Goal: Communication & Community: Answer question/provide support

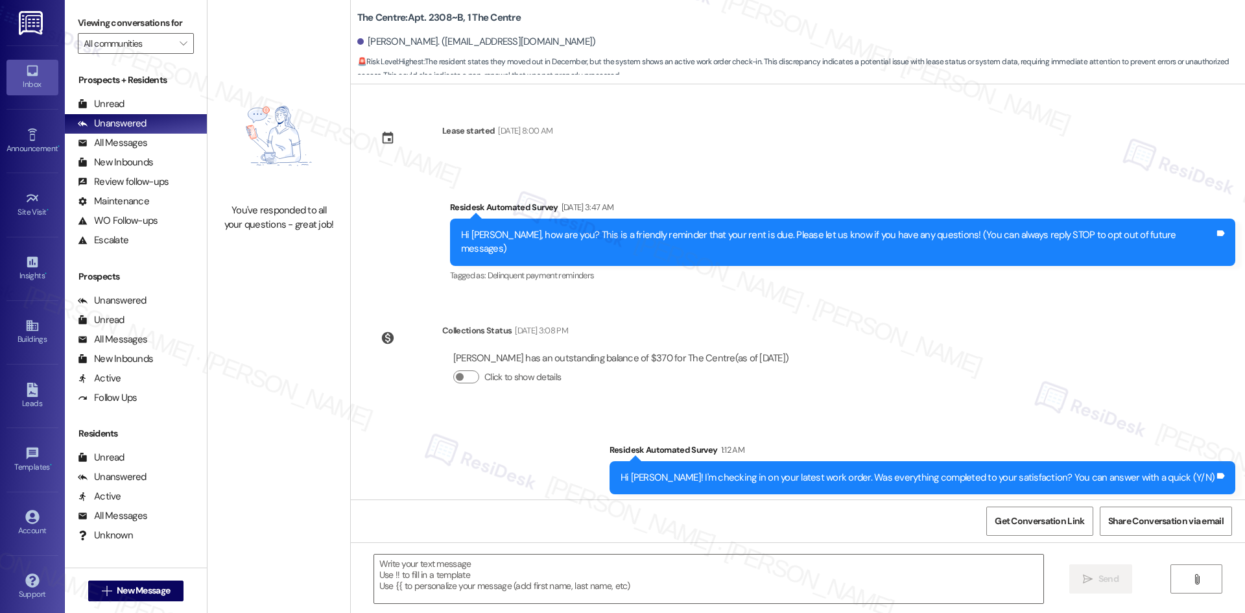
scroll to position [40, 0]
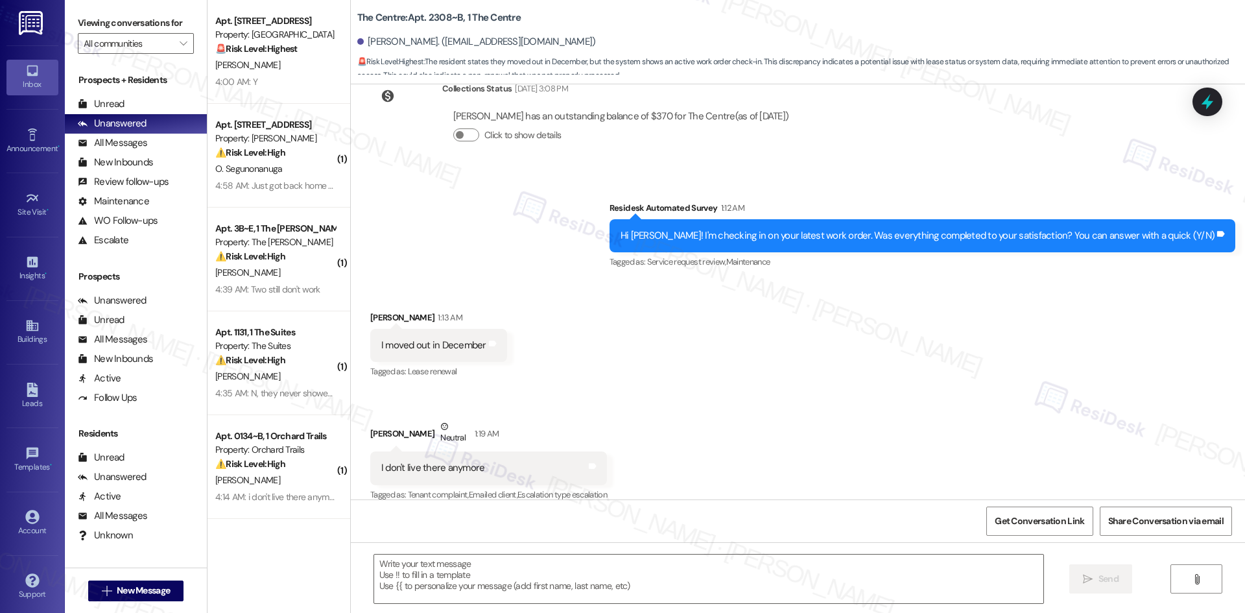
type textarea "Fetching suggested responses. Please feel free to read through the conversation…"
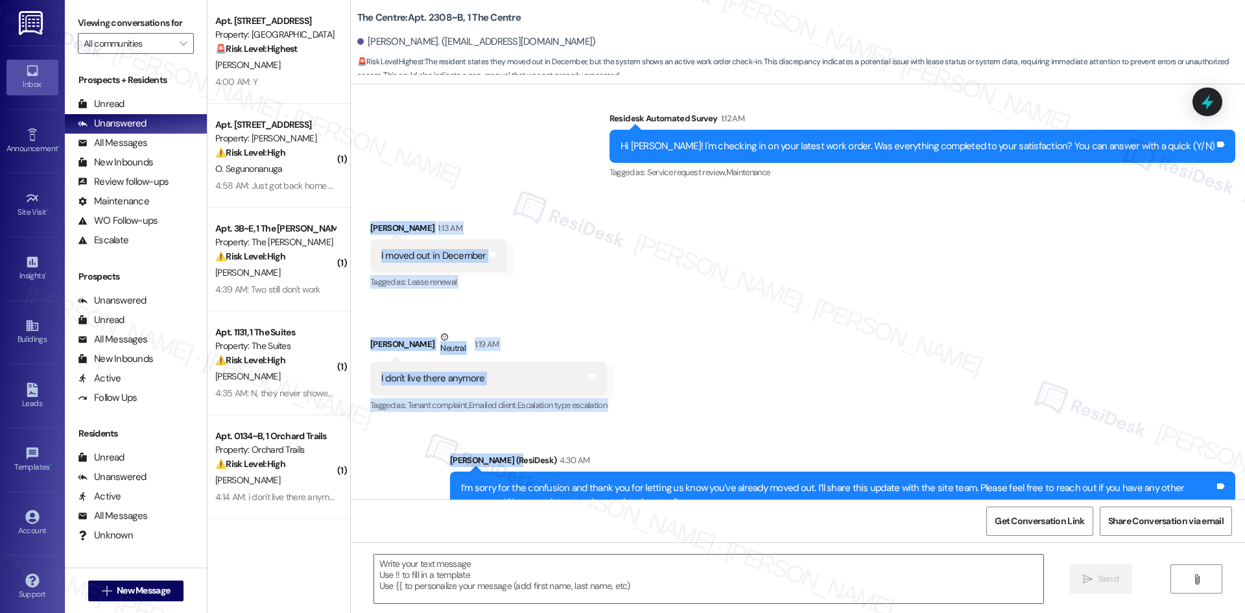
scroll to position [436, 0]
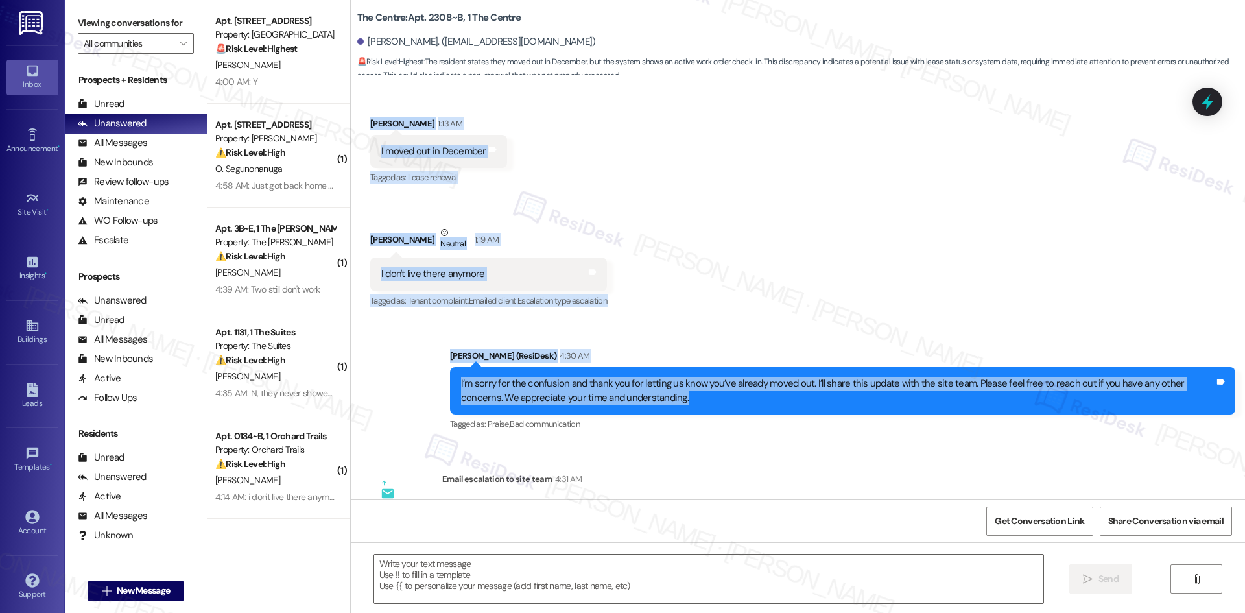
drag, startPoint x: 359, startPoint y: 230, endPoint x: 704, endPoint y: 387, distance: 378.9
click at [704, 387] on div "Lease started Aug 17, 2024 at 8:00 AM Survey, sent via SMS Residesk Automated S…" at bounding box center [798, 291] width 894 height 415
copy div "Matthew Jenkins 1:13 AM I moved out in December Tags and notes Tagged as: Lease…"
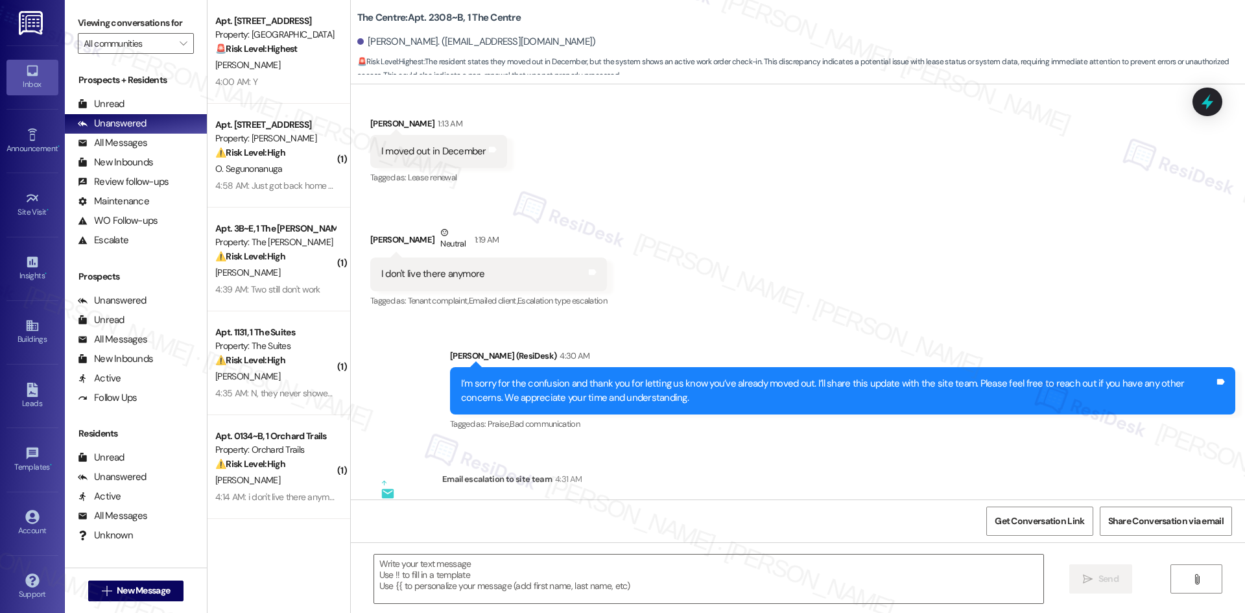
click at [696, 440] on div "Lease started Aug 17, 2024 at 8:00 AM Survey, sent via SMS Residesk Automated S…" at bounding box center [798, 291] width 894 height 415
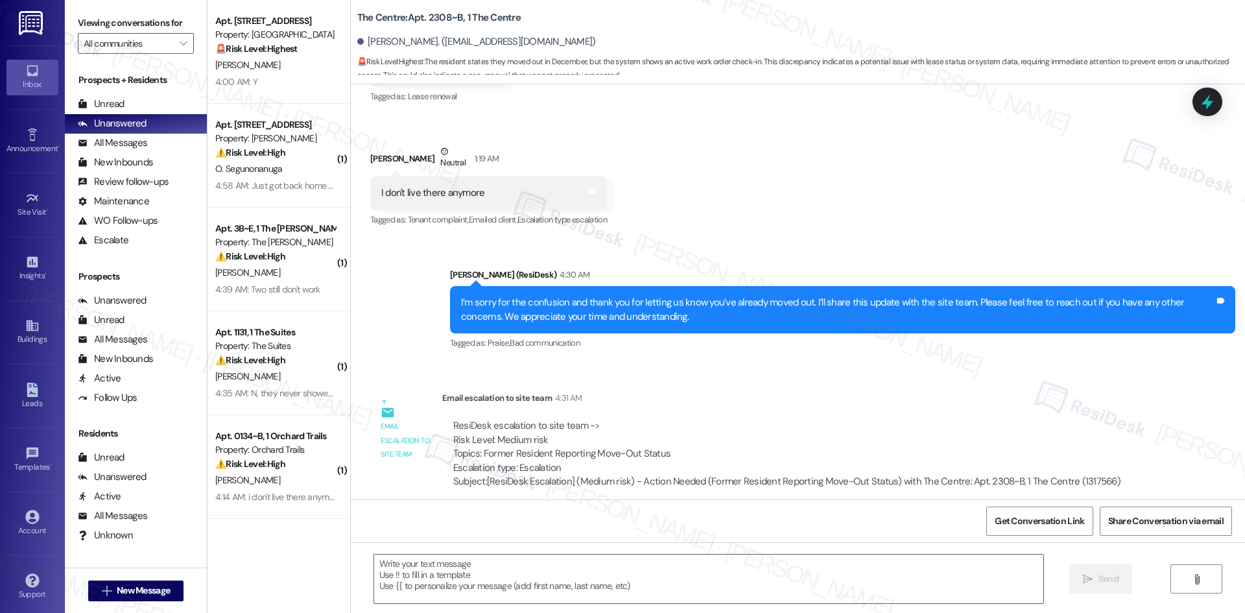
scroll to position [630, 0]
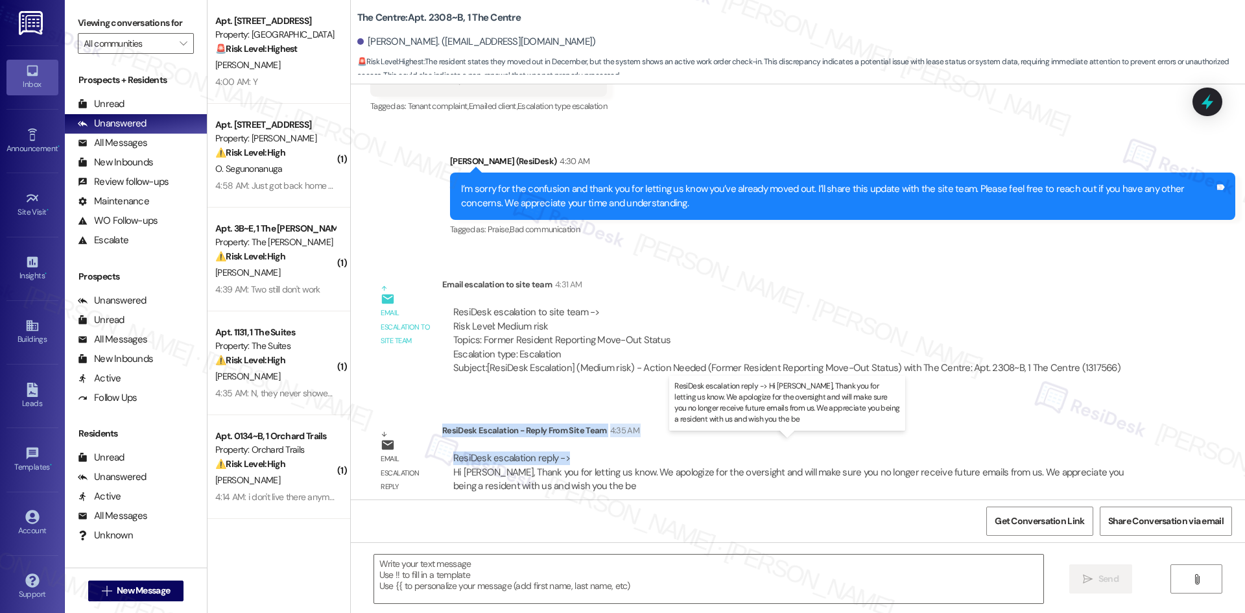
drag, startPoint x: 432, startPoint y: 416, endPoint x: 556, endPoint y: 447, distance: 126.9
click at [556, 447] on div "ResiDesk Escalation - Reply From Site Team 4:35 AM ResiDesk escalation reply ->…" at bounding box center [798, 462] width 713 height 79
copy div "ResiDesk Escalation - Reply From Site Team 4:35 AM ResiDesk escalation reply ->"
click at [676, 389] on div "Lease started Aug 17, 2024 at 8:00 AM Survey, sent via SMS Residesk Automated S…" at bounding box center [798, 291] width 894 height 415
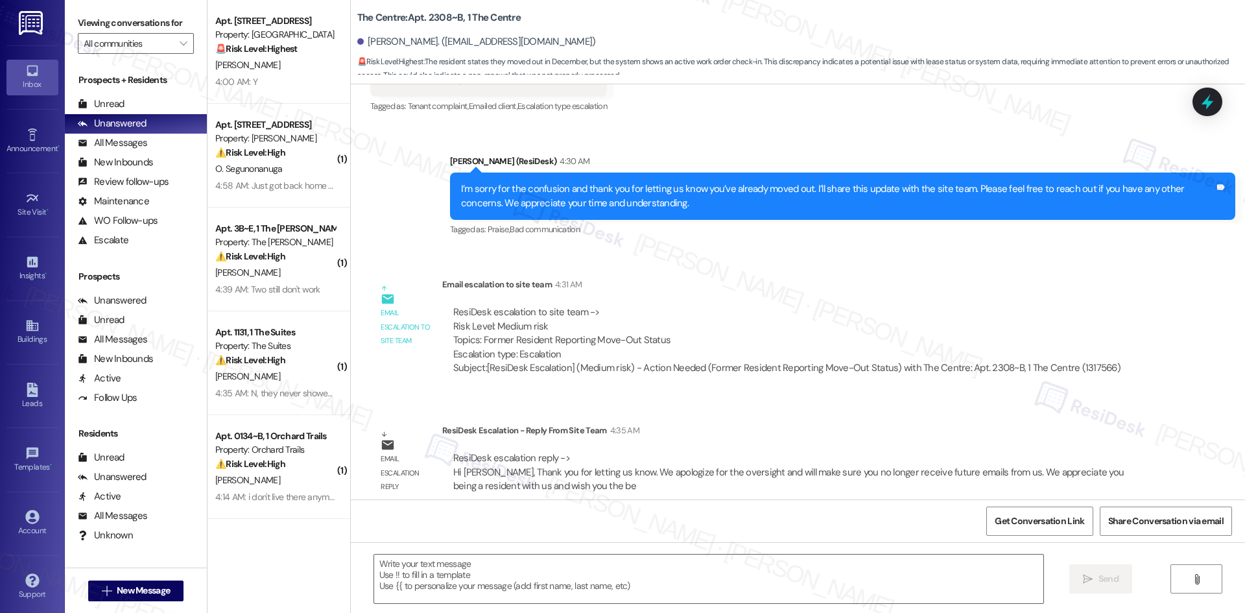
drag, startPoint x: 724, startPoint y: 259, endPoint x: 673, endPoint y: 257, distance: 51.3
click at [724, 268] on div "Email escalation to site team Email escalation to site team 4:31 AM ResiDesk es…" at bounding box center [750, 331] width 781 height 126
click at [512, 569] on textarea at bounding box center [708, 578] width 669 height 49
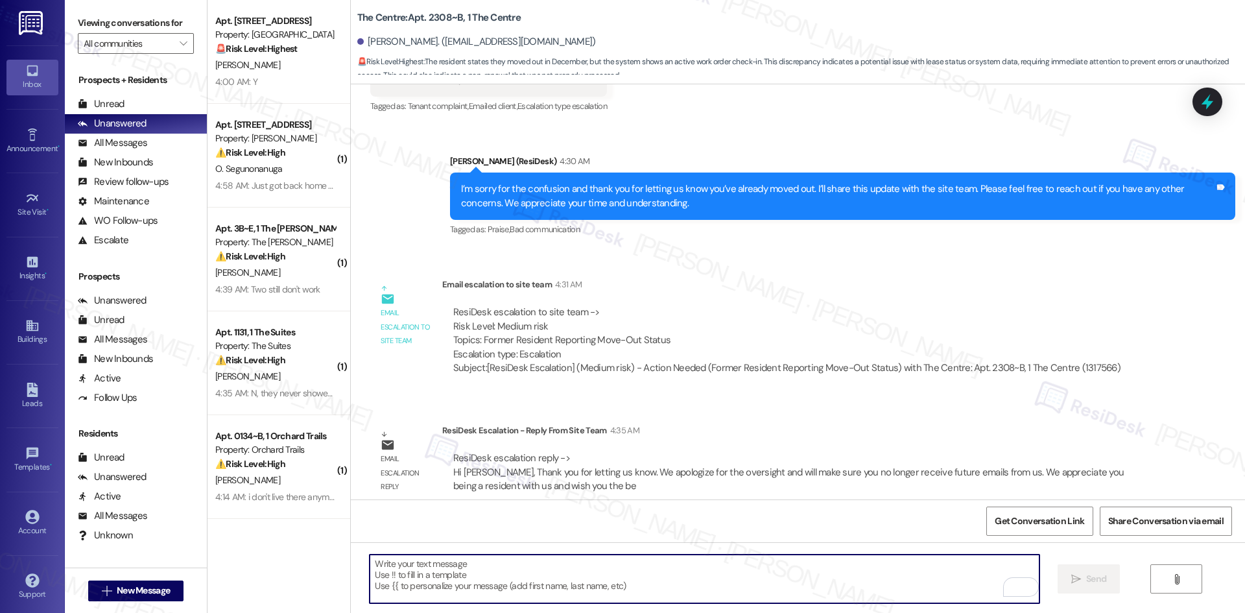
click at [522, 576] on textarea "To enrich screen reader interactions, please activate Accessibility in Grammarl…" at bounding box center [704, 578] width 669 height 49
paste textarea "Hi Matthew, the site team has apologized for the oversight and confirmed you wi…"
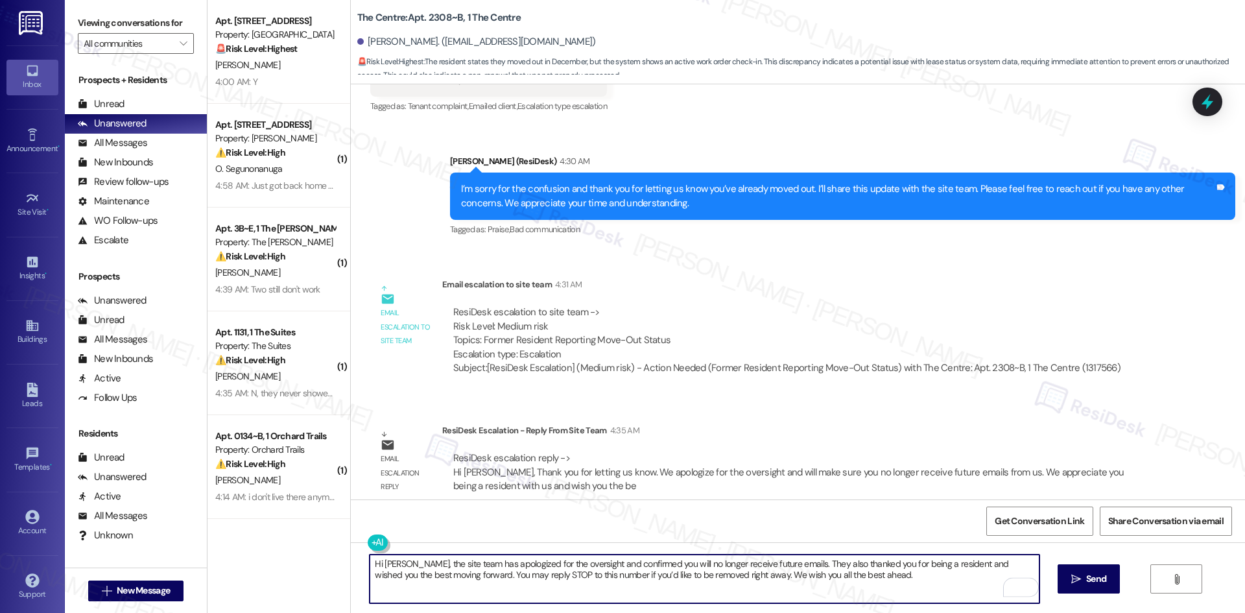
type textarea "Hi Matthew, the site team has apologized for the oversight and confirmed you wi…"
click at [870, 580] on textarea "Hi Matthew, the site team has apologized for the oversight and confirmed you wi…" at bounding box center [704, 578] width 669 height 49
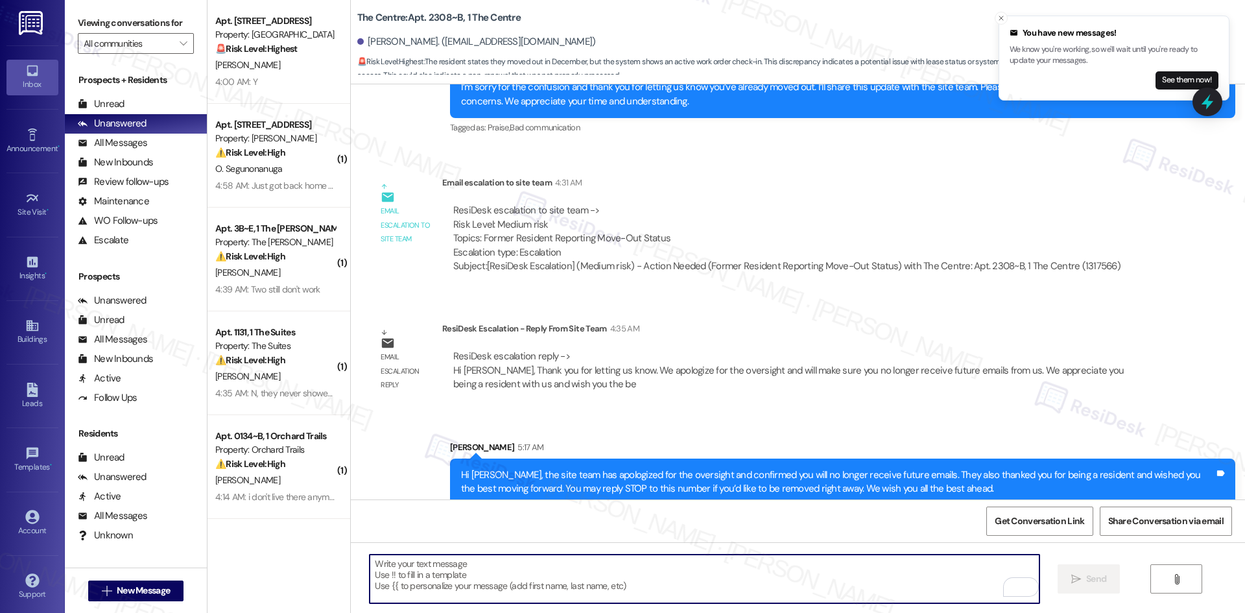
scroll to position [735, 0]
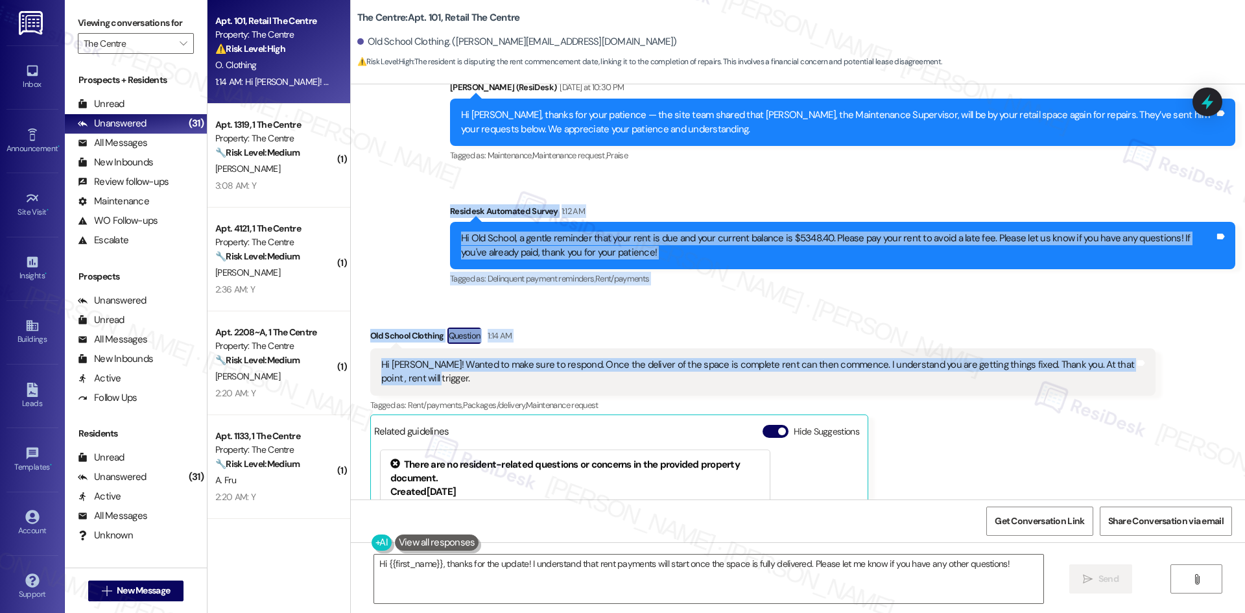
scroll to position [1288, 0]
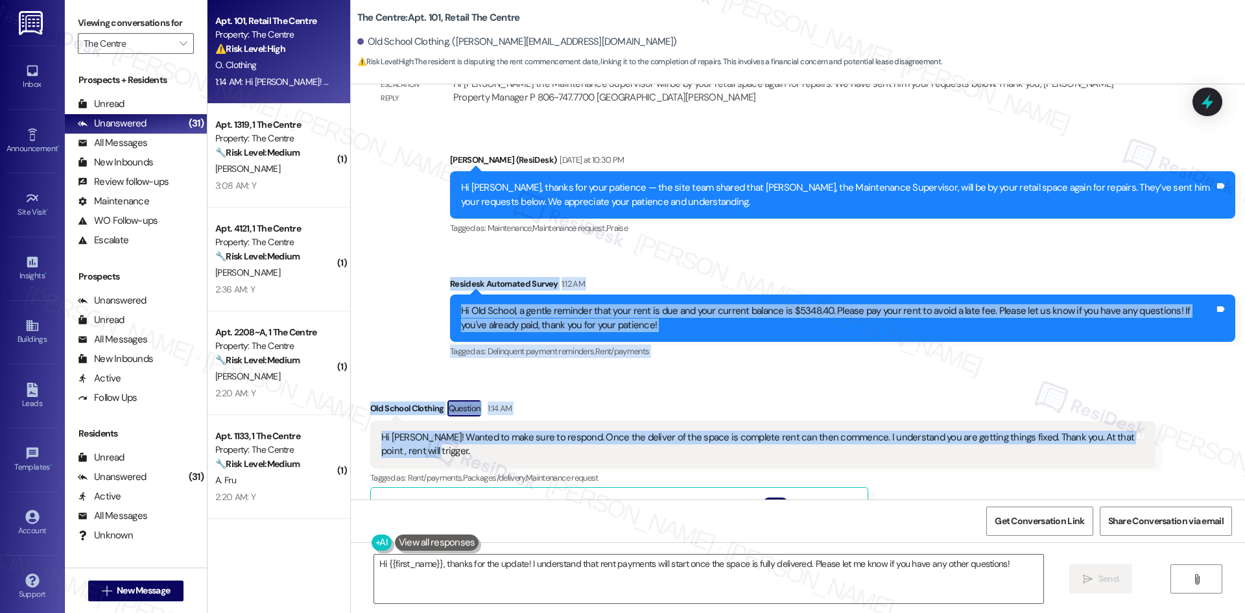
click at [746, 376] on div "Received via SMS Old School Clothing Question 1:14 AM Hi Sarah! Wanted to make …" at bounding box center [798, 564] width 894 height 387
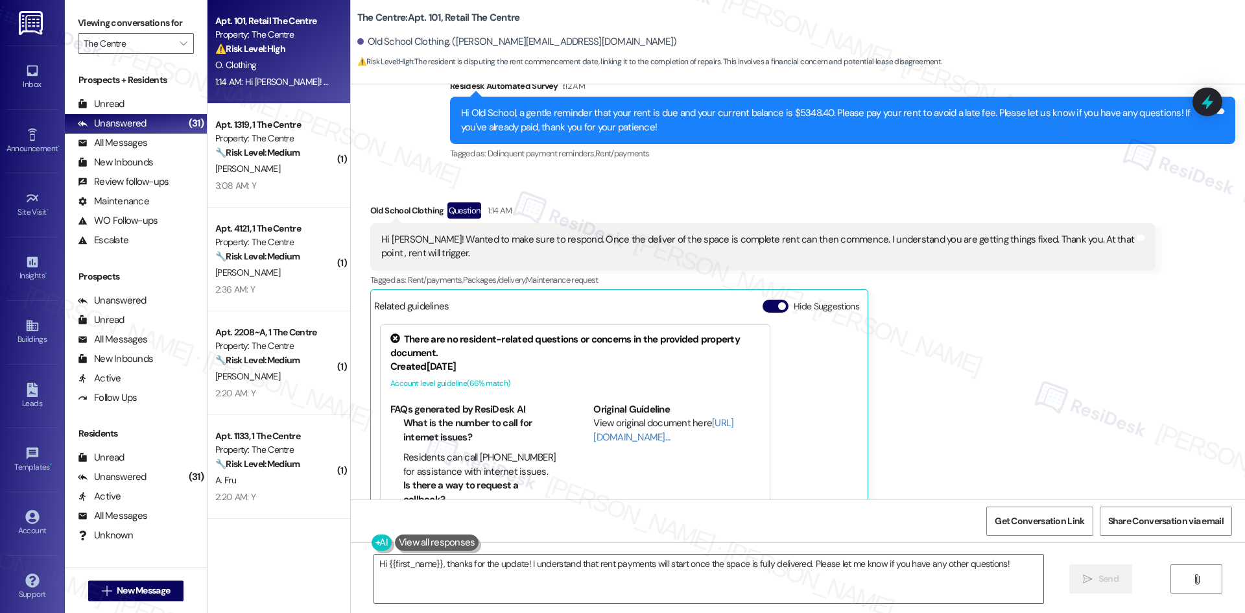
scroll to position [1482, 0]
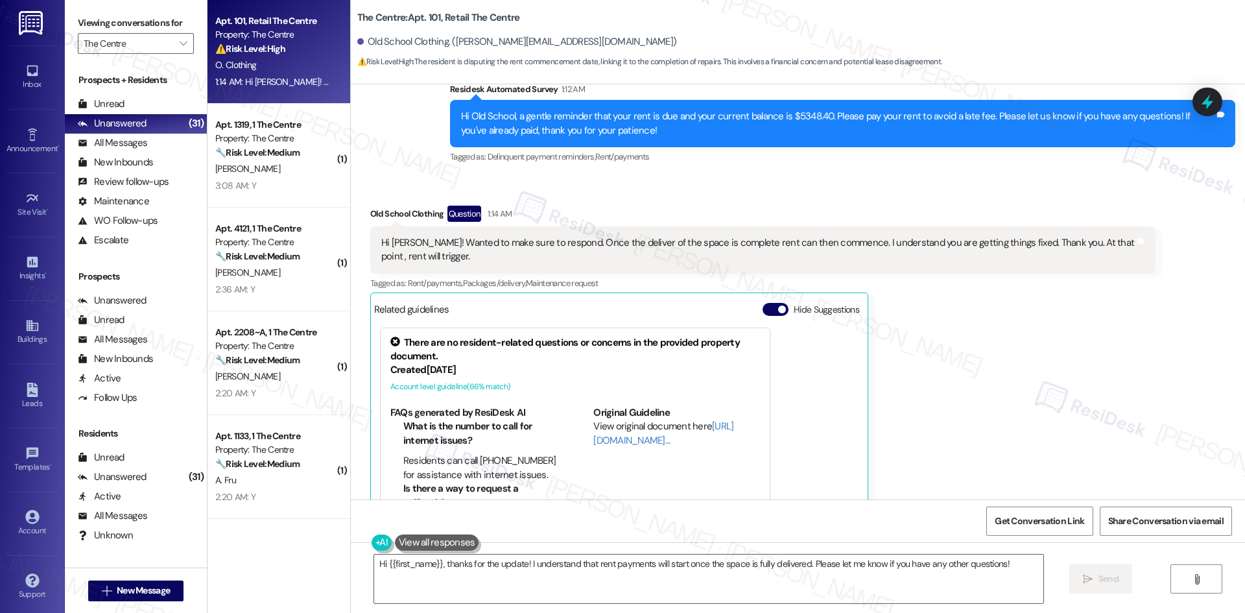
click at [904, 293] on div "Old School Clothing Question 1:14 AM Hi Sarah! Wanted to make sure to respond. …" at bounding box center [762, 380] width 785 height 348
click at [538, 582] on textarea "Hi {{first_name}}, thanks for the update! I understand that rent payments will …" at bounding box center [708, 578] width 669 height 49
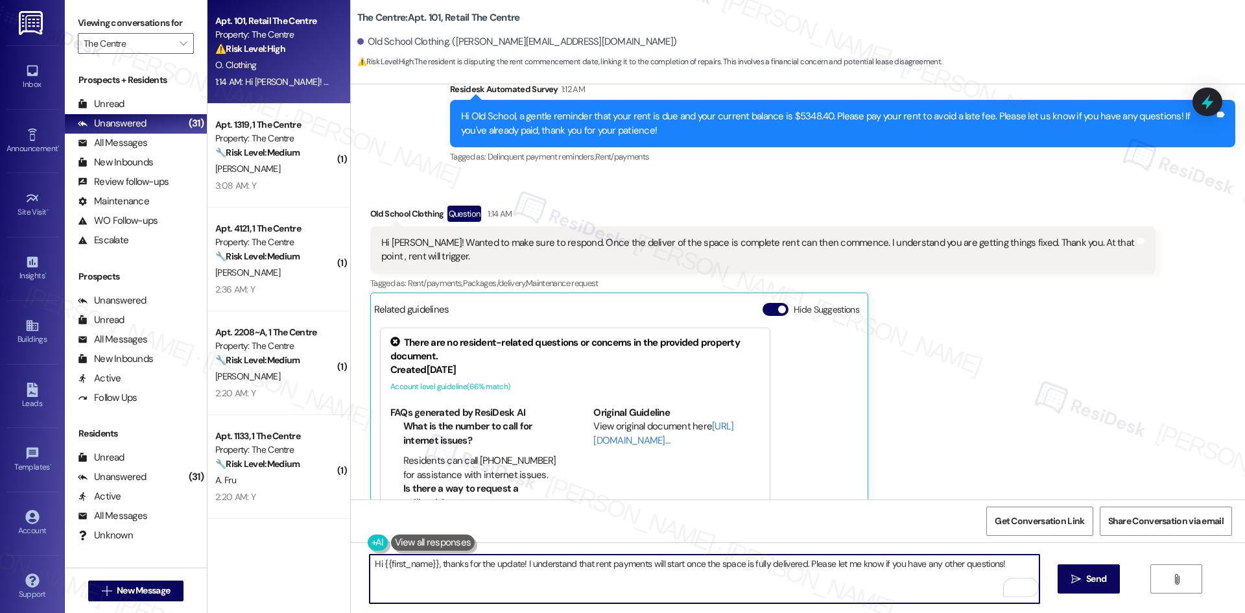
paste textarea "Thank you for keeping us informed! We truly appreciate it. If you have any ques…"
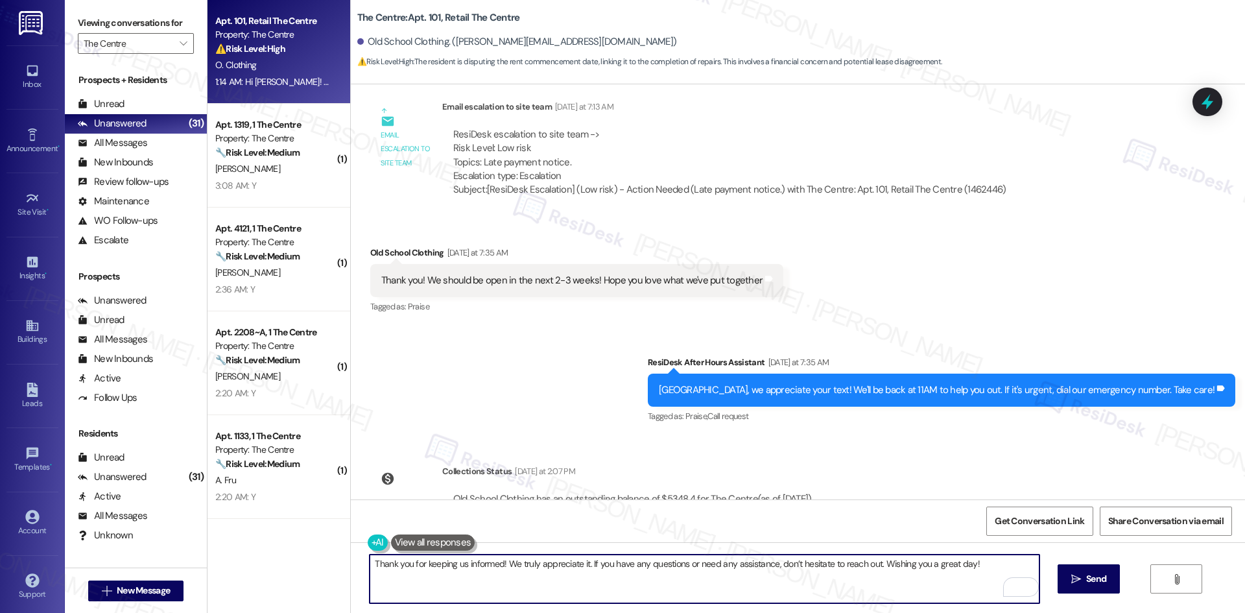
scroll to position [704, 0]
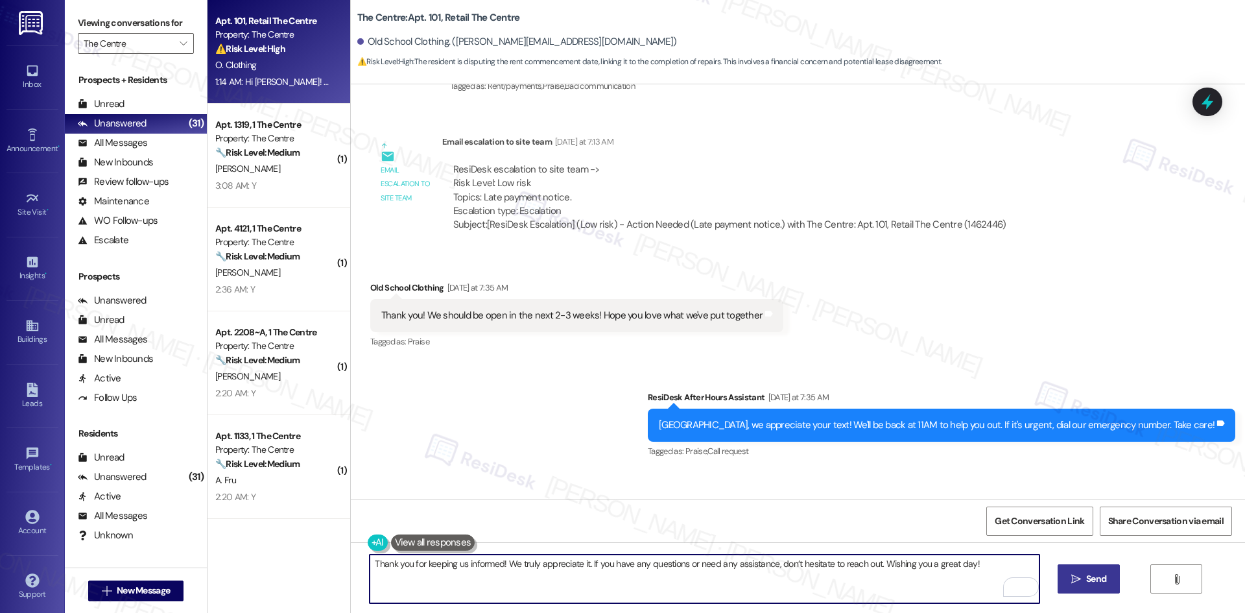
type textarea "Thank you for keeping us informed! We truly appreciate it. If you have any ques…"
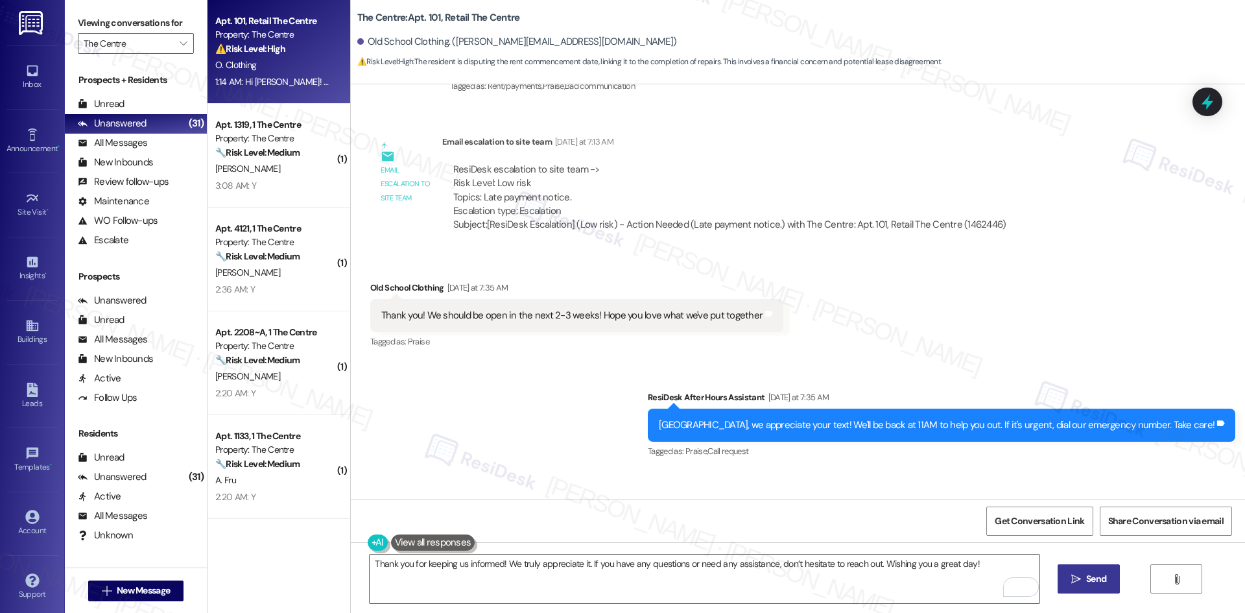
click at [1096, 569] on button " Send" at bounding box center [1088, 578] width 63 height 29
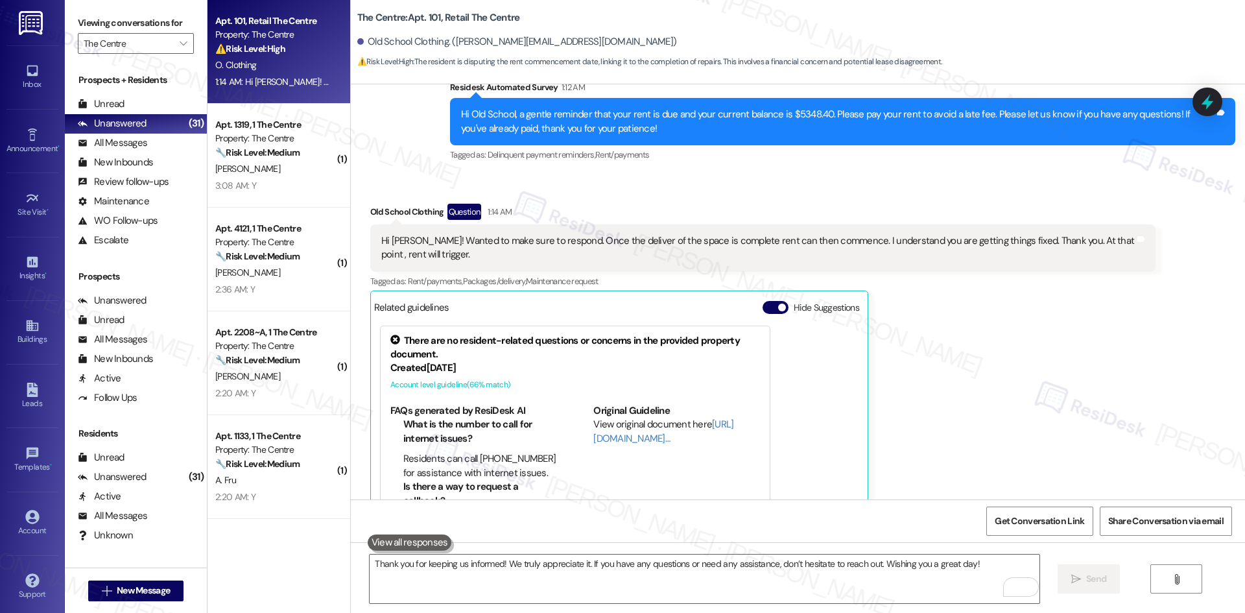
scroll to position [1546, 0]
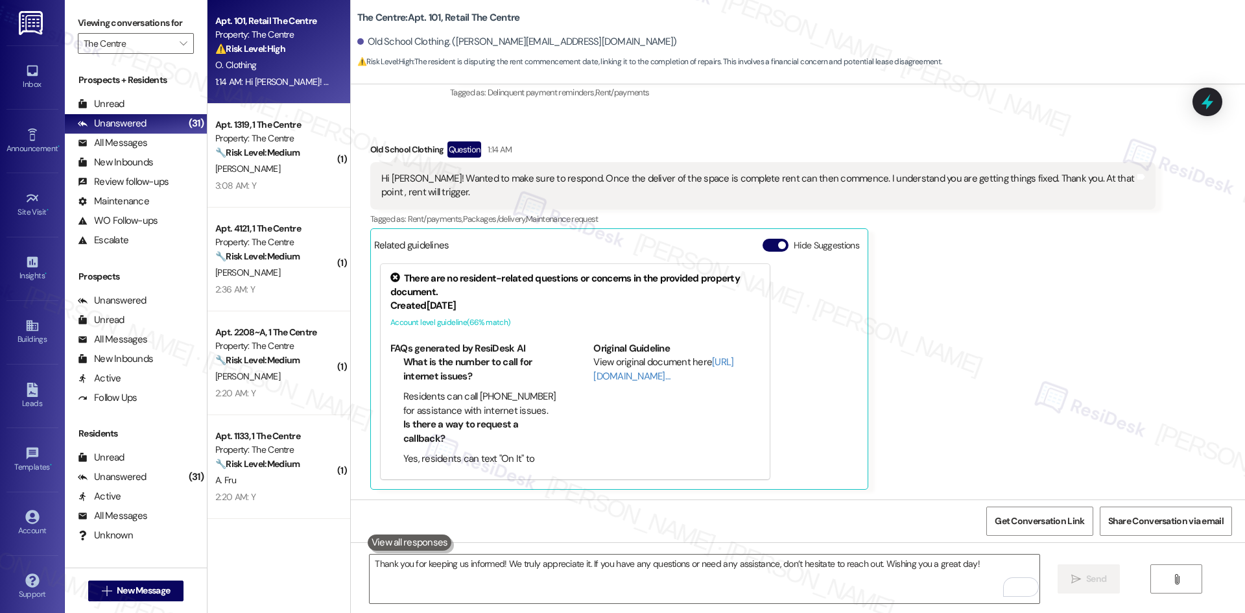
click at [949, 284] on div "Old School Clothing Question 1:14 AM Hi Sarah! Wanted to make sure to respond. …" at bounding box center [762, 315] width 785 height 348
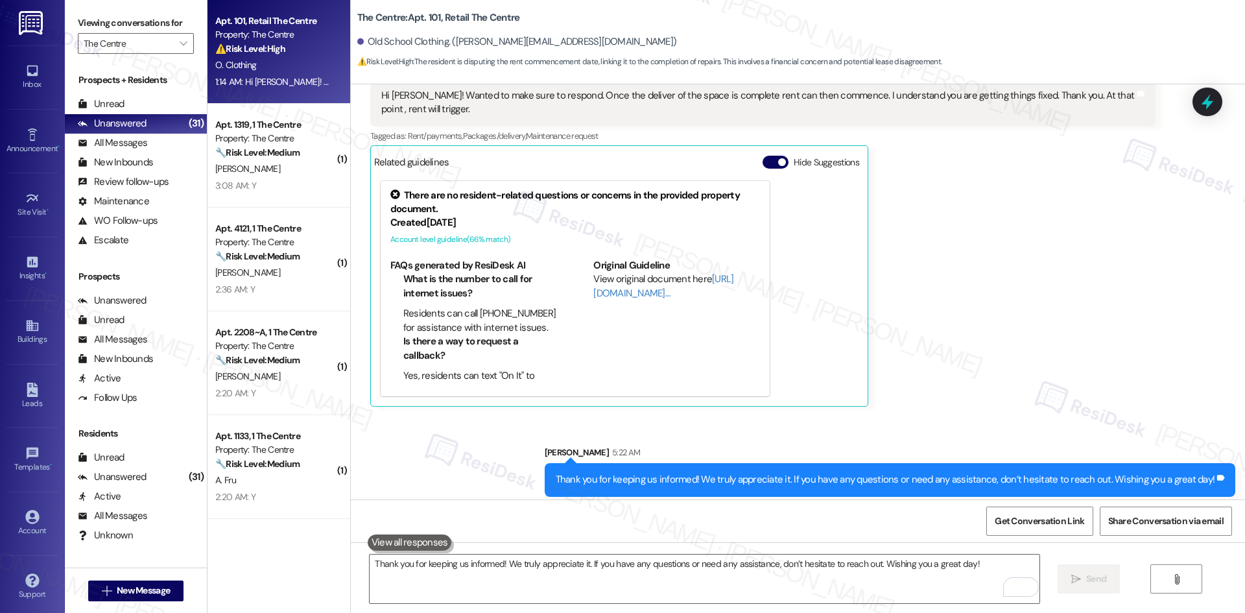
scroll to position [1637, 0]
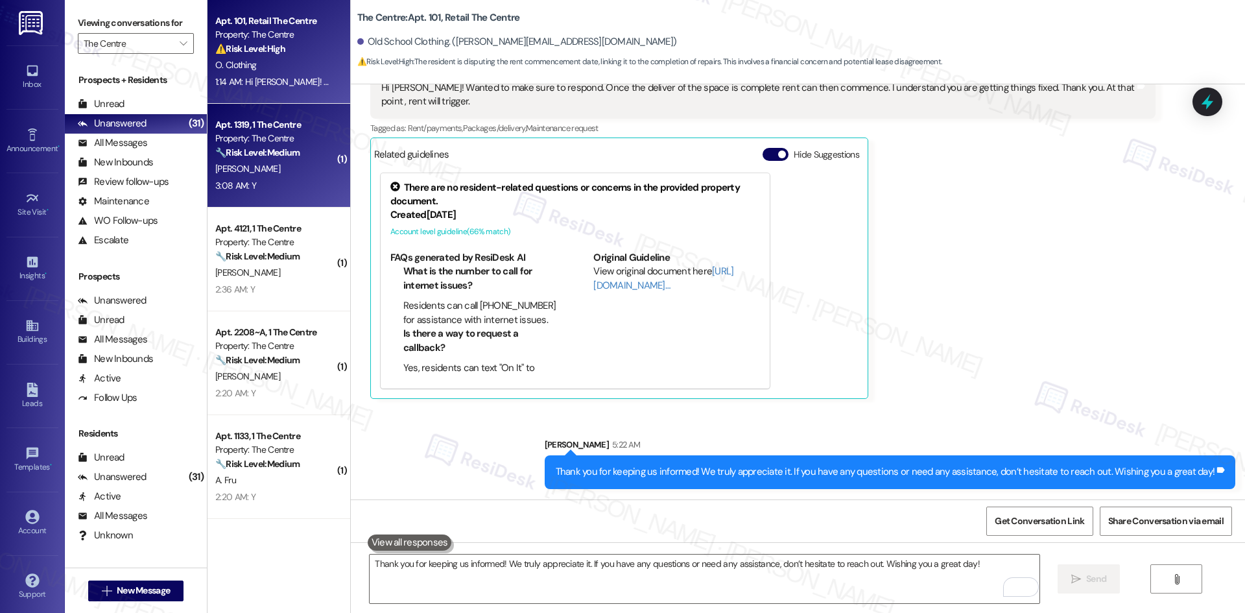
click at [266, 158] on strong "🔧 Risk Level: Medium" at bounding box center [257, 153] width 84 height 12
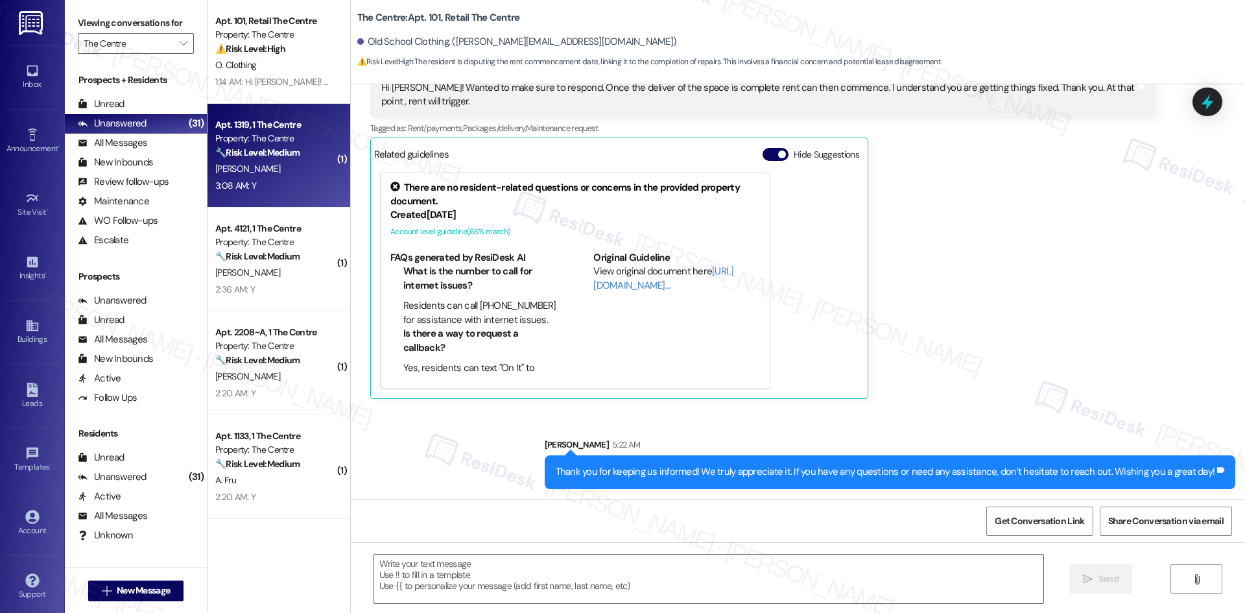
type textarea "Fetching suggested responses. Please feel free to read through the conversation…"
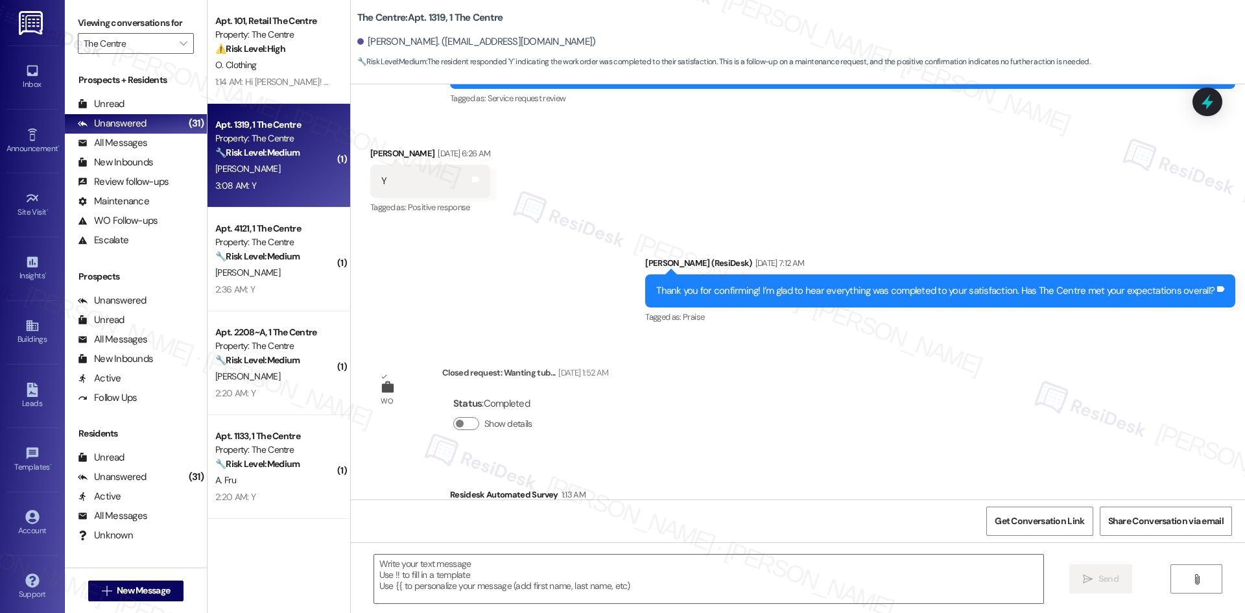
type textarea "Fetching suggested responses. Please feel free to read through the conversation…"
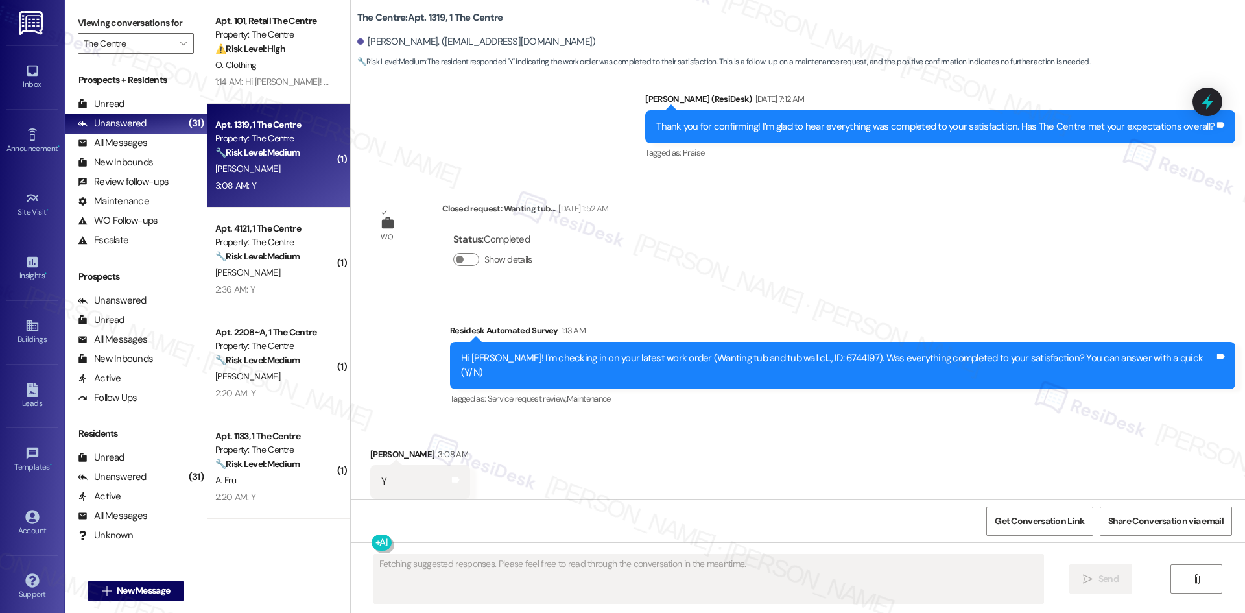
scroll to position [587, 0]
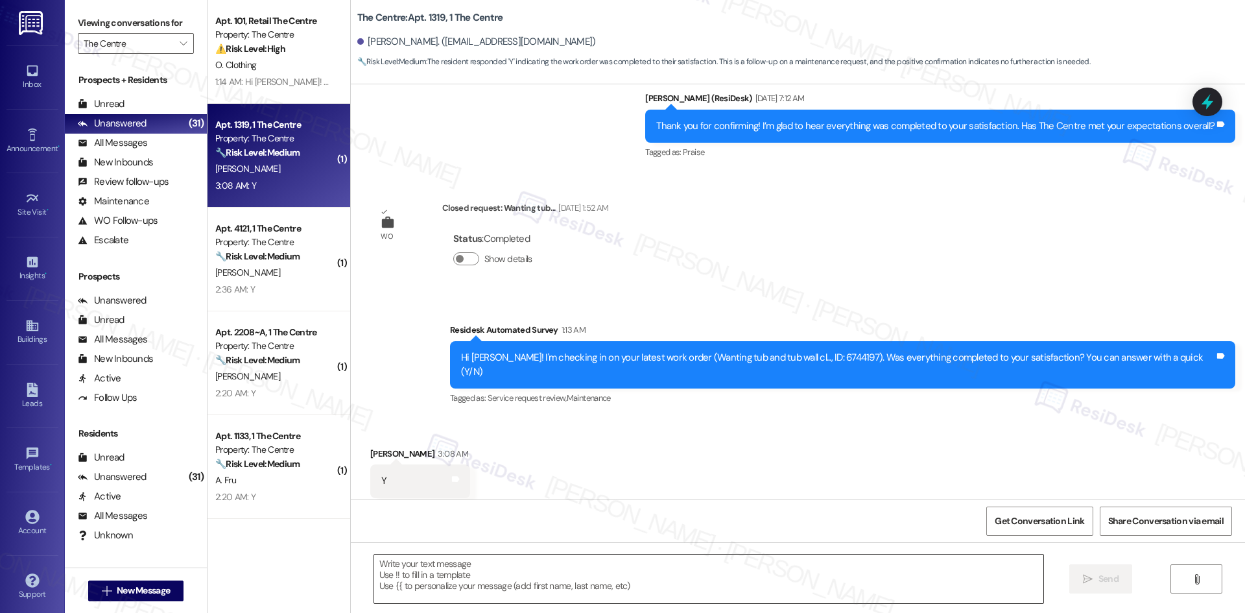
click at [637, 583] on textarea at bounding box center [708, 578] width 669 height 49
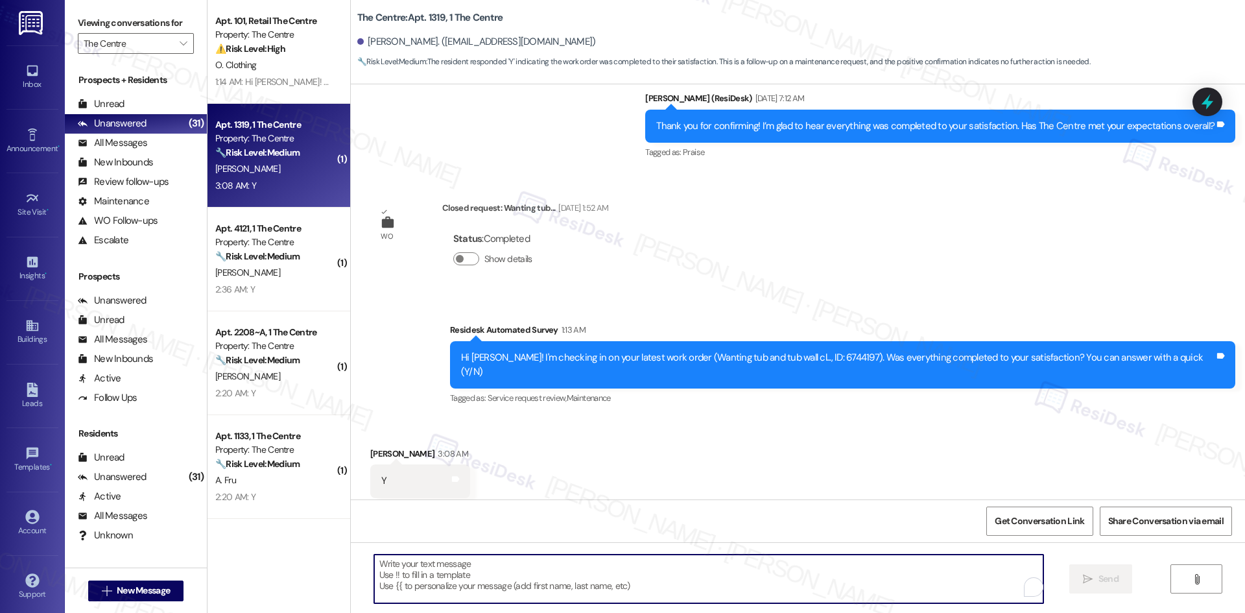
paste textarea "Thank you for confirming! I’m glad to hear everything was completed to your sat…"
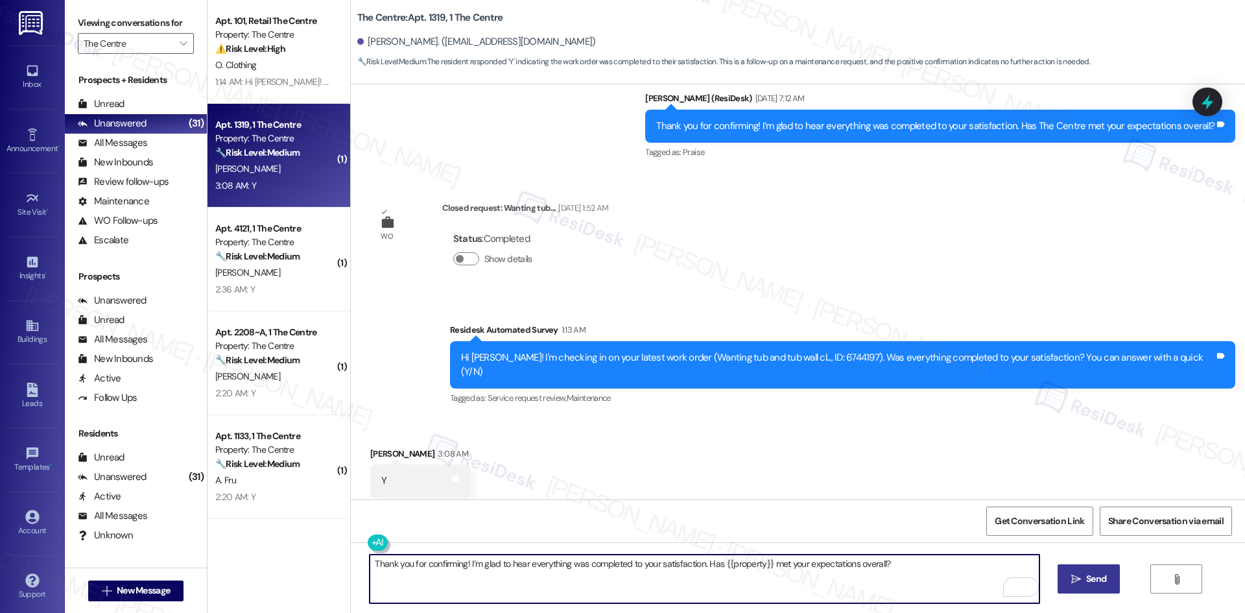
type textarea "Thank you for confirming! I’m glad to hear everything was completed to your sat…"
click at [1083, 583] on span "Send" at bounding box center [1095, 579] width 25 height 14
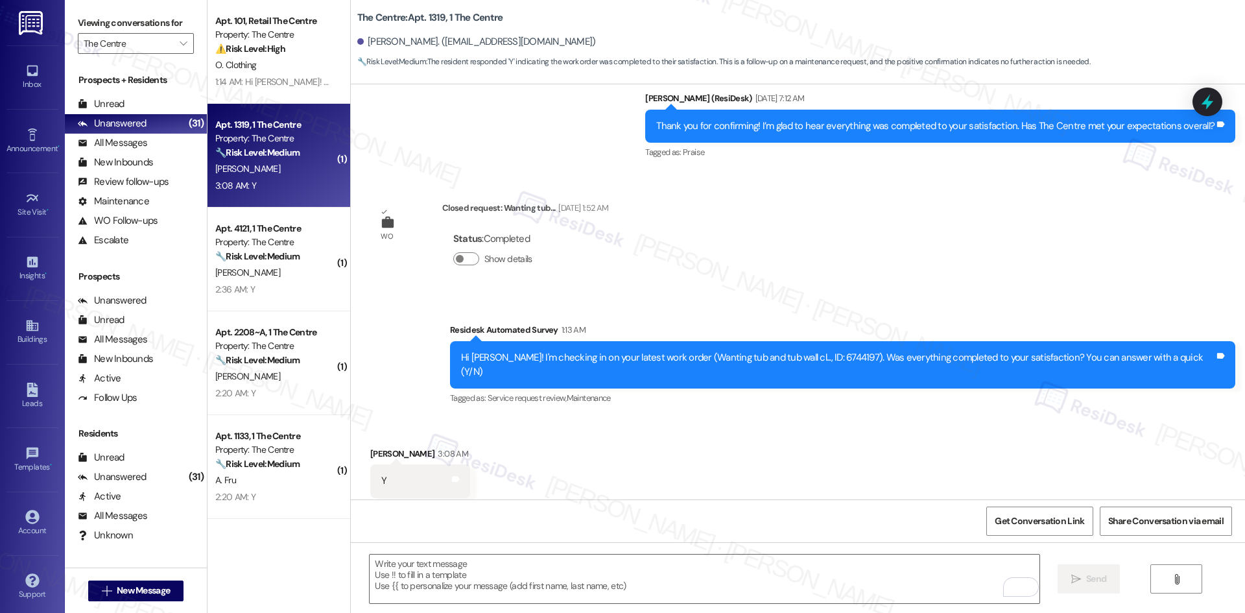
scroll to position [587, 0]
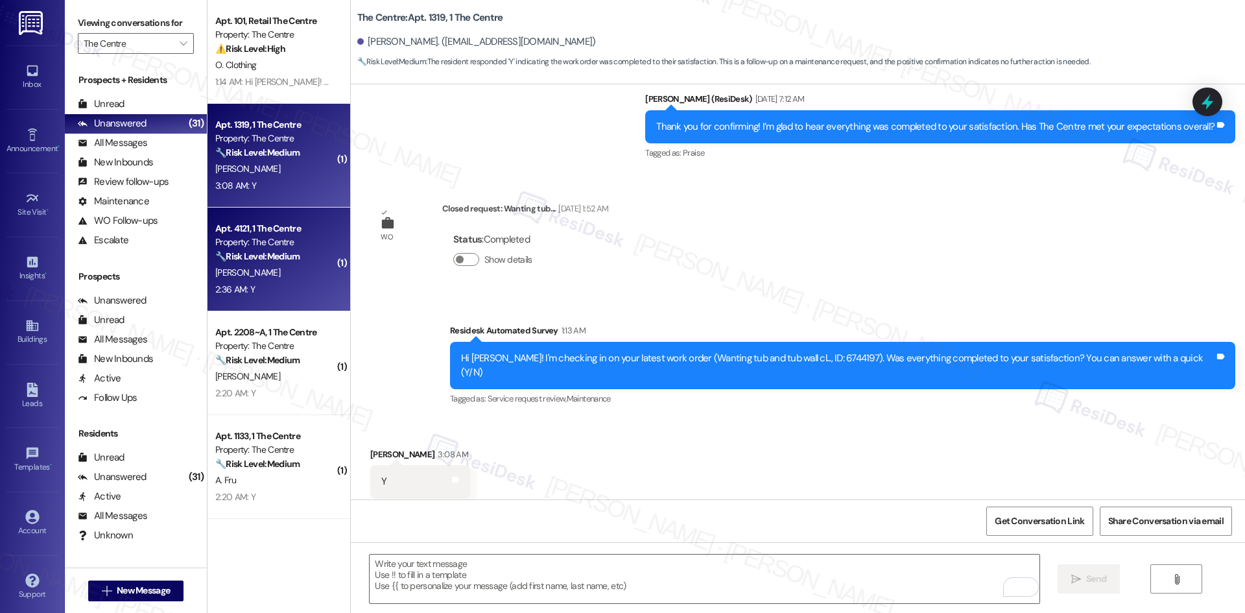
click at [283, 272] on div "U. Nguyen" at bounding box center [275, 273] width 123 height 16
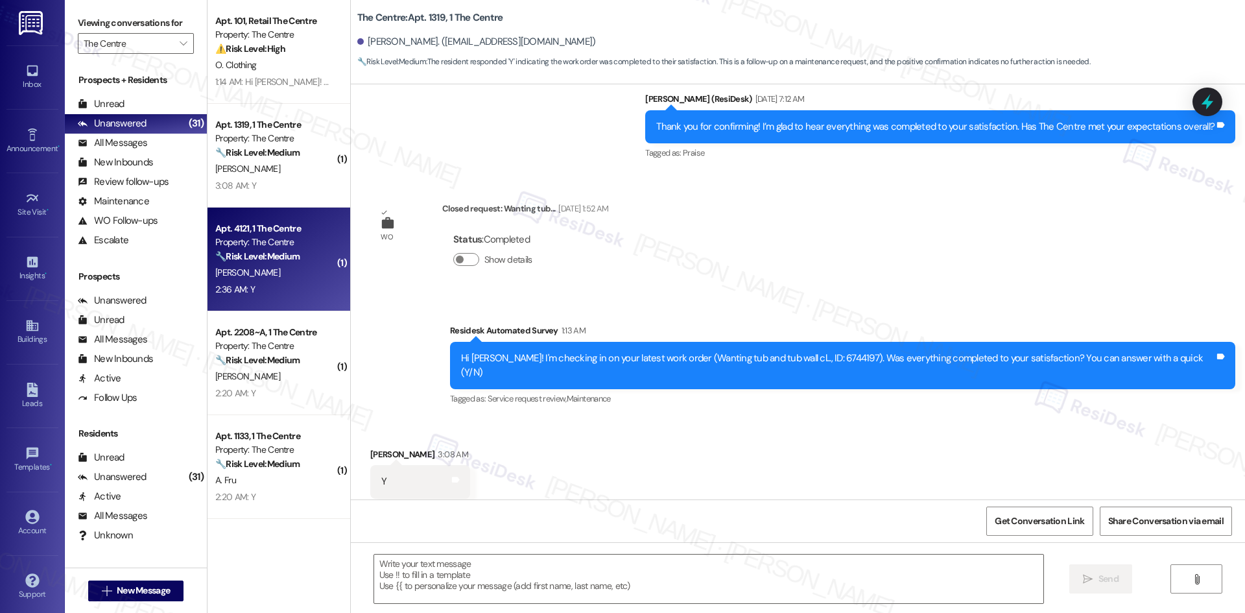
type textarea "Fetching suggested responses. Please feel free to read through the conversation…"
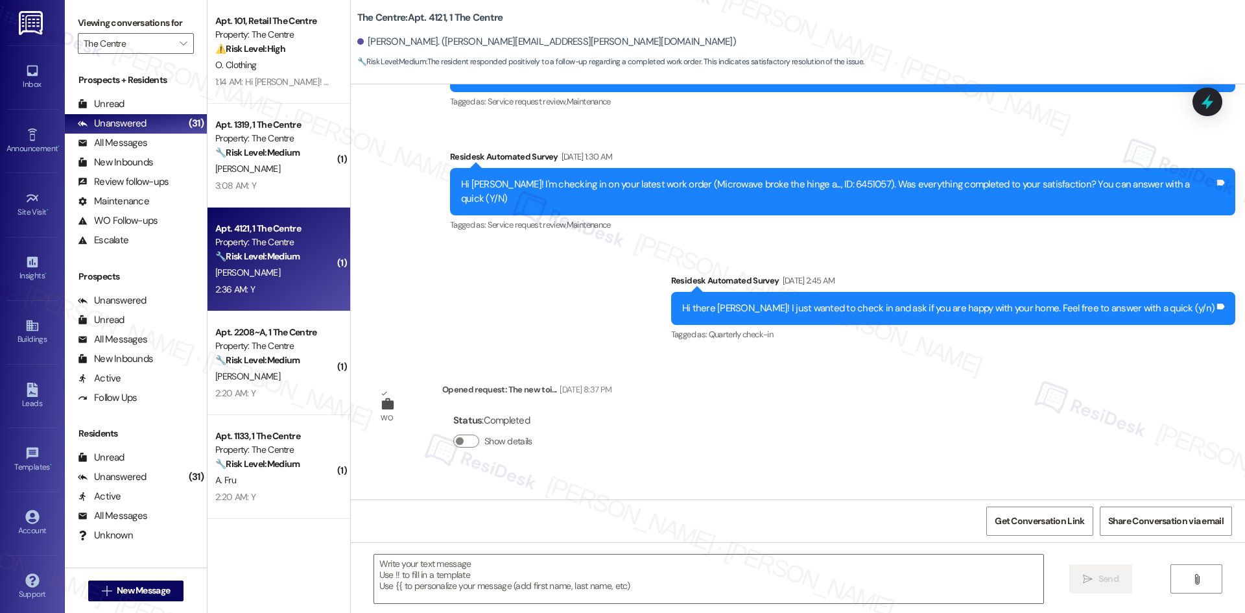
type textarea "Fetching suggested responses. Please feel free to read through the conversation…"
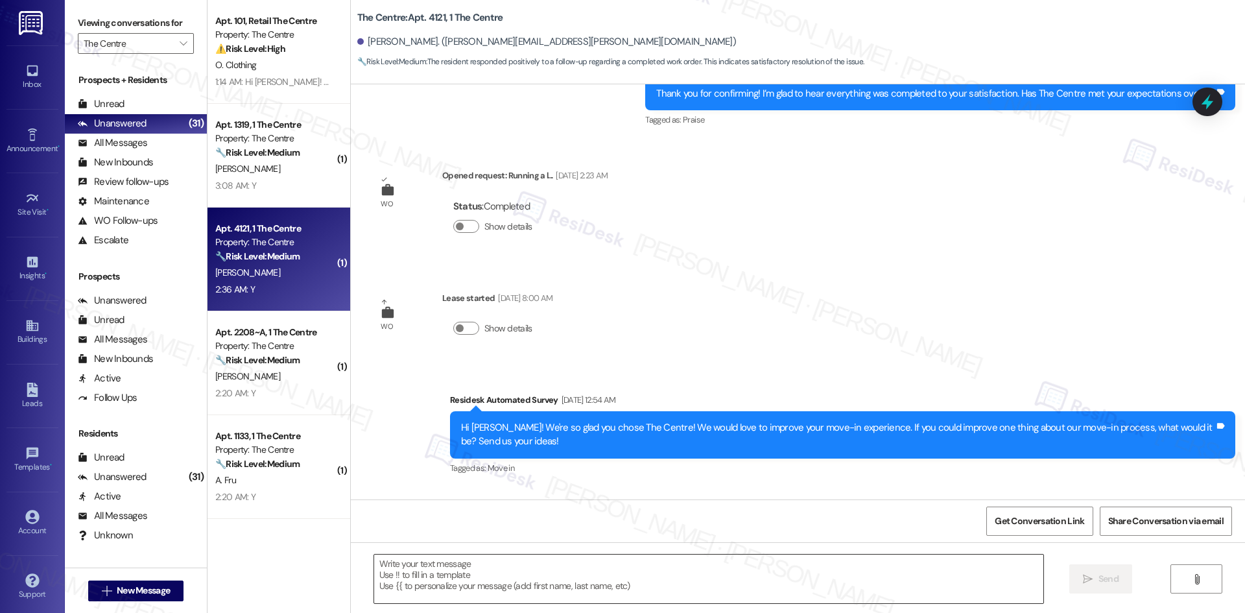
scroll to position [15830, 0]
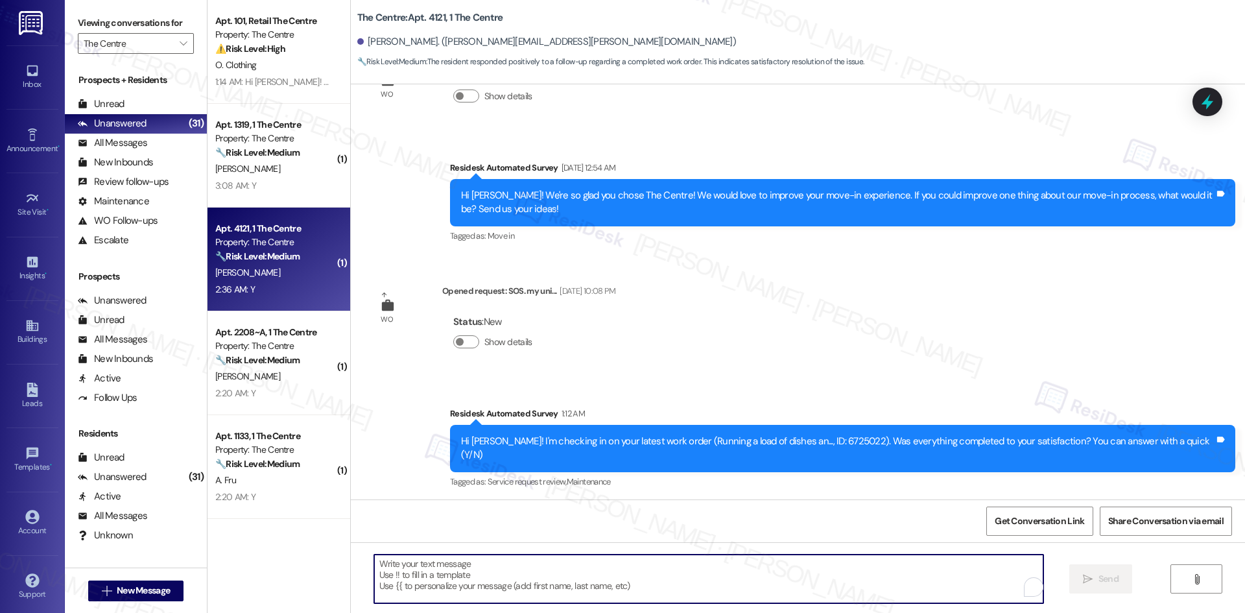
click at [595, 580] on textarea "To enrich screen reader interactions, please activate Accessibility in Grammarl…" at bounding box center [708, 578] width 669 height 49
paste textarea "Thank you for confirming! I’m glad to hear everything was completed to your sat…"
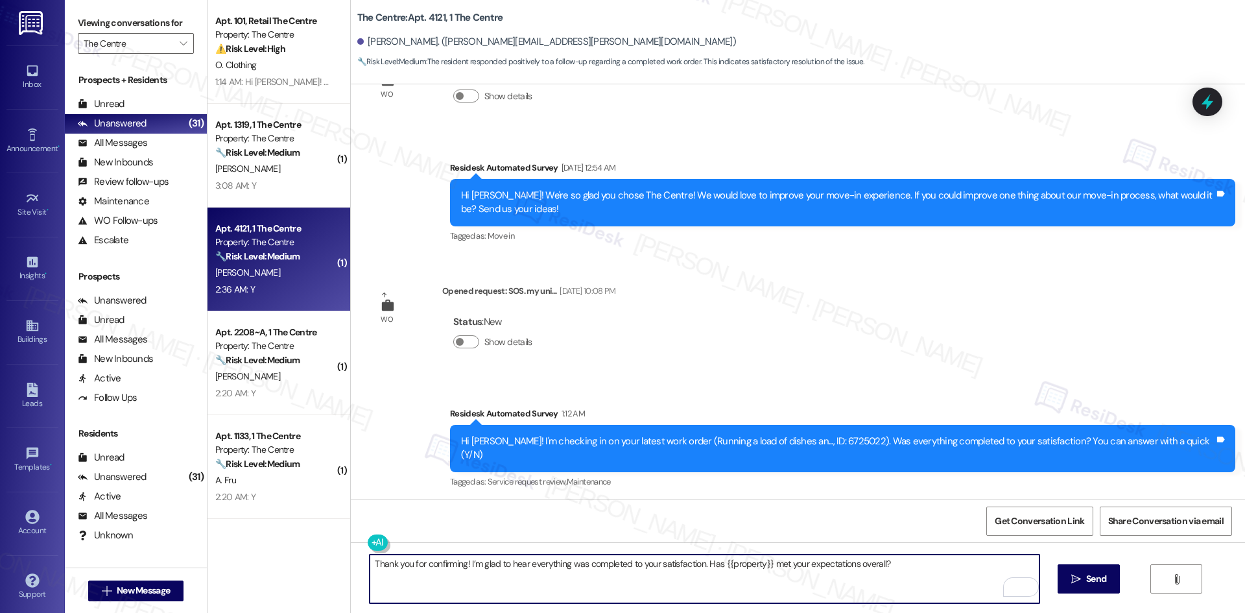
type textarea "Thank you for confirming! I’m glad to hear everything was completed to your sat…"
click at [1090, 582] on span "Send" at bounding box center [1096, 579] width 20 height 14
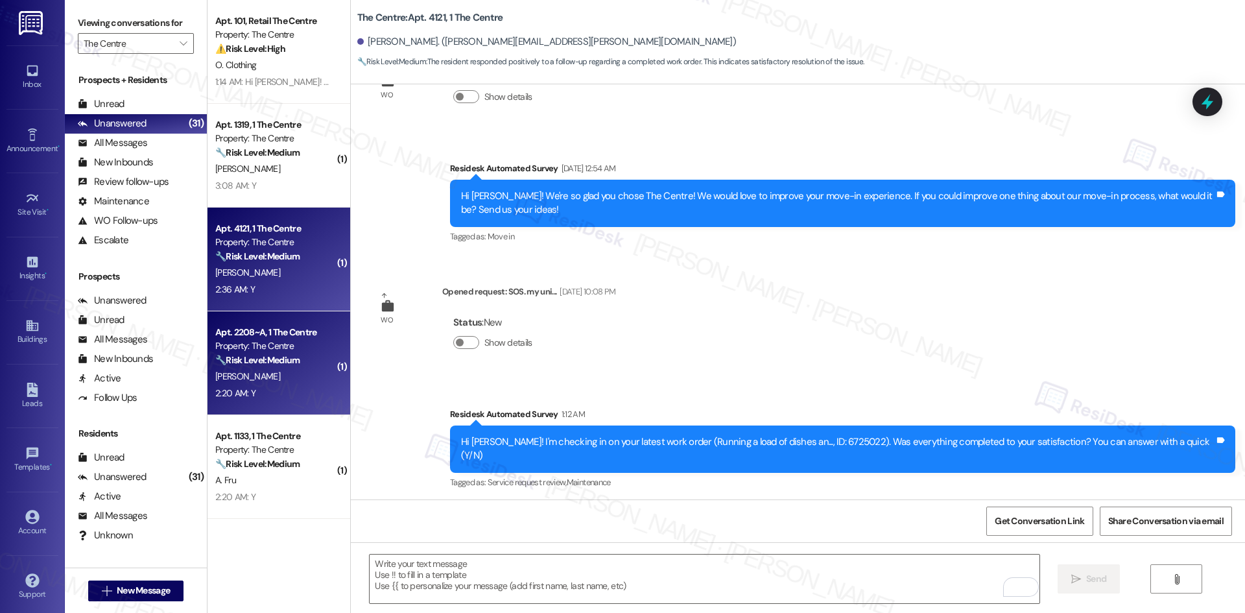
click at [261, 373] on div "M. Ogea" at bounding box center [275, 376] width 123 height 16
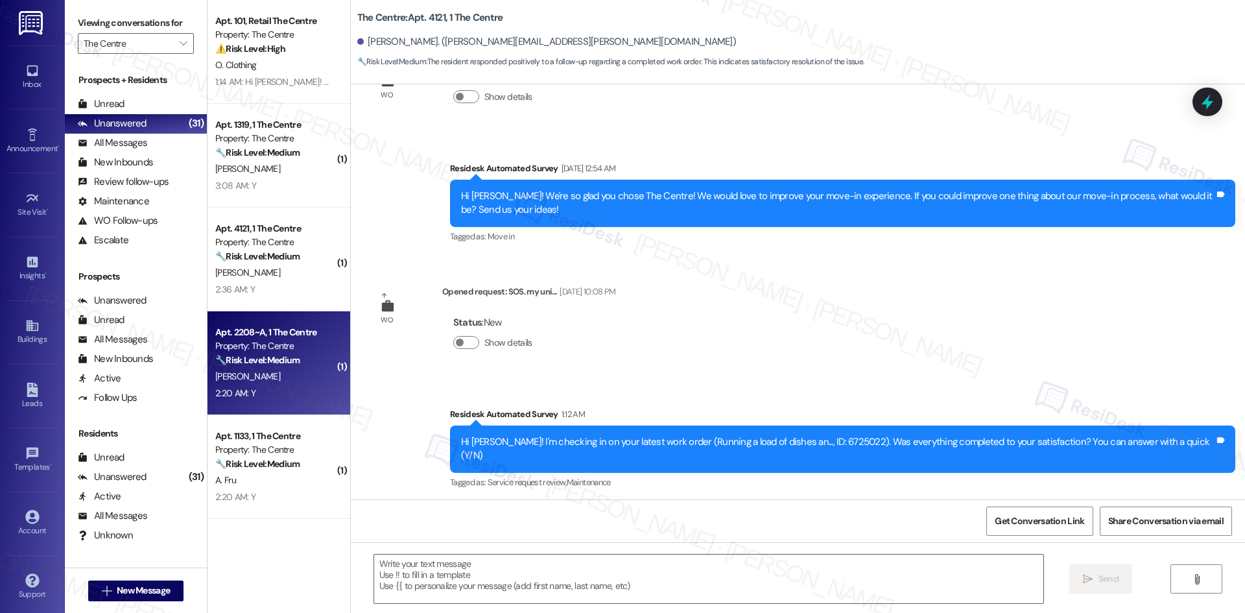
type textarea "Fetching suggested responses. Please feel free to read through the conversation…"
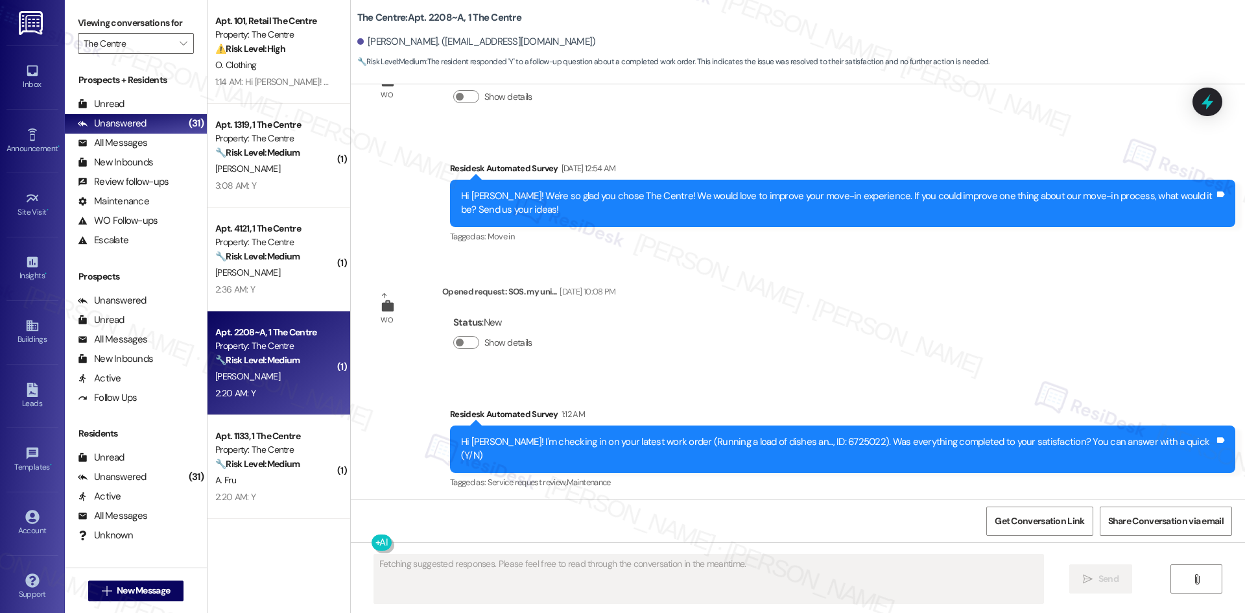
scroll to position [1483, 0]
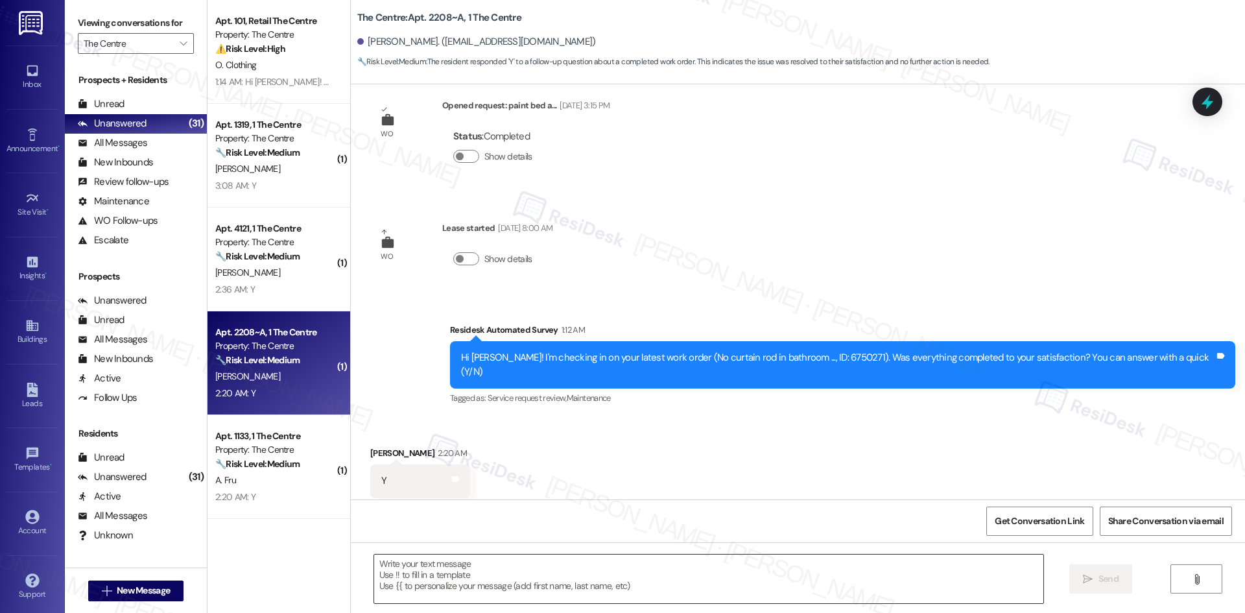
click at [612, 575] on textarea at bounding box center [708, 578] width 669 height 49
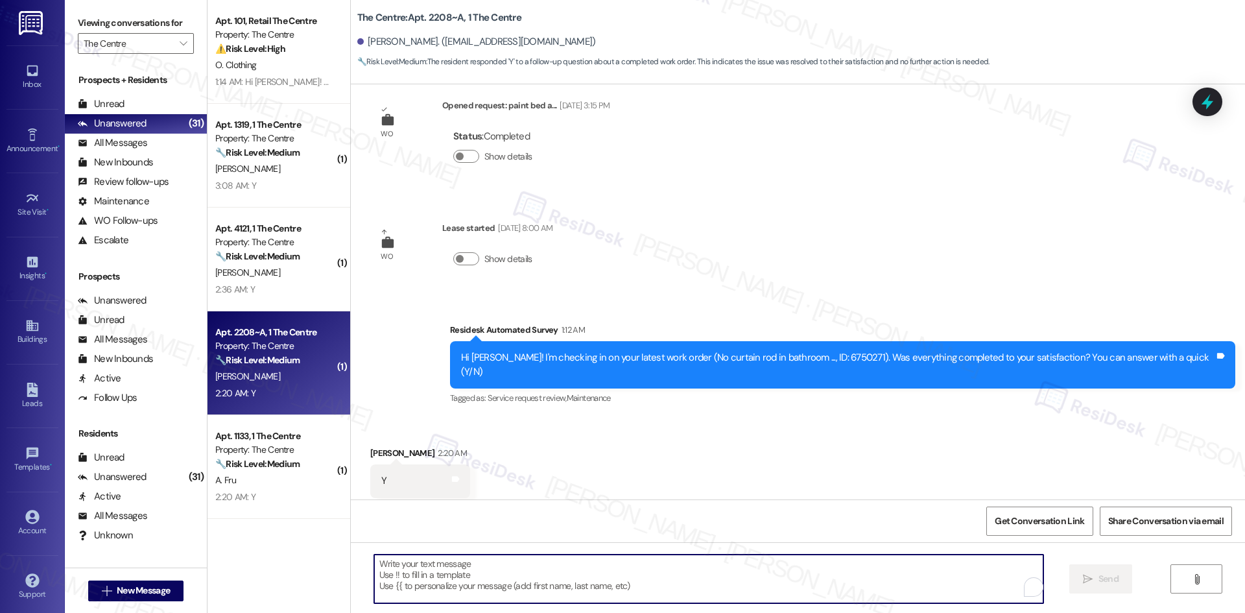
paste textarea "Thank you for confirming! I’m glad to hear everything was completed to your sat…"
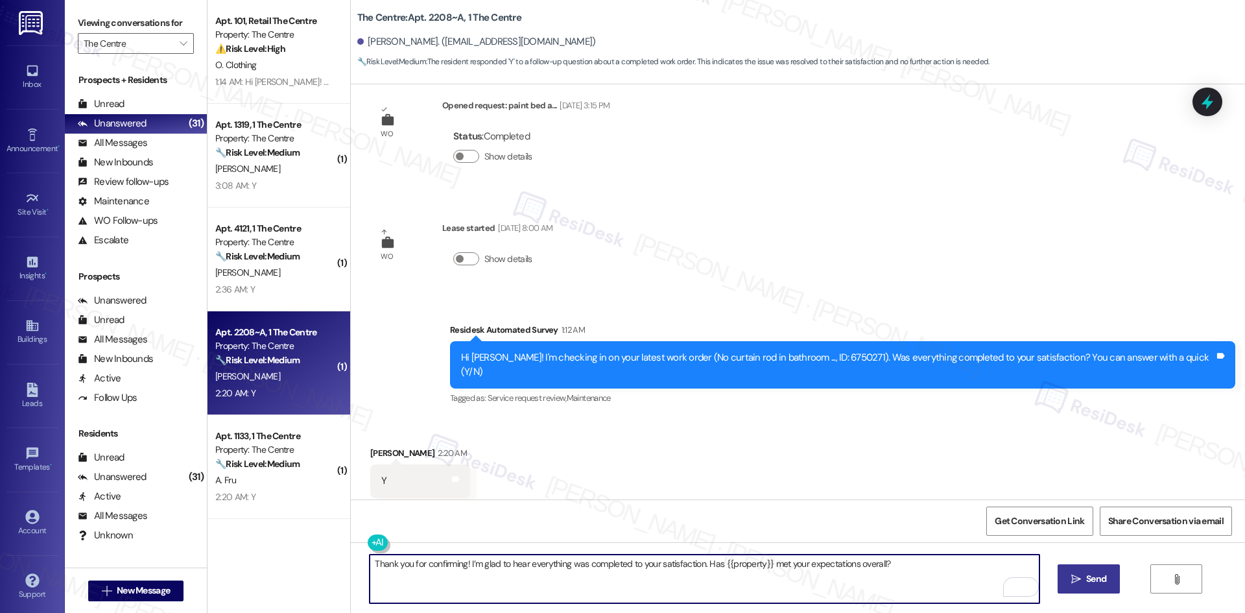
type textarea "Thank you for confirming! I’m glad to hear everything was completed to your sat…"
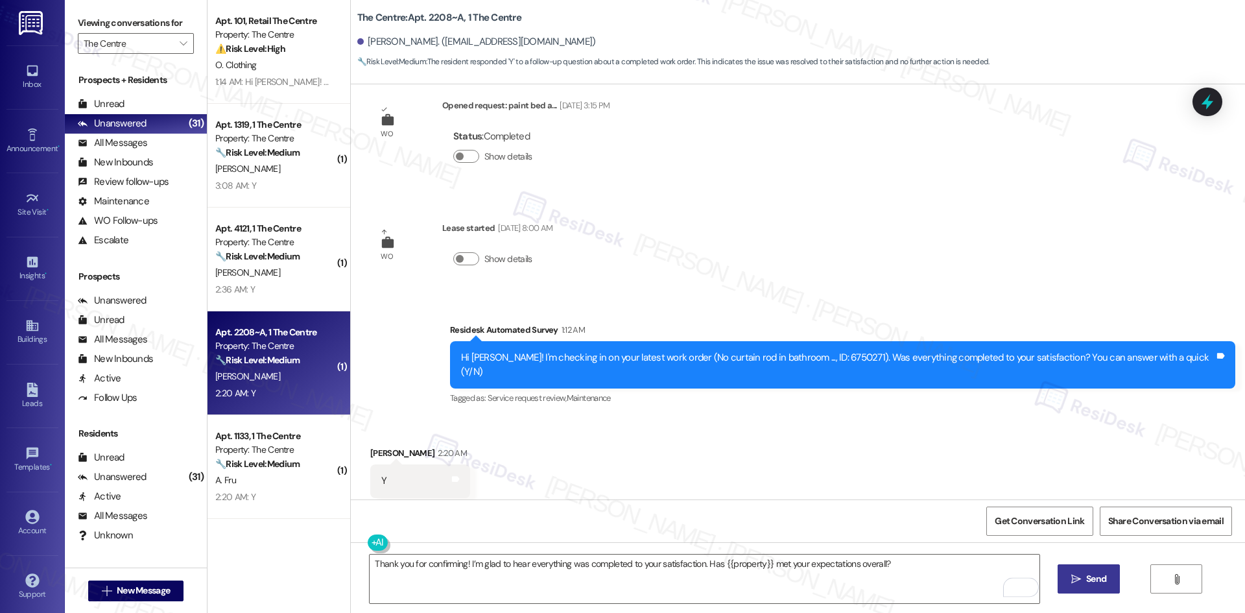
click at [1099, 572] on span "Send" at bounding box center [1096, 579] width 20 height 14
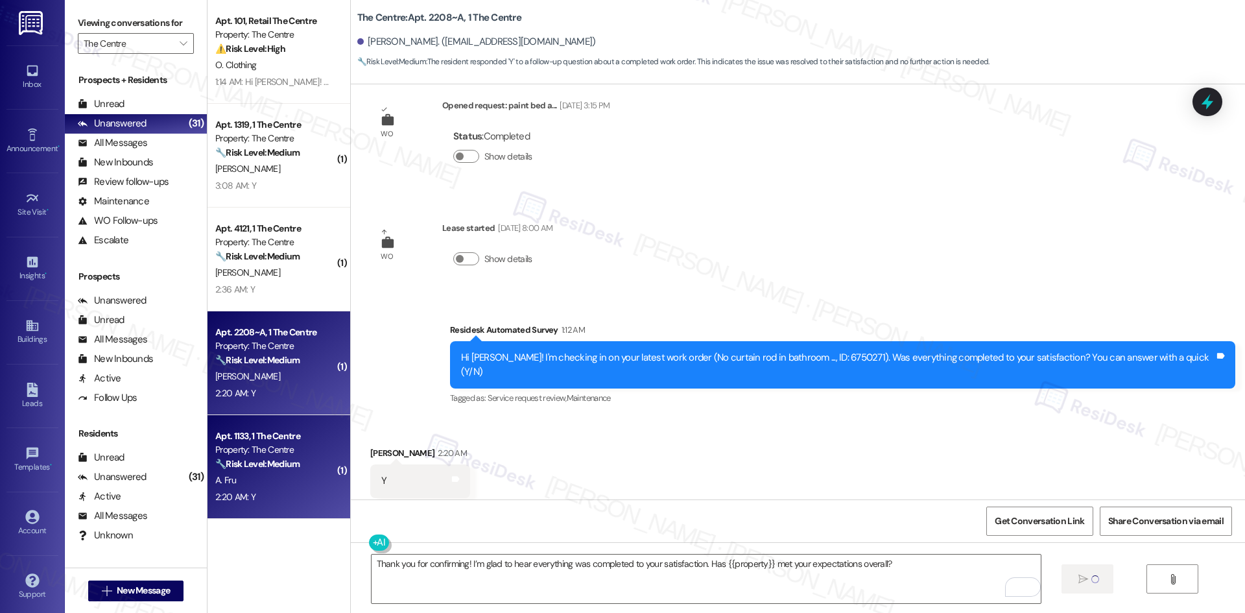
click at [265, 476] on div "A. Fru" at bounding box center [275, 480] width 123 height 16
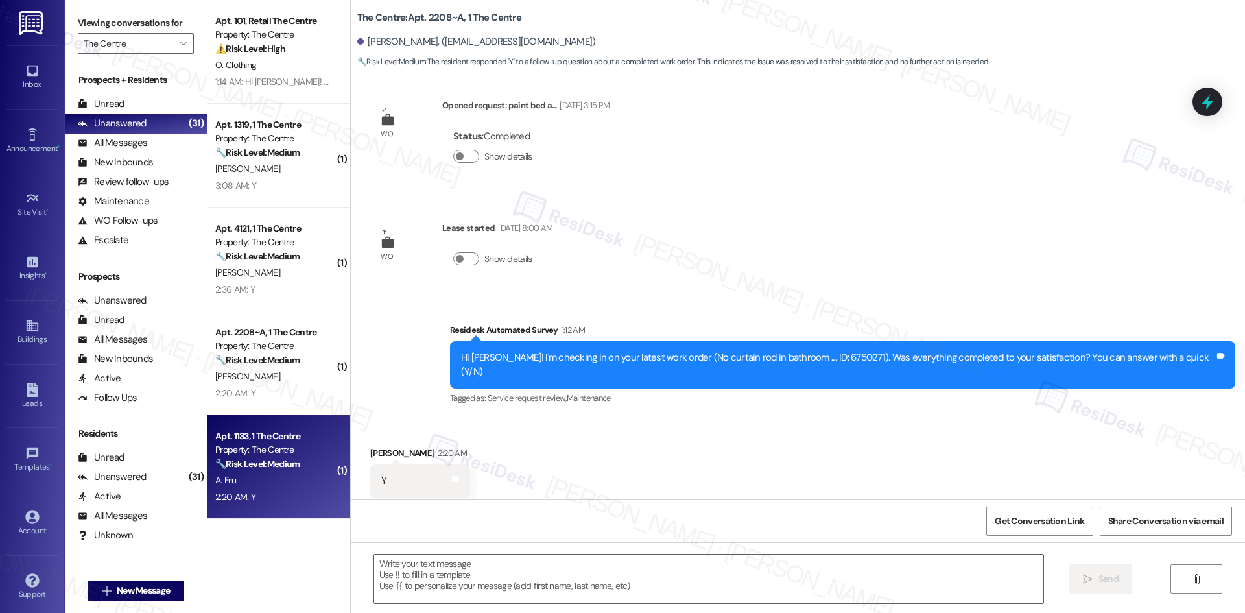
type textarea "Fetching suggested responses. Please feel free to read through the conversation…"
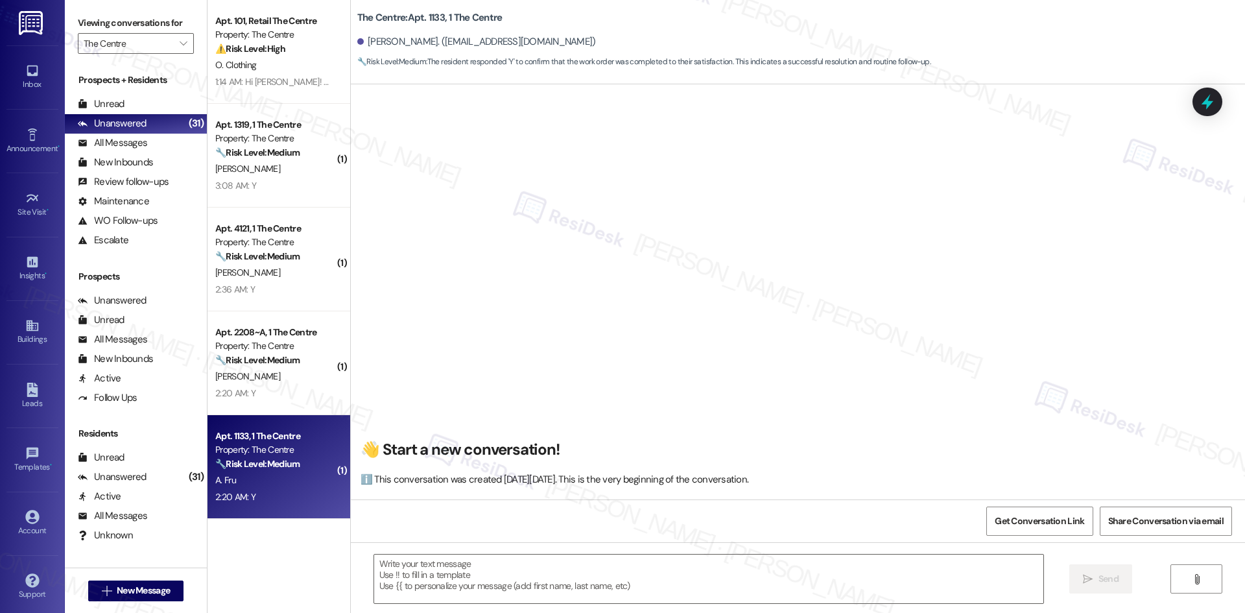
scroll to position [2789, 0]
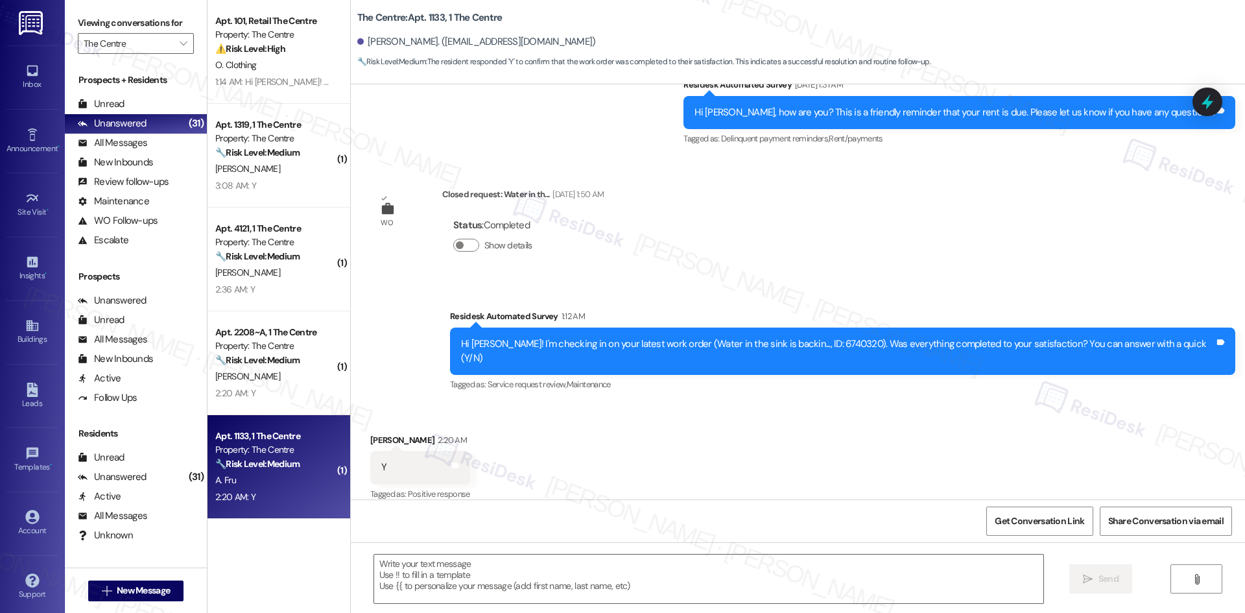
type textarea "Fetching suggested responses. Please feel free to read through the conversation…"
click at [536, 579] on textarea at bounding box center [708, 578] width 669 height 49
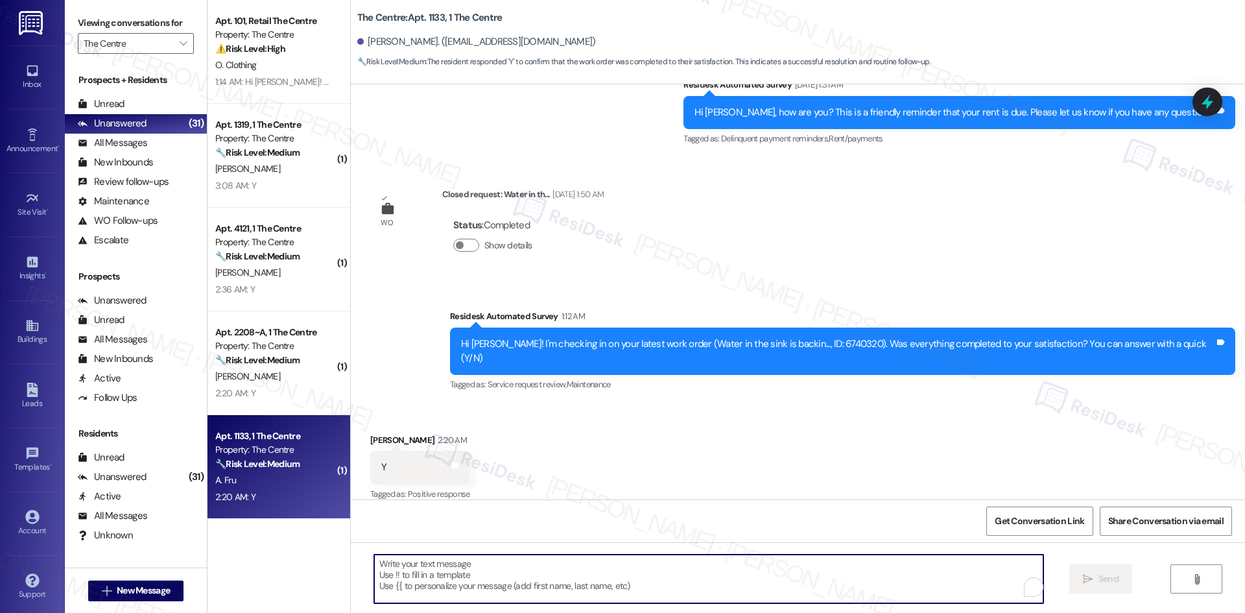
paste textarea "Thank you for confirming! I’m glad to hear everything was completed to your sat…"
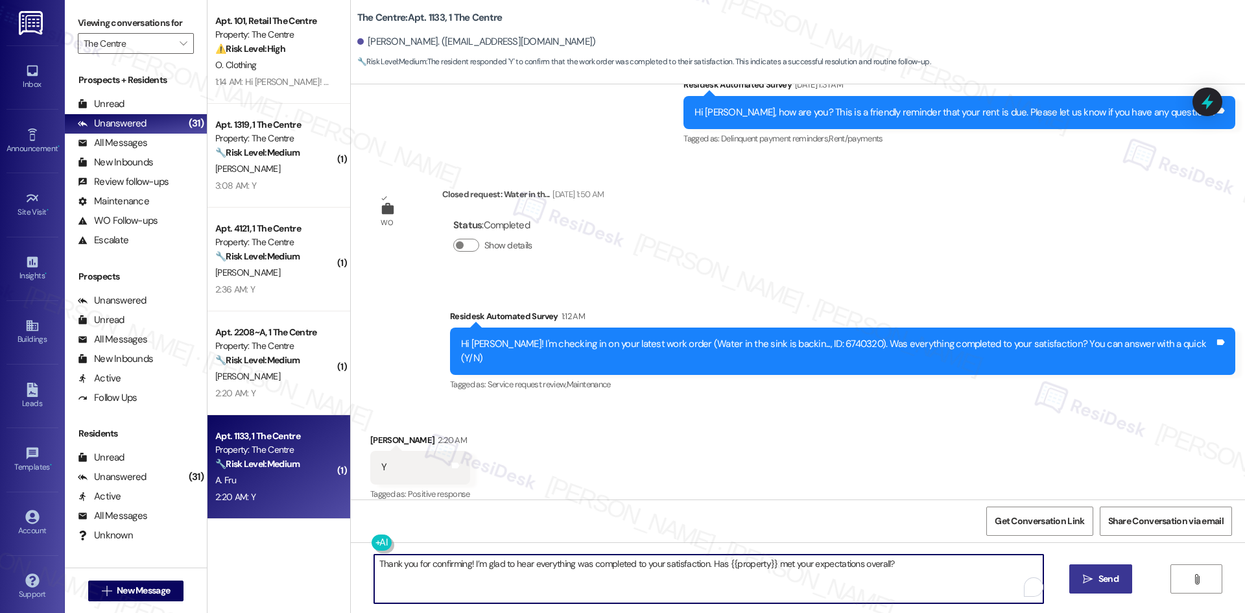
type textarea "Thank you for confirming! I’m glad to hear everything was completed to your sat…"
click at [1098, 583] on span "Send" at bounding box center [1108, 579] width 20 height 14
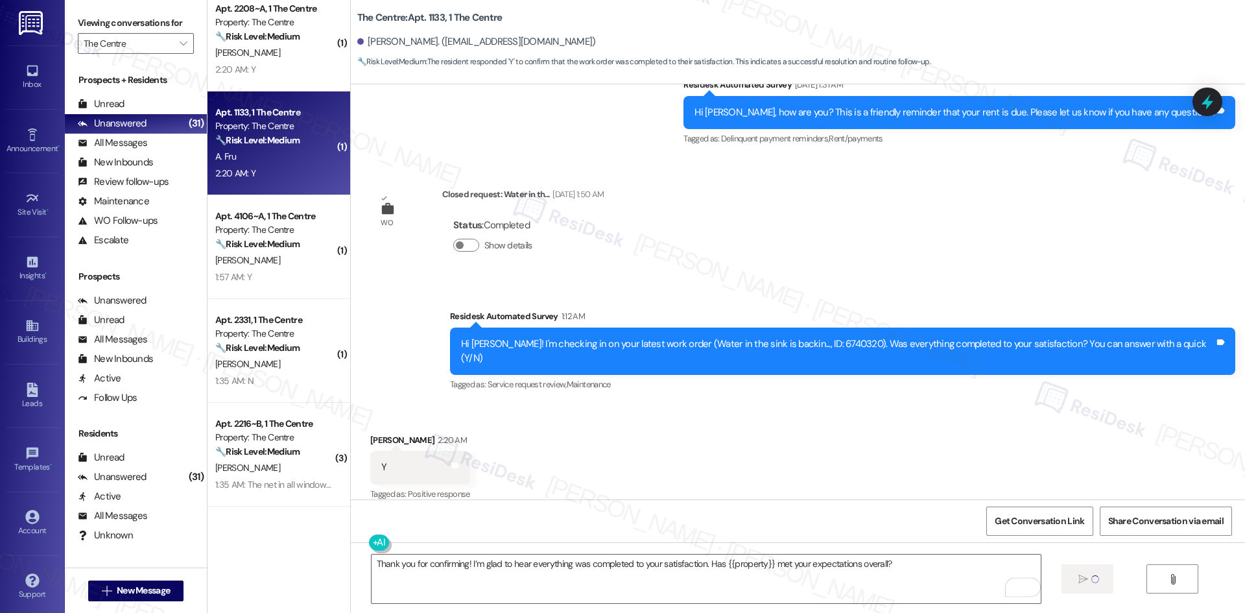
scroll to position [324, 0]
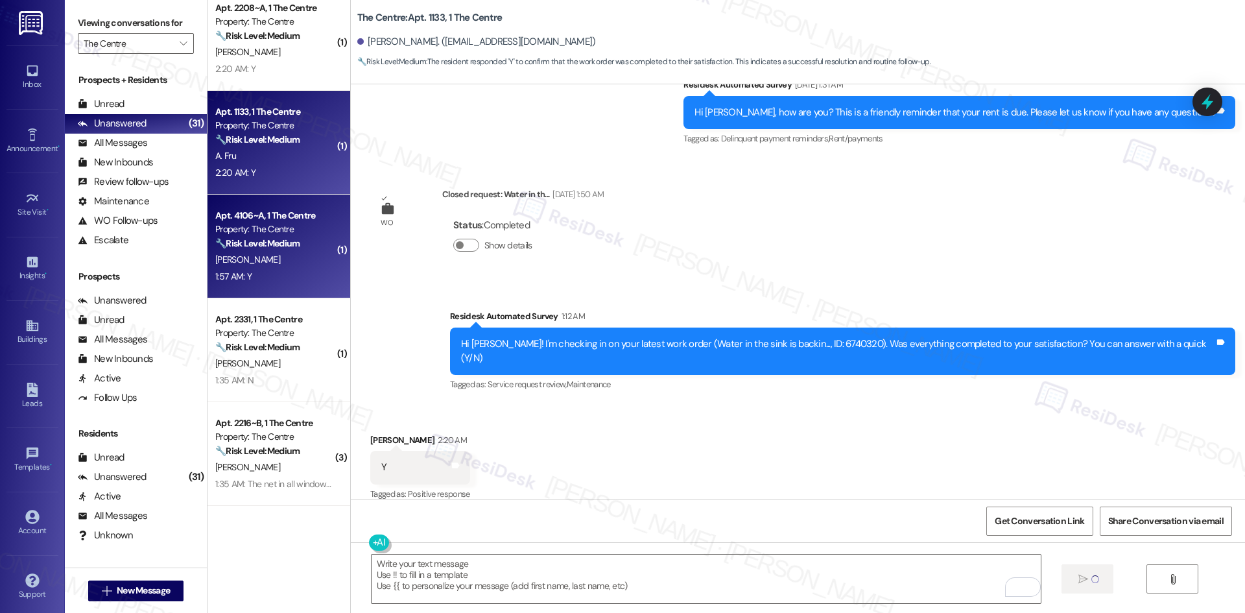
click at [246, 243] on strong "🔧 Risk Level: Medium" at bounding box center [257, 243] width 84 height 12
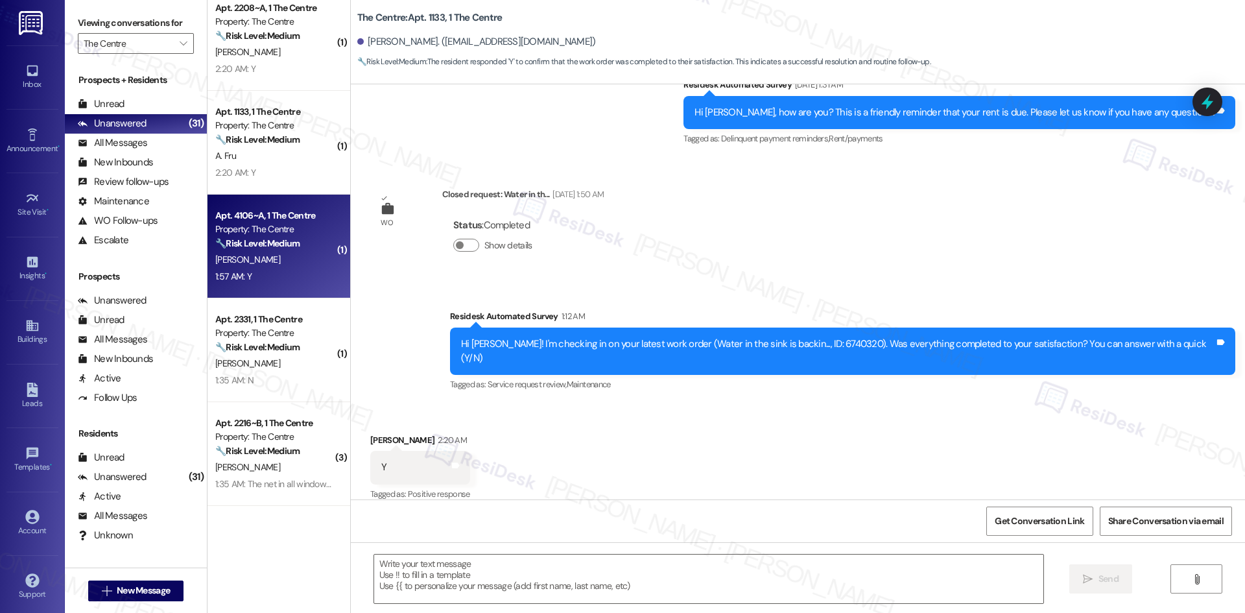
scroll to position [369, 0]
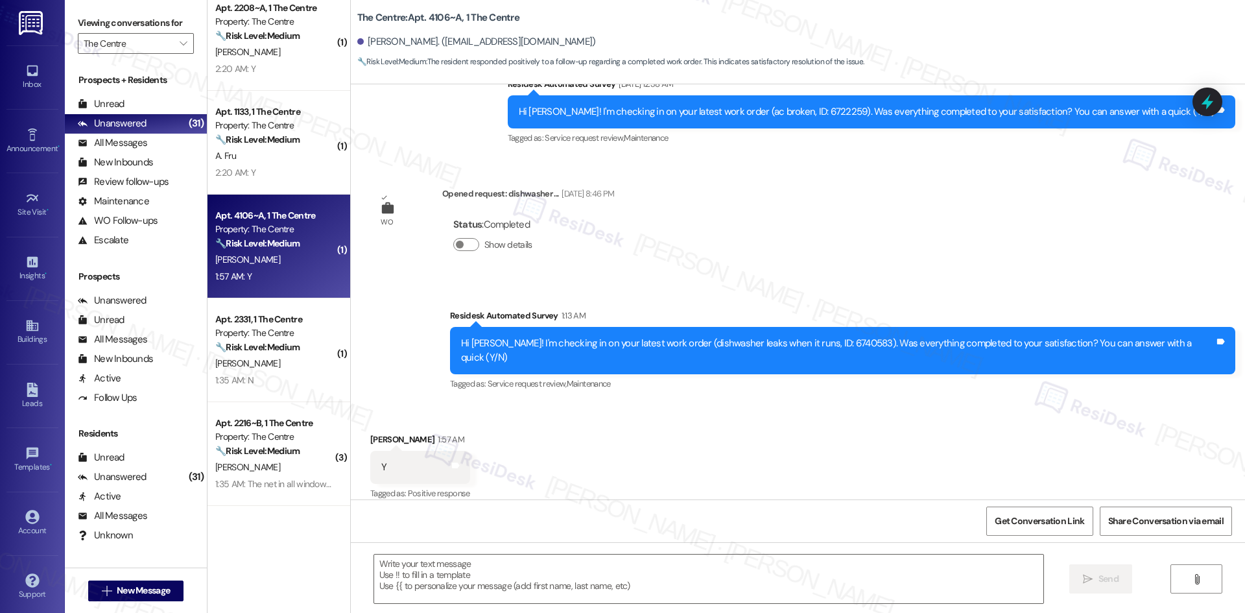
type textarea "Fetching suggested responses. Please feel free to read through the conversation…"
click at [602, 584] on textarea at bounding box center [708, 578] width 669 height 49
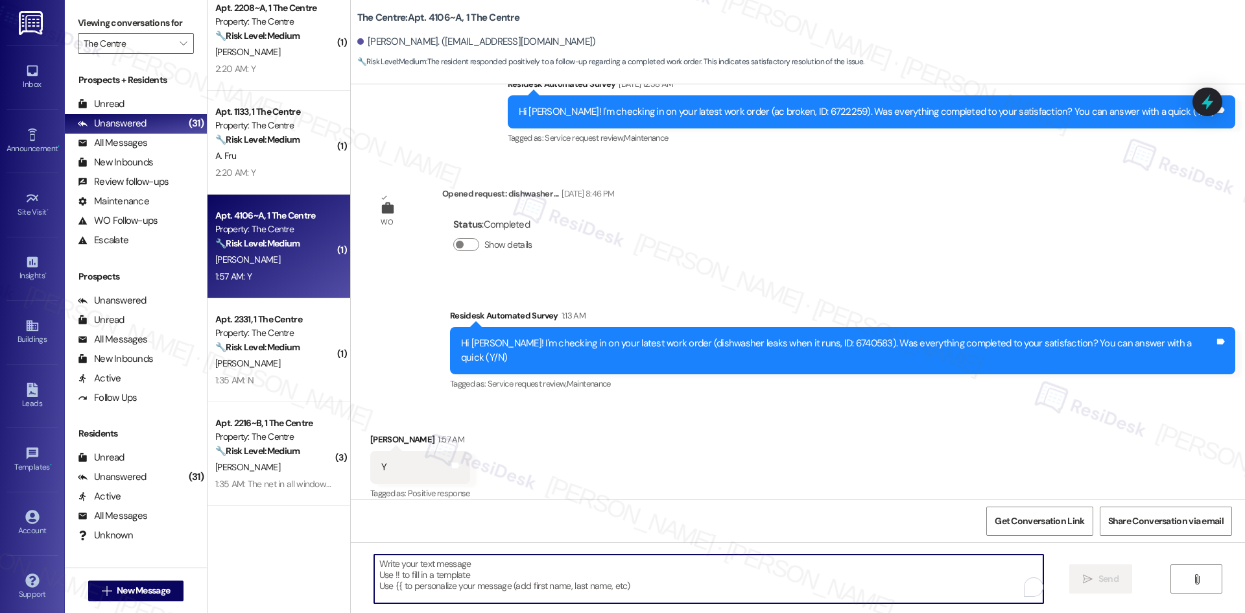
paste textarea "Thank you for confirming! I’m glad to hear everything was completed to your sat…"
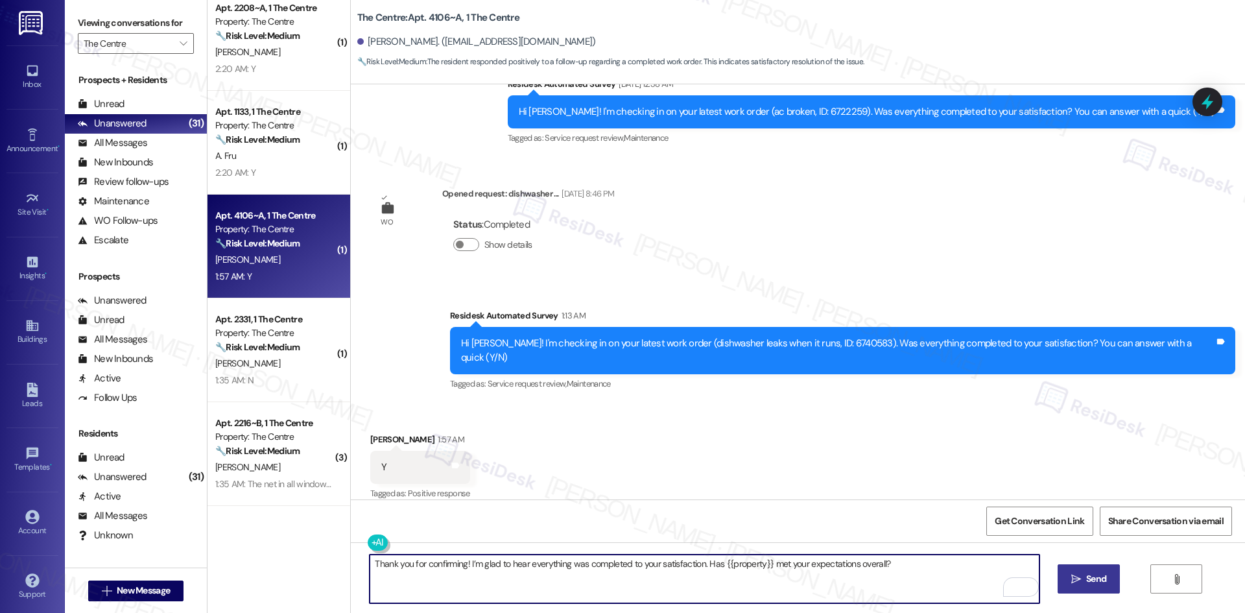
type textarea "Thank you for confirming! I’m glad to hear everything was completed to your sat…"
click at [1107, 579] on span "Send" at bounding box center [1095, 579] width 25 height 14
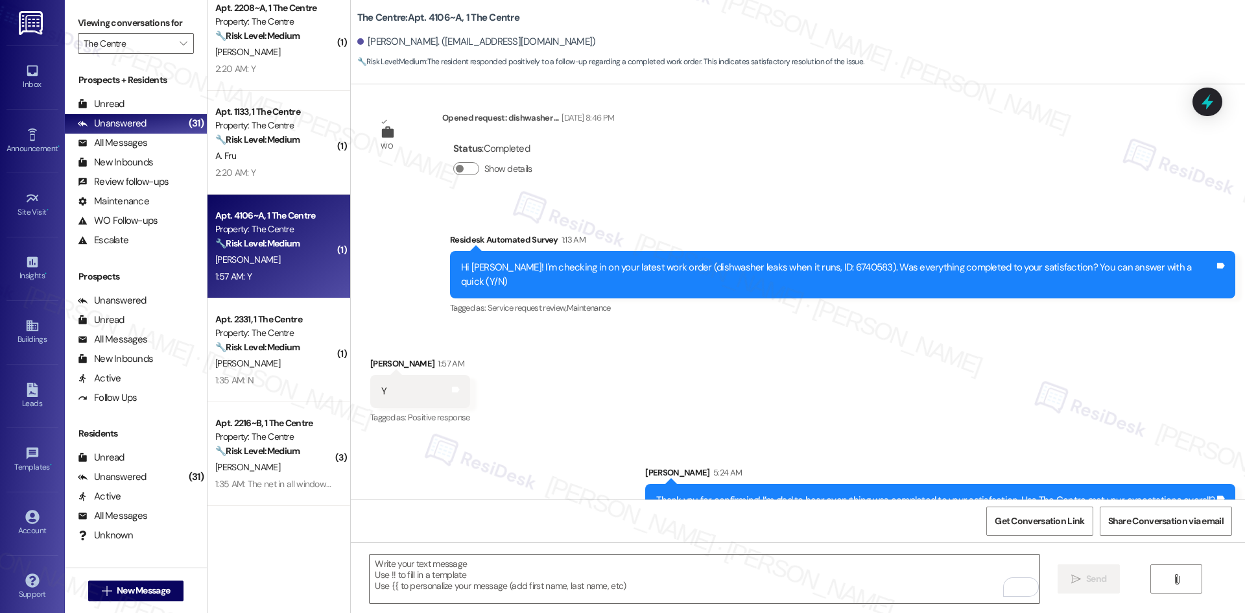
scroll to position [459, 0]
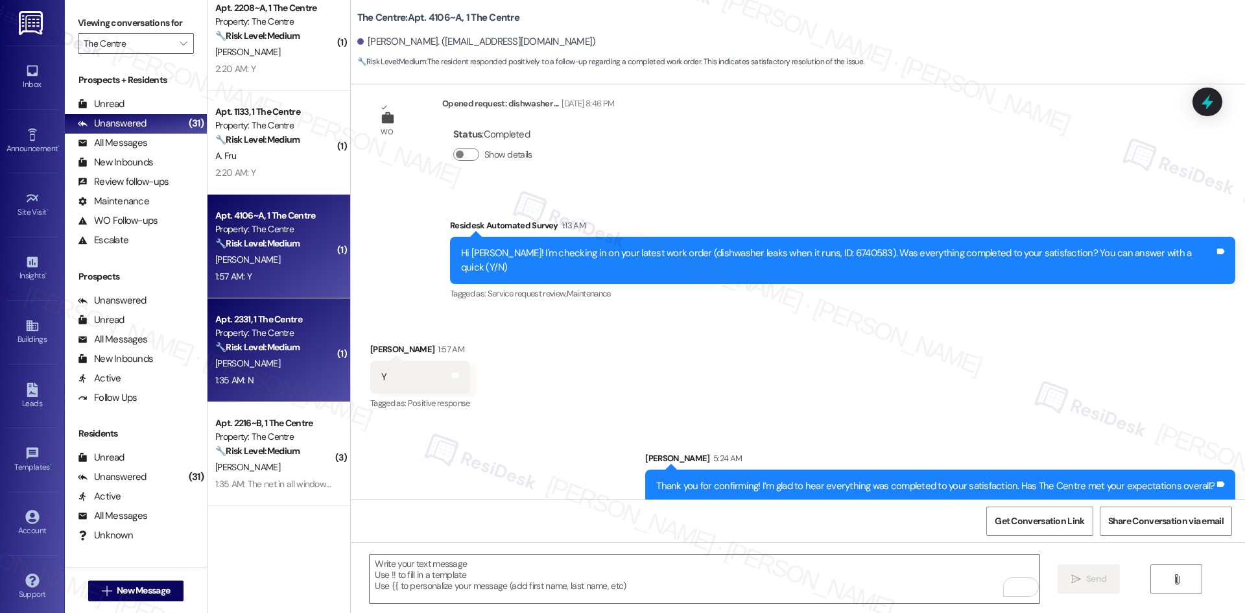
click at [237, 332] on div "Property: The Centre" at bounding box center [275, 333] width 120 height 14
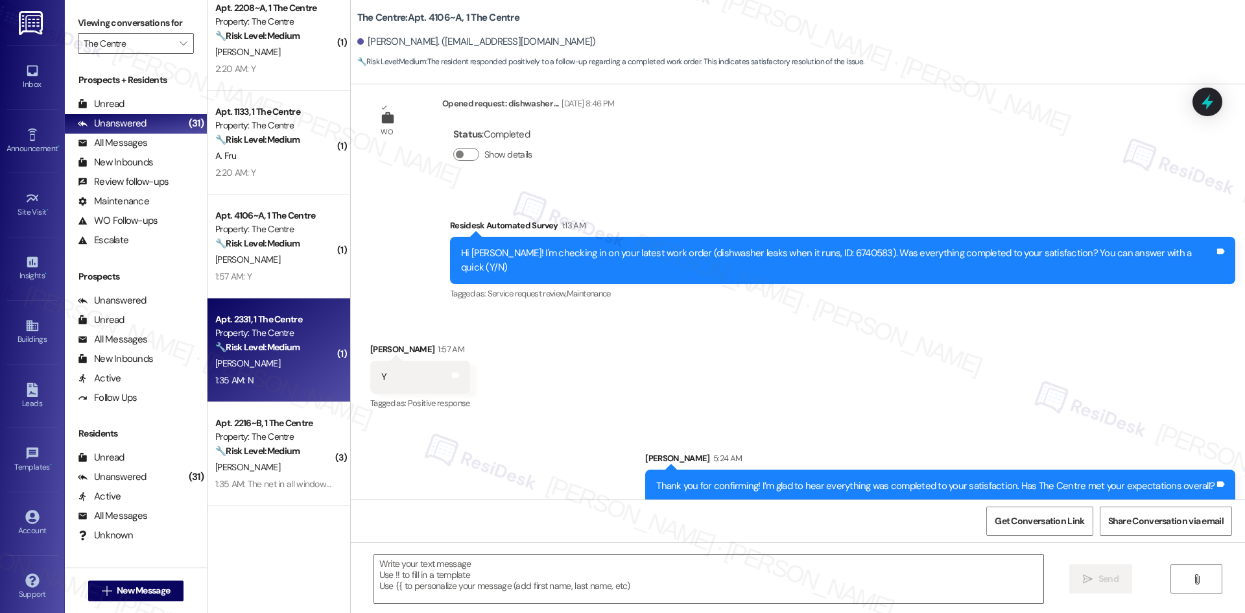
type textarea "Fetching suggested responses. Please feel free to read through the conversation…"
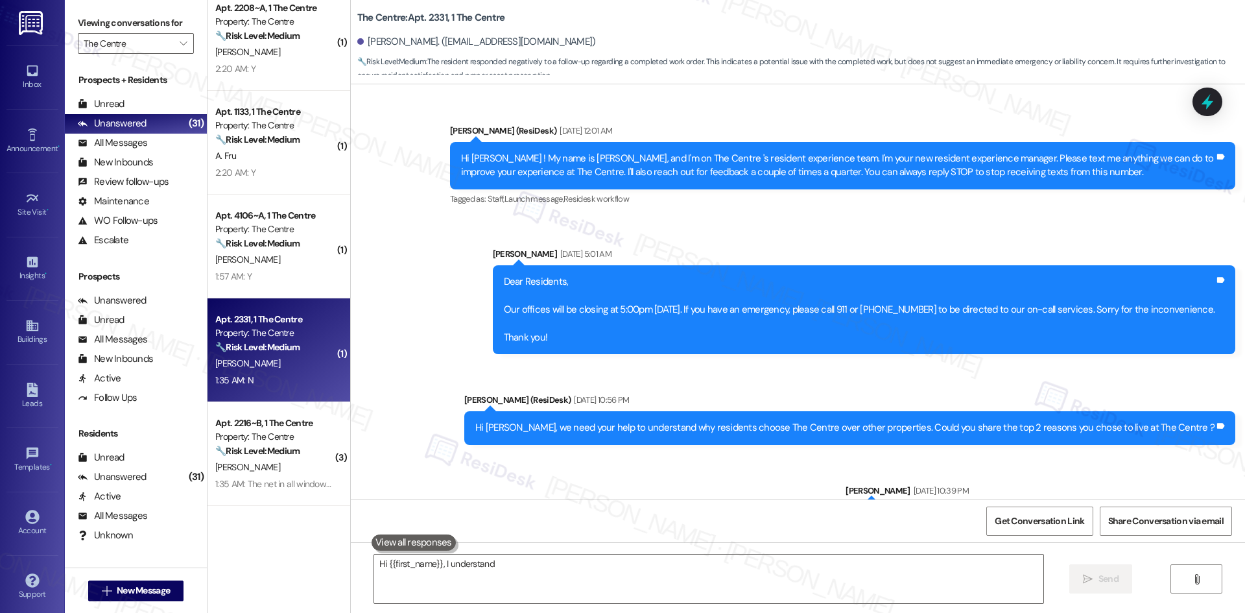
scroll to position [13990, 0]
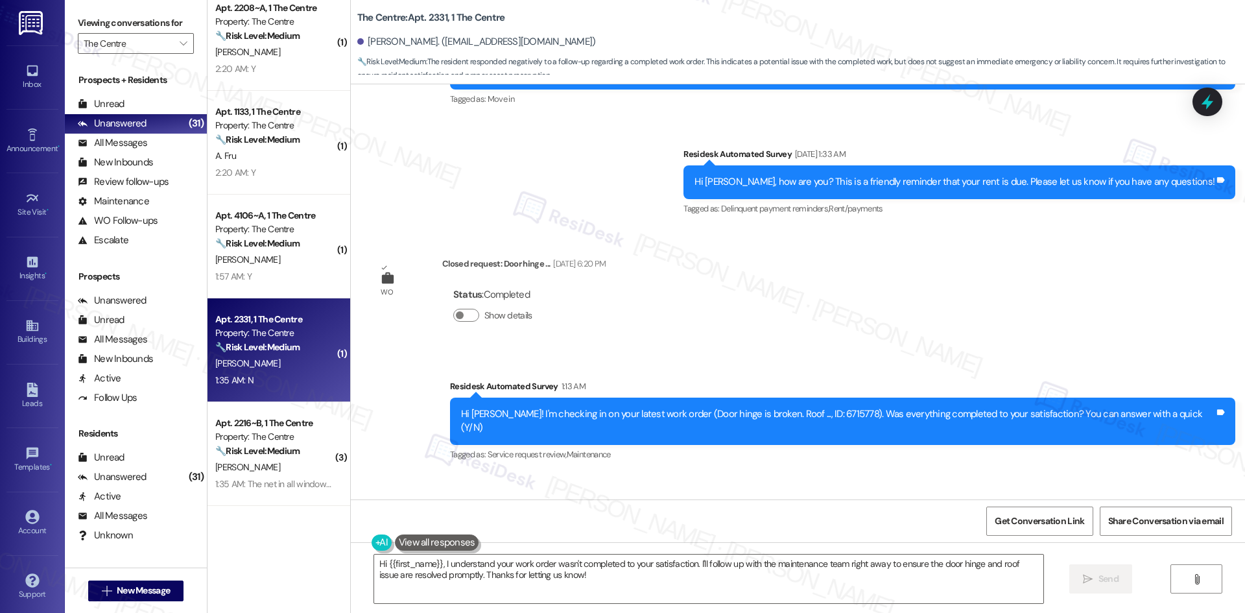
click at [736, 370] on div "Survey, sent via SMS Residesk Automated Survey 1:13 AM Hi Erich! I'm checking i…" at bounding box center [842, 422] width 805 height 104
click at [655, 576] on textarea "Hi {{first_name}}, I understand your work order wasn't completed to your satisf…" at bounding box center [708, 578] width 669 height 49
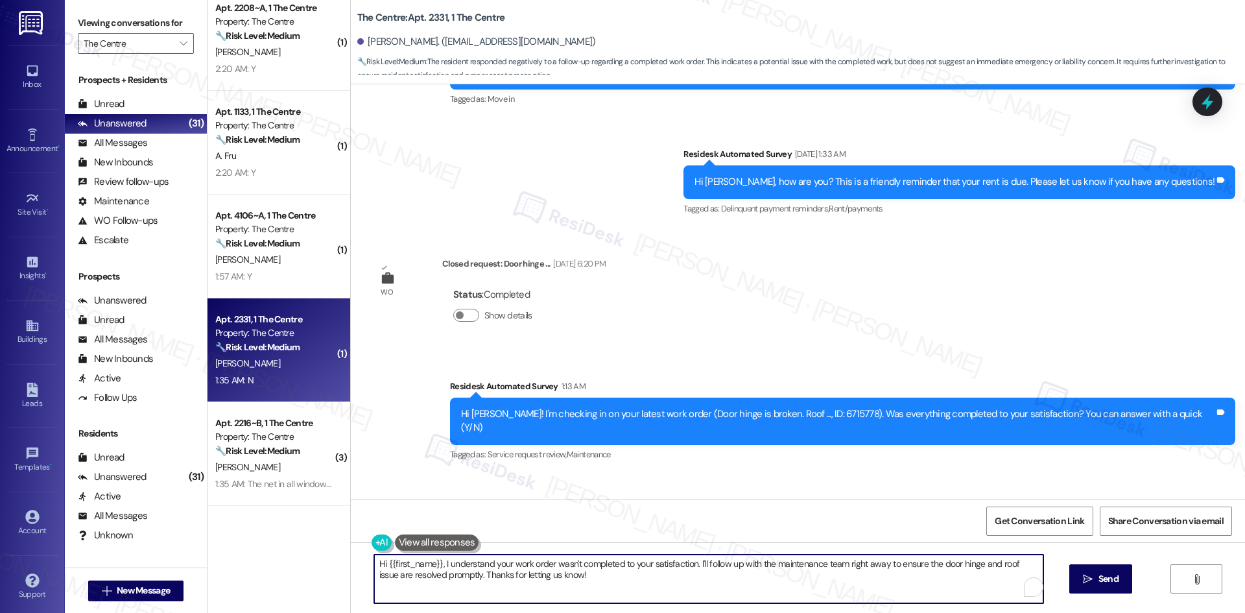
paste textarea "I'm sorry to hear that. Could you let me know what happened or what part of the…"
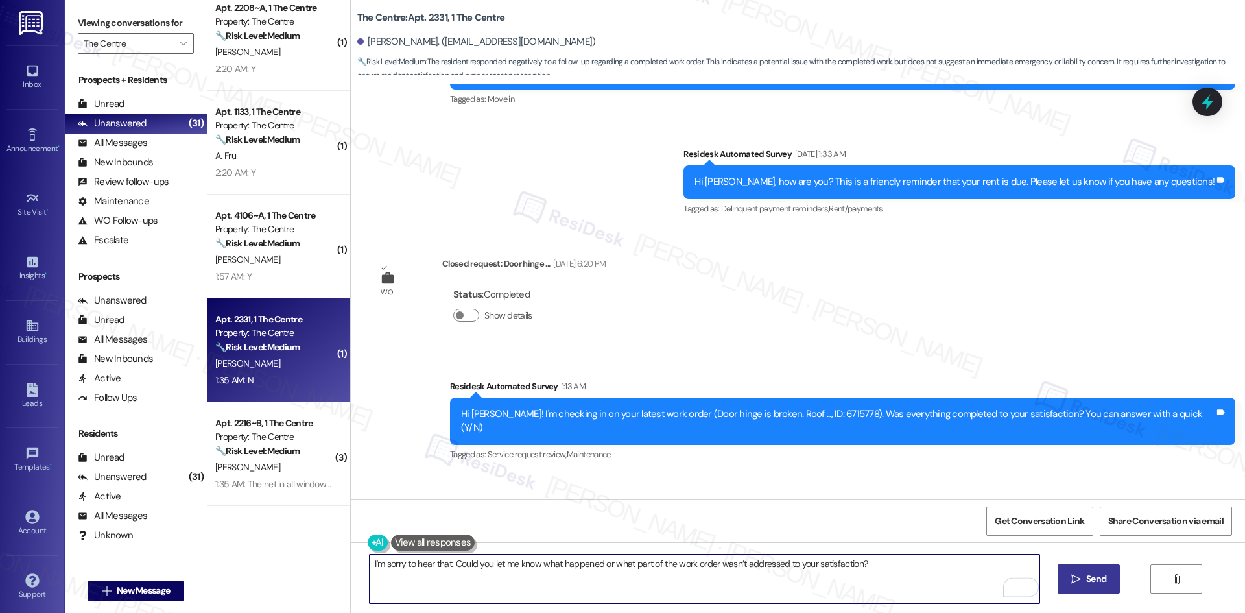
type textarea "I'm sorry to hear that. Could you let me know what happened or what part of the…"
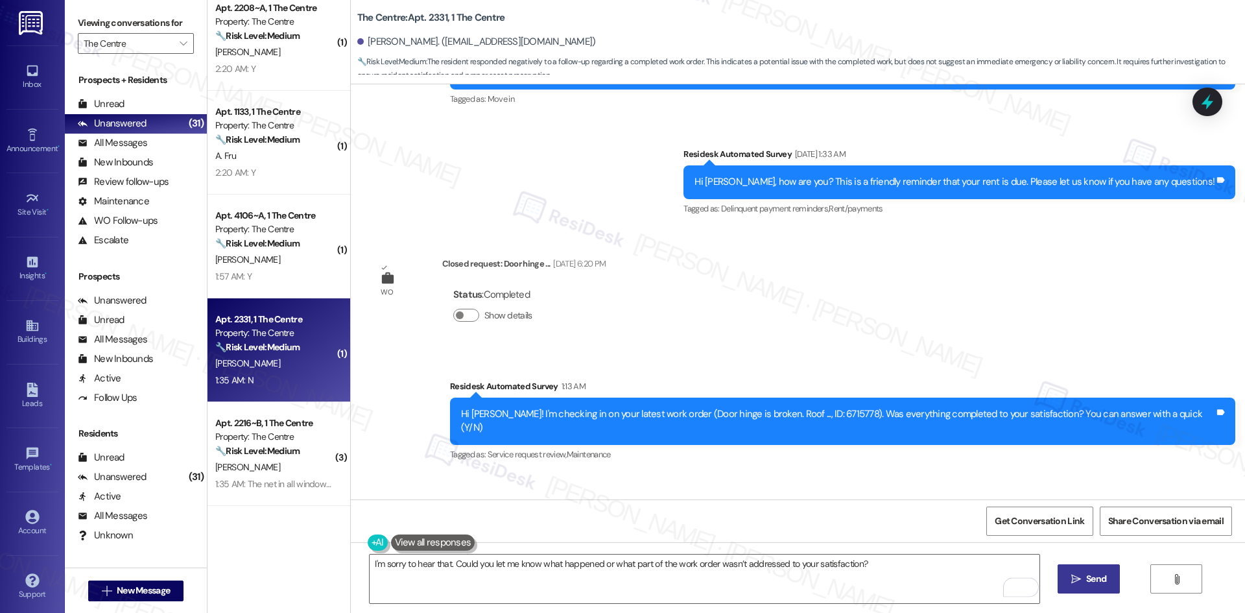
click at [1075, 577] on icon "" at bounding box center [1076, 579] width 10 height 10
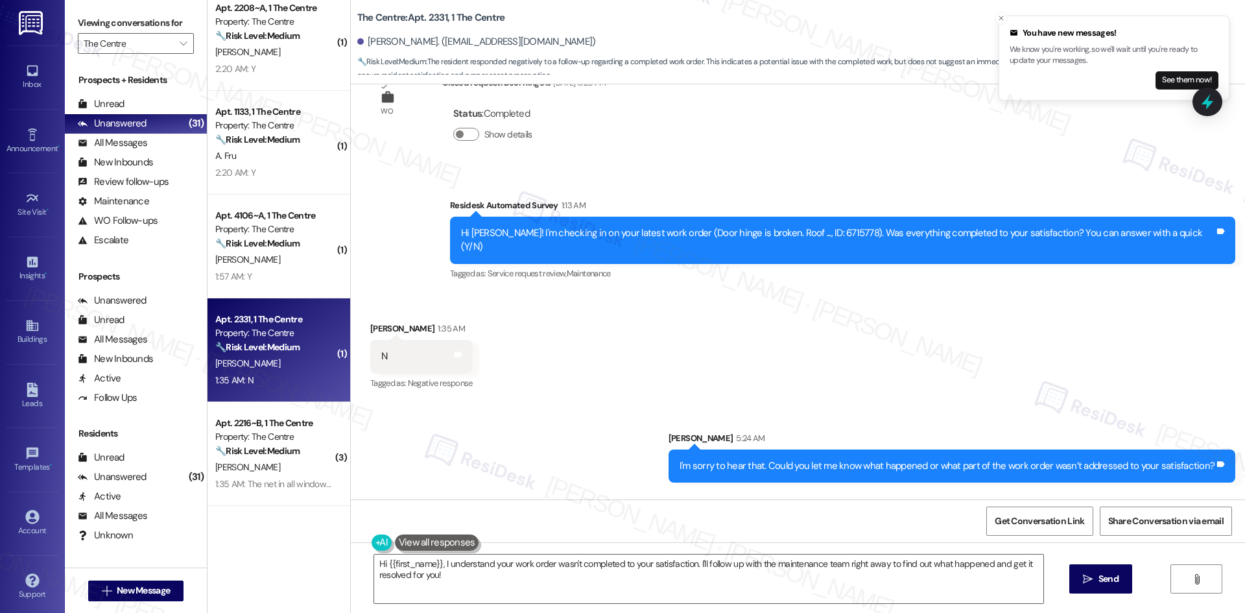
scroll to position [14171, 0]
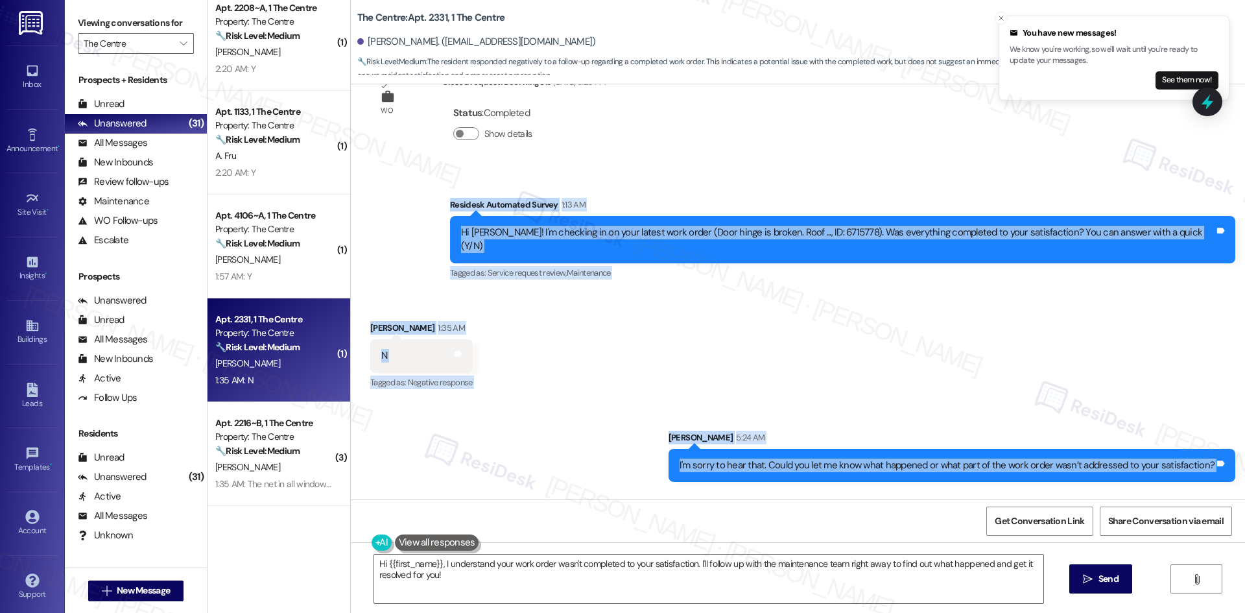
drag, startPoint x: 495, startPoint y: 130, endPoint x: 622, endPoint y: 484, distance: 376.9
click at [622, 484] on div "Announcement, sent via SMS Sarah (ResiDesk) Jun 02, 2022 at 12:01 AM Hi Erich !…" at bounding box center [798, 291] width 894 height 415
copy div "Residesk Automated Survey 1:13 AM Hi Erich! I'm checking in on your latest work…"
click at [524, 305] on div "Received via SMS Erich Polack 1:35 AM N Tags and notes Tagged as: Negative resp…" at bounding box center [798, 347] width 894 height 110
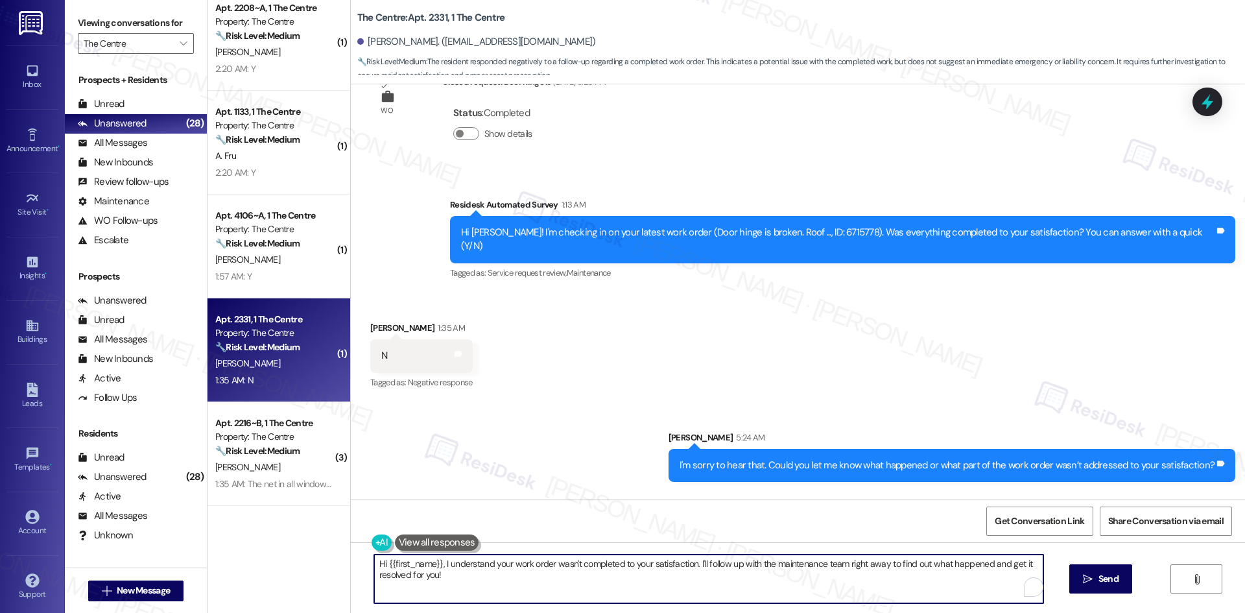
click at [556, 589] on textarea "Hi {{first_name}}, I understand your work order wasn't completed to your satisf…" at bounding box center [708, 578] width 669 height 49
paste textarea "I’m sorry to hear that nothing has been fixed yet. I’ll share this with the sit…"
type textarea "I’m sorry to hear that nothing has been fixed yet. I’ll share this with the sit…"
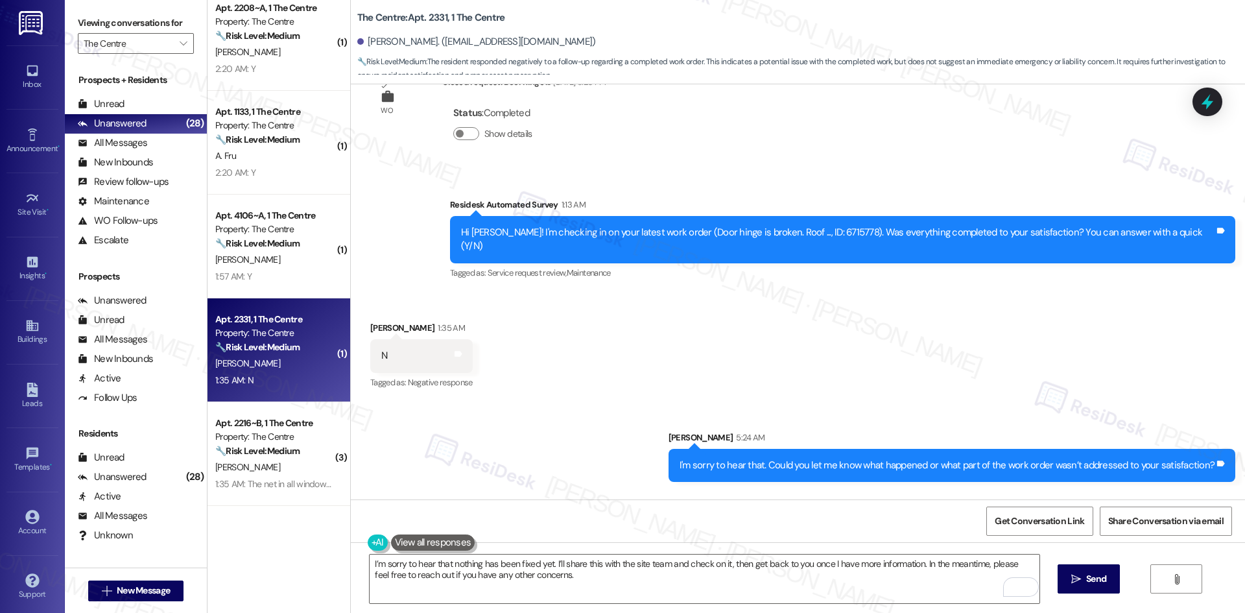
click at [958, 491] on div "Received via SMS Erich Polack 5:24 AM They haven't fixed anything Tags and notes" at bounding box center [798, 536] width 894 height 90
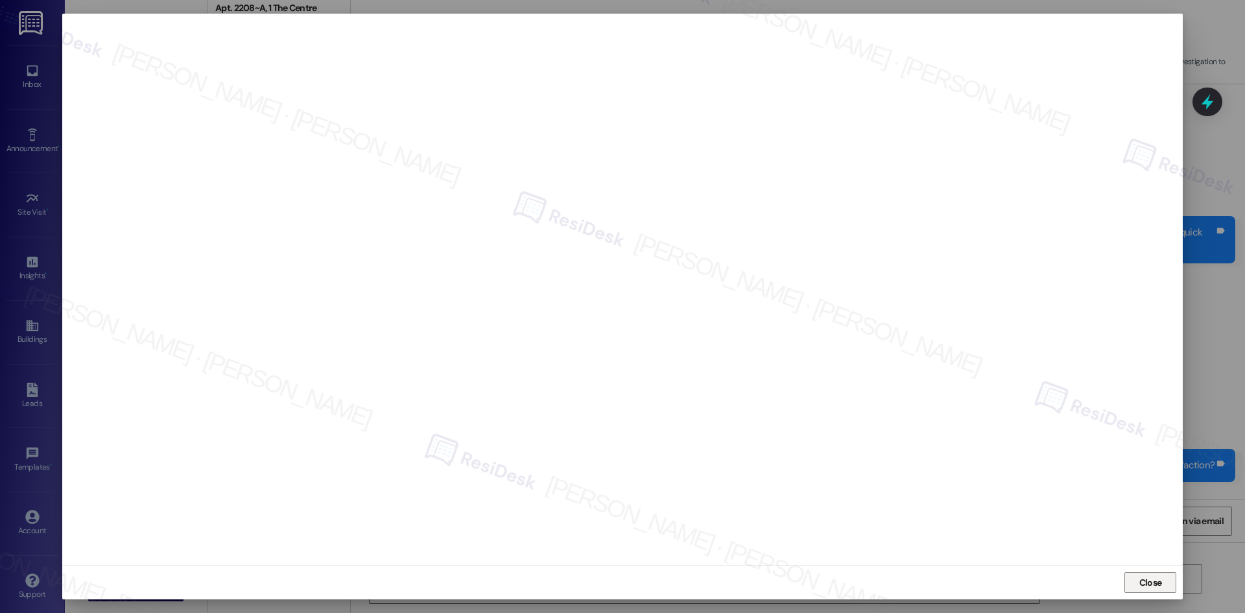
click at [1153, 589] on span "Close" at bounding box center [1151, 581] width 28 height 19
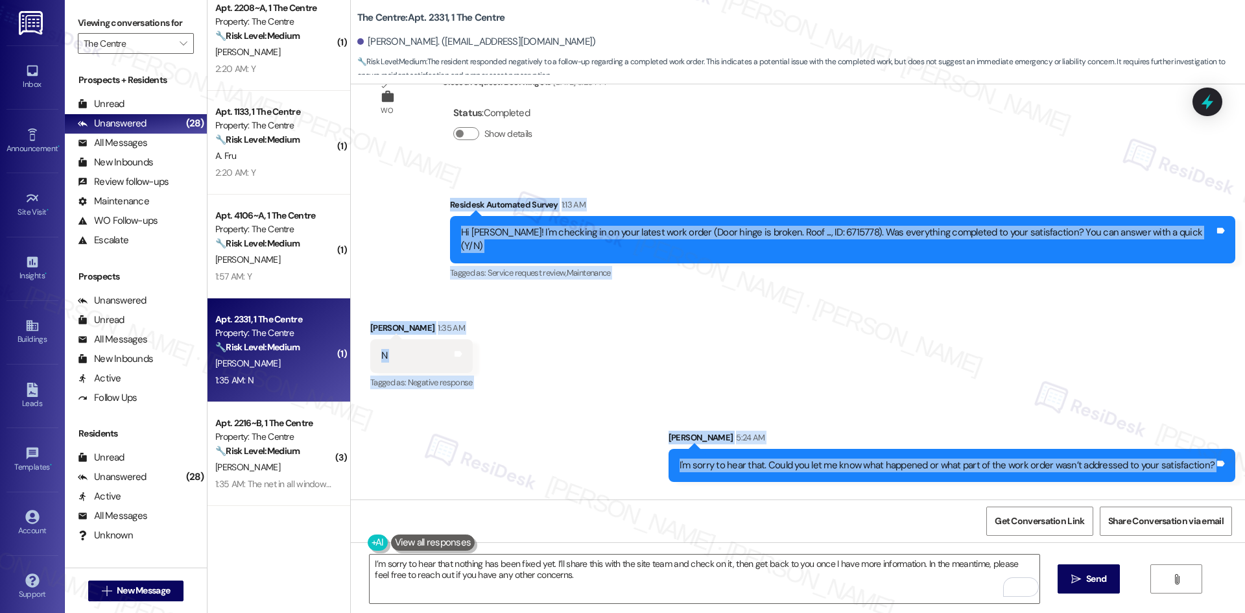
drag, startPoint x: 481, startPoint y: 120, endPoint x: 644, endPoint y: 494, distance: 407.9
click at [642, 497] on div "Announcement, sent via SMS Sarah (ResiDesk) Jun 02, 2022 at 12:01 AM Hi Erich !…" at bounding box center [798, 291] width 894 height 415
click at [508, 401] on div "Sent via SMS Sarah 5:24 AM I'm sorry to hear that. Could you let me know what h…" at bounding box center [798, 446] width 894 height 90
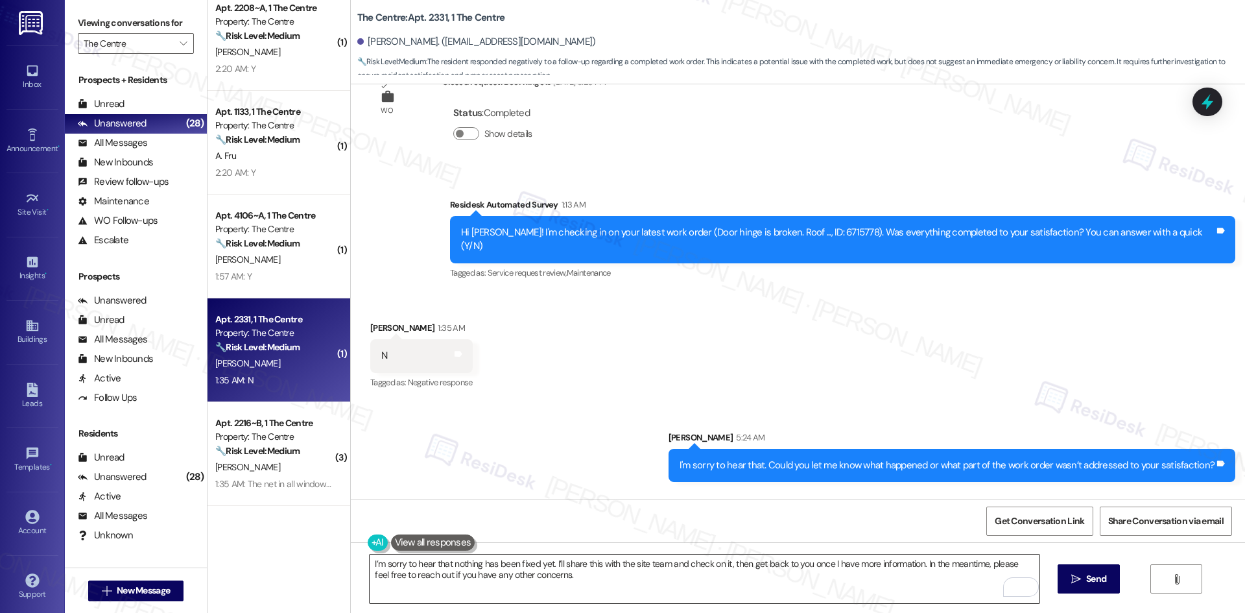
click at [539, 574] on textarea "I’m sorry to hear that nothing has been fixed yet. I’ll share this with the sit…" at bounding box center [704, 578] width 669 height 49
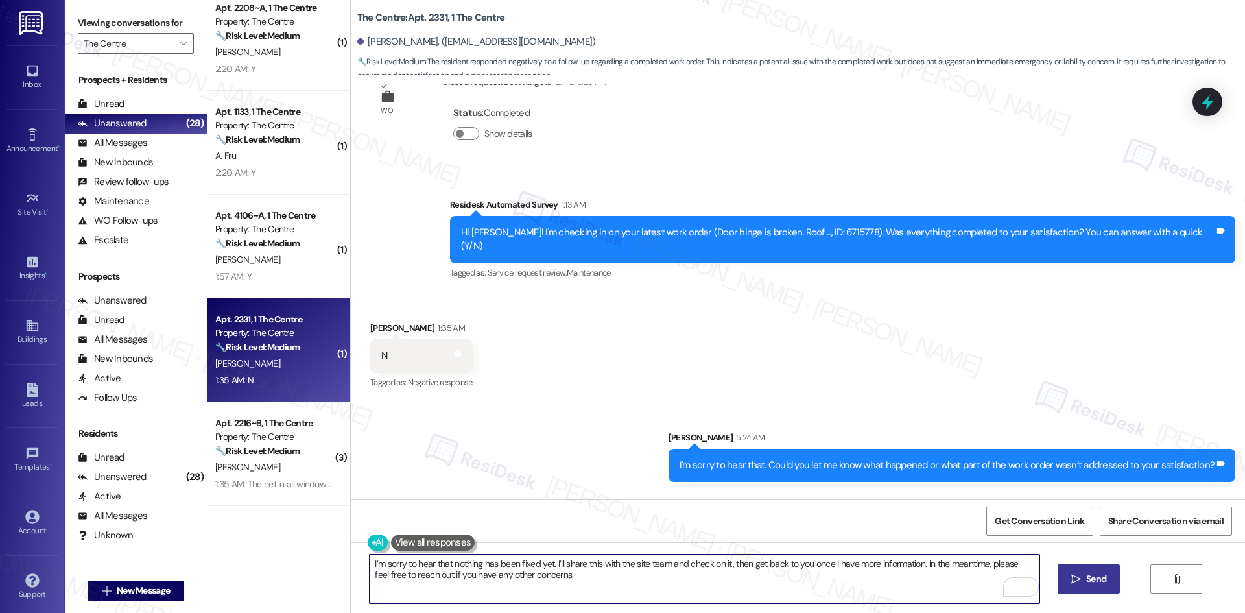
click at [1096, 571] on button " Send" at bounding box center [1088, 578] width 63 height 29
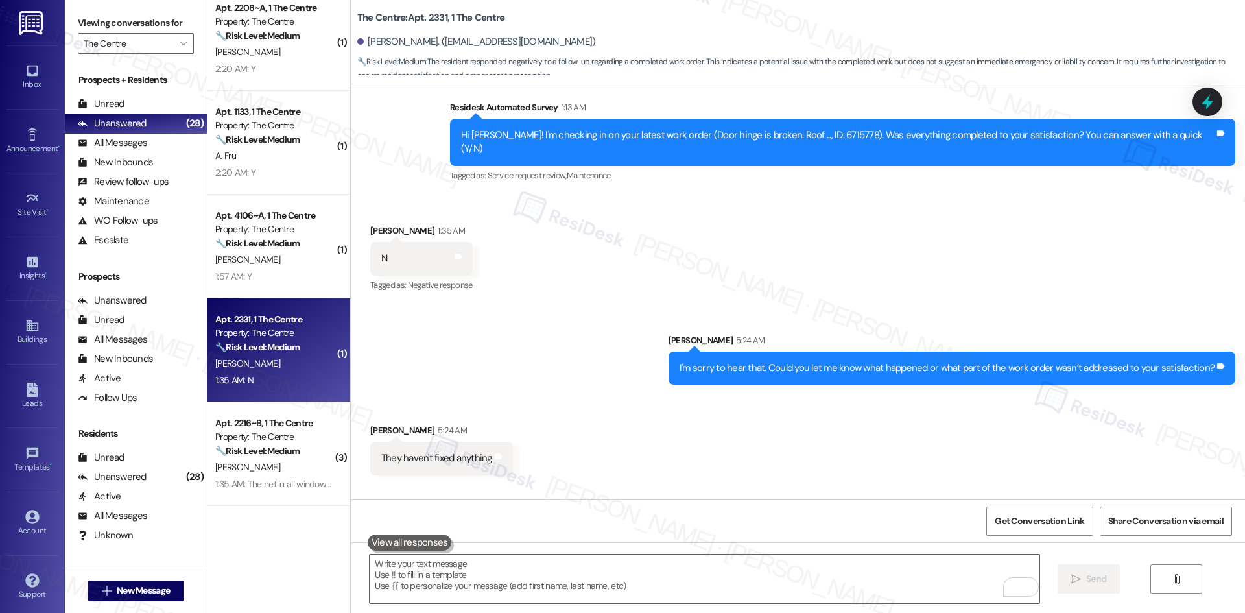
scroll to position [14276, 0]
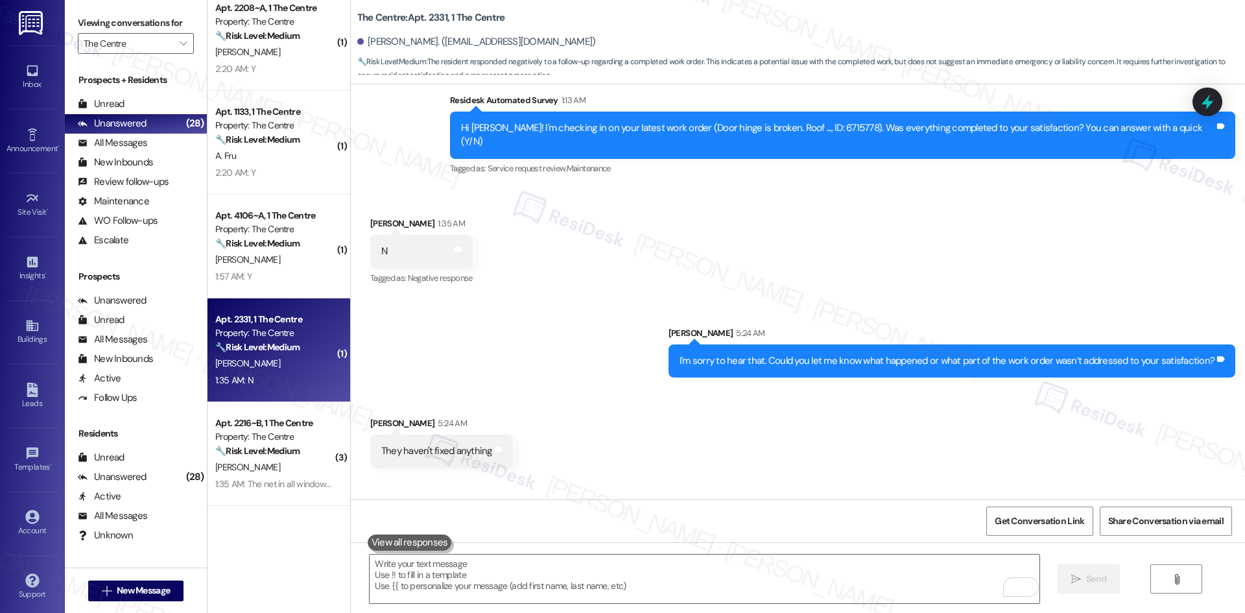
click at [886, 388] on div "Received via SMS Erich Polack 5:24 AM They haven't fixed anything Tags and notes" at bounding box center [798, 432] width 894 height 90
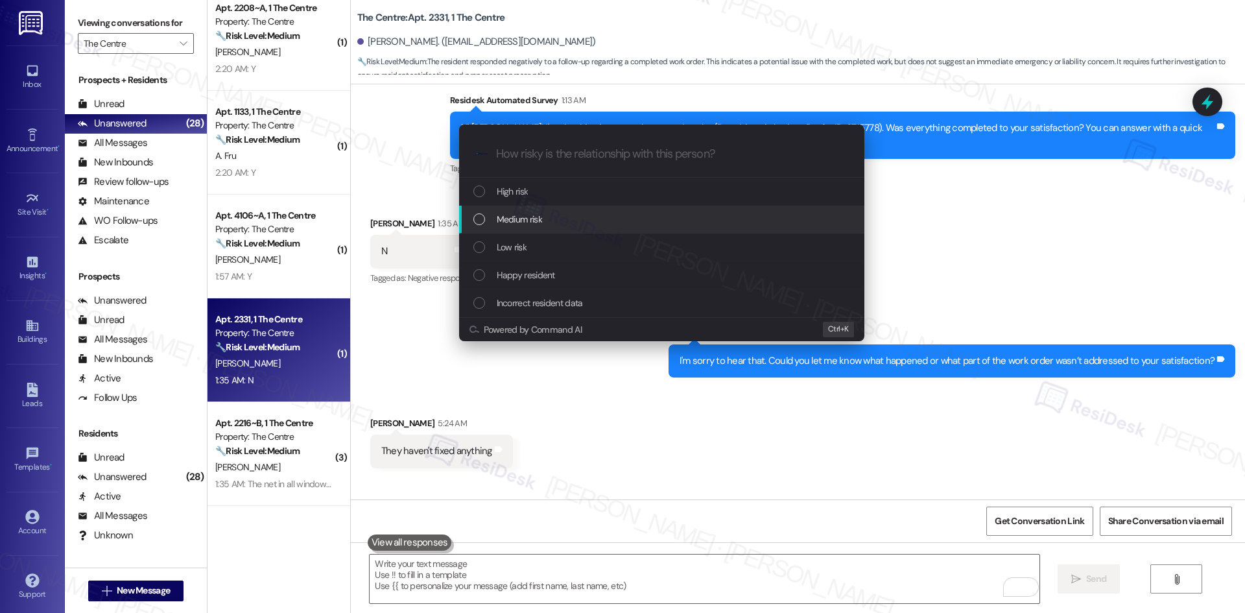
click at [557, 224] on div "Medium risk" at bounding box center [662, 219] width 379 height 14
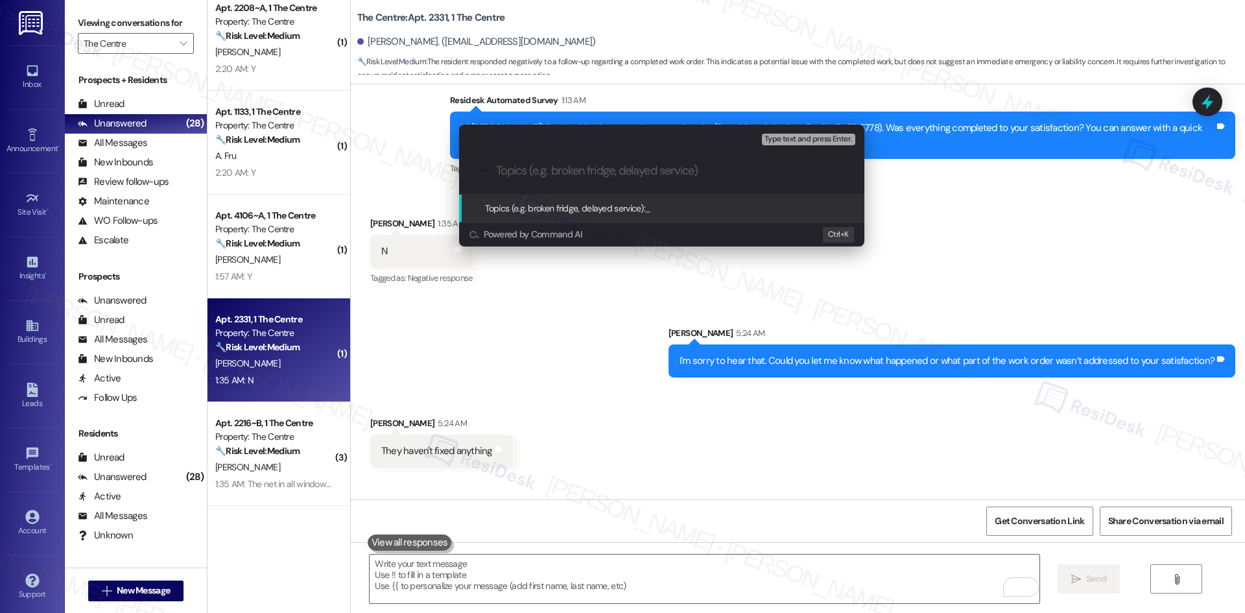
click at [553, 170] on input "Topics (e.g. broken fridge, delayed service)" at bounding box center [672, 171] width 352 height 14
paste input "Unresolved Door Hinge and Roof Work Order (ID: 6715778)"
type input "Unresolved Door Hinge and Roof Work Order (ID: 6715778)"
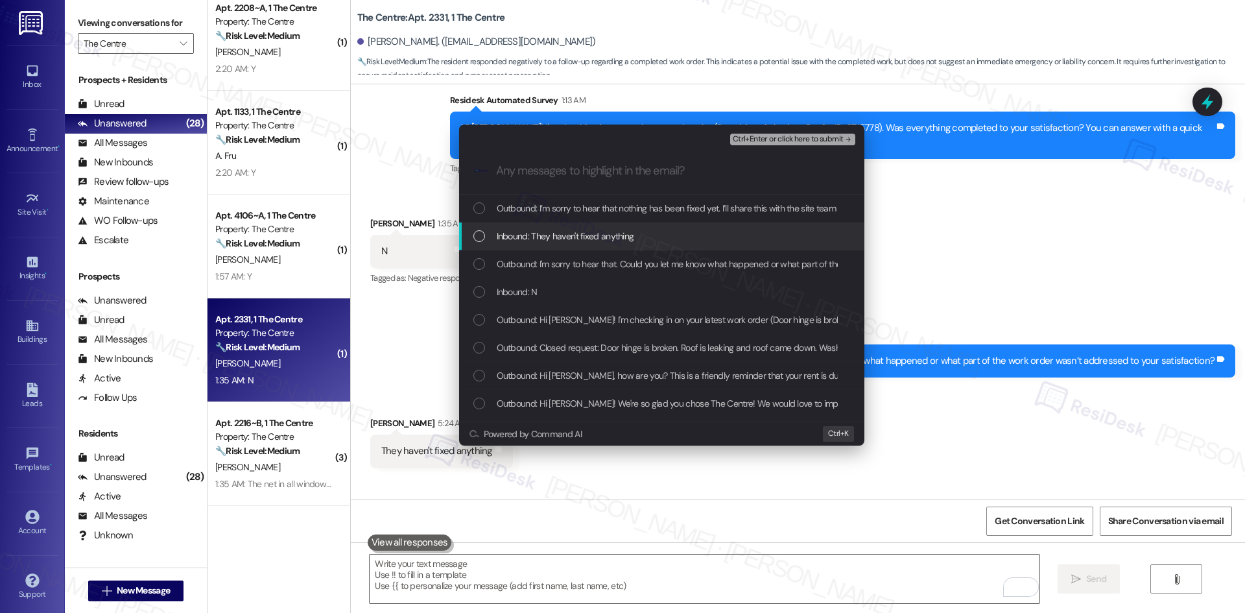
click at [602, 233] on span "Inbound: They haven't fixed anything" at bounding box center [565, 236] width 137 height 14
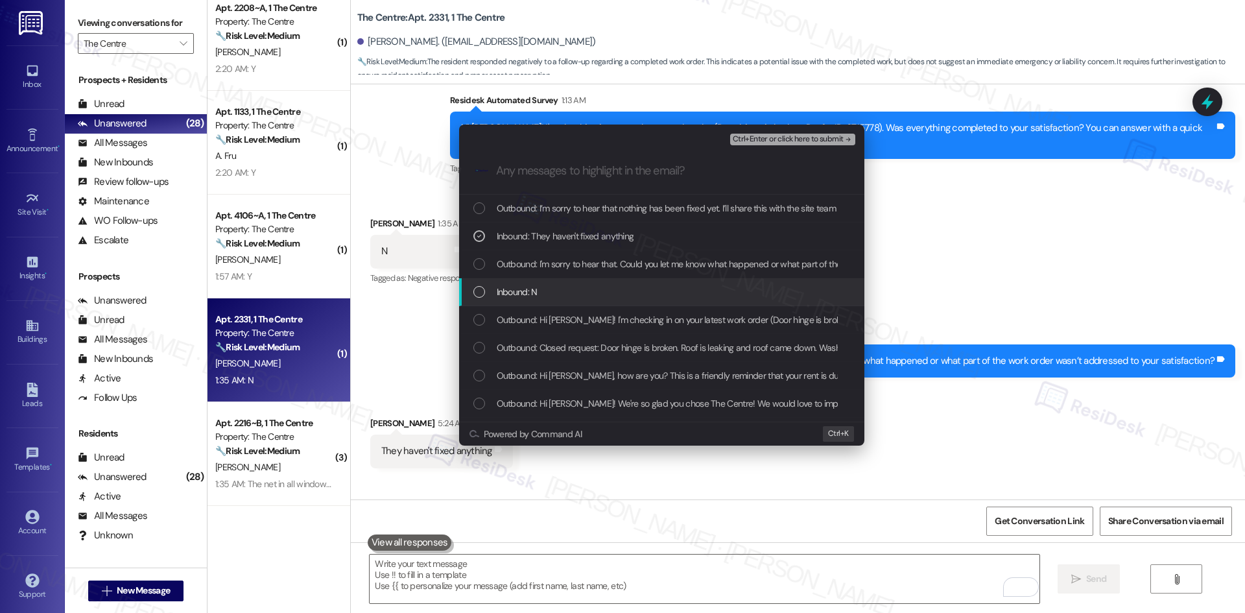
click at [575, 290] on div "Inbound: N" at bounding box center [662, 292] width 379 height 14
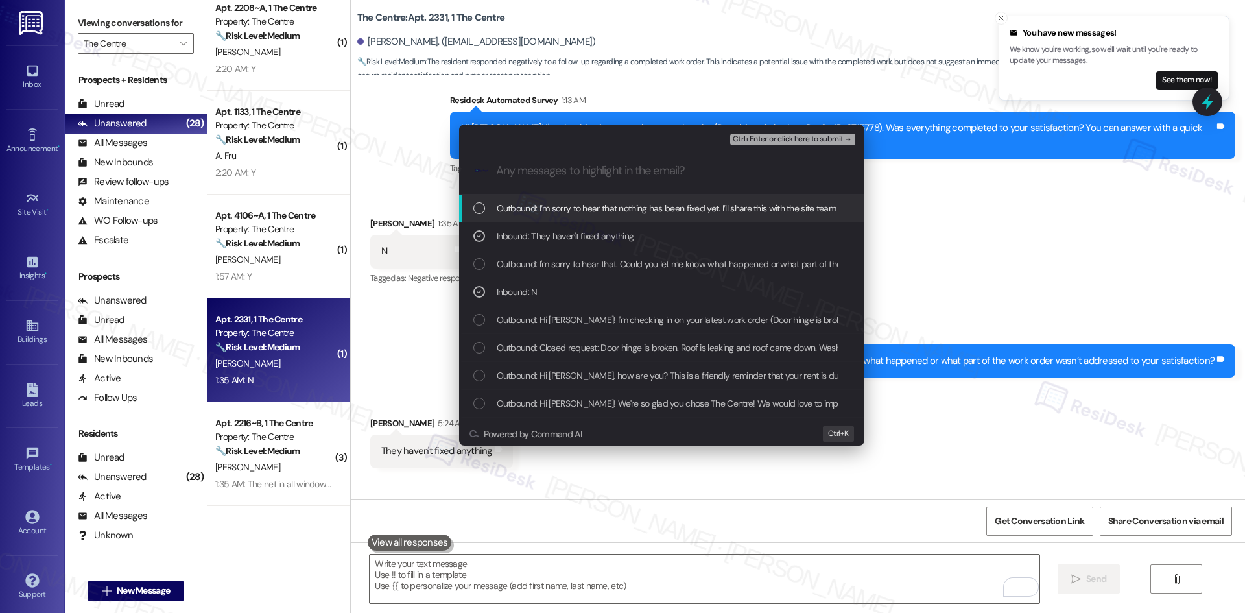
click at [936, 147] on div "Escalate Conversation Medium risk Unresolved Door Hinge and Roof Work Order (ID…" at bounding box center [622, 306] width 1245 height 613
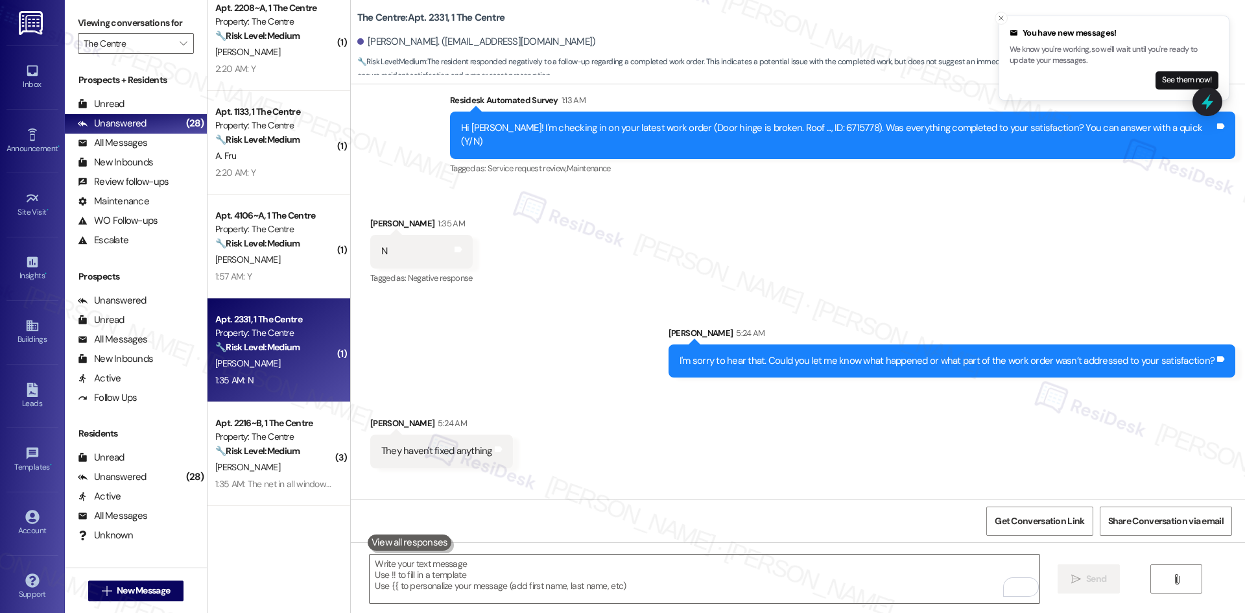
click at [856, 187] on div "Received via SMS Erich Polack 1:35 AM N Tags and notes Tagged as: Negative resp…" at bounding box center [798, 242] width 894 height 110
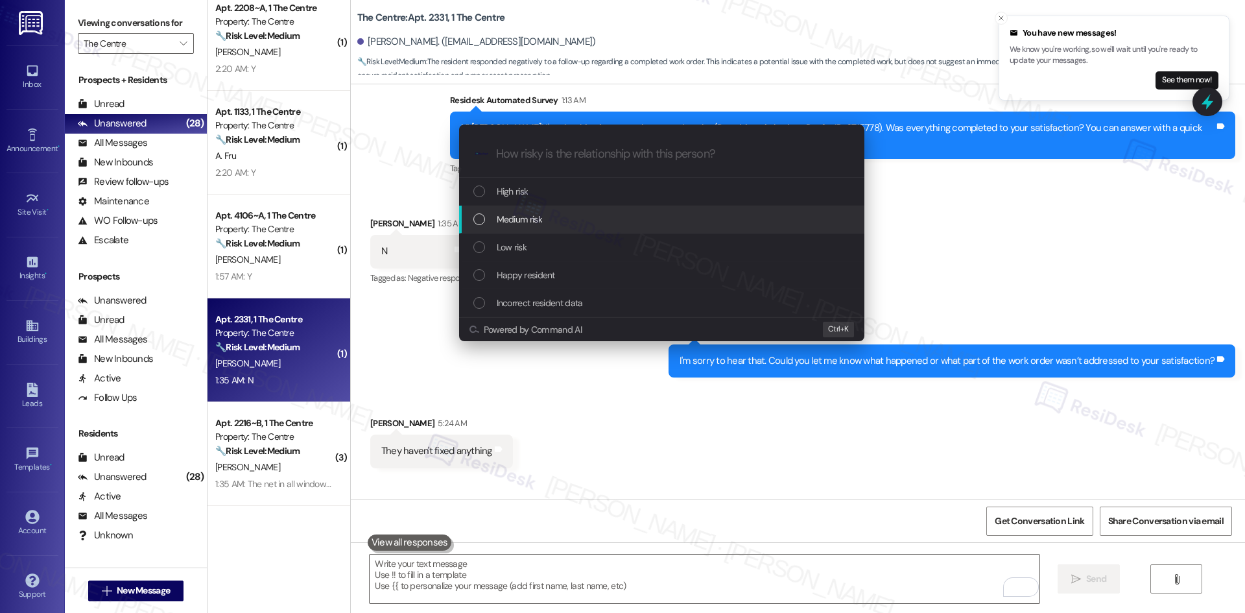
click at [566, 224] on div "Medium risk" at bounding box center [662, 219] width 379 height 14
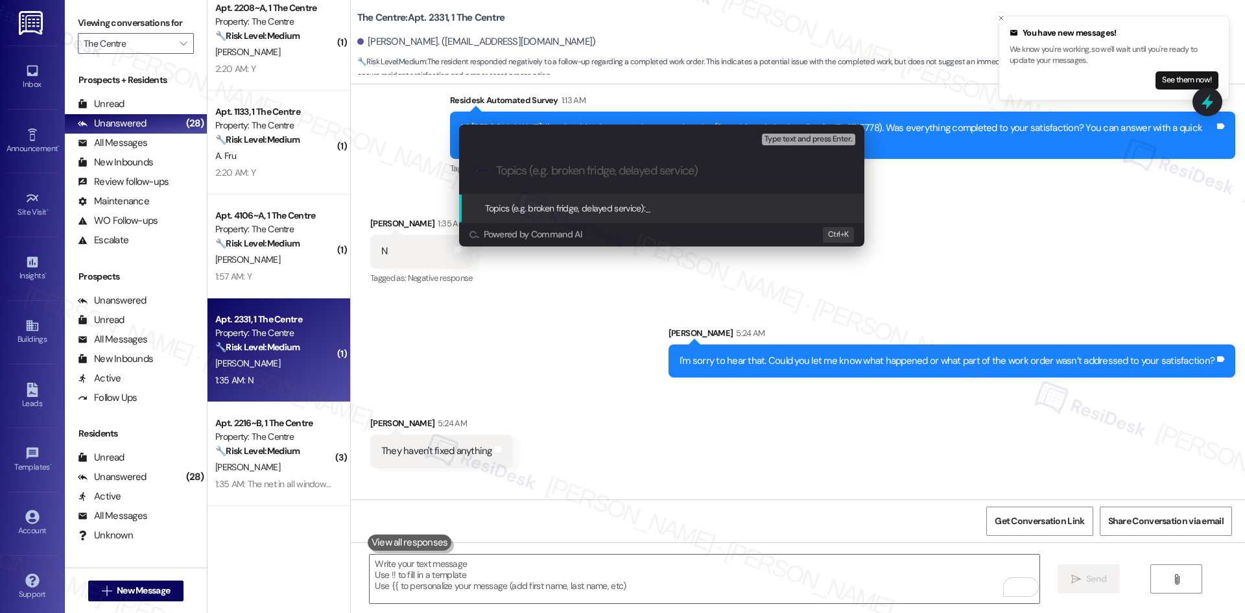
click at [550, 167] on input "Topics (e.g. broken fridge, delayed service)" at bounding box center [672, 171] width 352 height 14
paste input "Unresolved Door Hinge, Roof, and Washer Work Order (ID: 6715778)"
type input "Unresolved Door Hinge, Roof, and Washer Work Order (ID: 6715778)"
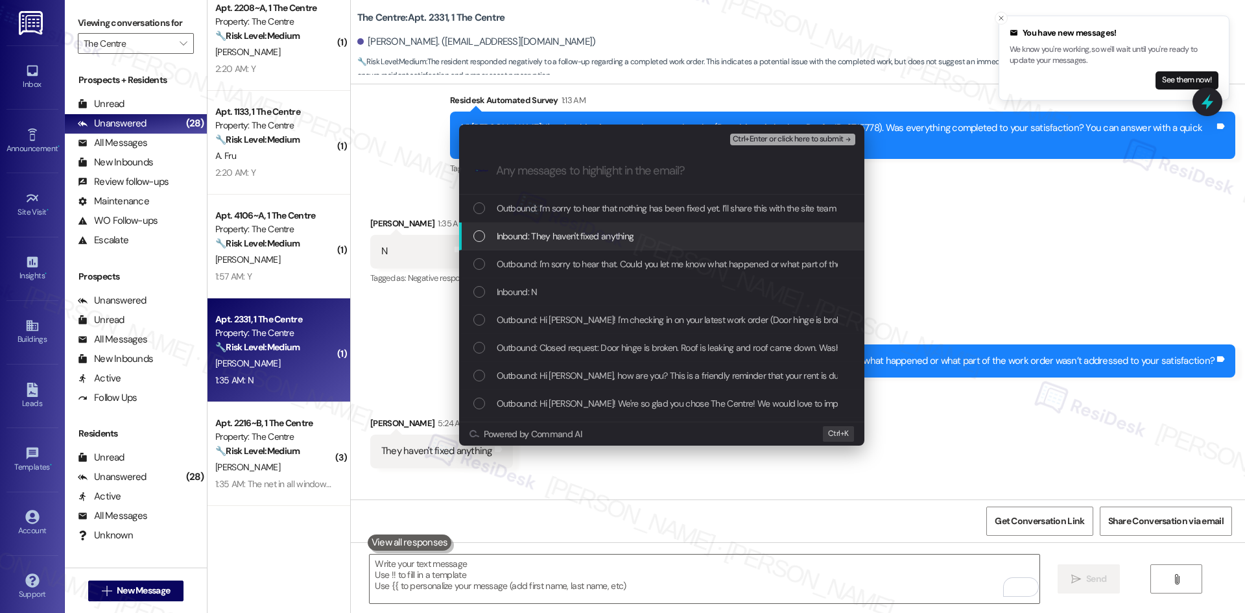
click at [570, 235] on span "Inbound: They haven't fixed anything" at bounding box center [565, 236] width 137 height 14
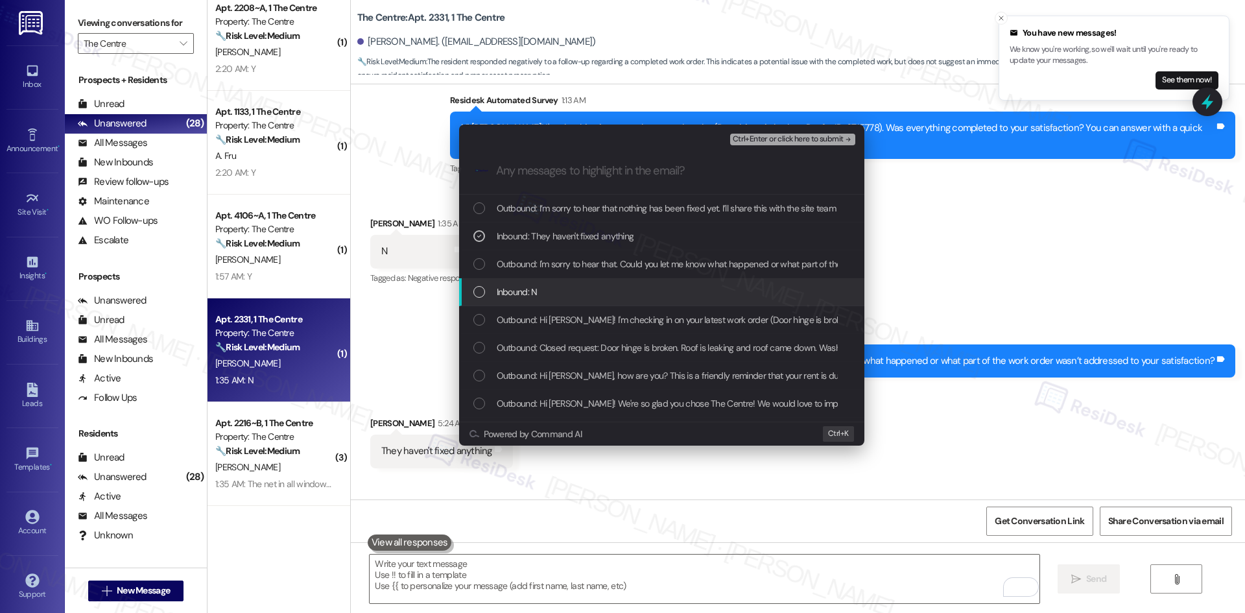
click at [541, 296] on div "Inbound: N" at bounding box center [662, 292] width 379 height 14
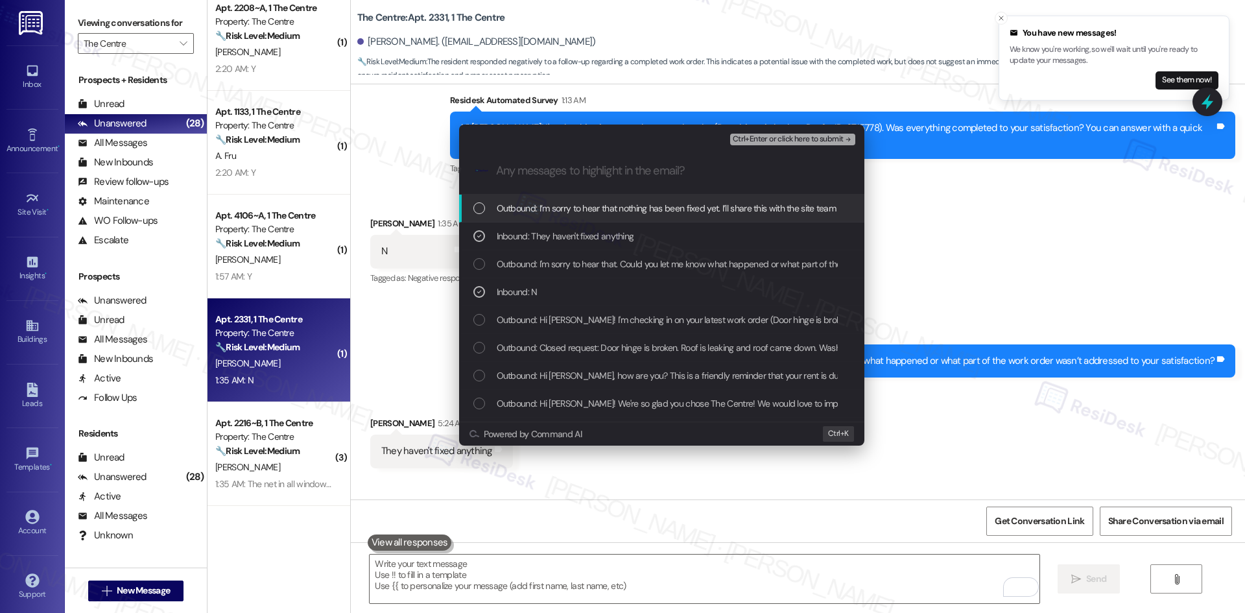
click at [829, 138] on span "Ctrl+Enter or click here to submit" at bounding box center [788, 139] width 111 height 9
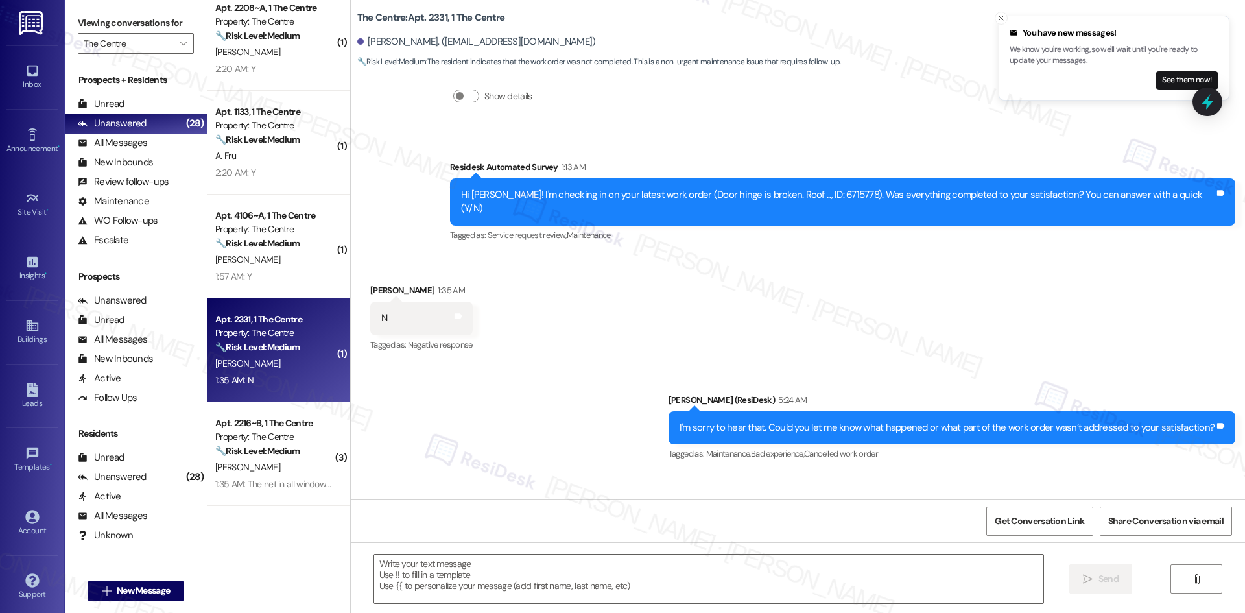
type textarea "Fetching suggested responses. Please feel free to read through the conversation…"
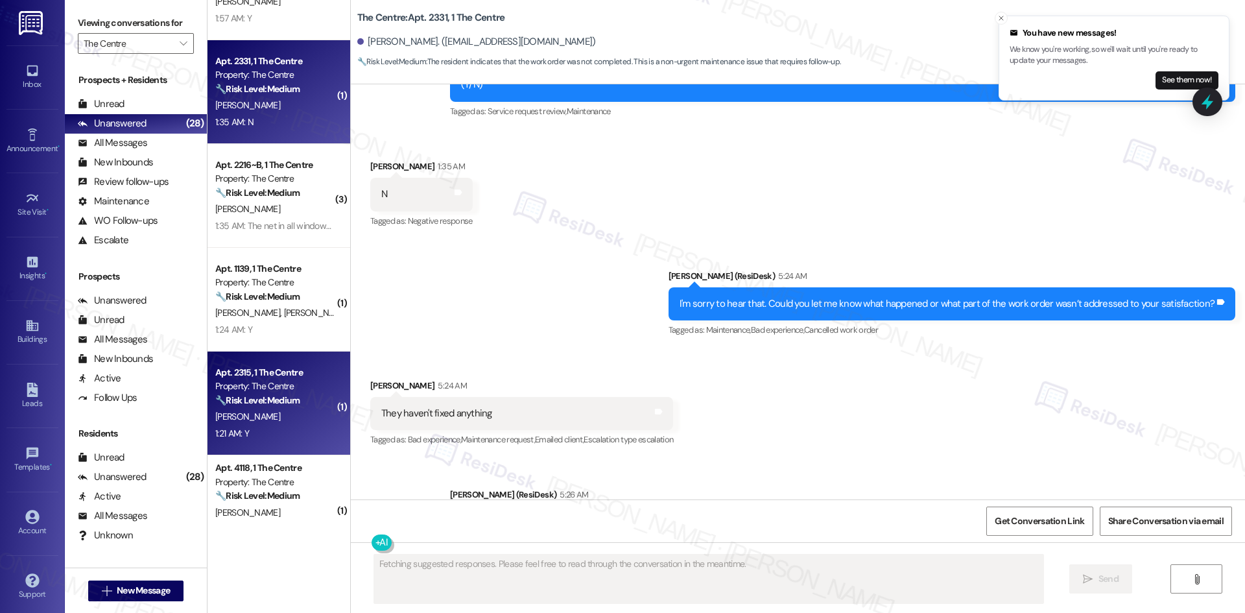
scroll to position [583, 0]
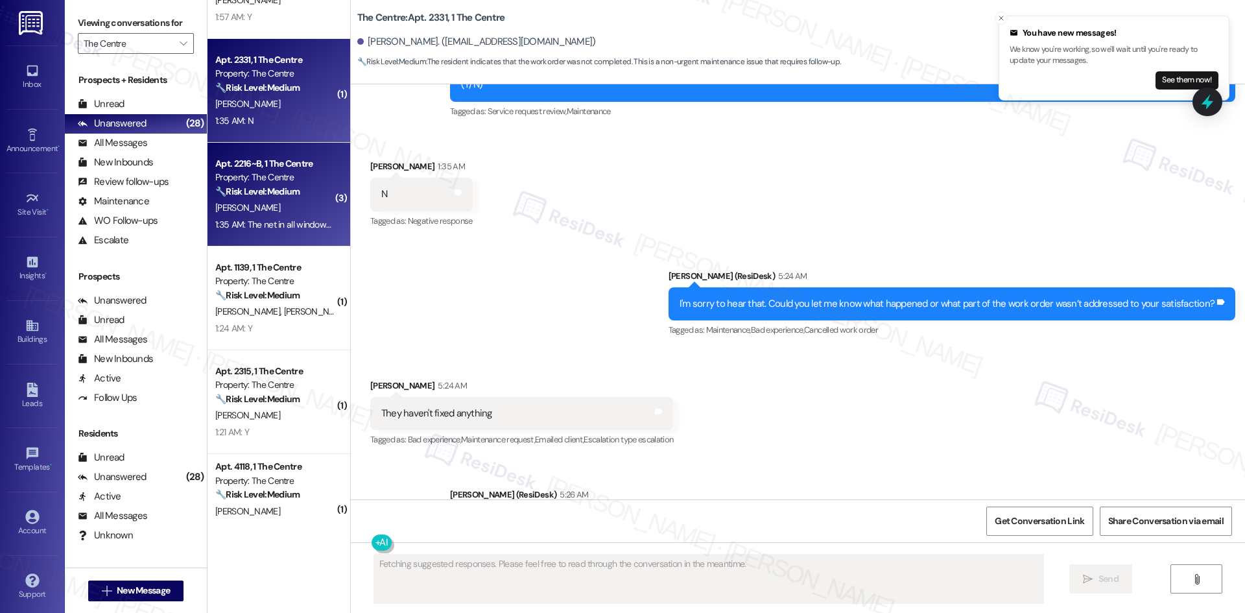
click at [281, 226] on div "1:35 AM: The net in all windows is broken. The insect net needs to be replaced,…" at bounding box center [571, 224] width 713 height 12
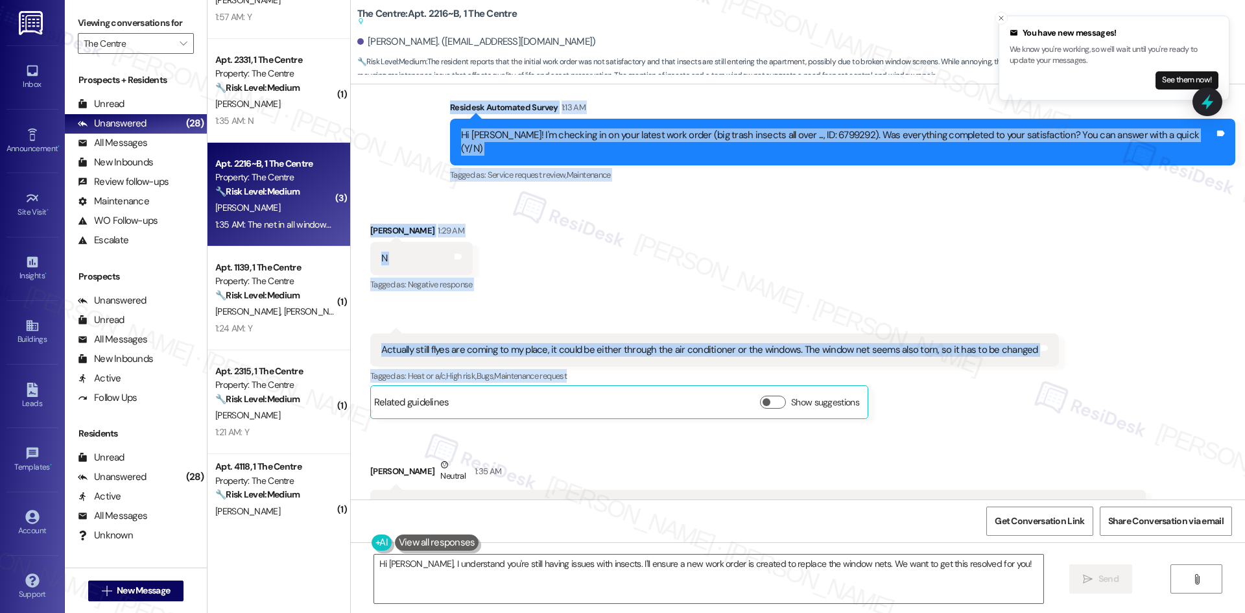
scroll to position [1750, 0]
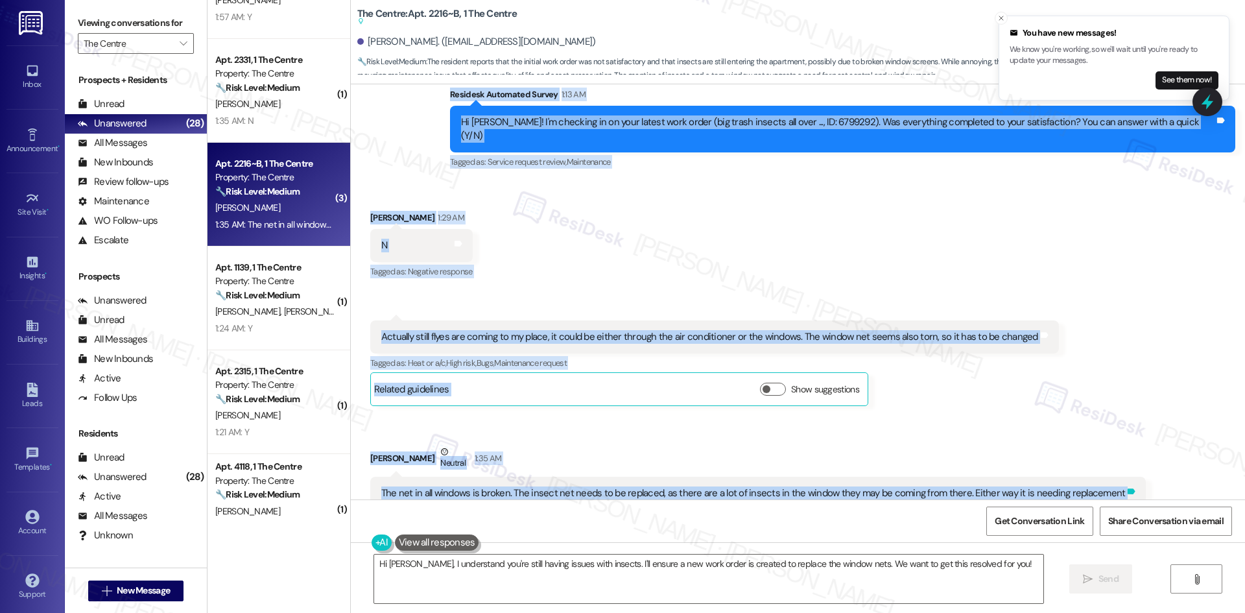
drag, startPoint x: 565, startPoint y: 288, endPoint x: 1099, endPoint y: 446, distance: 557.2
click at [1116, 455] on div "WO Opened request: cracks in c... Aug 21, 2024 at 5:39 PM Status : Completed Sh…" at bounding box center [798, 291] width 894 height 415
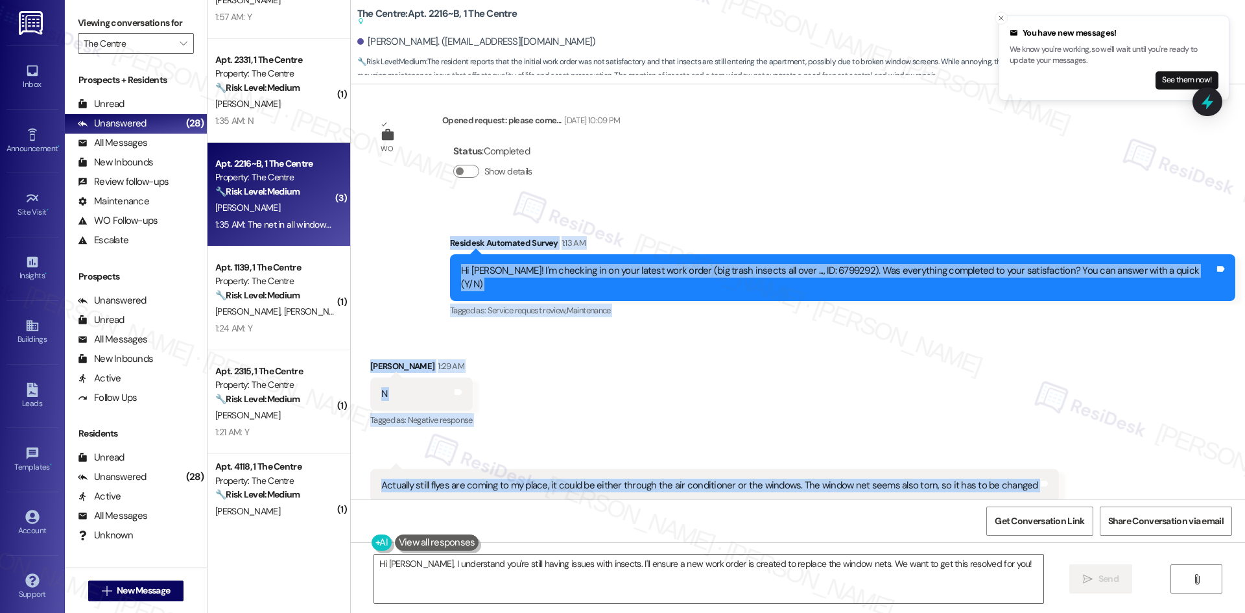
scroll to position [1555, 0]
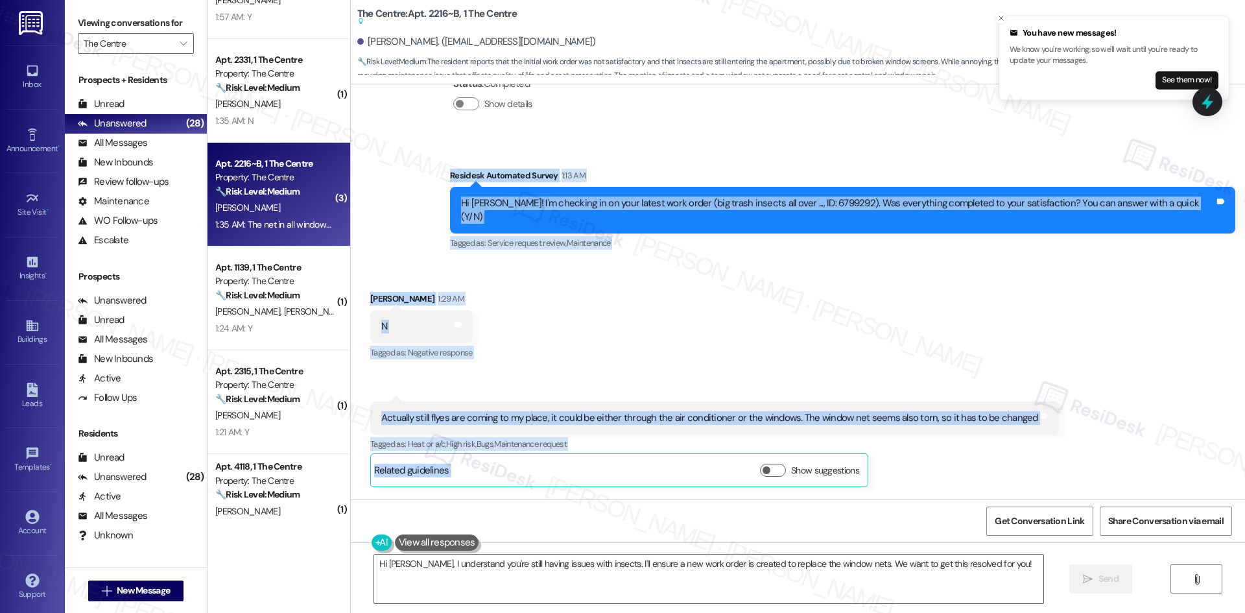
scroll to position [1750, 0]
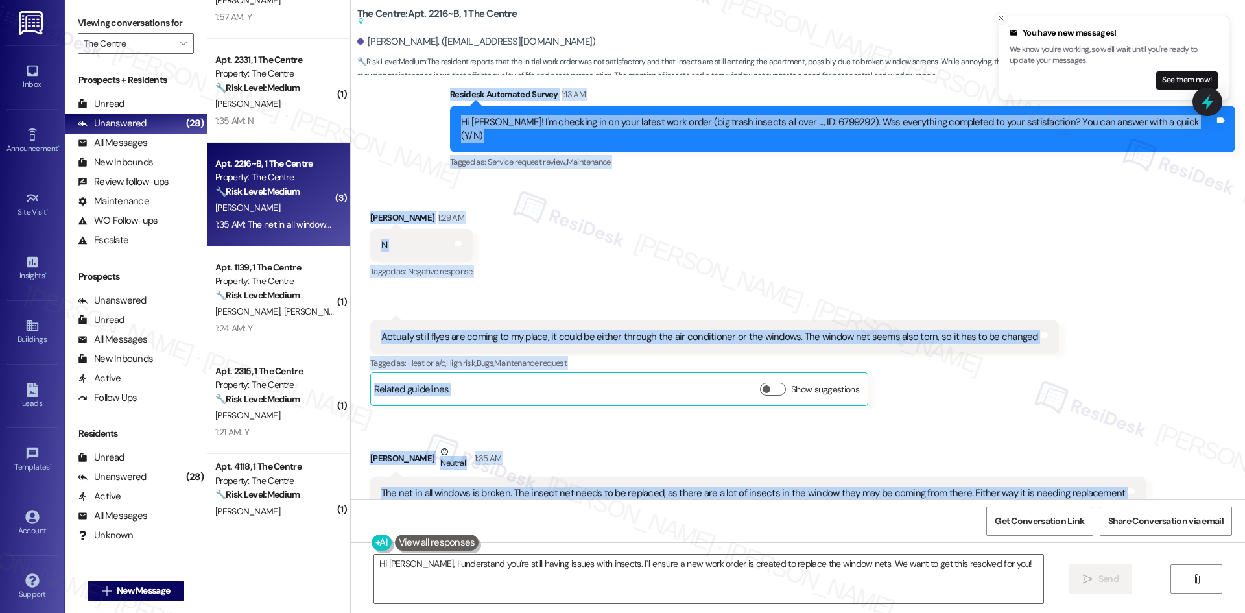
drag, startPoint x: 694, startPoint y: 377, endPoint x: 1122, endPoint y: 466, distance: 436.9
click at [1122, 466] on div "WO Opened request: cracks in c... Aug 21, 2024 at 5:39 PM Status : Completed Sh…" at bounding box center [798, 291] width 894 height 415
click at [1035, 390] on div "Received via SMS Gabriela Ayoub 1:29 AM N Tags and notes Tagged as: Negative re…" at bounding box center [798, 491] width 894 height 618
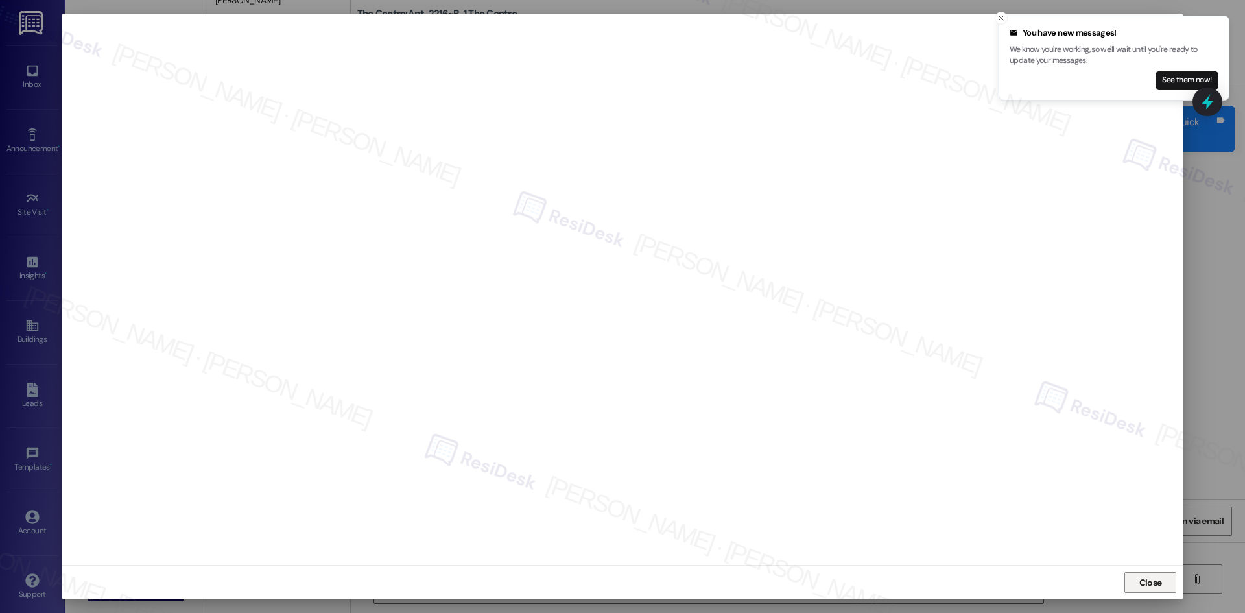
click at [1138, 578] on span "Close" at bounding box center [1151, 583] width 28 height 14
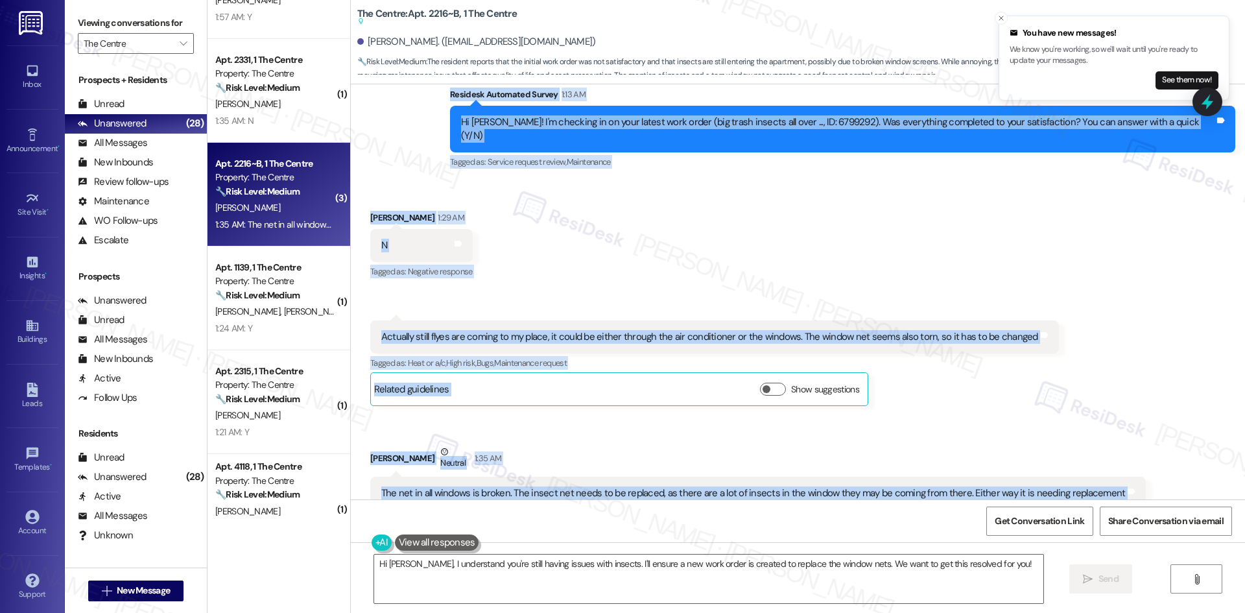
drag, startPoint x: 480, startPoint y: 251, endPoint x: 1134, endPoint y: 454, distance: 684.5
click at [1134, 454] on div "WO Opened request: cracks in c... Aug 21, 2024 at 5:39 PM Status : Completed Sh…" at bounding box center [798, 291] width 894 height 415
copy div "Residesk Automated Survey 1:13 AM Hi Gabriela! I'm checking in on your latest w…"
click at [639, 227] on div "Received via SMS Gabriela Ayoub 1:29 AM N Tags and notes Tagged as: Negative re…" at bounding box center [798, 491] width 894 height 618
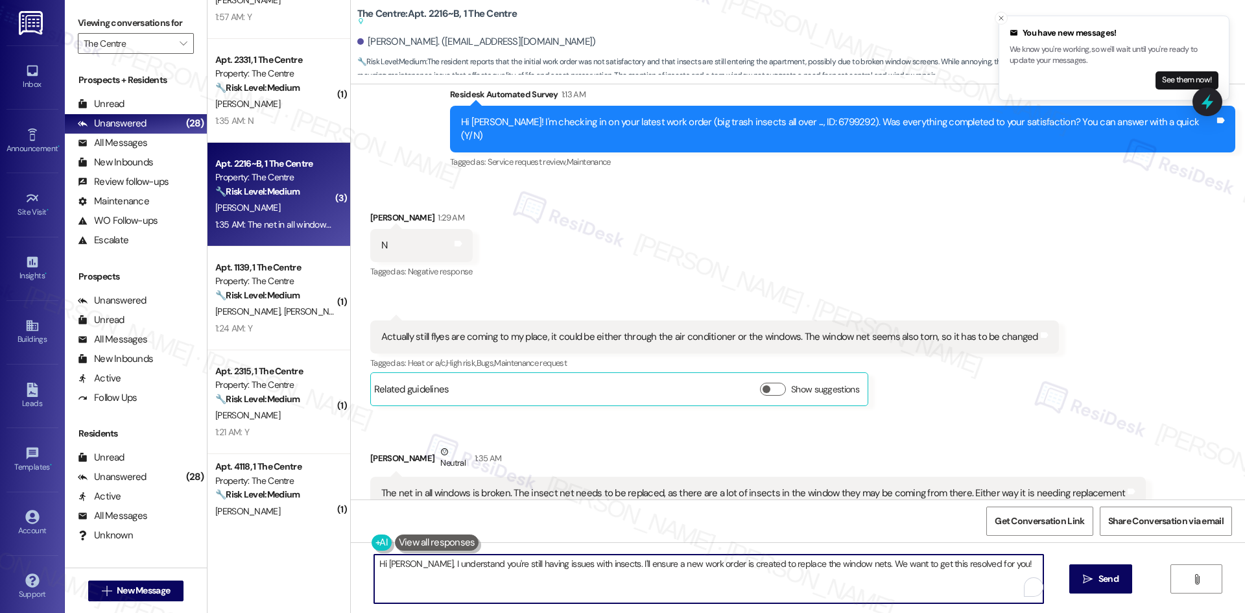
click at [600, 591] on textarea "Hi Gabriela, I understand you're still having issues with insects. I'll ensure …" at bounding box center [708, 578] width 669 height 49
paste textarea "I’m sorry to hear the issue is still happening and that the window nets are tor…"
type textarea "I’m sorry to hear the issue is still happening and that the window nets are tor…"
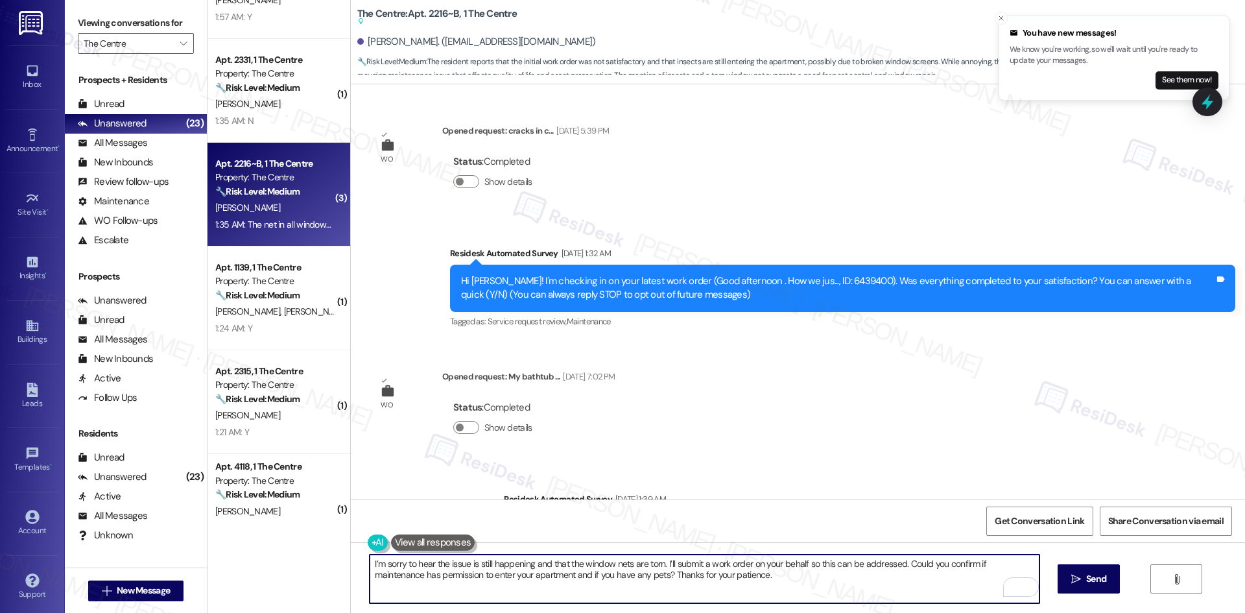
scroll to position [1750, 0]
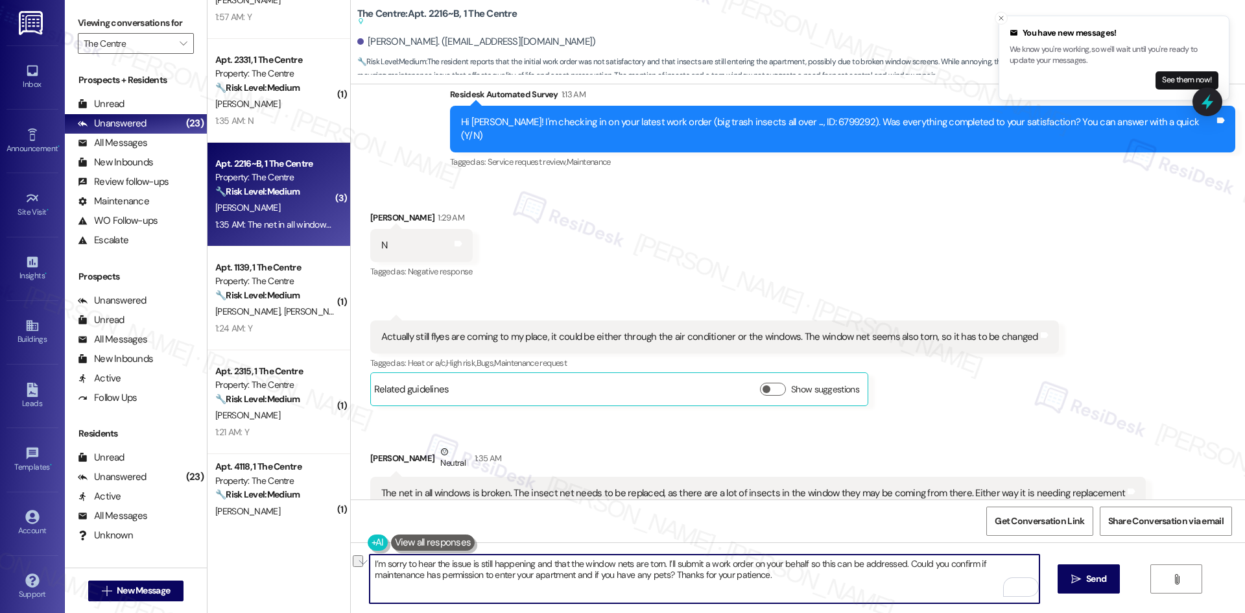
drag, startPoint x: 730, startPoint y: 578, endPoint x: 613, endPoint y: 578, distance: 116.7
click at [613, 578] on textarea "I’m sorry to hear the issue is still happening and that the window nets are tor…" at bounding box center [704, 578] width 669 height 49
type textarea "I’m sorry to hear the issue is still happening and that the window nets are tor…"
click at [1083, 580] on span "Send" at bounding box center [1095, 579] width 25 height 14
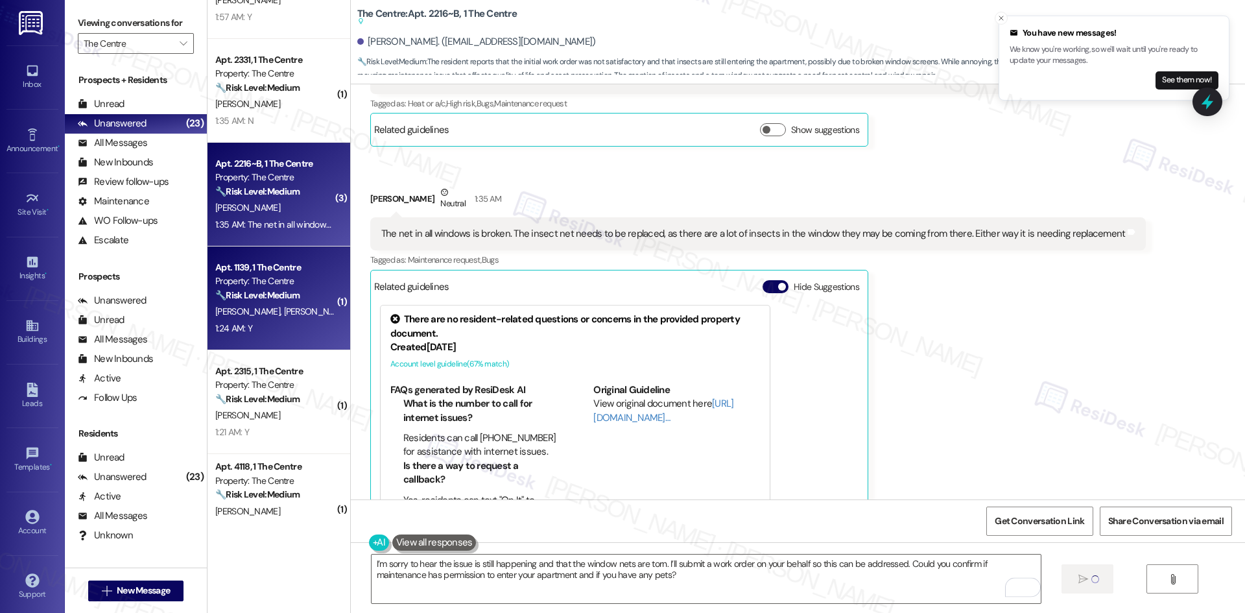
scroll to position [2009, 0]
click at [275, 311] on div "A. Drupp Z. Kamil" at bounding box center [275, 311] width 123 height 16
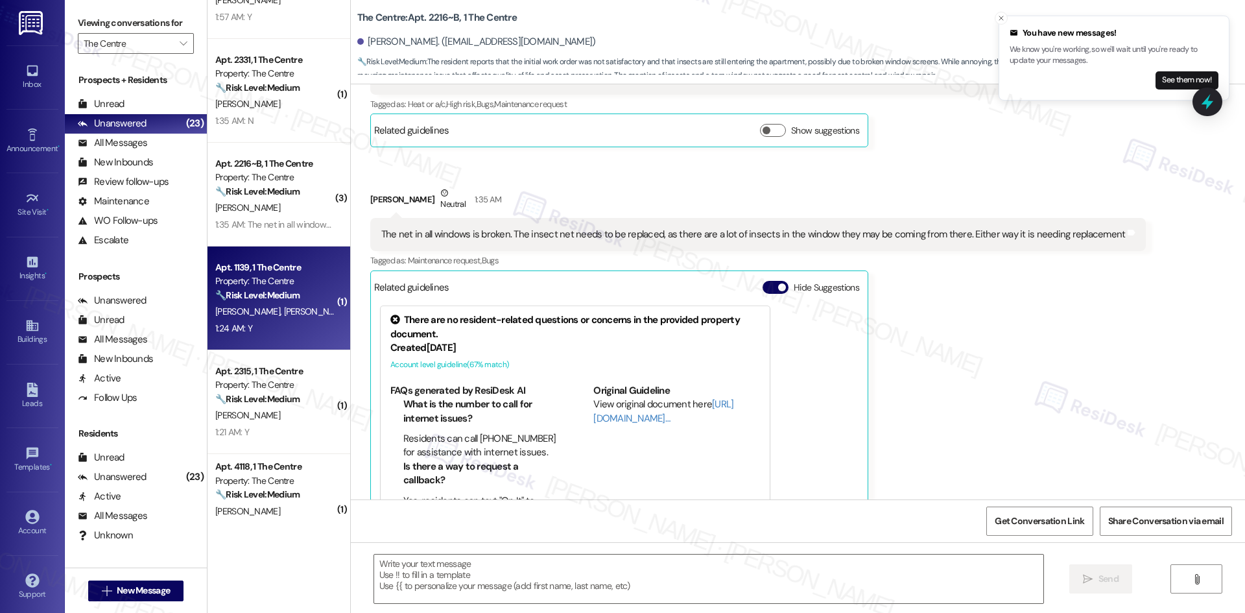
type textarea "Fetching suggested responses. Please feel free to read through the conversation…"
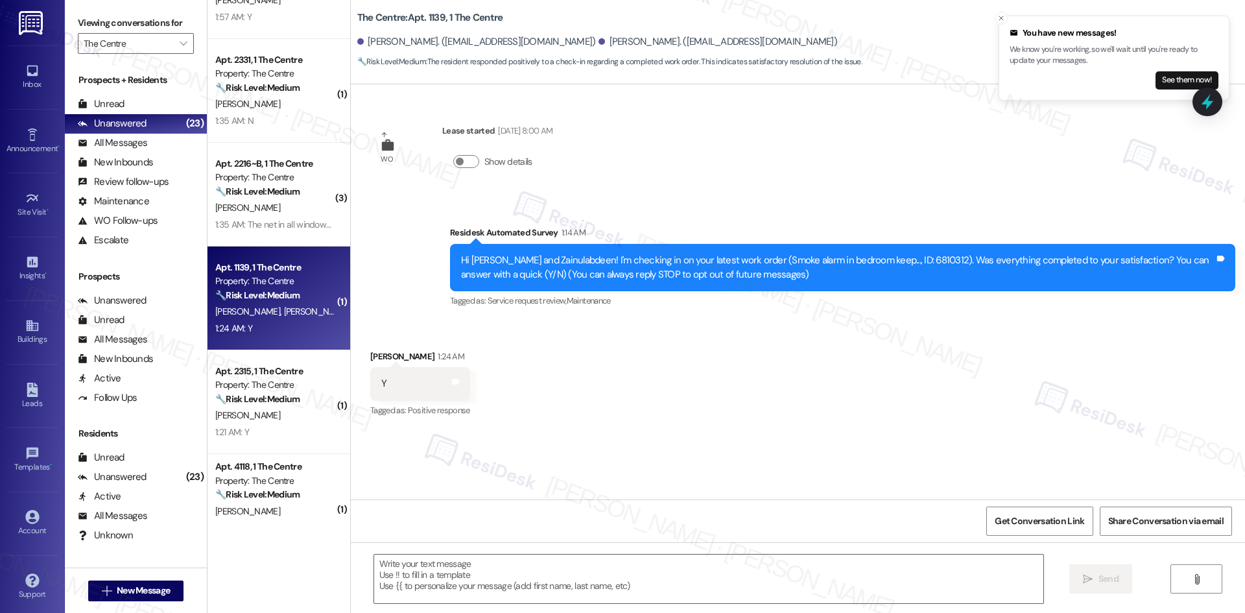
type textarea "Fetching suggested responses. Please feel free to read through the conversation…"
click at [537, 332] on div "Received via SMS Alyssa Drupp 1:24 AM Y Tags and notes Tagged as: Positive resp…" at bounding box center [798, 375] width 894 height 110
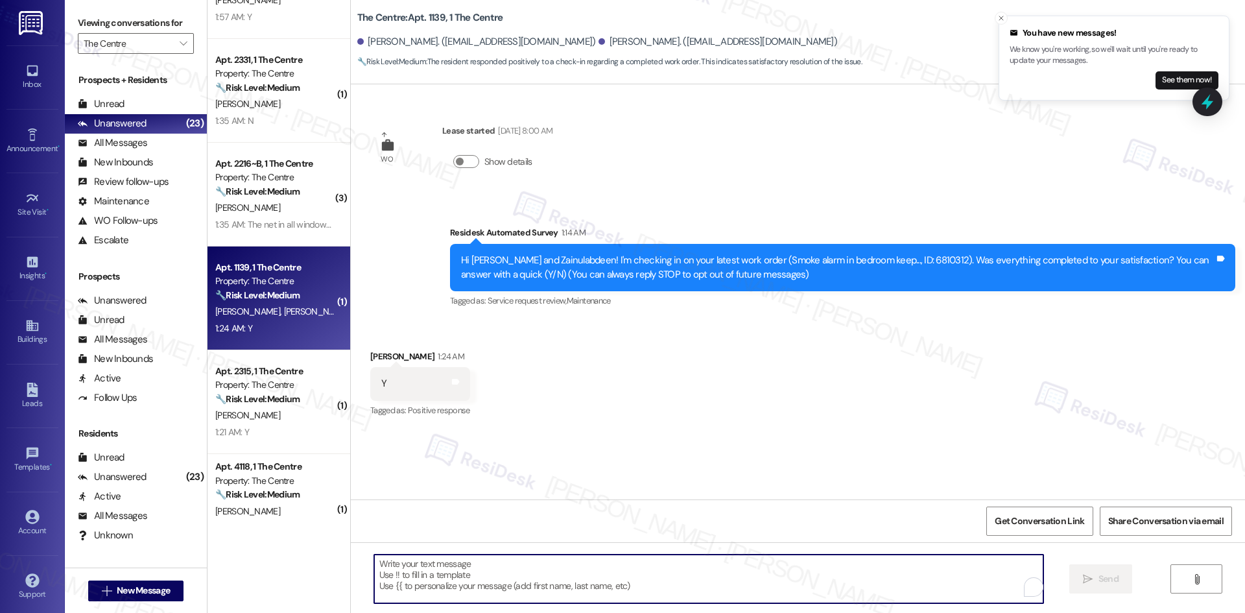
click at [599, 580] on textarea "To enrich screen reader interactions, please activate Accessibility in Grammarl…" at bounding box center [708, 578] width 669 height 49
paste textarea "Thank you for confirming! I’m glad to hear everything was completed to your sat…"
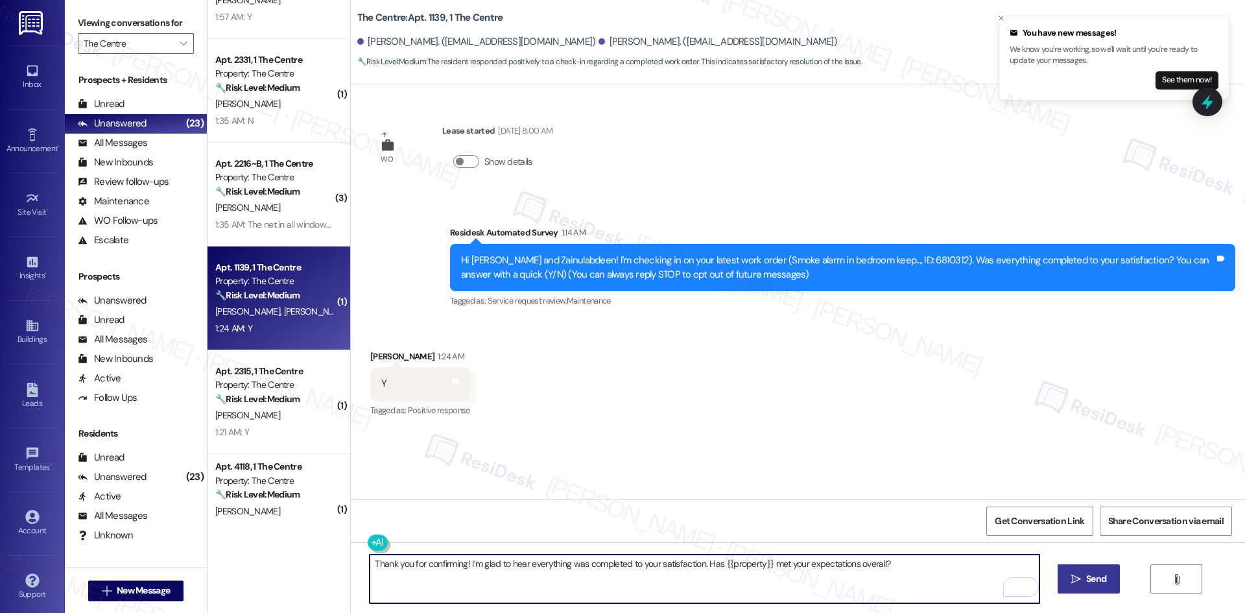
type textarea "Thank you for confirming! I’m glad to hear everything was completed to your sat…"
click at [1089, 579] on span "Send" at bounding box center [1096, 579] width 20 height 14
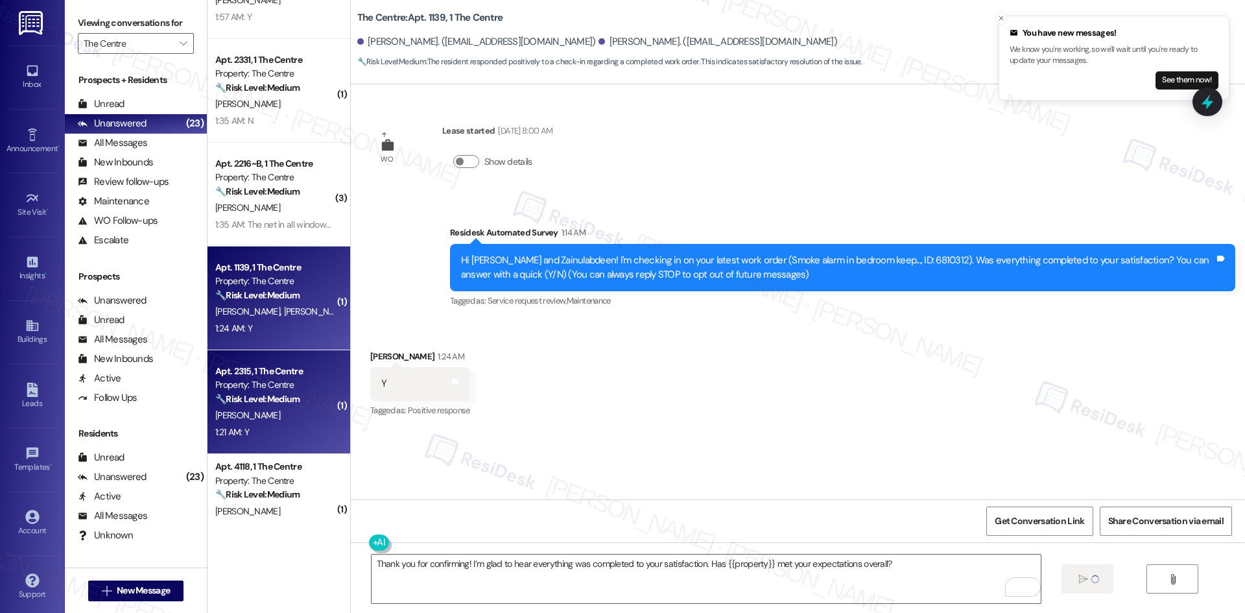
click at [290, 388] on div "Property: The Centre" at bounding box center [275, 385] width 120 height 14
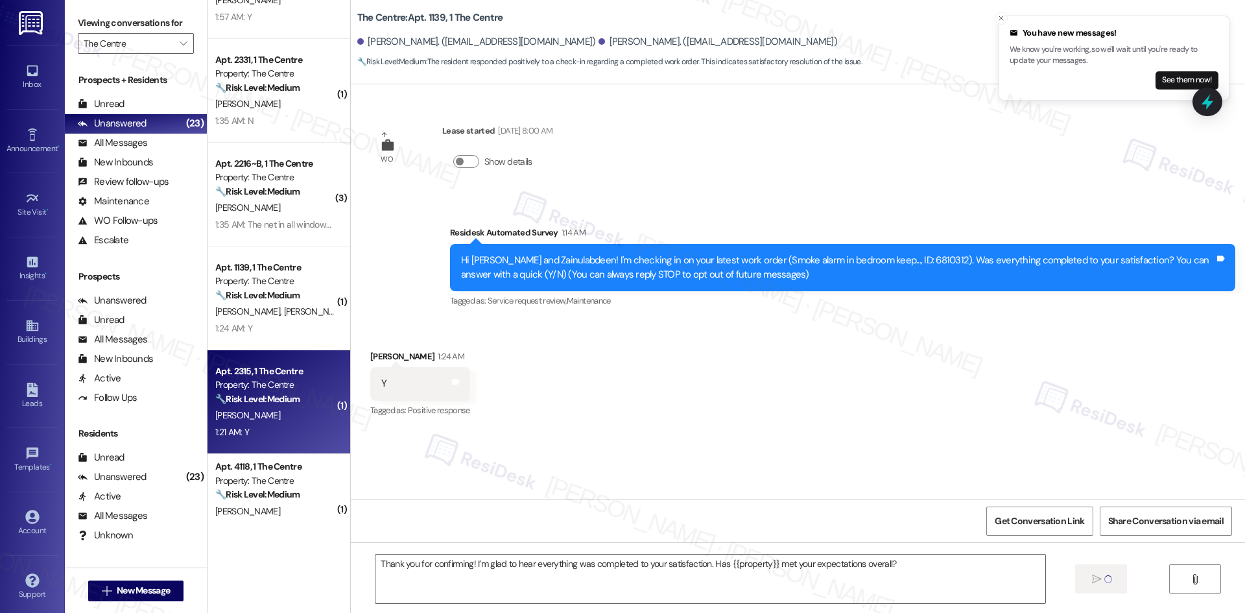
type textarea "Fetching suggested responses. Please feel free to read through the conversation…"
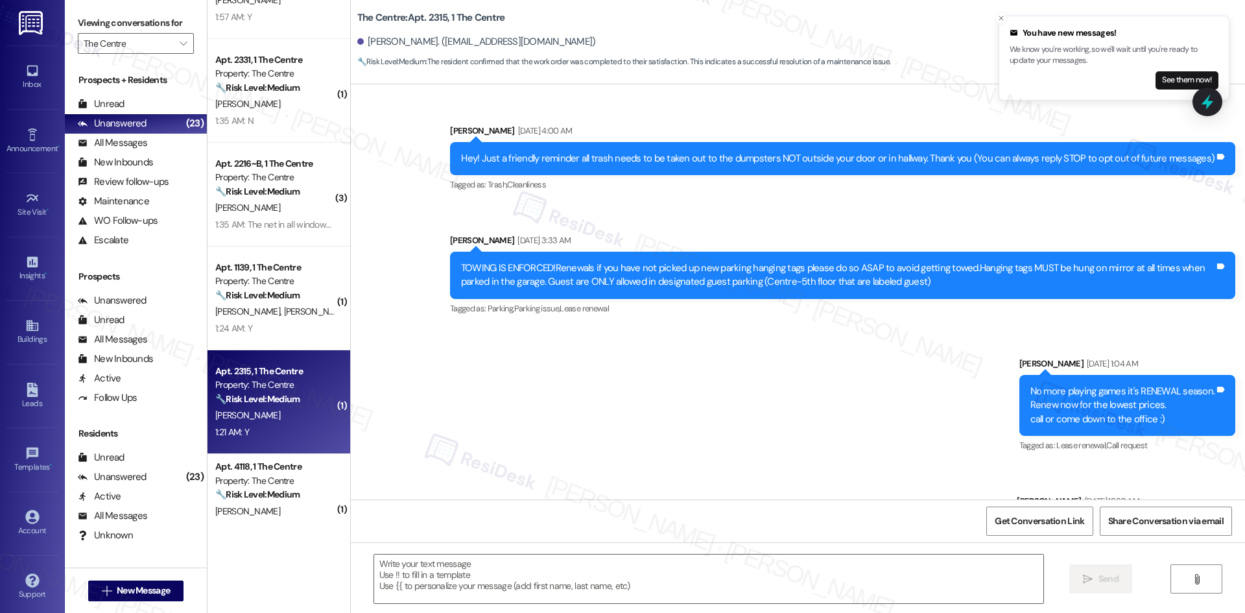
scroll to position [4396, 0]
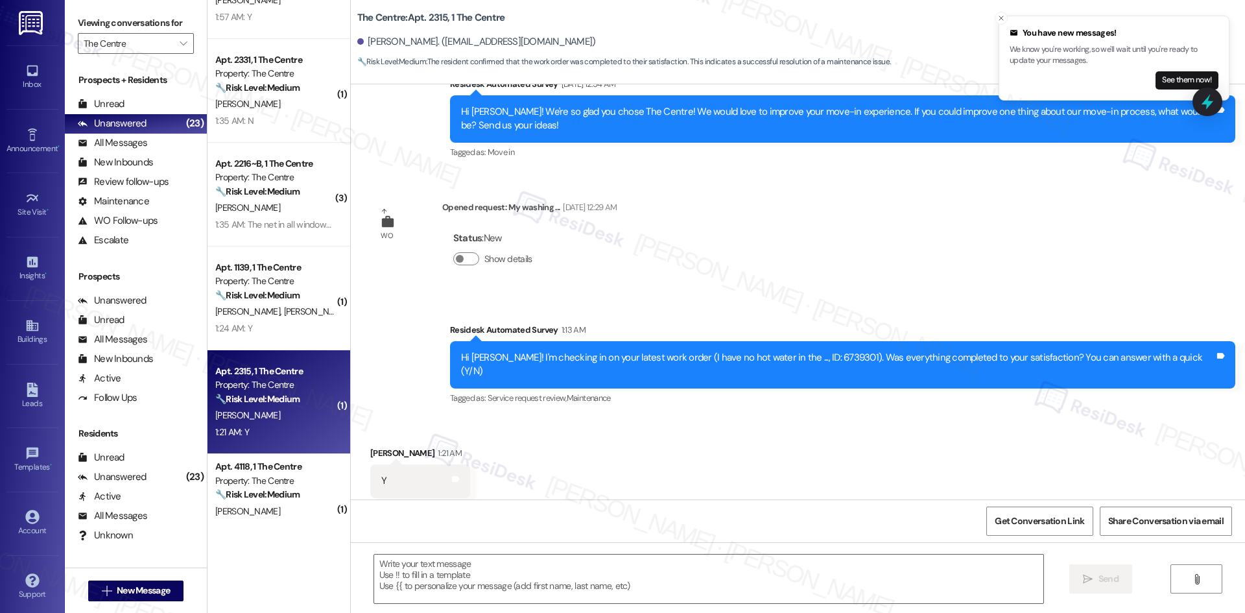
type textarea "Fetching suggested responses. Please feel free to read through the conversation…"
click at [598, 589] on textarea at bounding box center [708, 578] width 669 height 49
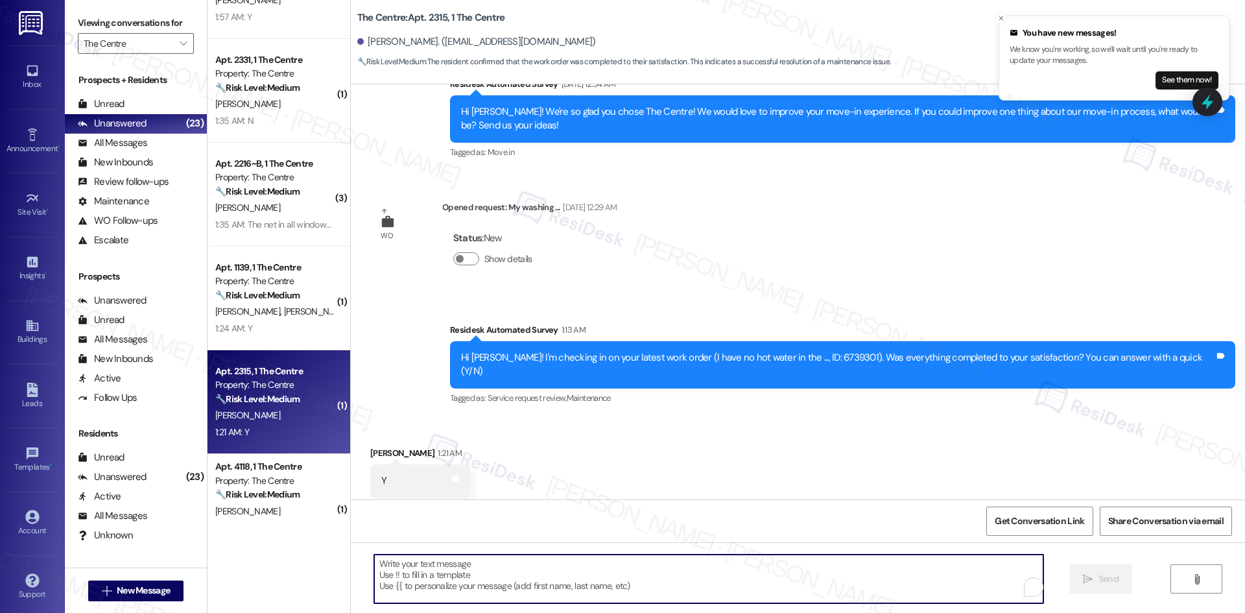
paste textarea "Thank you for confirming! I’m glad to hear everything was completed to your sat…"
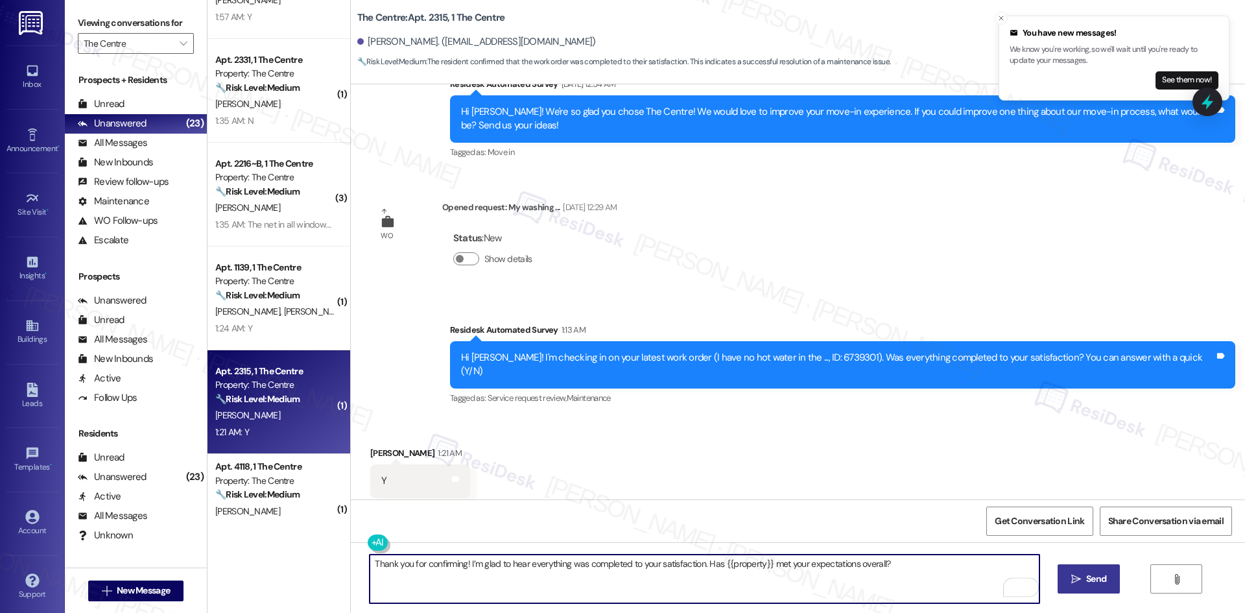
type textarea "Thank you for confirming! I’m glad to hear everything was completed to your sat…"
click at [1083, 578] on span "Send" at bounding box center [1095, 579] width 25 height 14
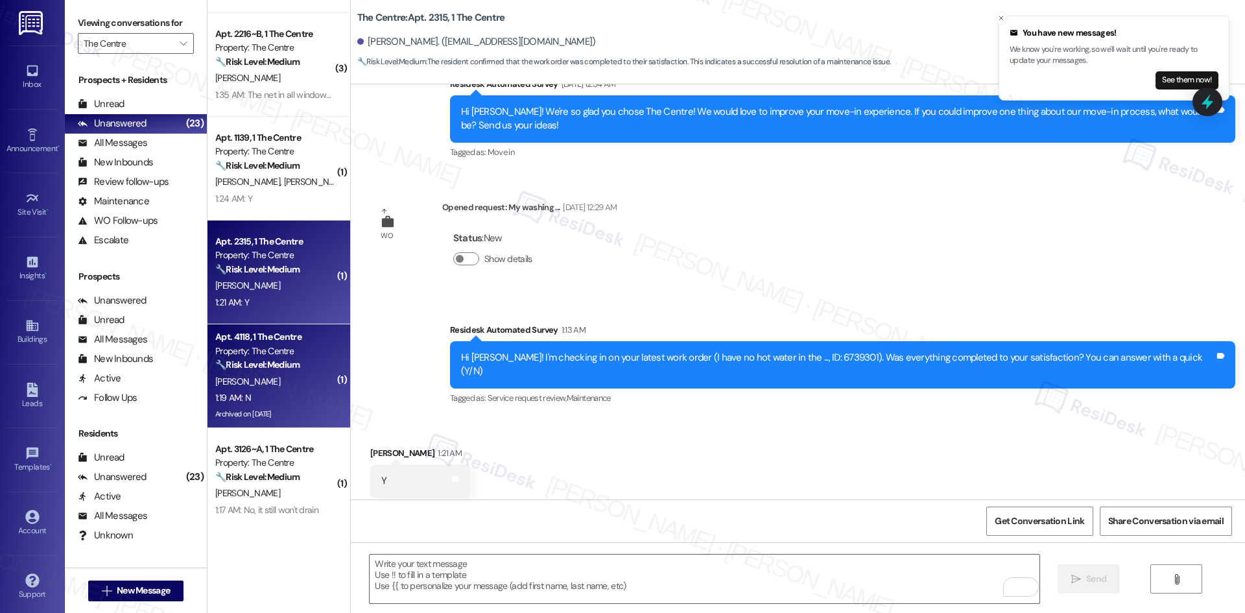
scroll to position [4396, 0]
click at [285, 399] on div "1:19 AM: N 1:19 AM: N" at bounding box center [275, 398] width 123 height 16
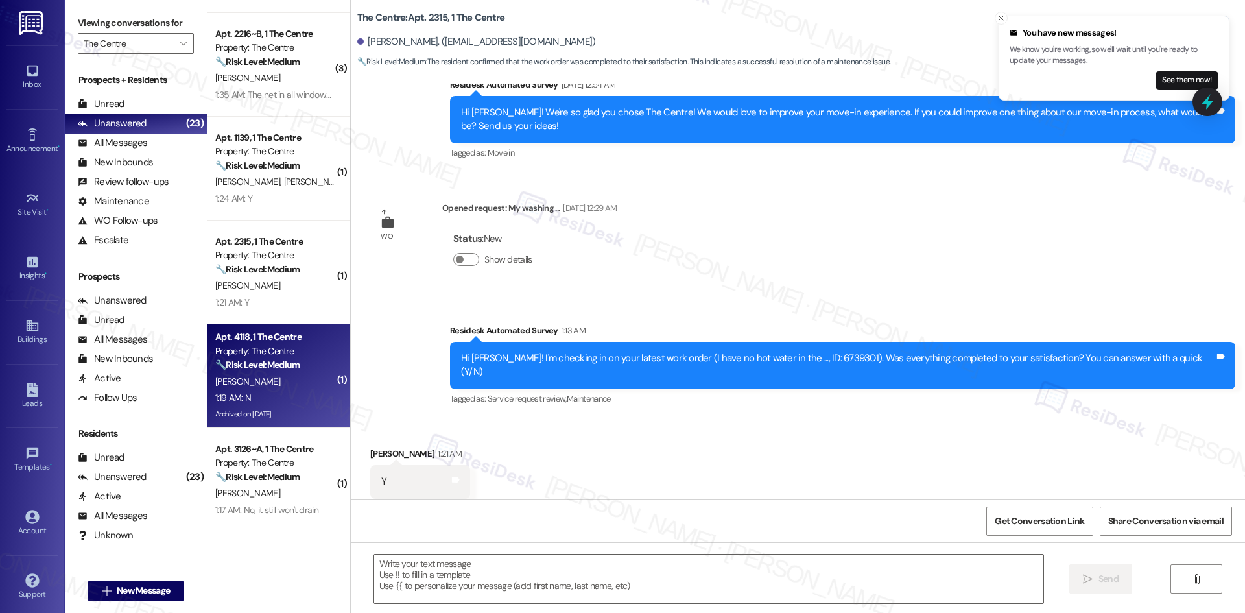
type textarea "Fetching suggested responses. Please feel free to read through the conversation…"
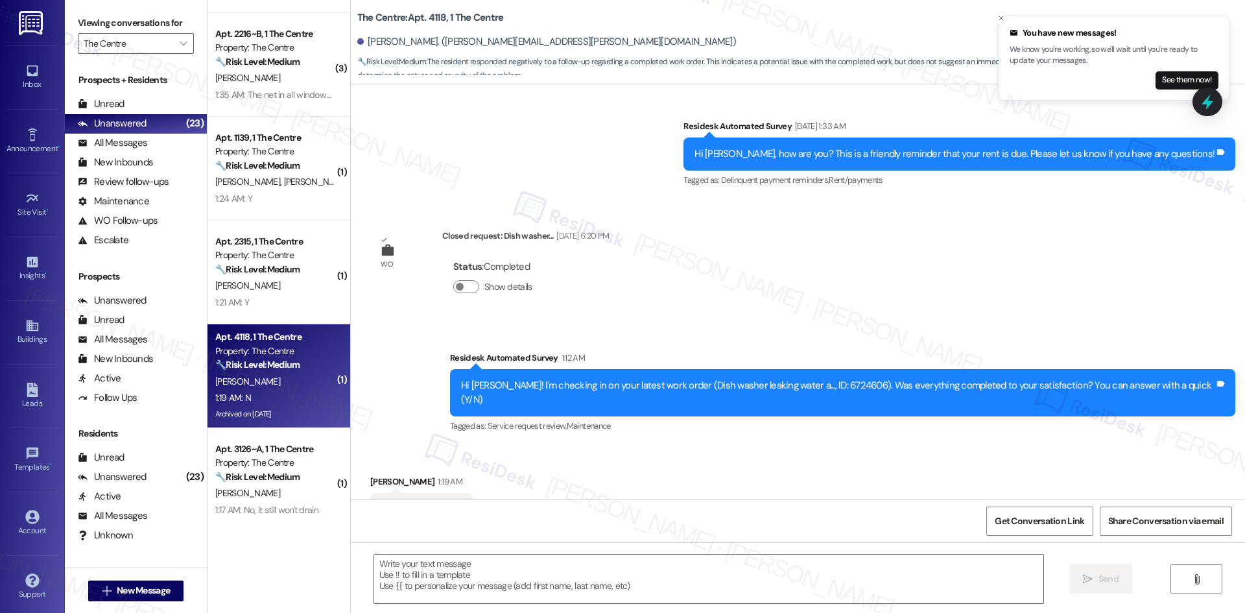
type textarea "Fetching suggested responses. Please feel free to read through the conversation…"
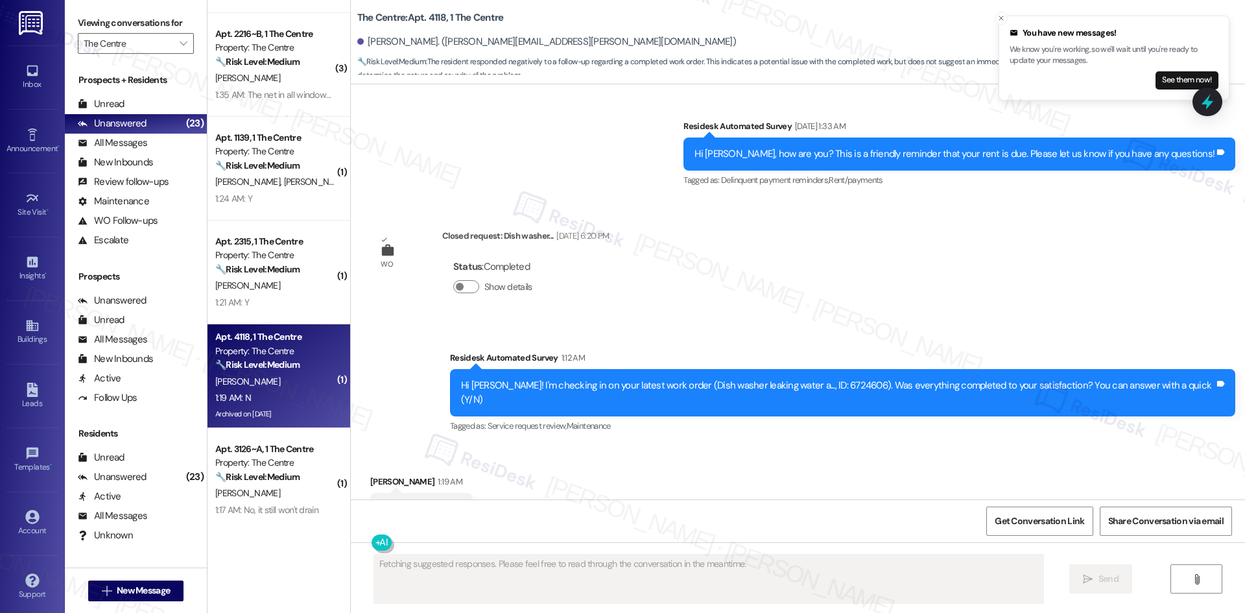
scroll to position [7198, 0]
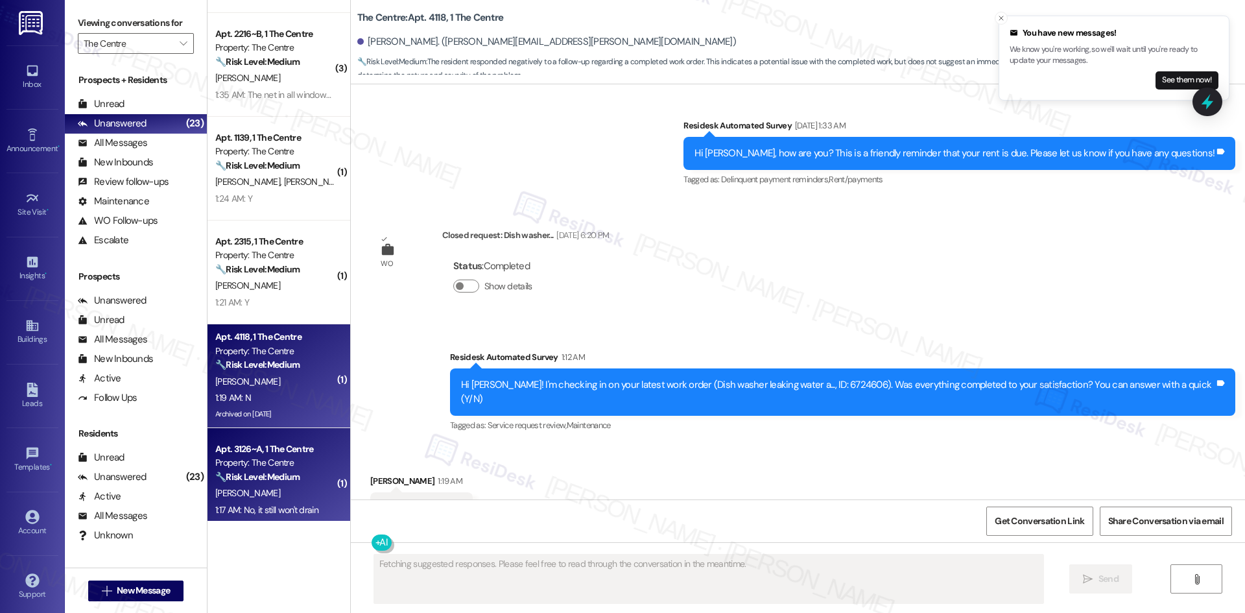
click at [298, 488] on div "A. Callis" at bounding box center [275, 493] width 123 height 16
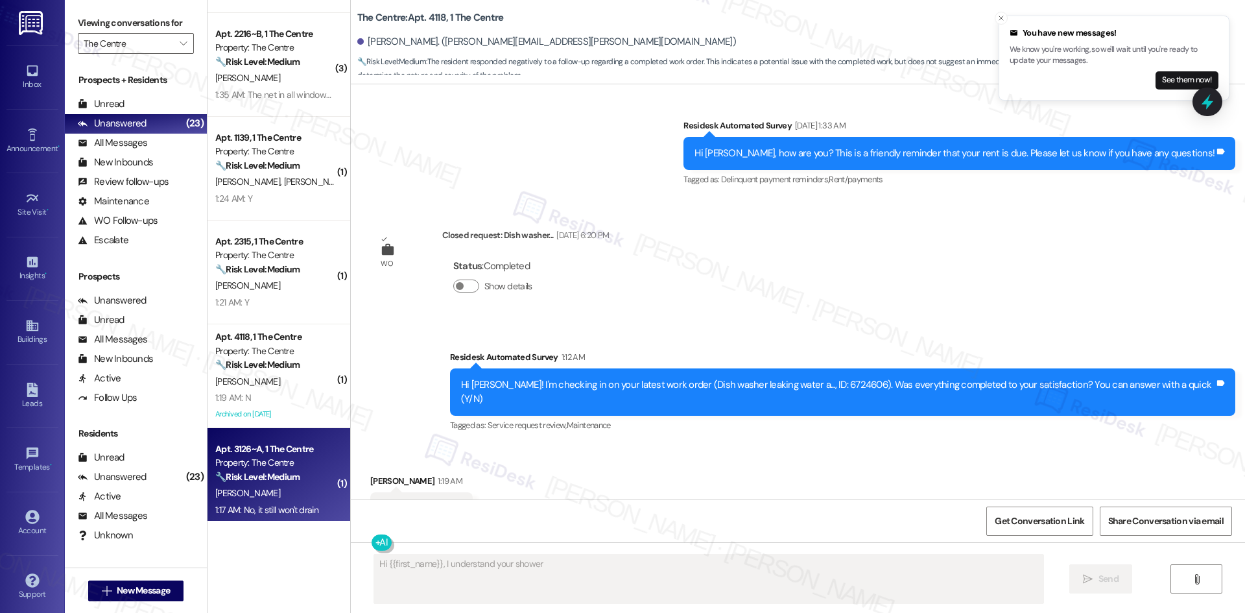
scroll to position [162, 0]
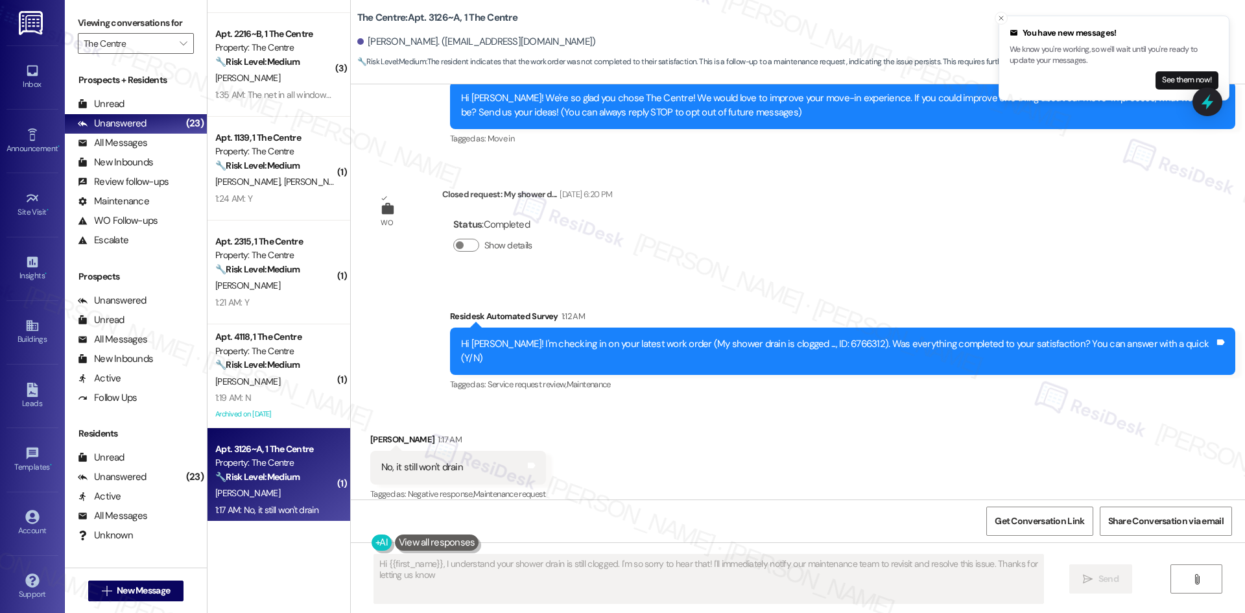
type textarea "Hi {{first_name}}, I understand your shower drain is still clogged. I'm so sorr…"
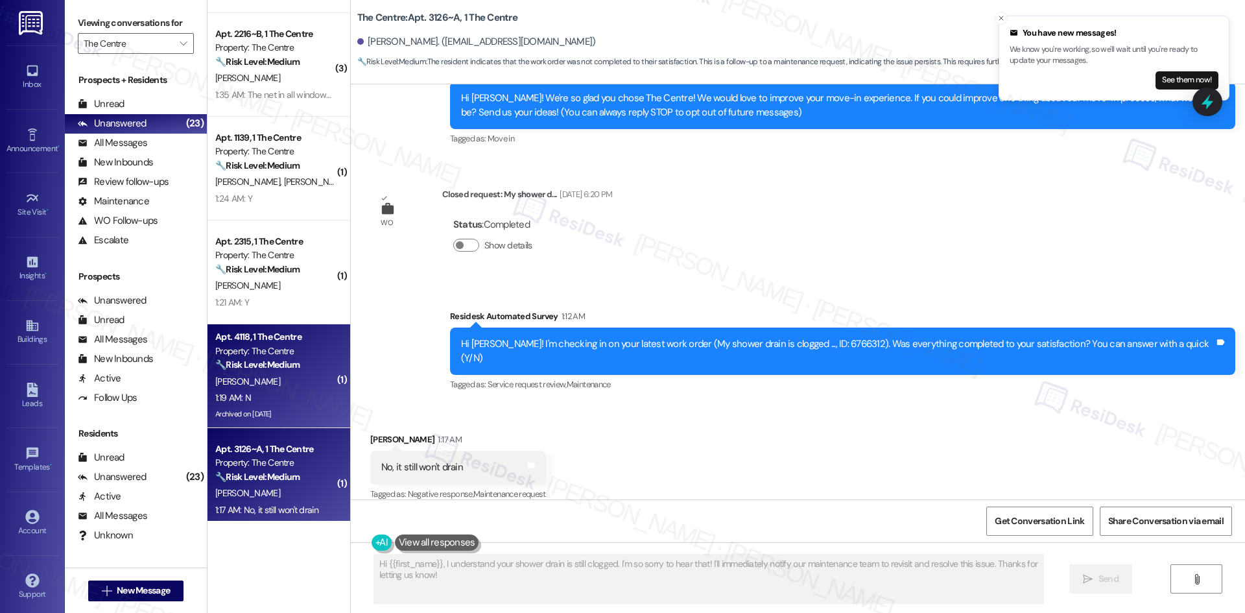
click at [294, 392] on div "1:19 AM: N 1:19 AM: N" at bounding box center [275, 398] width 123 height 16
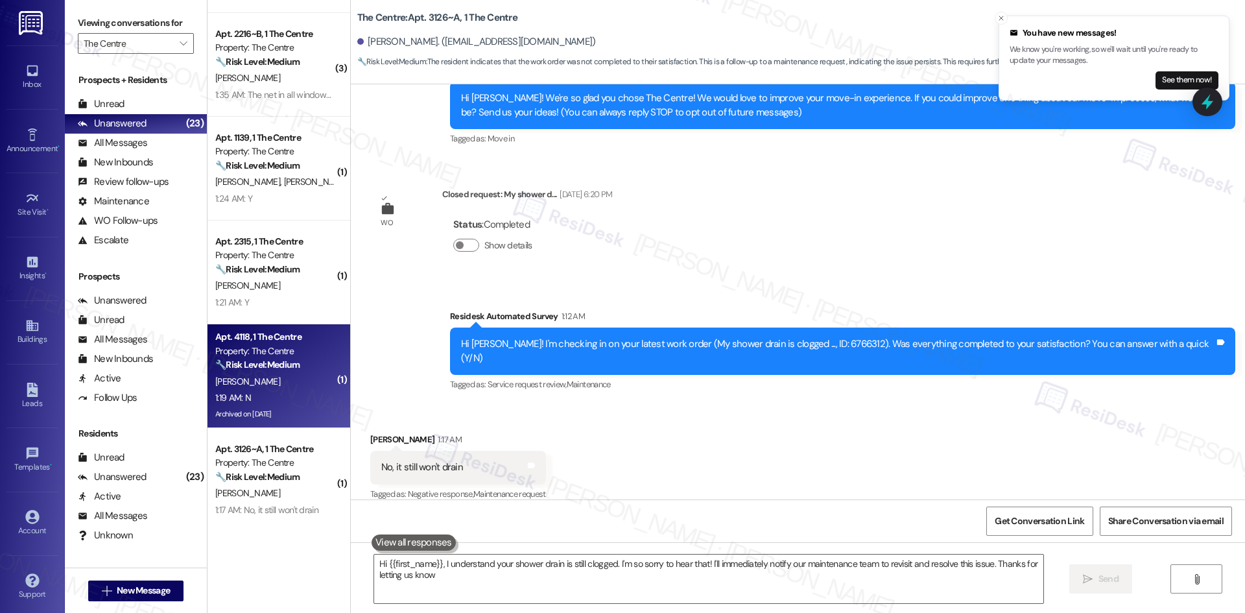
type textarea "Hi {{first_name}}, I understand your shower drain is still clogged. I'm so sorr…"
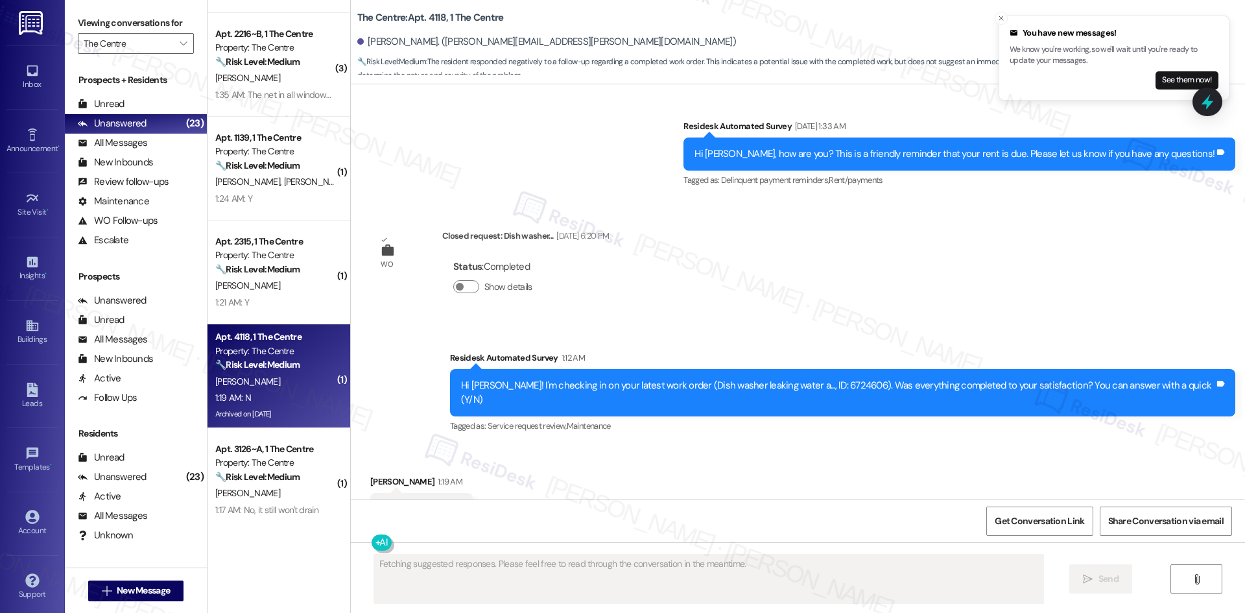
scroll to position [7198, 0]
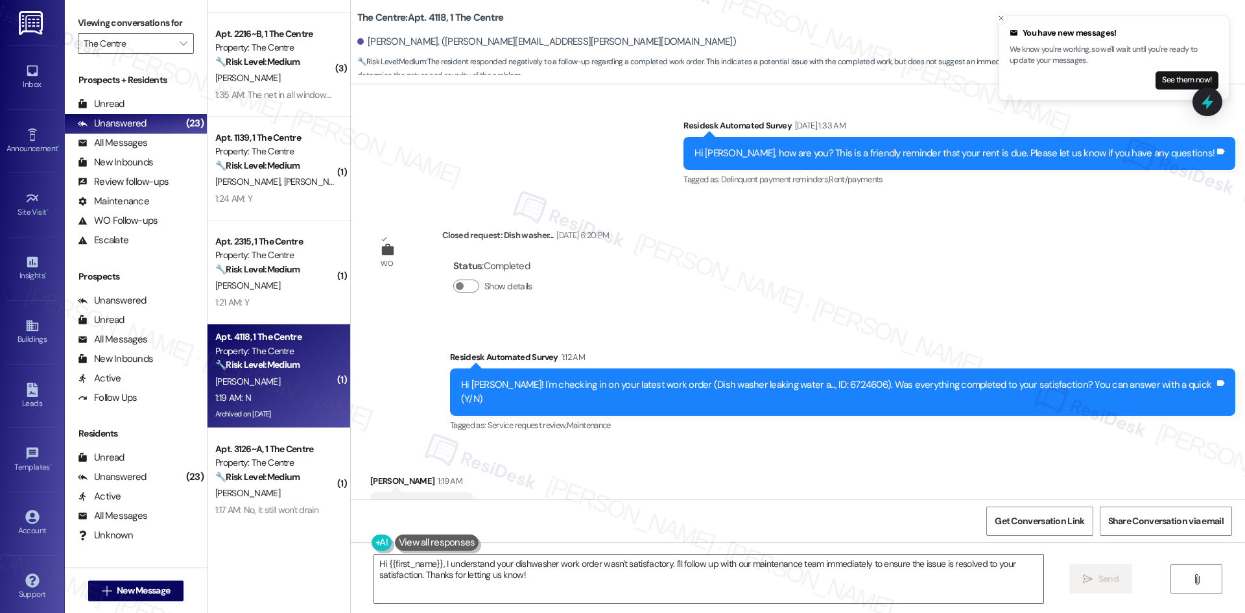
click at [602, 321] on div "Survey, sent via SMS Residesk Automated Survey 1:12 AM Hi Sarah! I'm checking i…" at bounding box center [798, 382] width 894 height 123
click at [555, 577] on textarea "Hi {{first_name}}, I understand your dishwasher work order wasn't satisfactory.…" at bounding box center [708, 578] width 669 height 49
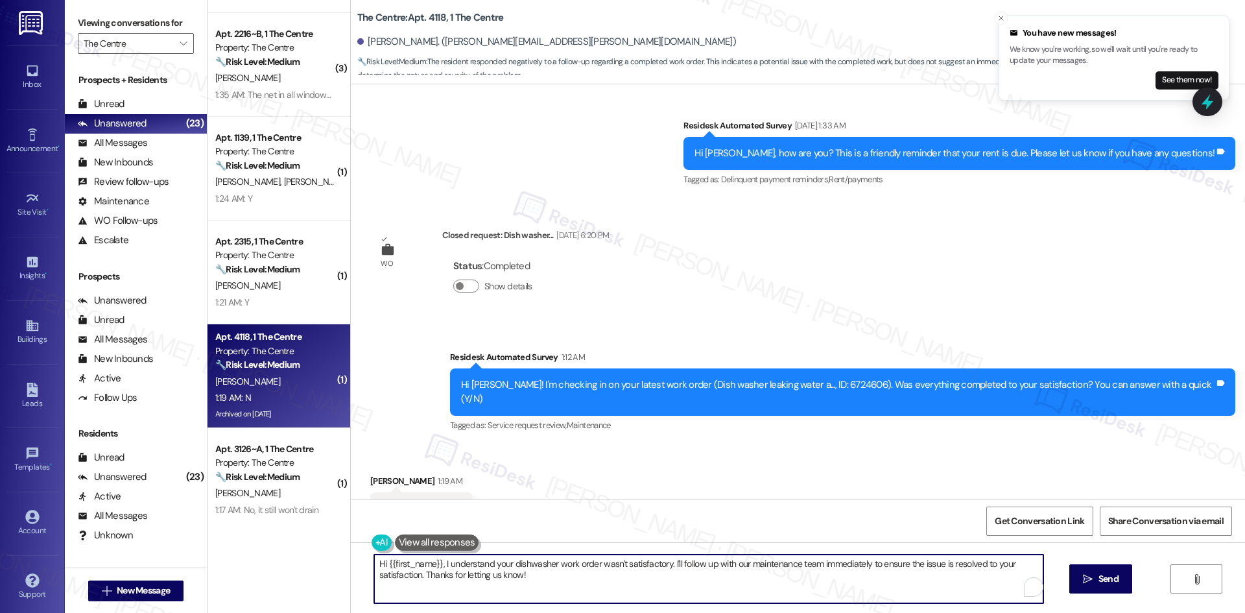
paste textarea "I'm sorry to hear that. Could you let me know what happened or what part of the…"
type textarea "I'm sorry to hear that. Could you let me know what happened or what part of the…"
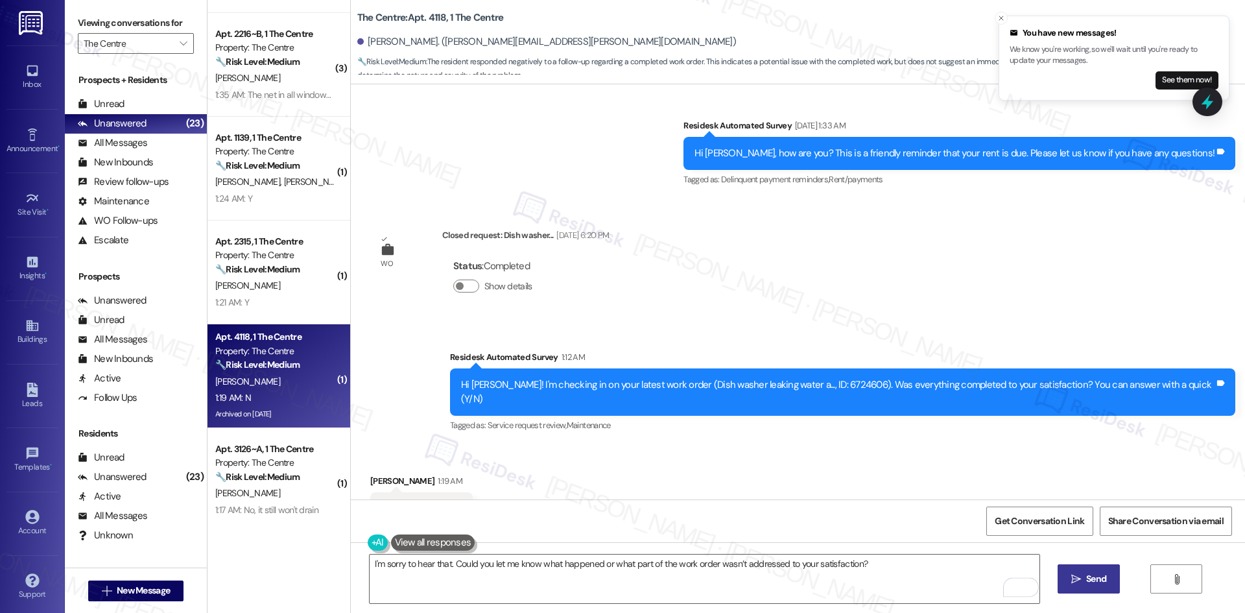
click at [1085, 586] on button " Send" at bounding box center [1088, 578] width 63 height 29
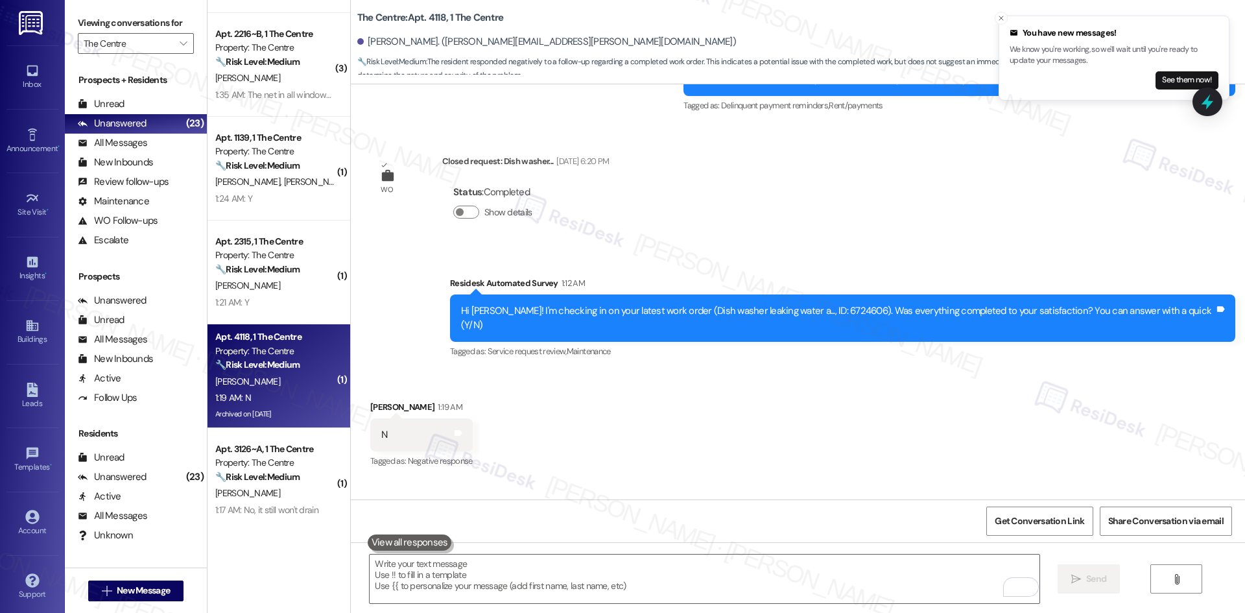
scroll to position [7289, 0]
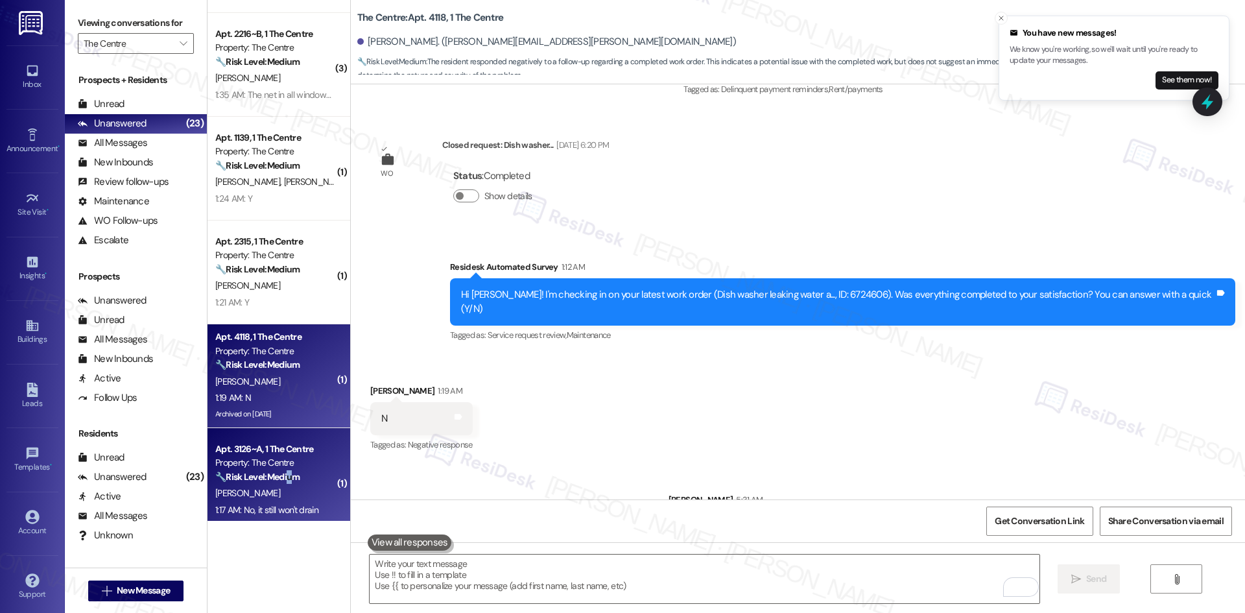
click at [281, 481] on strong "🔧 Risk Level: Medium" at bounding box center [257, 477] width 84 height 12
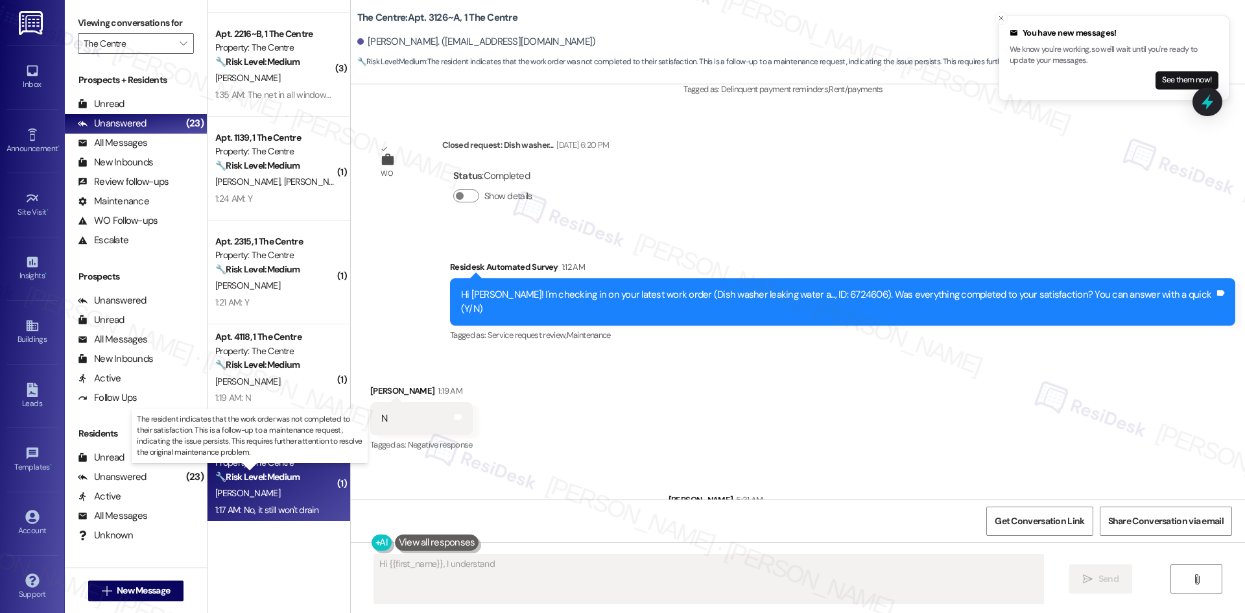
scroll to position [162, 0]
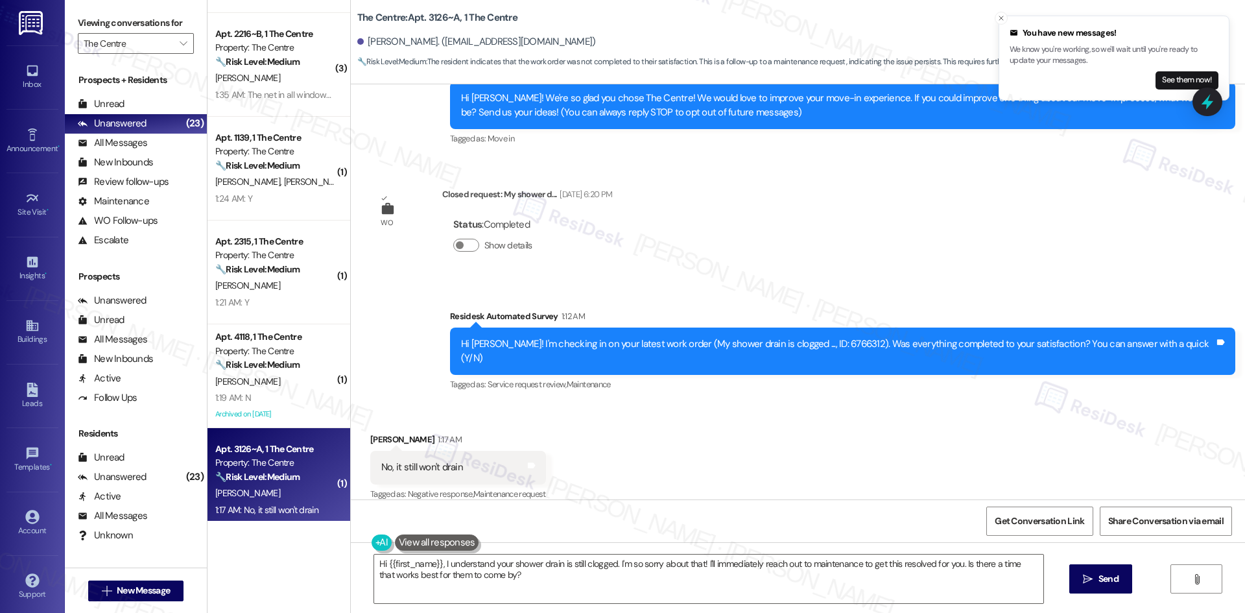
click at [666, 472] on div "Received via SMS Austin Callis 1:17 AM No, it still won't drain Tags and notes …" at bounding box center [798, 458] width 894 height 110
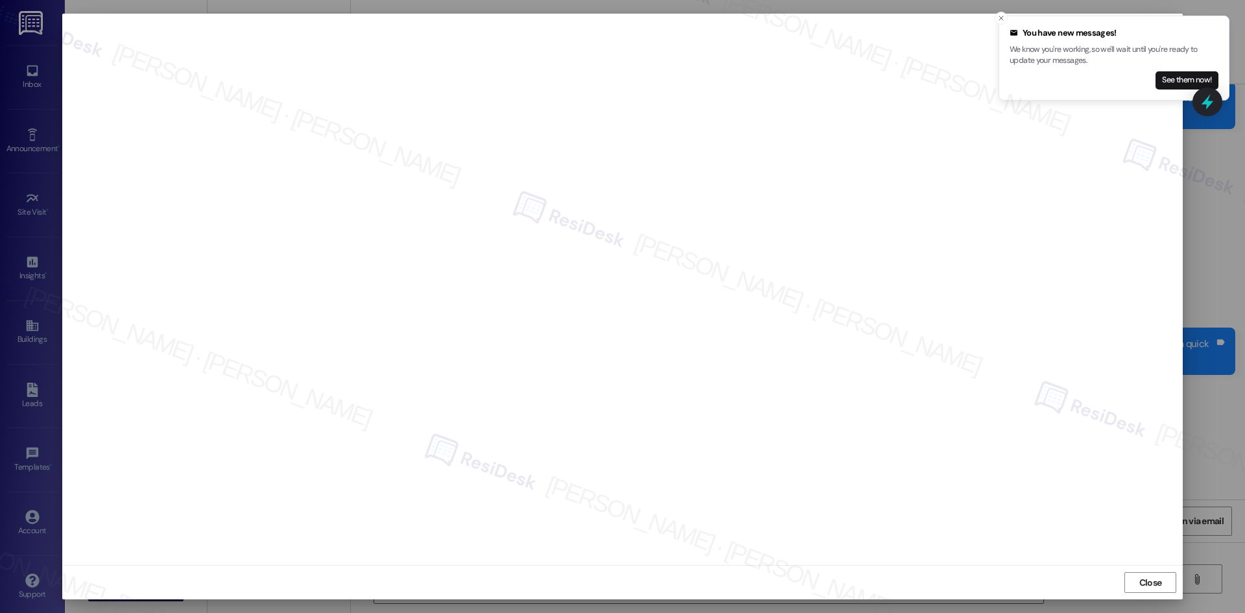
click at [1146, 588] on span "Close" at bounding box center [1150, 583] width 23 height 14
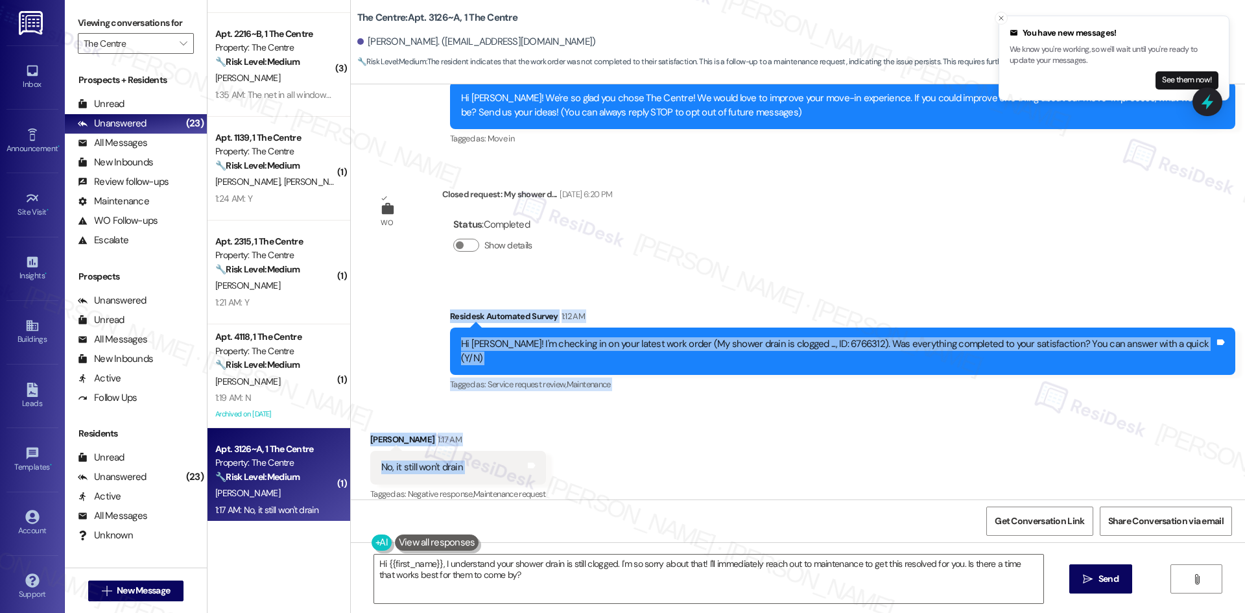
drag, startPoint x: 438, startPoint y: 300, endPoint x: 434, endPoint y: 463, distance: 163.4
click at [496, 453] on div "WO Lease started Aug 16, 2025 at 8:00 AM Show details Survey, sent via SMS Resi…" at bounding box center [798, 291] width 894 height 415
copy div "Residesk Automated Survey 1:12 AM Hi Austin! I'm checking in on your latest wor…"
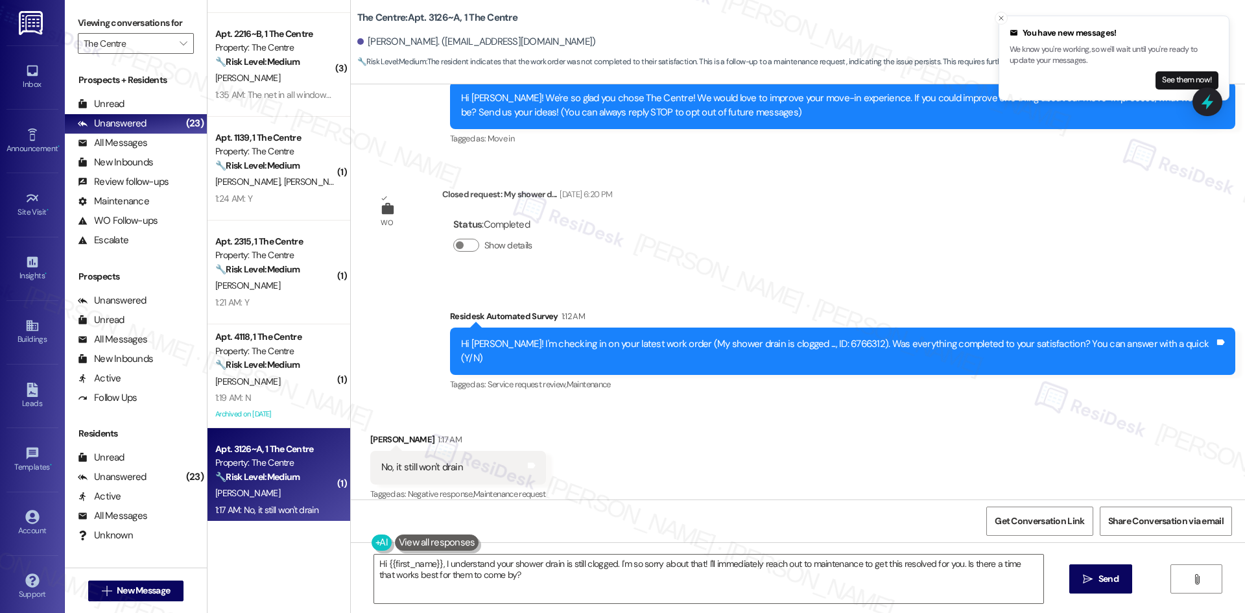
click at [690, 255] on div "WO Lease started Aug 16, 2025 at 8:00 AM Show details Survey, sent via SMS Resi…" at bounding box center [798, 291] width 894 height 415
click at [543, 582] on textarea "Hi {{first_name}}, I understand your shower drain is still clogged. I'm so sorr…" at bounding box center [708, 578] width 669 height 49
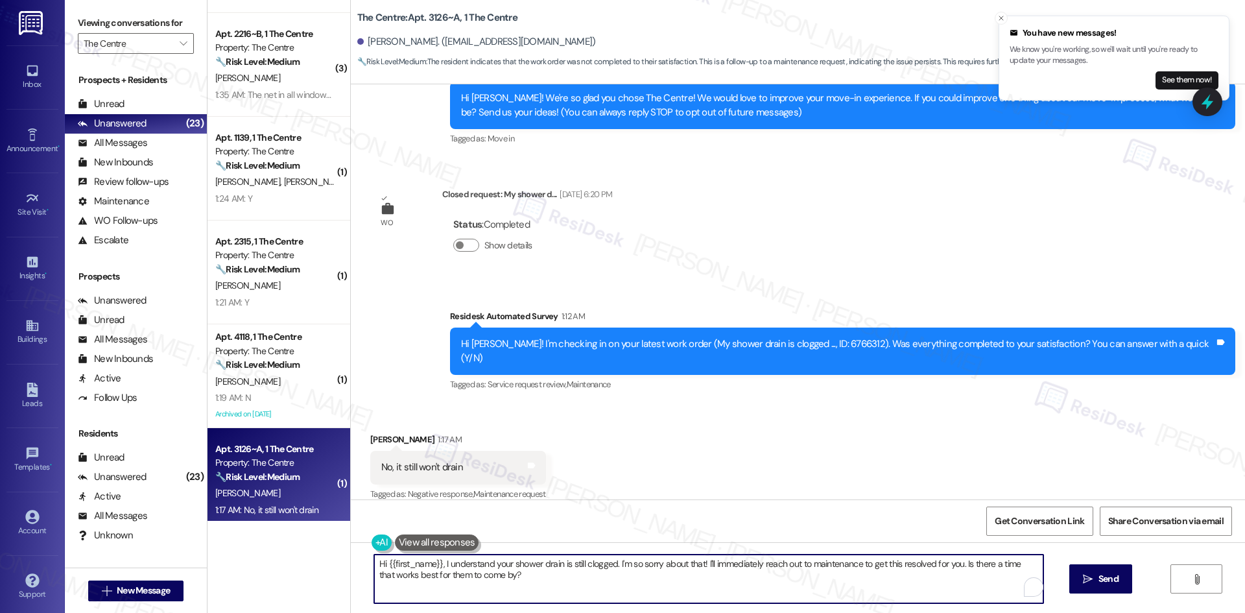
paste textarea "I understand your concern that the shower still isn’t draining. I’ll share this…"
type textarea "I understand your concern that the shower still isn’t draining. I’ll share this…"
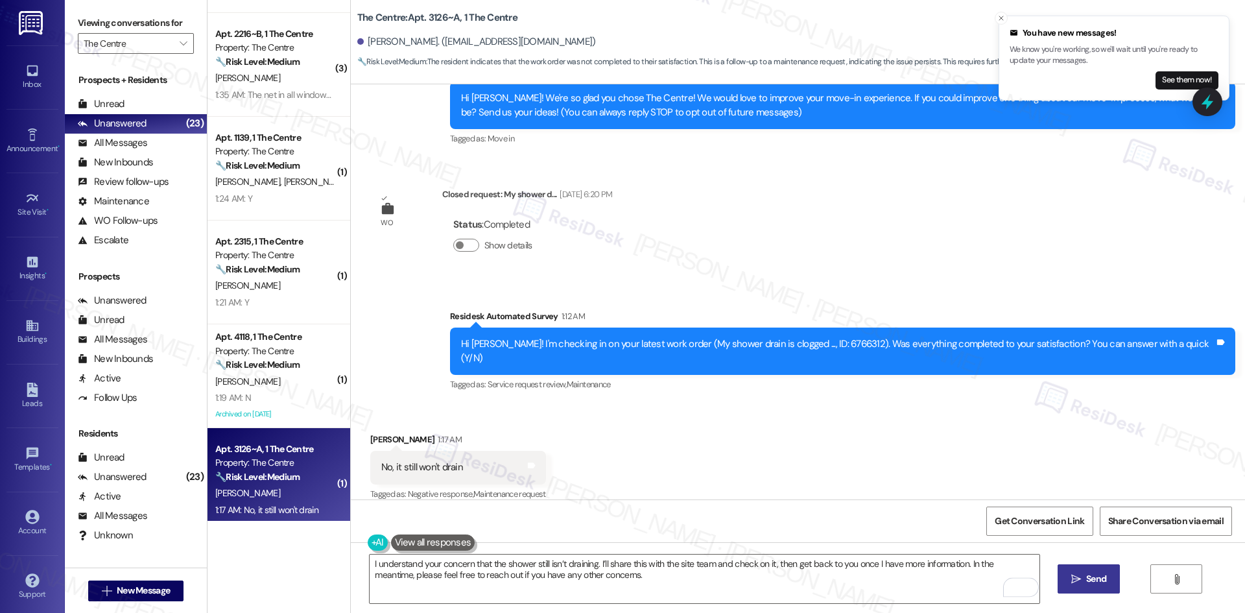
click at [1091, 583] on span "Send" at bounding box center [1096, 579] width 20 height 14
type textarea "Hi {{first_name}}, I understand your shower drain is still clogged. I'm so sorr…"
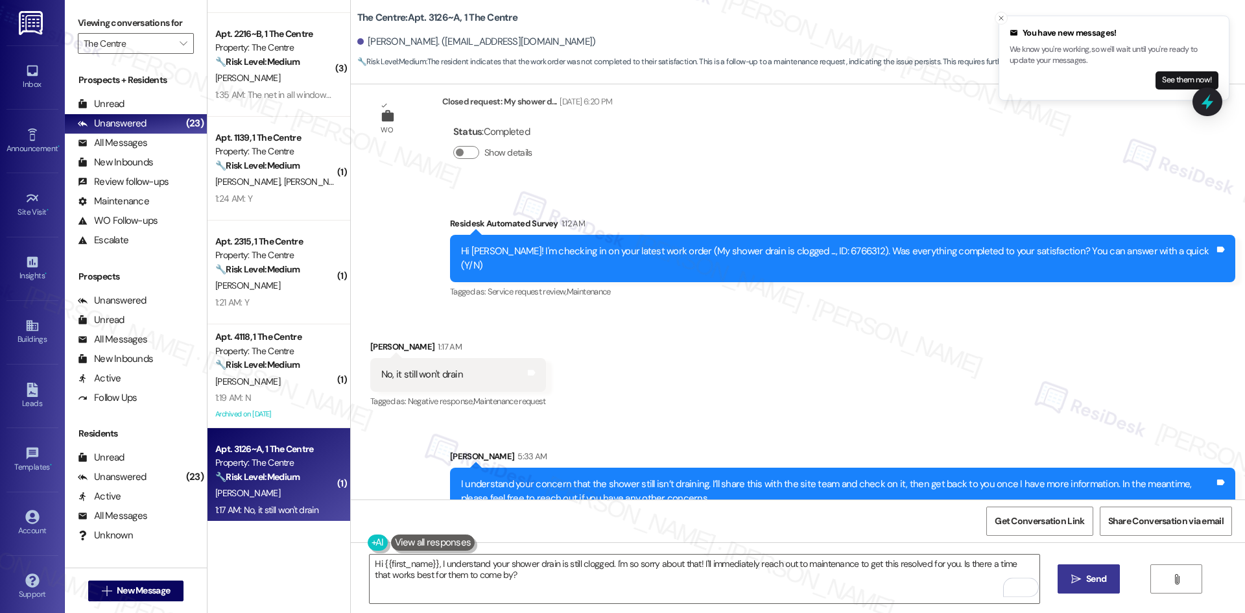
scroll to position [267, 0]
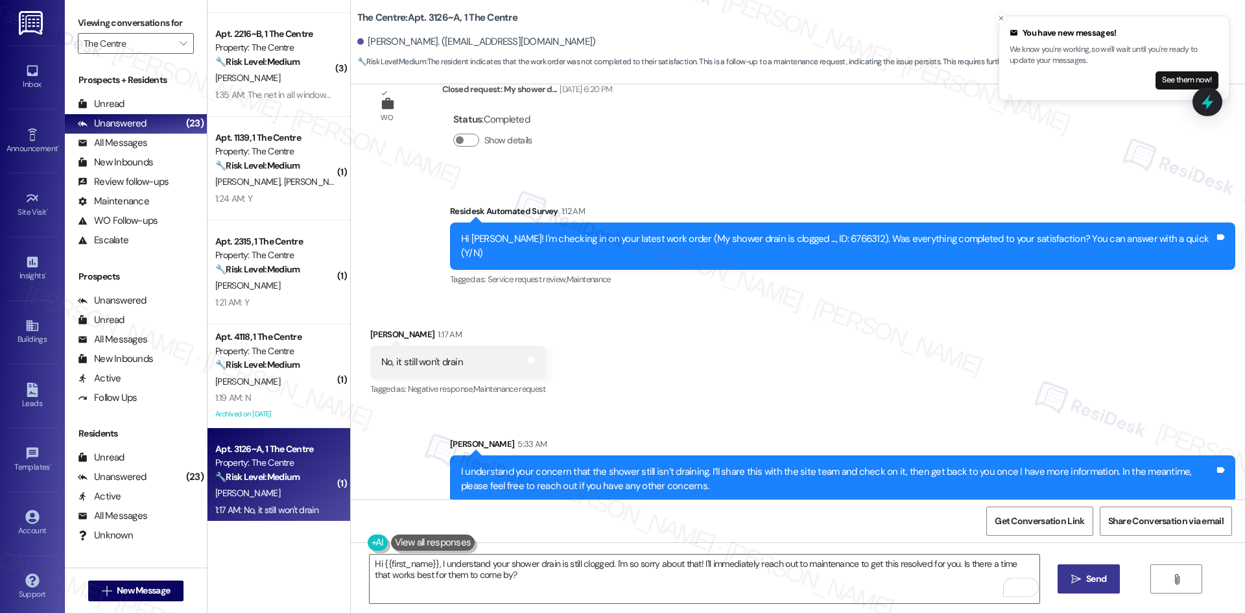
click at [727, 408] on div "Sent via SMS Sarah 5:33 AM I understand your concern that the shower still isn’…" at bounding box center [798, 460] width 894 height 104
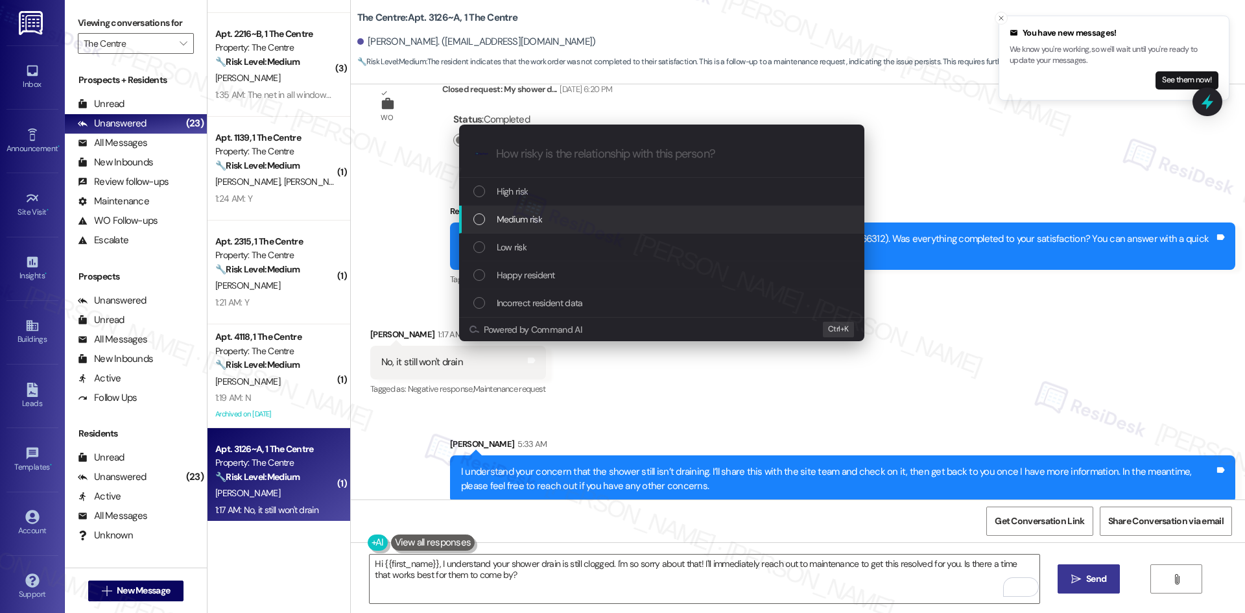
click at [597, 214] on div "Medium risk" at bounding box center [662, 219] width 379 height 14
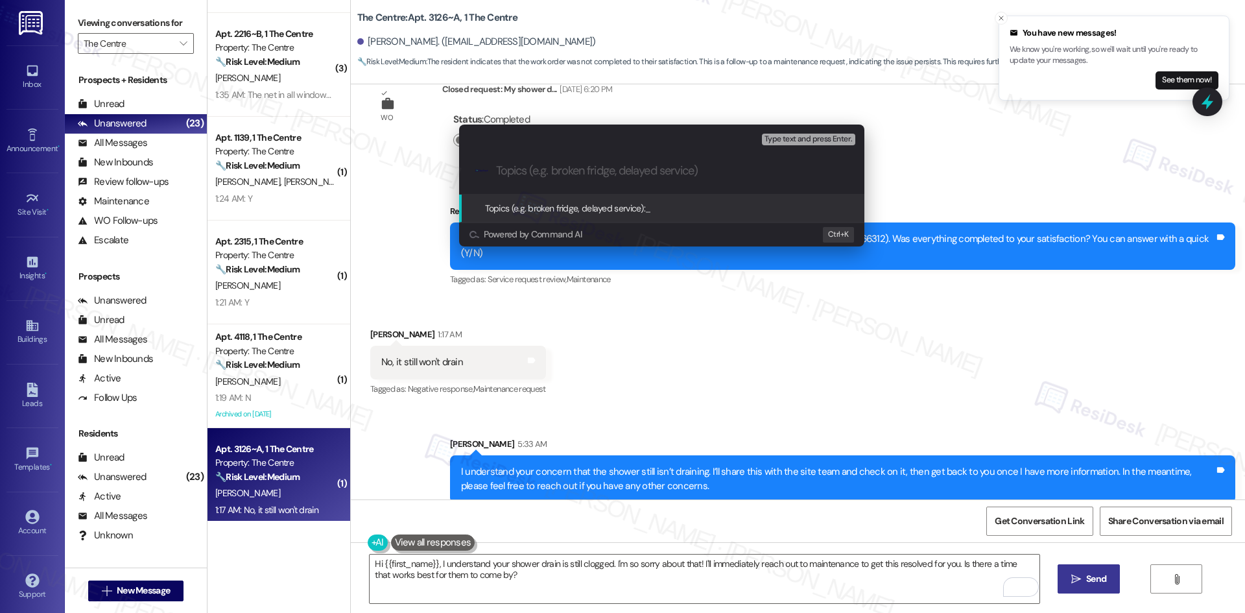
click at [537, 167] on input "Topics (e.g. broken fridge, delayed service)" at bounding box center [672, 171] width 352 height 14
paste input "Unresolved Shower Drain Work Order (ID: 6766312)"
type input "Unresolved Shower Drain Work Order (ID: 6766312)"
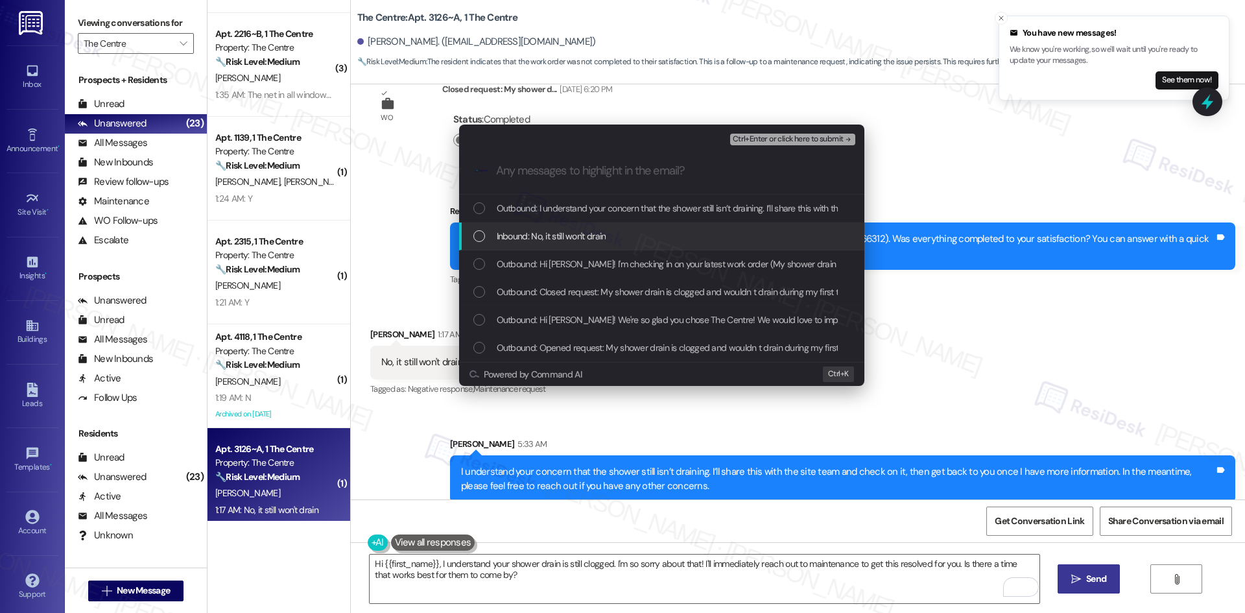
click at [585, 242] on span "Inbound: No, it still won't drain" at bounding box center [552, 236] width 110 height 14
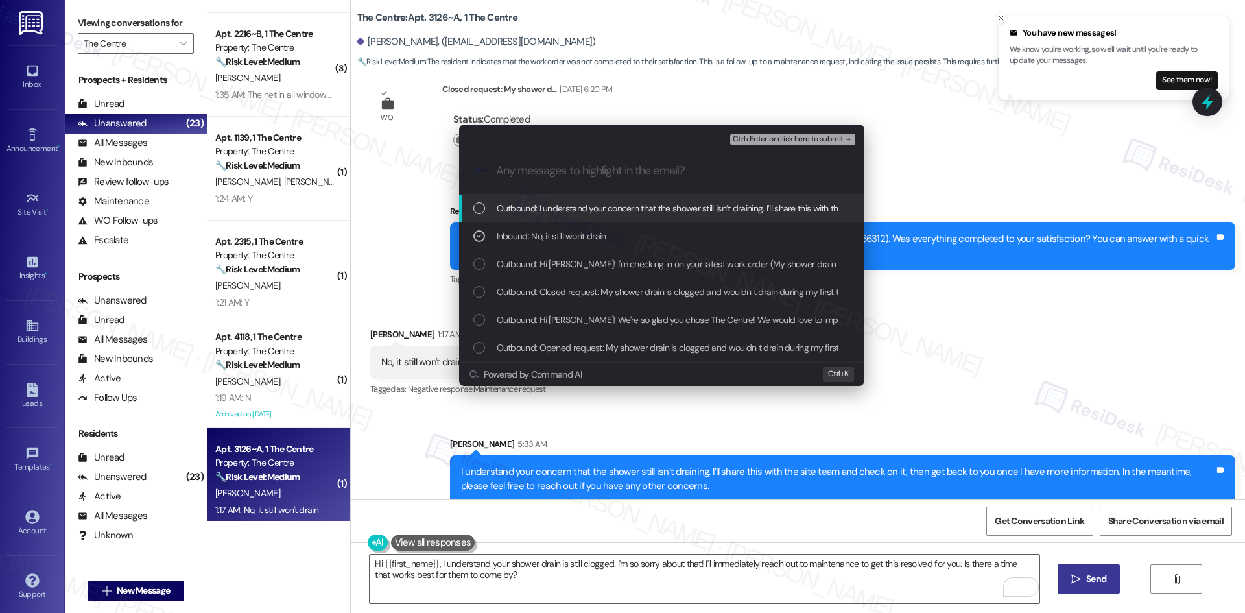
click at [836, 137] on span "Ctrl+Enter or click here to submit" at bounding box center [788, 139] width 111 height 9
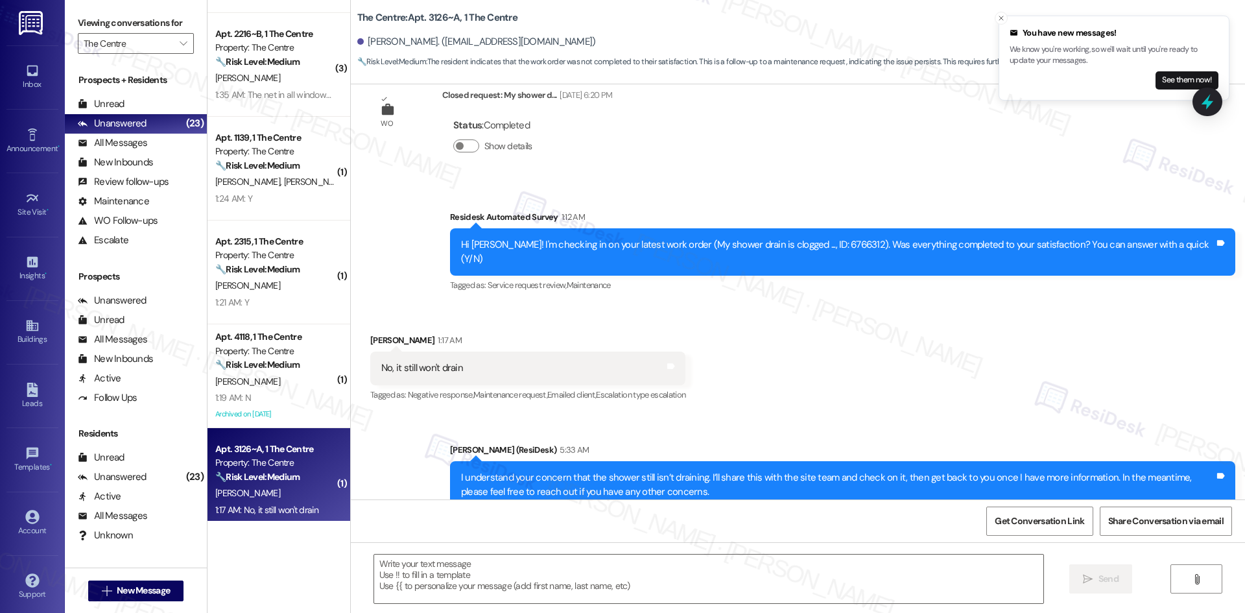
scroll to position [286, 0]
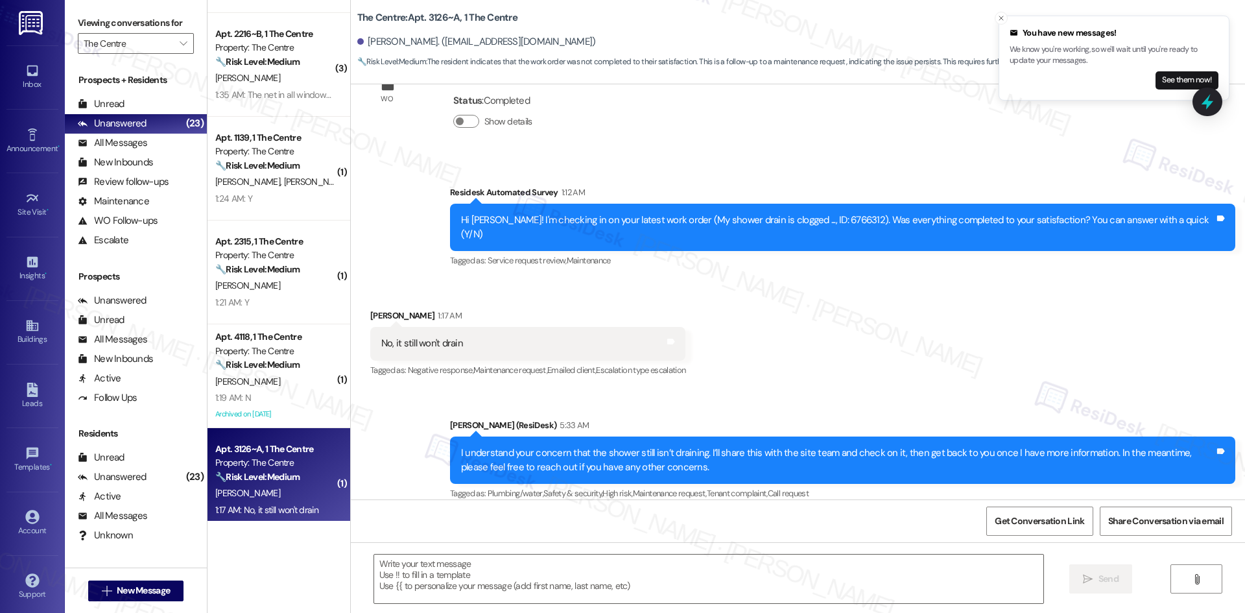
type textarea "Fetching suggested responses. Please feel free to read through the conversation…"
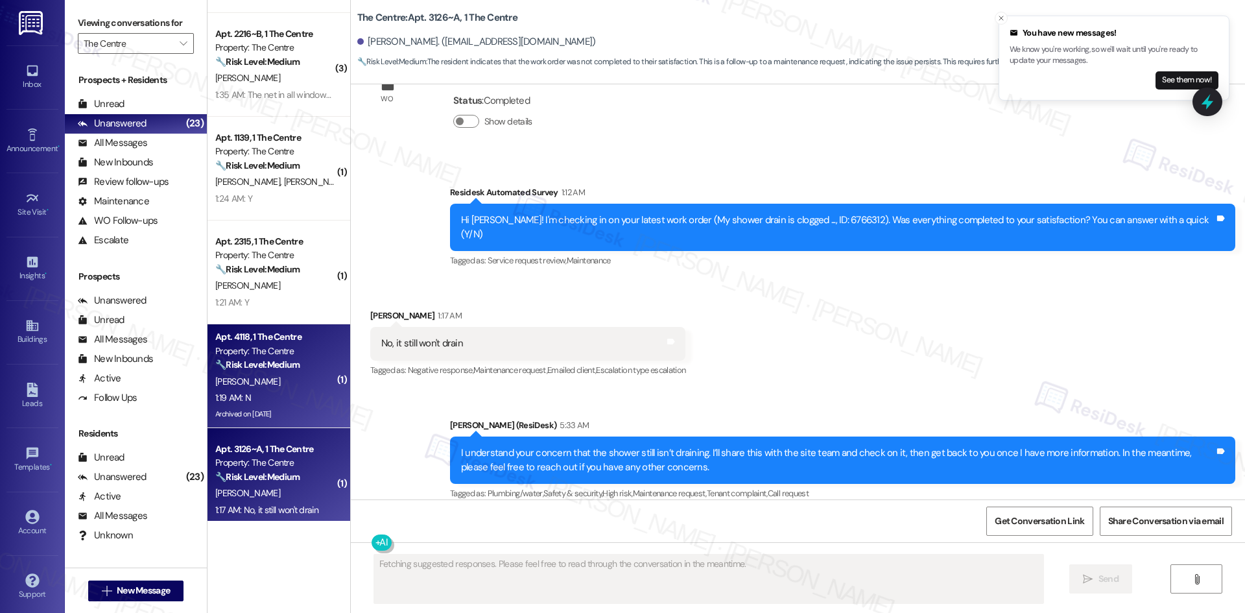
click at [285, 390] on div "1:19 AM: N 1:19 AM: N" at bounding box center [275, 398] width 123 height 16
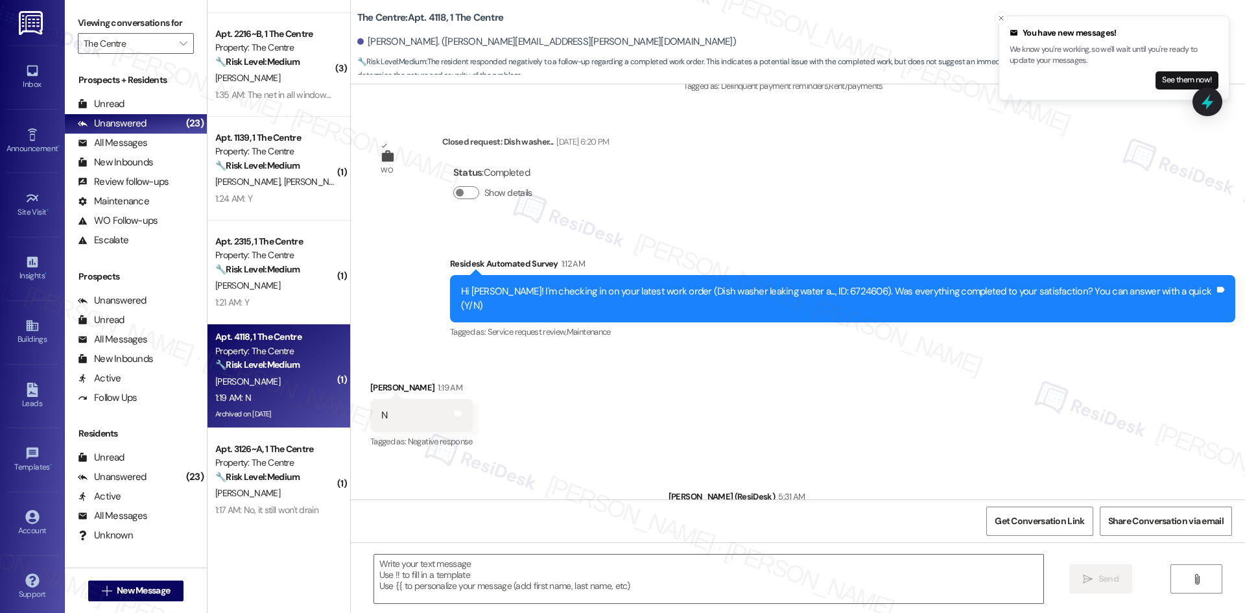
scroll to position [7307, 0]
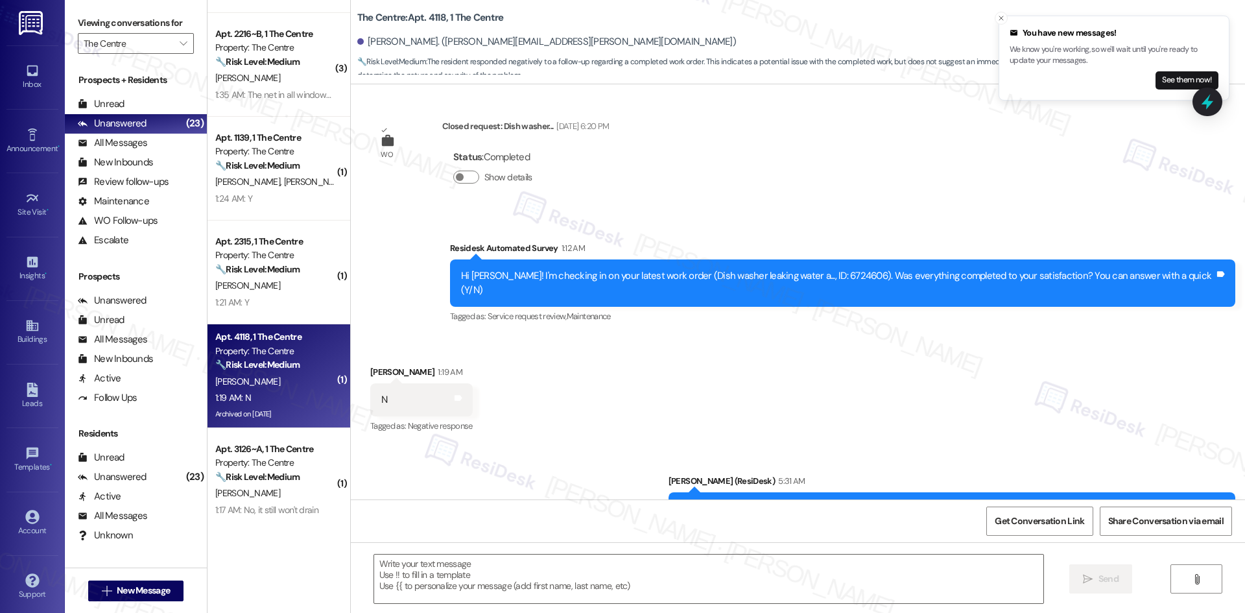
type textarea "Fetching suggested responses. Please feel free to read through the conversation…"
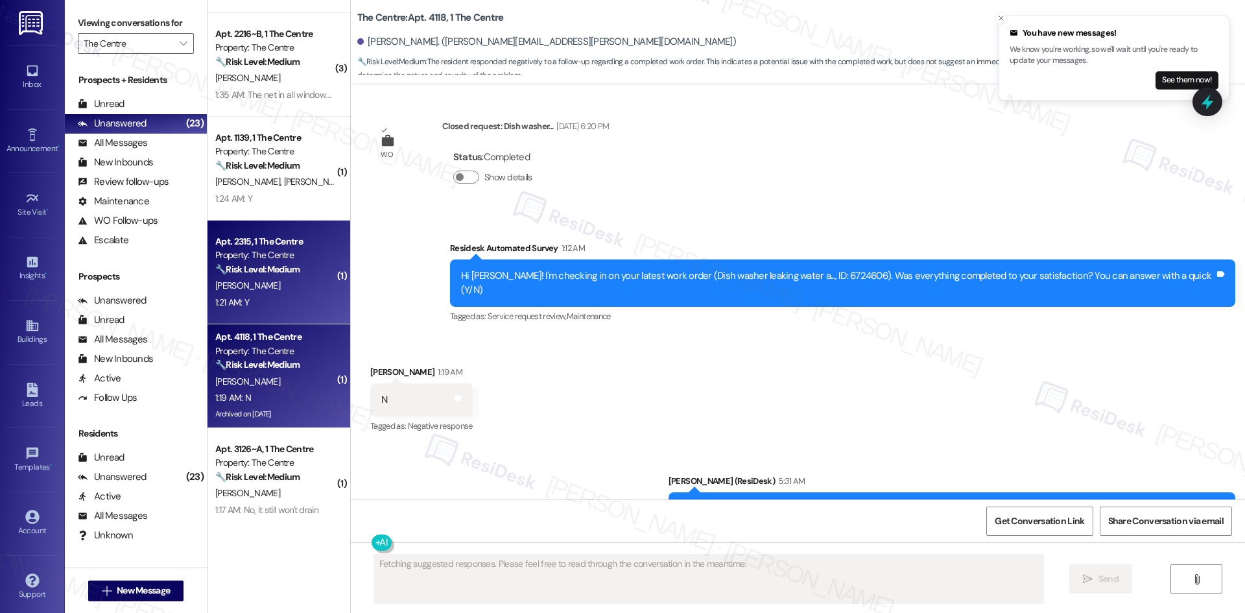
click at [223, 275] on div "🔧 Risk Level: Medium The resident confirmed that the work order was completed t…" at bounding box center [275, 270] width 120 height 14
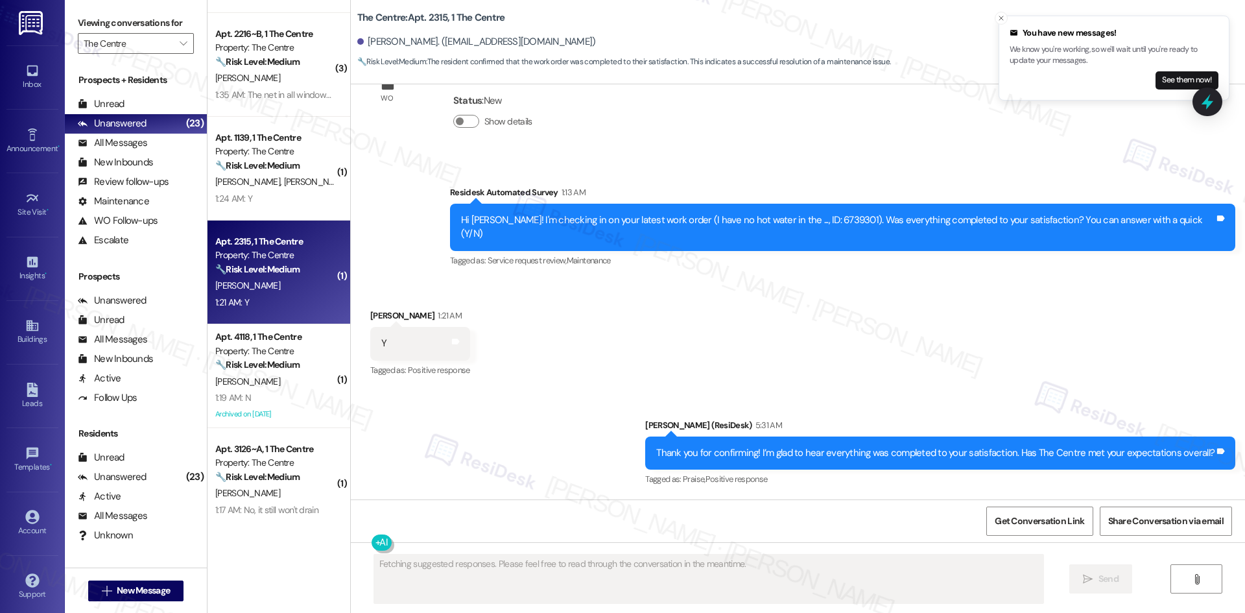
scroll to position [4506, 0]
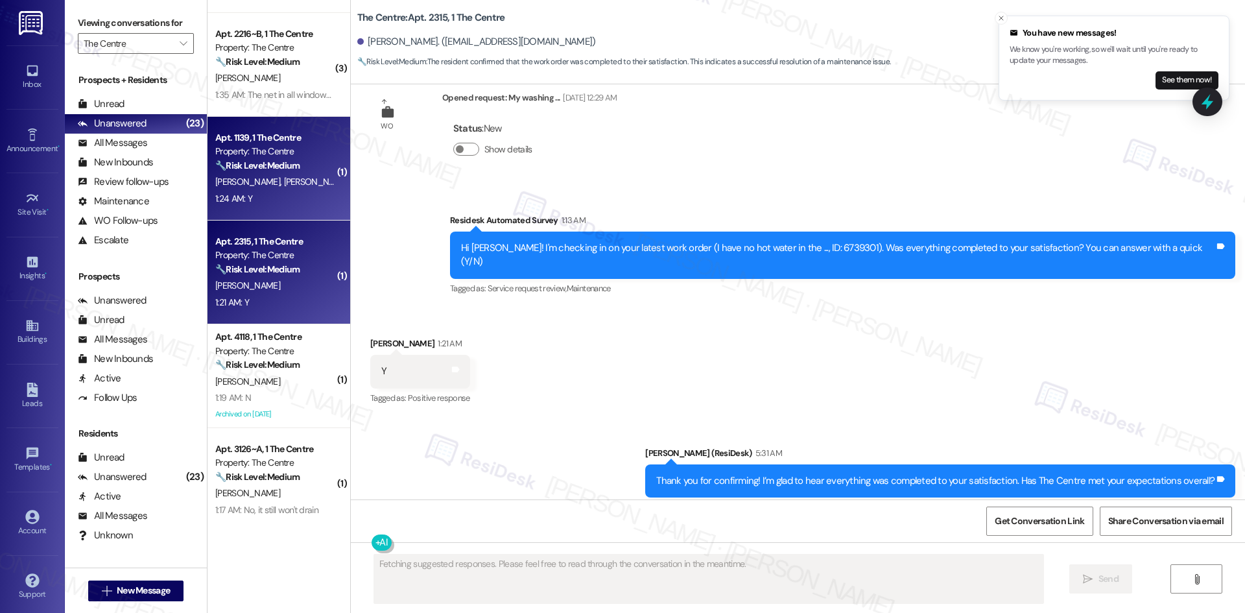
click at [257, 192] on div "1:24 AM: Y 1:24 AM: Y" at bounding box center [275, 199] width 123 height 16
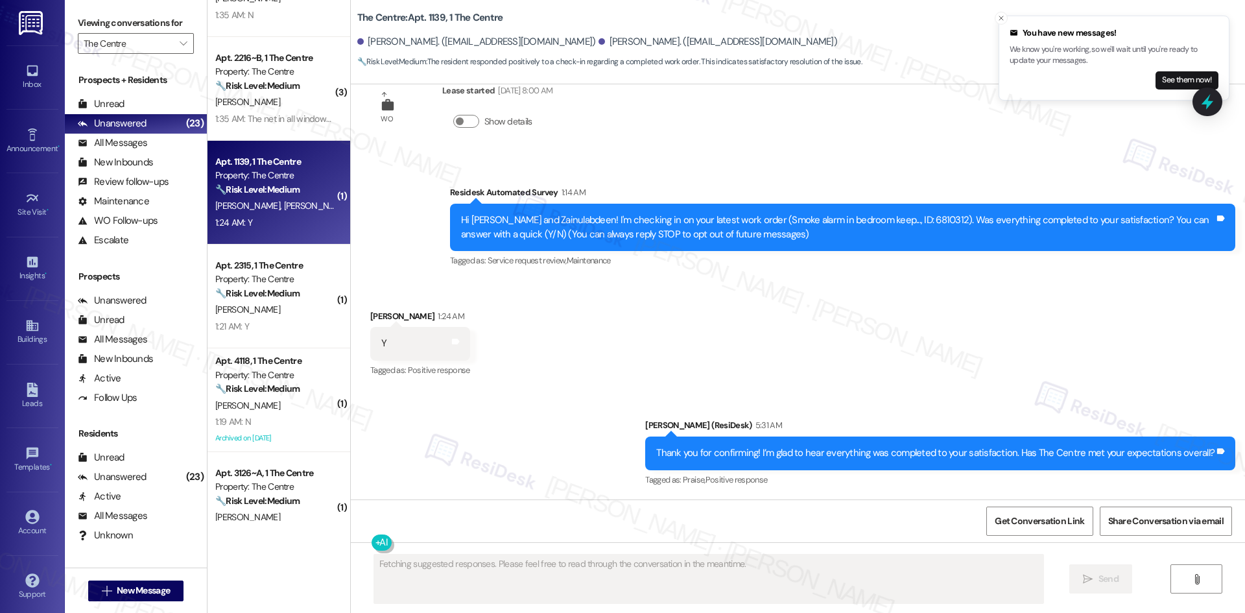
scroll to position [648, 0]
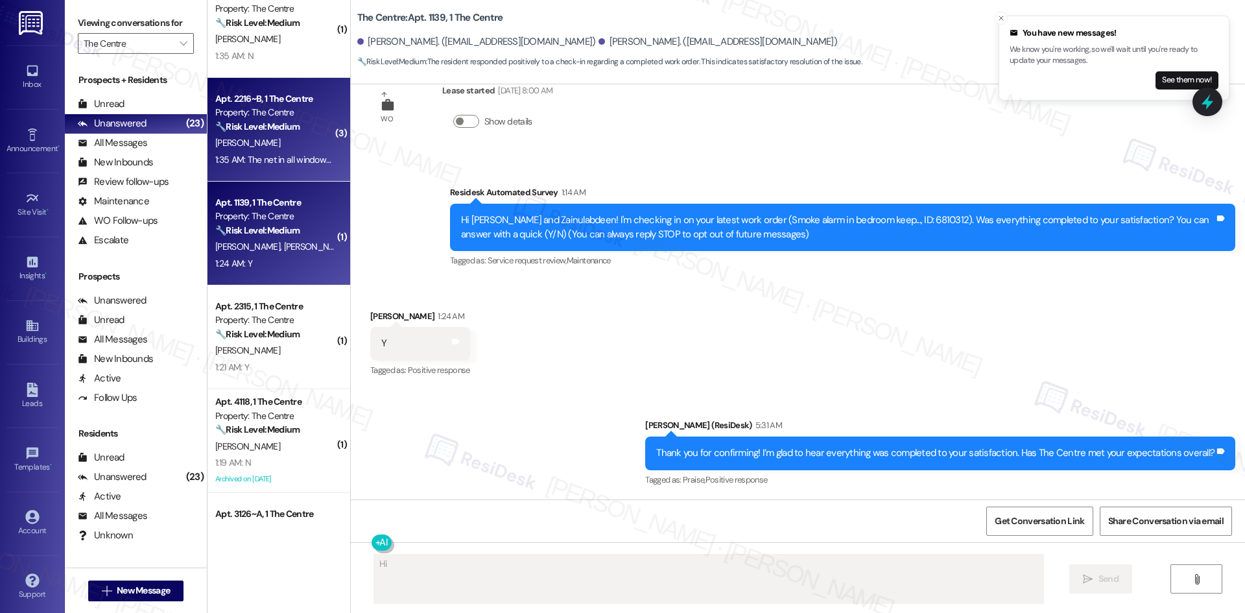
click at [271, 159] on div "1:35 AM: The net in all windows is broken. The insect net needs to be replaced,…" at bounding box center [571, 160] width 713 height 12
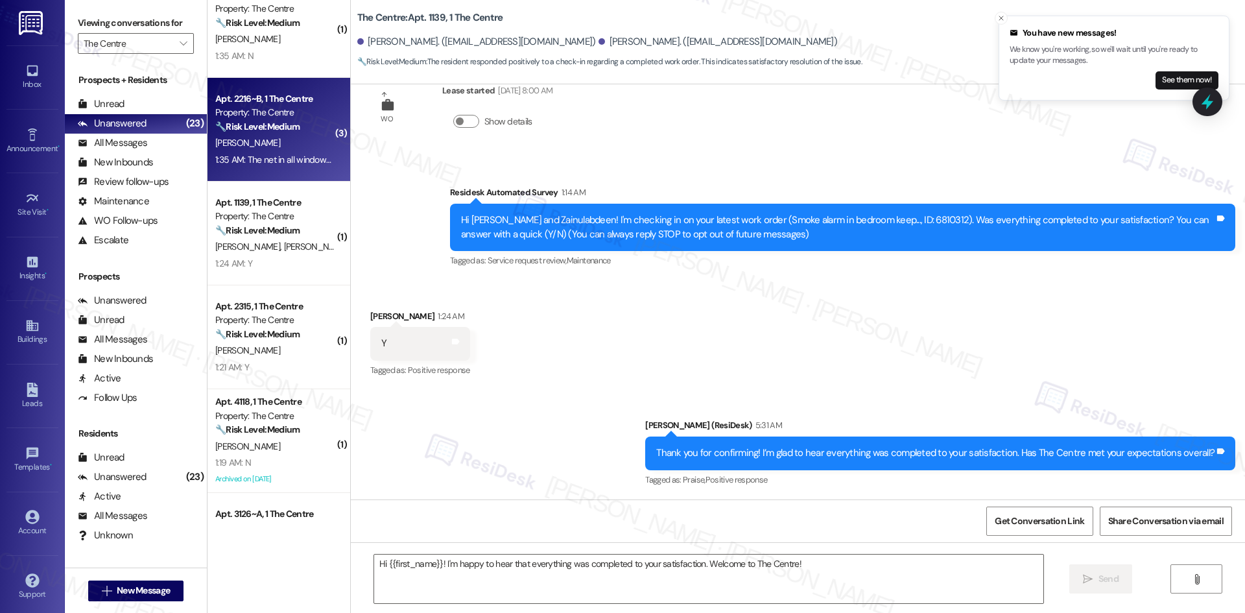
type textarea "Fetching suggested responses. Please feel free to read through the conversation…"
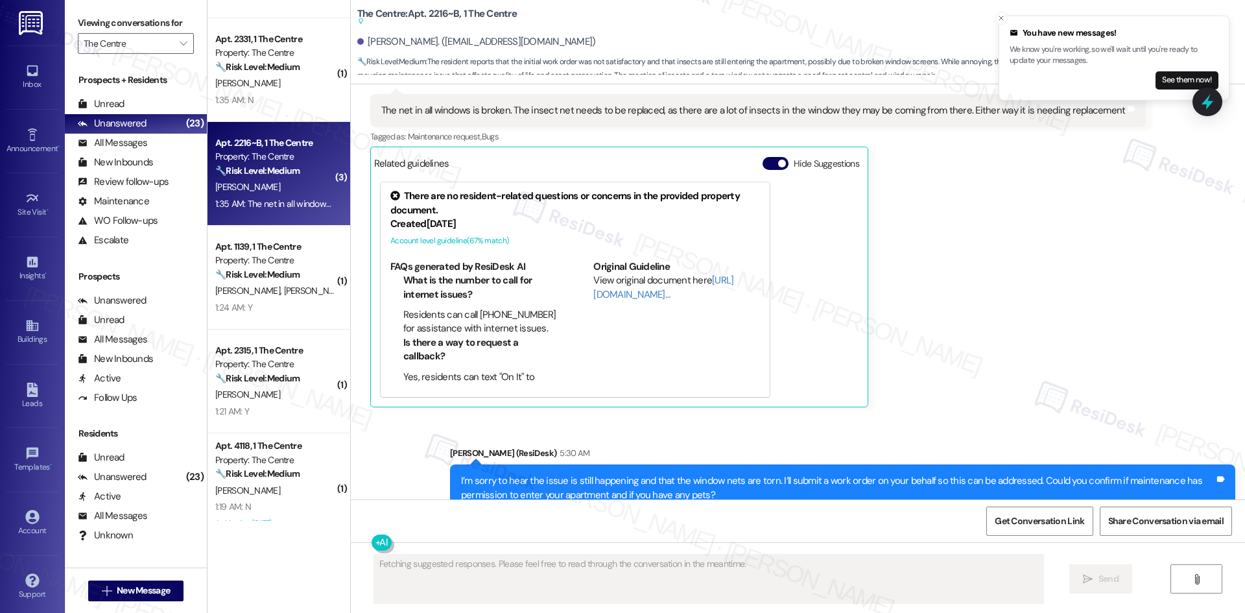
scroll to position [454, 0]
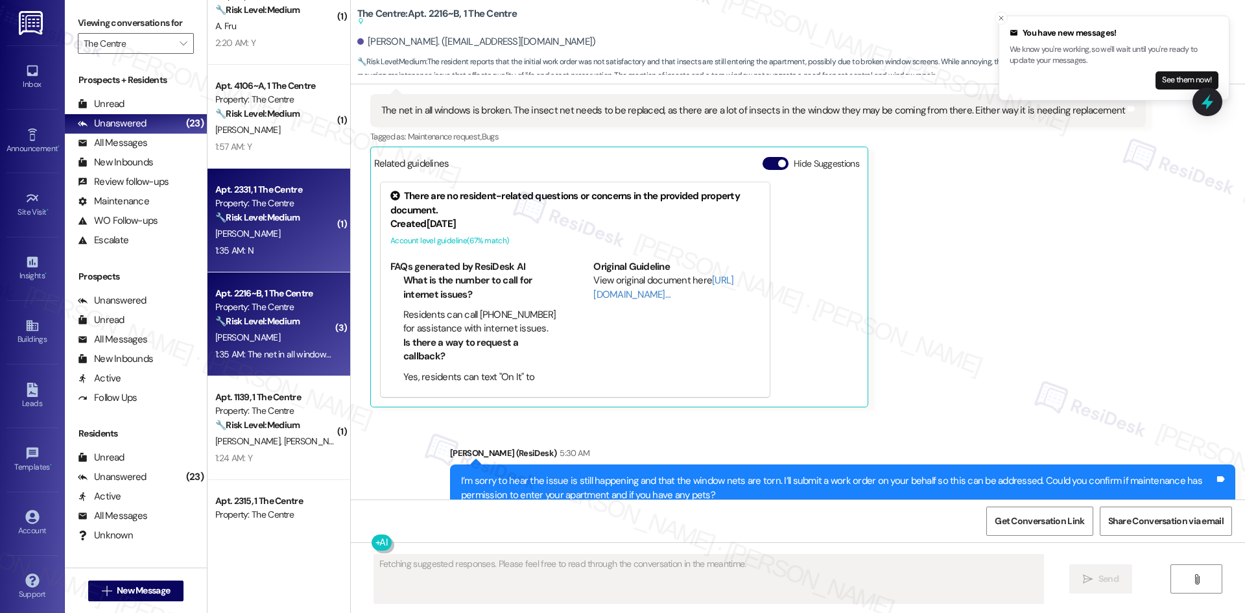
click at [318, 229] on div "E. Polack" at bounding box center [275, 234] width 123 height 16
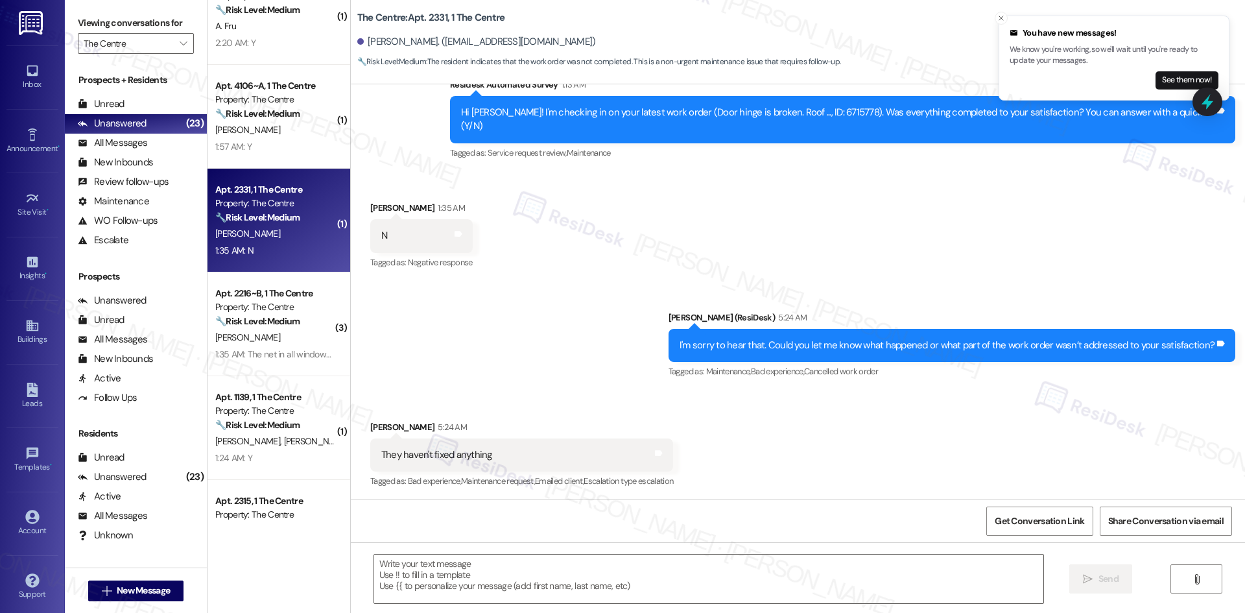
type textarea "Fetching suggested responses. Please feel free to read through the conversation…"
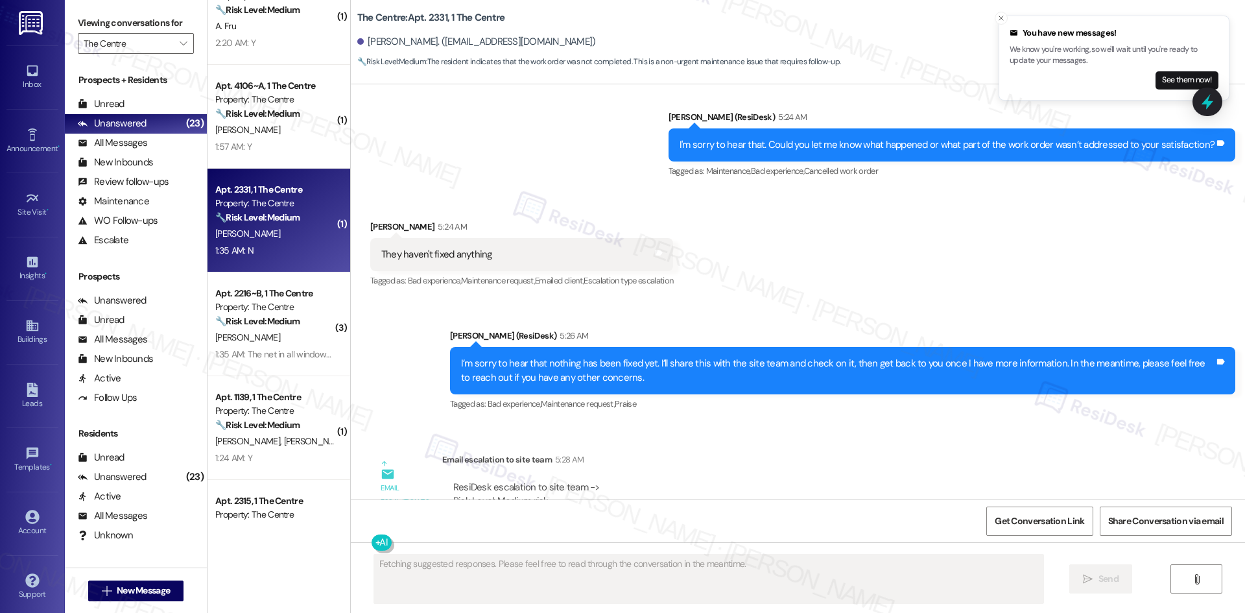
scroll to position [14493, 0]
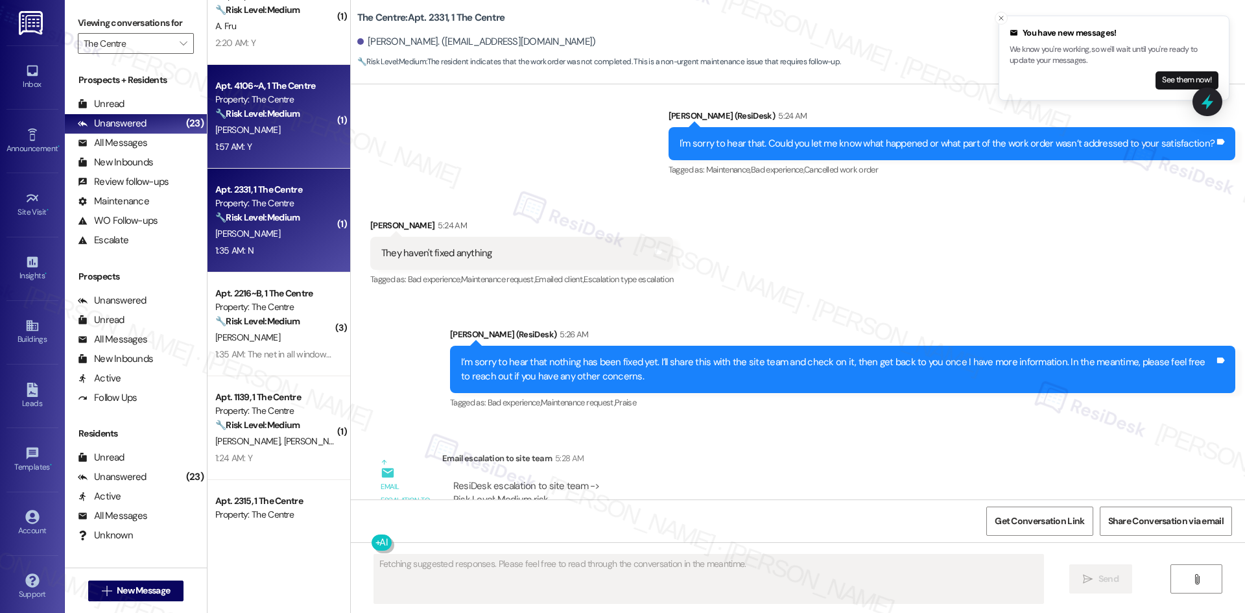
click at [254, 129] on div "C. Japic" at bounding box center [275, 130] width 123 height 16
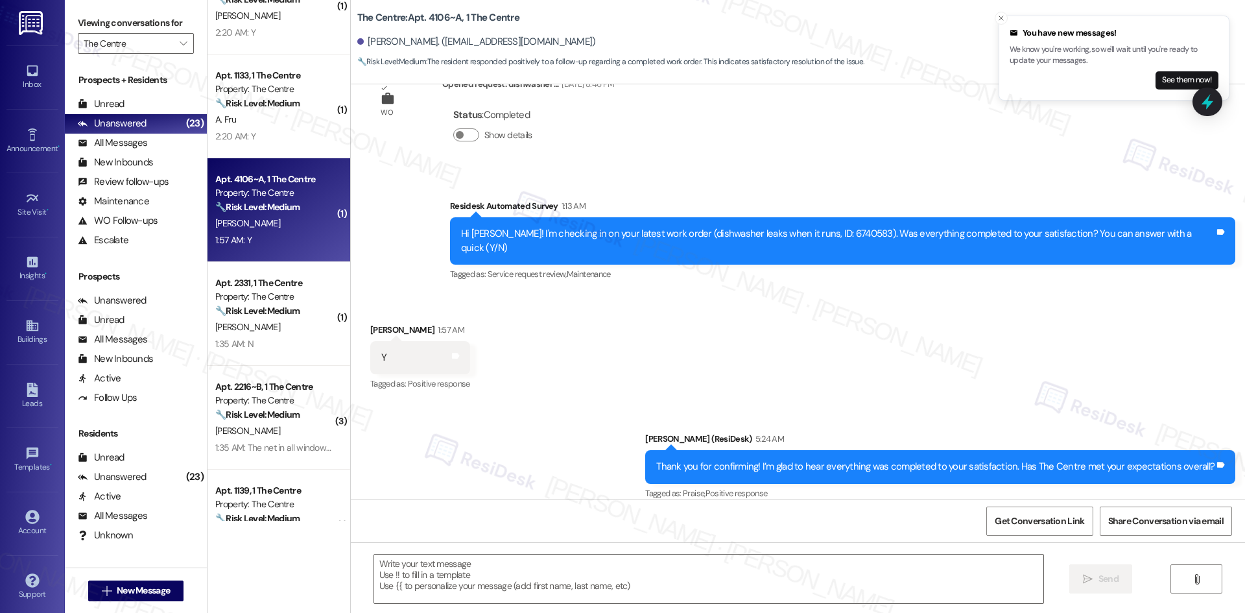
scroll to position [324, 0]
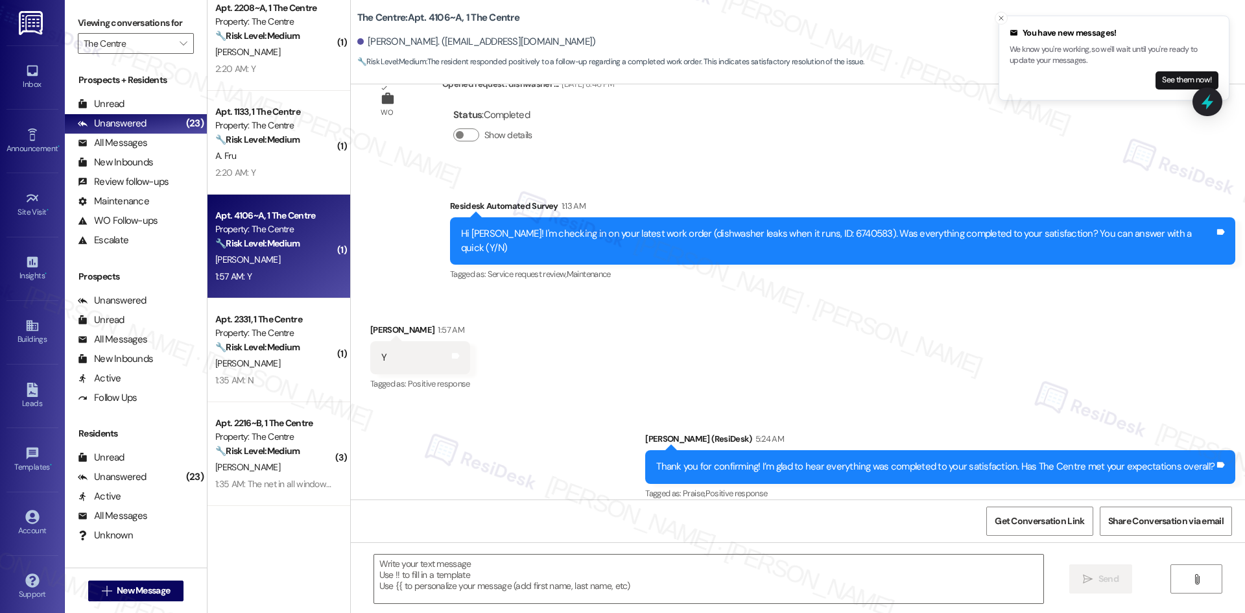
click at [256, 145] on div "( 1 ) Apt. 1319, 1 The Centre Property: The Centre 🔧 Risk Level: Medium The res…" at bounding box center [278, 260] width 143 height 521
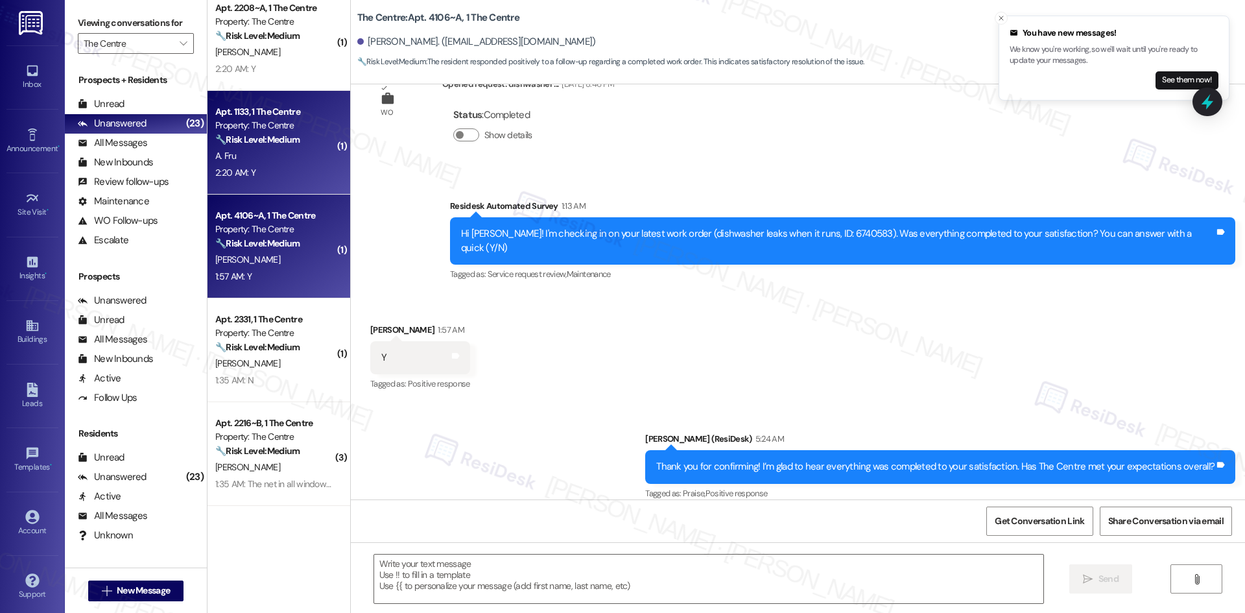
click at [256, 147] on div "Apt. 1133, 1 The Centre Property: The Centre 🔧 Risk Level: Medium The resident …" at bounding box center [275, 126] width 123 height 44
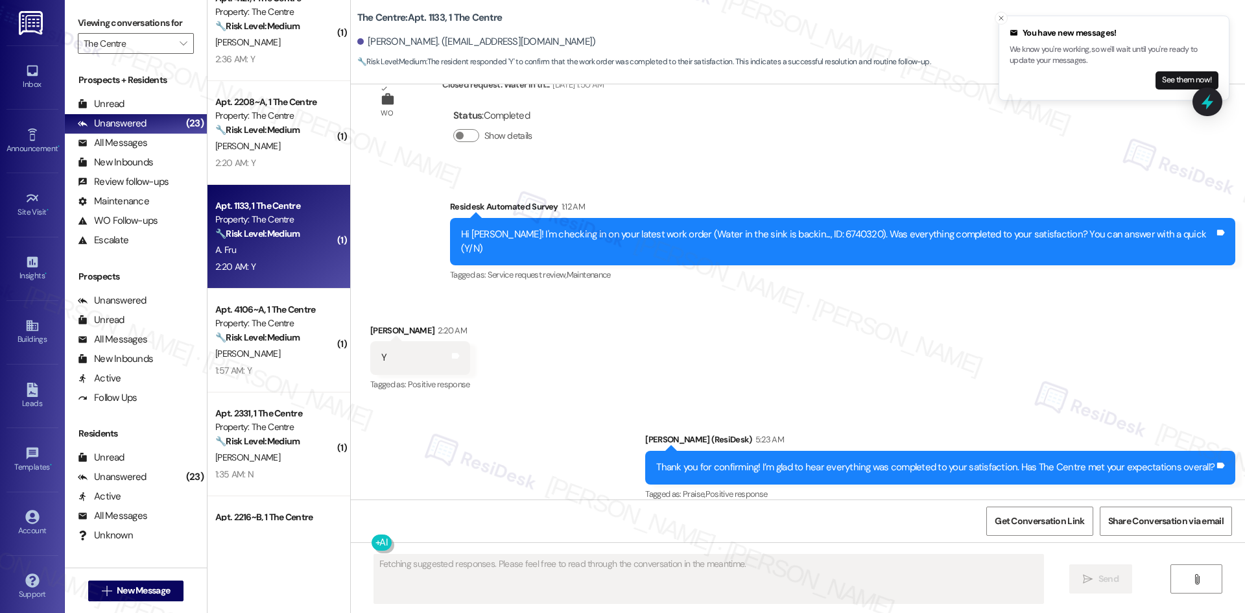
scroll to position [194, 0]
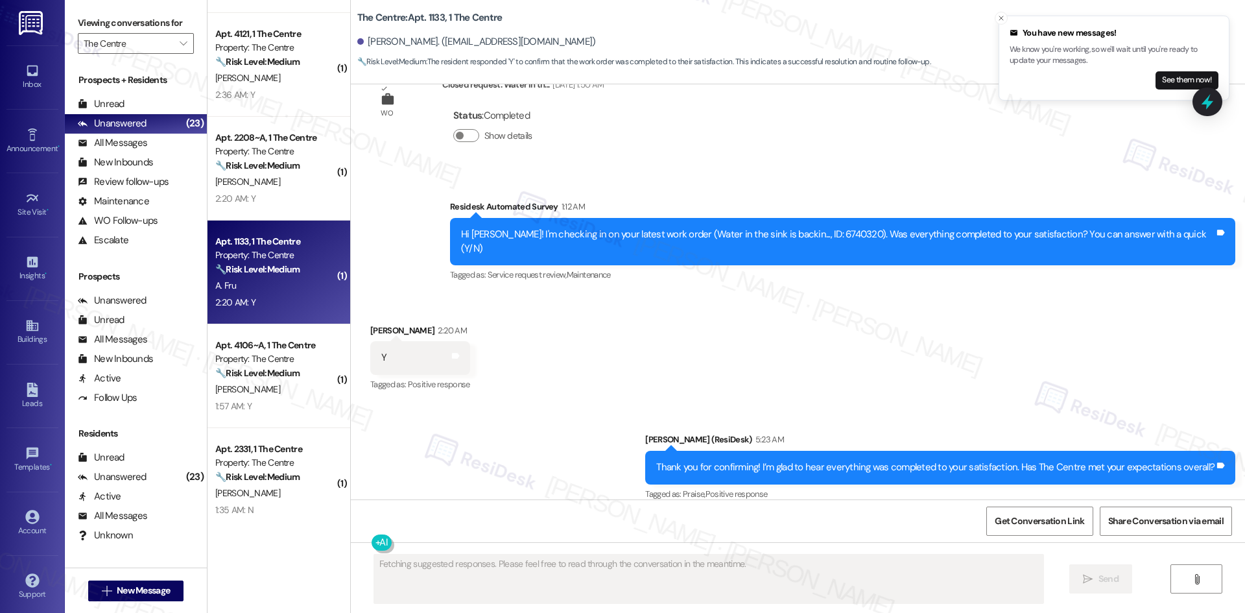
click at [256, 147] on div "Apt. 101, Retail The Centre Property: The Centre ⚠️ Risk Level: High The reside…" at bounding box center [278, 260] width 143 height 521
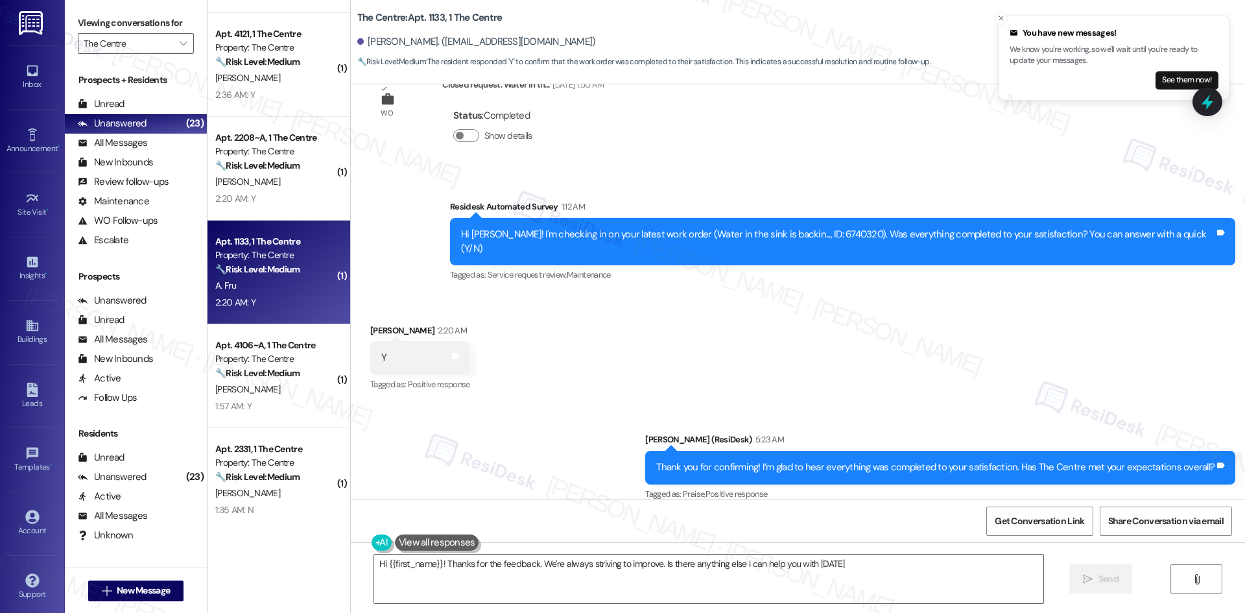
type textarea "Hi {{first_name}}! Thanks for the feedback. We're always striving to improve. I…"
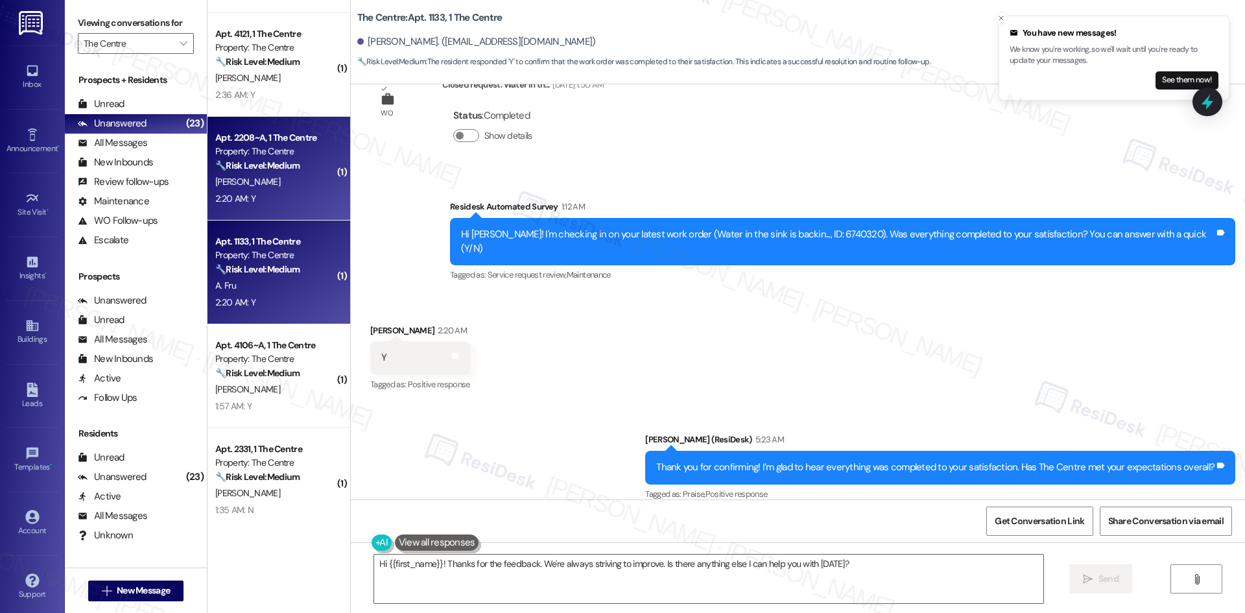
click at [265, 165] on strong "🔧 Risk Level: Medium" at bounding box center [257, 165] width 84 height 12
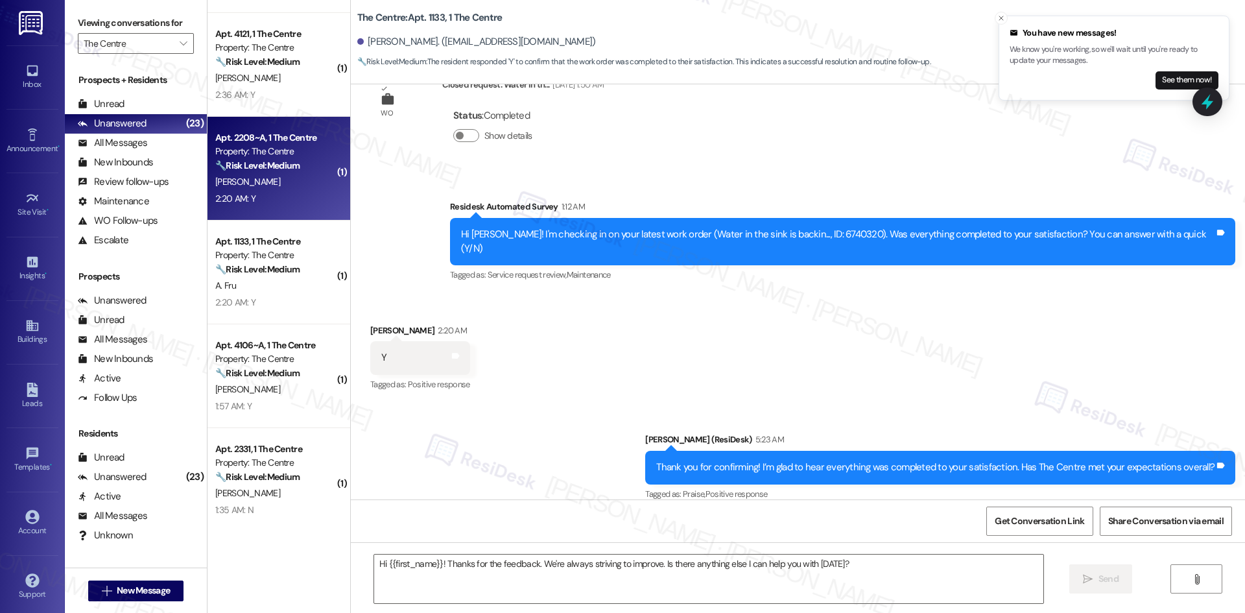
type textarea "Fetching suggested responses. Please feel free to read through the conversation…"
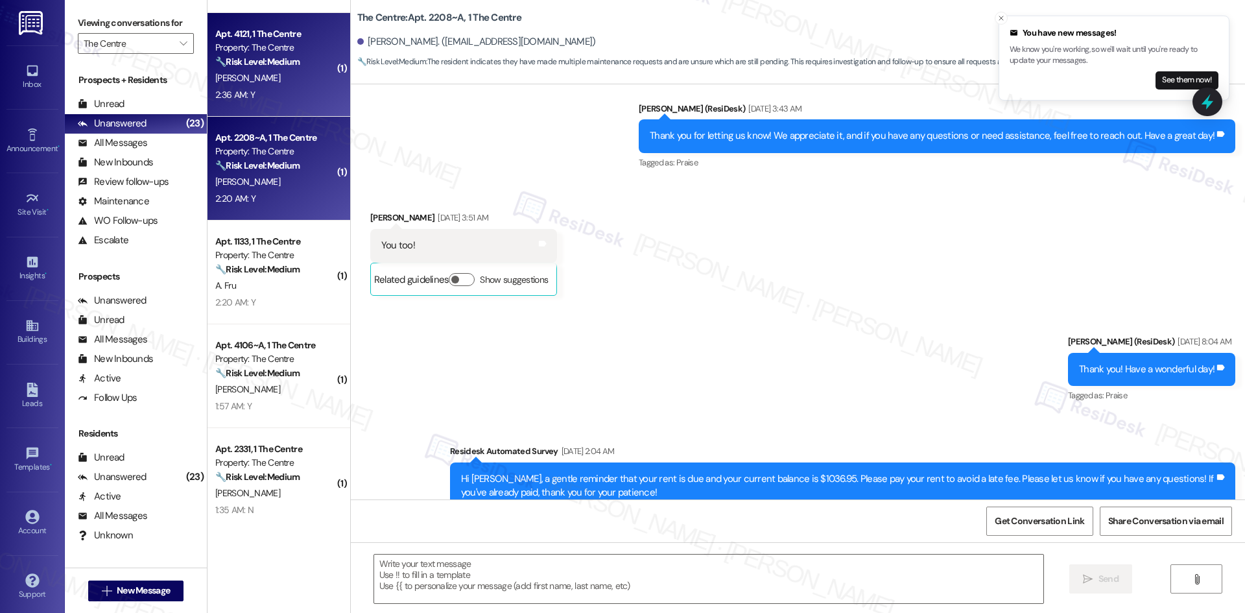
click at [268, 106] on div "Apt. 4121, 1 The Centre Property: The Centre 🔧 Risk Level: Medium The resident …" at bounding box center [278, 65] width 143 height 104
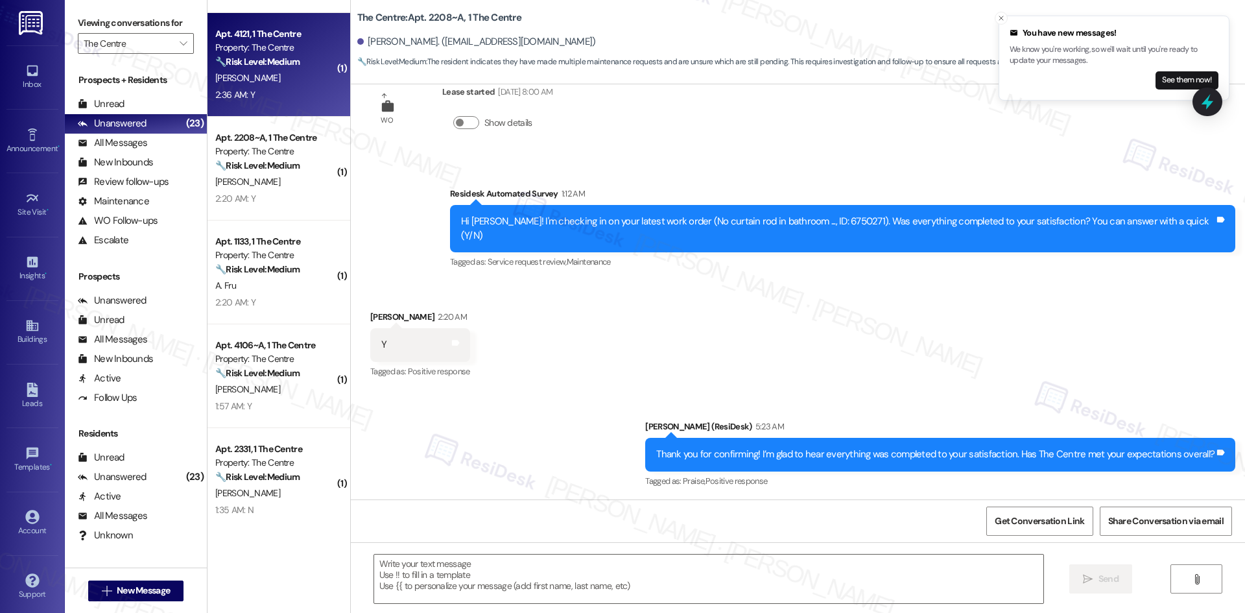
scroll to position [1715, 0]
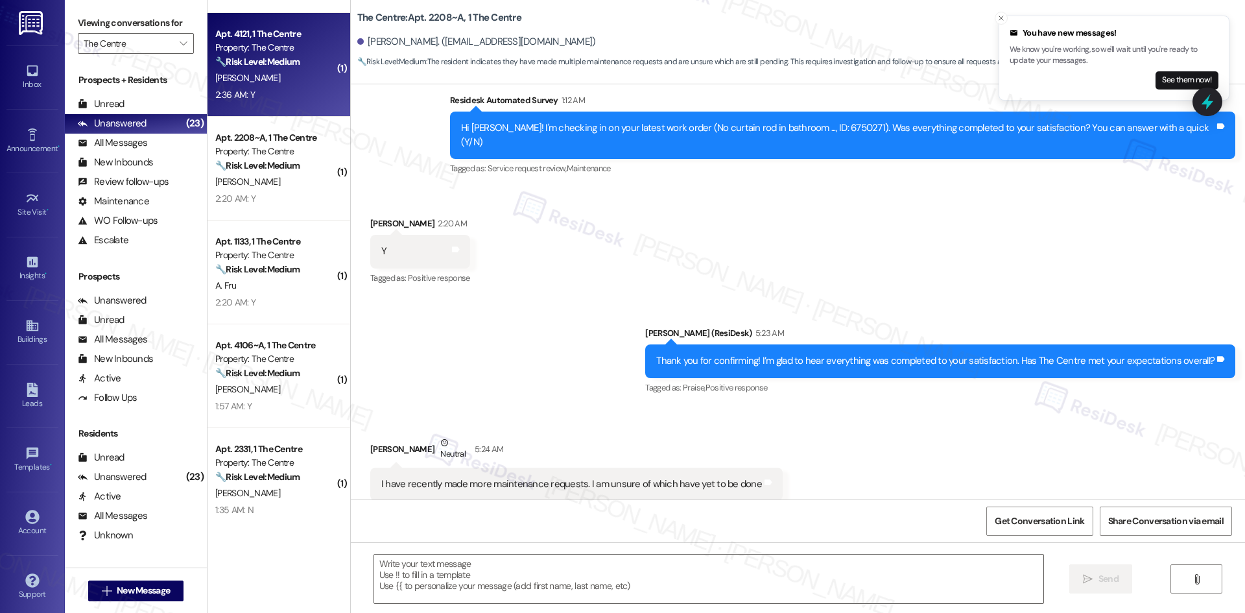
type textarea "Fetching suggested responses. Please feel free to read through the conversation…"
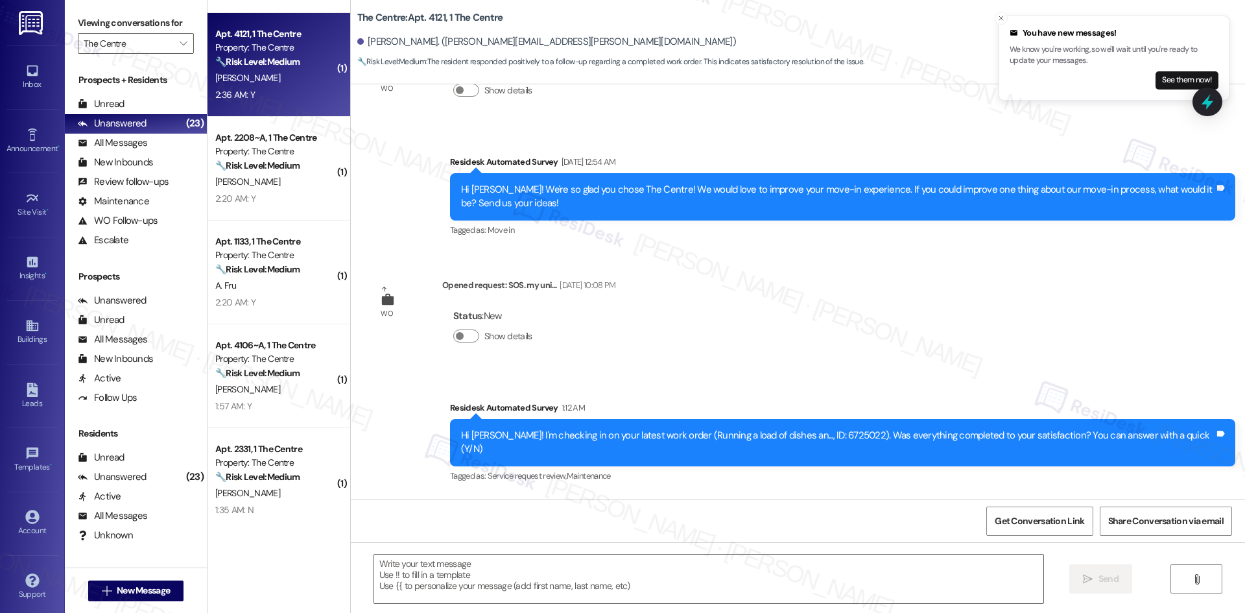
scroll to position [15830, 0]
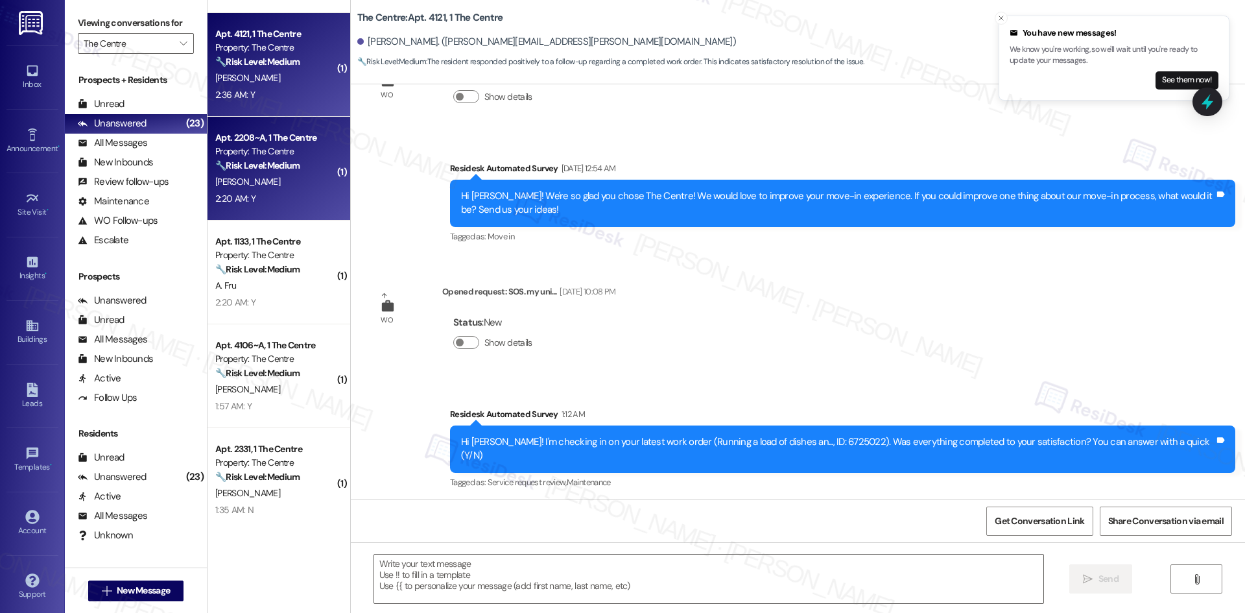
type textarea "Fetching suggested responses. Please feel free to read through the conversation…"
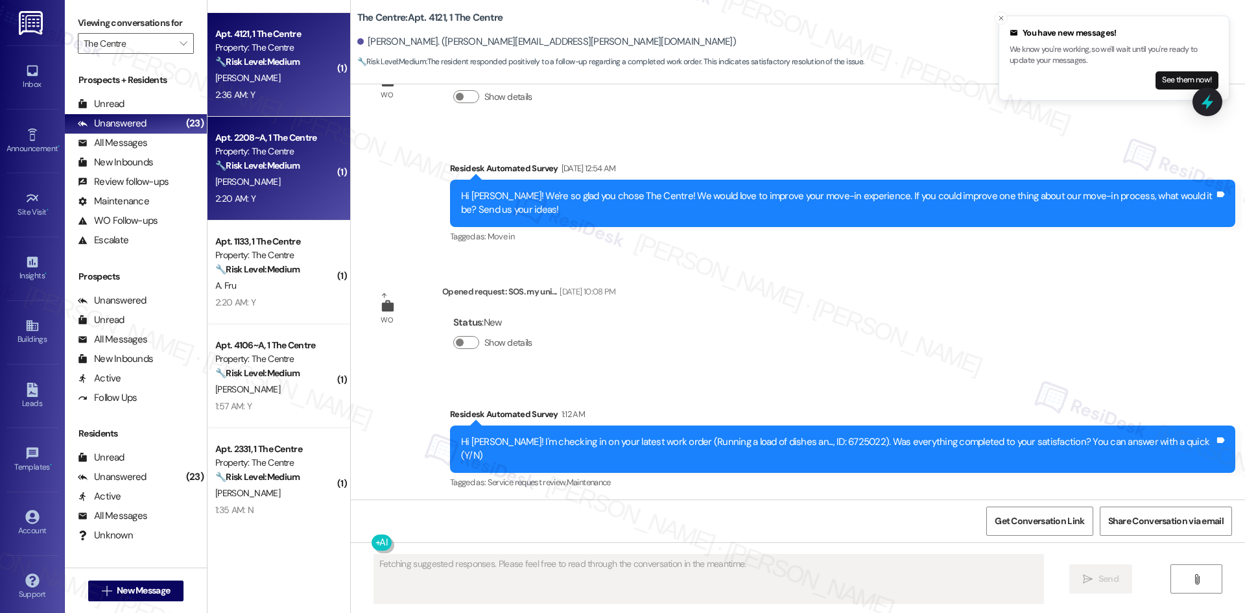
click at [268, 169] on strong "🔧 Risk Level: Medium" at bounding box center [257, 165] width 84 height 12
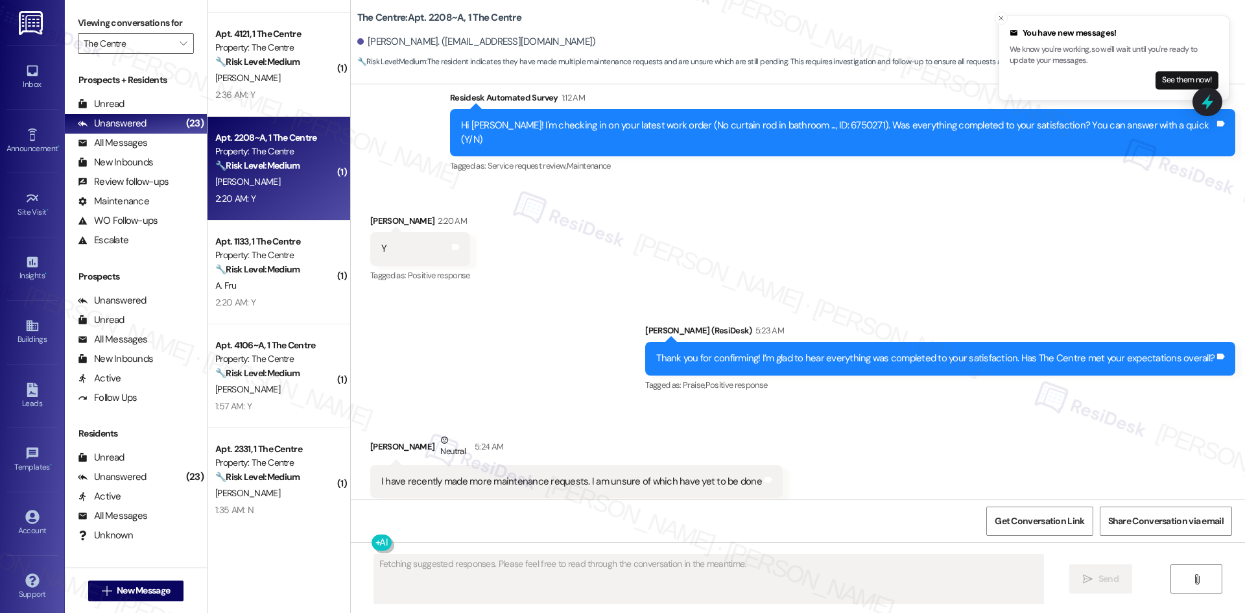
scroll to position [1715, 0]
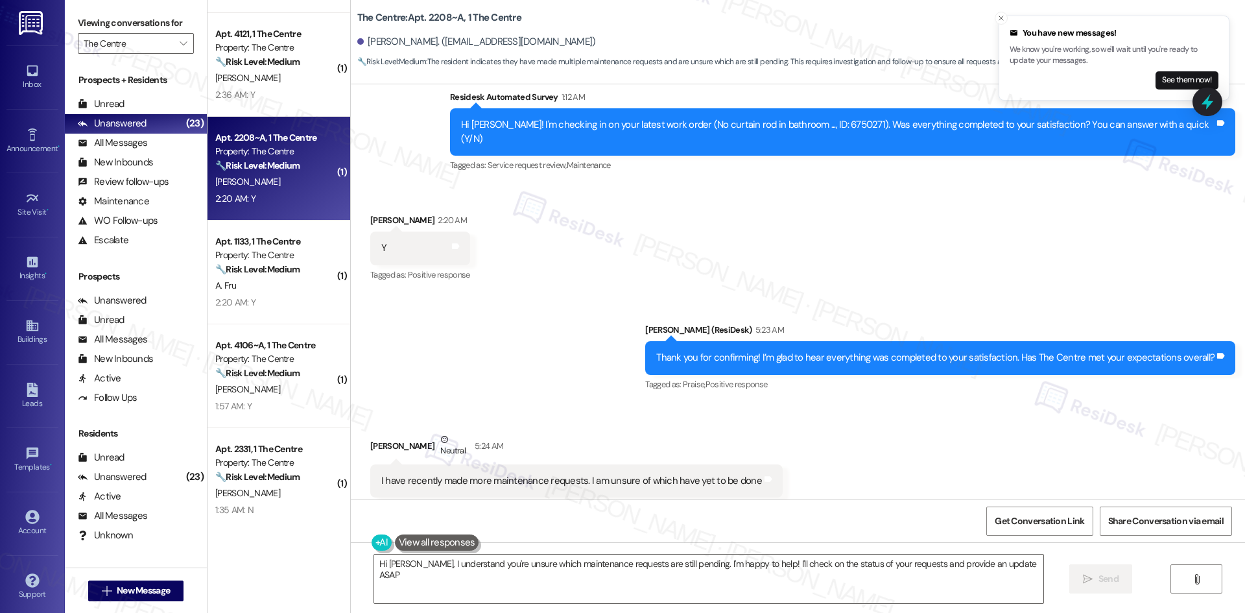
type textarea "Hi Margaret, I understand you're unsure which maintenance requests are still pe…"
click at [731, 231] on div "Received via SMS Margaret Ogea 2:20 AM Y Tags and notes Tagged as: Positive res…" at bounding box center [798, 239] width 894 height 110
click at [576, 403] on div "Received via SMS Margaret Ogea Neutral 5:24 AM I have recently made more mainte…" at bounding box center [798, 464] width 894 height 123
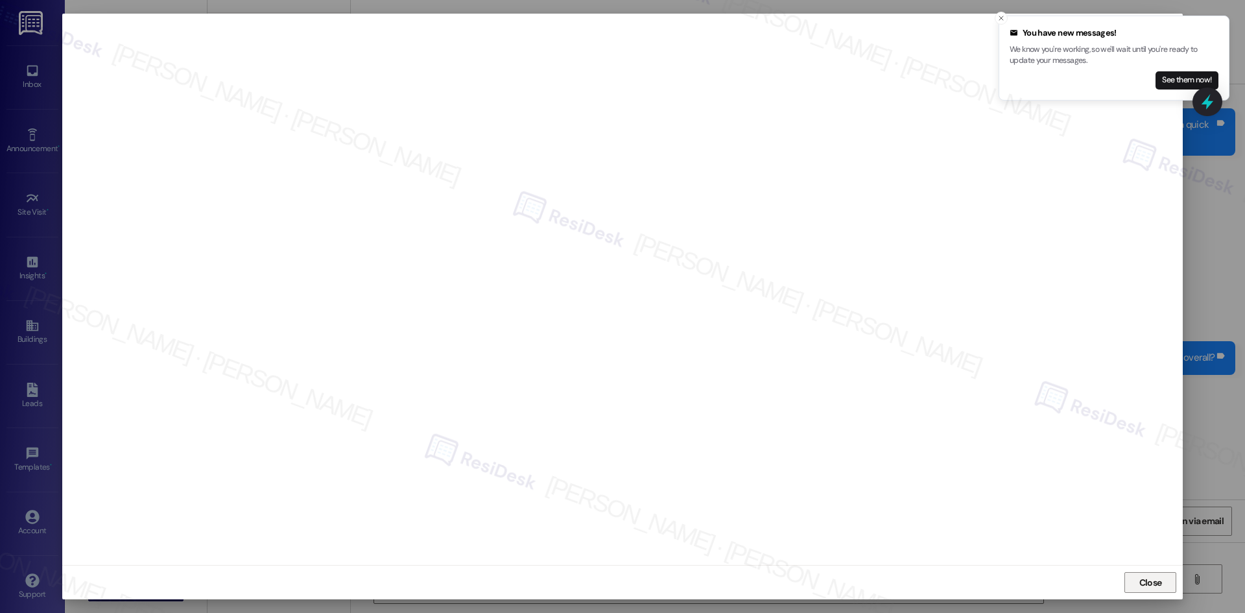
click at [1139, 589] on span "Close" at bounding box center [1151, 581] width 28 height 19
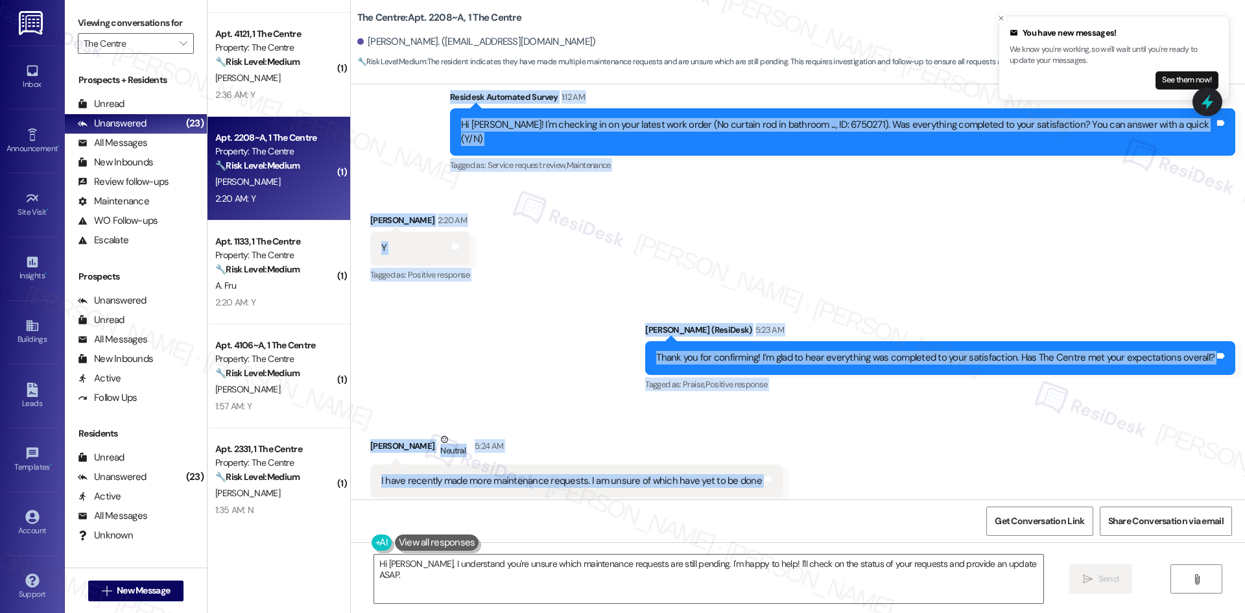
drag, startPoint x: 420, startPoint y: 209, endPoint x: 775, endPoint y: 455, distance: 431.8
click at [775, 455] on div "Survey, sent via SMS Residesk Automated Survey Dec 03, 2024 at 3:52 AM Hi Marga…" at bounding box center [798, 291] width 894 height 415
copy div "Residesk Automated Survey 1:12 AM Hi Margaret! I'm checking in on your latest w…"
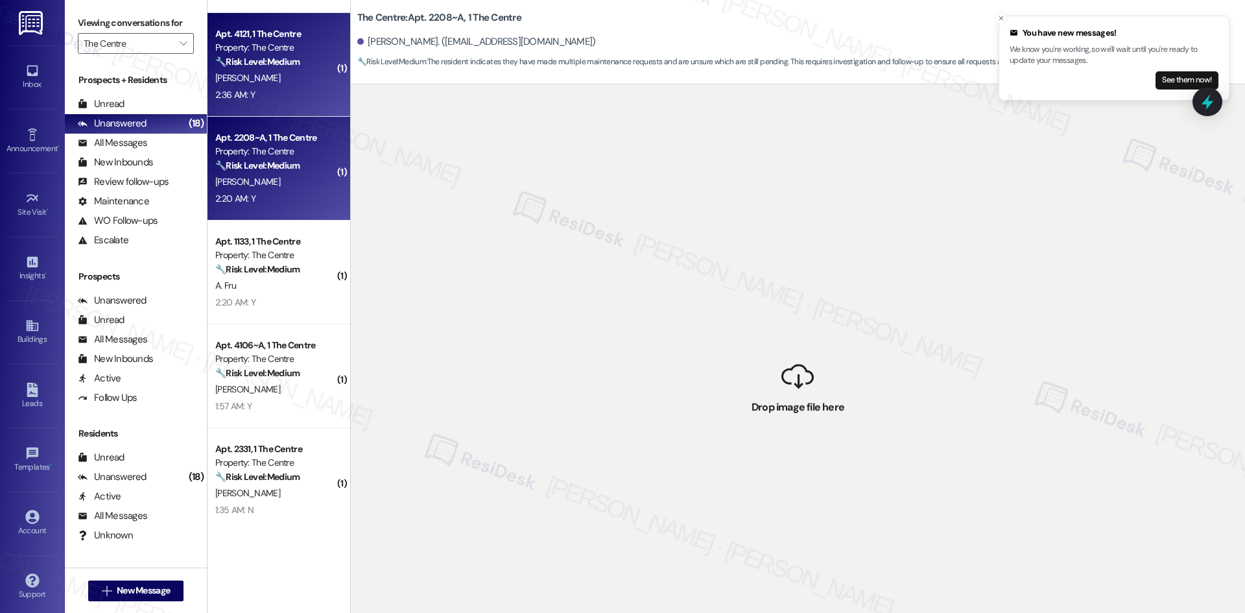
click at [284, 82] on div "U. Nguyen" at bounding box center [275, 78] width 123 height 16
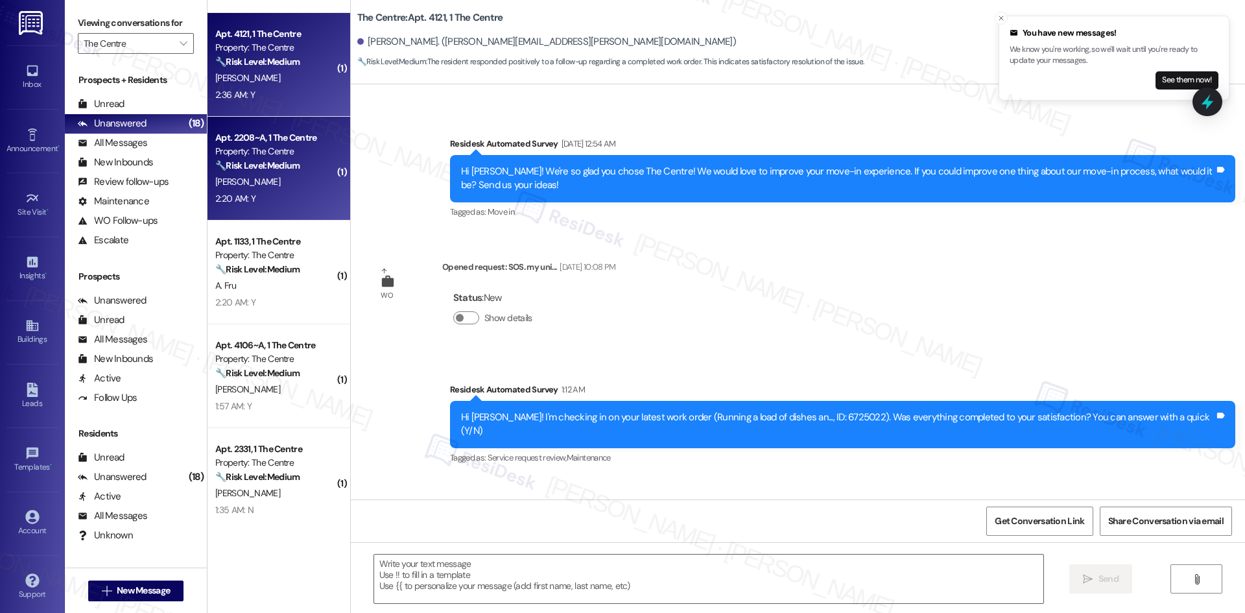
type textarea "Fetching suggested responses. Please feel free to read through the conversation…"
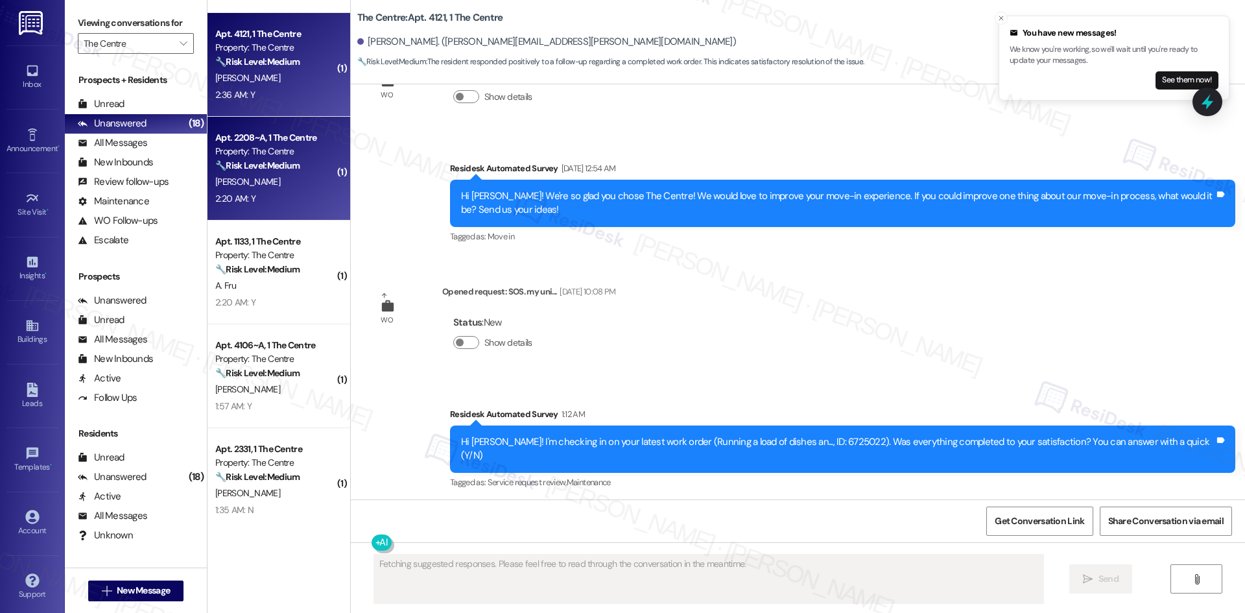
click at [277, 153] on div "Property: The Centre" at bounding box center [275, 152] width 120 height 14
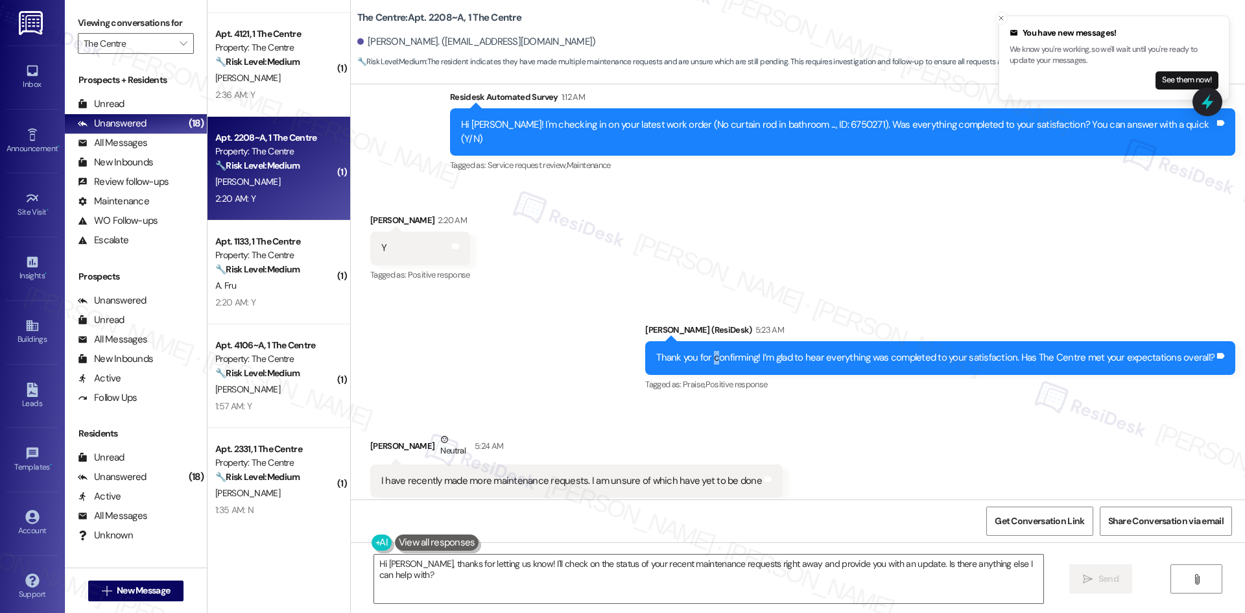
click at [721, 351] on div "Thank you for confirming! I’m glad to hear everything was completed to your sat…" at bounding box center [935, 358] width 558 height 14
copy div "c"
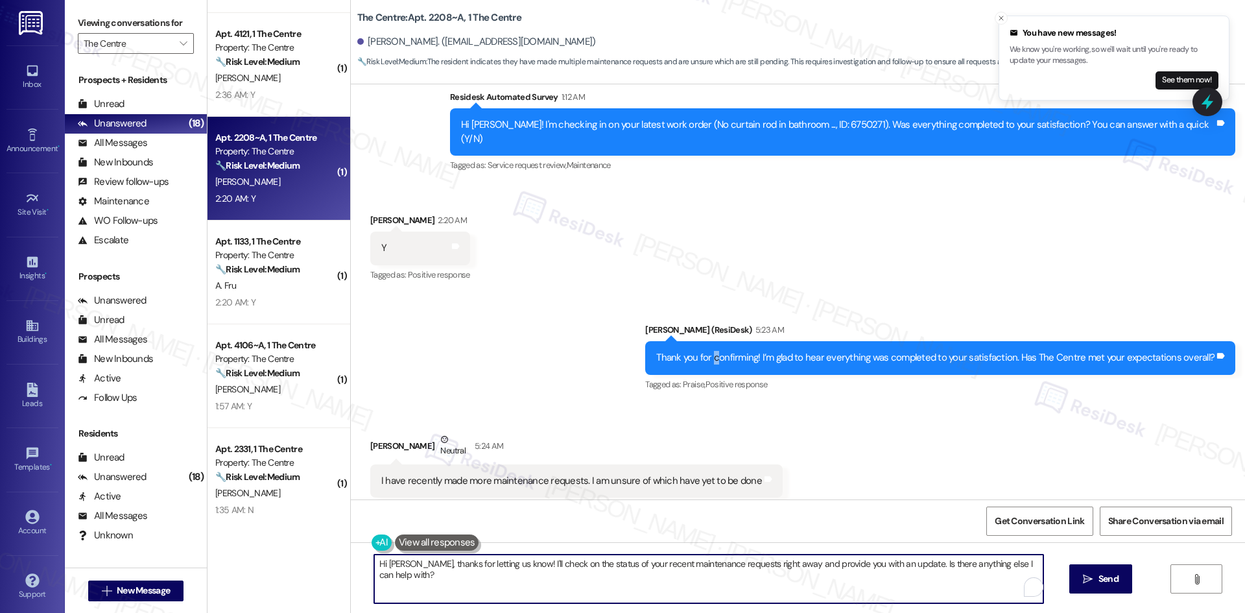
click at [561, 572] on textarea "Hi Margaret, thanks for letting us know! I'll check on the status of your recen…" at bounding box center [708, 578] width 669 height 49
paste textarea "hanks for sharing that. Please keep an eye on your requests and let us know if …"
click at [370, 572] on textarea "hanks for sharing that. Please keep an eye on your requests and let us know if …" at bounding box center [704, 578] width 669 height 49
click at [376, 560] on textarea "hanks for sharing that. Please keep an eye on your requests and let us know if …" at bounding box center [704, 578] width 669 height 49
drag, startPoint x: 930, startPoint y: 562, endPoint x: 858, endPoint y: 564, distance: 71.3
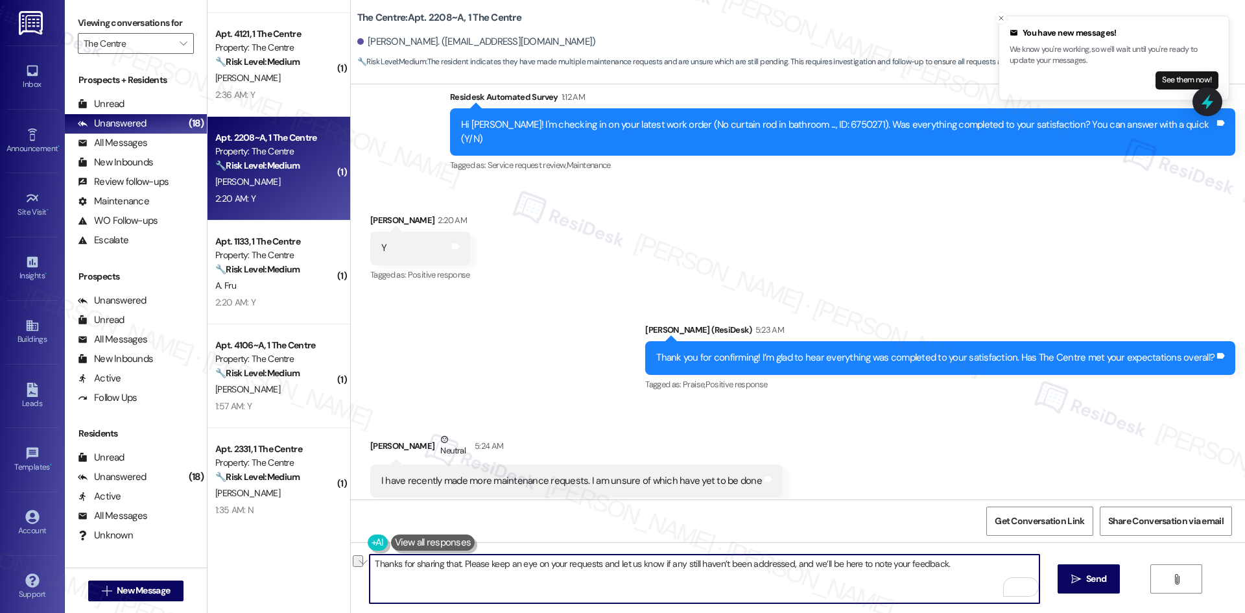
click at [858, 564] on textarea "Thanks for sharing that. Please keep an eye on your requests and let us know if…" at bounding box center [704, 578] width 669 height 49
type textarea "Thanks for sharing that. Please keep an eye on your requests and let us know if…"
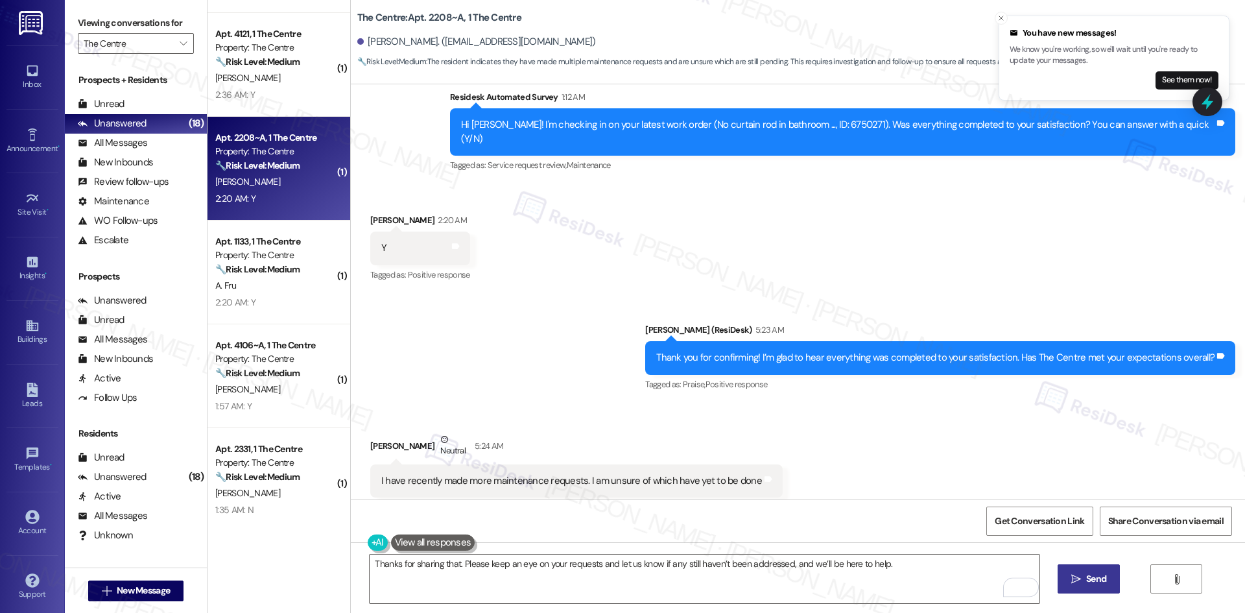
click at [1079, 586] on button " Send" at bounding box center [1088, 578] width 63 height 29
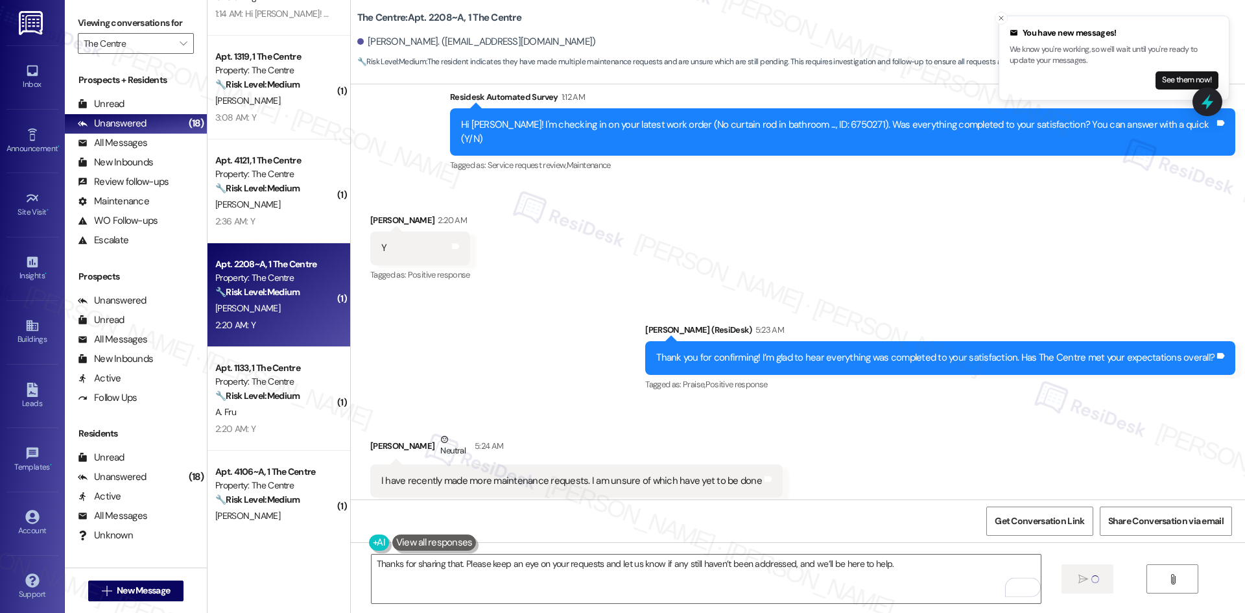
scroll to position [0, 0]
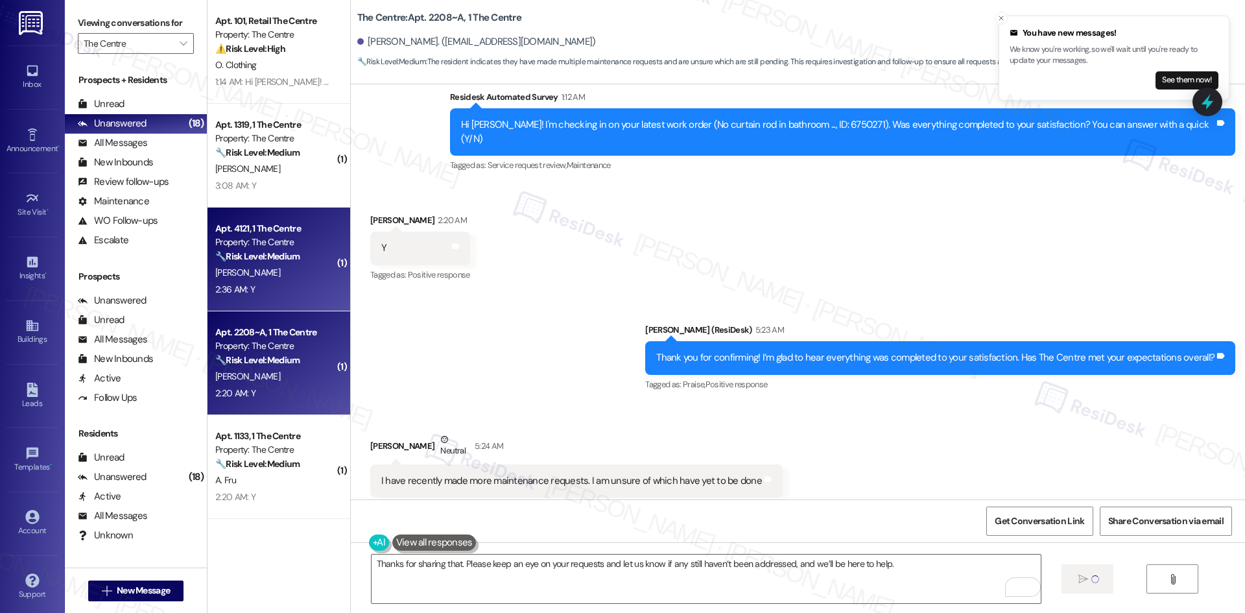
click at [268, 289] on div "2:36 AM: Y 2:36 AM: Y" at bounding box center [275, 289] width 123 height 16
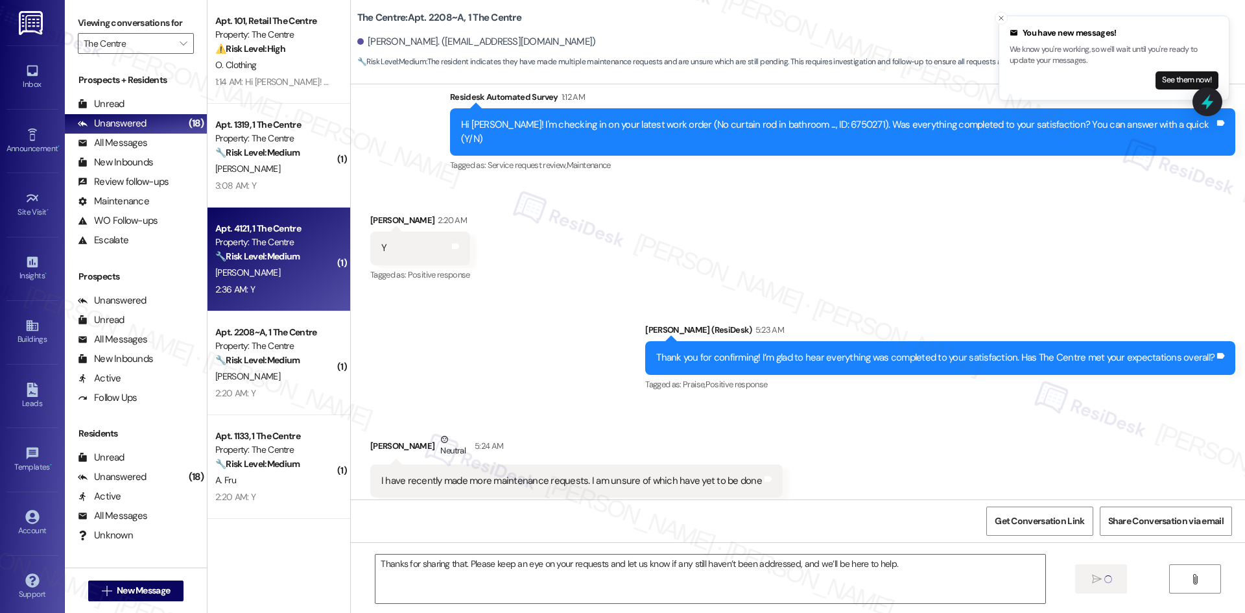
type textarea "Fetching suggested responses. Please feel free to read through the conversation…"
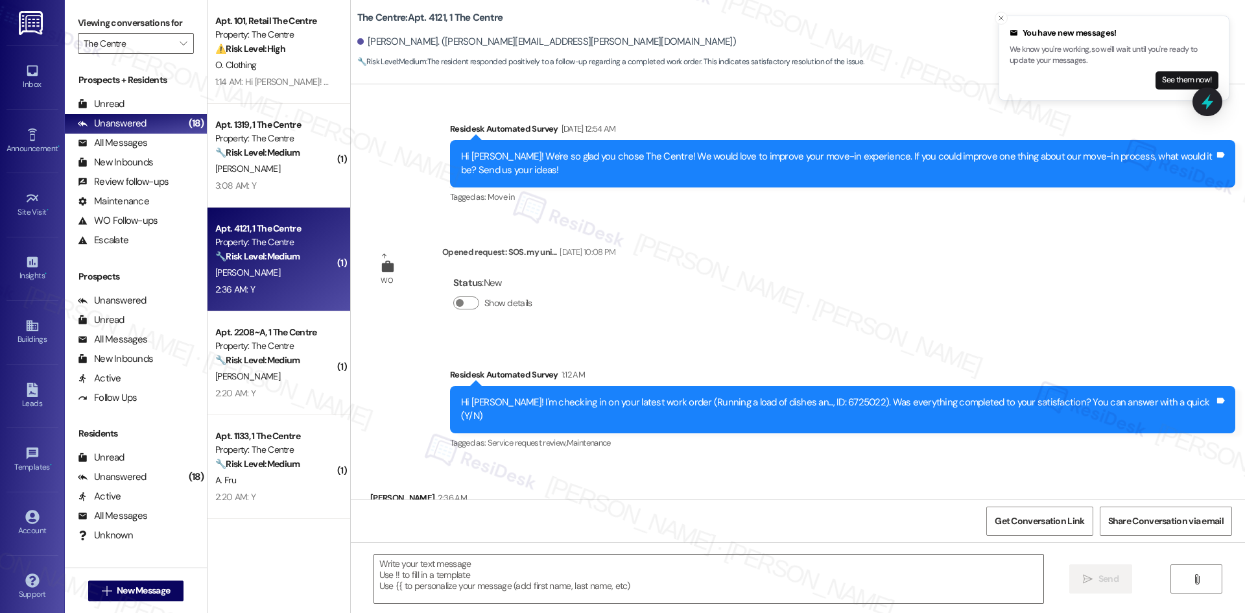
scroll to position [15940, 0]
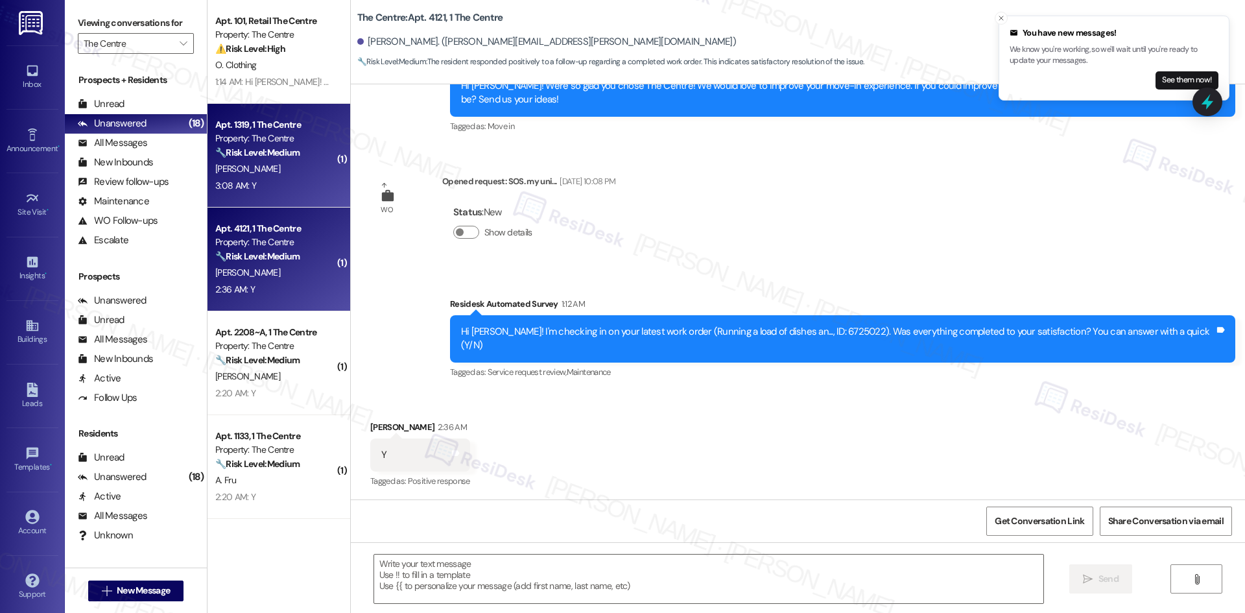
click at [265, 130] on div "Apt. 1319, 1 The Centre" at bounding box center [275, 125] width 120 height 14
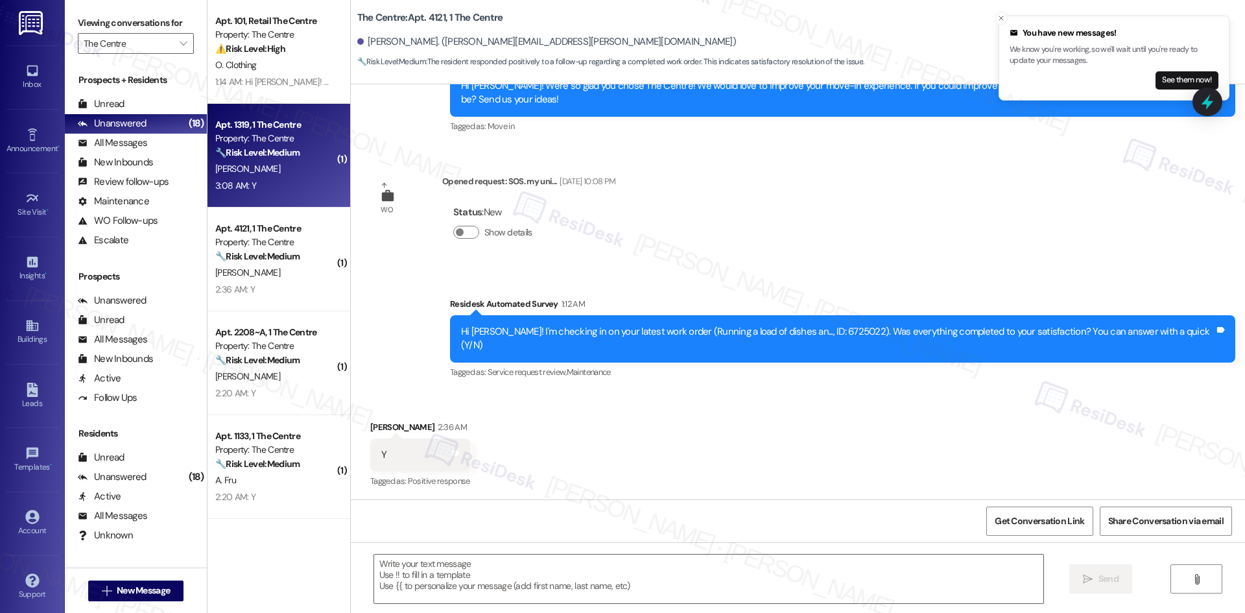
type textarea "Fetching suggested responses. Please feel free to read through the conversation…"
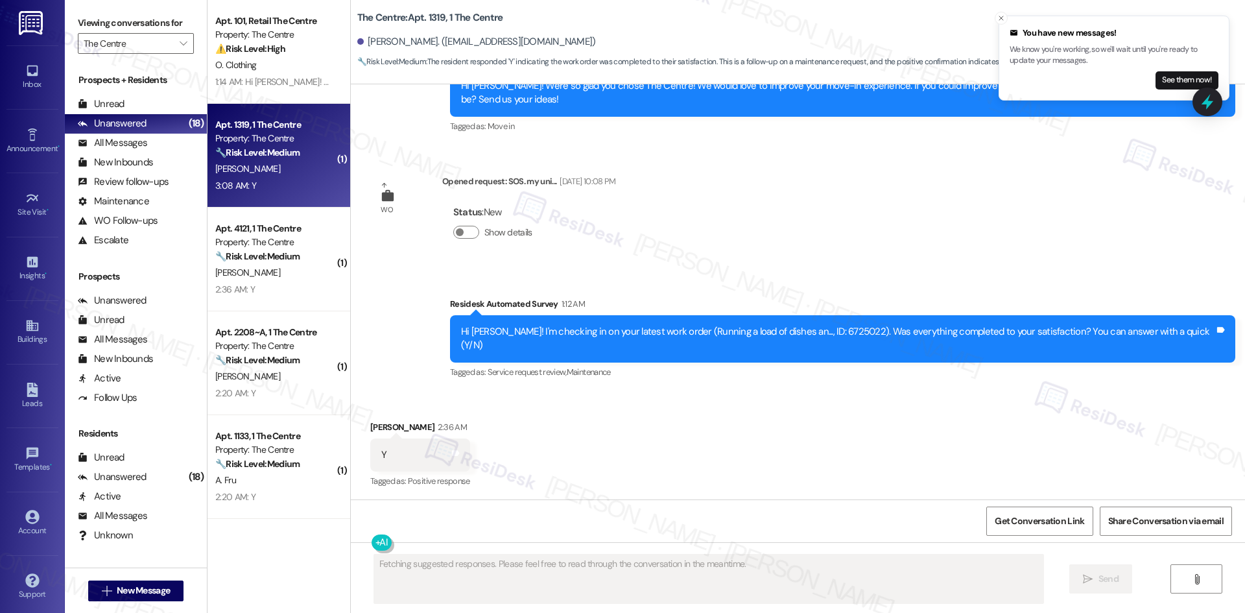
scroll to position [697, 0]
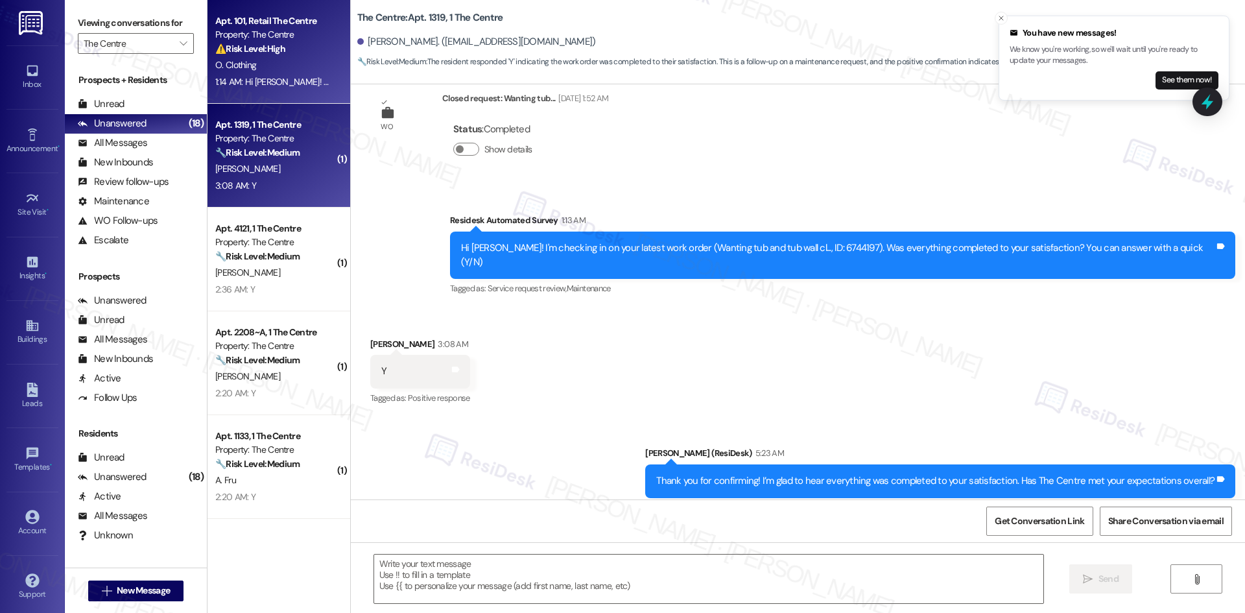
click at [273, 92] on div "Apt. 101, Retail The Centre Property: The Centre ⚠️ Risk Level: High The reside…" at bounding box center [278, 52] width 143 height 104
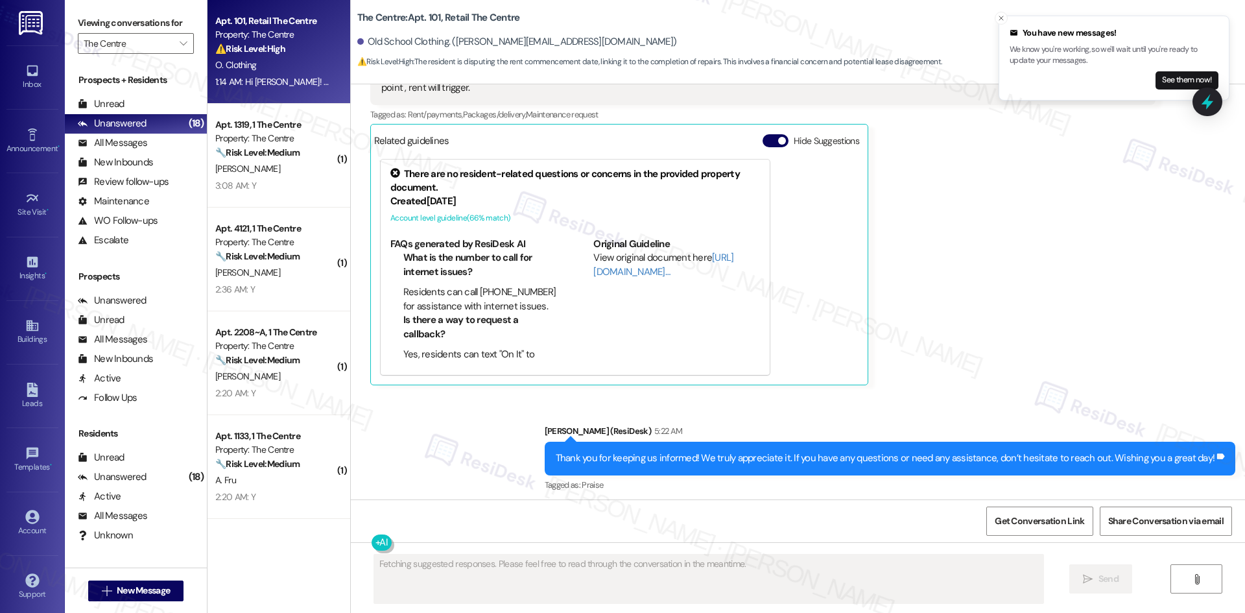
scroll to position [1656, 0]
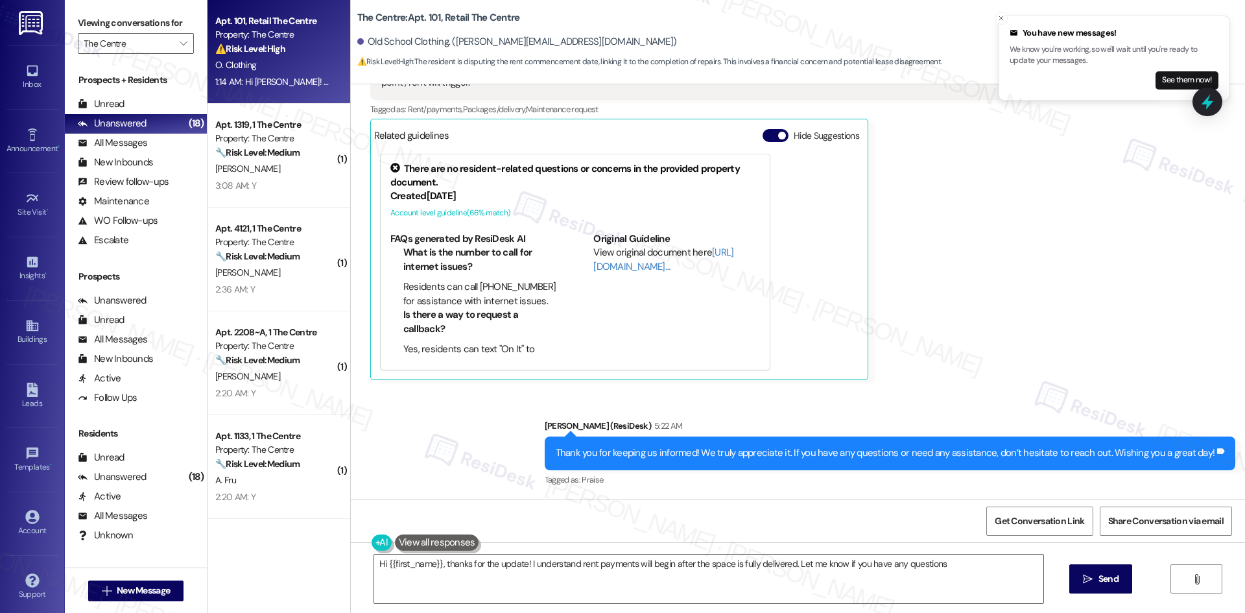
type textarea "Hi {{first_name}}, thanks for the update! I understand rent payments will begin…"
click at [173, 39] on button "" at bounding box center [183, 43] width 21 height 21
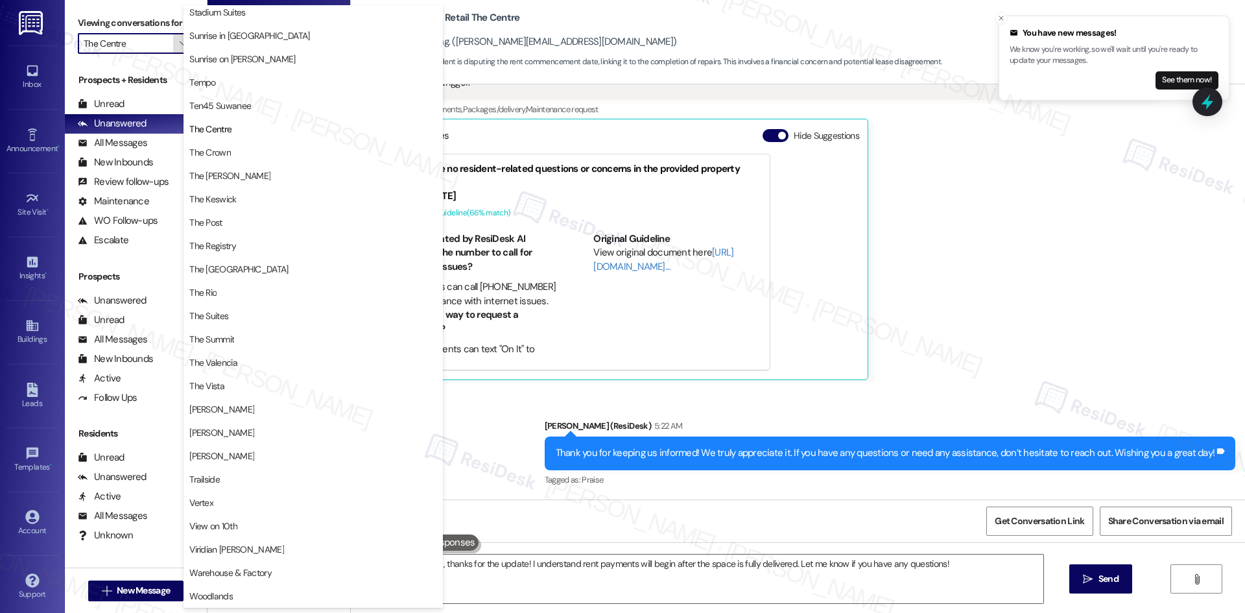
scroll to position [1126, 0]
click at [236, 101] on span "Ten45 Suwanee" at bounding box center [220, 105] width 62 height 13
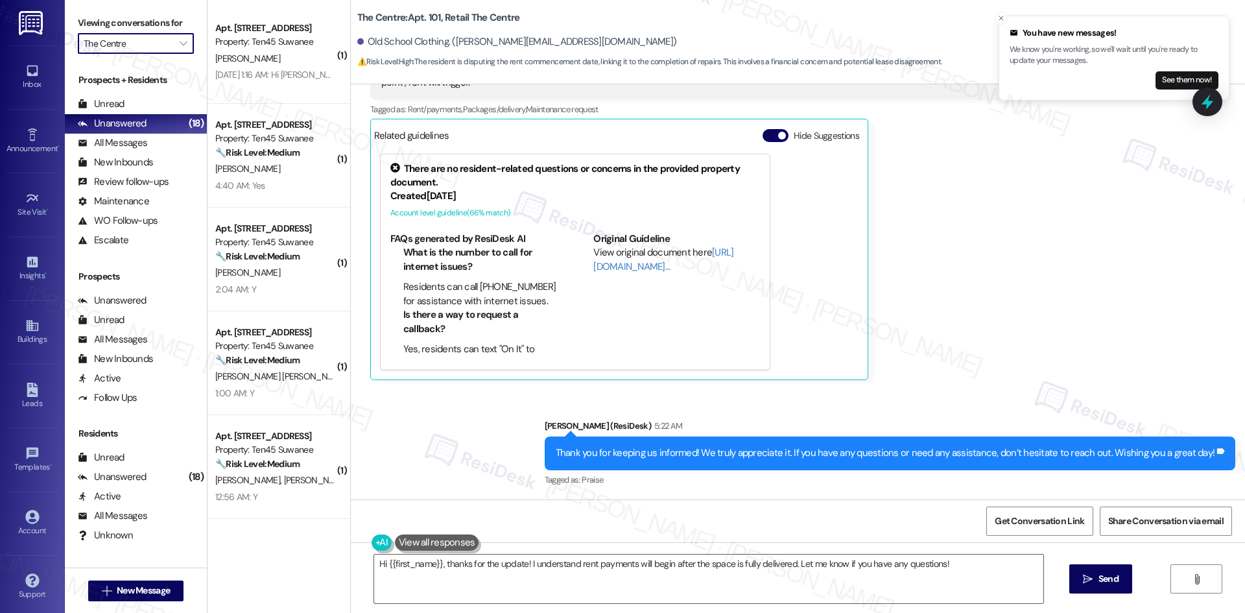
type input "Ten45 Suwanee"
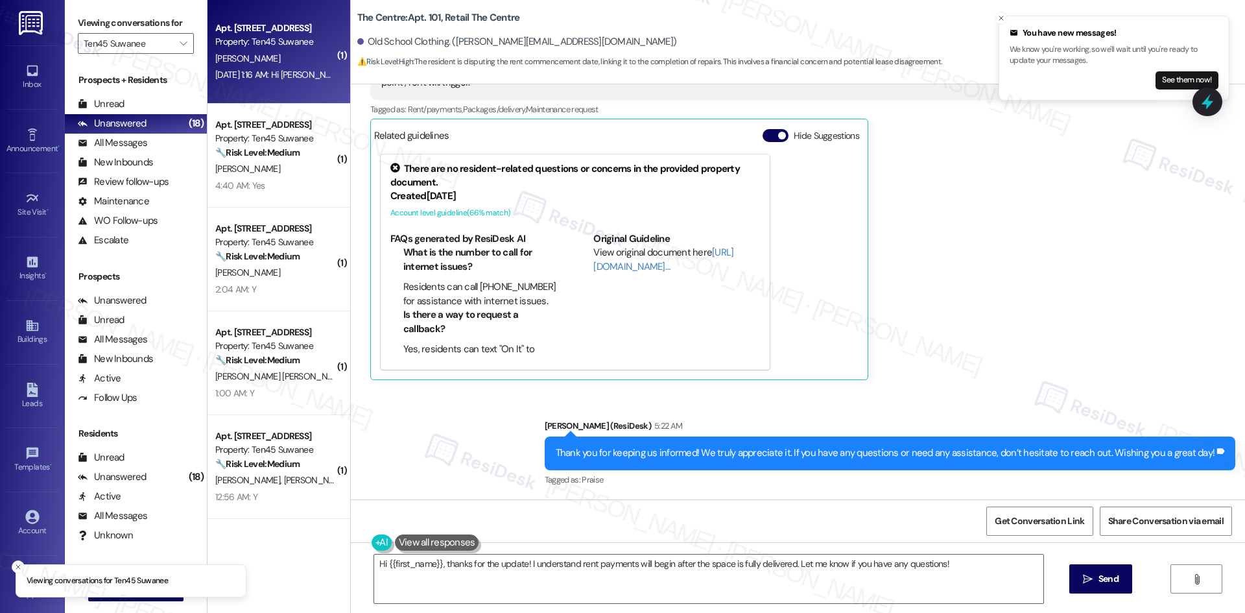
click at [291, 67] on div "Aug 30, 2025 at 1:16 AM: Hi Sarah, I looked at my September bill and I saw an e…" at bounding box center [275, 75] width 123 height 16
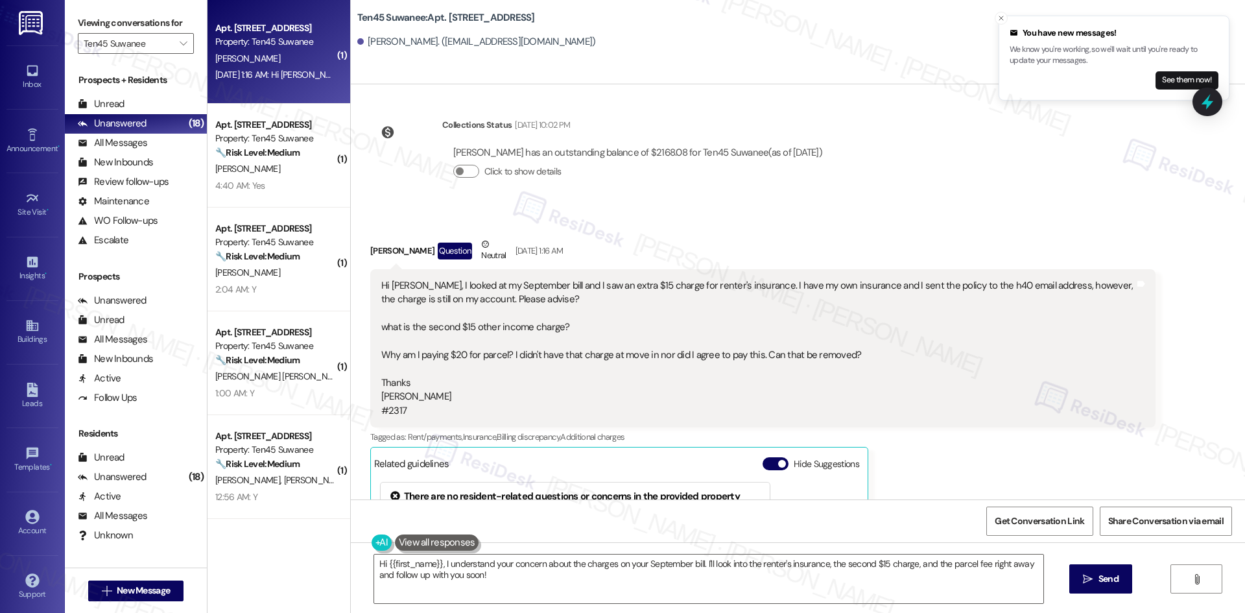
scroll to position [3452, 0]
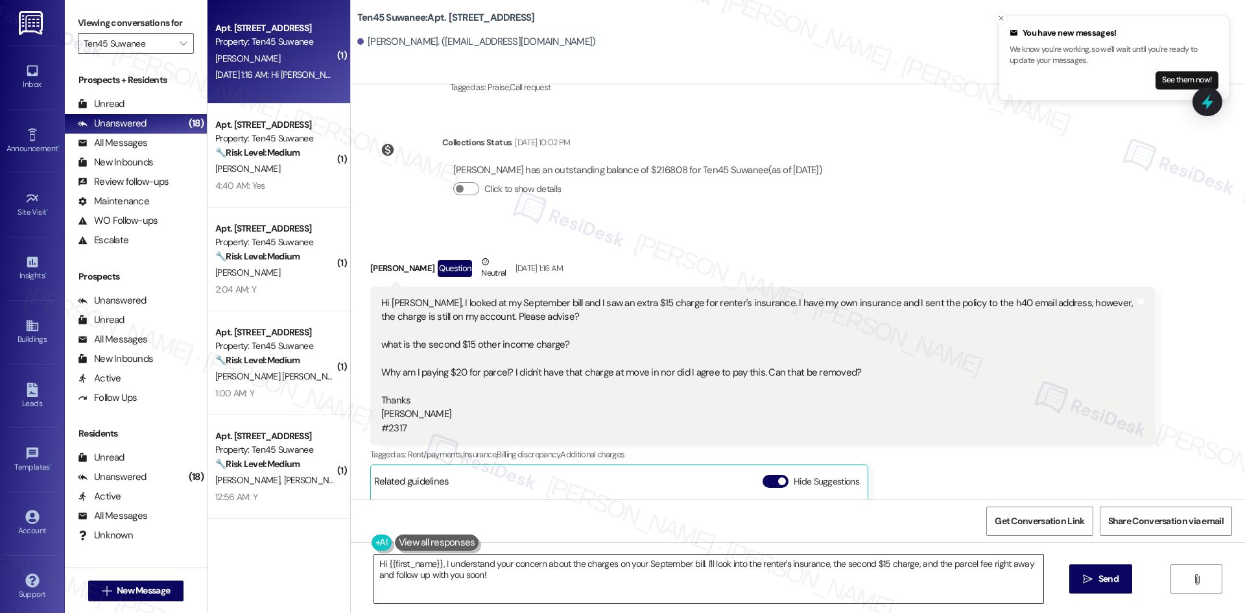
click at [497, 567] on textarea "Hi {{first_name}}, I understand your concern about the charges on your Septembe…" at bounding box center [708, 578] width 669 height 49
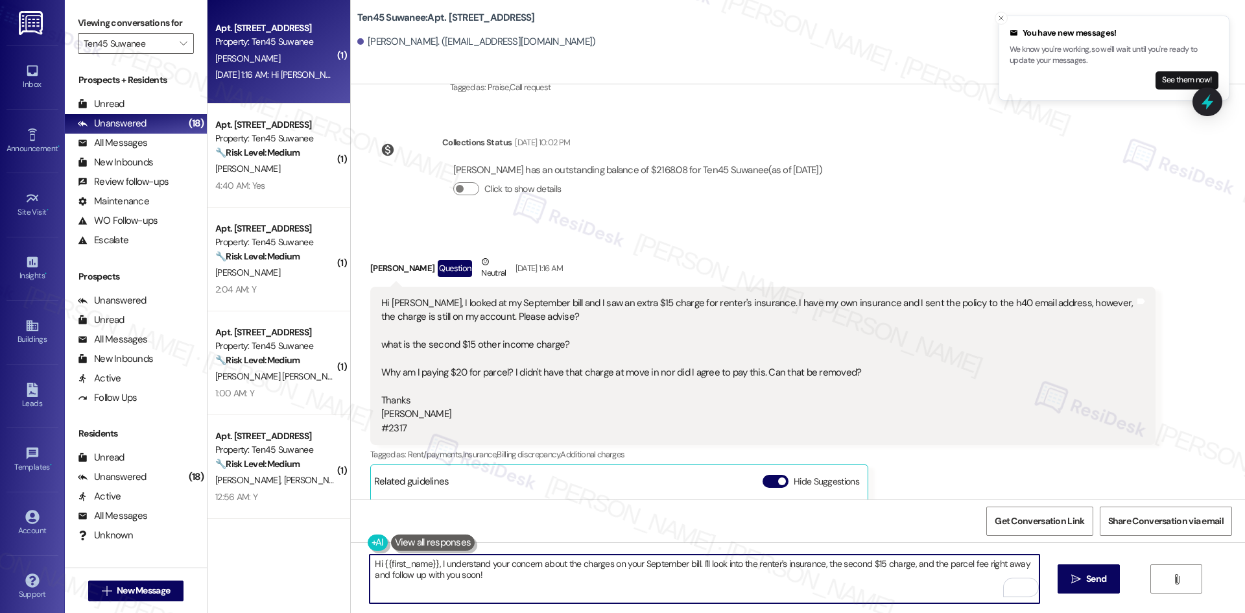
drag, startPoint x: 495, startPoint y: 575, endPoint x: 432, endPoint y: 569, distance: 63.9
click at [432, 569] on textarea "Hi {{first_name}}, I understand your concern about the charges on your Septembe…" at bounding box center [704, 578] width 669 height 49
paste textarea "apologize for the delayed response. Please let me know if you still need any as…"
type textarea "Hi {{first_name}}, I apologize for the delayed response. Please let me know if …"
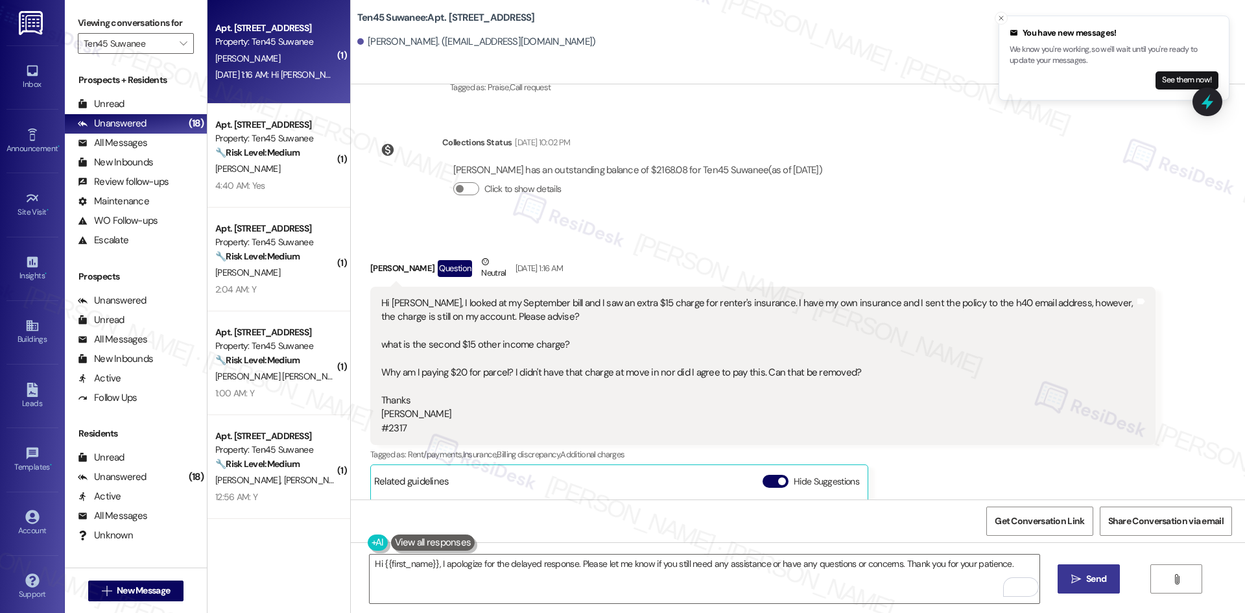
click at [1079, 582] on span " Send" at bounding box center [1088, 579] width 41 height 14
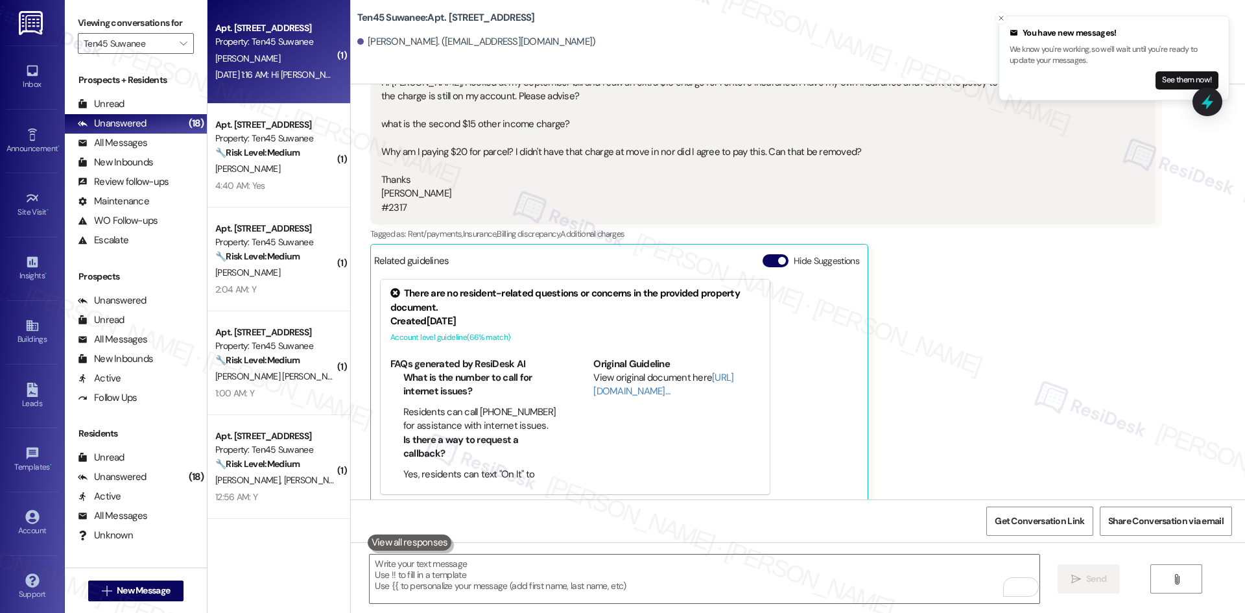
scroll to position [3736, 0]
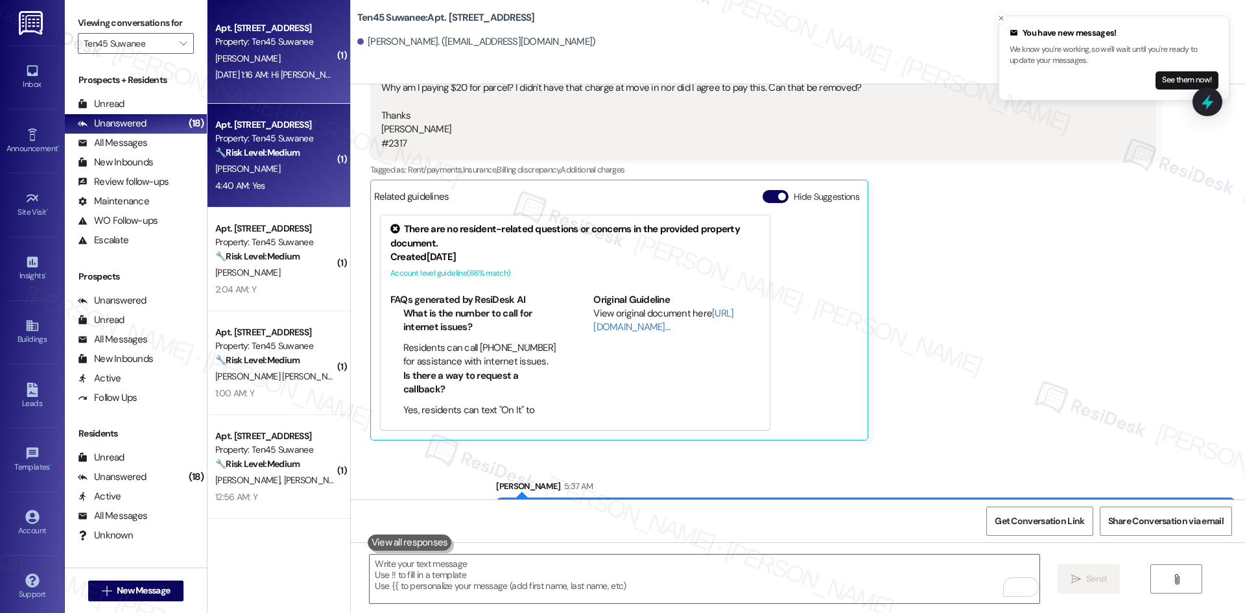
click at [301, 178] on div "4:40 AM: Yes 4:40 AM: Yes" at bounding box center [275, 186] width 123 height 16
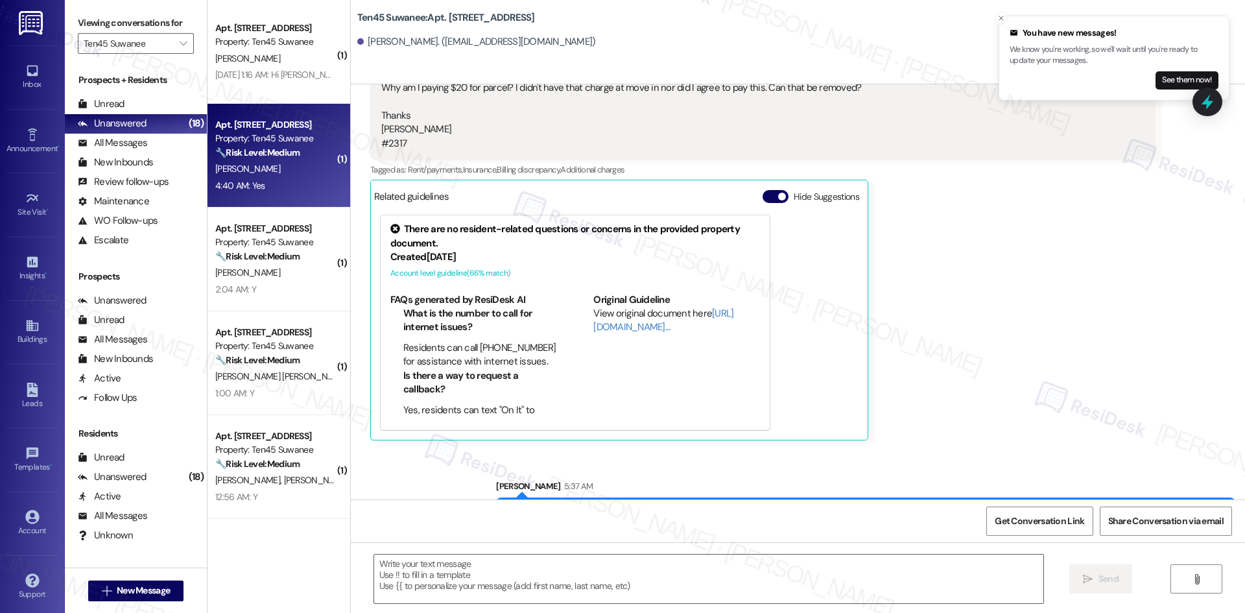
type textarea "Fetching suggested responses. Please feel free to read through the conversation…"
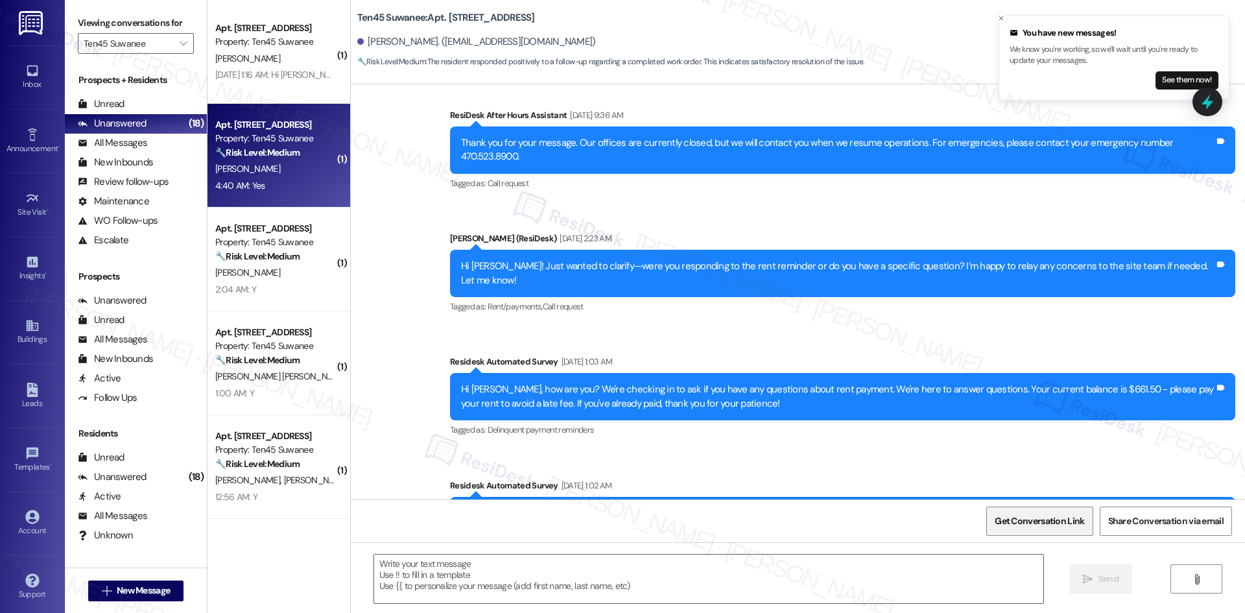
type textarea "Fetching suggested responses. Please feel free to read through the conversation…"
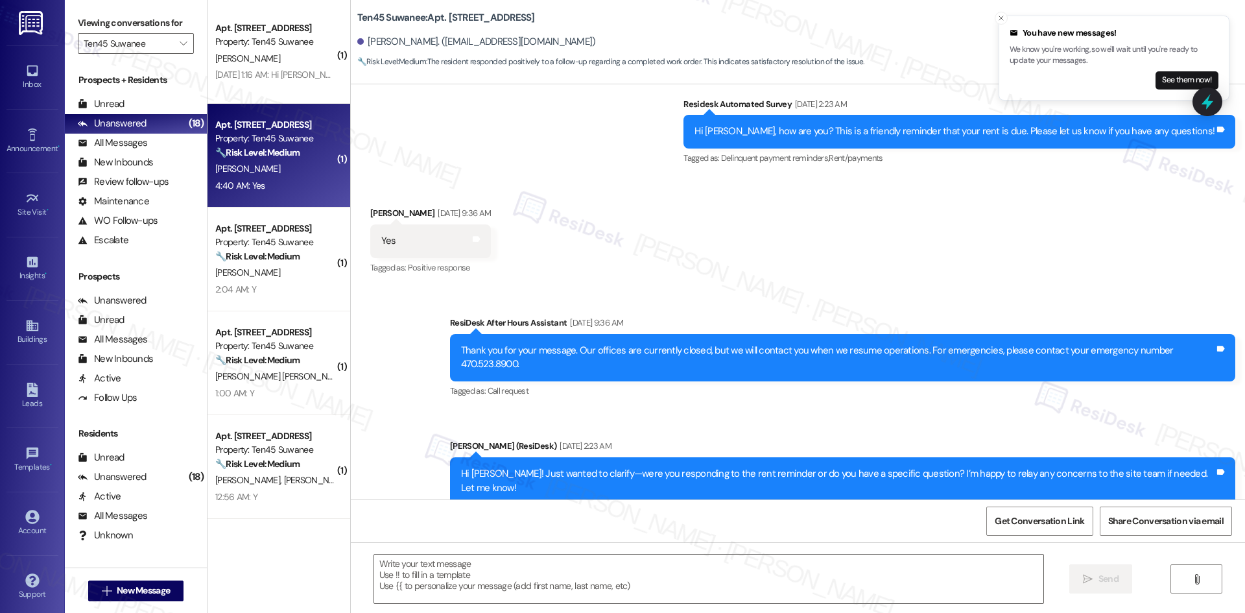
scroll to position [429, 0]
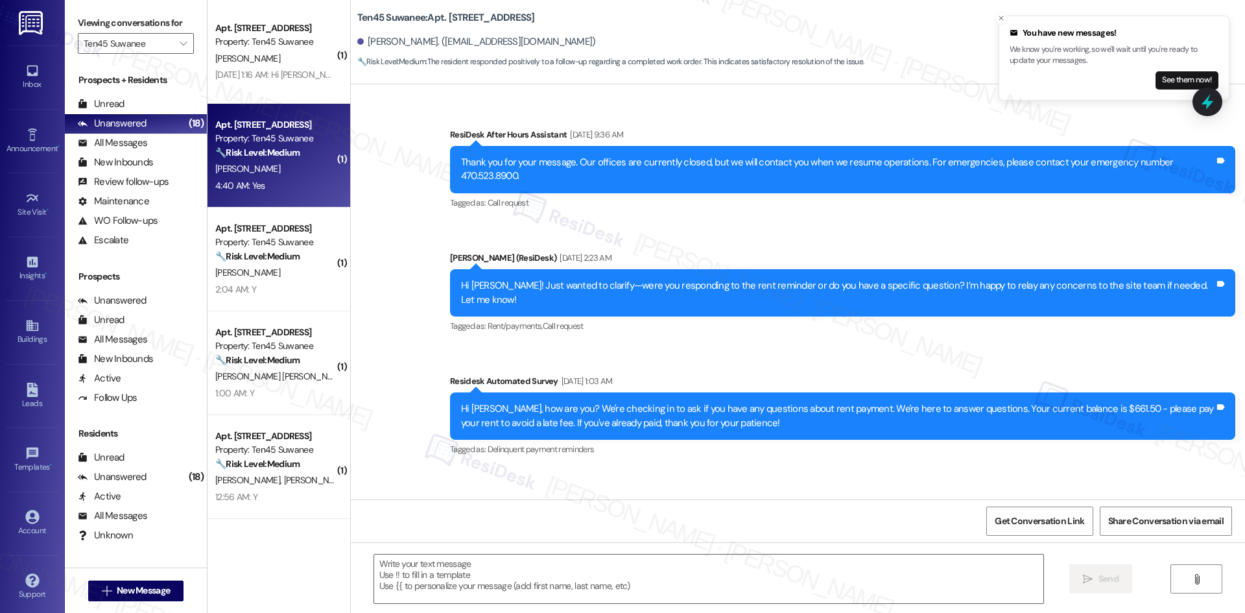
click at [392, 296] on div "Sent via SMS ResiDesk After Hours Assistant Jul 04, 2025 at 9:36 AM Thank you f…" at bounding box center [798, 345] width 894 height 493
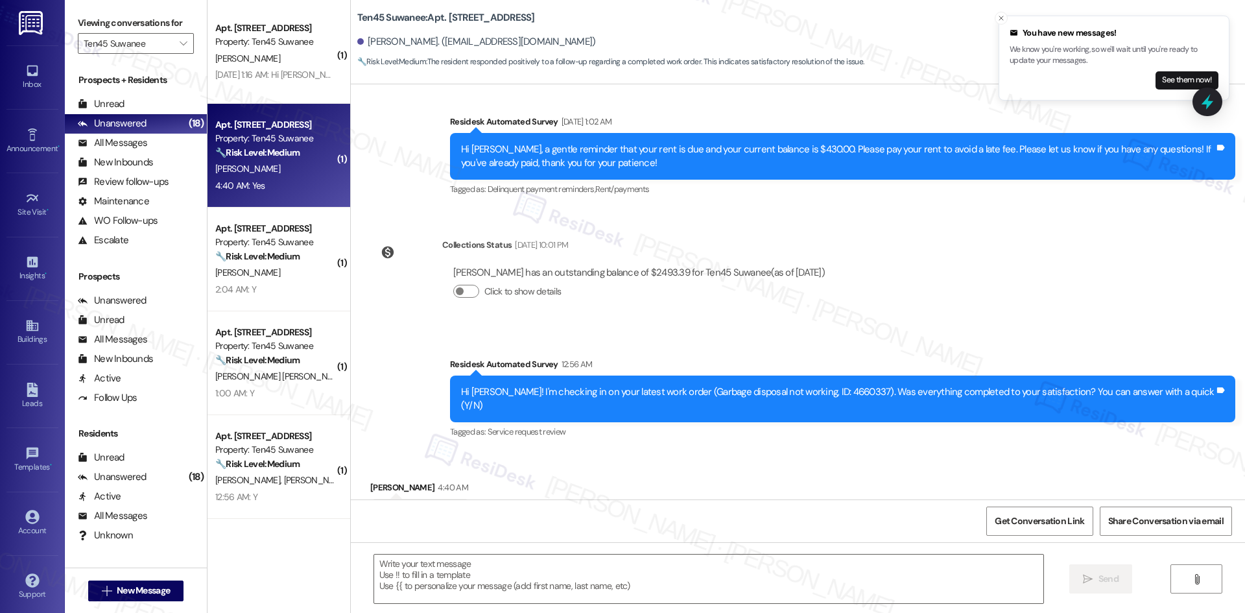
scroll to position [818, 0]
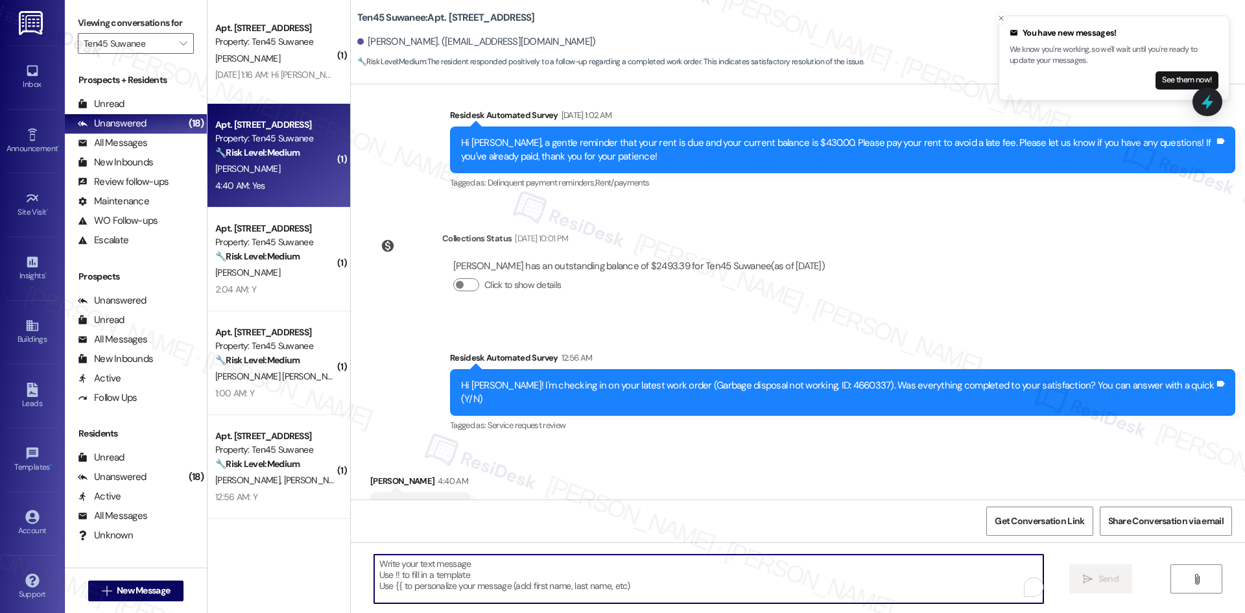
click at [532, 572] on textarea "To enrich screen reader interactions, please activate Accessibility in Grammarl…" at bounding box center [708, 578] width 669 height 49
paste textarea "Thank you for confirming! I’m glad to hear everything was completed to your sat…"
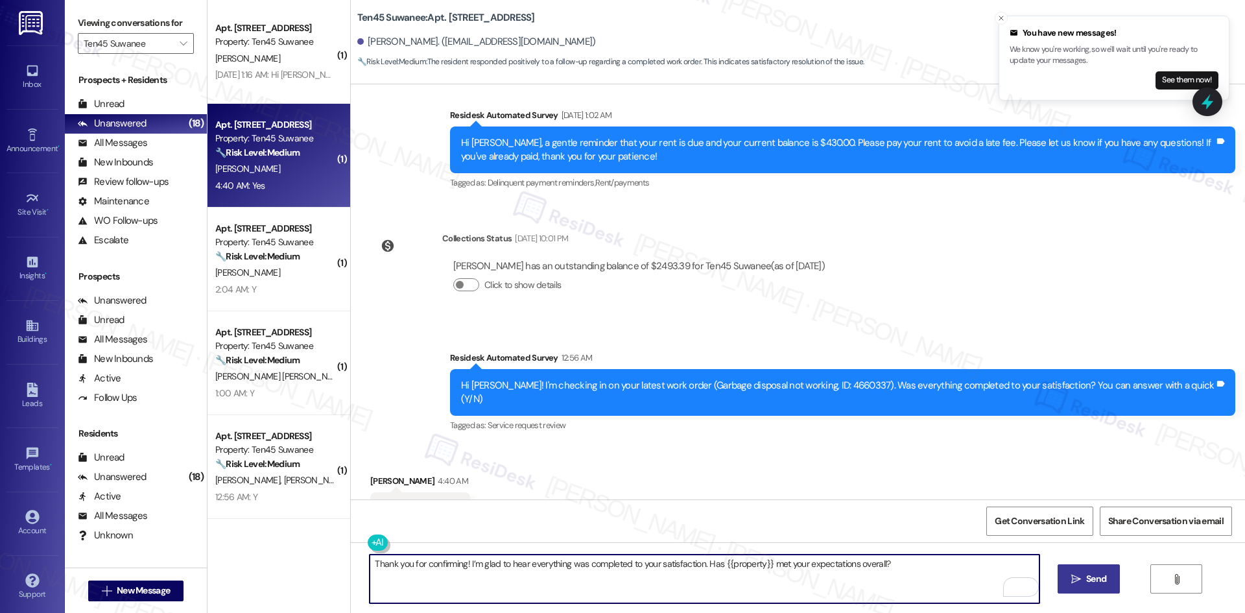
type textarea "Thank you for confirming! I’m glad to hear everything was completed to your sat…"
drag, startPoint x: 1090, startPoint y: 576, endPoint x: 1057, endPoint y: 589, distance: 36.1
click at [1090, 577] on span "Send" at bounding box center [1096, 579] width 20 height 14
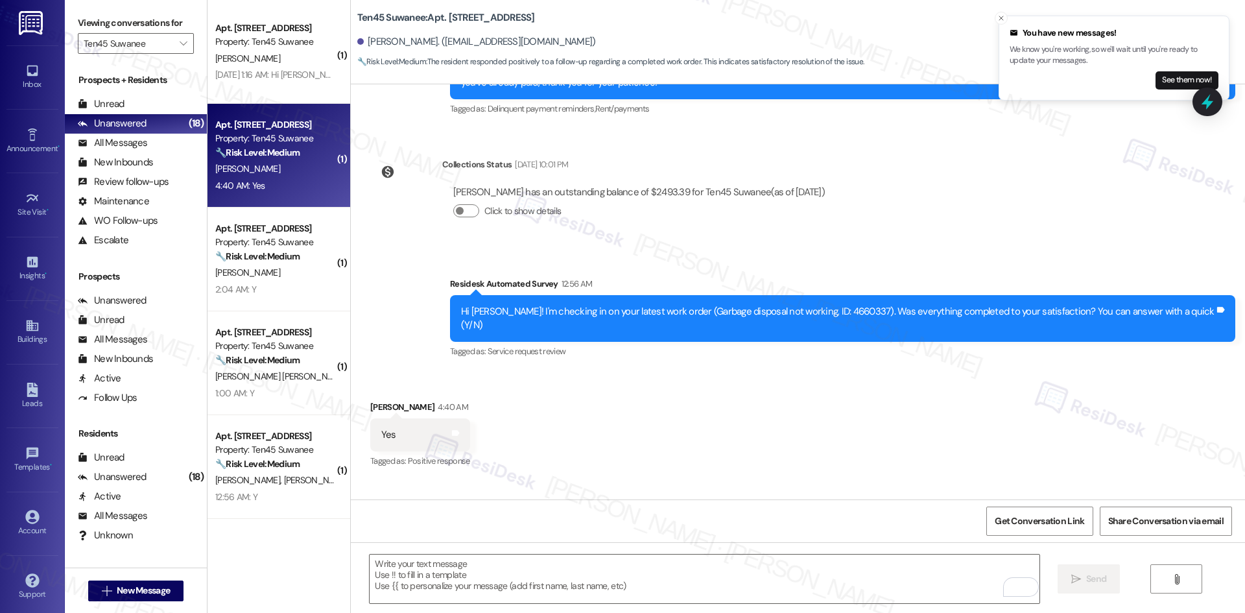
scroll to position [908, 0]
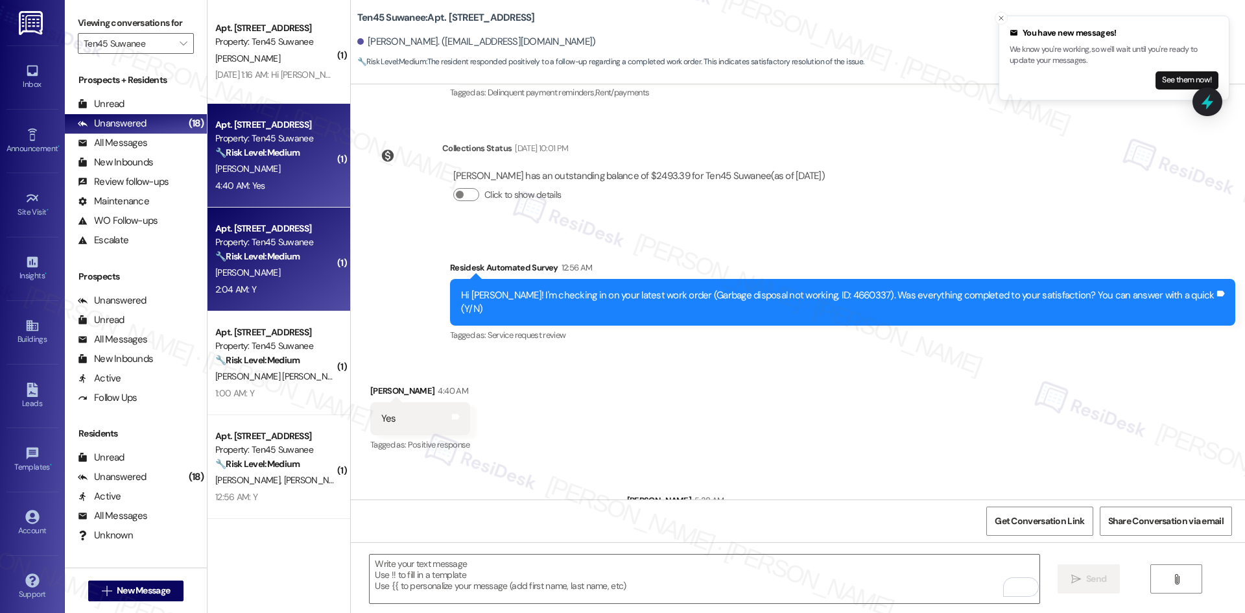
click at [276, 266] on div "[PERSON_NAME]" at bounding box center [275, 273] width 123 height 16
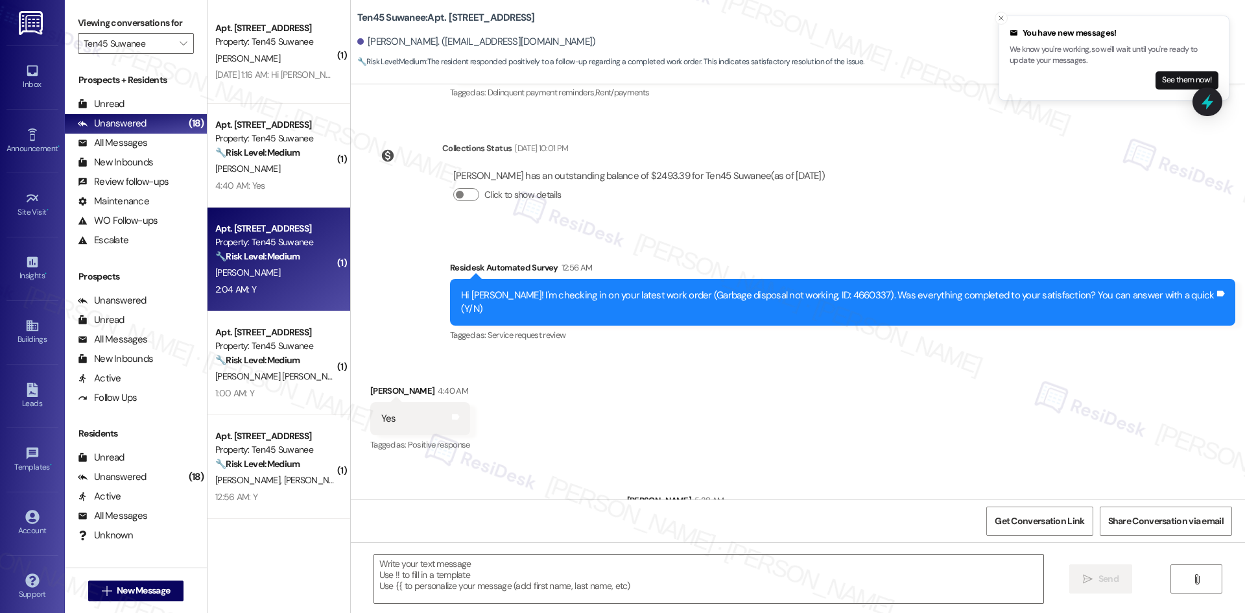
type textarea "Fetching suggested responses. Please feel free to read through the conversation…"
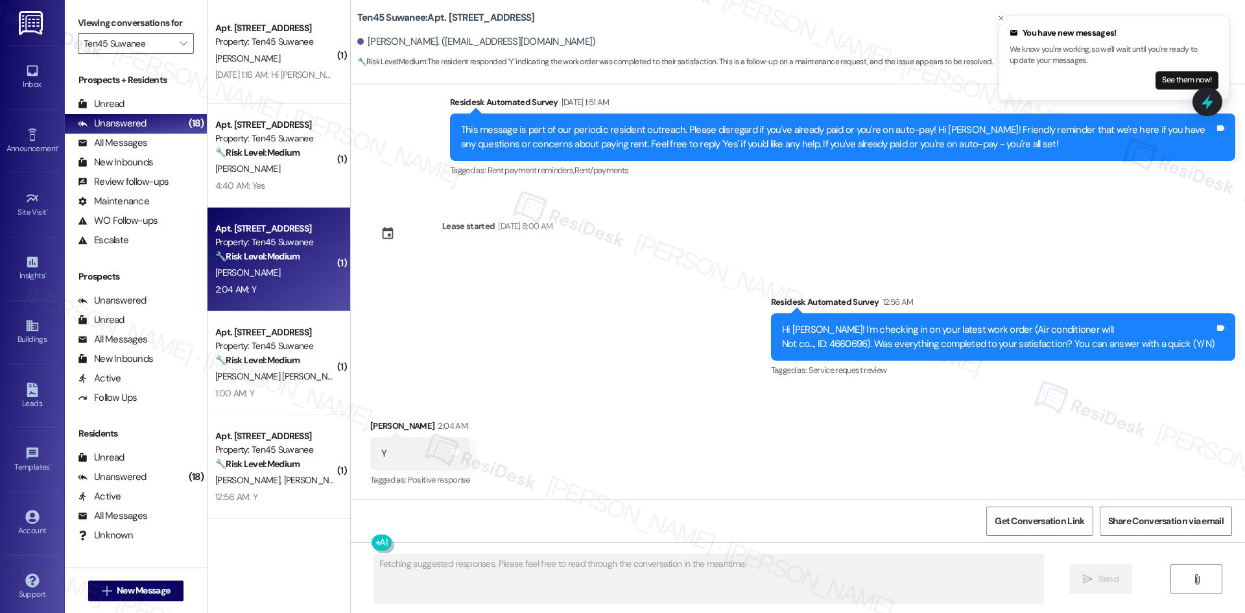
scroll to position [659, 0]
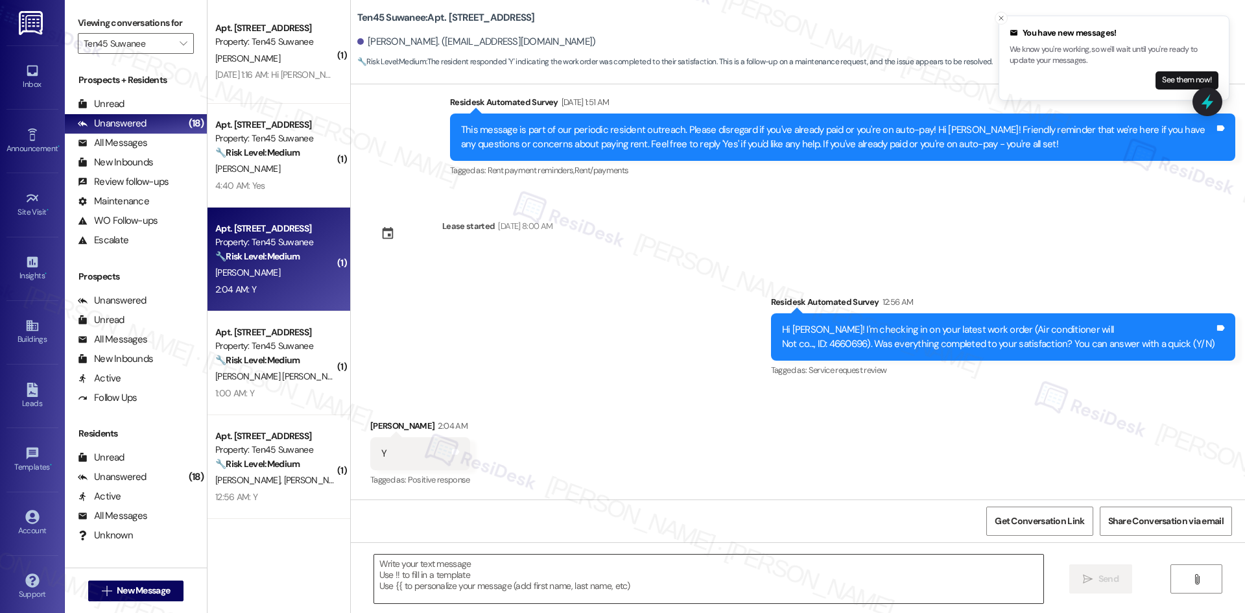
click at [556, 585] on textarea at bounding box center [708, 578] width 669 height 49
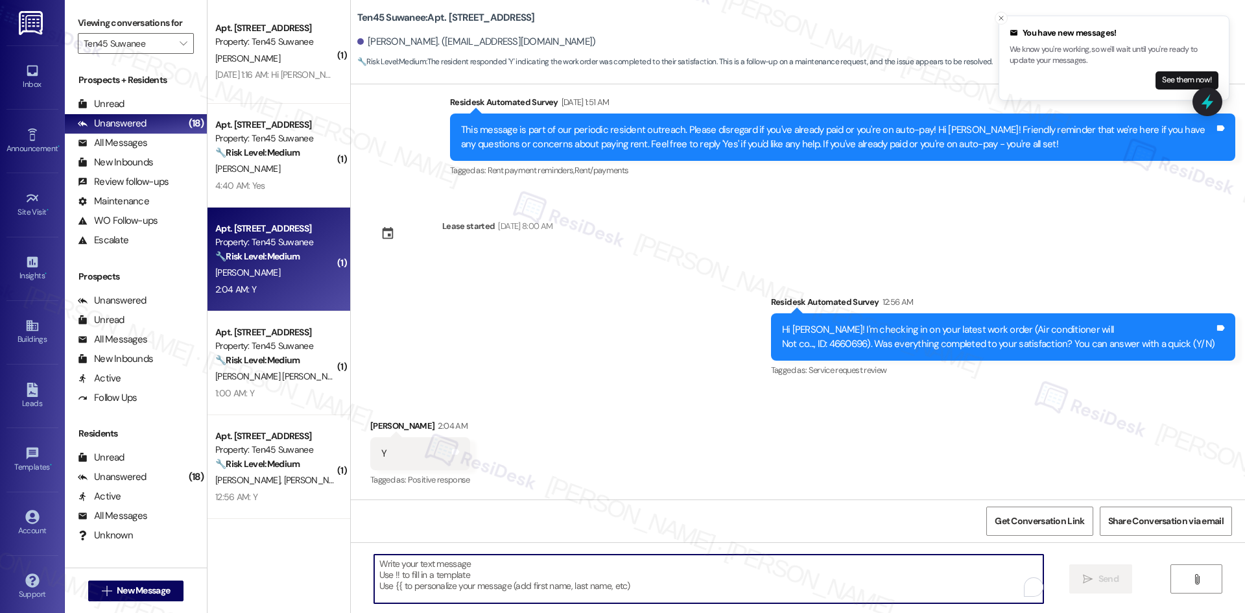
paste textarea "Thank you for confirming! I’m glad to hear everything was completed to your sat…"
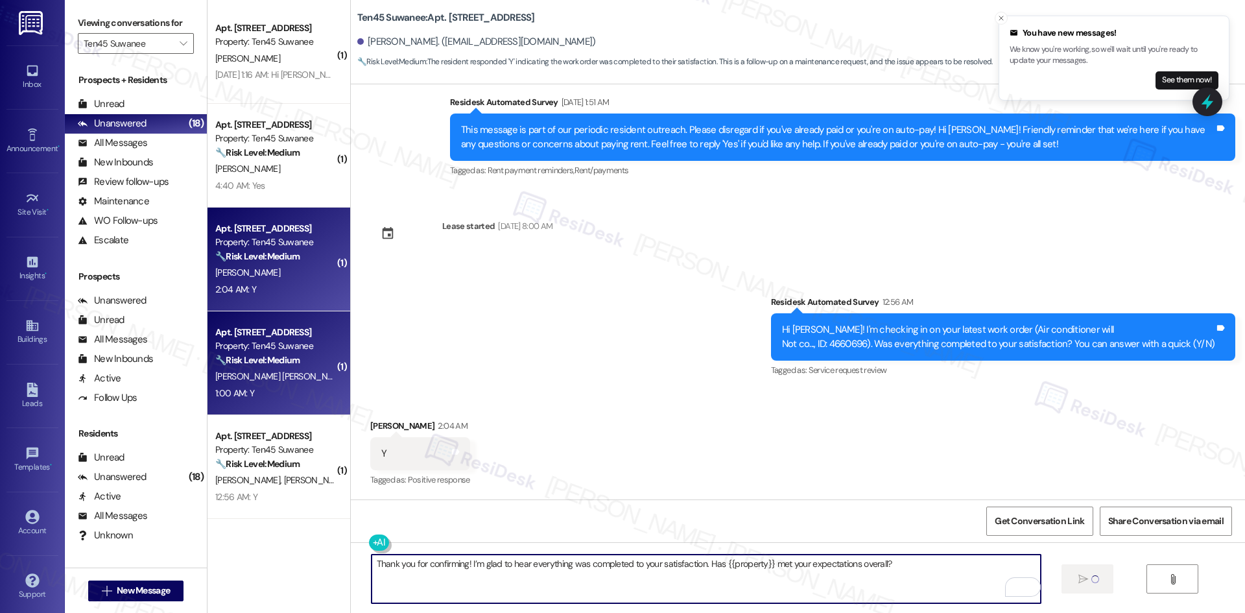
type textarea "Thank you for confirming! I’m glad to hear everything was completed to your sat…"
click at [245, 377] on span "[PERSON_NAME] [PERSON_NAME]" at bounding box center [283, 376] width 136 height 12
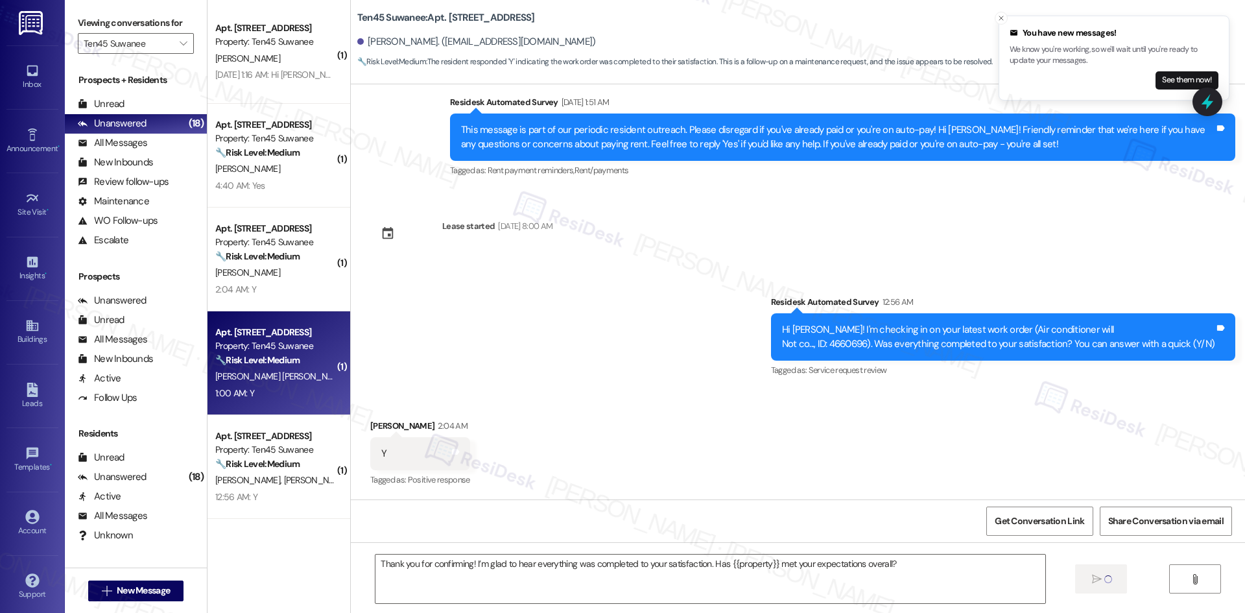
type textarea "Fetching suggested responses. Please feel free to read through the conversation…"
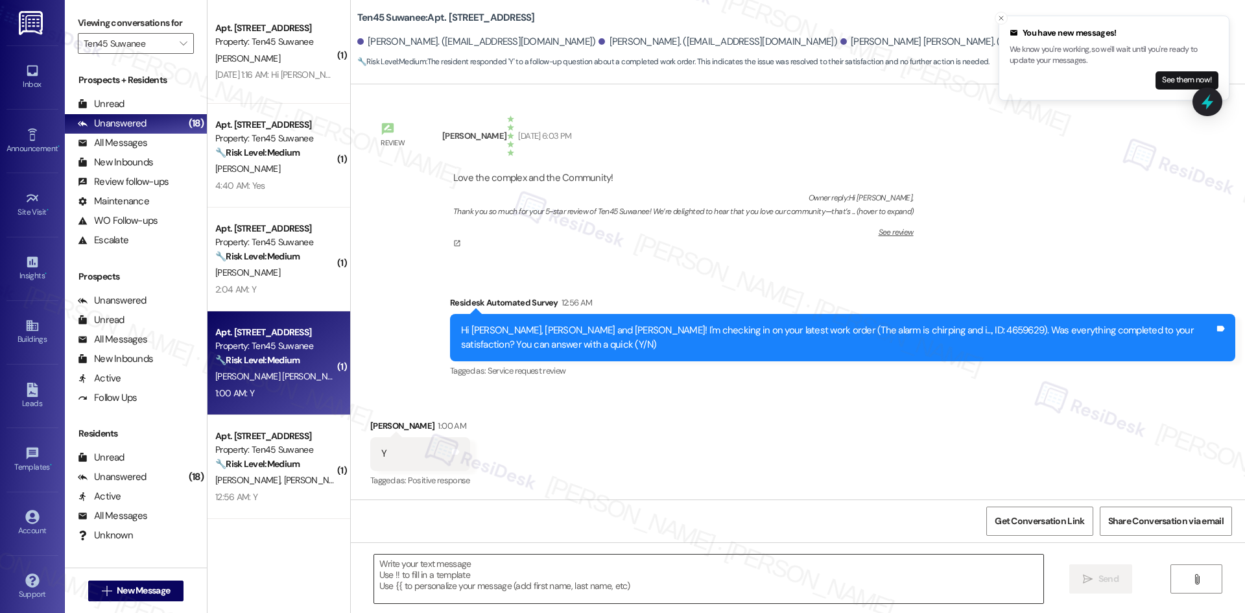
scroll to position [209, 0]
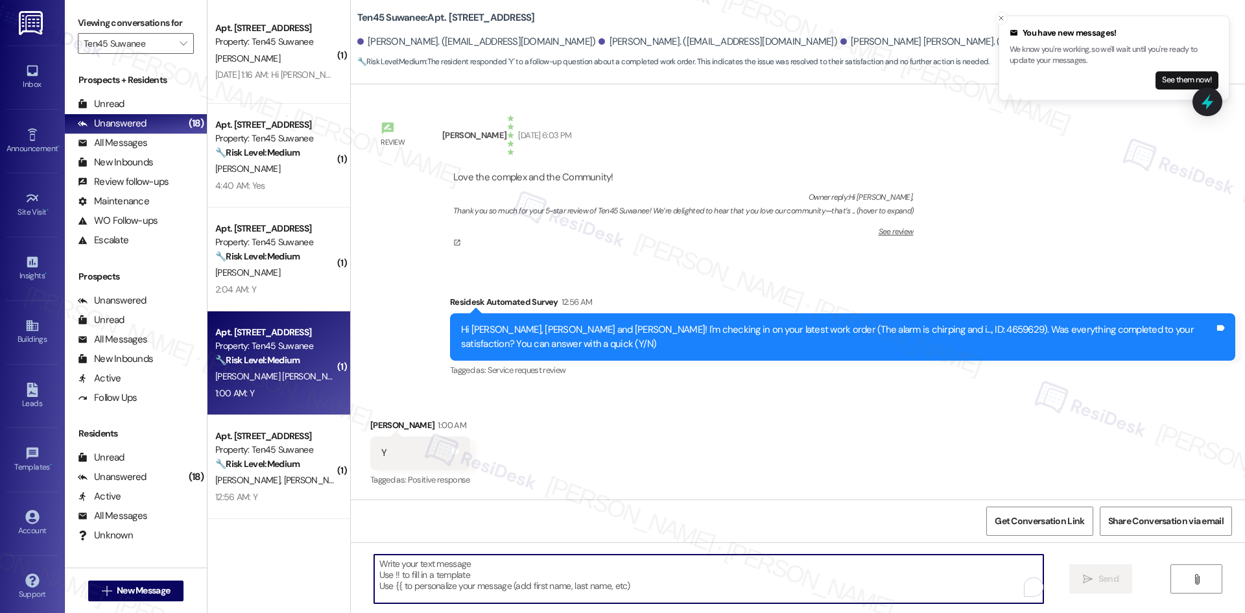
click at [563, 586] on textarea "To enrich screen reader interactions, please activate Accessibility in Grammarl…" at bounding box center [708, 578] width 669 height 49
paste textarea "Thank you for confirming! I’m glad to hear everything was completed to your sat…"
type textarea "Thank you for confirming! I’m glad to hear everything was completed to your sat…"
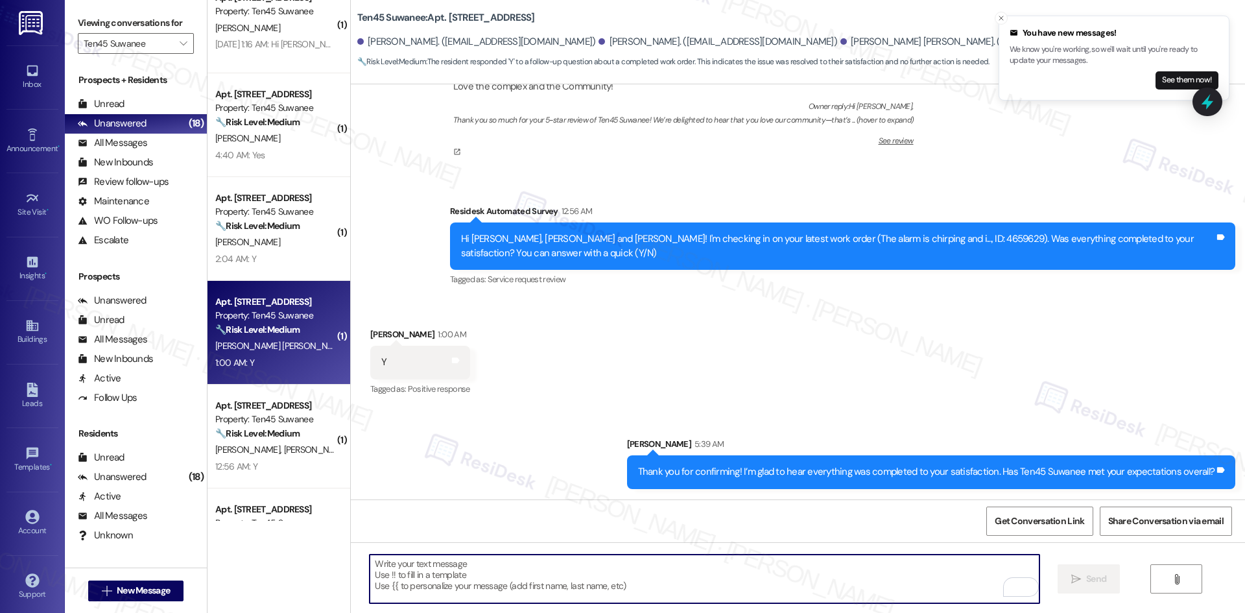
scroll to position [194, 0]
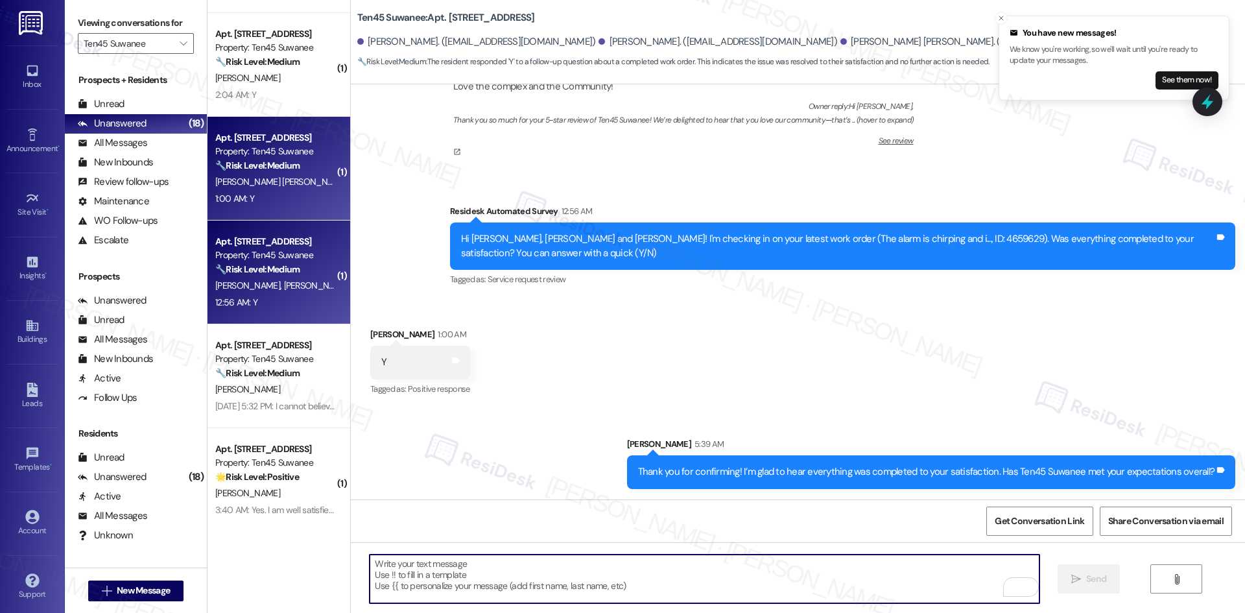
click at [266, 294] on div "12:56 AM: Y 12:56 AM: Y" at bounding box center [275, 302] width 123 height 16
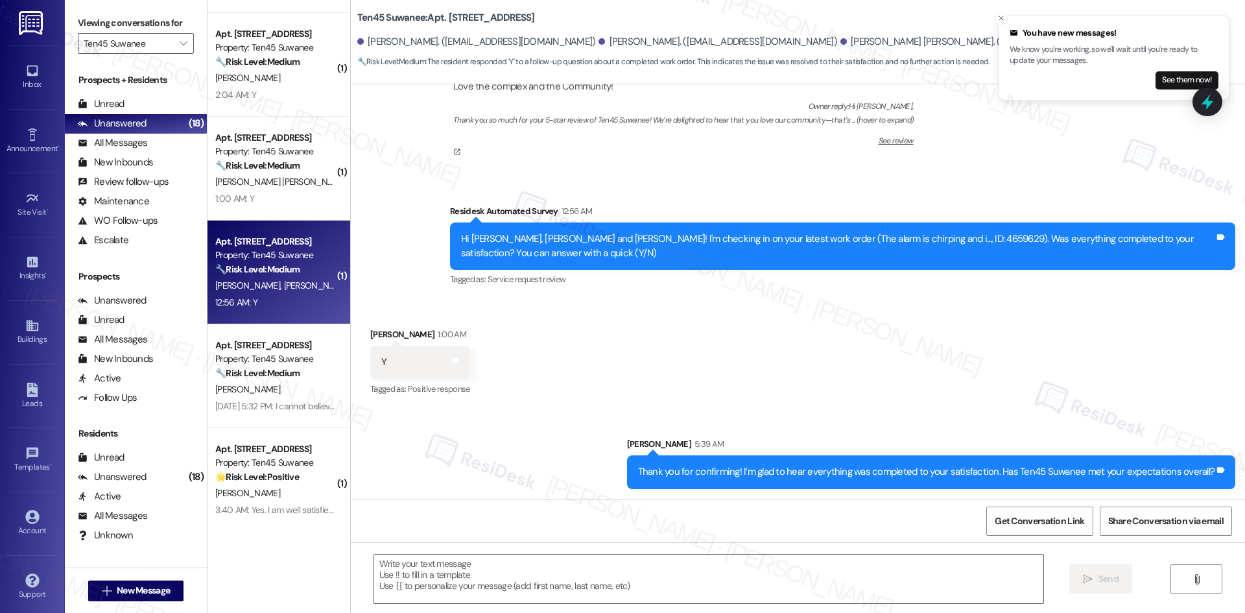
type textarea "Fetching suggested responses. Please feel free to read through the conversation…"
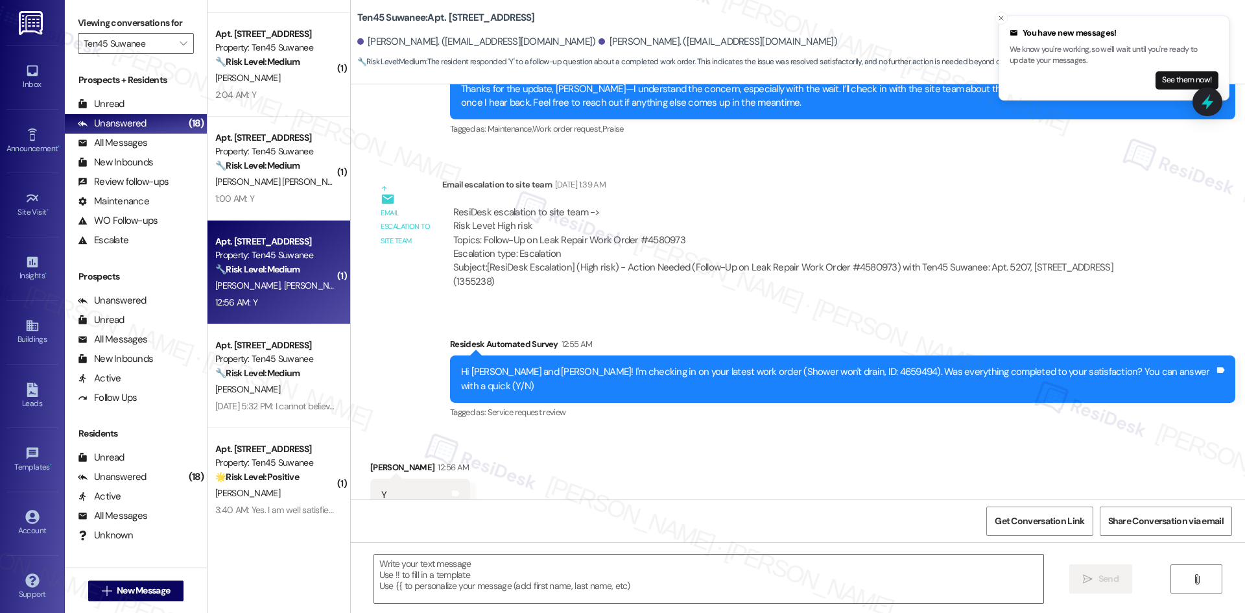
scroll to position [1529, 0]
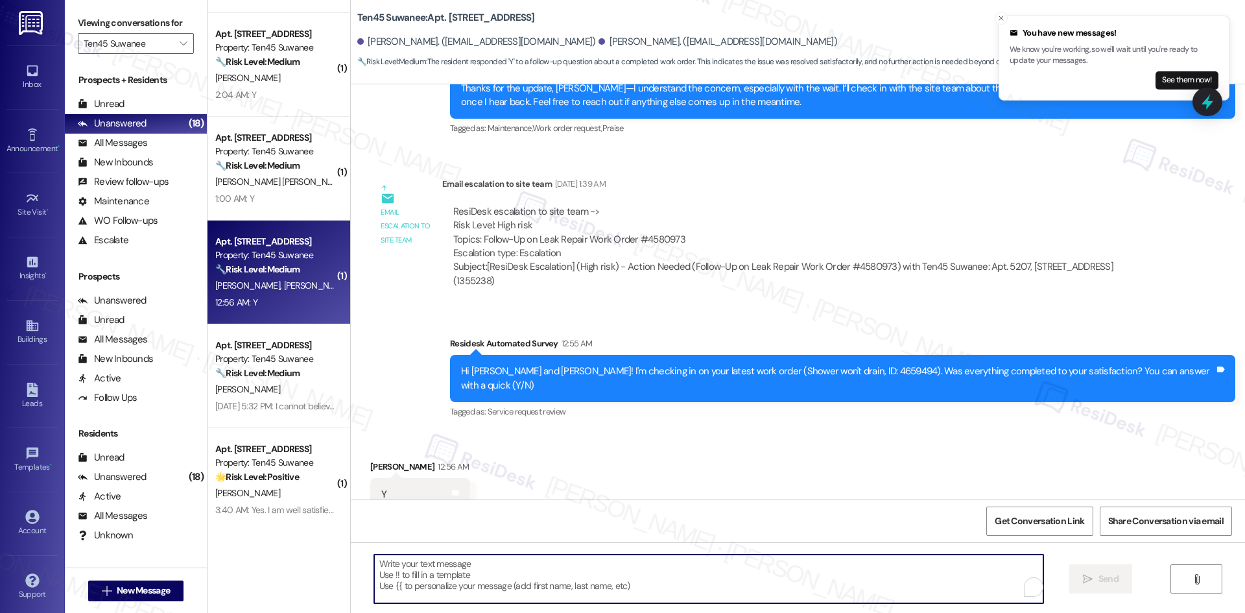
click at [510, 565] on textarea "To enrich screen reader interactions, please activate Accessibility in Grammarl…" at bounding box center [708, 578] width 669 height 49
paste textarea "Thank you for confirming! I’m glad to hear everything was completed to your sat…"
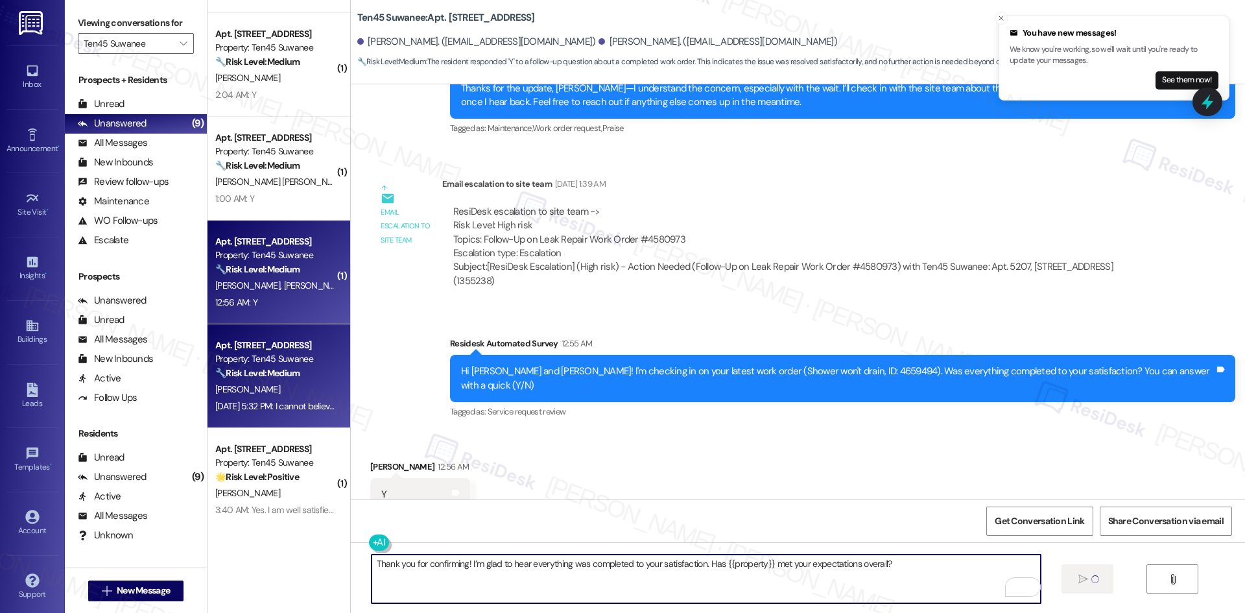
type textarea "Thank you for confirming! I’m glad to hear everything was completed to your sat…"
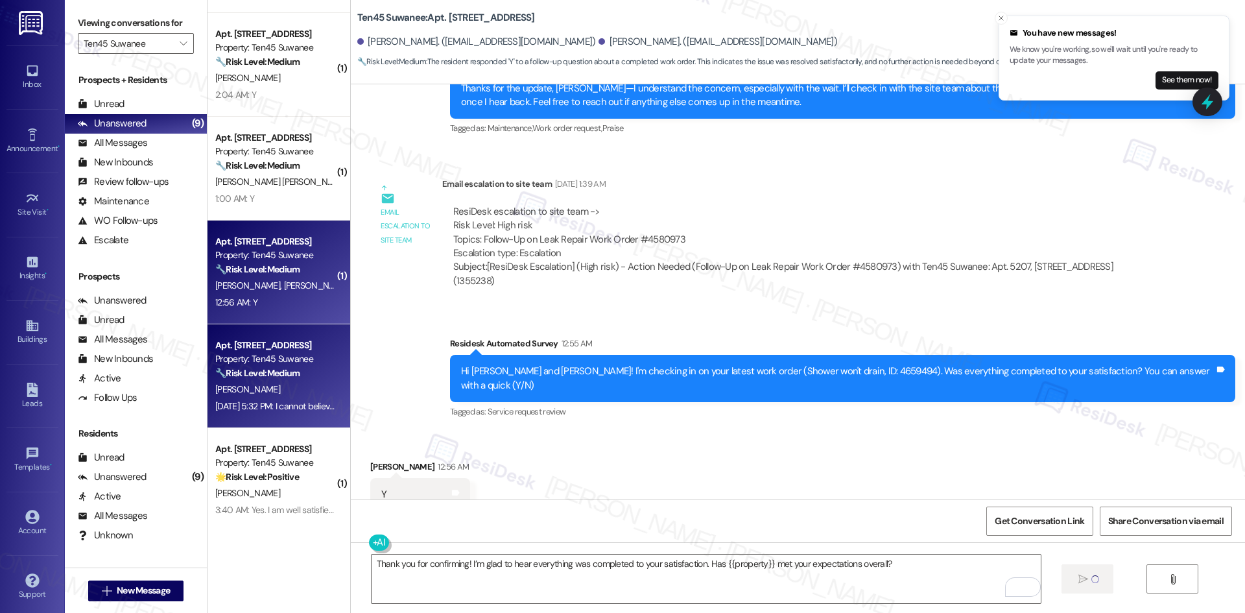
click at [292, 388] on div "[PERSON_NAME]" at bounding box center [275, 389] width 123 height 16
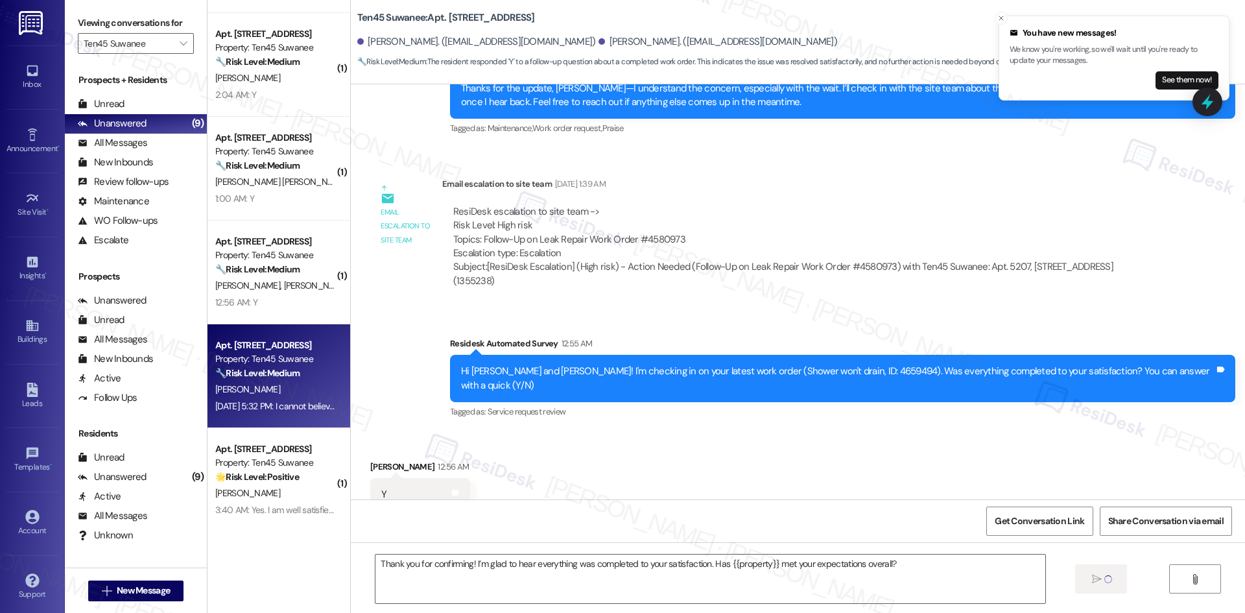
type textarea "Fetching suggested responses. Please feel free to read through the conversation…"
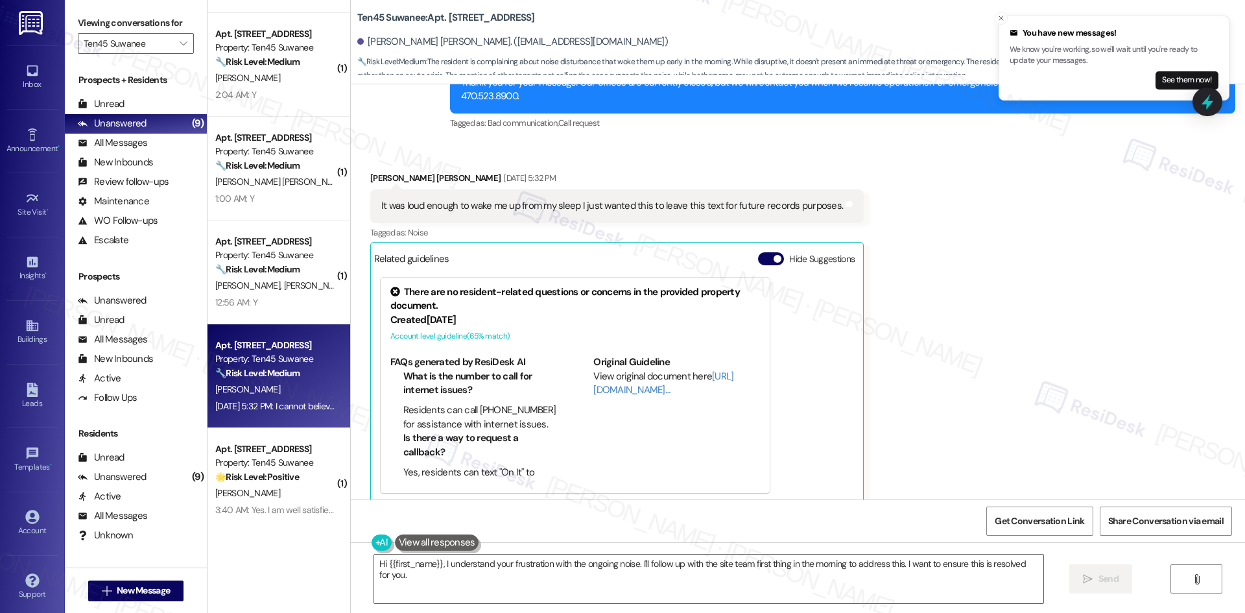
scroll to position [7060, 0]
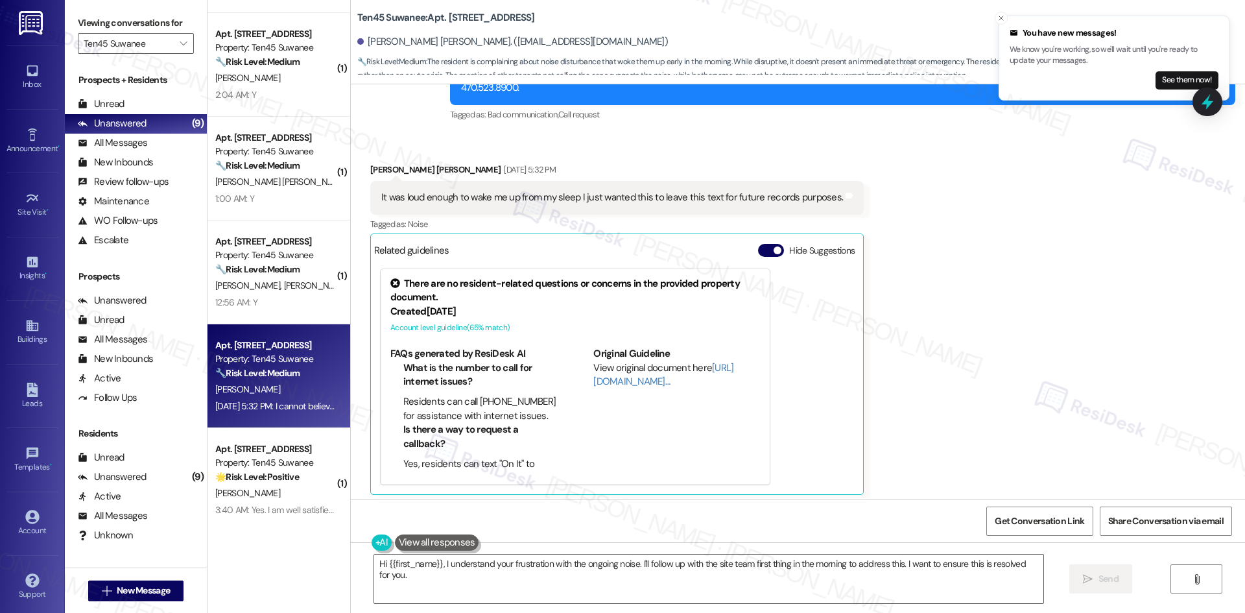
click at [925, 265] on div "Received via SMS Jae Yeon Jeong Sep 07, 2025 at 5:32 PM It was loud enough to w…" at bounding box center [798, 365] width 894 height 462
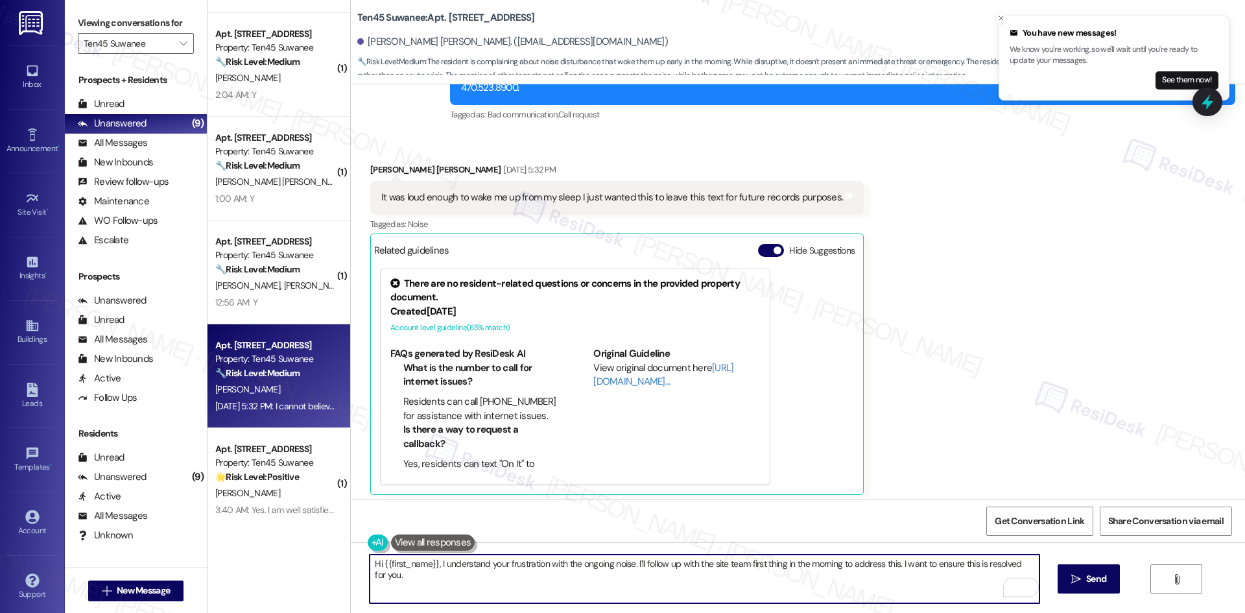
drag, startPoint x: 436, startPoint y: 564, endPoint x: 844, endPoint y: 586, distance: 408.4
click at [844, 586] on textarea "Hi {{first_name}}, I understand your frustration with the ongoing noise. I'll f…" at bounding box center [704, 578] width 669 height 49
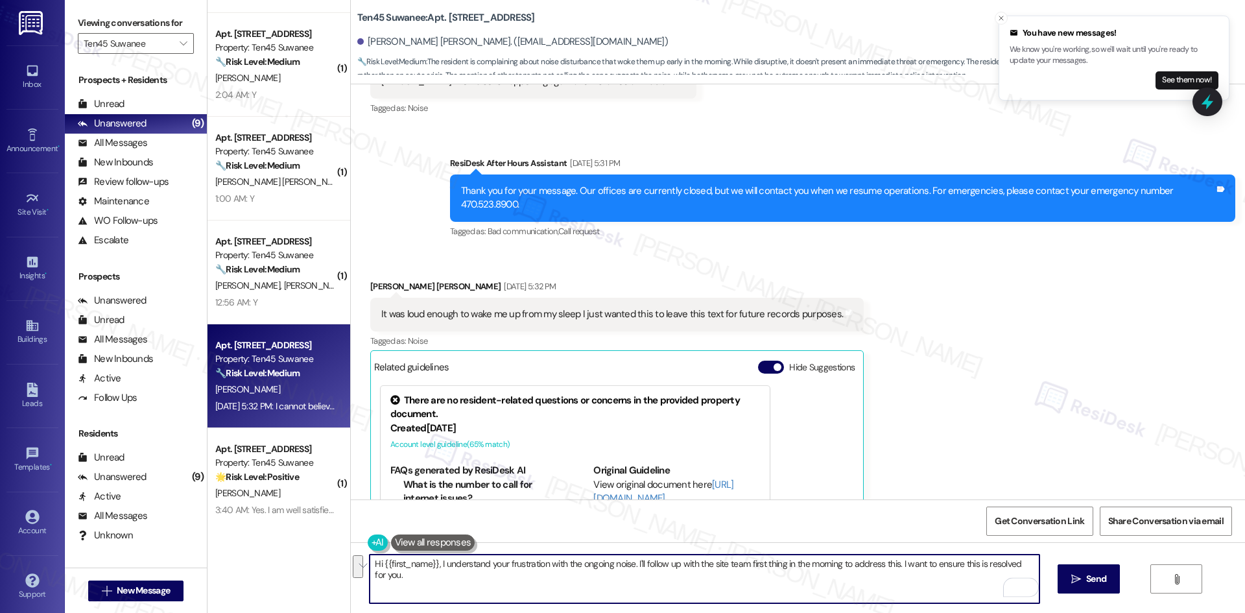
scroll to position [6931, 0]
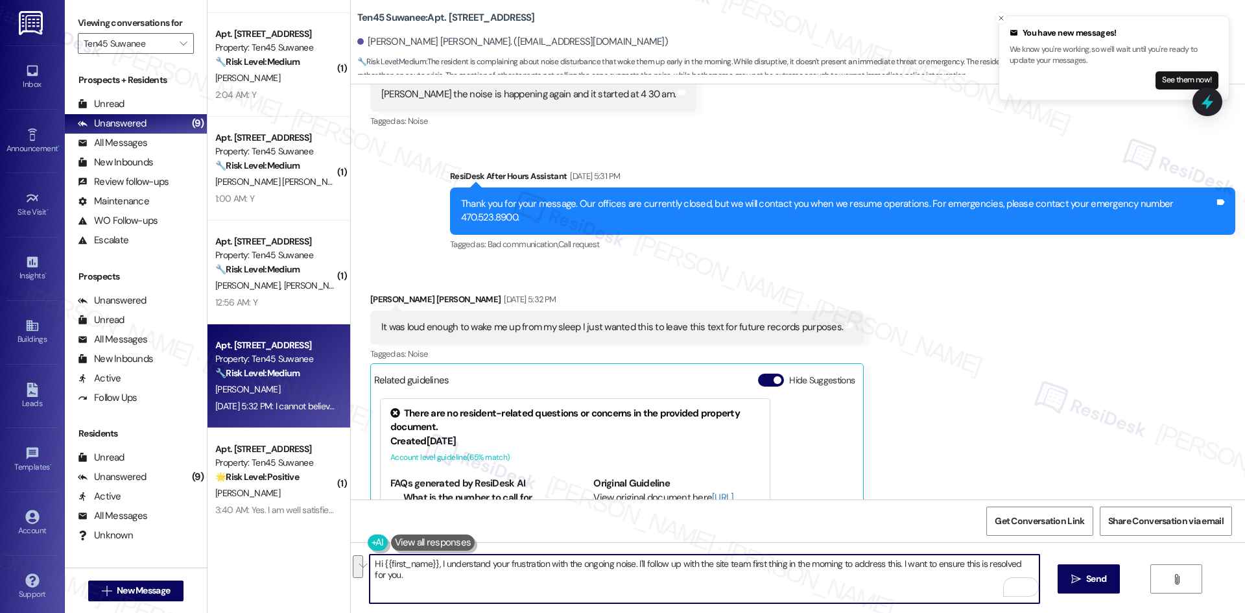
paste textarea "apologize for the delayed response. Please let me know if you still need any as…"
type textarea "Hi {{first_name}}, I apologize for the delayed response. Please let me know if …"
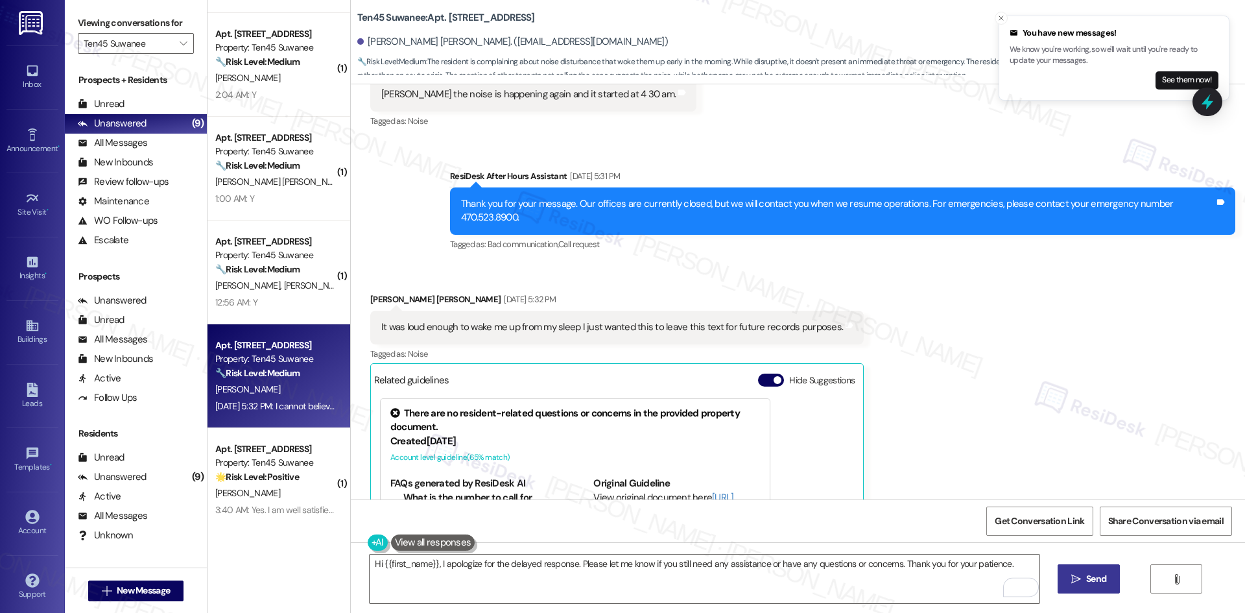
click at [1083, 583] on span "Send" at bounding box center [1095, 579] width 25 height 14
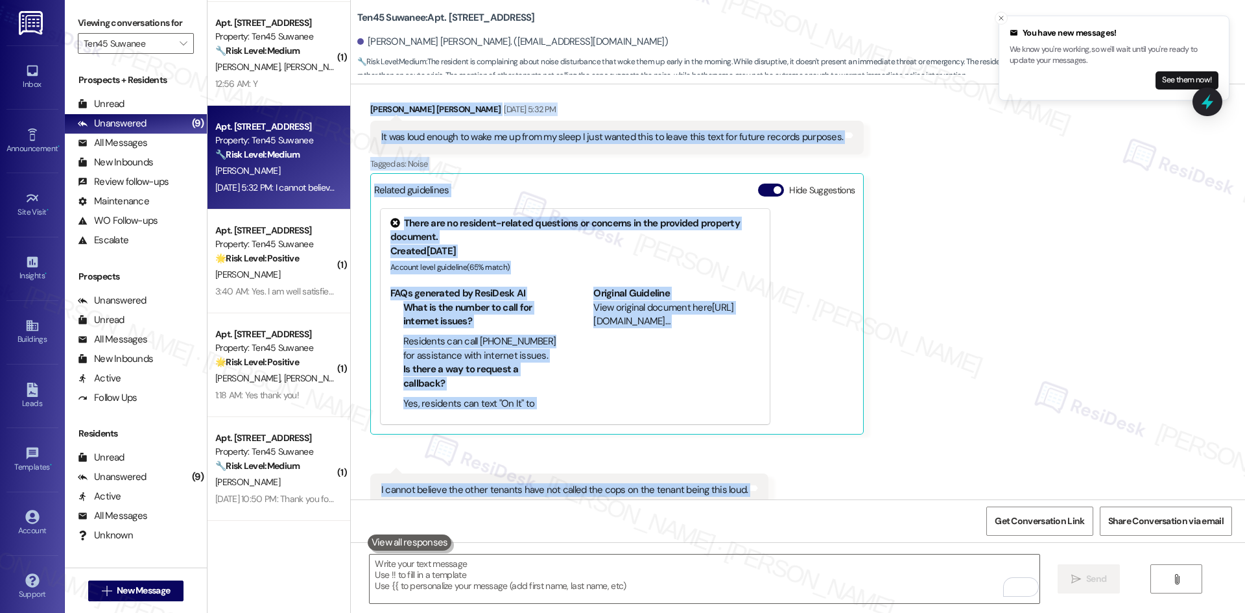
scroll to position [7150, 0]
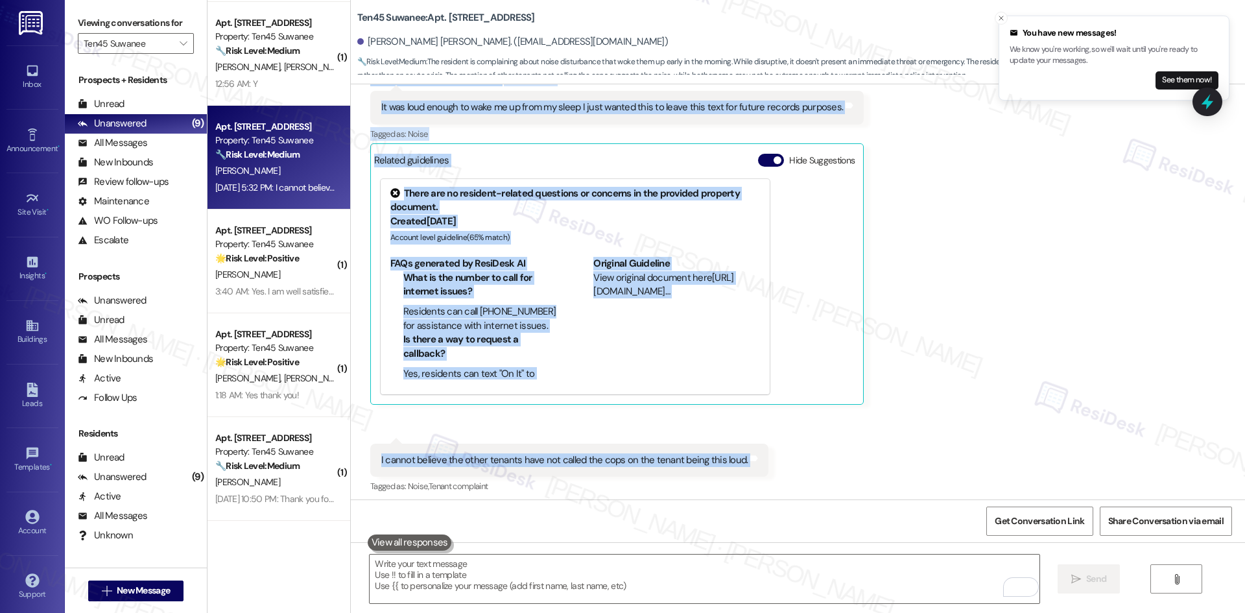
drag, startPoint x: 416, startPoint y: 263, endPoint x: 663, endPoint y: 367, distance: 267.3
click at [756, 373] on div "Lease started Sep 19, 2024 at 8:00 AM Survey, sent via SMS Residesk Automated S…" at bounding box center [798, 291] width 894 height 415
copy div "Sarah (ResiDesk) Sep 06, 2025 at 12:23 AM I’m sorry you’ve been dealing with th…"
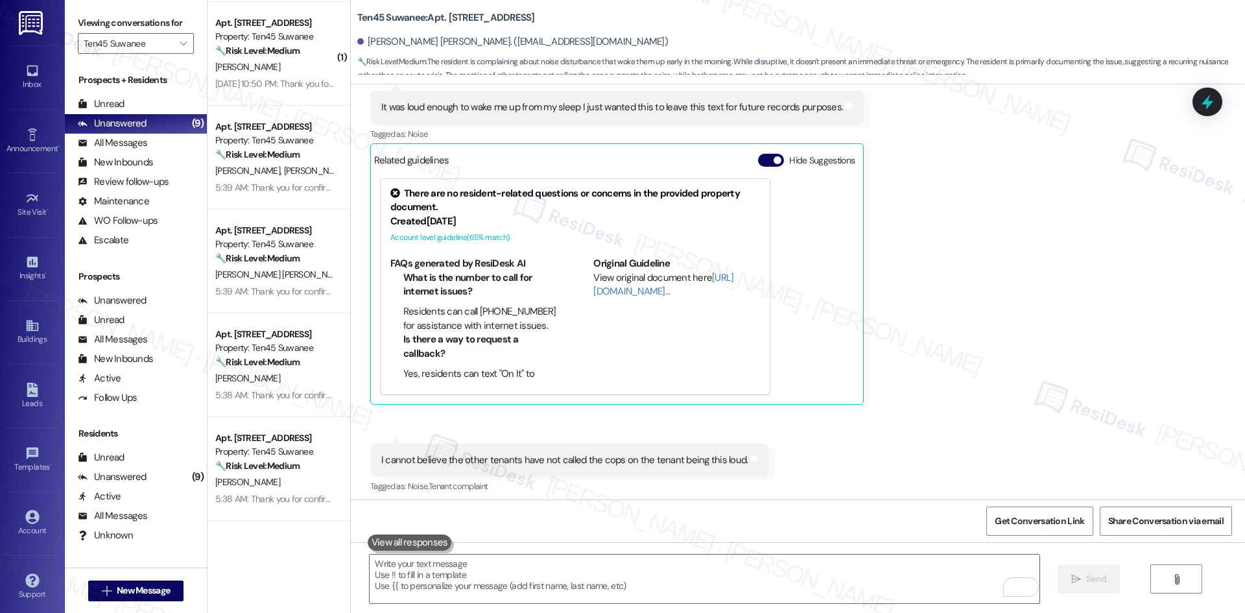
click at [658, 434] on div "Received via SMS 5:32 PM Jae Yeon Jeong Sep 07, 2025 at 5:32 PM I cannot believ…" at bounding box center [569, 470] width 418 height 72
click at [1013, 342] on div "Received via SMS Jae Yeon Jeong Sep 07, 2025 at 5:32 PM It was loud enough to w…" at bounding box center [798, 274] width 894 height 462
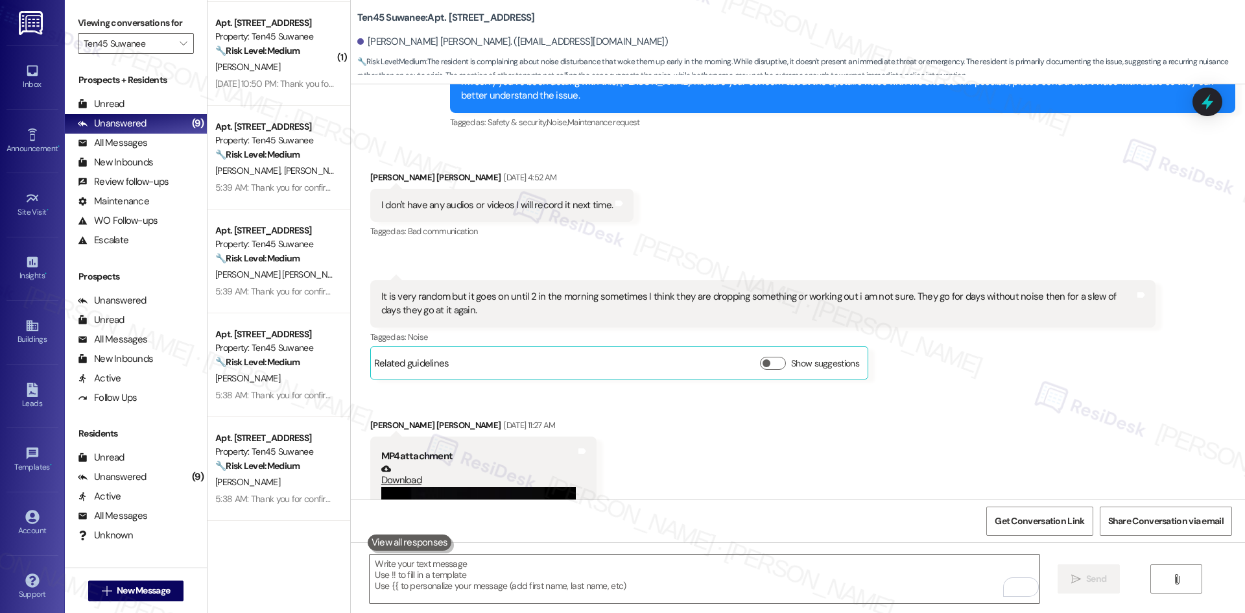
scroll to position [4363, 0]
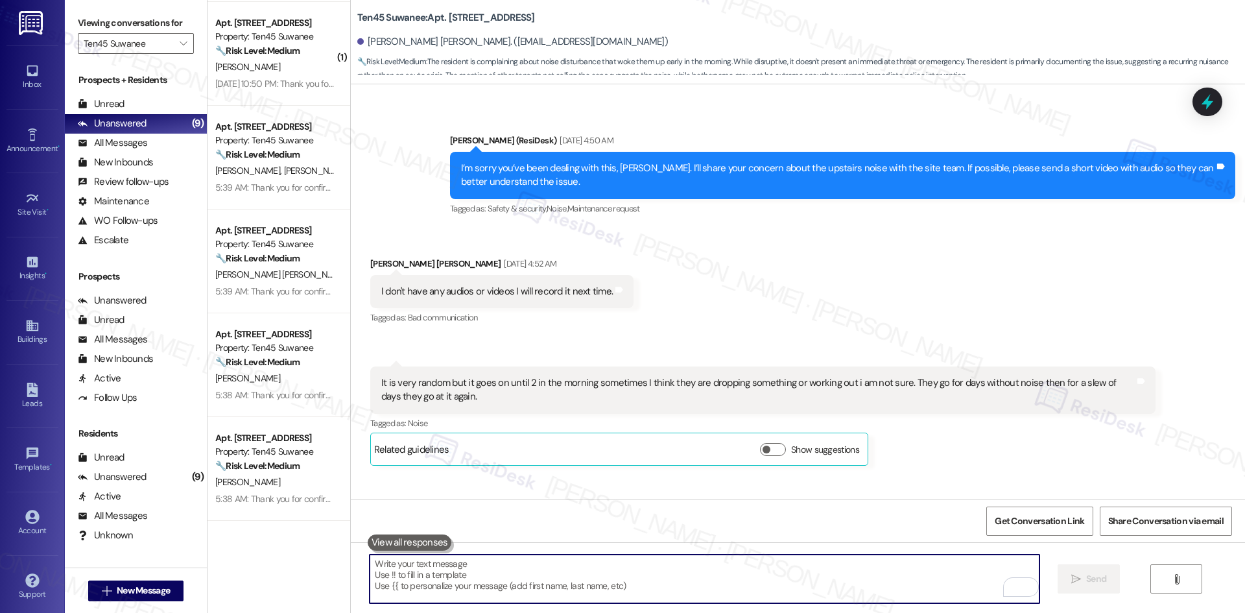
click at [548, 579] on textarea "To enrich screen reader interactions, please activate Accessibility in Grammarl…" at bounding box center [704, 578] width 669 height 49
paste textarea "I’m sorry you’re still dealing with this ongoing noise issue. I’ve already forw…"
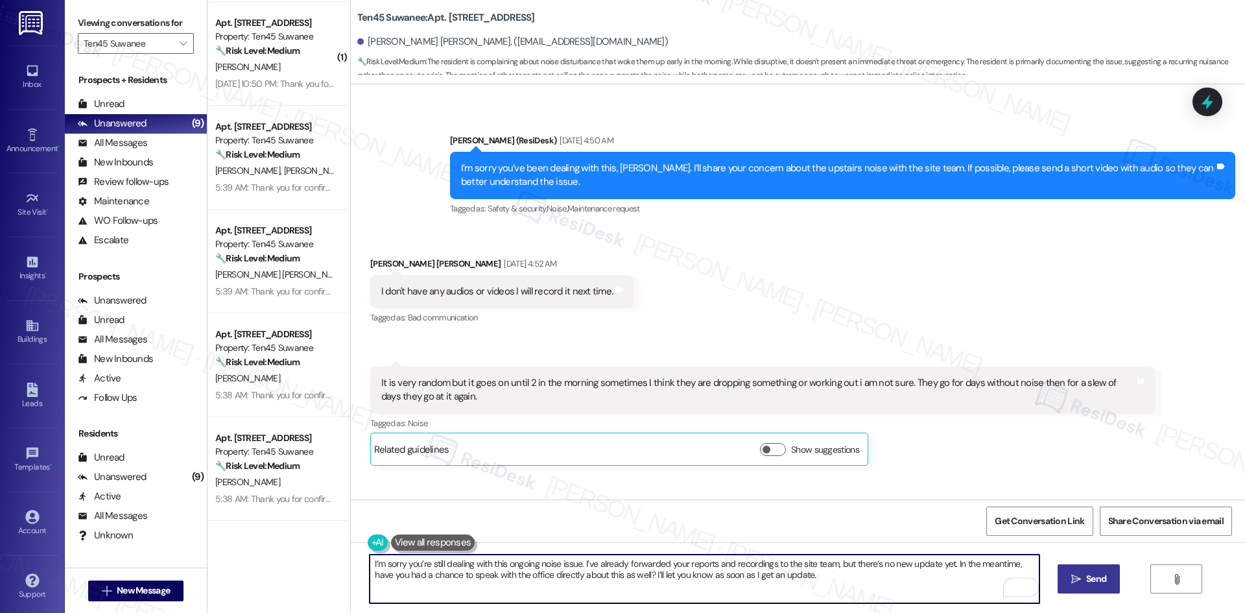
type textarea "I’m sorry you’re still dealing with this ongoing noise issue. I’ve already forw…"
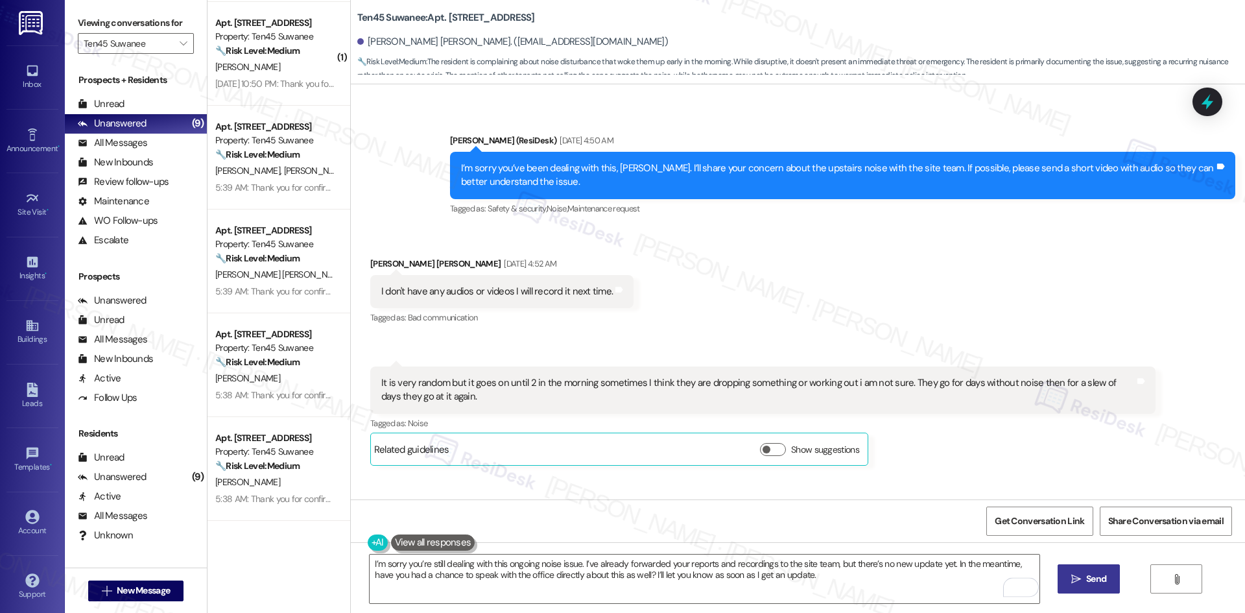
click at [1088, 580] on span "Send" at bounding box center [1096, 579] width 20 height 14
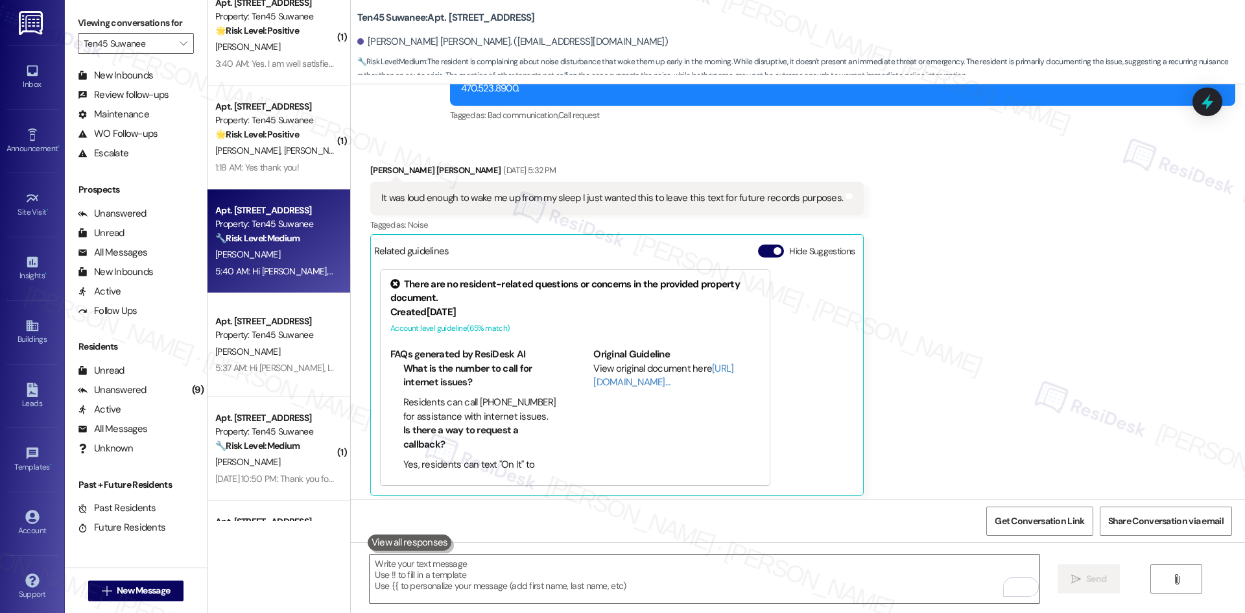
scroll to position [0, 0]
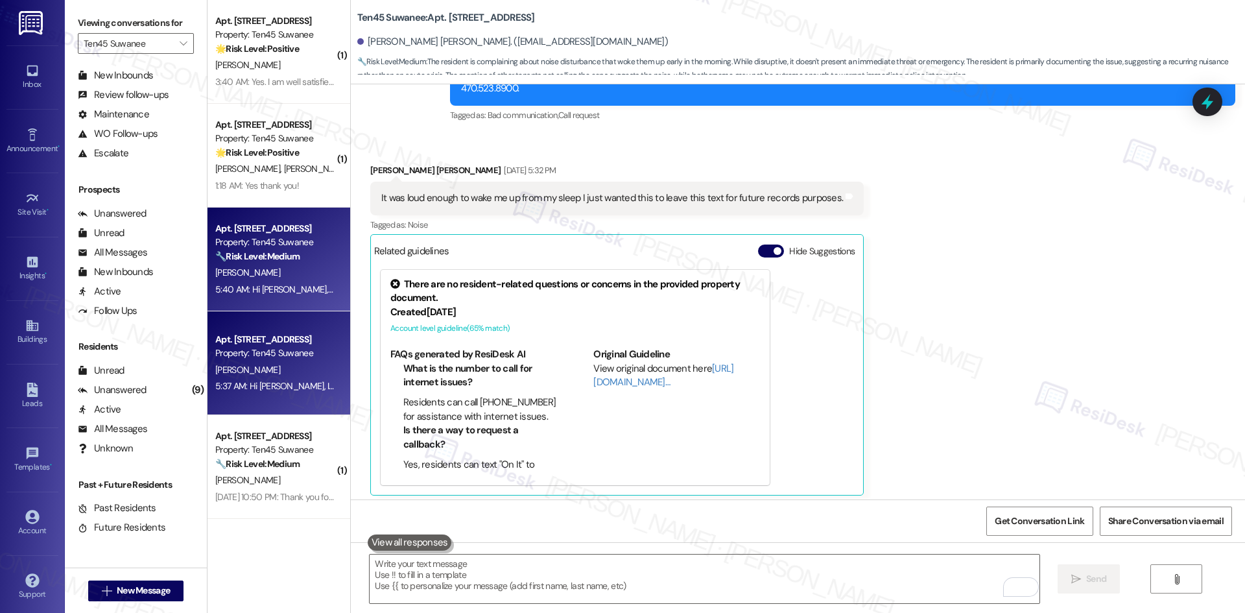
click at [286, 370] on div "C. Jones" at bounding box center [275, 370] width 123 height 16
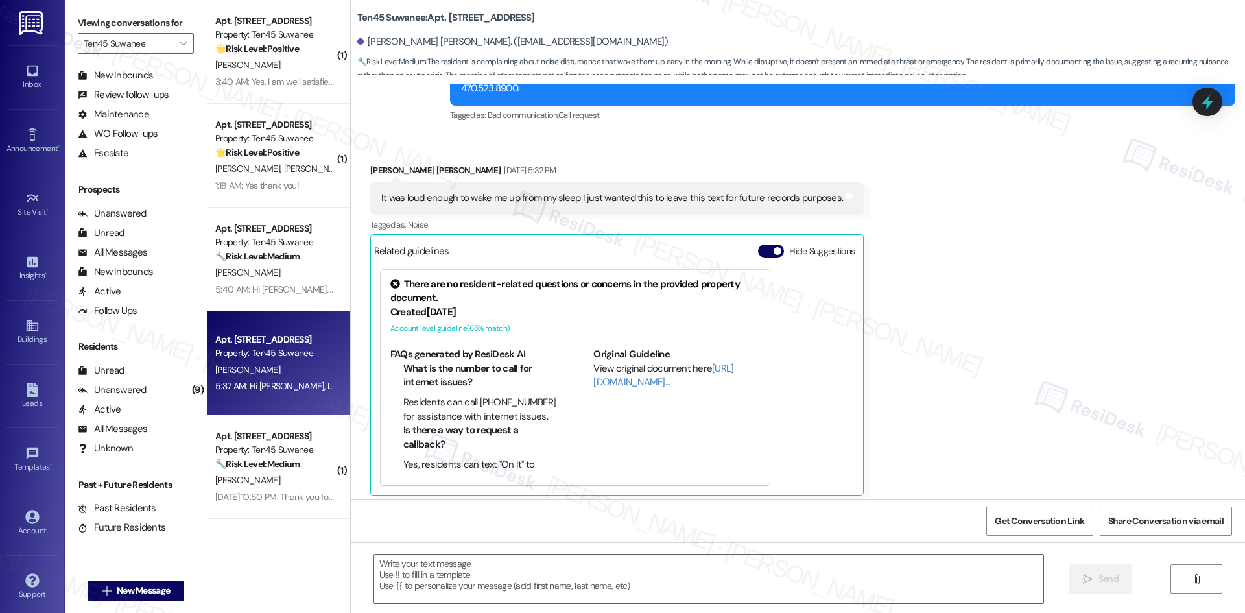
type textarea "Fetching suggested responses. Please feel free to read through the conversation…"
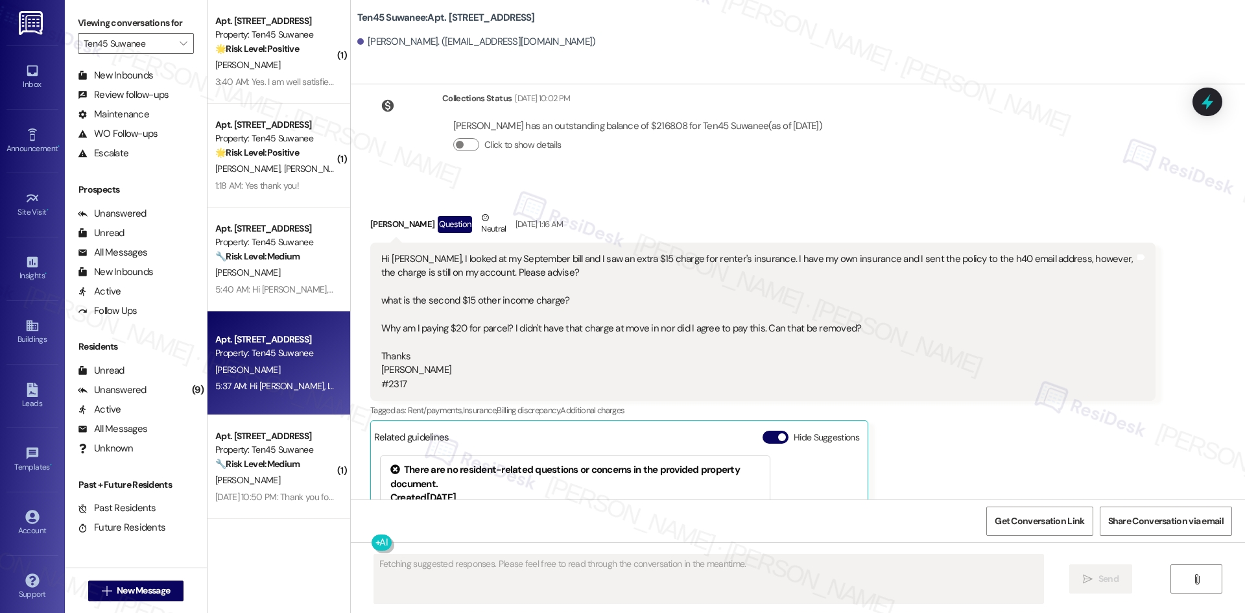
scroll to position [3756, 0]
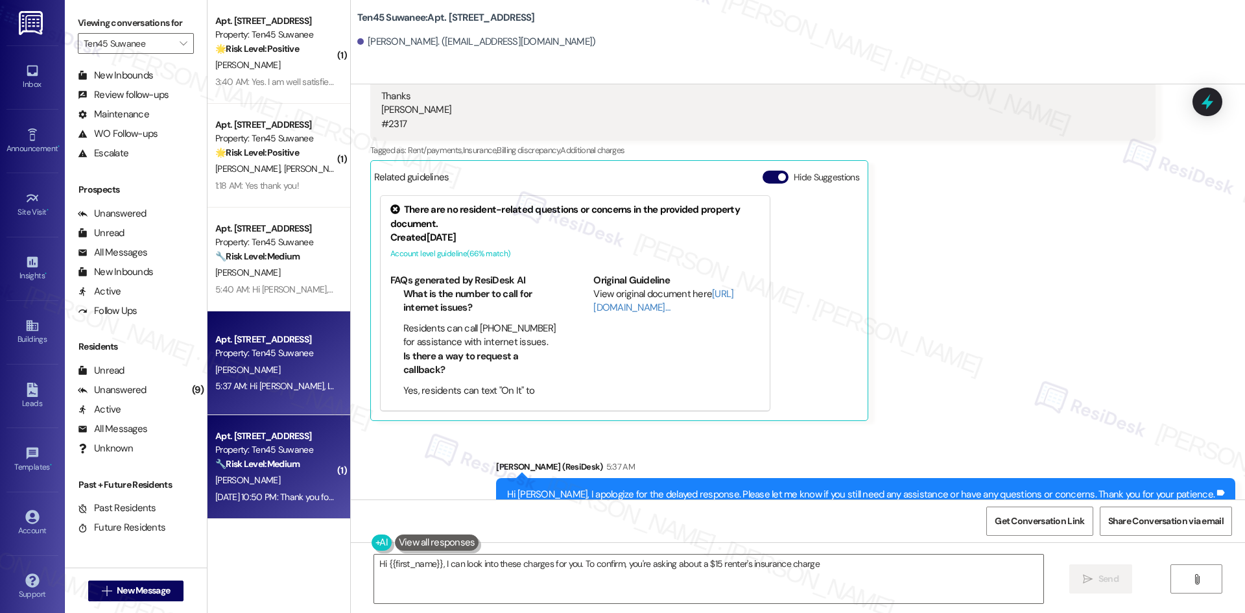
type textarea "Hi {{first_name}}, I can look into these charges for you. To confirm, you're as…"
click at [285, 471] on div "Apt. 5315, 1045 Old Peachtree Rd NW Property: Ten45 Suwanee 🔧 Risk Level: Mediu…" at bounding box center [275, 450] width 123 height 44
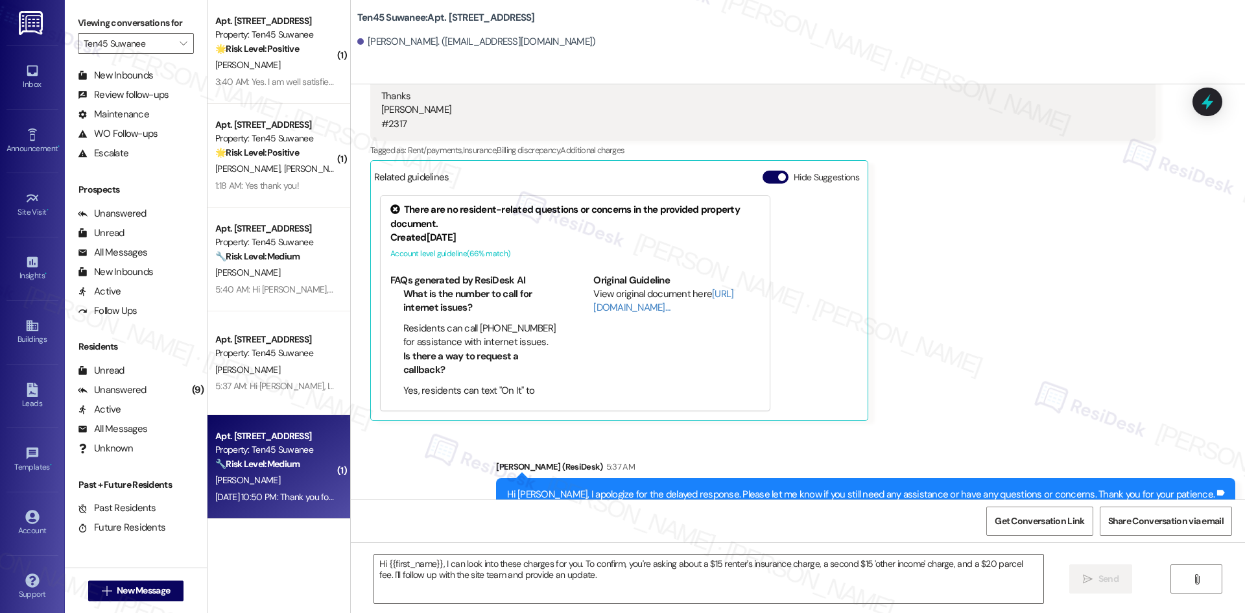
type textarea "Fetching suggested responses. Please feel free to read through the conversation…"
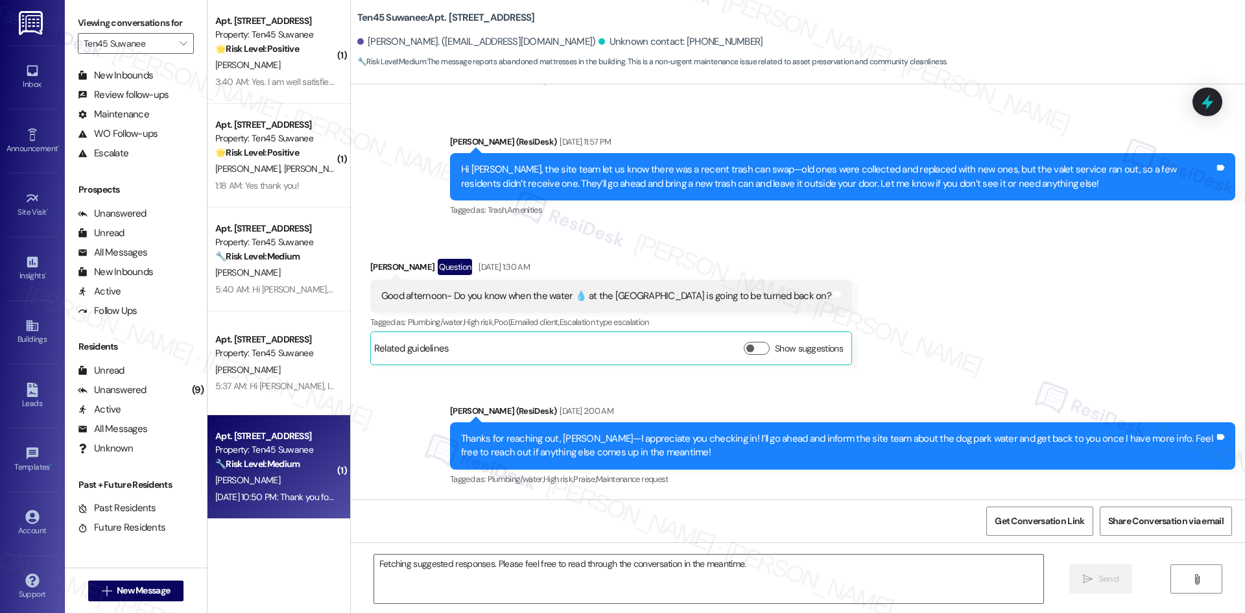
scroll to position [2815, 0]
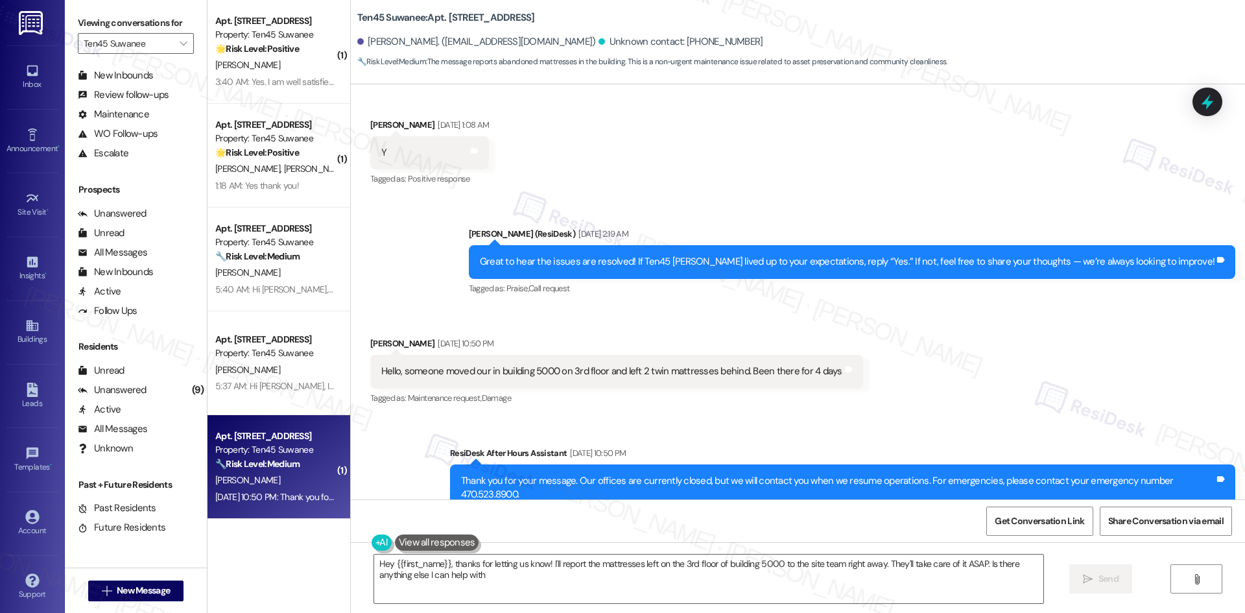
type textarea "Hey {{first_name}}, thanks for letting us know! I'll report the mattresses left…"
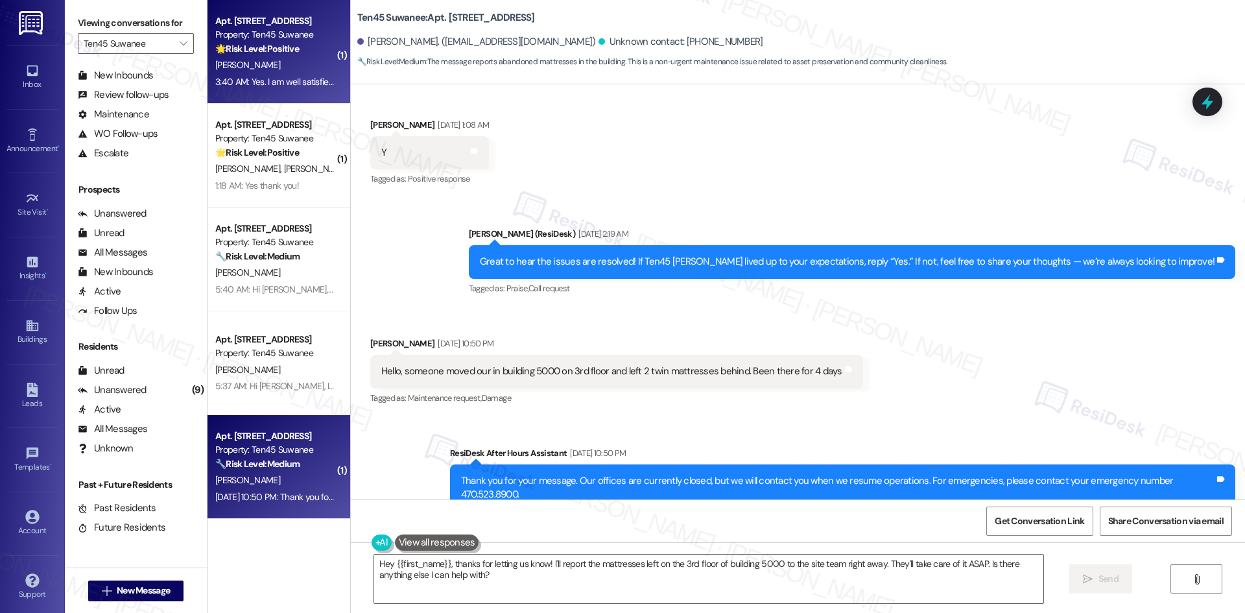
click at [279, 51] on strong "🌟 Risk Level: Positive" at bounding box center [257, 49] width 84 height 12
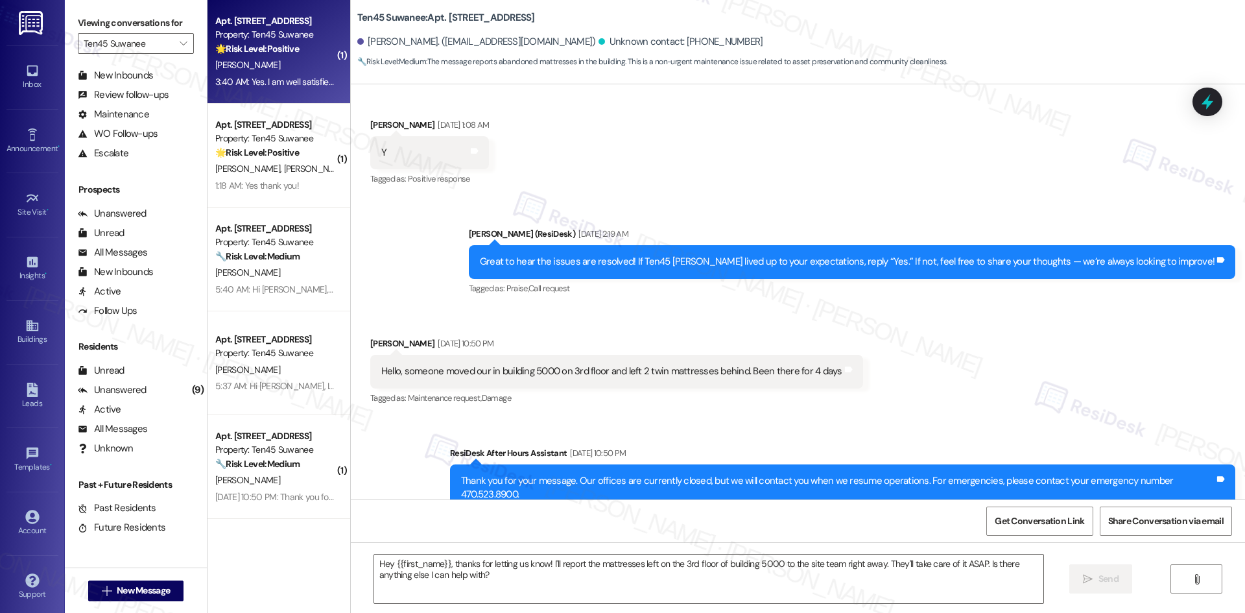
type textarea "Fetching suggested responses. Please feel free to read through the conversation…"
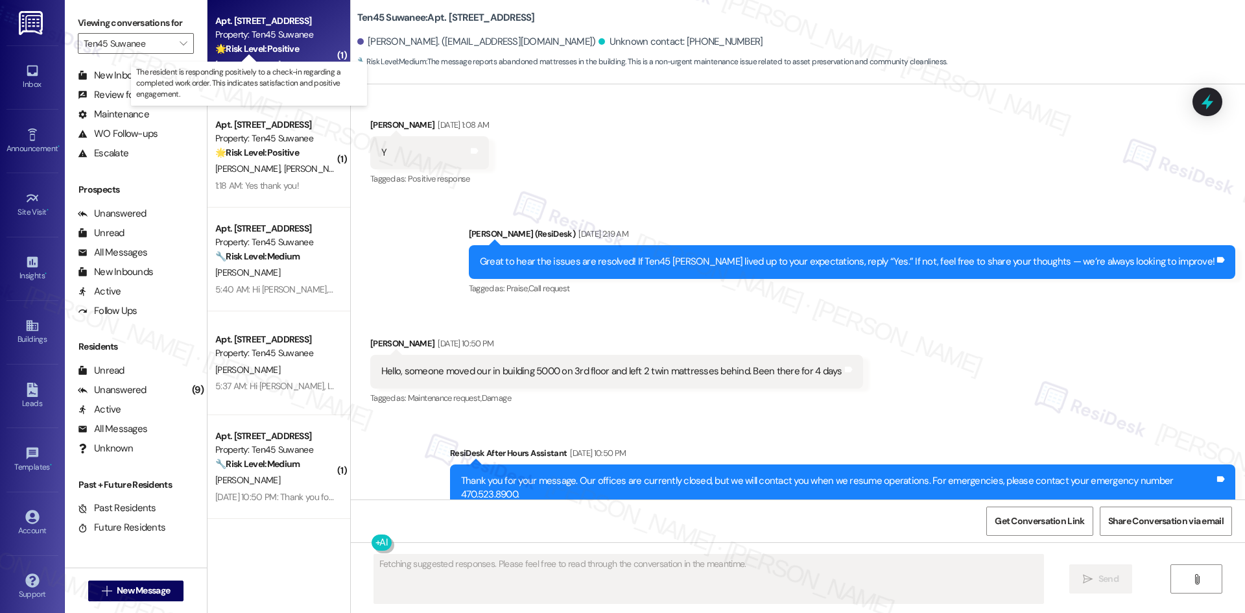
scroll to position [0, 0]
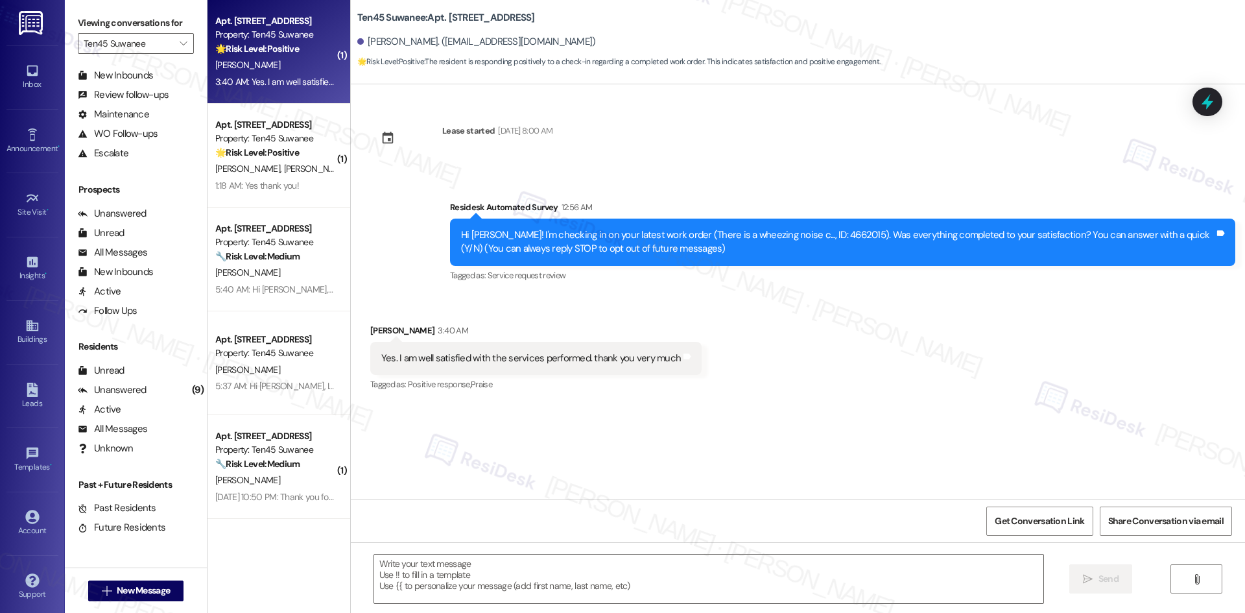
click at [753, 333] on div "Received via SMS Todd Stewart 3:40 AM Yes. I am well satisfied with the service…" at bounding box center [798, 349] width 894 height 110
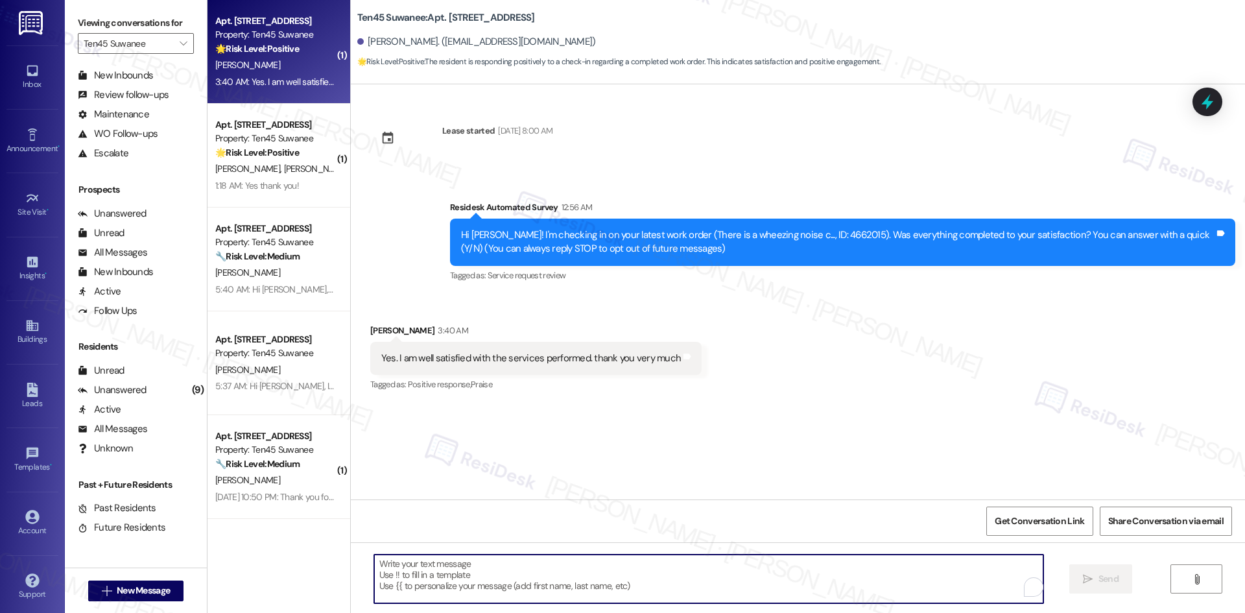
click at [607, 585] on textarea "To enrich screen reader interactions, please activate Accessibility in Grammarl…" at bounding box center [708, 578] width 669 height 49
paste textarea "Thank you for confirming! I’m glad to hear everything was completed to your sat…"
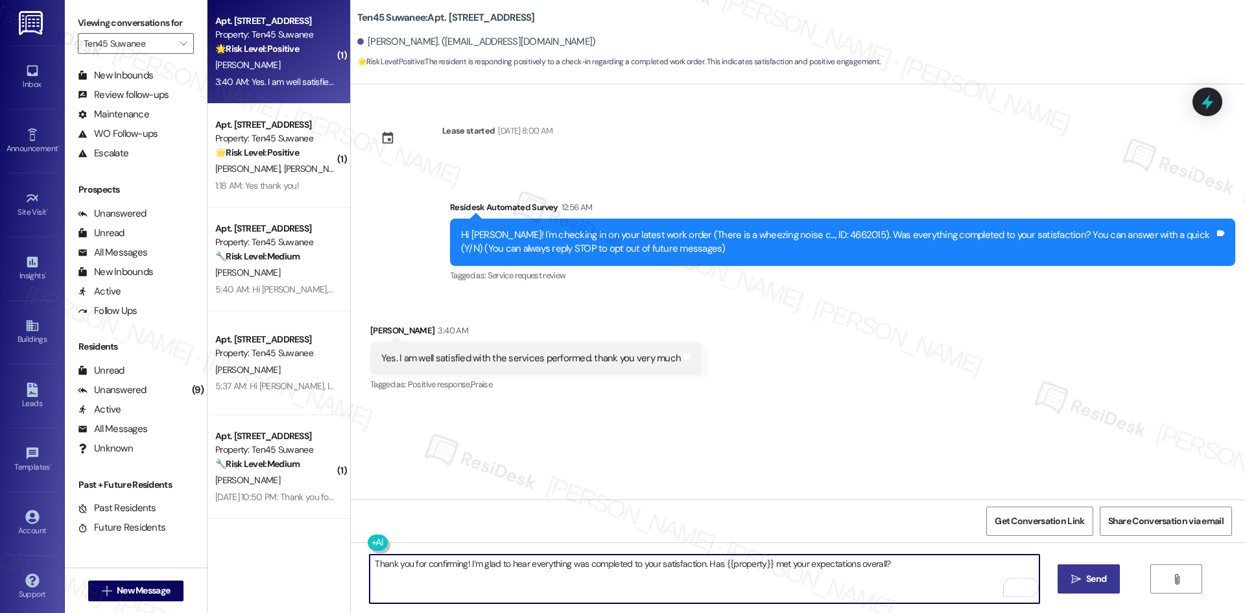
type textarea "Thank you for confirming! I’m glad to hear everything was completed to your sat…"
click at [1097, 581] on span "Send" at bounding box center [1096, 579] width 20 height 14
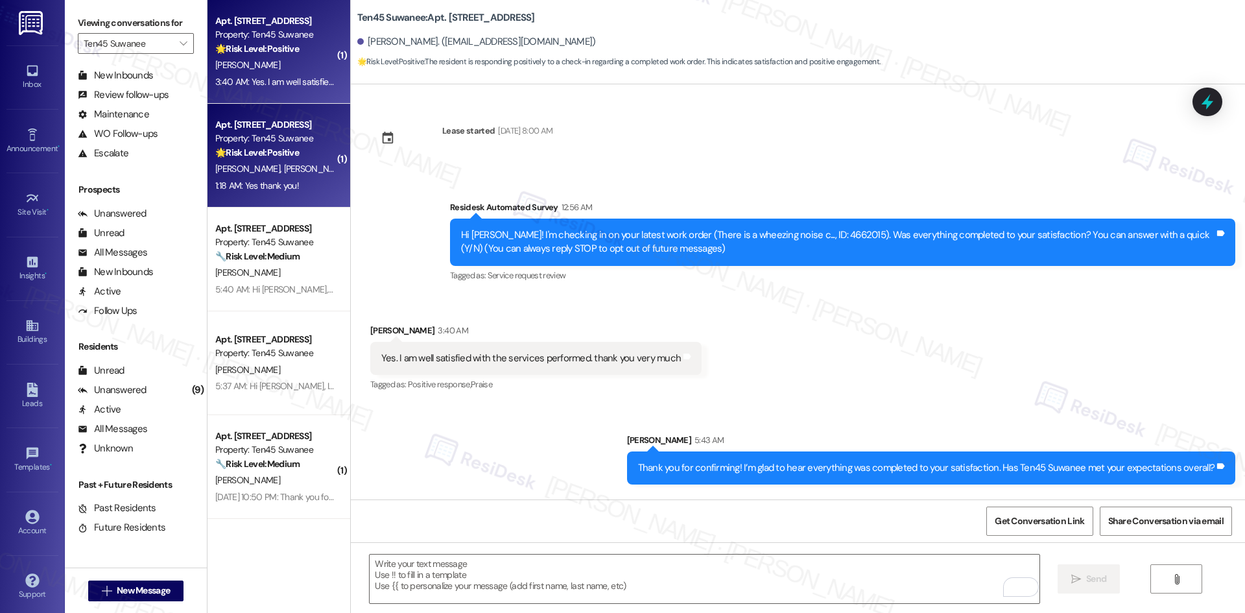
click at [299, 186] on div "1:18 AM: Yes thank you! 1:18 AM: Yes thank you!" at bounding box center [275, 186] width 123 height 16
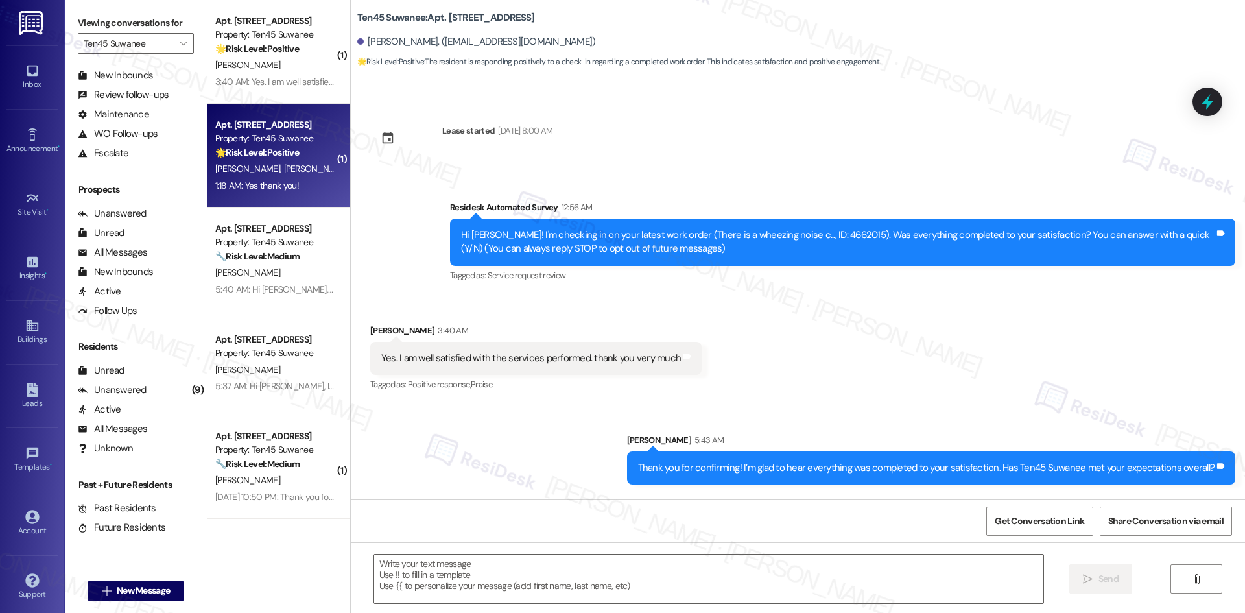
type textarea "Fetching suggested responses. Please feel free to read through the conversation…"
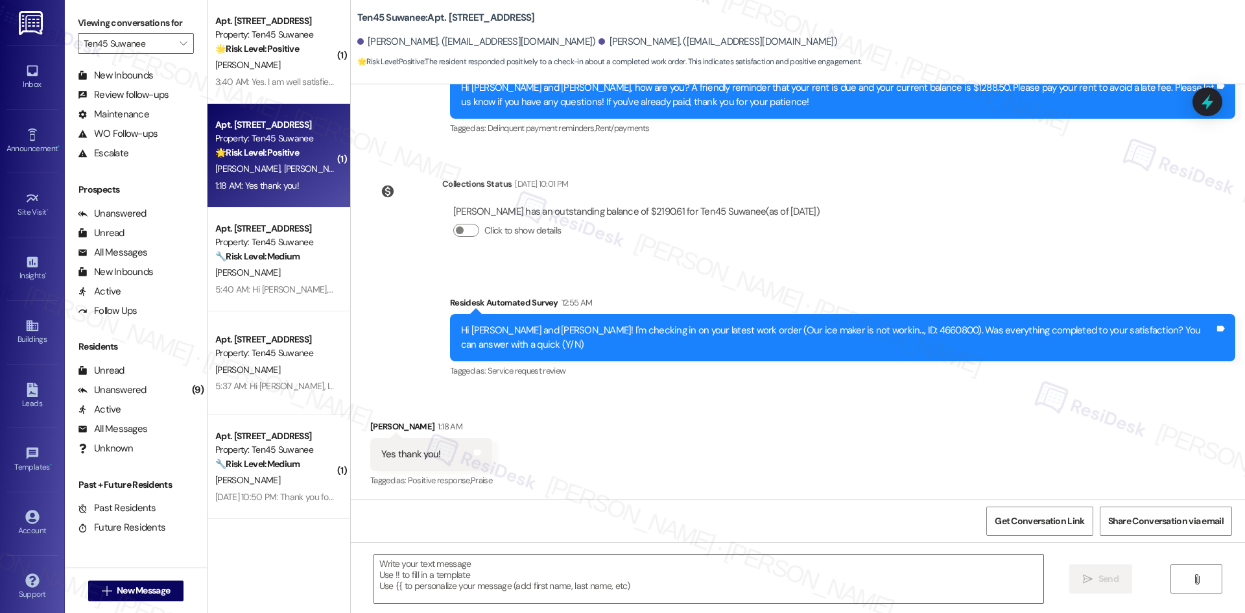
type textarea "Fetching suggested responses. Please feel free to read through the conversation…"
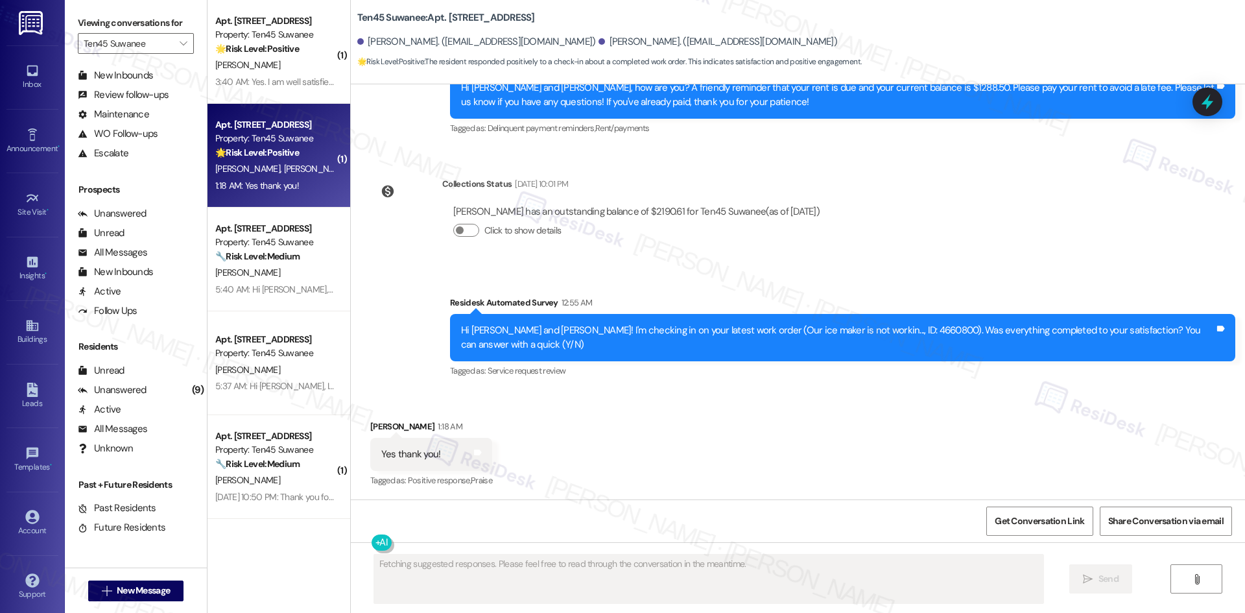
scroll to position [285, 0]
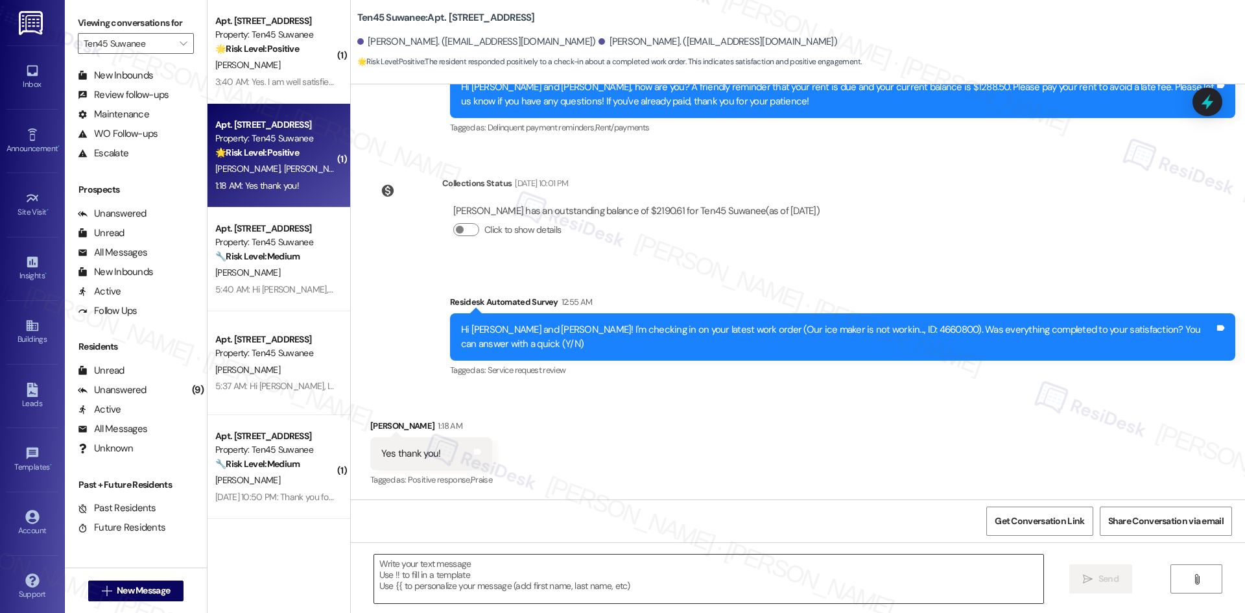
click at [584, 572] on textarea at bounding box center [708, 578] width 669 height 49
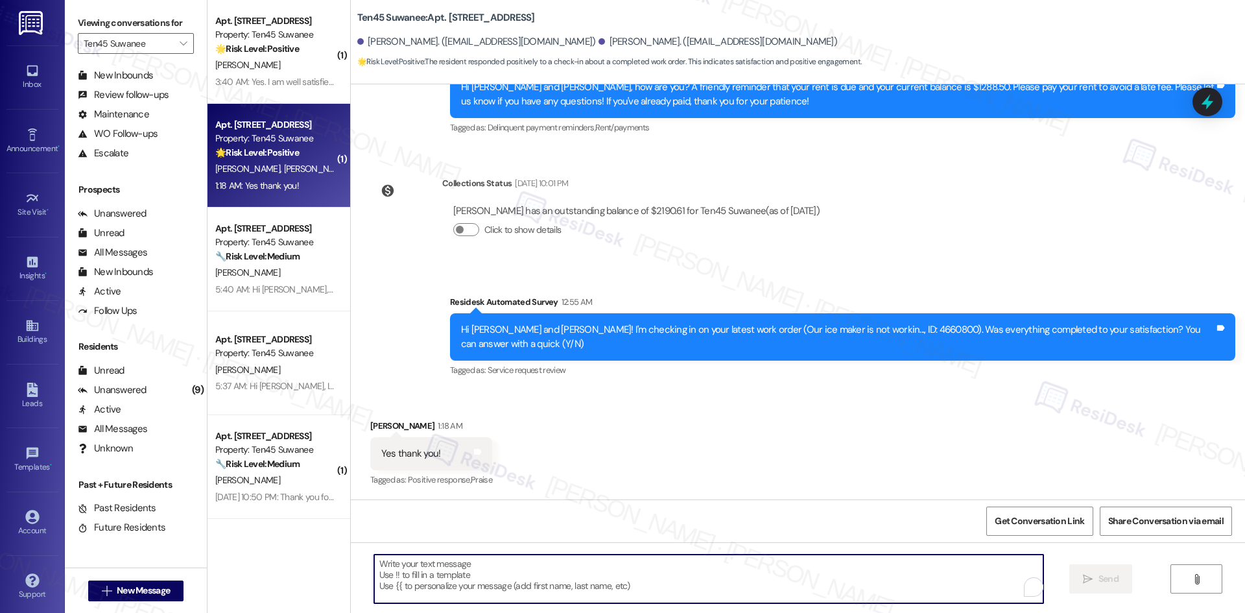
click at [584, 572] on textarea "To enrich screen reader interactions, please activate Accessibility in Grammarl…" at bounding box center [708, 578] width 669 height 49
paste textarea "Thank you for confirming! I’m glad to hear everything was completed to your sat…"
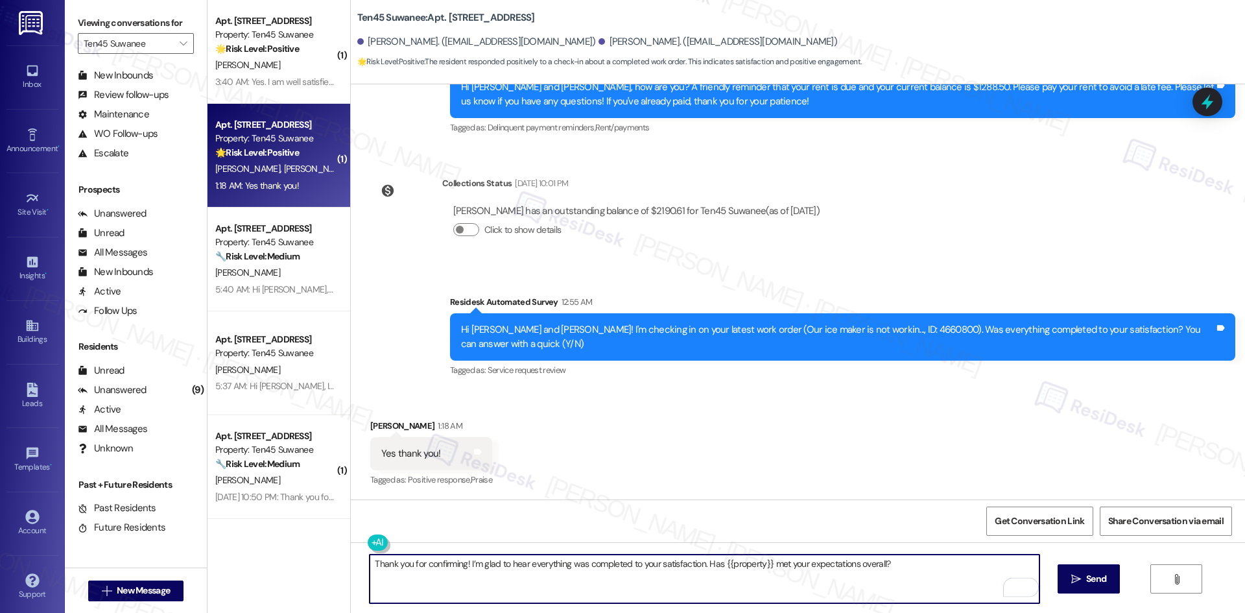
type textarea "Thank you for confirming! I’m glad to hear everything was completed to your sat…"
click at [1091, 572] on span "Send" at bounding box center [1096, 579] width 20 height 14
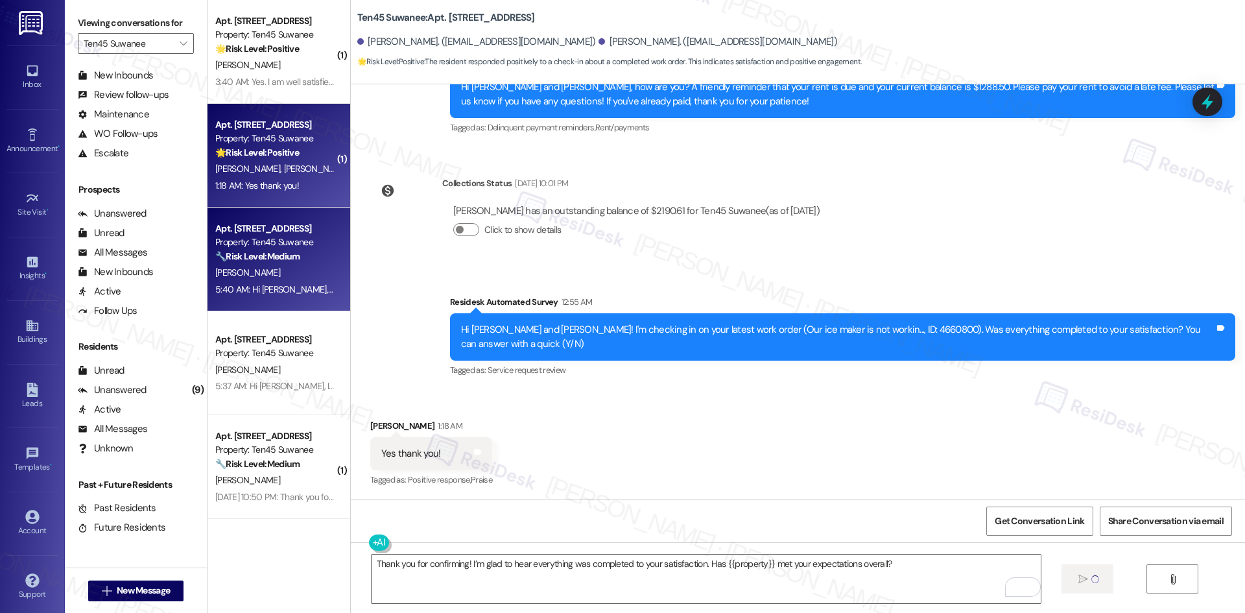
click at [283, 268] on div "J. Jeong" at bounding box center [275, 273] width 123 height 16
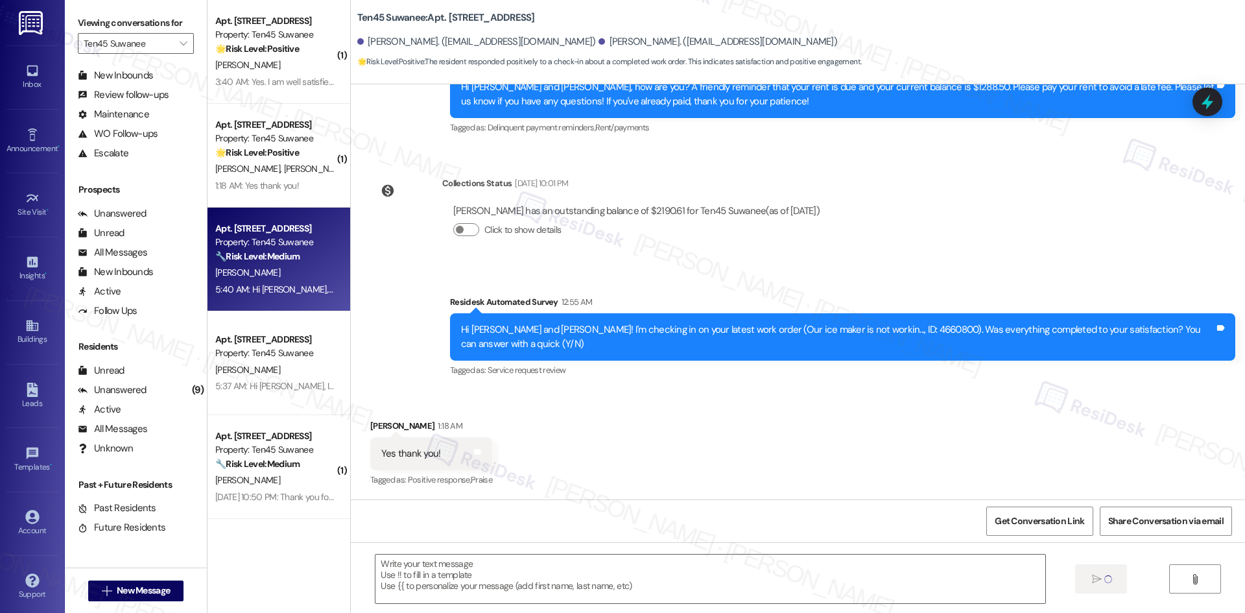
type textarea "Fetching suggested responses. Please feel free to read through the conversation…"
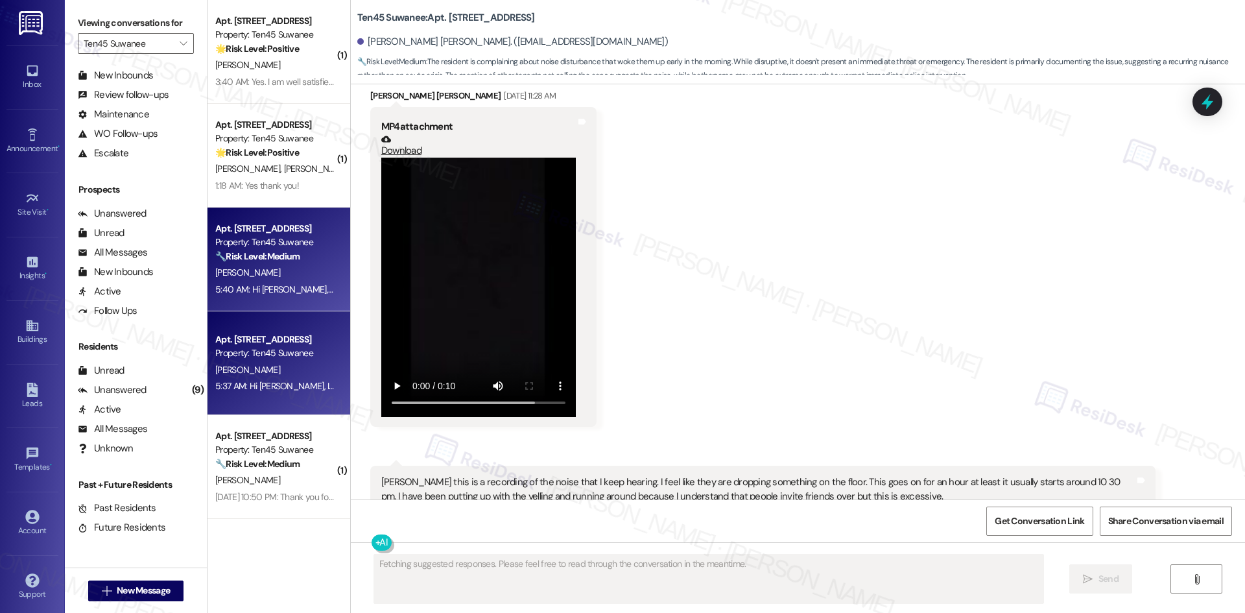
click at [247, 372] on div "C. Jones" at bounding box center [275, 370] width 123 height 16
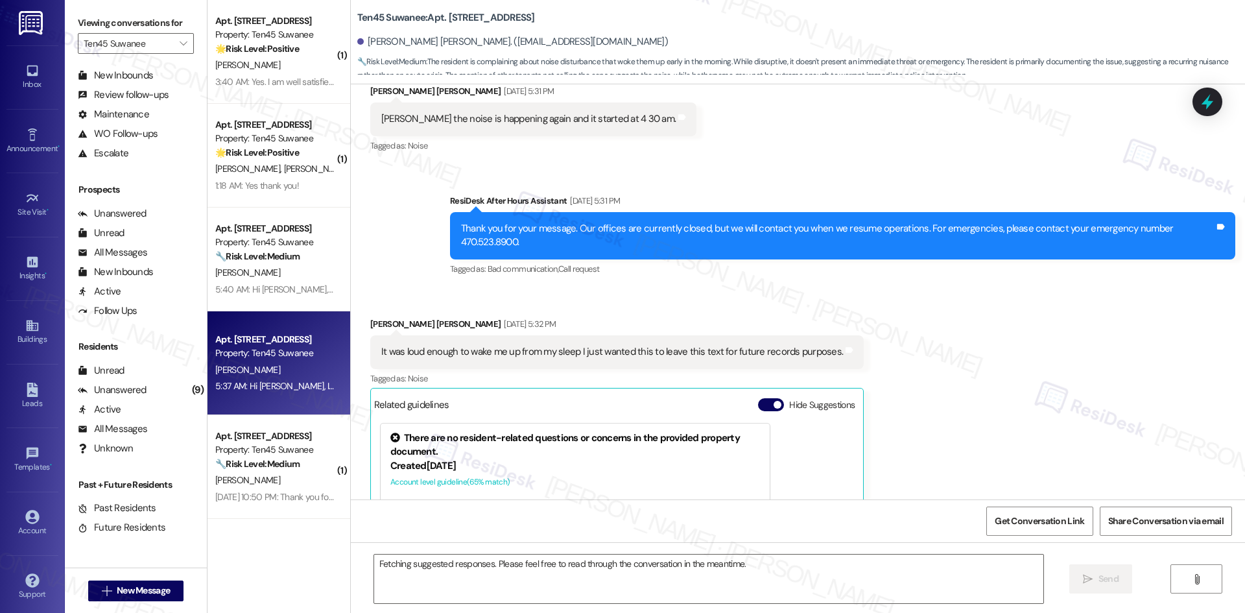
scroll to position [7060, 0]
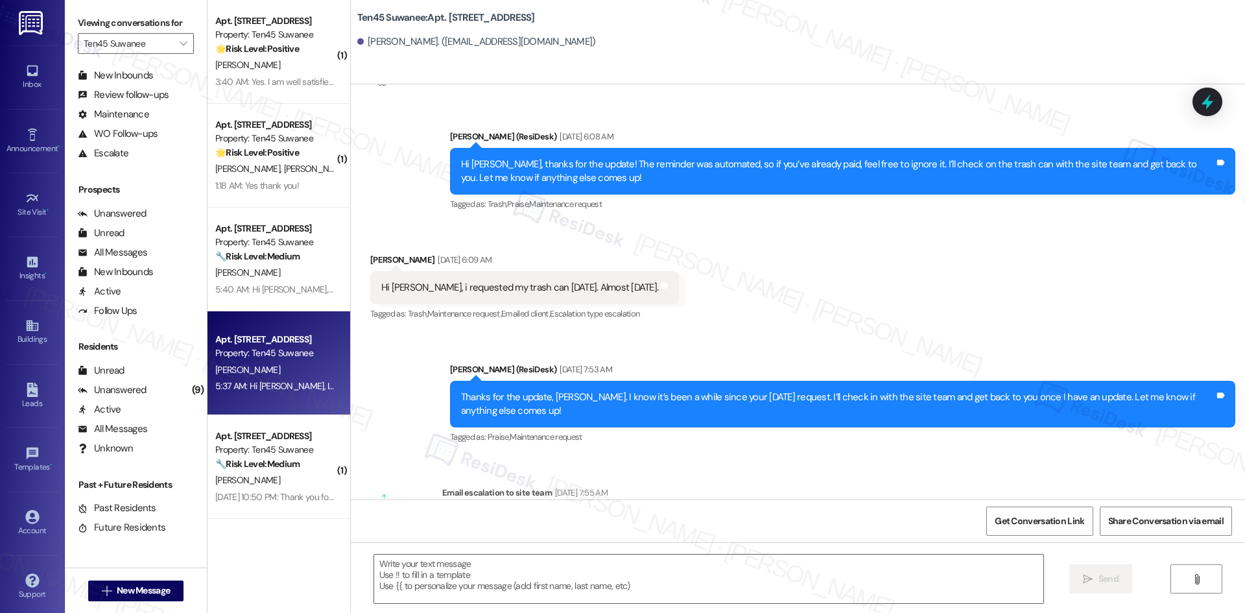
type textarea "Fetching suggested responses. Please feel free to read through the conversation…"
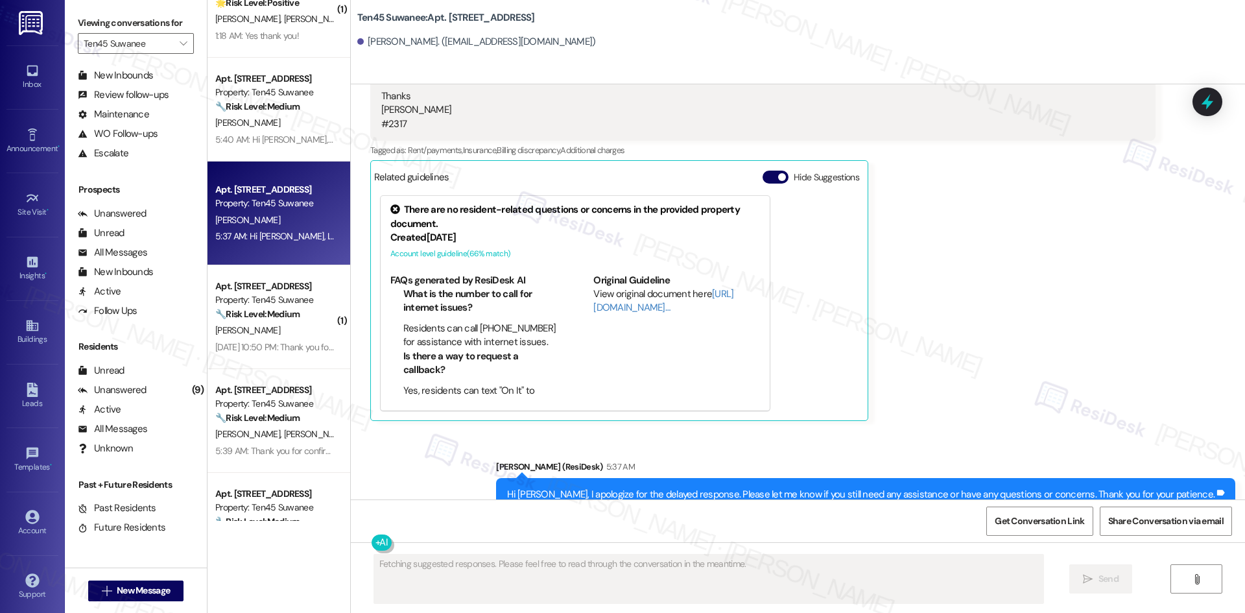
scroll to position [194, 0]
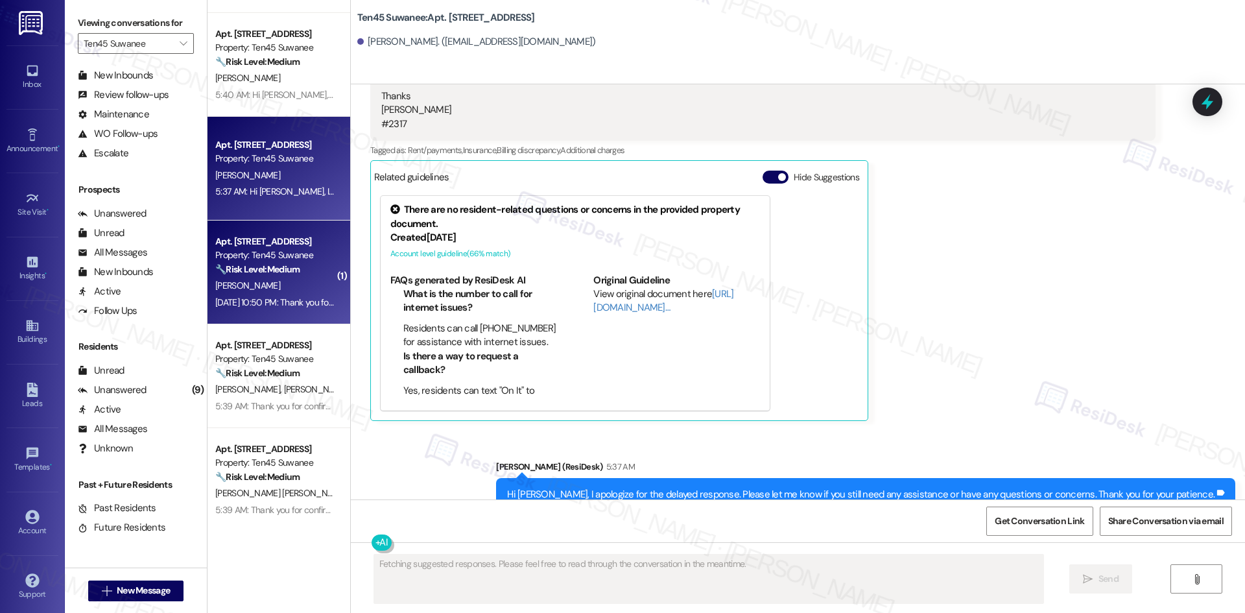
click at [260, 274] on strong "🔧 Risk Level: Medium" at bounding box center [257, 269] width 84 height 12
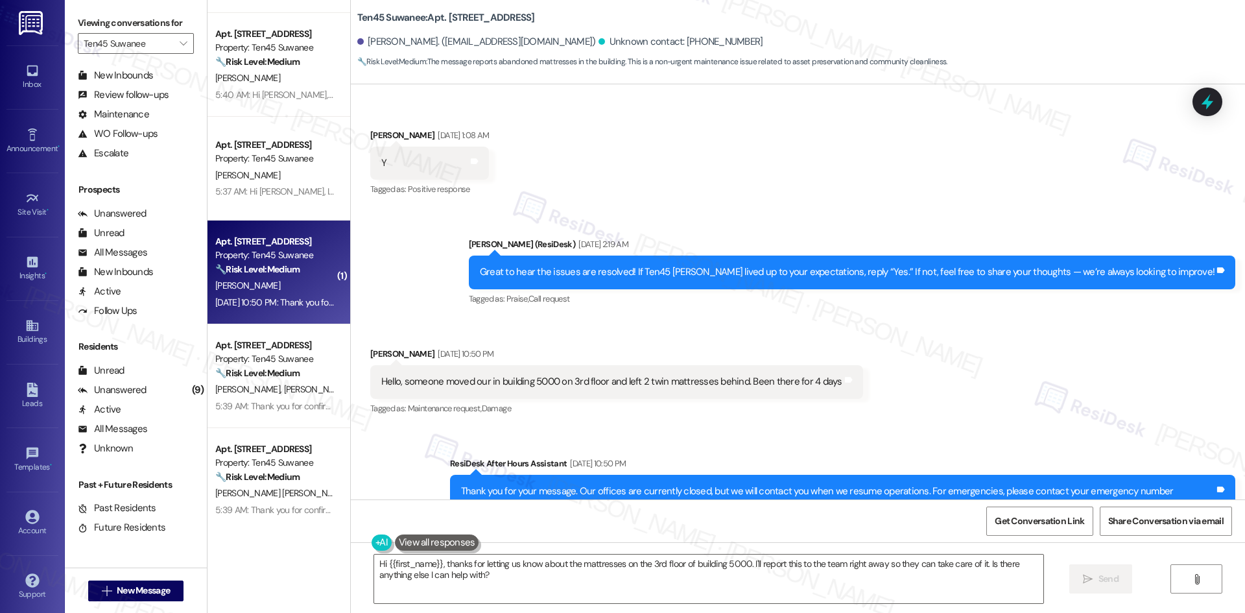
scroll to position [2815, 0]
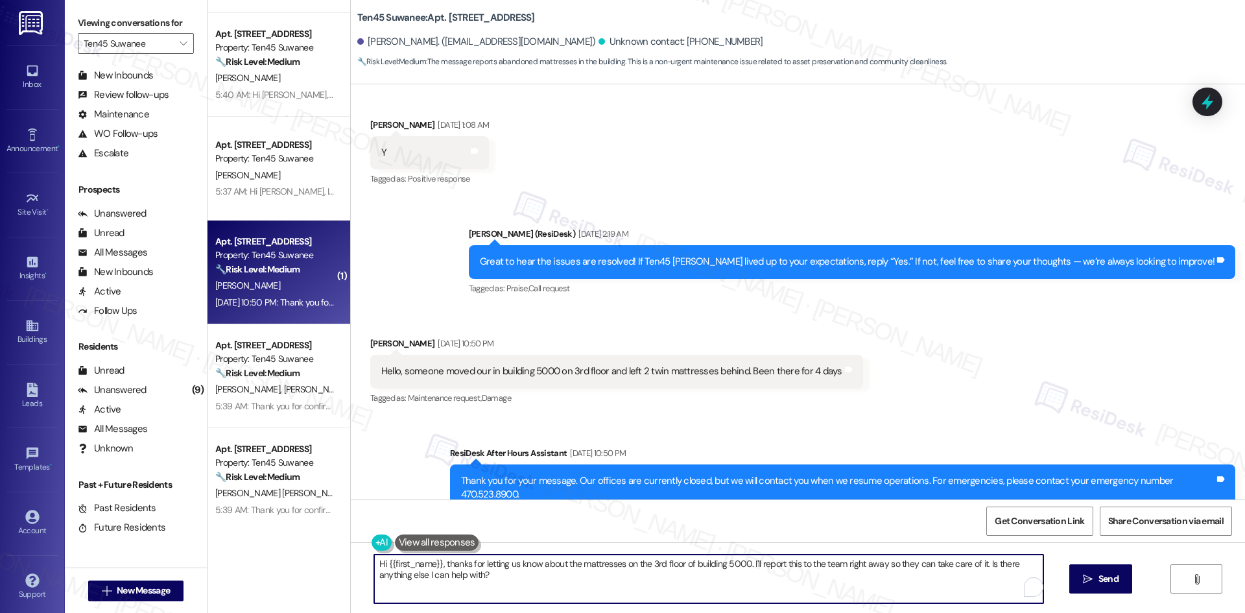
drag, startPoint x: 539, startPoint y: 577, endPoint x: 438, endPoint y: 565, distance: 102.5
click at [438, 565] on textarea "Hi {{first_name}}, thanks for letting us know about the mattresses on the 3rd f…" at bounding box center [708, 578] width 669 height 49
paste textarea "I apologize for the delayed response. Please let me know if you still need any …"
type textarea "Hi {{first_name}}, I apologize for the delayed response. Please let me know if …"
drag, startPoint x: 874, startPoint y: 587, endPoint x: 862, endPoint y: 581, distance: 13.0
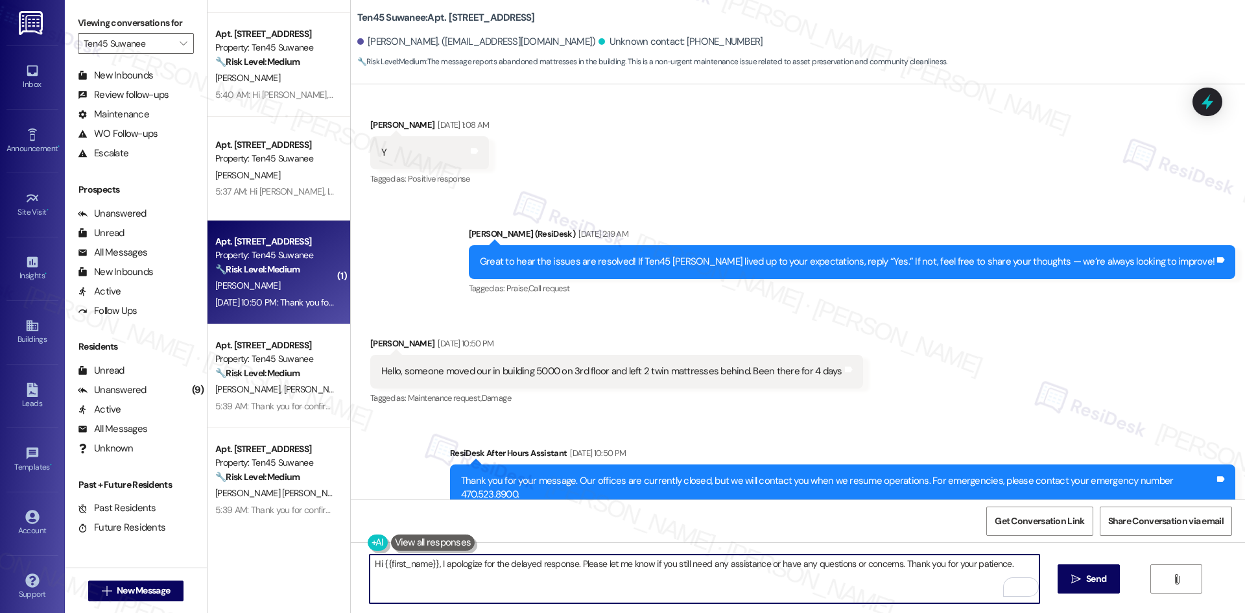
click at [873, 587] on textarea "Hi {{first_name}}, I apologize for the delayed response. Please let me know if …" at bounding box center [704, 578] width 669 height 49
click at [523, 568] on textarea "Hi {{first_name}}, I apologize for the delayed response. Please let me know if …" at bounding box center [705, 578] width 669 height 49
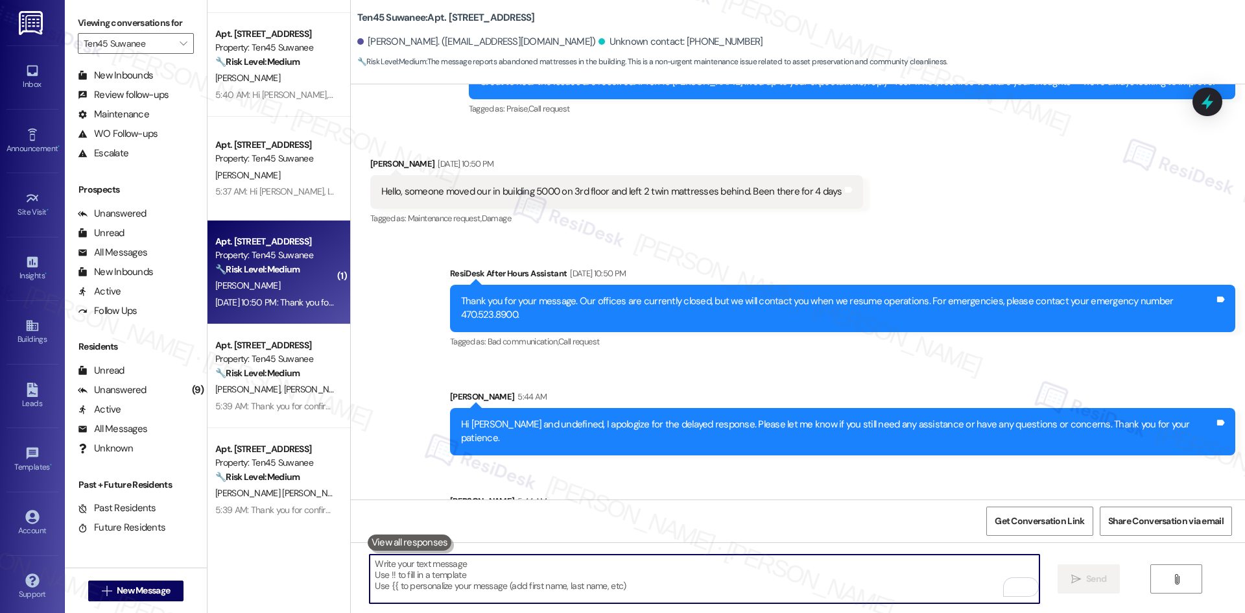
scroll to position [2996, 0]
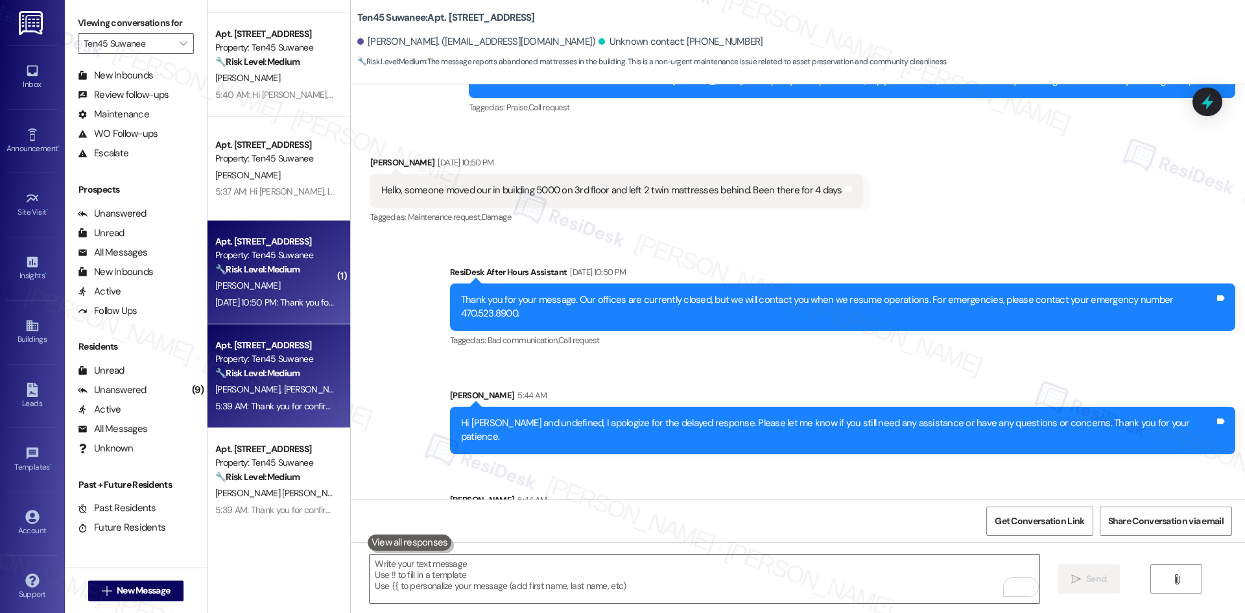
click at [241, 384] on span "C. Turner" at bounding box center [249, 389] width 69 height 12
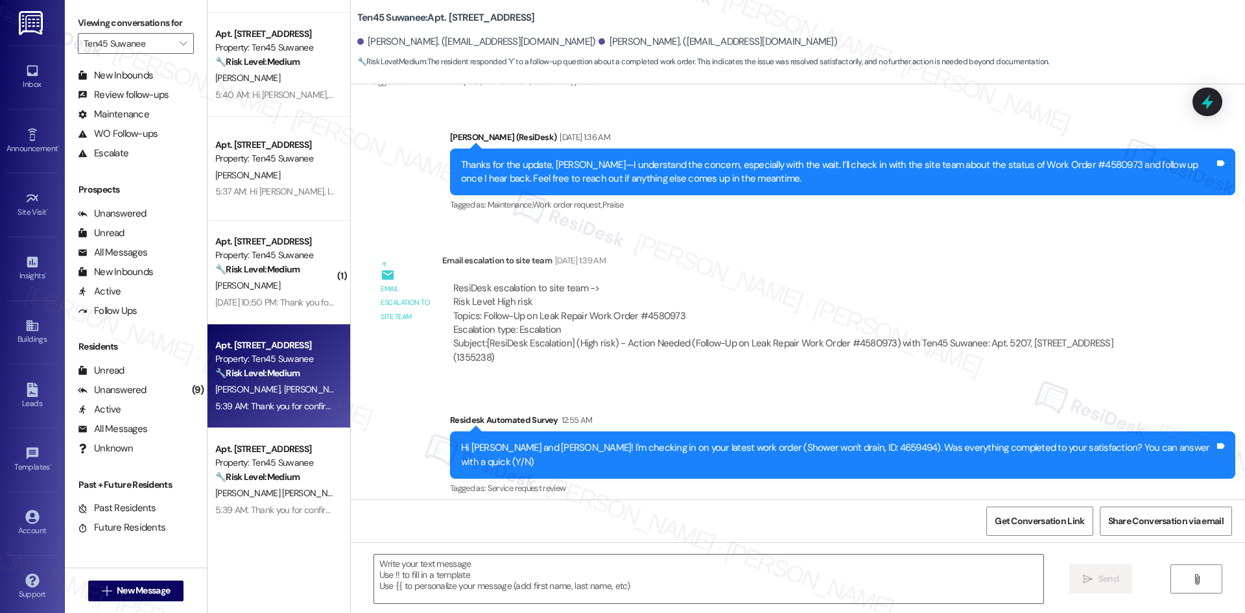
type textarea "Fetching suggested responses. Please feel free to read through the conversation…"
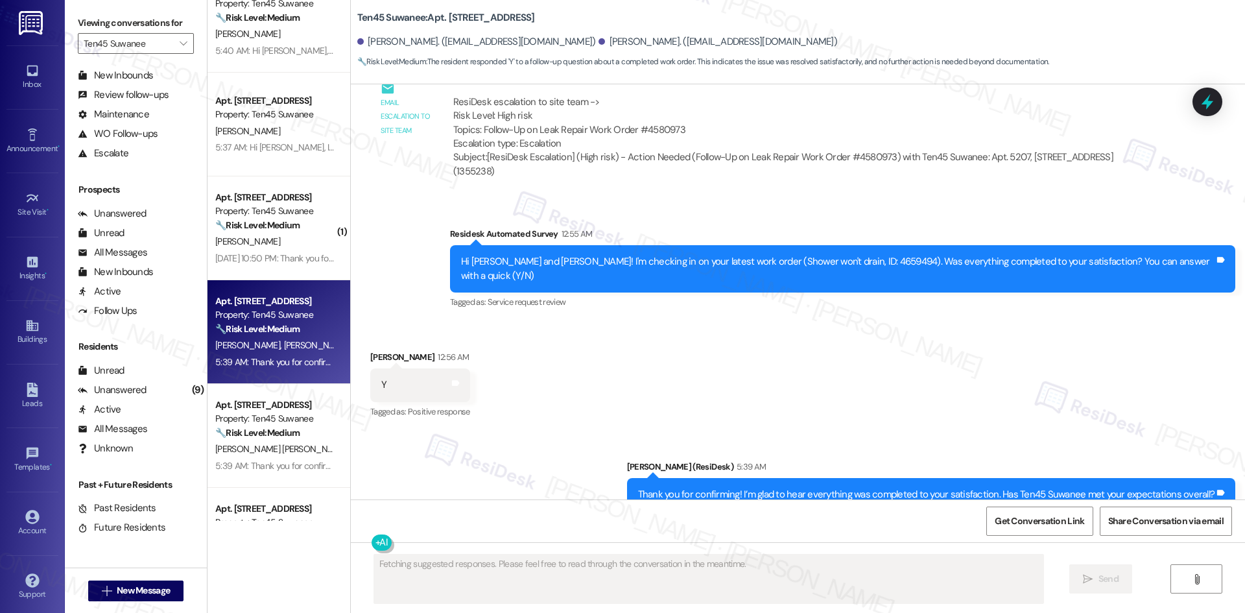
scroll to position [413, 0]
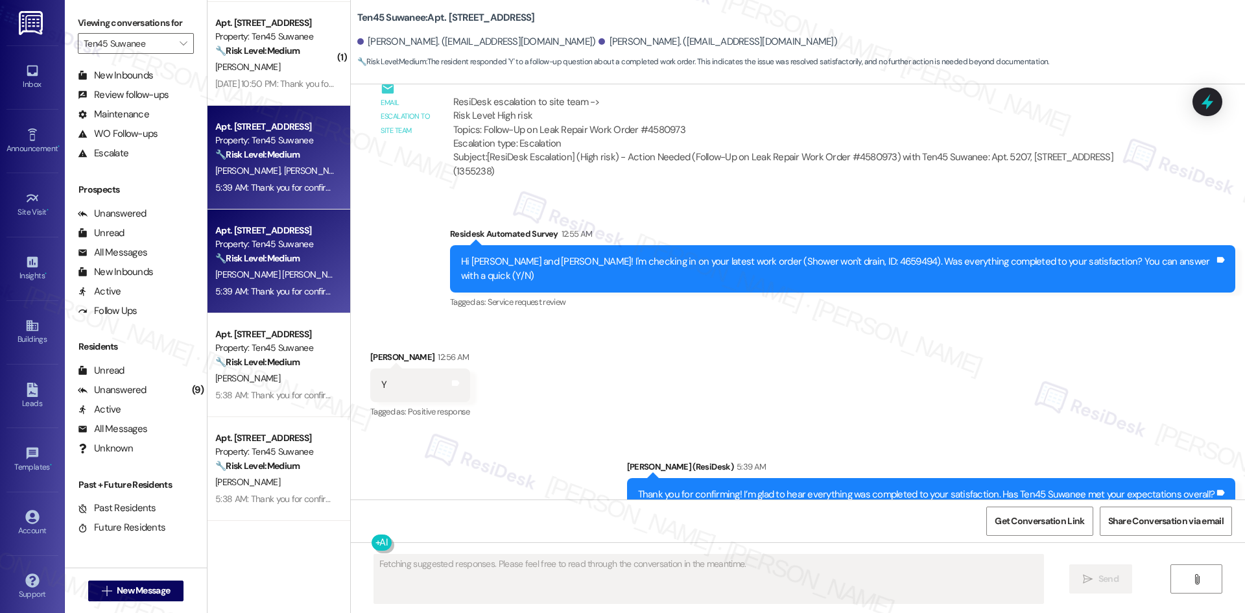
click at [271, 296] on div "5:39 AM: Thank you for confirming! I’m glad to hear everything was completed to…" at bounding box center [497, 291] width 565 height 12
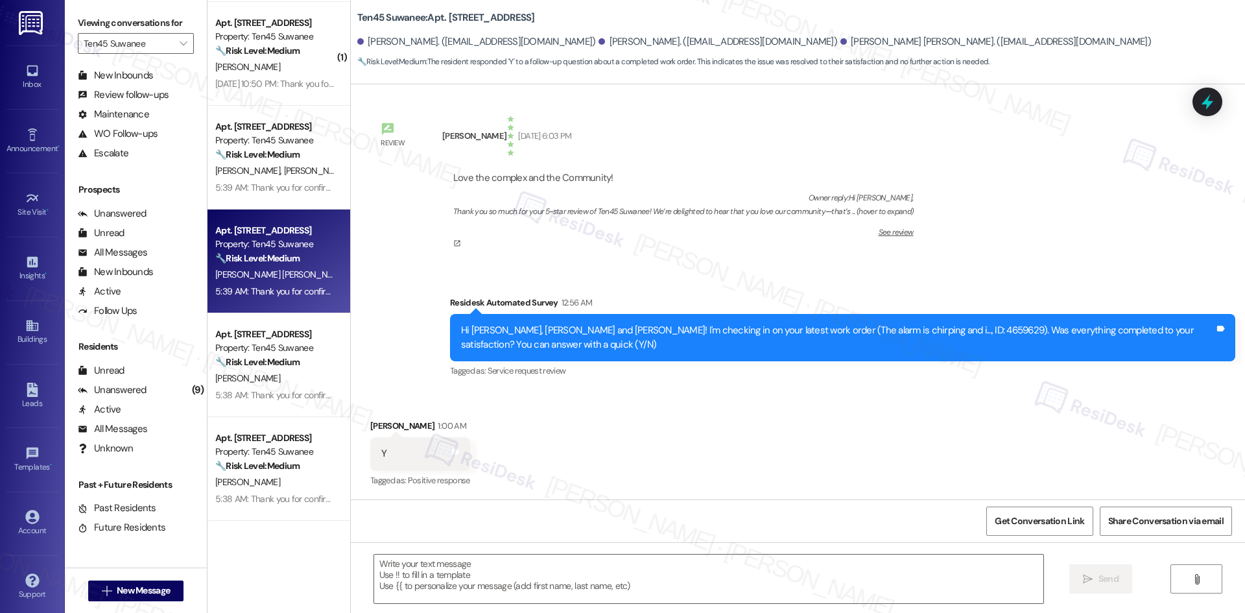
type textarea "Fetching suggested responses. Please feel free to read through the conversation…"
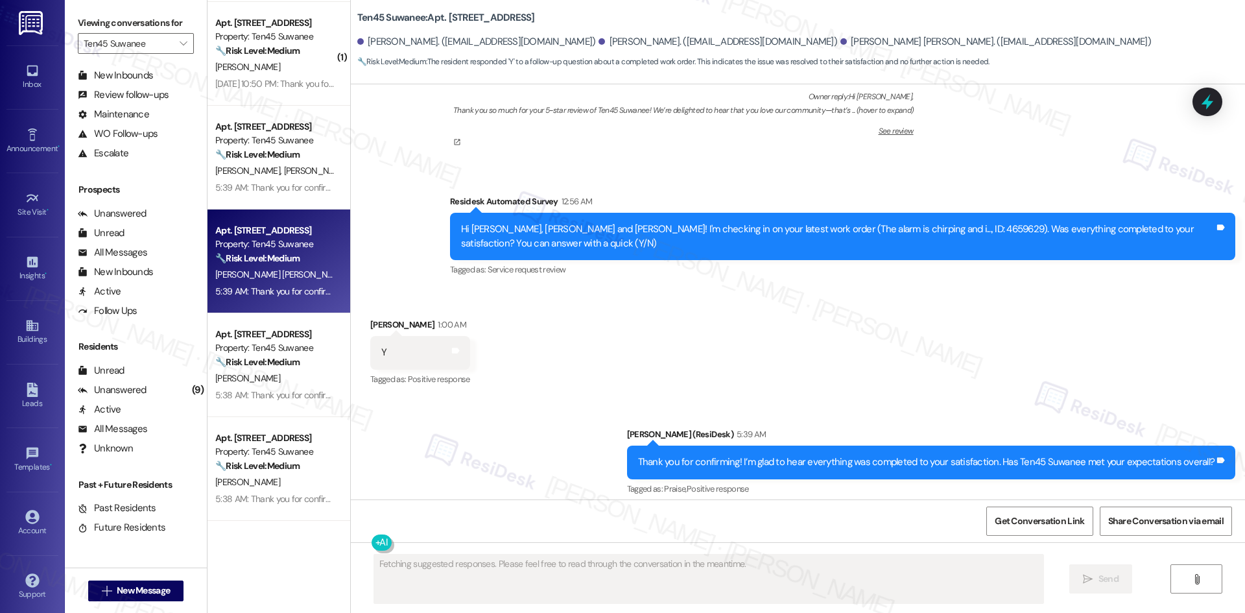
scroll to position [319, 0]
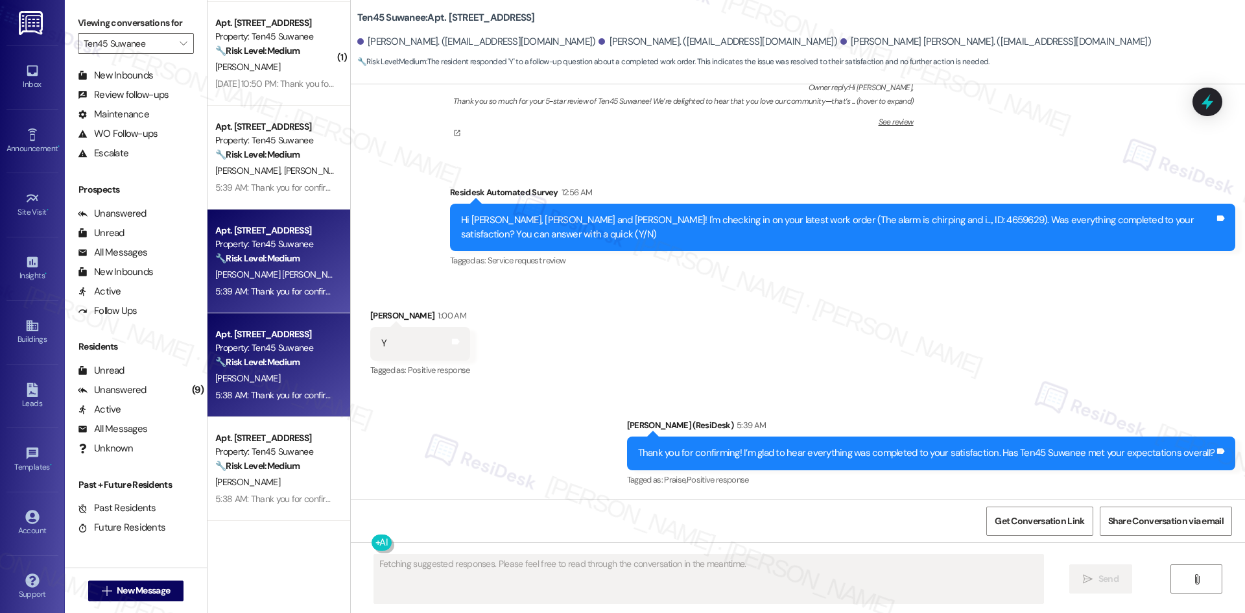
click at [290, 389] on div "5:38 AM: Thank you for confirming! I’m glad to hear everything was completed to…" at bounding box center [497, 395] width 565 height 12
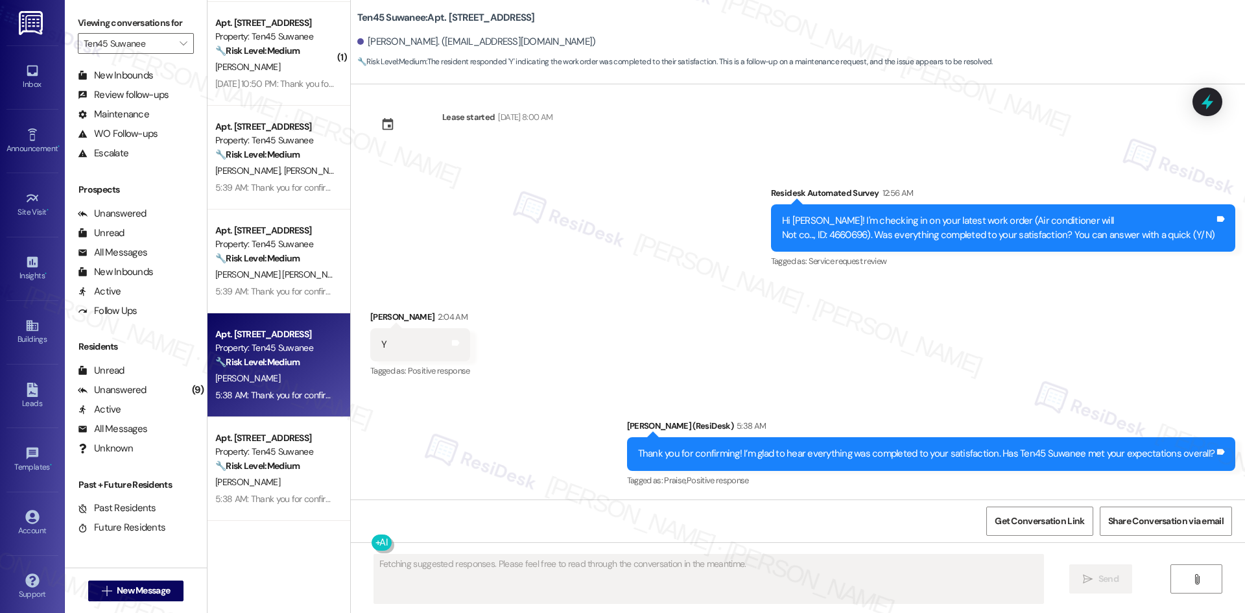
scroll to position [768, 0]
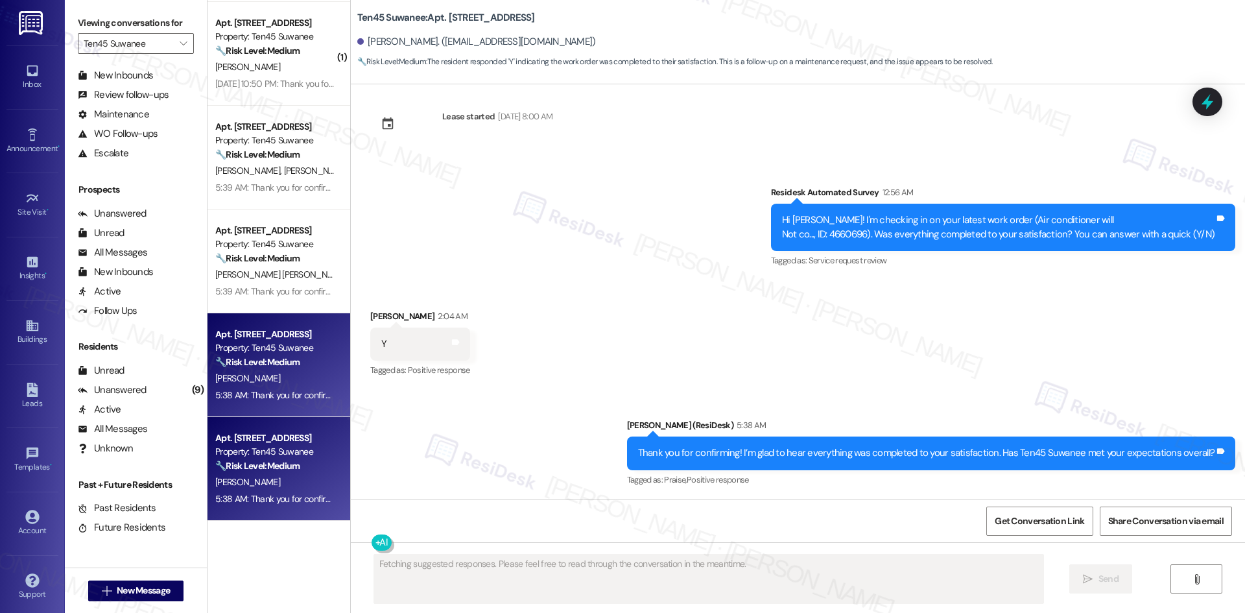
click at [279, 475] on div "J. Flores" at bounding box center [275, 482] width 123 height 16
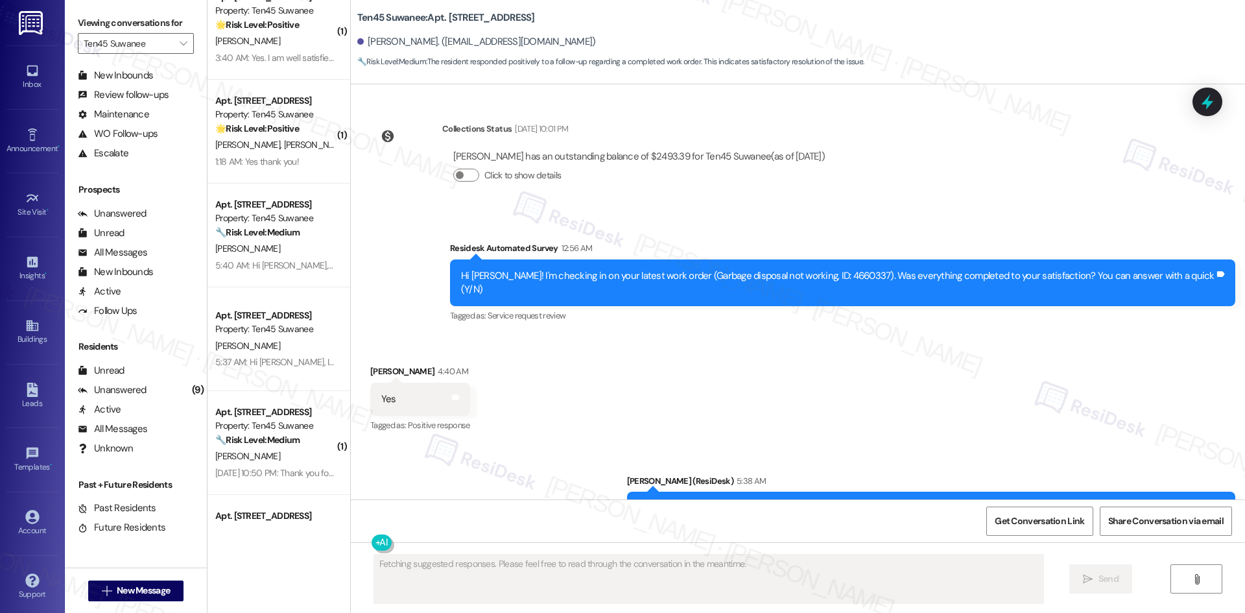
scroll to position [0, 0]
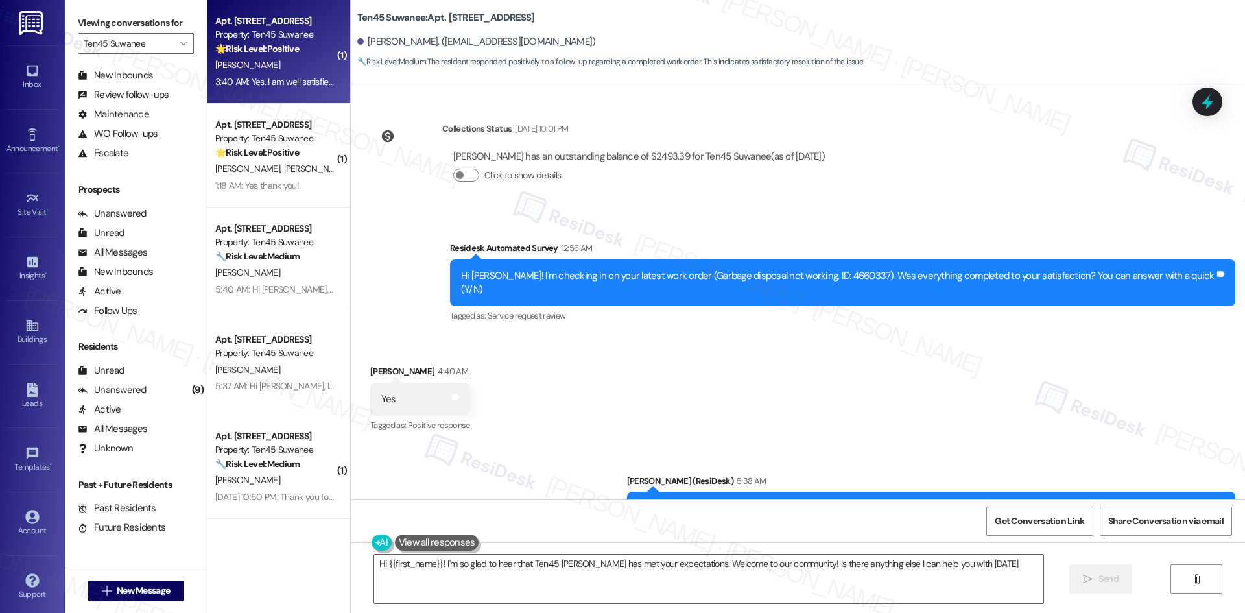
type textarea "Hi {{first_name}}! I'm so glad to hear that Ten45 Suwanee has met your expectat…"
click at [278, 64] on div "T. Stewart" at bounding box center [275, 65] width 123 height 16
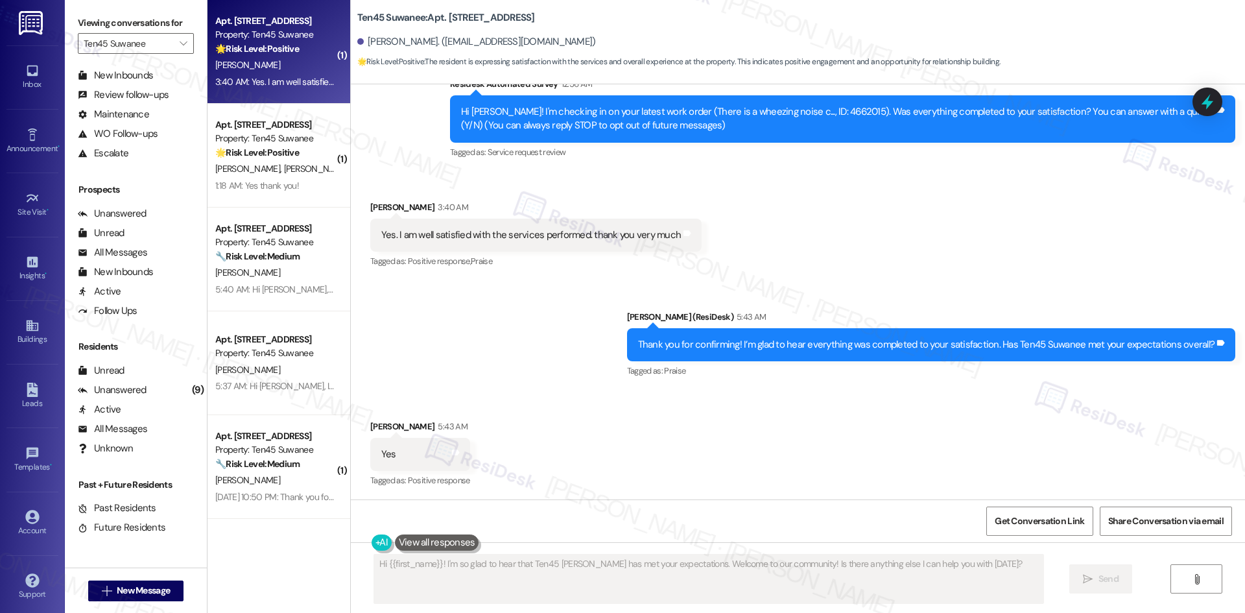
scroll to position [124, 0]
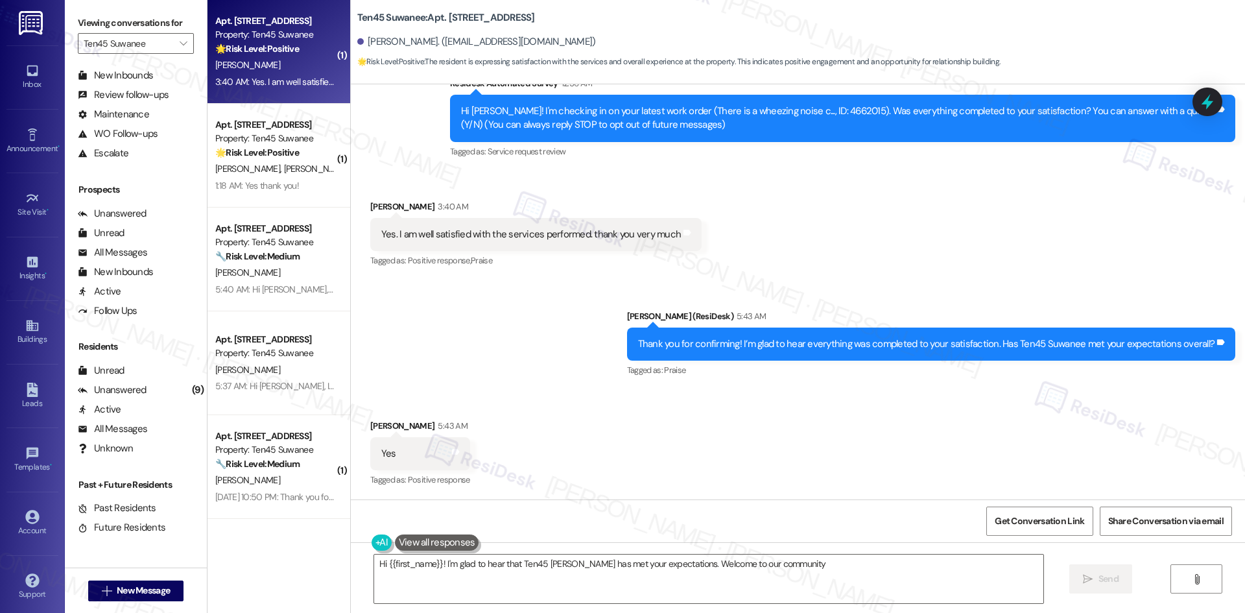
type textarea "Hi {{first_name}}! I'm glad to hear that Ten45 Suwanee has met your expectation…"
click at [438, 450] on div "Yes Tags and notes" at bounding box center [420, 453] width 100 height 33
click at [452, 453] on icon at bounding box center [456, 452] width 8 height 6
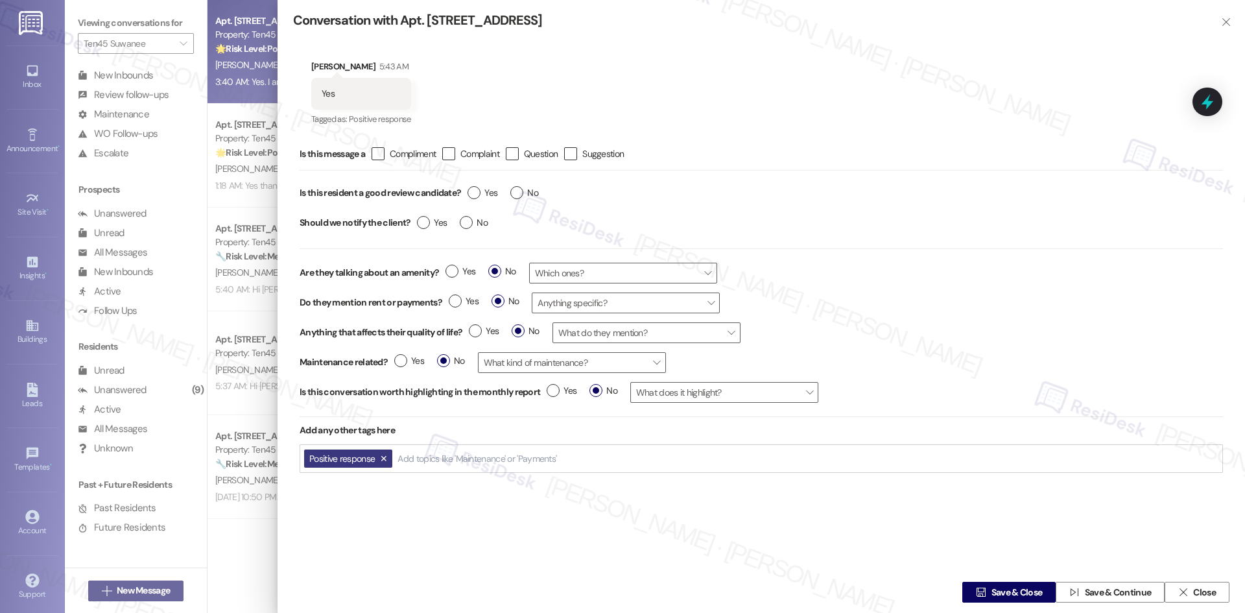
click at [383, 164] on div "Is this message a  Compliment  Complaint  Question  Suggestion" at bounding box center [761, 154] width 923 height 32
click at [382, 156] on icon "" at bounding box center [377, 154] width 8 height 14
click at [373, 156] on input " Compliment" at bounding box center [369, 154] width 8 height 8
checkbox input "true"
click at [477, 189] on label "Yes" at bounding box center [482, 193] width 30 height 14
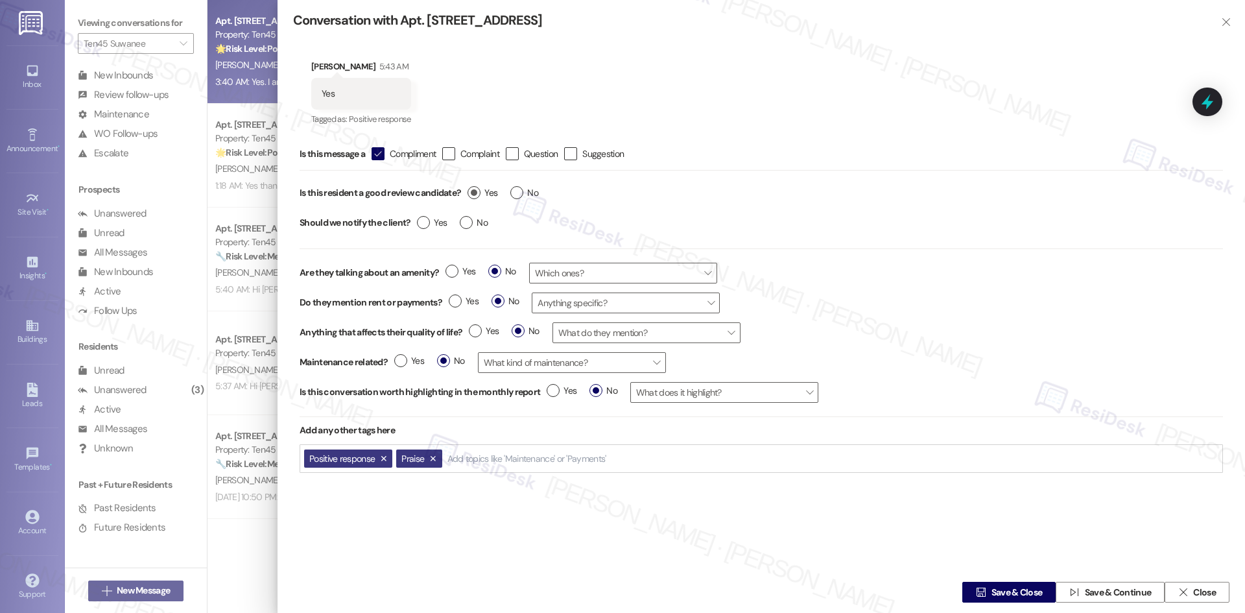
click at [477, 189] on input "Yes" at bounding box center [482, 194] width 30 height 17
radio input "true"
drag, startPoint x: 422, startPoint y: 226, endPoint x: 446, endPoint y: 236, distance: 25.9
click at [422, 227] on label "Yes" at bounding box center [432, 223] width 30 height 14
click at [422, 227] on input "Yes" at bounding box center [432, 224] width 30 height 17
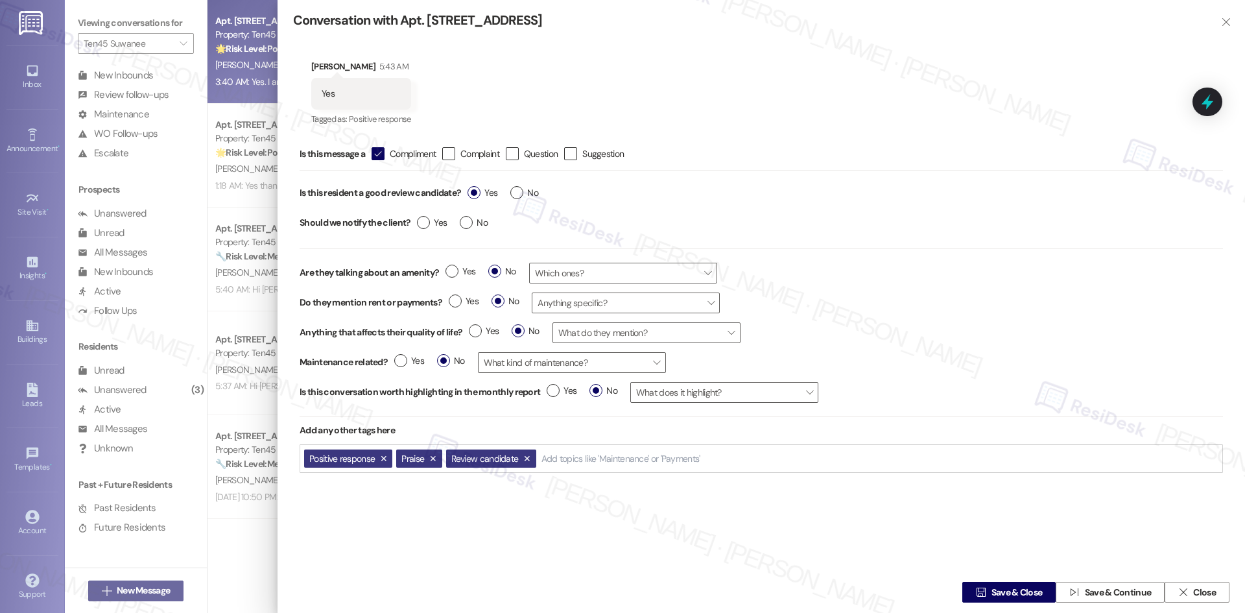
radio input "true"
click at [1015, 587] on span "Save & Close" at bounding box center [1016, 592] width 51 height 14
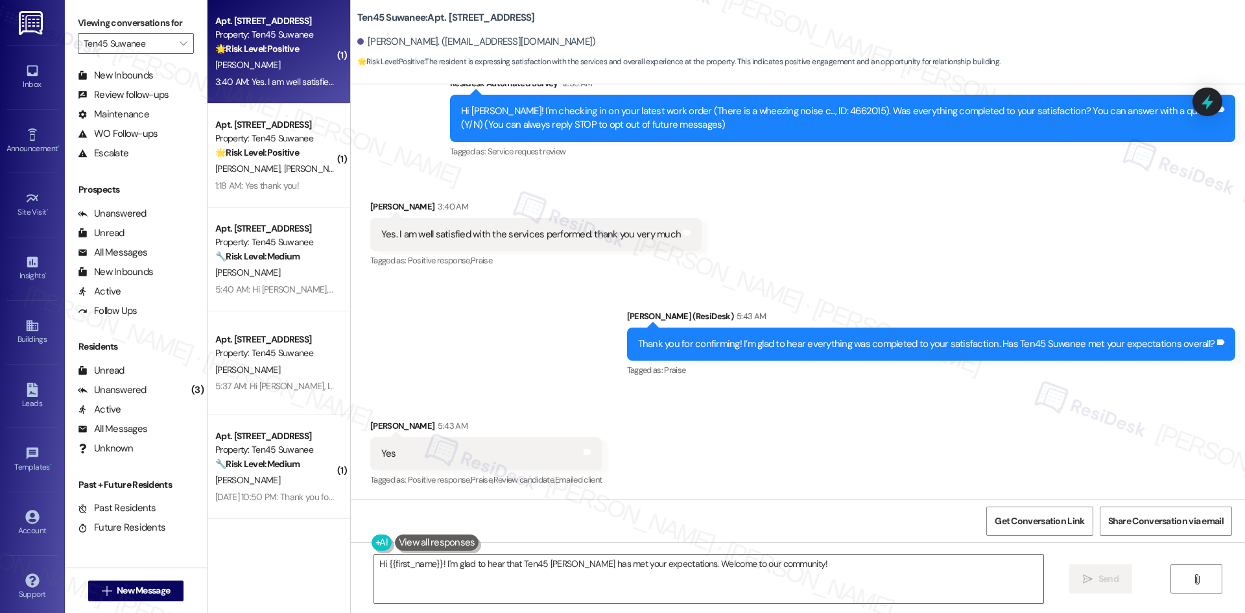
scroll to position [123, 0]
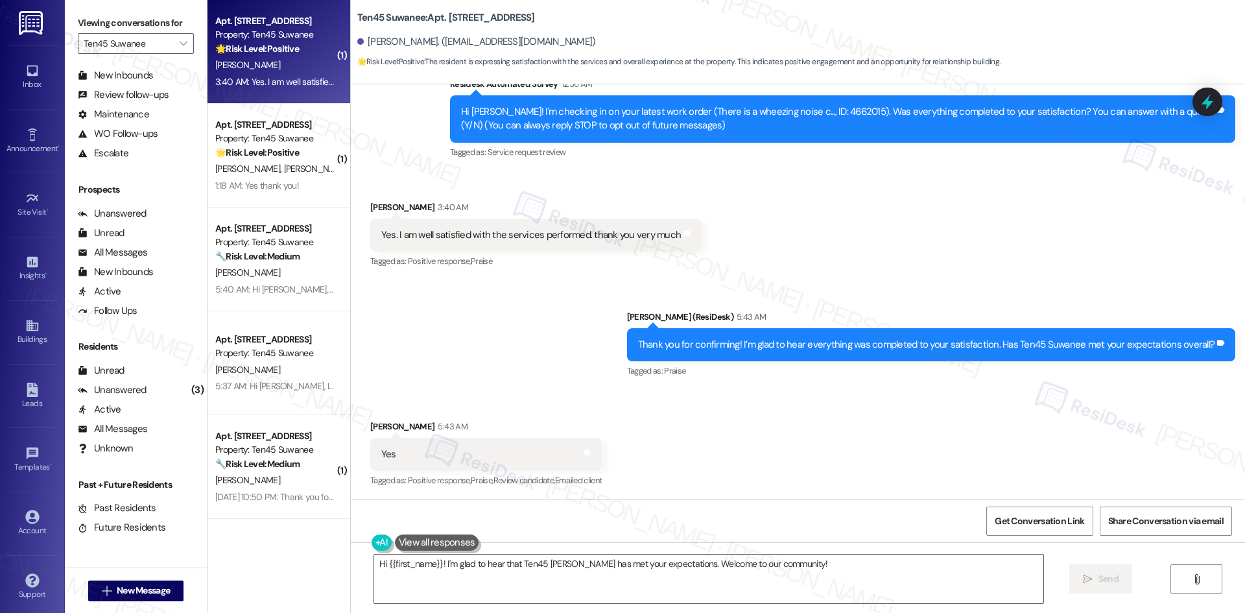
click at [582, 279] on div "Received via SMS Todd Stewart 3:40 AM Yes. I am well satisfied with the service…" at bounding box center [535, 236] width 351 height 90
click at [569, 582] on textarea "Hi {{first_name}}! I'm glad to hear that Ten45 Suwanee has met your expectation…" at bounding box center [708, 578] width 669 height 49
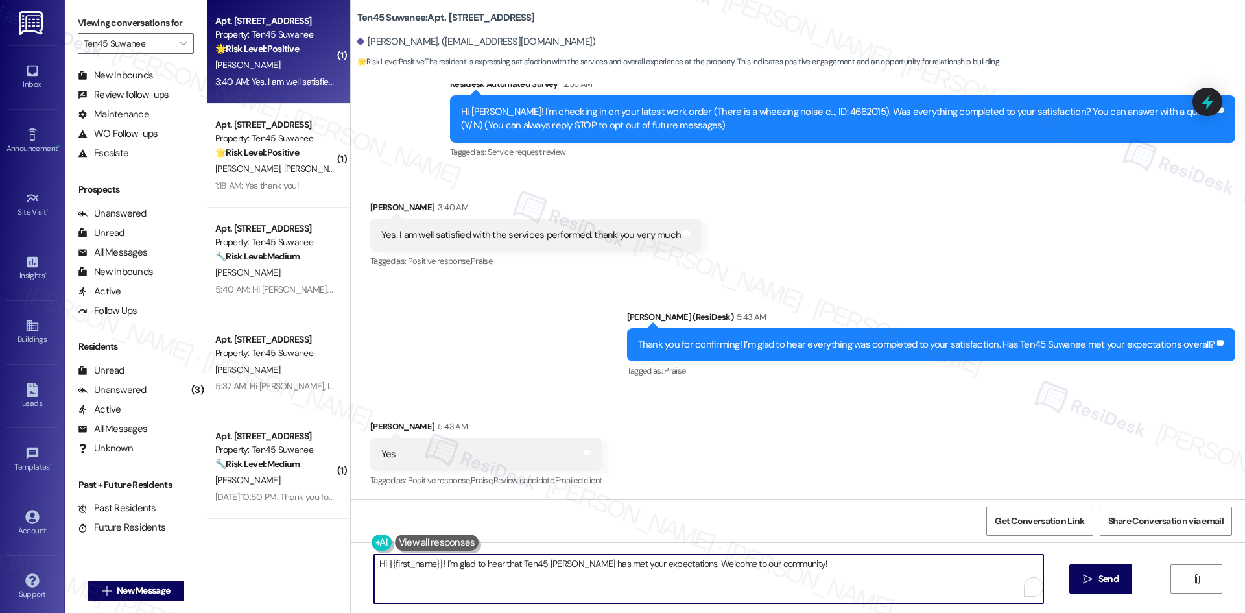
paste textarea "I’m so happy to hear you’re enjoying your home, {{first_name}}! We’d really app…"
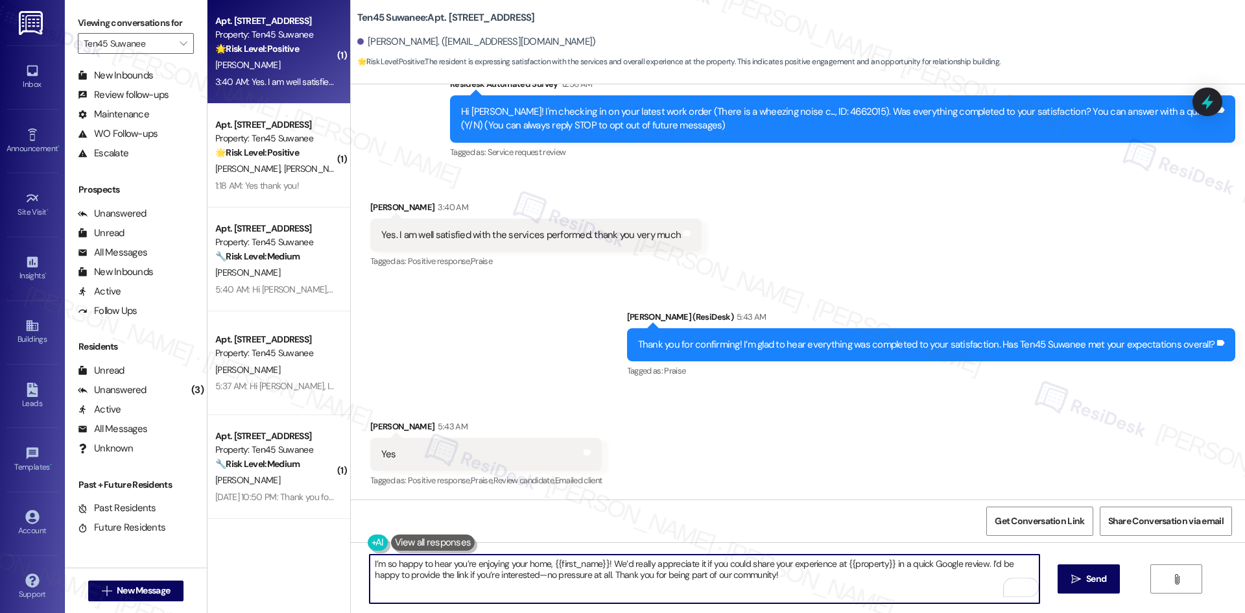
scroll to position [124, 0]
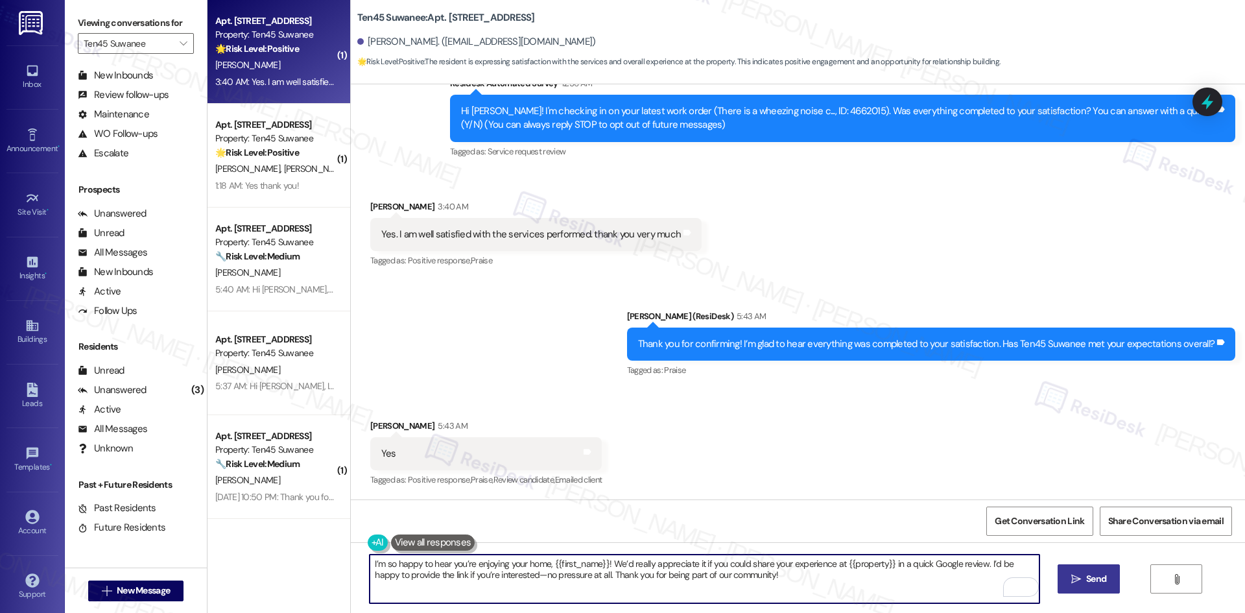
type textarea "I’m so happy to hear you’re enjoying your home, {{first_name}}! We’d really app…"
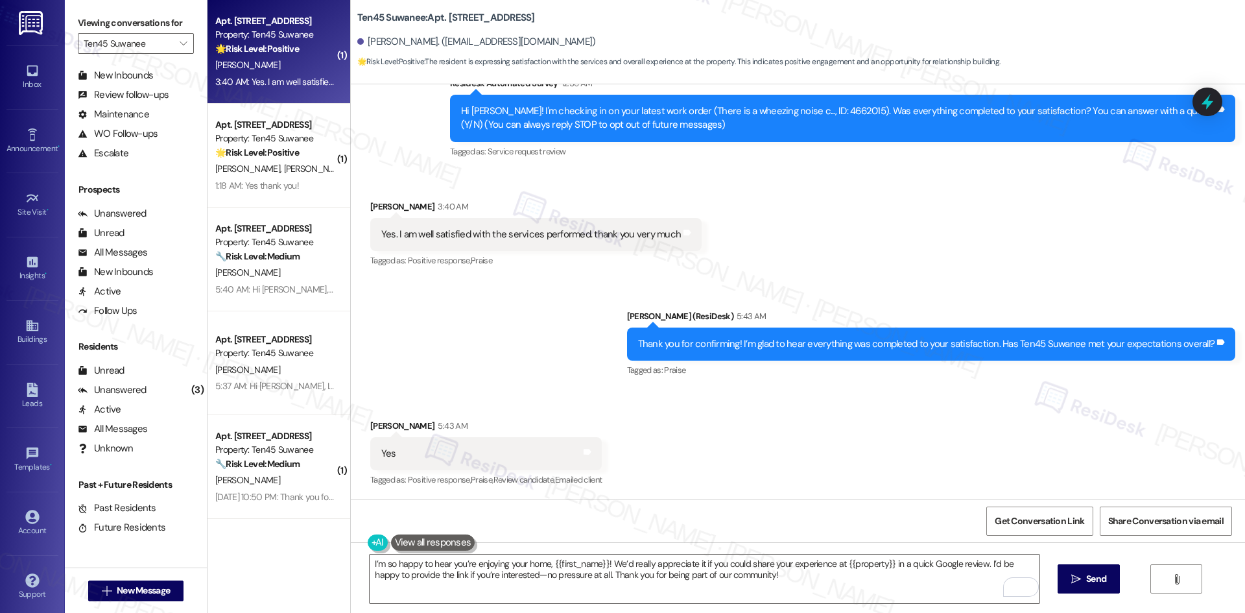
click at [1114, 569] on button " Send" at bounding box center [1088, 578] width 63 height 29
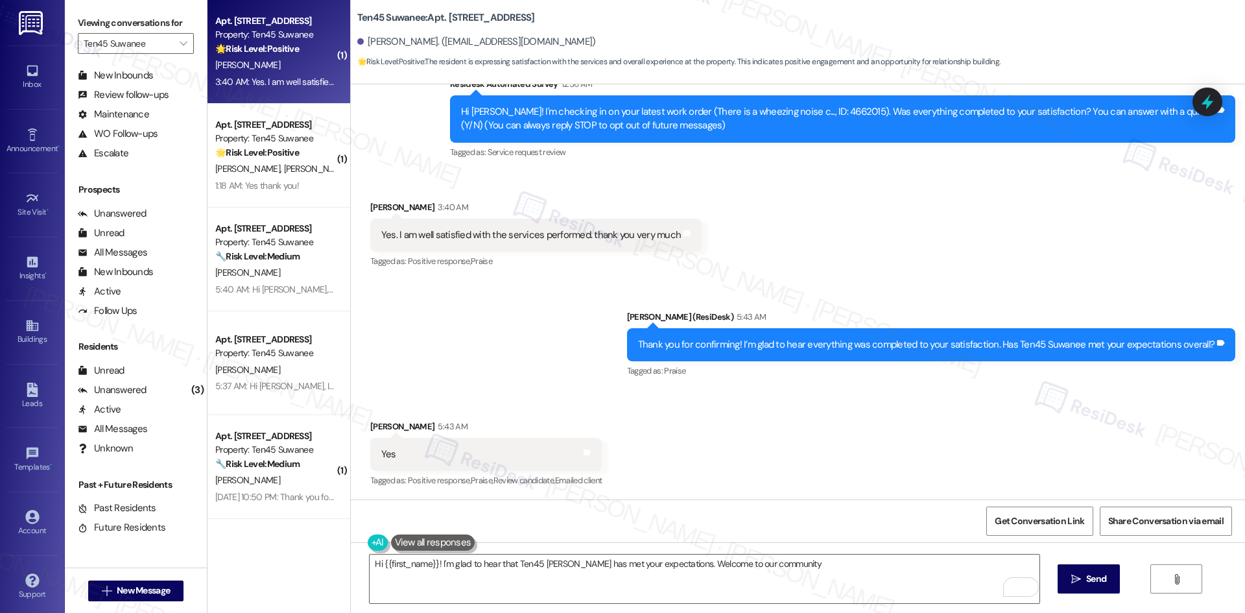
type textarea "Hi {{first_name}}! I'm glad to hear that Ten45 Suwanee has met your expectation…"
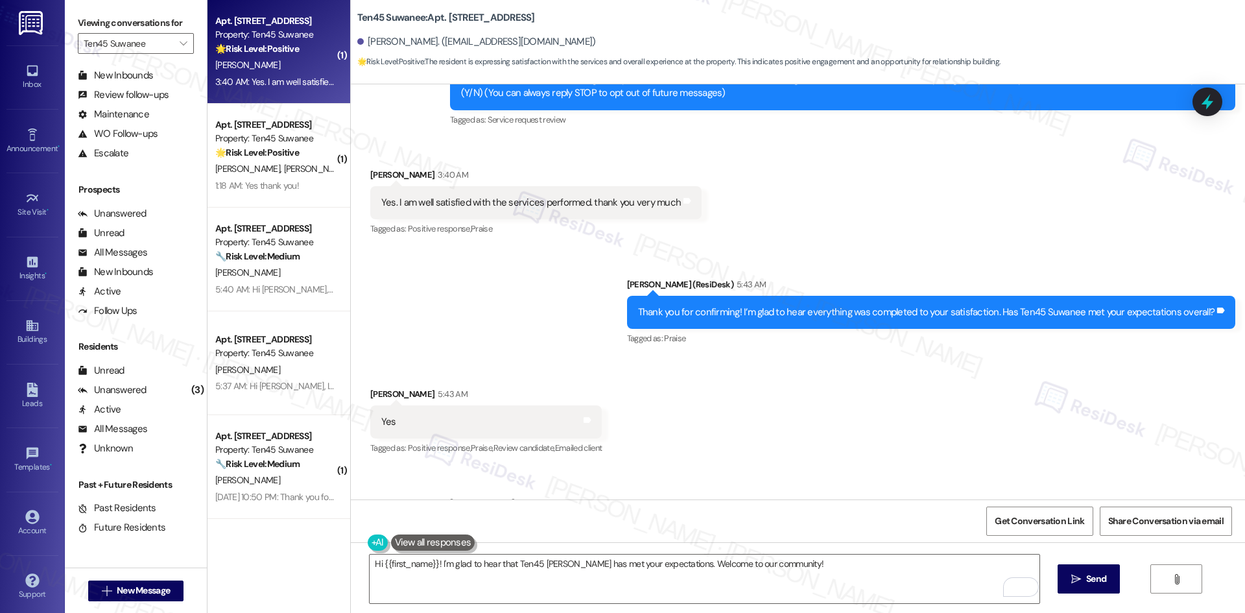
scroll to position [228, 0]
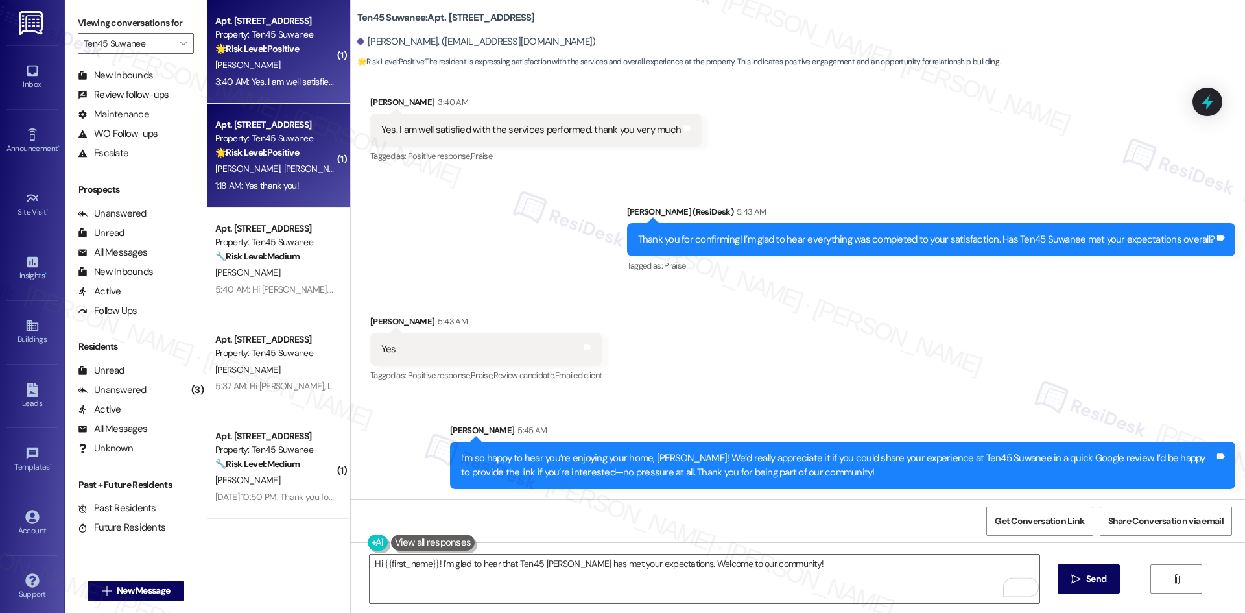
click at [243, 158] on div "🌟 Risk Level: Positive The resident responded positively to a check-in about a …" at bounding box center [275, 153] width 120 height 14
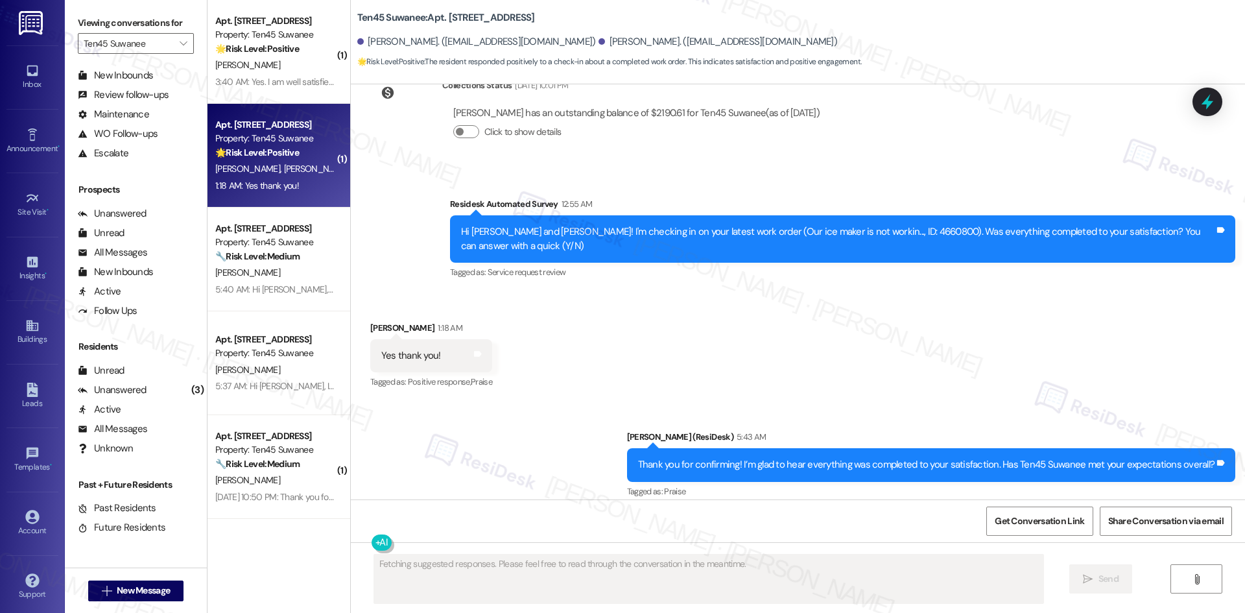
scroll to position [394, 0]
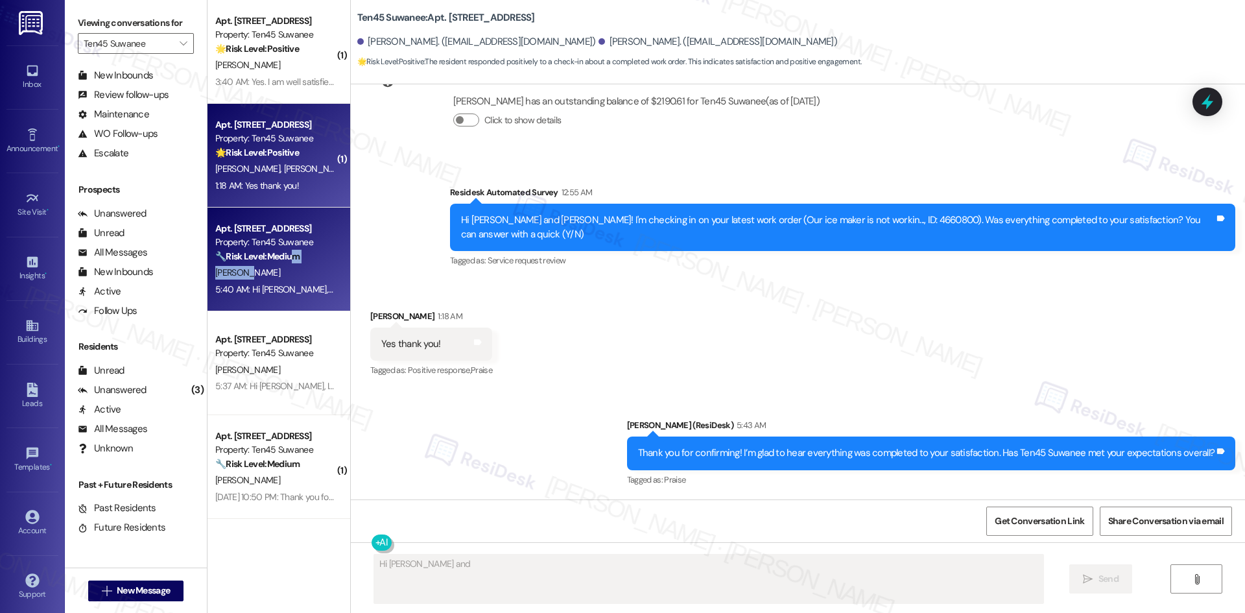
type textarea "Hi Anna and Madeline"
click at [285, 266] on div "Apt. 2228, 1045 Old Peachtree Rd NW Property: Ten45 Suwanee 🔧 Risk Level: Mediu…" at bounding box center [278, 259] width 143 height 104
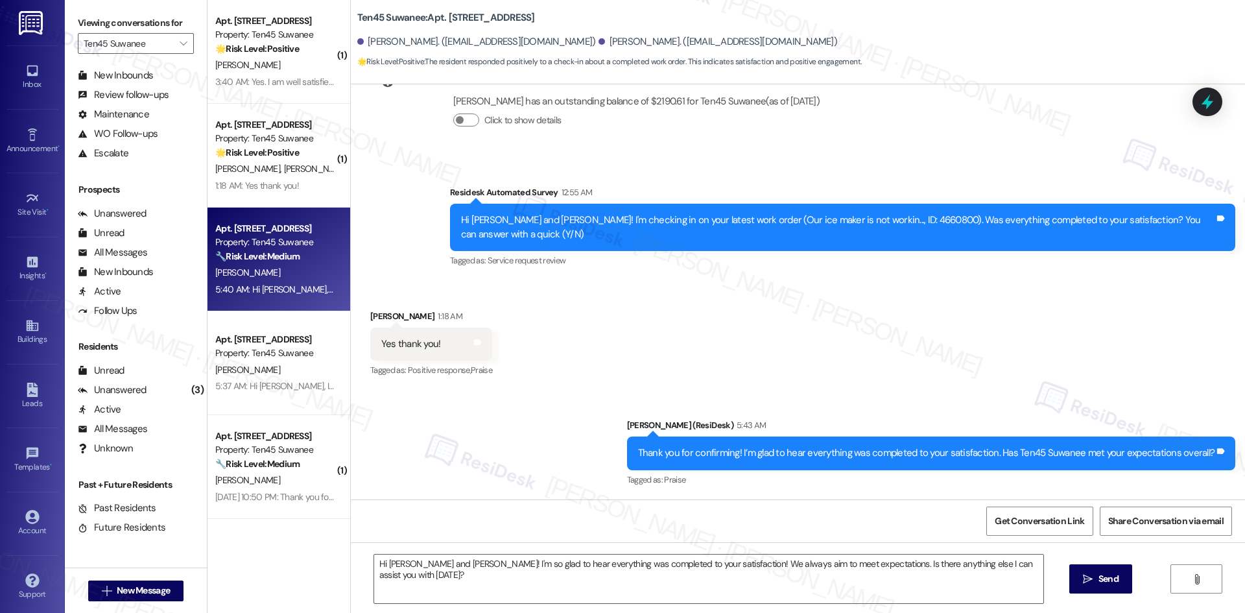
type textarea "Fetching suggested responses. Please feel free to read through the conversation…"
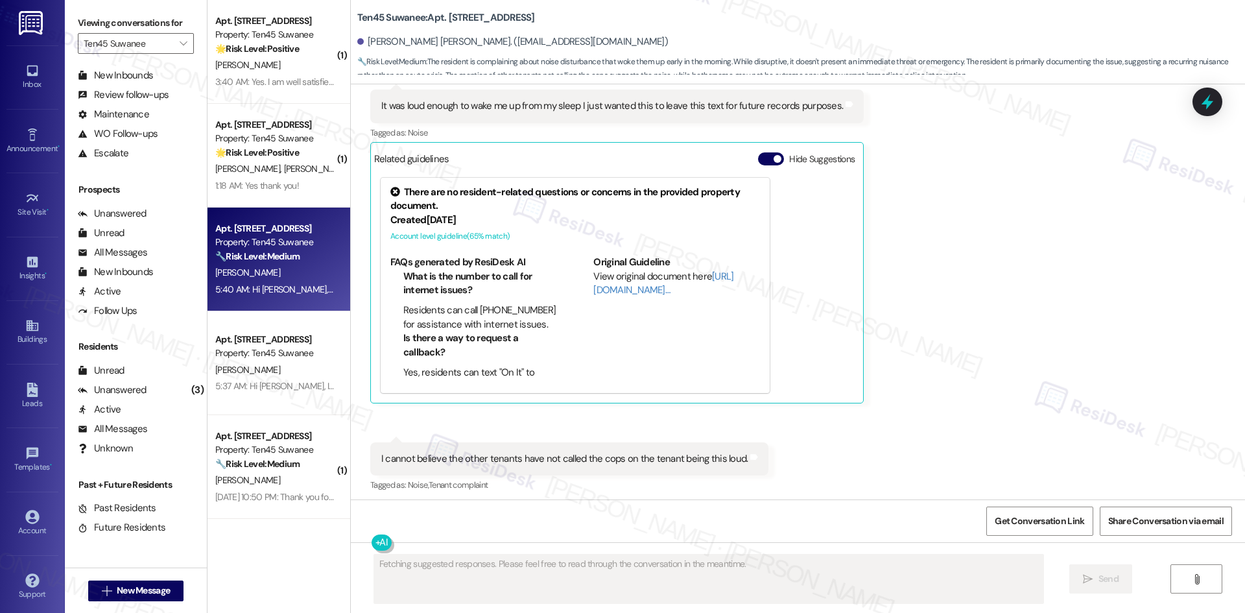
scroll to position [7275, 0]
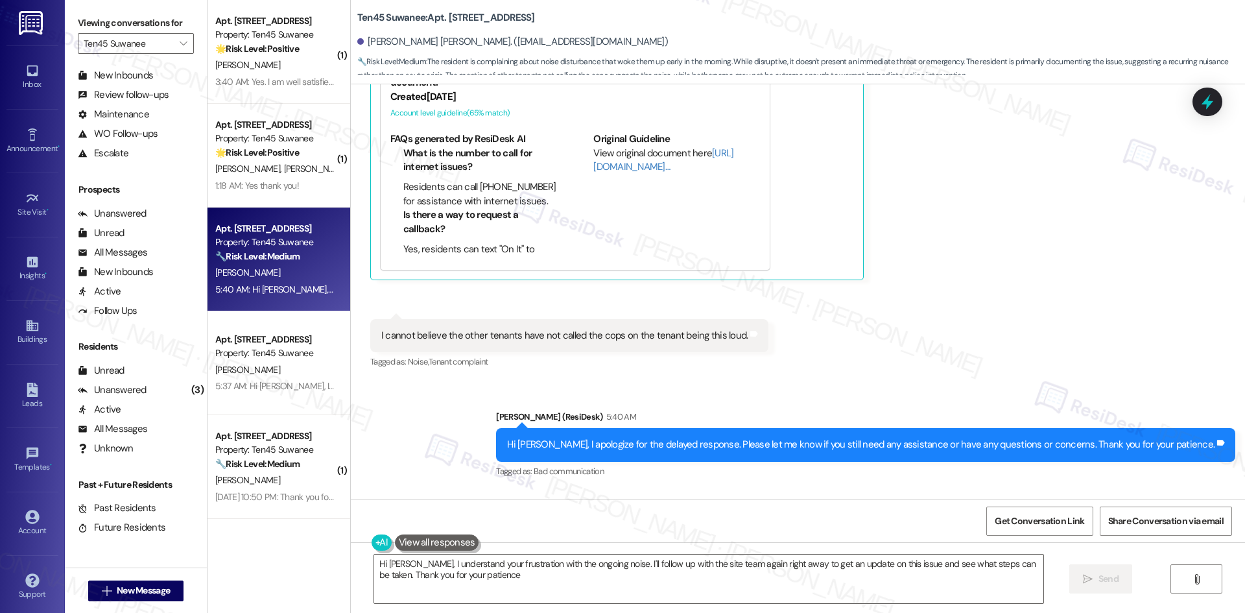
type textarea "Hi Jae Yeon, I understand your frustration with the ongoing noise. I'll follow …"
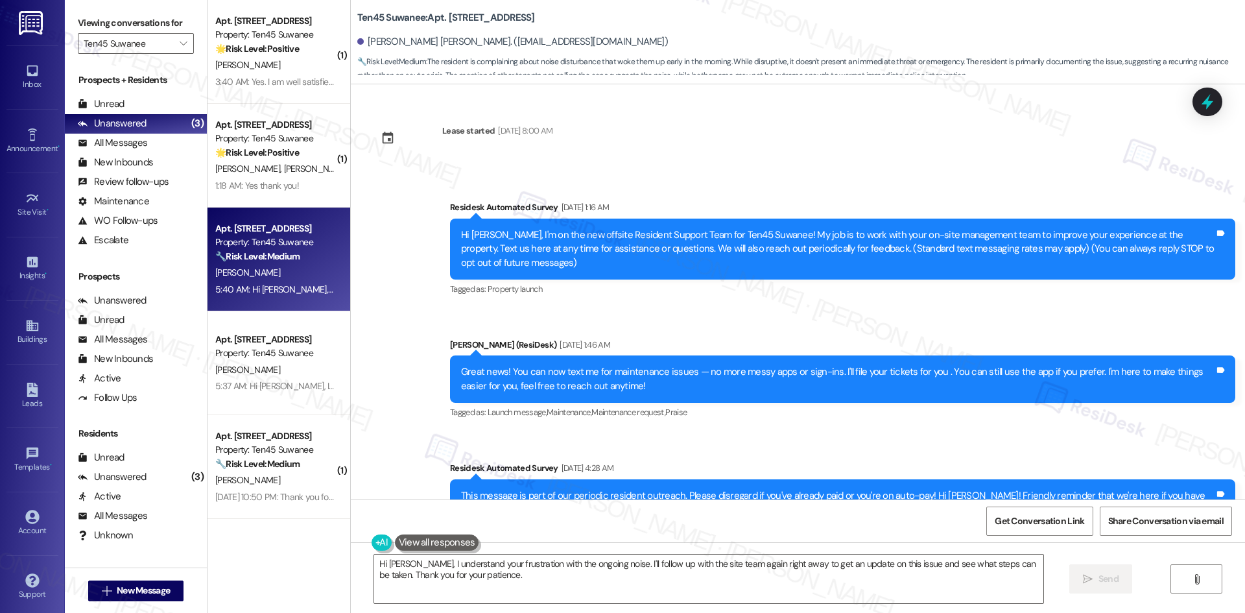
scroll to position [7275, 0]
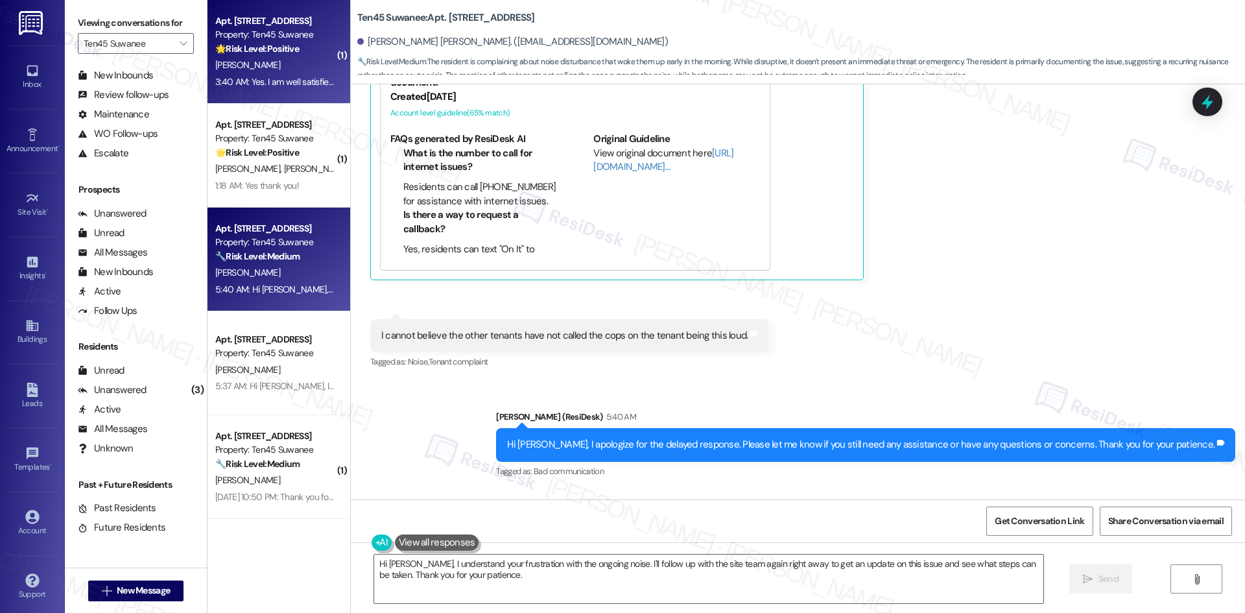
click at [298, 79] on div "3:40 AM: Yes. I am well satisfied with the services performed. thank you very m…" at bounding box center [369, 82] width 309 height 12
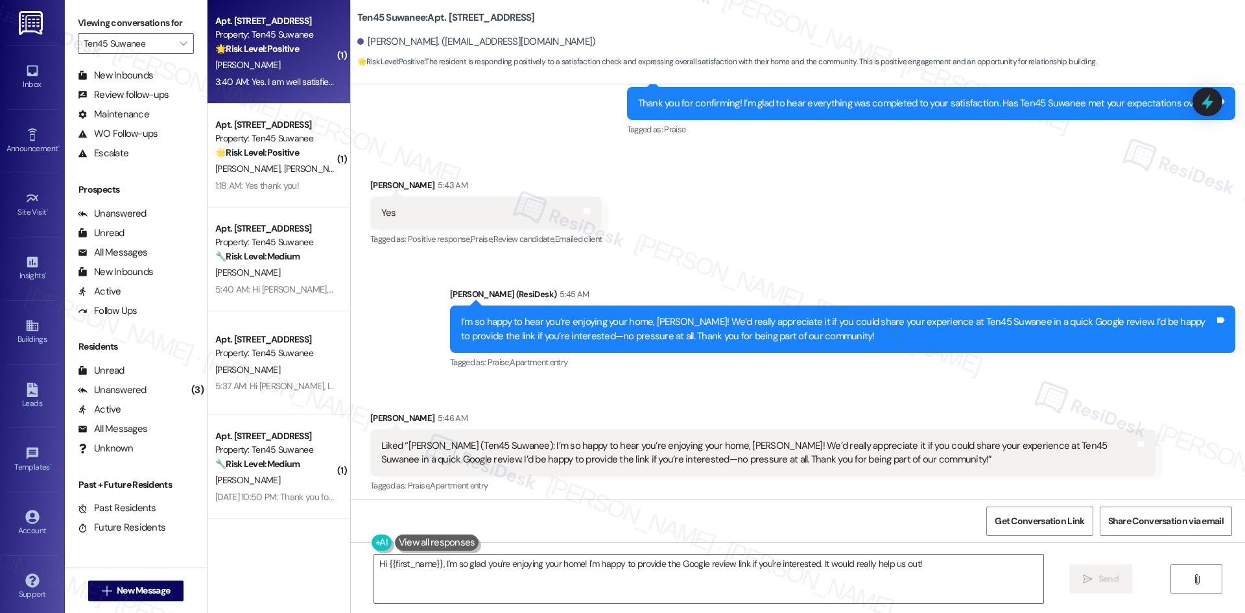
scroll to position [371, 0]
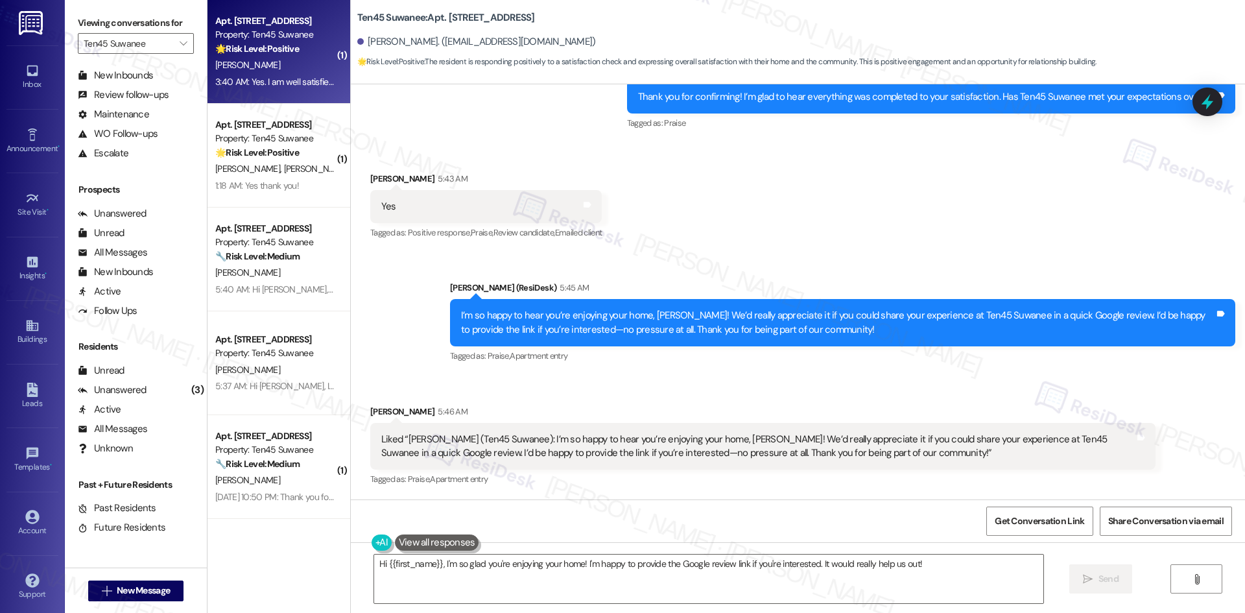
click at [702, 261] on div "Sent via SMS [PERSON_NAME] (ResiDesk) 5:45 AM I’m so happy to hear you’re enjoy…" at bounding box center [798, 313] width 894 height 123
click at [541, 591] on textarea "Hi {{first_name}}, I'm so glad you're enjoying your home! I'm happy to provide …" at bounding box center [708, 578] width 669 height 49
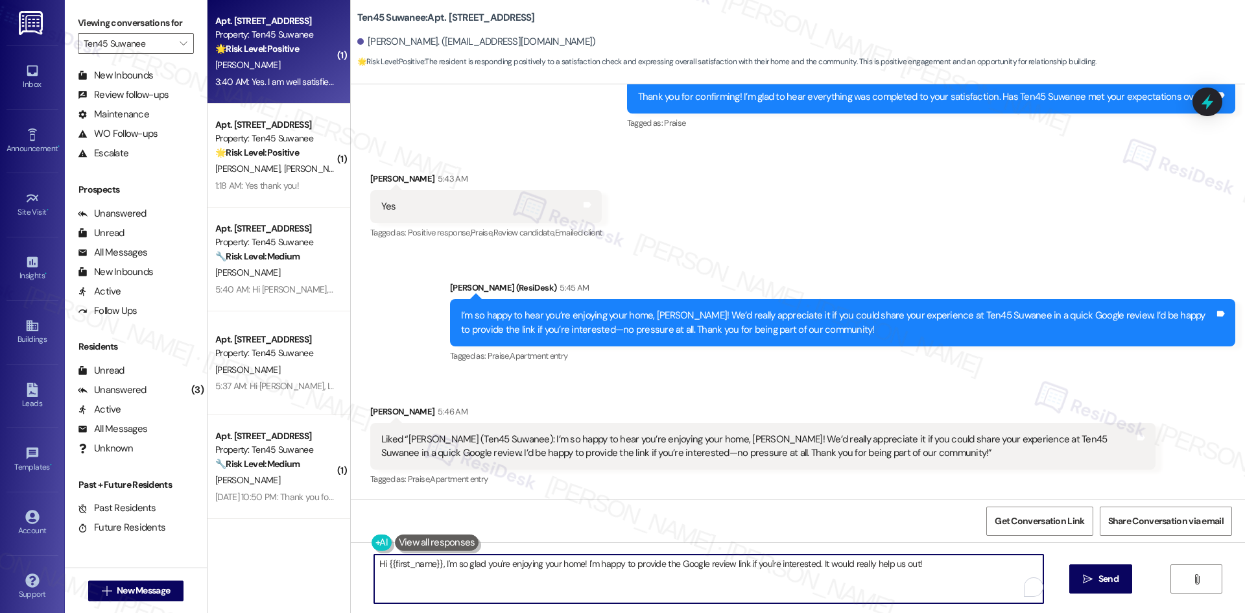
paste textarea "Thank you so much! Here's a quick link to leave us a review: {{google_review_li…"
type textarea "Thank you so much! Here's a quick link to leave us a review: {{google_review_li…"
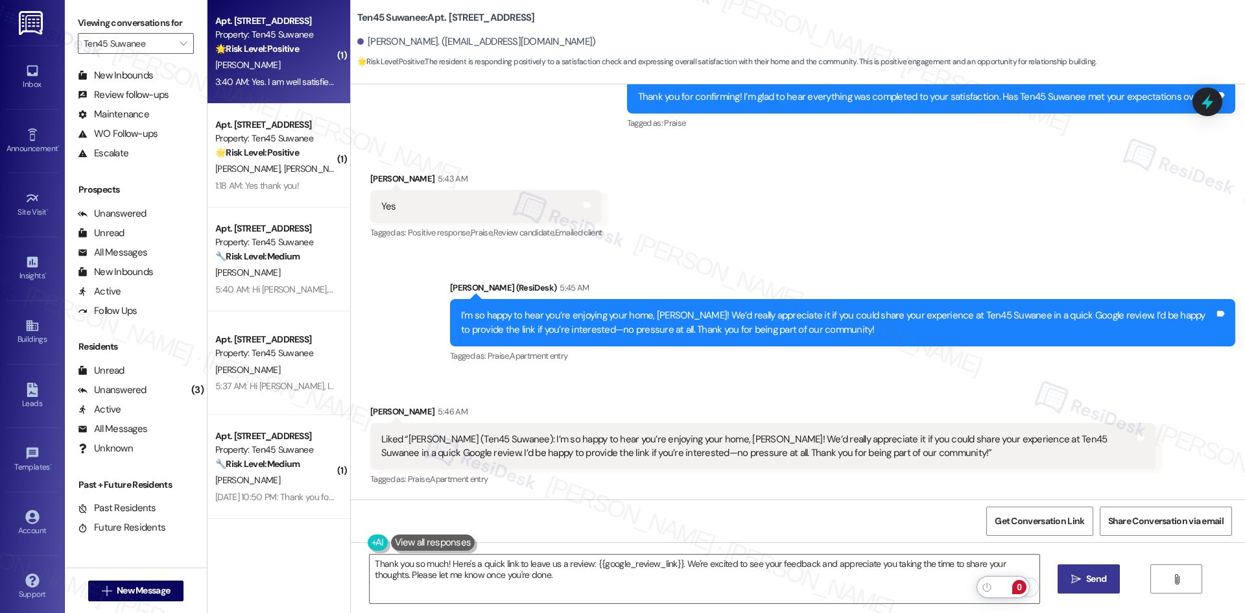
click at [1078, 578] on icon "" at bounding box center [1076, 579] width 10 height 10
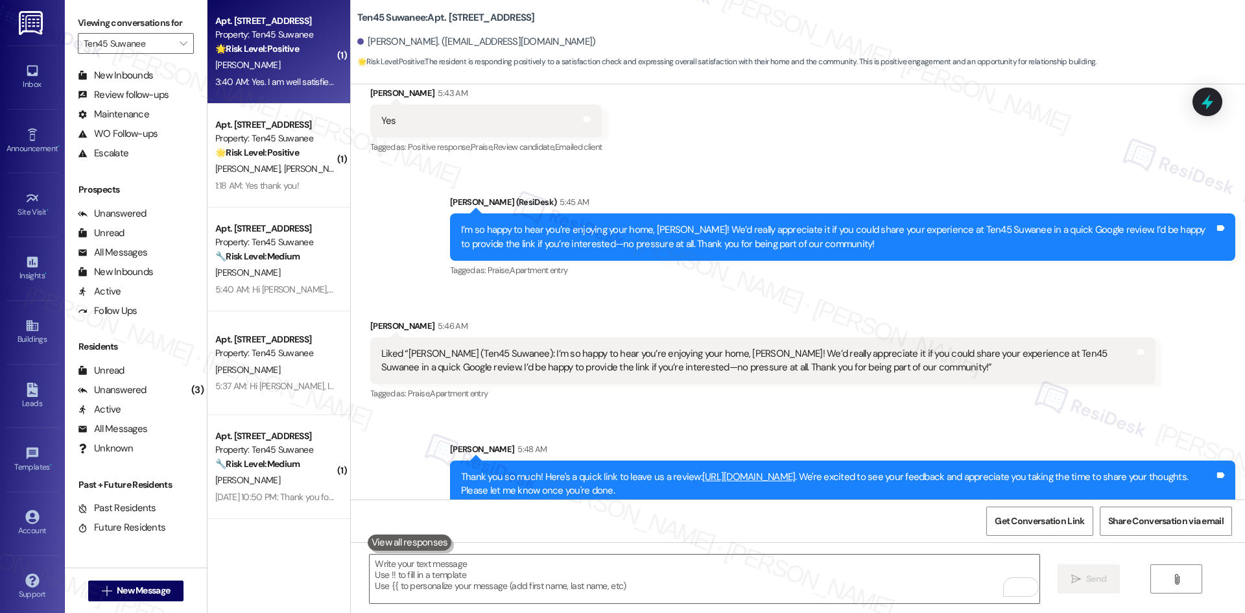
scroll to position [475, 0]
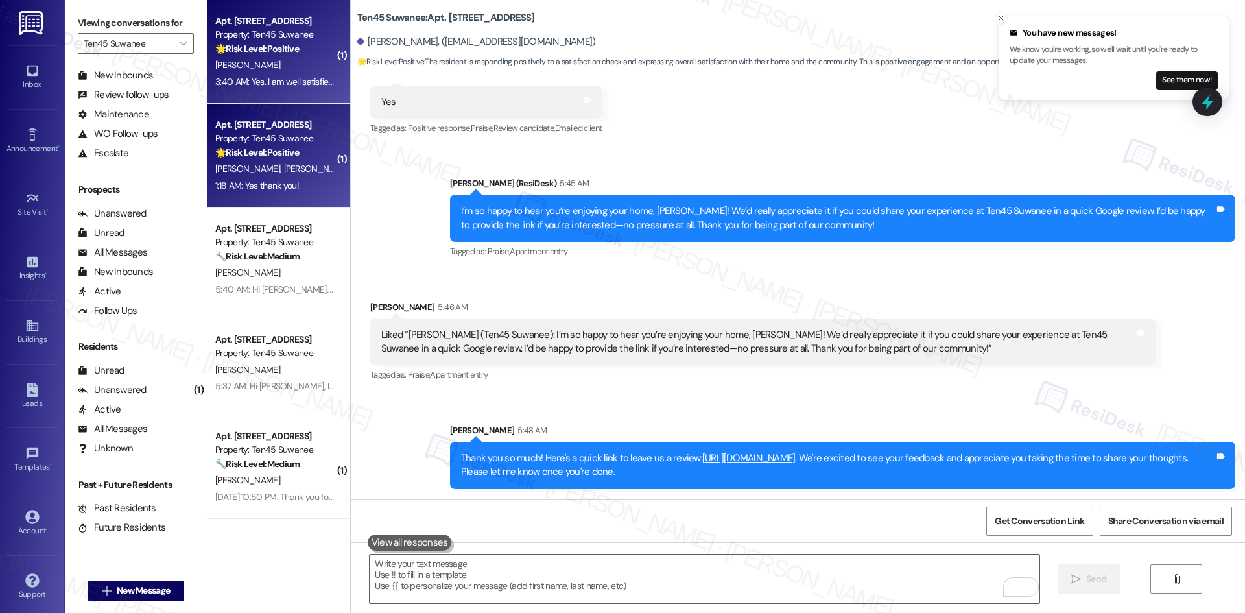
click at [283, 163] on span "[PERSON_NAME]" at bounding box center [315, 169] width 65 height 12
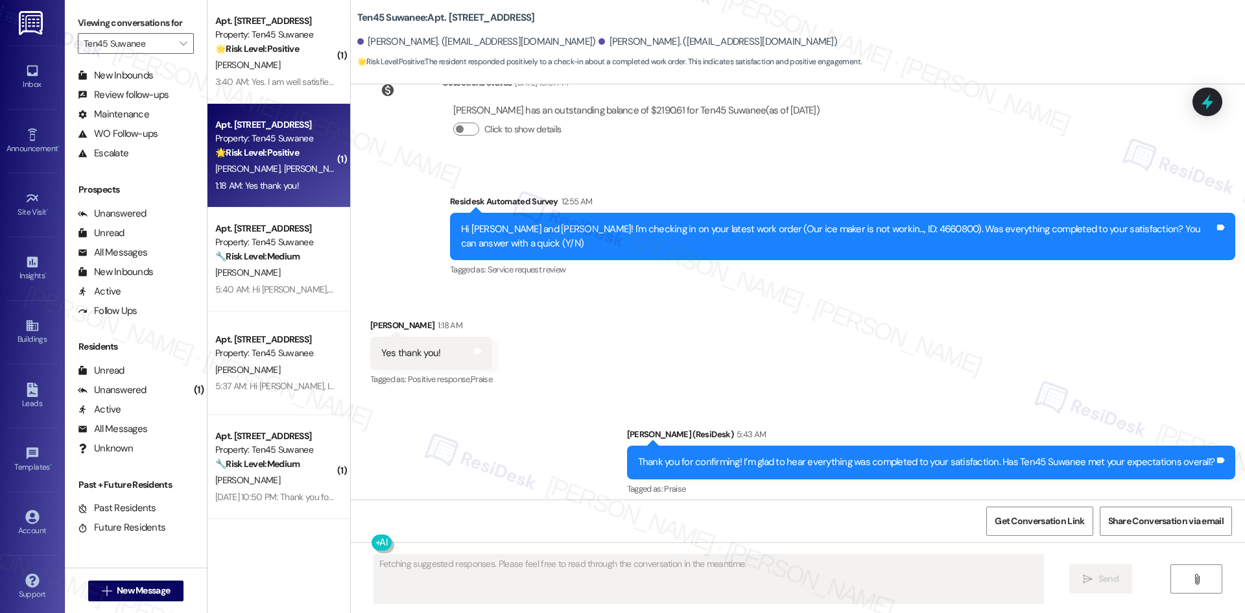
scroll to position [394, 0]
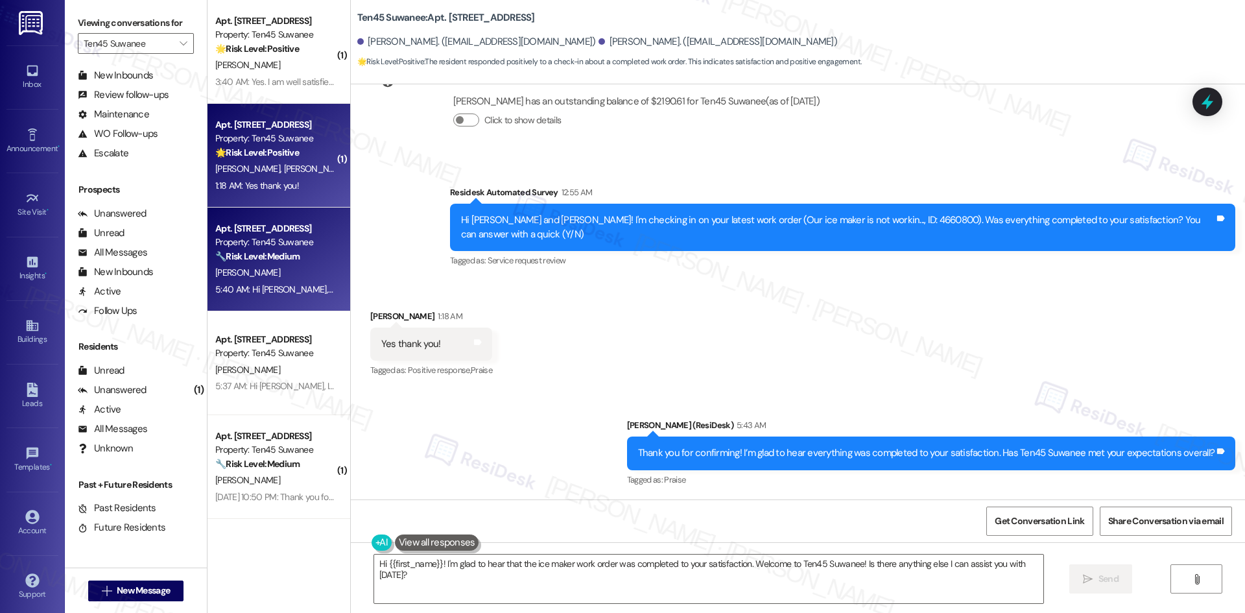
click at [285, 281] on div "5:40 AM: Hi [PERSON_NAME], I apologize for the delayed response. Please let me …" at bounding box center [275, 289] width 123 height 16
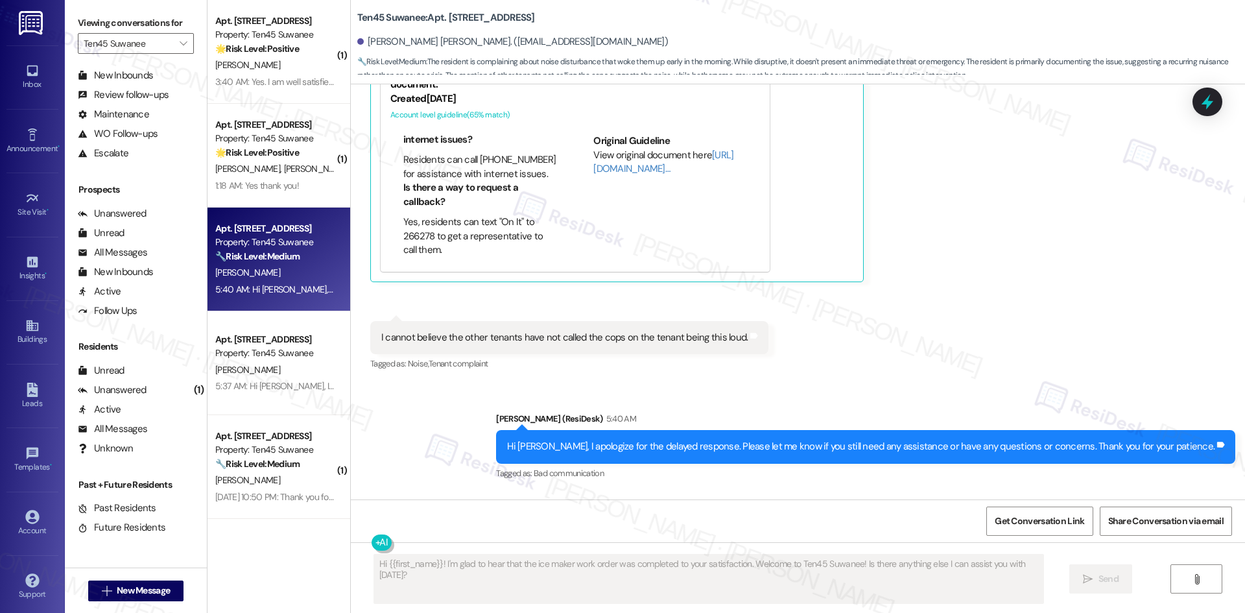
scroll to position [7275, 0]
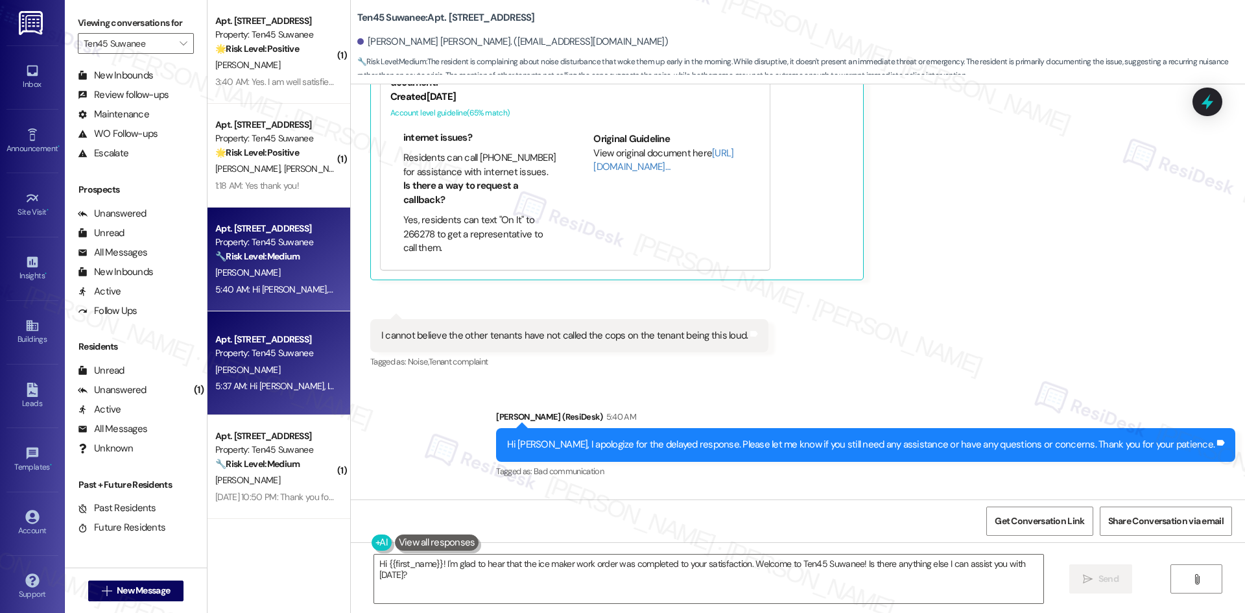
click at [257, 384] on div "5:37 AM: Hi [PERSON_NAME], I apologize for the delayed response. Please let me …" at bounding box center [556, 386] width 683 height 12
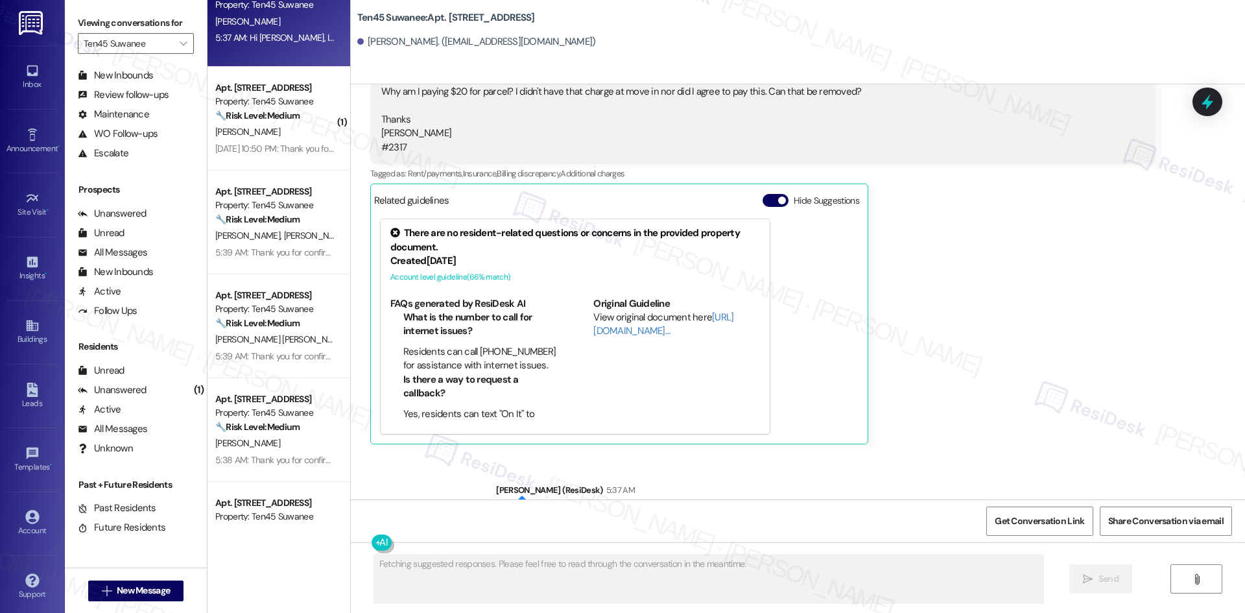
scroll to position [3756, 0]
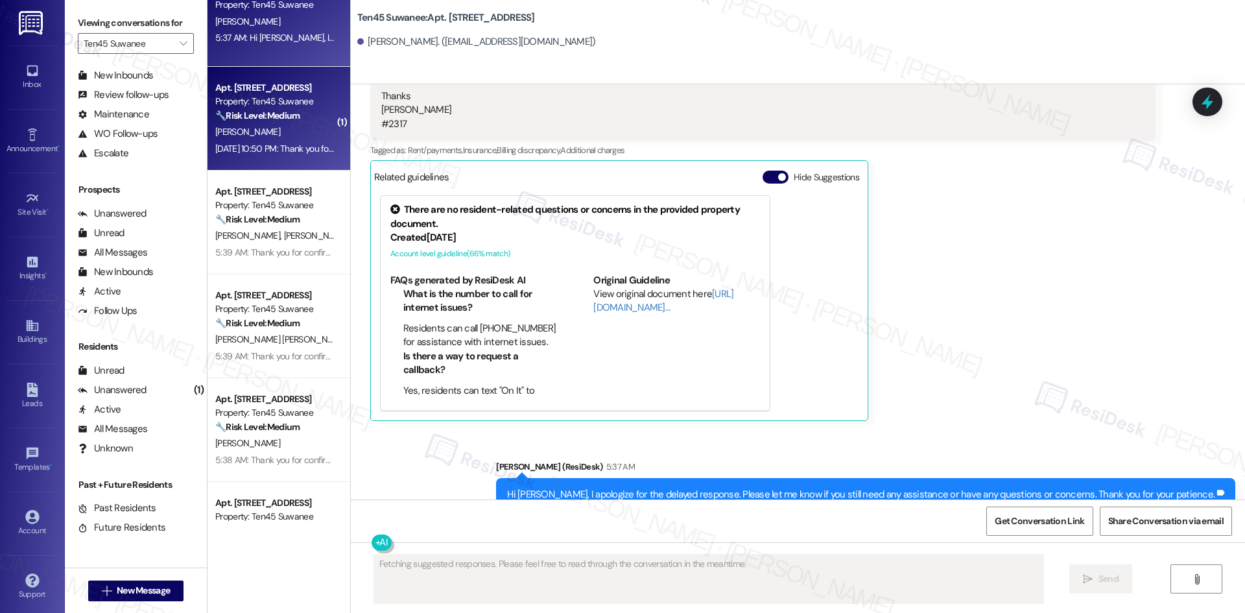
click at [281, 157] on div "[DATE] 10:50 PM: Thank you for your message. Our offices are currently closed, …" at bounding box center [275, 149] width 123 height 16
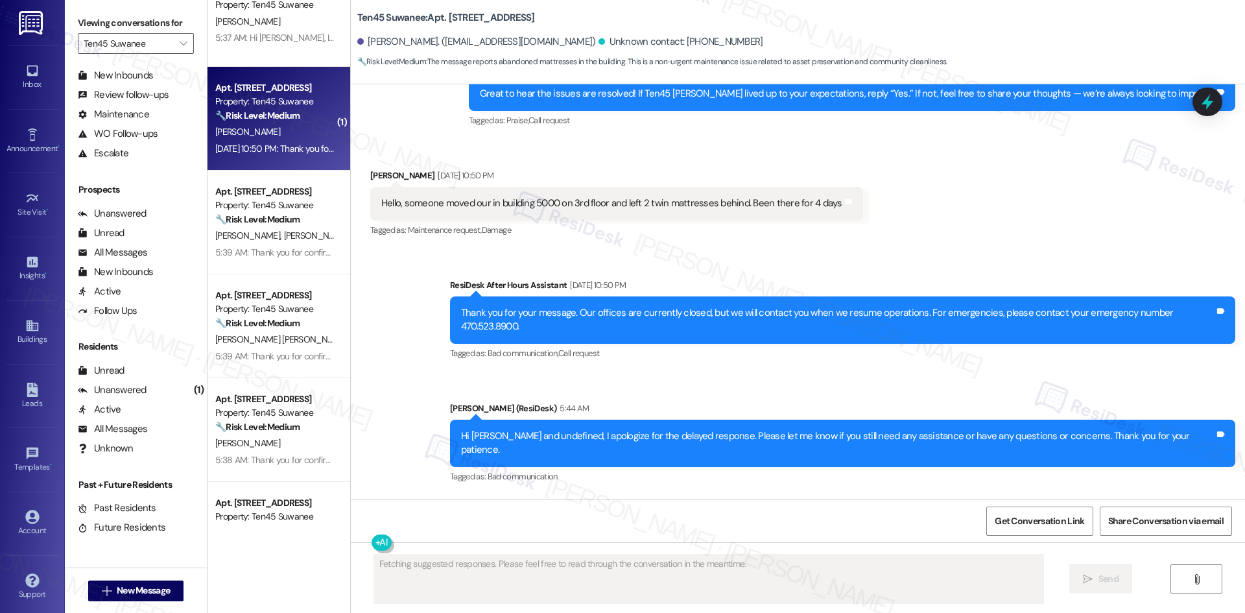
scroll to position [3015, 0]
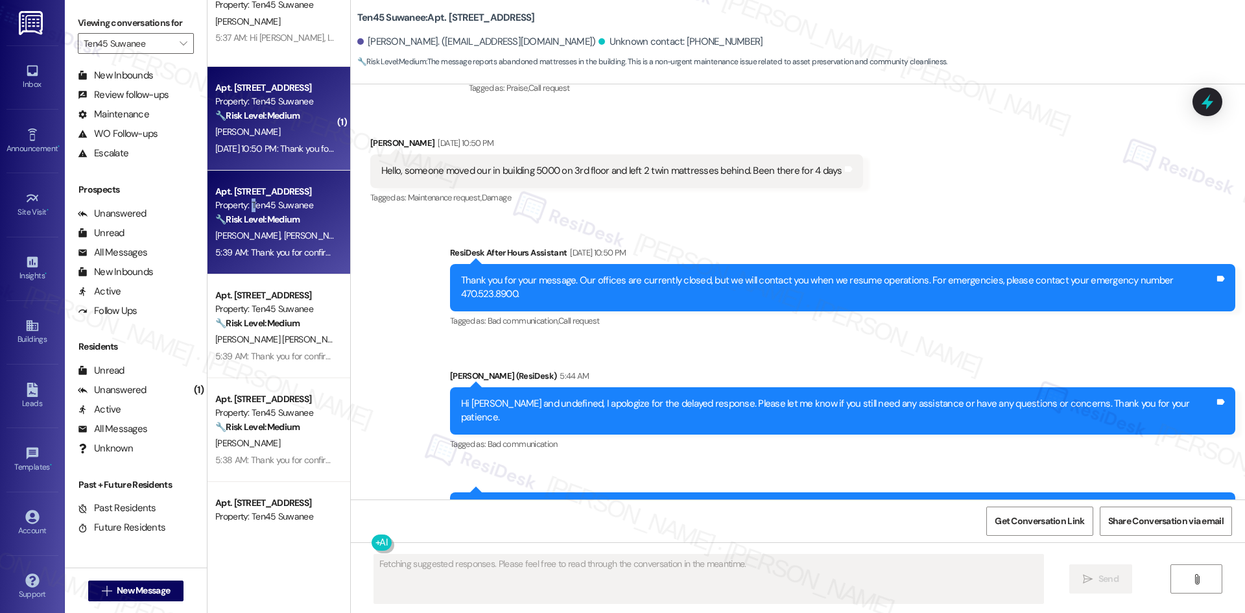
click at [244, 210] on div "Property: Ten45 Suwanee" at bounding box center [275, 205] width 120 height 14
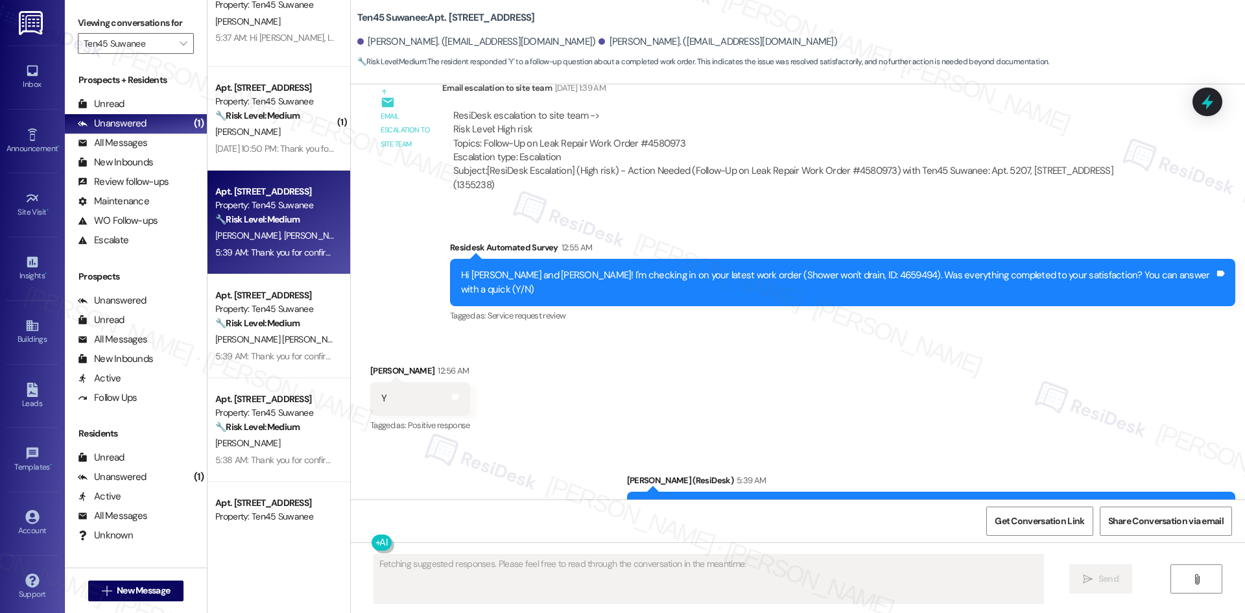
scroll to position [1638, 0]
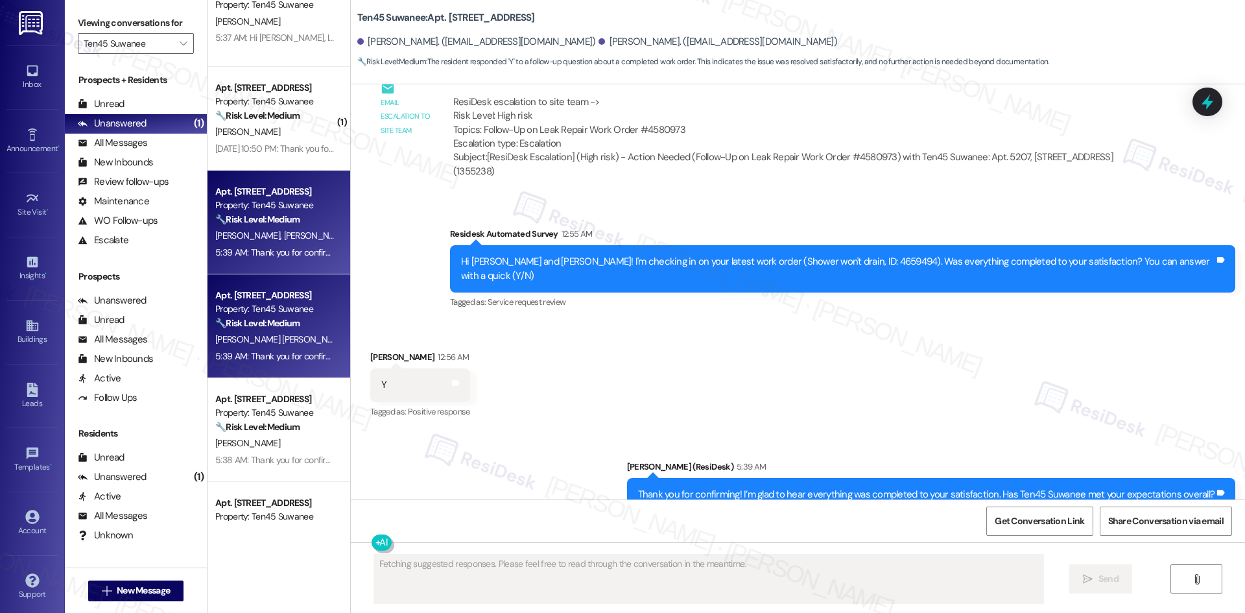
click at [296, 326] on div "🔧 Risk Level: Medium The resident responded 'Y' to a follow-up question about a…" at bounding box center [275, 323] width 120 height 14
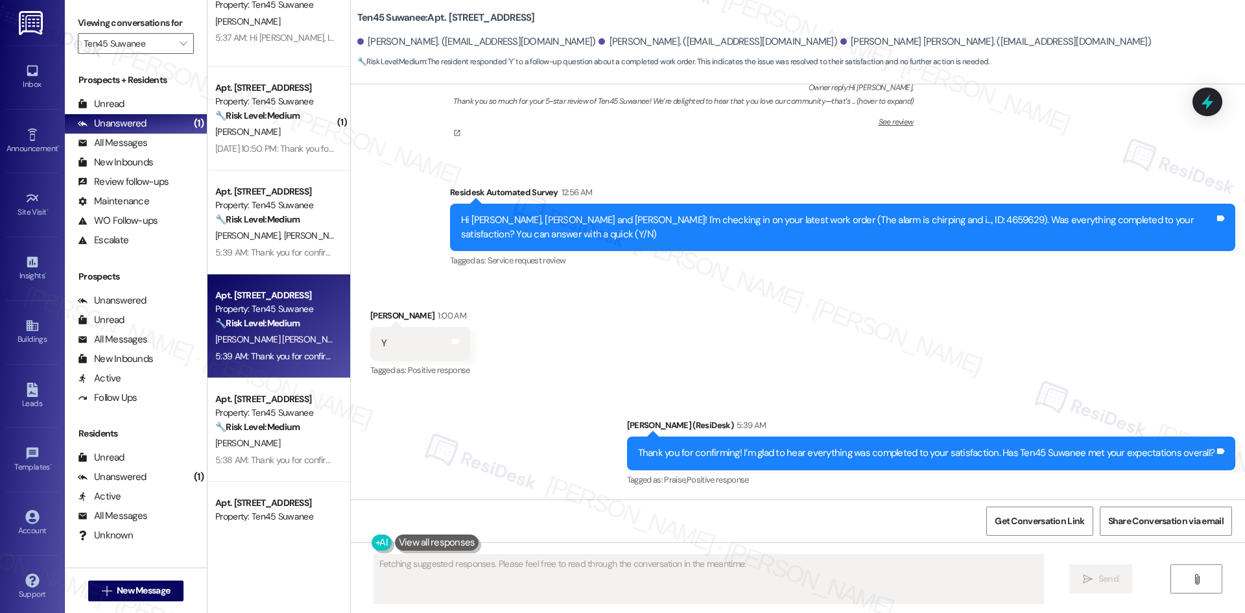
scroll to position [319, 0]
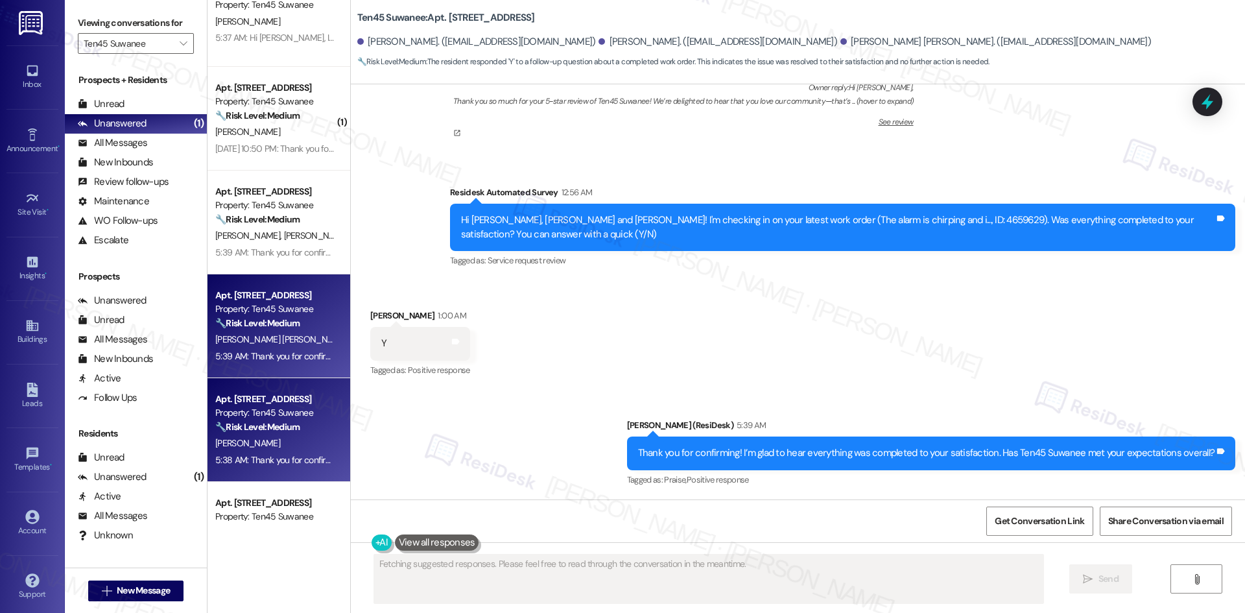
click at [218, 392] on div "Apt. [STREET_ADDRESS]" at bounding box center [275, 399] width 120 height 14
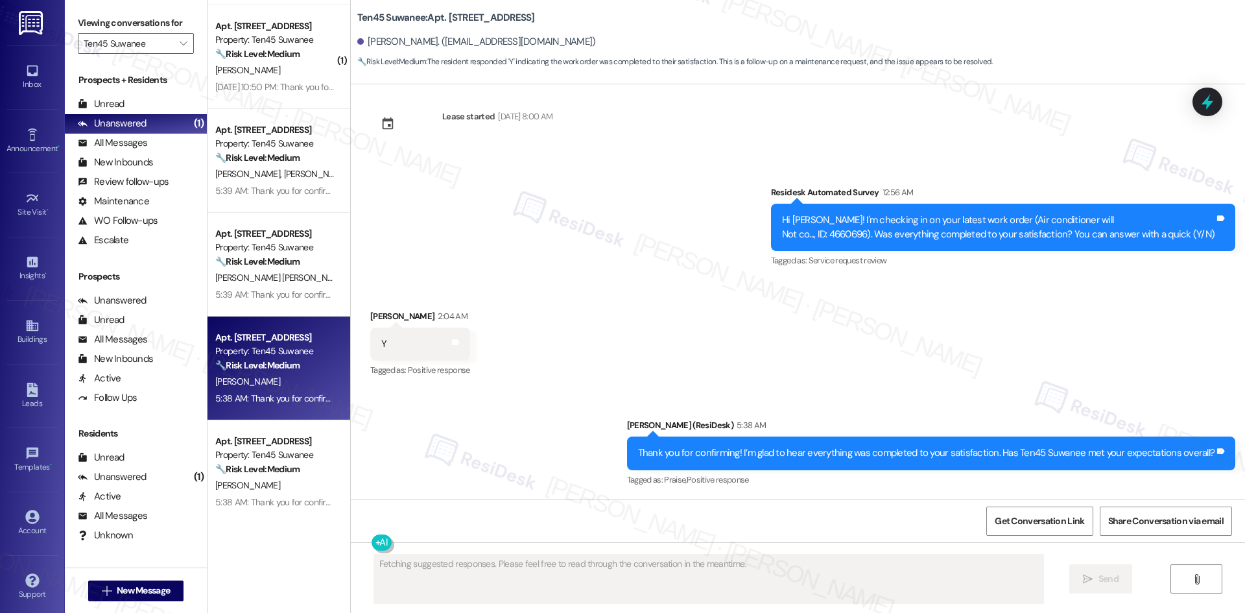
scroll to position [413, 0]
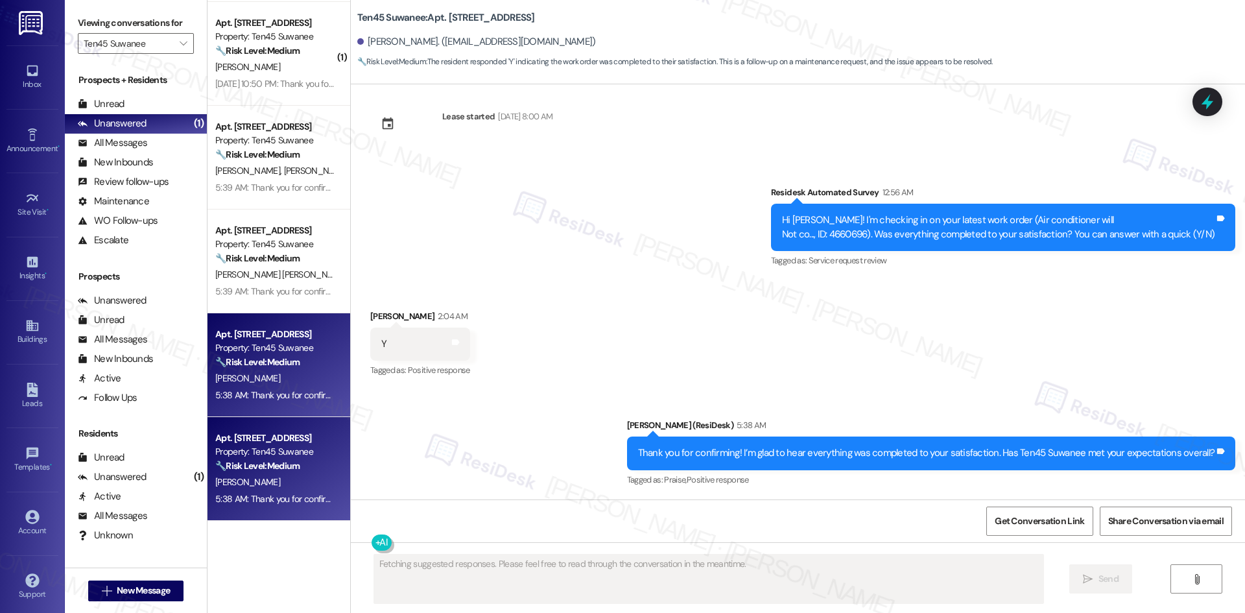
click at [272, 449] on div "Property: Ten45 Suwanee" at bounding box center [275, 452] width 120 height 14
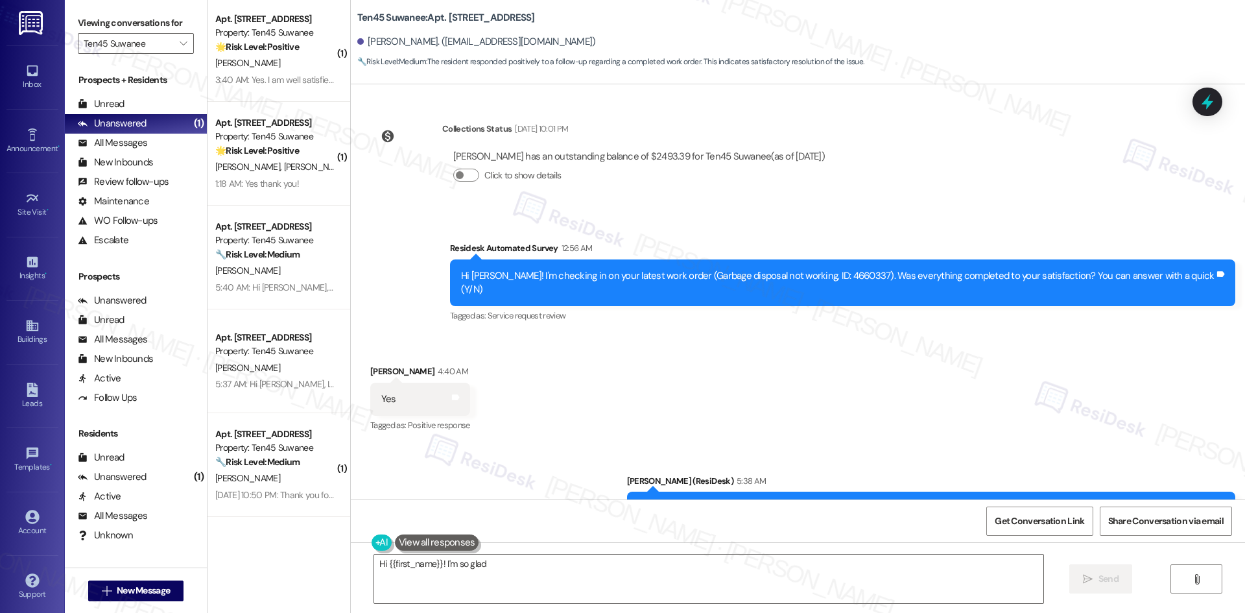
scroll to position [0, 0]
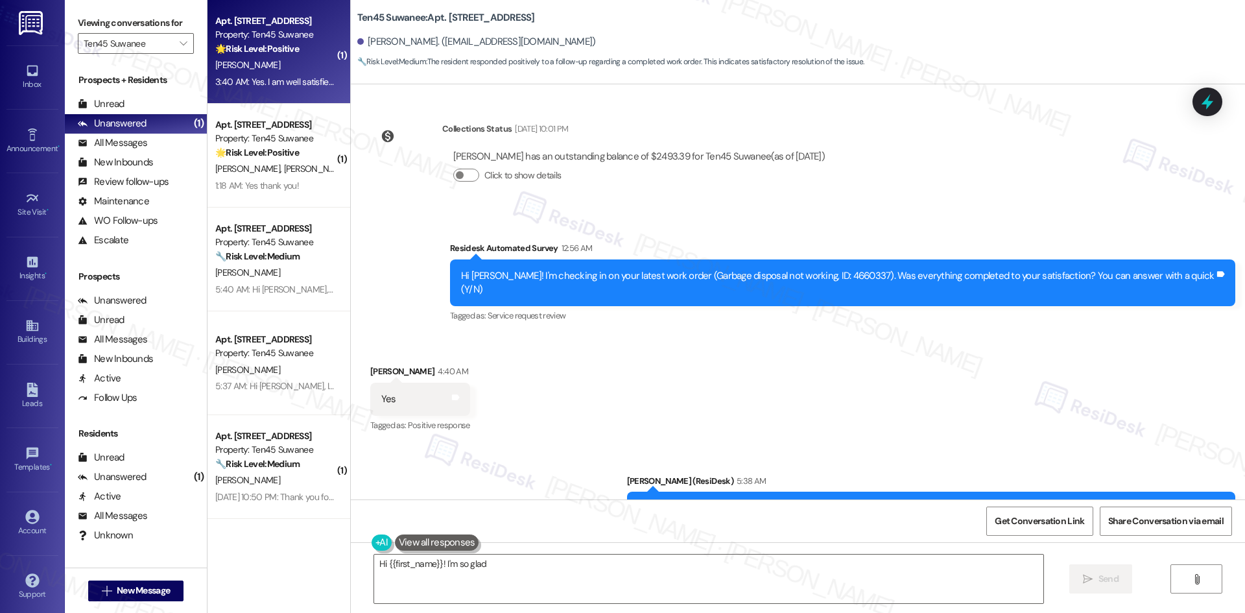
click at [274, 82] on div "3:40 AM: Yes. I am well satisfied with the services performed. thank you very m…" at bounding box center [369, 82] width 309 height 12
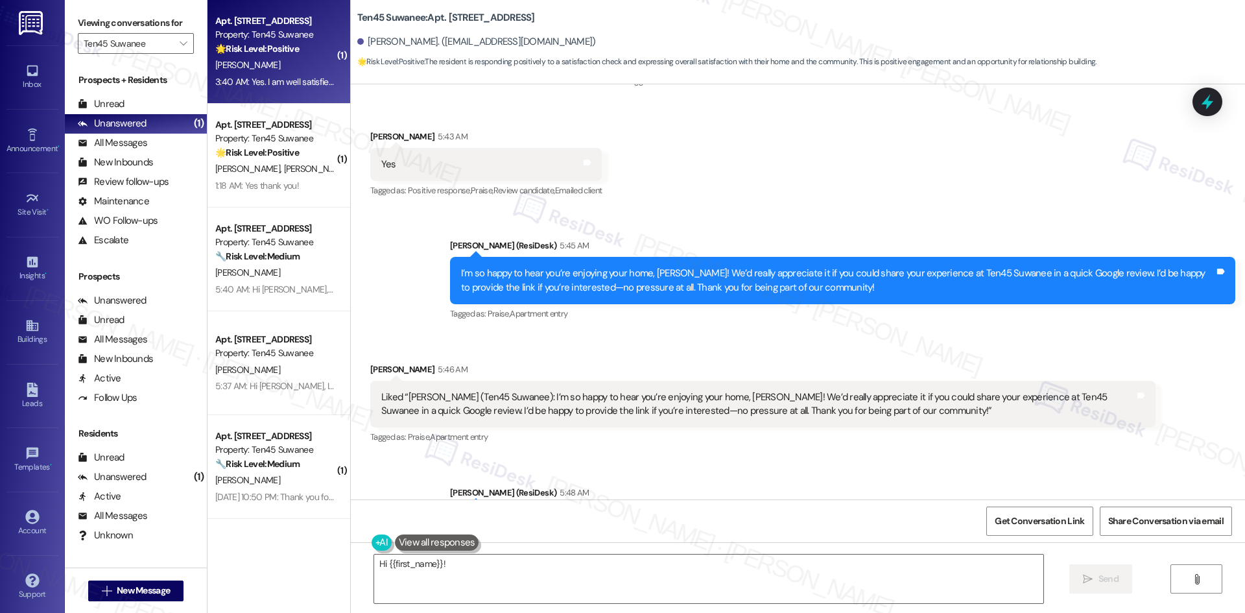
scroll to position [494, 0]
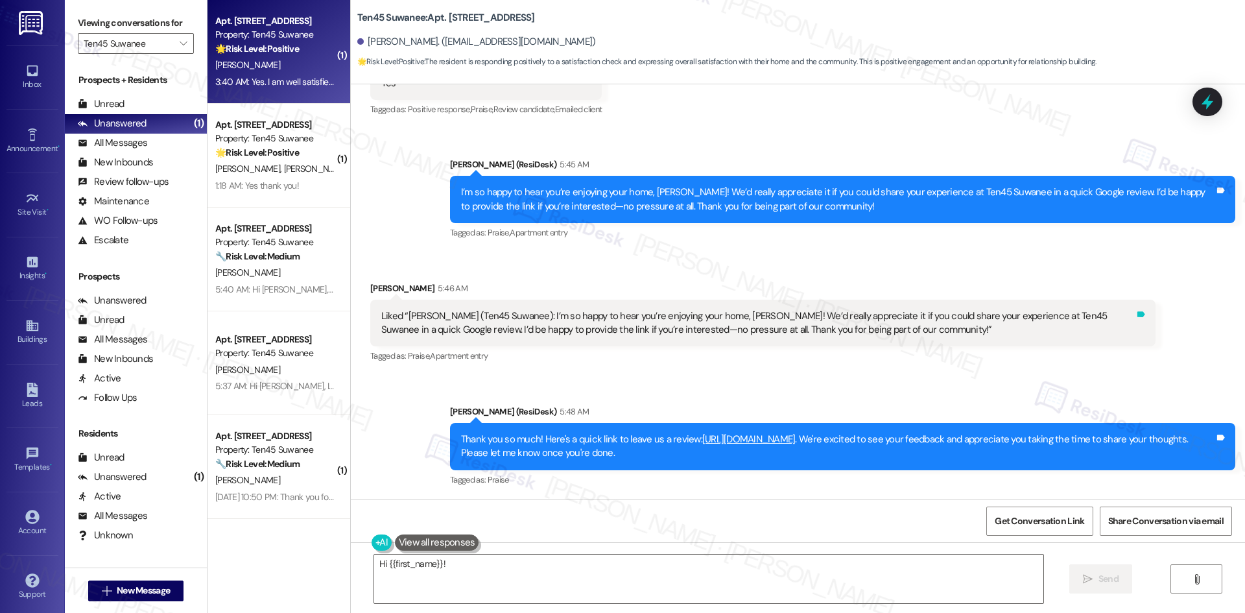
click at [1137, 314] on icon at bounding box center [1141, 314] width 8 height 6
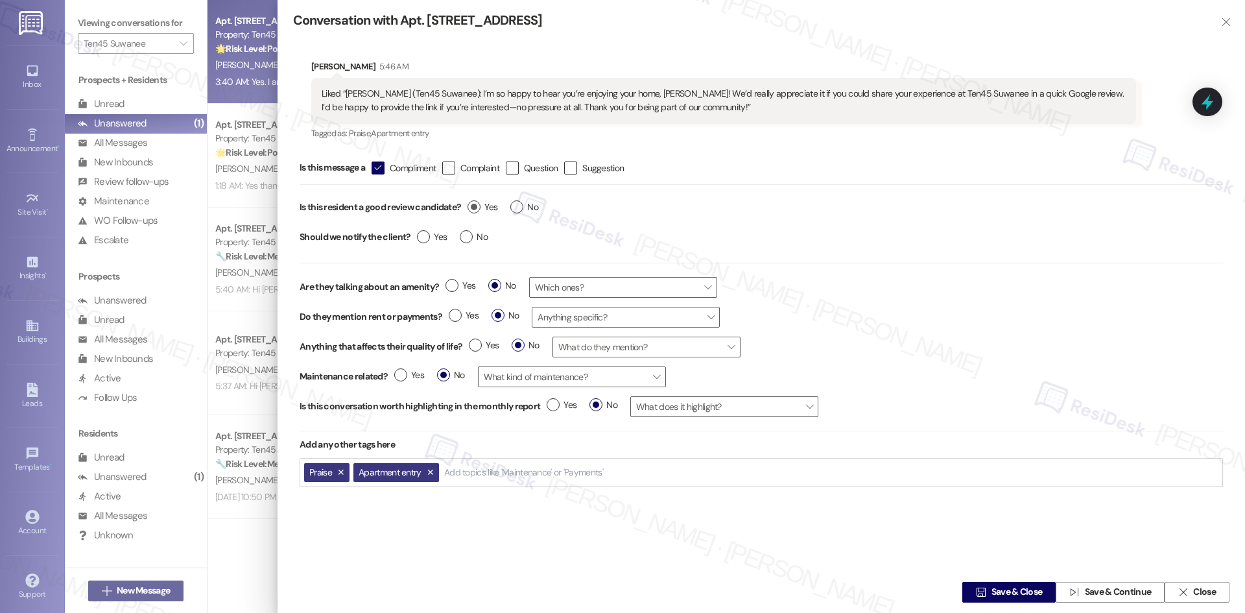
click at [474, 207] on label "Yes" at bounding box center [482, 207] width 30 height 14
click at [474, 207] on input "Yes" at bounding box center [482, 208] width 30 height 17
radio input "true"
click at [421, 243] on span "Yes" at bounding box center [432, 237] width 30 height 14
click at [421, 243] on input "Yes" at bounding box center [432, 238] width 30 height 17
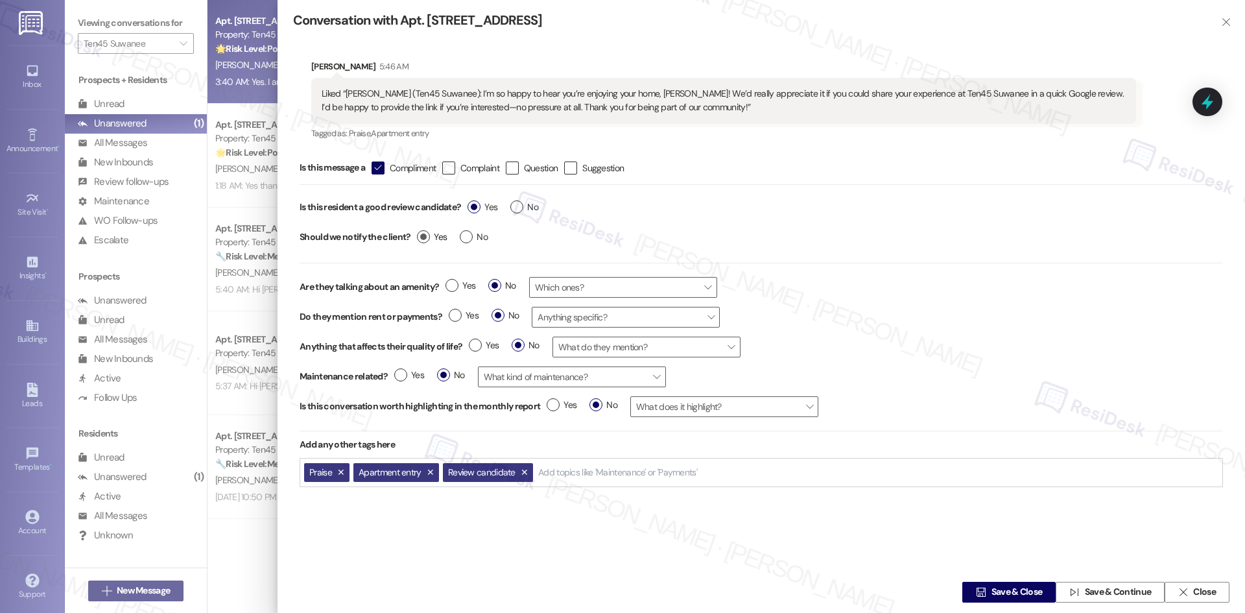
radio input "true"
click at [991, 593] on span "Save & Close" at bounding box center [1016, 592] width 51 height 14
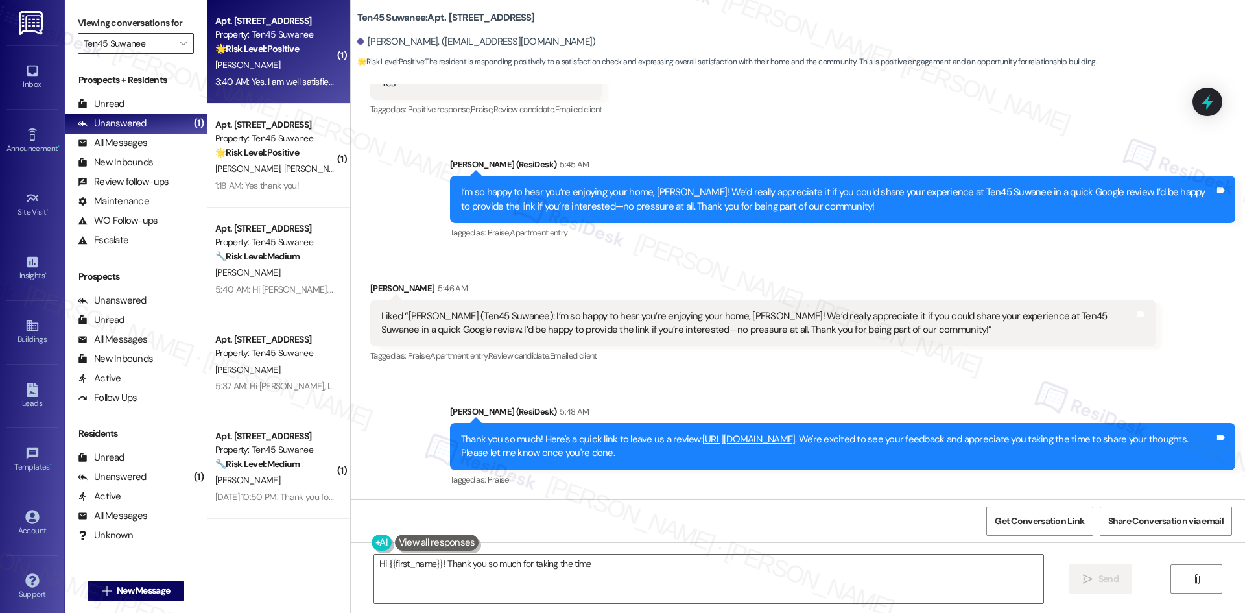
click at [153, 49] on input "Ten45 Suwanee" at bounding box center [128, 43] width 89 height 21
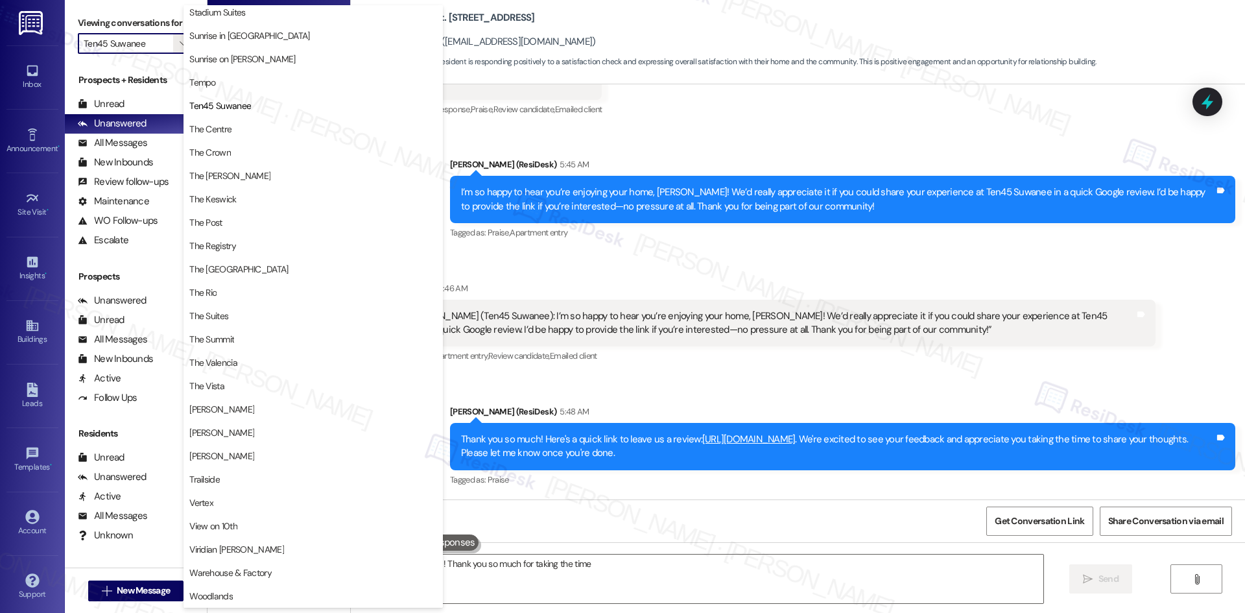
scroll to position [1126, 0]
click at [279, 92] on button "Tempo" at bounding box center [312, 82] width 259 height 23
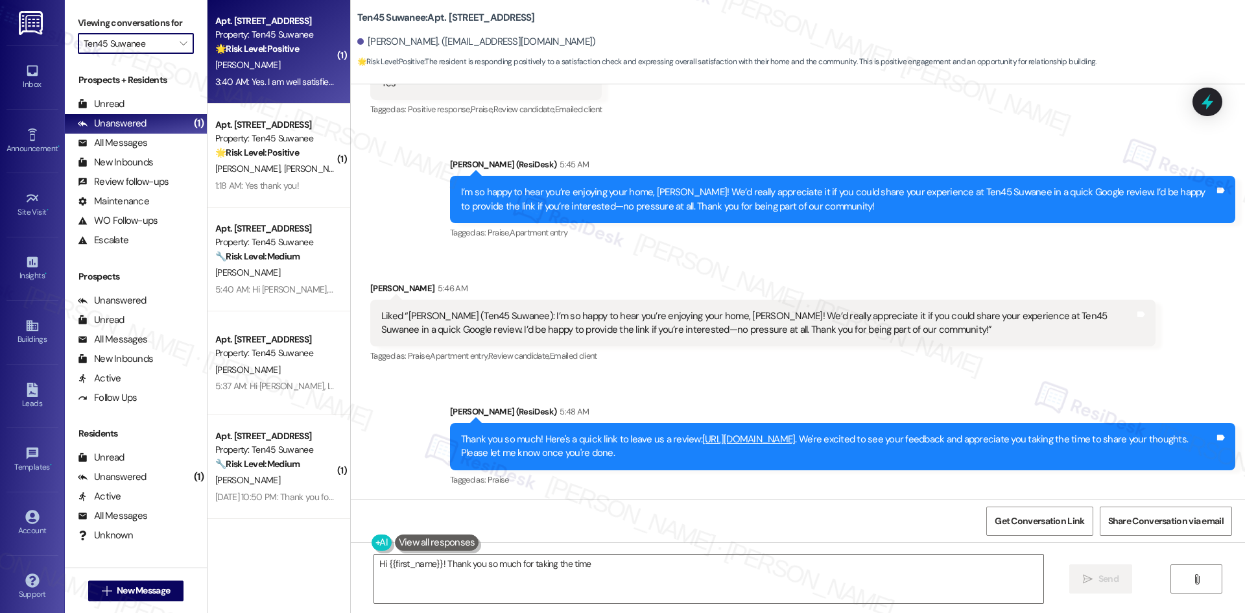
type input "Tempo"
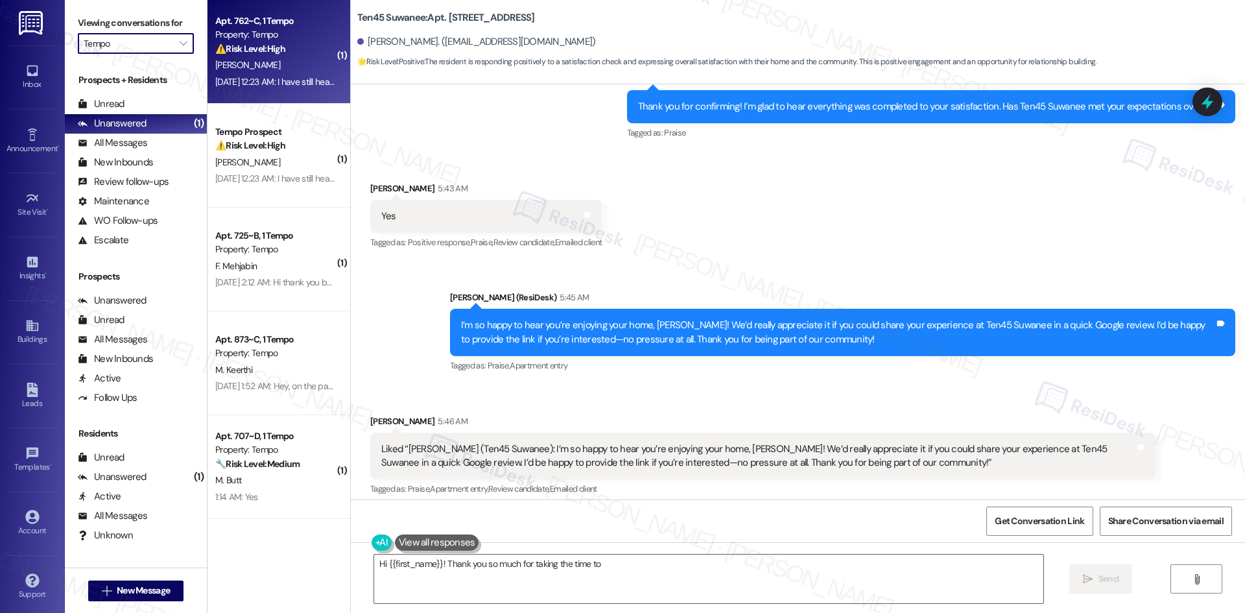
scroll to position [370, 0]
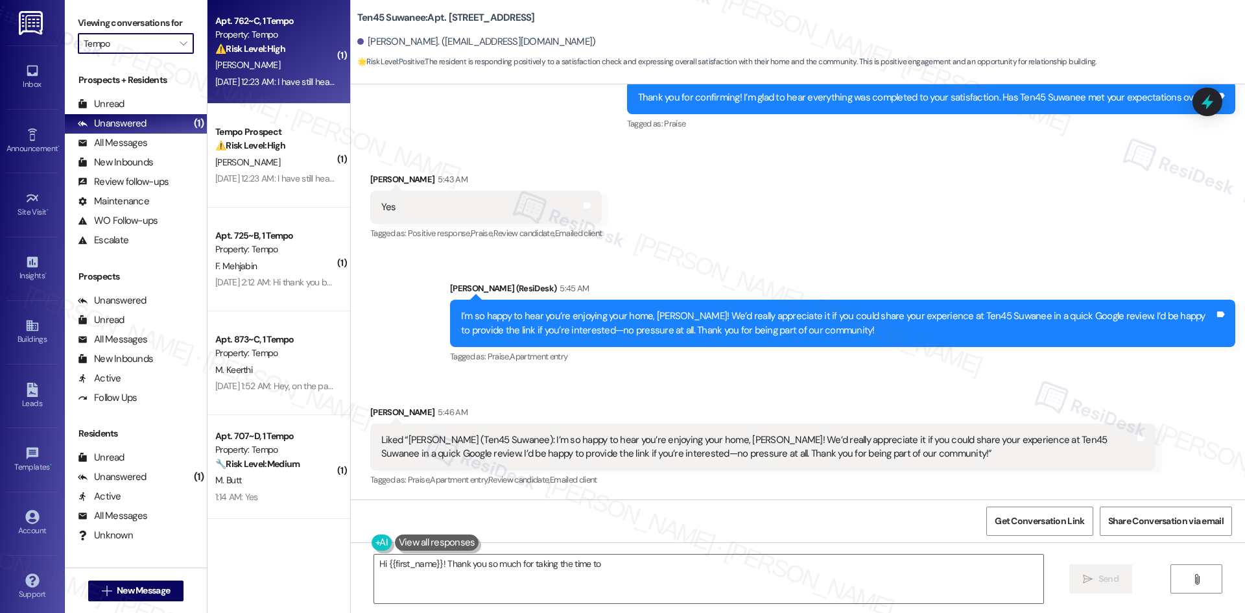
click at [240, 60] on span "M. Rochon" at bounding box center [247, 65] width 65 height 12
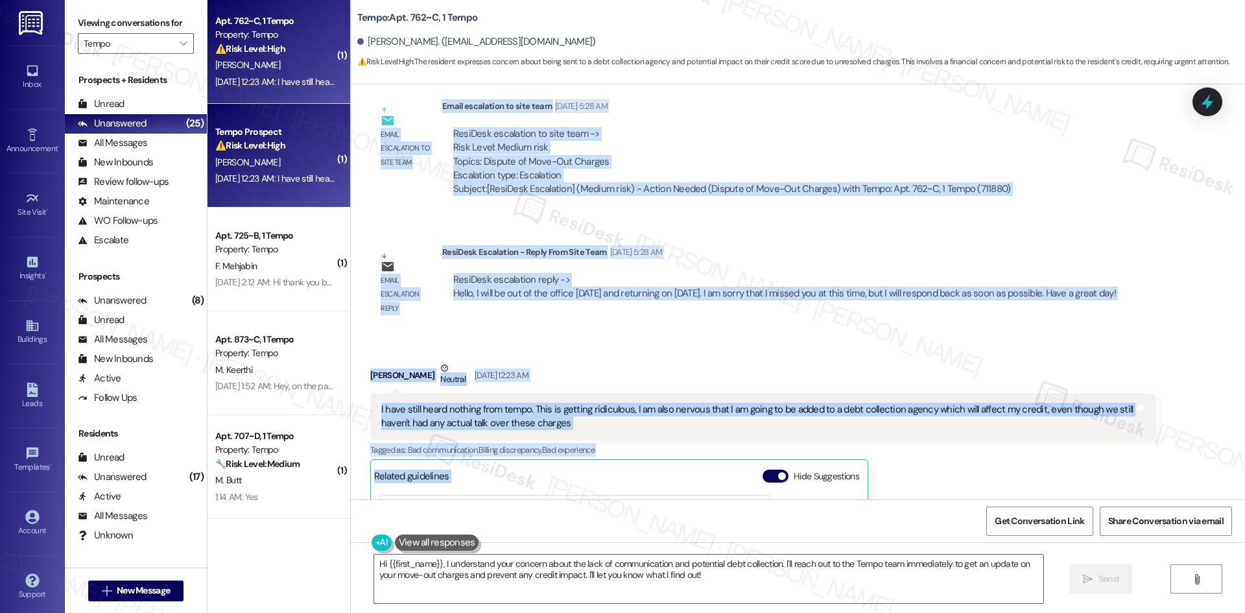
scroll to position [6997, 0]
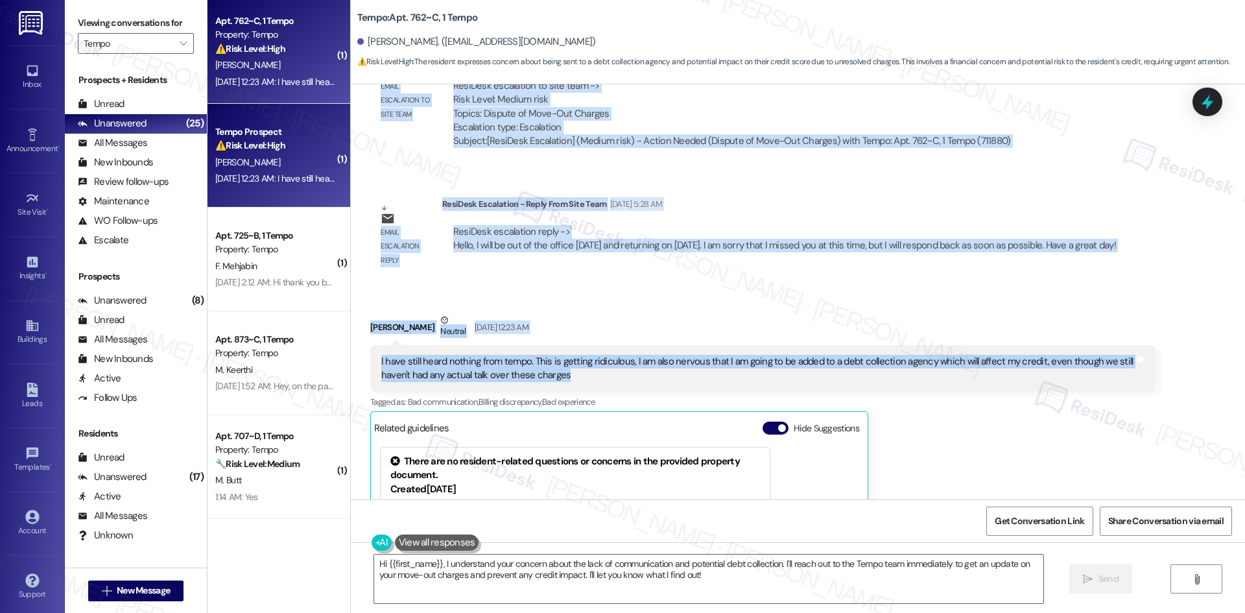
drag, startPoint x: 356, startPoint y: 317, endPoint x: 913, endPoint y: 331, distance: 557.7
click at [913, 331] on div "WO Opened request: Whenever we... Nov 15, 2022 at 10:52 PM Status : Completed S…" at bounding box center [798, 291] width 894 height 415
copy div "Sarah (ResiDesk) Sep 02, 2025 at 5:27 AM I understand your frustration, Matthew…"
click at [729, 225] on div "ResiDesk escalation reply -> Hello, I will be out of the office August 29th and…" at bounding box center [784, 239] width 665 height 28
drag, startPoint x: 348, startPoint y: 323, endPoint x: 617, endPoint y: 320, distance: 269.1
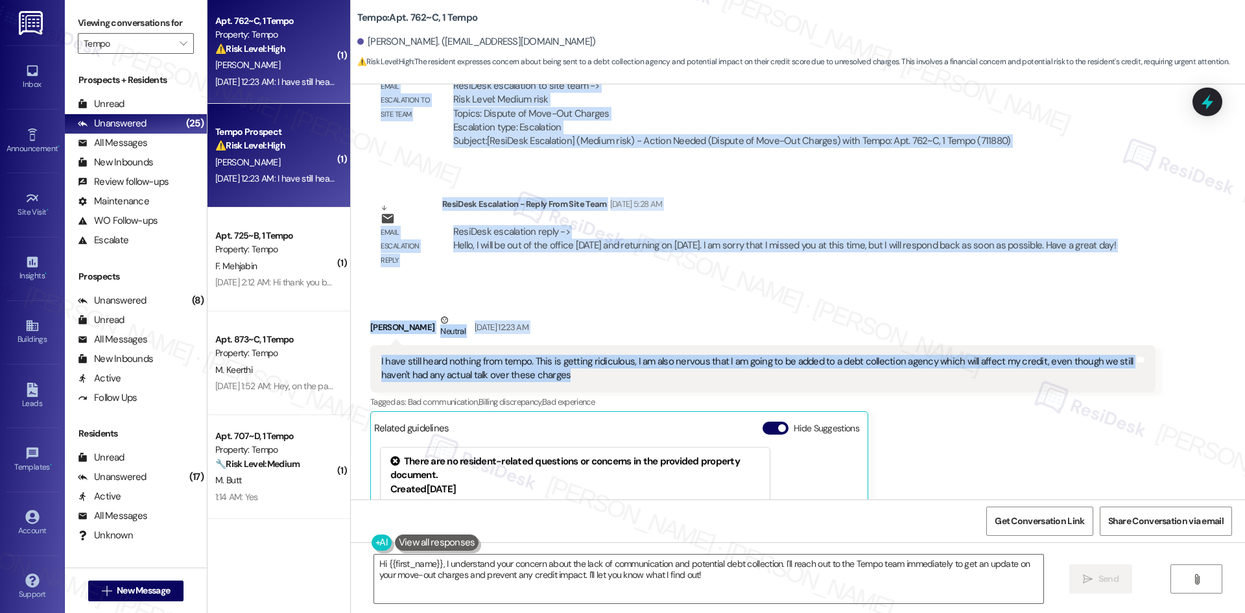
click at [617, 320] on div "WO Opened request: Whenever we... Nov 15, 2022 at 10:52 PM Status : Completed S…" at bounding box center [798, 291] width 894 height 415
copy div "Matthew Rochon Question Aug 31, 2025 at 10:00 AM Dear Tempo Management, I am wr…"
click at [557, 228] on div "Email escalation reply ResiDesk Escalation - Reply From Site Team Sep 02, 2025 …" at bounding box center [748, 235] width 776 height 97
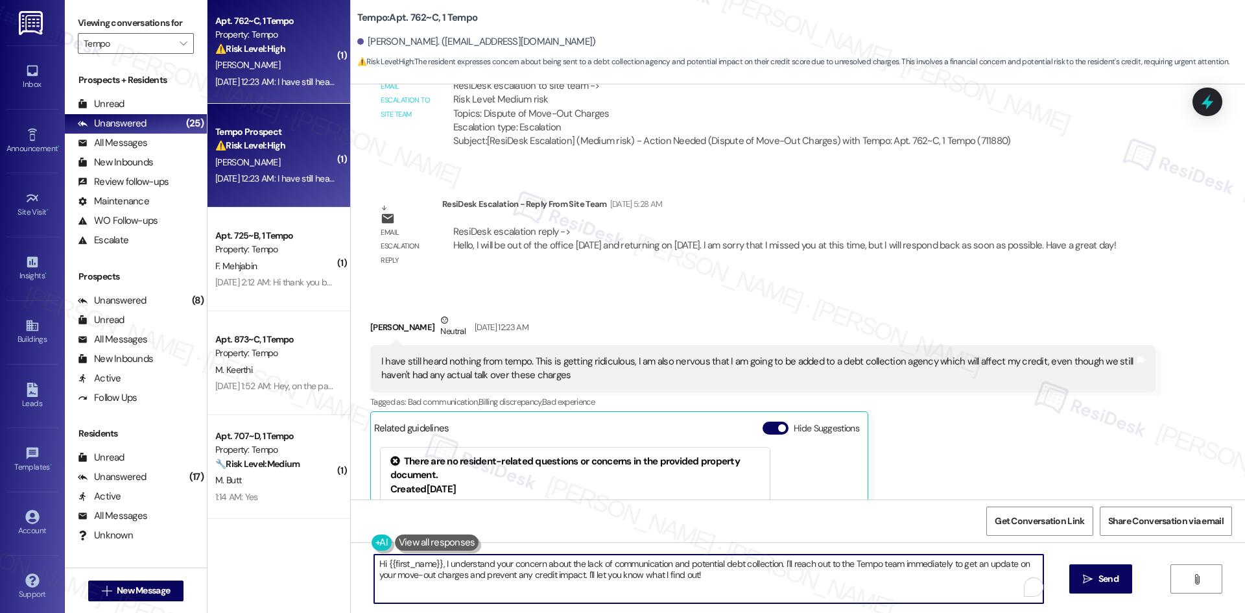
click at [572, 581] on textarea "Hi {{first_name}}, I understand your concern about the lack of communication an…" at bounding box center [708, 578] width 669 height 49
paste textarea "I’m really sorry you still haven’t received a response — I understand your conc…"
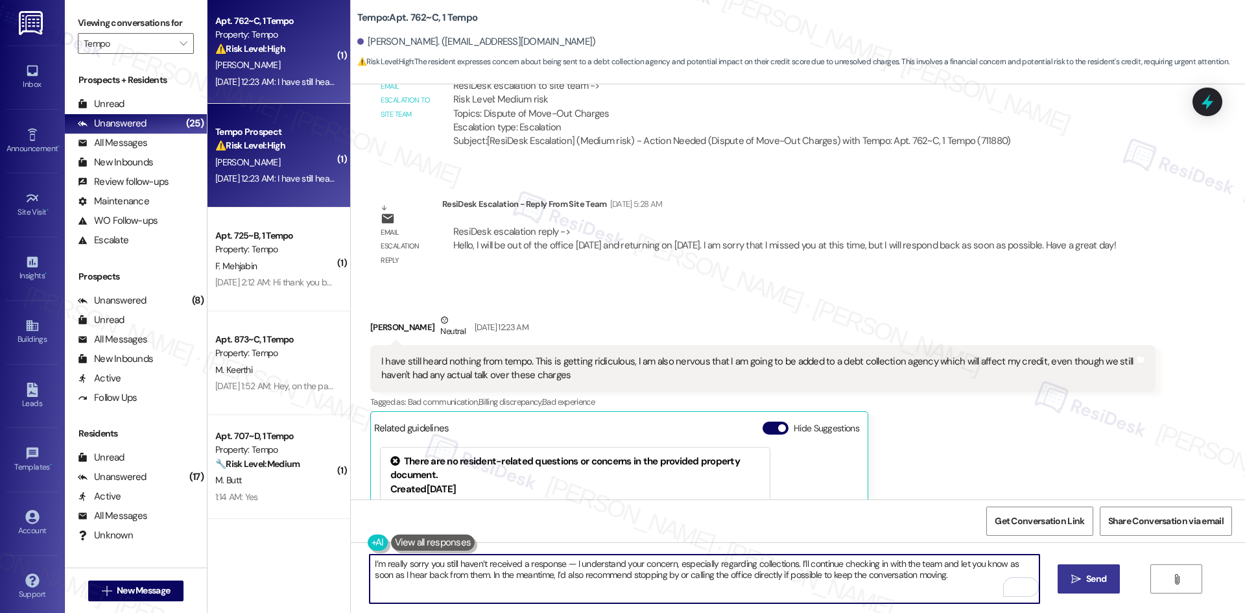
type textarea "I’m really sorry you still haven’t received a response — I understand your conc…"
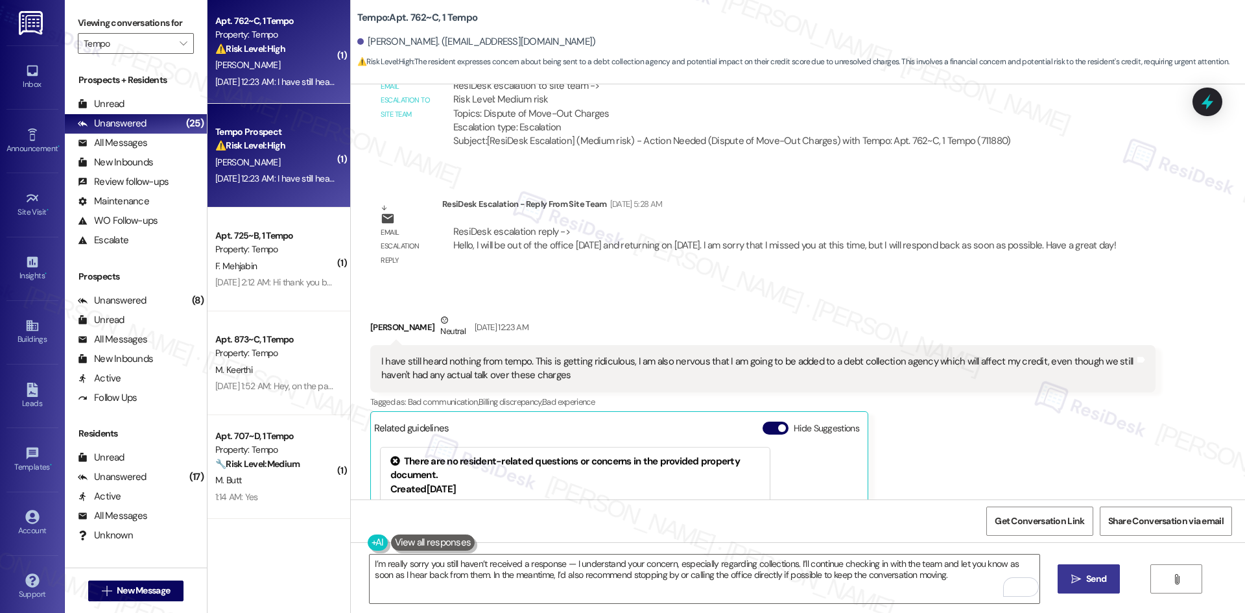
click at [1102, 577] on span "Send" at bounding box center [1096, 579] width 20 height 14
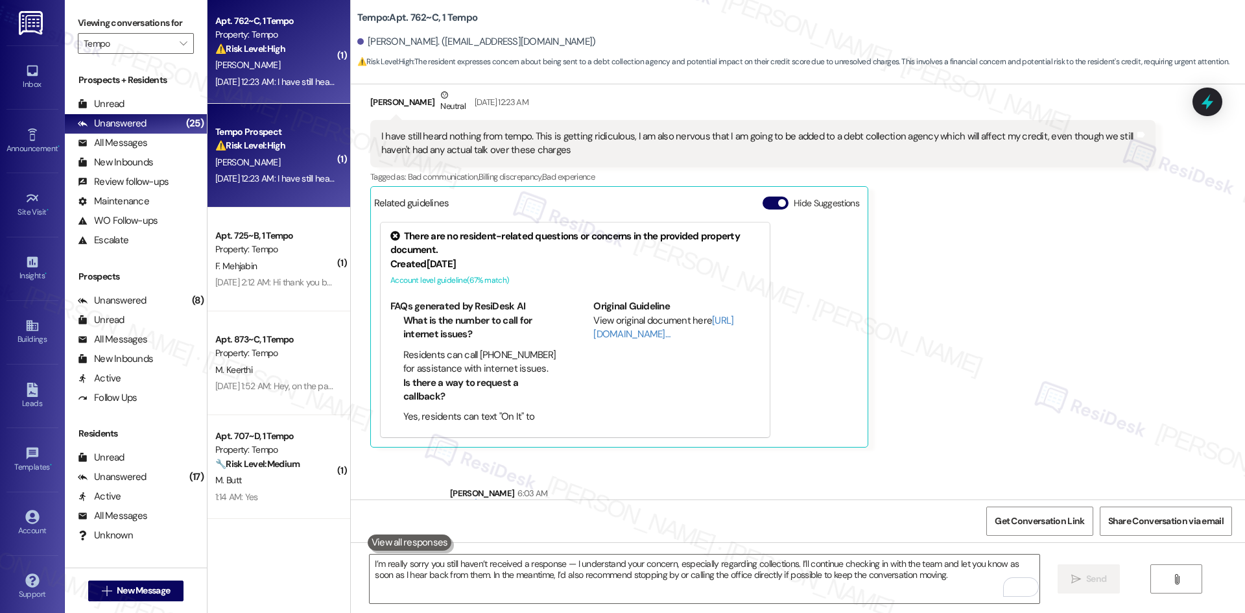
scroll to position [7231, 0]
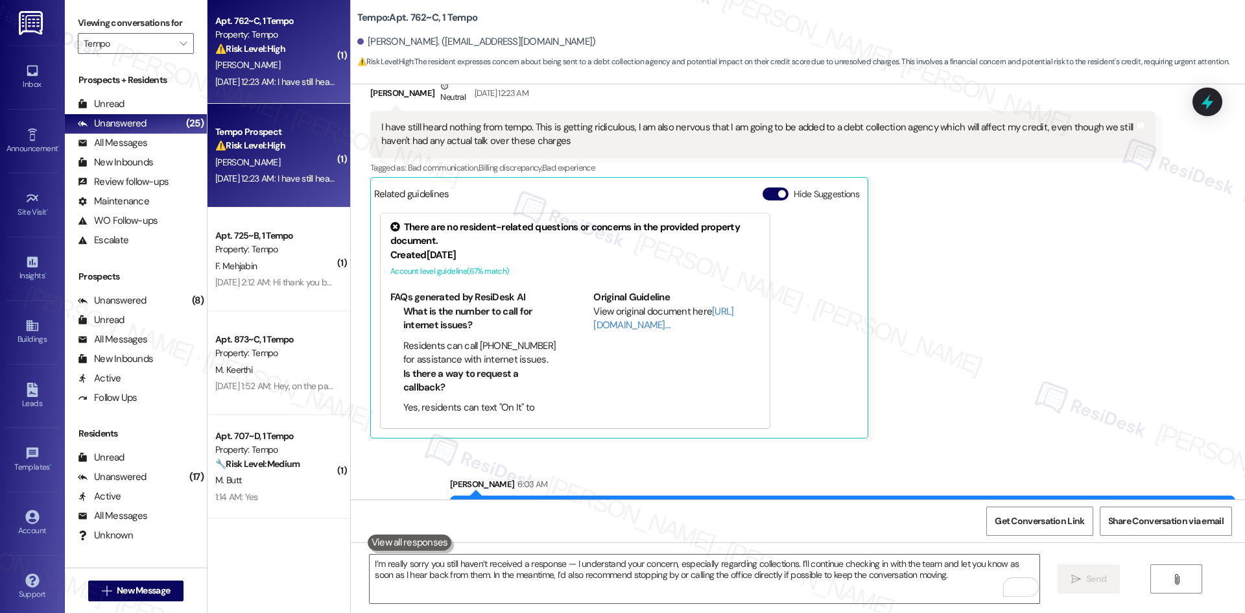
click at [1017, 328] on div "Matthew Rochon Neutral Sep 09, 2025 at 12:23 AM I have still heard nothing from…" at bounding box center [762, 258] width 785 height 359
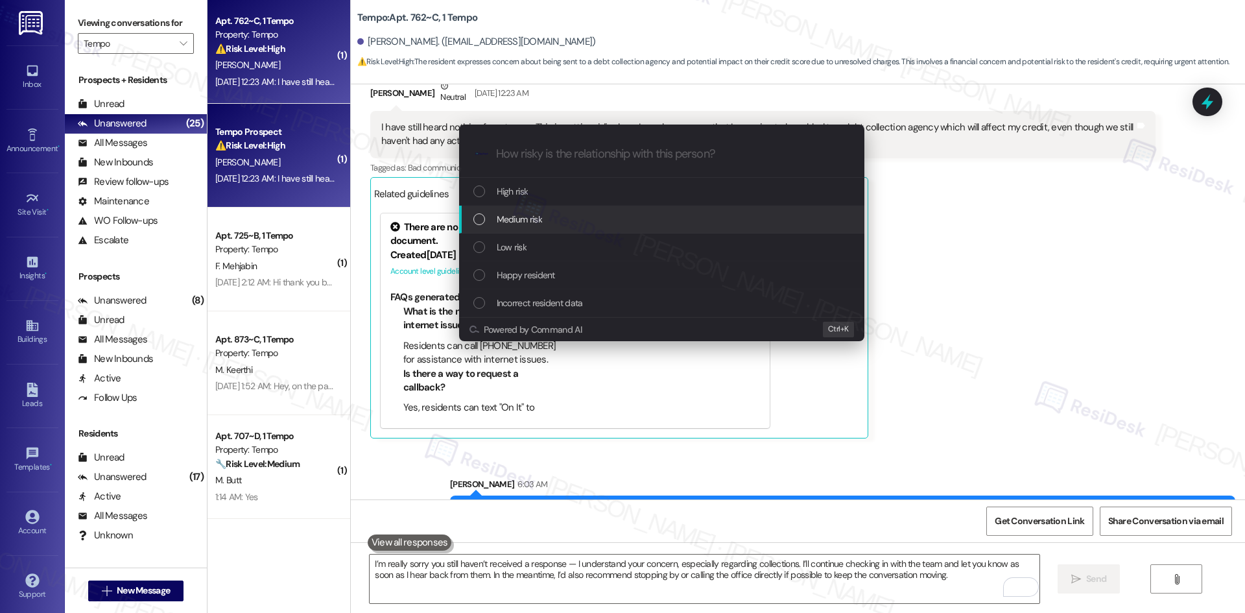
click at [567, 221] on div "Medium risk" at bounding box center [662, 219] width 379 height 14
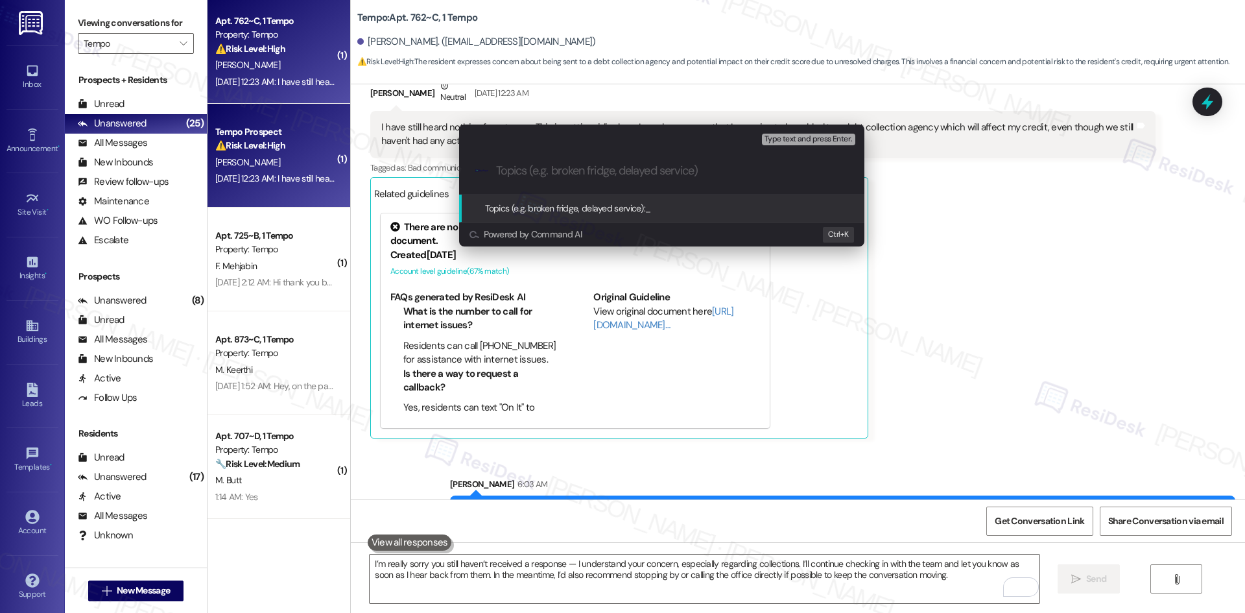
click at [606, 169] on input "Topics (e.g. broken fridge, delayed service)" at bounding box center [672, 171] width 352 height 14
paste input "Follow-Up – Dispute of Move-Out Charges"
type input "Follow-Up – Dispute of Move-Out Charges"
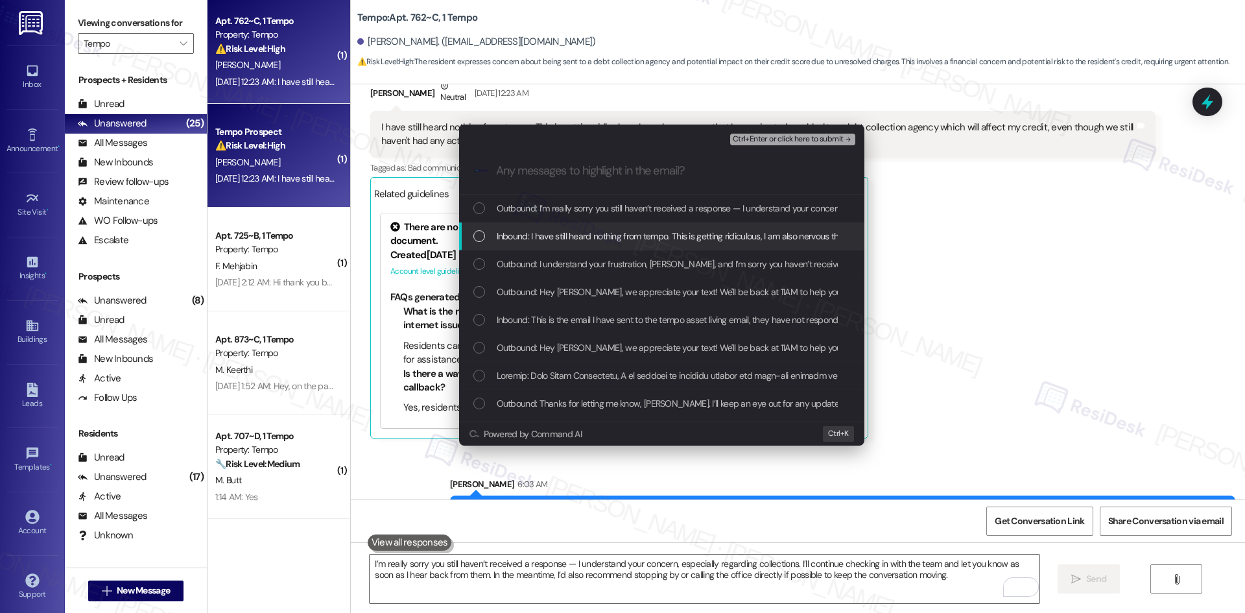
click at [611, 241] on span "Inbound: I have still heard nothing from tempo. This is getting ridiculous, I a…" at bounding box center [947, 236] width 901 height 14
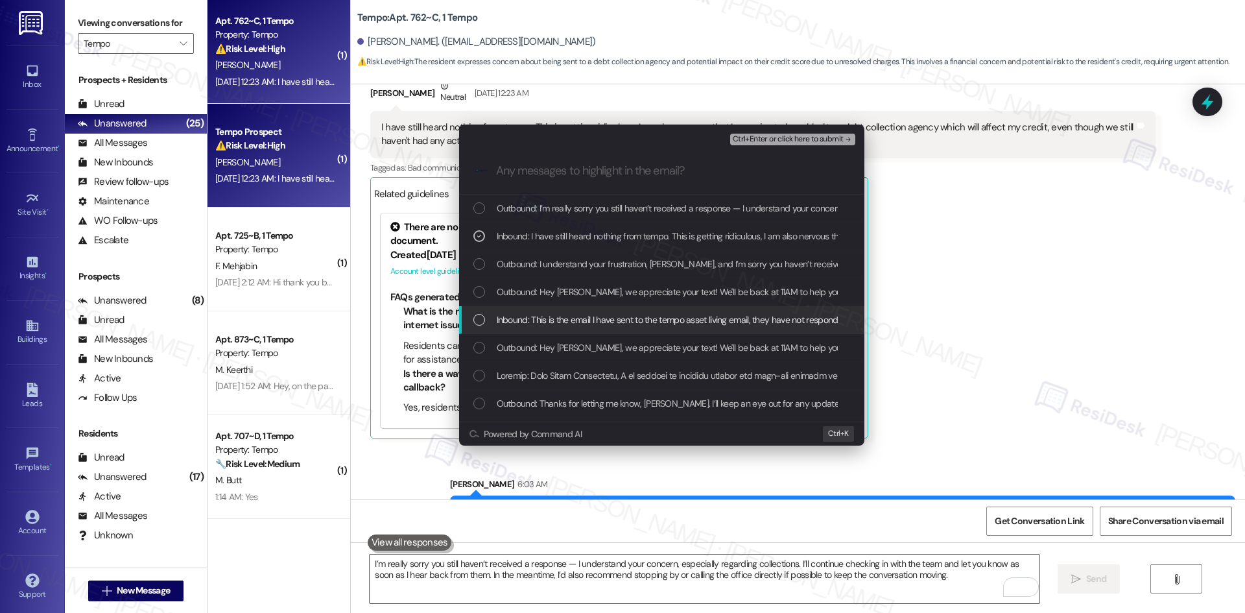
click at [627, 320] on span "Inbound: This is the email I have sent to the tempo asset living email, they ha…" at bounding box center [748, 319] width 502 height 14
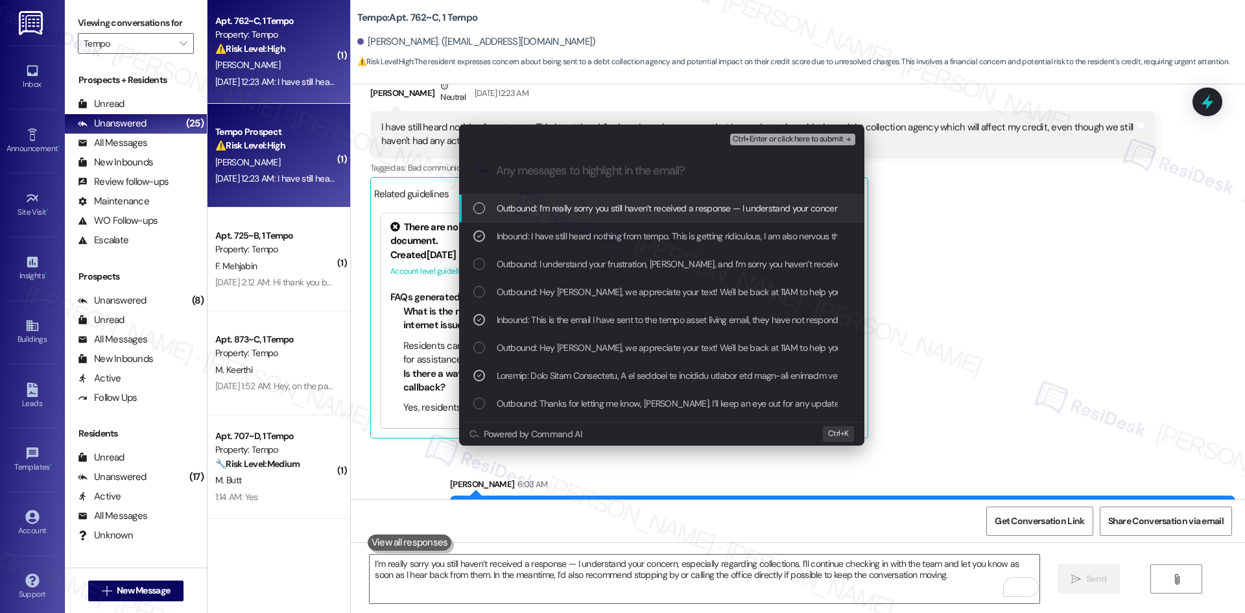
click at [836, 137] on span "Ctrl+Enter or click here to submit" at bounding box center [788, 139] width 111 height 9
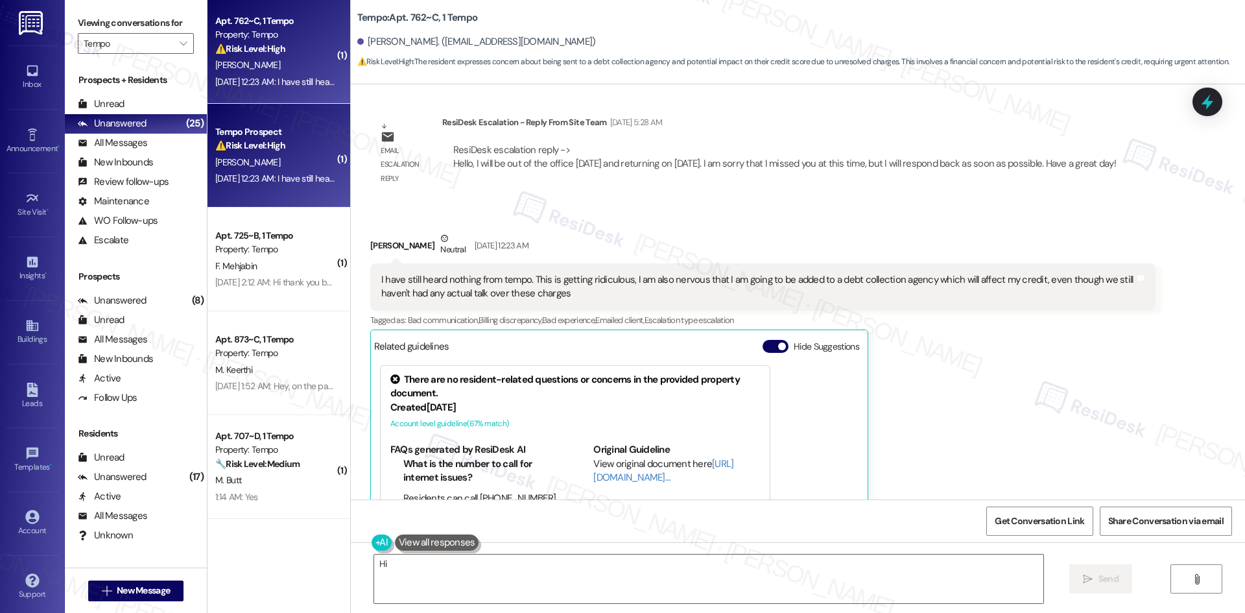
scroll to position [7055, 0]
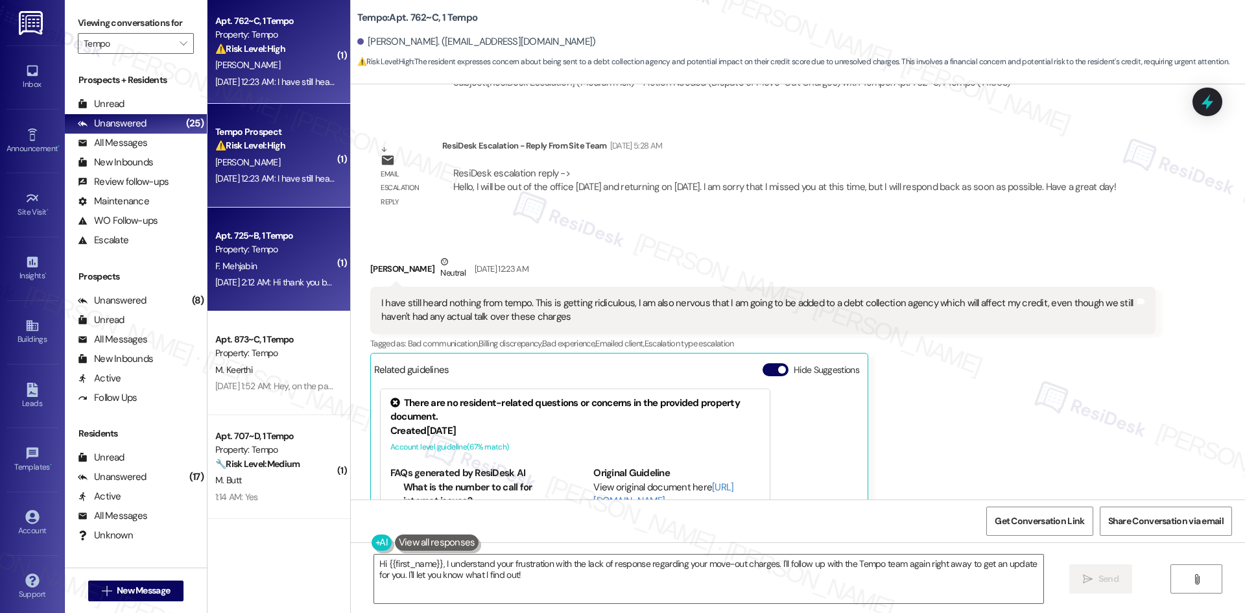
click at [291, 276] on div "Sep 03, 2025 at 2:12 AM: Hi thank you but as far as I know I paid the rent alre…" at bounding box center [381, 282] width 333 height 12
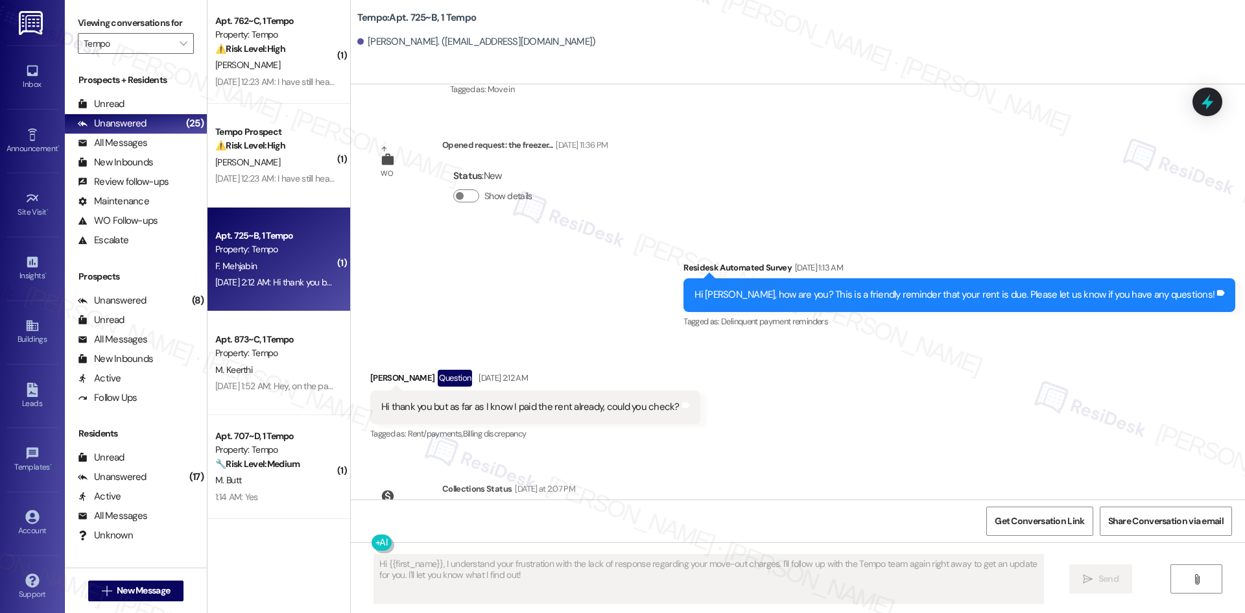
scroll to position [2114, 0]
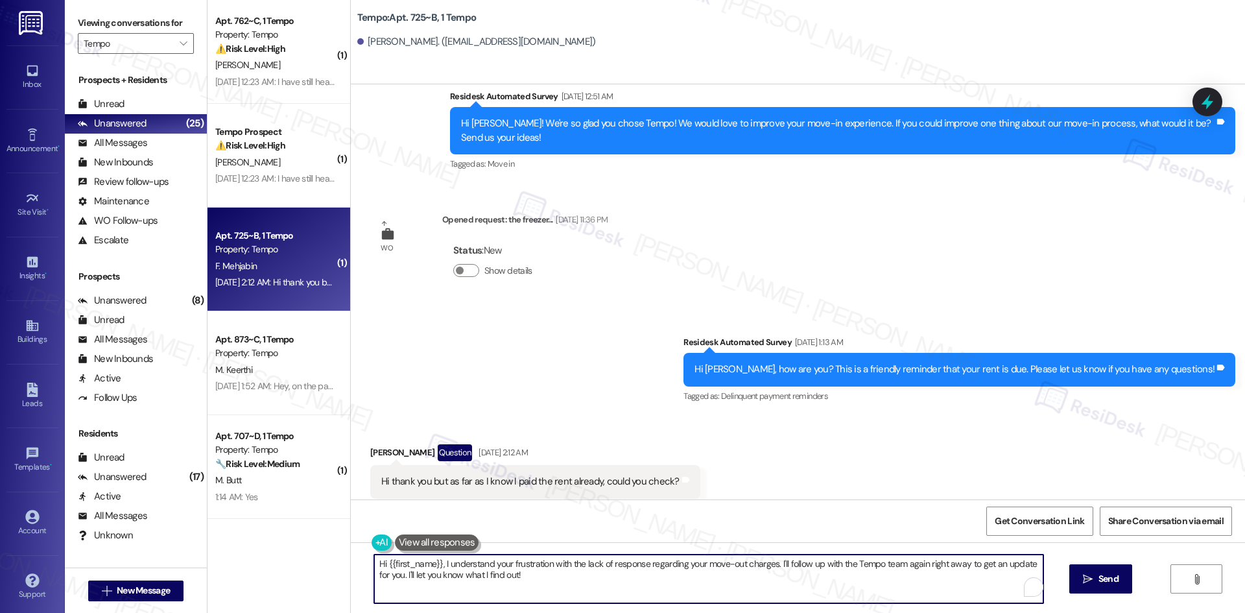
click at [590, 581] on textarea "Hi {{first_name}}, I'm happy to double-check on that for you! Let me take a loo…" at bounding box center [708, 578] width 669 height 49
click at [440, 565] on textarea "Hi {{first_name}}, I'm happy to double-check on that for you! Let me take a loo…" at bounding box center [708, 578] width 669 height 49
drag, startPoint x: 432, startPoint y: 565, endPoint x: 1074, endPoint y: 563, distance: 641.2
click at [1096, 563] on div "Hi {{first_name}}, I'm happy to double-check on that for you! Let me take a loo…" at bounding box center [798, 590] width 894 height 97
paste textarea "apologize for the delayed response. Please let me know if you still need any as…"
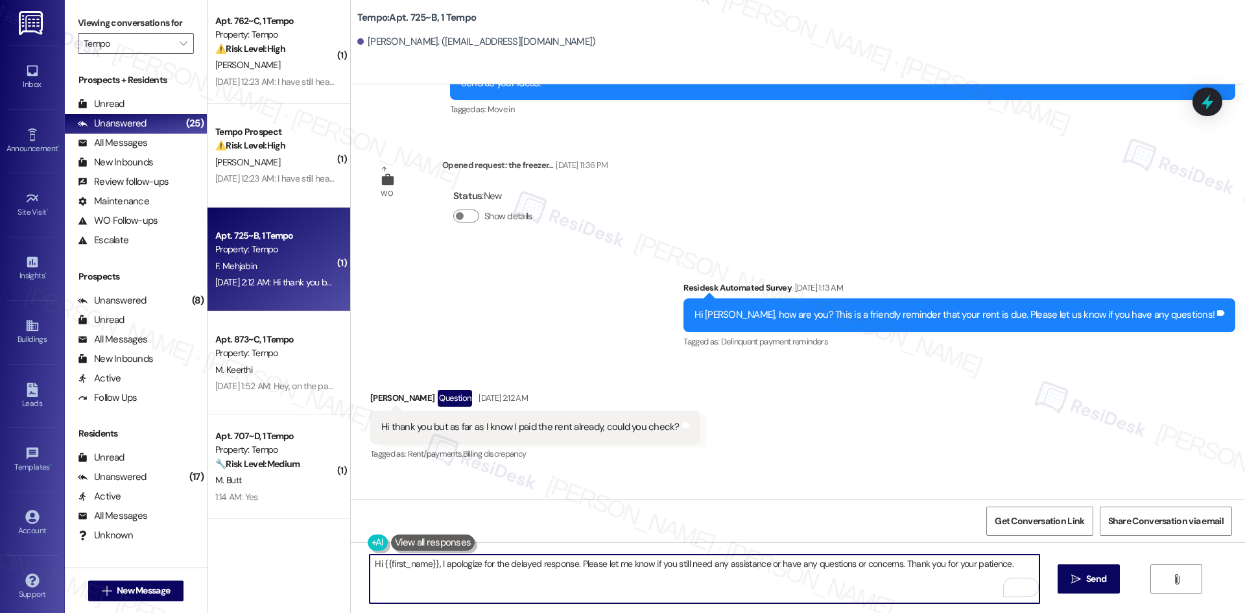
scroll to position [2234, 0]
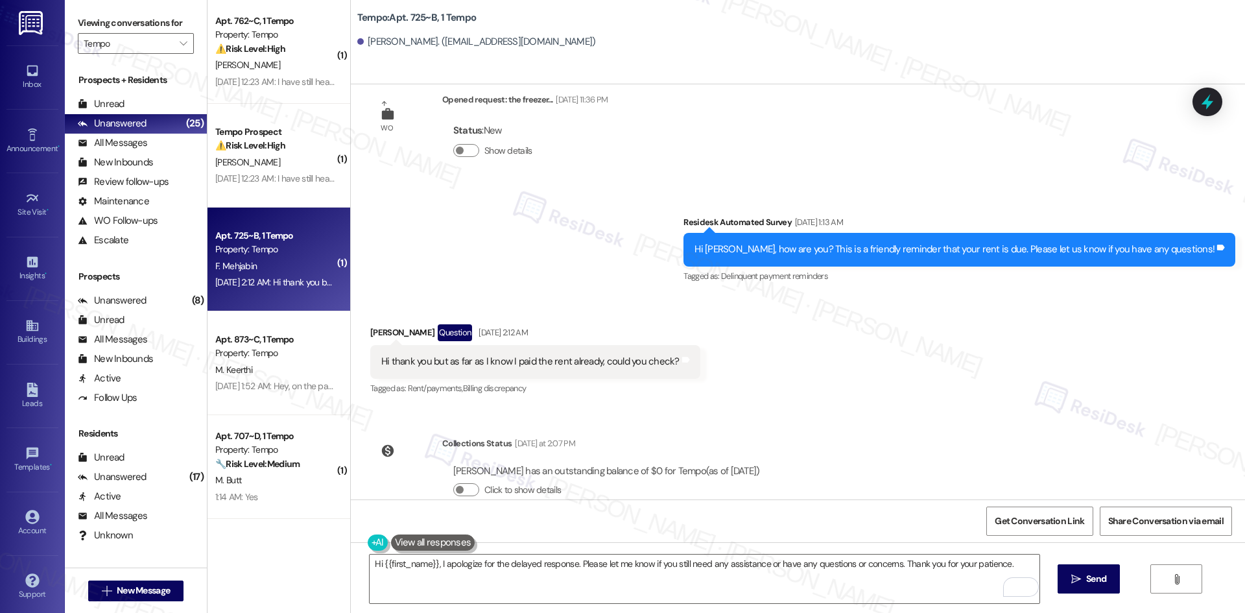
drag, startPoint x: 728, startPoint y: 213, endPoint x: 809, endPoint y: 443, distance: 244.0
click at [809, 443] on div "WO Opened request: window seal... Sep 03, 2024 at 8:52 PM Status : Completed Sh…" at bounding box center [798, 291] width 894 height 415
copy div "Residesk Automated Survey Sep 03, 2025 at 1:13 AM Hi Farian, how are you? This …"
click at [602, 596] on textarea "Hi {{first_name}}, I apologize for the delayed response. Please let me know if …" at bounding box center [704, 578] width 669 height 49
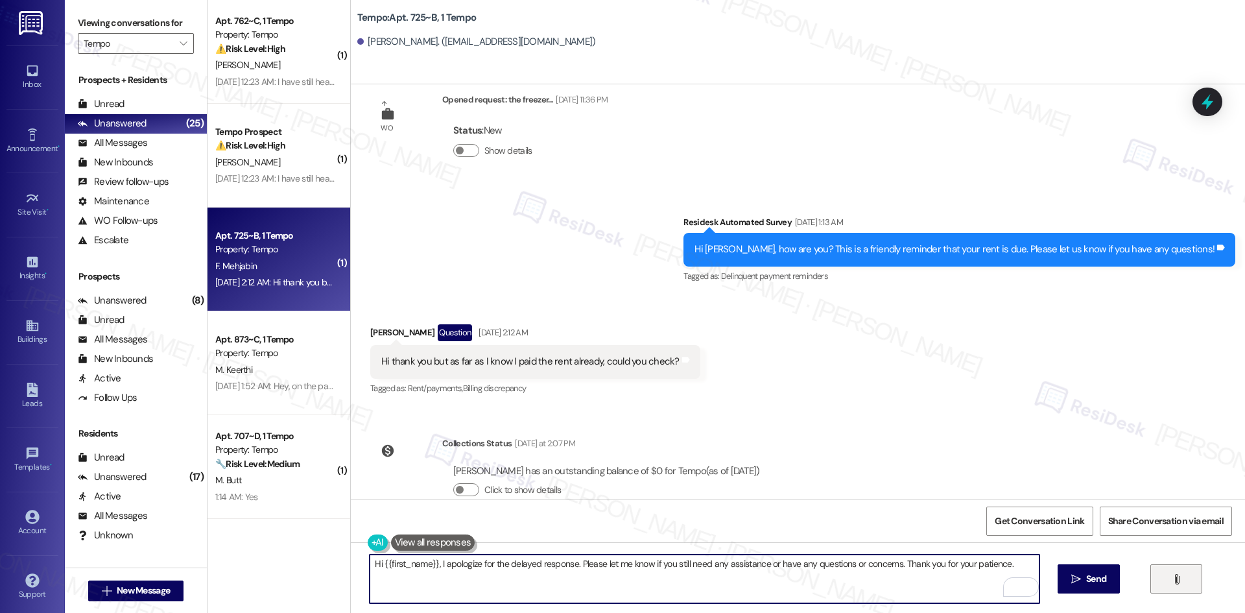
drag, startPoint x: 572, startPoint y: 562, endPoint x: 1181, endPoint y: 574, distance: 608.9
click at [1183, 574] on div "Hi {{first_name}}, I apologize for the delayed response. Please let me know if …" at bounding box center [798, 590] width 894 height 97
paste textarea "I confirmed your account and your current balance is $0, so no payment is due. …"
click at [629, 592] on textarea "Hi {{first_name}}, I apologize for the delayed response. I confirmed your accou…" at bounding box center [704, 578] width 669 height 49
click at [676, 566] on textarea "Hi {{first_name}}, I apologize for the delayed response. I confirmed your accou…" at bounding box center [704, 578] width 669 height 49
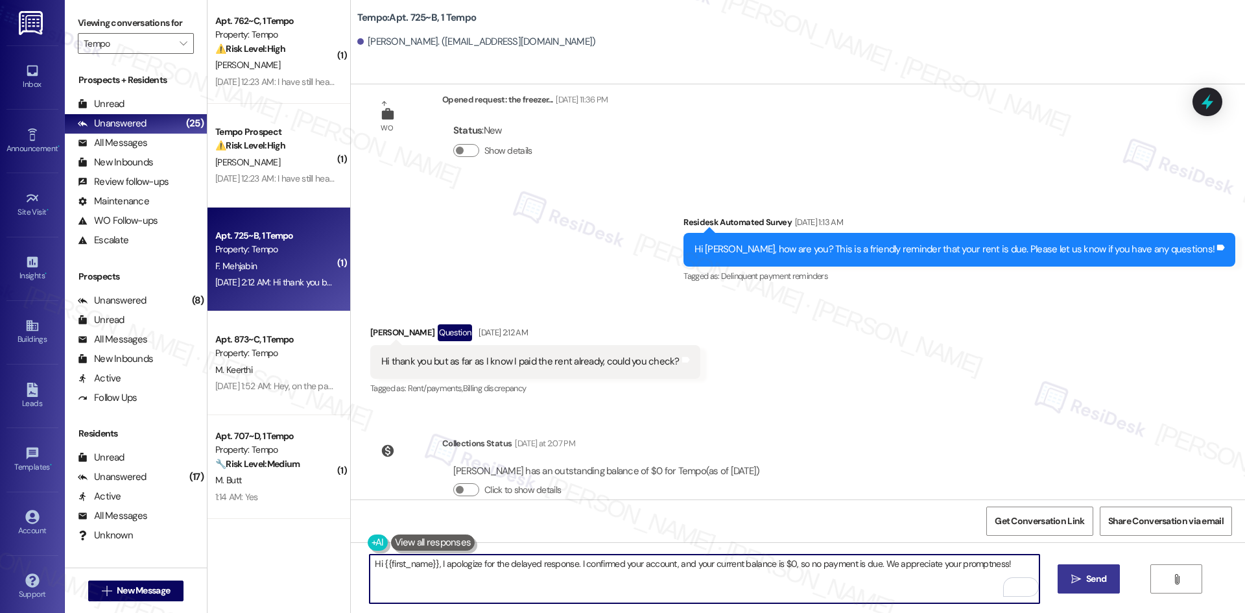
type textarea "Hi {{first_name}}, I apologize for the delayed response. I confirmed your accou…"
click at [1089, 582] on span "Send" at bounding box center [1096, 579] width 20 height 14
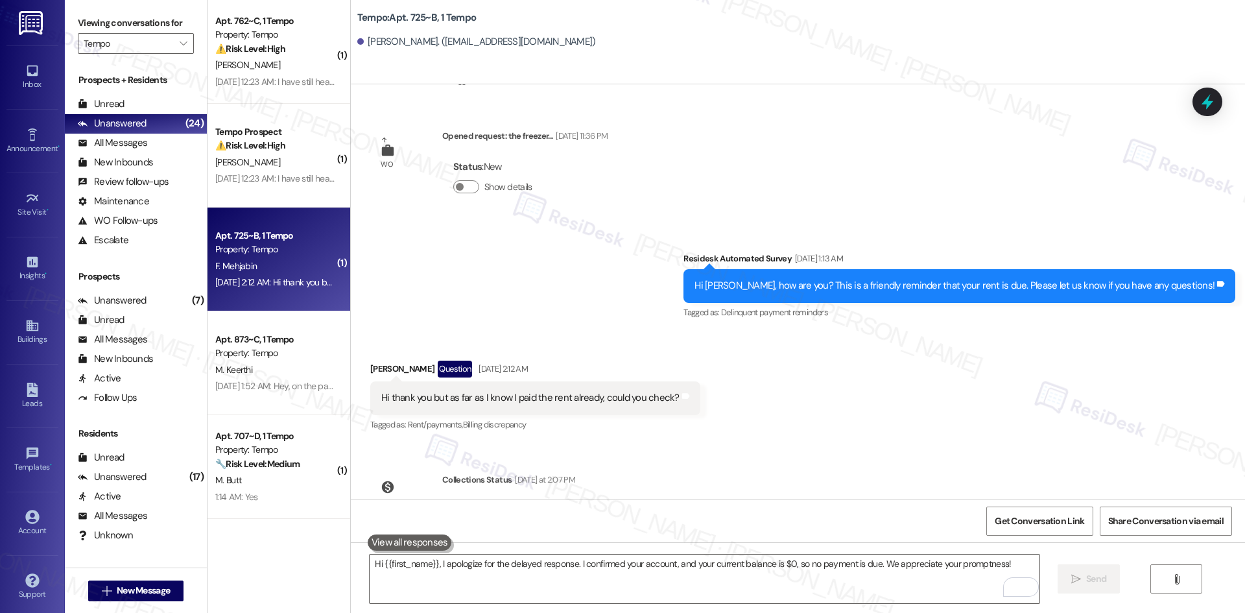
scroll to position [2324, 0]
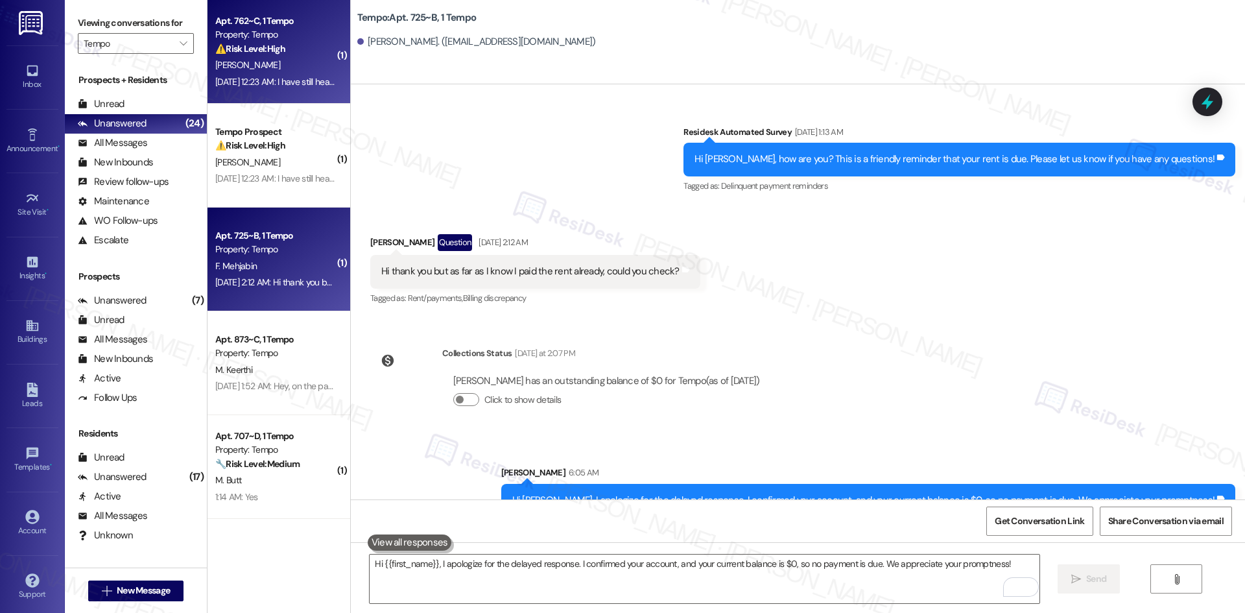
click at [260, 49] on strong "⚠️ Risk Level: High" at bounding box center [250, 49] width 70 height 12
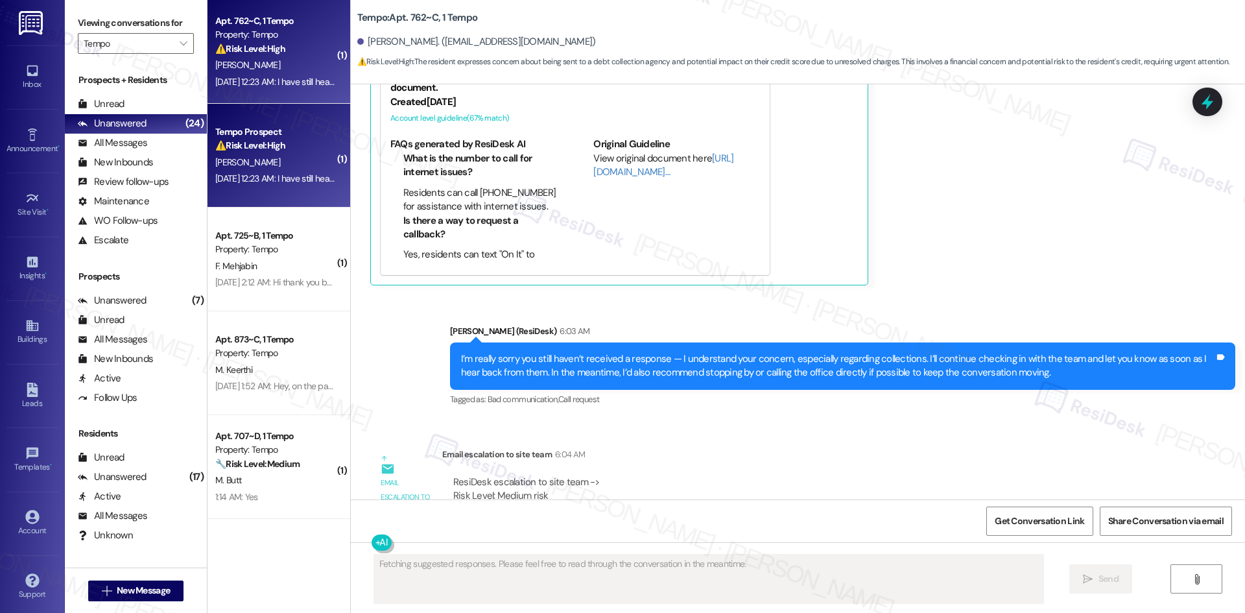
scroll to position [7396, 0]
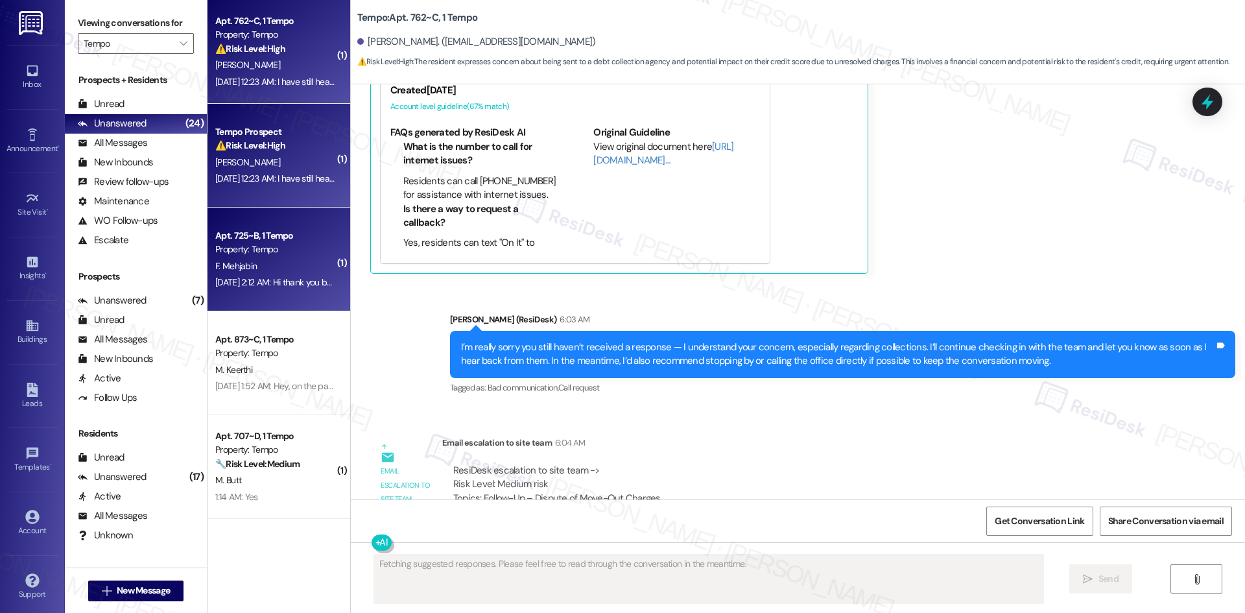
click at [294, 258] on div "F. Mehjabin" at bounding box center [275, 266] width 123 height 16
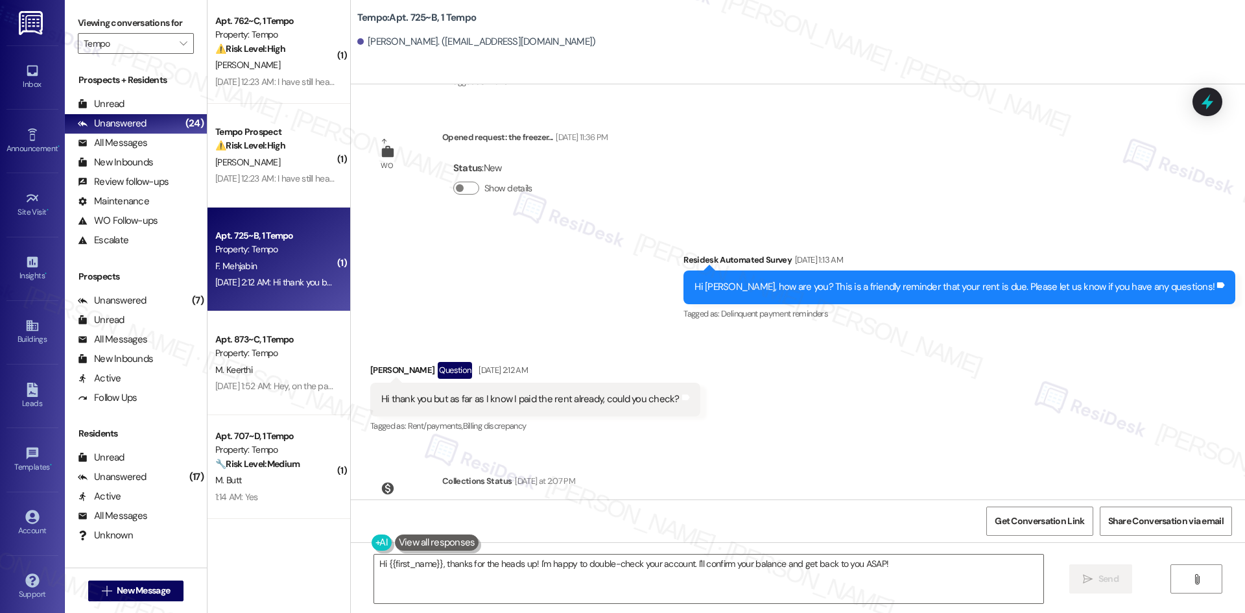
scroll to position [2344, 0]
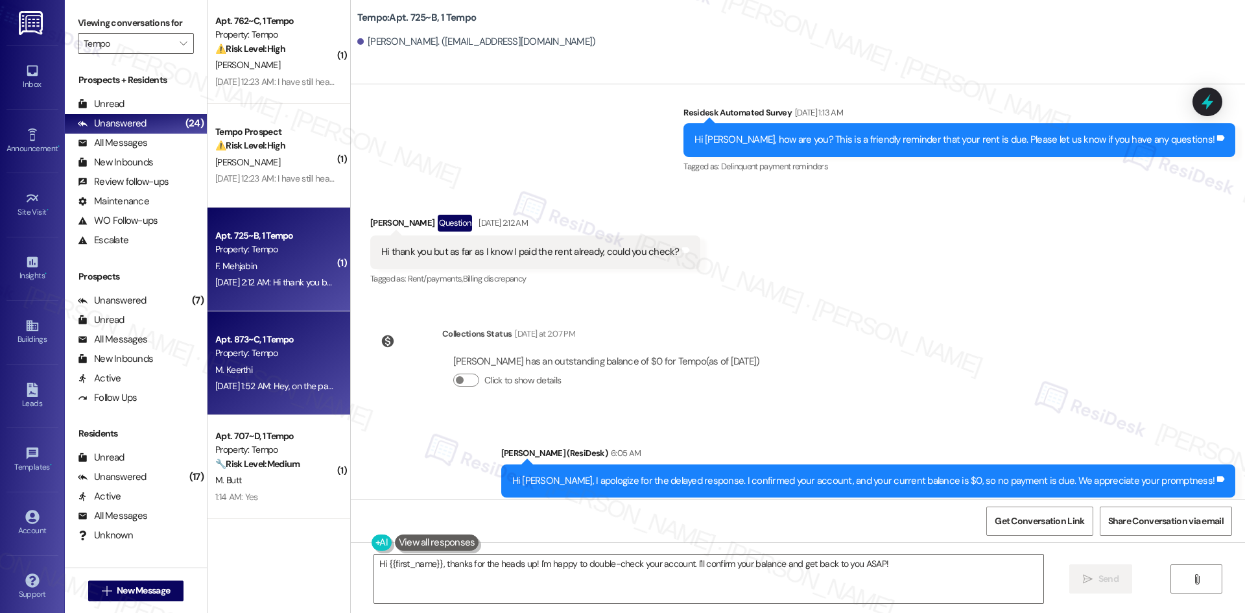
click at [251, 388] on div "Sep 03, 2025 at 1:52 AM: Hey, on the payment it says the rent is 1150 + 25 prem…" at bounding box center [736, 386] width 1042 height 12
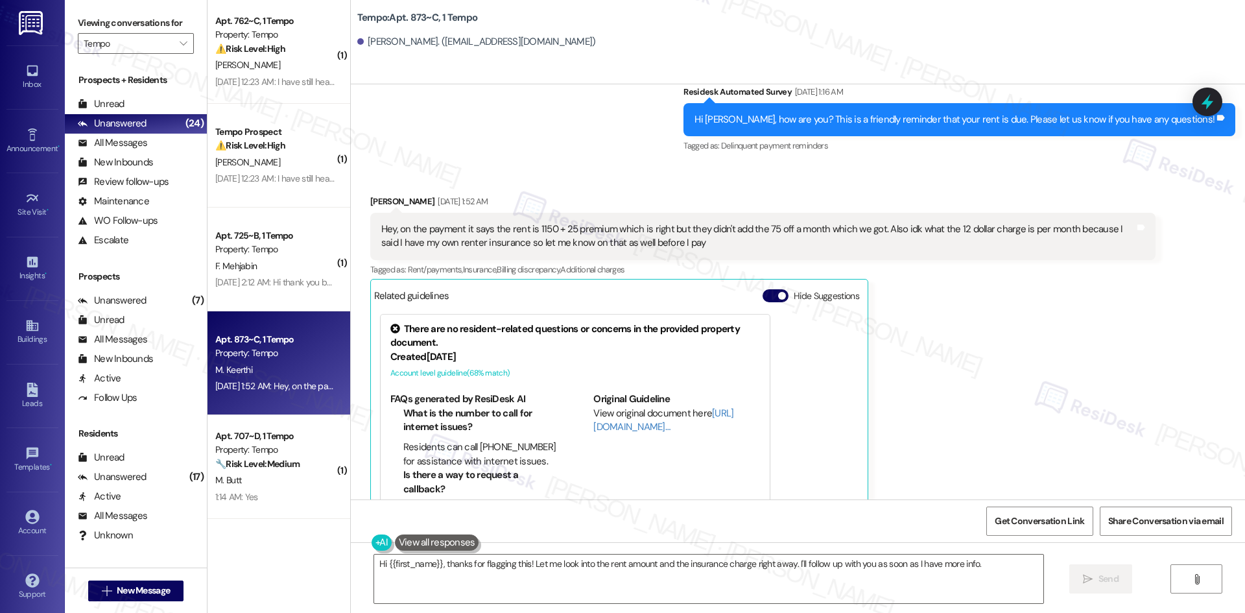
scroll to position [214, 0]
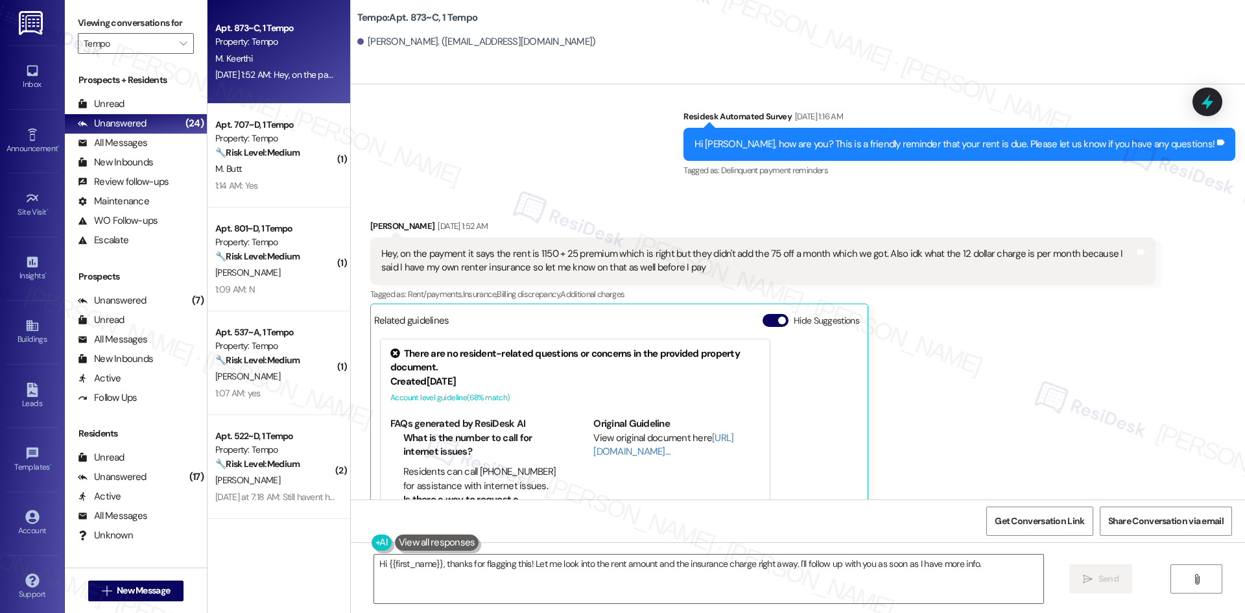
click at [984, 352] on div "Monish Keerthi Sep 03, 2025 at 1:52 AM Hey, on the payment it says the rent is …" at bounding box center [762, 392] width 785 height 346
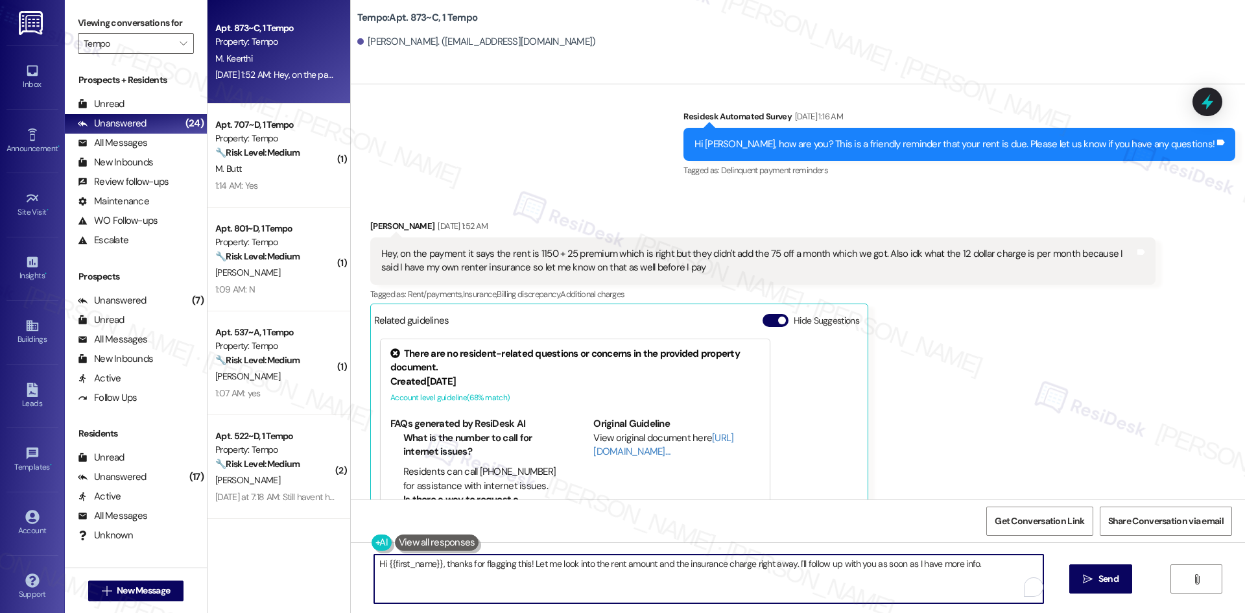
drag, startPoint x: 435, startPoint y: 565, endPoint x: 737, endPoint y: 564, distance: 302.1
click at [735, 565] on textarea "Hi {{first_name}}, thanks for flagging this! Let me look into the rent amount a…" at bounding box center [708, 578] width 669 height 49
drag, startPoint x: 976, startPoint y: 565, endPoint x: 456, endPoint y: 565, distance: 520.6
click at [433, 569] on textarea "Hi {{first_name}}, thanks for flagging this! Let me look into the rent amount a…" at bounding box center [704, 578] width 669 height 49
paste textarea "Hi {{first_name}}, I apologize for the delayed response. Please let me know if …"
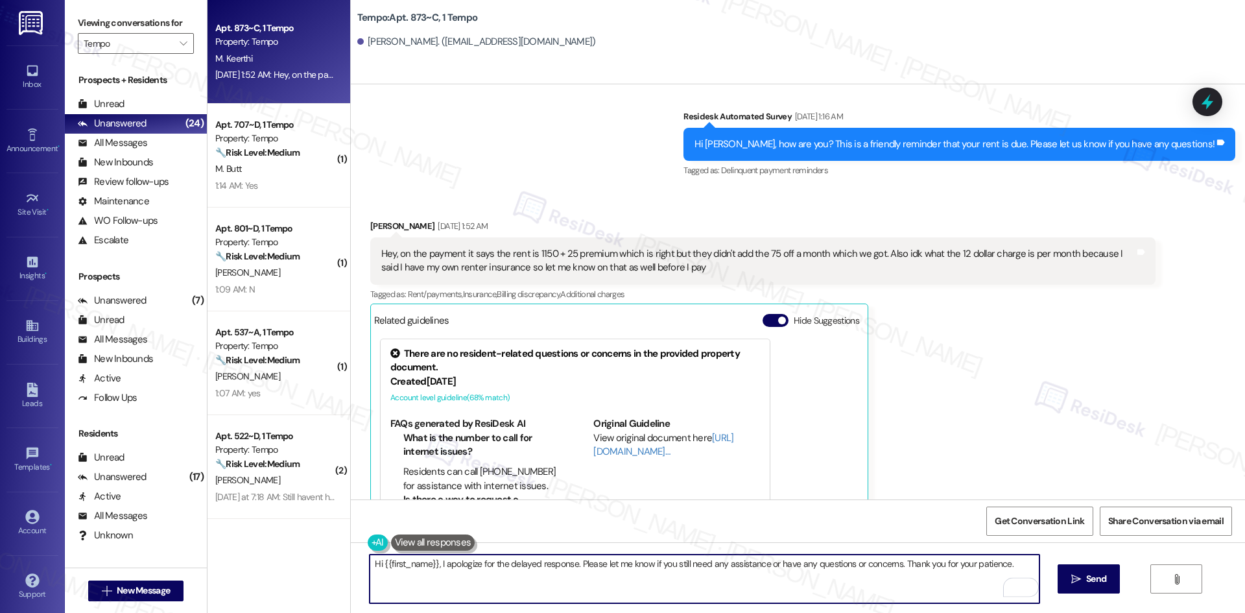
type textarea "Hi {{first_name}}, I apologize for the delayed response. Please let me know if …"
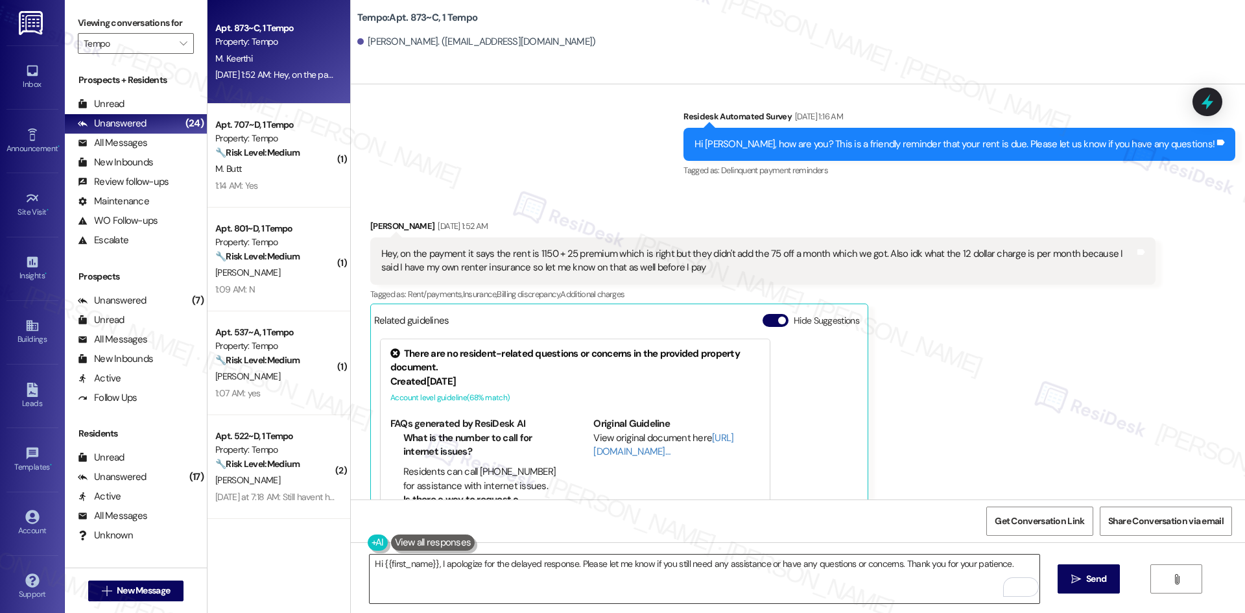
drag, startPoint x: 923, startPoint y: 571, endPoint x: 923, endPoint y: 578, distance: 7.2
click at [923, 576] on textarea "Hi {{first_name}}, I apologize for the delayed response. Please let me know if …" at bounding box center [704, 578] width 669 height 49
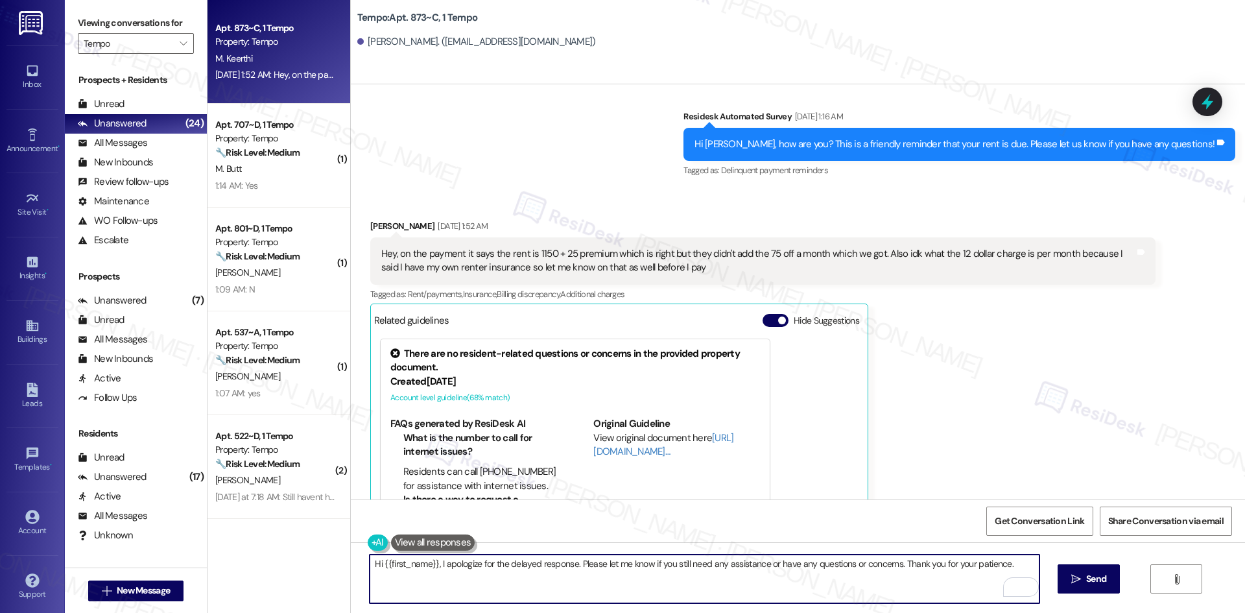
click at [923, 578] on textarea "Hi {{first_name}}, I apologize for the delayed response. Please let me know if …" at bounding box center [704, 578] width 669 height 49
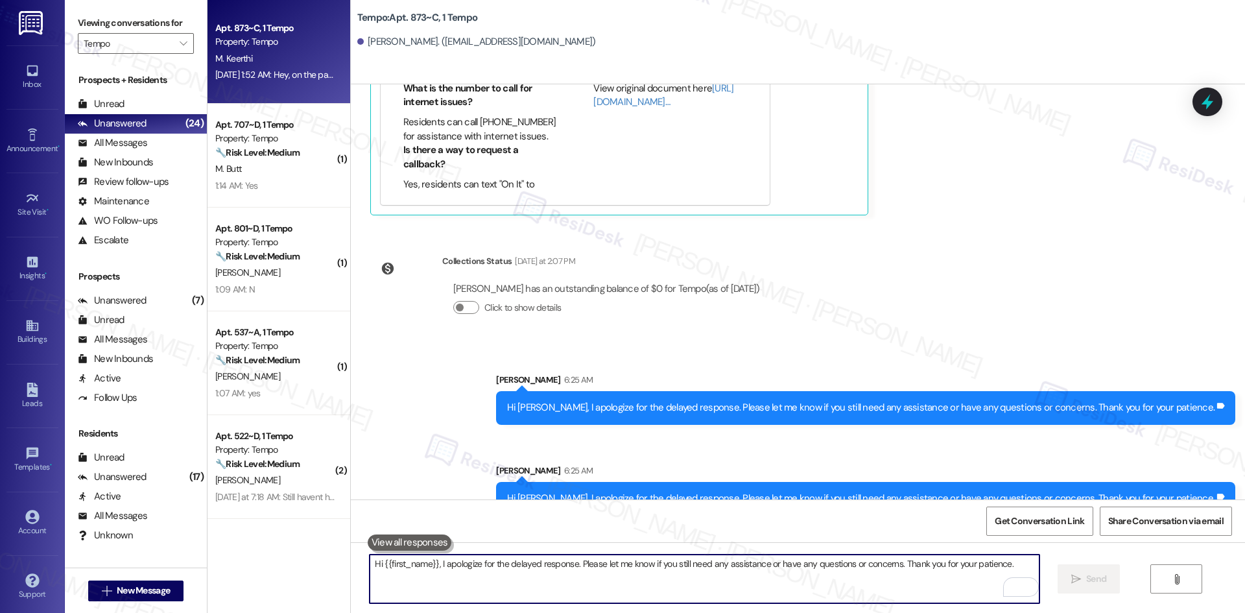
scroll to position [589, 0]
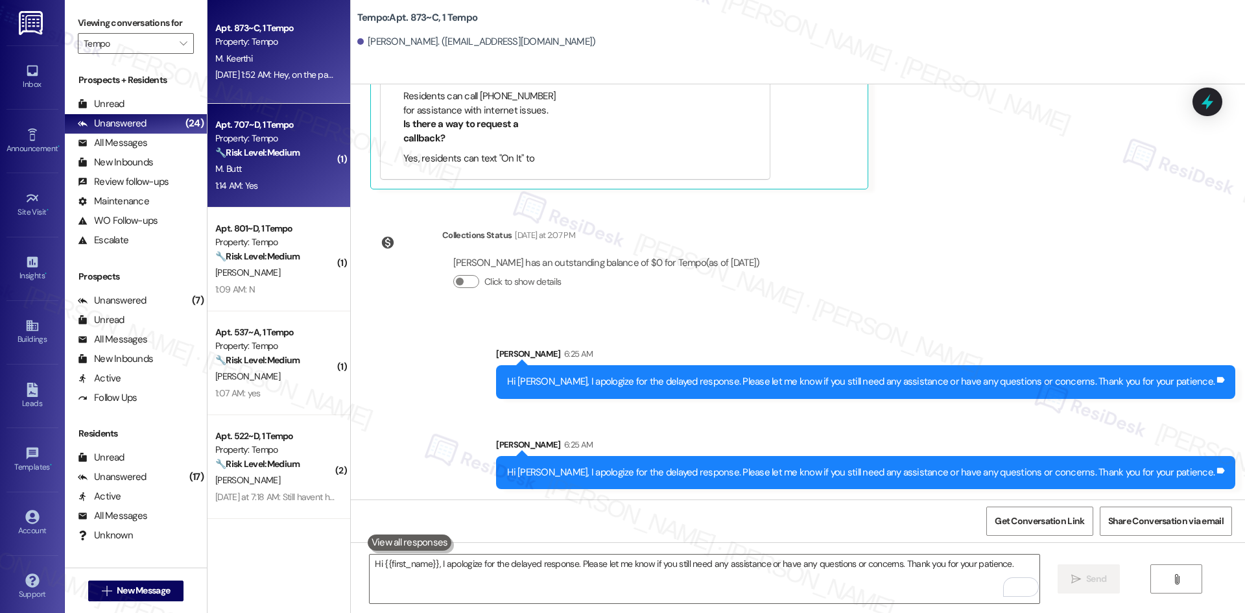
click at [292, 156] on strong "🔧 Risk Level: Medium" at bounding box center [257, 153] width 84 height 12
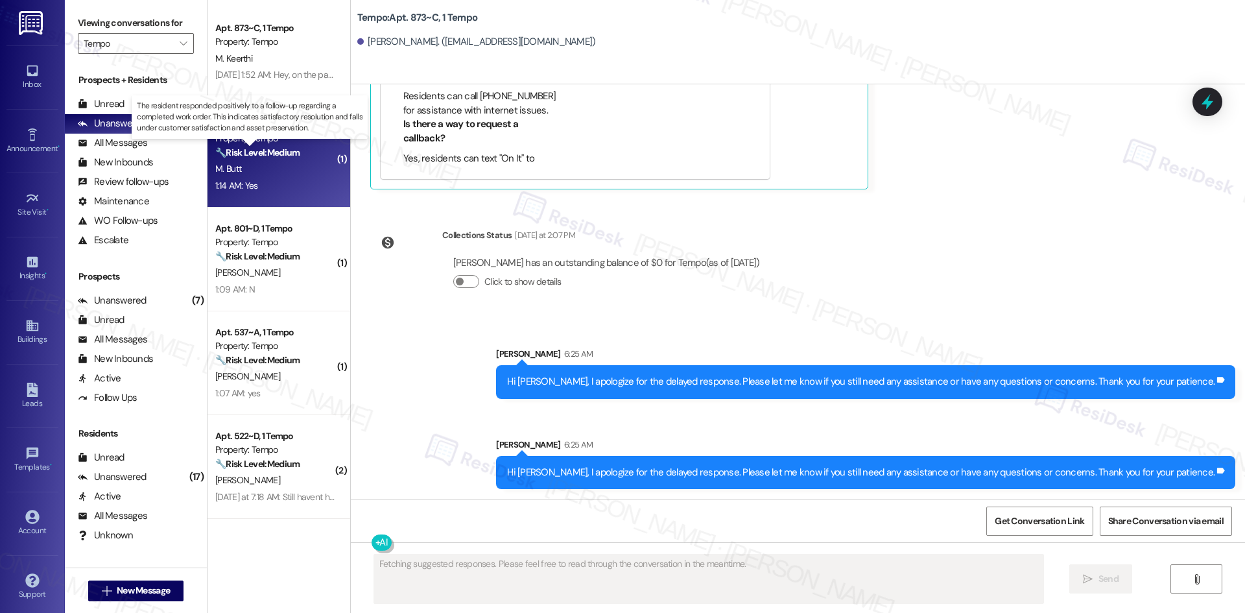
scroll to position [137, 0]
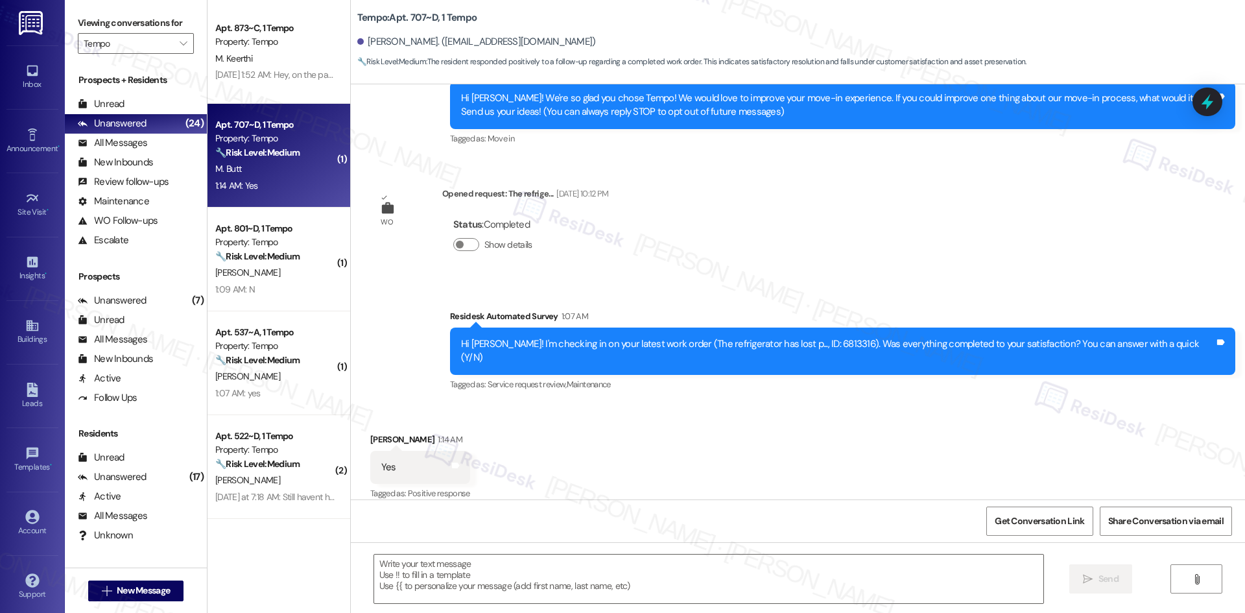
click at [763, 266] on div "Lease started Aug 18, 2025 at 8:00 AM Survey, sent via SMS Residesk Automated S…" at bounding box center [798, 291] width 894 height 415
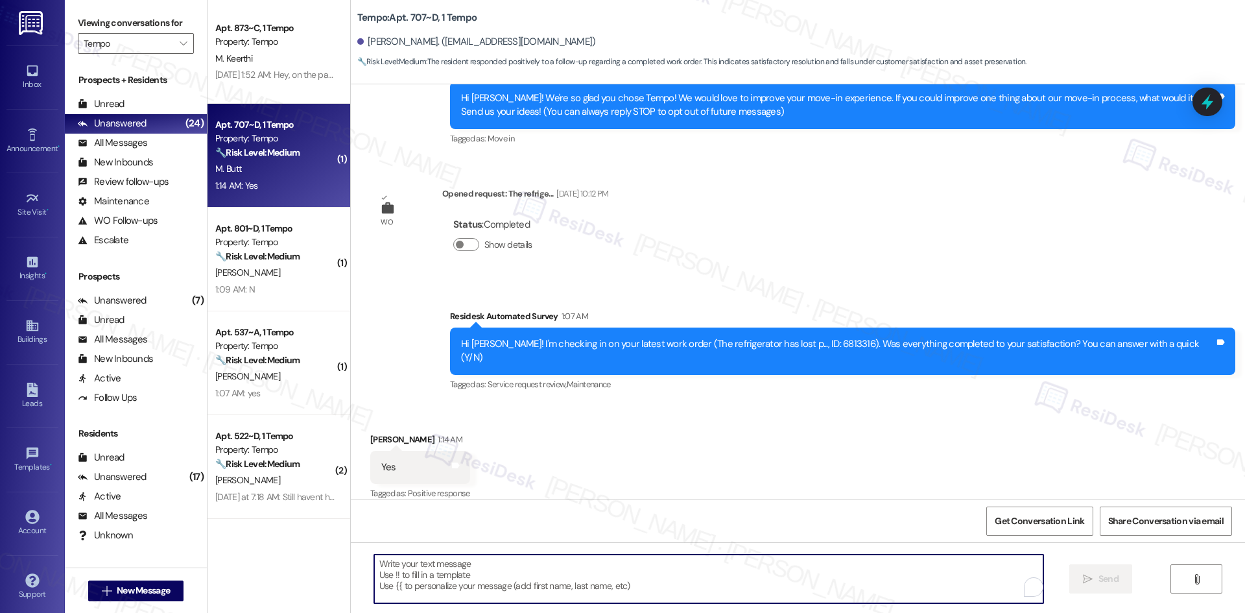
paste textarea "Thank you for confirming! I’m glad to hear everything was completed to your sat…"
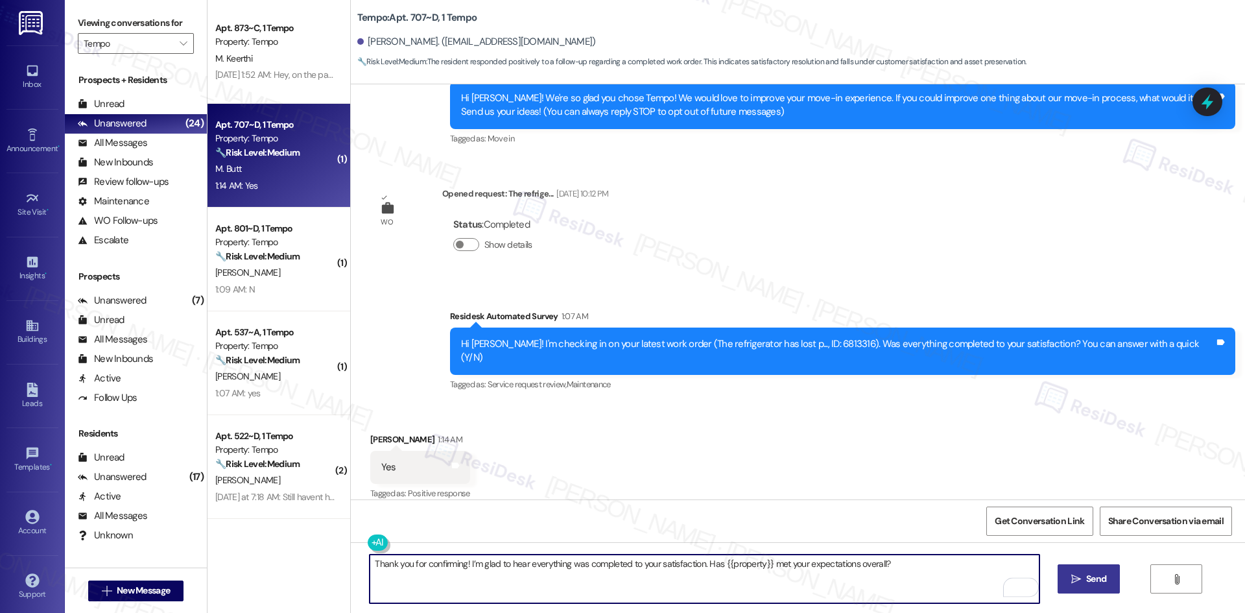
type textarea "Thank you for confirming! I’m glad to hear everything was completed to your sat…"
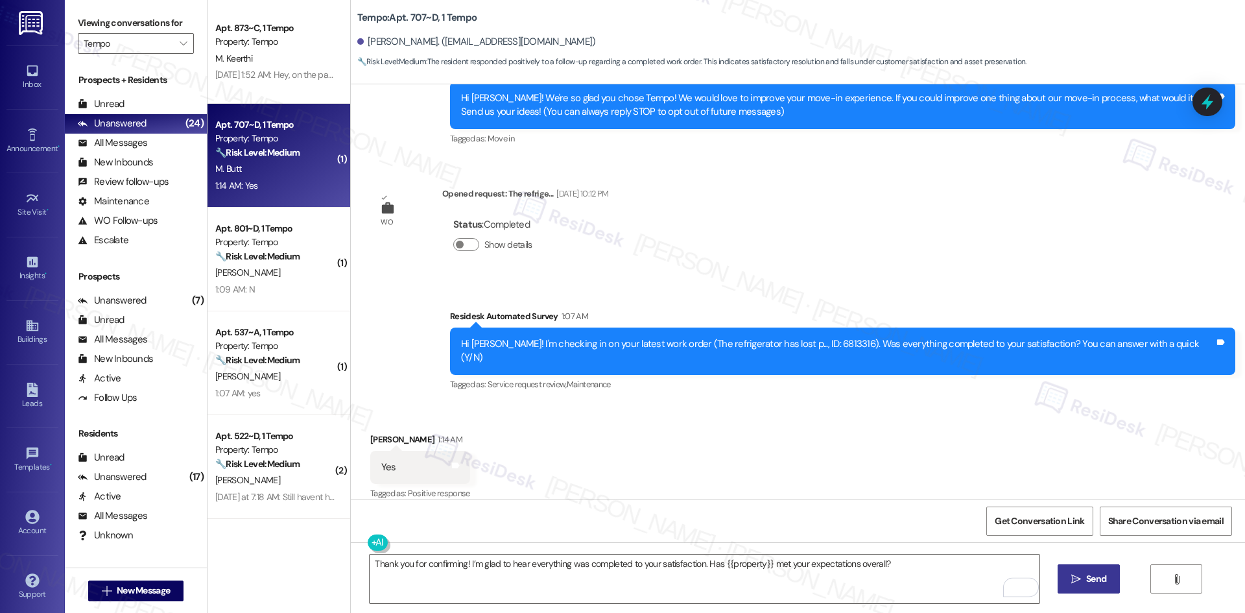
click at [1098, 580] on span "Send" at bounding box center [1096, 579] width 20 height 14
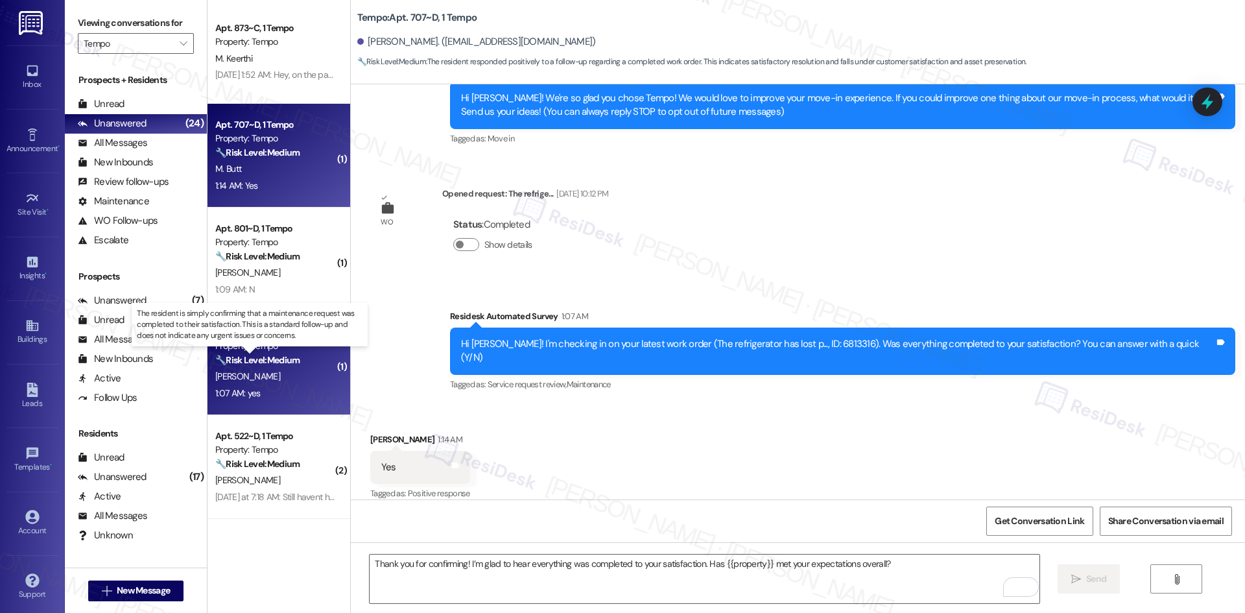
click at [277, 358] on strong "🔧 Risk Level: Medium" at bounding box center [257, 360] width 84 height 12
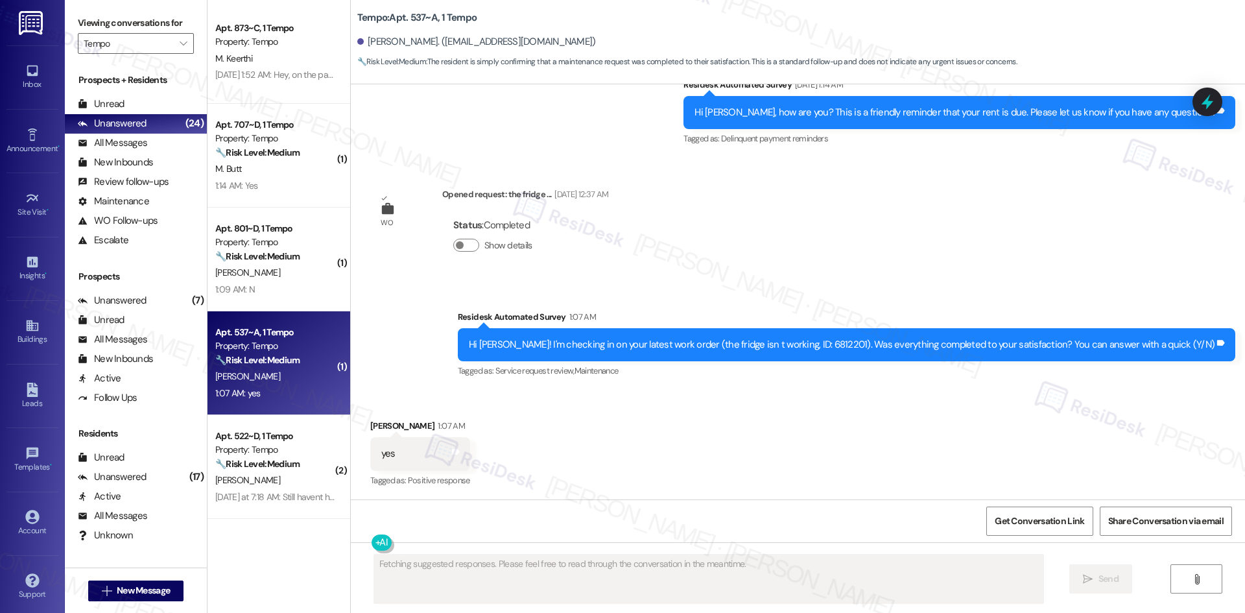
scroll to position [246, 0]
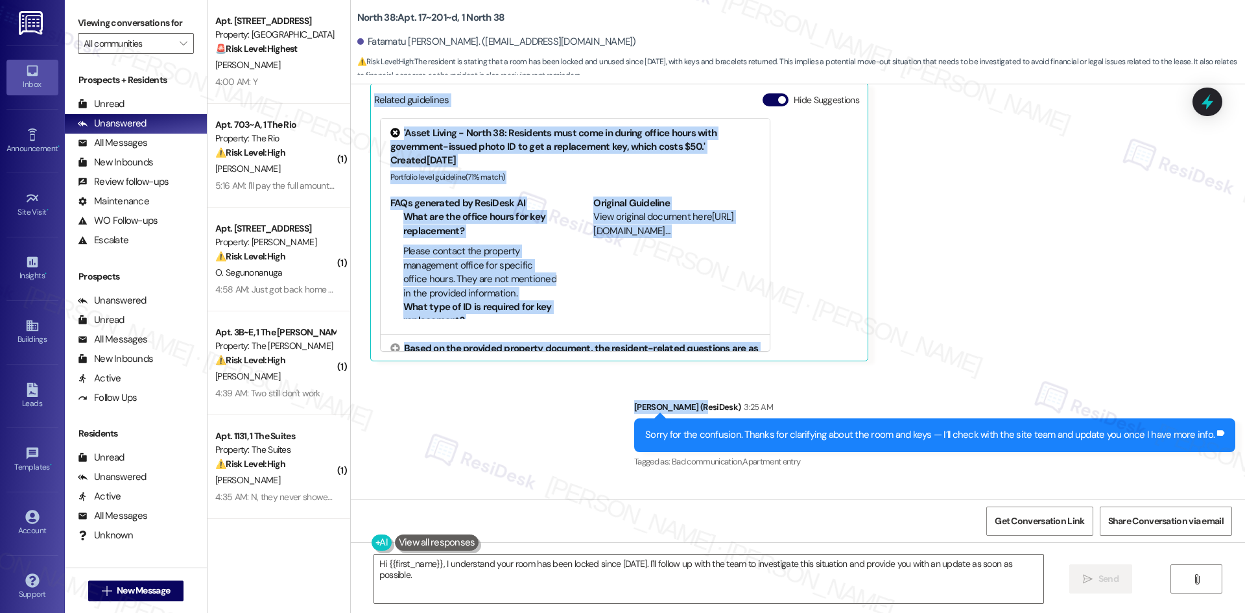
scroll to position [3457, 0]
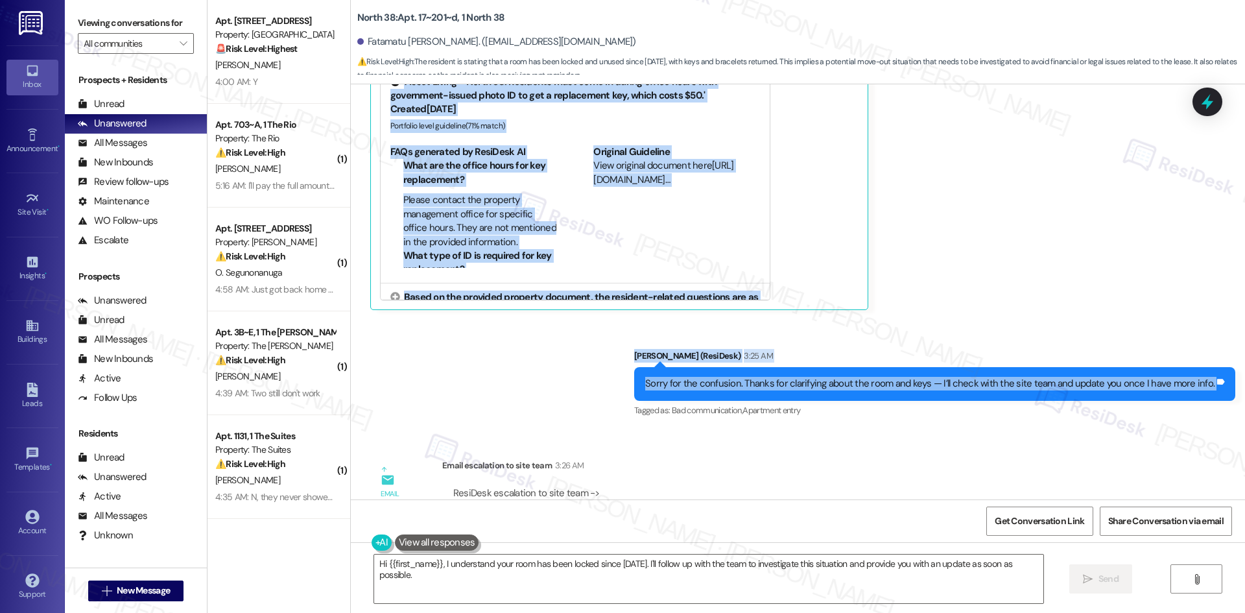
drag, startPoint x: 424, startPoint y: 157, endPoint x: 1224, endPoint y: 399, distance: 835.8
click at [1224, 399] on div "Survey, sent via SMS Residesk Automated Survey [DATE] 2:39 AM Hi Fatamatu, how …" at bounding box center [798, 291] width 894 height 415
copy div "Residesk Automated Survey 12:53 AM Hi Fatamatu, a gentle reminder that your ren…"
click at [597, 399] on div "Sent via SMS [PERSON_NAME] (ResiDesk) 3:25 AM Sorry for the confusion. Thanks f…" at bounding box center [798, 375] width 894 height 110
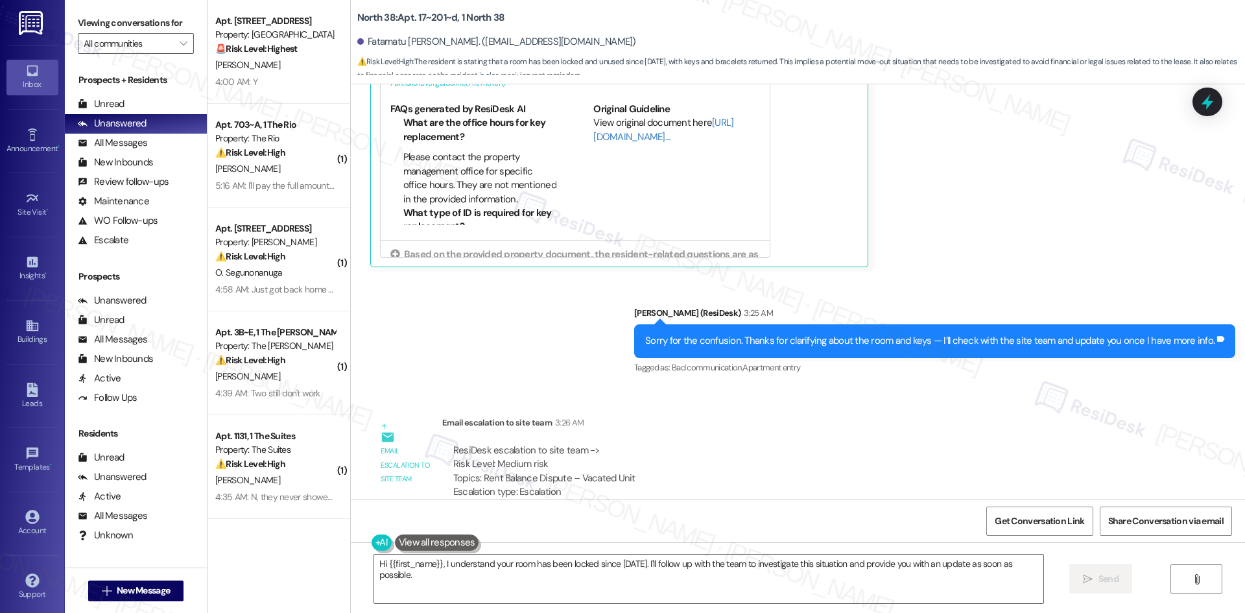
scroll to position [3651, 0]
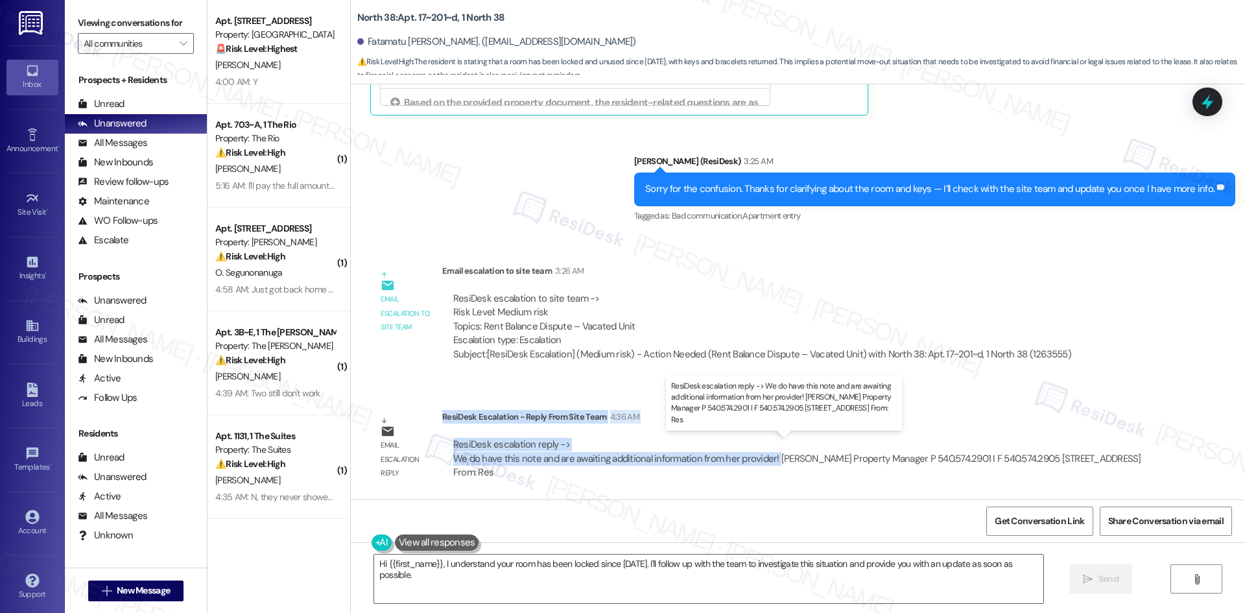
drag, startPoint x: 432, startPoint y: 418, endPoint x: 762, endPoint y: 460, distance: 333.3
click at [762, 460] on div "ResiDesk Escalation - Reply From Site Team 4:36 AM ResiDesk escalation reply ->…" at bounding box center [798, 449] width 713 height 79
copy div "ResiDesk Escalation - Reply From Site Team 4:36 AM ResiDesk escalation reply ->…"
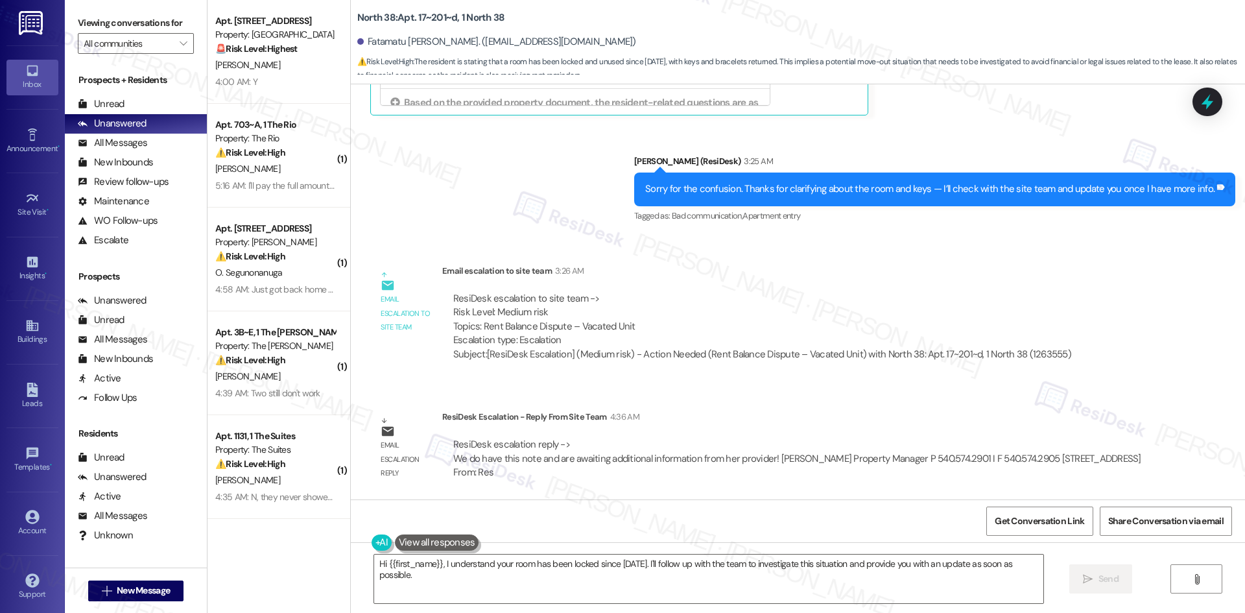
drag, startPoint x: 612, startPoint y: 164, endPoint x: 590, endPoint y: 161, distance: 22.2
click at [612, 165] on div "Sent via SMS [PERSON_NAME] (ResiDesk) 3:25 AM Sorry for the confusion. Thanks f…" at bounding box center [798, 180] width 894 height 110
click at [618, 564] on textarea "Hi {{first_name}}, I understand your room has been locked since [DATE]. I'll fo…" at bounding box center [708, 578] width 669 height 49
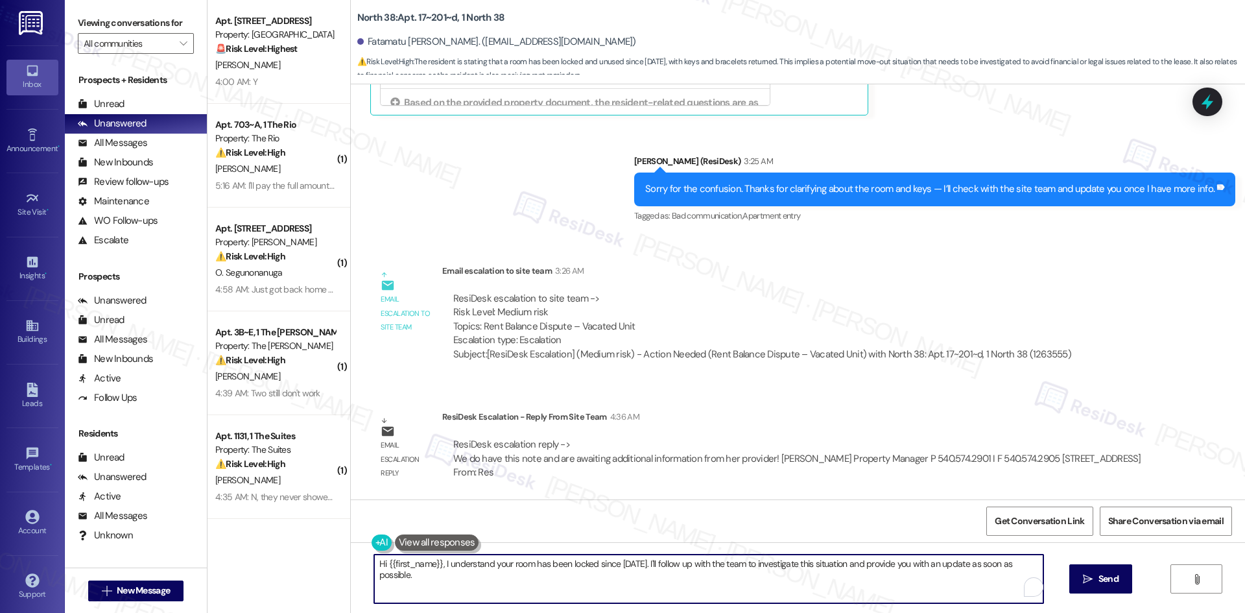
paste textarea "Fatamatu, I confirmed with the site team that they have your move-out note on f…"
type textarea "Hi Fatamatu, I confirmed with the site team that they have your move-out note o…"
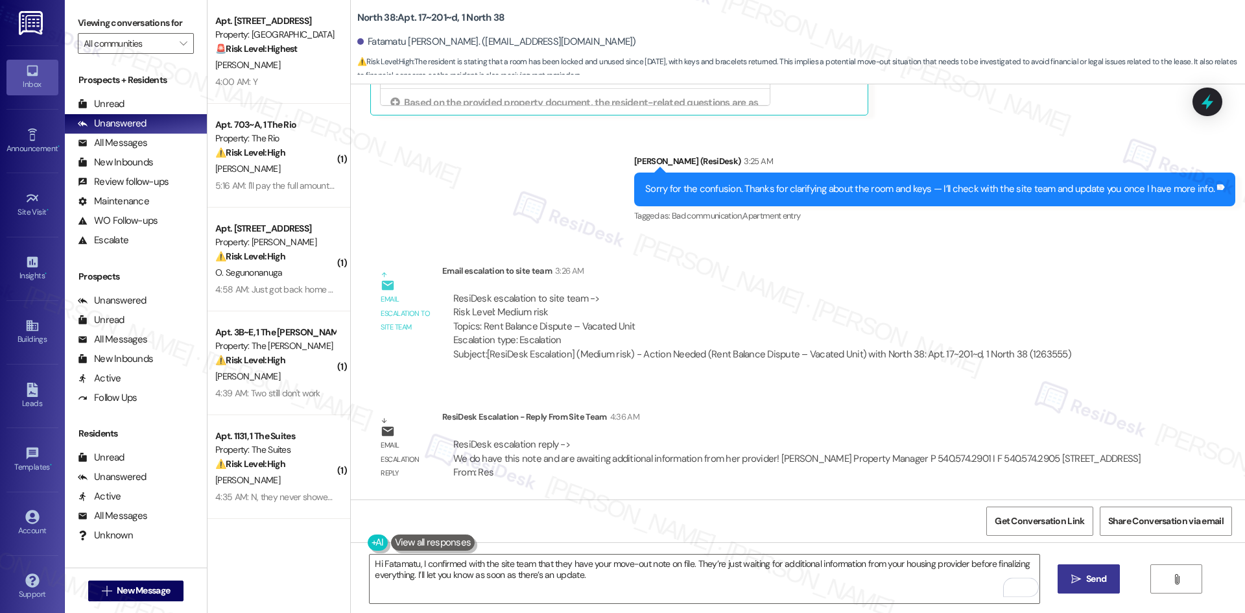
click at [1074, 584] on span " Send" at bounding box center [1088, 579] width 41 height 14
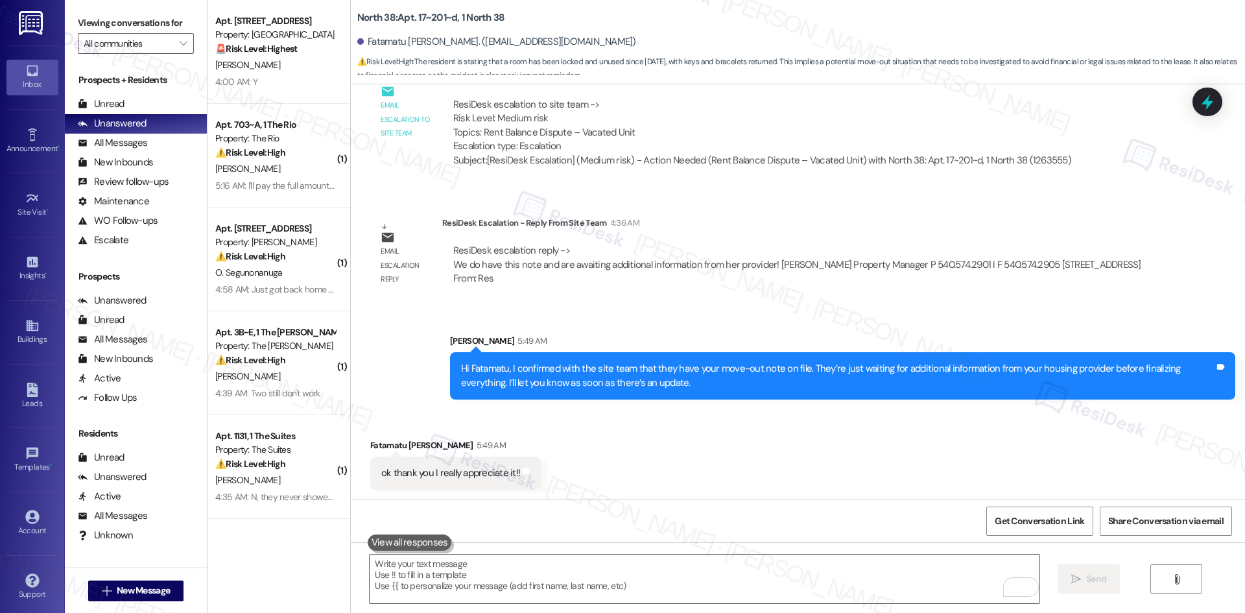
scroll to position [3846, 0]
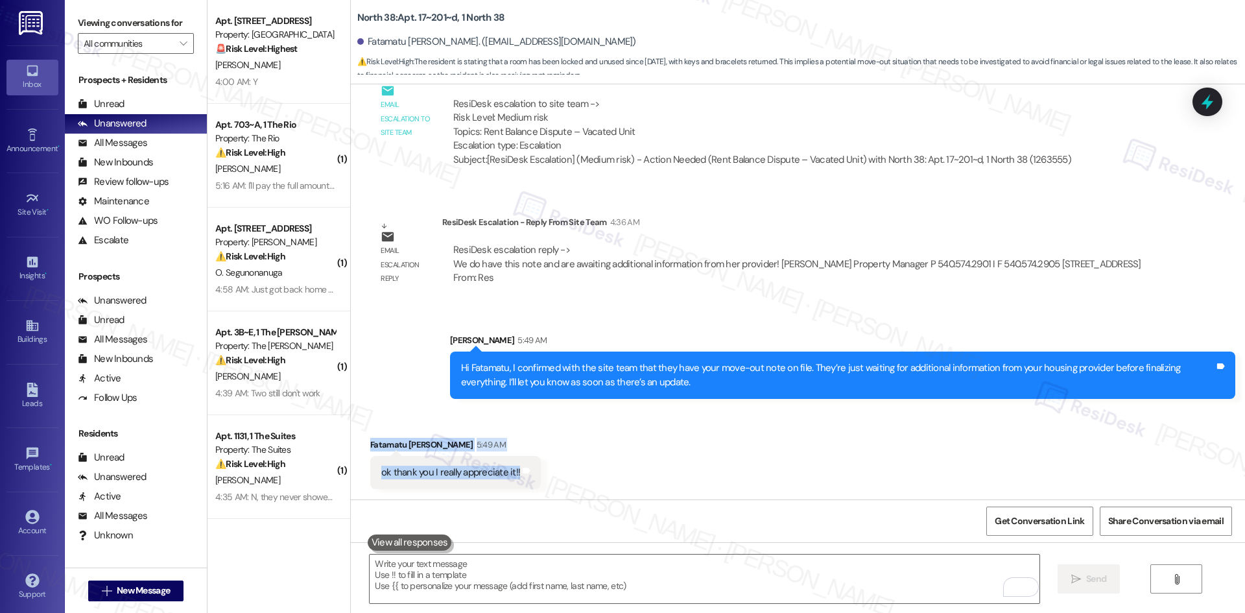
drag, startPoint x: 379, startPoint y: 440, endPoint x: 552, endPoint y: 478, distance: 177.4
click at [552, 478] on div "Received via SMS Fatamatu Shoua 5:49 AM ok thank you I really appreciate it!! T…" at bounding box center [798, 453] width 894 height 90
copy div "Fatamatu Shoua 5:49 AM ok thank you I really appreciate it!! Tags and notes"
click at [511, 568] on textarea "To enrich screen reader interactions, please activate Accessibility in Grammarl…" at bounding box center [704, 578] width 669 height 49
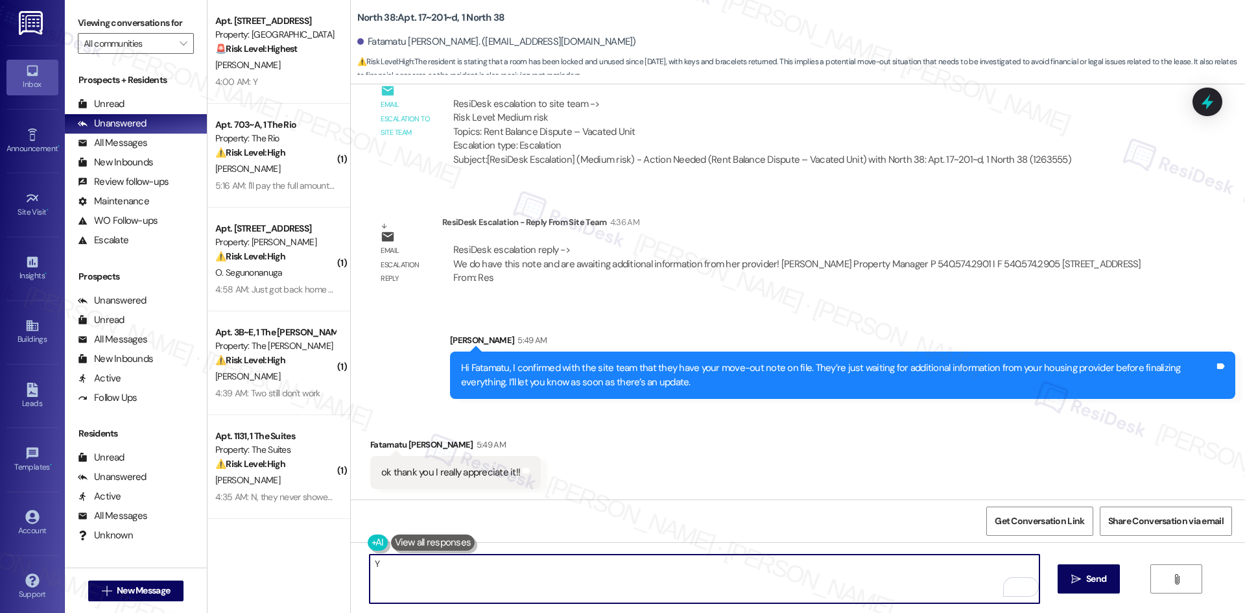
paste textarea "ou’re very welcome!"
type textarea "You’re very welcome!"
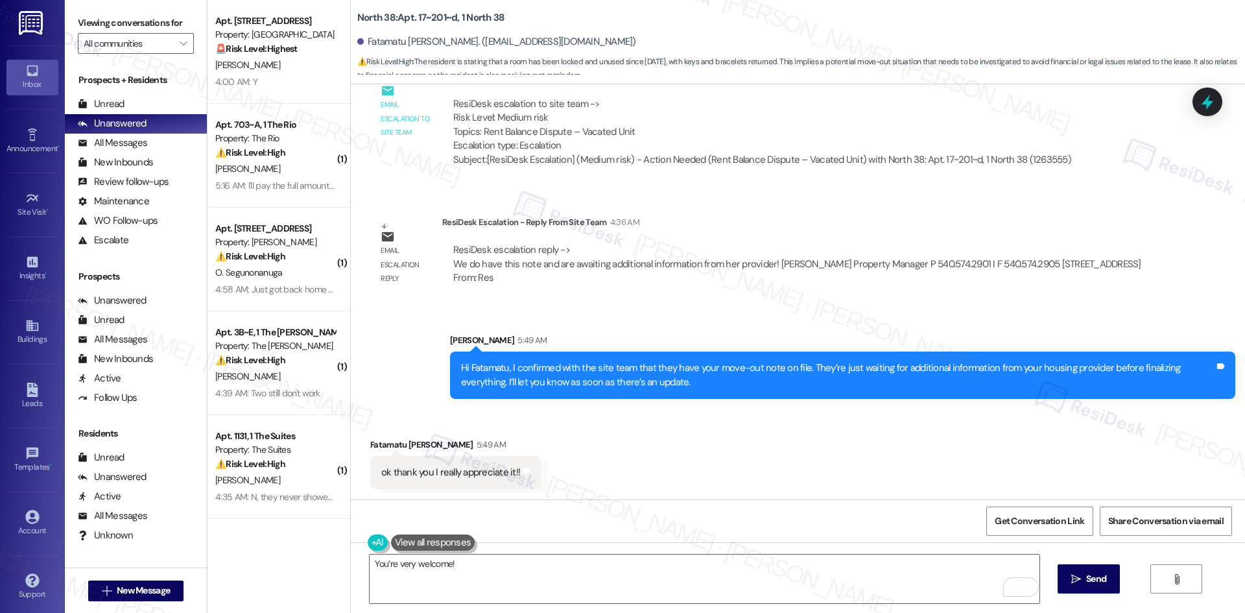
drag, startPoint x: 1099, startPoint y: 573, endPoint x: 1051, endPoint y: 572, distance: 48.0
click at [1097, 573] on span "Send" at bounding box center [1096, 579] width 20 height 14
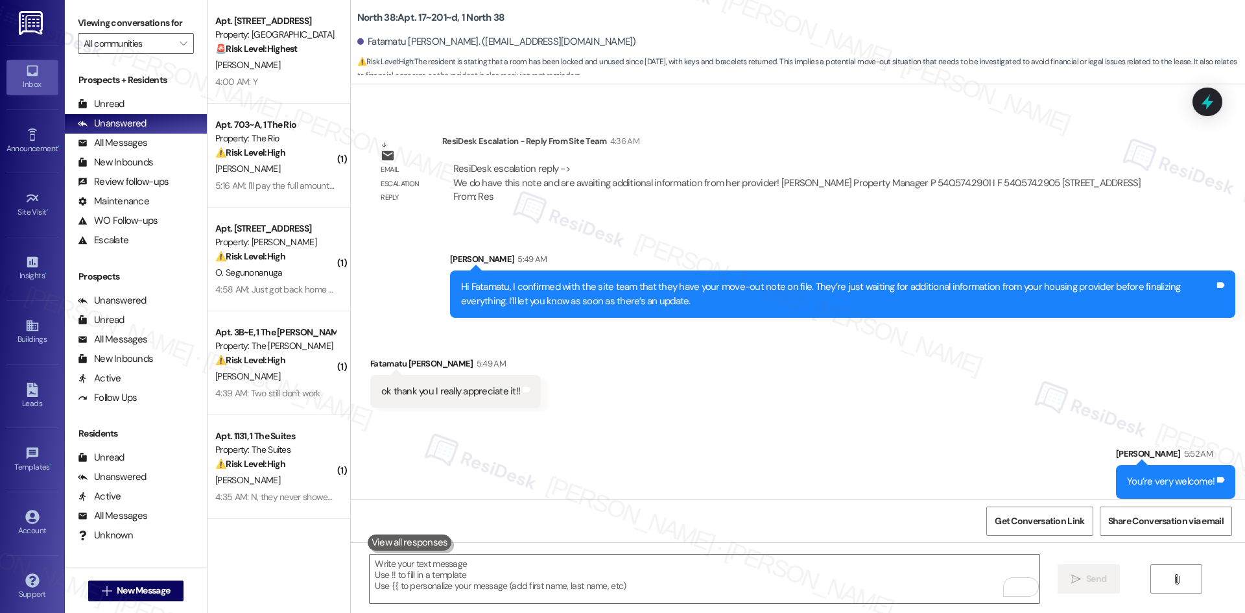
scroll to position [3937, 0]
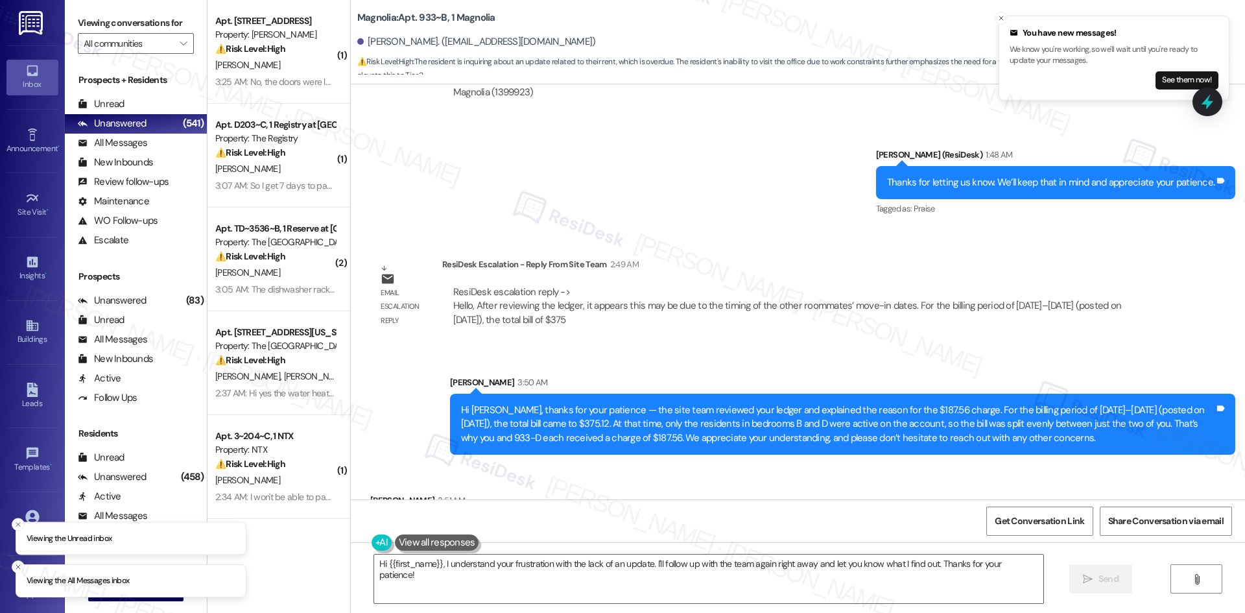
scroll to position [10690, 0]
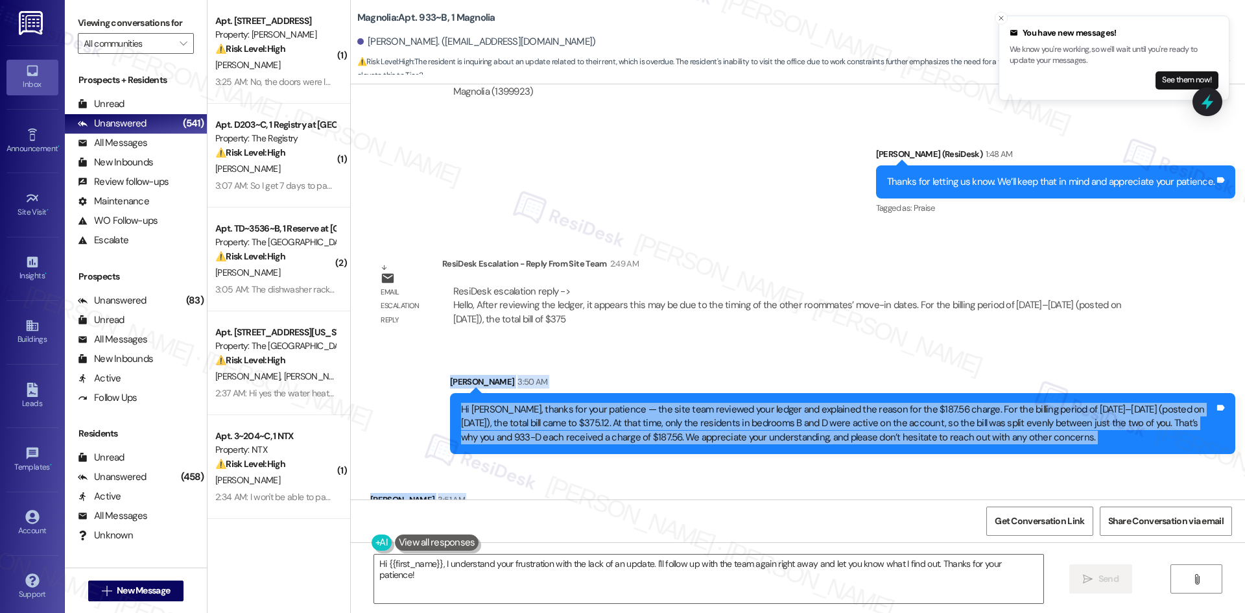
drag, startPoint x: 410, startPoint y: 308, endPoint x: 779, endPoint y: 464, distance: 401.0
click at [847, 459] on div "WO Lease started [DATE] 8:00 AM Show details Survey, sent via SMS Residesk Auto…" at bounding box center [798, 291] width 894 height 415
copy div "[PERSON_NAME] 3:50 AM Hi [PERSON_NAME], thanks for your patience — the site tea…"
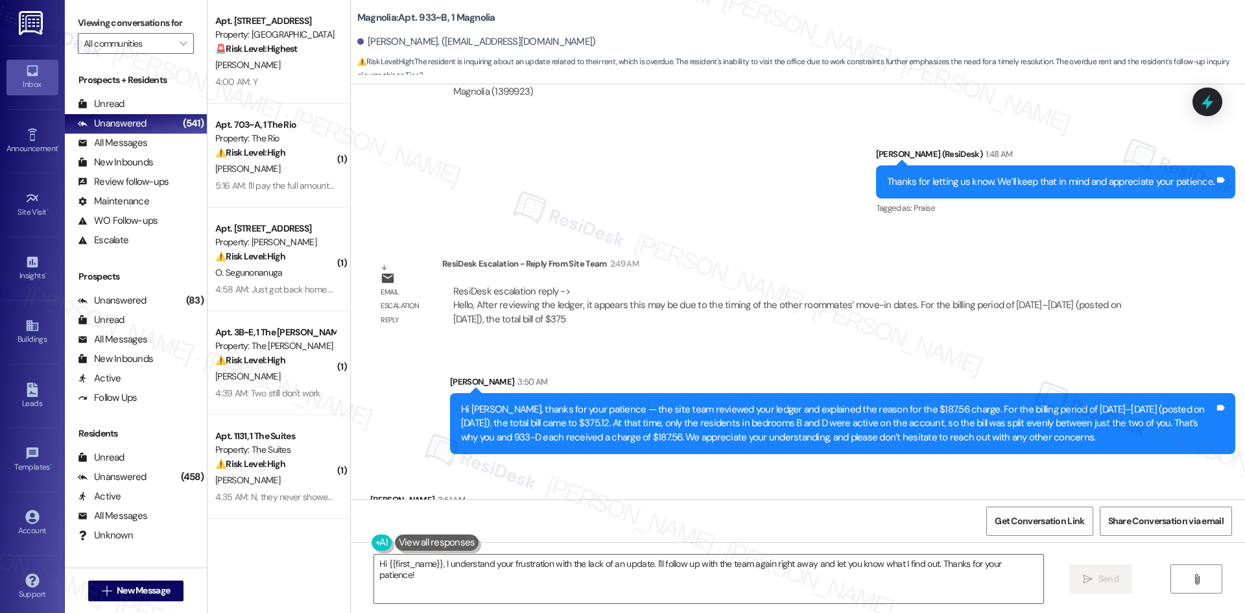
click at [474, 158] on div "Sent via SMS [PERSON_NAME] (ResiDesk) 1:48 AM Thanks for letting us know. We’ll…" at bounding box center [798, 173] width 894 height 110
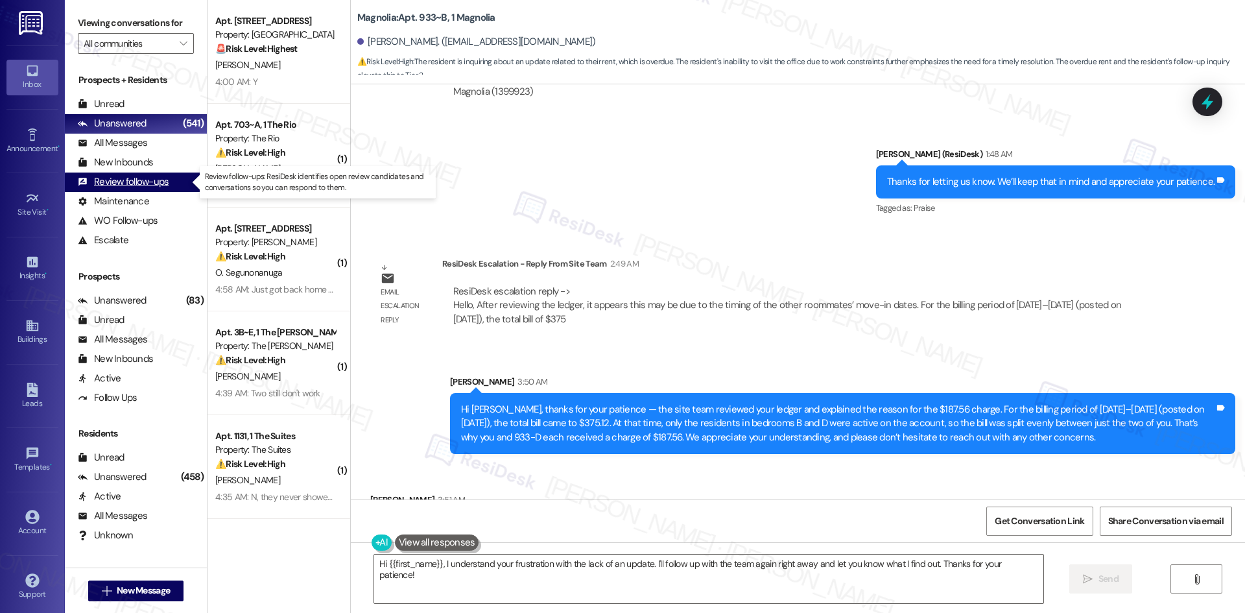
click at [156, 182] on div "Review follow-ups" at bounding box center [123, 182] width 91 height 14
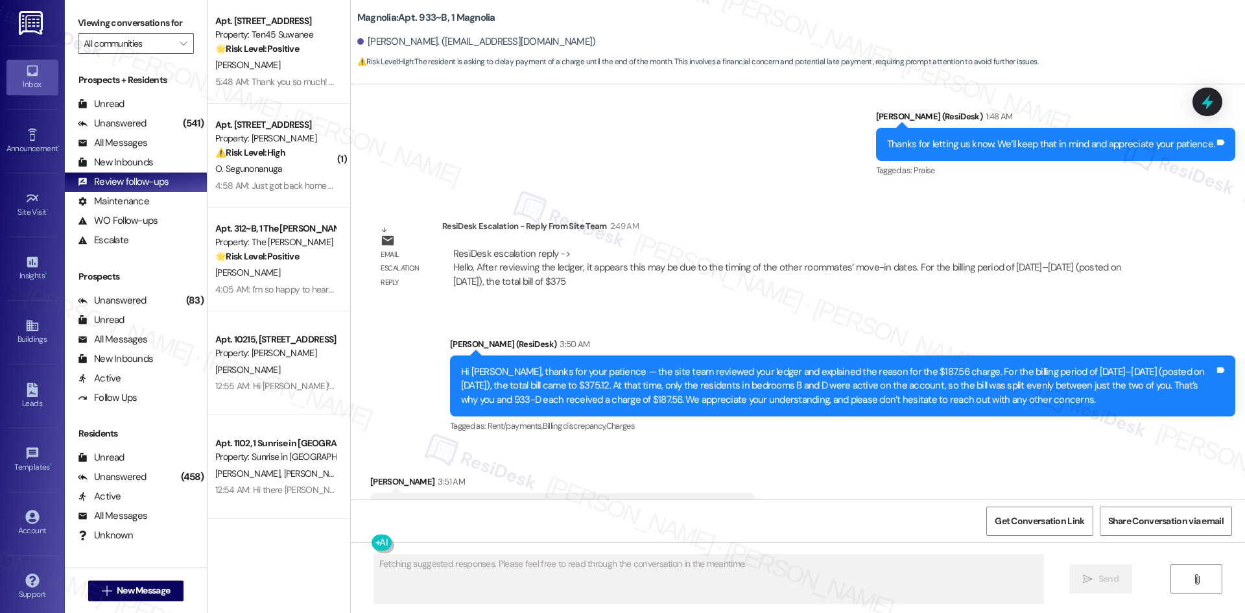
scroll to position [10728, 0]
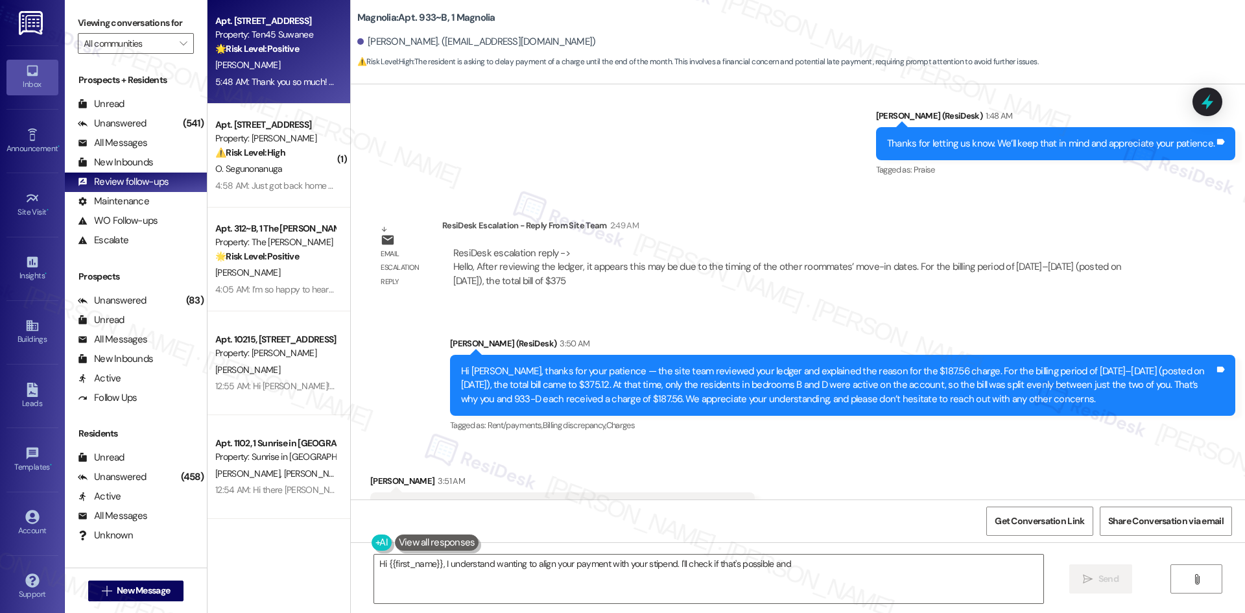
type textarea "Hi {{first_name}}, I understand wanting to align your payment with your stipend…"
click at [274, 74] on div "5:48 AM: Thank you so much! Here's a quick link to leave us a review: [URL][DOM…" at bounding box center [275, 82] width 123 height 16
type textarea "Fetching suggested responses. Please feel free to read through the conversation…"
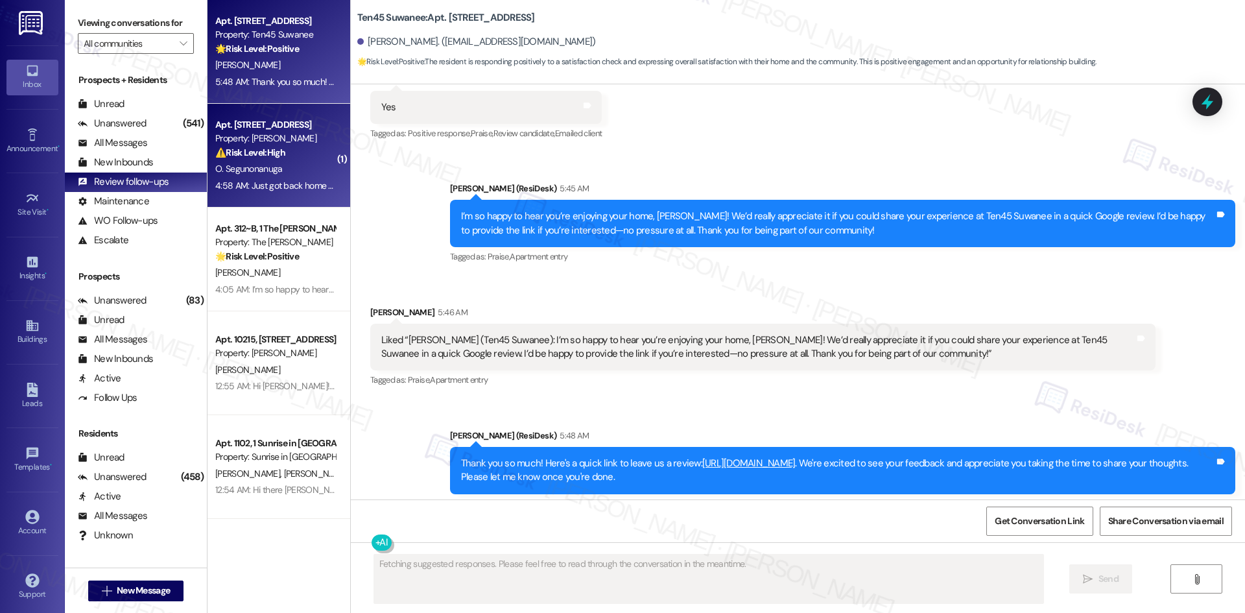
scroll to position [370, 0]
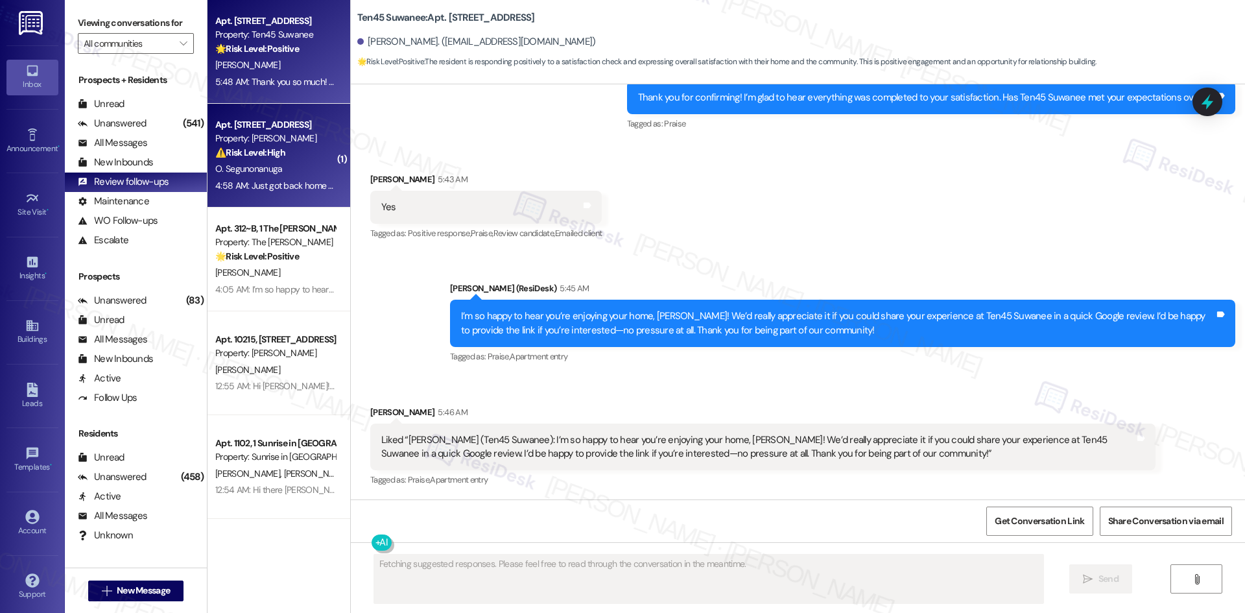
click at [270, 180] on div "4:58 AM: Just got back home and the wasp nest is still in my balcony. 4:58 AM: …" at bounding box center [345, 186] width 261 height 12
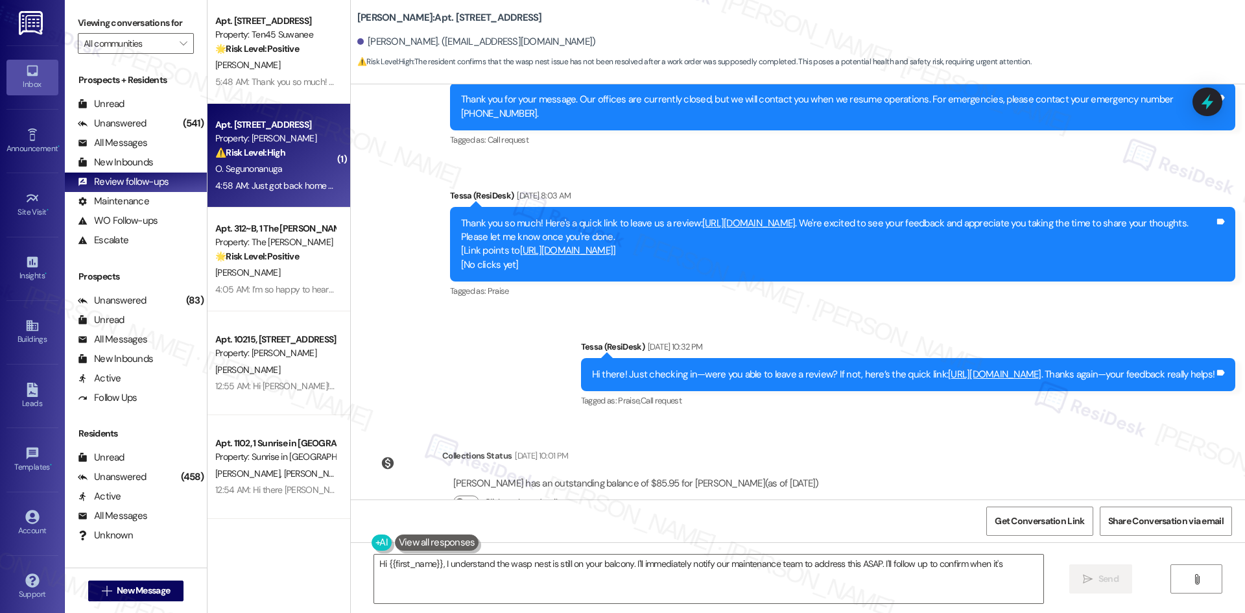
scroll to position [703, 0]
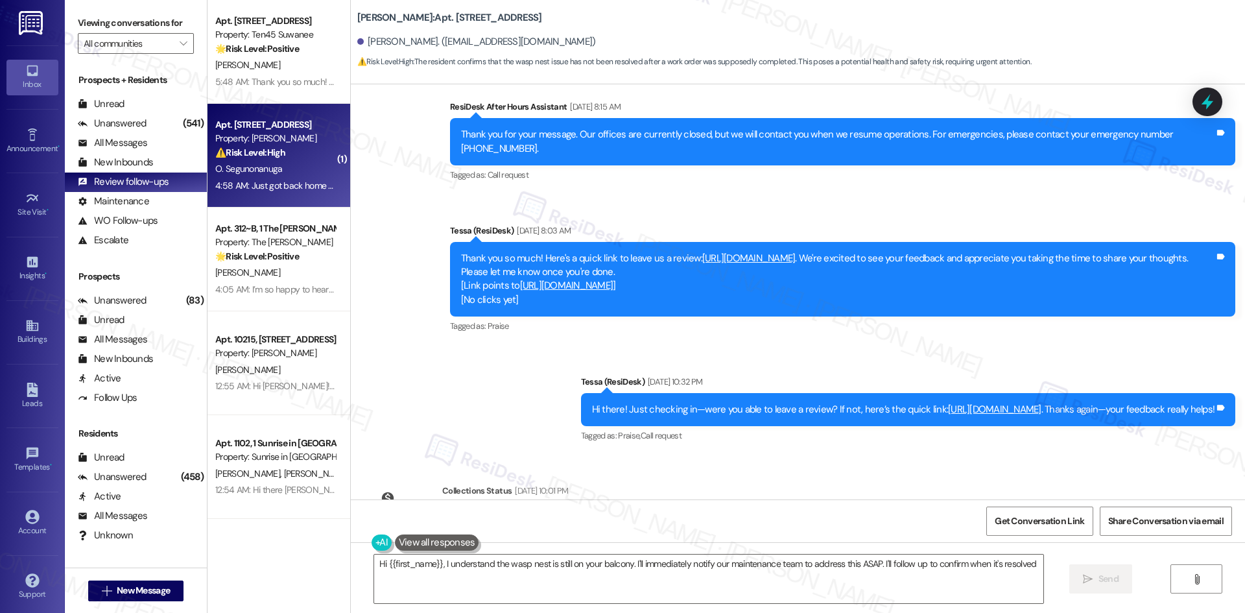
type textarea "Hi {{first_name}}, I understand the wasp nest is still on your balcony. I'll im…"
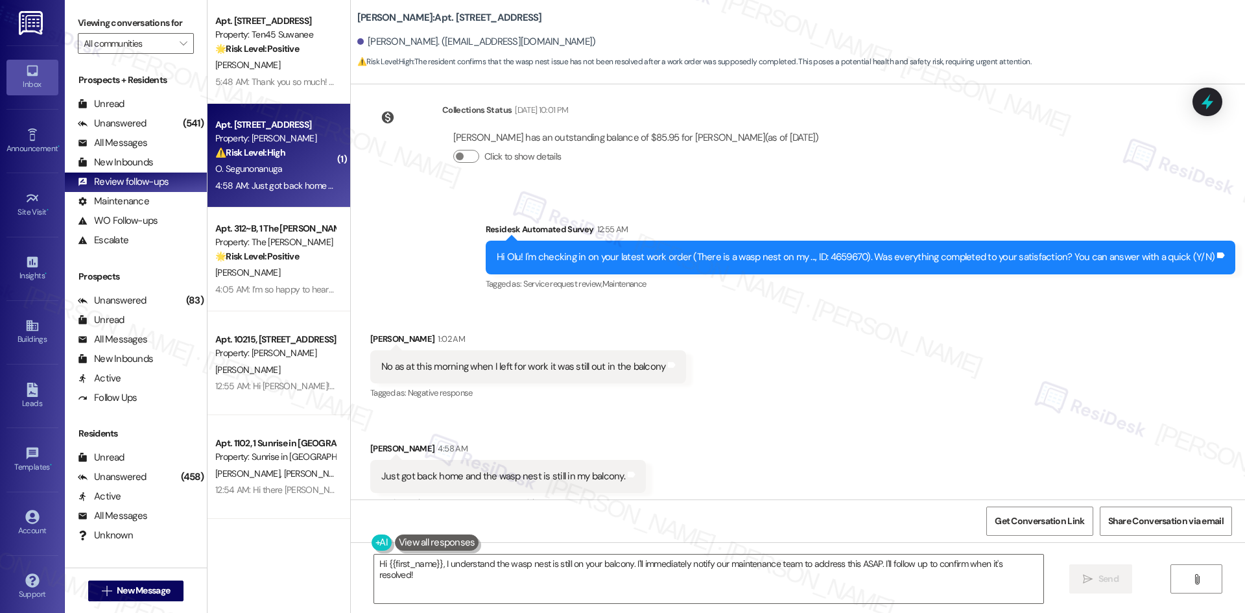
scroll to position [1092, 0]
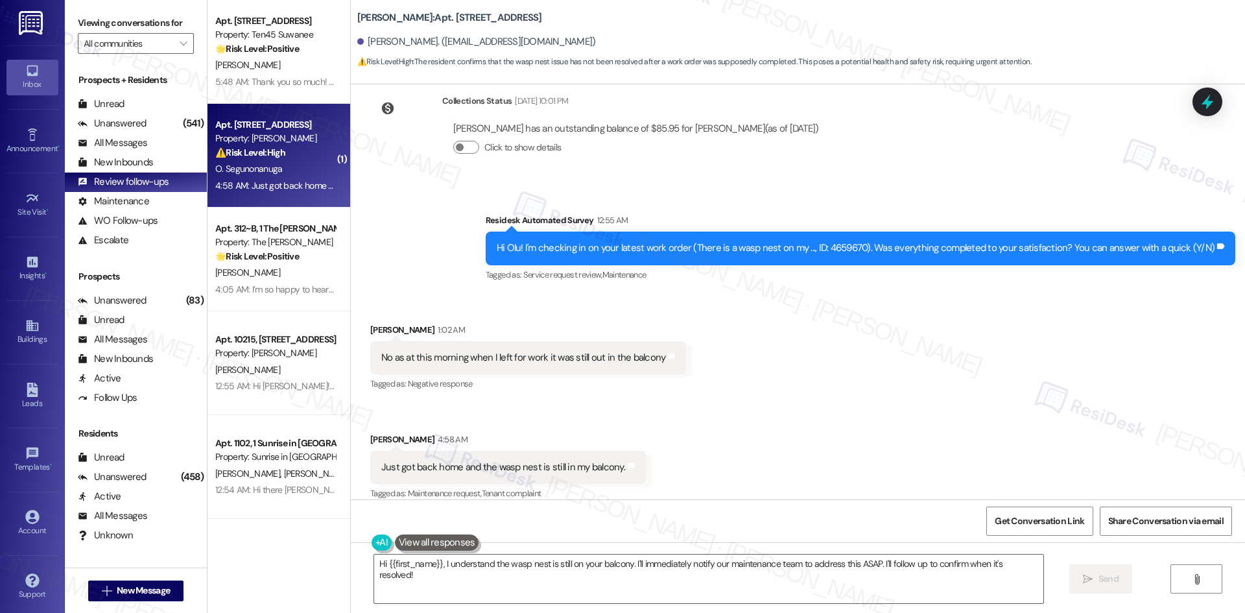
click at [894, 400] on div "Received via SMS Olu Segunonanuga 1:02 AM No as at this morning when I left for…" at bounding box center [798, 403] width 894 height 219
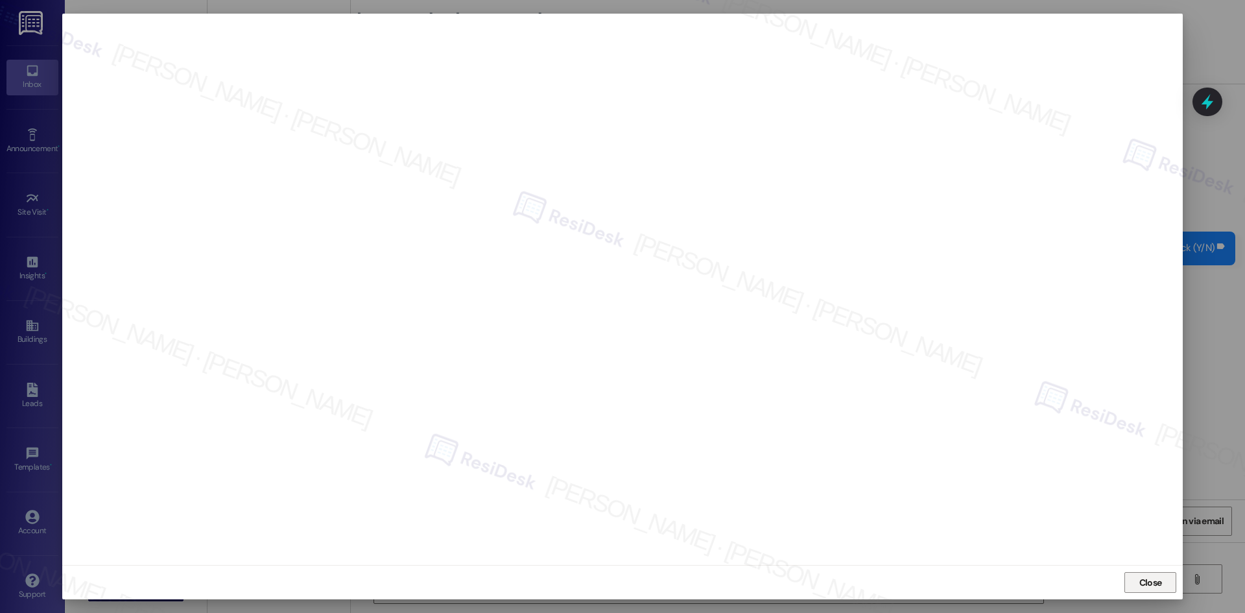
click at [1157, 583] on span "Close" at bounding box center [1150, 583] width 23 height 14
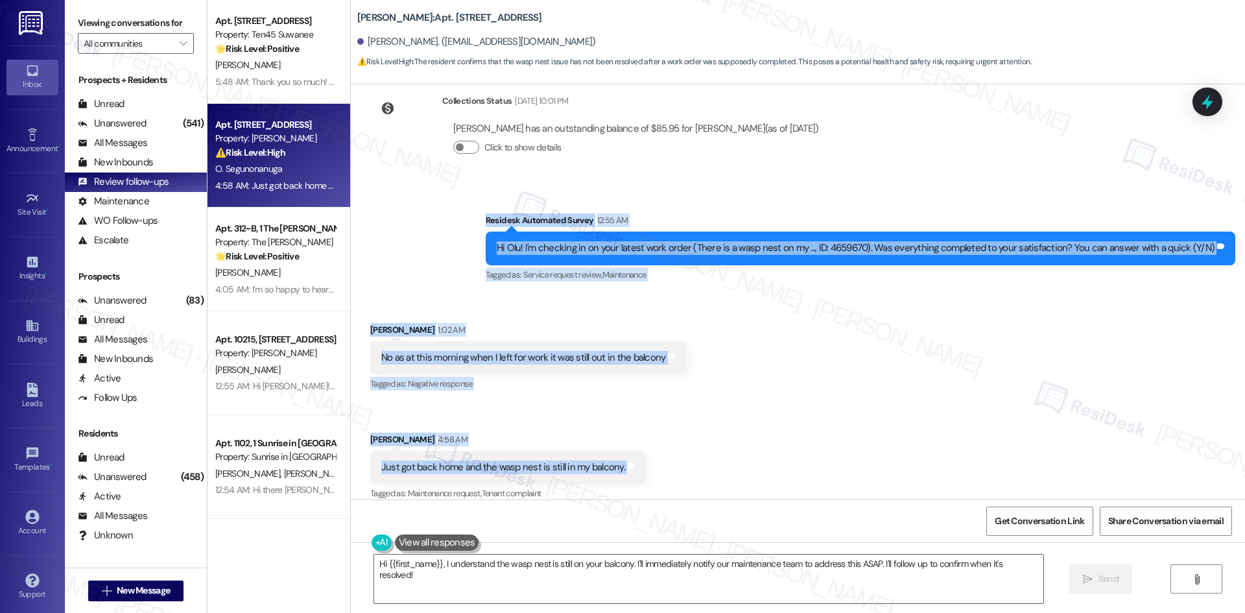
drag, startPoint x: 488, startPoint y: 202, endPoint x: 659, endPoint y: 463, distance: 312.3
click at [659, 463] on div "Survey, sent via SMS Residesk Automated Survey May 14, 2025 at 12:35 AM Hi Olu,…" at bounding box center [798, 291] width 894 height 415
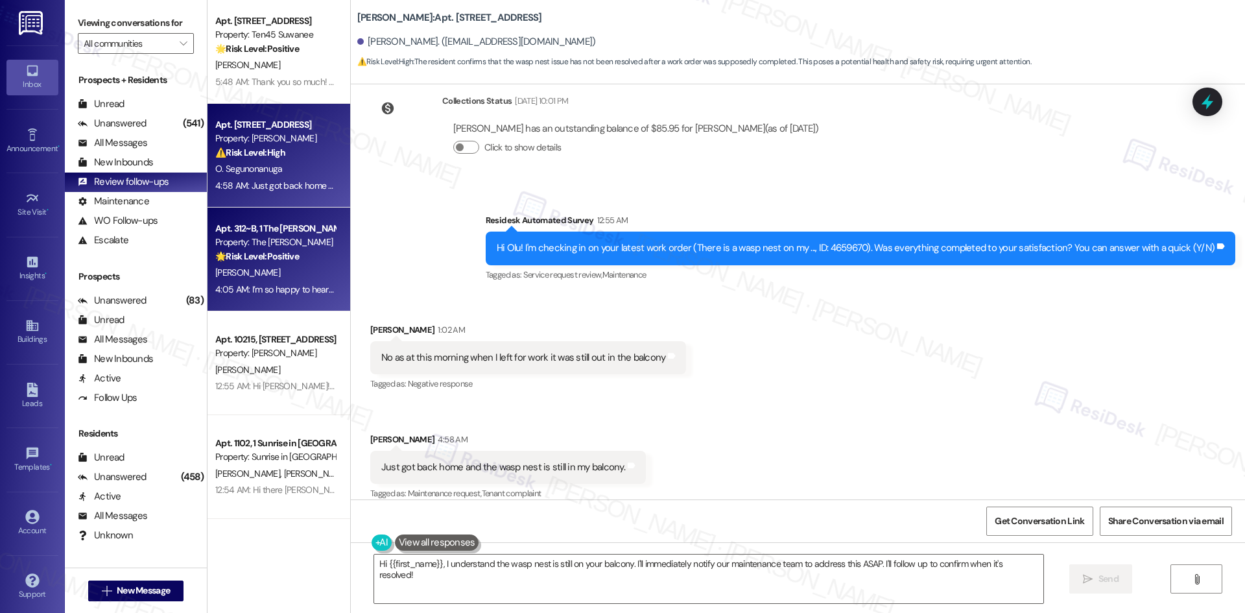
click at [290, 274] on div "P. Vanover" at bounding box center [275, 273] width 123 height 16
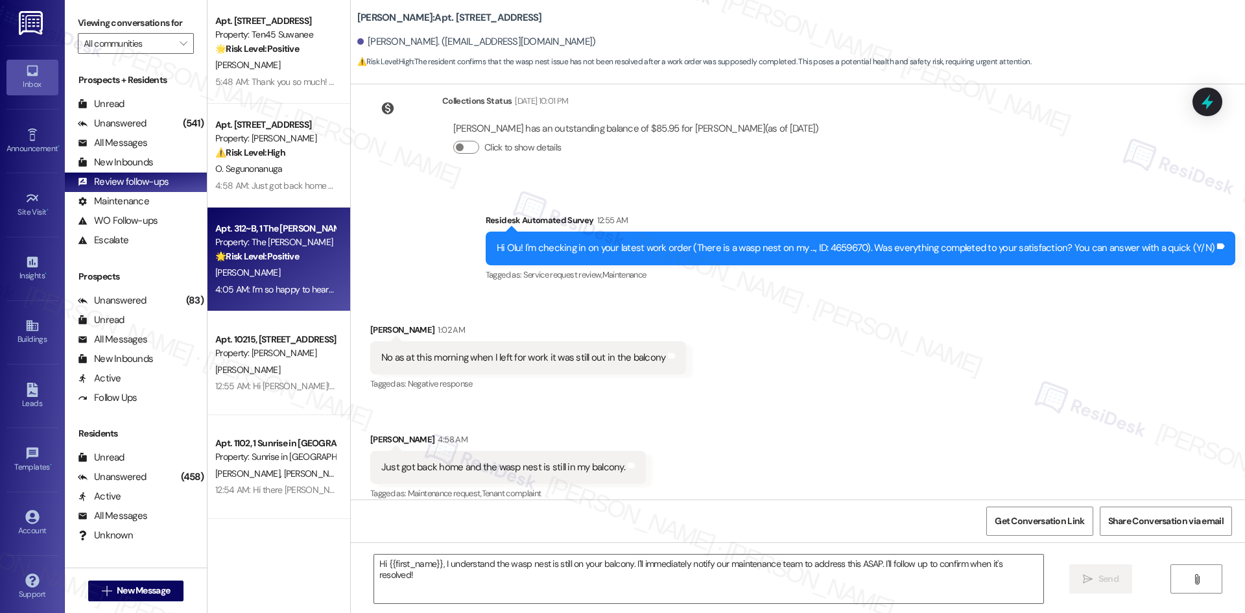
type textarea "Fetching suggested responses. Please feel free to read through the conversation…"
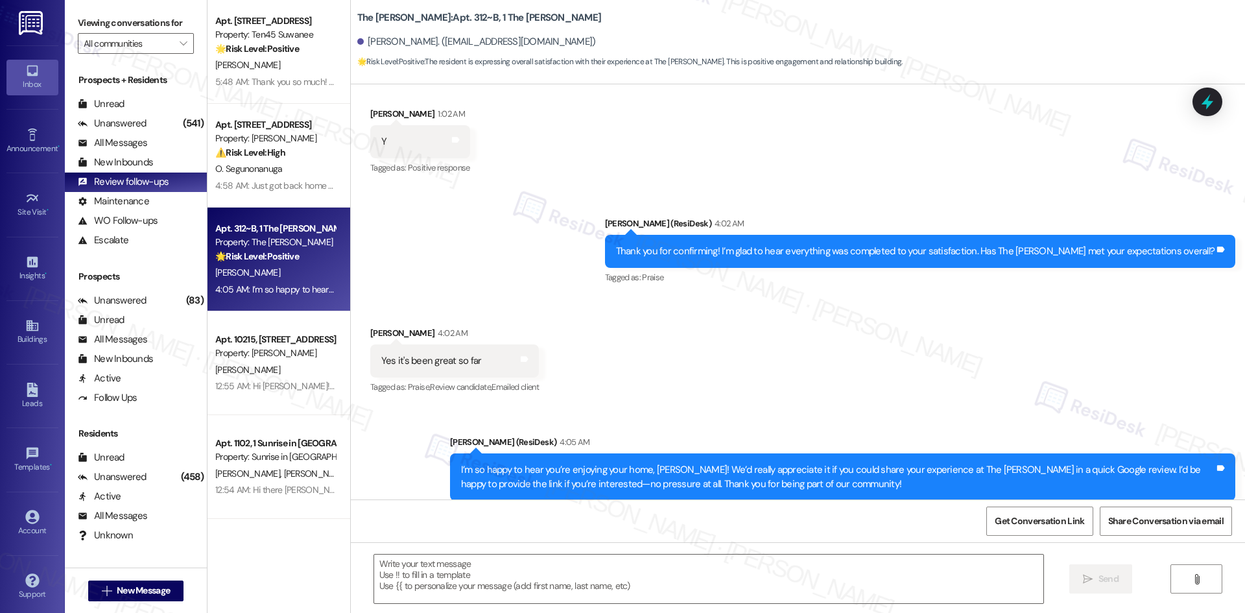
scroll to position [479, 0]
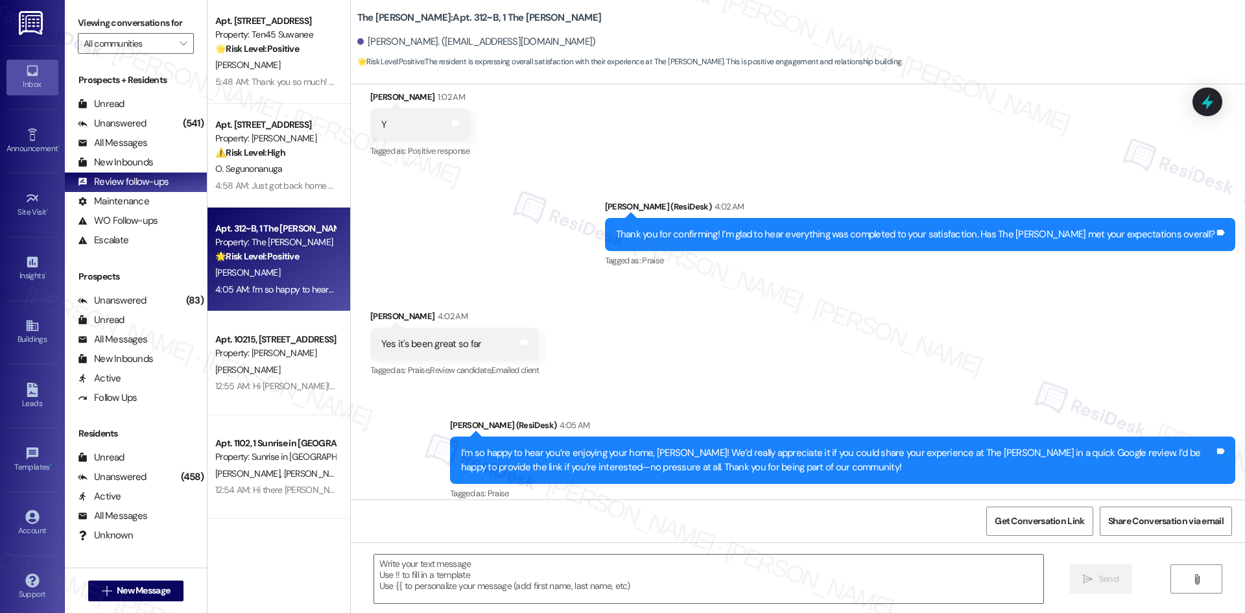
type textarea "Fetching suggested responses. Please feel free to read through the conversation…"
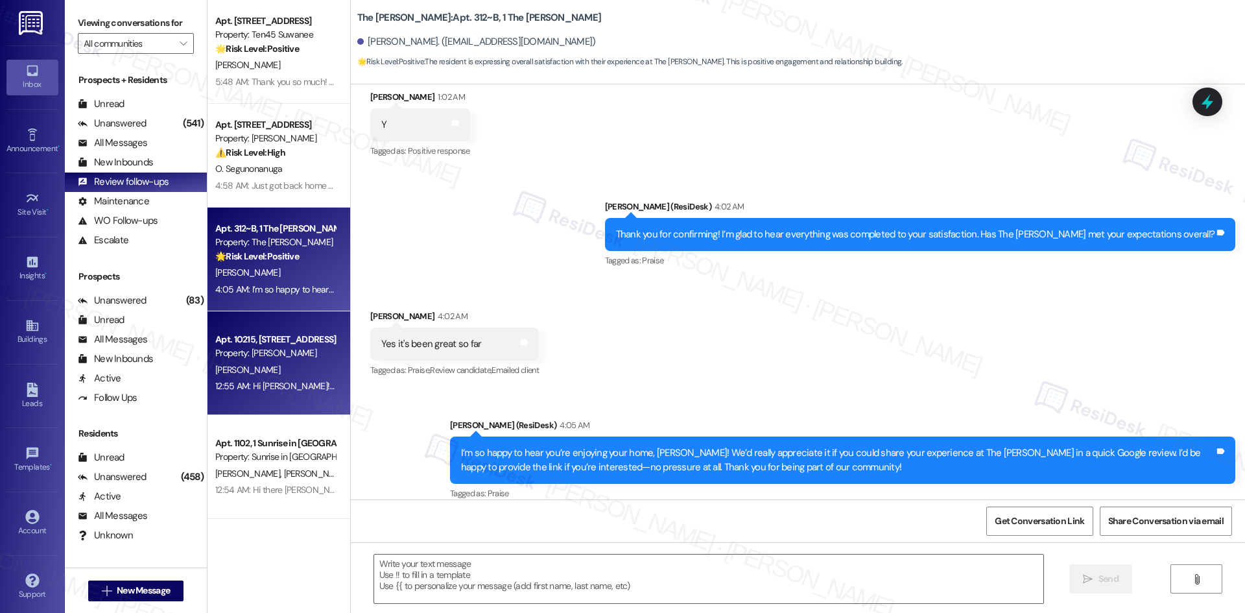
click at [321, 380] on div "12:55 AM: Hi Randy! I'm checking in on your latest work order (Please change A/…" at bounding box center [582, 386] width 734 height 12
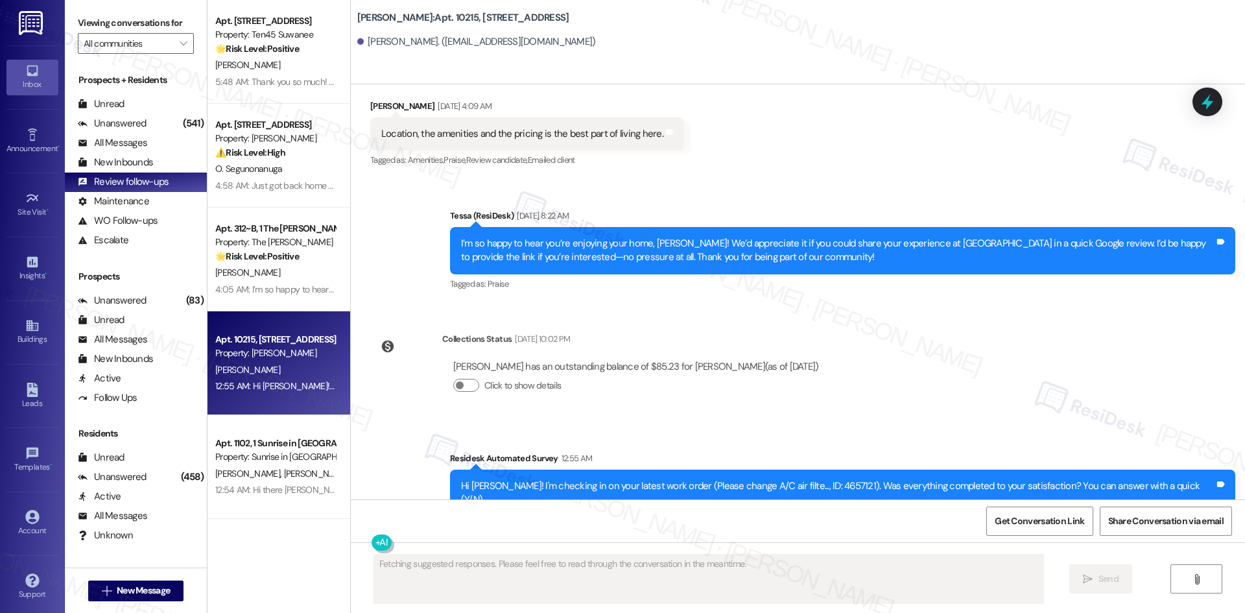
scroll to position [928, 0]
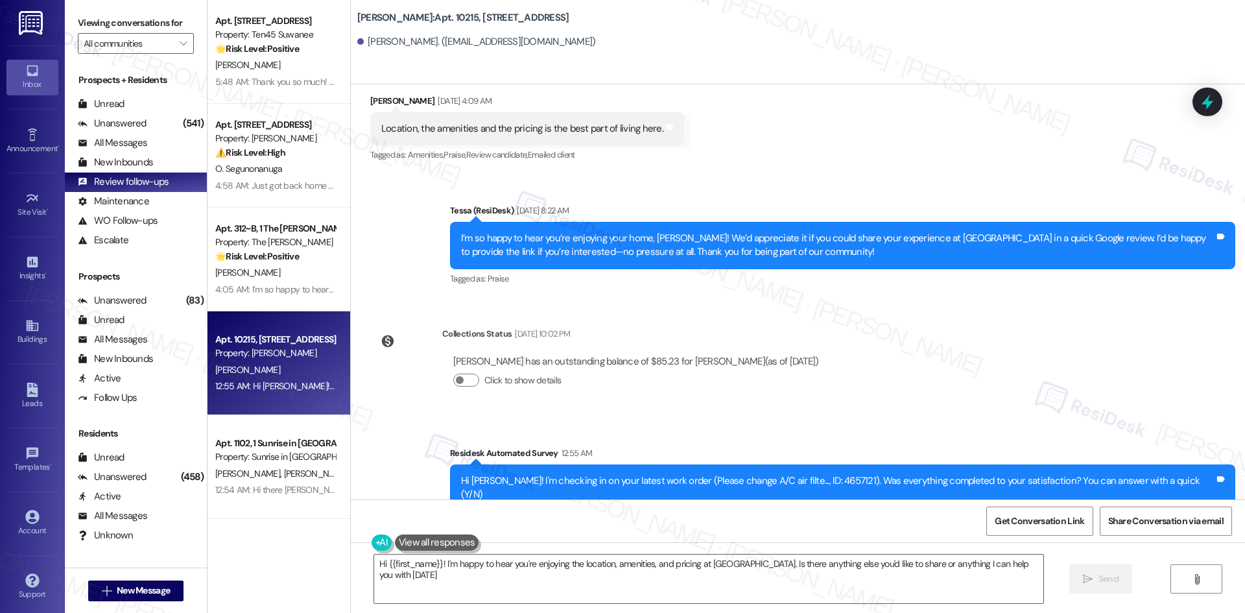
type textarea "Hi {{first_name}}! I'm happy to hear you're enjoying the location, amenities, a…"
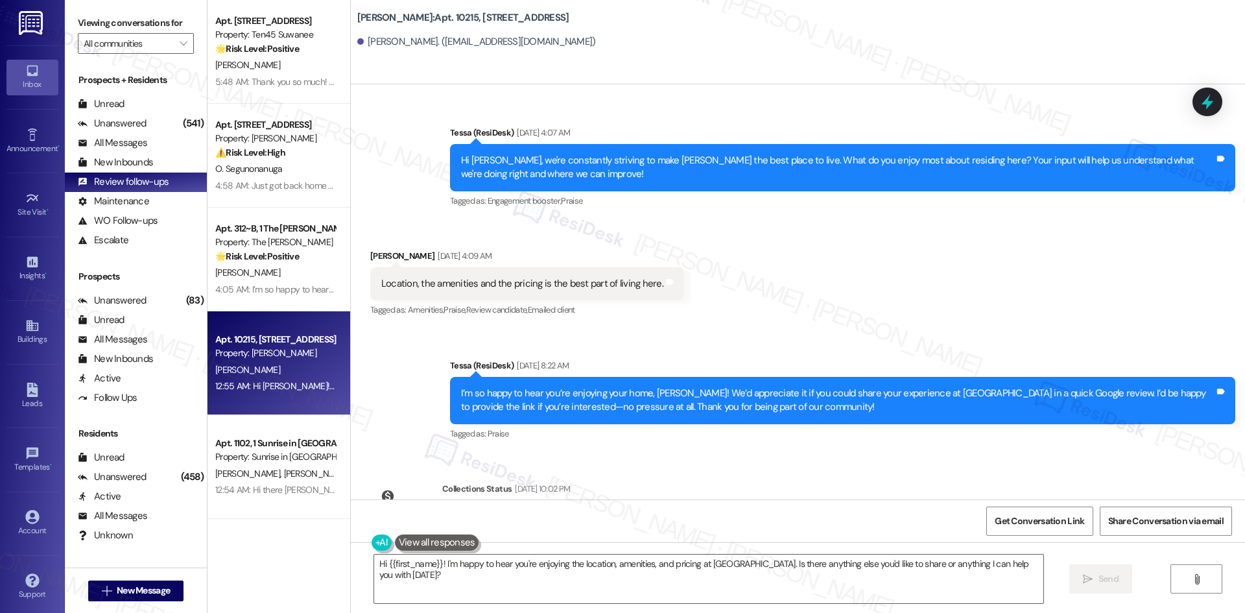
scroll to position [798, 0]
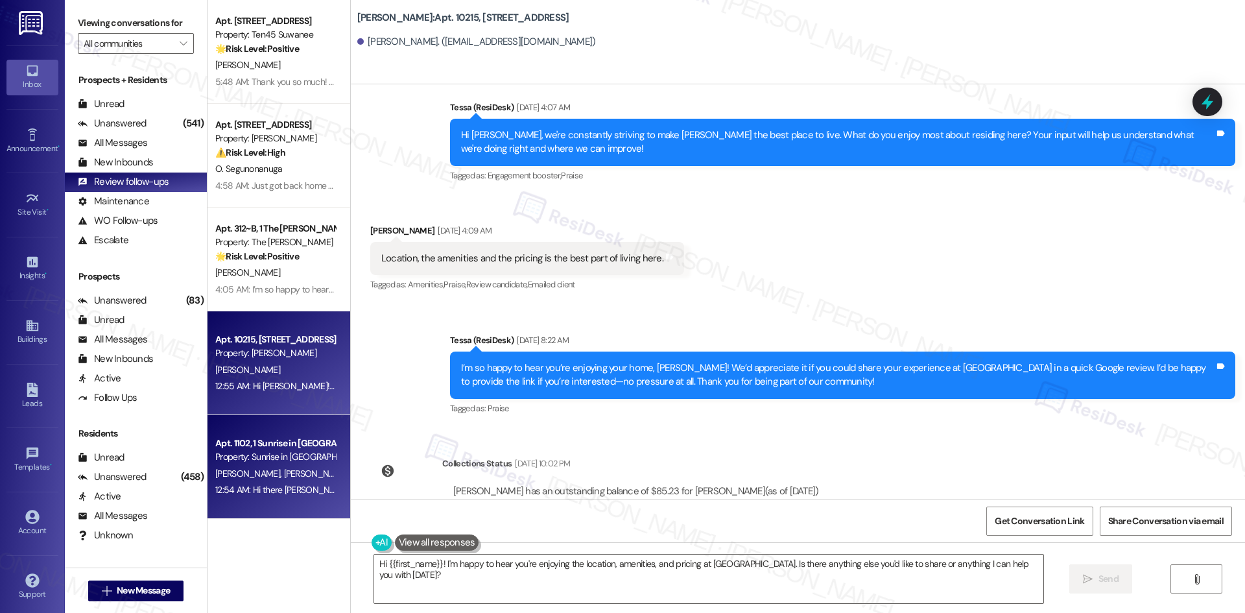
click at [283, 470] on span "J. Jimenez" at bounding box center [315, 473] width 65 height 12
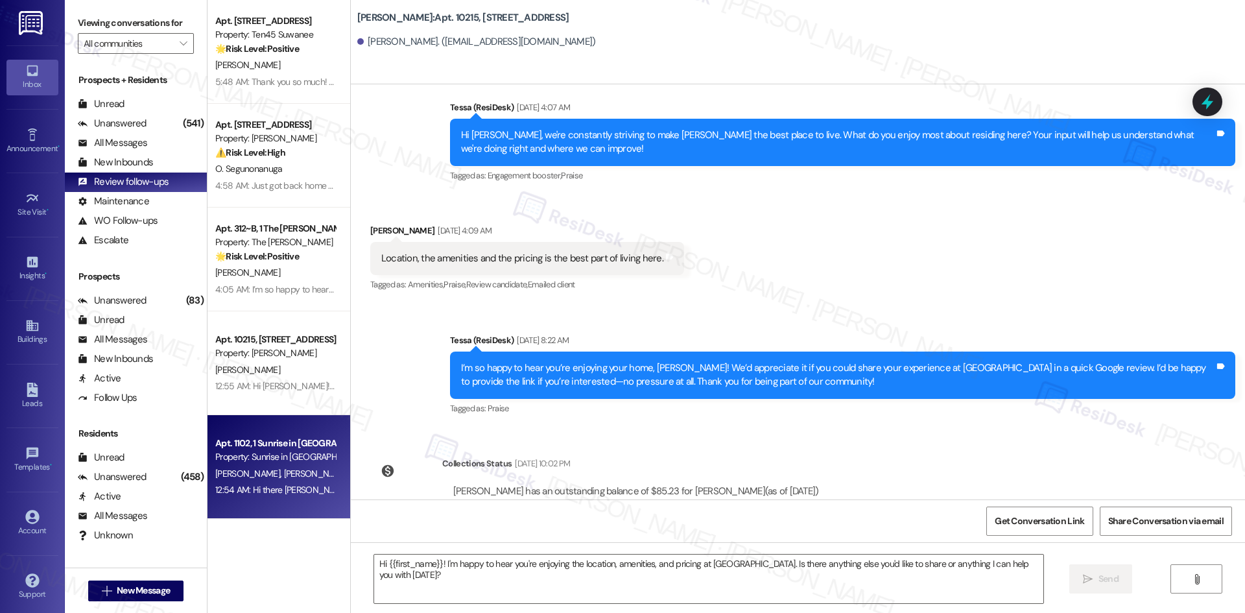
type textarea "Fetching suggested responses. Please feel free to read through the conversation…"
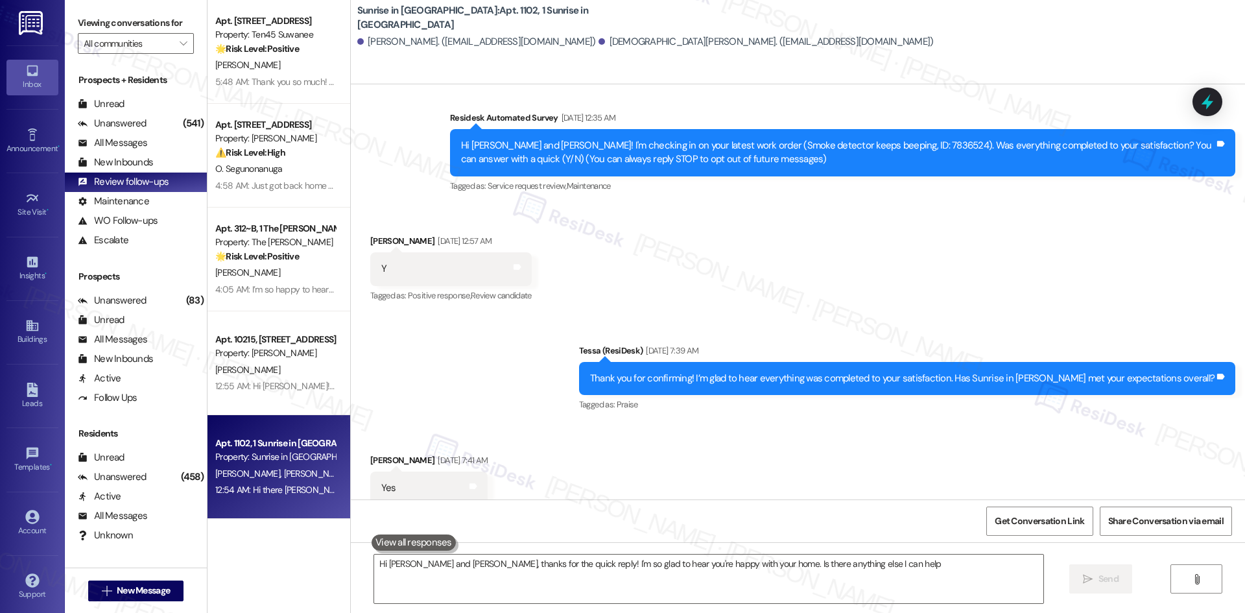
scroll to position [272, 0]
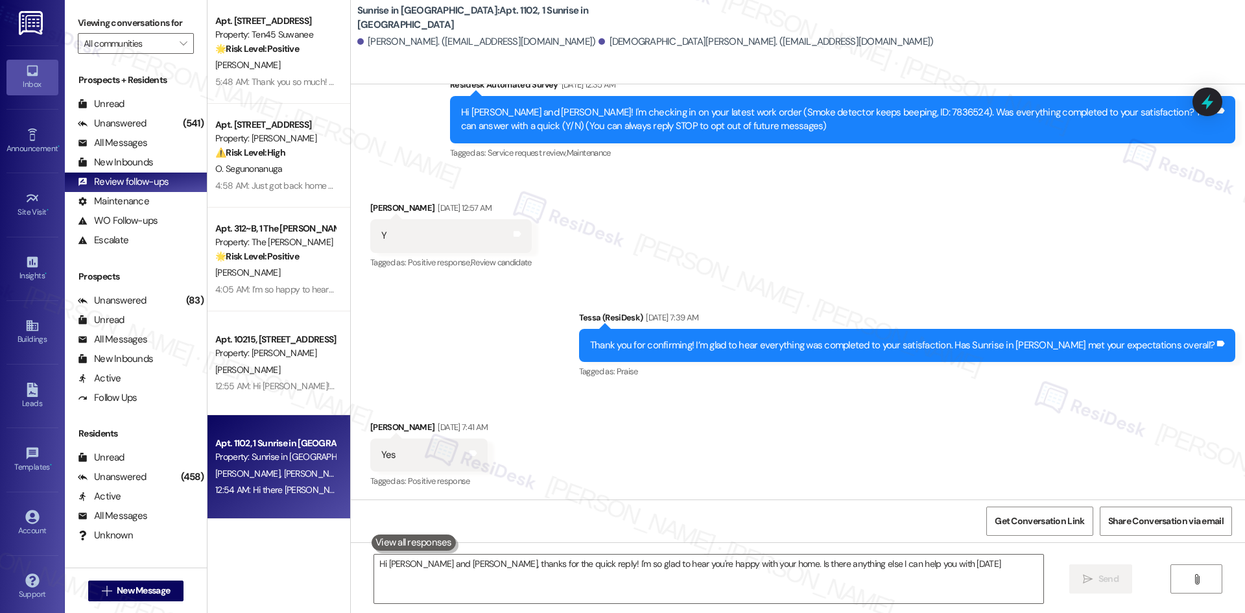
type textarea "Hi Vanessa and Jesus, thanks for the quick reply! I'm so glad to hear you're ha…"
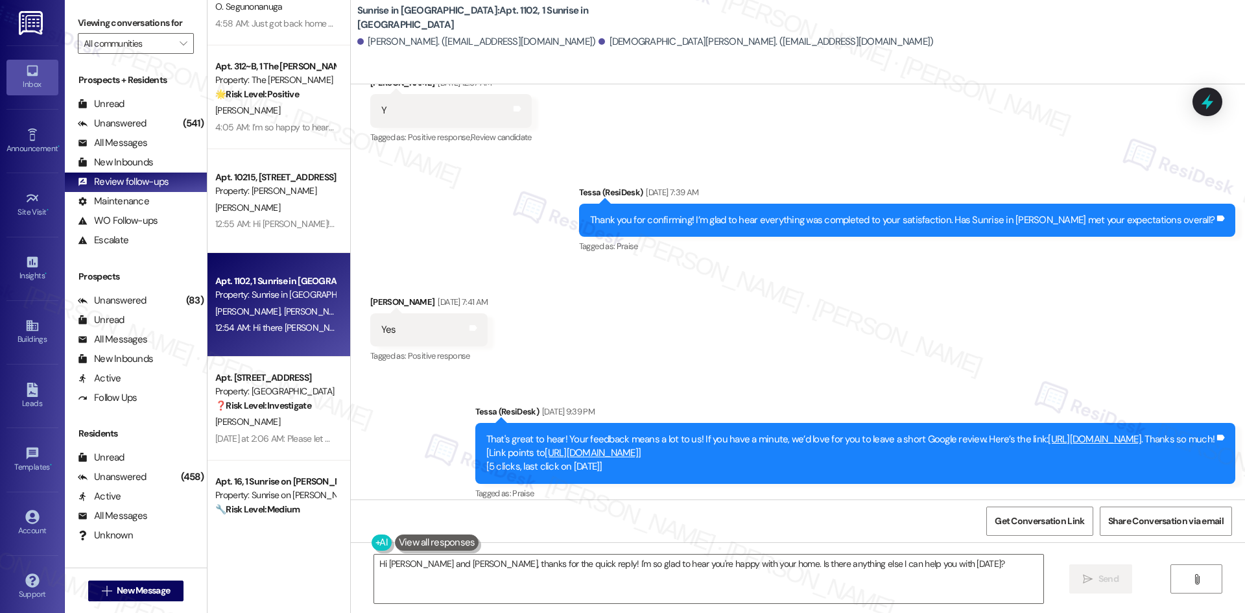
scroll to position [259, 0]
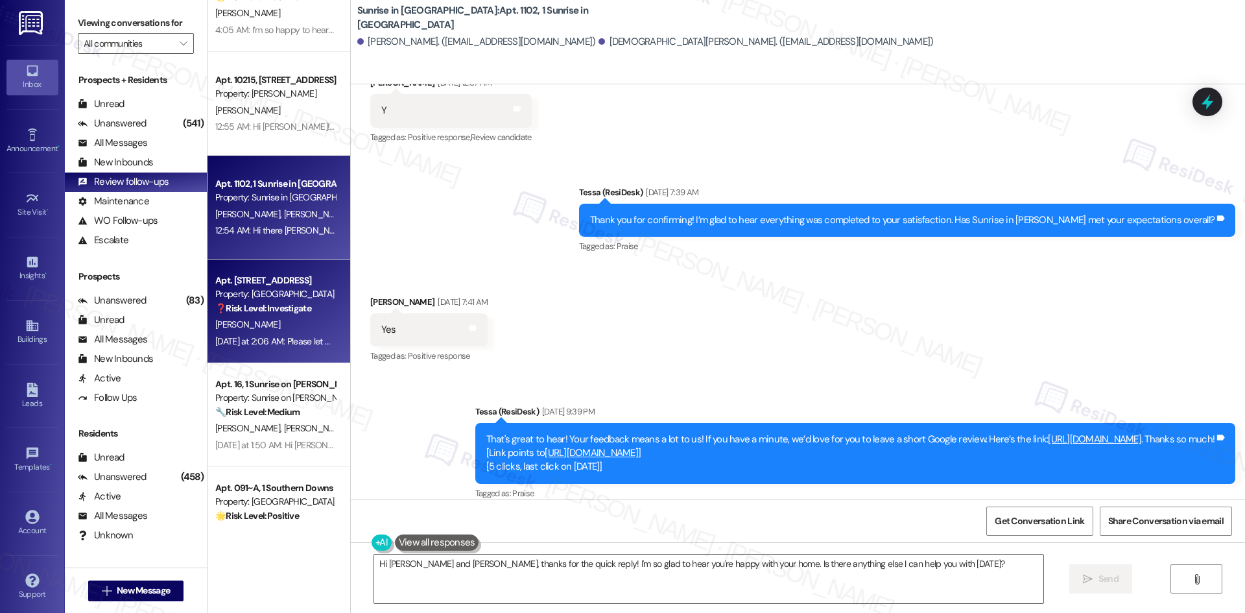
click at [303, 311] on strong "❓ Risk Level: Investigate" at bounding box center [263, 308] width 96 height 12
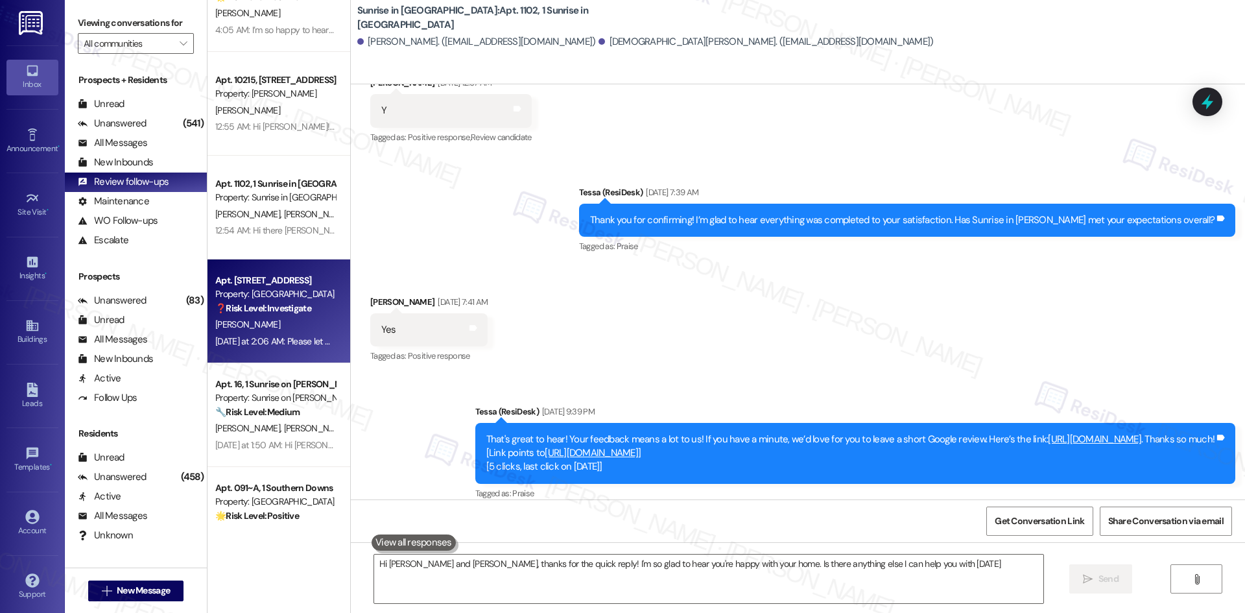
type textarea "Hi Vanessa and Jesus, thanks for the quick reply! I'm so glad to hear you're ha…"
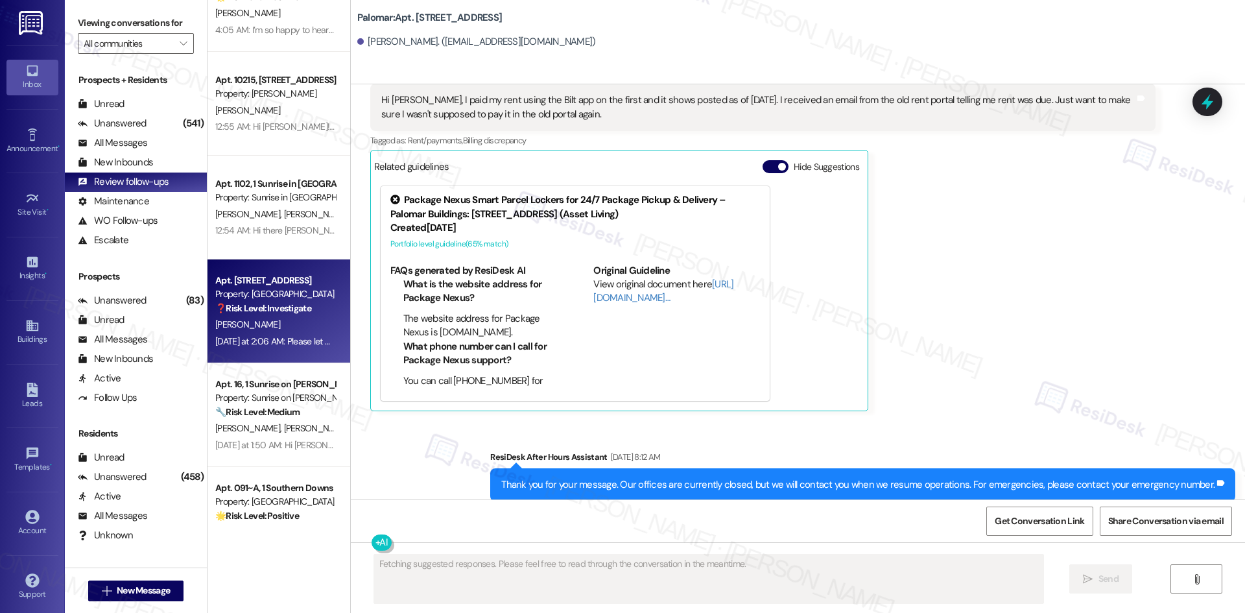
scroll to position [949, 0]
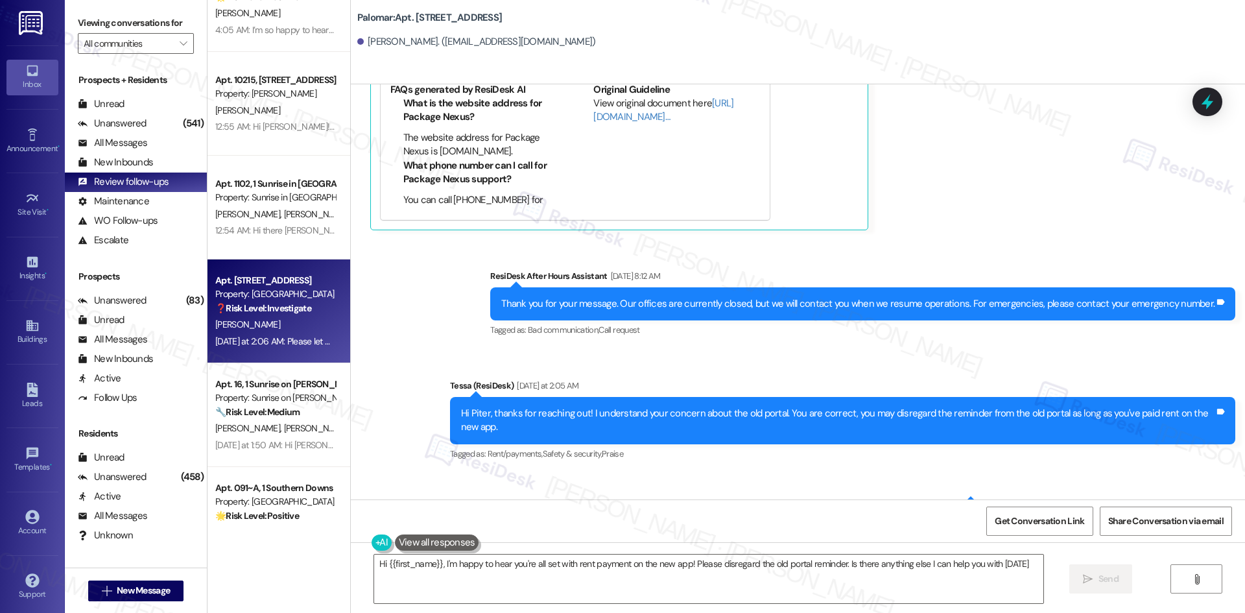
type textarea "Hi {{first_name}}, I'm happy to hear you're all set with rent payment on the ne…"
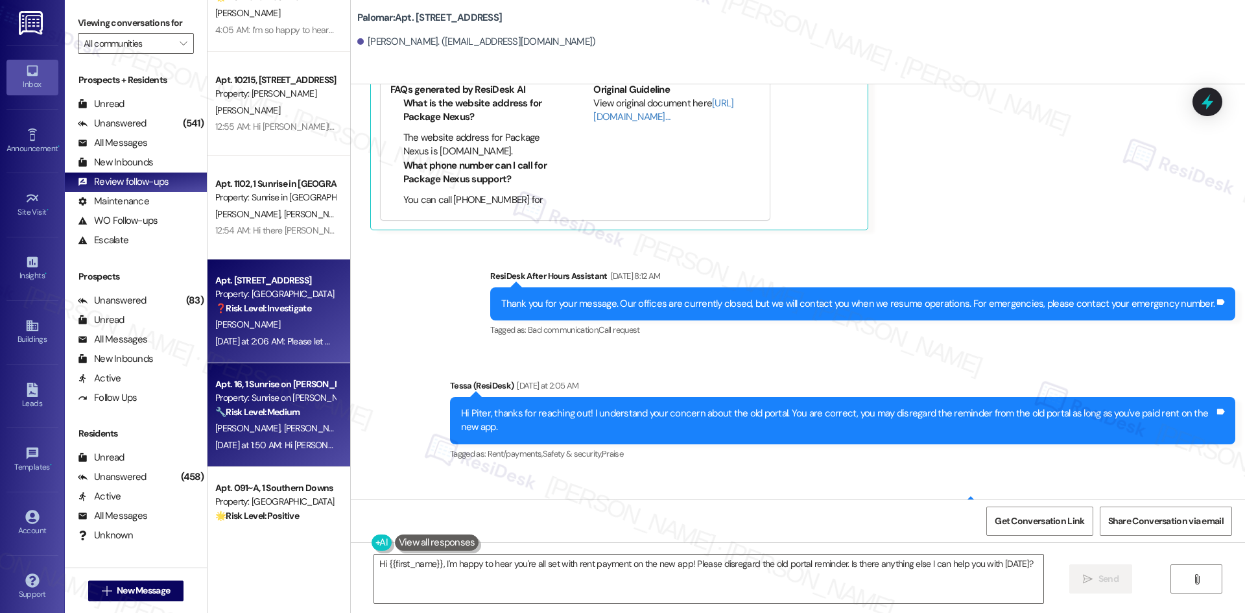
click at [259, 419] on div "🔧 Risk Level: Medium The resident is reporting a missing mailbox key after movi…" at bounding box center [275, 412] width 120 height 14
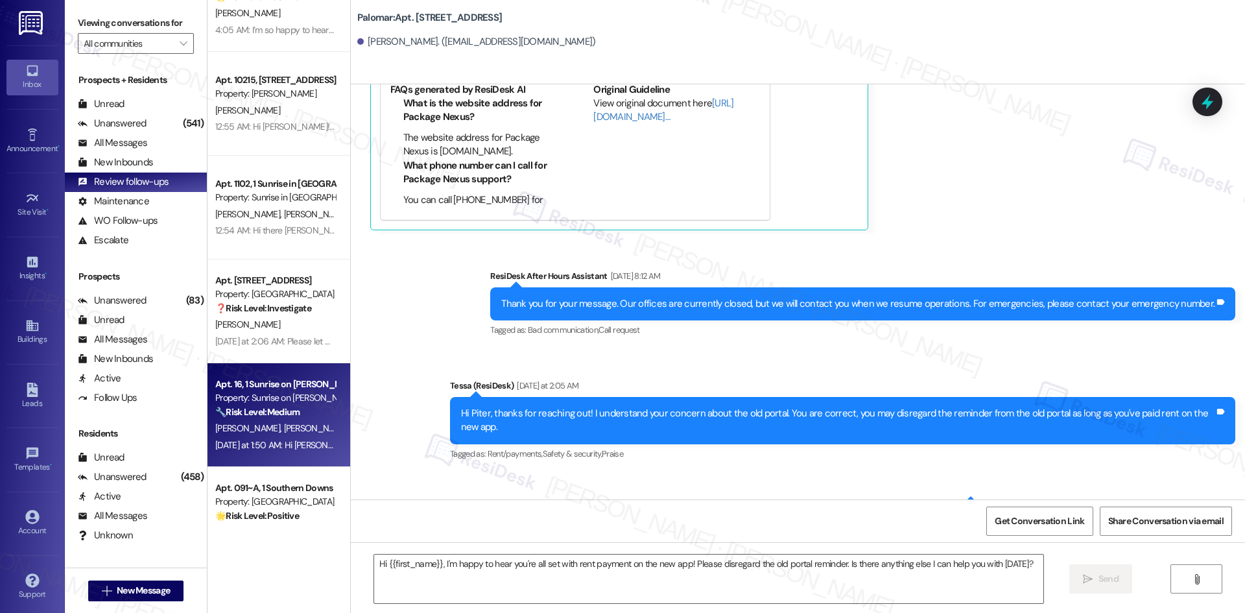
type textarea "Fetching suggested responses. Please feel free to read through the conversation…"
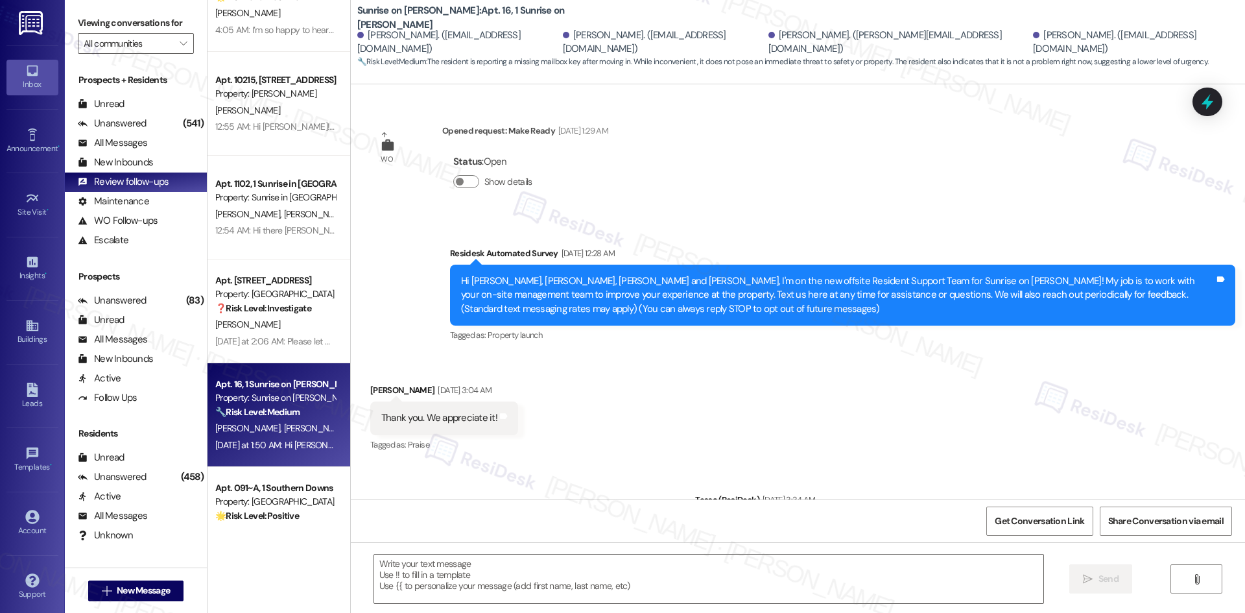
scroll to position [4993, 0]
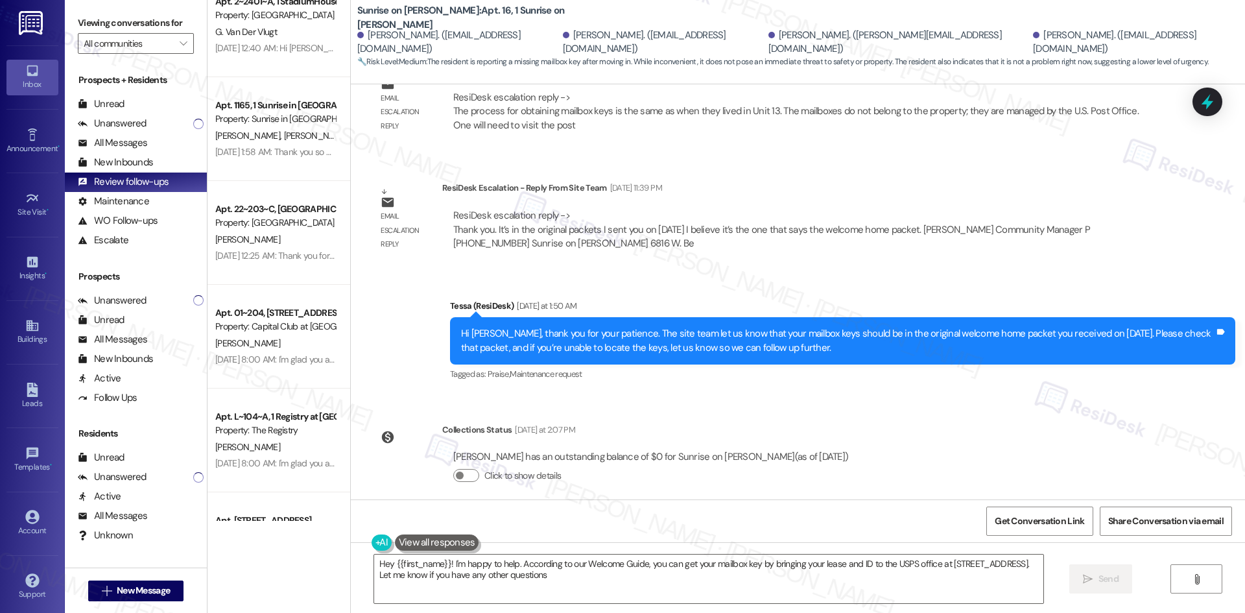
type textarea "Hey {{first_name}}! I'm happy to help. According to our Welcome Guide, you can …"
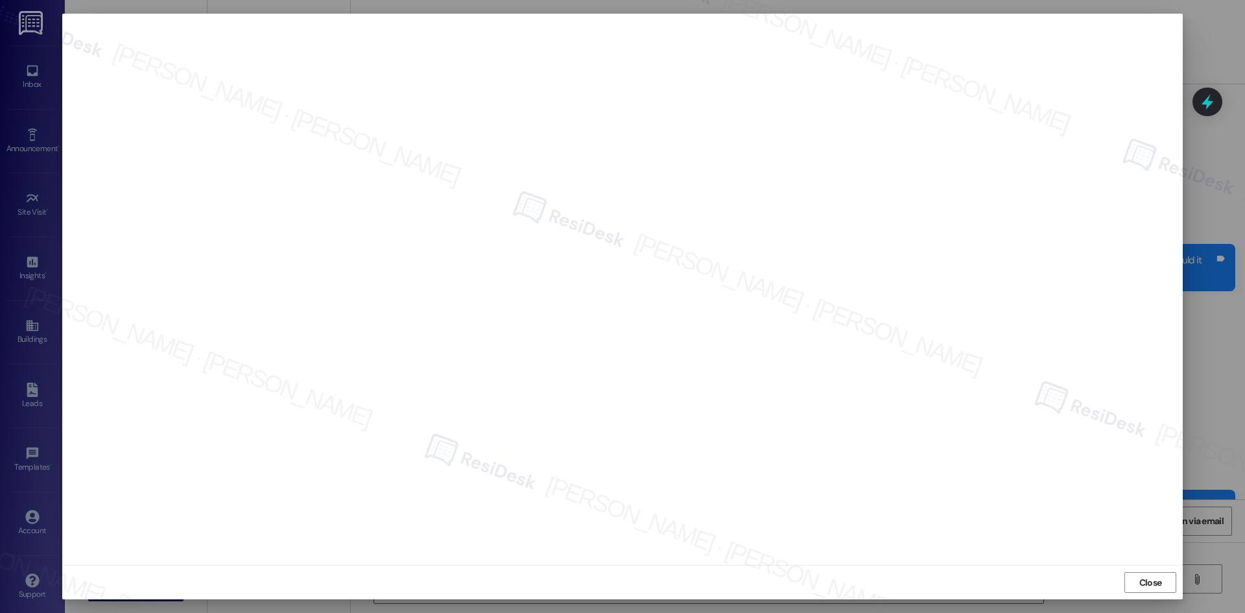
scroll to position [270, 0]
click at [1157, 591] on span "Close" at bounding box center [1151, 581] width 28 height 19
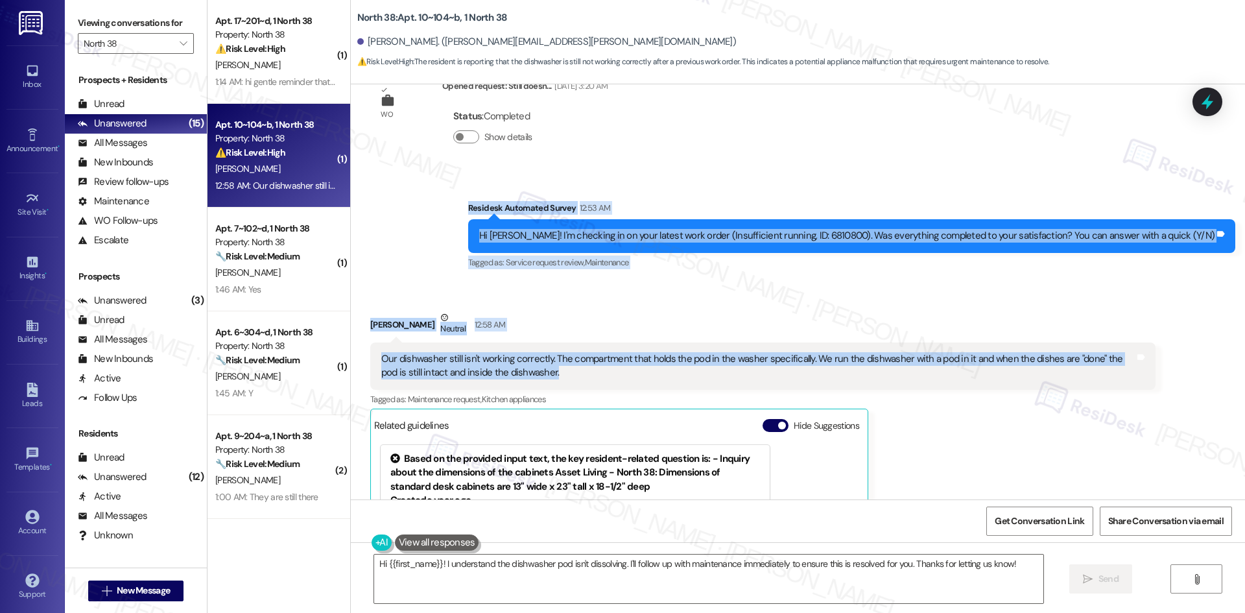
click at [654, 311] on div "[PERSON_NAME] Neutral 12:58 AM" at bounding box center [762, 327] width 785 height 32
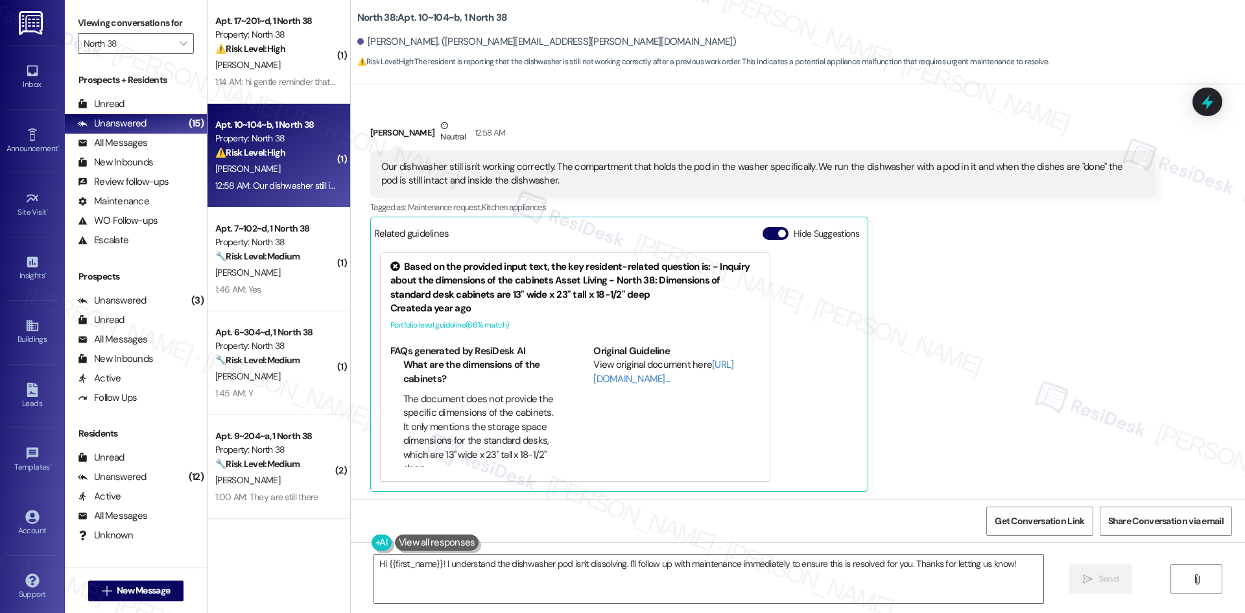
scroll to position [465, 0]
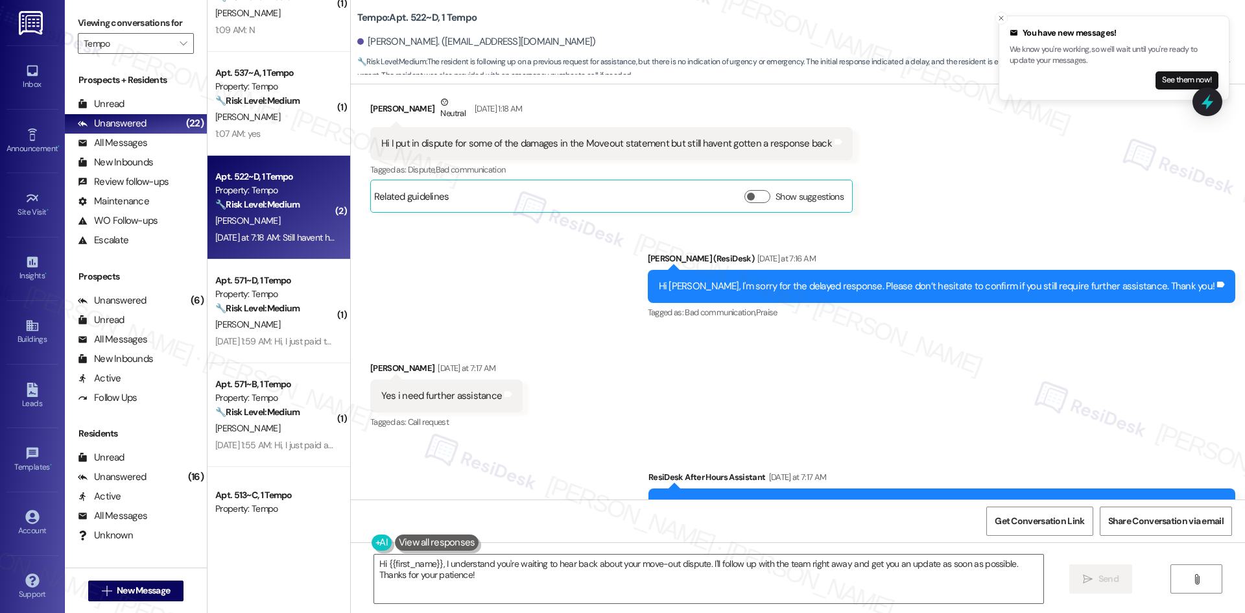
scroll to position [2322, 0]
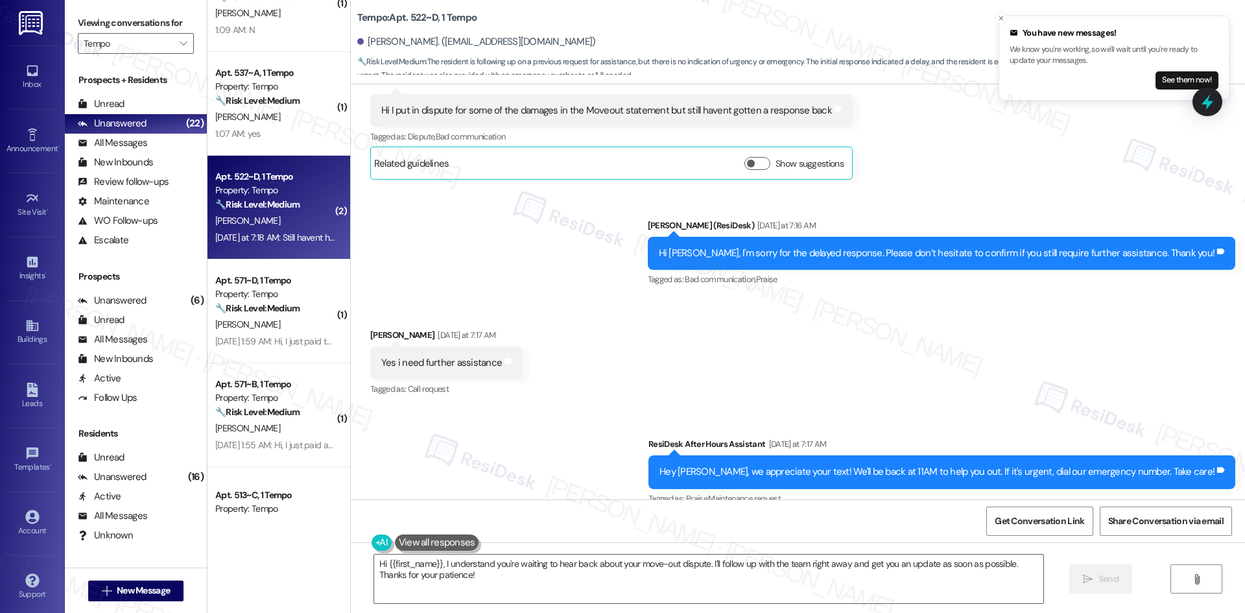
drag, startPoint x: 355, startPoint y: 134, endPoint x: 580, endPoint y: 370, distance: 326.5
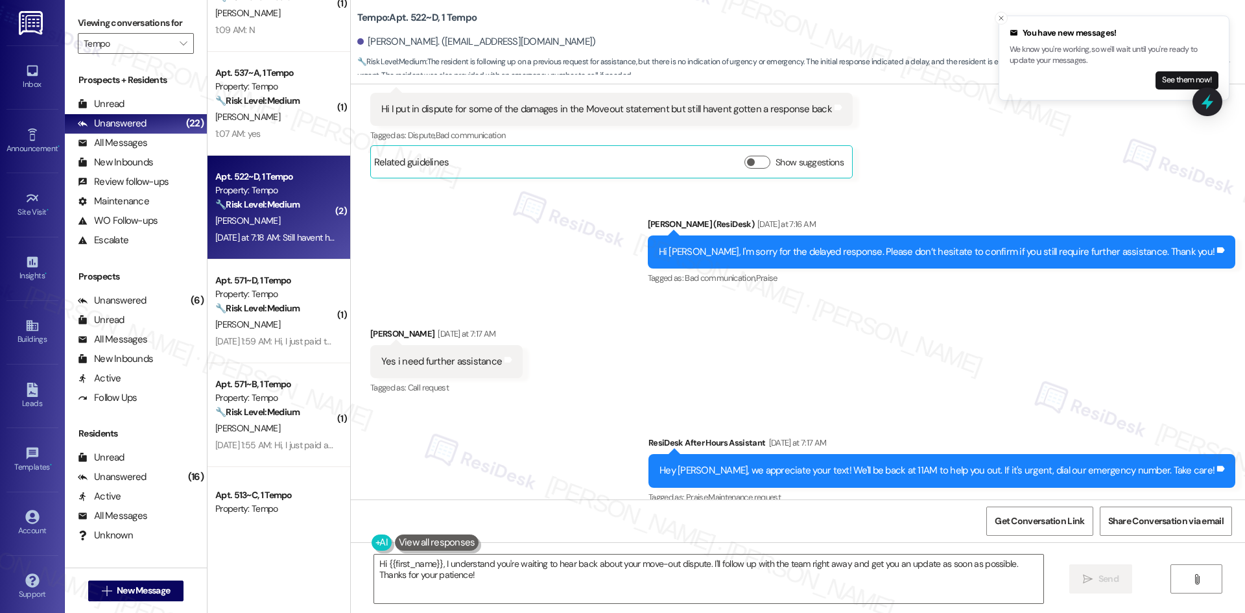
click at [576, 344] on div "WO Opened request: I need help... [DATE] 12:48 AM Status : New Show details Ann…" at bounding box center [798, 291] width 894 height 415
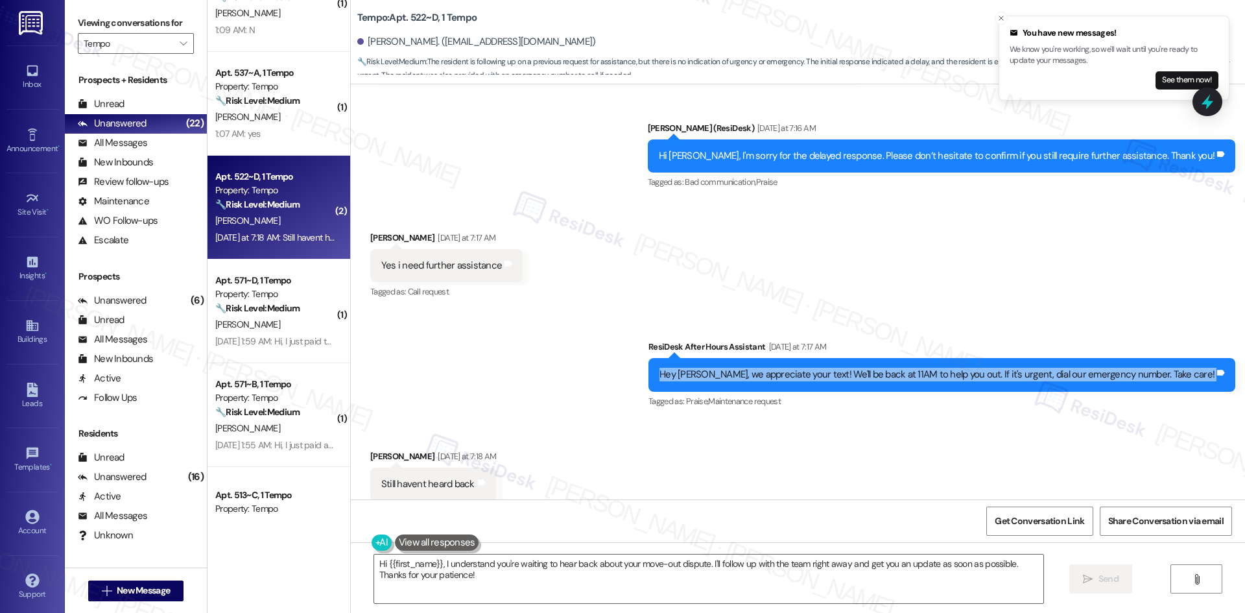
scroll to position [2516, 0]
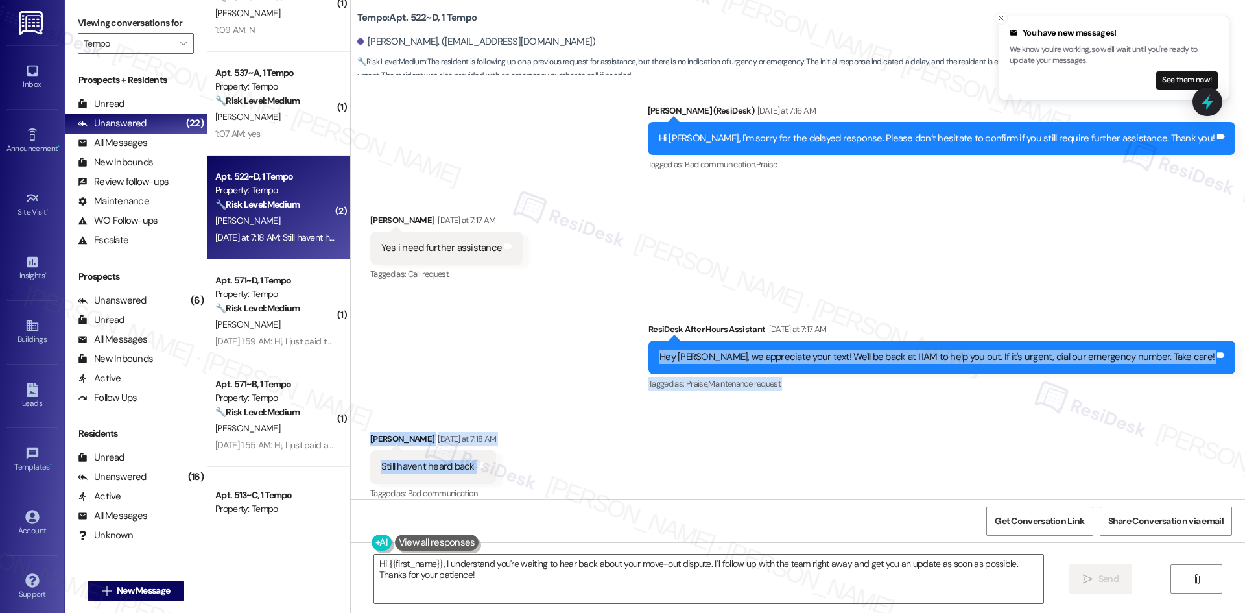
drag, startPoint x: 580, startPoint y: 370, endPoint x: 521, endPoint y: 460, distance: 107.7
click at [521, 462] on div "WO Opened request: I need help... [DATE] 12:48 AM Status : New Show details Ann…" at bounding box center [798, 291] width 894 height 415
copy div "Hey [PERSON_NAME], we appreciate your text! We'll be back at 11AM to help you o…"
click at [578, 357] on div "Sent via SMS ResiDesk After Hours Assistant [DATE] at 7:17 AM Hey [PERSON_NAME]…" at bounding box center [798, 348] width 894 height 110
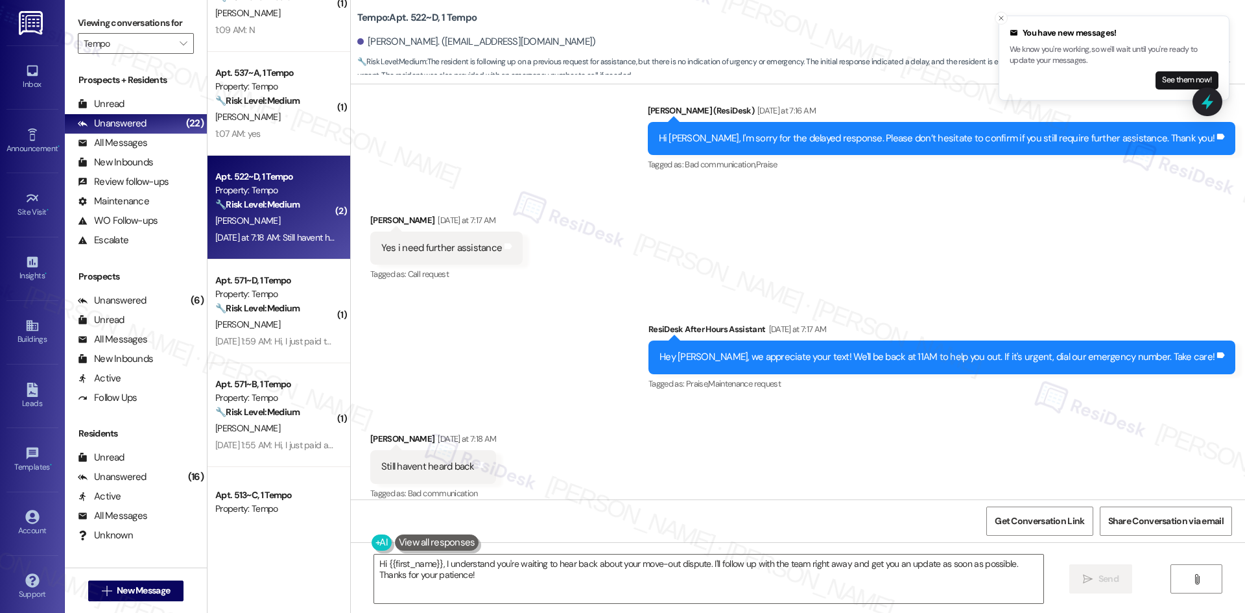
click at [283, 217] on div "[PERSON_NAME]" at bounding box center [275, 221] width 123 height 16
click at [515, 274] on div "Received via SMS [PERSON_NAME] [DATE] at 7:17 AM Yes i need further assistance …" at bounding box center [446, 249] width 172 height 90
click at [561, 589] on textarea "Hi {{first_name}}, I understand you're waiting to hear back about your move-out…" at bounding box center [708, 578] width 669 height 49
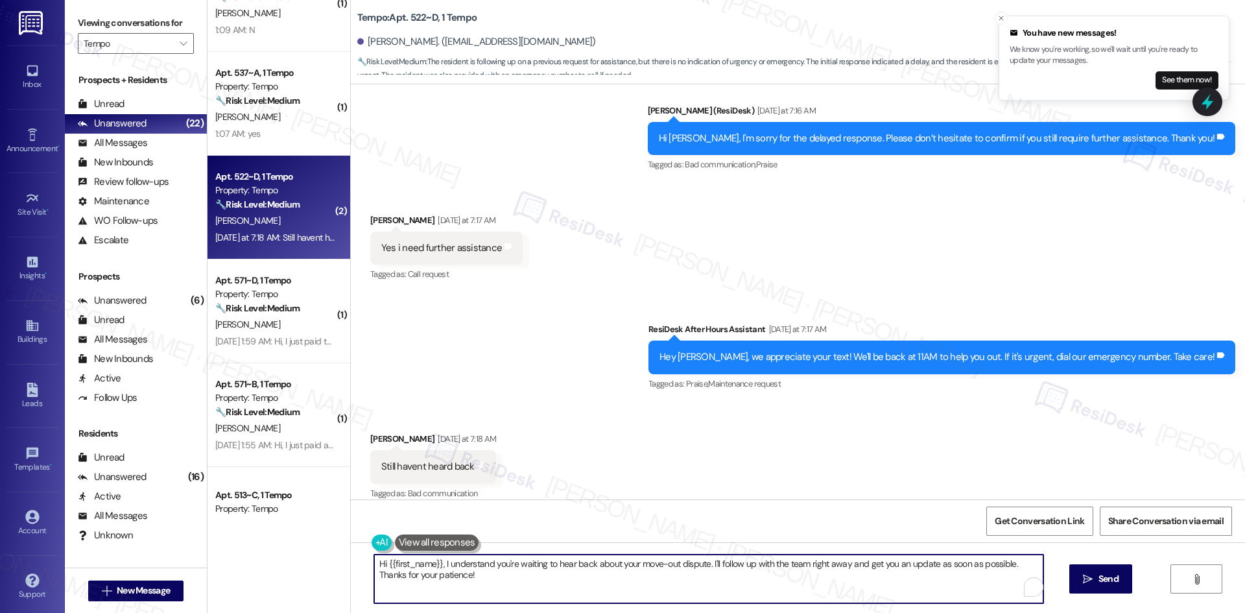
paste textarea "Sudharma, sorry for the delay. Could you please share the details of your conce…"
type textarea "Hi [PERSON_NAME], sorry for the delay. Could you please share the details of yo…"
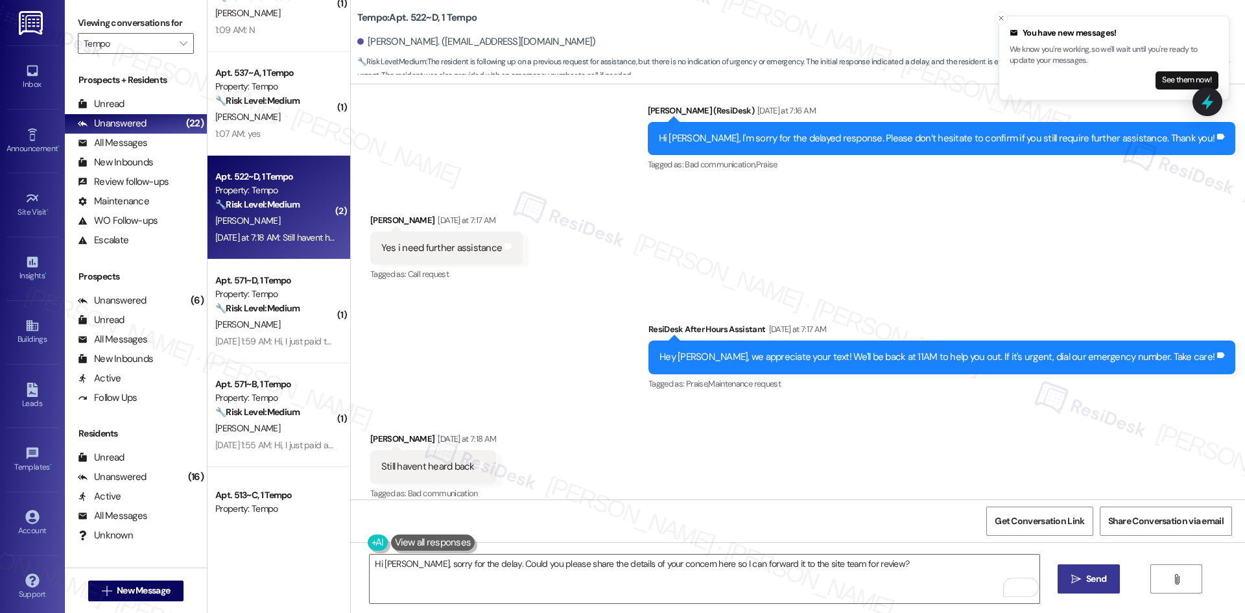
click at [1100, 580] on span "Send" at bounding box center [1096, 579] width 20 height 14
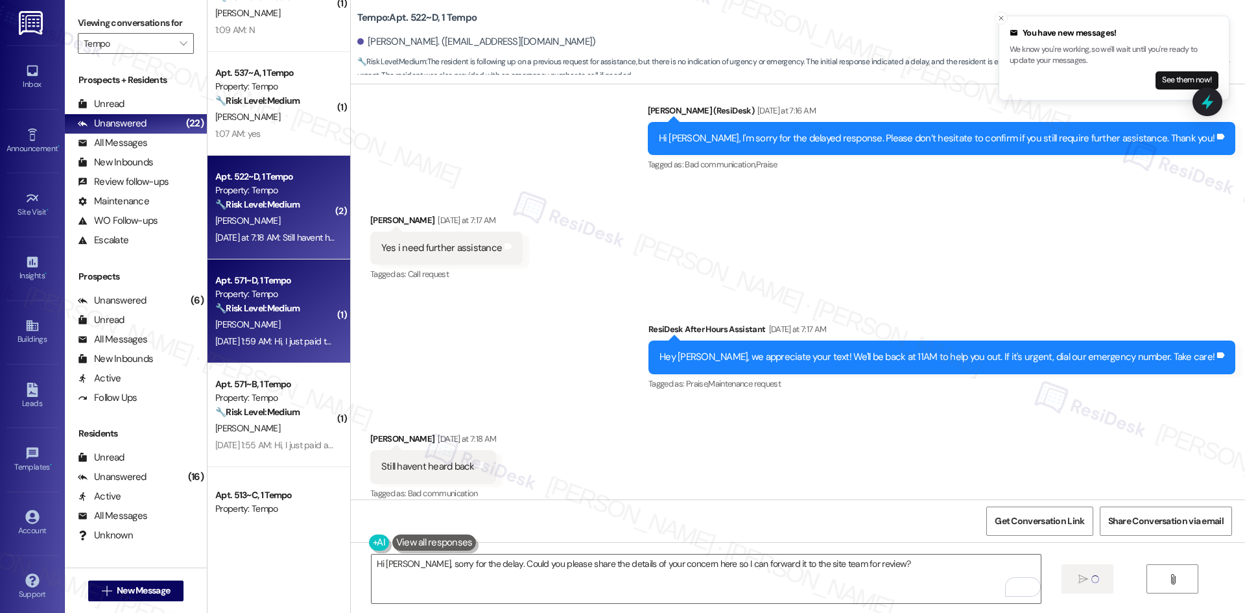
click at [271, 331] on div "[PERSON_NAME]" at bounding box center [275, 324] width 123 height 16
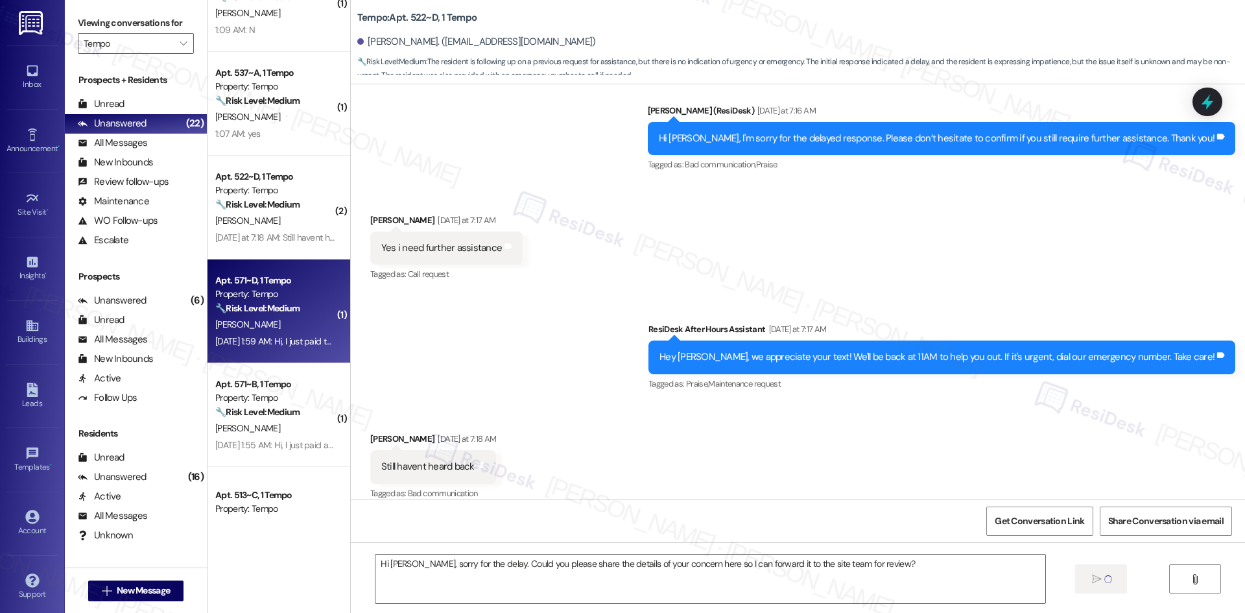
type textarea "Fetching suggested responses. Please feel free to read through the conversation…"
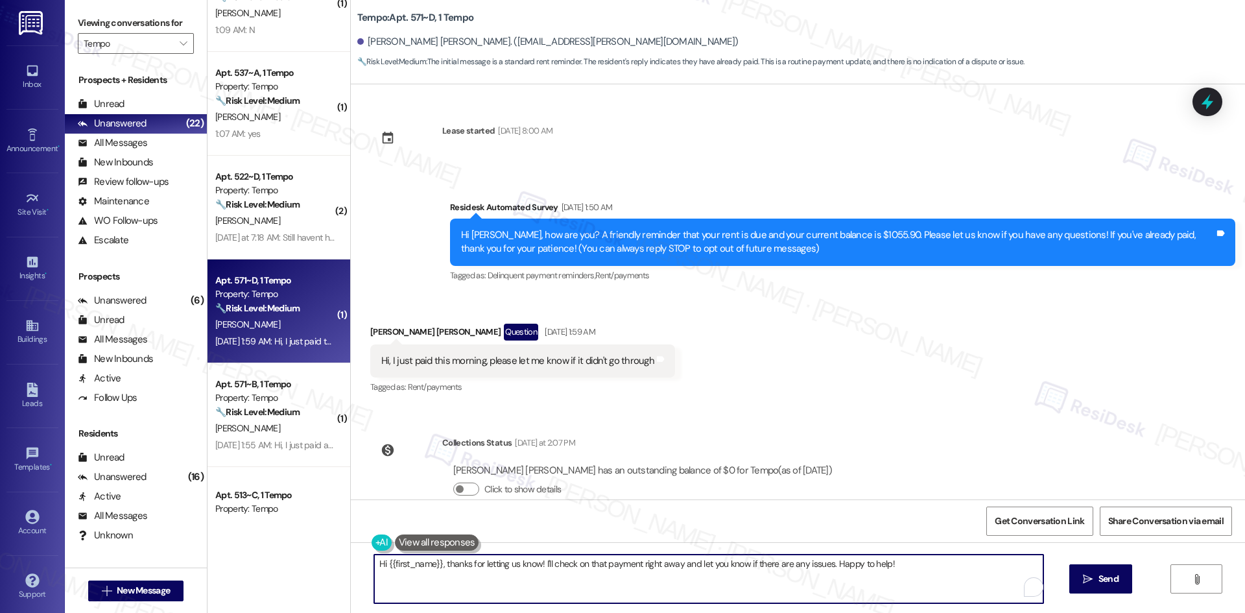
click at [743, 585] on textarea "Hi {{first_name}}, thanks for letting us know! I'll check on that payment right…" at bounding box center [708, 578] width 669 height 49
drag, startPoint x: 434, startPoint y: 563, endPoint x: 1000, endPoint y: 571, distance: 566.7
click at [1002, 572] on textarea "Hi {{first_name}}, thanks for letting us know! I'll check on that payment right…" at bounding box center [704, 578] width 669 height 49
paste textarea "I apologize for the delayed response. Please let me know if you still need any …"
type textarea "Hi {{first_name}}, I apologize for the delayed response. Please let me know if …"
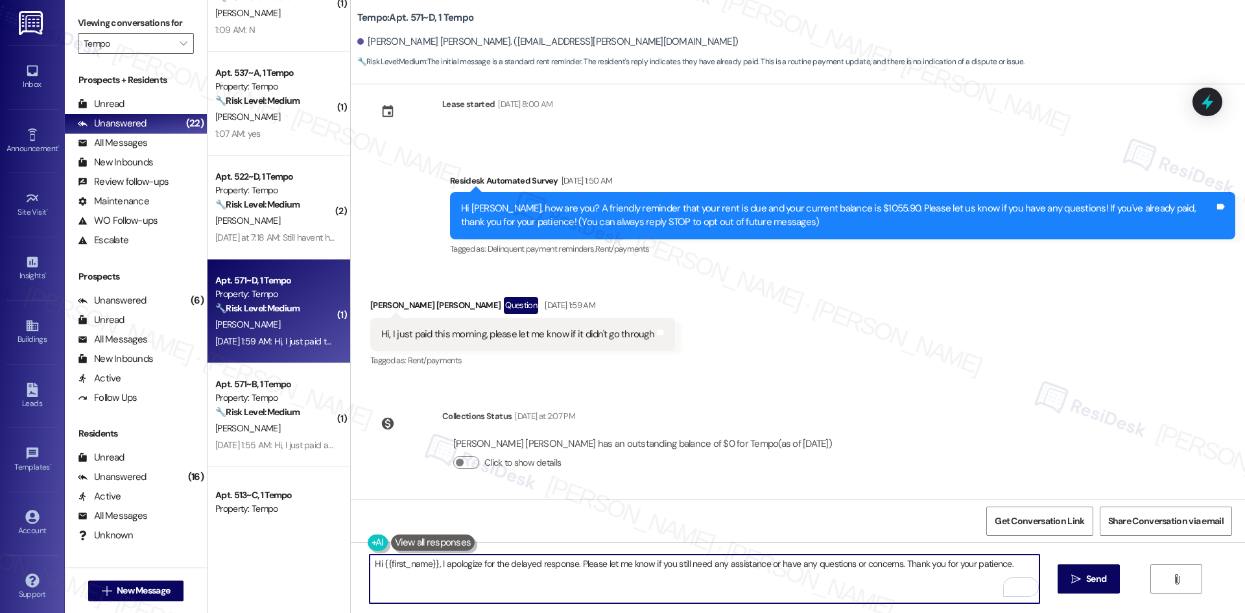
scroll to position [27, 0]
click at [837, 587] on textarea "Hi {{first_name}}, I apologize for the delayed response. Please let me know if …" at bounding box center [704, 578] width 669 height 49
drag, startPoint x: 848, startPoint y: 582, endPoint x: 872, endPoint y: 583, distance: 24.0
click at [848, 583] on textarea "Hi {{first_name}}, I apologize for the delayed response. Please let me know if …" at bounding box center [704, 578] width 669 height 49
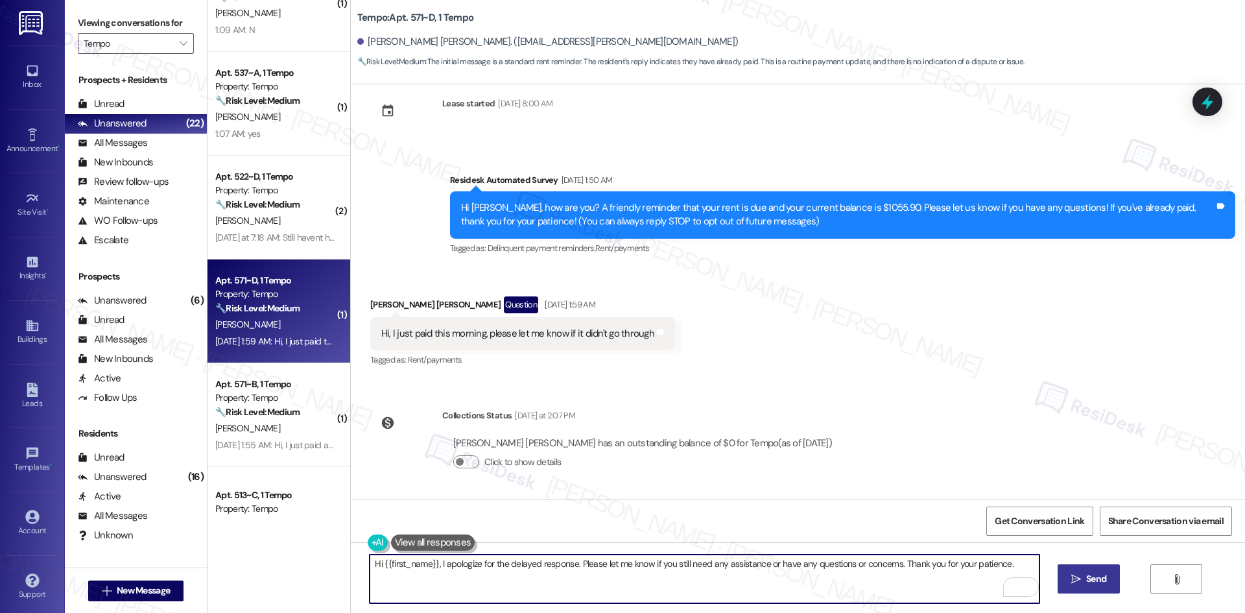
click at [1086, 583] on span "Send" at bounding box center [1096, 579] width 20 height 14
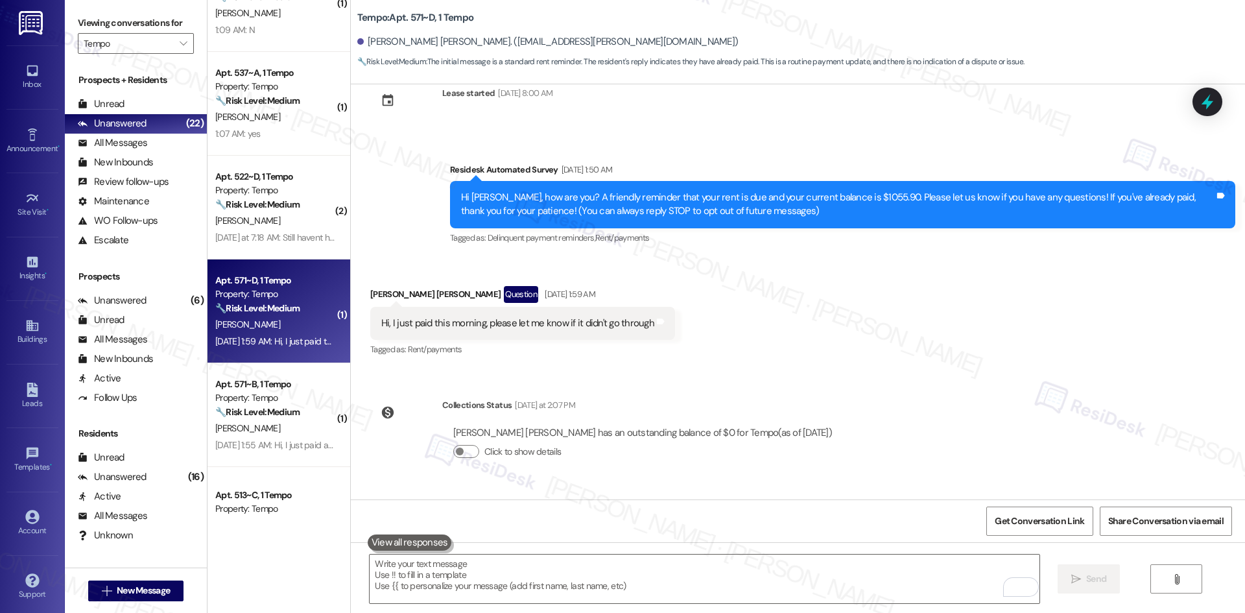
scroll to position [117, 0]
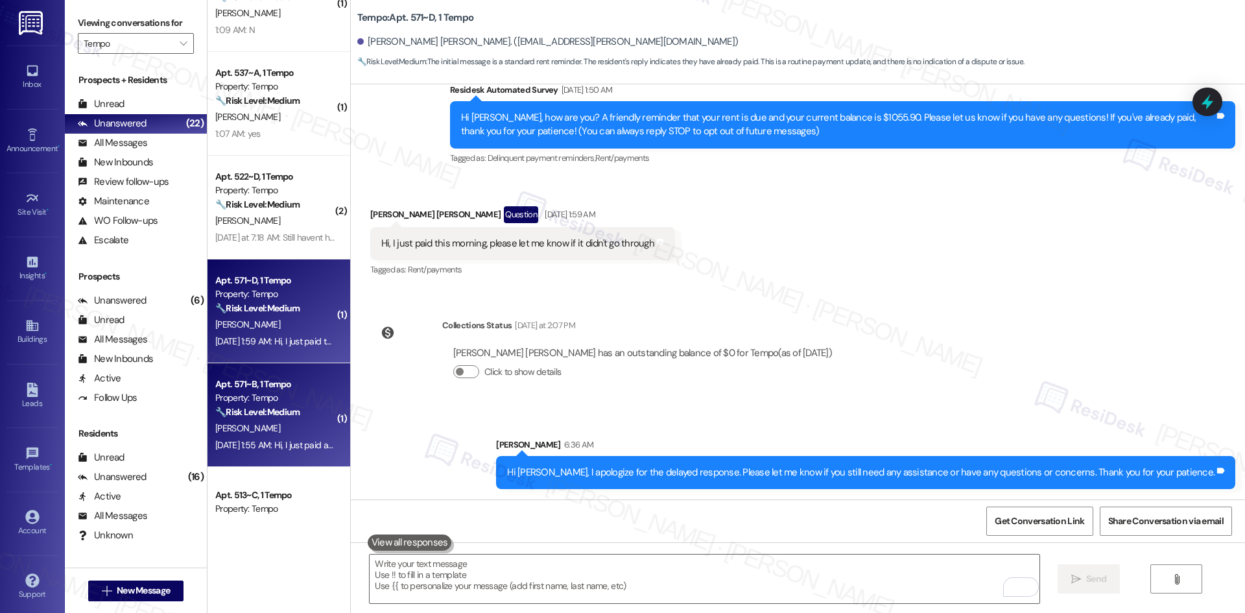
click at [248, 410] on strong "🔧 Risk Level: Medium" at bounding box center [257, 412] width 84 height 12
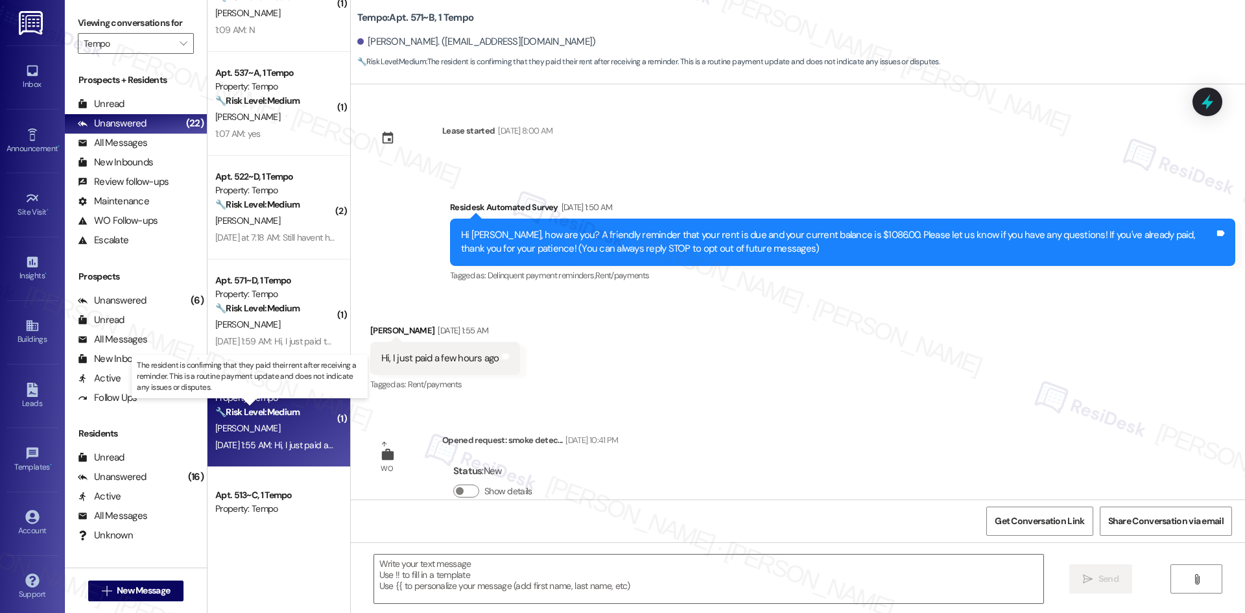
type textarea "Fetching suggested responses. Please feel free to read through the conversation…"
click at [595, 579] on textarea at bounding box center [708, 578] width 669 height 49
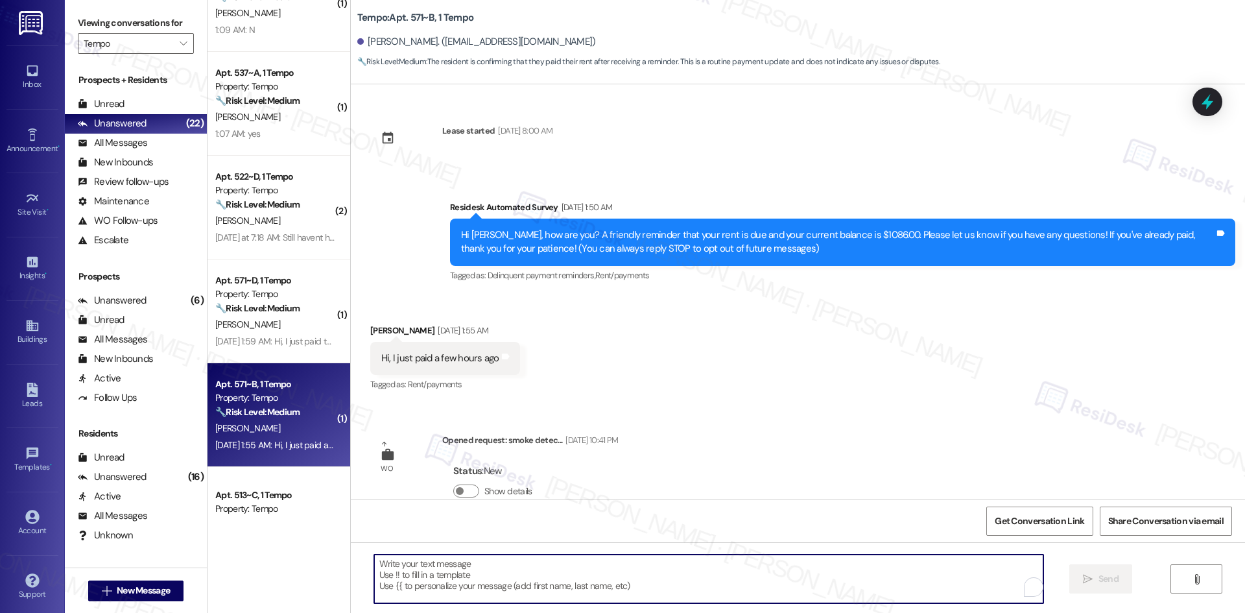
paste textarea "I apologize for the delayed response. Please let me know if you still need any …"
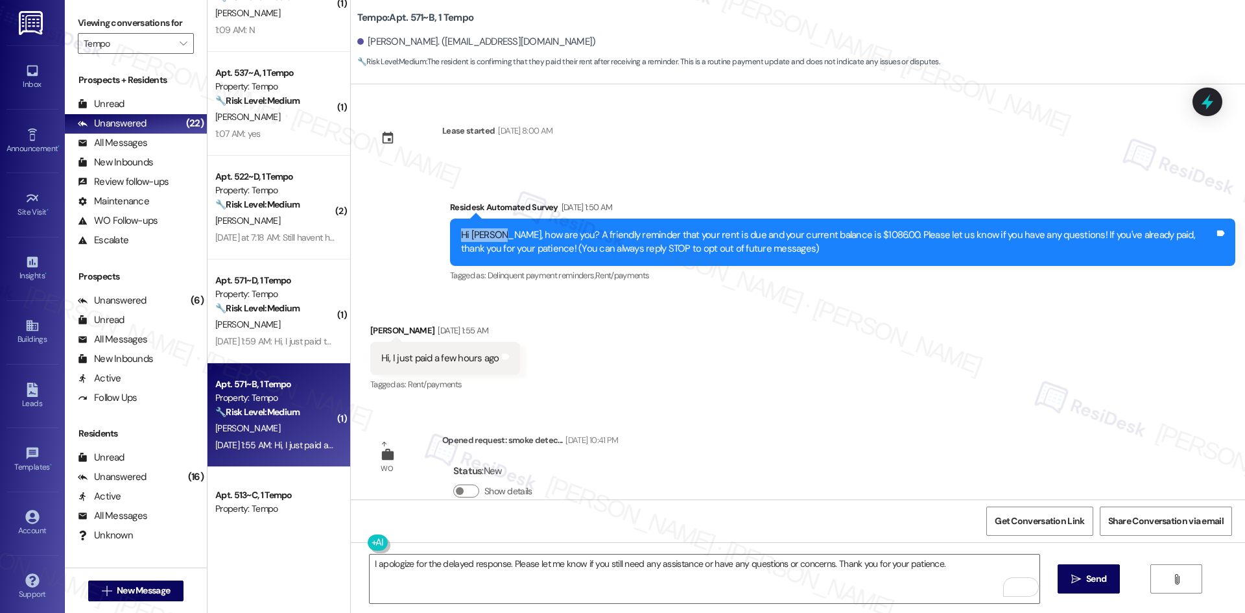
drag, startPoint x: 488, startPoint y: 234, endPoint x: 415, endPoint y: 234, distance: 72.6
click at [415, 234] on div "Survey, sent via SMS Residesk Automated Survey Sep 06, 2025 at 1:50 AM Hi Ethan…" at bounding box center [798, 232] width 894 height 123
copy div "Hi Ethan,"
click at [370, 562] on textarea "I apologize for the delayed response. Please let me know if you still need any …" at bounding box center [704, 578] width 669 height 49
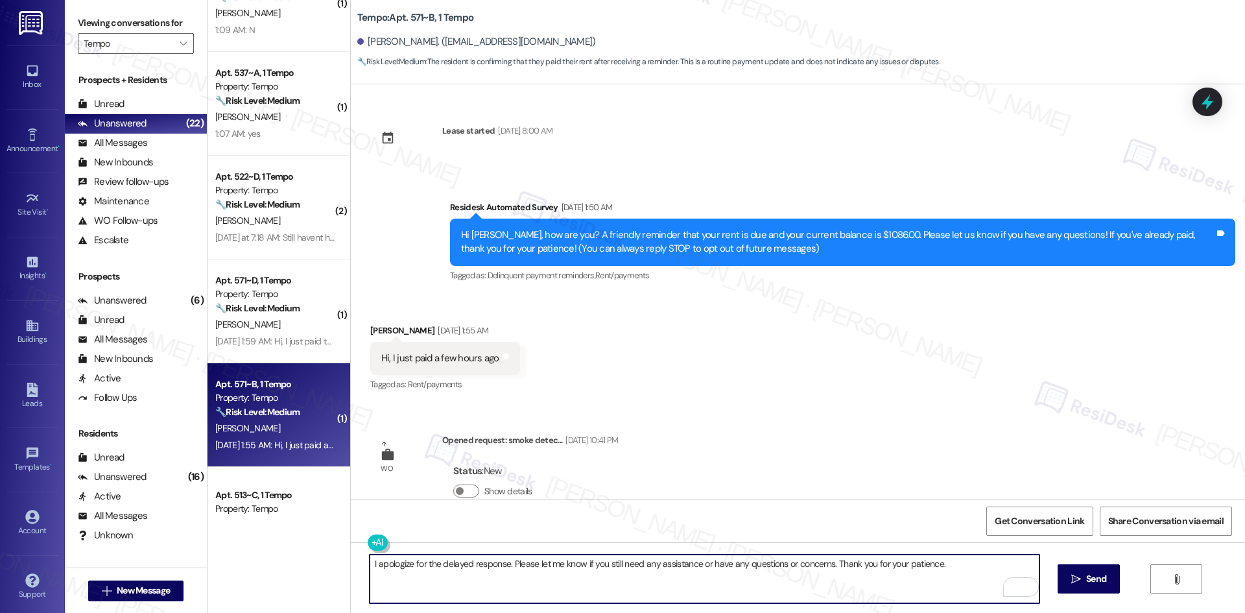
paste textarea "Hi Ethan,"
click at [448, 572] on textarea "Hi [PERSON_NAME], I apologize for the delayed response. Please let me know if y…" at bounding box center [704, 578] width 669 height 49
drag, startPoint x: 969, startPoint y: 564, endPoint x: 399, endPoint y: 569, distance: 569.3
click at [399, 569] on textarea "Hi [PERSON_NAME], I apologize for the delayed response. Please let me know if y…" at bounding box center [704, 578] width 669 height 49
click at [499, 575] on textarea "Hi [PERSON_NAME], I apologize for the delayed response. Please let me know if y…" at bounding box center [704, 578] width 669 height 49
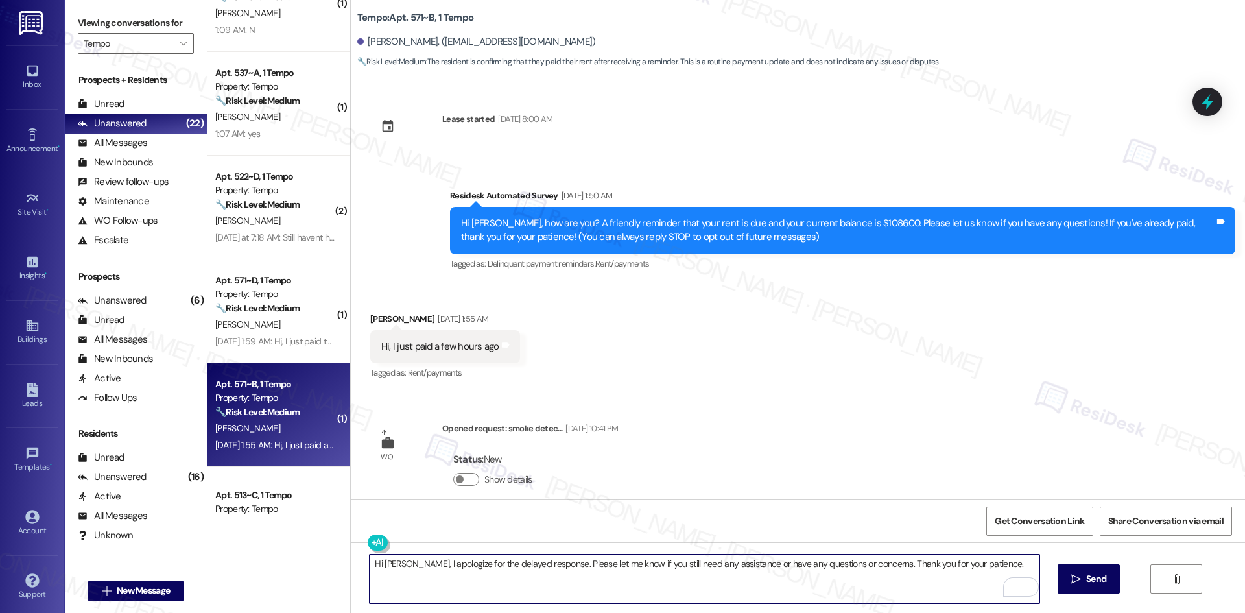
scroll to position [28, 0]
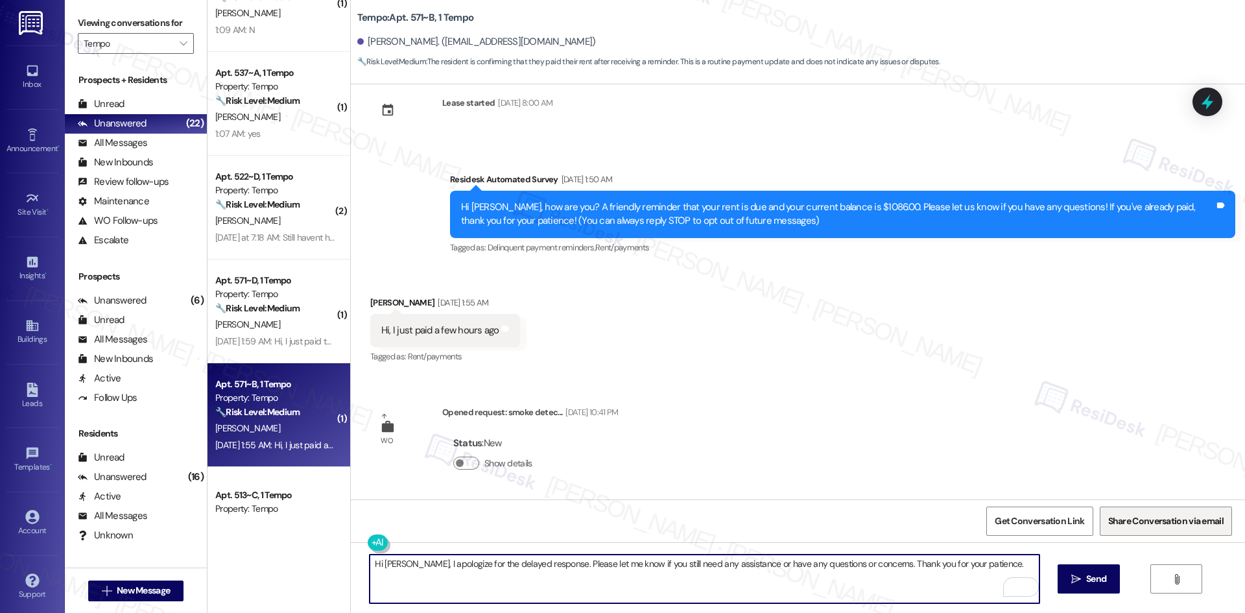
type textarea "Hi [PERSON_NAME], I apologize for the delayed response. Please let me know if y…"
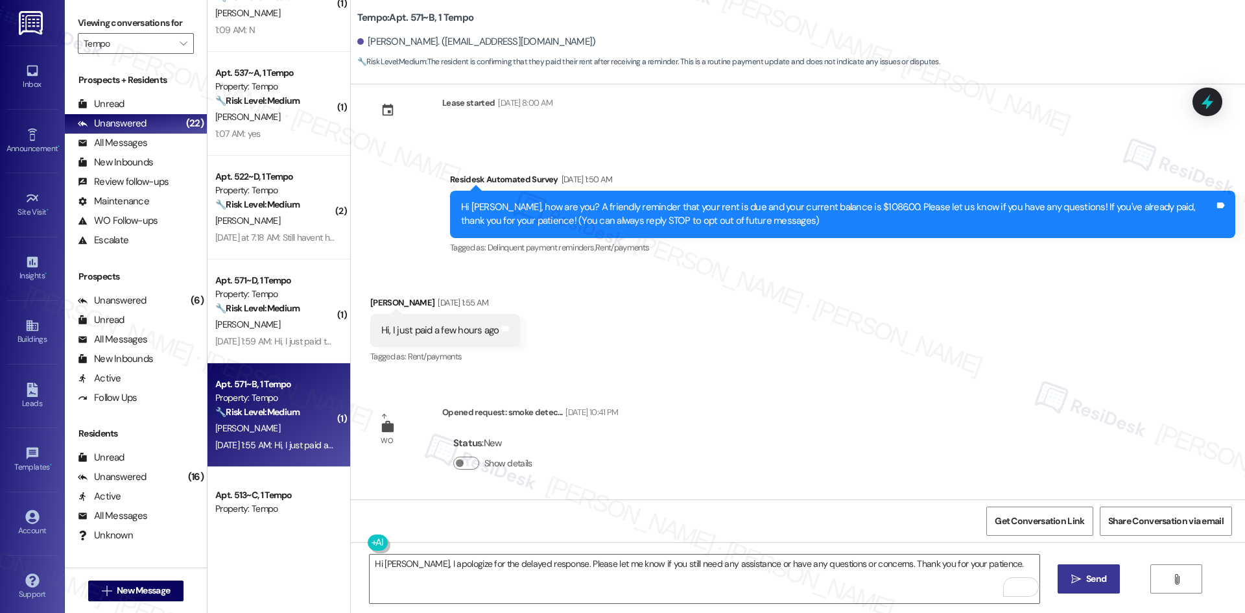
click at [1074, 581] on icon "" at bounding box center [1076, 579] width 10 height 10
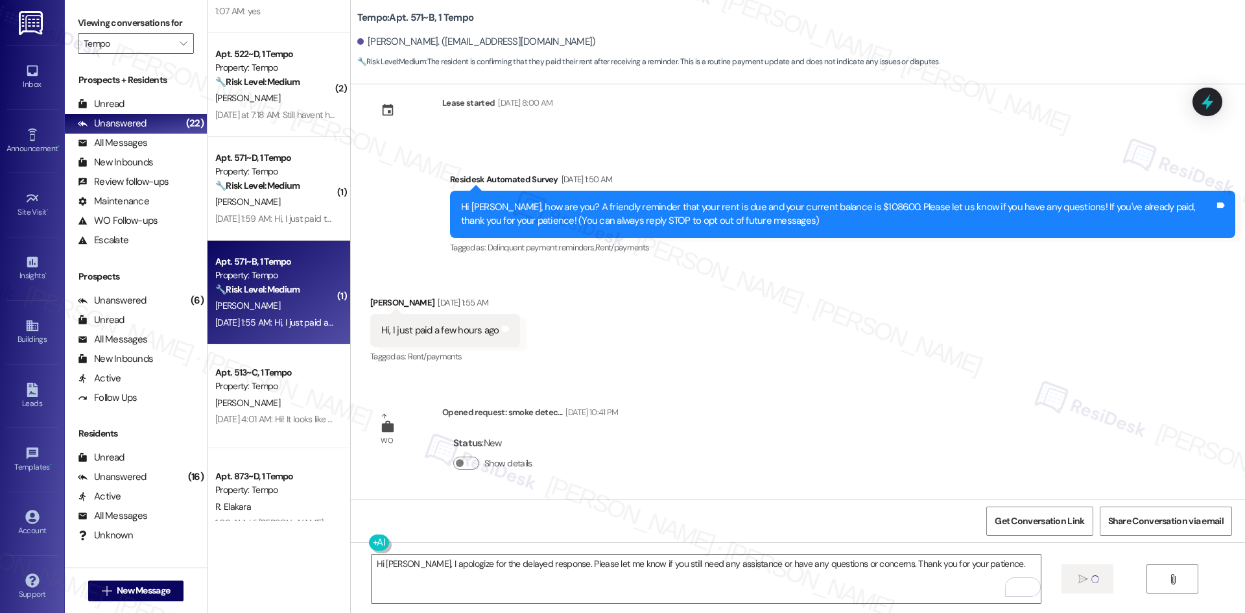
scroll to position [389, 0]
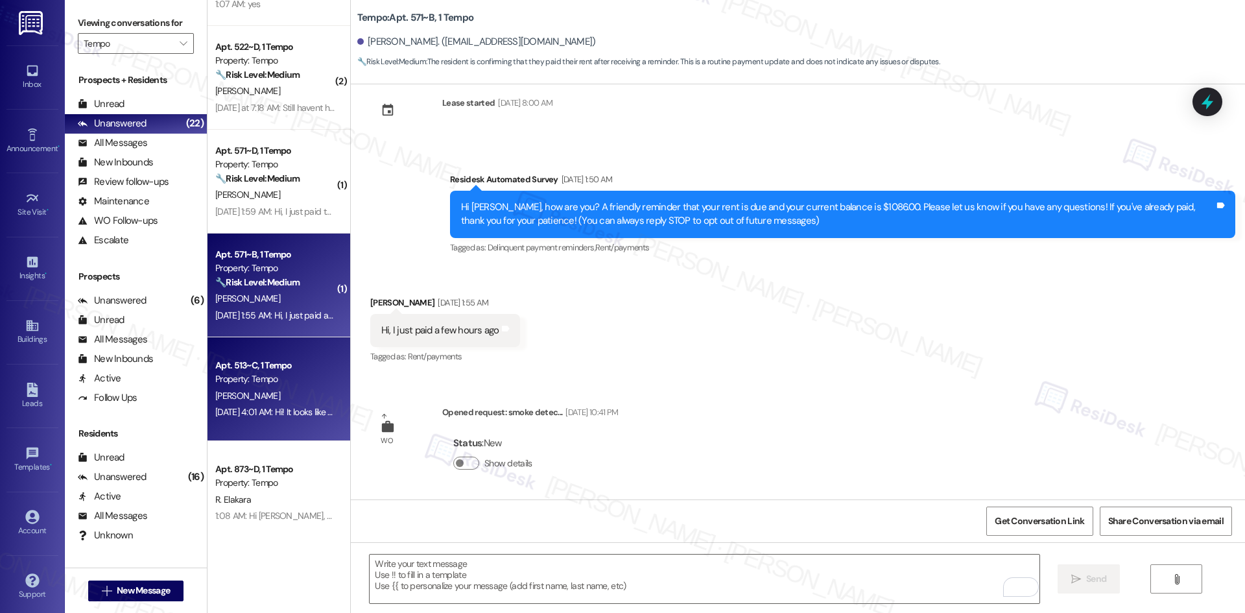
click at [292, 395] on div "[PERSON_NAME]" at bounding box center [275, 396] width 123 height 16
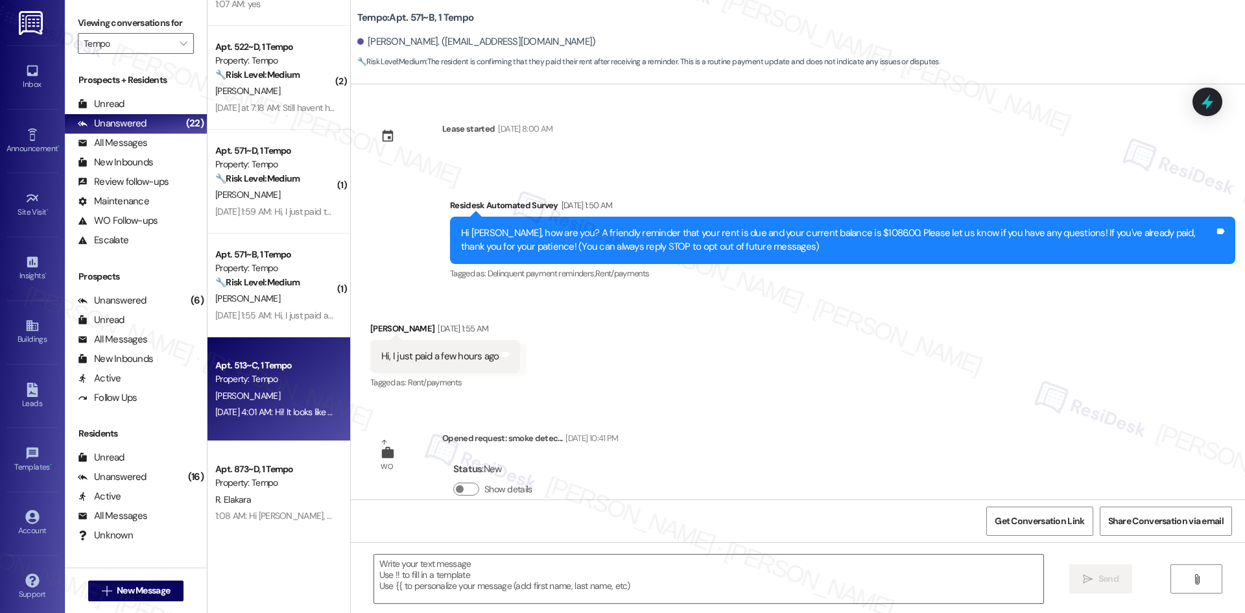
scroll to position [0, 0]
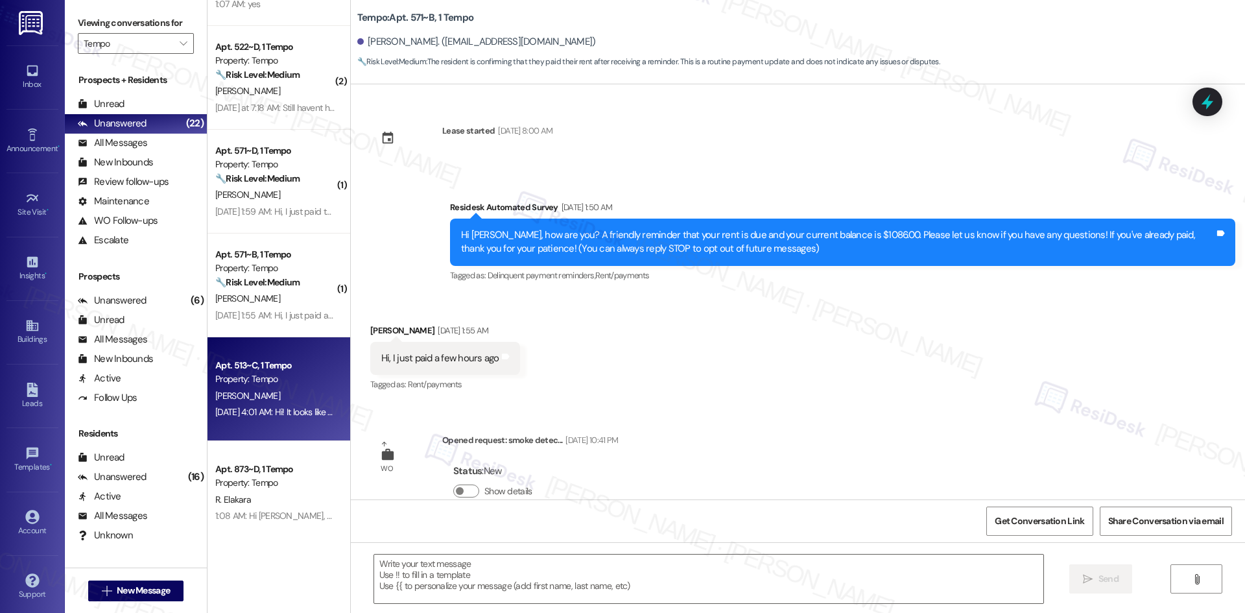
type textarea "Fetching suggested responses. Please feel free to read through the conversation…"
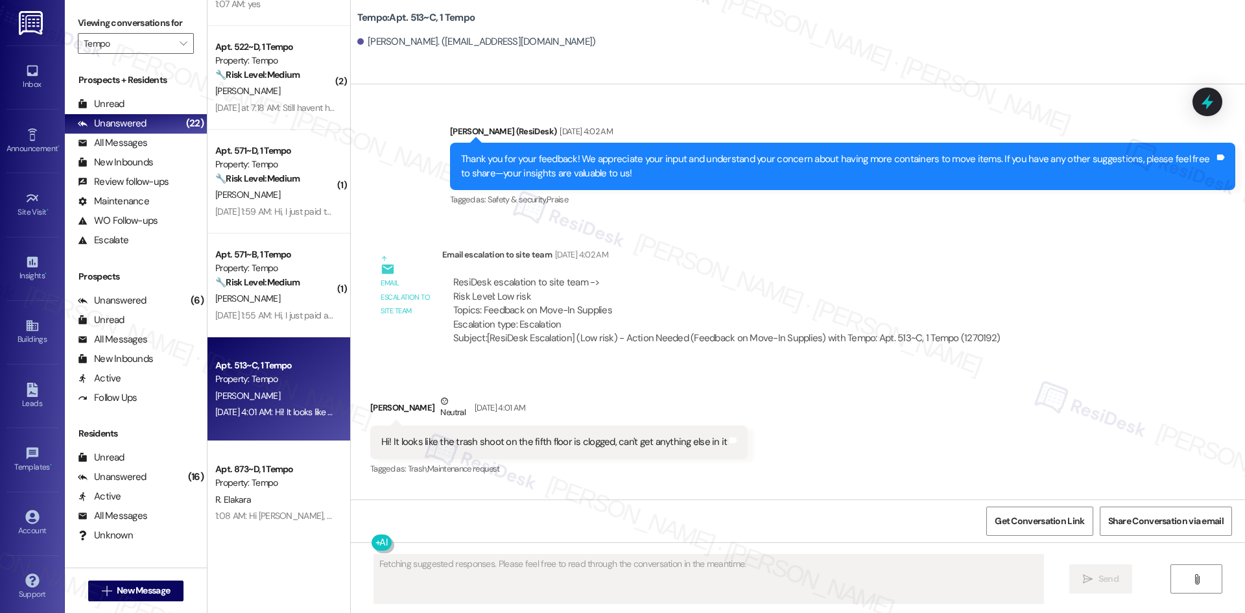
scroll to position [1842, 0]
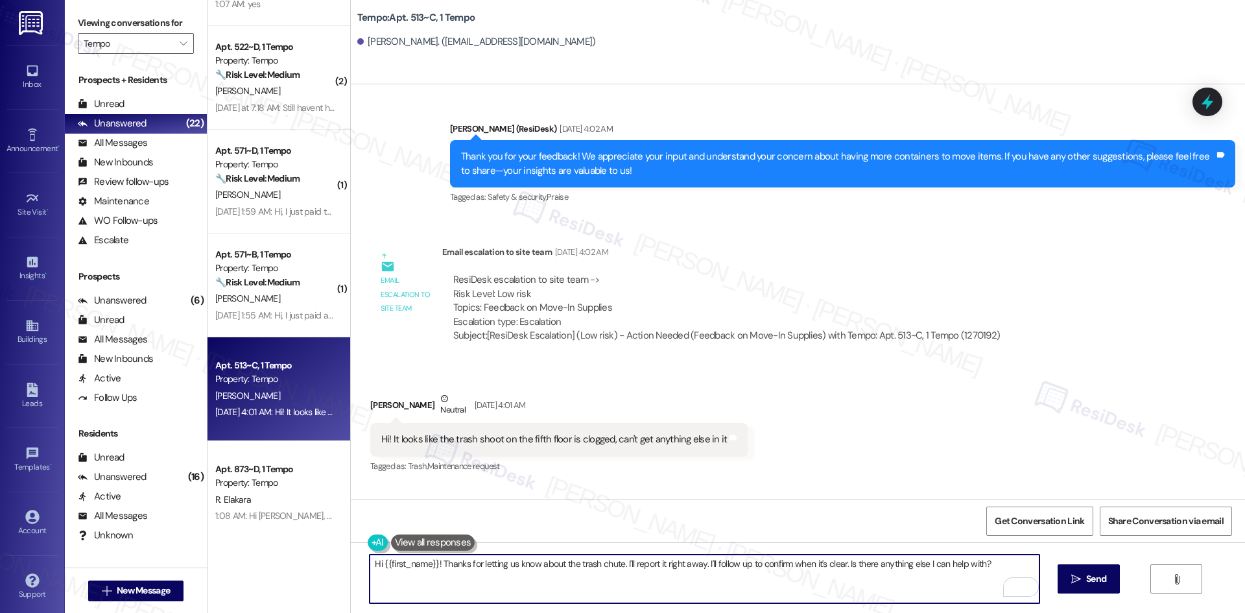
drag, startPoint x: 991, startPoint y: 562, endPoint x: 438, endPoint y: 573, distance: 553.8
click at [438, 573] on textarea "Hi {{first_name}}! Thanks for letting us know about the trash chute. I'll repor…" at bounding box center [704, 578] width 669 height 49
drag, startPoint x: 435, startPoint y: 564, endPoint x: 990, endPoint y: 567, distance: 555.0
click at [990, 567] on textarea "Hi {{first_name}}! Thanks for letting us know about the trash chute. I'll repor…" at bounding box center [704, 578] width 669 height 49
paste textarea "I apologize for the delayed response. Please let me know if you still need any …"
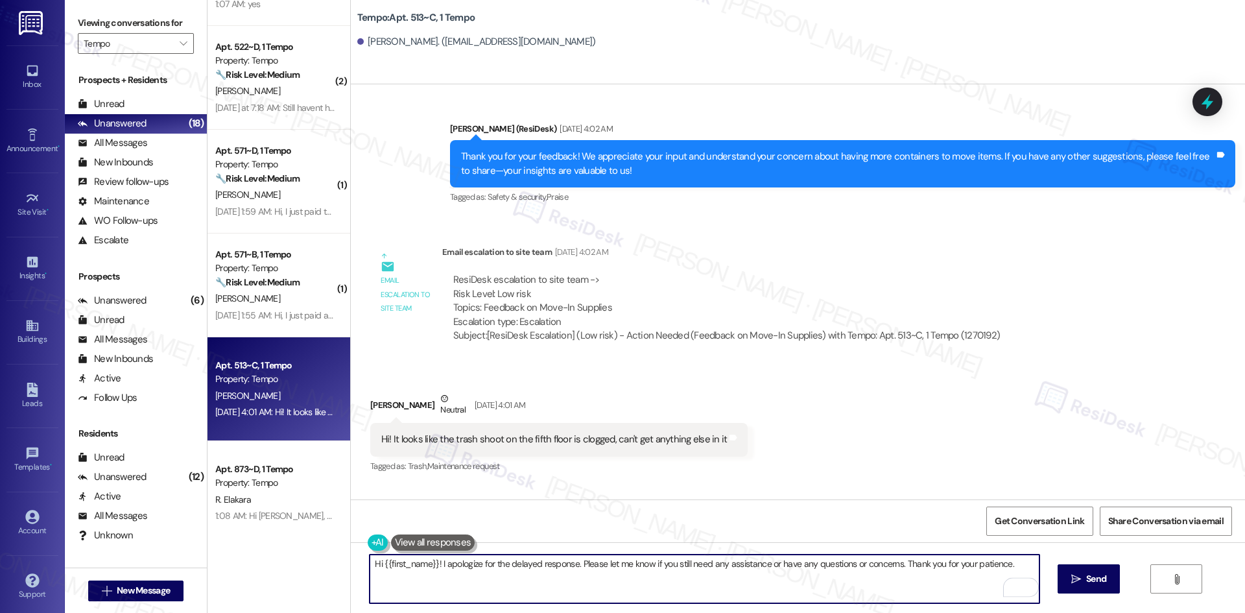
click at [436, 565] on textarea "Hi {{first_name}}! I apologize for the delayed response. Please let me know if …" at bounding box center [704, 578] width 669 height 49
click at [438, 568] on textarea "Hi {{first_name}}! I apologize for the delayed response. Please let me know if …" at bounding box center [704, 578] width 669 height 49
click at [434, 563] on textarea "Hi {{first_name}}! I apologize for the delayed response. Please let me know if …" at bounding box center [704, 578] width 669 height 49
type textarea "Hi {{first_name}}! I apologize for the delayed response. Please let me know if …"
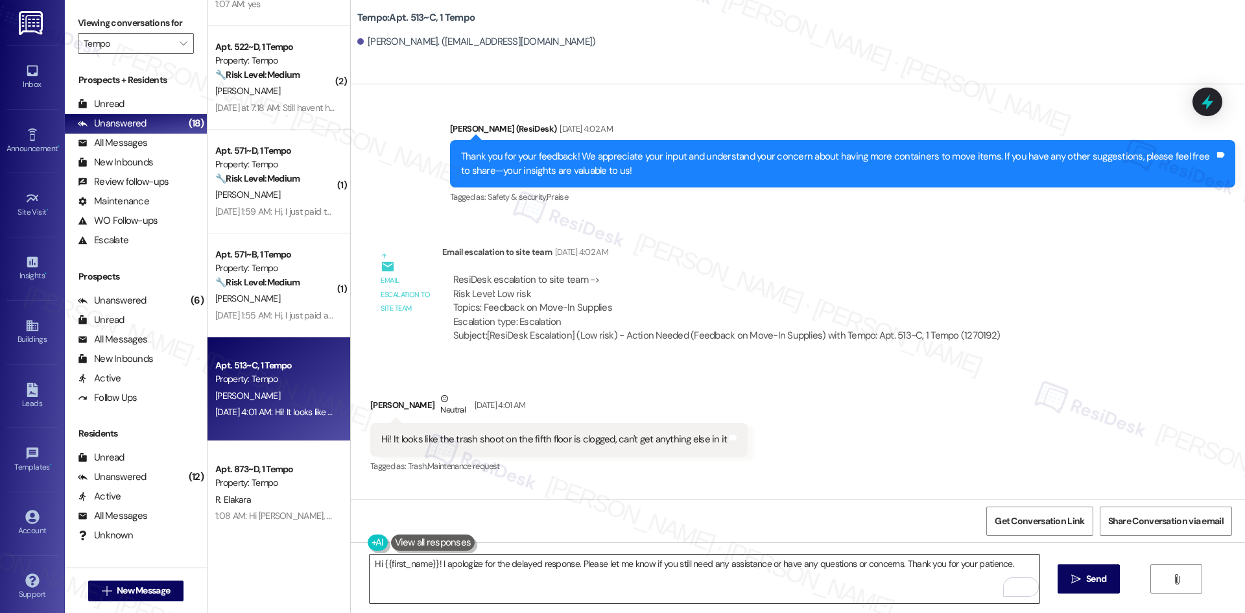
click at [913, 569] on textarea "Hi {{first_name}}! I apologize for the delayed response. Please let me know if …" at bounding box center [704, 578] width 669 height 49
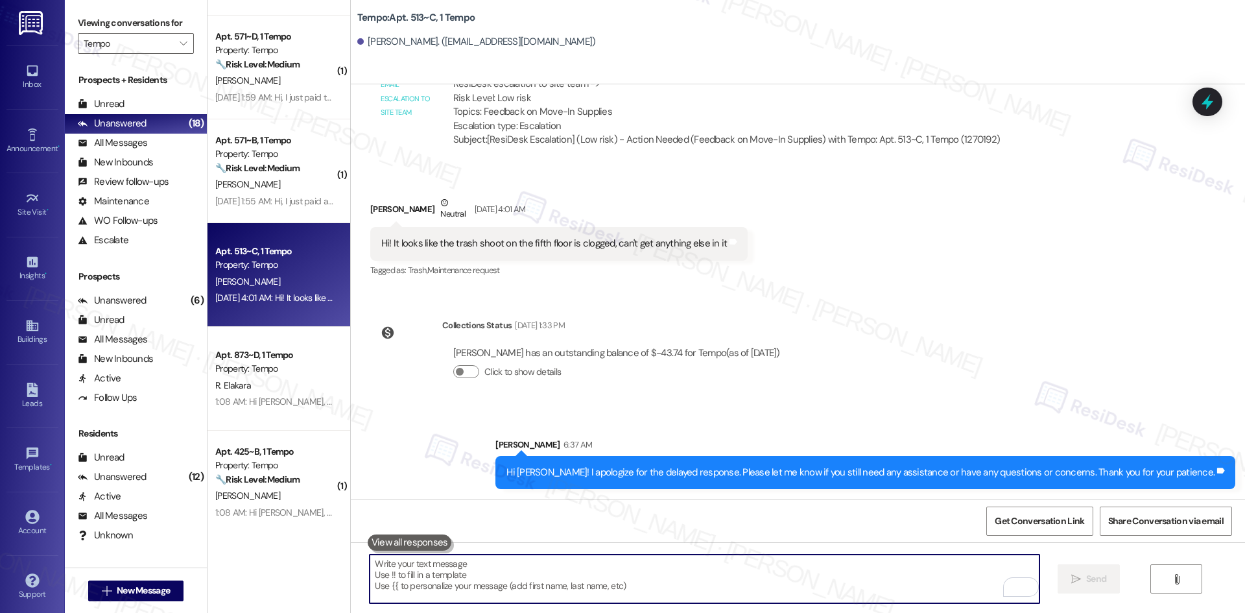
scroll to position [583, 0]
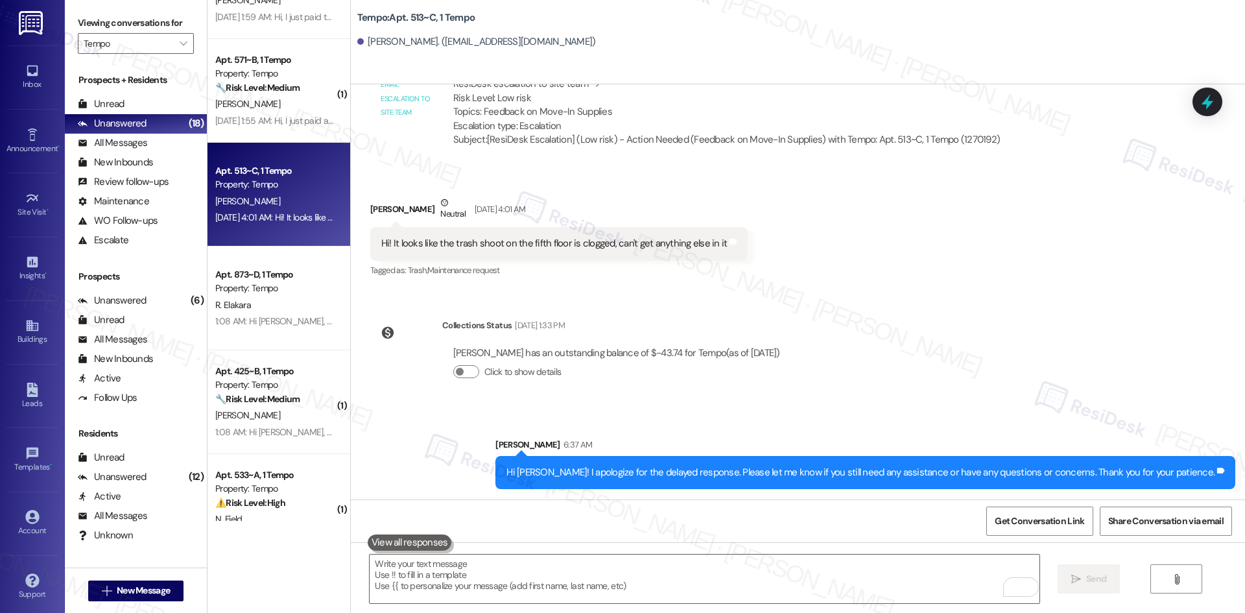
click at [265, 323] on div "1:08 AM: Hi [PERSON_NAME], a gentle reminder that your rent is due and your cur…" at bounding box center [667, 321] width 905 height 12
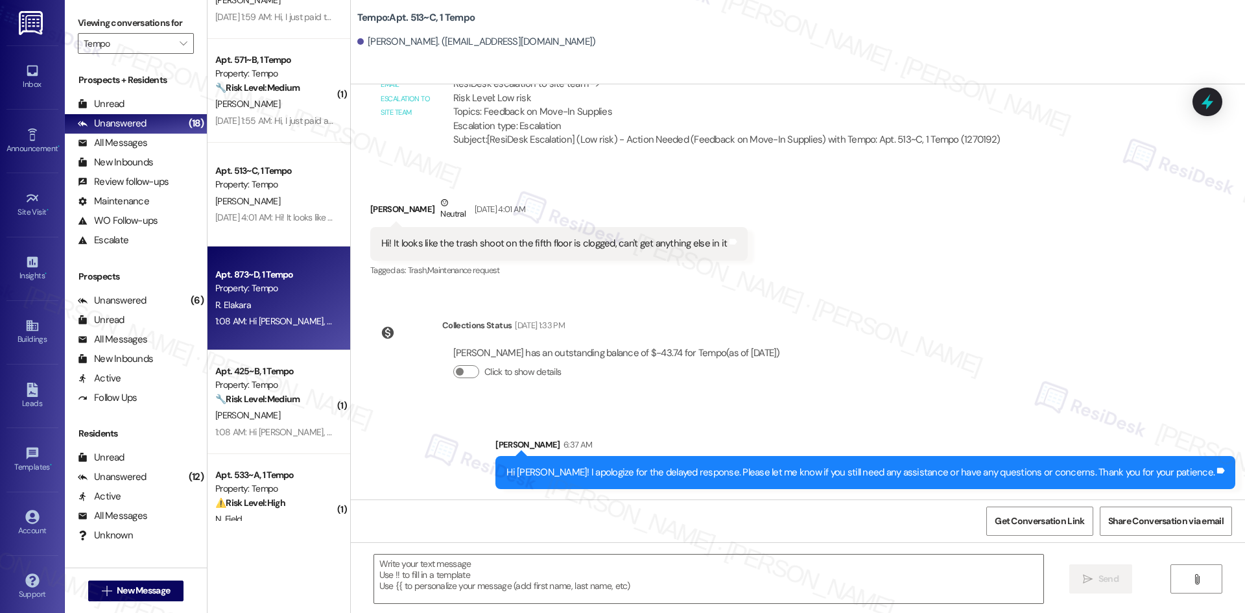
type textarea "Fetching suggested responses. Please feel free to read through the conversation…"
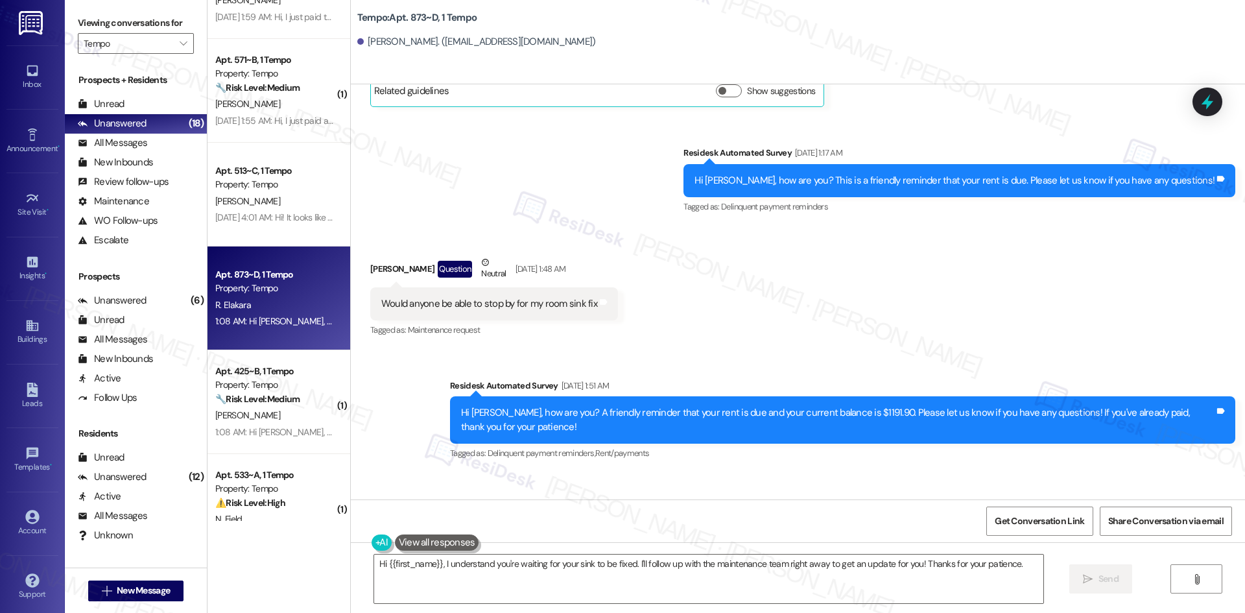
scroll to position [638, 0]
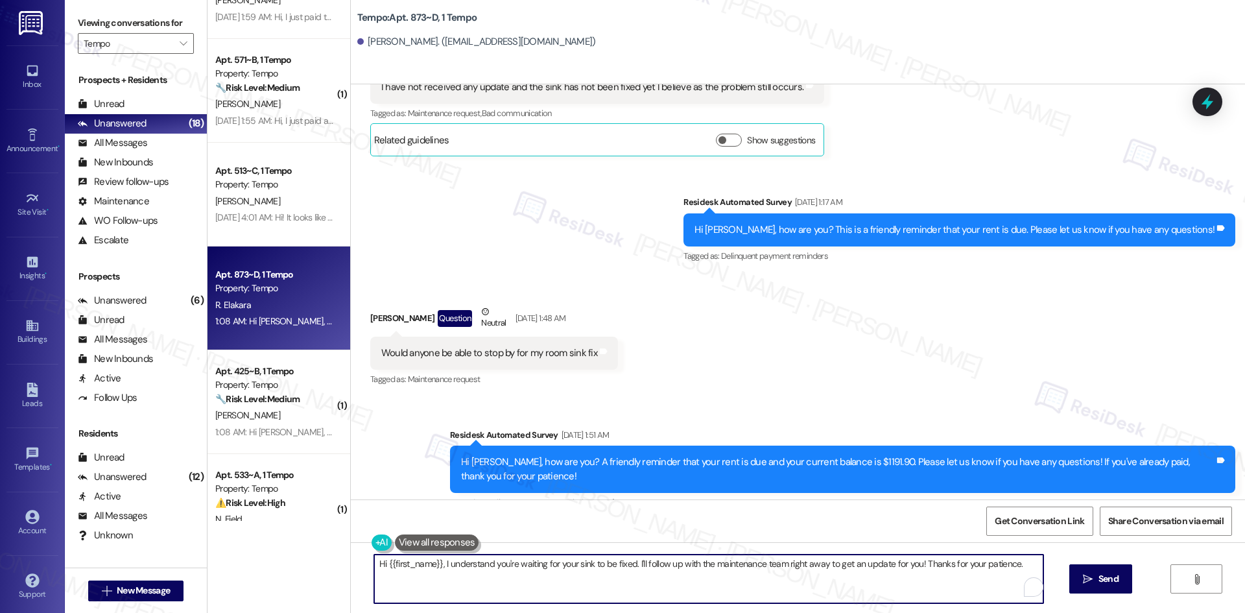
drag, startPoint x: 435, startPoint y: 565, endPoint x: 806, endPoint y: 560, distance: 370.9
click at [825, 562] on textarea "Hi {{first_name}}, I understand you're waiting for your sink to be fixed. I'll …" at bounding box center [708, 578] width 669 height 49
click at [523, 567] on textarea "Hi {{first_name}}, I understand you're waiting for your sink to be fixed. I'll …" at bounding box center [704, 578] width 669 height 49
click at [480, 583] on textarea "Hi {{first_name}}, I understand you're waiting for your sink to be fixed. I'll …" at bounding box center [704, 578] width 669 height 49
drag, startPoint x: 431, startPoint y: 564, endPoint x: 1170, endPoint y: 570, distance: 739.1
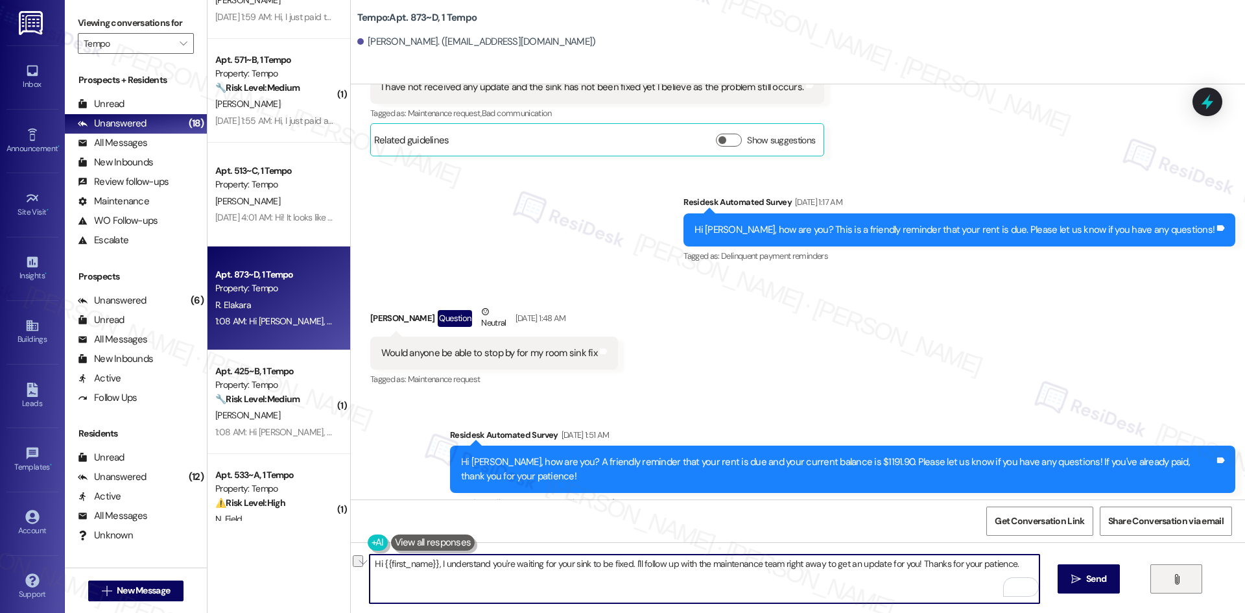
click at [1170, 570] on div "Hi {{first_name}}, I understand you're waiting for your sink to be fixed. I'll …" at bounding box center [798, 590] width 894 height 97
paste textarea "I apologize for the delayed response. Please let me know if you still need any …"
type textarea "Hi {{first_name}}, I apologize for the delayed response. Please let me know if …"
click at [862, 582] on textarea "Hi {{first_name}}, I apologize for the delayed response. Please let me know if …" at bounding box center [704, 578] width 669 height 49
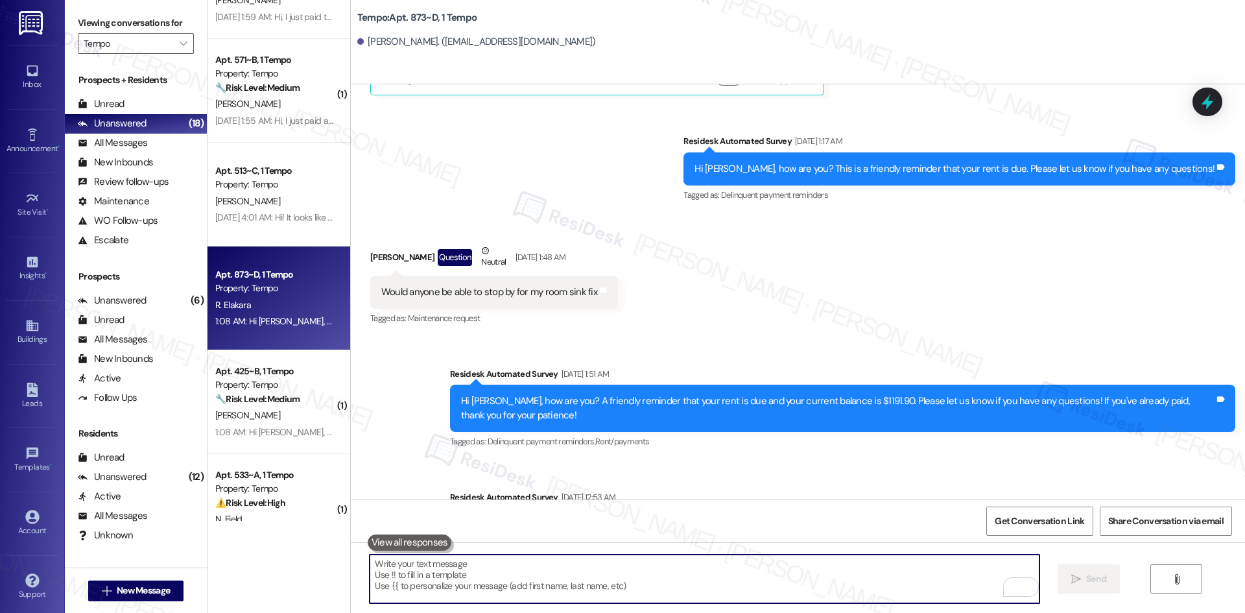
scroll to position [663, 0]
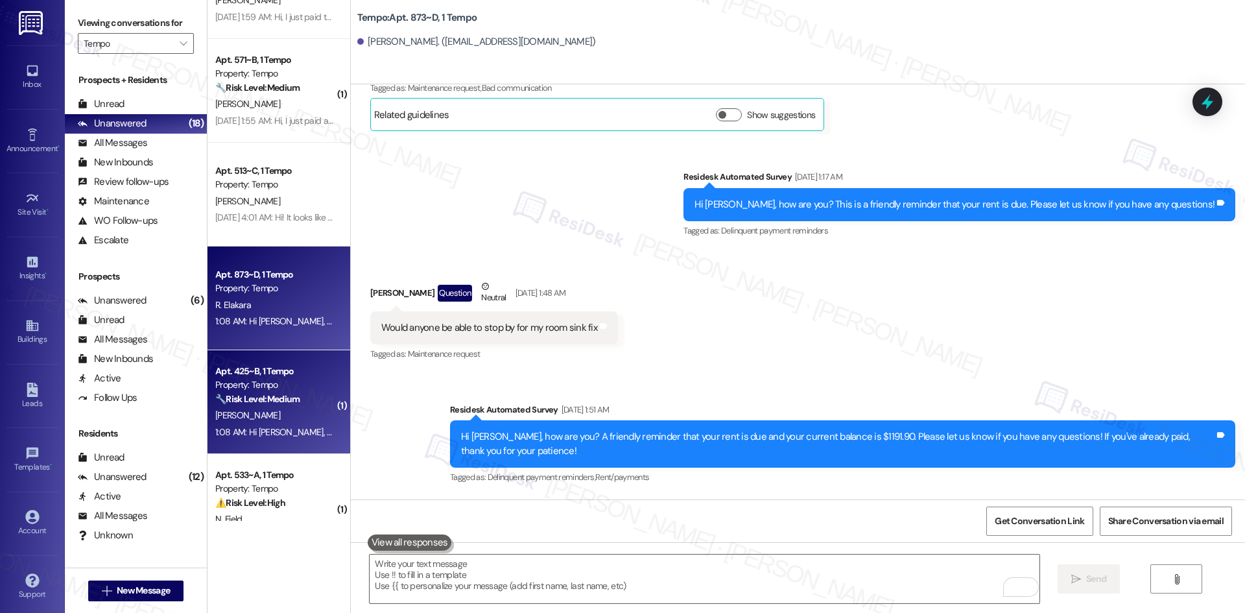
click at [267, 419] on div "[PERSON_NAME]" at bounding box center [275, 415] width 123 height 16
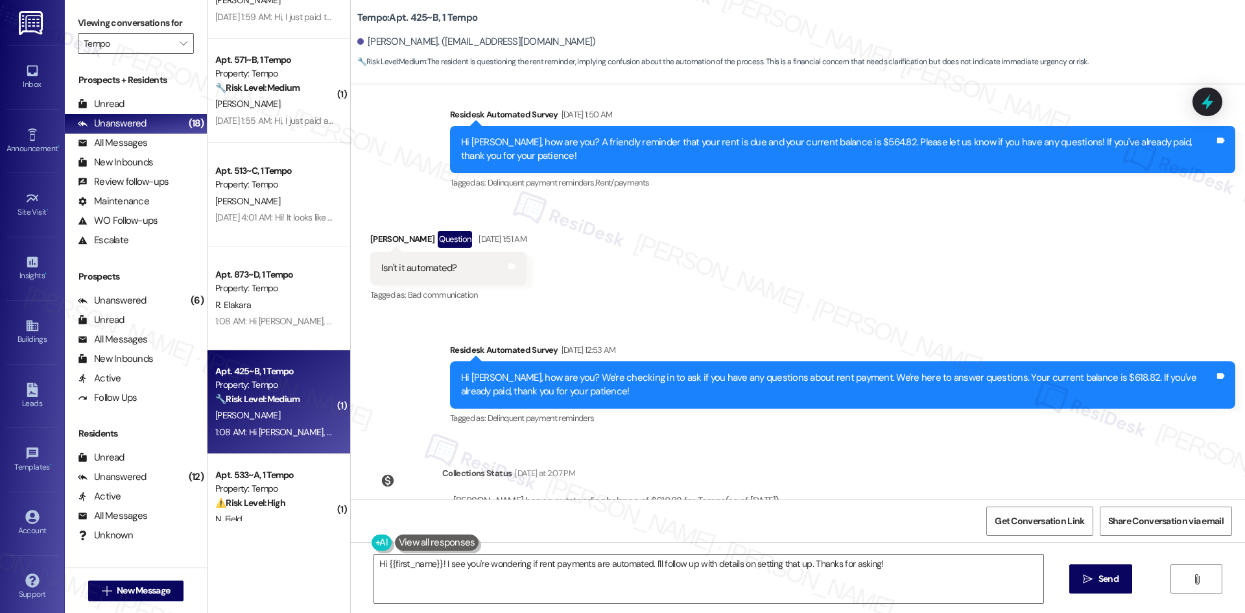
scroll to position [4254, 0]
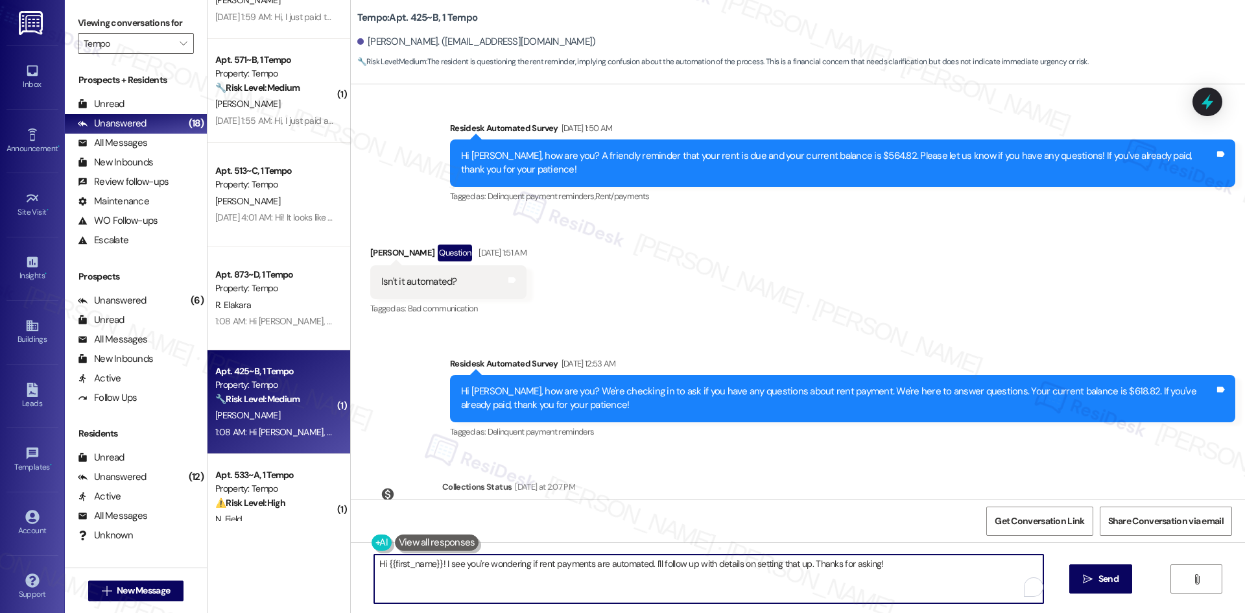
drag, startPoint x: 883, startPoint y: 570, endPoint x: 438, endPoint y: 580, distance: 444.9
click at [438, 580] on textarea "Hi {{first_name}}! I see you're wondering if rent payments are automated. I'll …" at bounding box center [708, 578] width 669 height 49
paste textarea "apologize for the delayed response. Please let me know if you still need any as…"
type textarea "Hi {{first_name}}! I apologize for the delayed response. Please let me know if …"
click at [1089, 582] on span "Send" at bounding box center [1096, 579] width 20 height 14
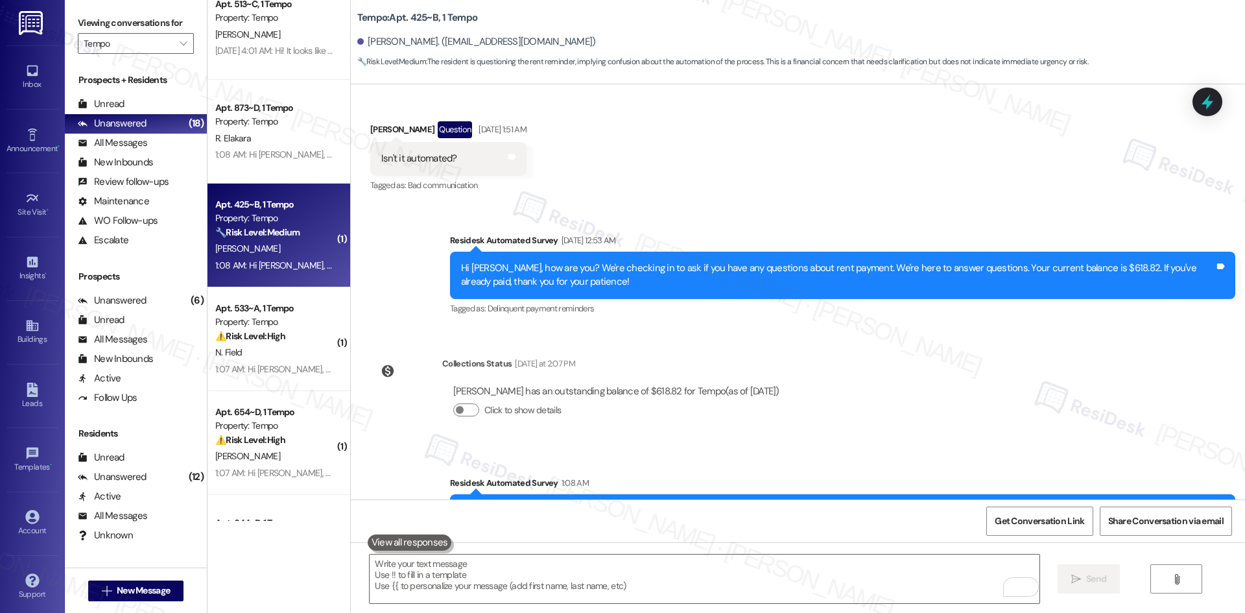
scroll to position [4279, 0]
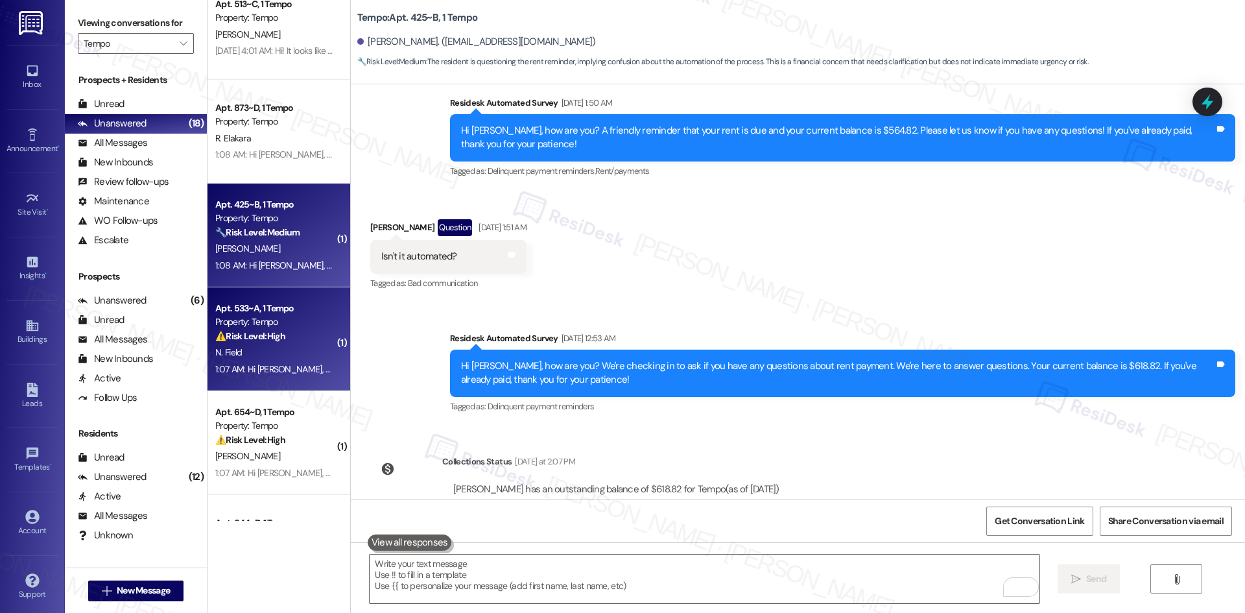
click at [270, 362] on div "1:07 AM: Hi Natalie, a gentle reminder that your rent is due and your current b…" at bounding box center [275, 369] width 123 height 16
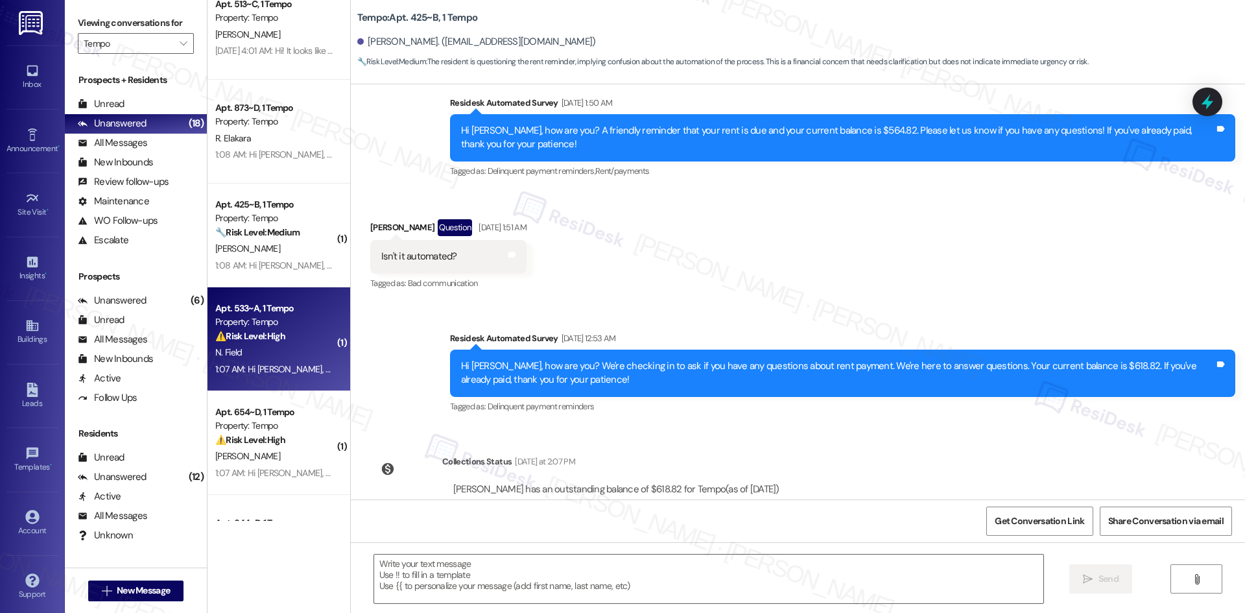
type textarea "Fetching suggested responses. Please feel free to read through the conversation…"
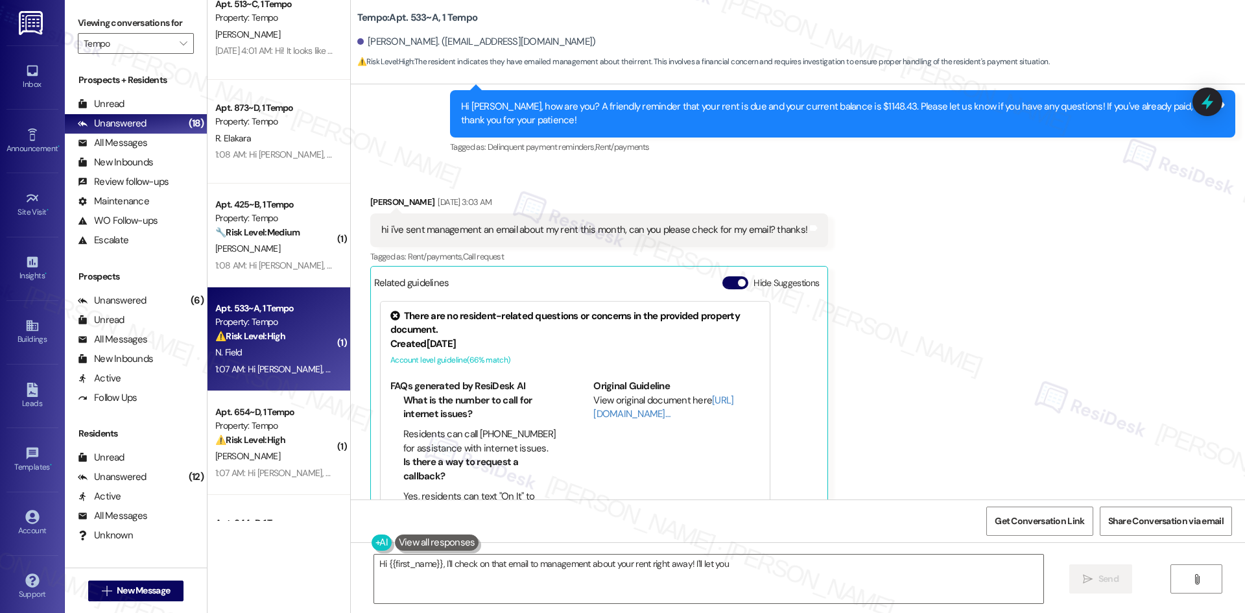
scroll to position [1310, 0]
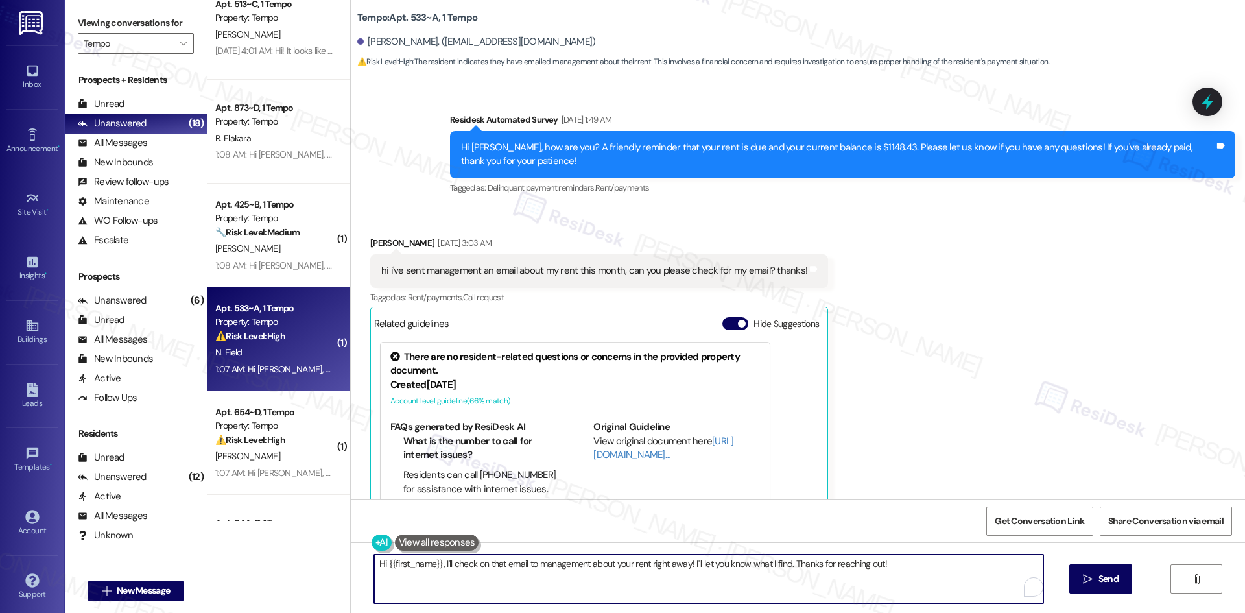
click at [624, 580] on textarea "Hi {{first_name}}, I'll check on that email to management about your rent right…" at bounding box center [708, 578] width 669 height 49
drag, startPoint x: 903, startPoint y: 562, endPoint x: 432, endPoint y: 567, distance: 470.7
click at [432, 567] on textarea "Hi {{first_name}}, I'll check on that email to management about your rent right…" at bounding box center [704, 578] width 669 height 49
paste textarea "apologize for the delayed response. Please let me know if you still need any as…"
type textarea "Hi {{first_name}}, I apologize for the delayed response. Please let me know if …"
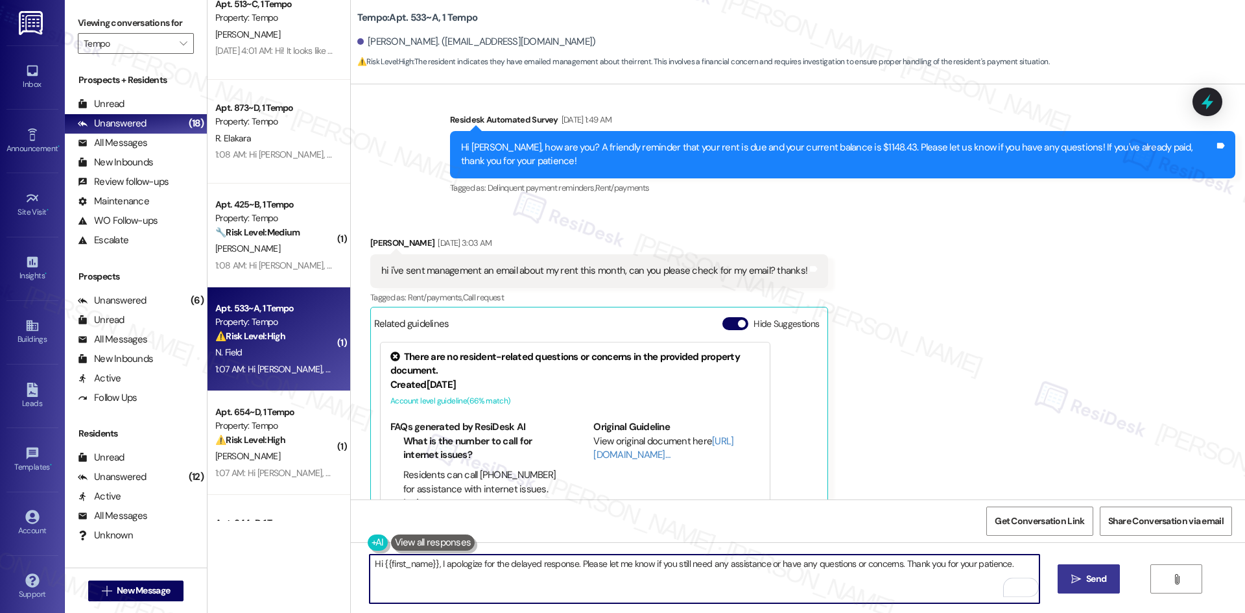
click at [1076, 569] on button " Send" at bounding box center [1088, 578] width 63 height 29
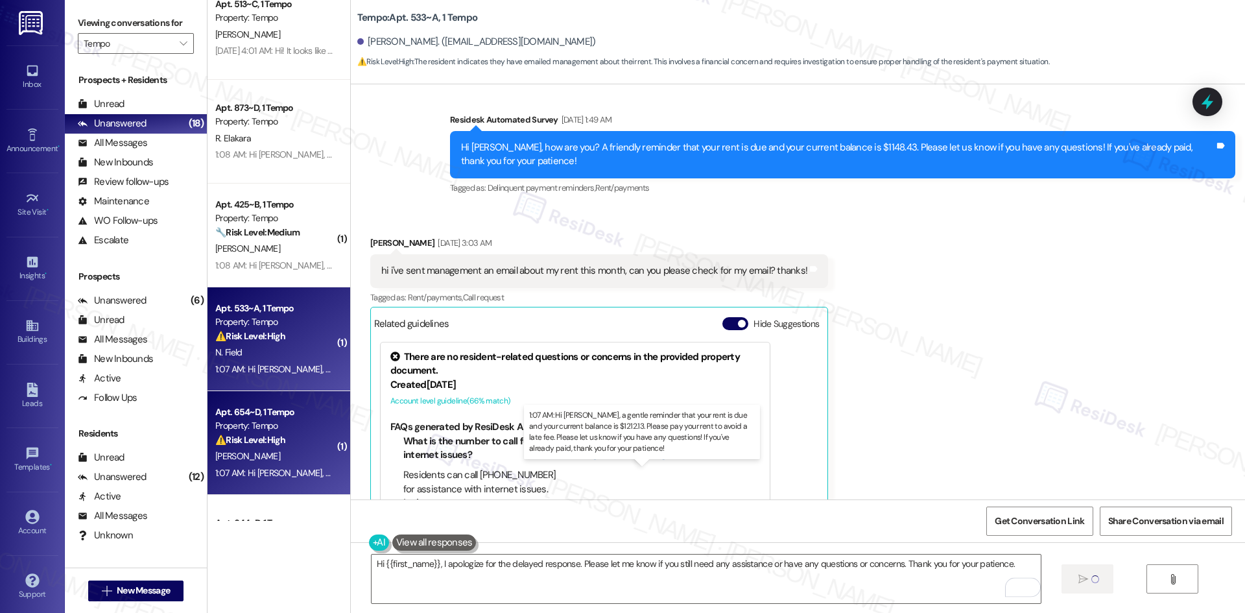
click at [215, 467] on div "1:07 AM: Hi Christopher, a gentle reminder that your rent is due and your curre…" at bounding box center [666, 473] width 902 height 12
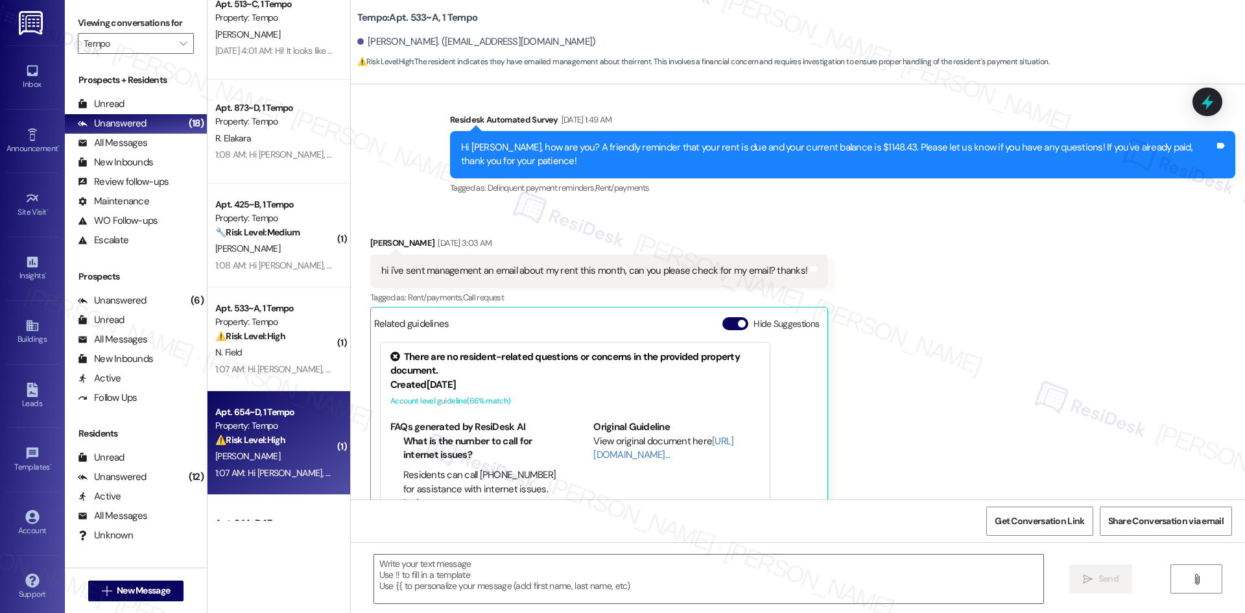
scroll to position [1333, 0]
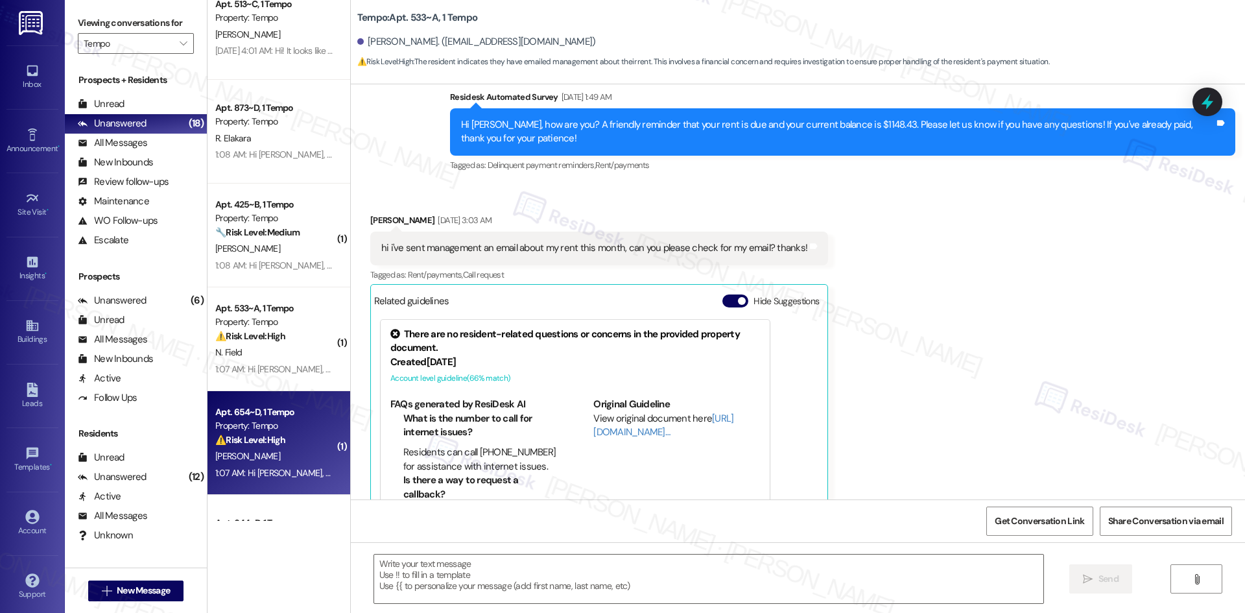
type textarea "Fetching suggested responses. Please feel free to read through the conversation…"
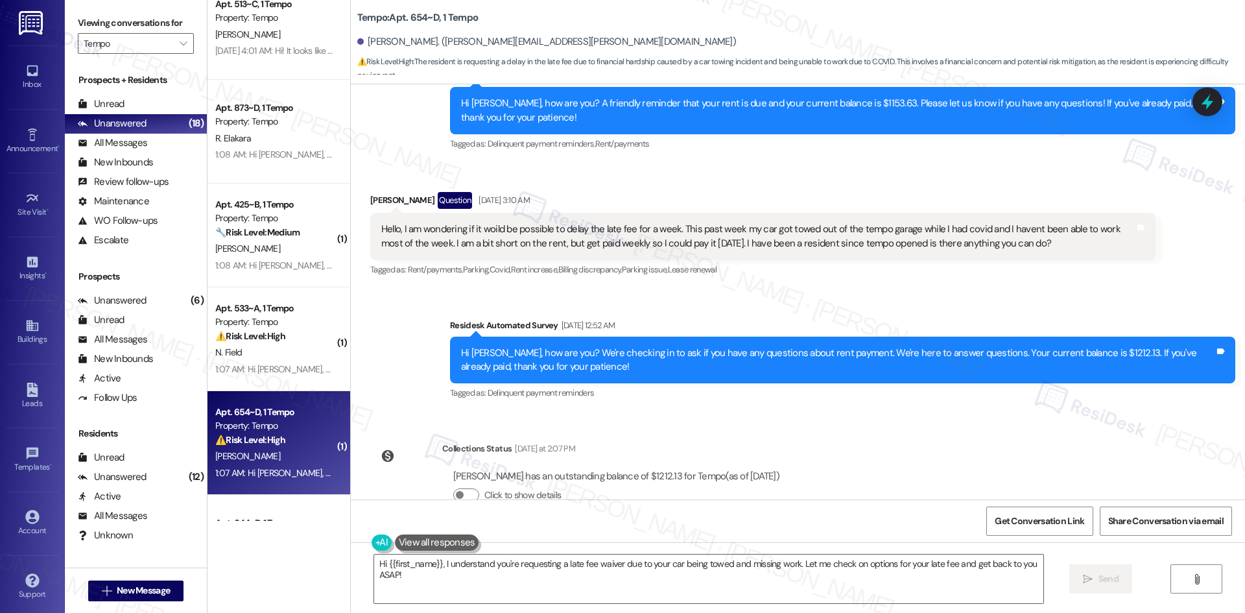
scroll to position [2987, 0]
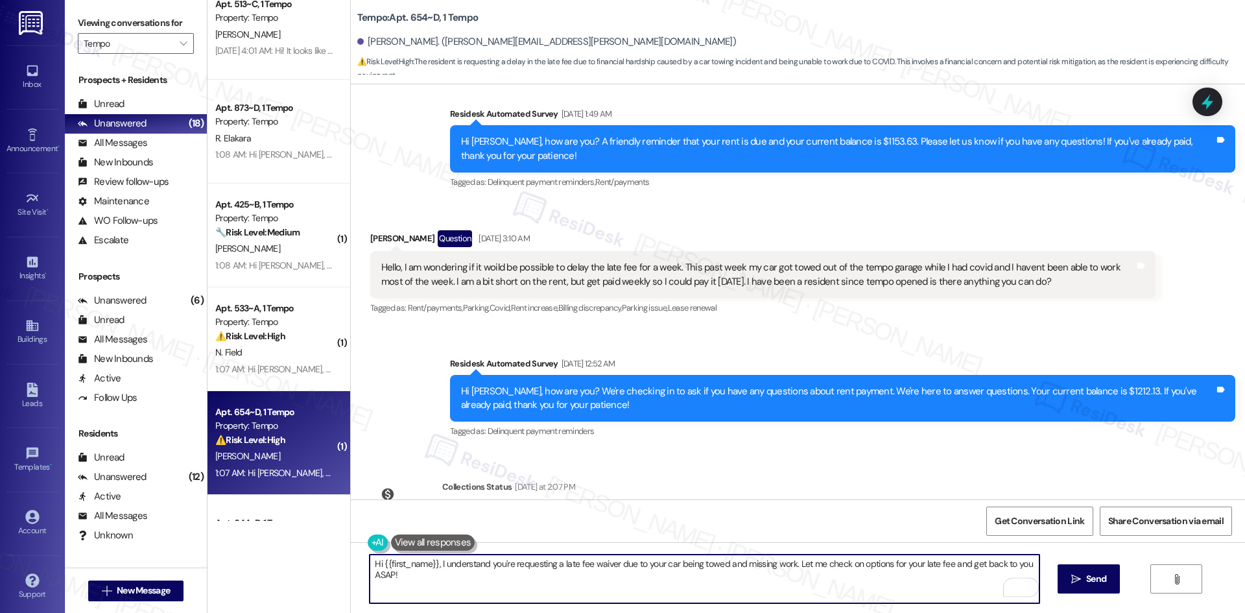
drag, startPoint x: 1029, startPoint y: 564, endPoint x: 431, endPoint y: 566, distance: 597.8
click at [431, 566] on textarea "Hi {{first_name}}, I understand you're requesting a late fee waiver due to your…" at bounding box center [704, 578] width 669 height 49
click at [433, 574] on textarea "Hi {{first_name}}, I understand you're requesting a late fee waiver due to your…" at bounding box center [704, 578] width 669 height 49
drag, startPoint x: 433, startPoint y: 575, endPoint x: 432, endPoint y: 567, distance: 7.9
click at [432, 567] on textarea "Hi {{first_name}}, I understand you're requesting a late fee waiver due to your…" at bounding box center [704, 578] width 669 height 49
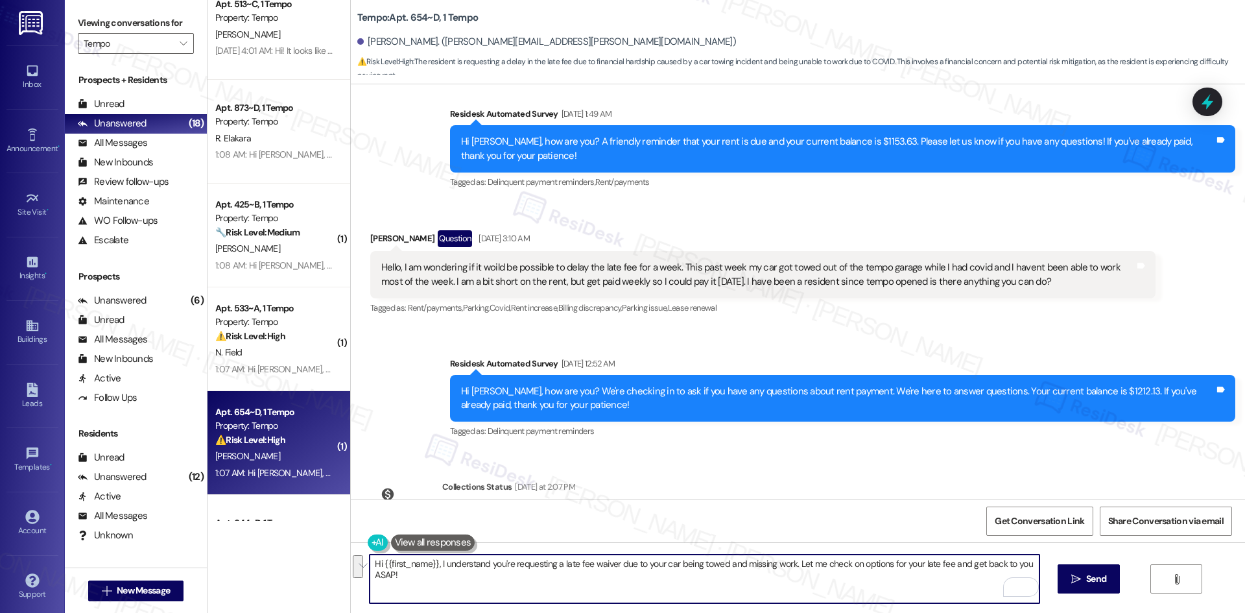
paste textarea "apologize for the delayed response. Please let me know if you still need any as…"
type textarea "Hi {{first_name}}, I apologize for the delayed response. Please let me know if …"
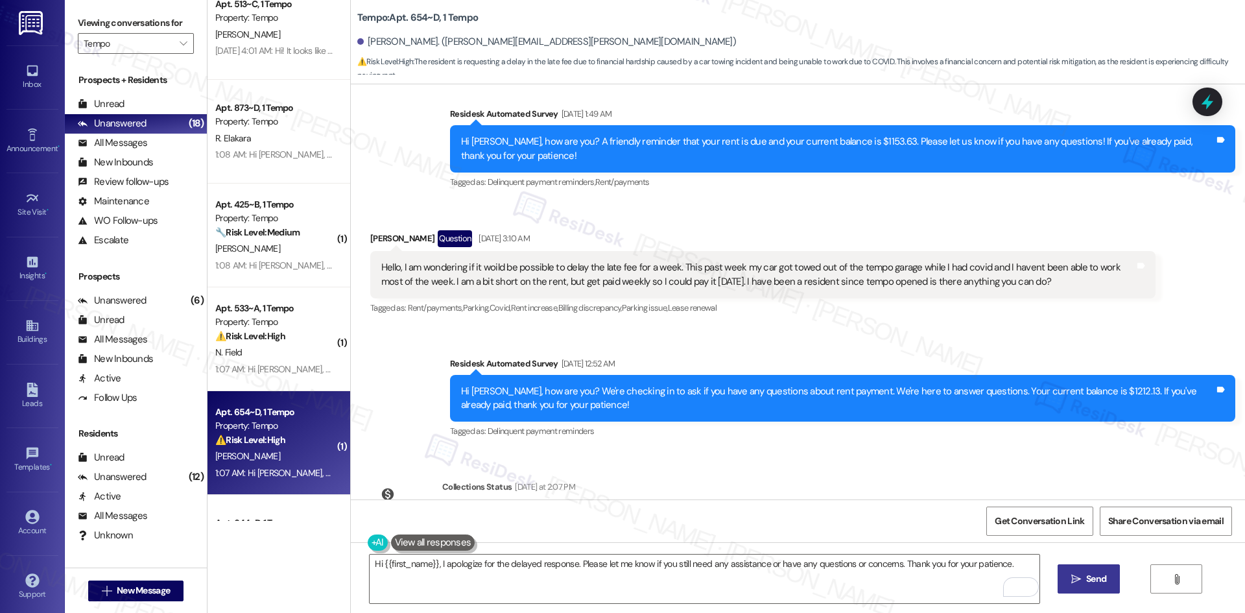
click at [1078, 586] on button " Send" at bounding box center [1088, 578] width 63 height 29
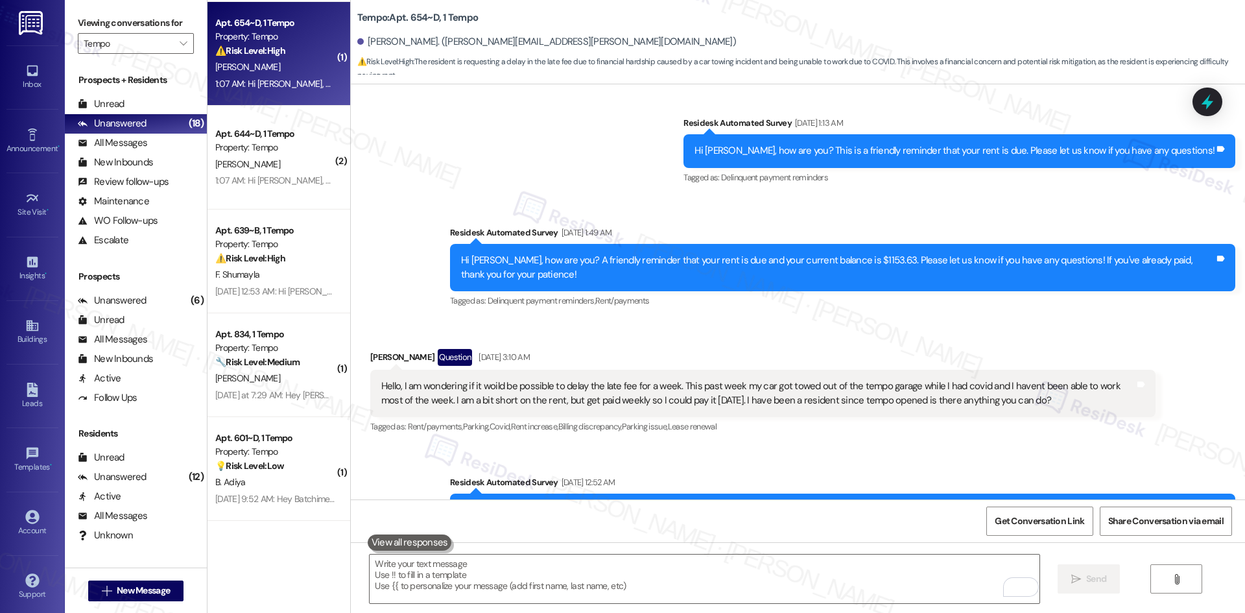
scroll to position [2815, 0]
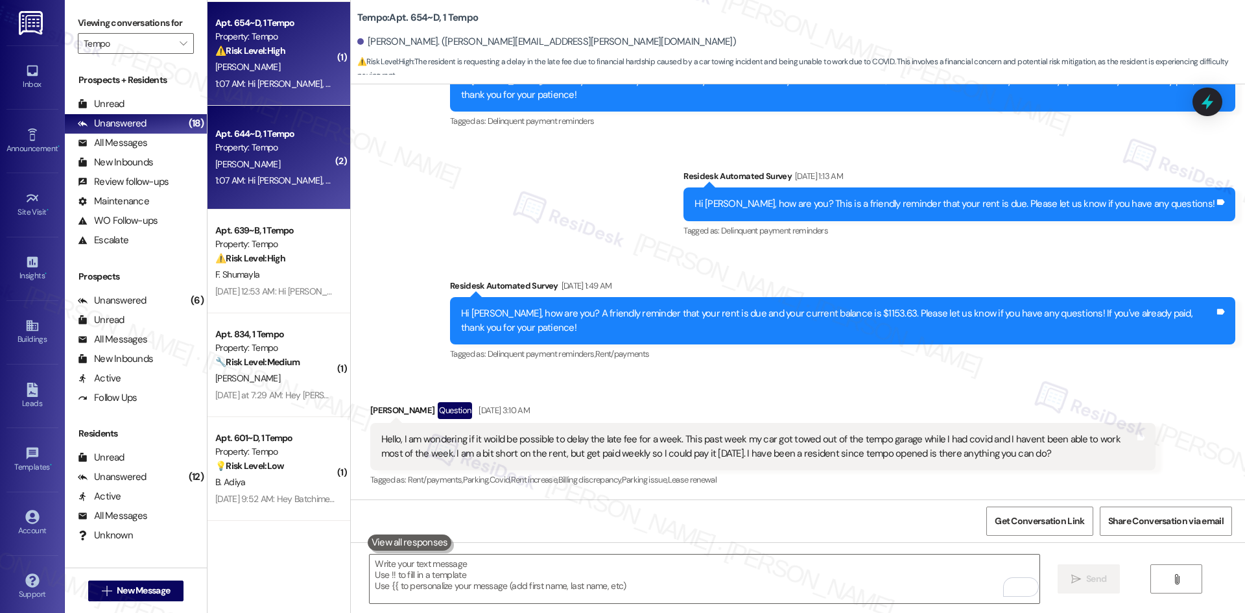
click at [292, 182] on div "1:07 AM: Hi Shubham, a gentle reminder that your rent is due and your current b…" at bounding box center [667, 180] width 904 height 12
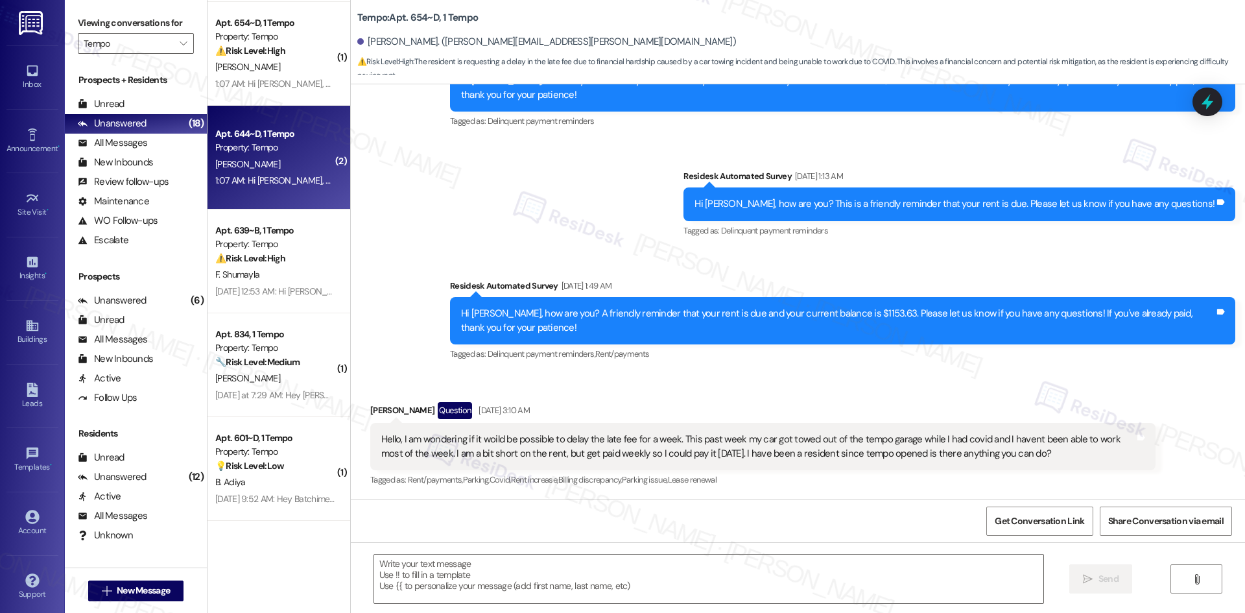
type textarea "Fetching suggested responses. Please feel free to read through the conversation…"
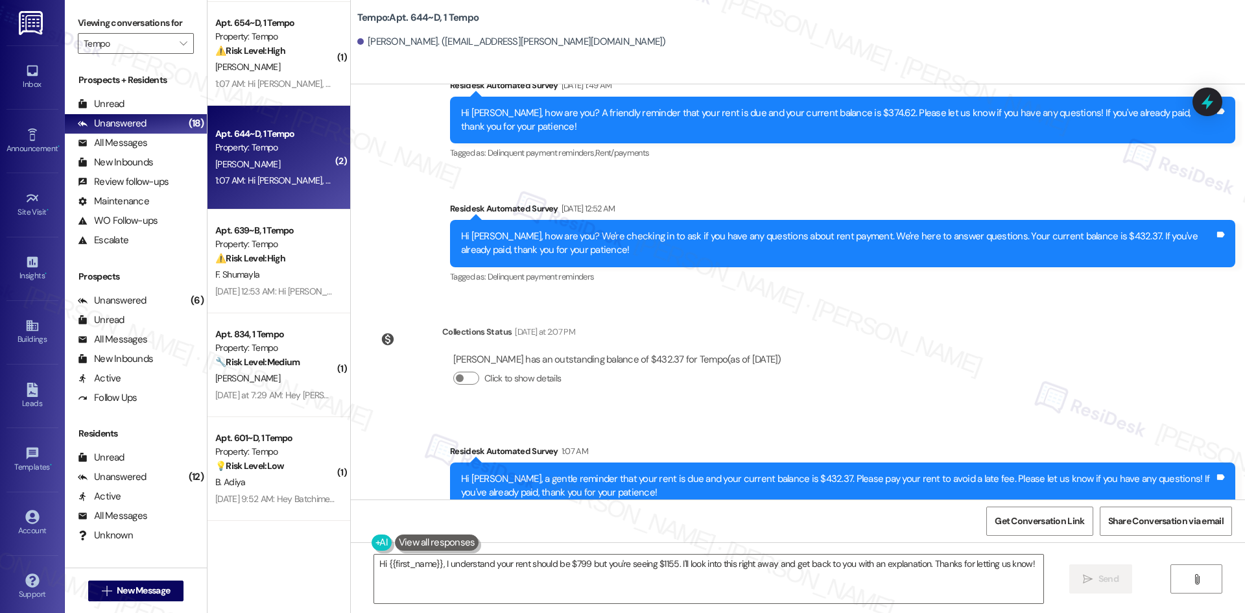
scroll to position [2347, 0]
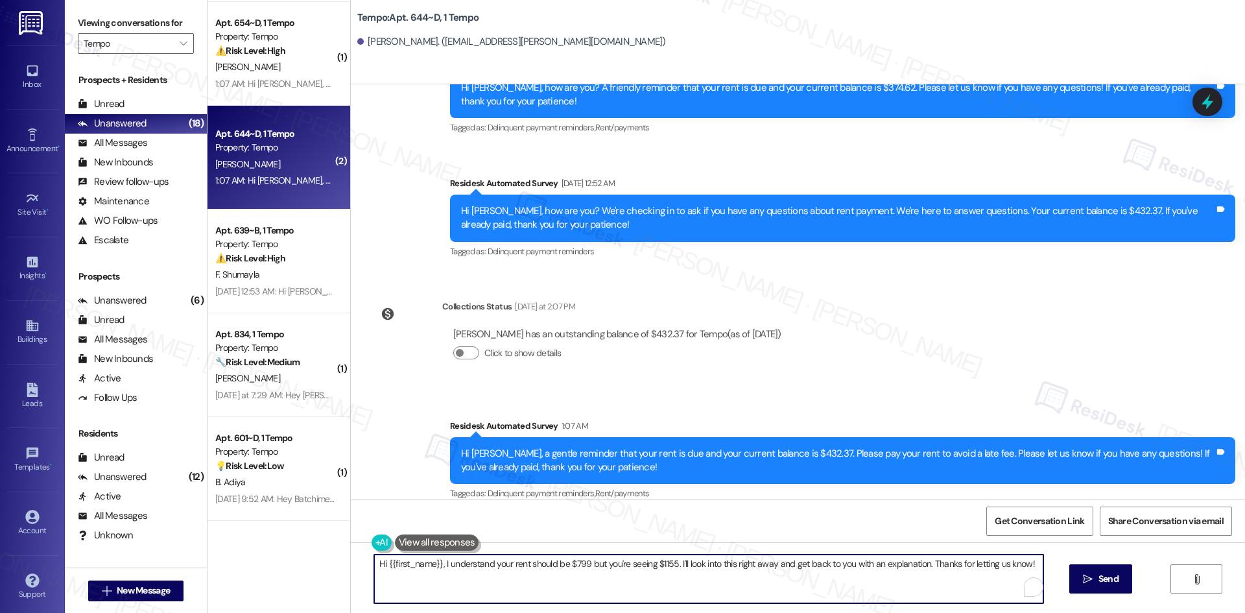
drag, startPoint x: 435, startPoint y: 563, endPoint x: 1039, endPoint y: 566, distance: 603.6
click at [1039, 566] on textarea "Hi {{first_name}}, I understand your rent should be $799 but you're seeing $115…" at bounding box center [708, 578] width 669 height 49
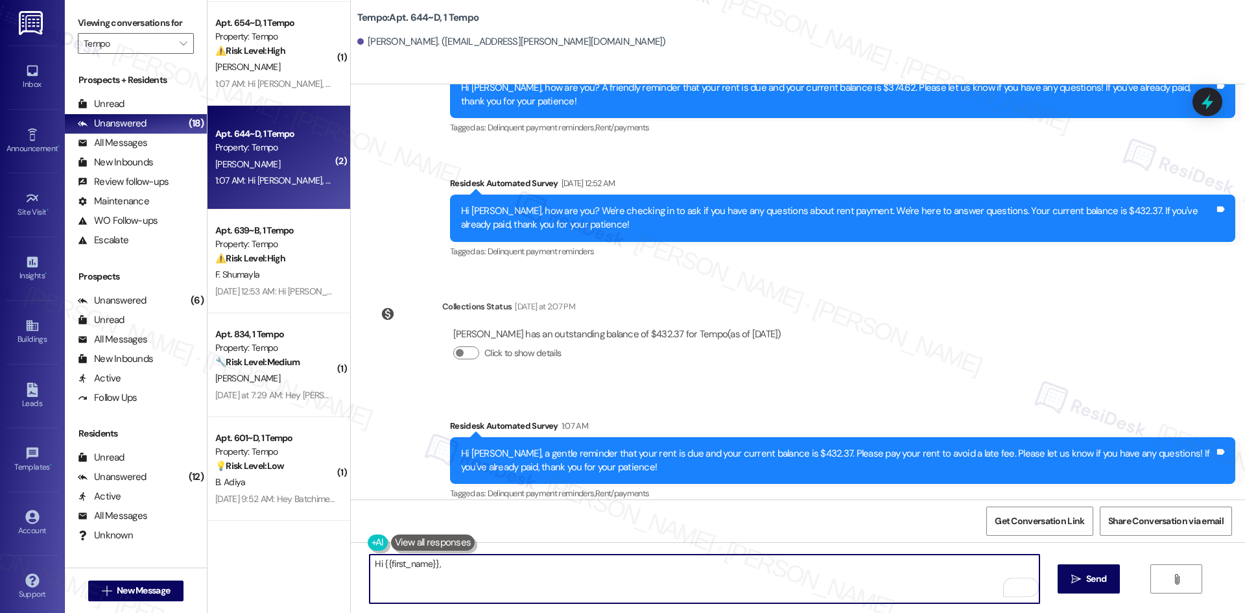
paste textarea "I apologize for the delayed response. Please let me know if you still need any …"
type textarea "Hi {{first_name}}, I apologize for the delayed response. Please let me know if …"
click at [1089, 586] on button " Send" at bounding box center [1088, 578] width 63 height 29
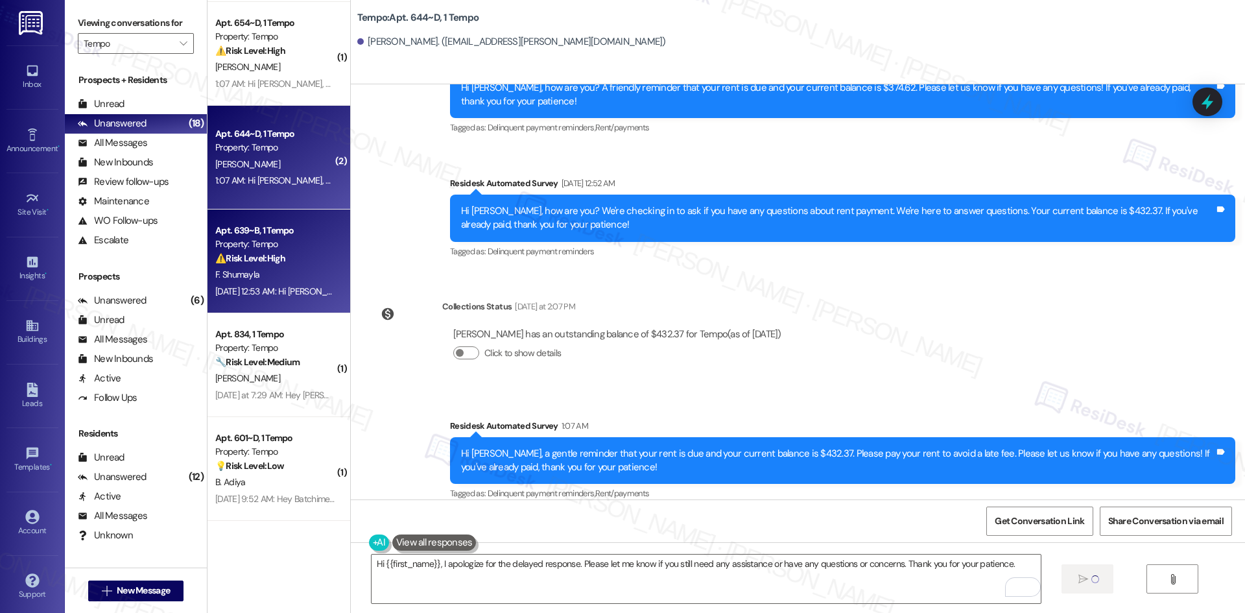
click at [266, 292] on div "[DATE] 12:53 AM: Hi [PERSON_NAME], how are you? We're checking in to ask if you…" at bounding box center [661, 291] width 893 height 12
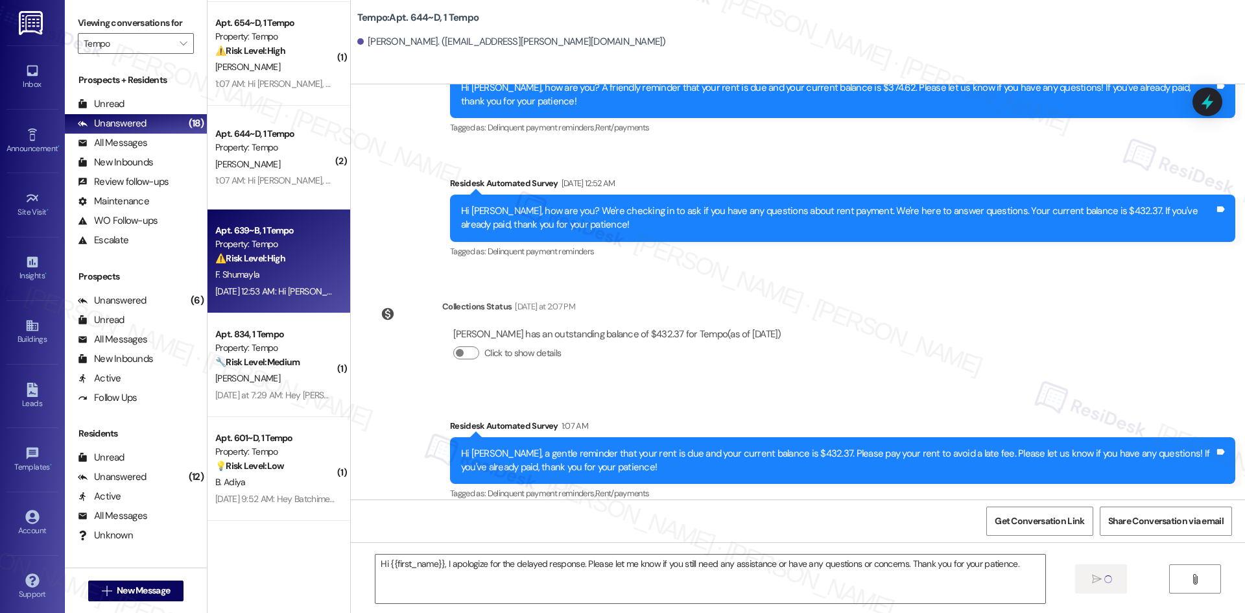
type textarea "Fetching suggested responses. Please feel free to read through the conversation…"
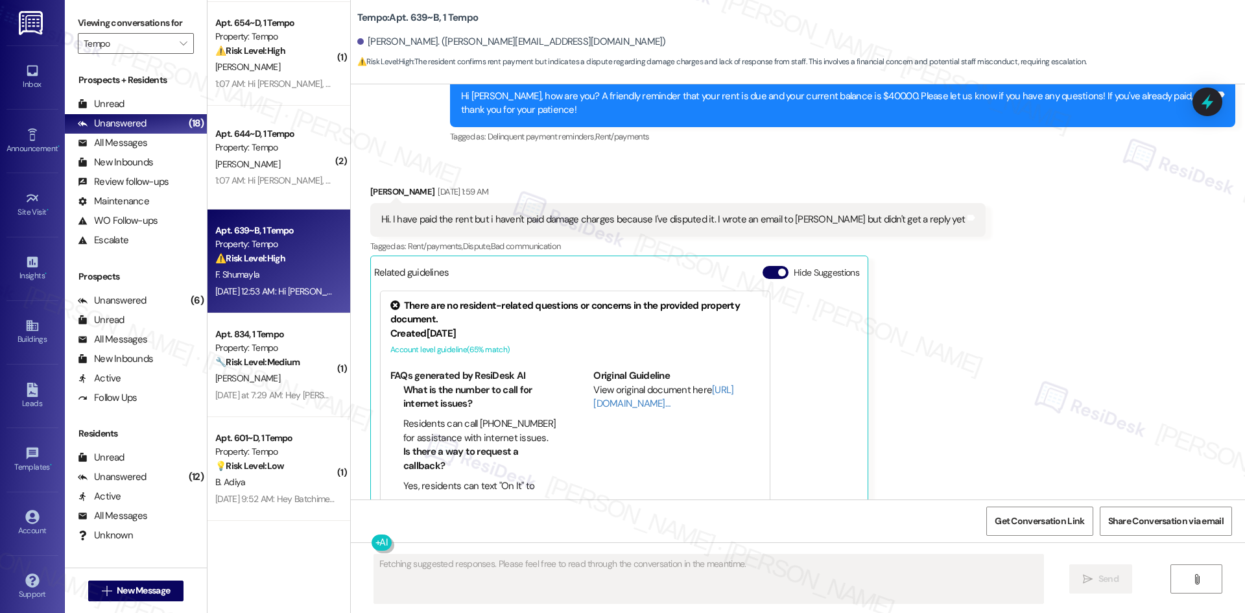
scroll to position [2420, 0]
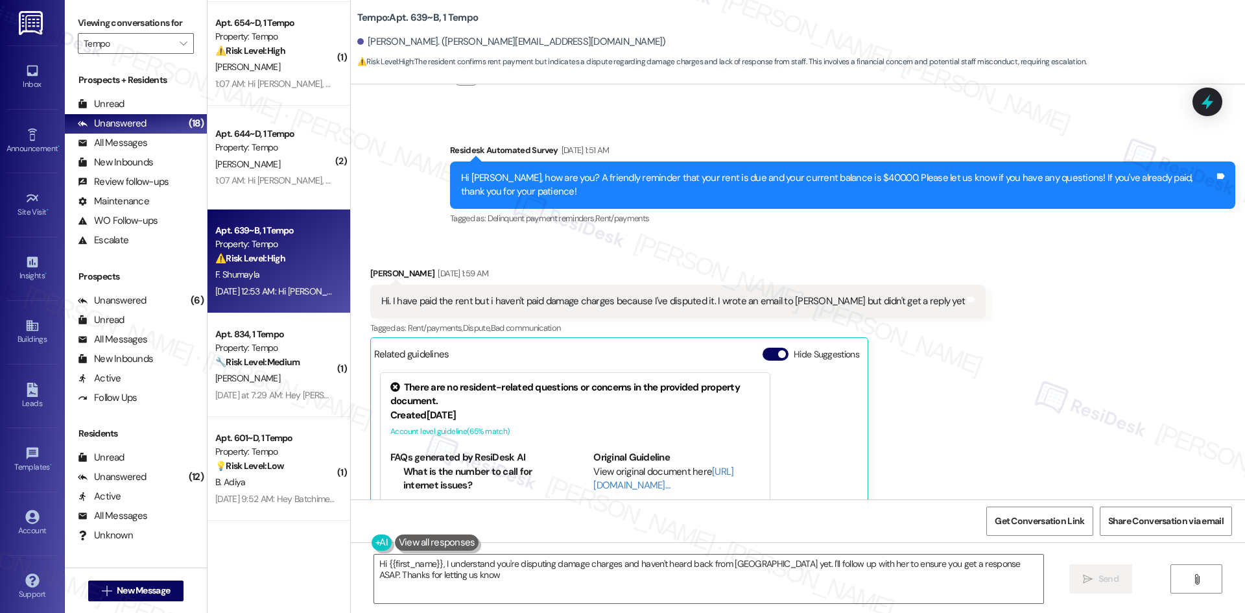
type textarea "Hi {{first_name}}, I understand you're disputing damage charges and haven't hea…"
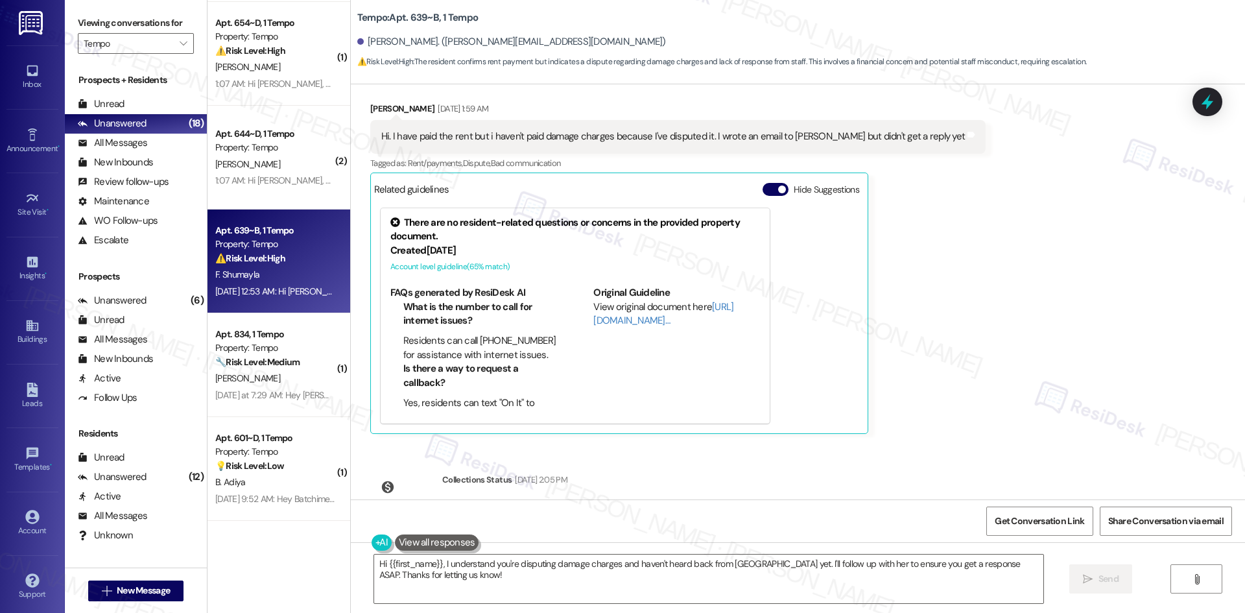
scroll to position [2485, 0]
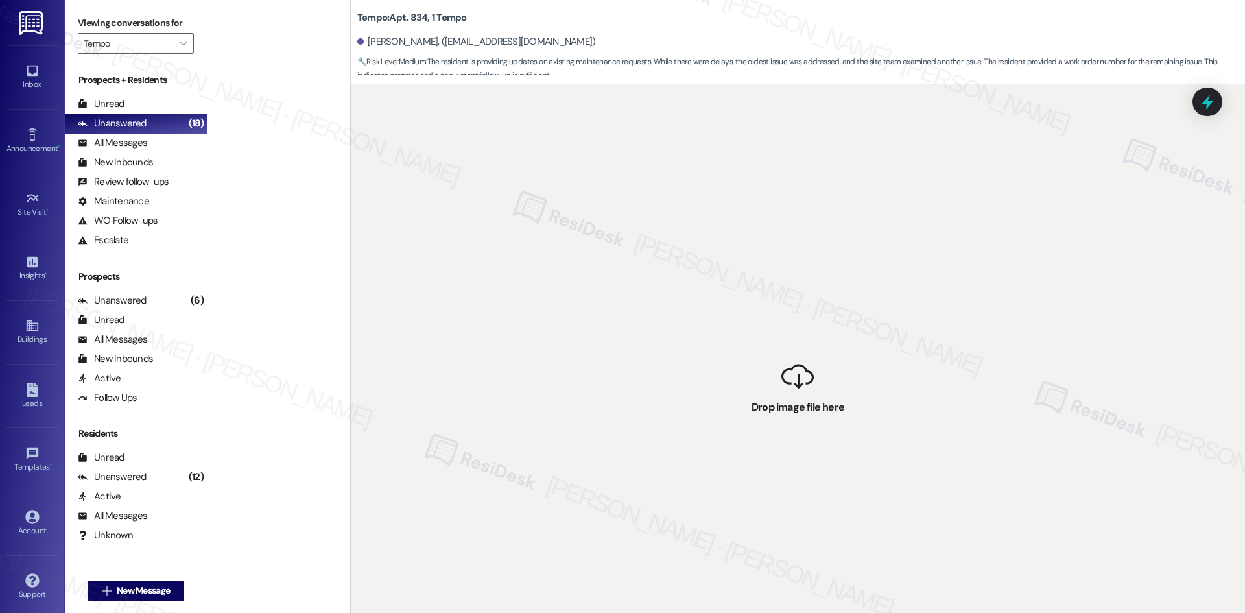
scroll to position [1139, 0]
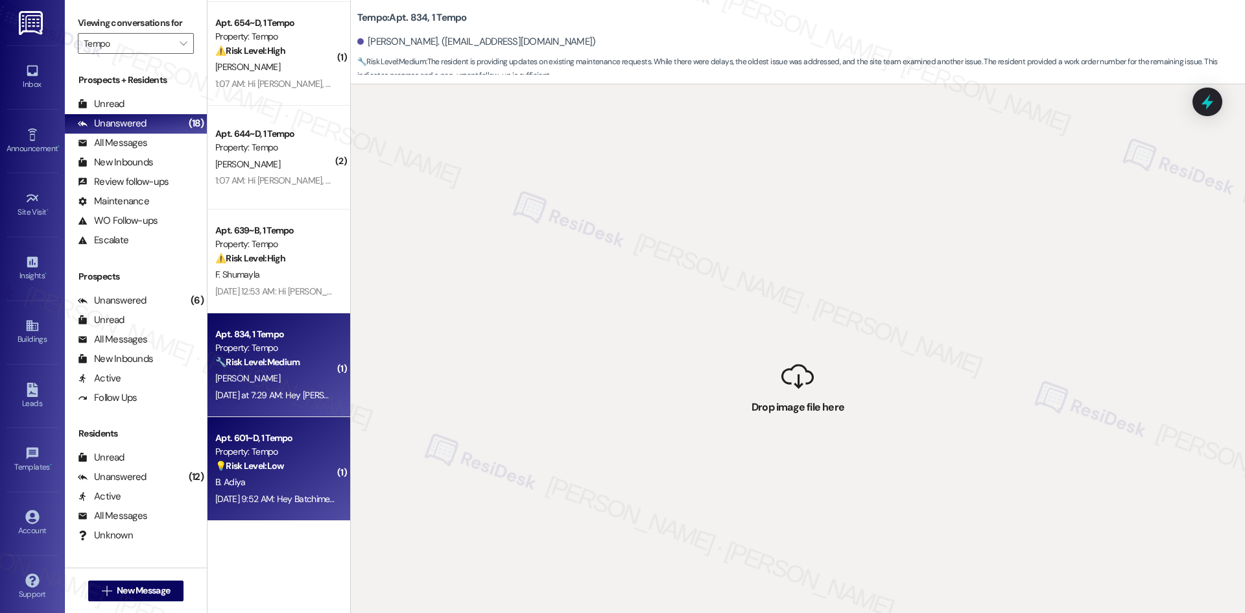
click at [241, 497] on div "[DATE] 9:52 AM: Hey Batchimeg, we appreciate your text! We'll be back at 11AM t…" at bounding box center [489, 499] width 549 height 12
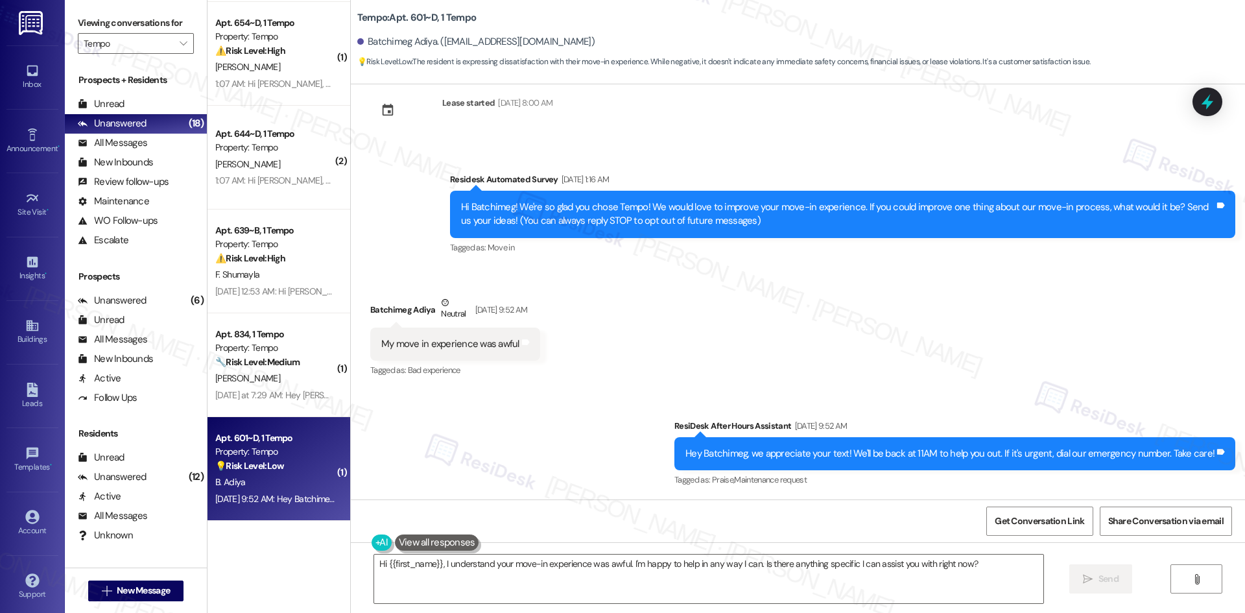
scroll to position [29, 0]
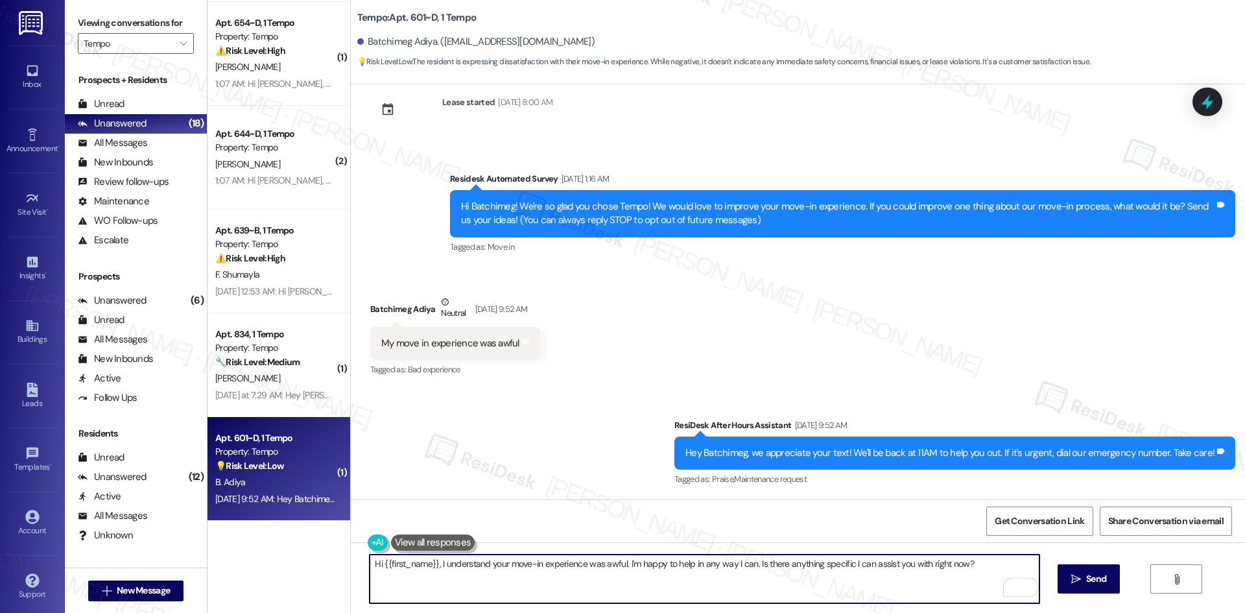
drag, startPoint x: 981, startPoint y: 566, endPoint x: 433, endPoint y: 569, distance: 547.8
click at [433, 569] on textarea "Hi {{first_name}}, I understand your move-in experience was awful. I'm happy to…" at bounding box center [704, 578] width 669 height 49
paste textarea "apologize for the delayed response. Please let me know if you still need any as…"
click at [637, 582] on textarea "Hi {{first_name}}, I apologize for the delayed response. Please let me know if …" at bounding box center [704, 578] width 669 height 49
type textarea "Hi {{first_name}}, I apologize for the delayed response. Please let me know if …"
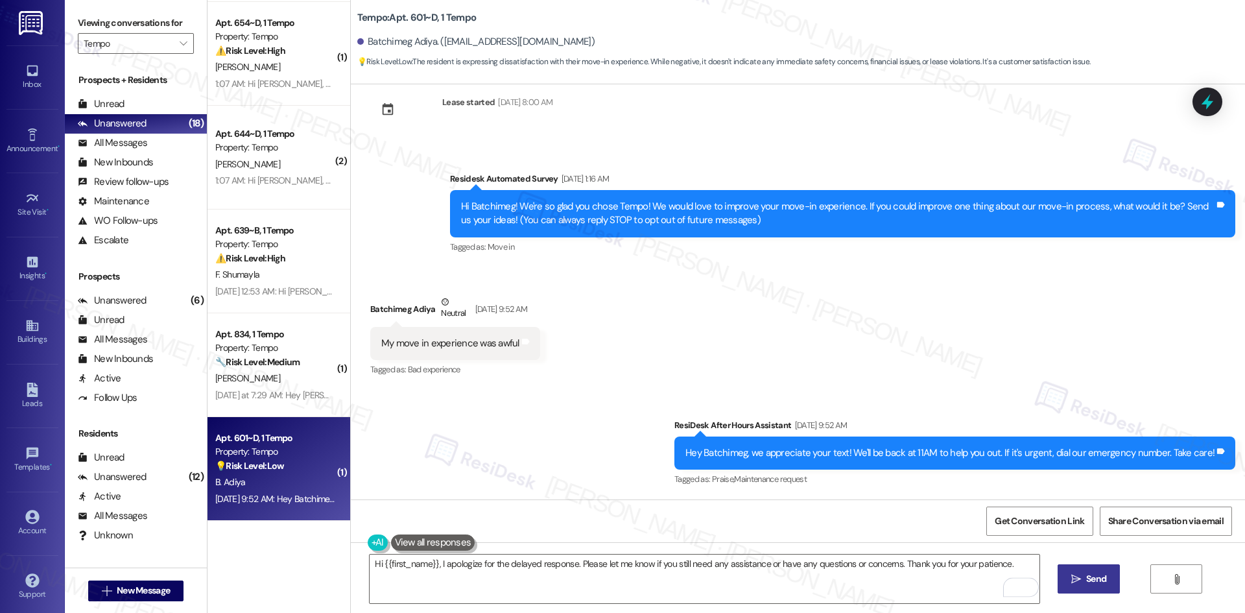
click at [1083, 583] on span "Send" at bounding box center [1095, 579] width 25 height 14
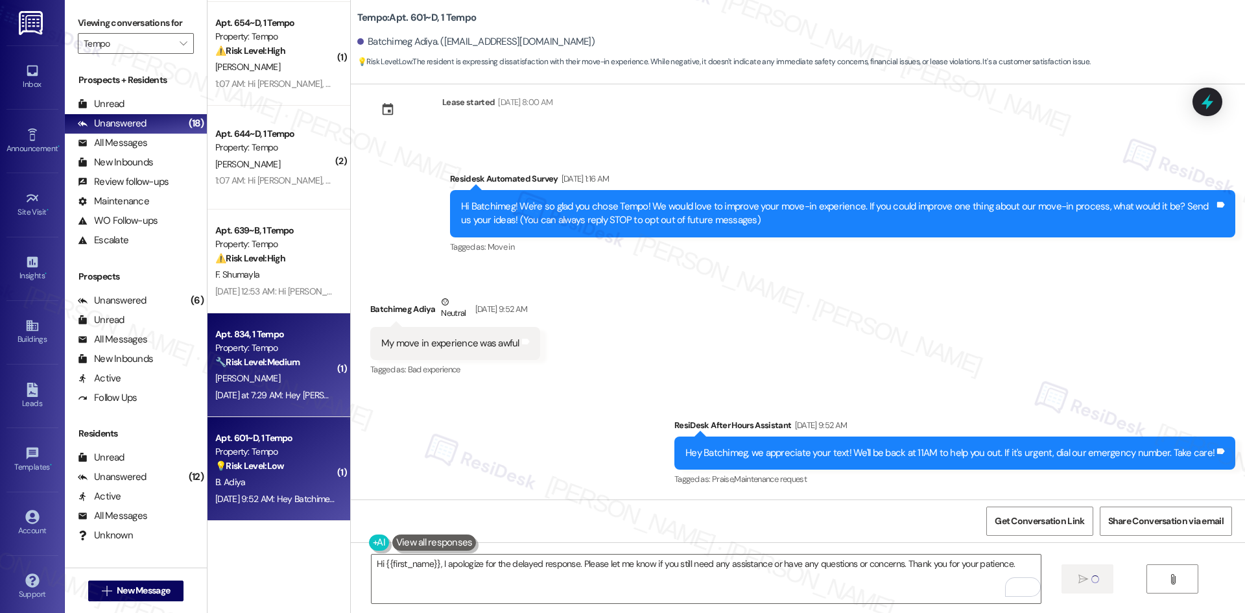
click at [282, 399] on div "Yesterday at 7:29 AM: Hey Skylar, we appreciate your text! We'll be back at 11A…" at bounding box center [506, 395] width 583 height 12
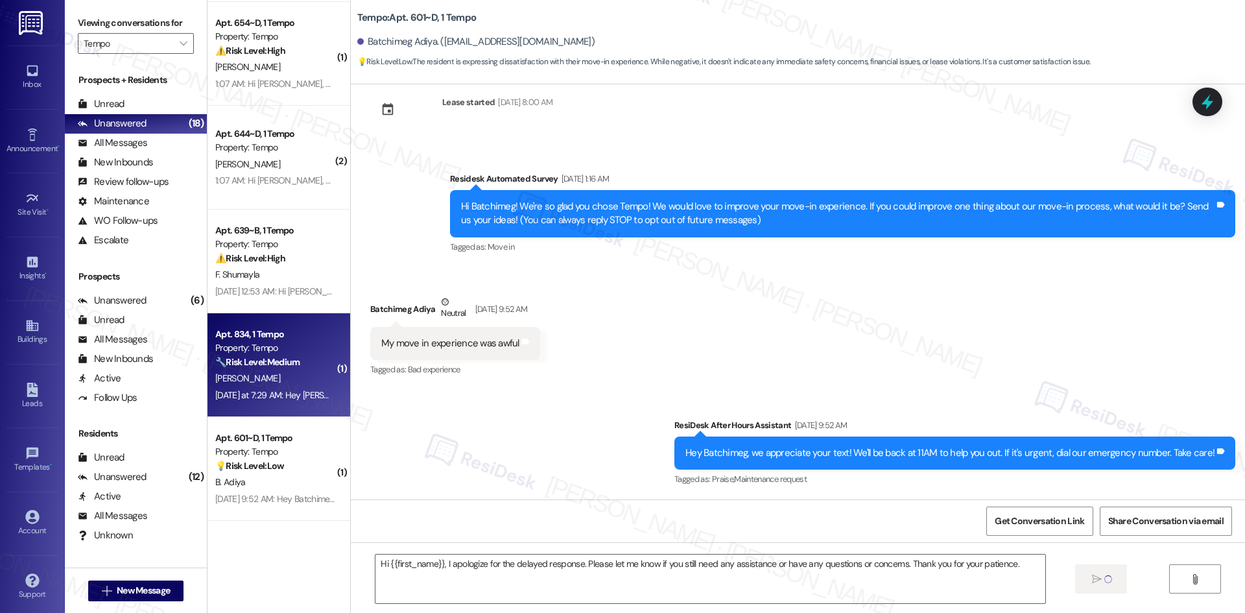
type textarea "Fetching suggested responses. Please feel free to read through the conversation…"
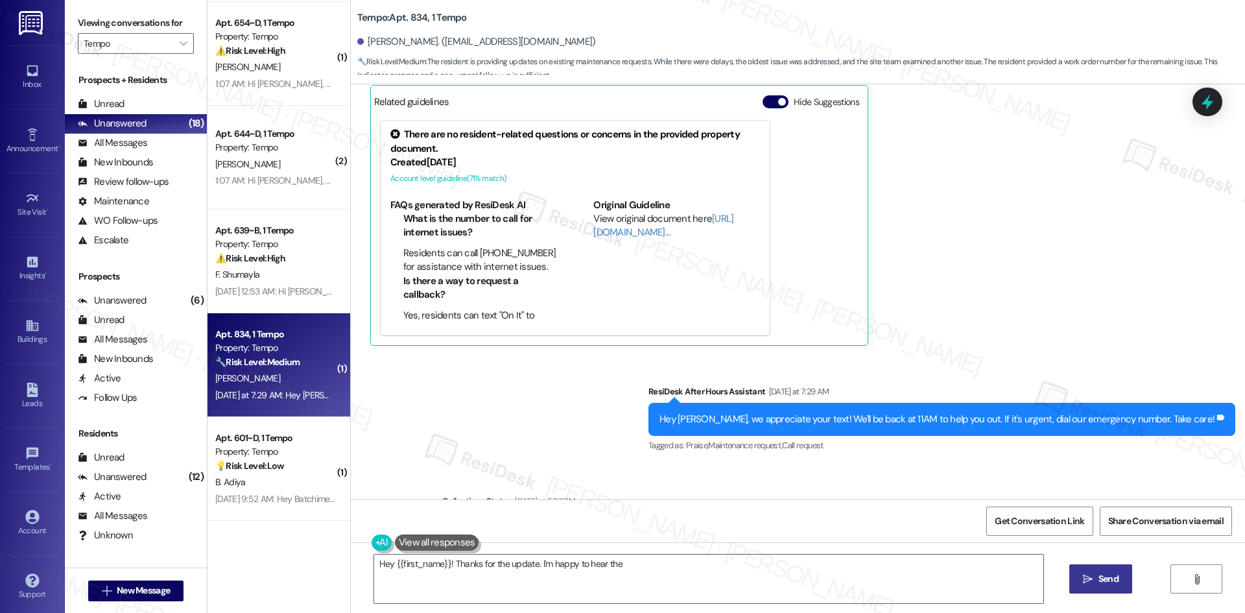
scroll to position [2668, 0]
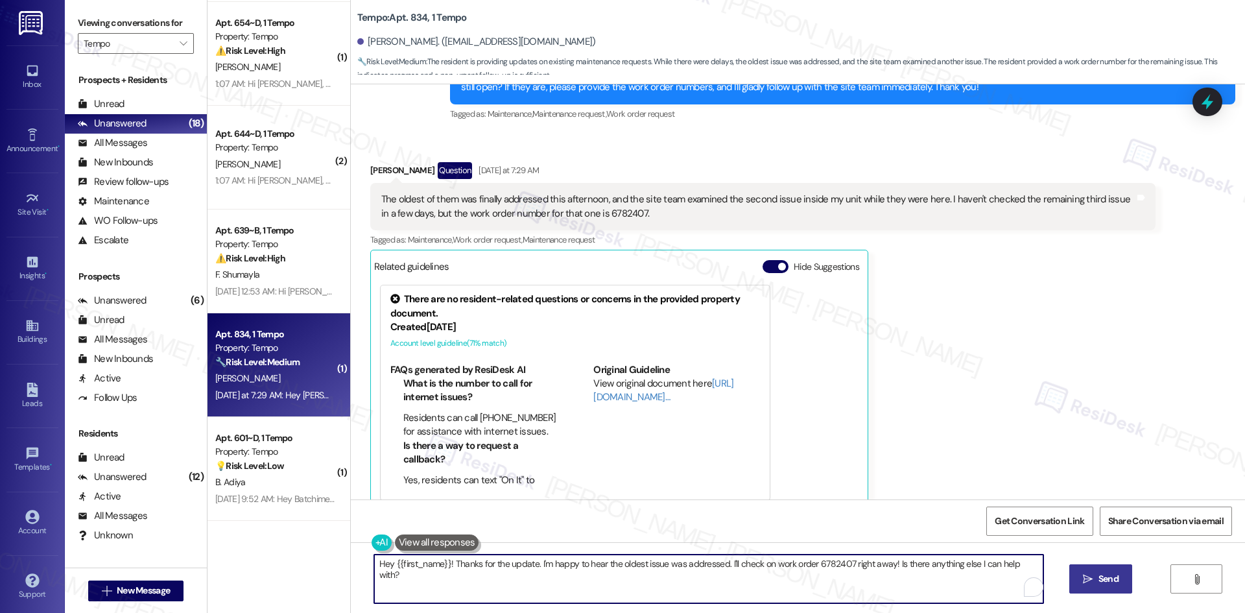
drag, startPoint x: 445, startPoint y: 565, endPoint x: 1043, endPoint y: 563, distance: 597.1
click at [1043, 563] on div "Hey {{first_name}}! Thanks for the update. I'm happy to hear the oldest issue w…" at bounding box center [798, 590] width 894 height 97
paste textarea "I apologize for the delayed response. Please let me know if you still need any …"
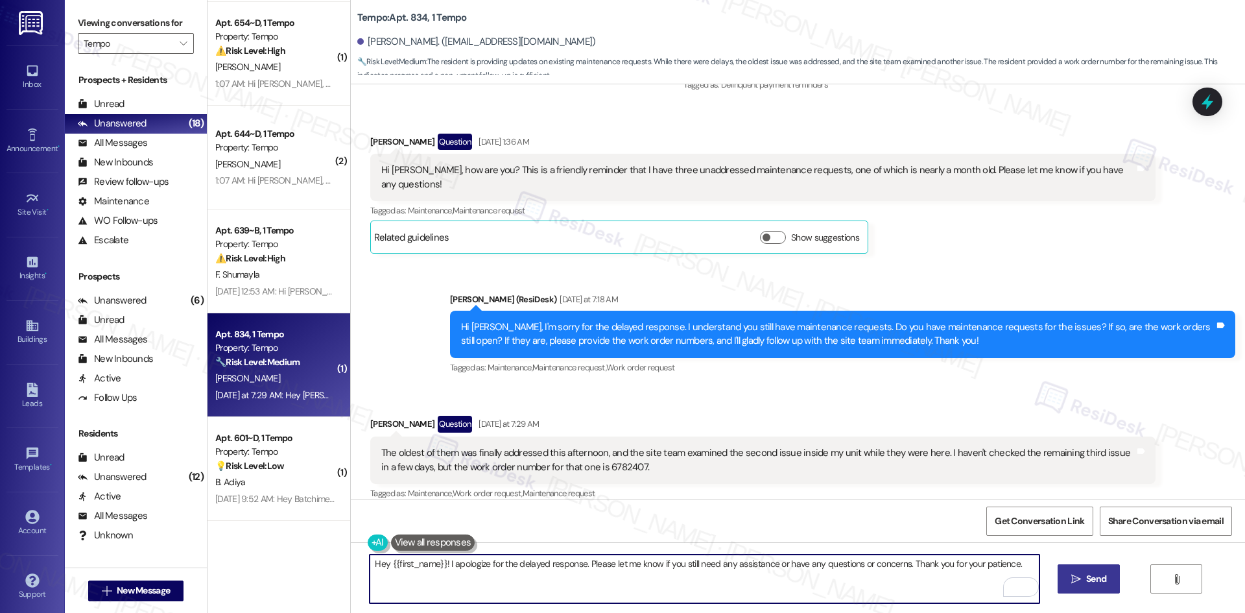
scroll to position [2409, 0]
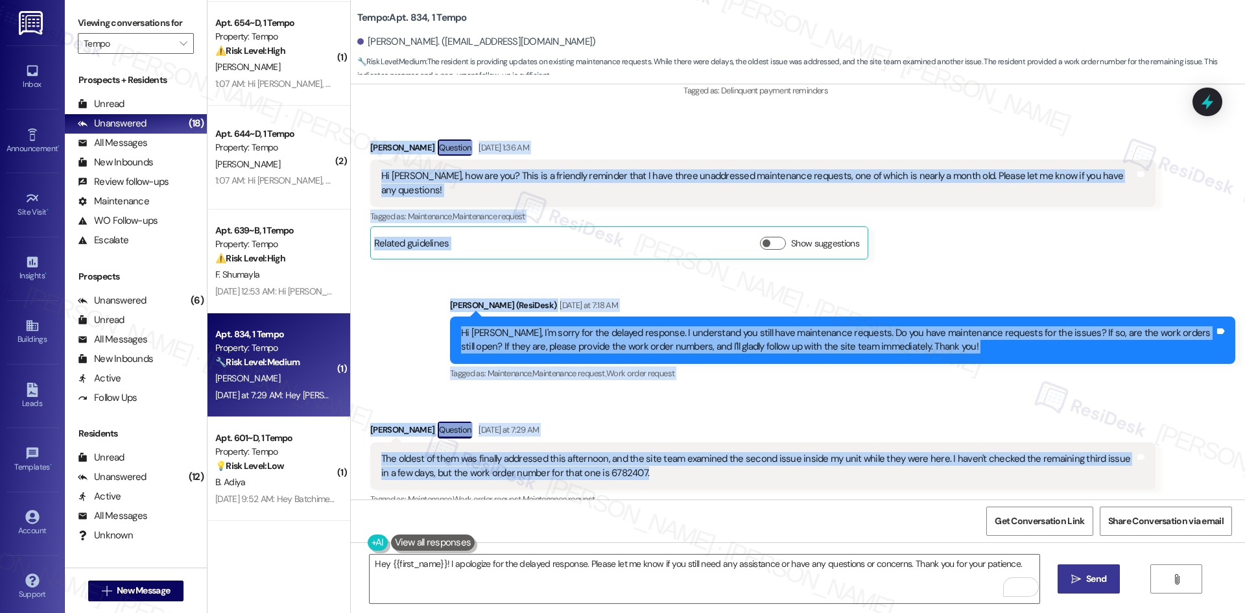
drag, startPoint x: 353, startPoint y: 102, endPoint x: 648, endPoint y: 423, distance: 435.9
click at [648, 423] on div "WO Opened request: The lower h... Aug 31, 2022 at 4:49 AM Status : Completed Sh…" at bounding box center [798, 291] width 894 height 415
copy div "Skylar Quelland Question Sep 03, 2025 at 1:36 AM Hi Sarah, how are you? This is…"
click at [772, 421] on div "Skylar Quelland Question Yesterday at 7:29 AM" at bounding box center [762, 431] width 785 height 21
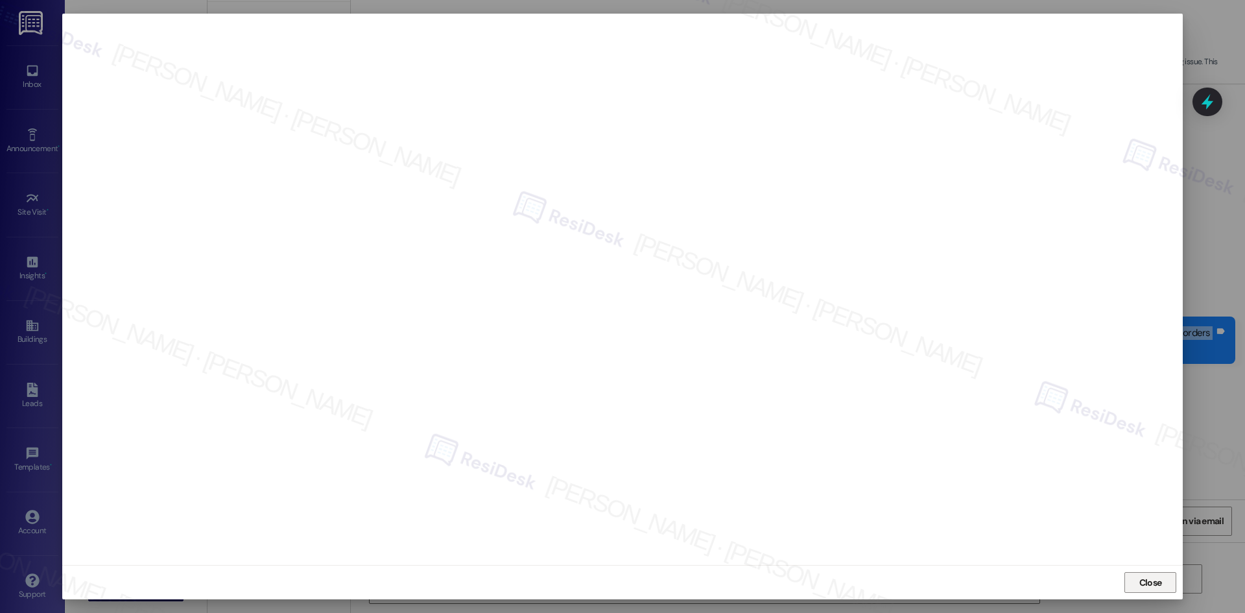
click at [1149, 584] on span "Close" at bounding box center [1150, 583] width 23 height 14
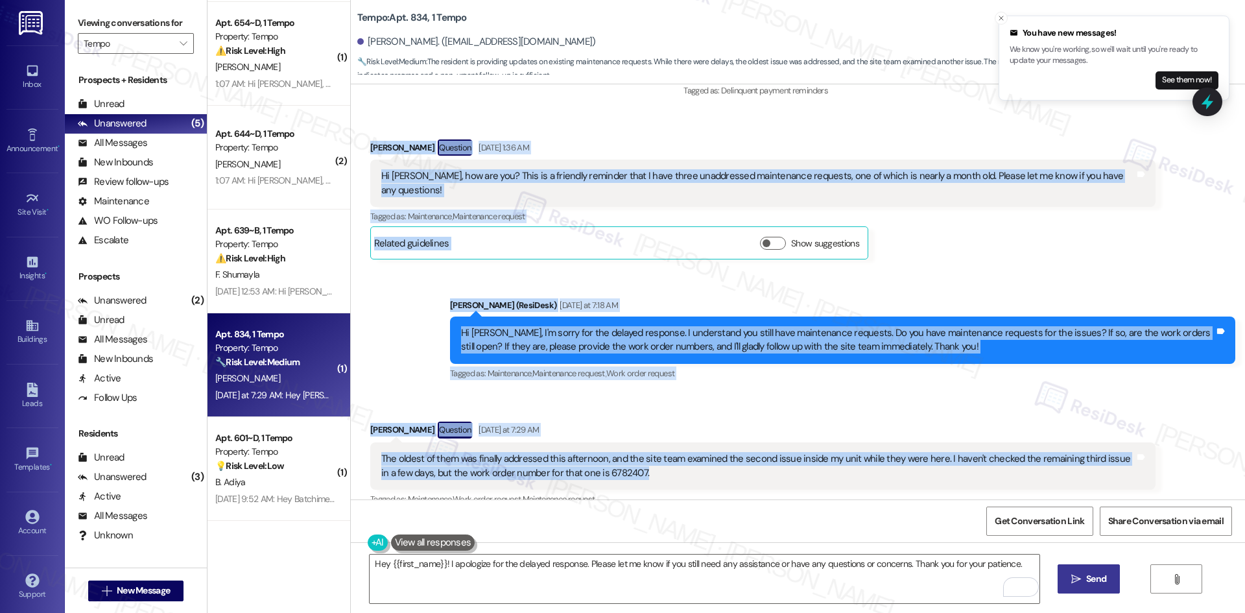
drag, startPoint x: 513, startPoint y: 338, endPoint x: 532, endPoint y: 408, distance: 72.5
click at [513, 392] on div "Received via SMS Skylar Quelland Question Yesterday at 7:29 AM The oldest of th…" at bounding box center [798, 585] width 894 height 387
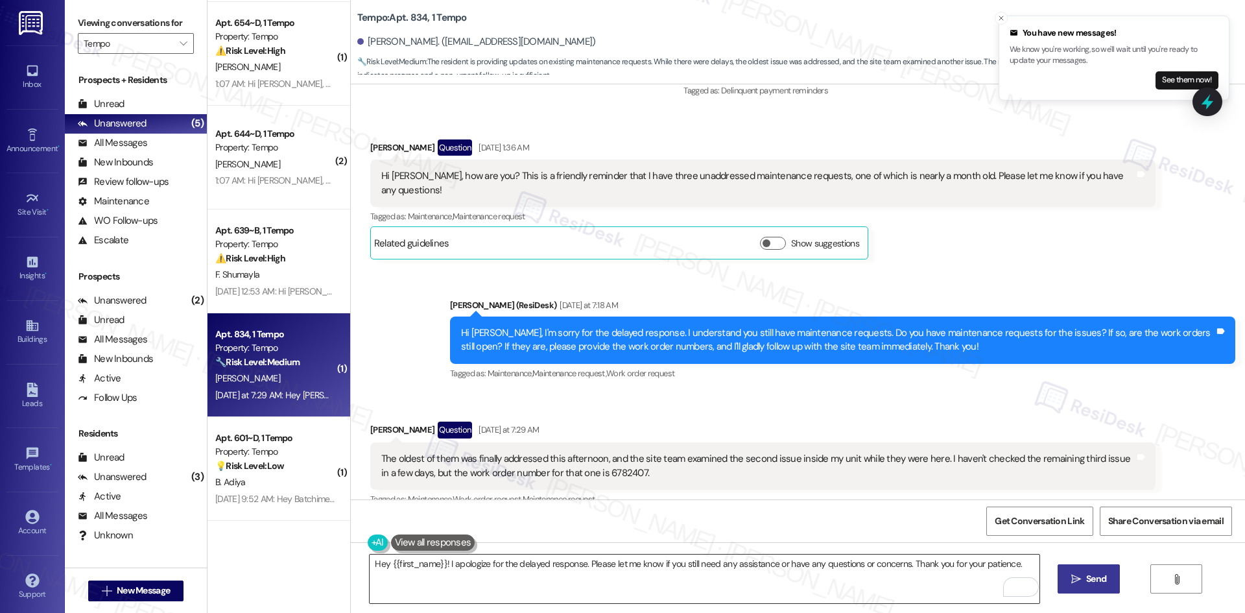
click at [515, 582] on textarea "Hey {{first_name}}! I apologize for the delayed response. Please let me know if…" at bounding box center [704, 578] width 669 height 49
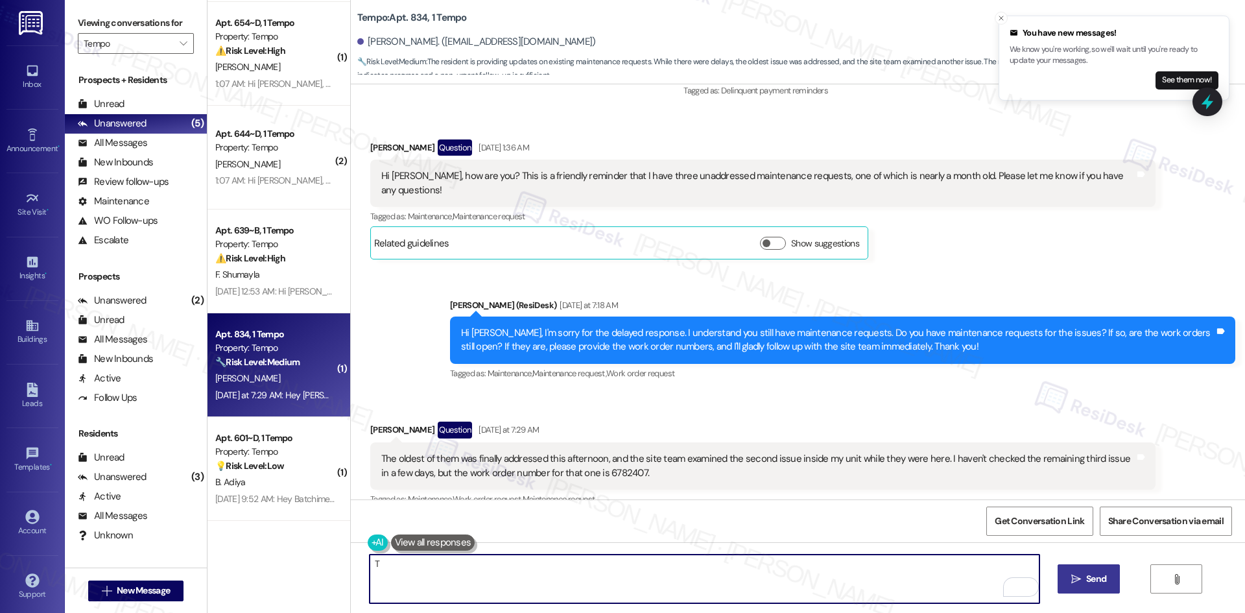
paste textarea "hanks for the update — I’m glad to hear some of the requests have been addresse…"
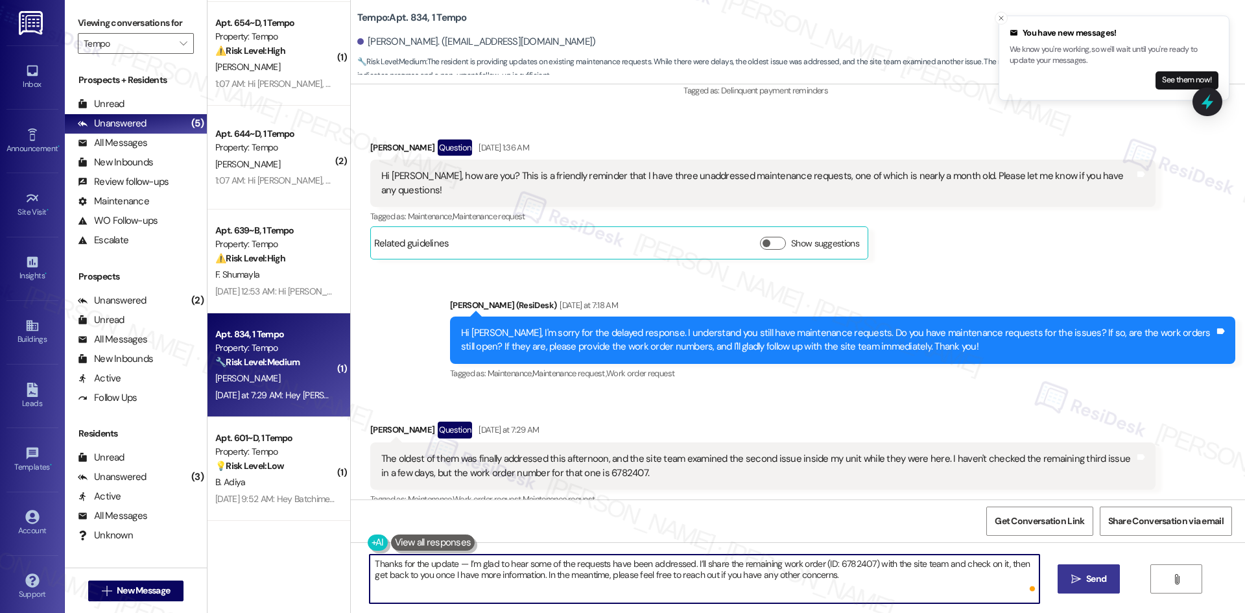
type textarea "Thanks for the update — I’m glad to hear some of the requests have been address…"
click at [883, 585] on textarea "Thanks for the update — I’m glad to hear some of the requests have been address…" at bounding box center [704, 578] width 669 height 49
click at [1068, 580] on span " Send" at bounding box center [1088, 579] width 41 height 14
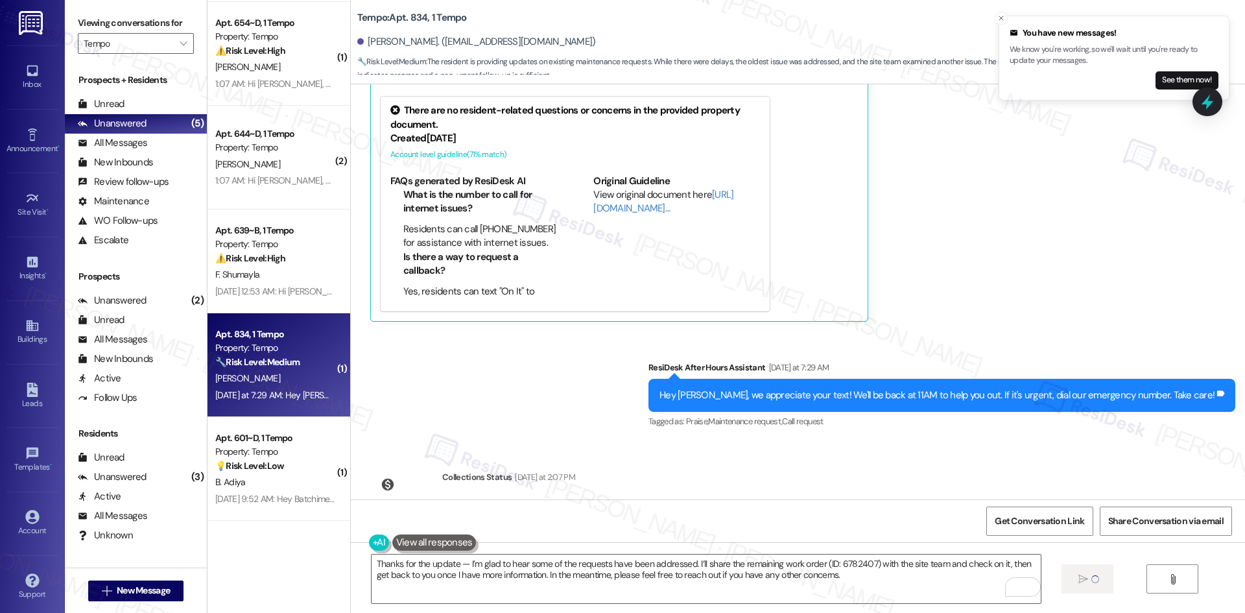
scroll to position [2862, 0]
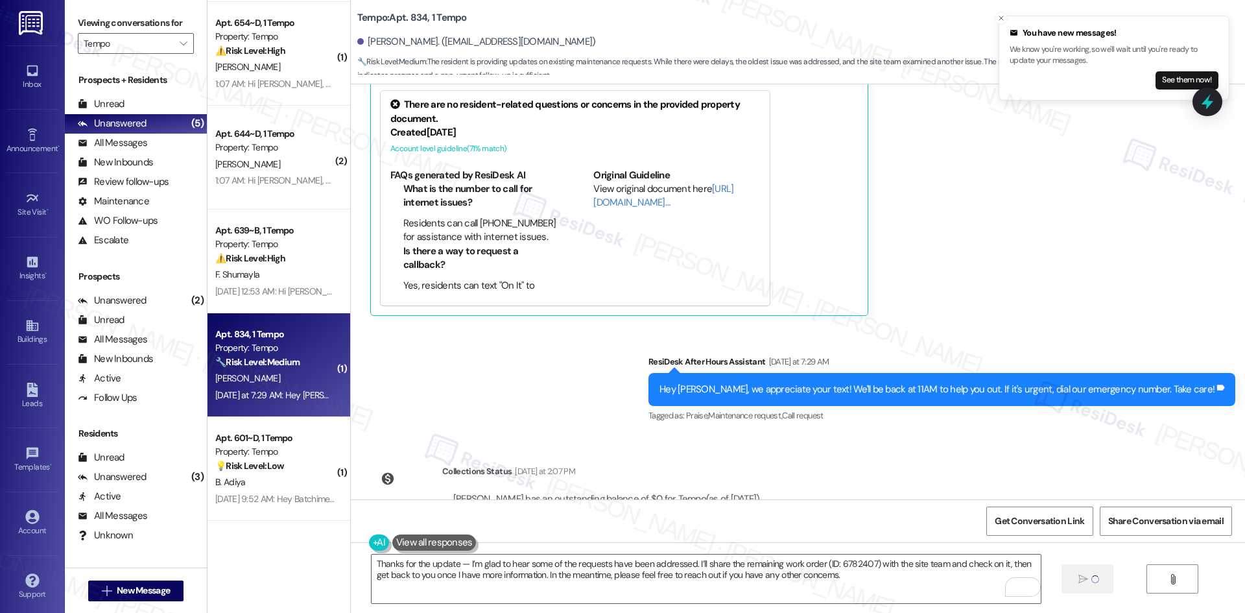
click at [874, 431] on div "WO Opened request: The lower h... Aug 31, 2022 at 4:49 AM Status : Completed Sh…" at bounding box center [798, 291] width 894 height 415
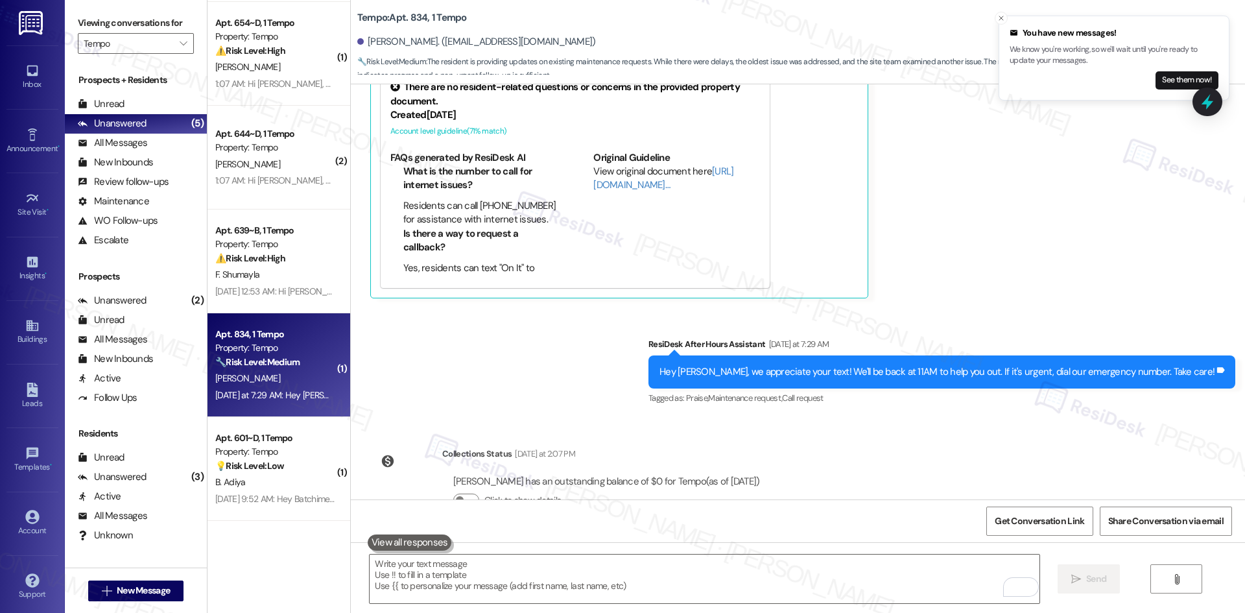
scroll to position [2892, 0]
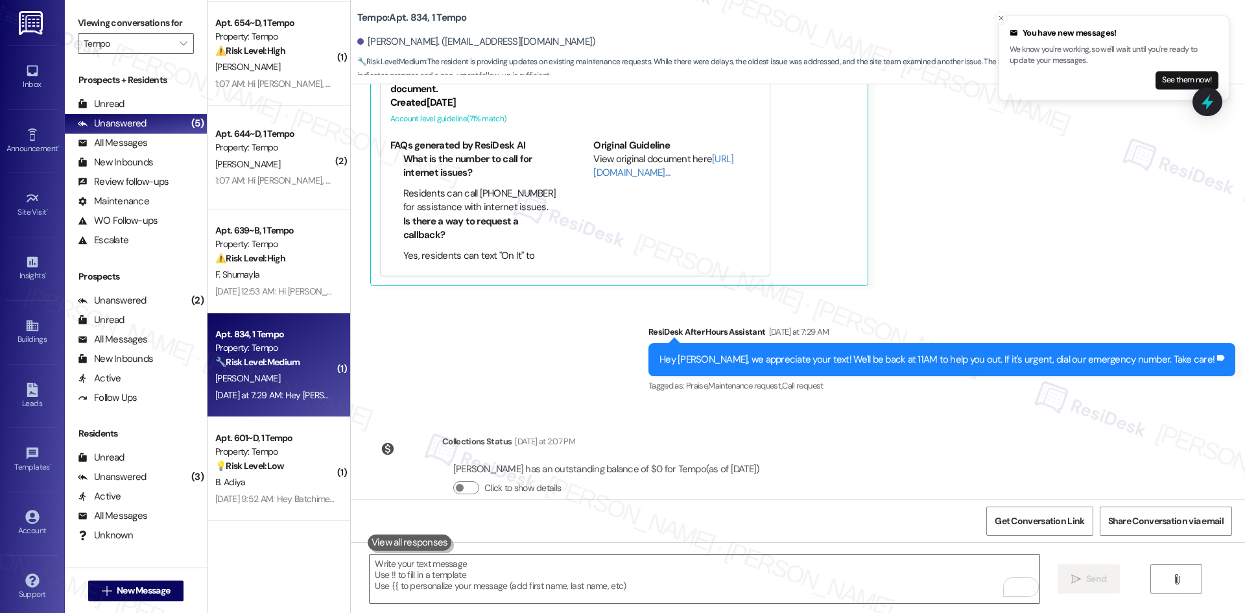
drag, startPoint x: 862, startPoint y: 337, endPoint x: 864, endPoint y: 344, distance: 6.6
click at [864, 344] on div "Sent via SMS ResiDesk After Hours Assistant Yesterday at 7:29 AM Hey Skylar, we…" at bounding box center [942, 360] width 606 height 90
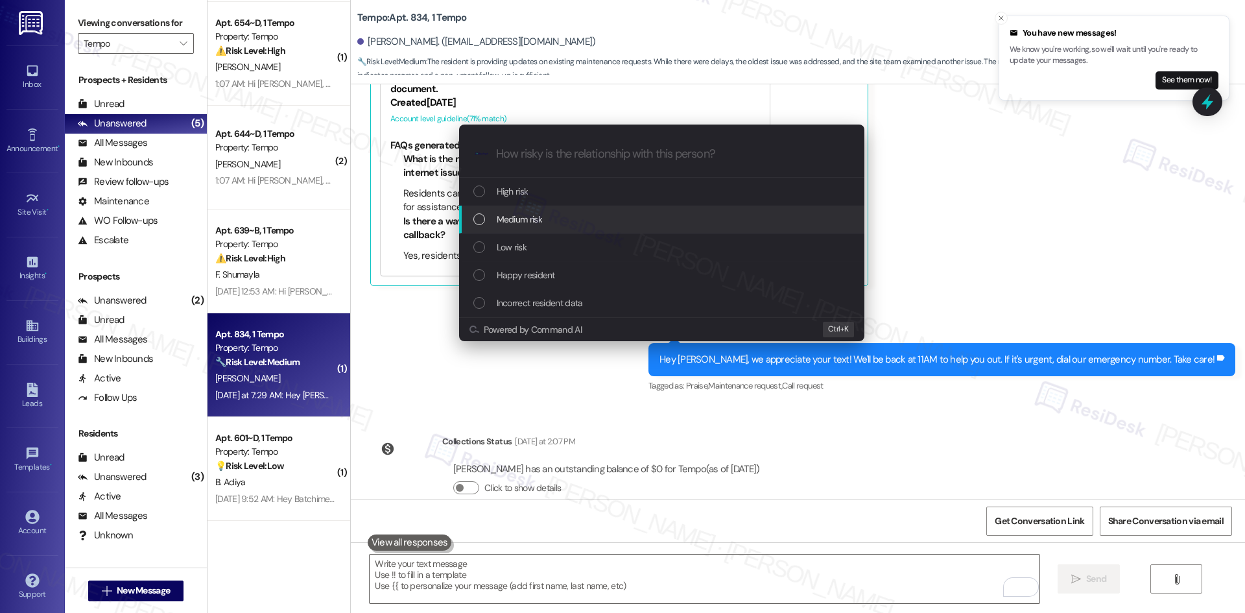
click at [548, 218] on div "Medium risk" at bounding box center [662, 219] width 379 height 14
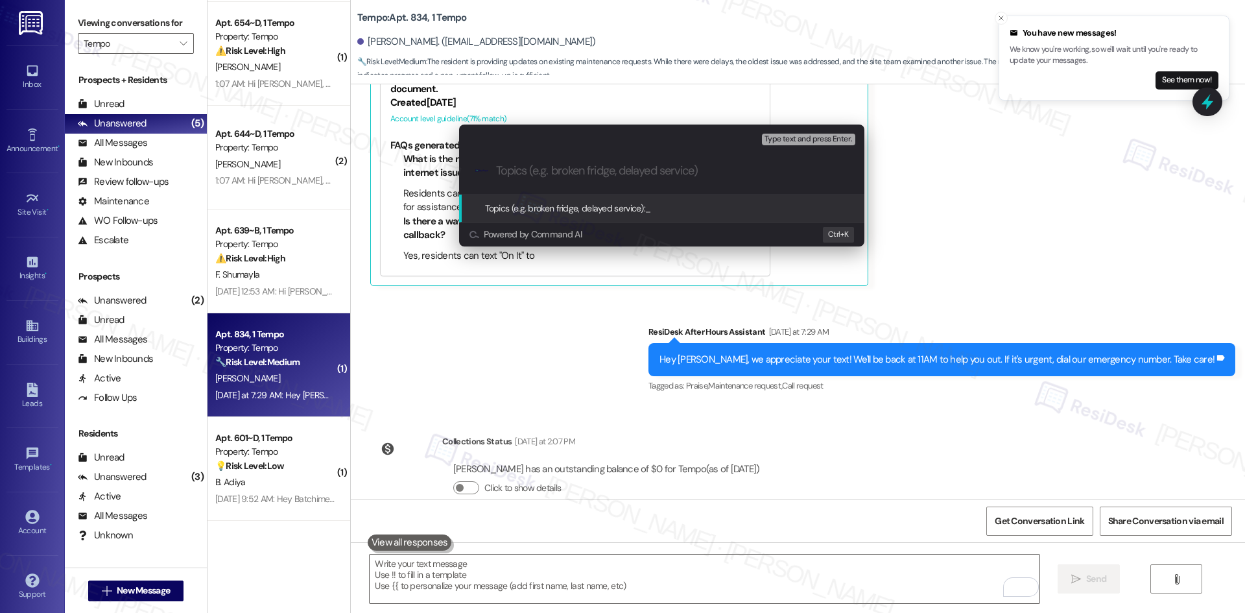
click at [552, 170] on input "Topics (e.g. broken fridge, delayed service)" at bounding box center [672, 171] width 352 height 14
paste input "Follow-Up on Unresolved Work Order (ID: 6782407)"
type input "Follow-Up on Unresolved Work Order (ID: 6782407)"
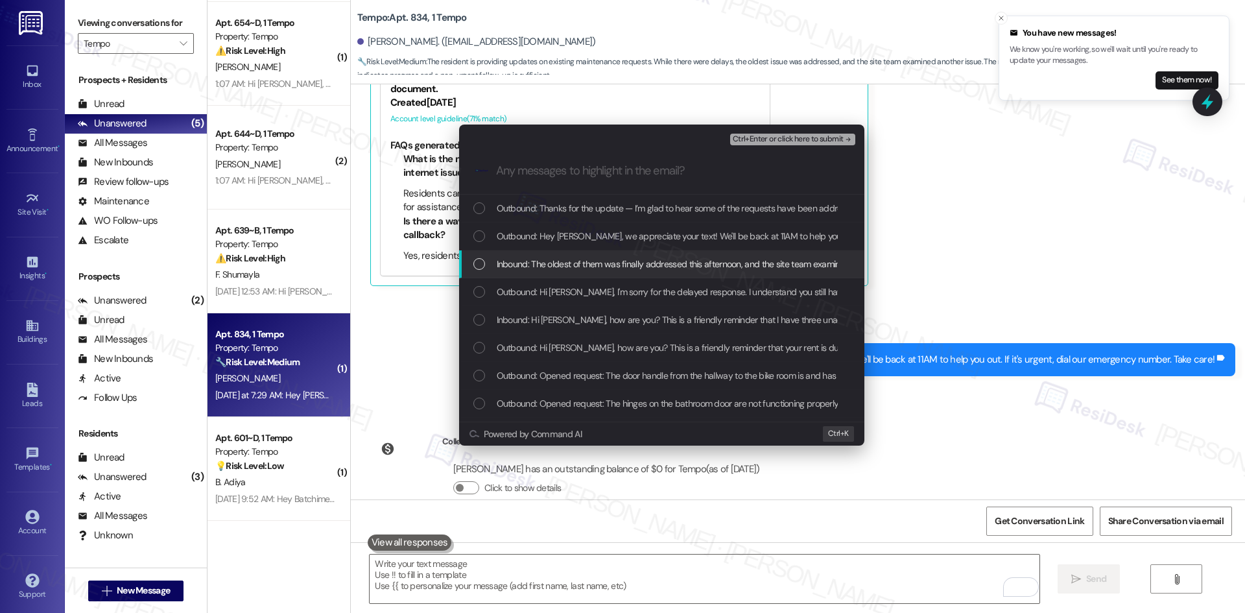
drag, startPoint x: 598, startPoint y: 263, endPoint x: 620, endPoint y: 268, distance: 22.6
click at [604, 265] on span "Inbound: The oldest of them was finally addressed this afternoon, and the site …" at bounding box center [980, 264] width 967 height 14
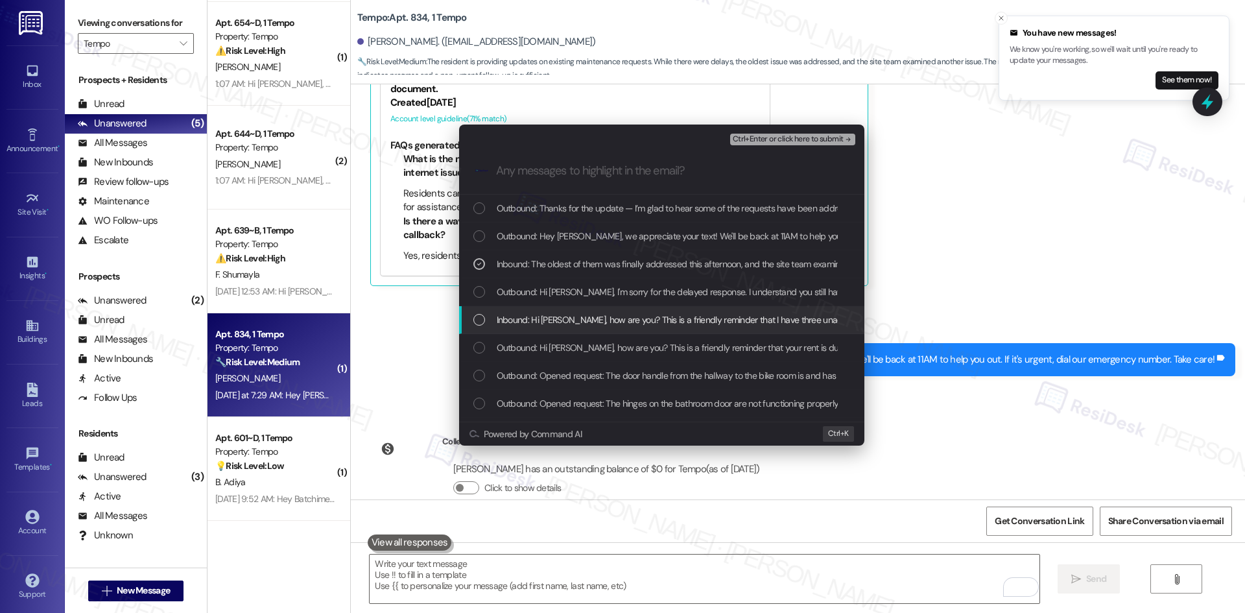
click at [687, 318] on span "Inbound: Hi Sarah, how are you? This is a friendly reminder that I have three u…" at bounding box center [883, 319] width 772 height 14
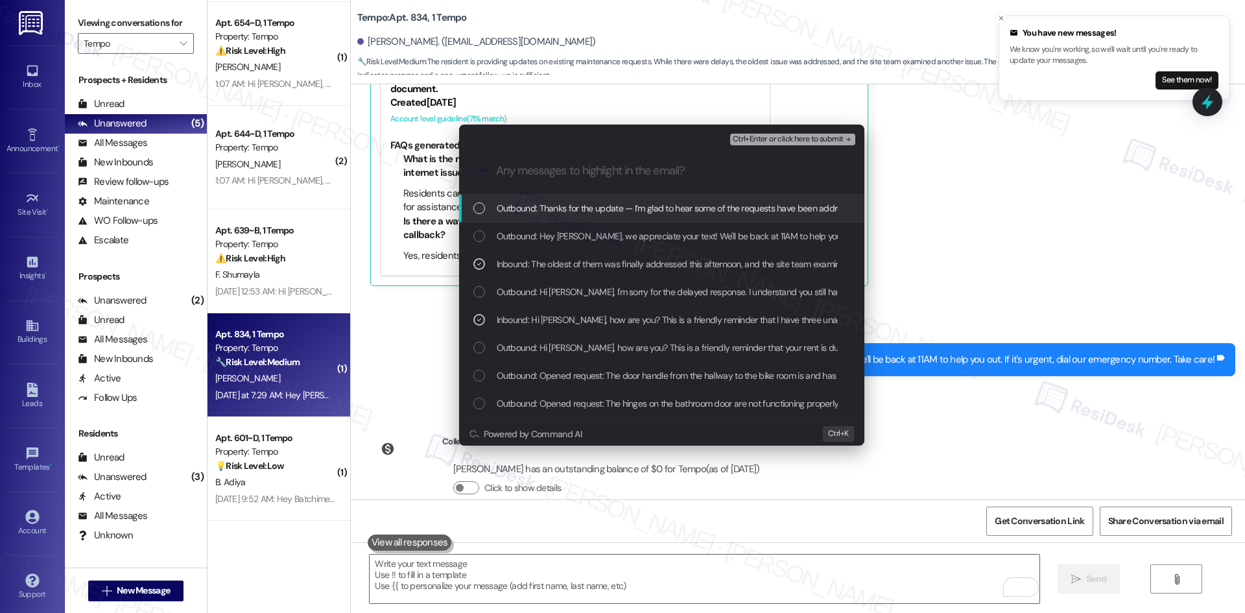
click at [836, 137] on span "Ctrl+Enter or click here to submit" at bounding box center [788, 139] width 111 height 9
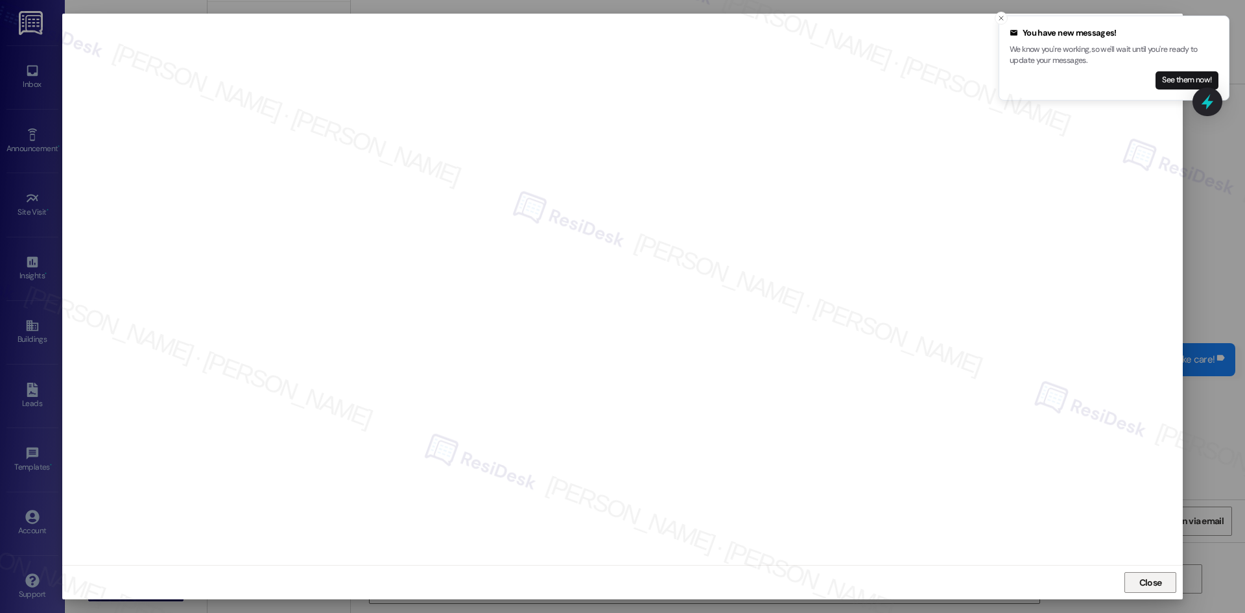
drag, startPoint x: 1156, startPoint y: 580, endPoint x: 1149, endPoint y: 511, distance: 69.1
click at [1156, 578] on span "Close" at bounding box center [1150, 583] width 23 height 14
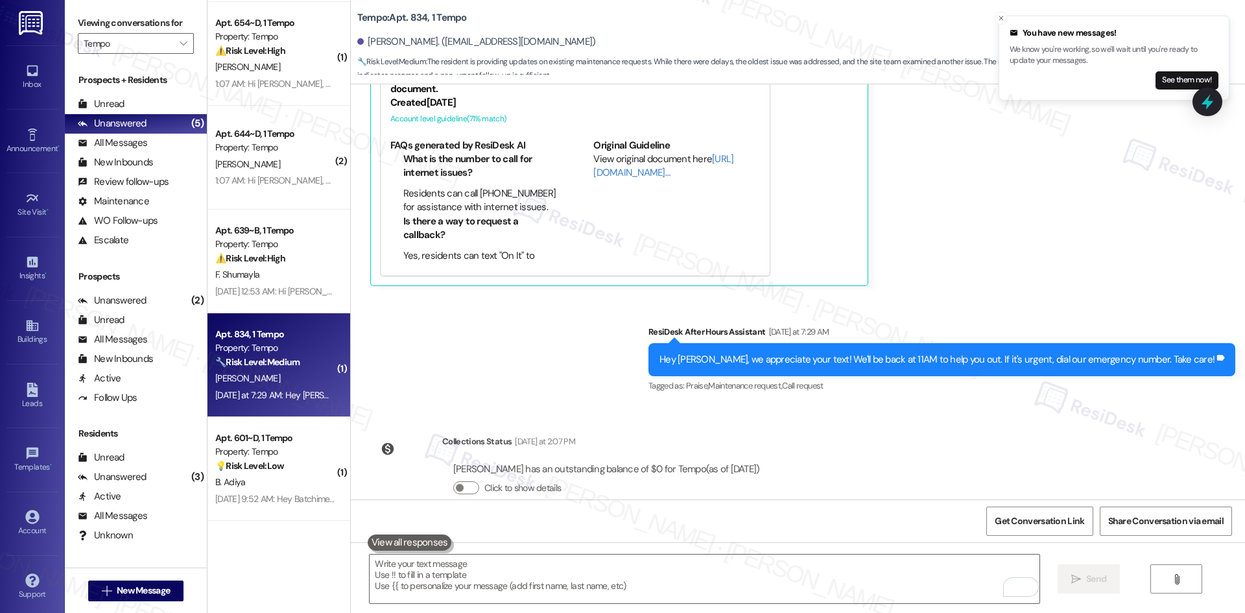
click at [1155, 544] on div "Sent via SMS Sarah 6:43 AM Thanks for the update — I’m glad to hear some of the…" at bounding box center [842, 586] width 805 height 85
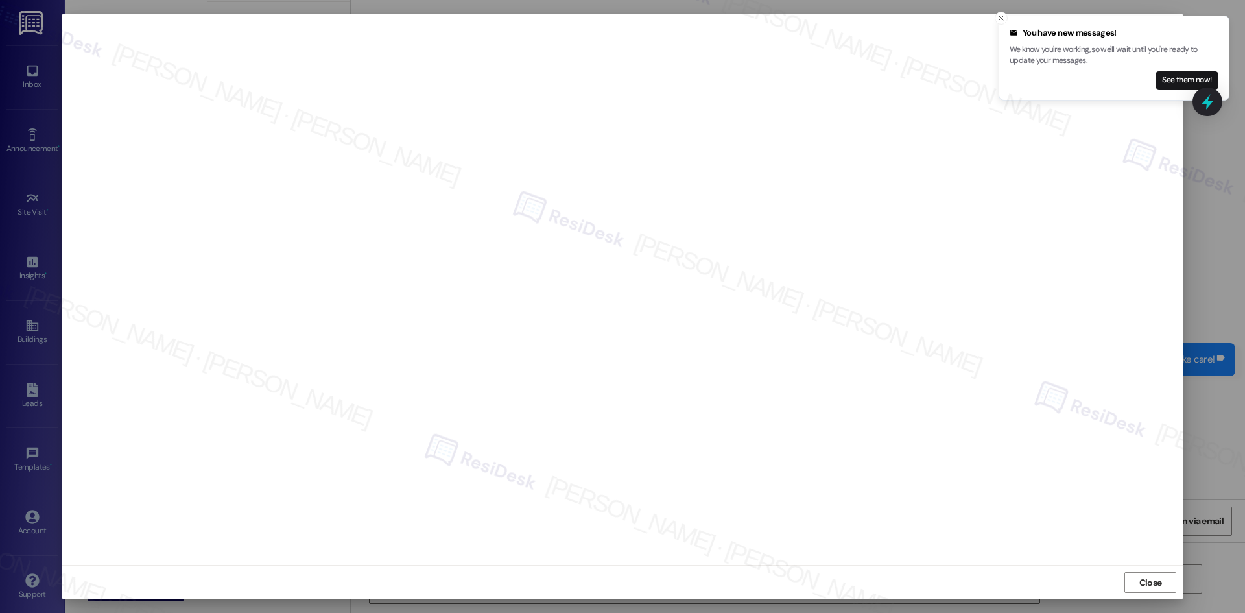
drag, startPoint x: 1144, startPoint y: 585, endPoint x: 1114, endPoint y: 564, distance: 36.3
click at [1144, 583] on span "Close" at bounding box center [1150, 583] width 23 height 14
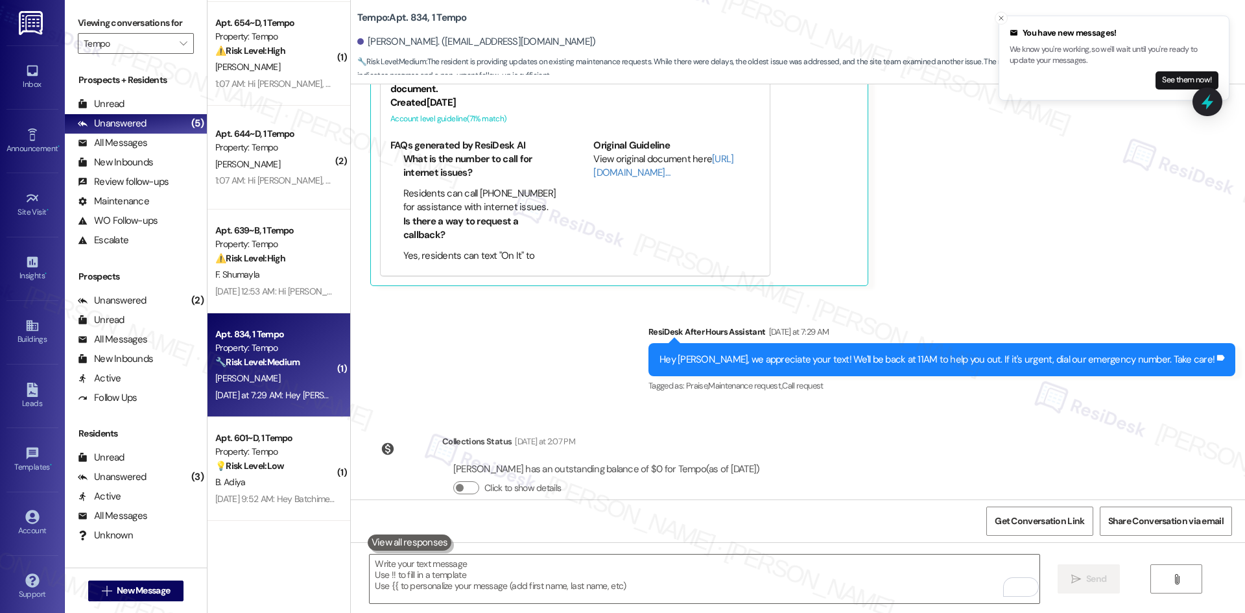
click at [883, 425] on div "WO Opened request: The lower h... Aug 31, 2022 at 4:49 AM Status : Completed Sh…" at bounding box center [798, 291] width 894 height 415
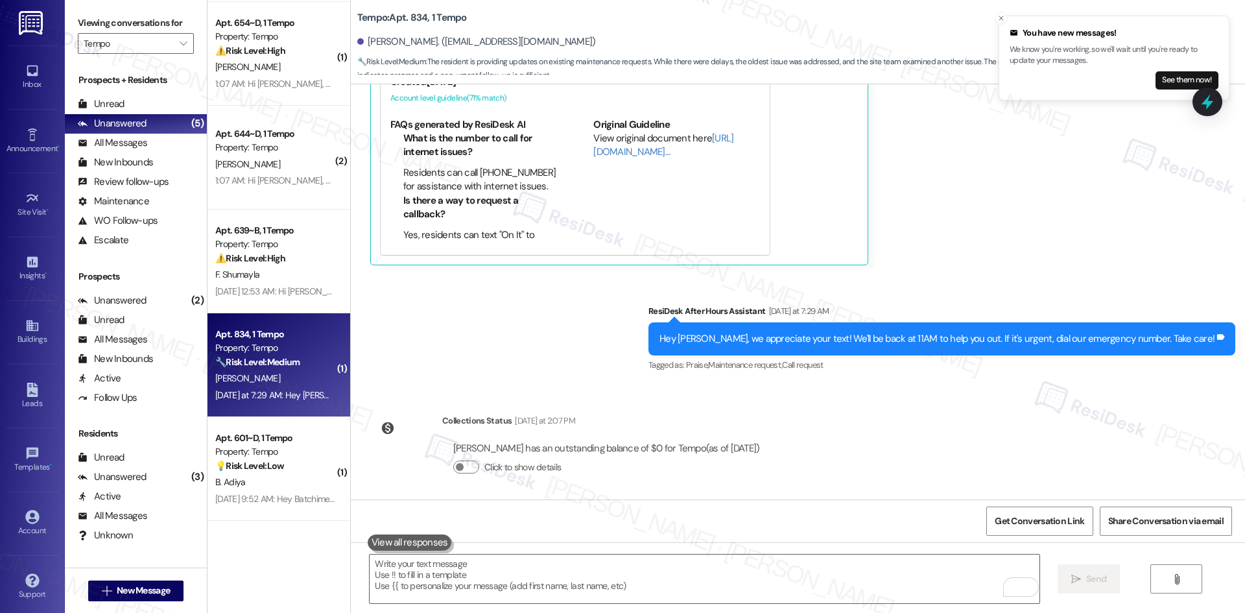
scroll to position [2967, 0]
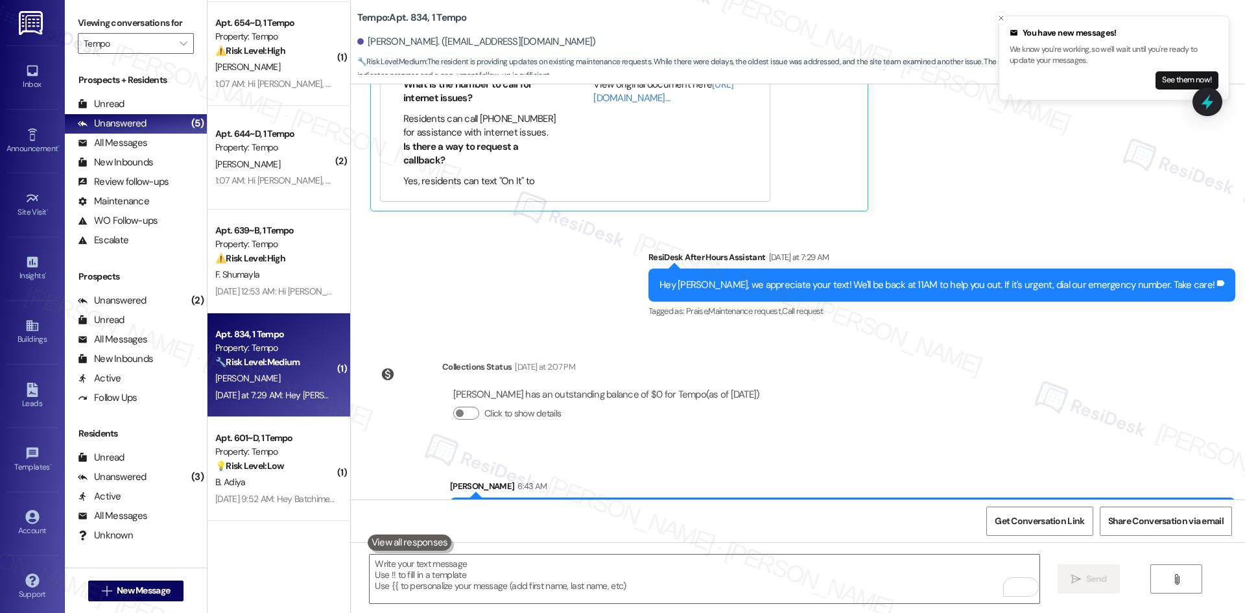
click at [830, 450] on div "Sent via SMS Sarah 6:43 AM Thanks for the update — I’m glad to hear some of the…" at bounding box center [798, 502] width 894 height 104
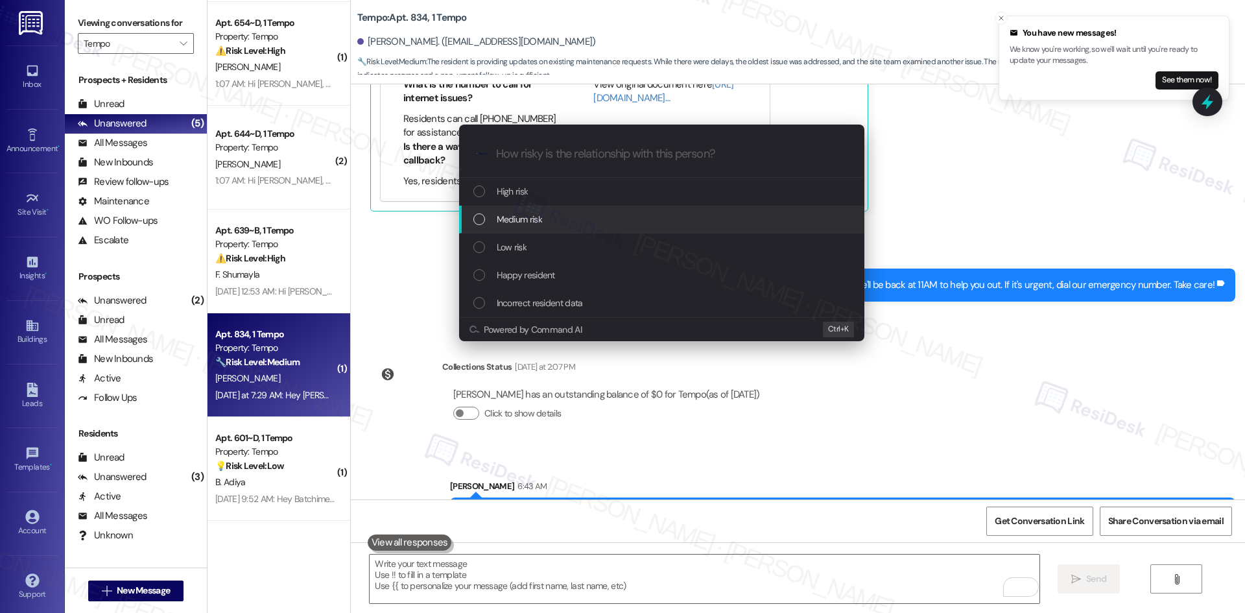
click at [528, 219] on span "Medium risk" at bounding box center [519, 219] width 45 height 14
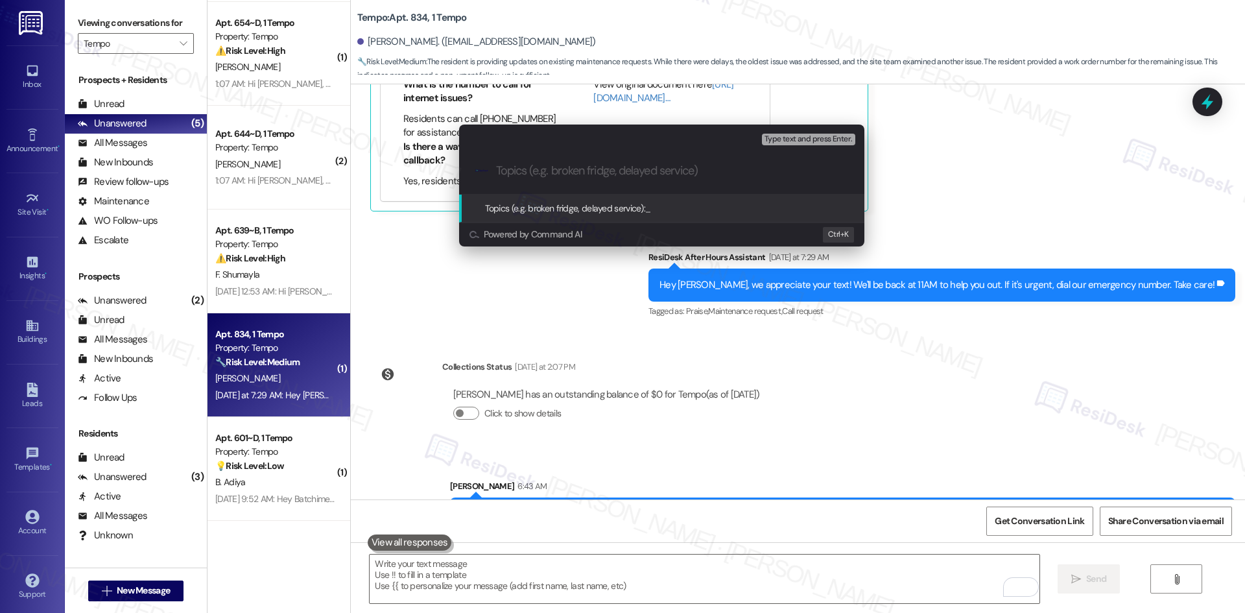
drag, startPoint x: 590, startPoint y: 179, endPoint x: 583, endPoint y: 178, distance: 7.2
click at [587, 179] on div ".cls-1{fill:#0a055f;}.cls-2{fill:#0cc4c4;} resideskLogoBlueOrange" at bounding box center [661, 171] width 405 height 46
click at [545, 165] on input "Topics (e.g. broken fridge, delayed service)" at bounding box center [672, 171] width 352 height 14
paste input "Unresolved Work Order – Broken Door Handle to Bike Room (ID: 6782407)"
type input "Unresolved Work Order – Broken Door Handle to Bike Room (ID: 6782407)"
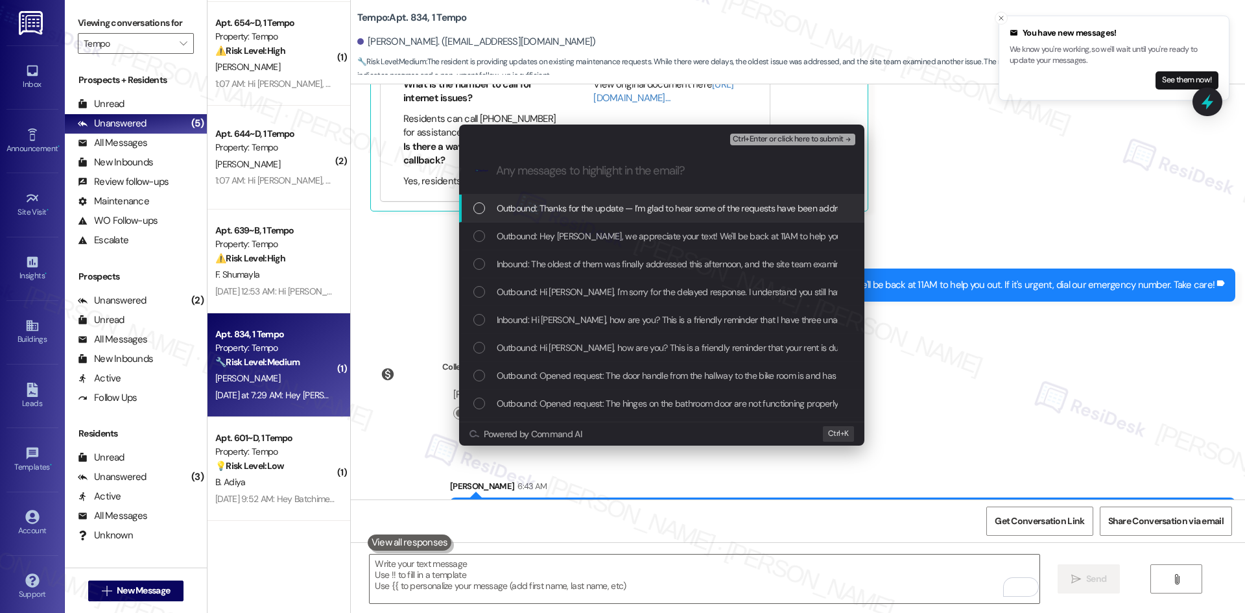
scroll to position [0, 0]
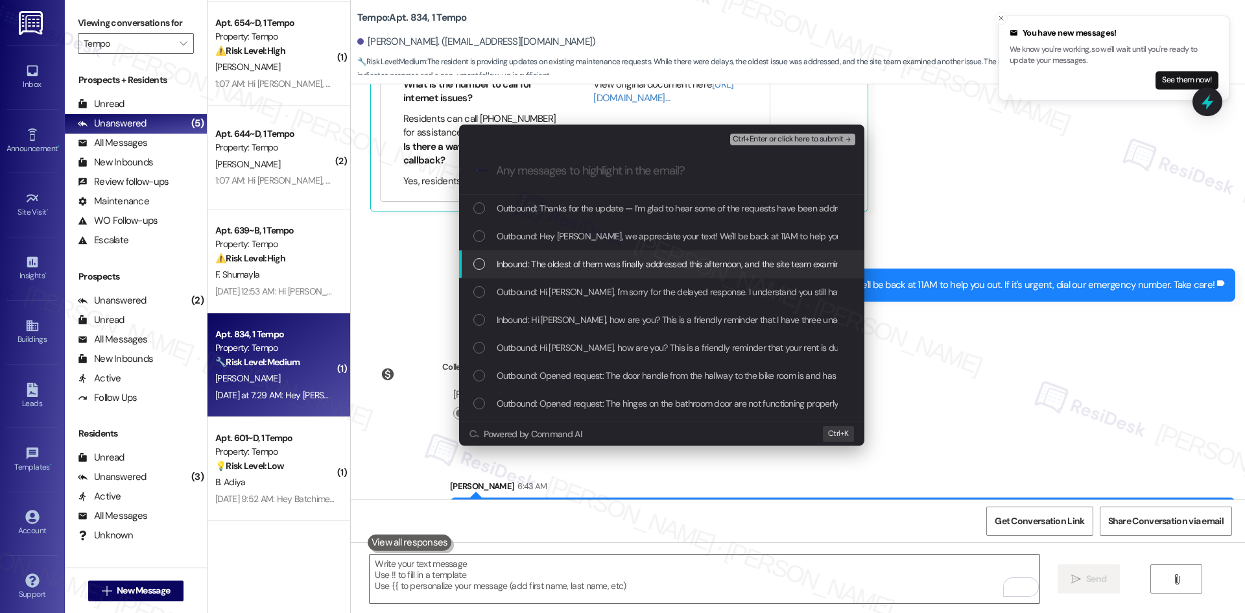
click at [659, 259] on span "Inbound: The oldest of them was finally addressed this afternoon, and the site …" at bounding box center [980, 264] width 967 height 14
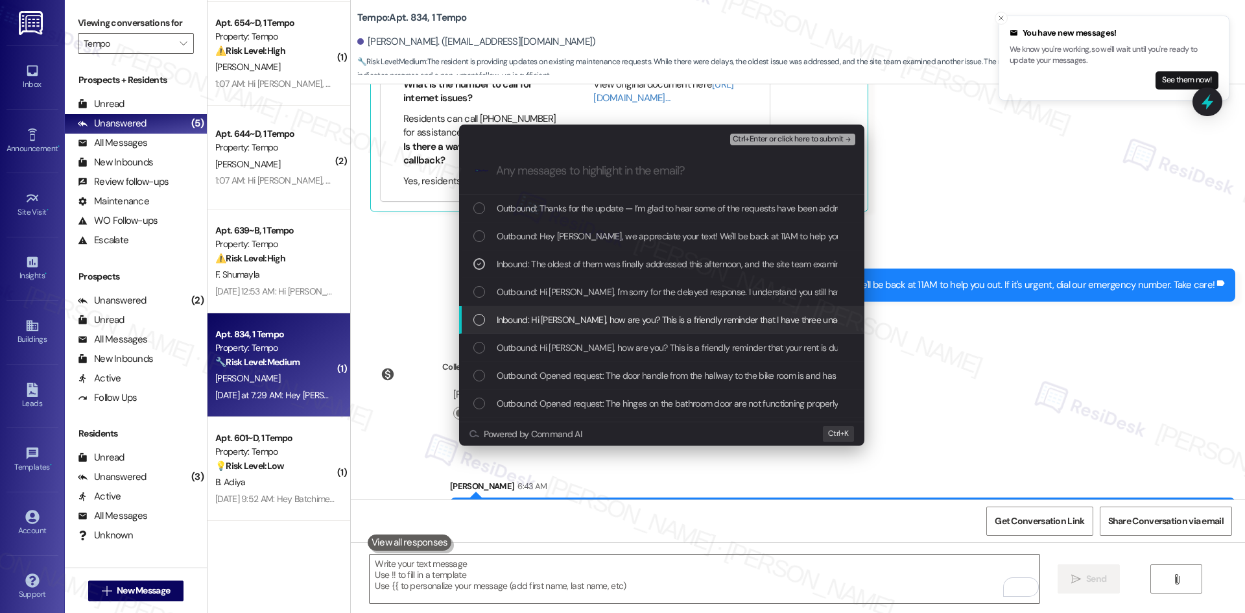
click at [662, 317] on span "Inbound: Hi Sarah, how are you? This is a friendly reminder that I have three u…" at bounding box center [883, 319] width 772 height 14
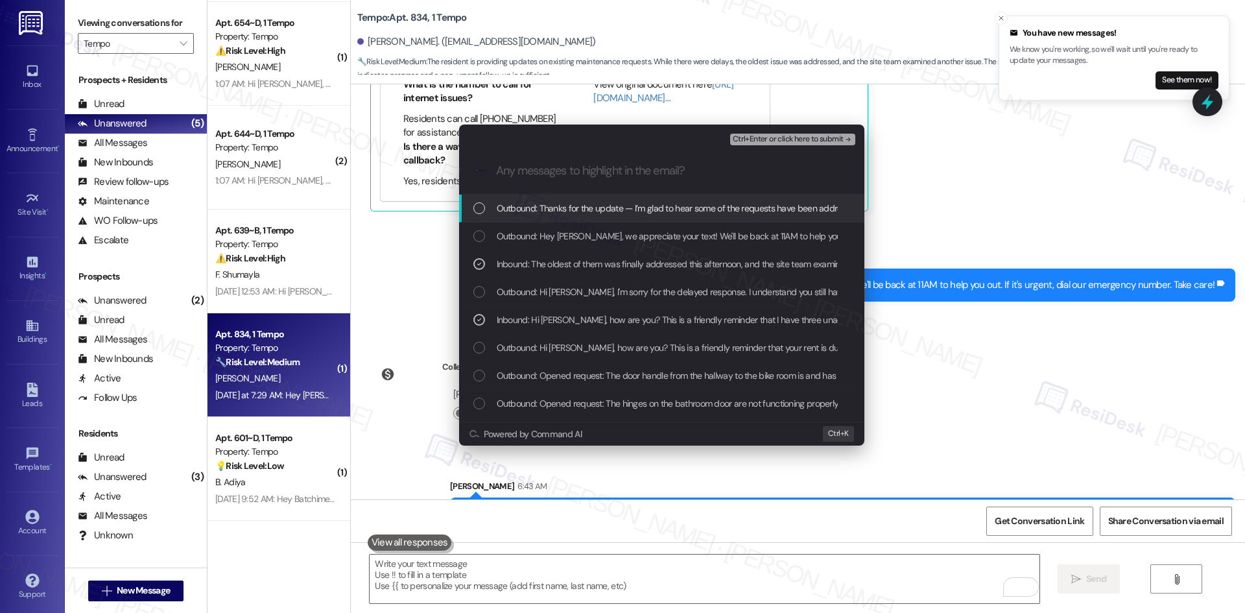
click at [831, 141] on span "Ctrl+Enter or click here to submit" at bounding box center [788, 139] width 111 height 9
click at [831, 141] on div "There are no resident-related questions or concerns in the provided property do…" at bounding box center [619, 94] width 490 height 228
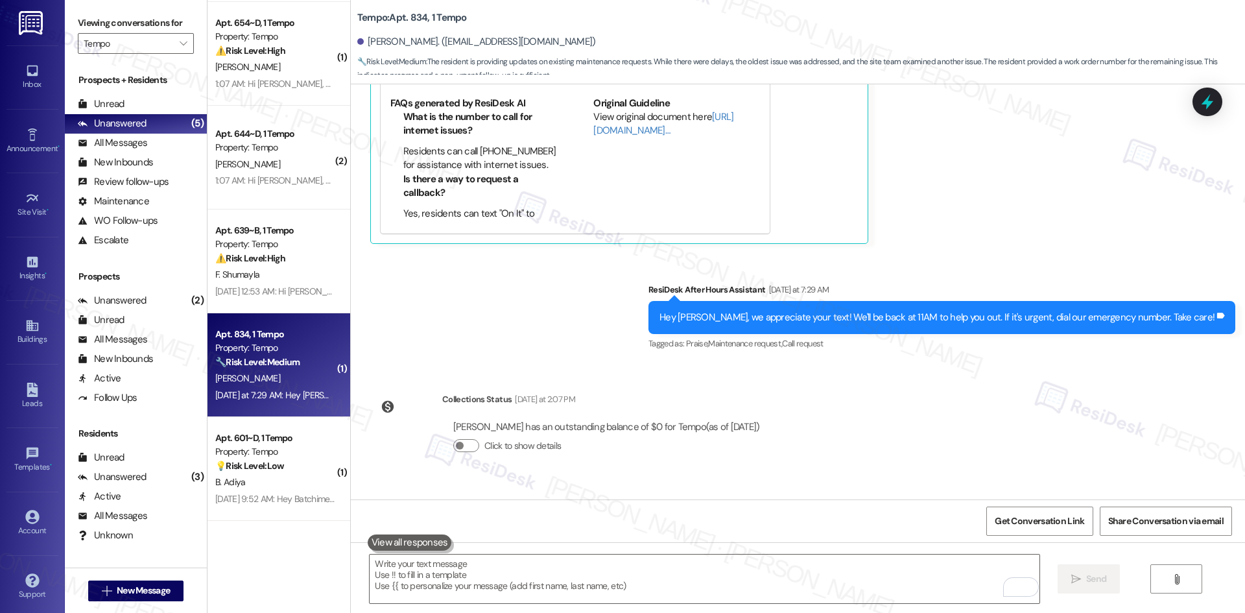
scroll to position [2726, 0]
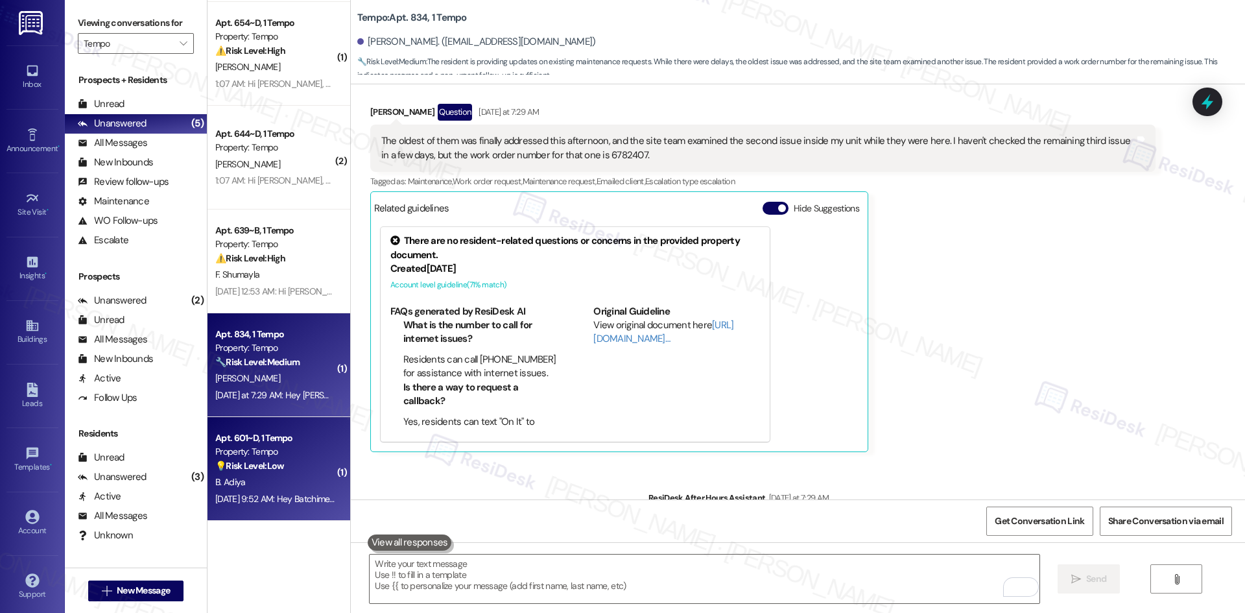
click at [274, 478] on div "B. Adiya" at bounding box center [275, 482] width 123 height 16
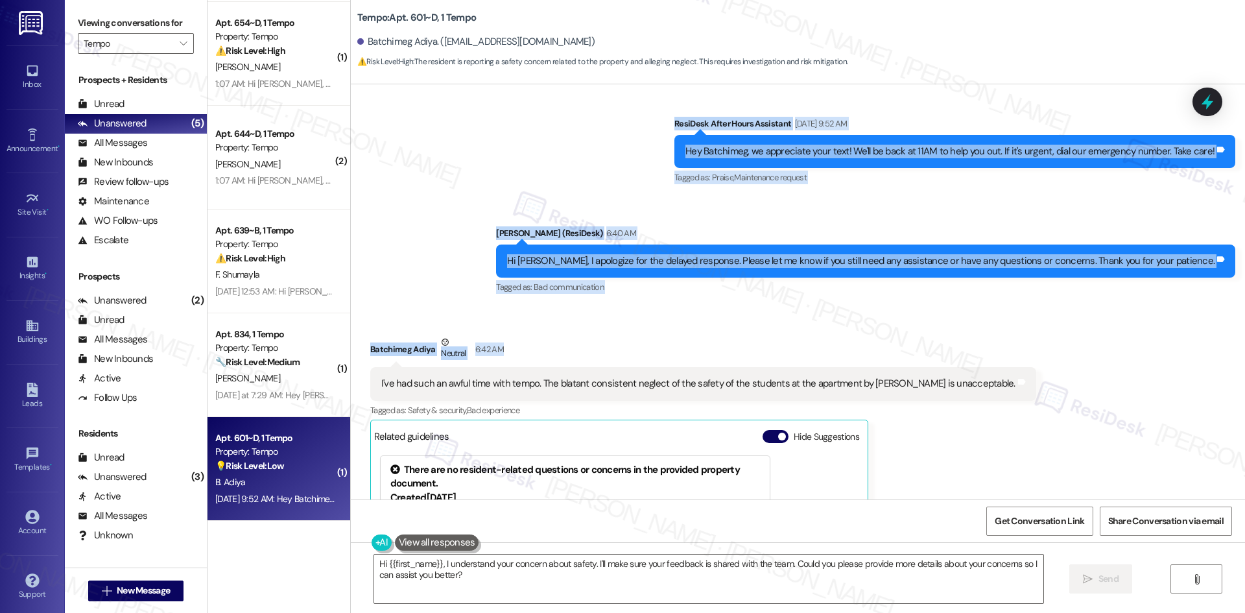
scroll to position [389, 0]
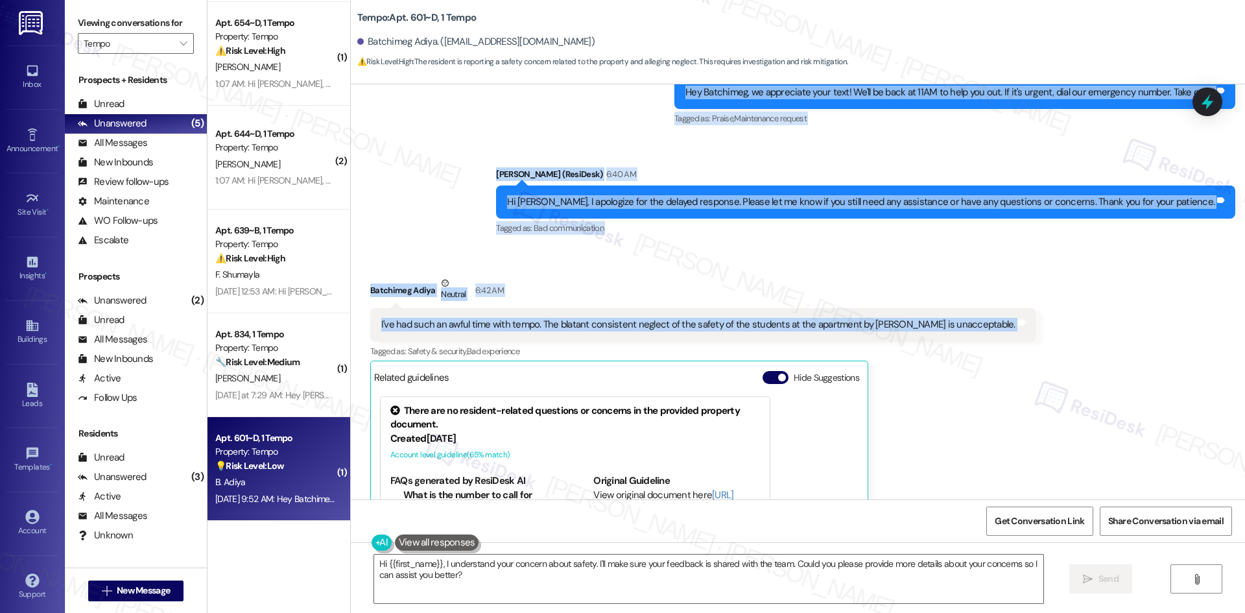
drag, startPoint x: 399, startPoint y: 139, endPoint x: 1031, endPoint y: 337, distance: 662.3
click at [1031, 337] on div "Lease started Aug 18, 2025 at 8:00 AM Survey, sent via SMS Residesk Automated S…" at bounding box center [798, 291] width 894 height 415
copy div "Residesk Automated Survey Aug 26, 2025 at 1:16 AM Hi Batchimeg! We're so glad y…"
click at [731, 237] on div "Tagged as: Bad communication Click to highlight conversations about Bad communi…" at bounding box center [865, 227] width 739 height 19
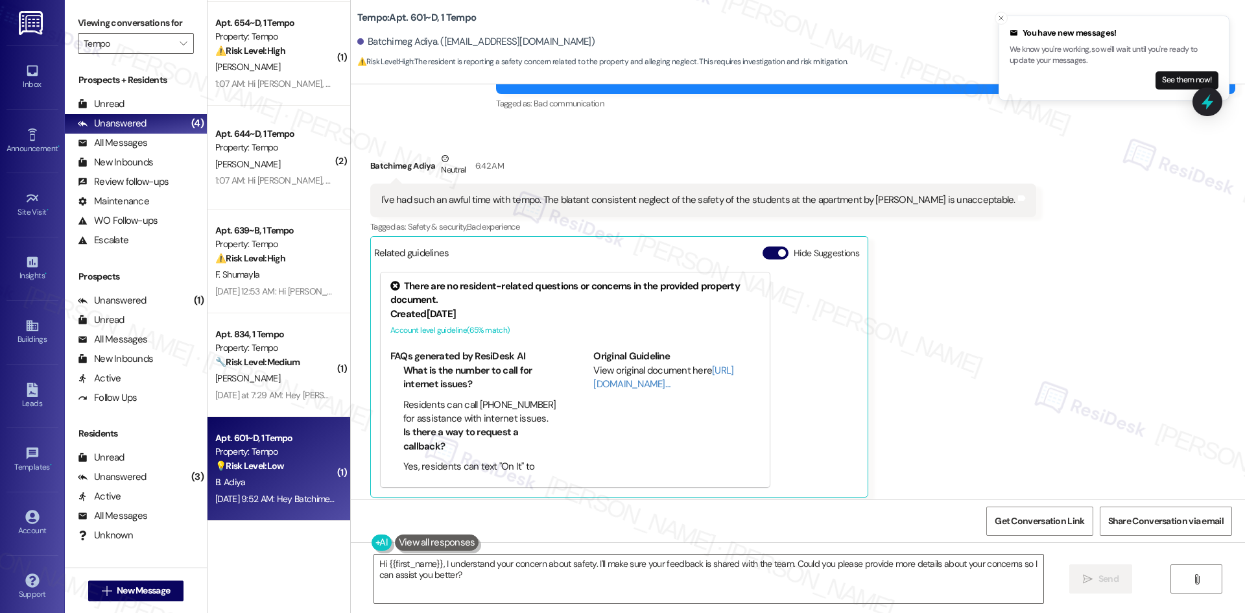
scroll to position [522, 0]
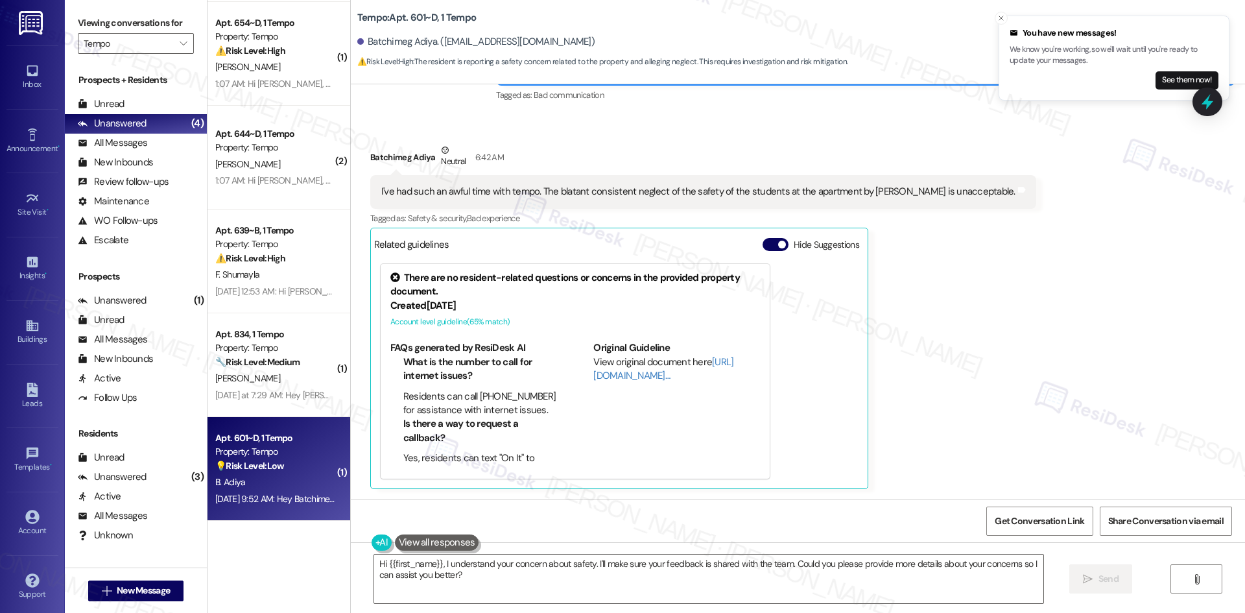
drag, startPoint x: 867, startPoint y: 352, endPoint x: 882, endPoint y: 360, distance: 17.4
click at [869, 355] on div "Batchimeg Adiya Neutral 6:42 AM I've had such an awful time with tempo. The bla…" at bounding box center [703, 315] width 666 height 345
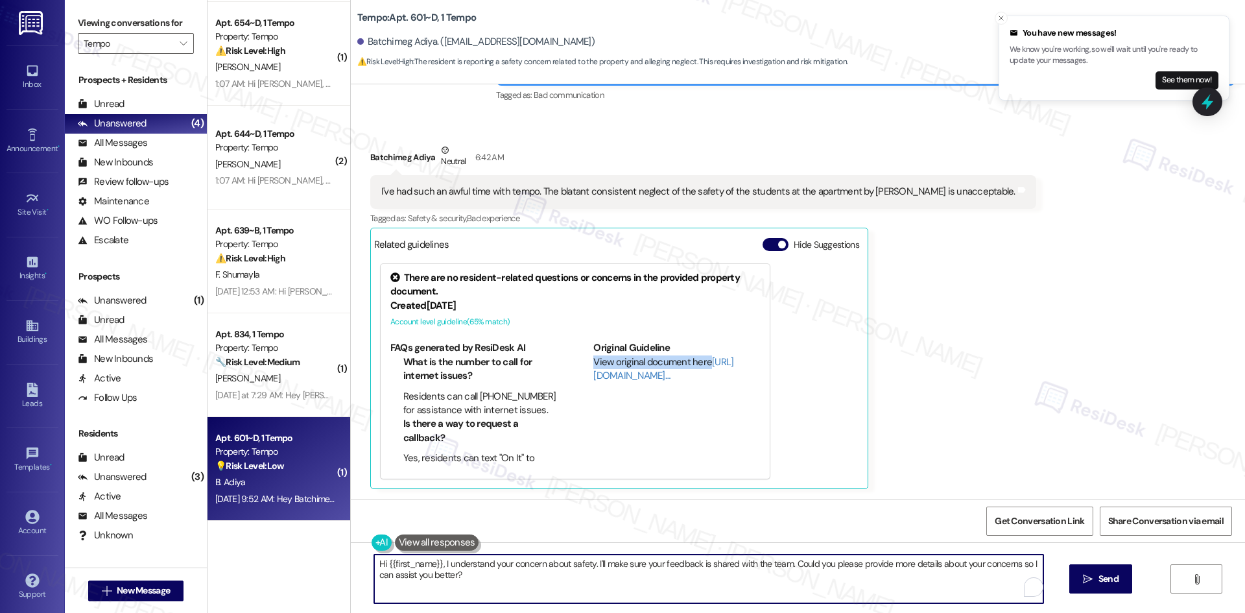
click at [730, 594] on textarea "Hi {{first_name}}, I understand your concern about safety. I'll make sure your …" at bounding box center [708, 578] width 669 height 49
paste textarea "I’m really sorry to hear about your experience and the concerns you’ve raised. …"
type textarea "I’m really sorry to hear about your experience and the concerns you’ve raised. …"
click at [740, 578] on textarea "I’m really sorry to hear about your experience and the concerns you’ve raised. …" at bounding box center [704, 578] width 669 height 49
click at [1065, 577] on button " Send" at bounding box center [1088, 578] width 63 height 29
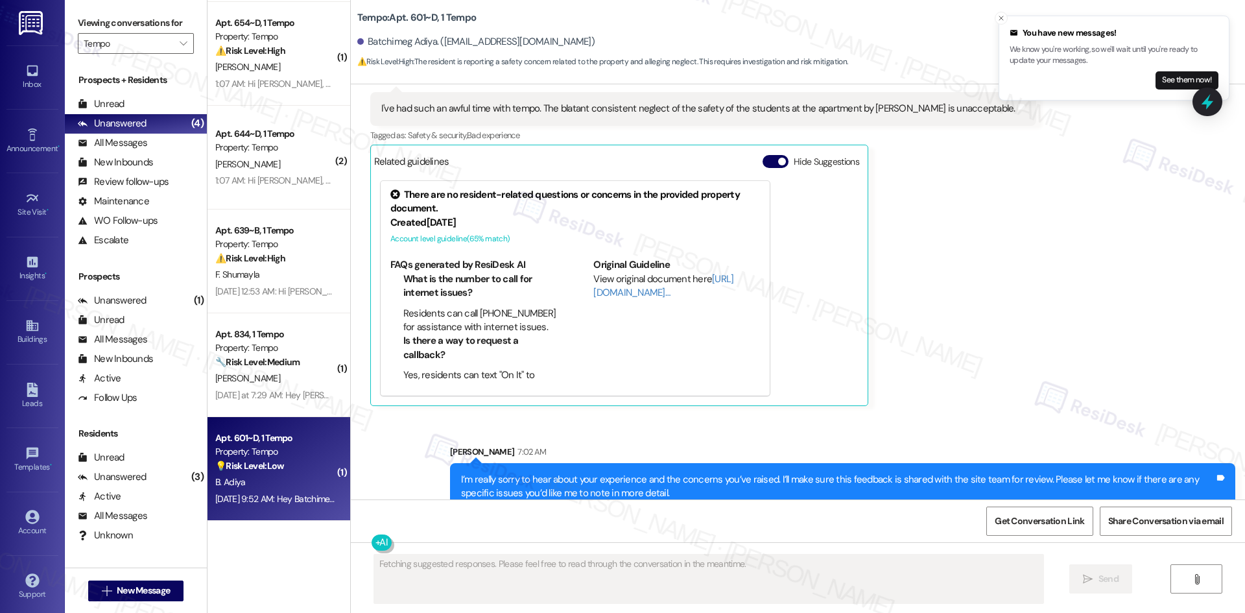
scroll to position [626, 0]
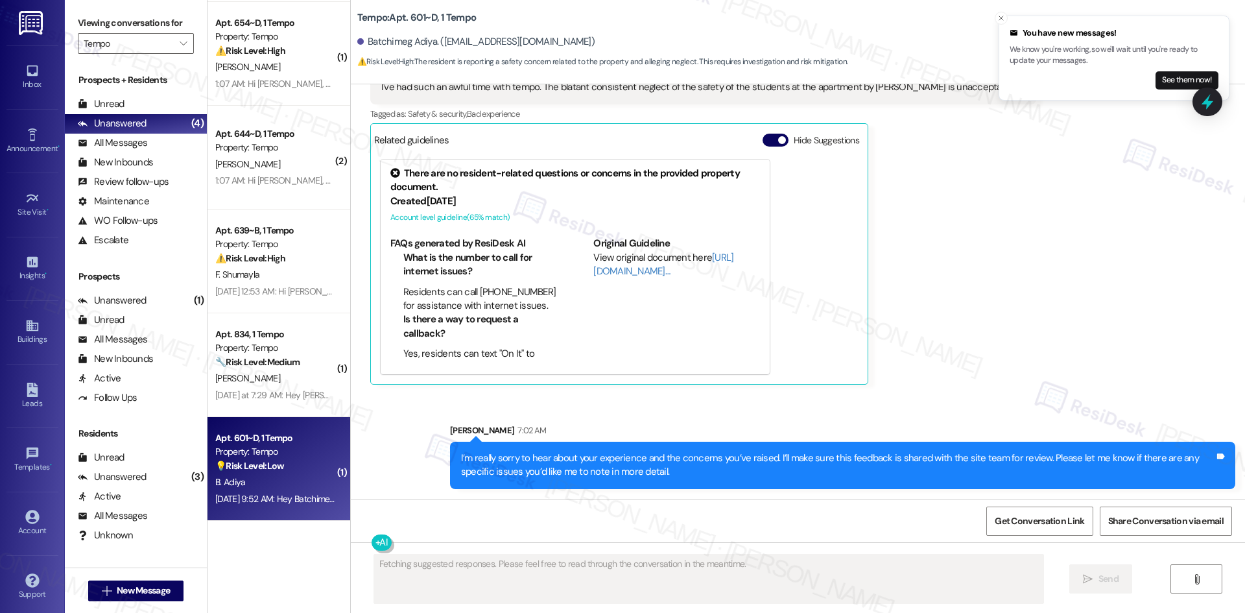
click at [943, 392] on div "Received via SMS Batchimeg Adiya Neutral 6:42 AM I've had such an awful time wi…" at bounding box center [702, 211] width 685 height 364
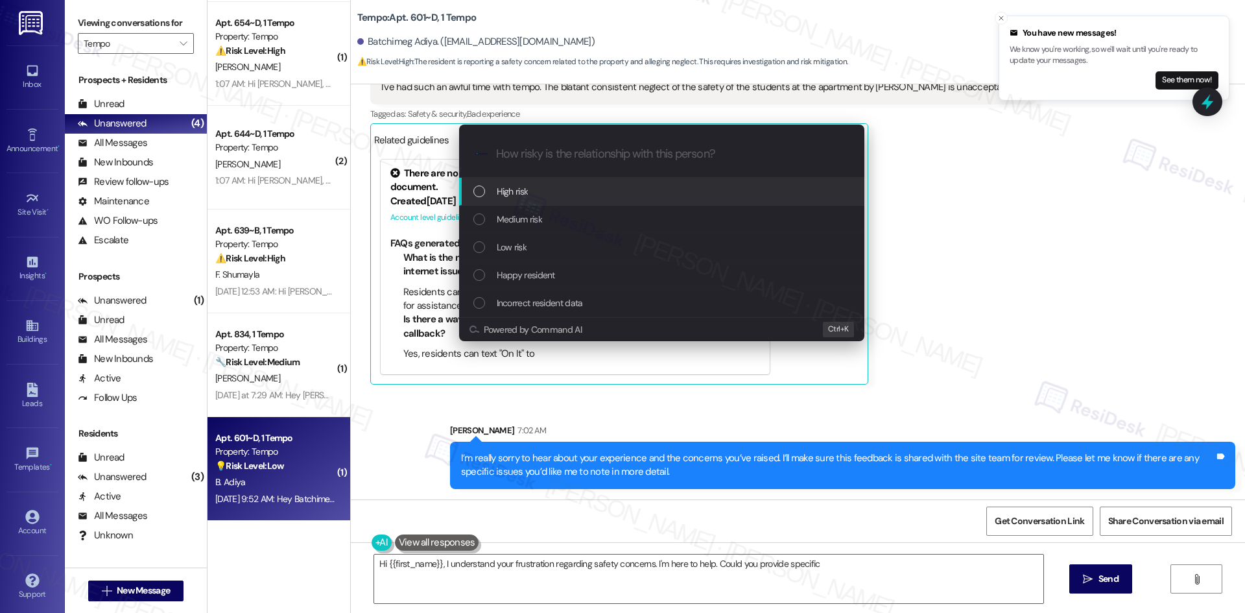
click at [559, 237] on div "Low risk" at bounding box center [661, 247] width 405 height 28
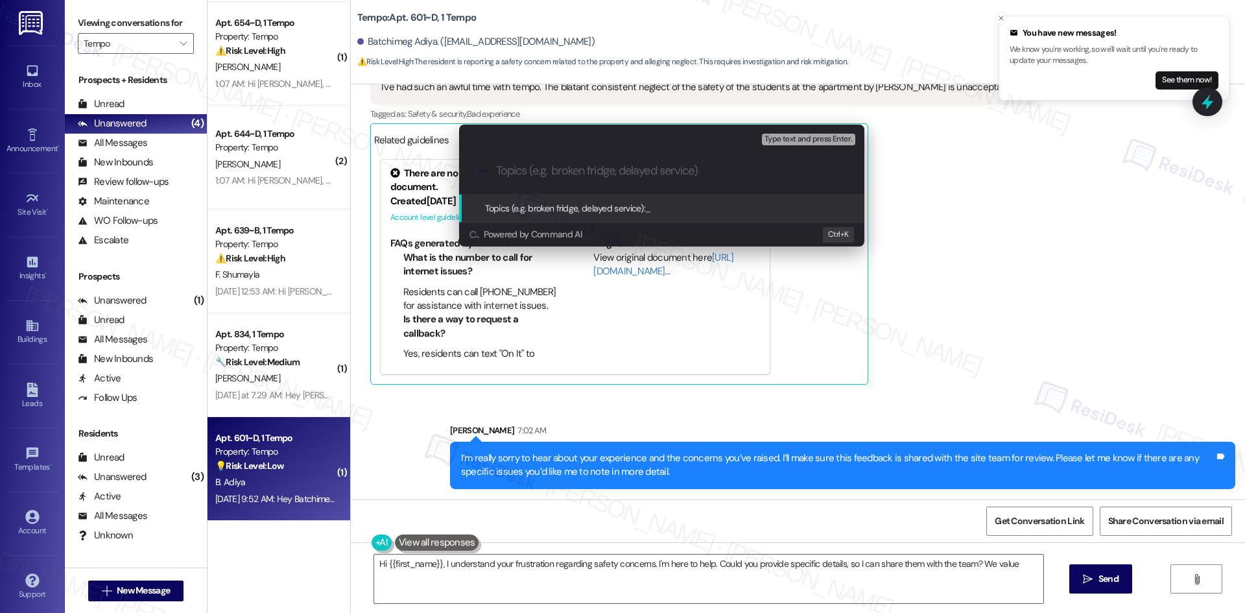
click at [559, 239] on div "Topics (e.g. broken fridge, delayed service): _ Powered by Command AI Ctrl+ K" at bounding box center [661, 220] width 405 height 52
type textarea "Hi {{first_name}}, I understand your frustration regarding safety concerns. I'm…"
click at [559, 239] on span "Powered by Command AI" at bounding box center [533, 234] width 98 height 8
click at [1052, 294] on div "Escalate Conversation Low risk Topics (e.g. broken fridge, delayed service) Any…" at bounding box center [622, 306] width 1245 height 613
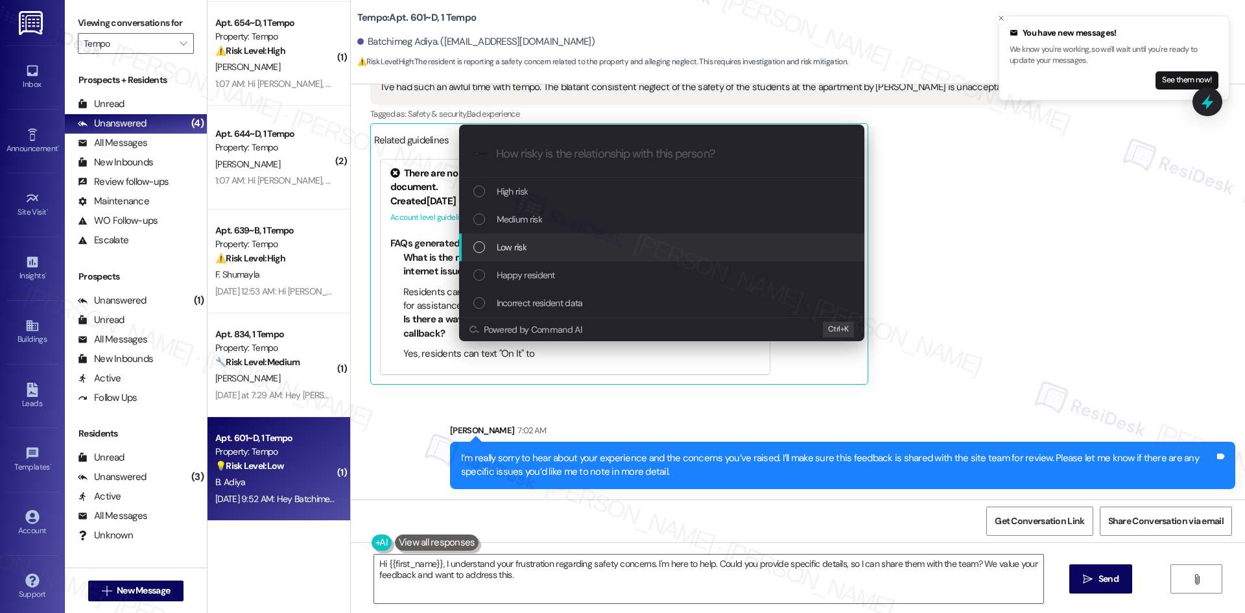
click at [530, 240] on div "Low risk" at bounding box center [662, 247] width 379 height 14
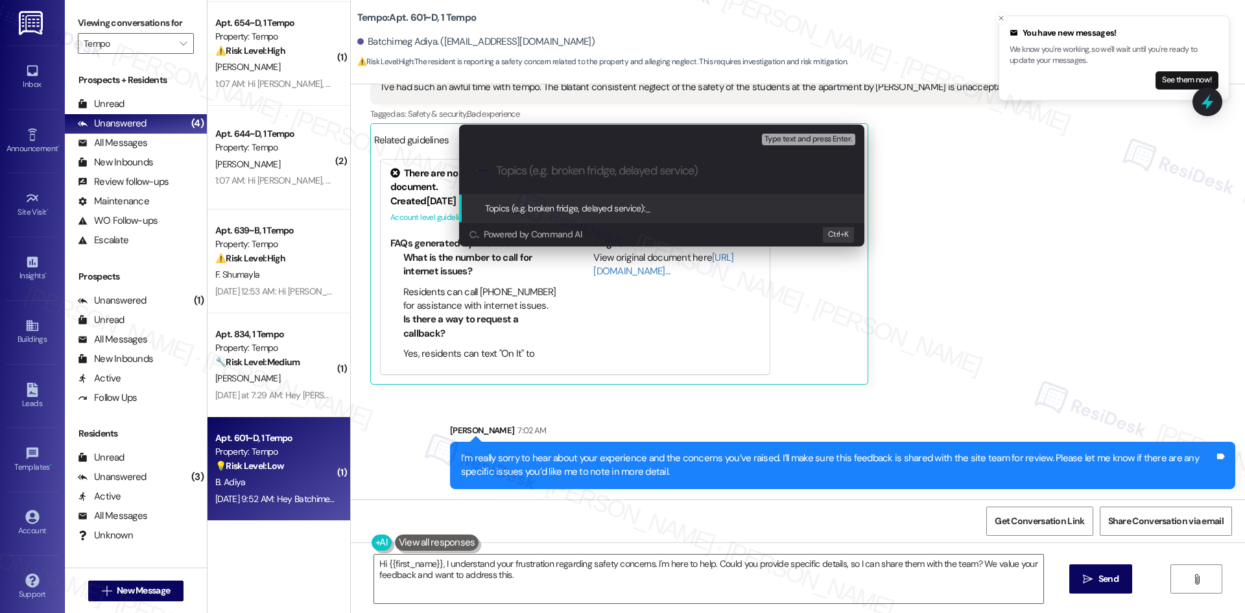
click at [979, 272] on div "Escalate Conversation Low risk Topics (e.g. broken fridge, delayed service) Any…" at bounding box center [622, 306] width 1245 height 613
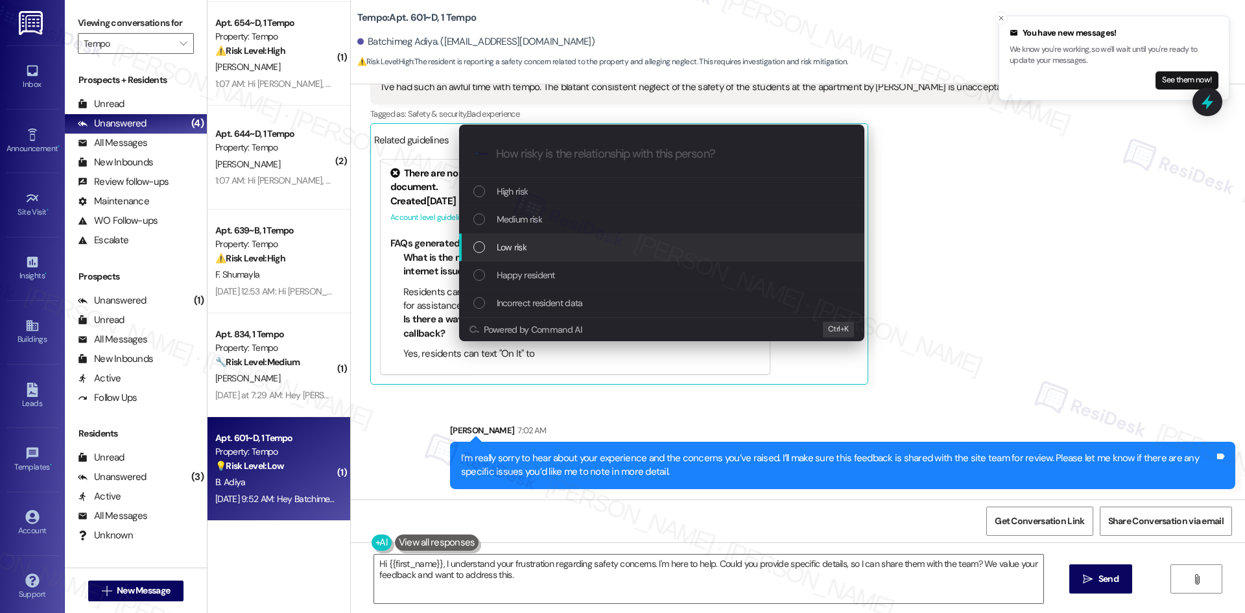
click at [559, 255] on div "Low risk" at bounding box center [661, 247] width 405 height 28
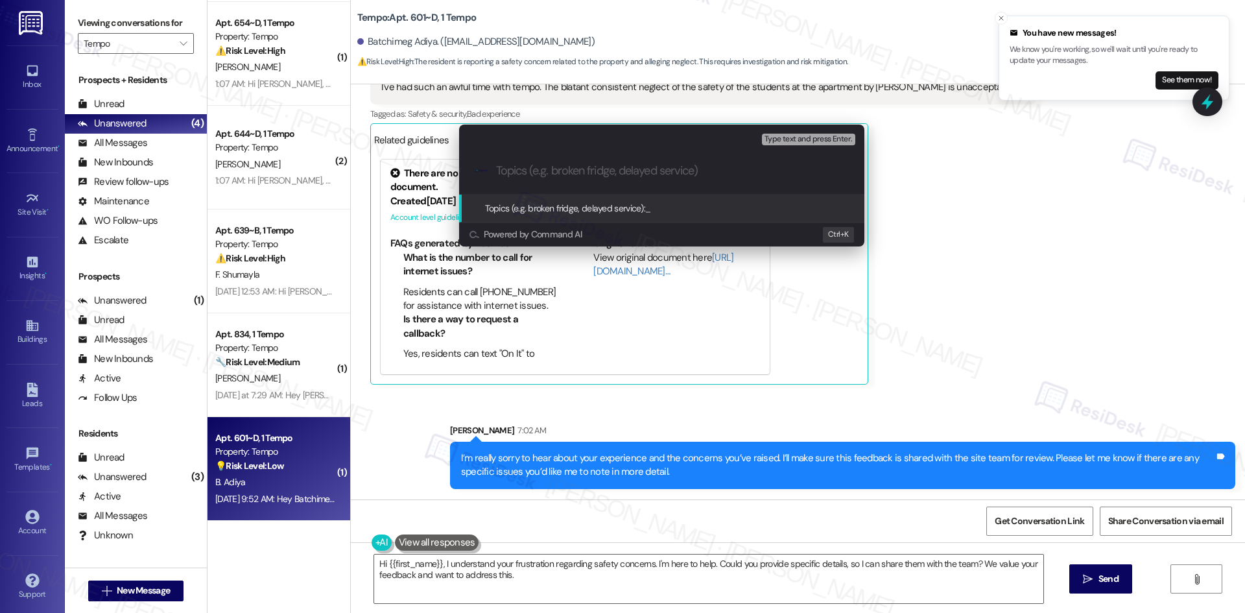
click at [583, 174] on input "Topics (e.g. broken fridge, delayed service)" at bounding box center [672, 171] width 352 height 14
paste input "Feedback on Move-In and Safety Concerns"
type input "Feedback on Move-In and Safety Concerns"
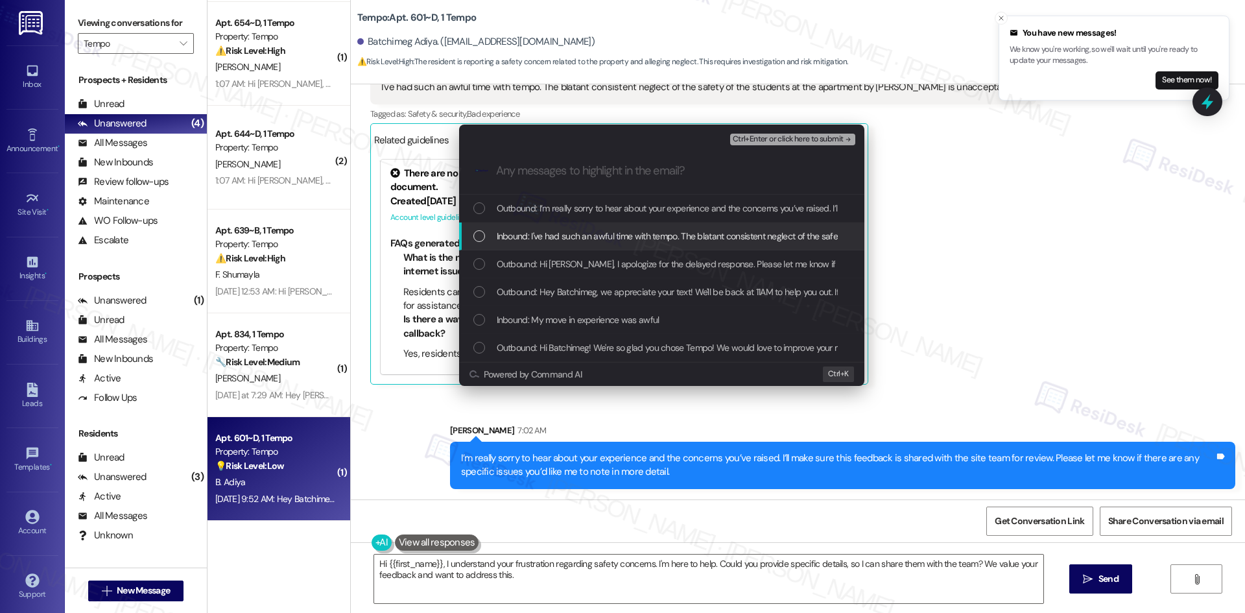
click at [587, 231] on span "Inbound: I've had such an awful time with tempo. The blatant consistent neglect…" at bounding box center [805, 236] width 617 height 14
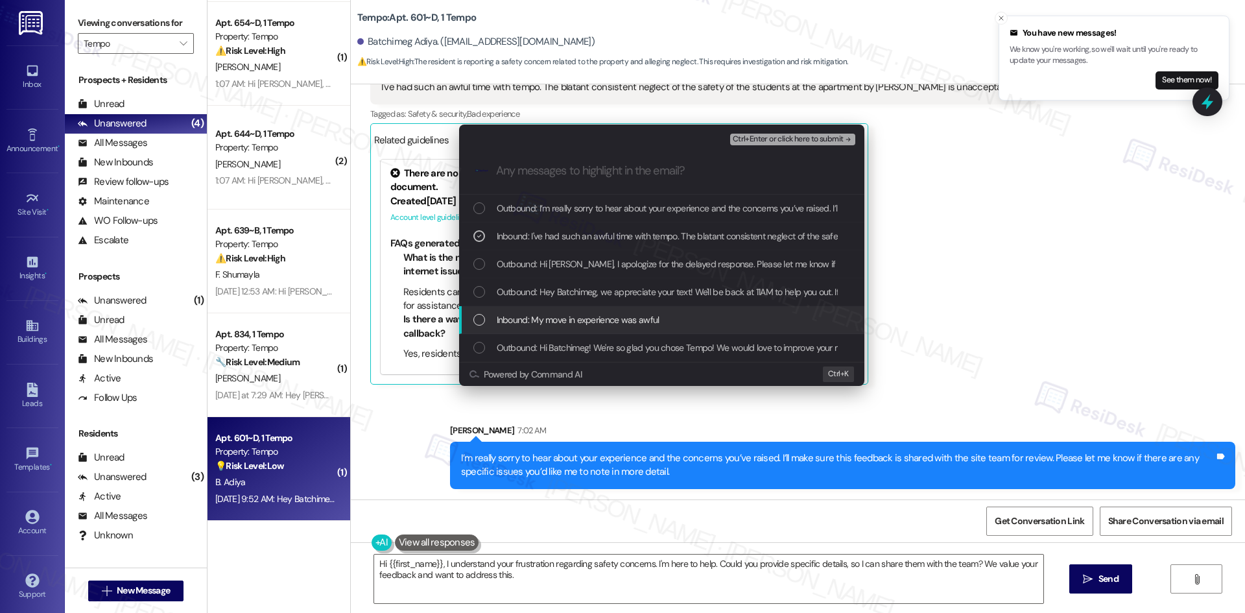
click at [620, 314] on span "Inbound: My move in experience was awful" at bounding box center [578, 319] width 163 height 14
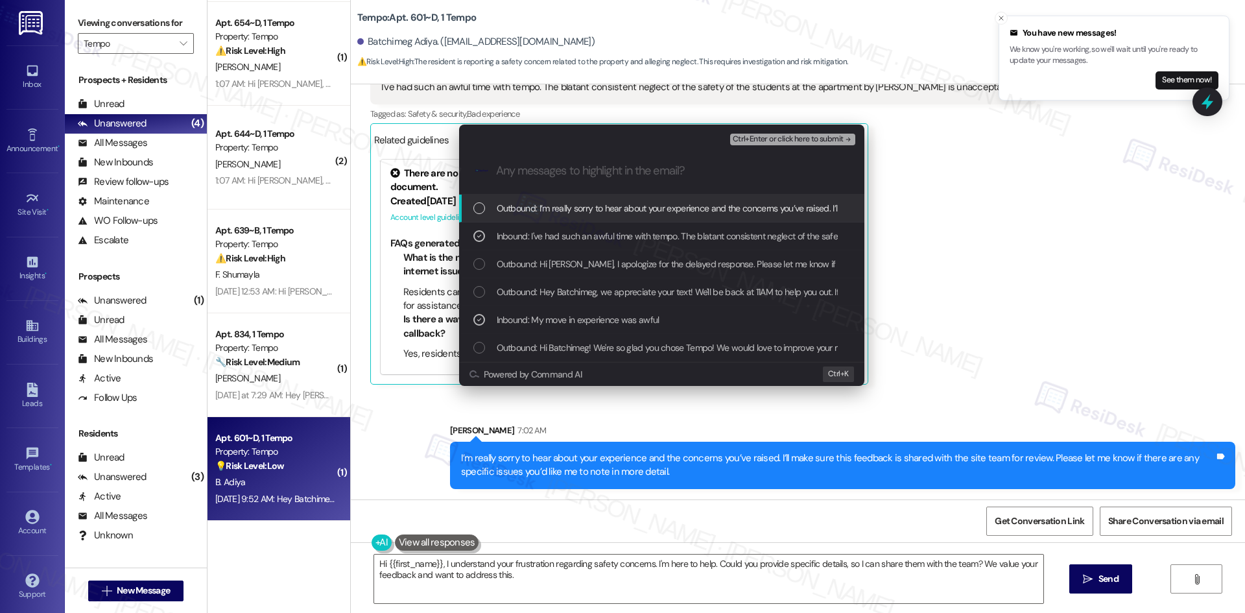
click at [826, 136] on span "Ctrl+Enter or click here to submit" at bounding box center [788, 139] width 111 height 9
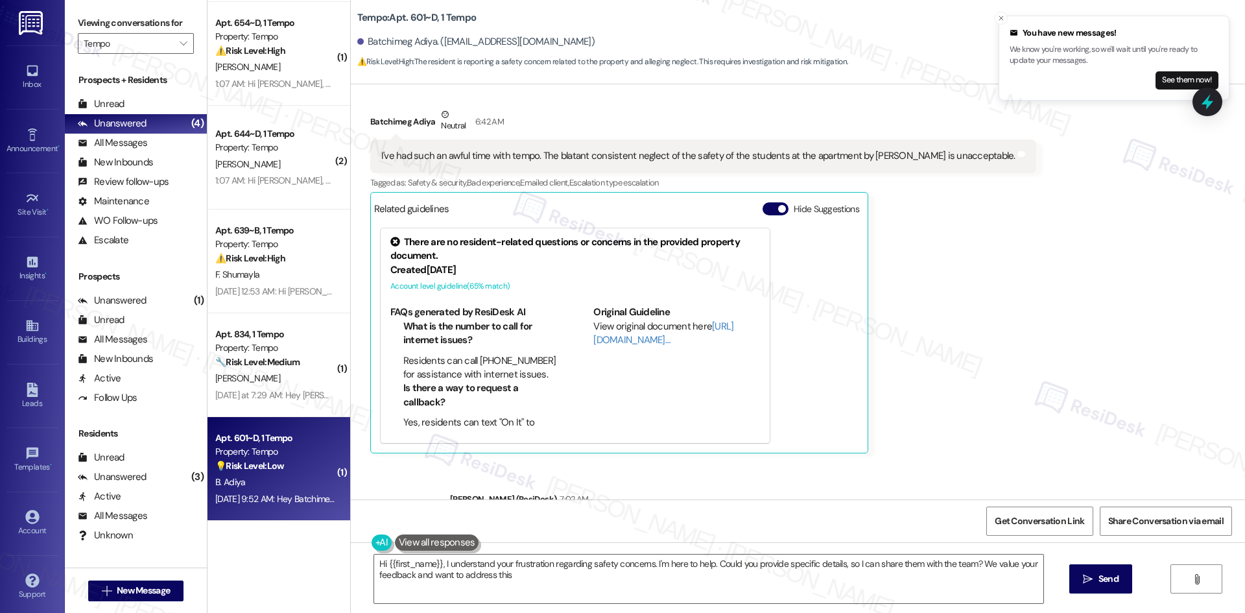
type textarea "Hi {{first_name}}, I understand your frustration regarding safety concerns. I'm…"
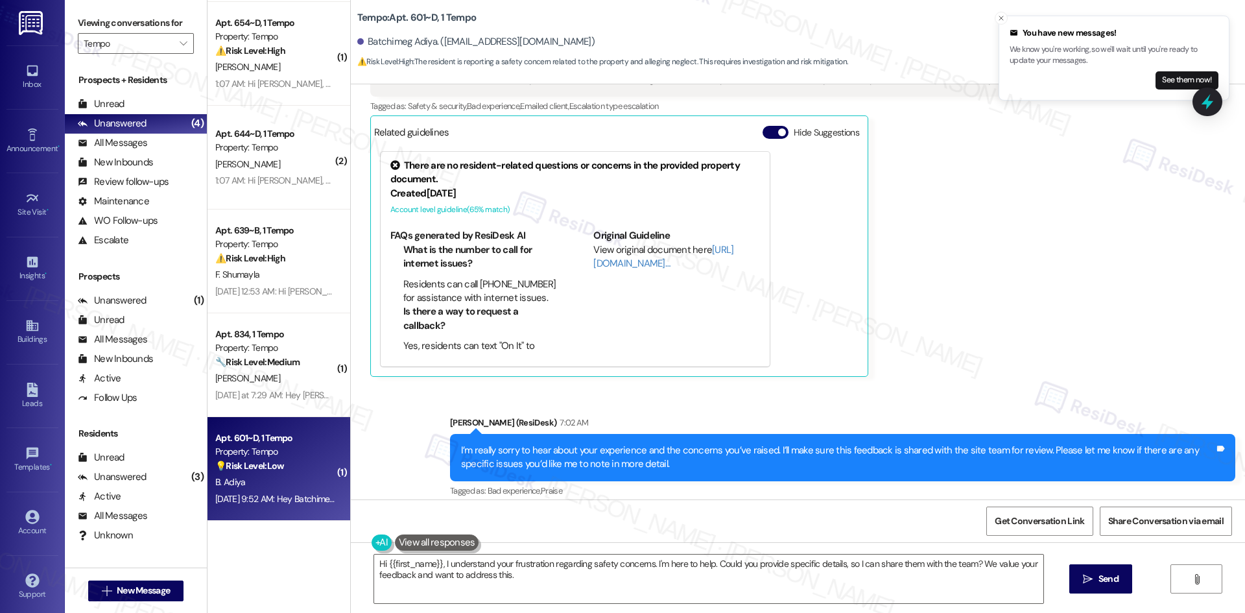
scroll to position [645, 0]
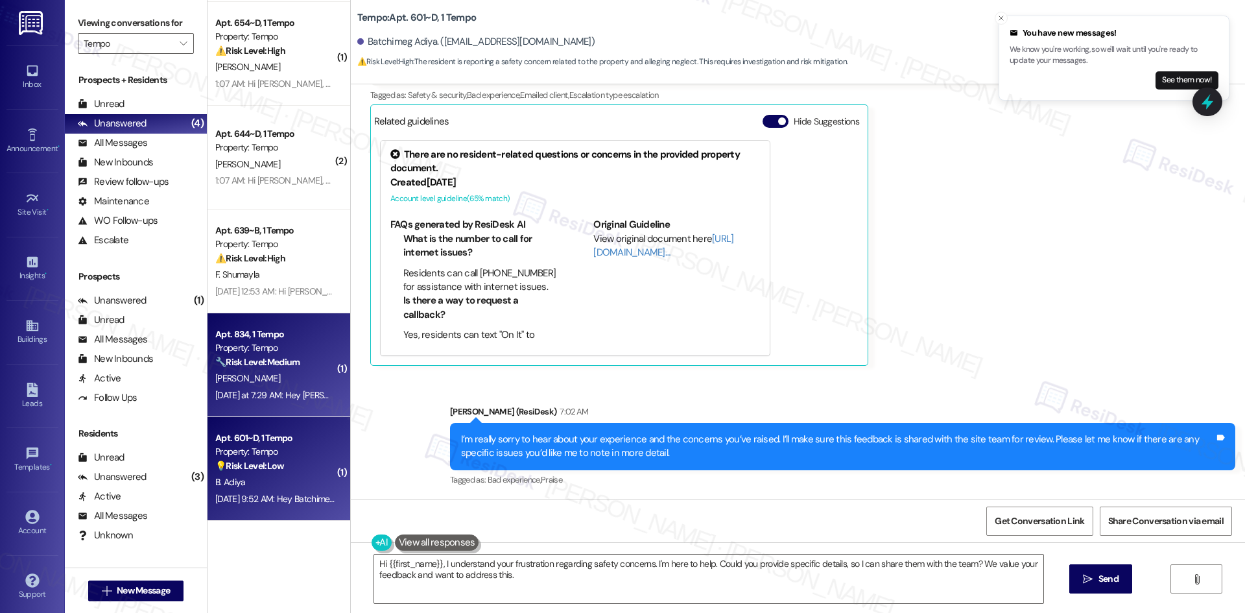
click at [281, 367] on strong "🔧 Risk Level: Medium" at bounding box center [257, 362] width 84 height 12
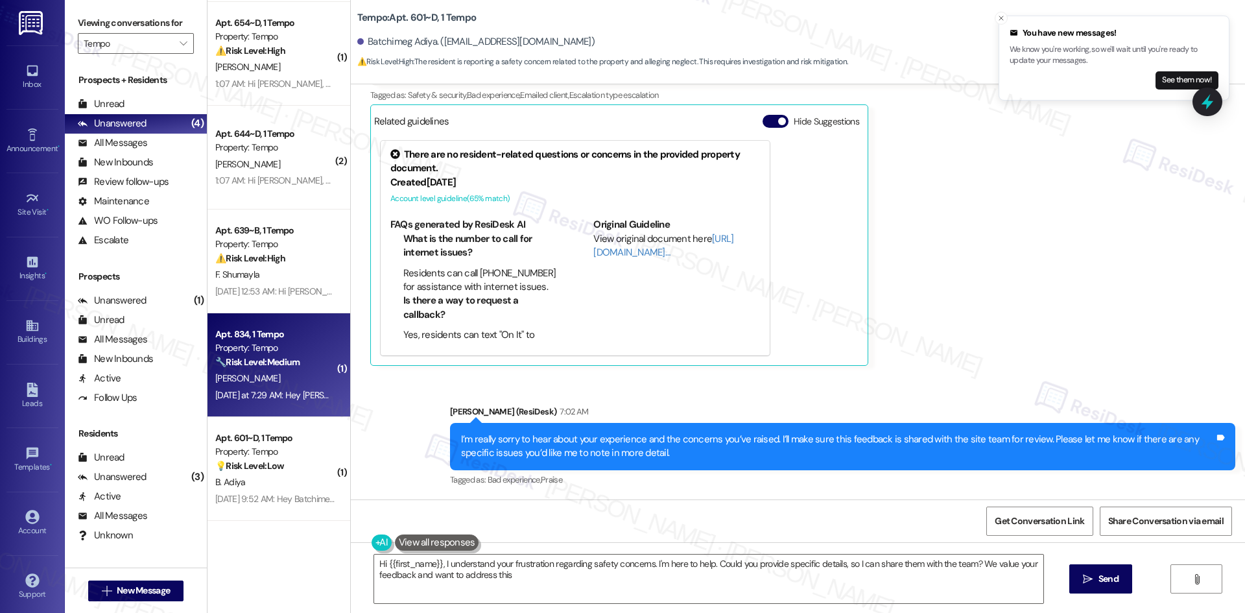
type textarea "Hi {{first_name}}, I understand your frustration regarding safety concerns. I'm…"
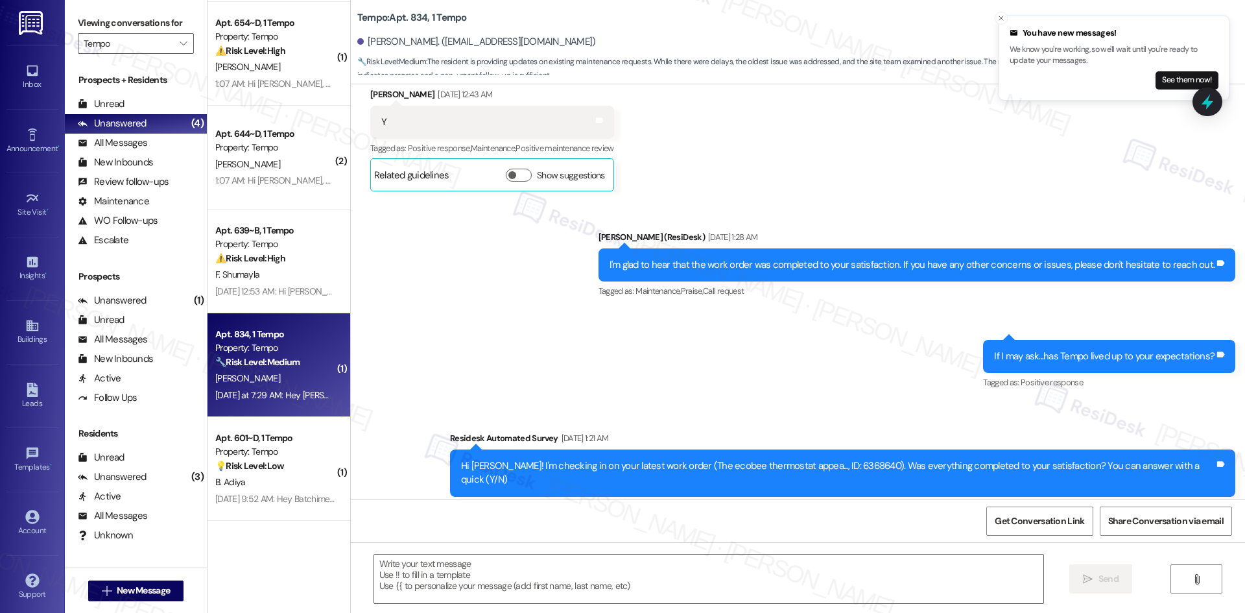
type textarea "Fetching suggested responses. Please feel free to read through the conversation…"
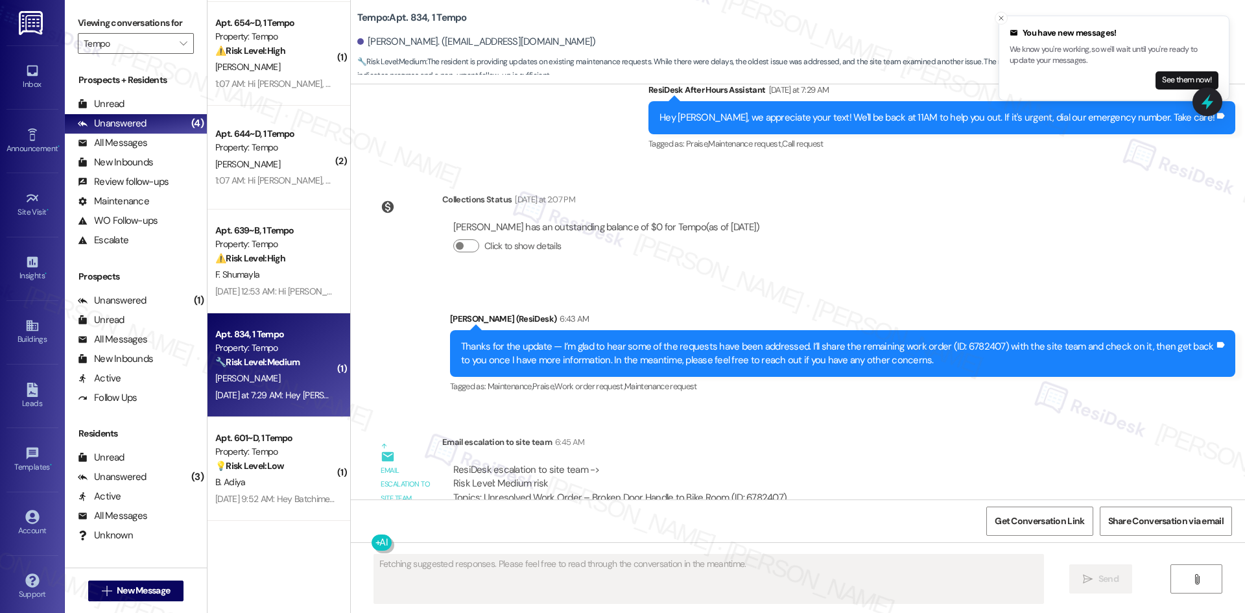
scroll to position [3146, 0]
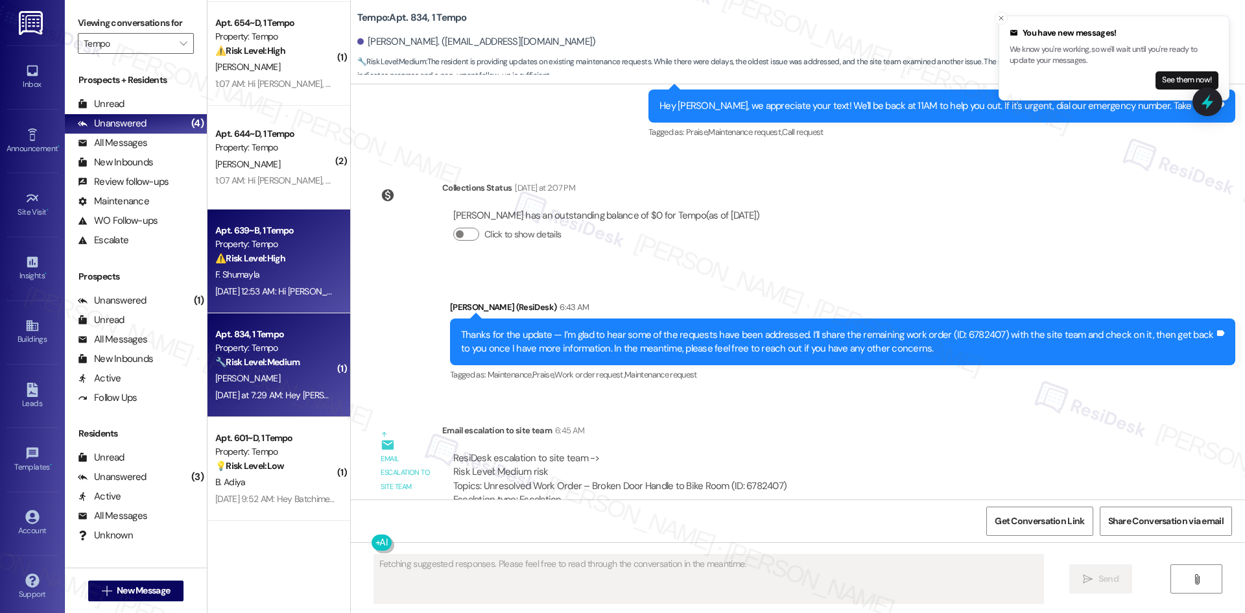
click at [250, 289] on div "Sep 09, 2025 at 12:53 AM: Hi Fnu, how are you? We're checking in to ask if you …" at bounding box center [661, 291] width 893 height 12
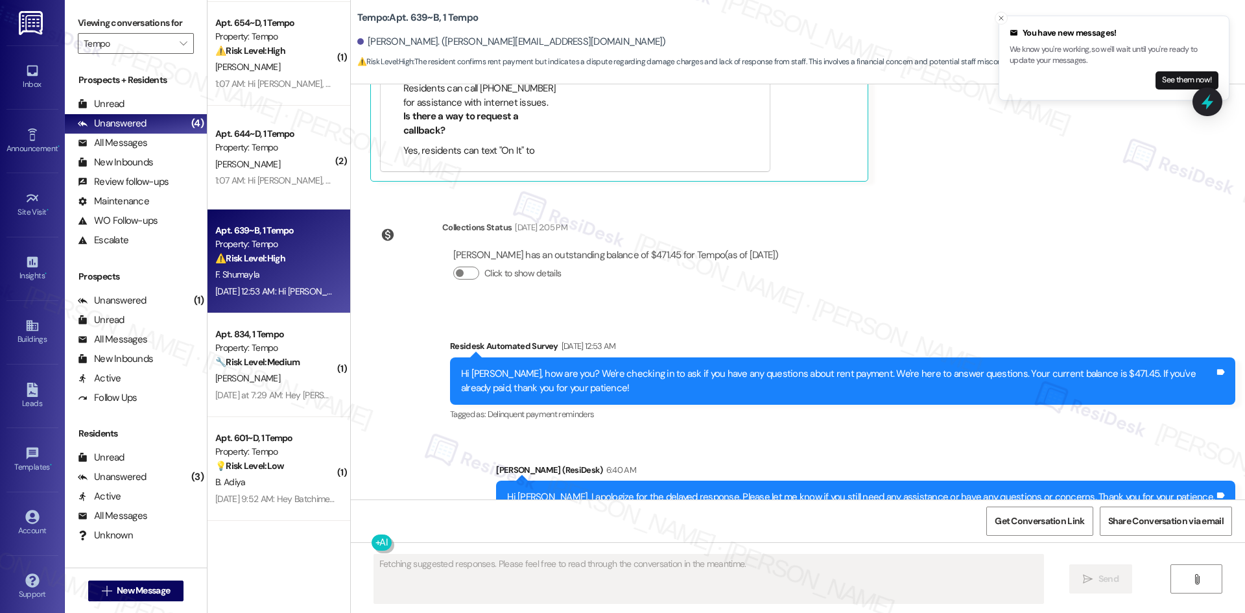
scroll to position [2853, 0]
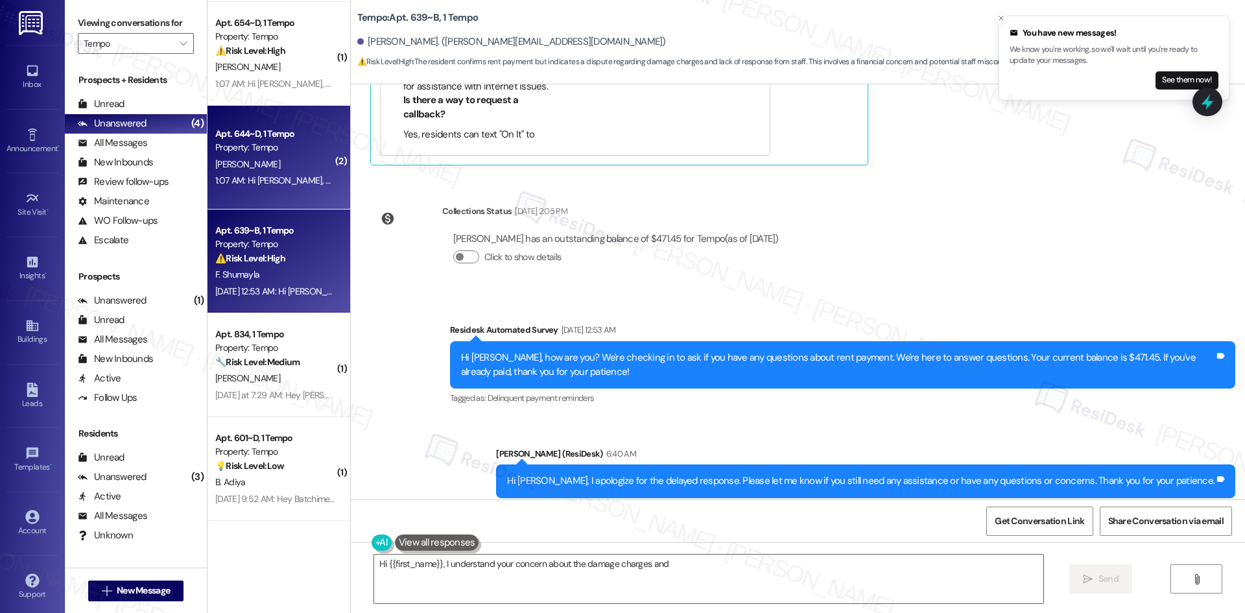
type textarea "Hi {{first_name}}, I understand your concern about the damage charges and"
click at [265, 180] on div "1:07 AM: Hi Shubham, a gentle reminder that your rent is due and your current b…" at bounding box center [667, 180] width 904 height 12
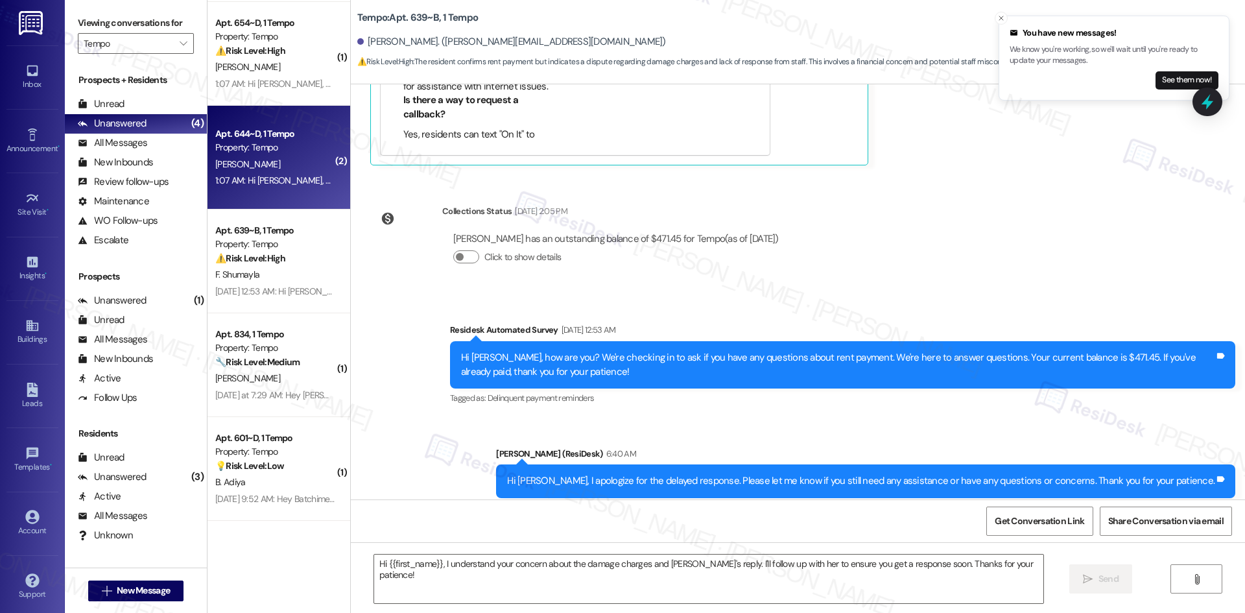
type textarea "Fetching suggested responses. Please feel free to read through the conversation…"
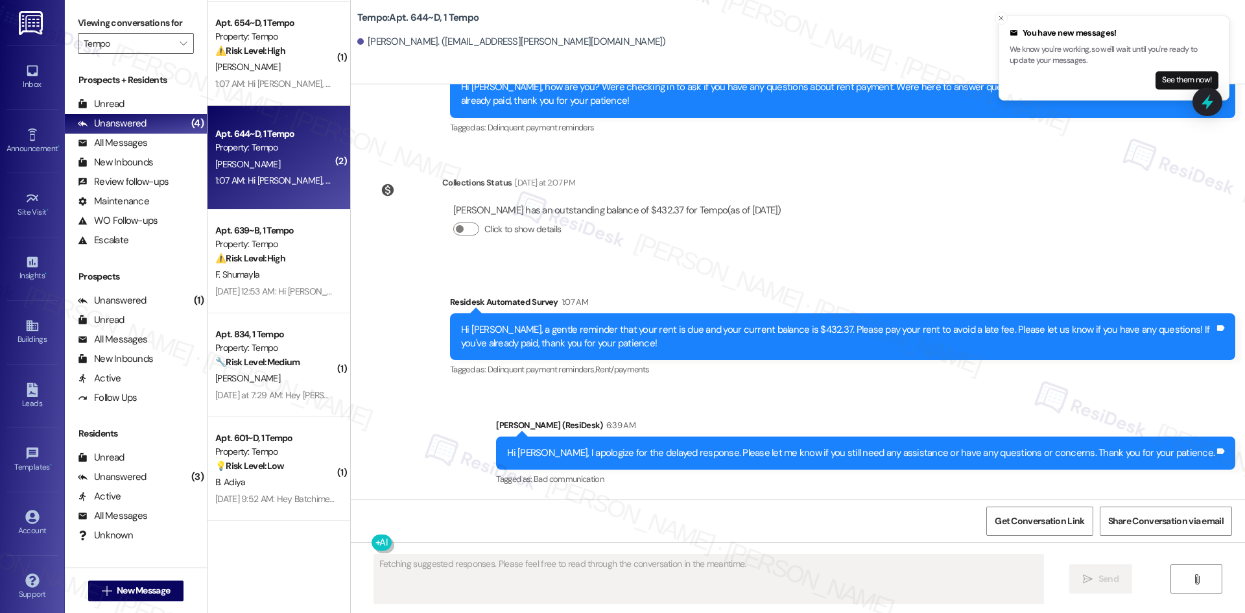
scroll to position [2457, 0]
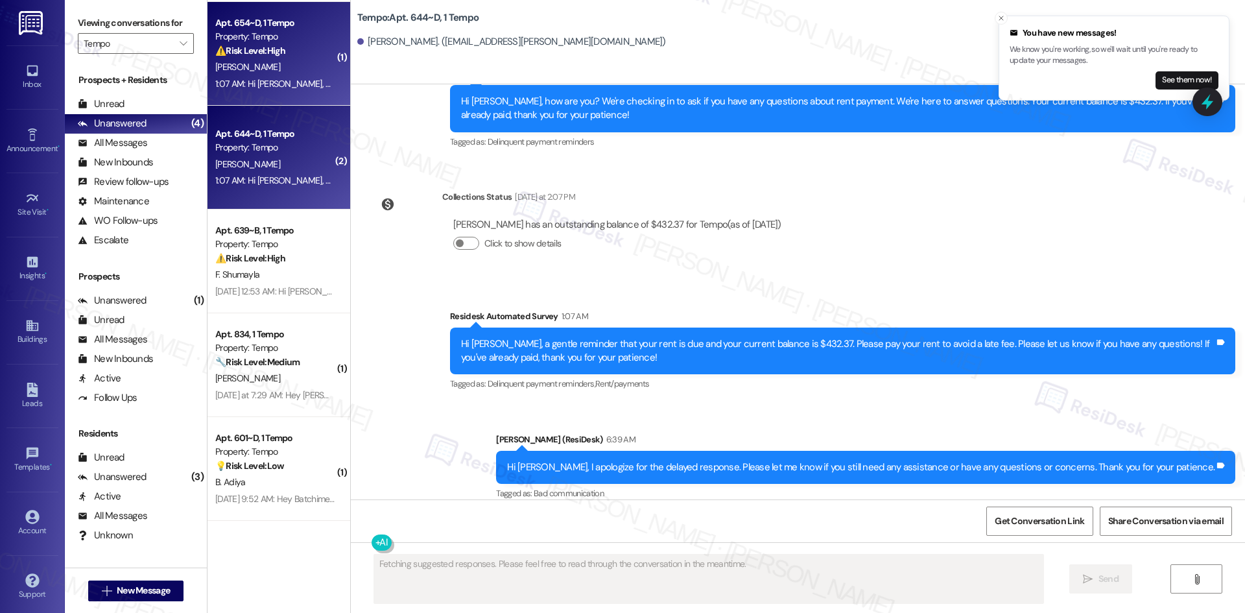
click at [229, 69] on span "C. Mancini" at bounding box center [247, 67] width 65 height 12
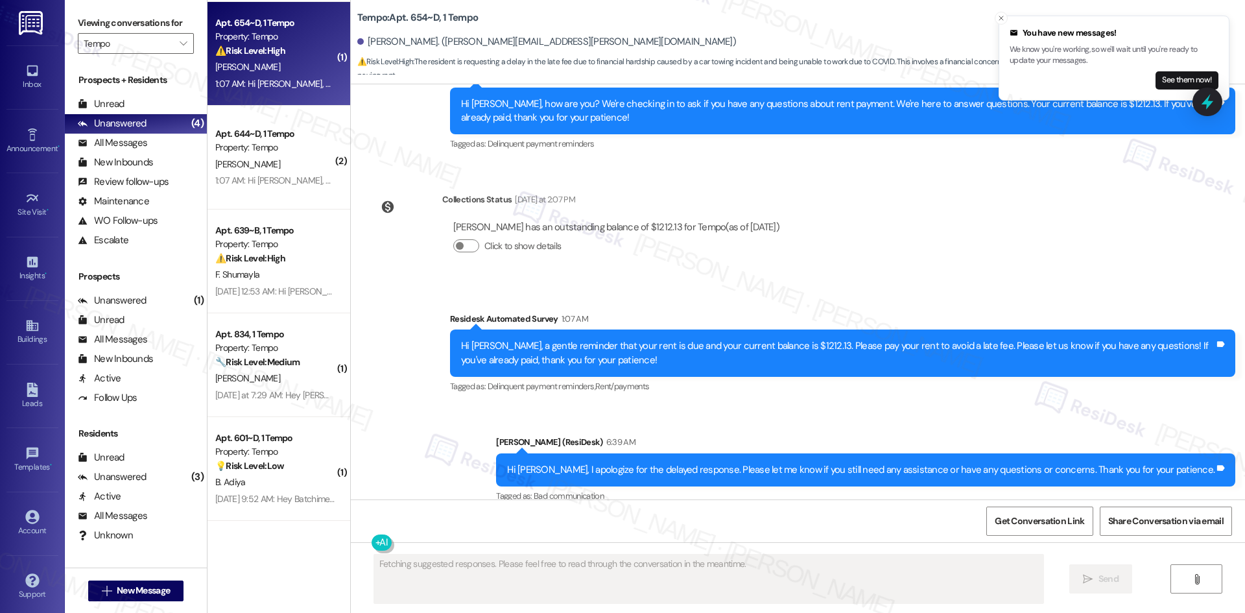
scroll to position [3290, 0]
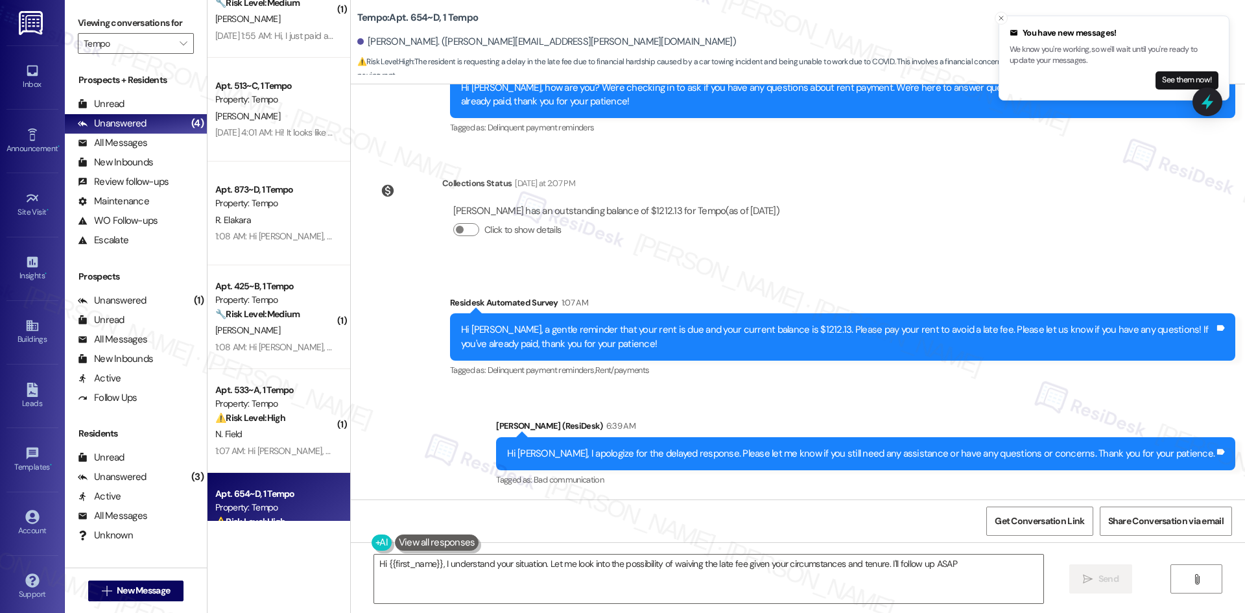
type textarea "Hi {{first_name}}, I understand your situation. Let me look into the possibilit…"
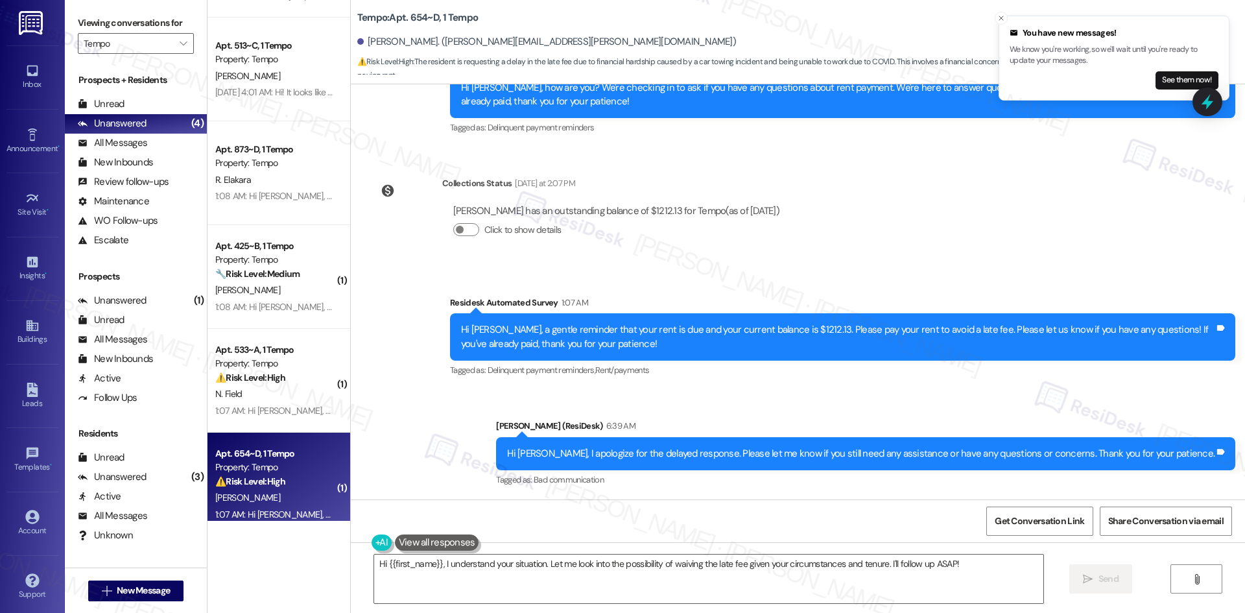
scroll to position [750, 0]
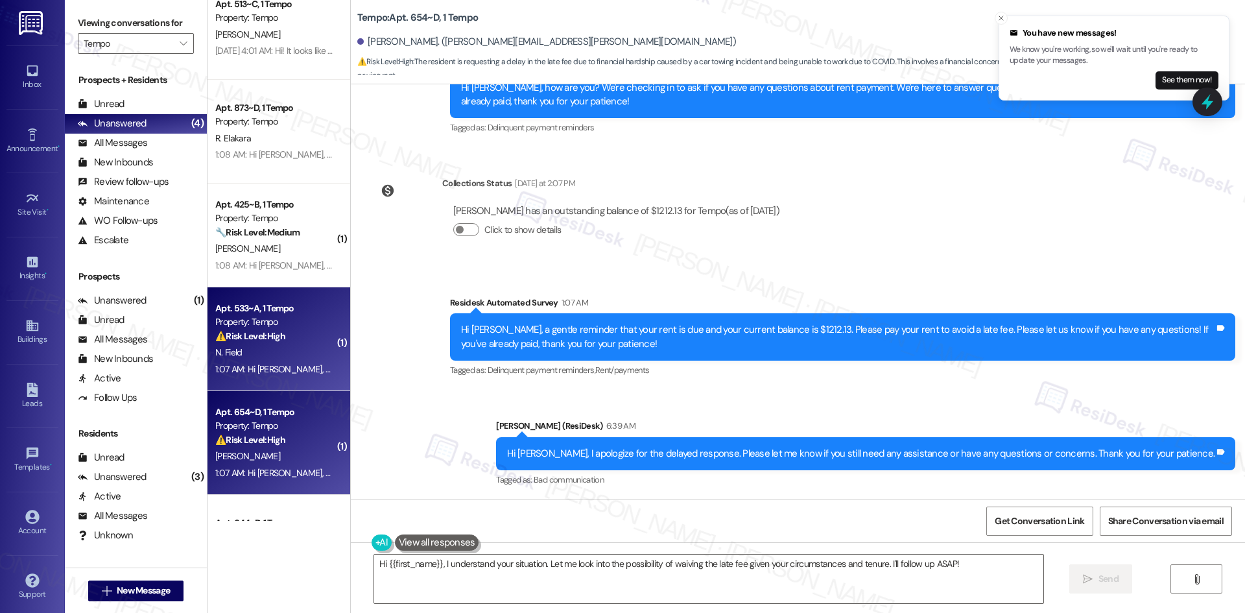
click at [279, 348] on div "N. Field" at bounding box center [275, 352] width 123 height 16
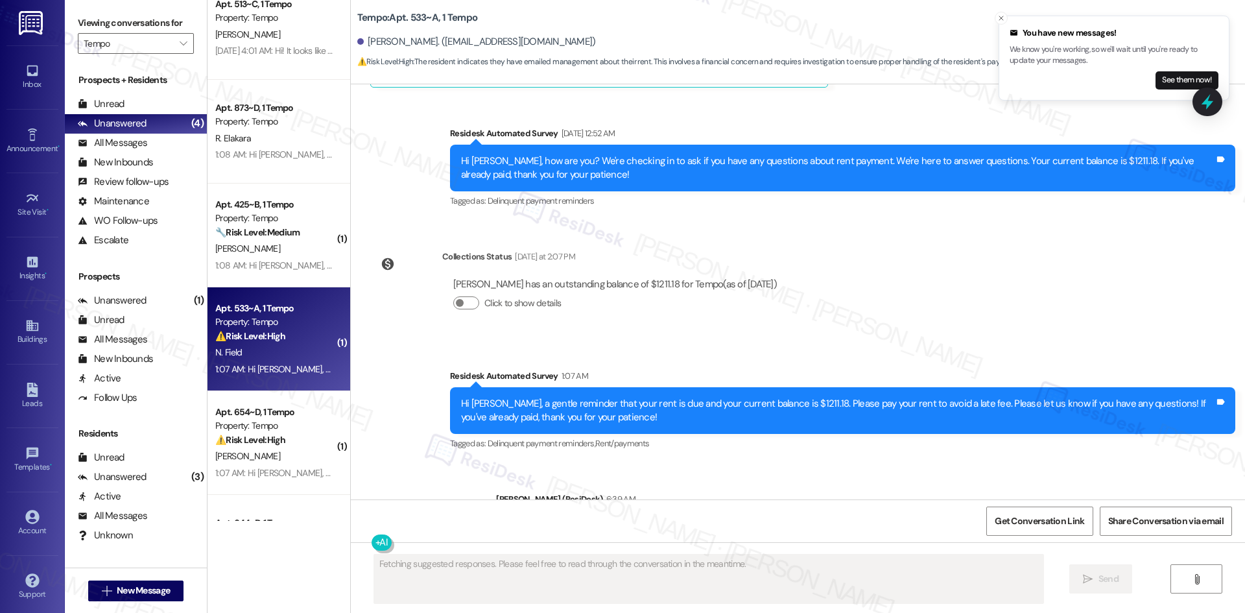
scroll to position [1809, 0]
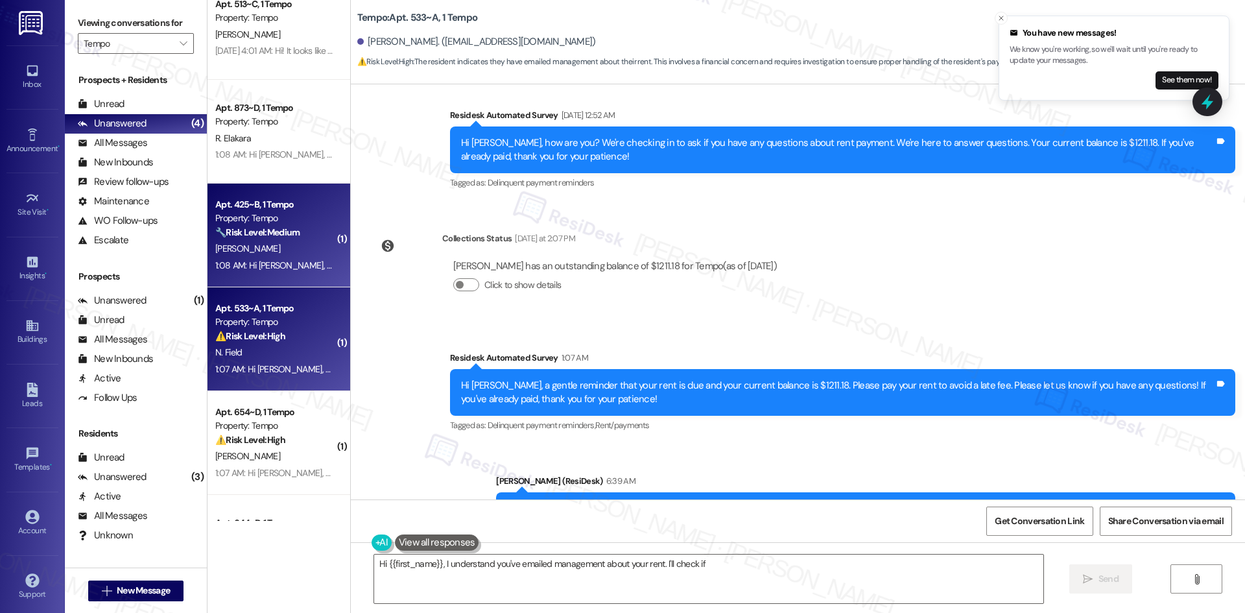
type textarea "Hi {{first_name}}, I understand you've emailed management about your rent. I'll…"
click at [260, 265] on div "1:08 AM: Hi Abdullah, a gentle reminder that your rent is due and your current …" at bounding box center [667, 265] width 905 height 12
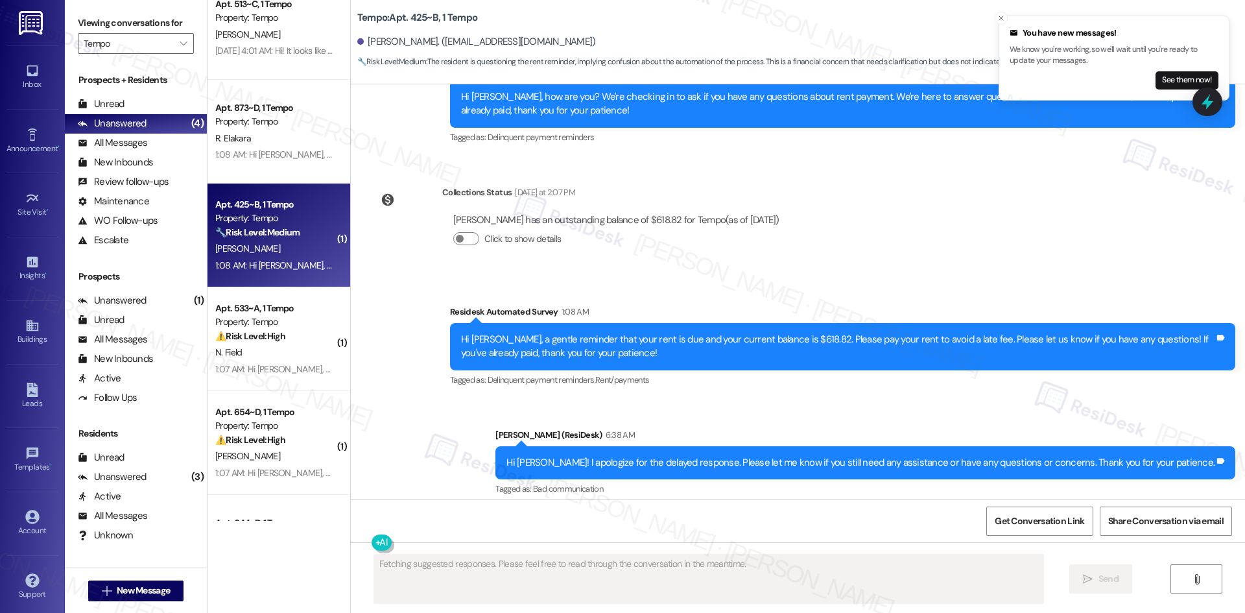
scroll to position [4558, 0]
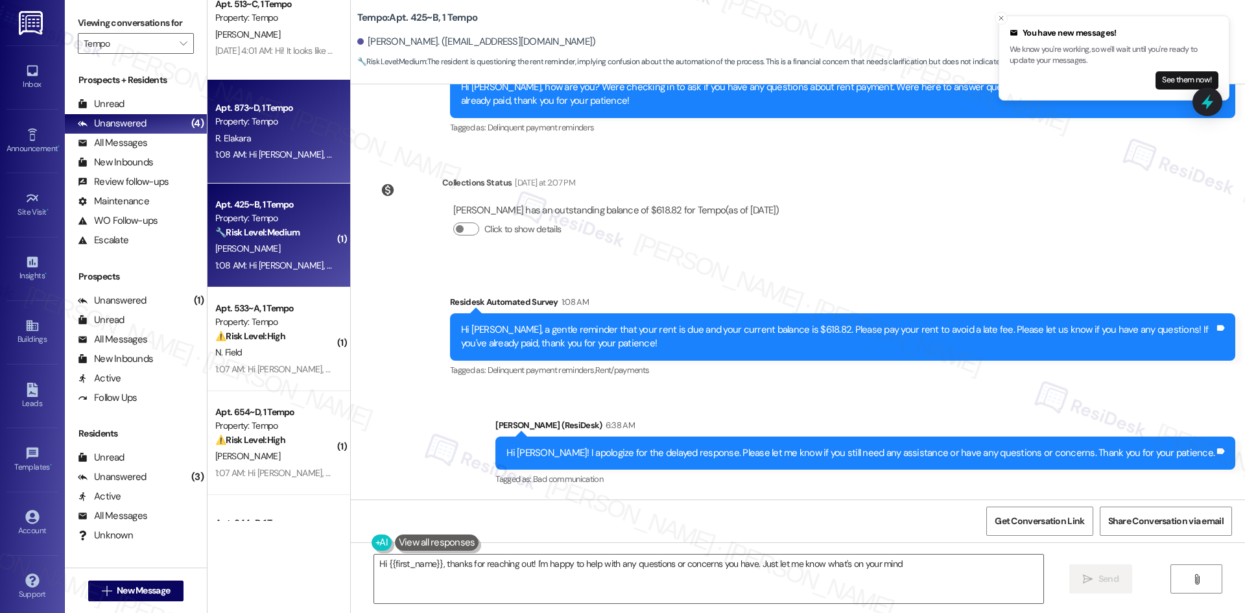
type textarea "Hi {{first_name}}, thanks for reaching out! I'm happy to help with any question…"
click at [242, 147] on div "1:08 AM: Hi Roshan, a gentle reminder that your rent is due and your current ba…" at bounding box center [275, 155] width 123 height 16
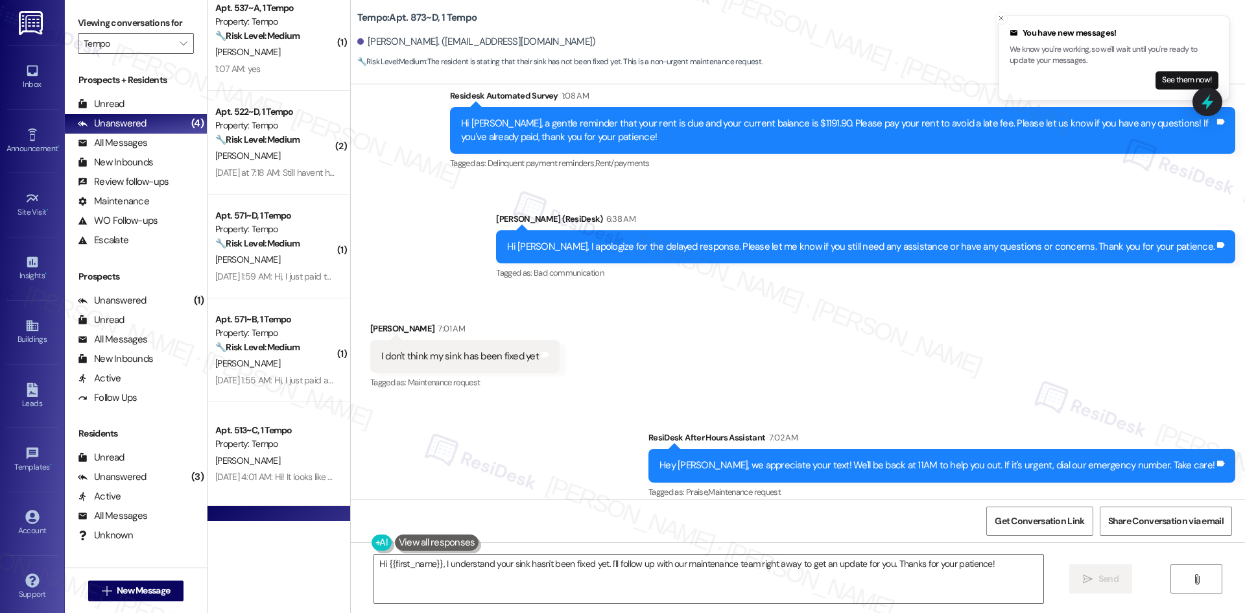
scroll to position [1355, 0]
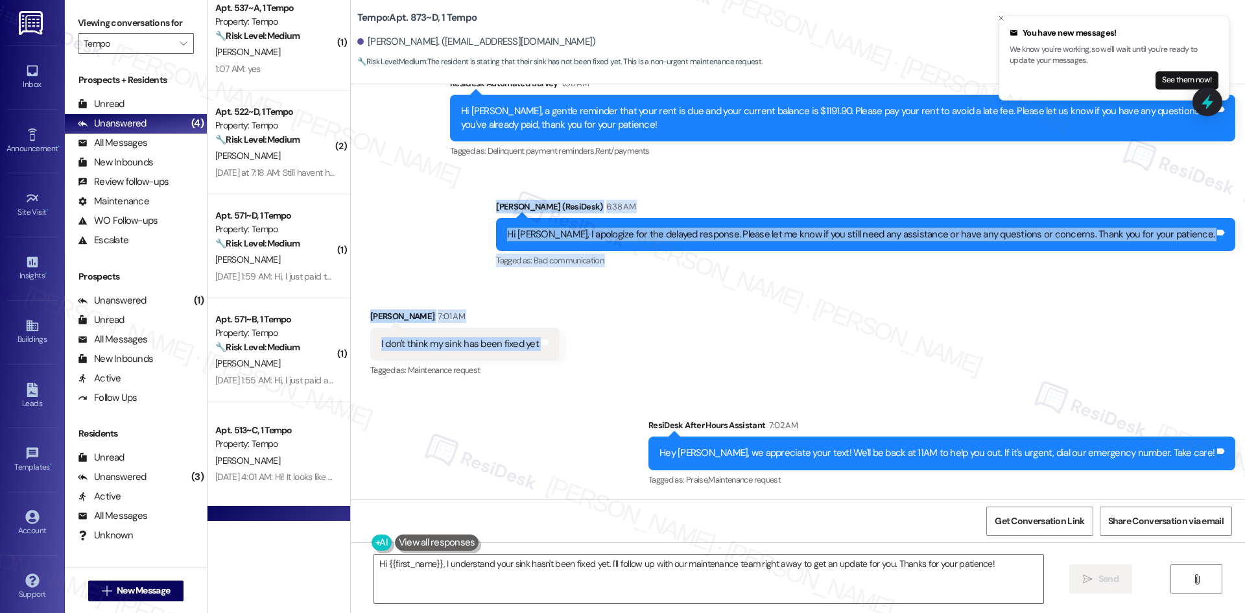
drag, startPoint x: 534, startPoint y: 202, endPoint x: 568, endPoint y: 351, distance: 152.9
click at [568, 351] on div "WO Lease started Aug 18, 2025 at 8:00 AM Show details Survey, sent via SMS Resi…" at bounding box center [798, 291] width 894 height 415
copy div "Sarah (ResiDesk) 6:38 AM Hi Roshan, I apologize for the delayed response. Pleas…"
drag, startPoint x: 480, startPoint y: 285, endPoint x: 484, endPoint y: 292, distance: 8.7
click at [480, 285] on div "Received via SMS Roshan Elakara 7:01 AM I don't think my sink has been fixed ye…" at bounding box center [798, 335] width 894 height 110
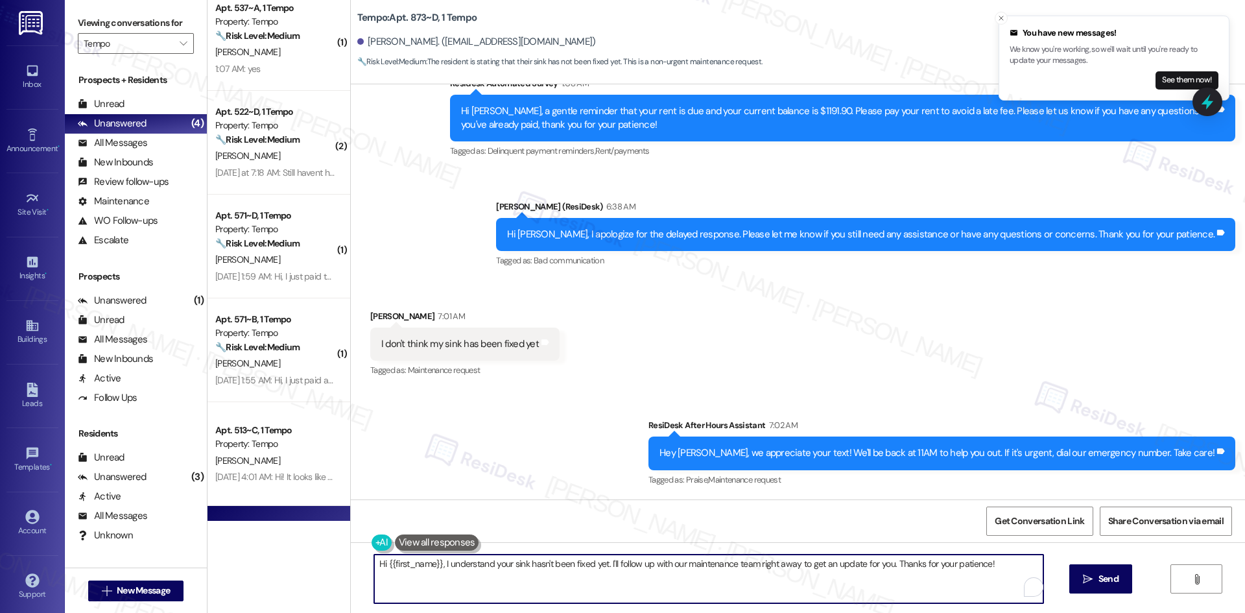
click at [624, 591] on textarea "Hi {{first_name}}, I understand your sink hasn't been fixed yet. I'll follow up…" at bounding box center [708, 578] width 669 height 49
paste textarea "I’m sorry to hear the sink still isn’t fixed. Could you describe the issue in a…"
type textarea "I’m sorry to hear the sink still isn’t fixed. Could you describe the issue in a…"
click at [1083, 580] on span "Send" at bounding box center [1095, 579] width 25 height 14
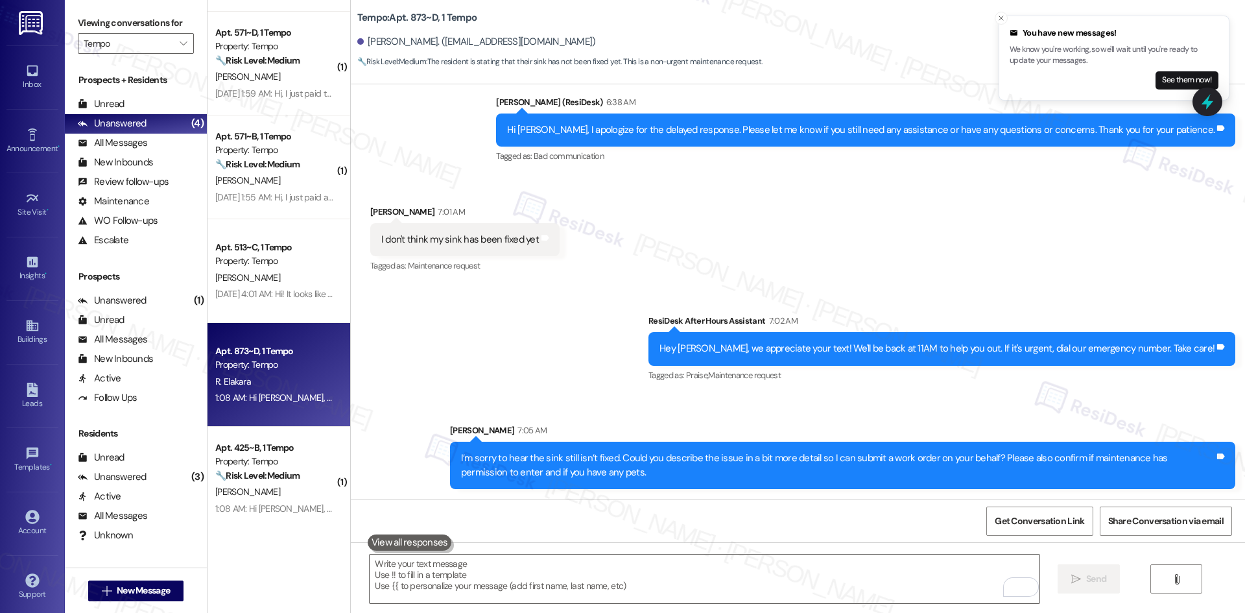
scroll to position [454, 0]
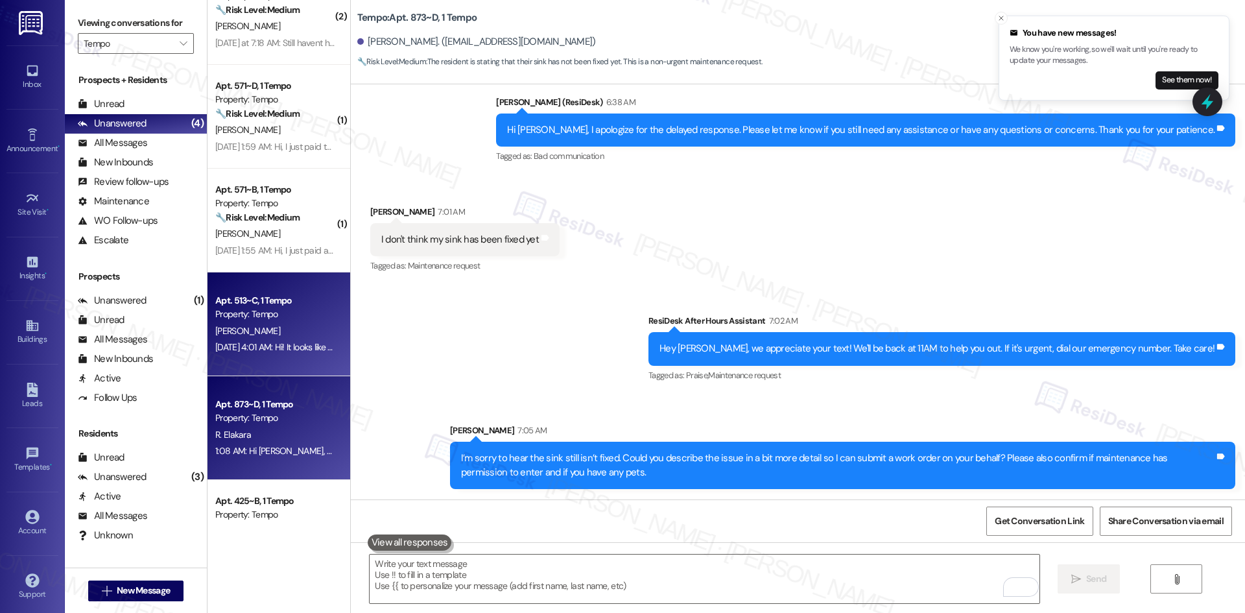
click at [301, 316] on div "Property: Tempo" at bounding box center [275, 314] width 120 height 14
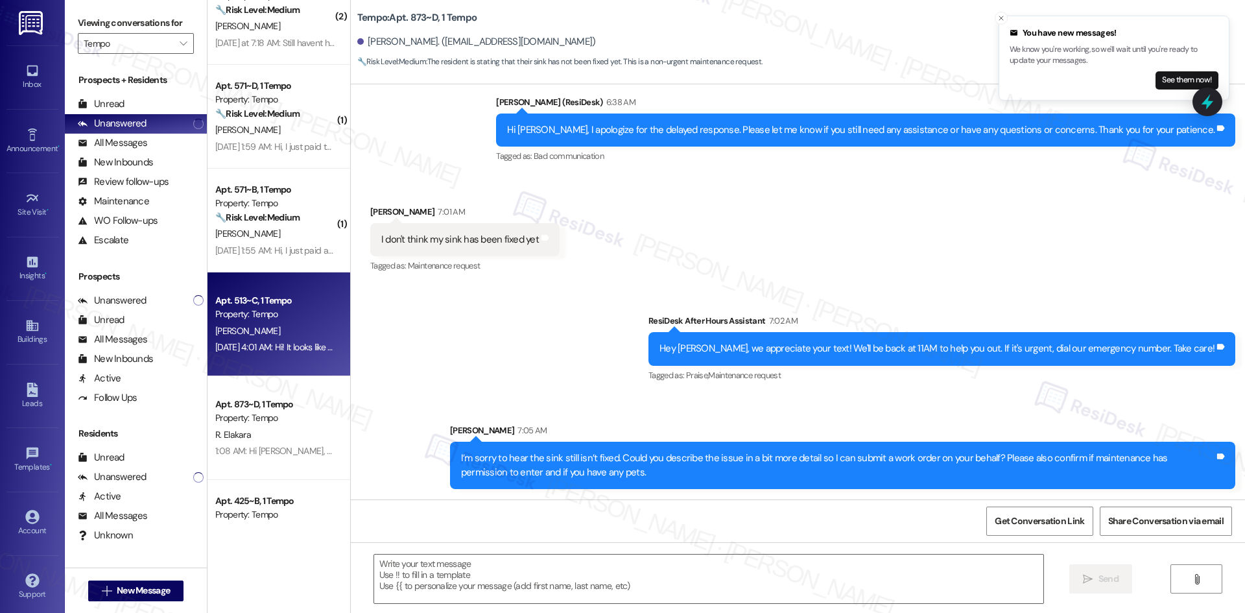
type textarea "Fetching suggested responses. Please feel free to read through the conversation…"
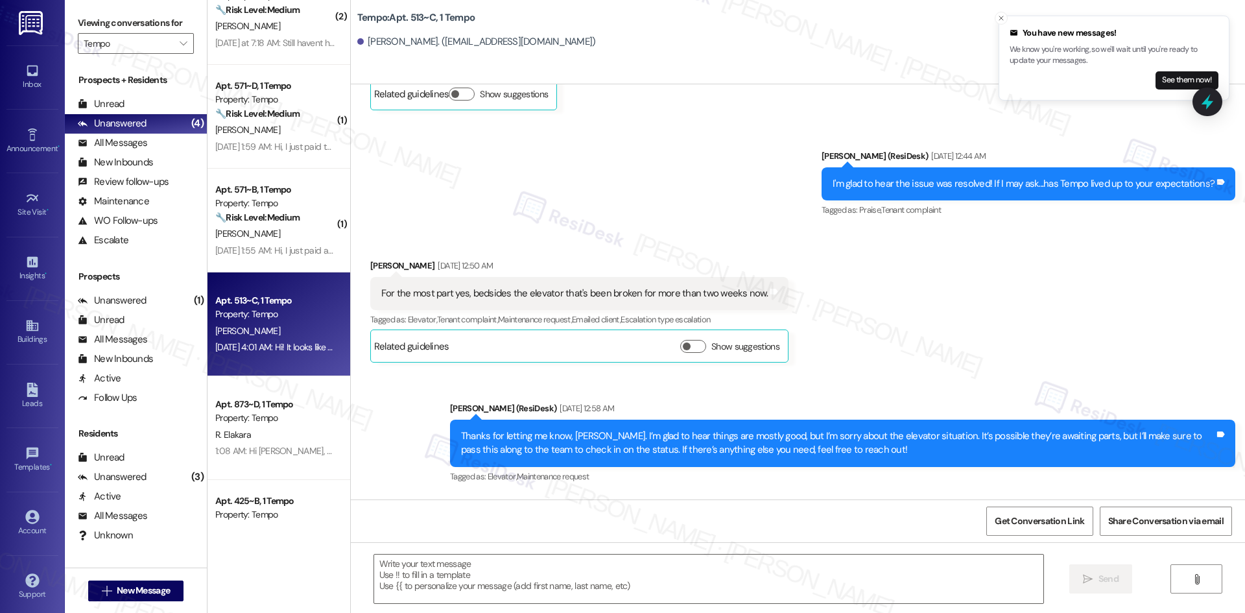
type textarea "Fetching suggested responses. Please feel free to read through the conversation…"
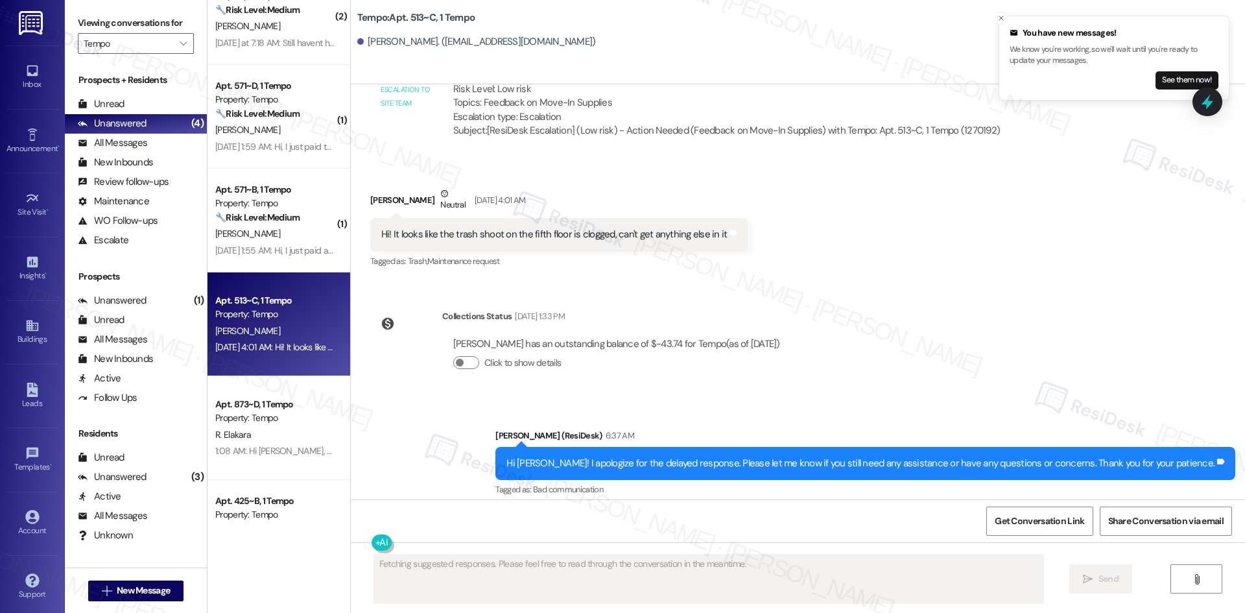
scroll to position [2071, 0]
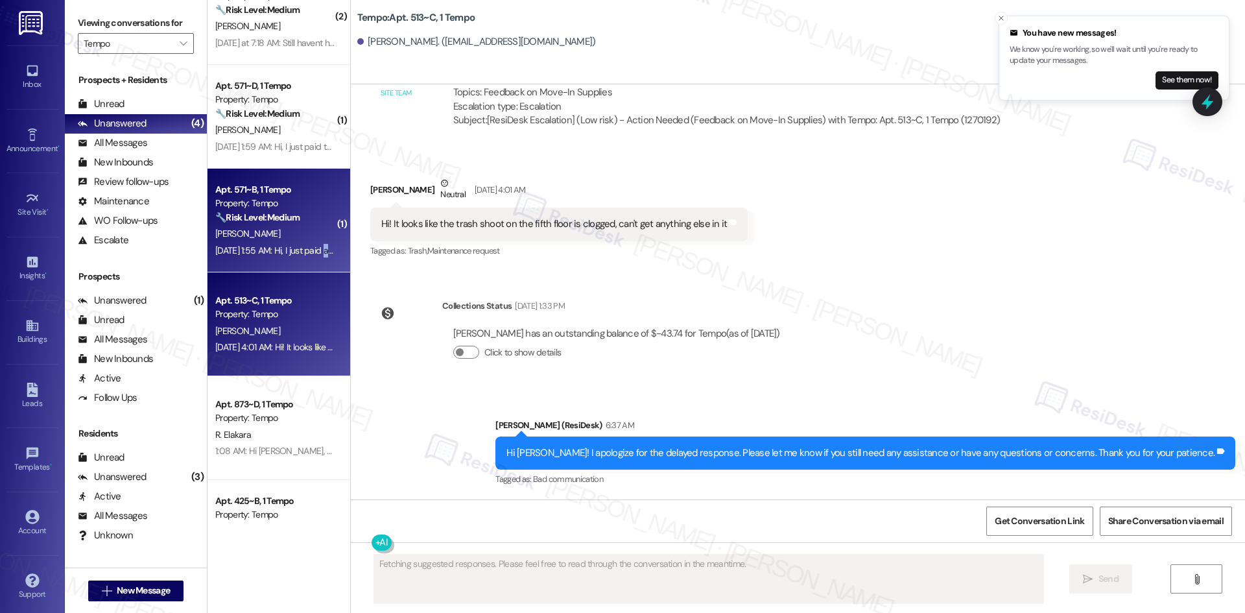
click at [316, 265] on div "Apt. 571~B, 1 Tempo Property: Tempo 🔧 Risk Level: Medium The resident is confir…" at bounding box center [278, 221] width 143 height 104
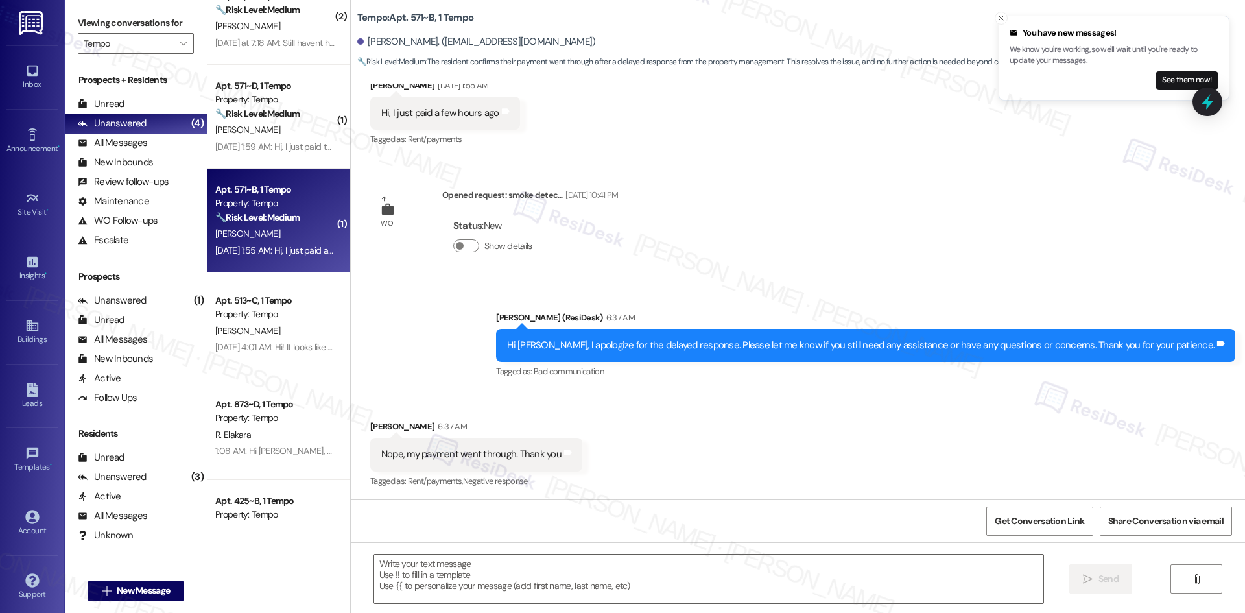
scroll to position [246, 0]
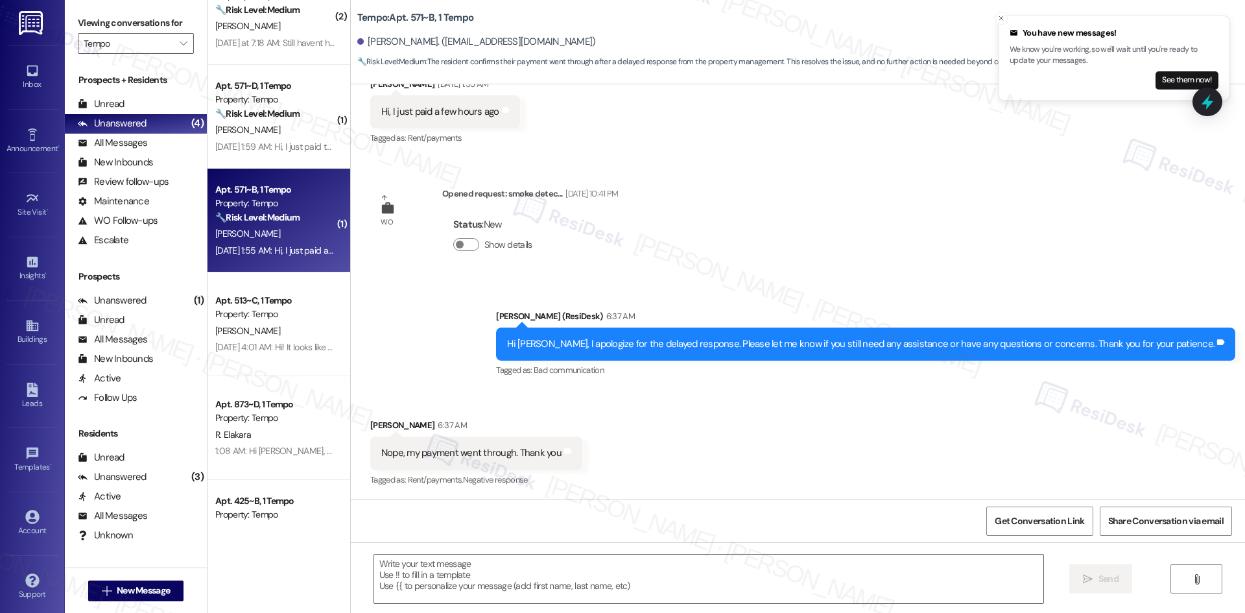
click at [394, 307] on div "Sent via SMS Sarah (ResiDesk) 6:37 AM Hi Ethan, I apologize for the delayed res…" at bounding box center [798, 335] width 894 height 110
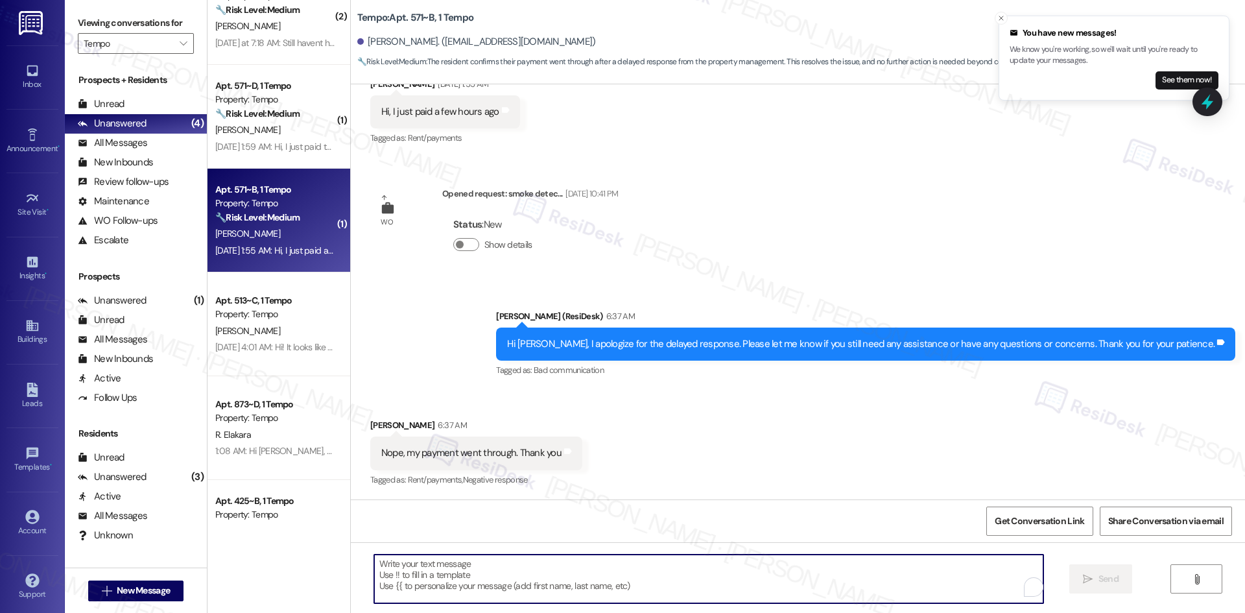
click at [483, 583] on textarea "To enrich screen reader interactions, please activate Accessibility in Grammarl…" at bounding box center [708, 578] width 669 height 49
paste textarea "Thank you for letting us know! We appreciate it, and if you have any questions …"
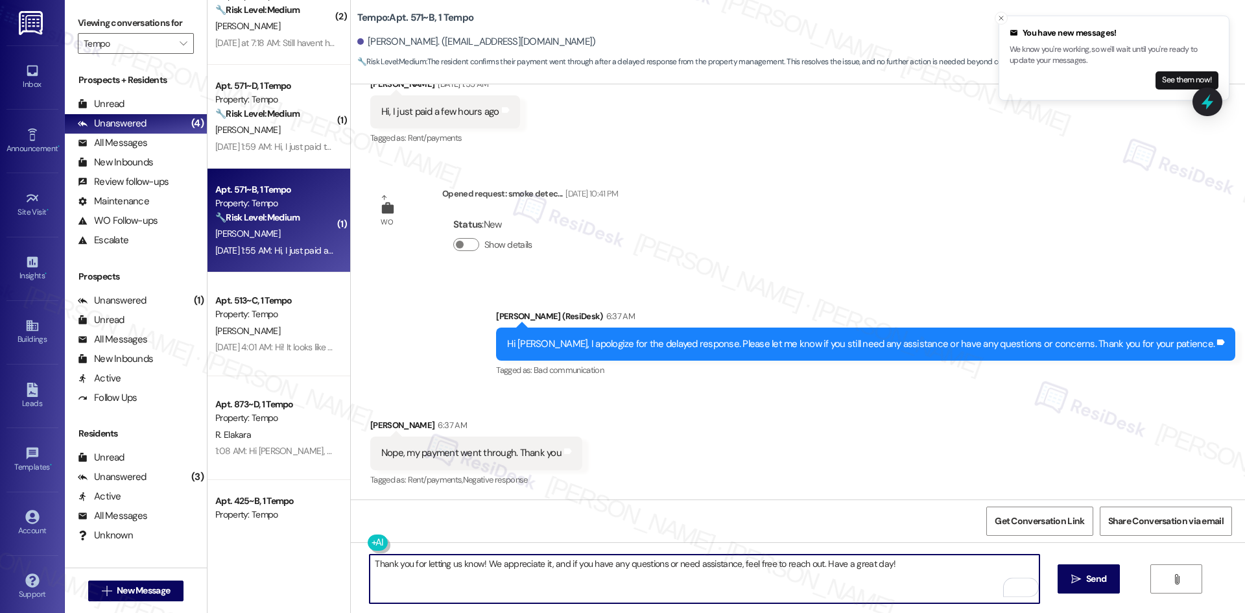
click at [864, 576] on textarea "Thank you for letting us know! We appreciate it, and if you have any questions …" at bounding box center [704, 578] width 669 height 49
type textarea "Thank you for letting us know! We appreciate it, and if you have any questions …"
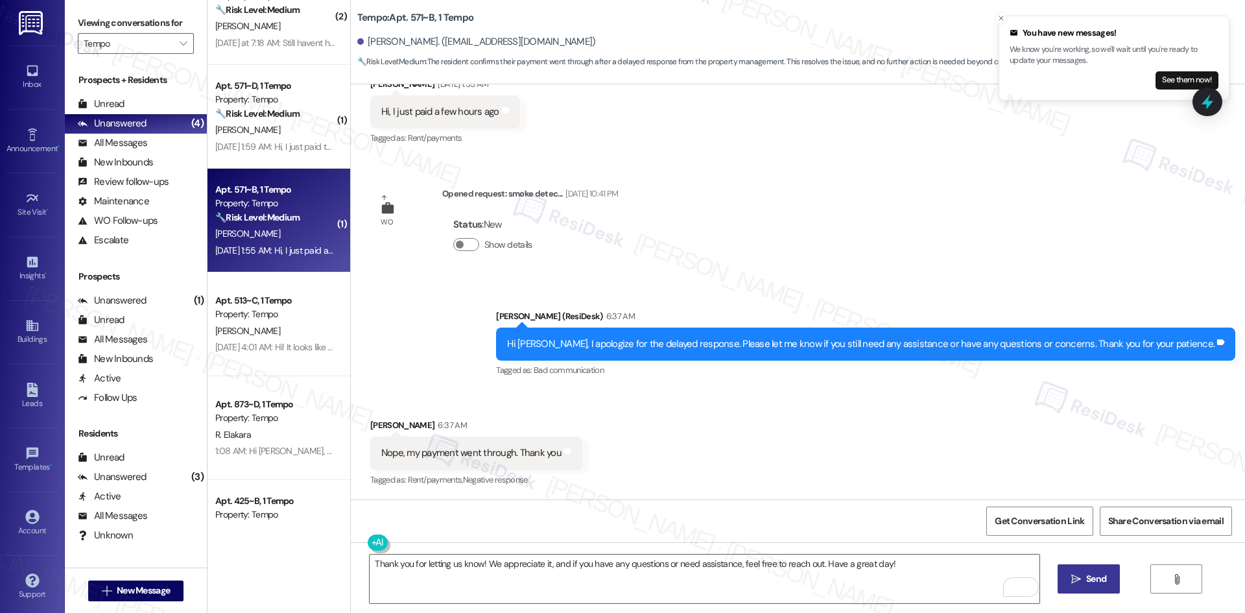
click at [1088, 574] on span "Send" at bounding box center [1096, 579] width 20 height 14
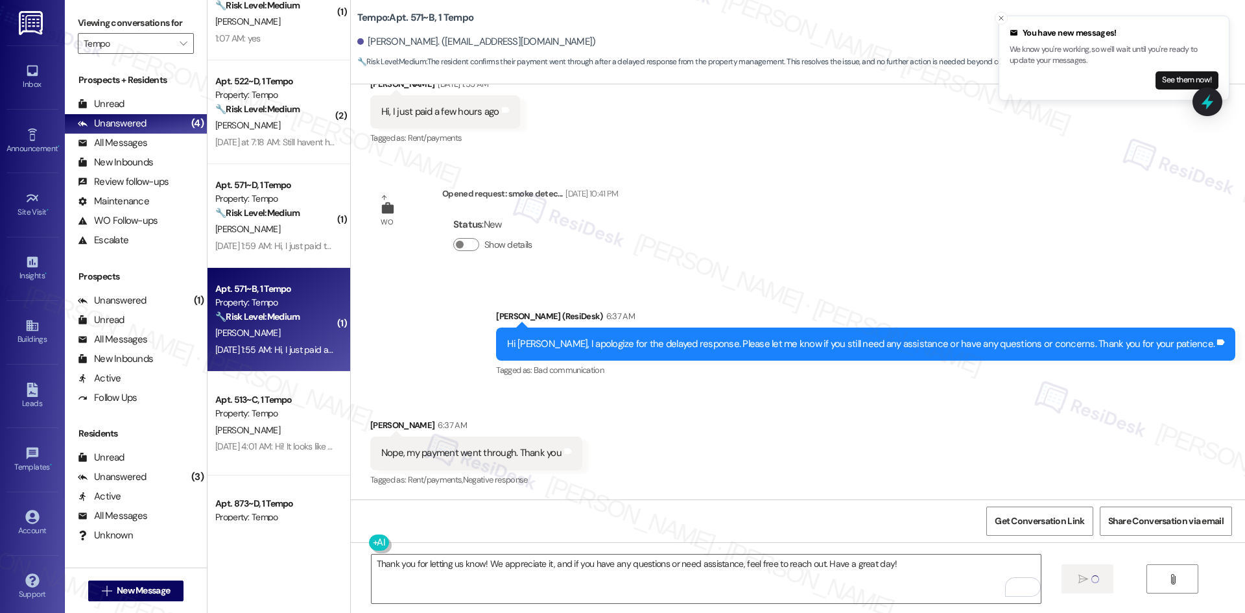
scroll to position [324, 0]
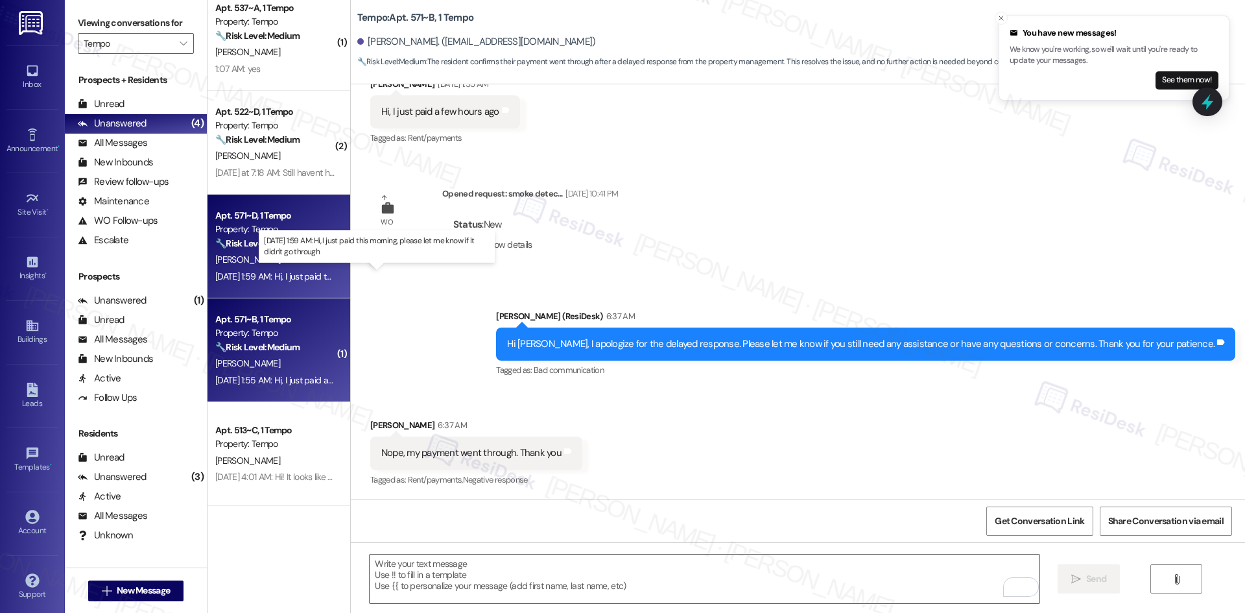
click at [296, 274] on div "Sep 06, 2025 at 1:59 AM: Hi, I just paid this morning, please let me know if it…" at bounding box center [369, 276] width 308 height 12
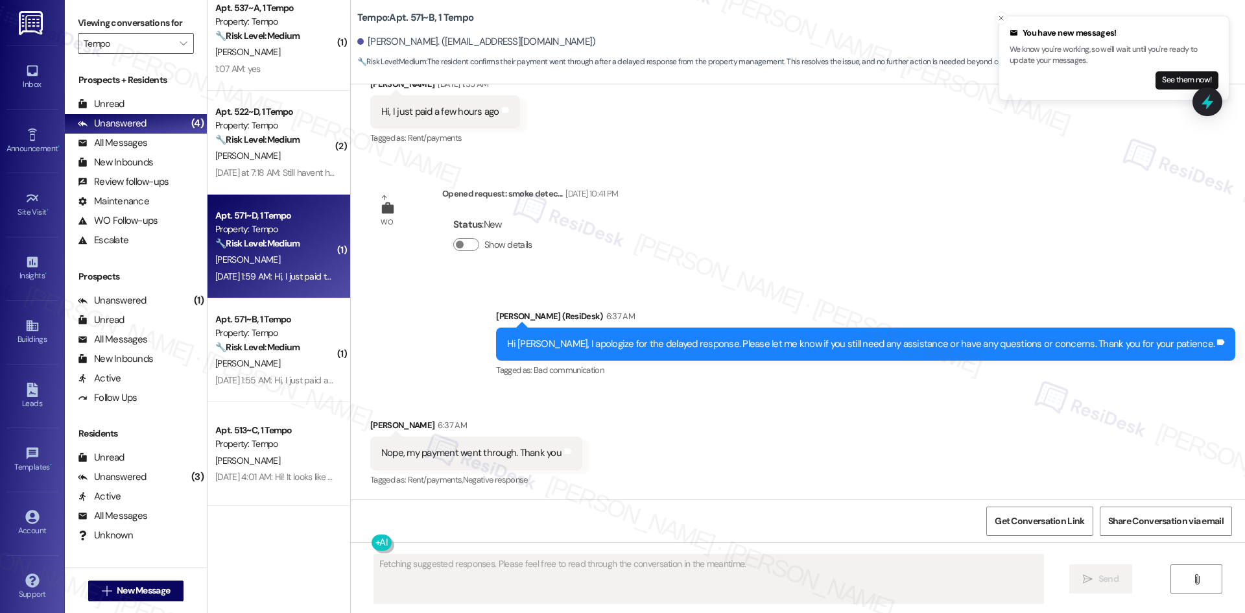
scroll to position [136, 0]
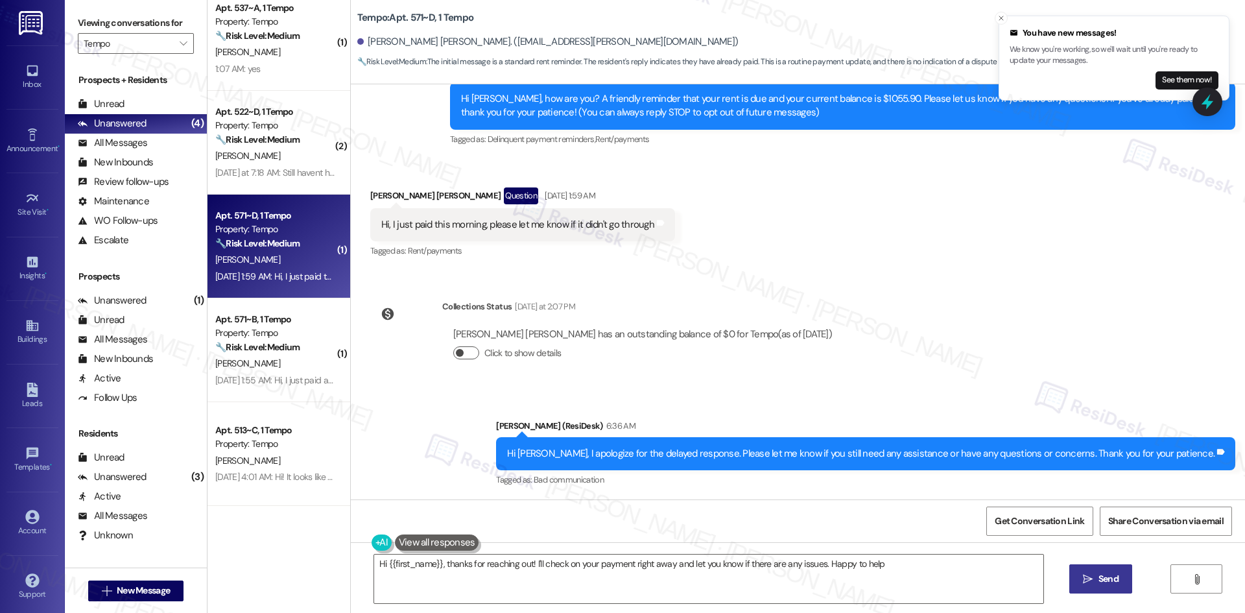
type textarea "Hi {{first_name}}, thanks for reaching out! I'll check on your payment right aw…"
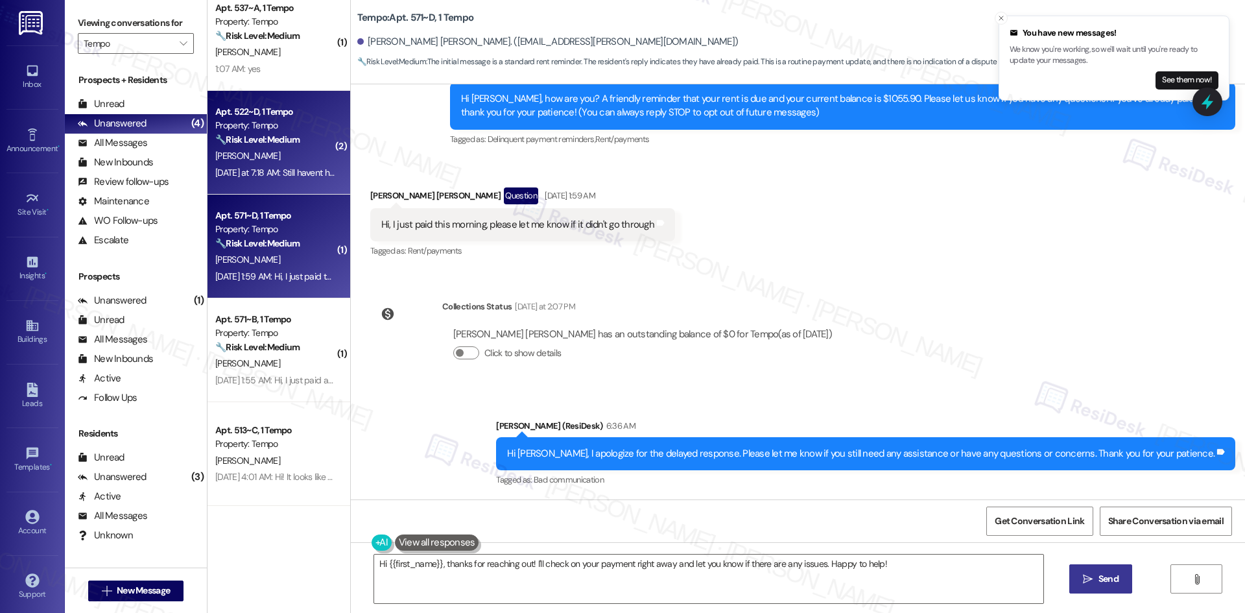
click at [303, 159] on div "S. Bhat" at bounding box center [275, 156] width 123 height 16
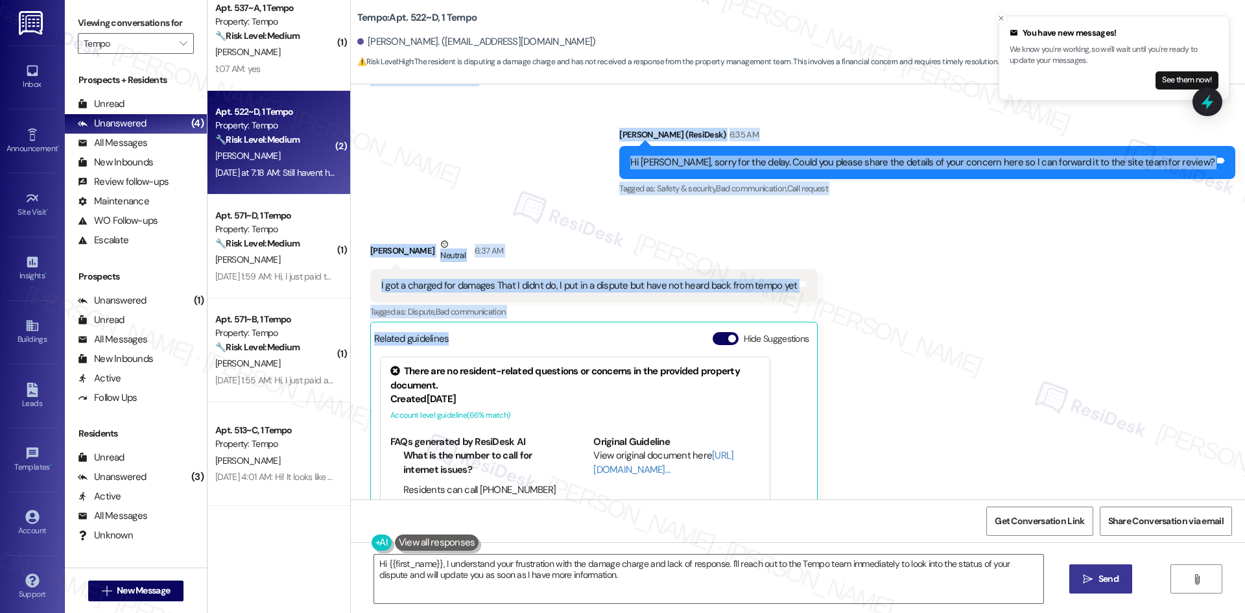
scroll to position [2945, 0]
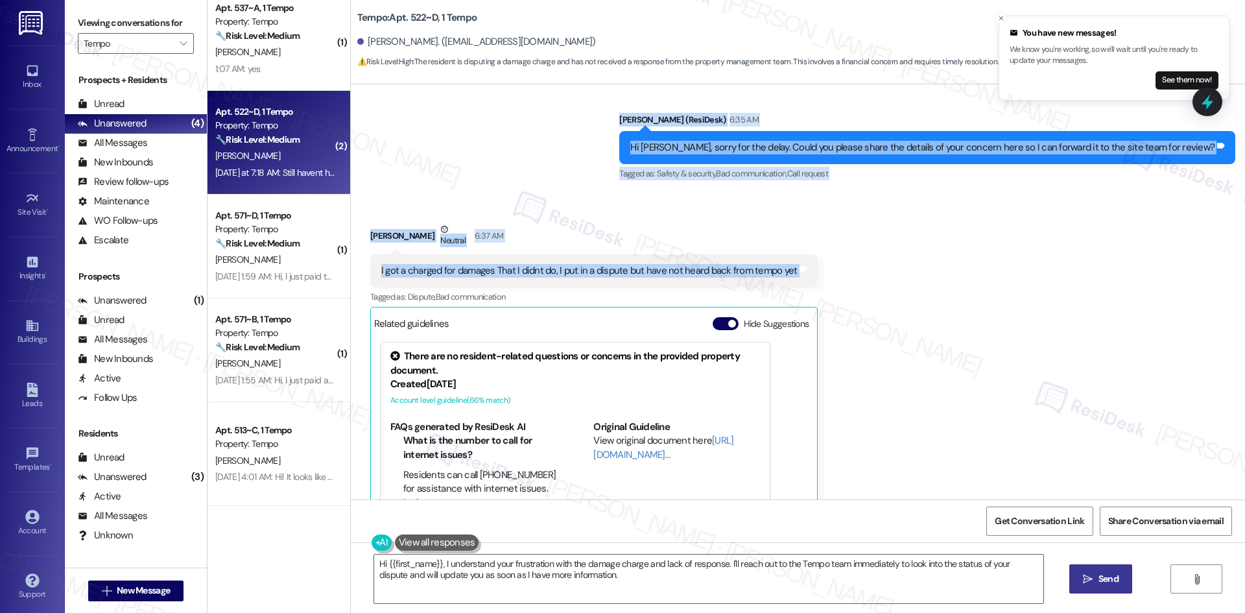
drag, startPoint x: 362, startPoint y: 286, endPoint x: 825, endPoint y: 263, distance: 464.1
click at [825, 263] on div "WO Opened request: I need help... Aug 28, 2023 at 12:48 AM Status : New Show de…" at bounding box center [798, 291] width 894 height 415
copy div "Sudharma Bhat Neutral Sep 03, 2025 at 1:18 AM Hi I put in dispute for some of t…"
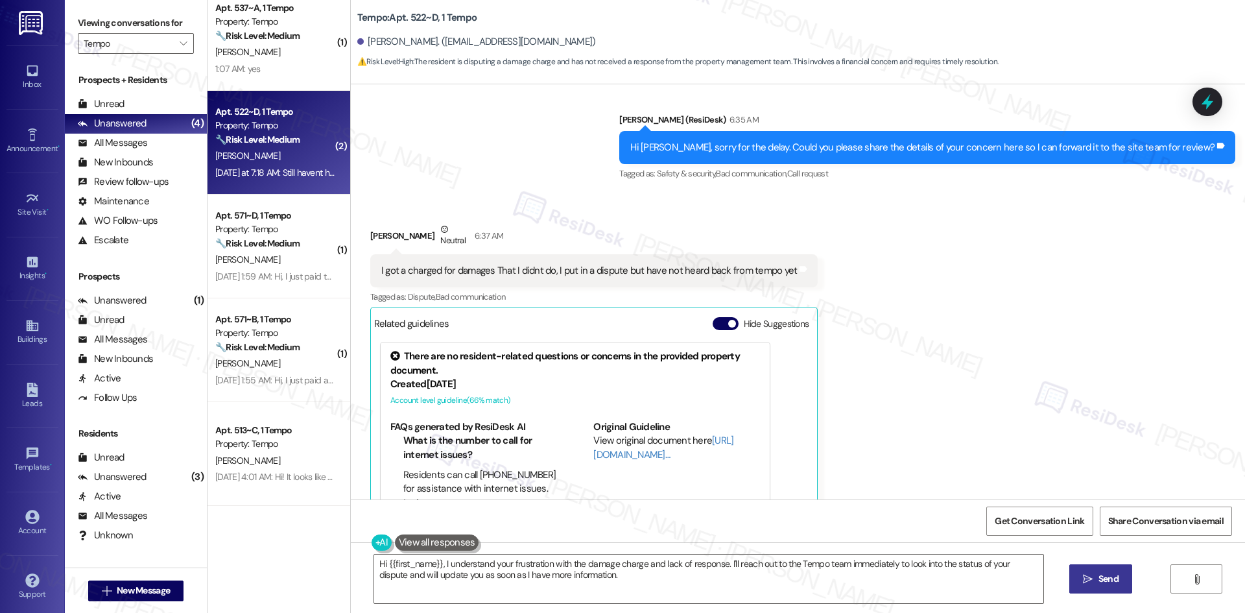
drag, startPoint x: 820, startPoint y: 305, endPoint x: 821, endPoint y: 316, distance: 11.1
click at [820, 305] on div "Received via SMS Sudharma Bhat Neutral 6:37 AM I got a charged for damages That…" at bounding box center [798, 385] width 894 height 384
click at [639, 587] on textarea "Hi {{first_name}}, I understand your frustration with the damage charge and lac…" at bounding box center [708, 578] width 669 height 49
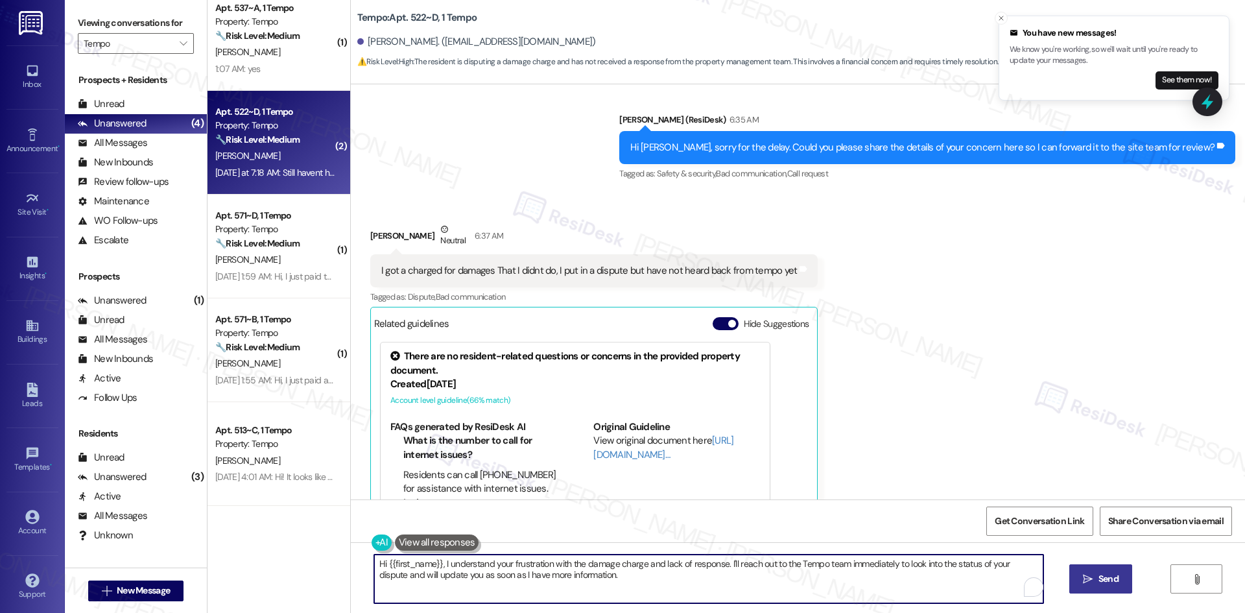
paste textarea "acknowledge concern advise I will inform/check with the site team and get back …"
click at [548, 576] on textarea "acknowledge concern advise I will inform/check with the site team and get back …" at bounding box center [704, 578] width 669 height 49
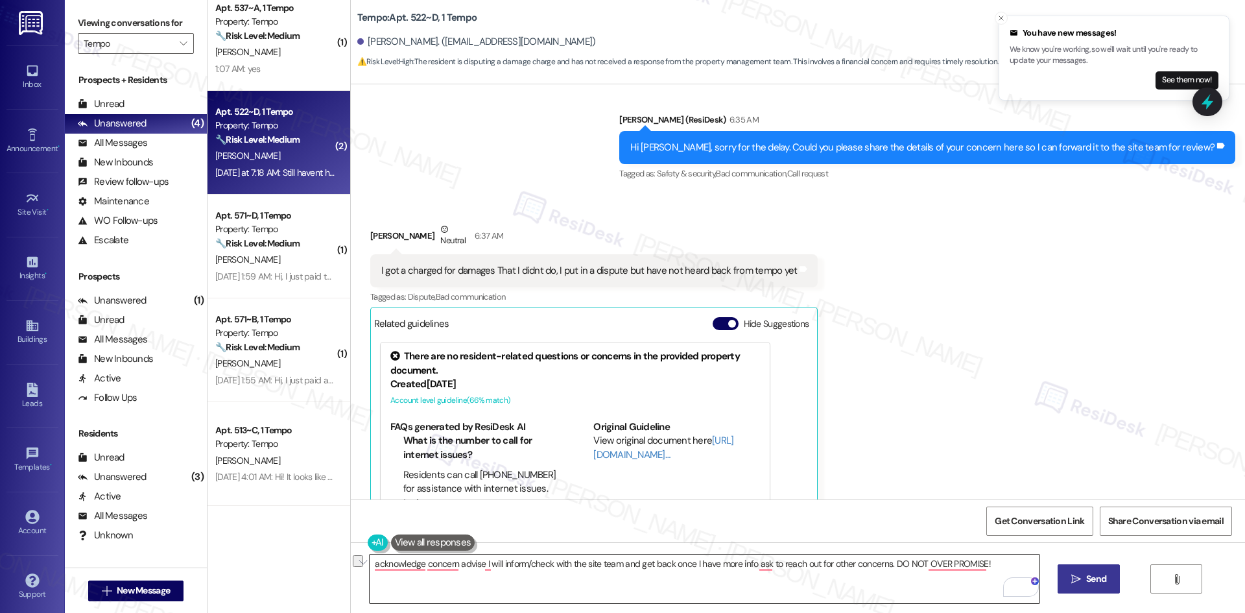
click at [711, 586] on textarea "acknowledge concern advise I will inform/check with the site team and get back …" at bounding box center [704, 578] width 669 height 49
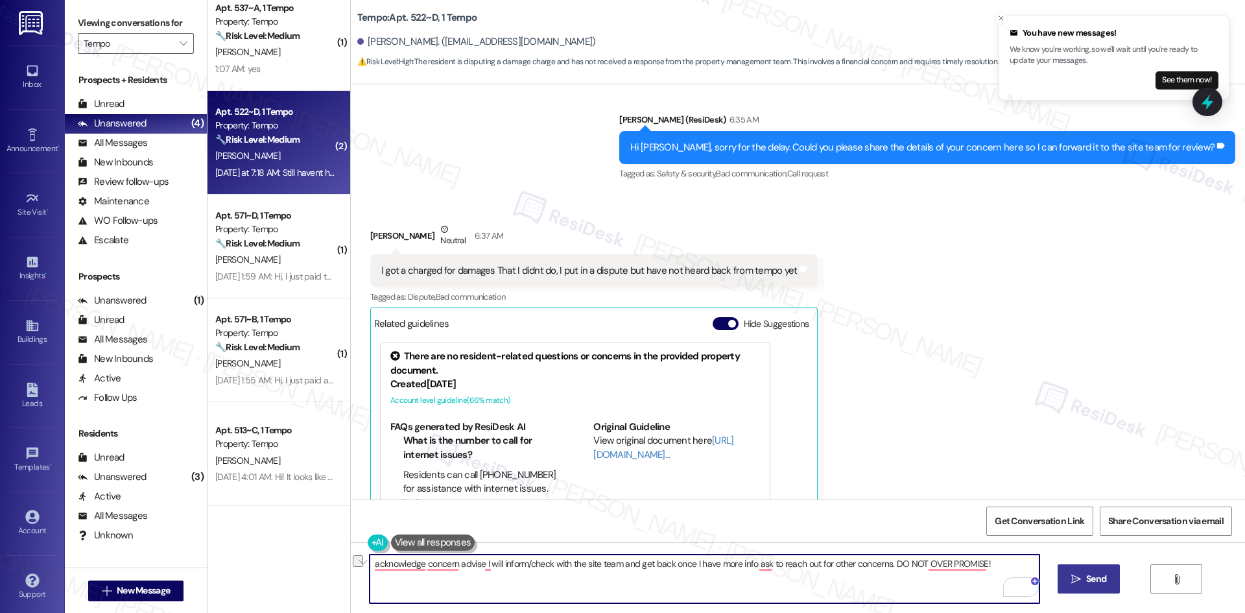
paste textarea "I understand your concern about being charged for damages you don’t believe you…"
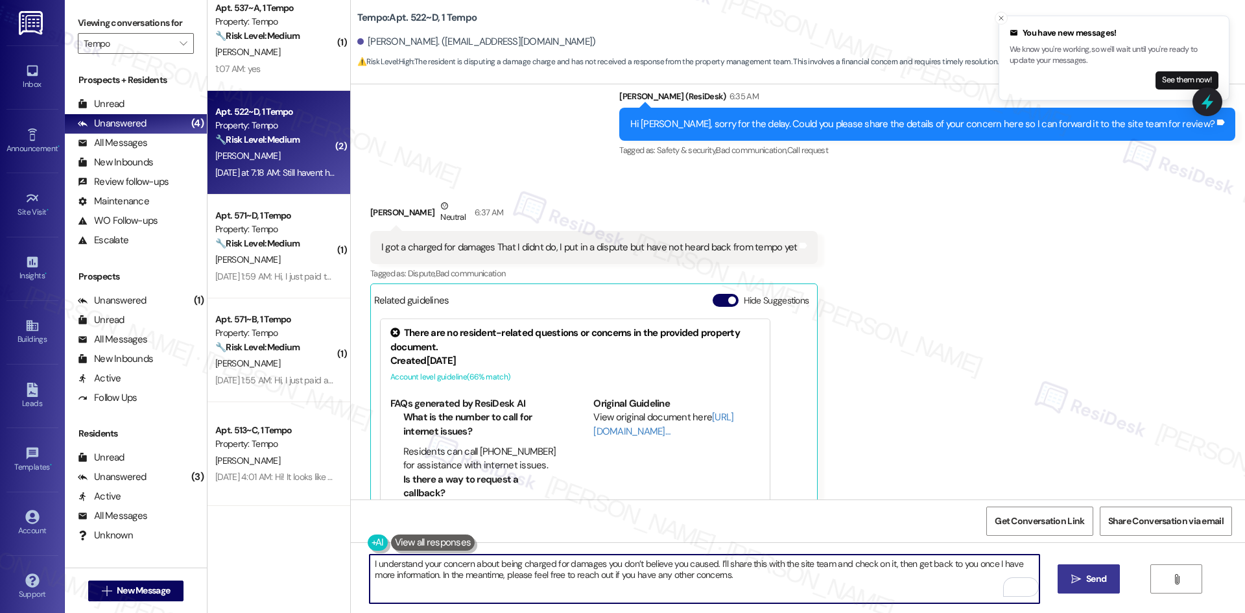
scroll to position [3010, 0]
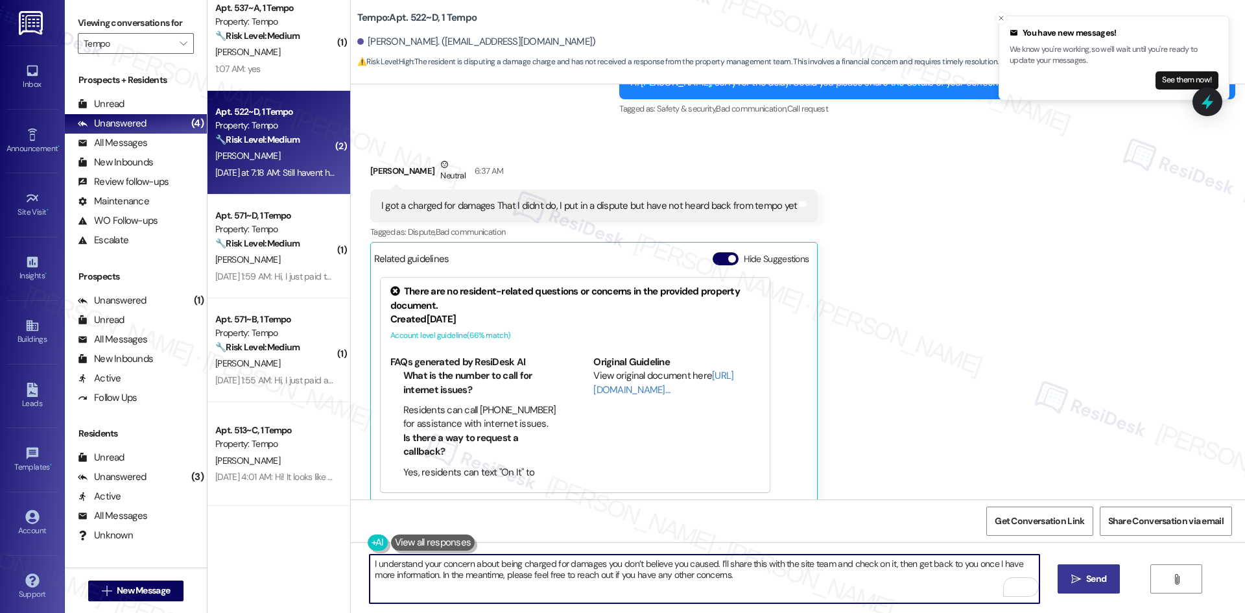
type textarea "I understand your concern about being charged for damages you don’t believe you…"
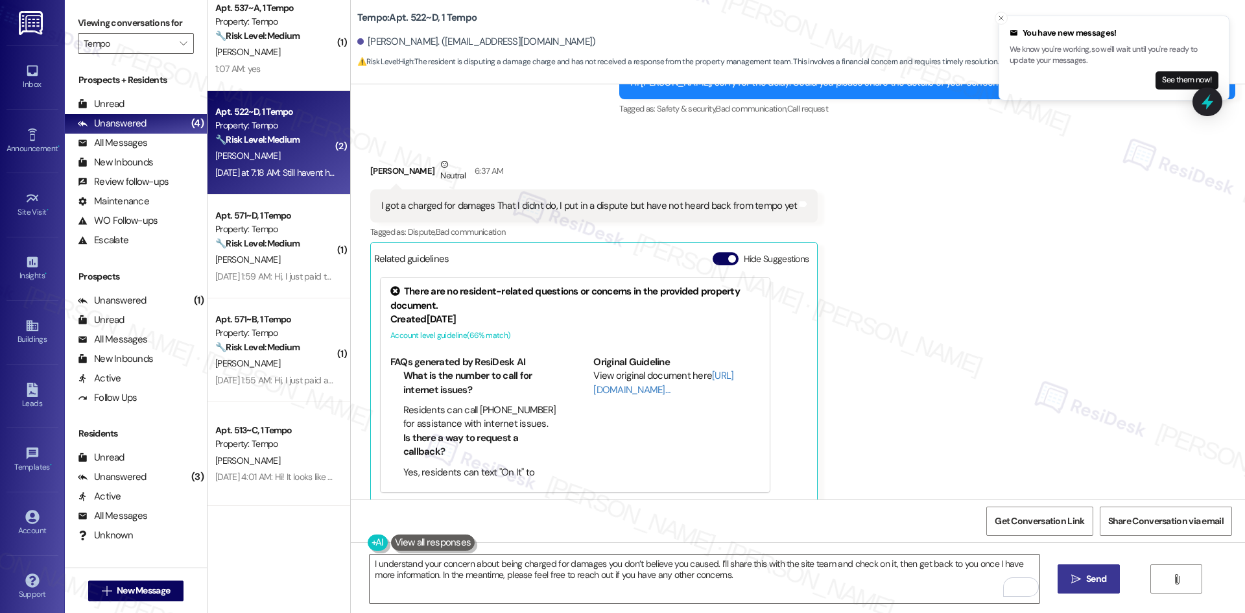
click at [1086, 577] on span "Send" at bounding box center [1096, 579] width 20 height 14
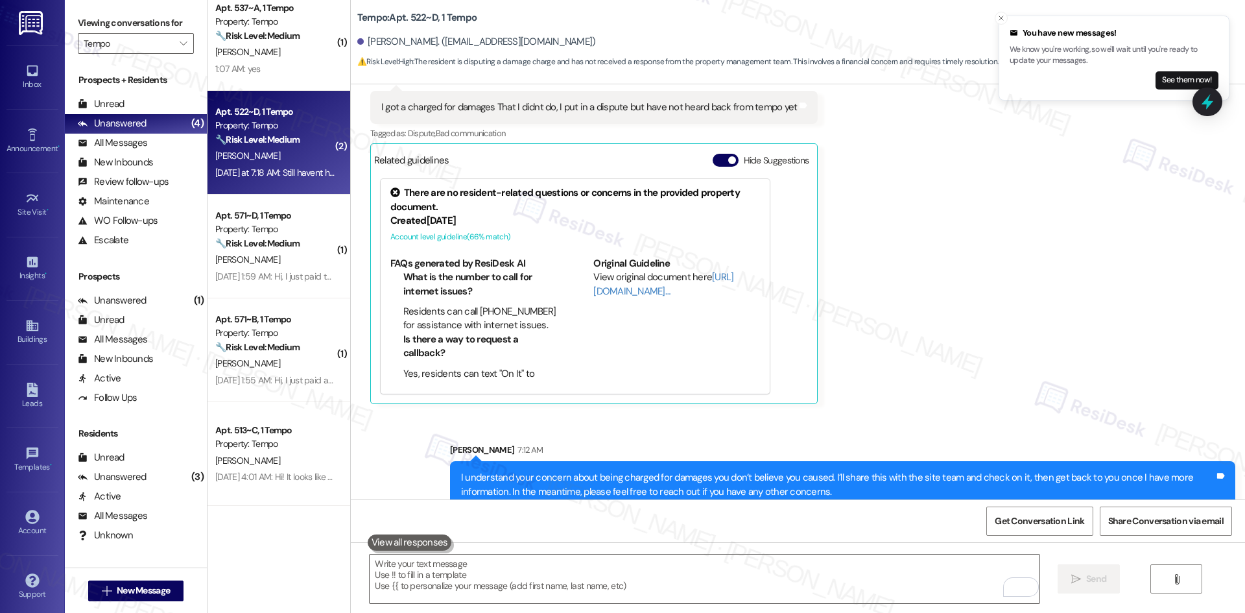
scroll to position [3114, 0]
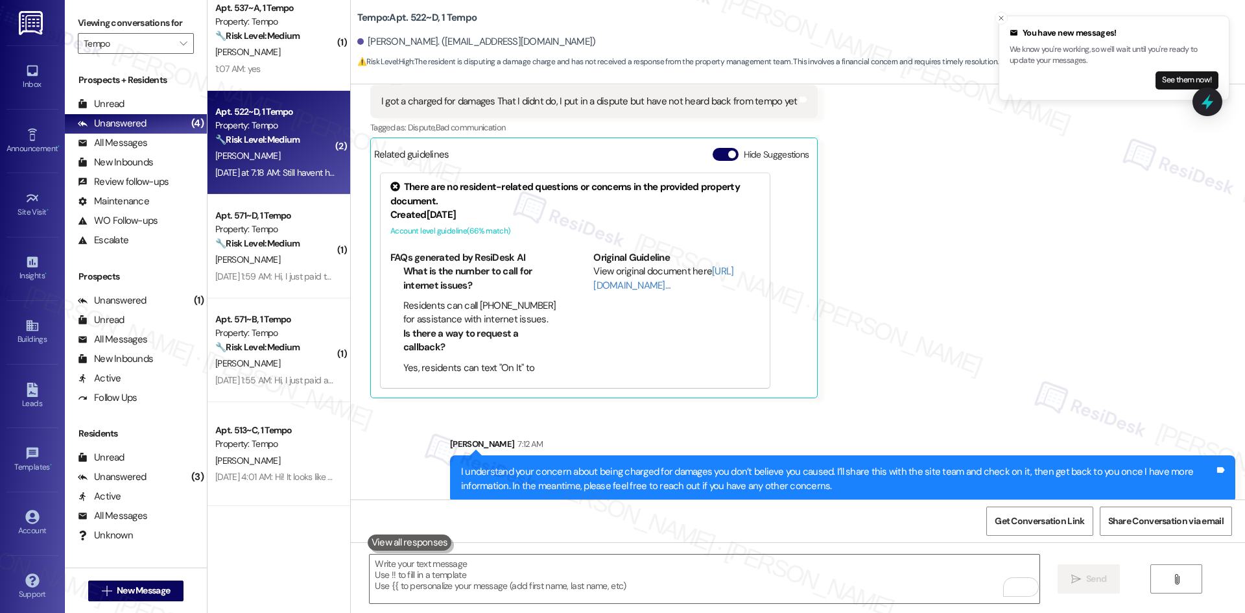
click at [1019, 383] on div "Received via SMS Sudharma Bhat Neutral 6:37 AM I got a charged for damages That…" at bounding box center [798, 216] width 894 height 384
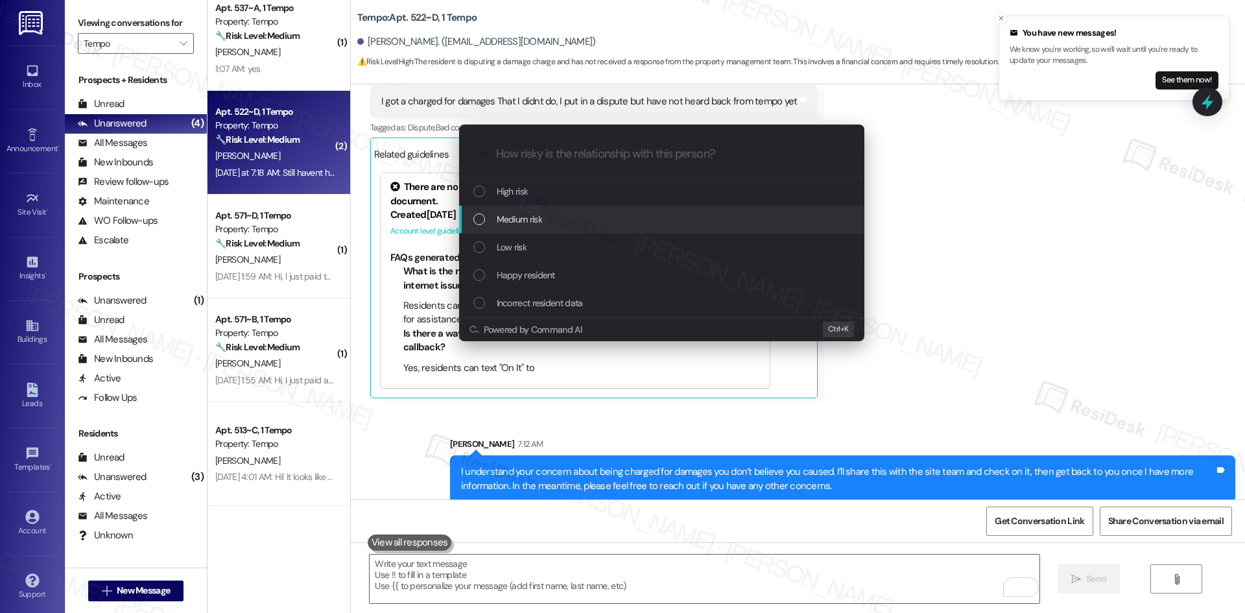
click at [585, 220] on div "Medium risk" at bounding box center [662, 219] width 379 height 14
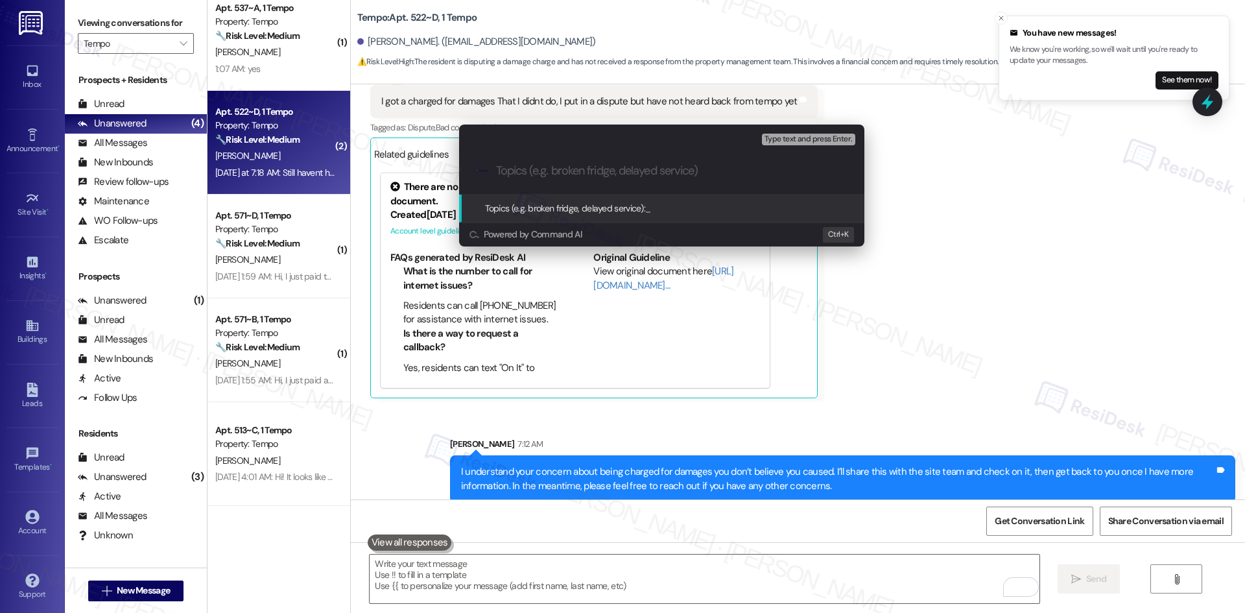
click at [948, 270] on div "Escalate Conversation Medium risk Topics (e.g. broken fridge, delayed service) …" at bounding box center [622, 306] width 1245 height 613
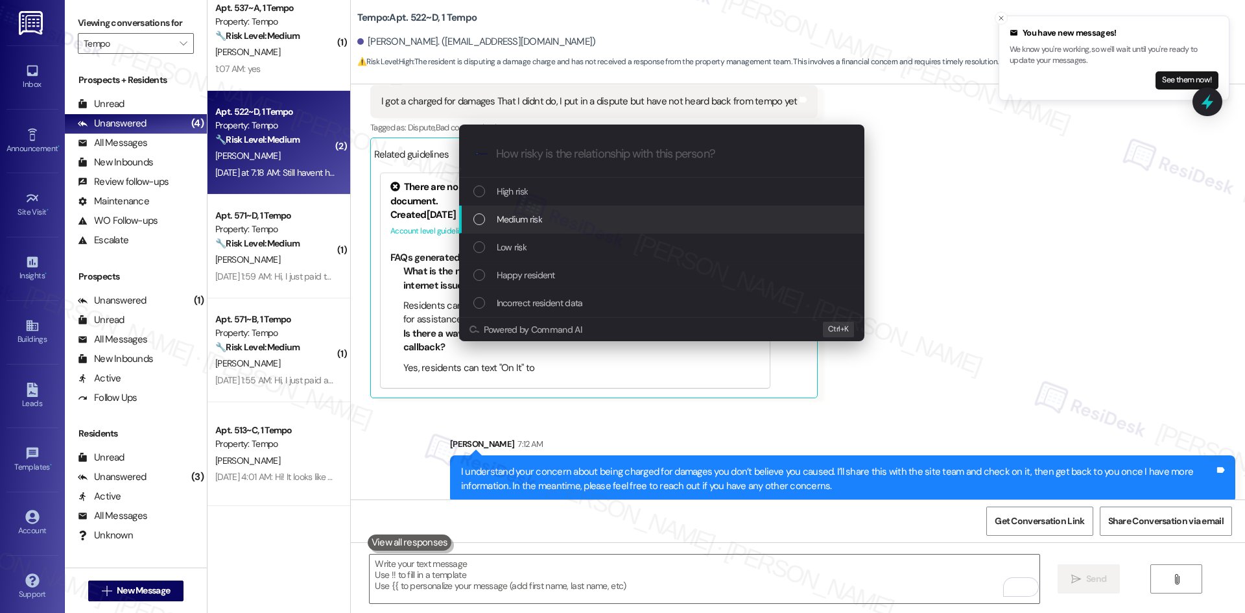
click at [547, 220] on div "Medium risk" at bounding box center [662, 219] width 379 height 14
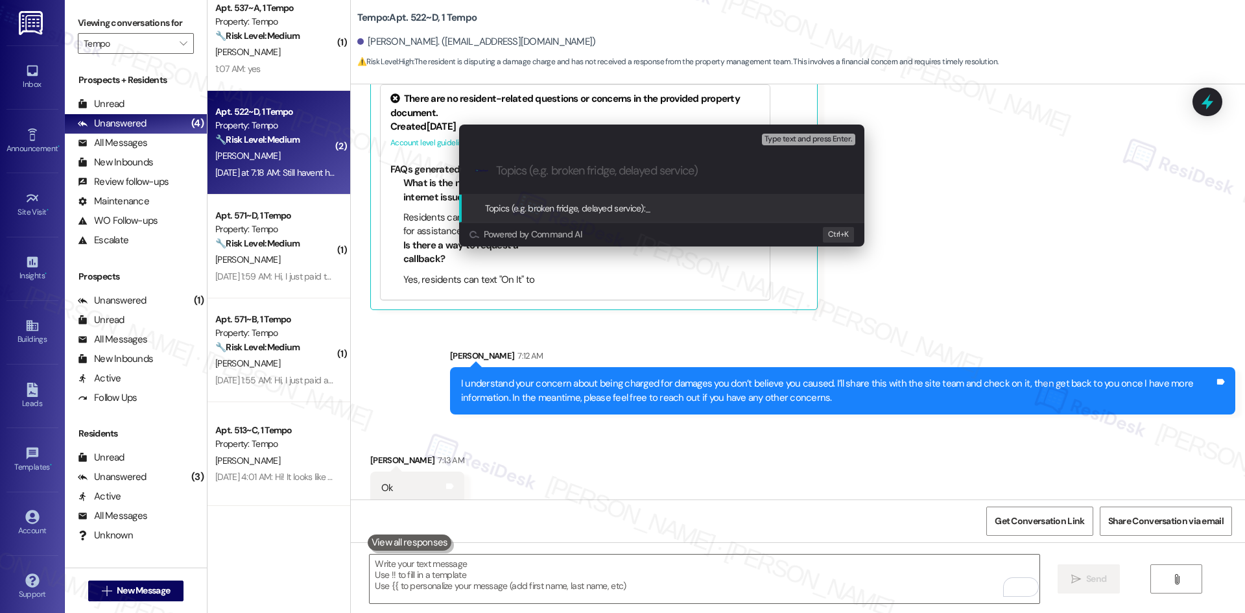
scroll to position [3203, 0]
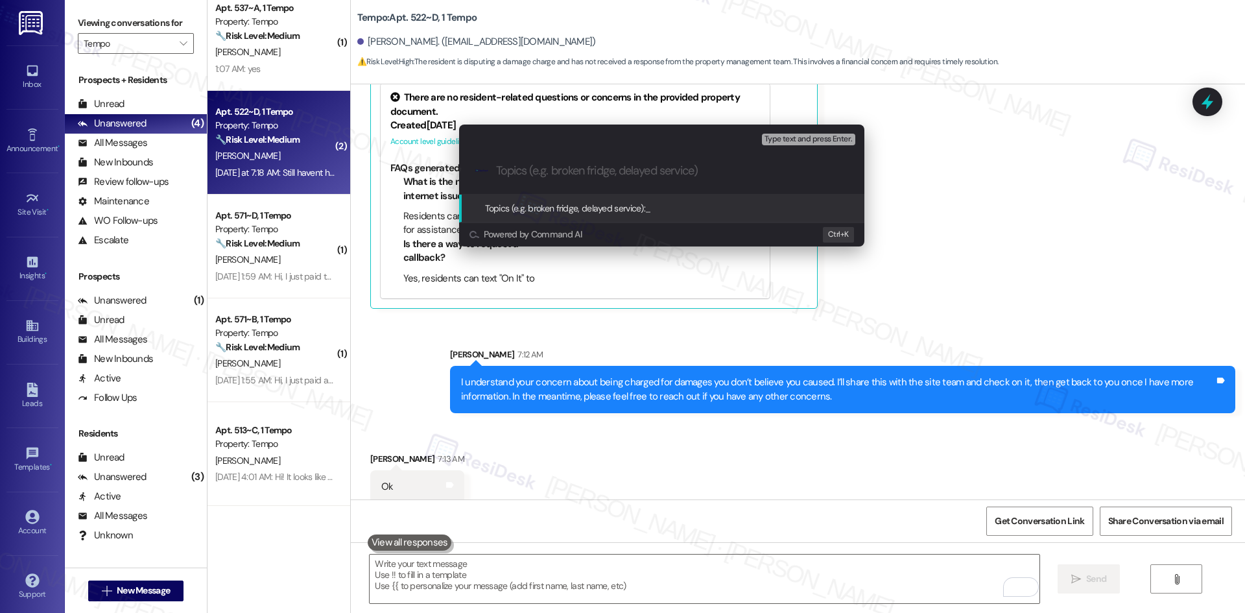
click at [1004, 306] on div "Escalate Conversation Medium risk Topics (e.g. broken fridge, delayed service) …" at bounding box center [622, 306] width 1245 height 613
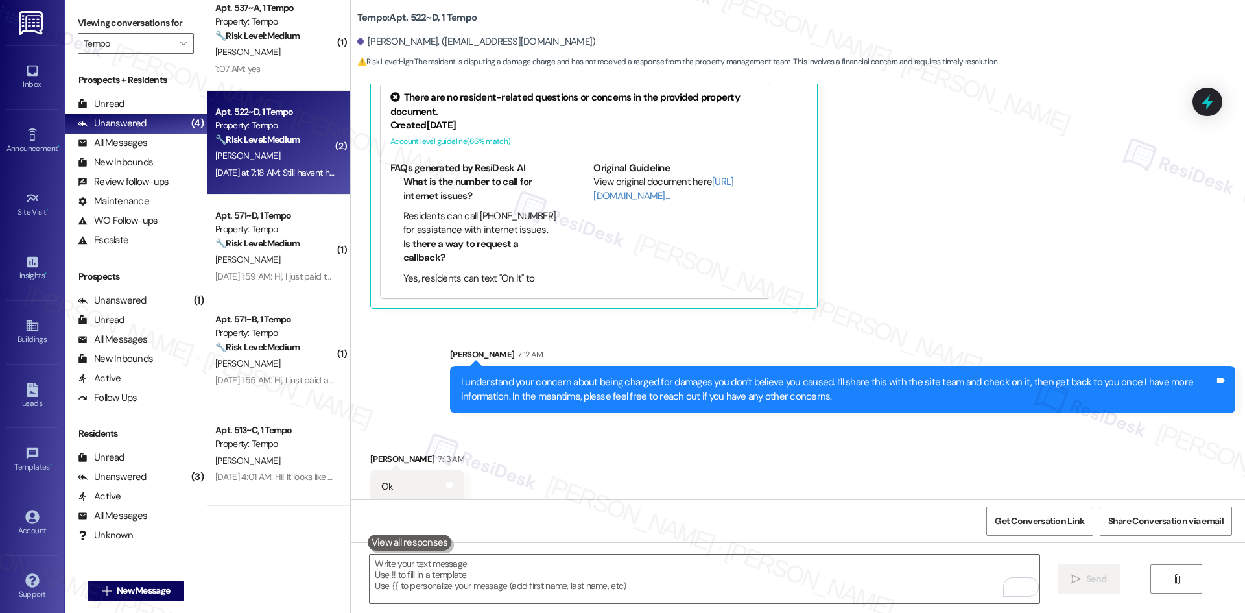
click at [666, 451] on div "Received via SMS Sudharma Bhat 7:13 AM Ok Tags and notes" at bounding box center [798, 468] width 894 height 90
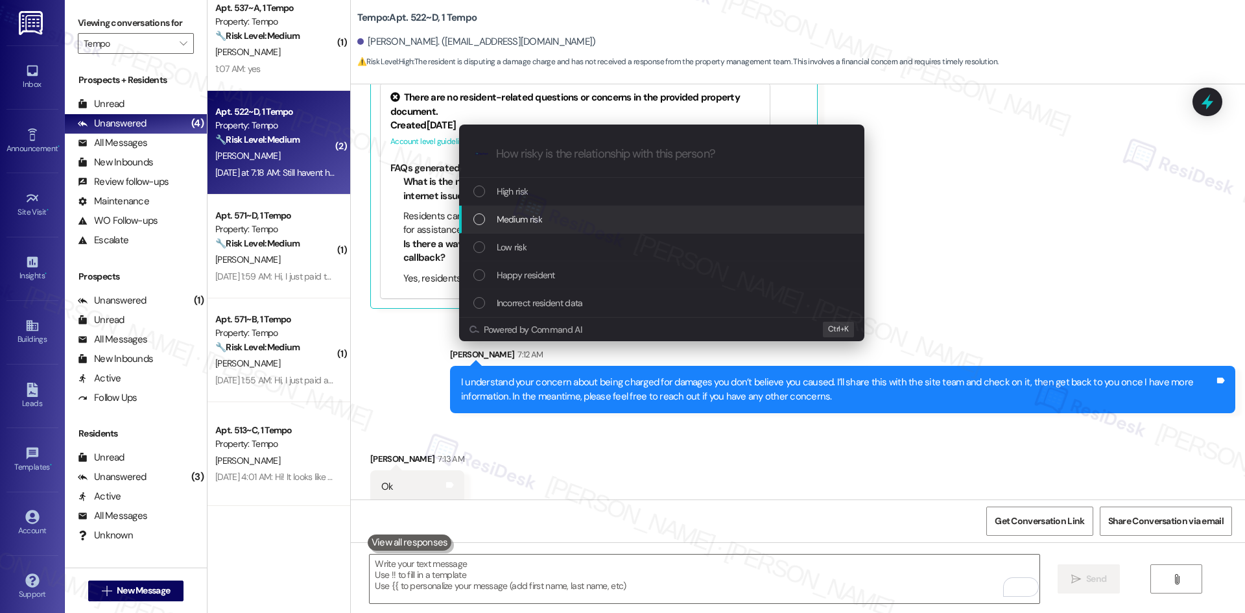
click at [536, 213] on span "Medium risk" at bounding box center [519, 219] width 45 height 14
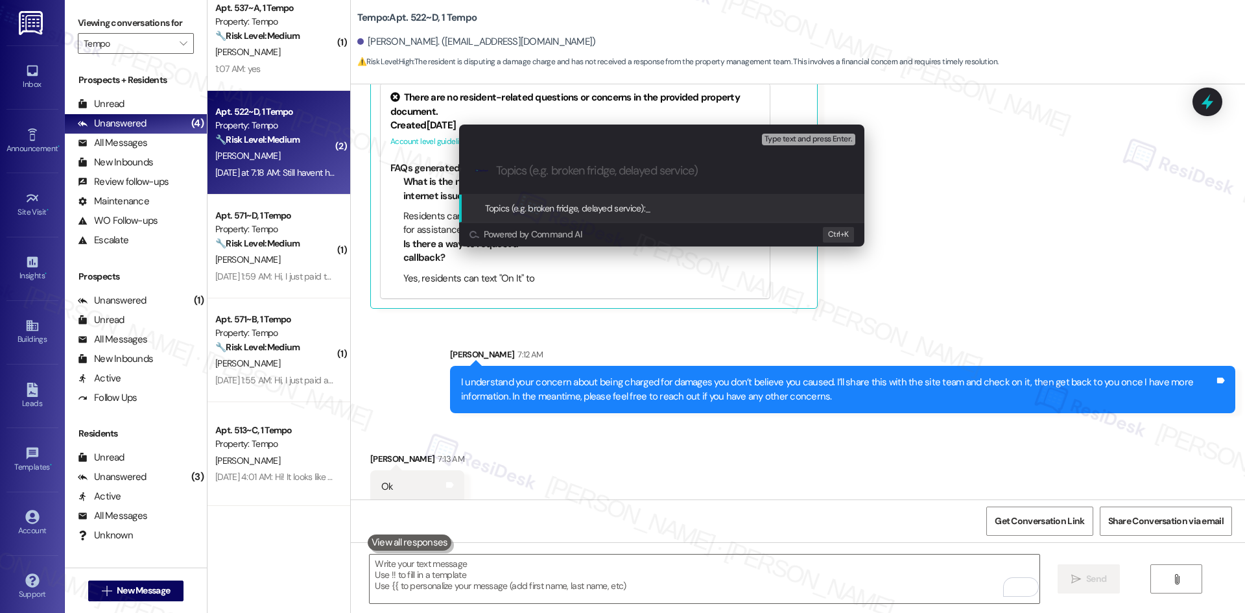
click at [528, 174] on input "Topics (e.g. broken fridge, delayed service)" at bounding box center [672, 171] width 352 height 14
paste input "Dispute of Move-Out Damages"
type input "Dispute of Move-Out Damages"
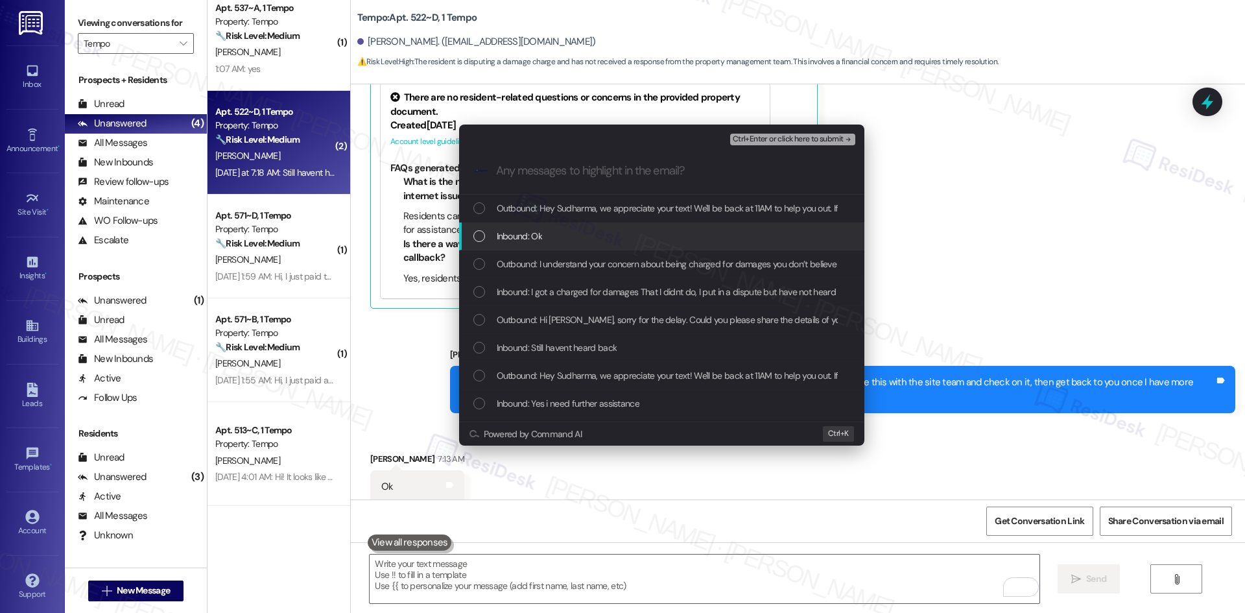
click at [533, 231] on span "Inbound: Ok" at bounding box center [519, 236] width 45 height 14
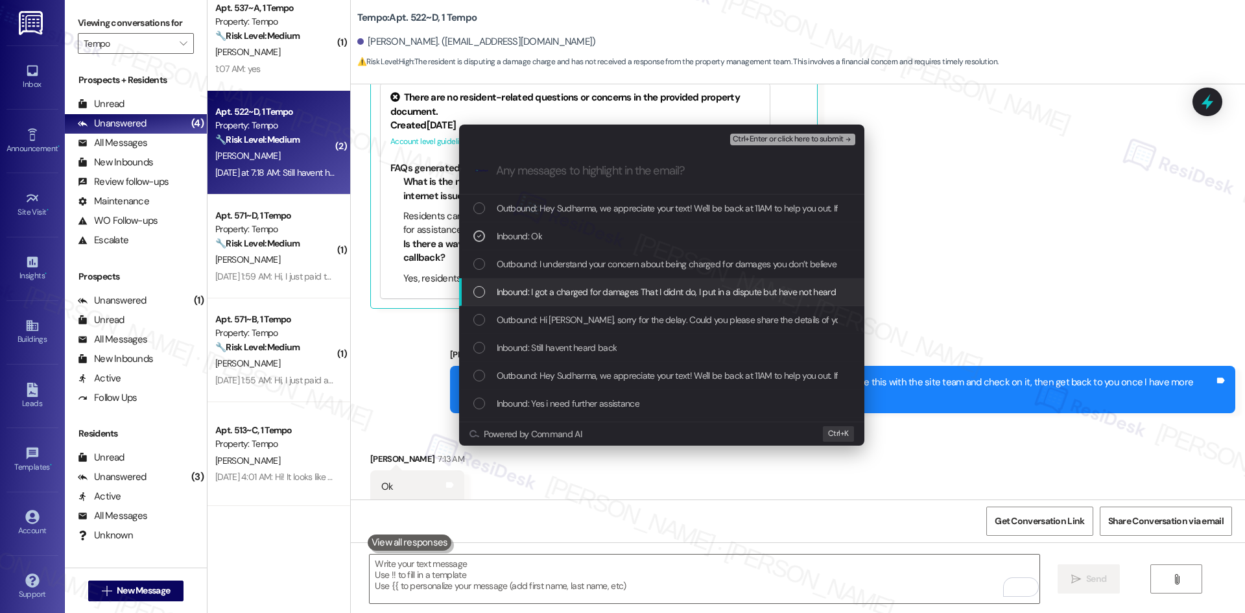
click at [541, 282] on div "Inbound: I got a charged for damages That I didnt do, I put in a dispute but ha…" at bounding box center [661, 292] width 405 height 28
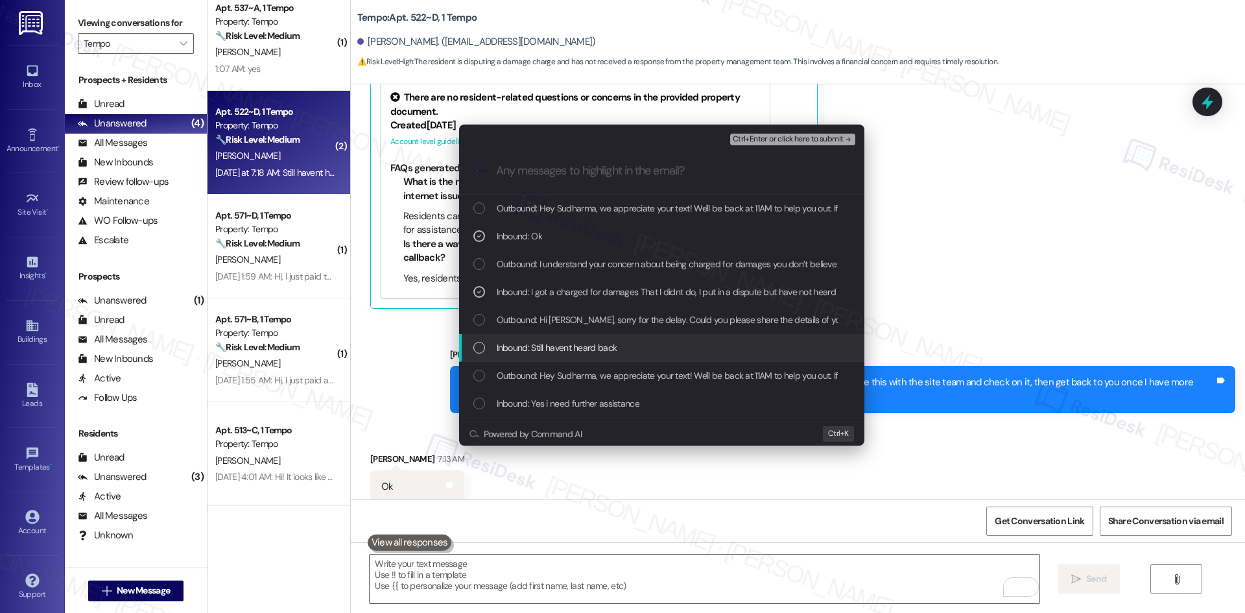
click at [593, 349] on span "Inbound: Still havent heard back" at bounding box center [557, 347] width 121 height 14
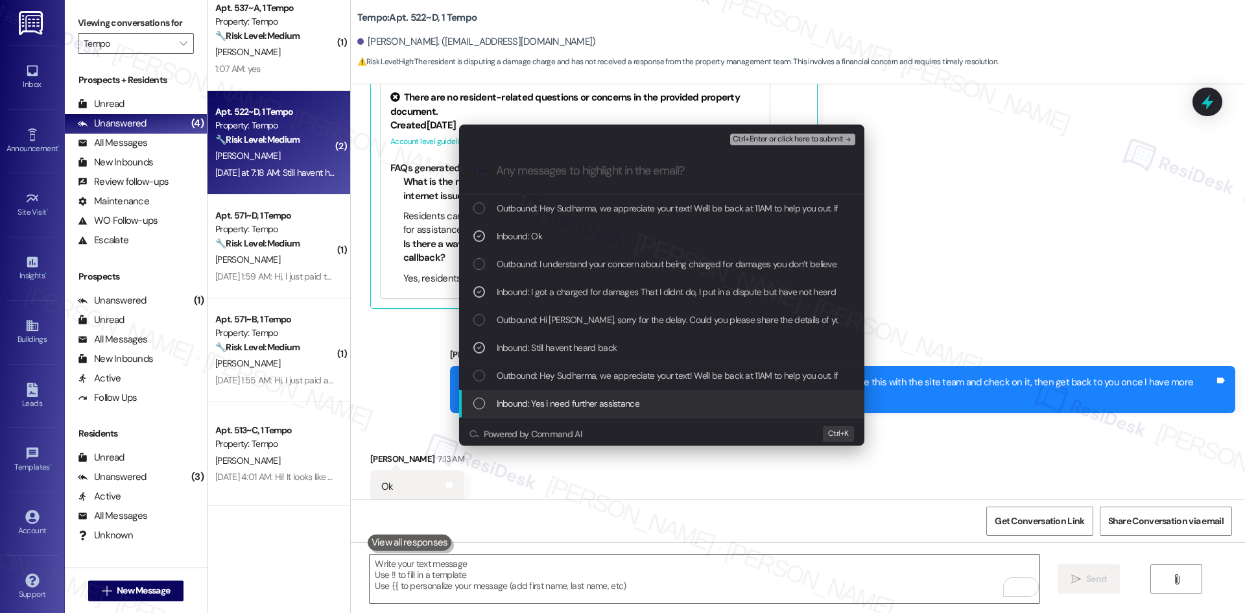
click at [606, 397] on span "Inbound: Yes i need further assistance" at bounding box center [568, 403] width 143 height 14
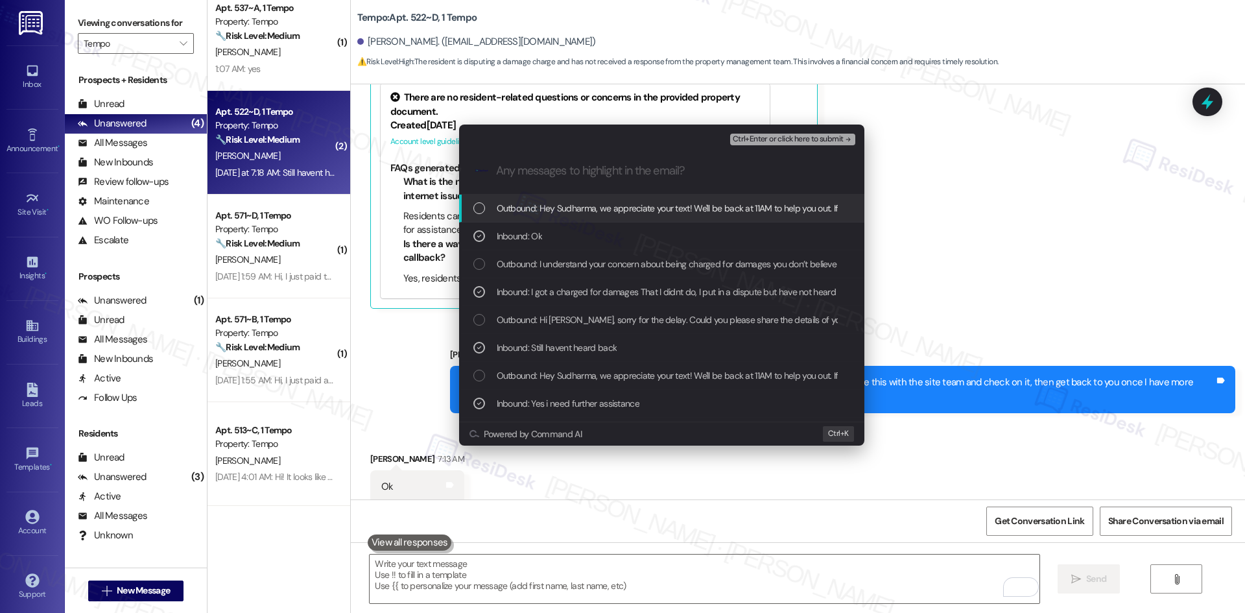
click at [838, 139] on span "Ctrl+Enter or click here to submit" at bounding box center [788, 139] width 111 height 9
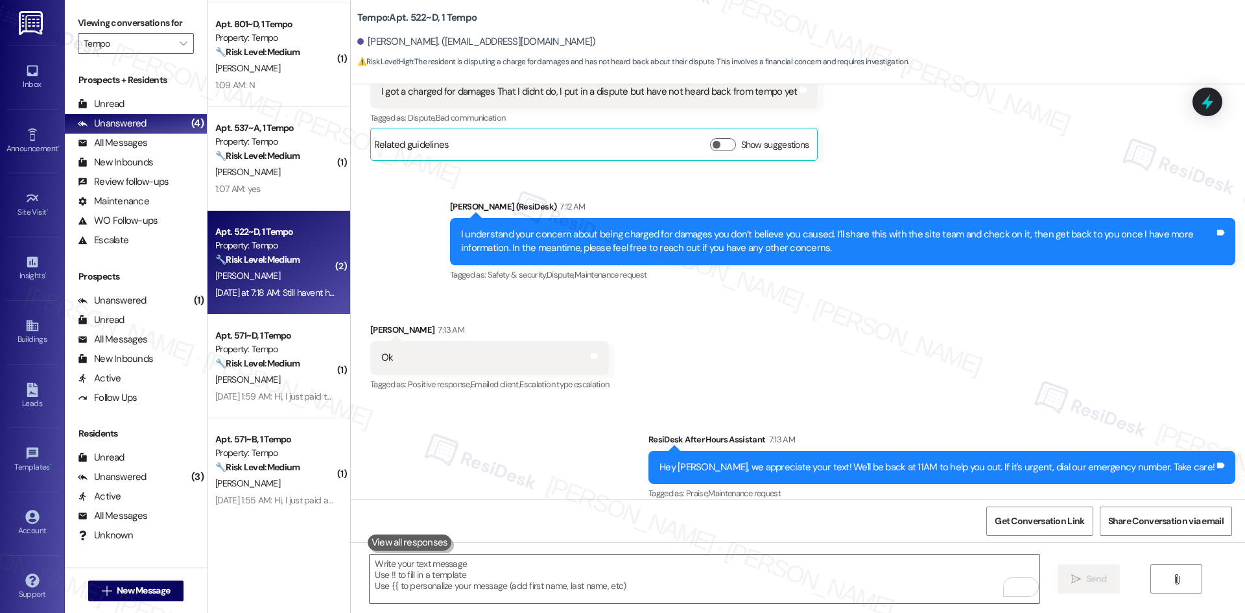
scroll to position [194, 0]
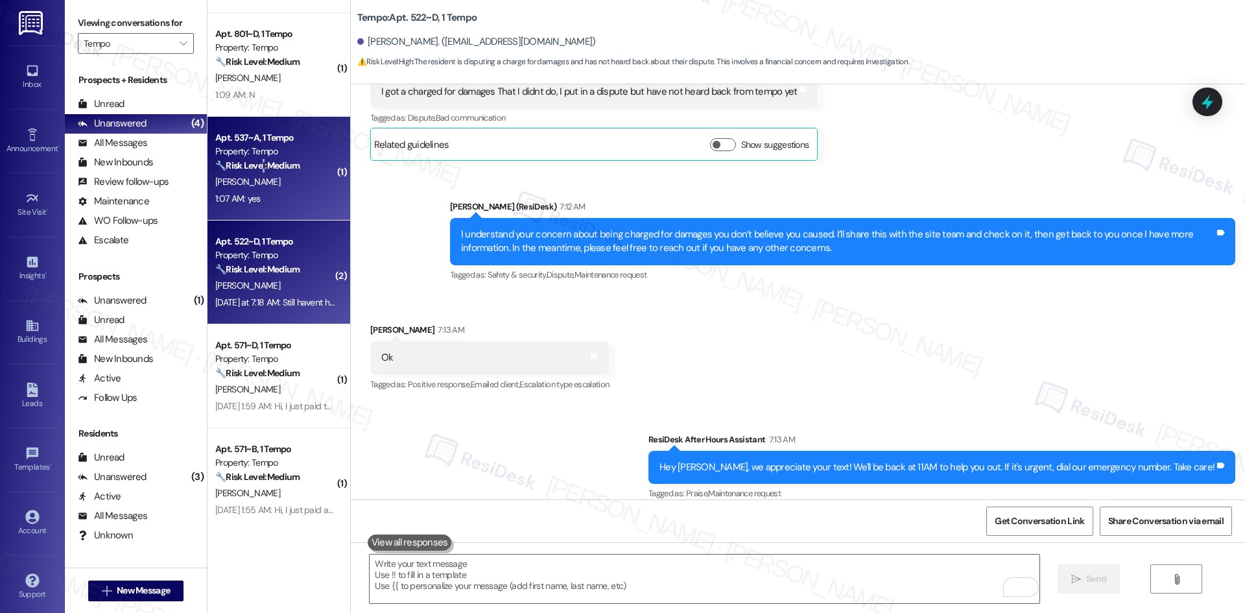
click at [253, 165] on strong "🔧 Risk Level: Medium" at bounding box center [257, 165] width 84 height 12
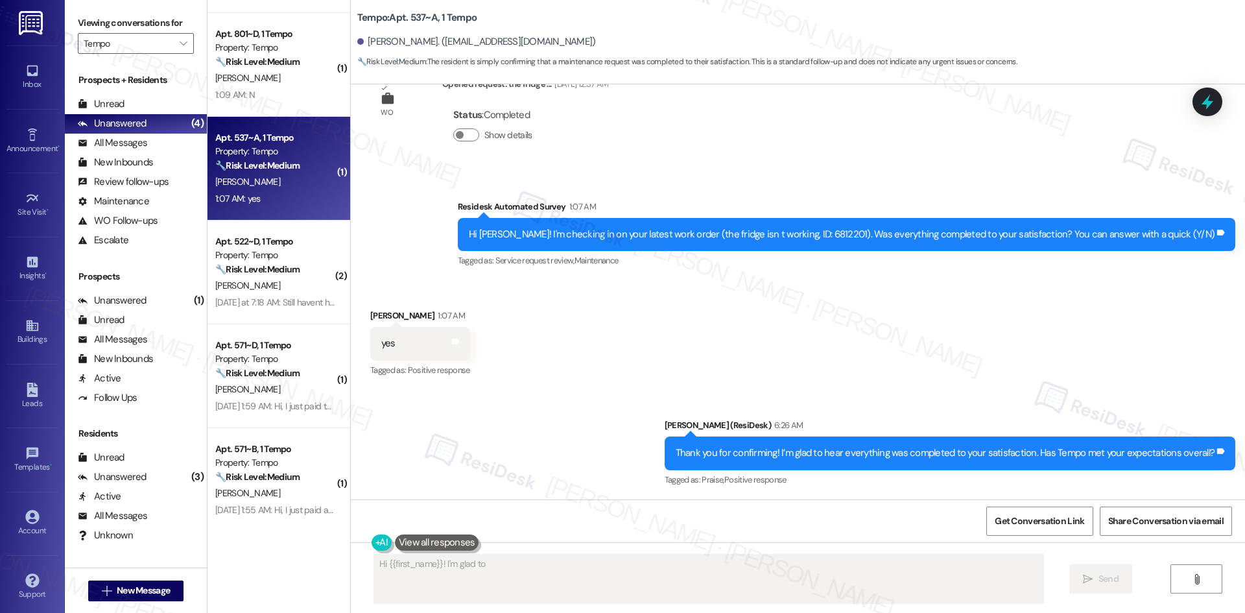
scroll to position [356, 0]
type textarea "Hi {{first_name}}! I'm glad to hear that your fridge work order was completed t…"
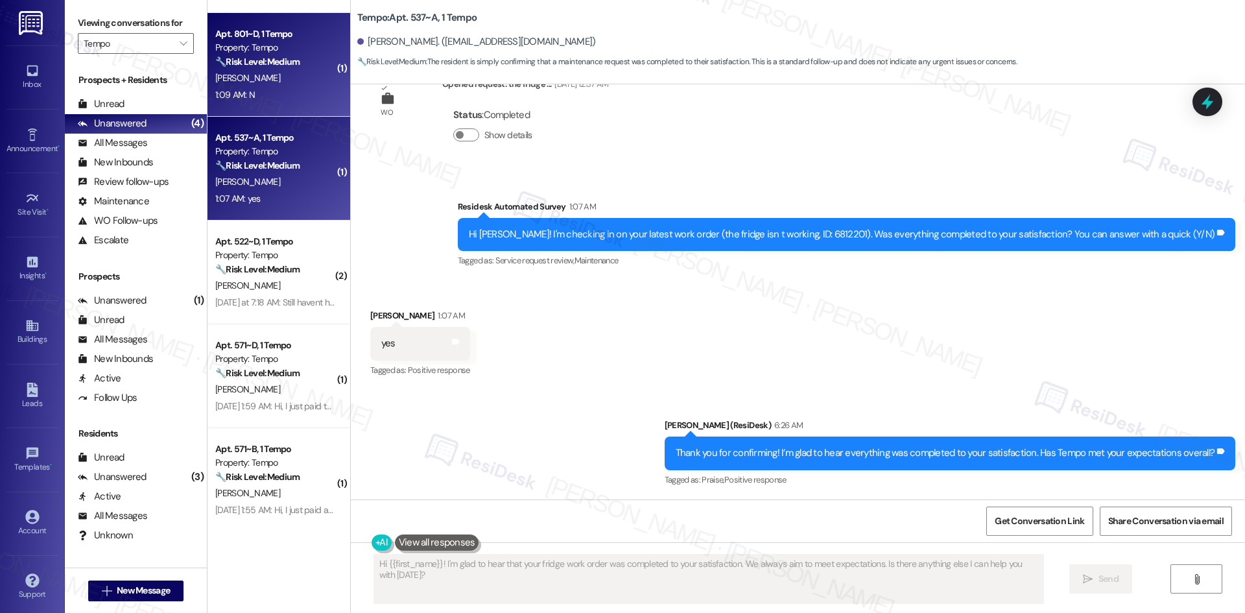
click at [252, 90] on div "1:09 AM: N 1:09 AM: N" at bounding box center [275, 95] width 123 height 16
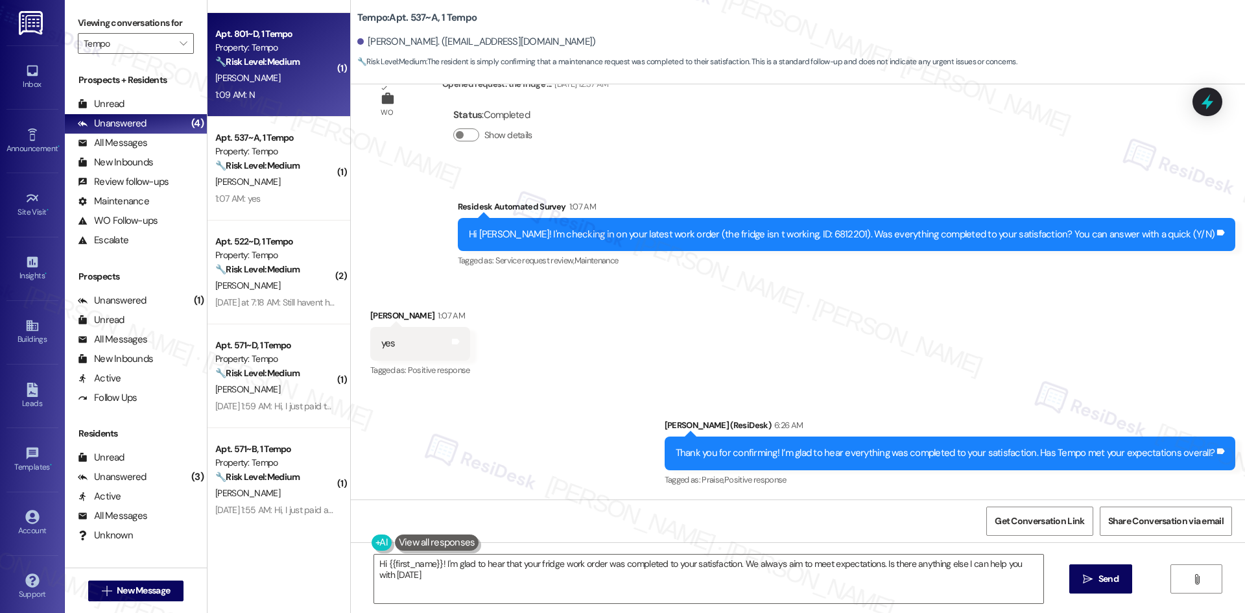
type textarea "Hi {{first_name}}! I'm glad to hear that your fridge work order was completed t…"
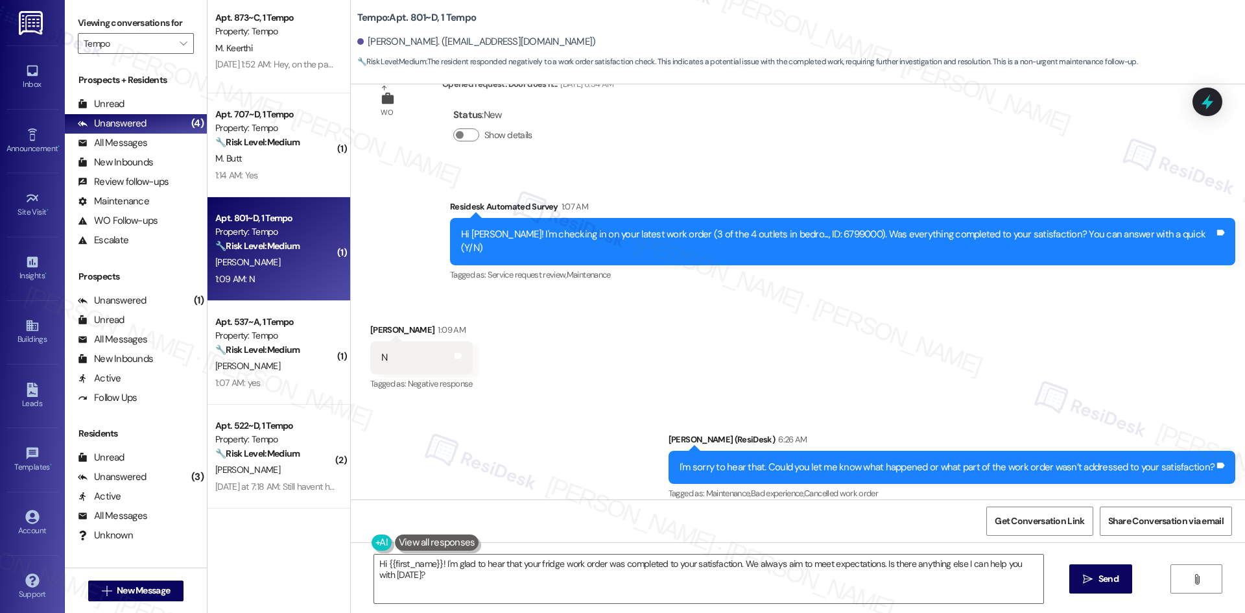
scroll to position [0, 0]
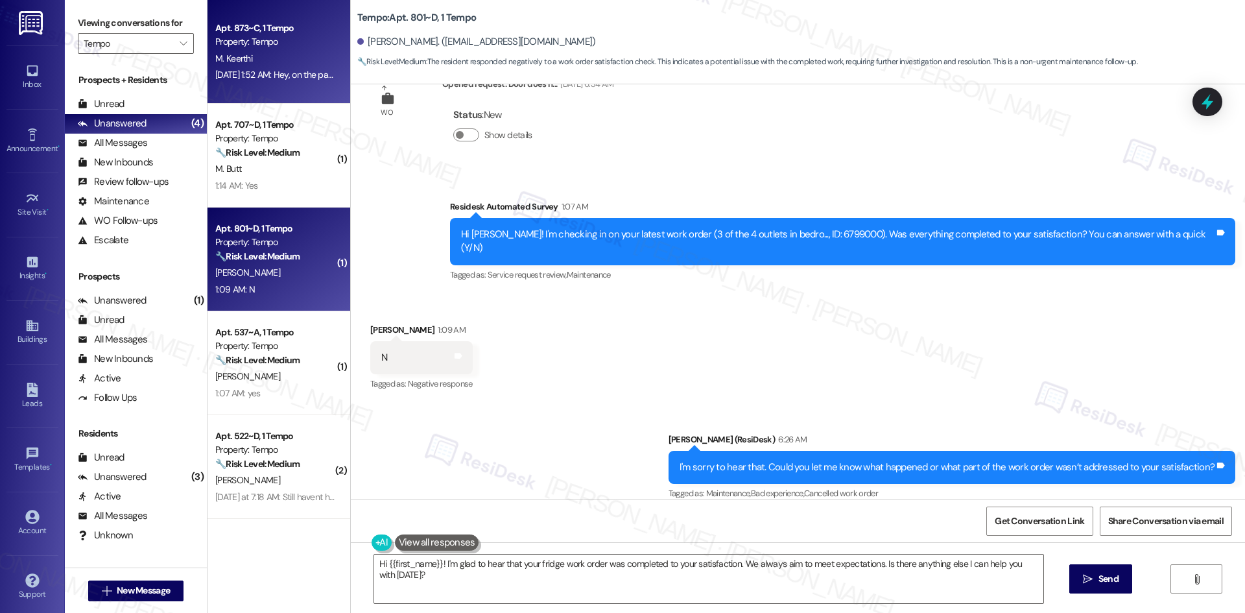
click at [285, 91] on div "Apt. 873~C, 1 Tempo Property: Tempo M. Keerthi [DATE] 1:52 AM: Hey, on the paym…" at bounding box center [278, 52] width 143 height 104
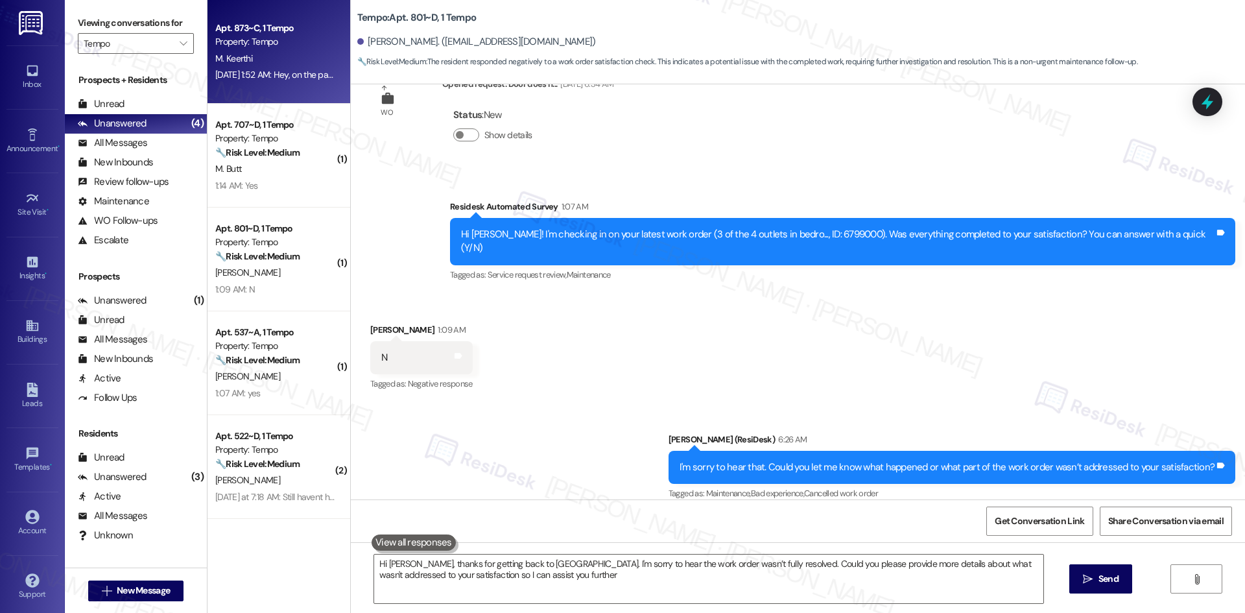
type textarea "Hi [PERSON_NAME], thanks for getting back to [GEOGRAPHIC_DATA]. I'm sorry to he…"
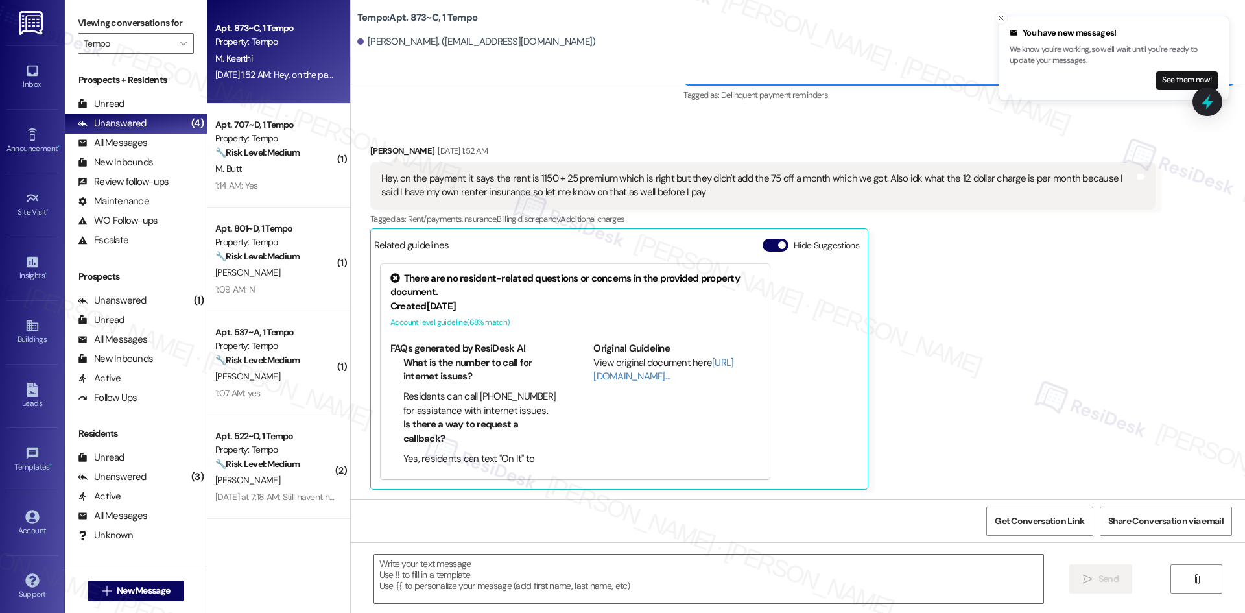
type textarea "Fetching suggested responses. Please feel free to read through the conversation…"
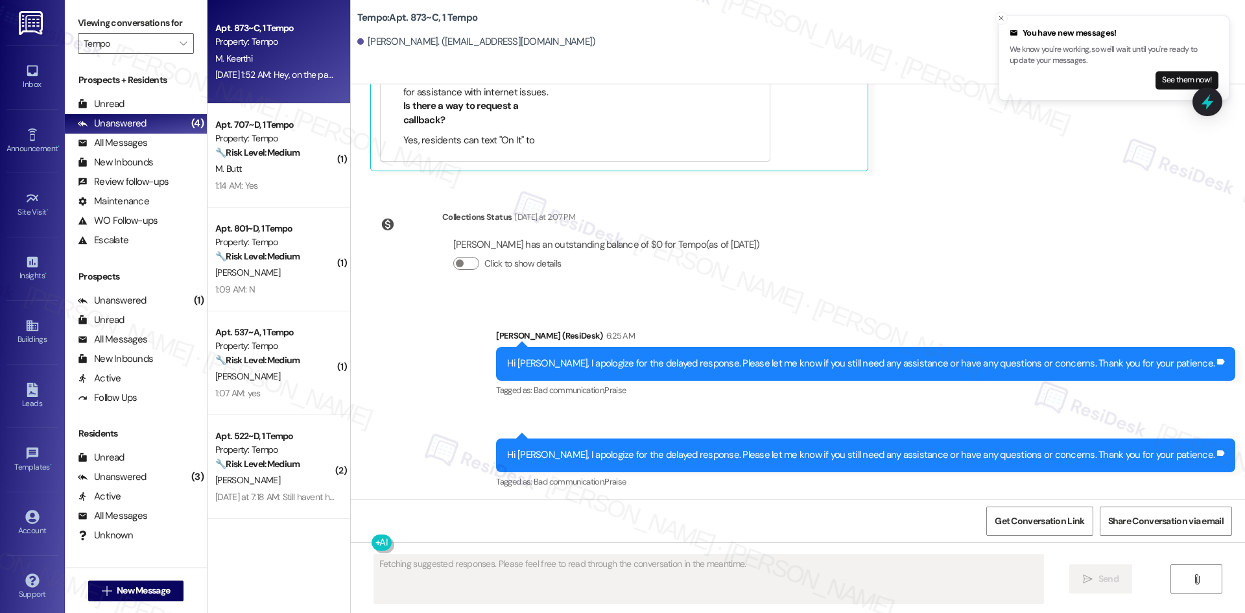
scroll to position [609, 0]
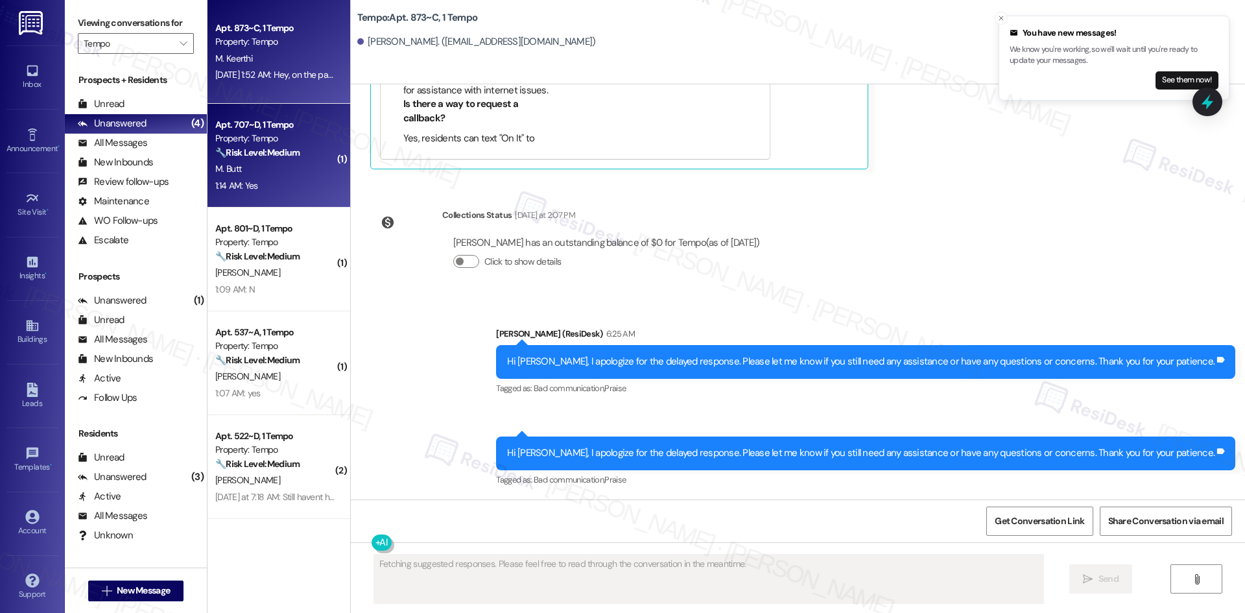
click at [255, 155] on strong "🔧 Risk Level: Medium" at bounding box center [257, 153] width 84 height 12
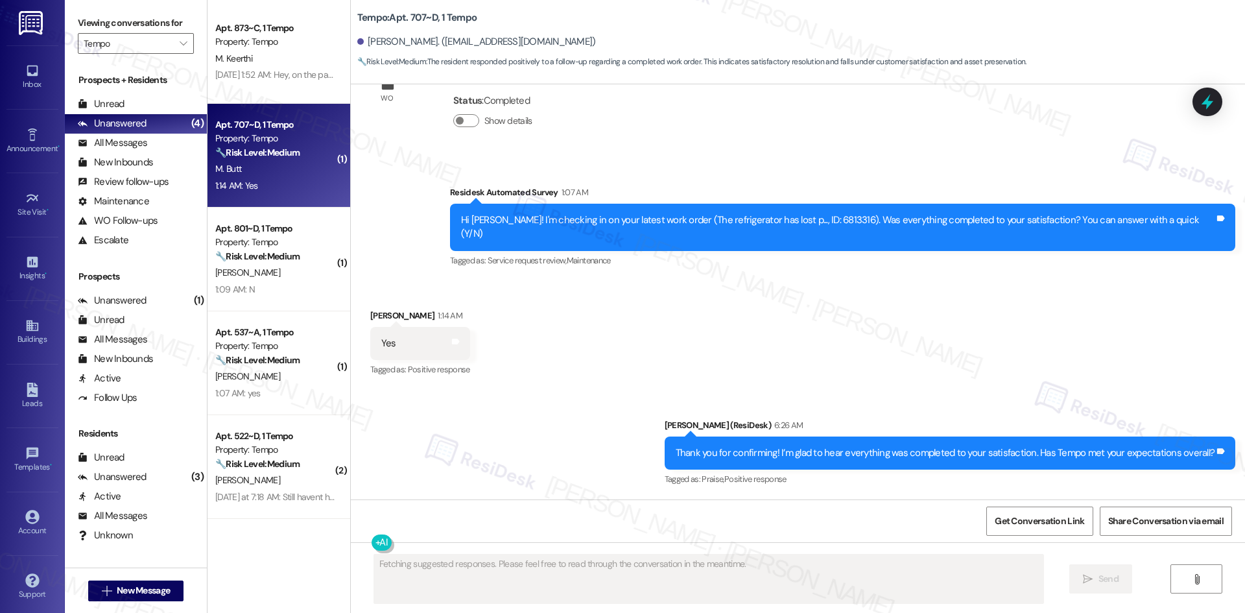
scroll to position [246, 0]
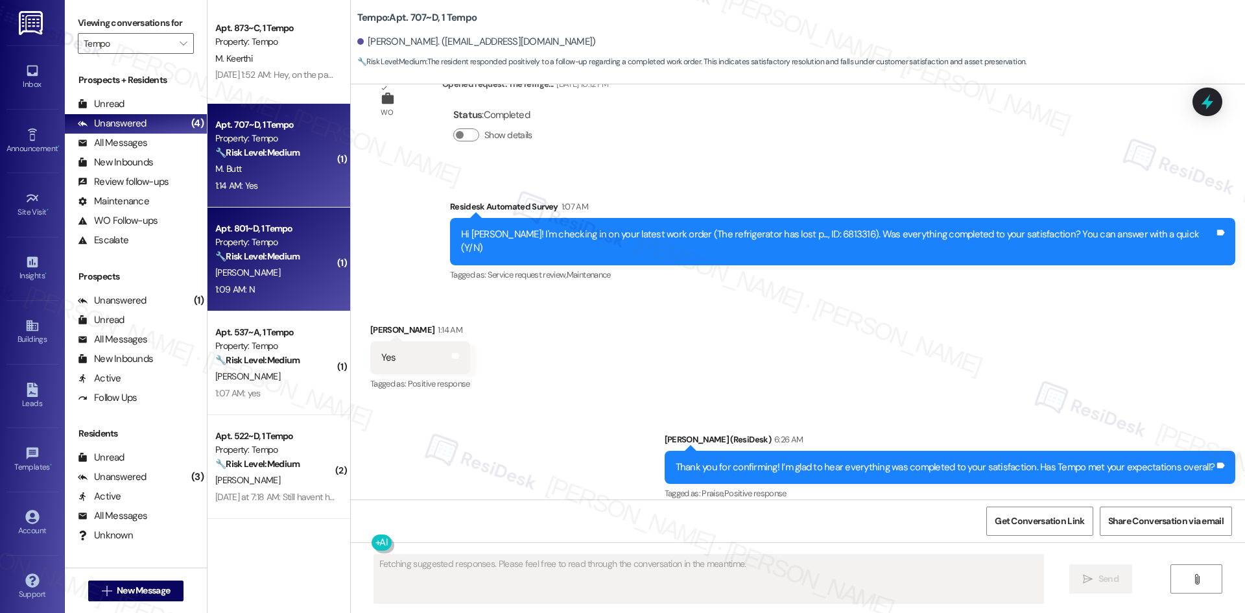
click at [276, 237] on div "Property: Tempo" at bounding box center [275, 242] width 120 height 14
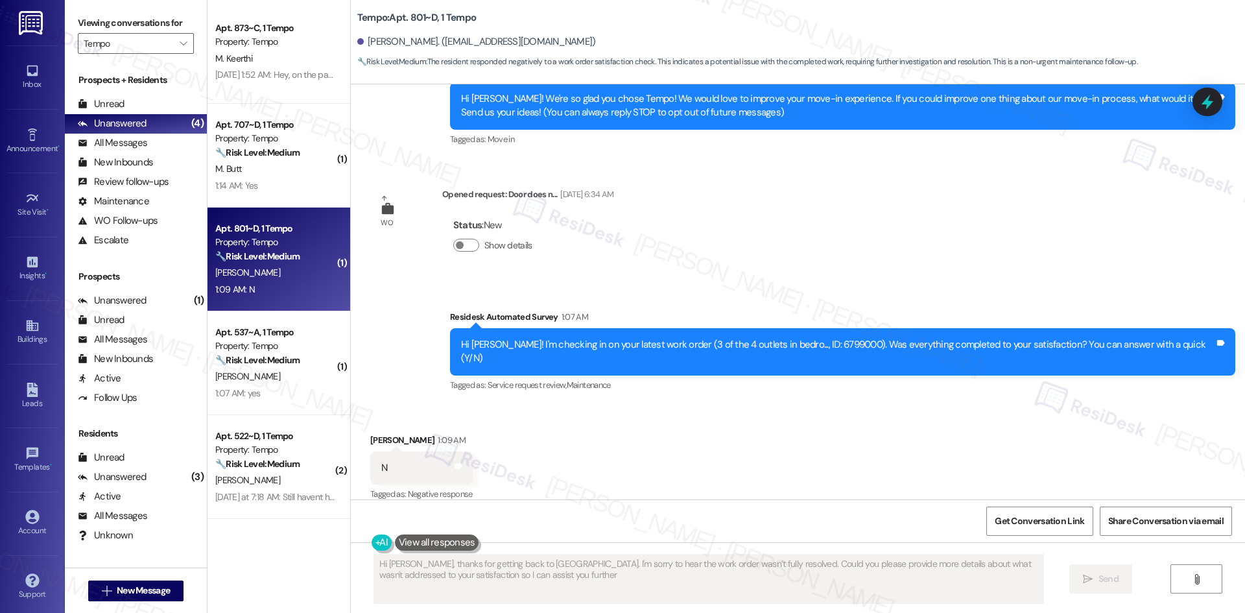
type textarea "Hi [PERSON_NAME], thanks for getting back to [GEOGRAPHIC_DATA]. I'm sorry to he…"
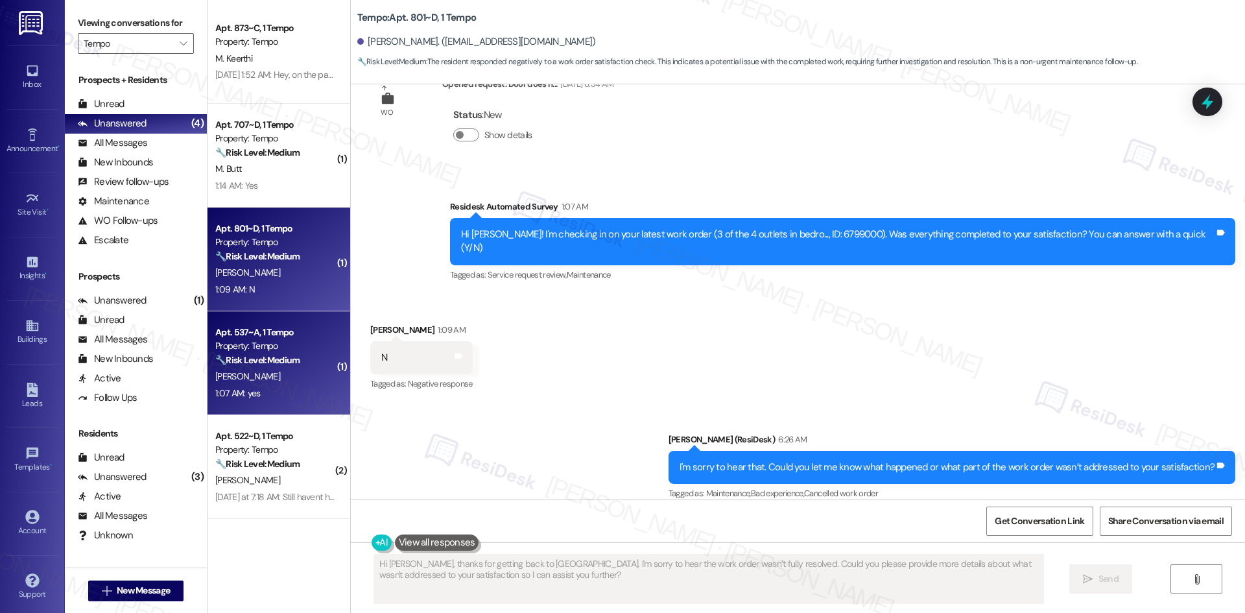
click at [243, 345] on div "Property: Tempo" at bounding box center [275, 346] width 120 height 14
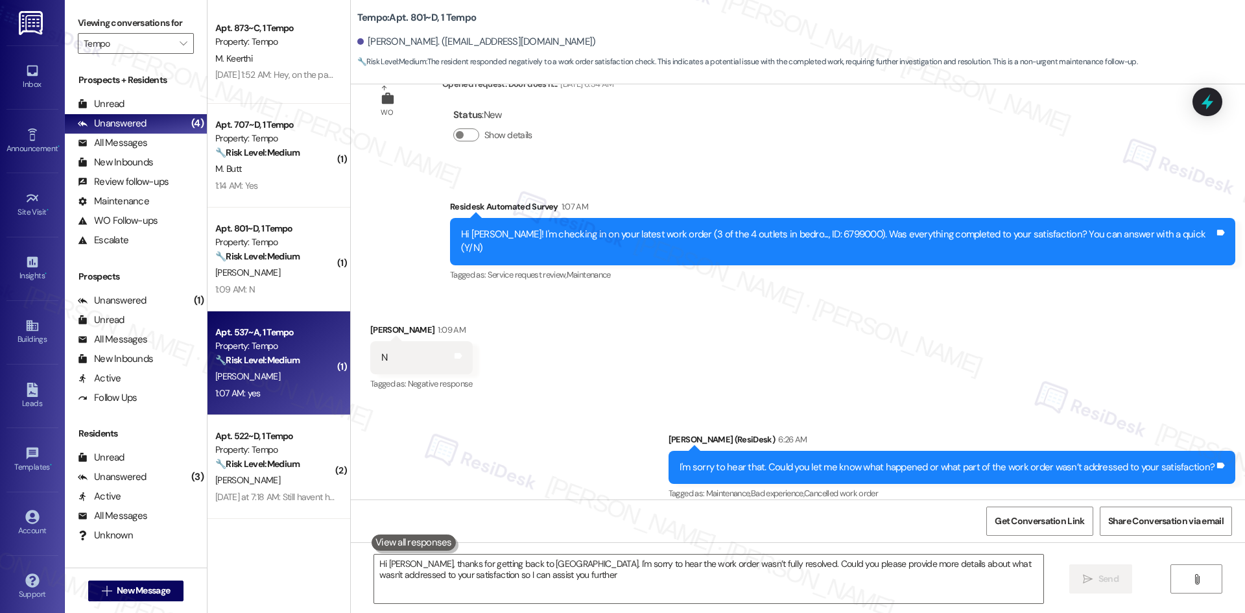
type textarea "Hi [PERSON_NAME], thanks for getting back to [GEOGRAPHIC_DATA]. I'm sorry to he…"
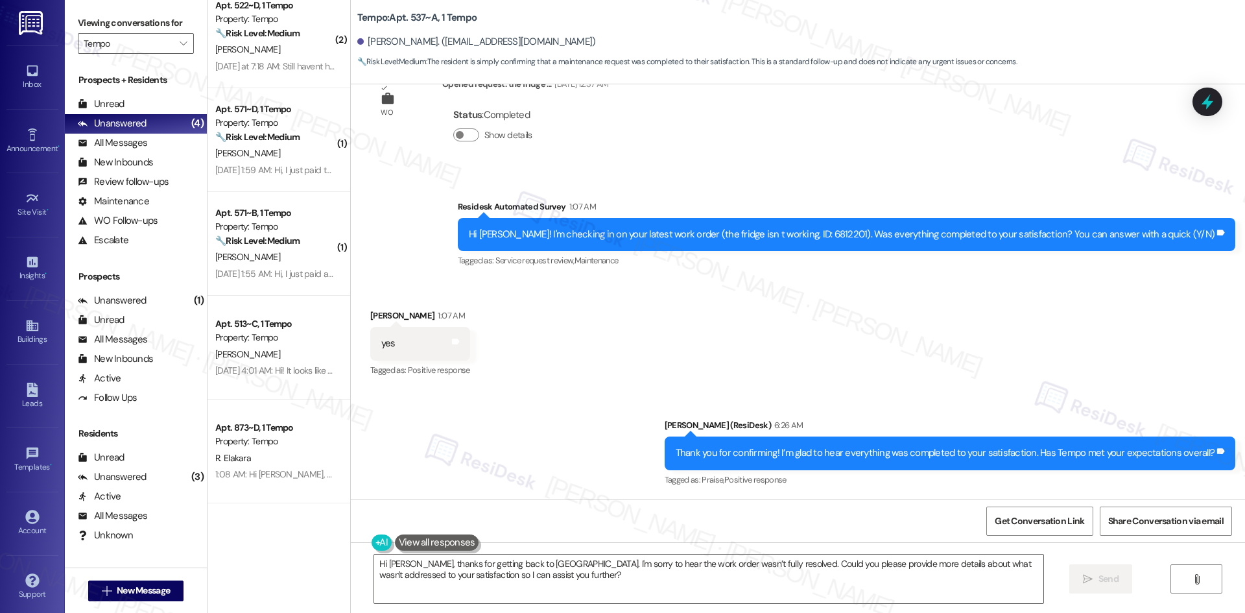
scroll to position [389, 0]
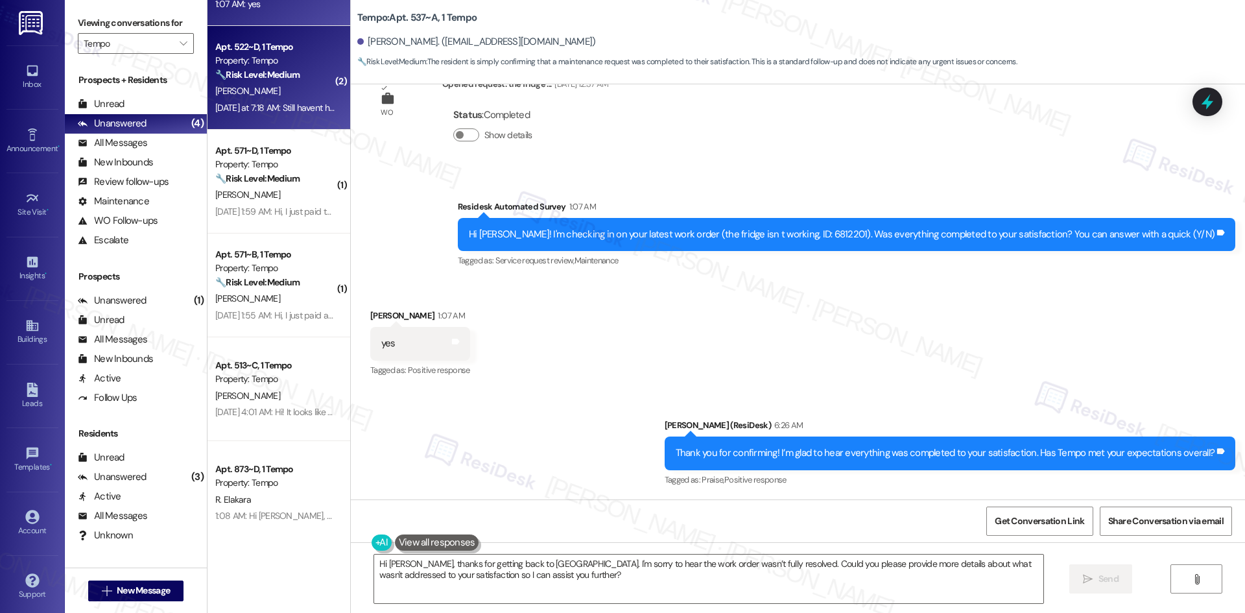
click at [276, 108] on div "[DATE] at 7:18 AM: Still havent heard back [DATE] at 7:18 AM: Still havent hear…" at bounding box center [291, 108] width 153 height 12
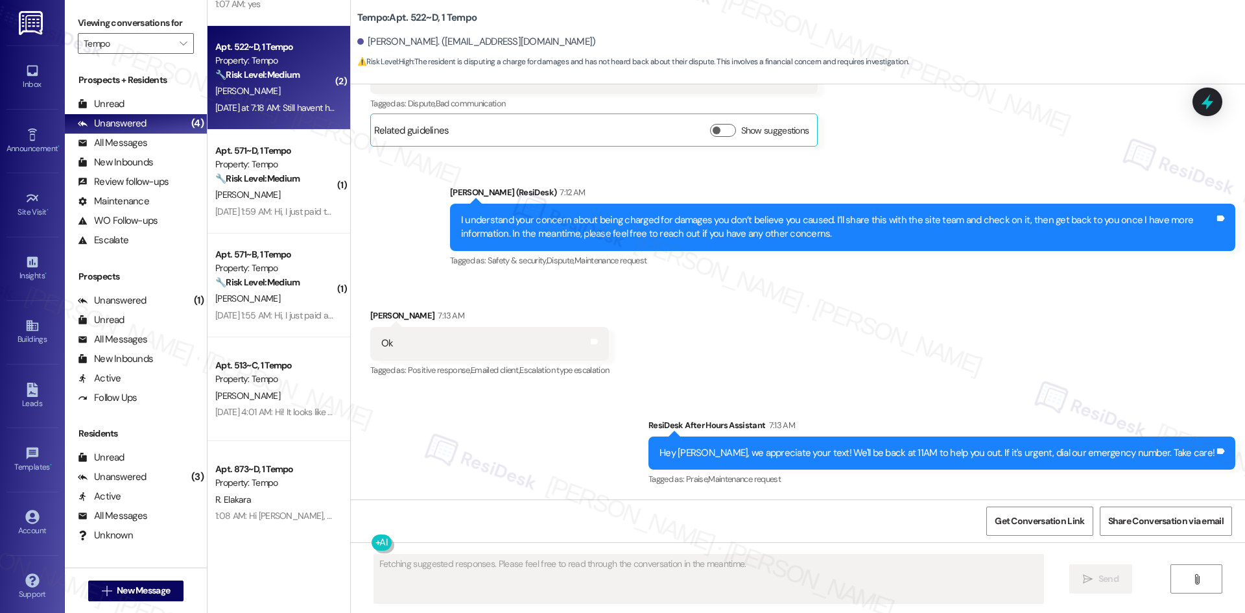
scroll to position [3270, 0]
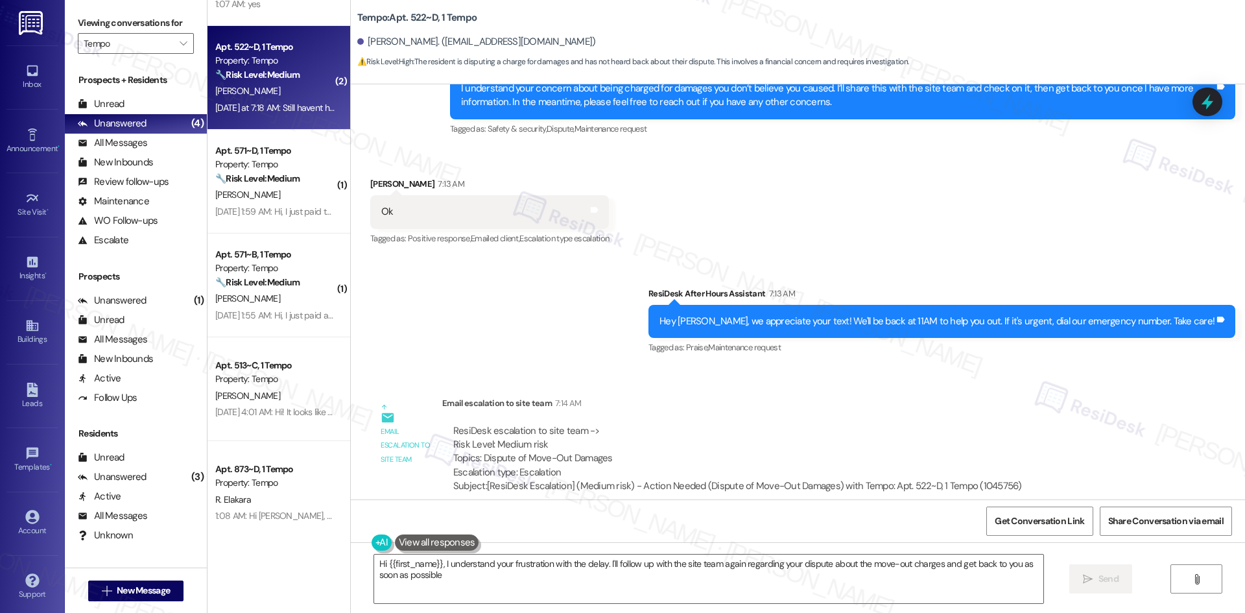
type textarea "Hi {{first_name}}, I understand your frustration with the delay. I'll follow up…"
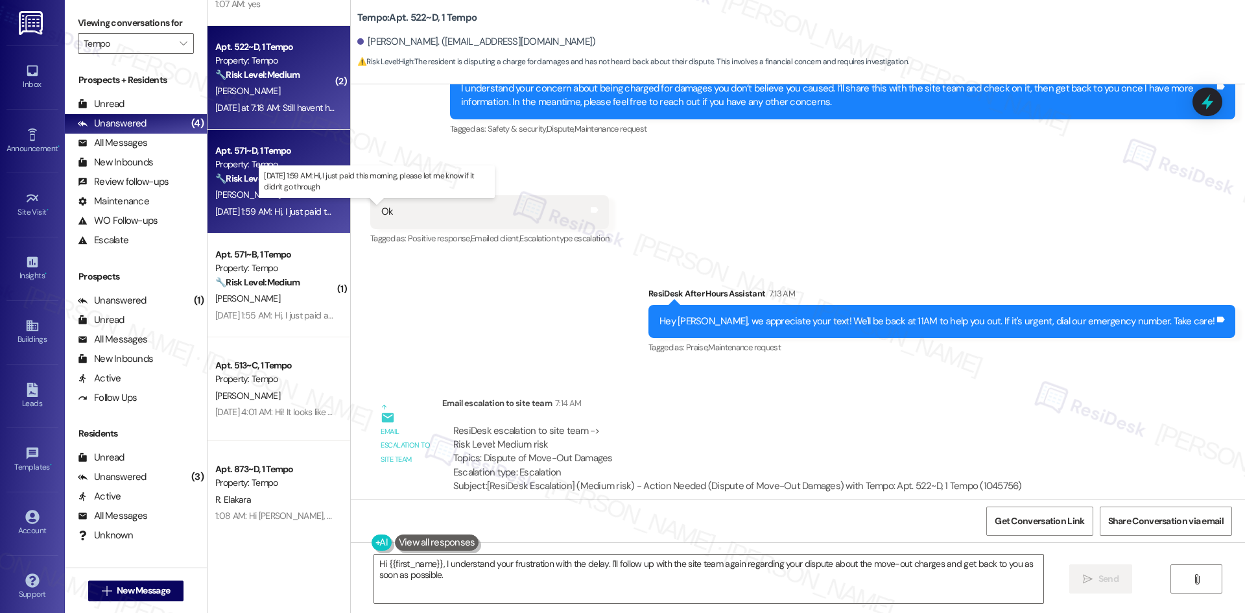
click at [262, 207] on div "[DATE] 1:59 AM: Hi, I just paid this morning, please let me know if it didn't g…" at bounding box center [369, 212] width 308 height 12
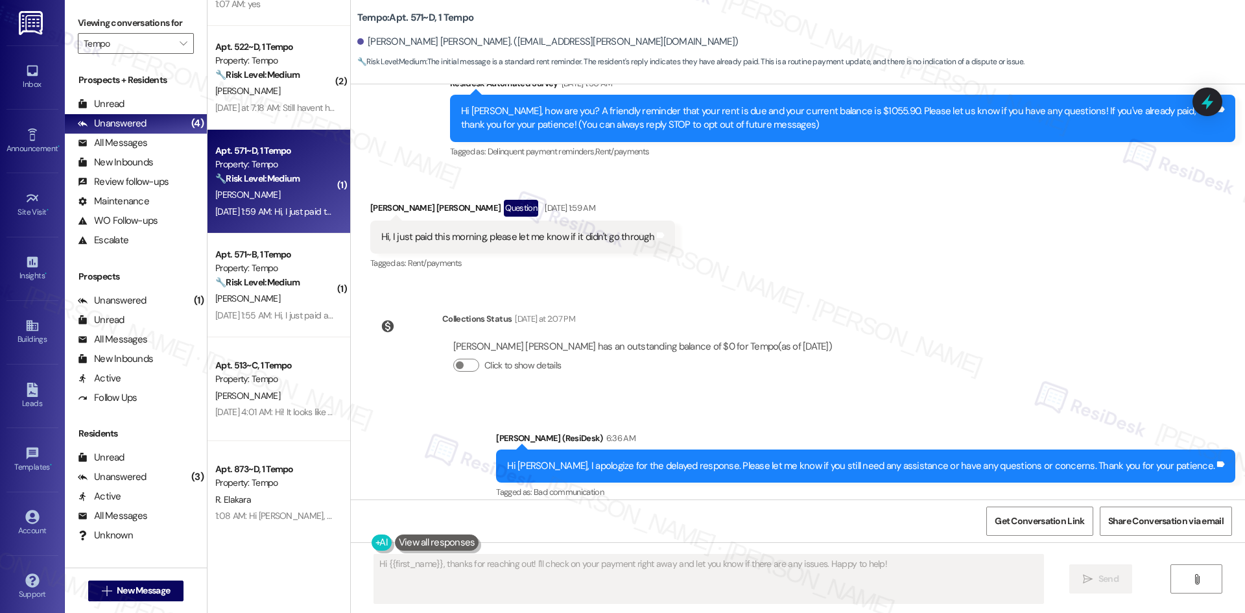
scroll to position [136, 0]
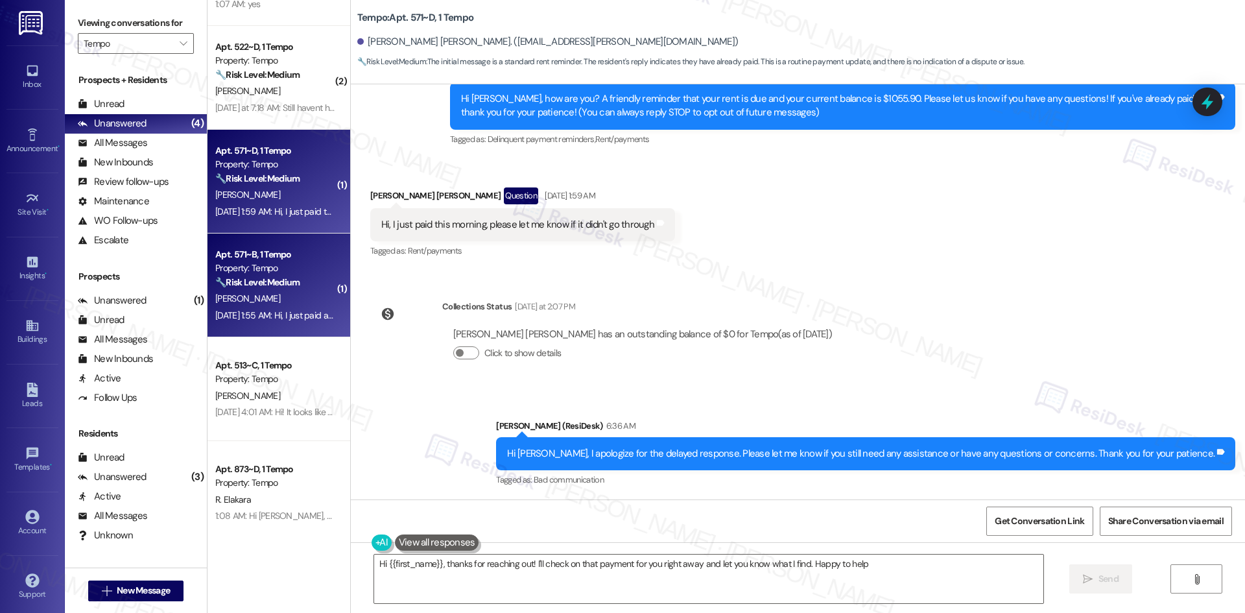
type textarea "Hi {{first_name}}, thanks for reaching out! I'll check on that payment for you …"
click at [276, 298] on div "[PERSON_NAME]" at bounding box center [275, 298] width 123 height 16
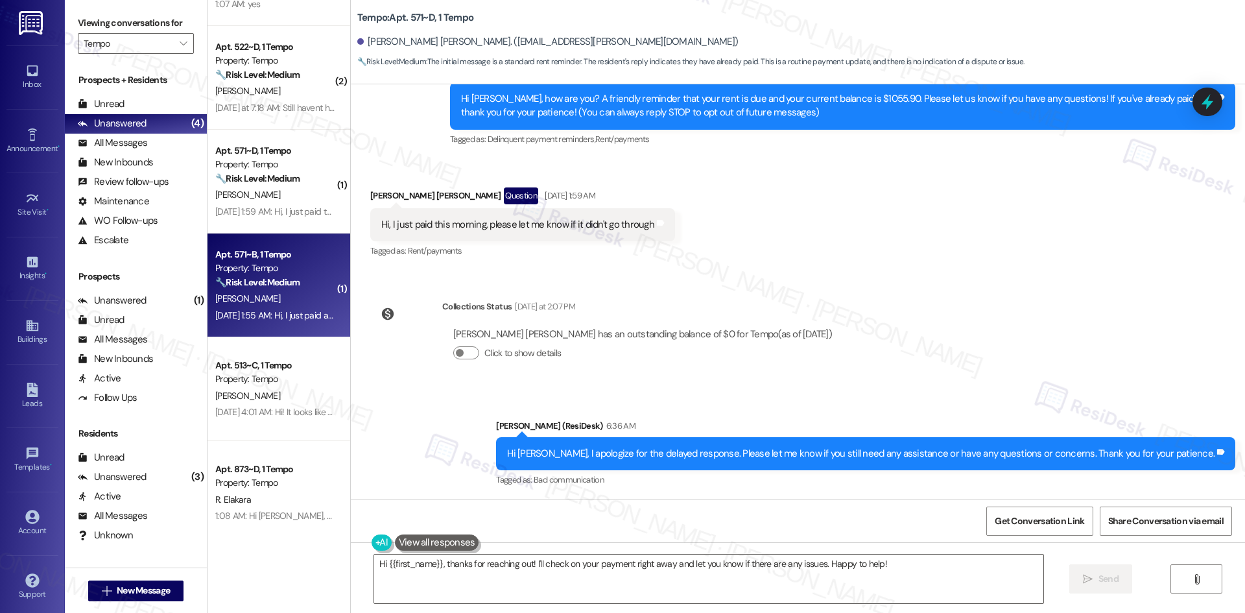
type textarea "Fetching suggested responses. Please feel free to read through the conversation…"
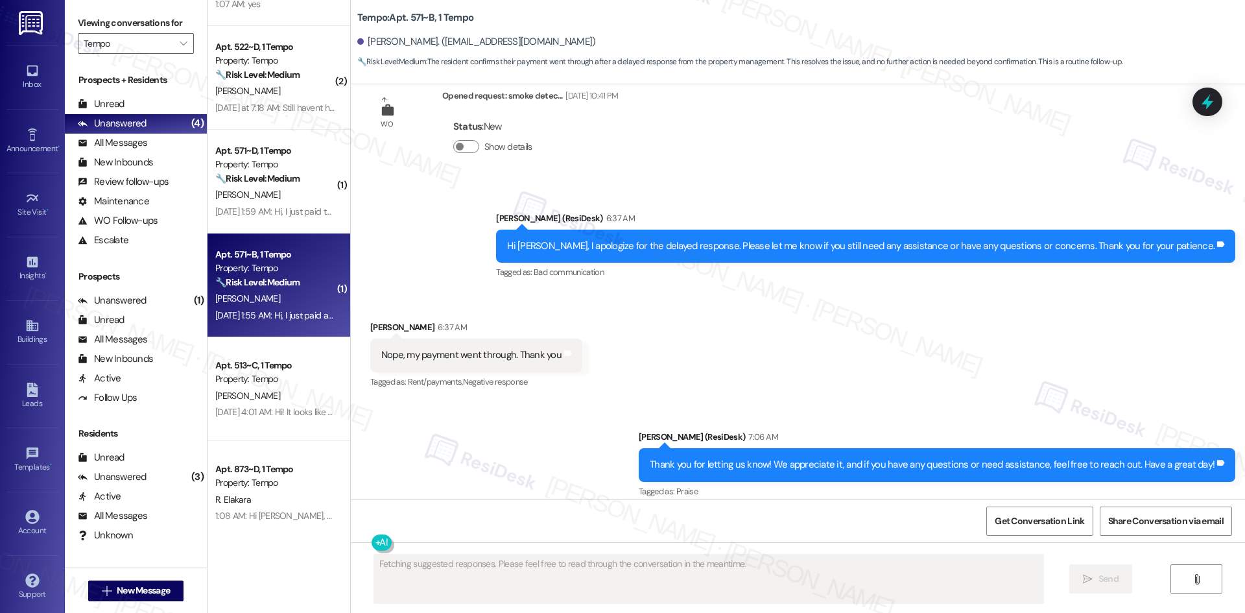
scroll to position [356, 0]
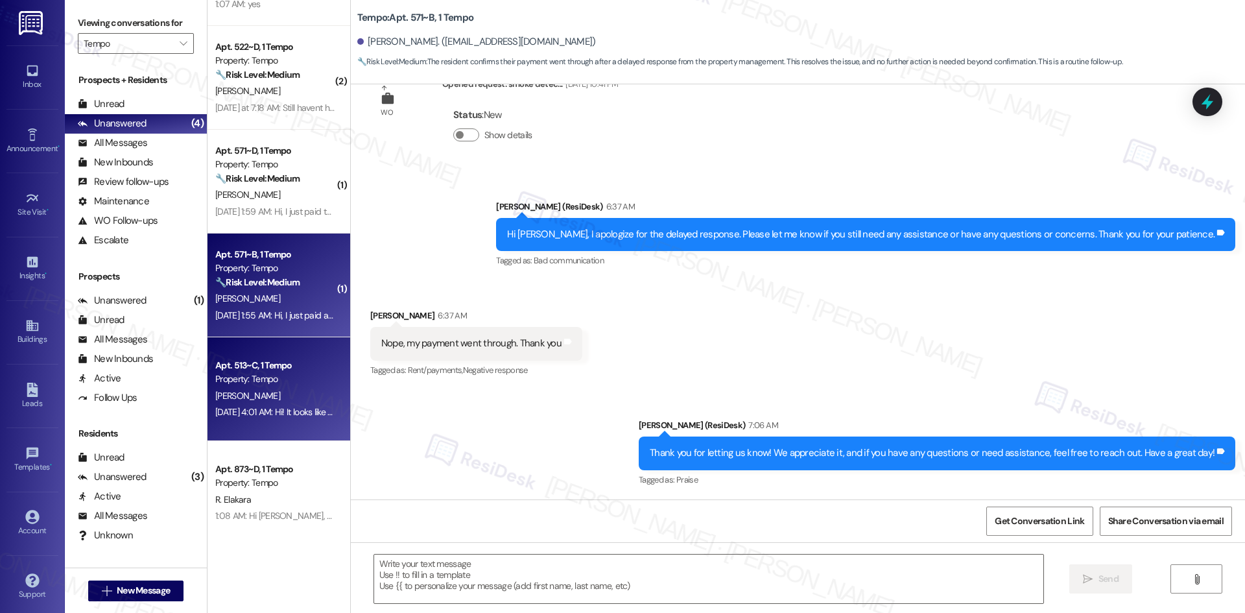
click at [230, 382] on div "Property: Tempo" at bounding box center [275, 379] width 120 height 14
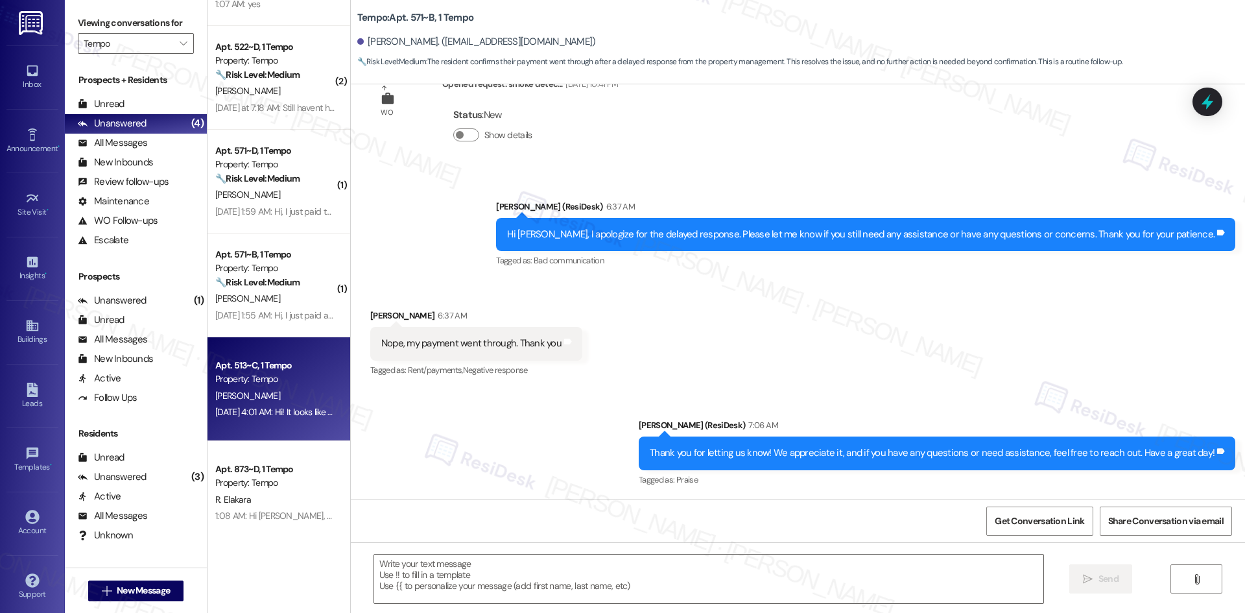
type textarea "Fetching suggested responses. Please feel free to read through the conversation…"
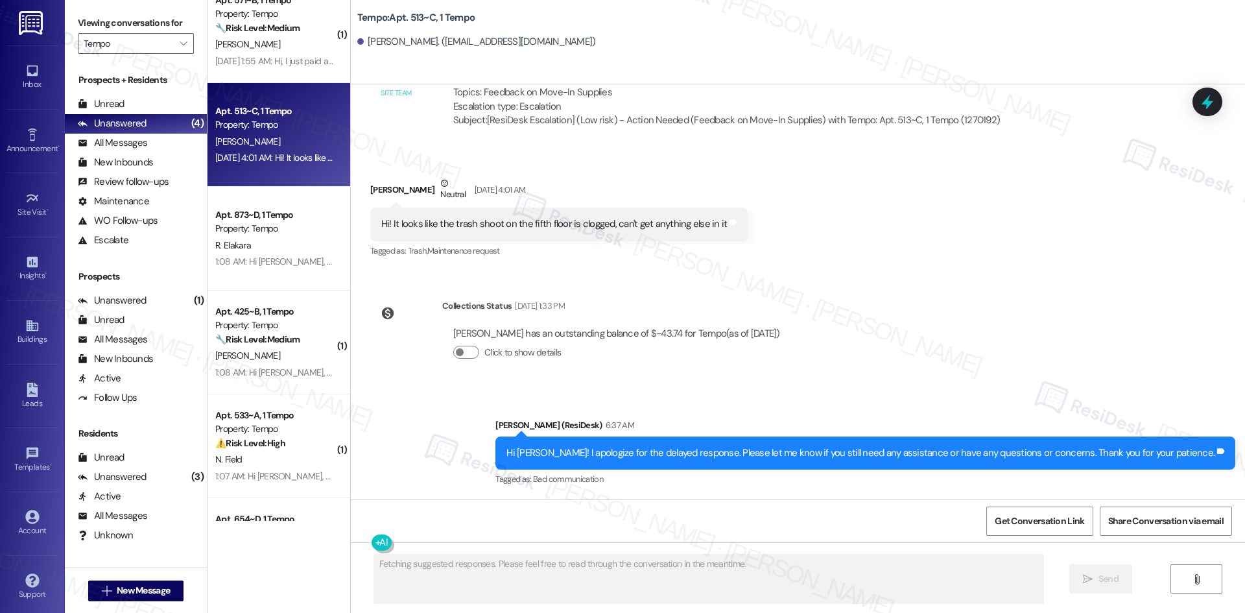
scroll to position [648, 0]
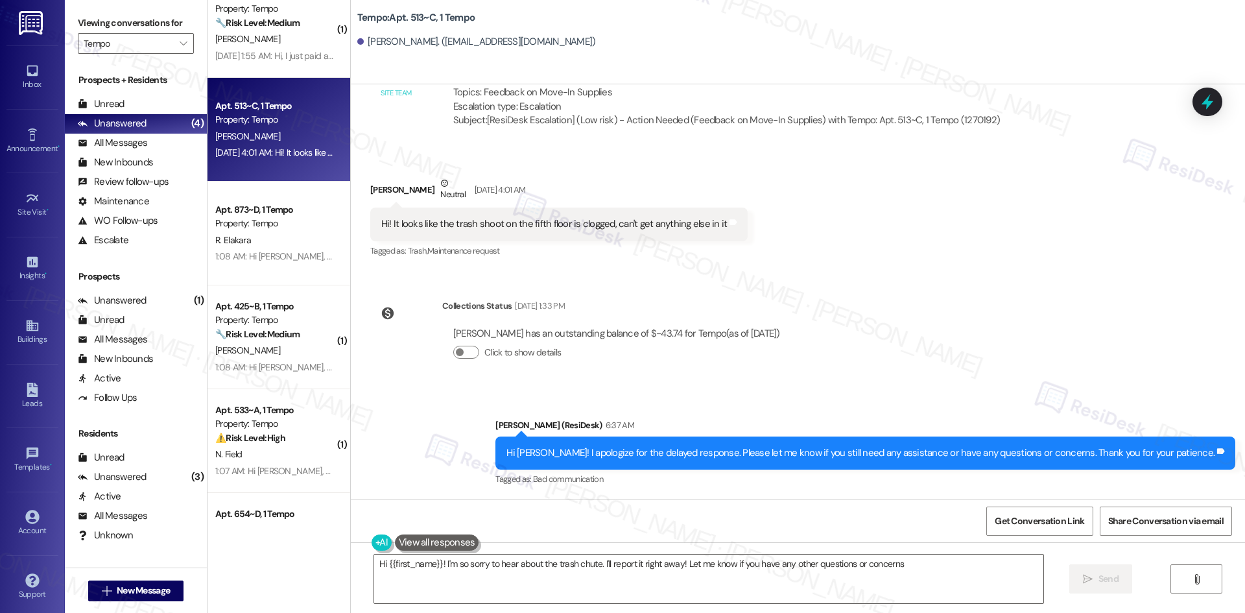
type textarea "Hi {{first_name}}! I'm so sorry to hear about the trash chute. I'll report it r…"
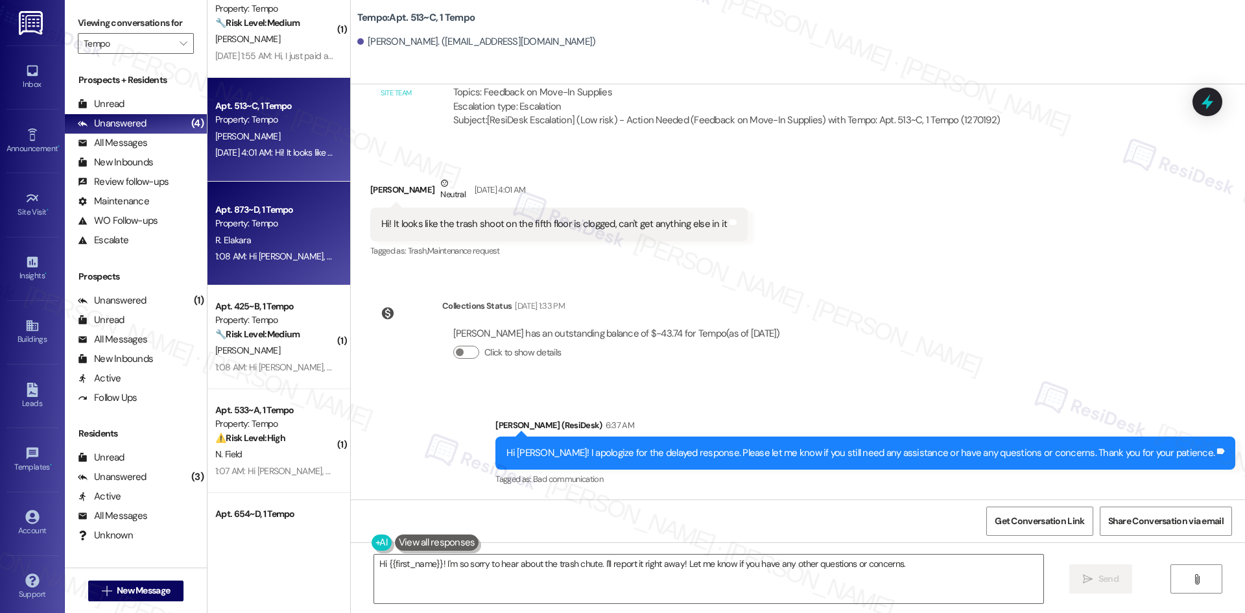
click at [281, 253] on div "1:08 AM: Hi [PERSON_NAME], a gentle reminder that your rent is due and your cur…" at bounding box center [667, 256] width 905 height 12
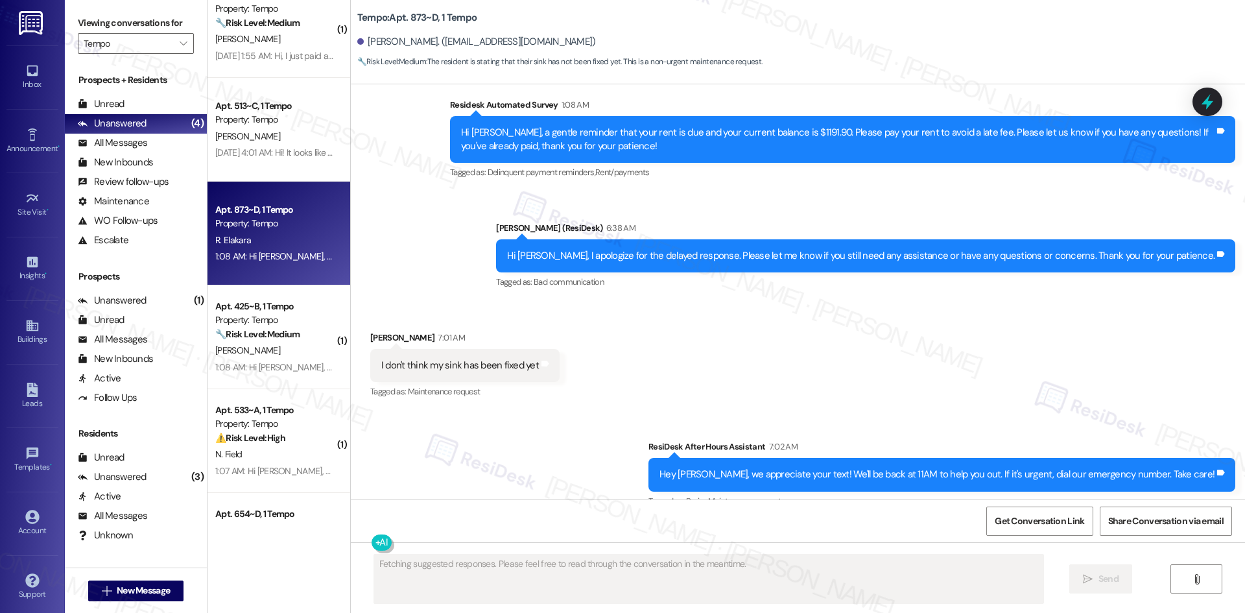
scroll to position [1478, 0]
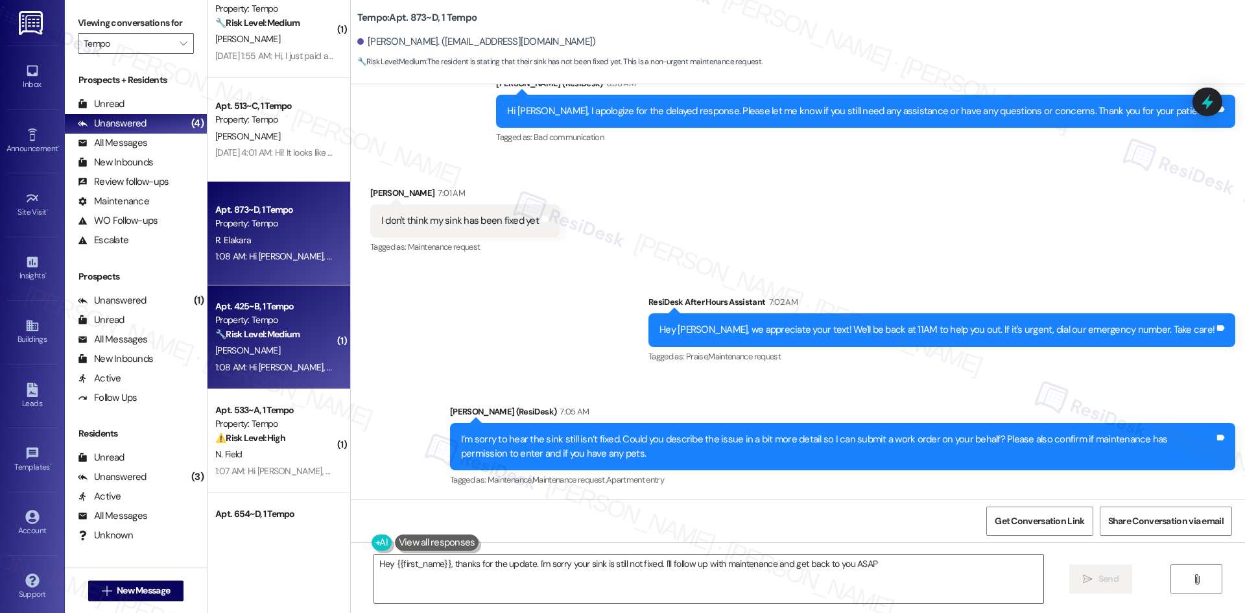
type textarea "Hey {{first_name}}, thanks for the update. I'm sorry your sink is still not fix…"
click at [277, 347] on div "[PERSON_NAME]" at bounding box center [275, 350] width 123 height 16
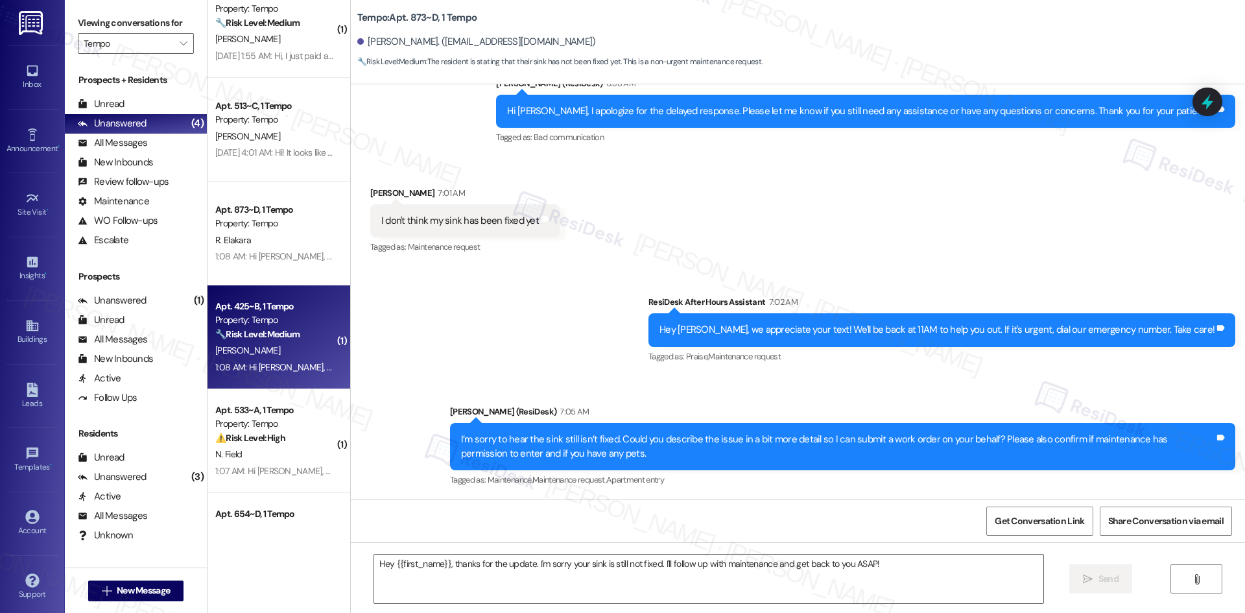
type textarea "Fetching suggested responses. Please feel free to read through the conversation…"
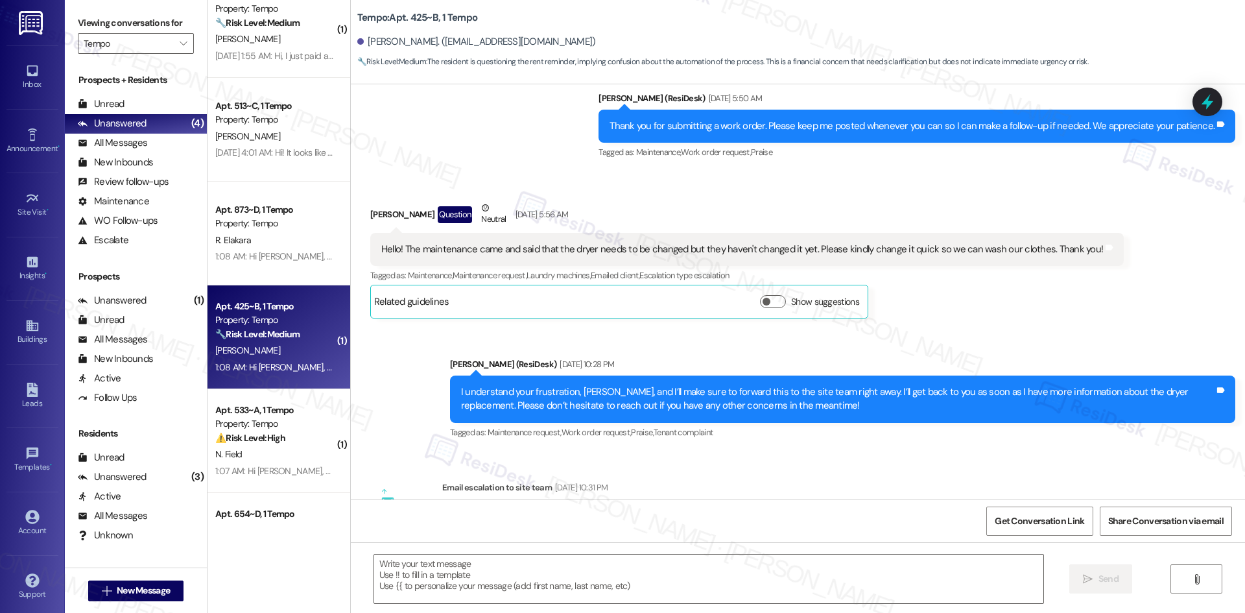
type textarea "Fetching suggested responses. Please feel free to read through the conversation…"
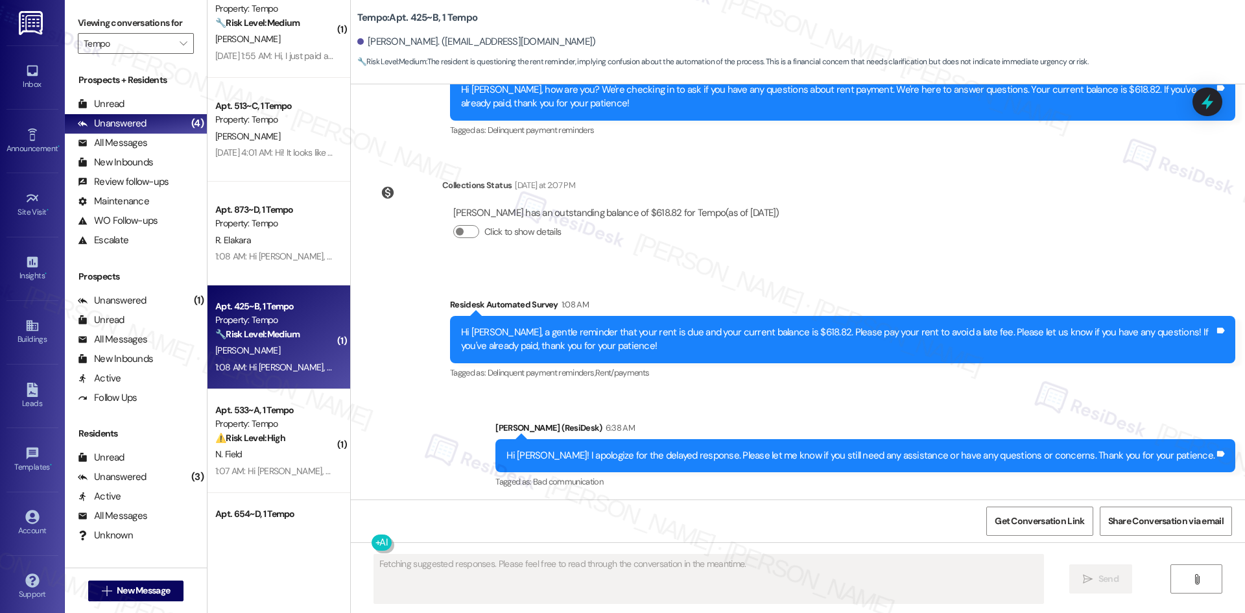
scroll to position [4558, 0]
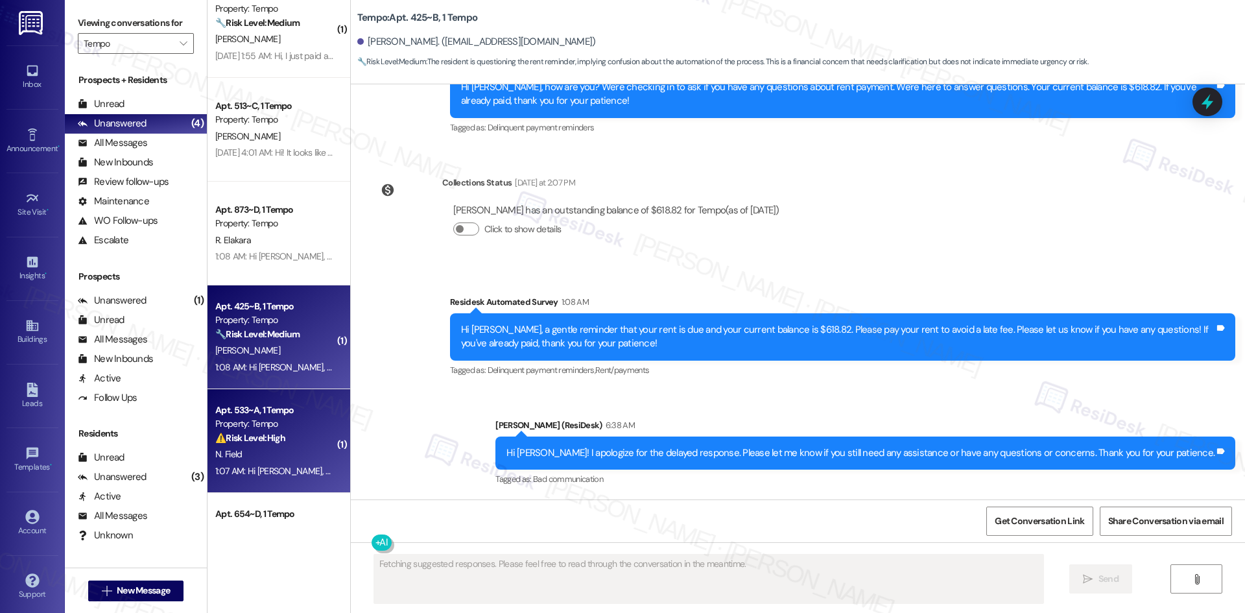
click at [259, 437] on strong "⚠️ Risk Level: High" at bounding box center [250, 438] width 70 height 12
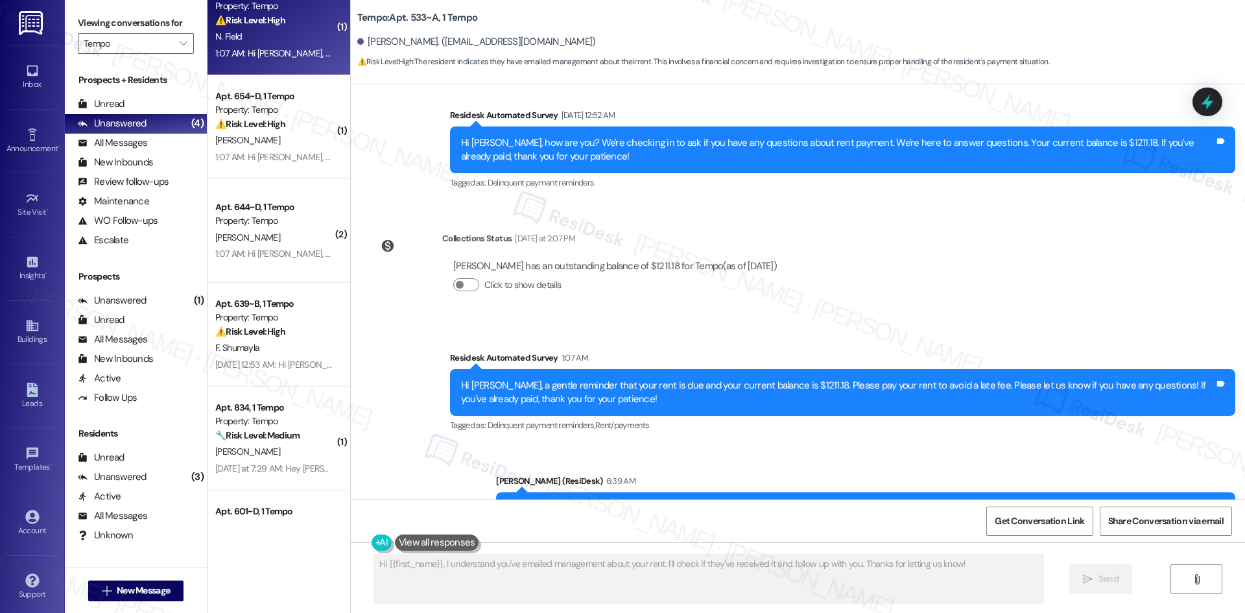
scroll to position [1139, 0]
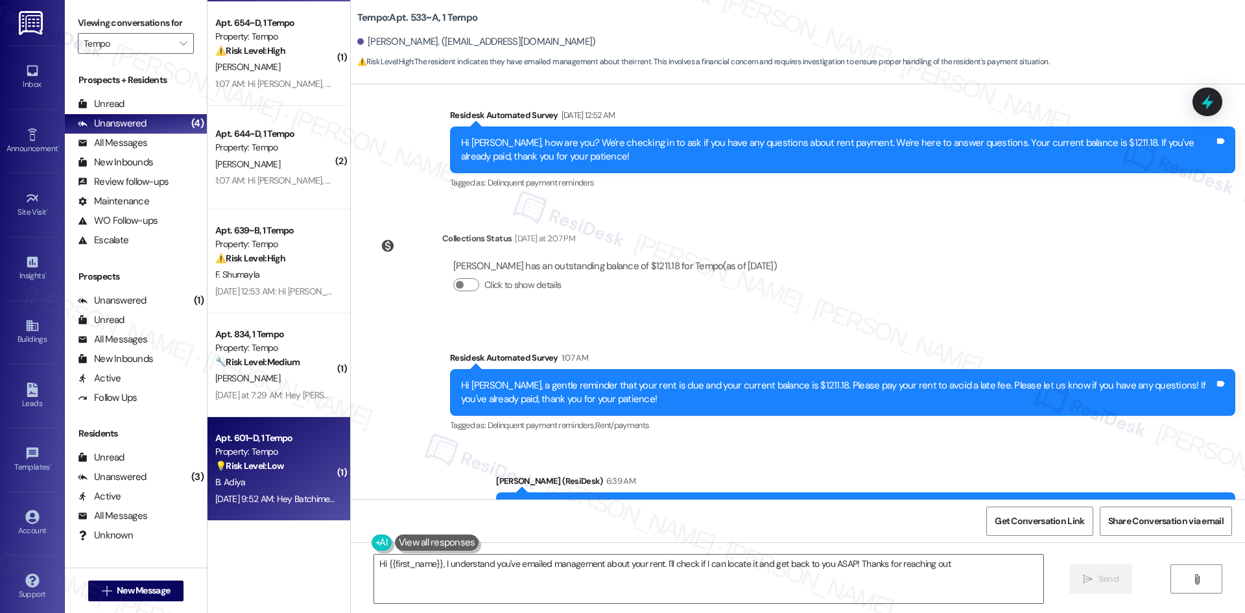
type textarea "Hi {{first_name}}, I understand you've emailed management about your rent. I'll…"
click at [261, 491] on div "[DATE] 9:52 AM: Hey Batchimeg, we appreciate your text! We'll be back at 11AM t…" at bounding box center [275, 499] width 123 height 16
type textarea "Hi {{first_name}}, I understand you've emailed management about your rent. I'll…"
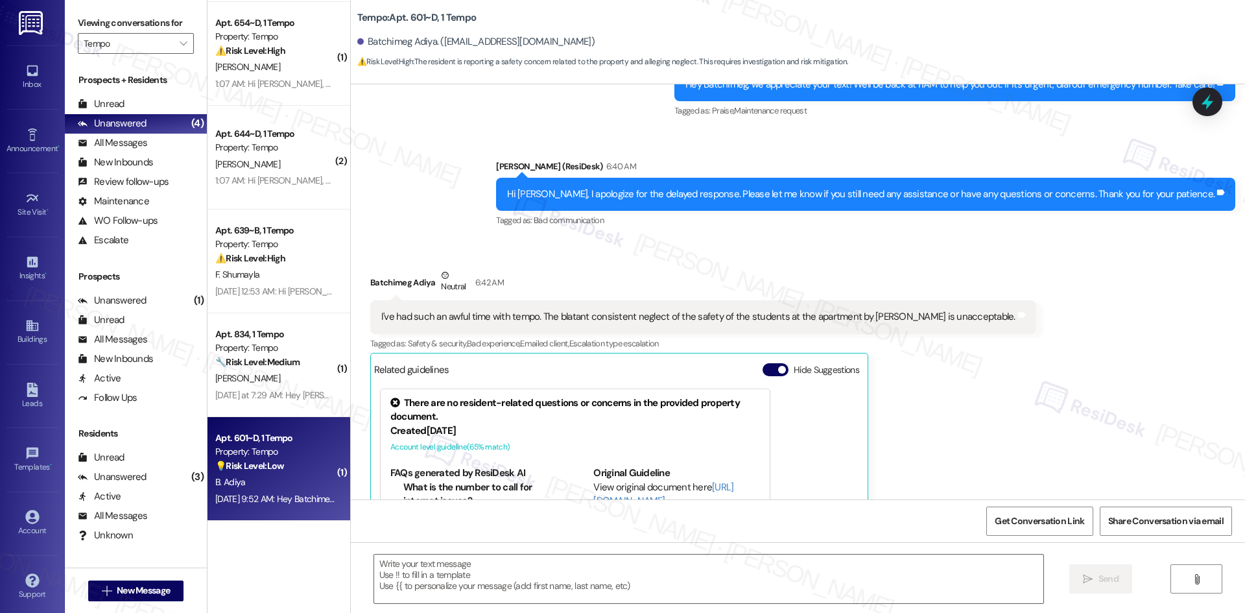
type textarea "Fetching suggested responses. Please feel free to read through the conversation…"
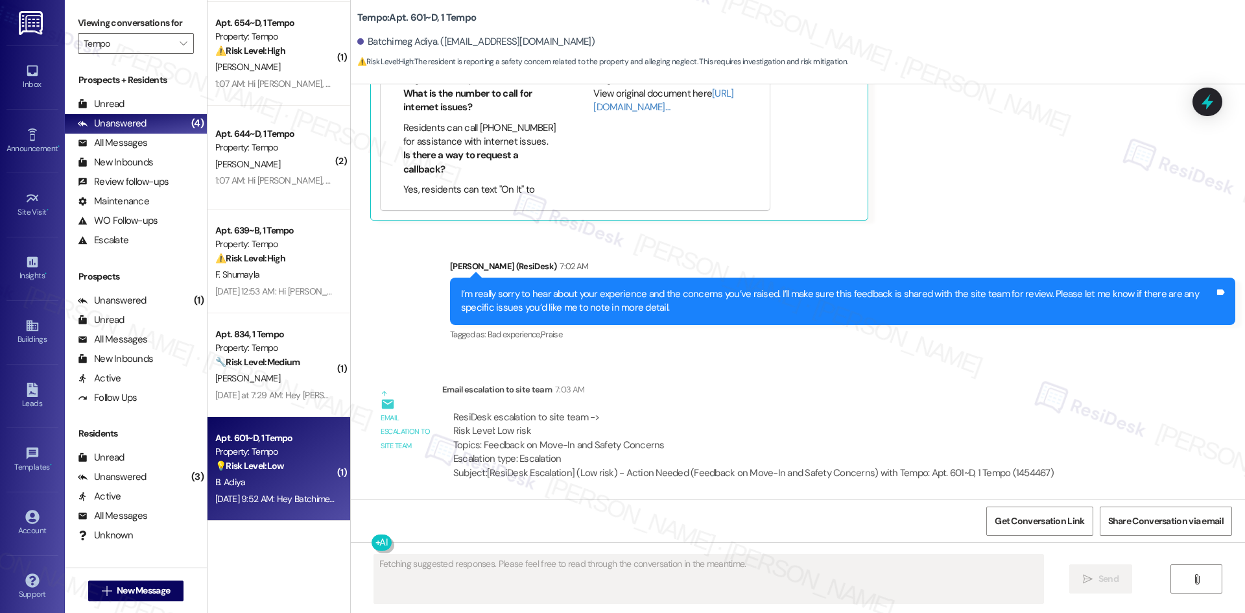
scroll to position [791, 0]
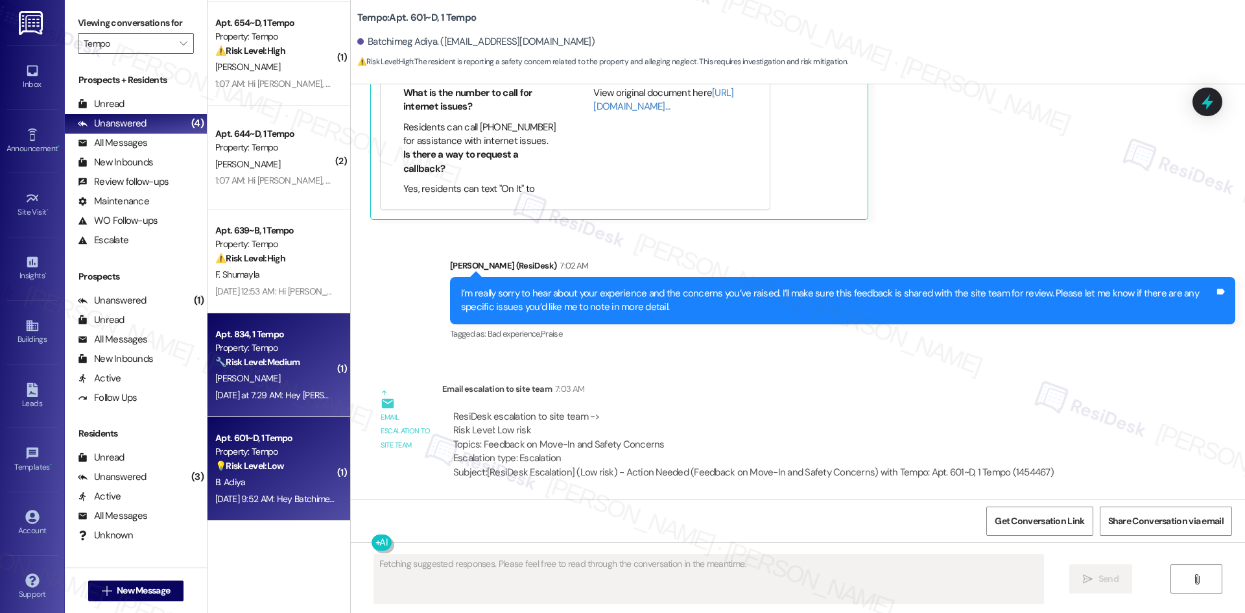
click at [254, 368] on div "🔧 Risk Level: Medium The resident is providing updates on existing maintenance …" at bounding box center [275, 362] width 120 height 14
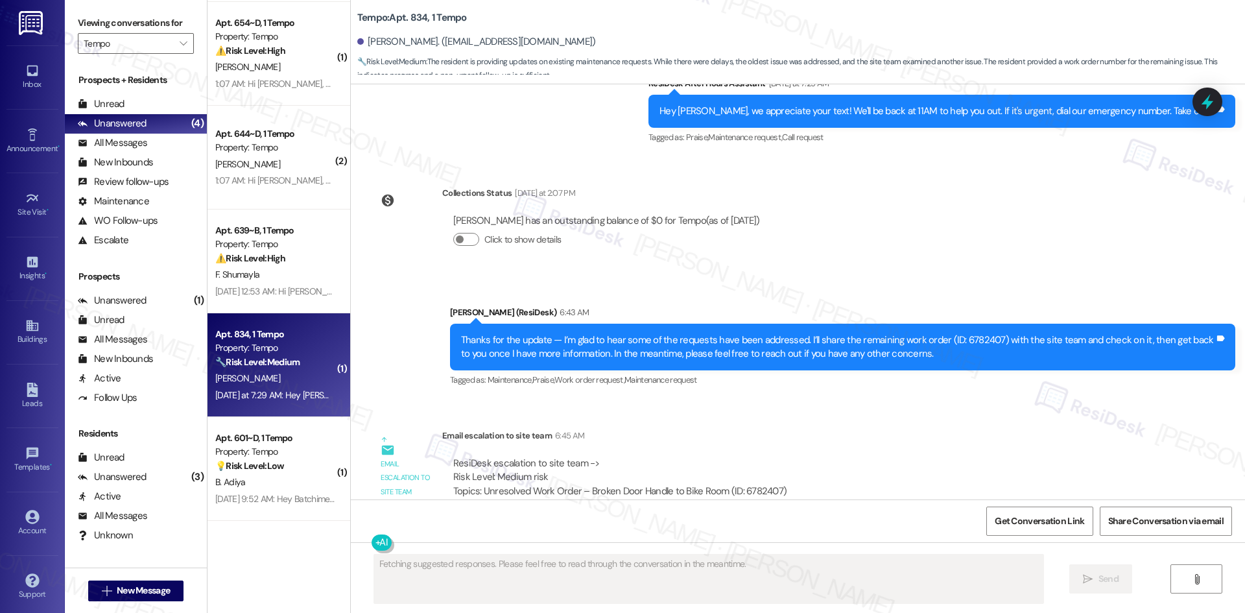
scroll to position [3146, 0]
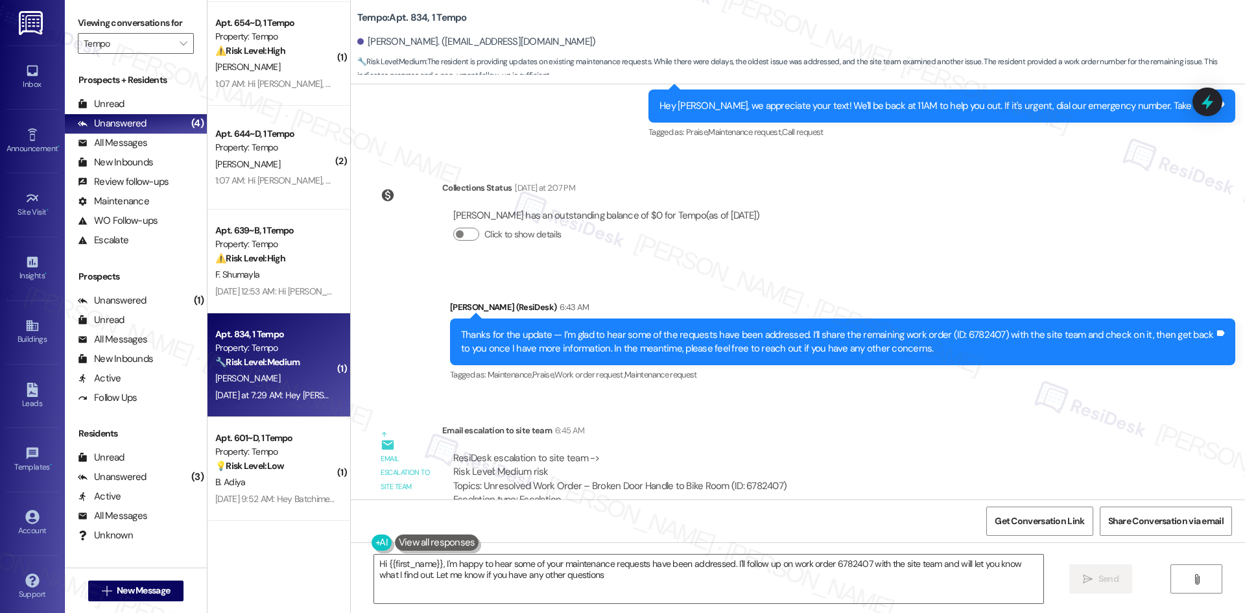
type textarea "Hi {{first_name}}, I'm happy to hear some of your maintenance requests have bee…"
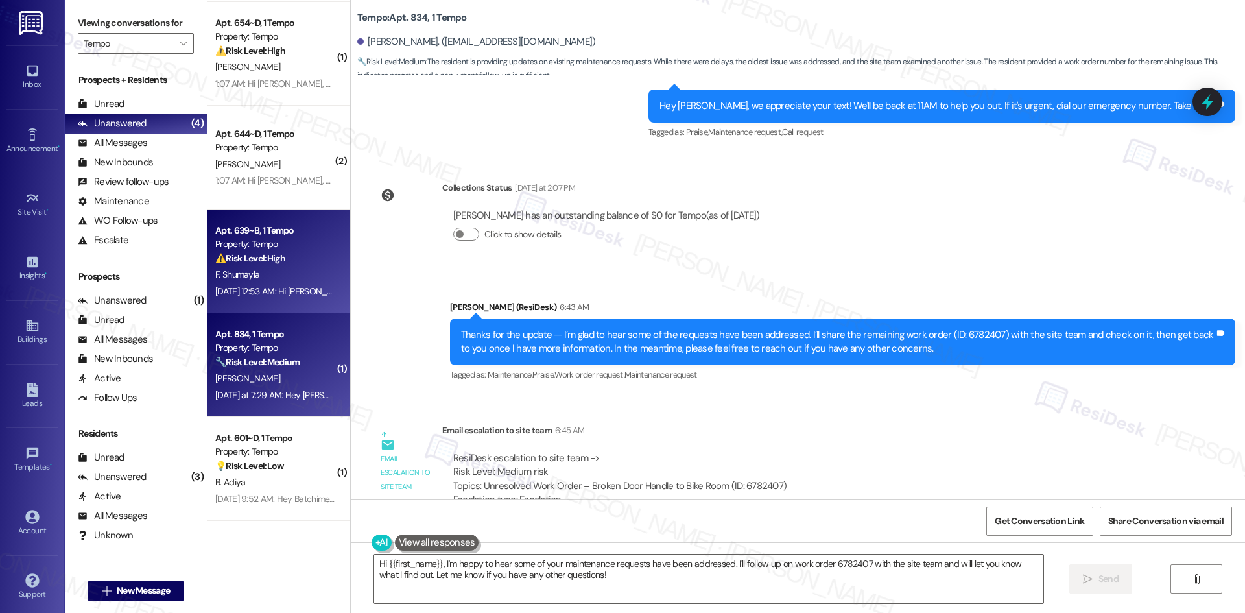
click at [263, 292] on div "[DATE] 12:53 AM: Hi [PERSON_NAME], how are you? We're checking in to ask if you…" at bounding box center [661, 291] width 893 height 12
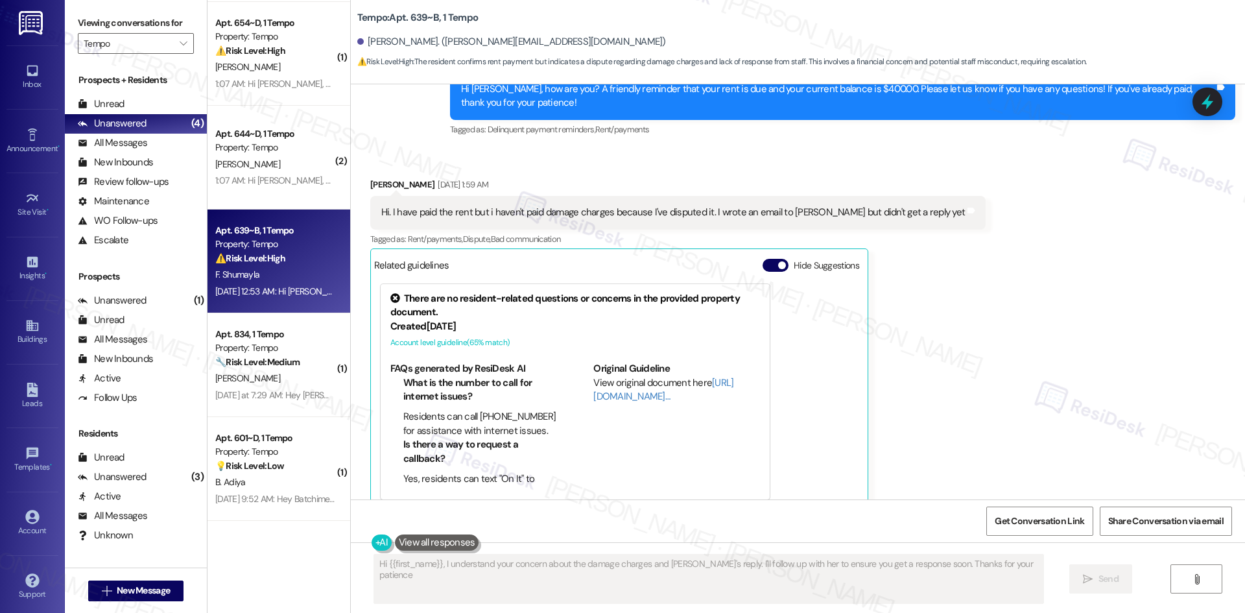
type textarea "Hi {{first_name}}, I understand your concern about the damage charges and [PERS…"
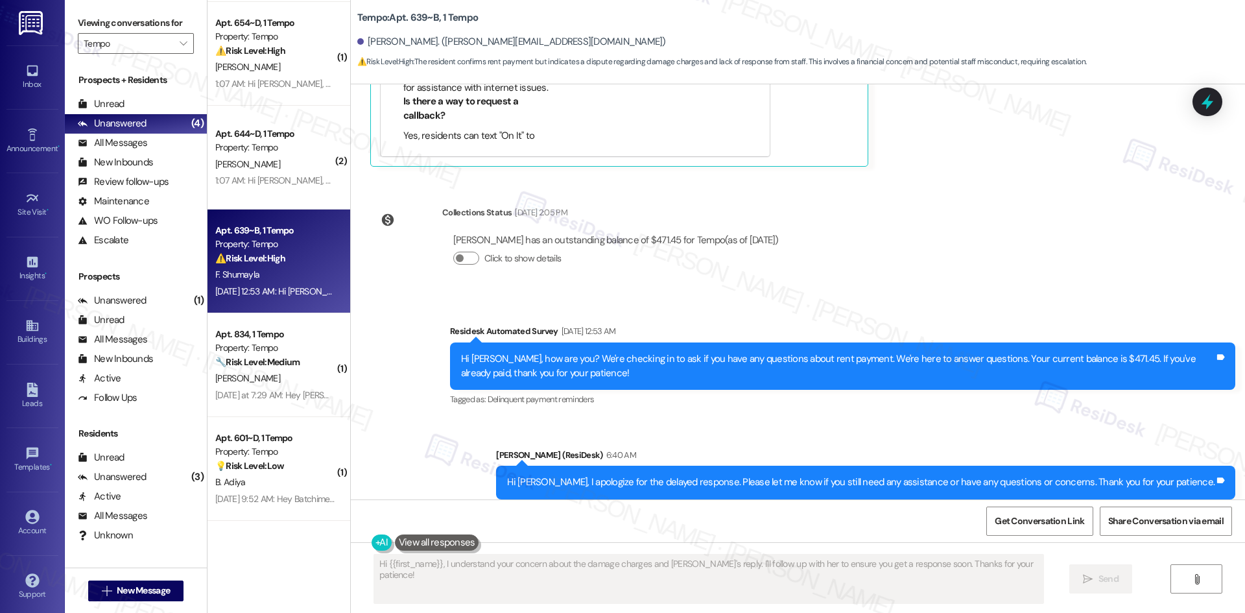
scroll to position [2853, 0]
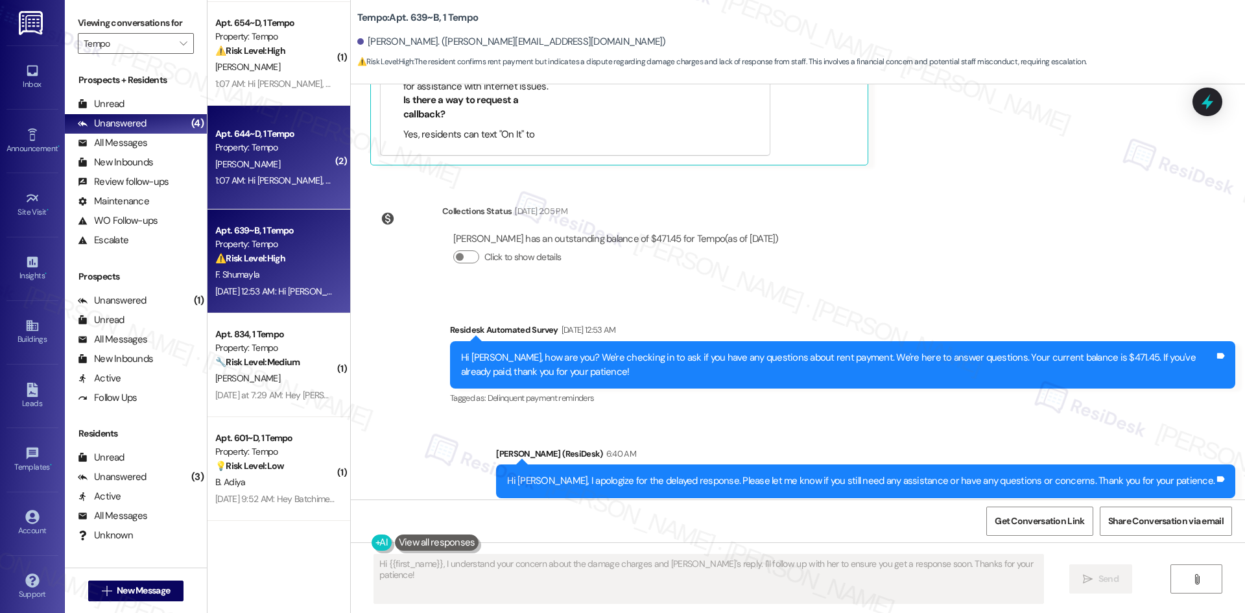
click at [243, 169] on div "[PERSON_NAME]" at bounding box center [275, 164] width 123 height 16
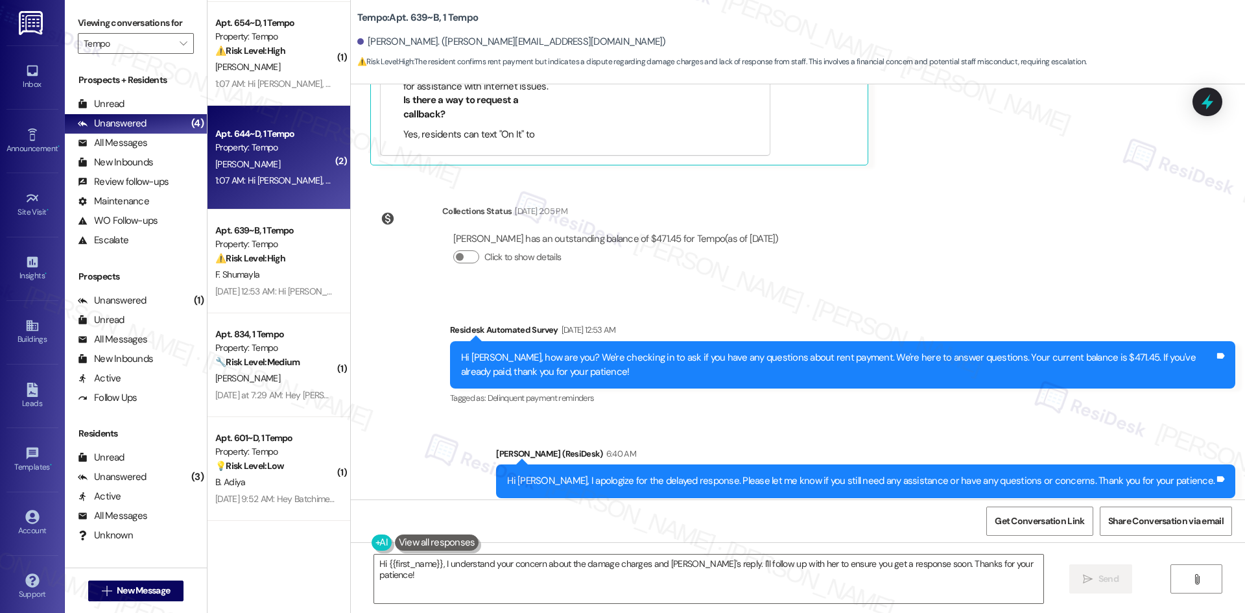
type textarea "Fetching suggested responses. Please feel free to read through the conversation…"
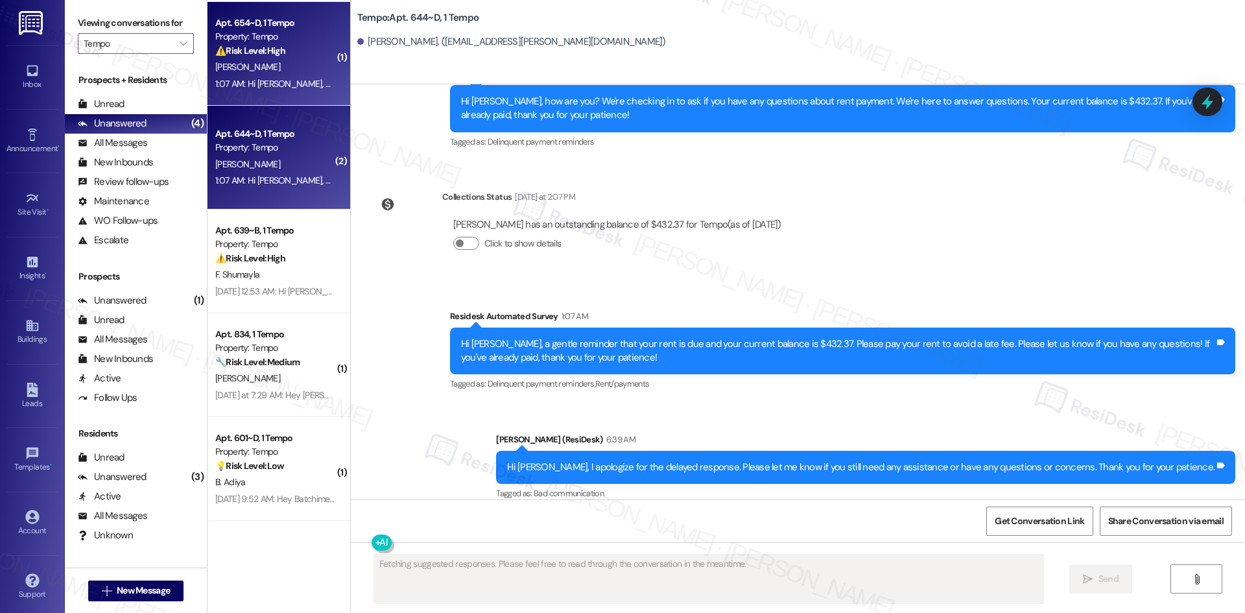
click at [262, 48] on strong "⚠️ Risk Level: High" at bounding box center [250, 51] width 70 height 12
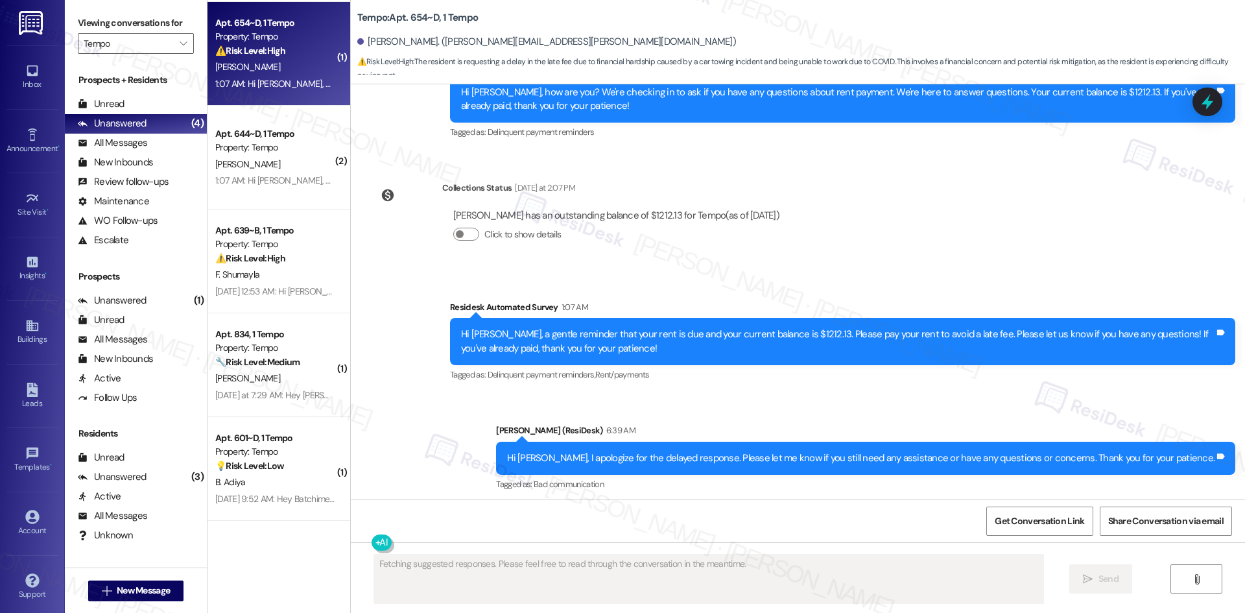
scroll to position [3290, 0]
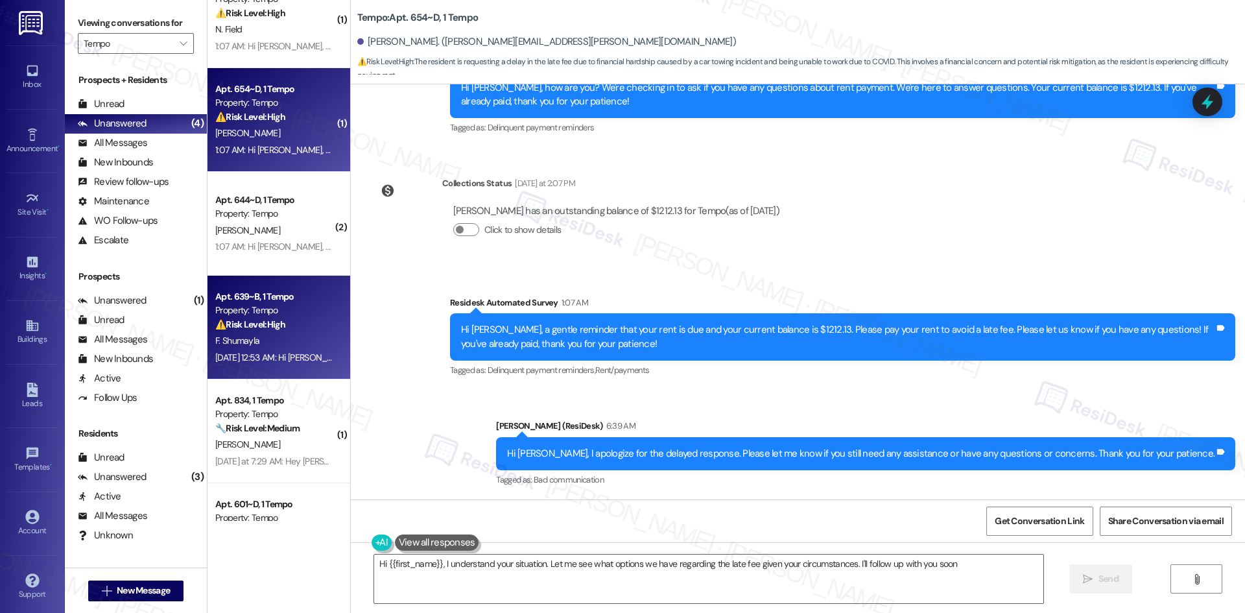
type textarea "Hi {{first_name}}, I understand your situation. Let me see what options we have…"
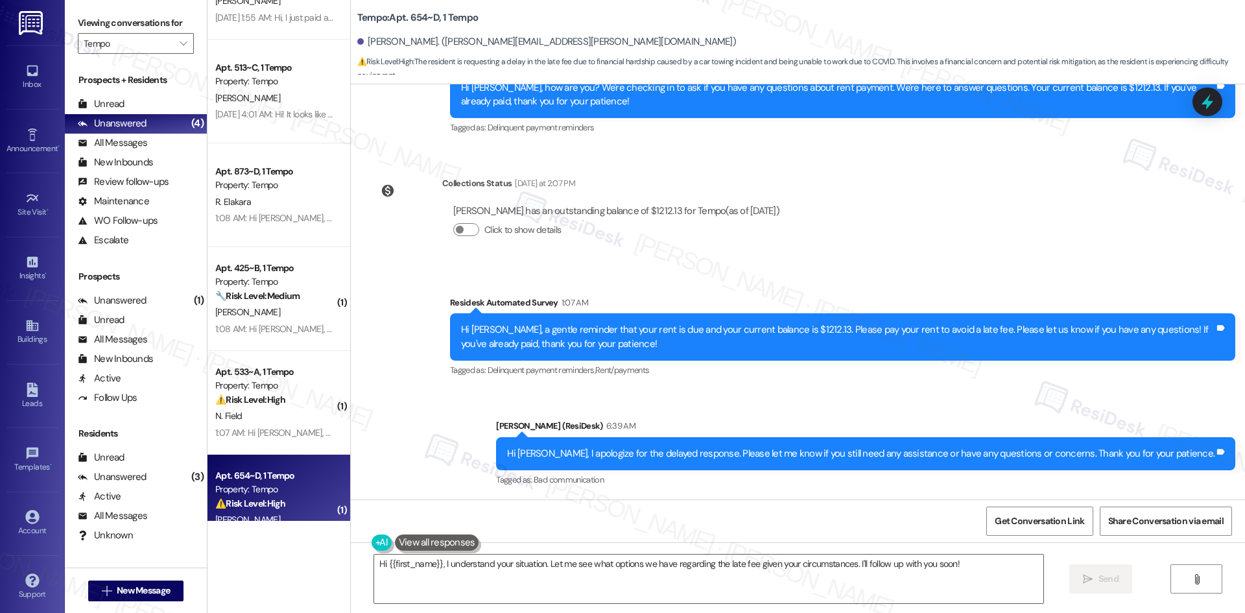
scroll to position [685, 0]
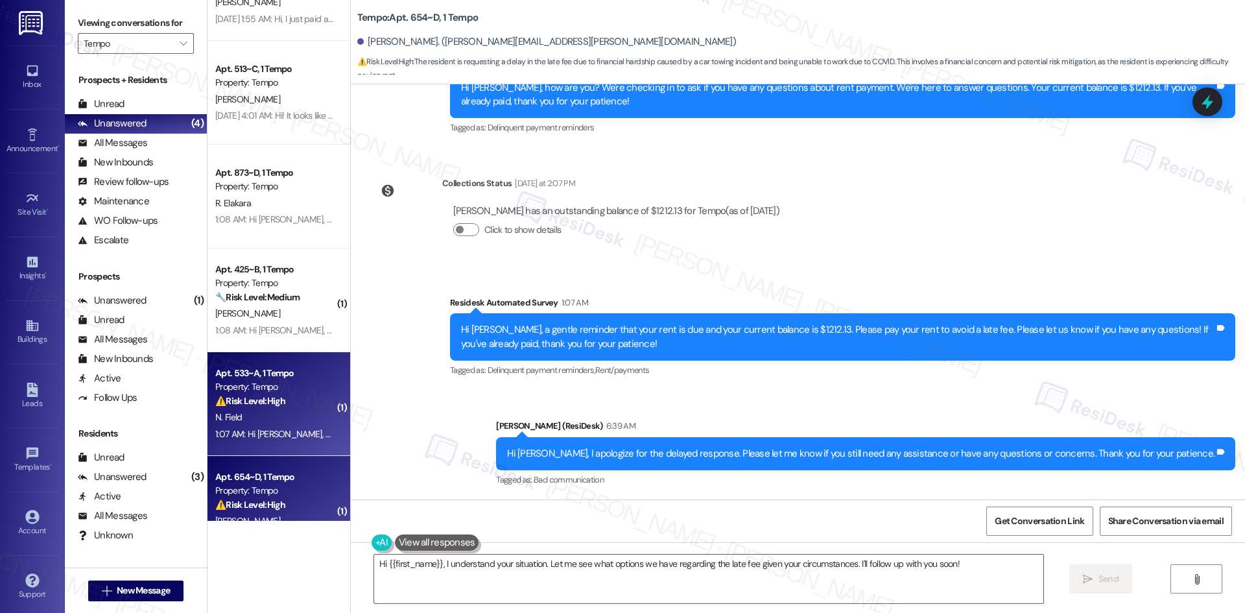
click at [263, 395] on strong "⚠️ Risk Level: High" at bounding box center [250, 401] width 70 height 12
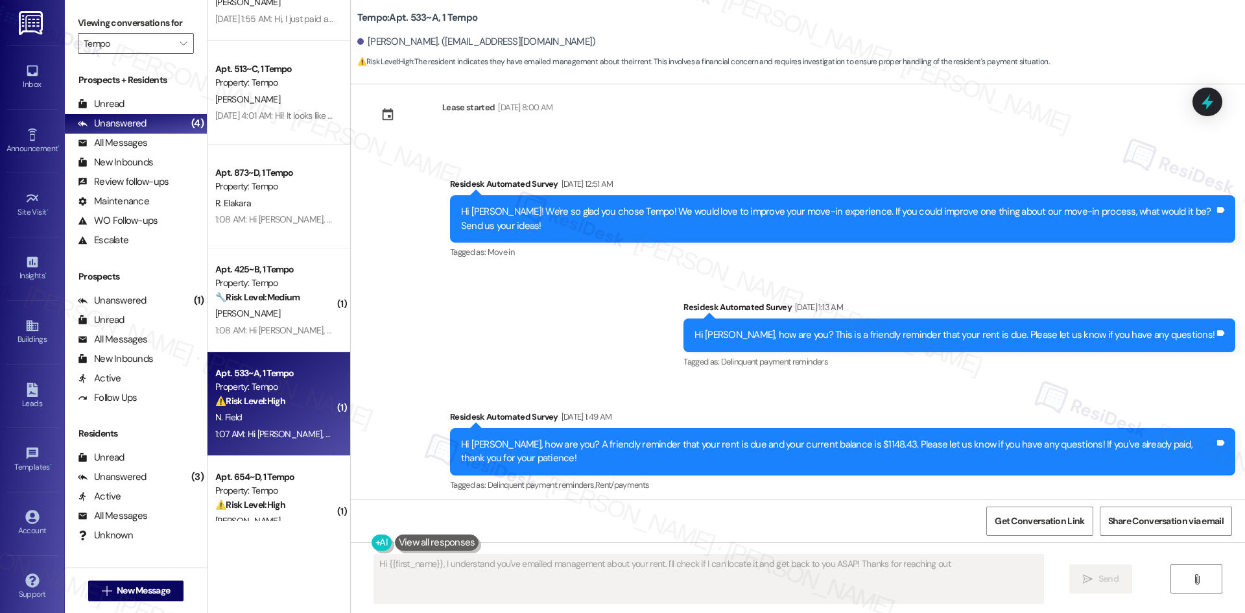
type textarea "Hi {{first_name}}, I understand you've emailed management about your rent. I'll…"
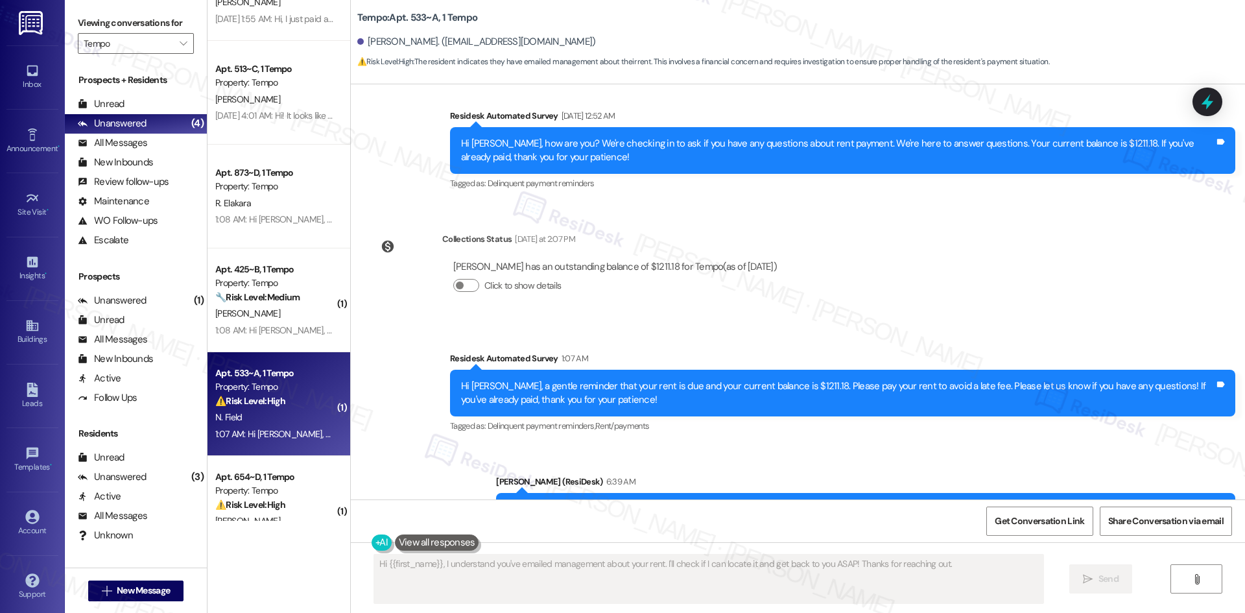
scroll to position [1809, 0]
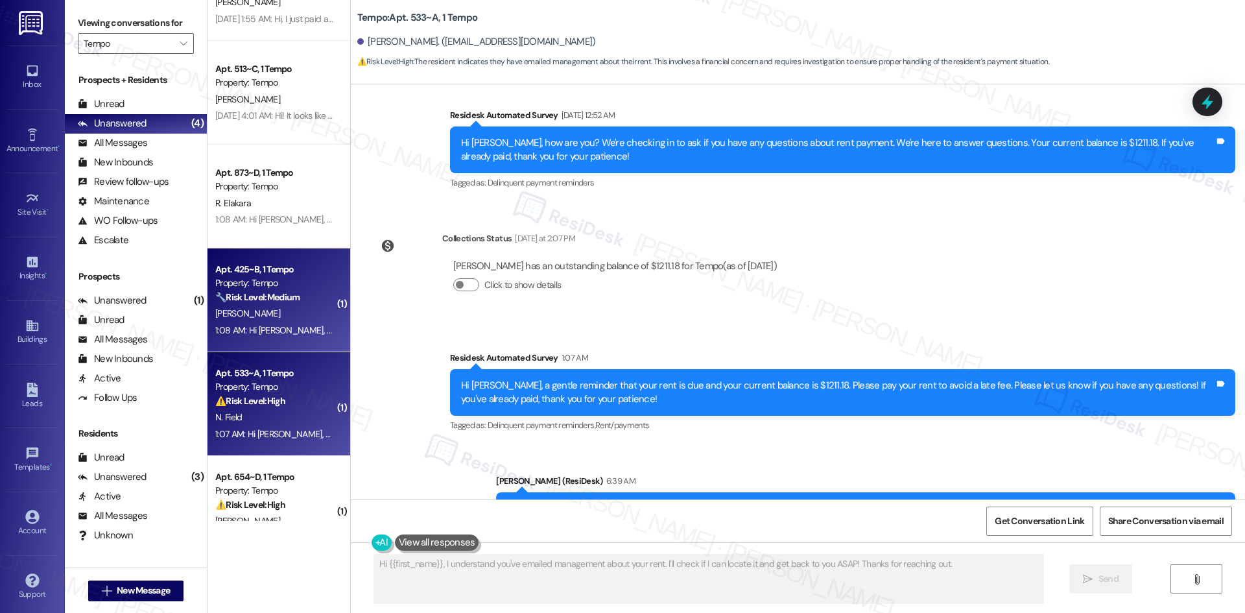
click at [307, 309] on div "[PERSON_NAME]" at bounding box center [275, 313] width 123 height 16
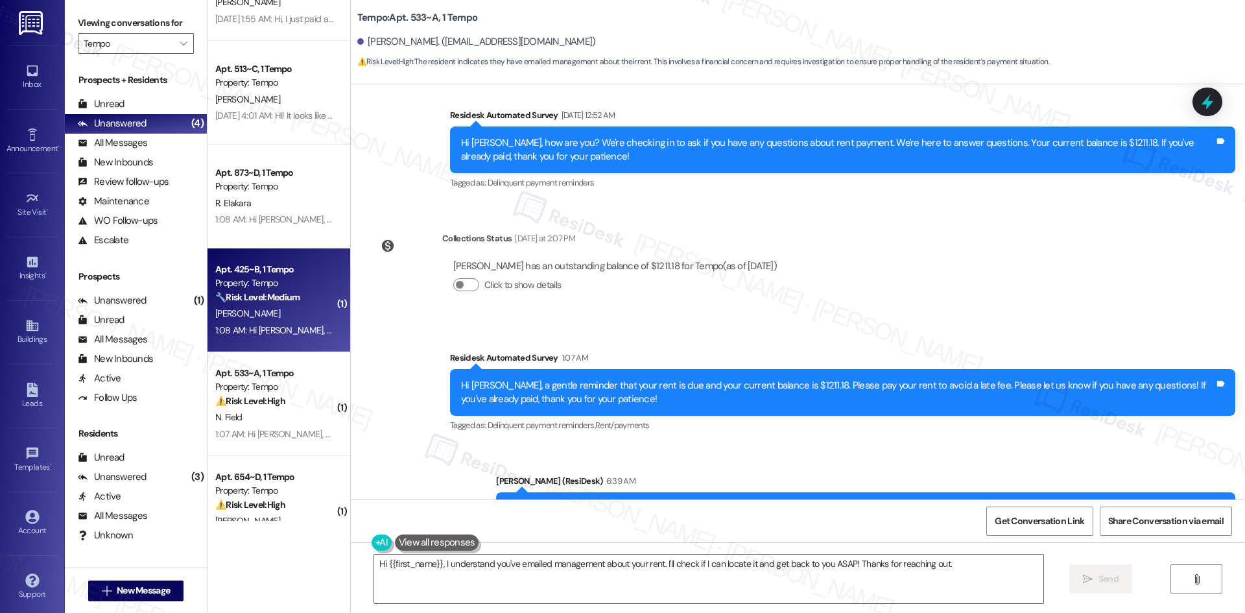
type textarea "Fetching suggested responses. Please feel free to read through the conversation…"
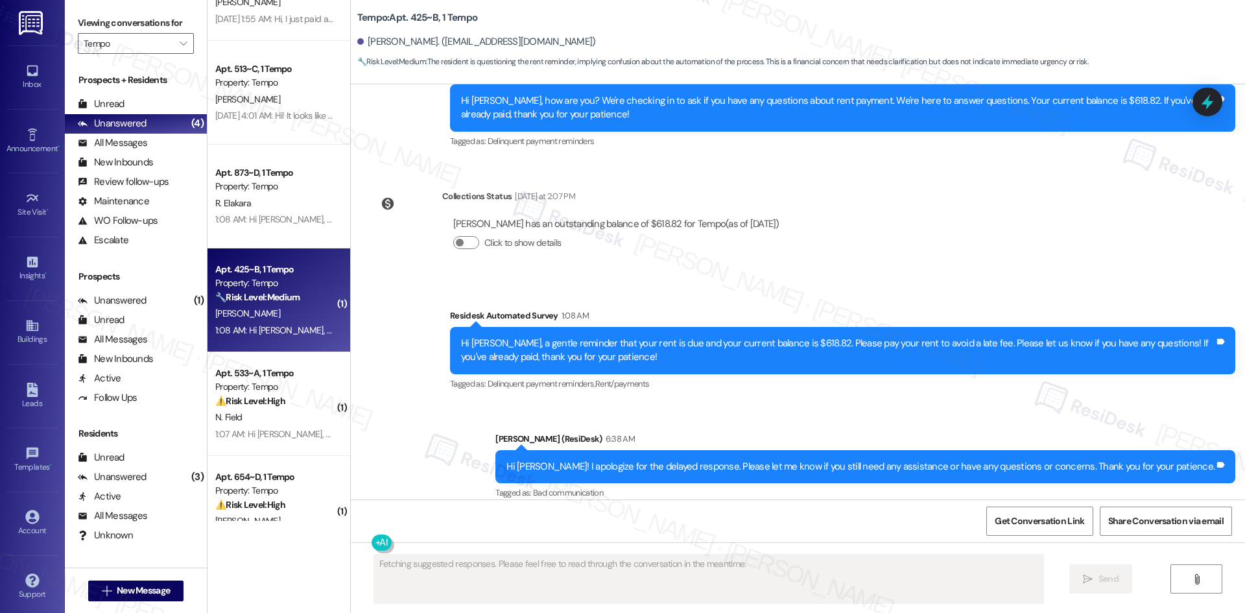
scroll to position [4558, 0]
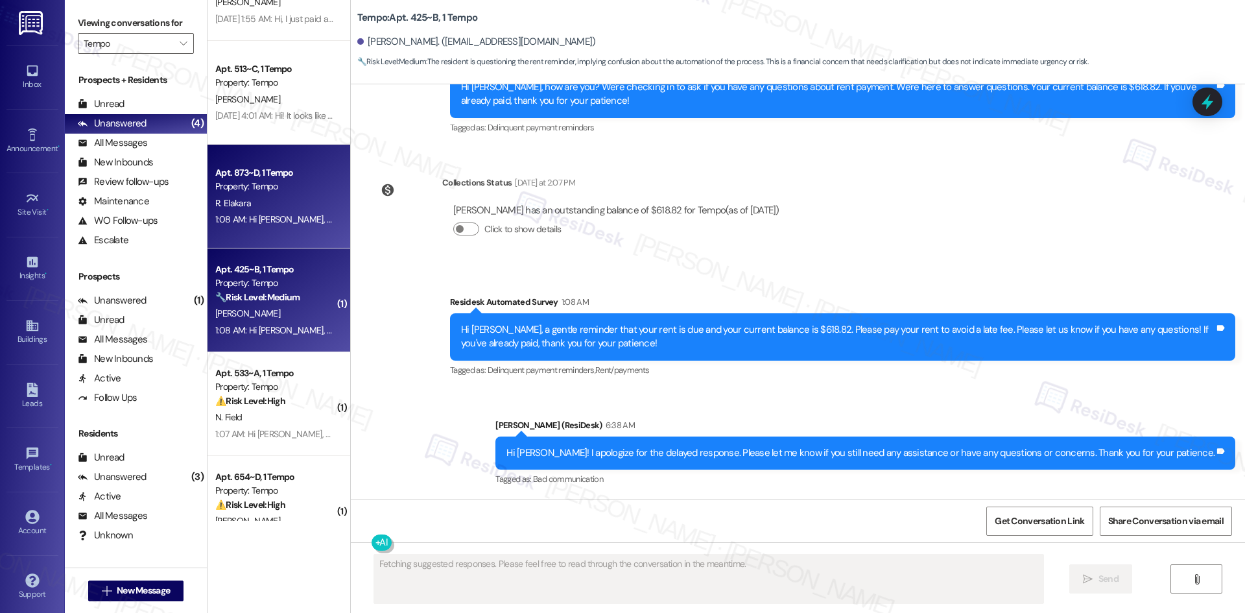
click at [250, 203] on div "R. Elakara" at bounding box center [275, 203] width 123 height 16
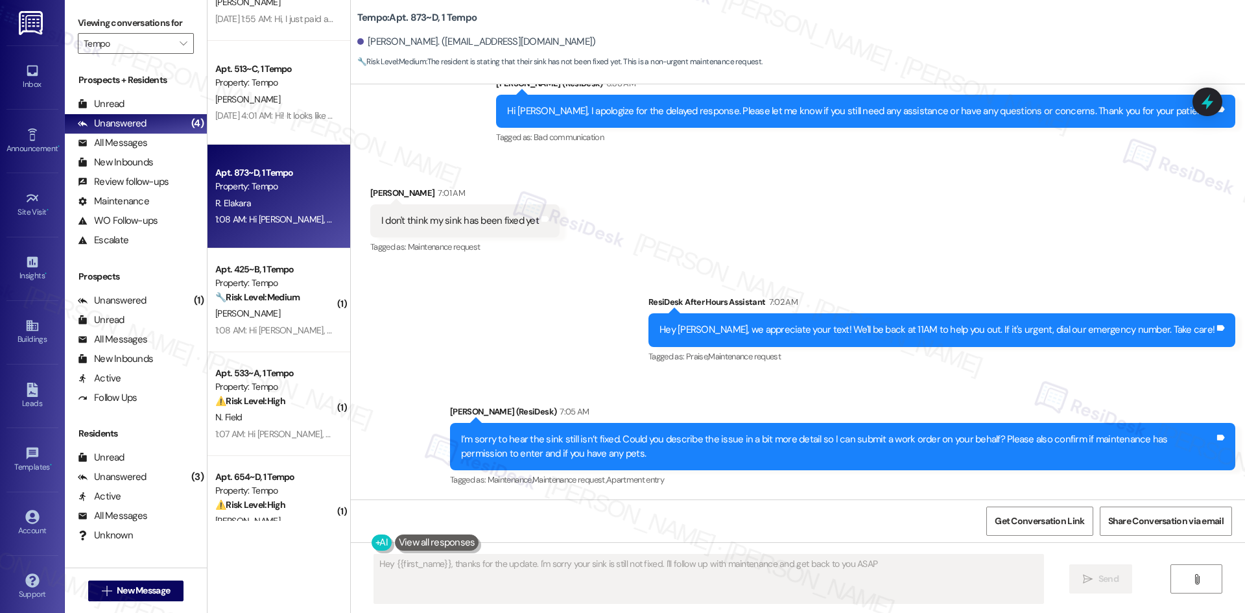
type textarea "Hey {{first_name}}, thanks for the update. I'm sorry your sink is still not fix…"
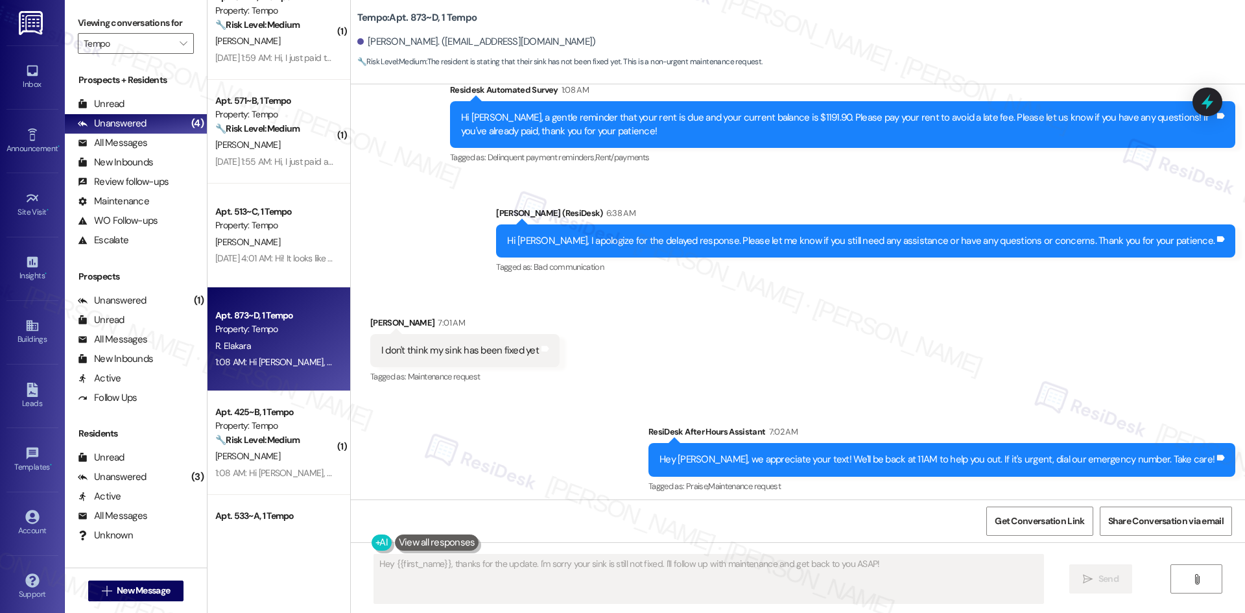
scroll to position [491, 0]
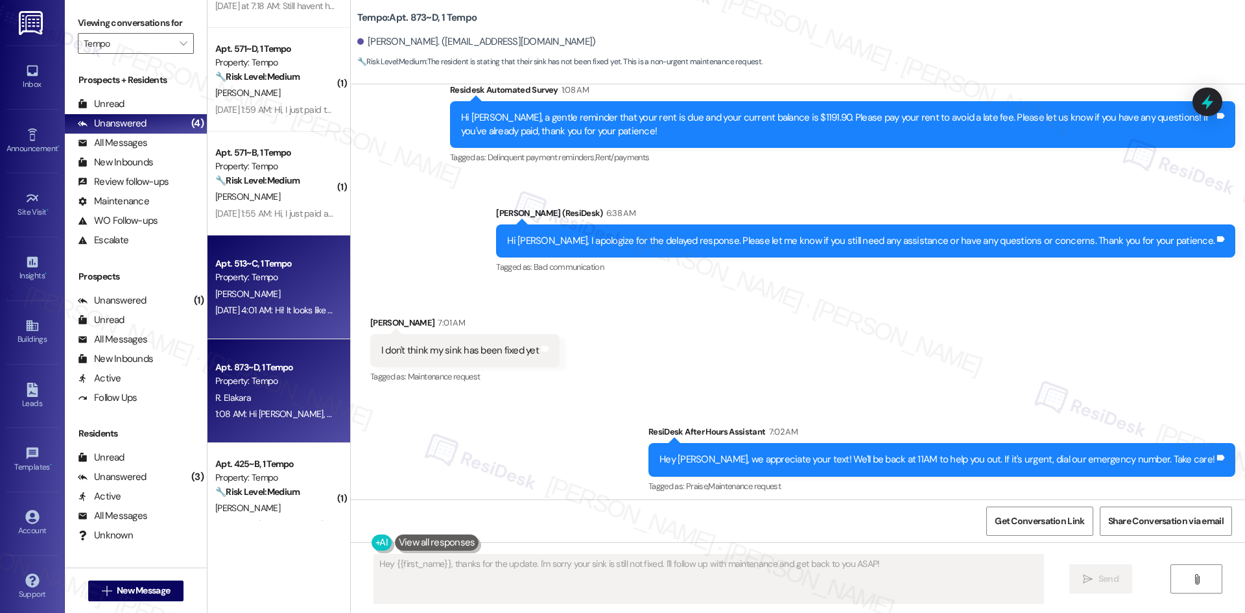
click at [252, 280] on div "Property: Tempo" at bounding box center [275, 277] width 120 height 14
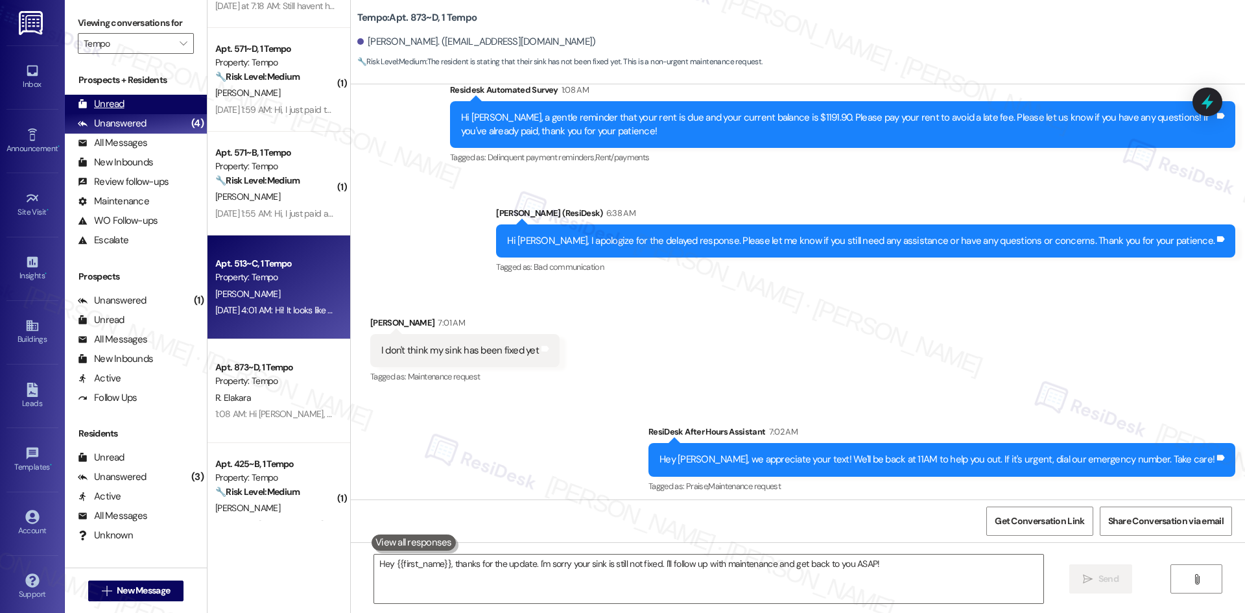
type textarea "Fetching suggested responses. Please feel free to read through the conversation…"
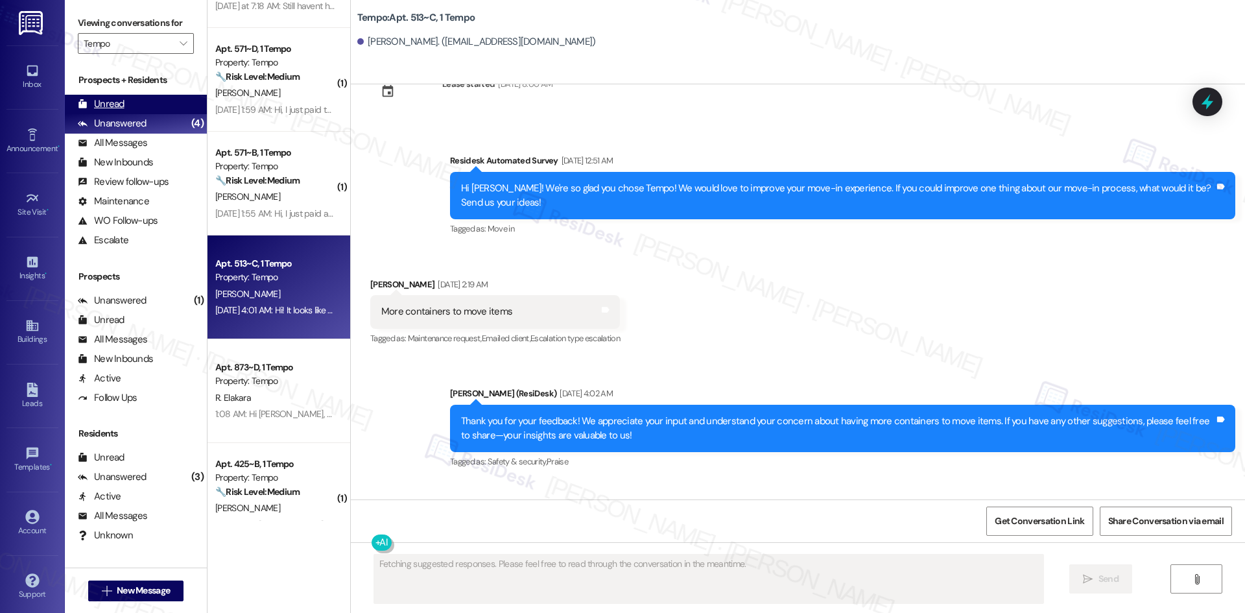
click at [123, 105] on div "Unread" at bounding box center [101, 104] width 47 height 14
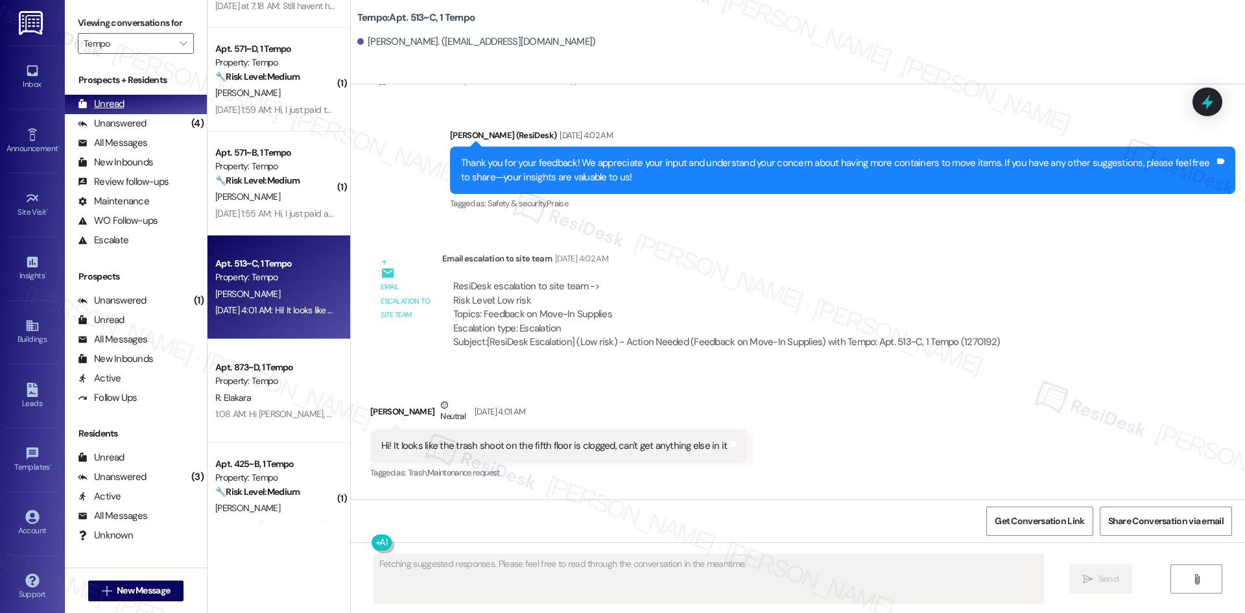
scroll to position [1842, 0]
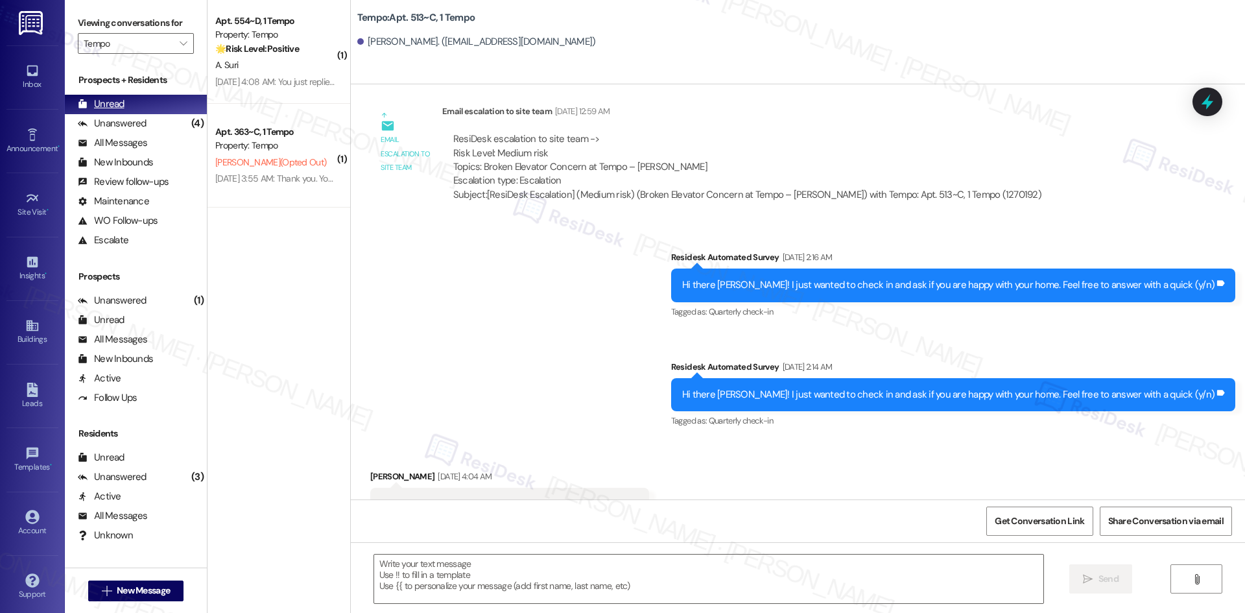
type textarea "Fetching suggested responses. Please feel free to read through the conversation…"
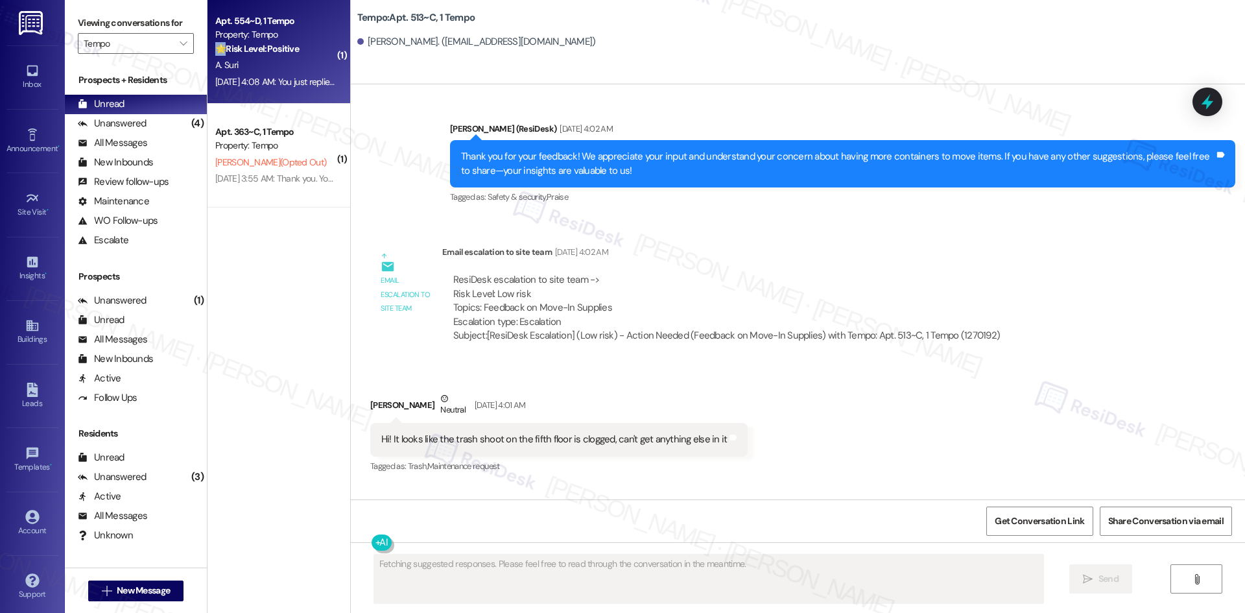
click at [215, 53] on strong "🌟 Risk Level: Positive" at bounding box center [257, 49] width 84 height 12
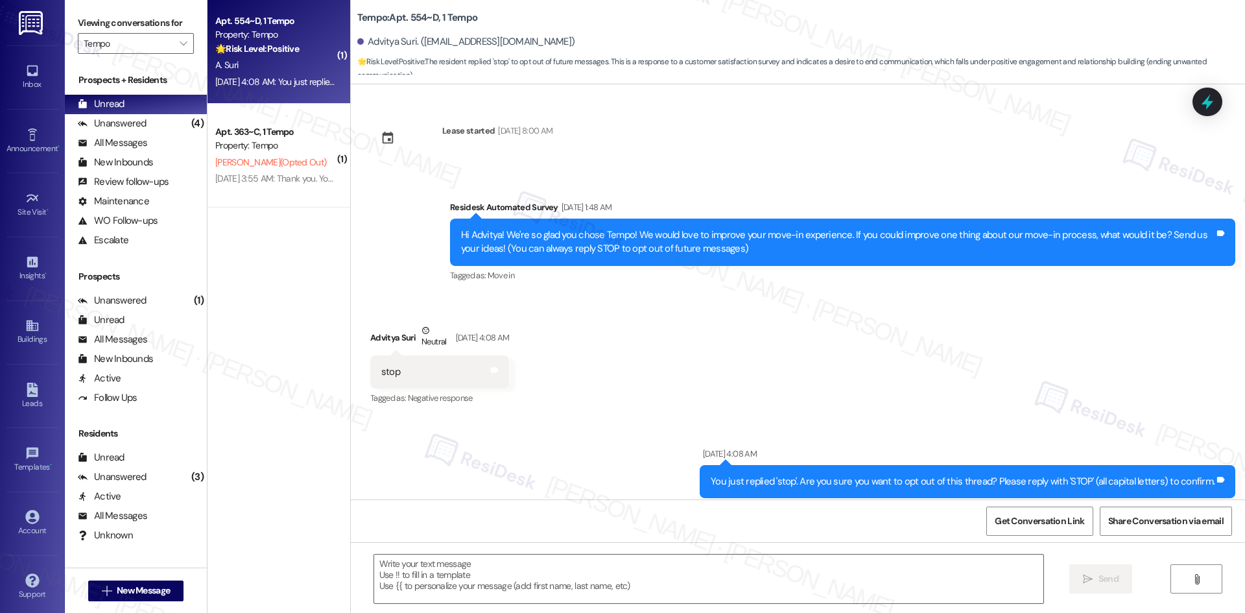
type textarea "Fetching suggested responses. Please feel free to read through the conversation…"
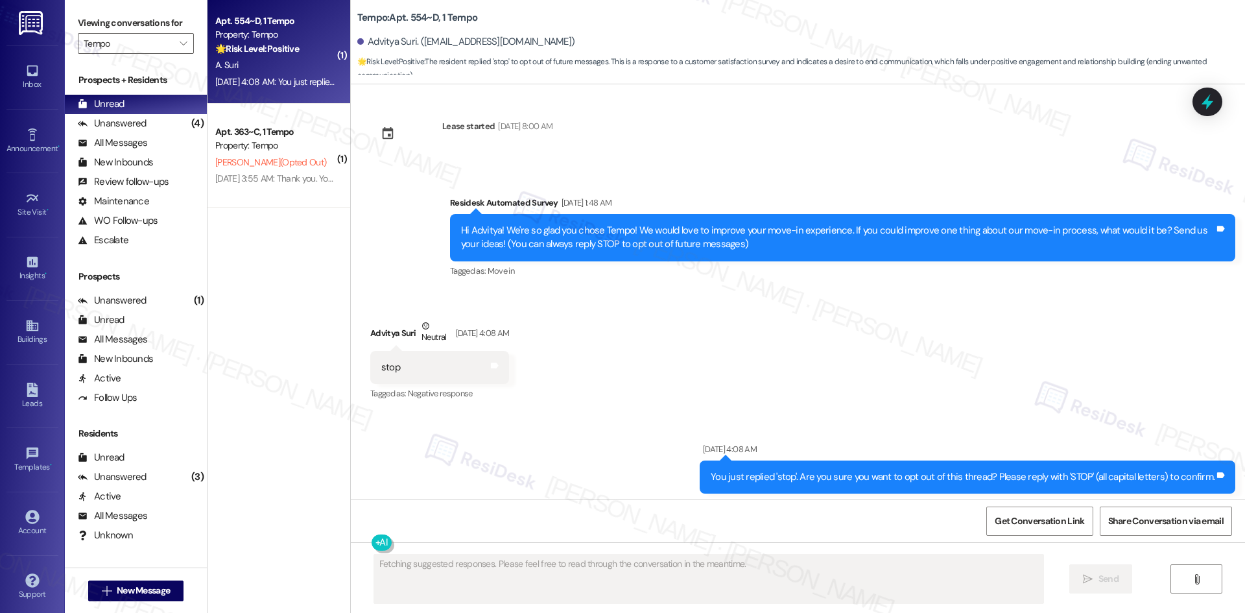
scroll to position [9, 0]
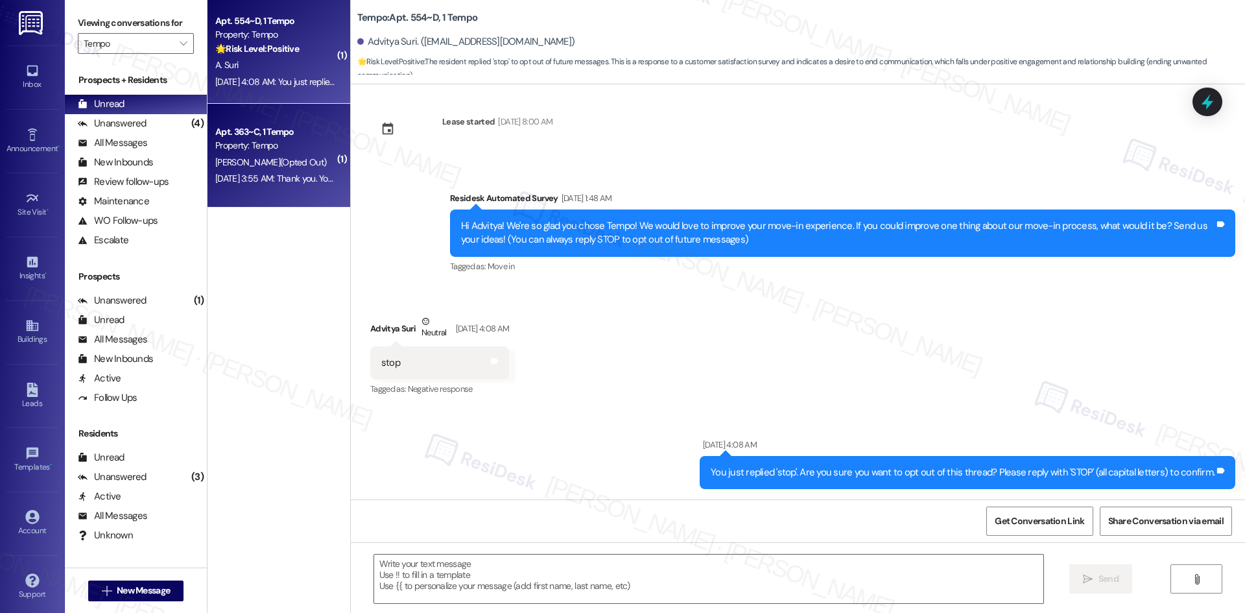
click at [271, 143] on div "Property: Tempo" at bounding box center [275, 146] width 120 height 14
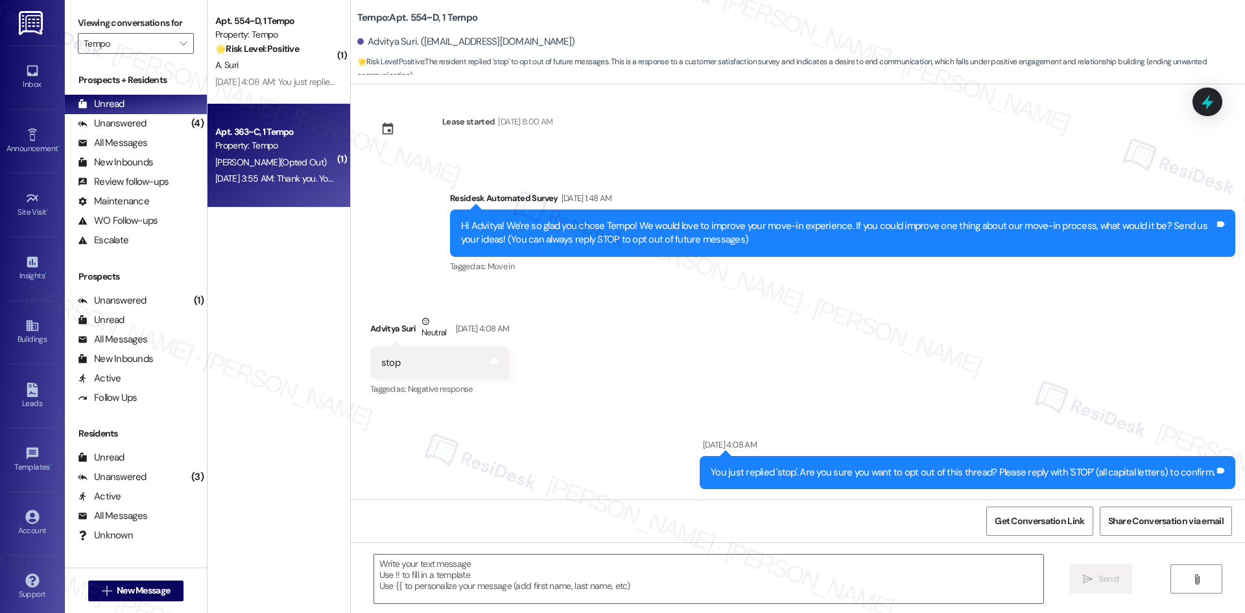
type textarea "Fetching suggested responses. Please feel free to read through the conversation…"
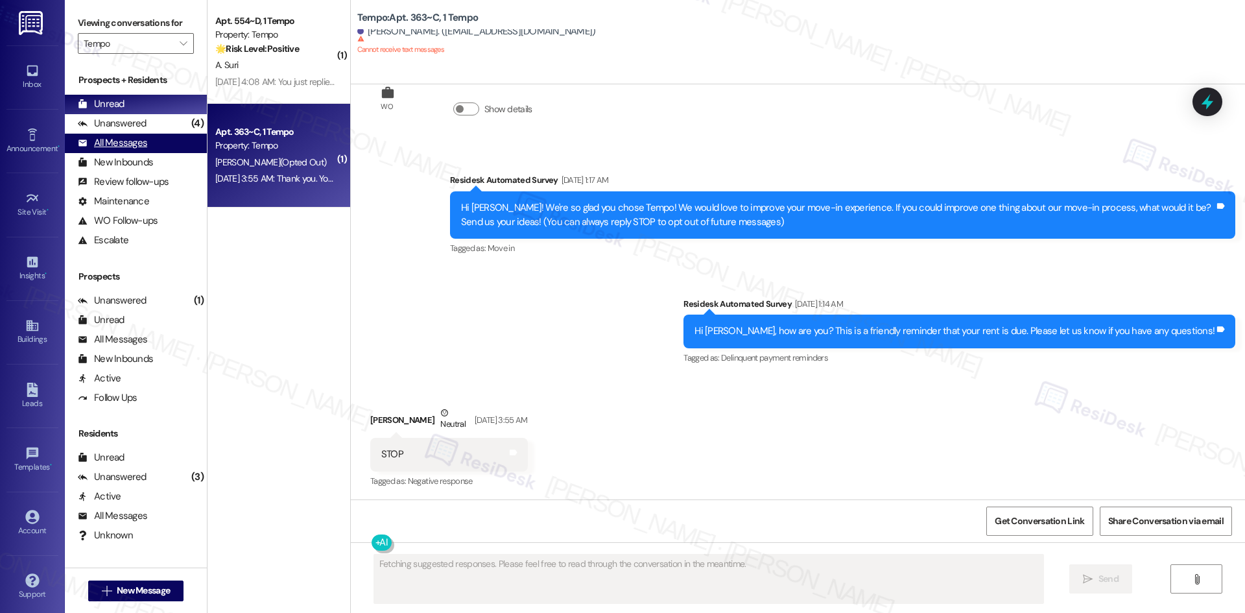
scroll to position [53, 0]
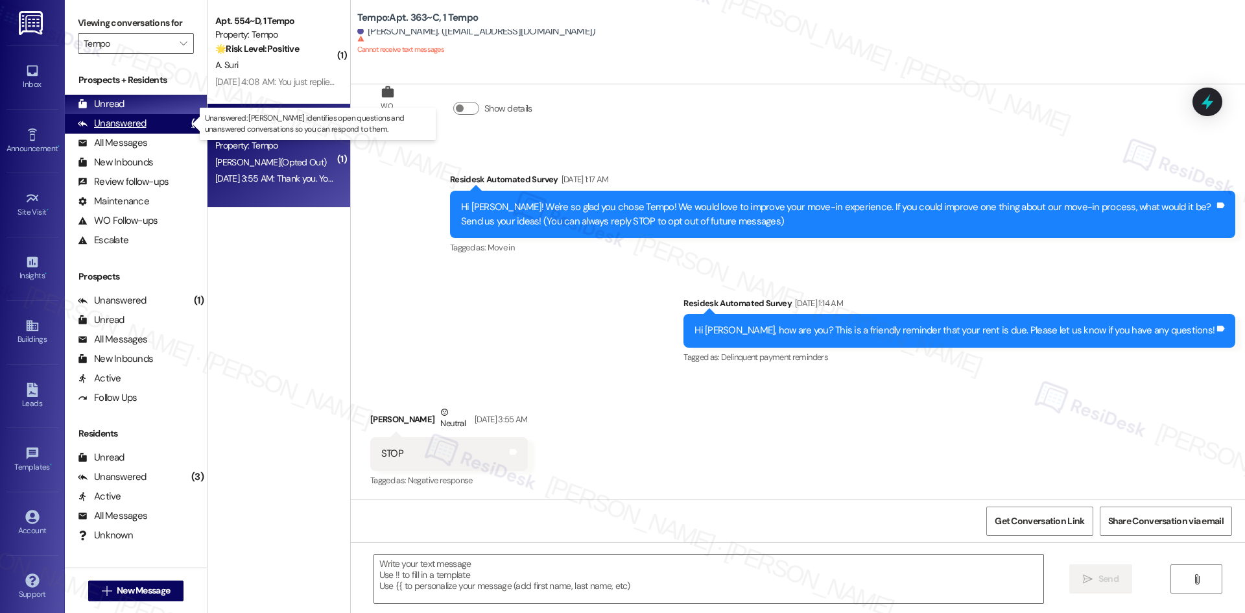
click at [149, 126] on div "Unanswered (4)" at bounding box center [136, 123] width 142 height 19
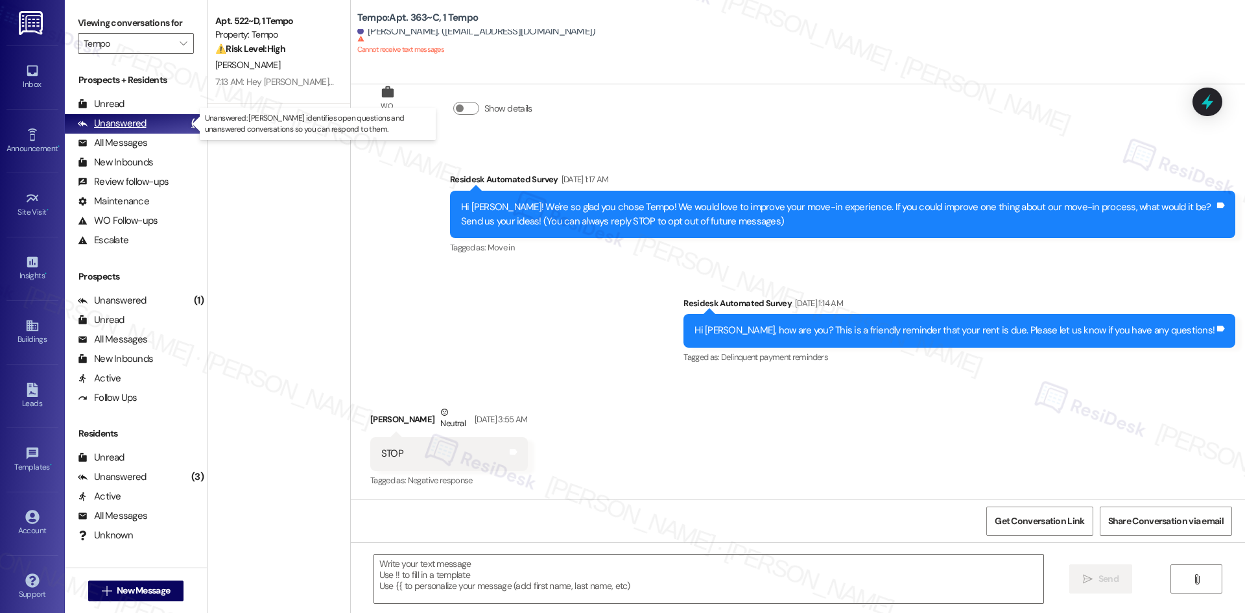
click at [149, 126] on div "Unanswered (4)" at bounding box center [136, 123] width 142 height 19
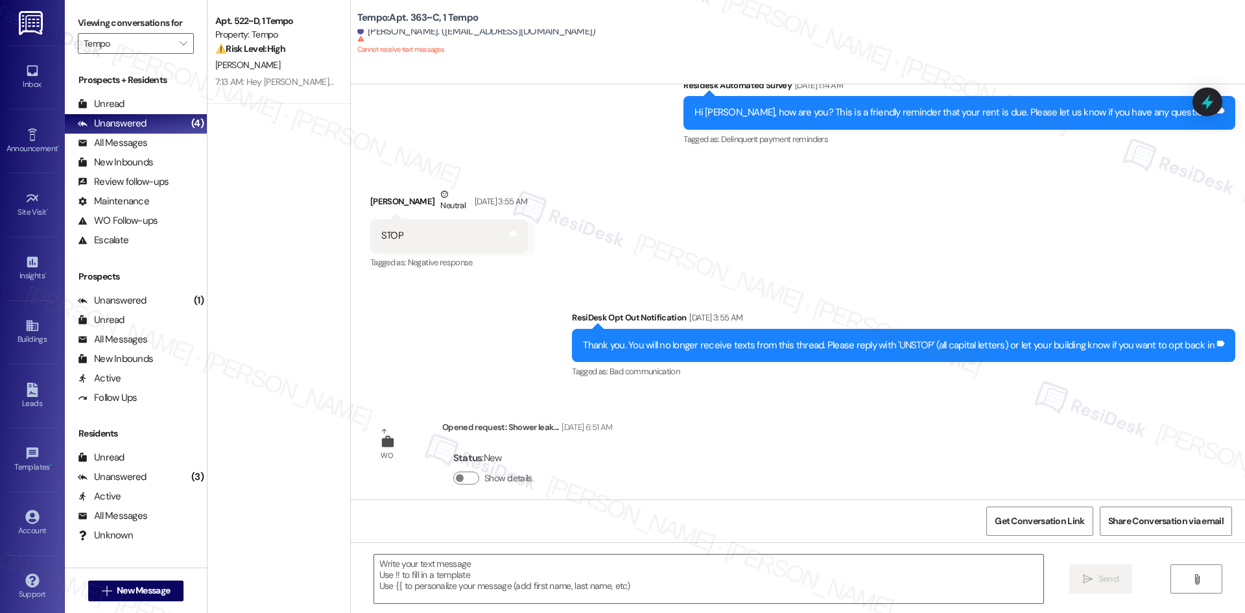
scroll to position [286, 0]
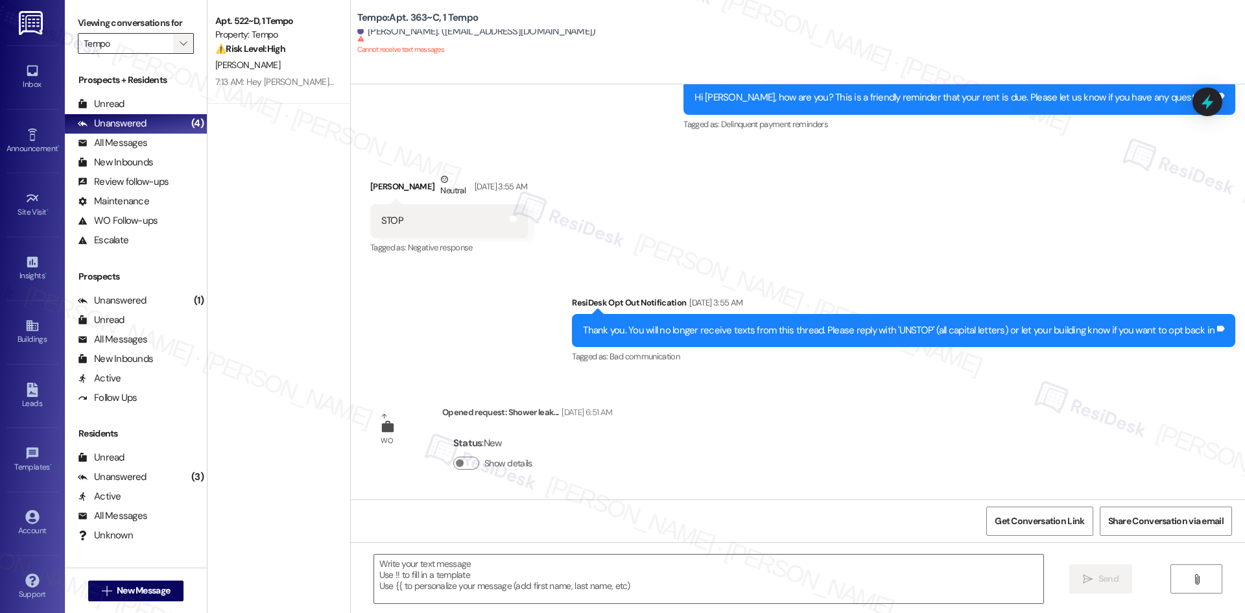
click at [180, 45] on icon "" at bounding box center [183, 43] width 7 height 10
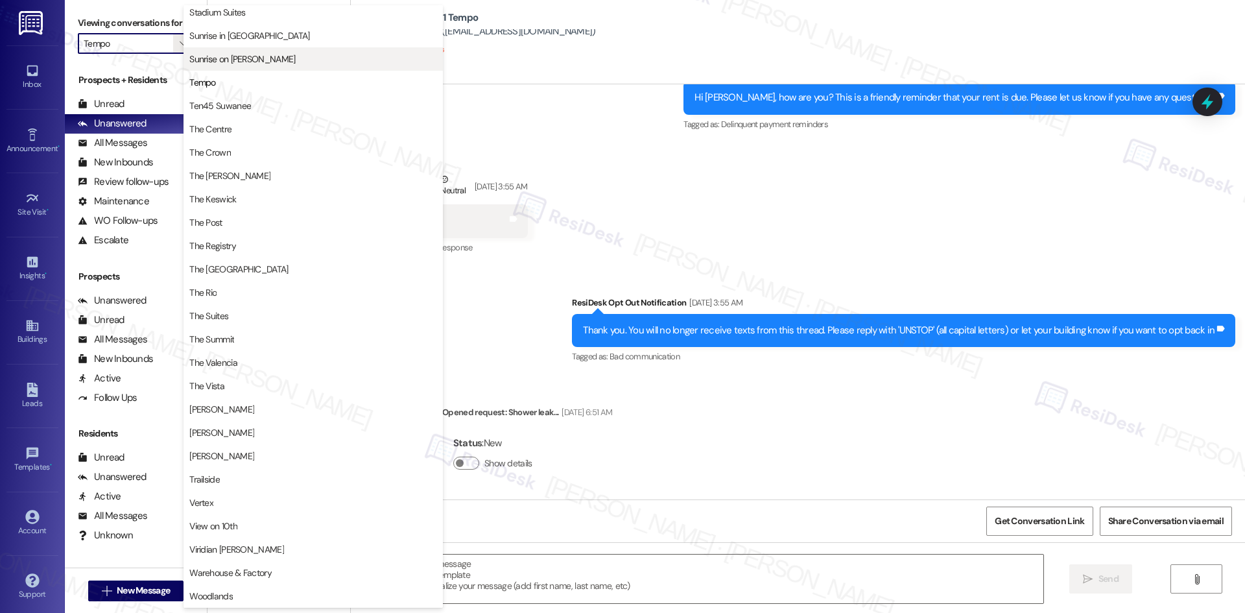
scroll to position [1126, 0]
click at [148, 143] on div "All Messages (undefined)" at bounding box center [136, 143] width 142 height 19
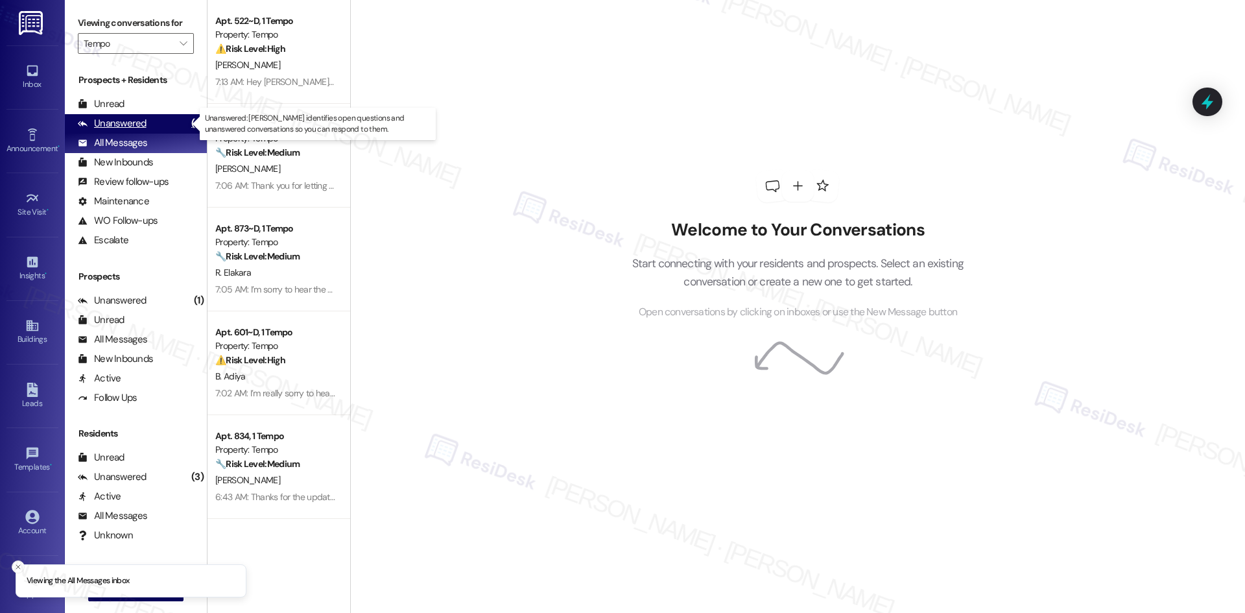
click at [164, 125] on div "Unanswered (4)" at bounding box center [136, 123] width 142 height 19
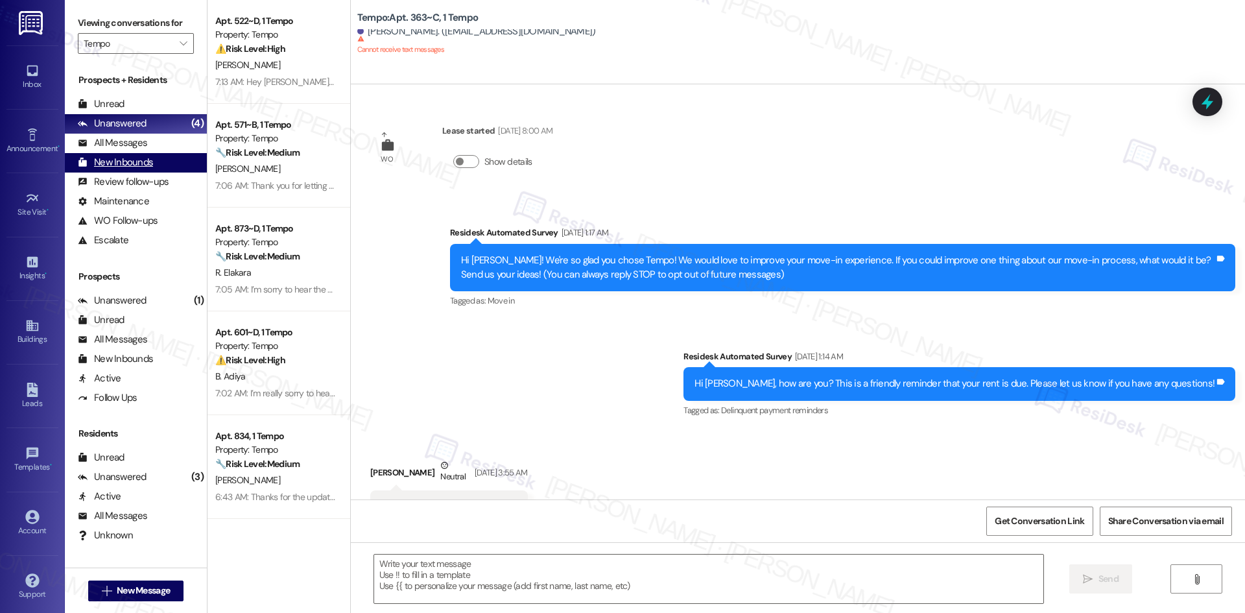
scroll to position [53, 0]
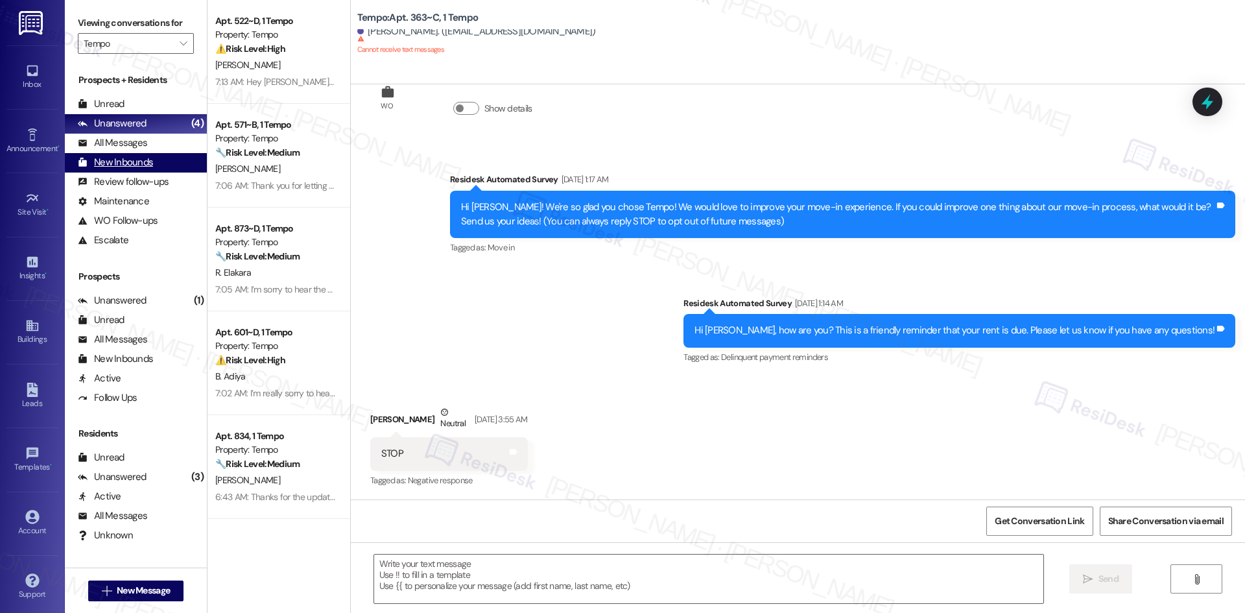
type textarea "Fetching suggested responses. Please feel free to read through the conversation…"
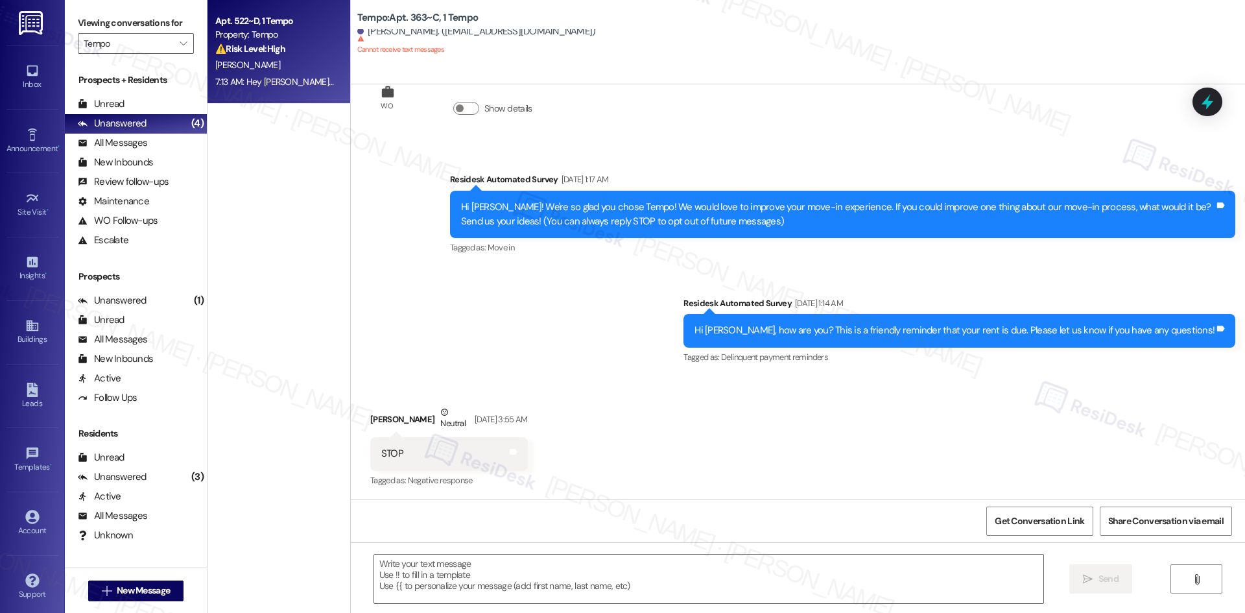
click at [272, 60] on div "[PERSON_NAME]" at bounding box center [275, 65] width 123 height 16
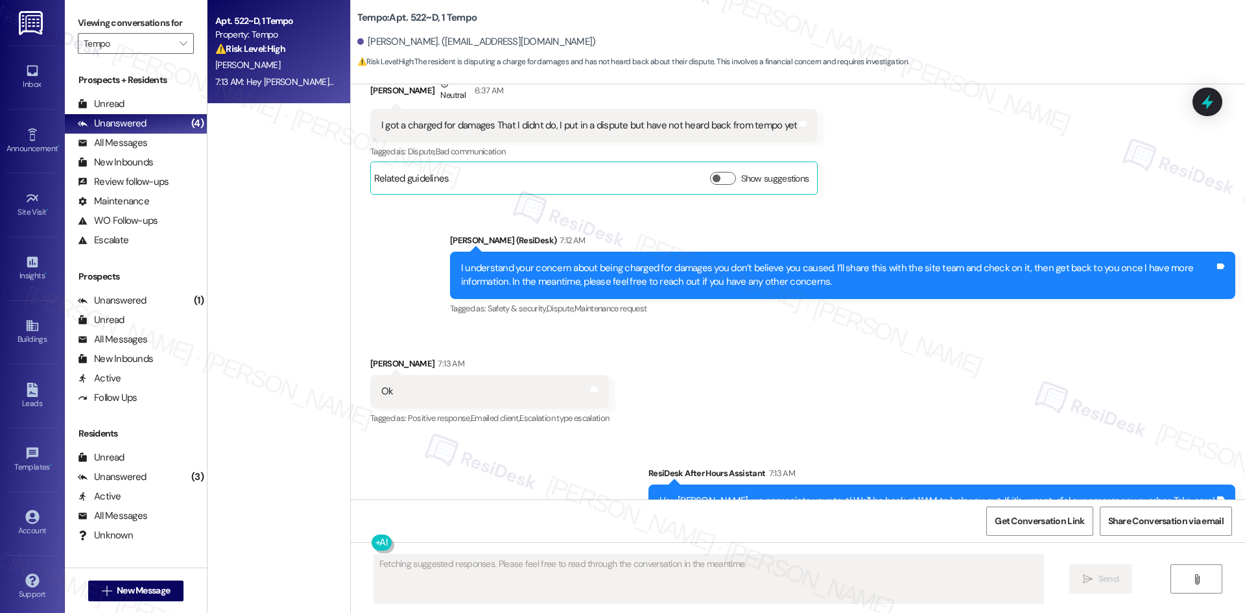
scroll to position [3270, 0]
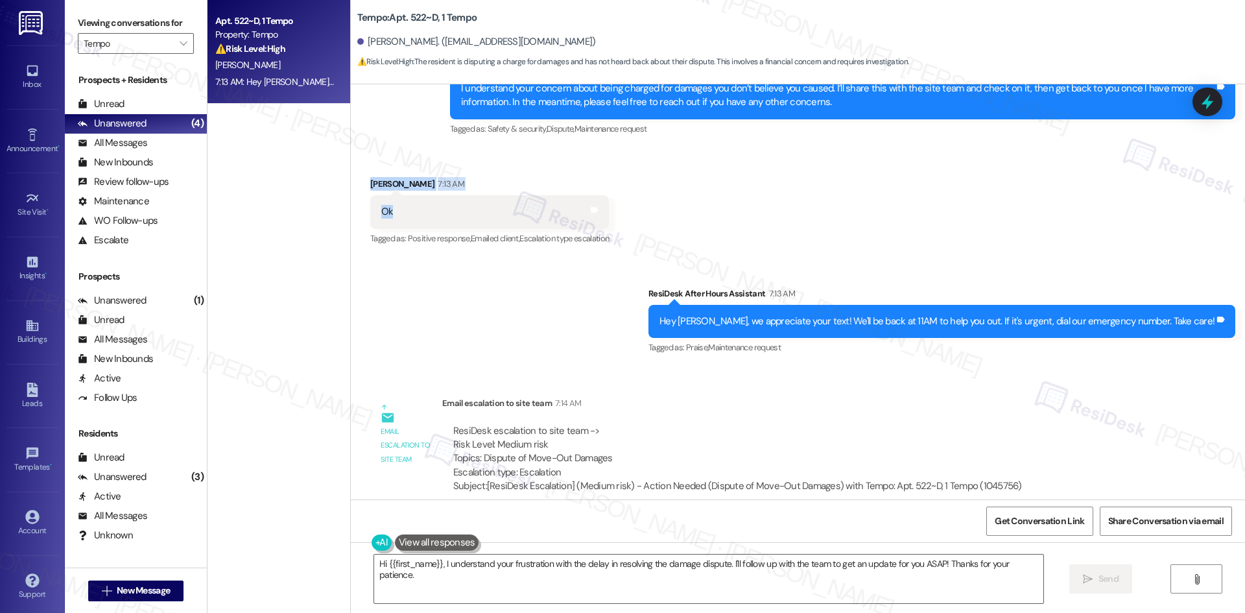
drag, startPoint x: 355, startPoint y: 155, endPoint x: 392, endPoint y: 194, distance: 54.1
click at [392, 194] on div "Received via SMS [PERSON_NAME] 7:13 AM Ok Tags and notes Tagged as: Positive re…" at bounding box center [489, 212] width 259 height 90
copy div "[PERSON_NAME] 7:13 AM Ok"
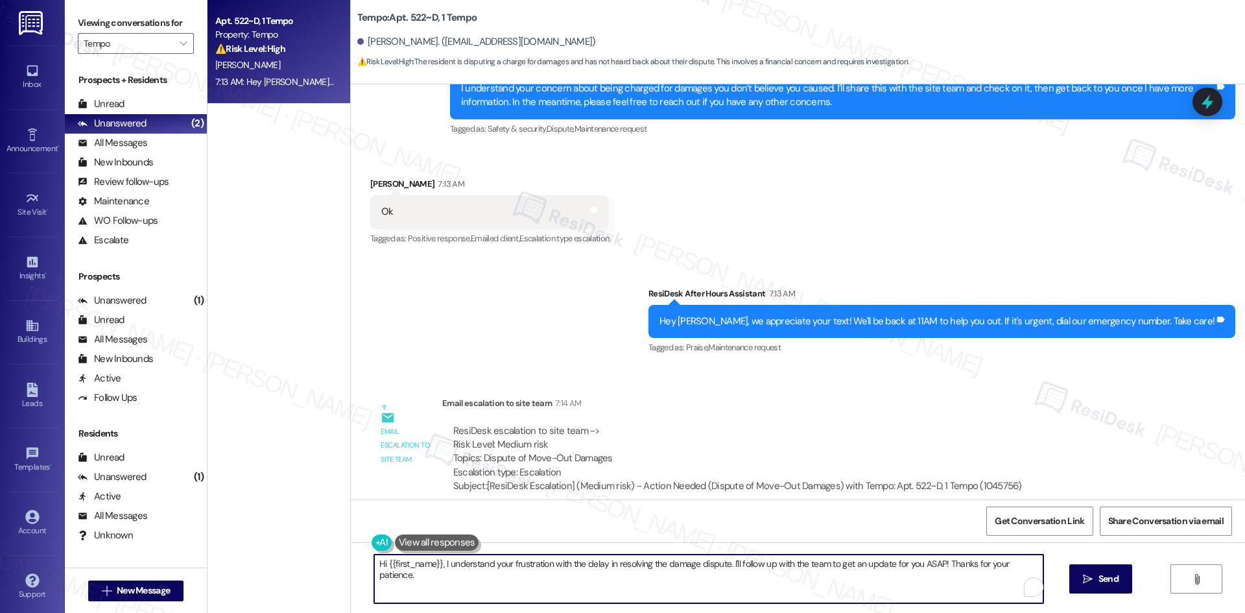
drag, startPoint x: 939, startPoint y: 563, endPoint x: 326, endPoint y: 564, distance: 613.3
click at [326, 564] on div "Apt. 522~D, 1 Tempo Property: Tempo ⚠️ Risk Level: High The resident is disputi…" at bounding box center [725, 306] width 1037 height 613
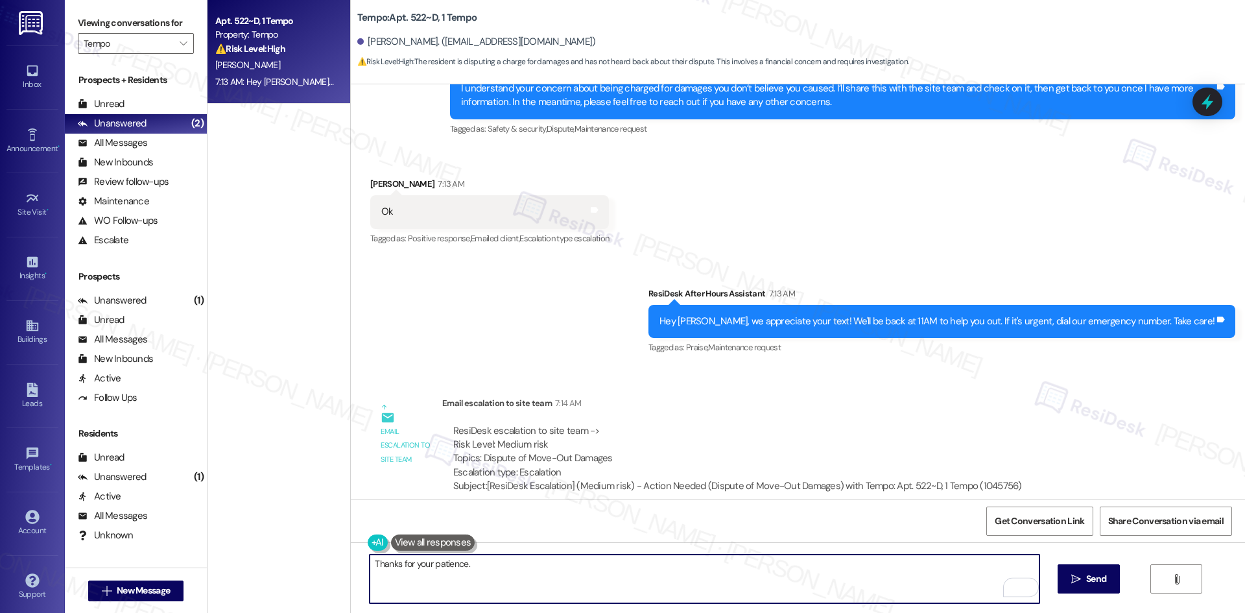
click at [474, 566] on textarea "Thanks for your patience." at bounding box center [704, 578] width 669 height 49
click at [376, 177] on div "Sudharma Bhat 7:13 AM" at bounding box center [489, 186] width 239 height 18
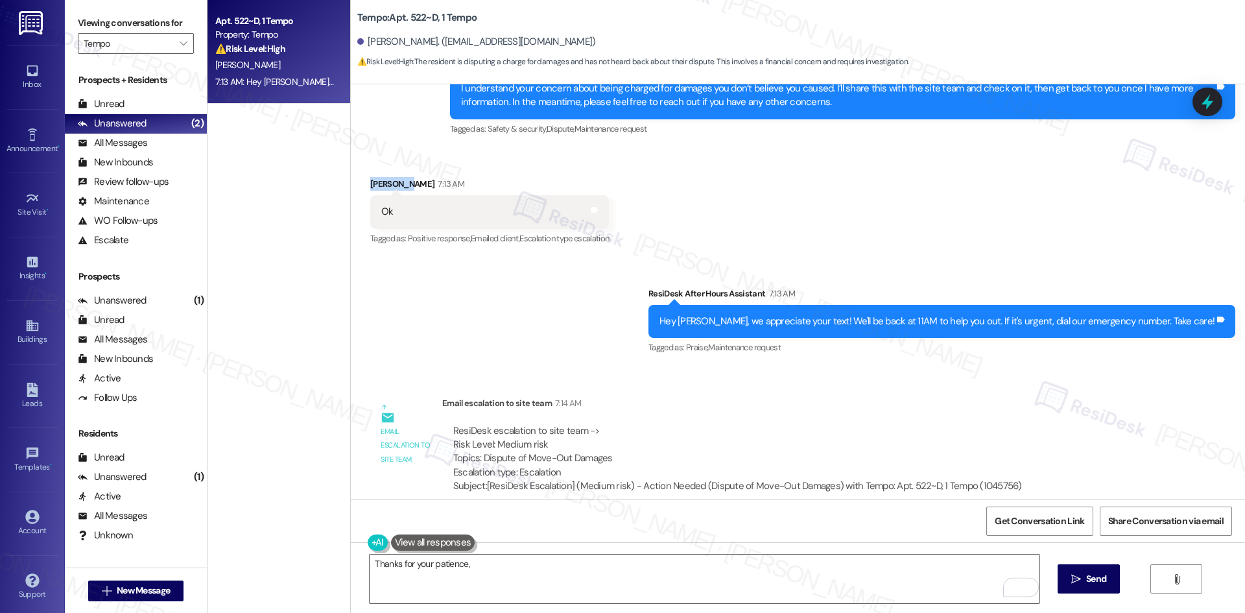
click at [376, 177] on div "Sudharma Bhat 7:13 AM" at bounding box center [489, 186] width 239 height 18
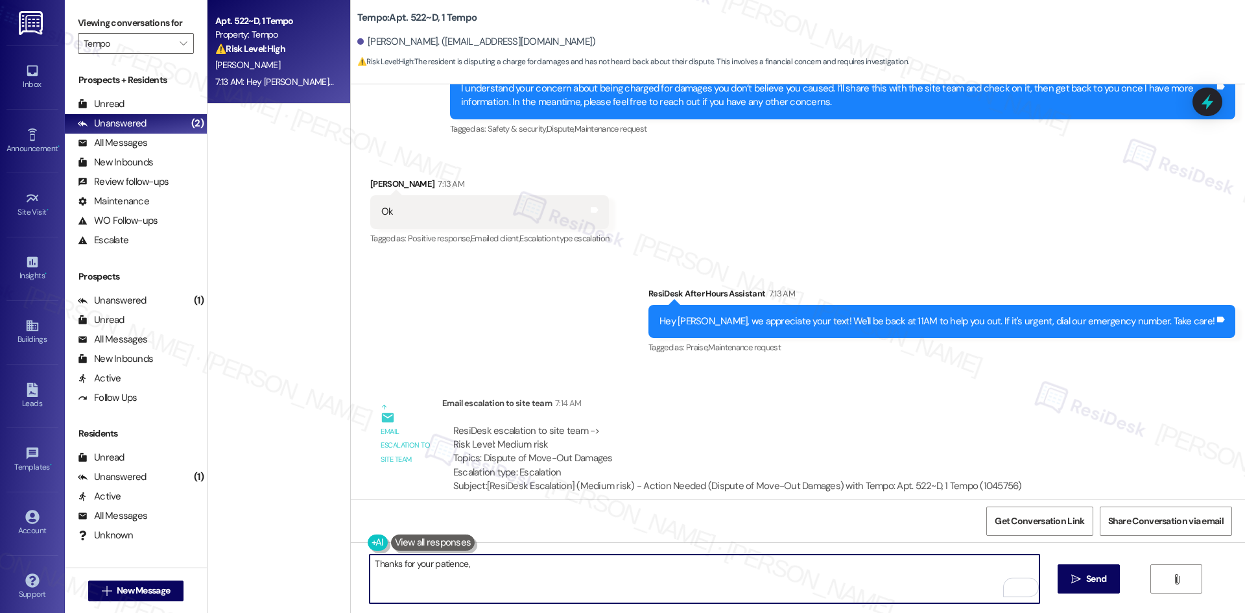
click at [490, 564] on textarea "Thanks for your patience," at bounding box center [704, 578] width 669 height 49
click at [379, 177] on div "Sudharma Bhat 7:13 AM" at bounding box center [489, 186] width 239 height 18
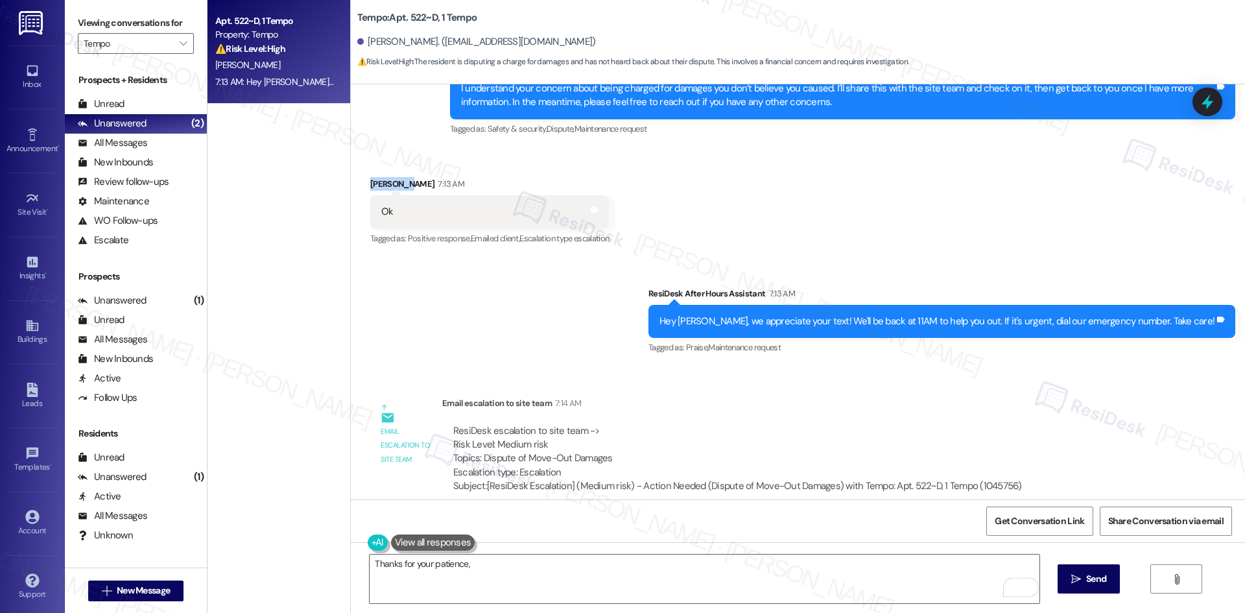
click at [379, 177] on div "Sudharma Bhat 7:13 AM" at bounding box center [489, 186] width 239 height 18
copy div "Sudharma"
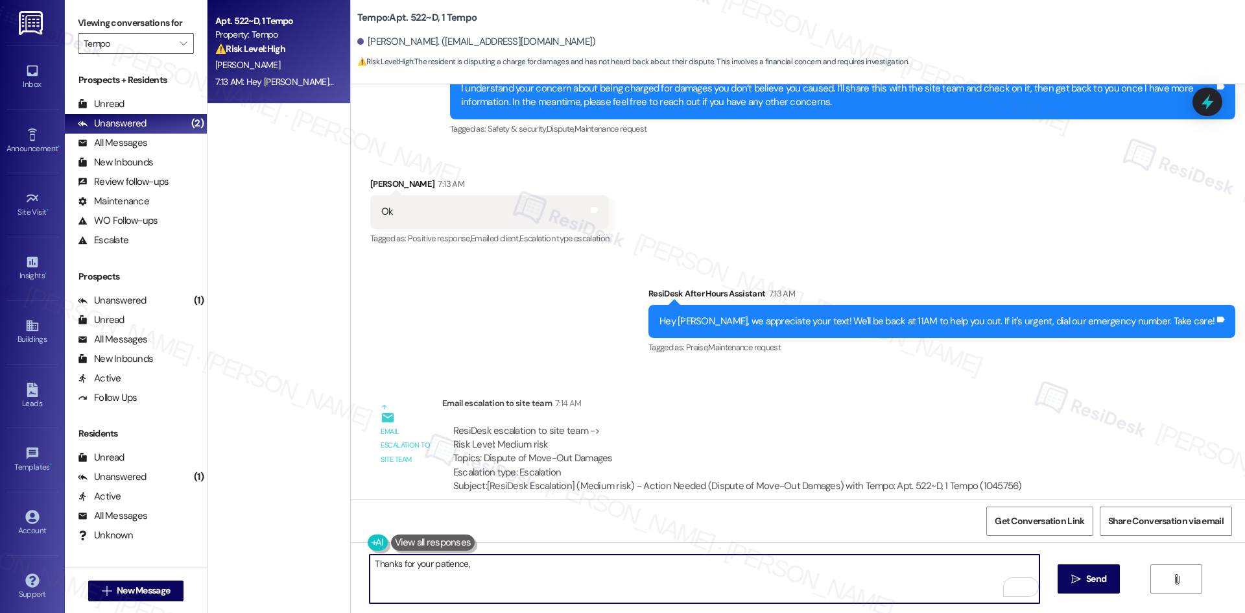
click at [484, 567] on textarea "Thanks for your patience," at bounding box center [704, 578] width 669 height 49
paste textarea "Sudharma"
type textarea "Thanks for your patience, Sudharma!"
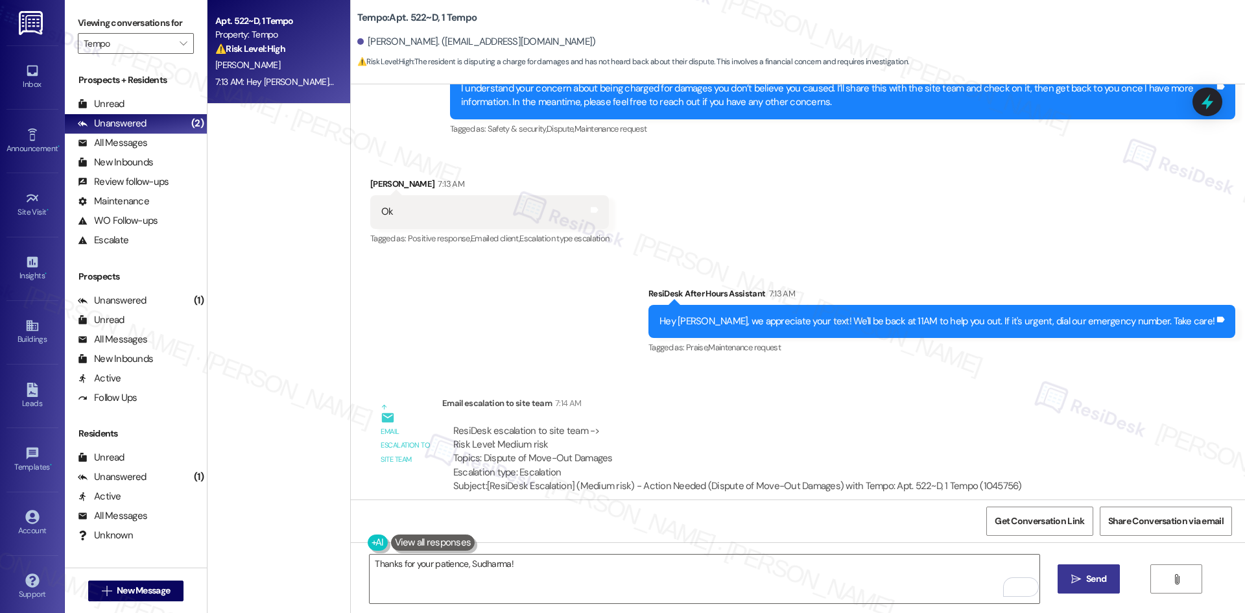
click at [1086, 579] on span "Send" at bounding box center [1096, 579] width 20 height 14
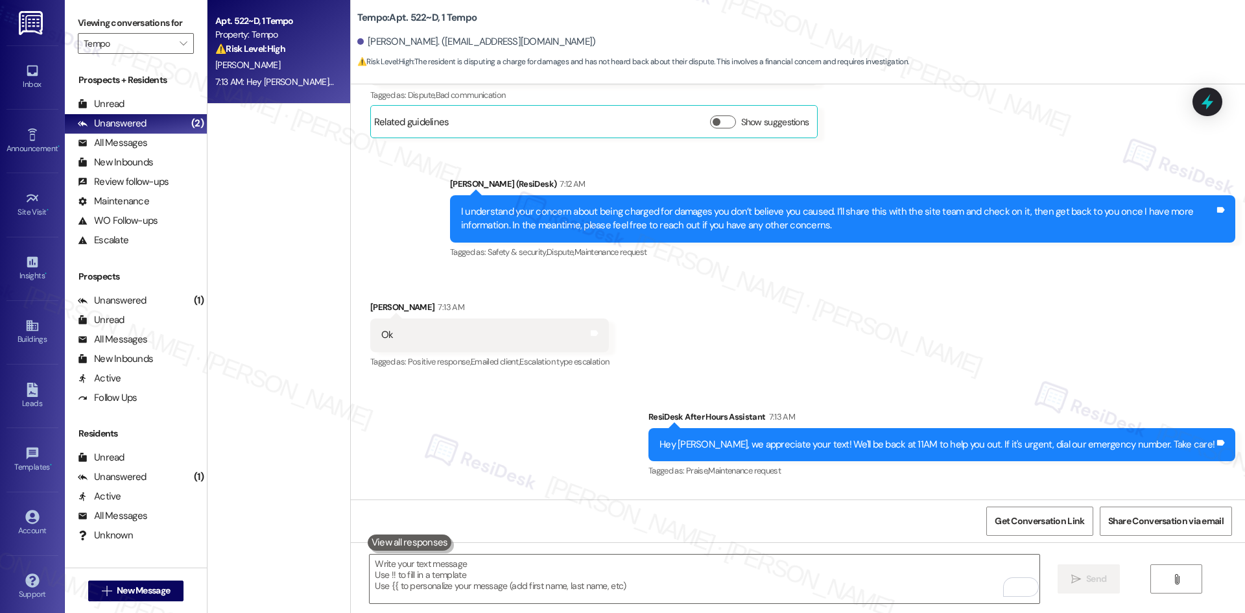
scroll to position [3360, 0]
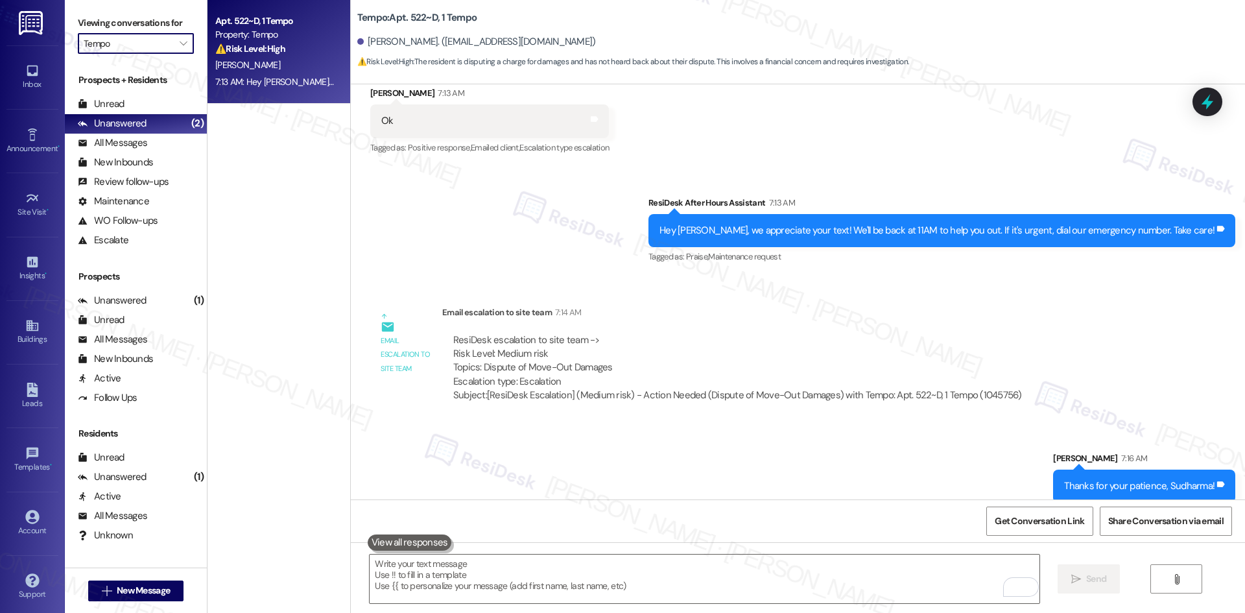
click at [157, 48] on input "Tempo" at bounding box center [128, 43] width 89 height 21
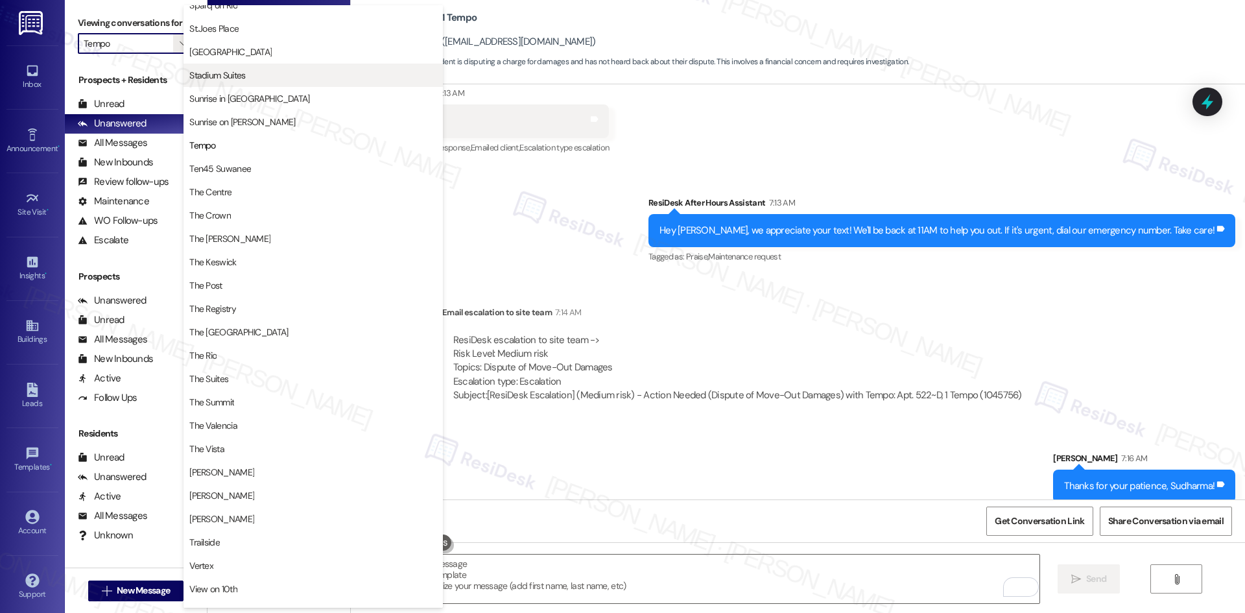
scroll to position [1061, 0]
click at [252, 77] on span "Stadium Suites" at bounding box center [313, 77] width 248 height 13
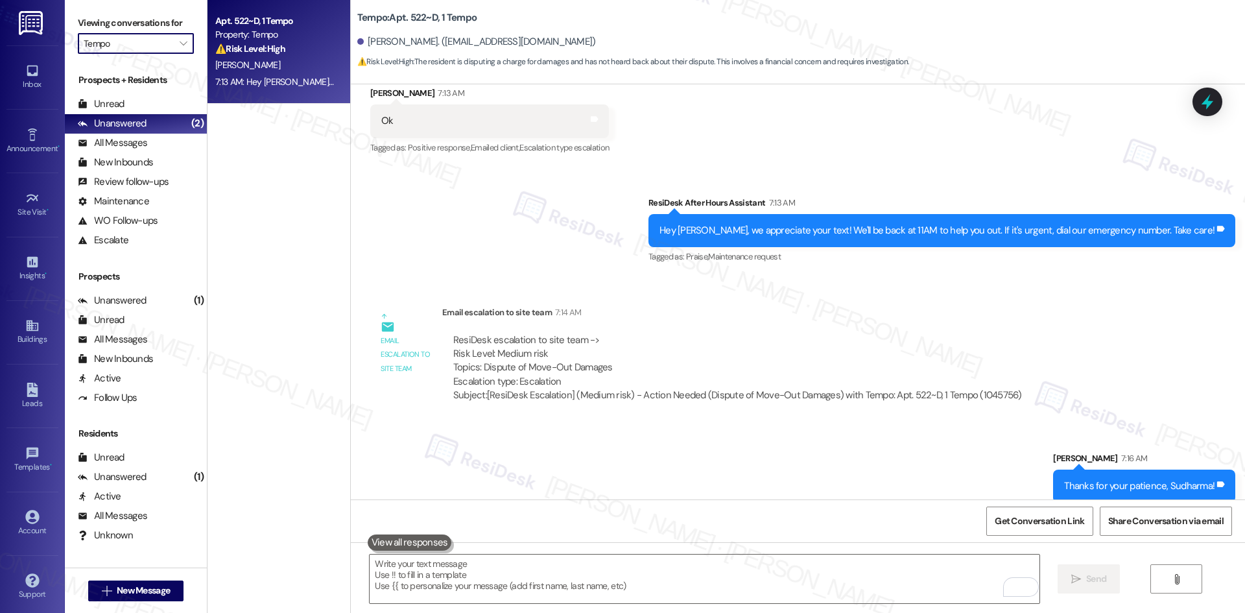
type input "Stadium Suites"
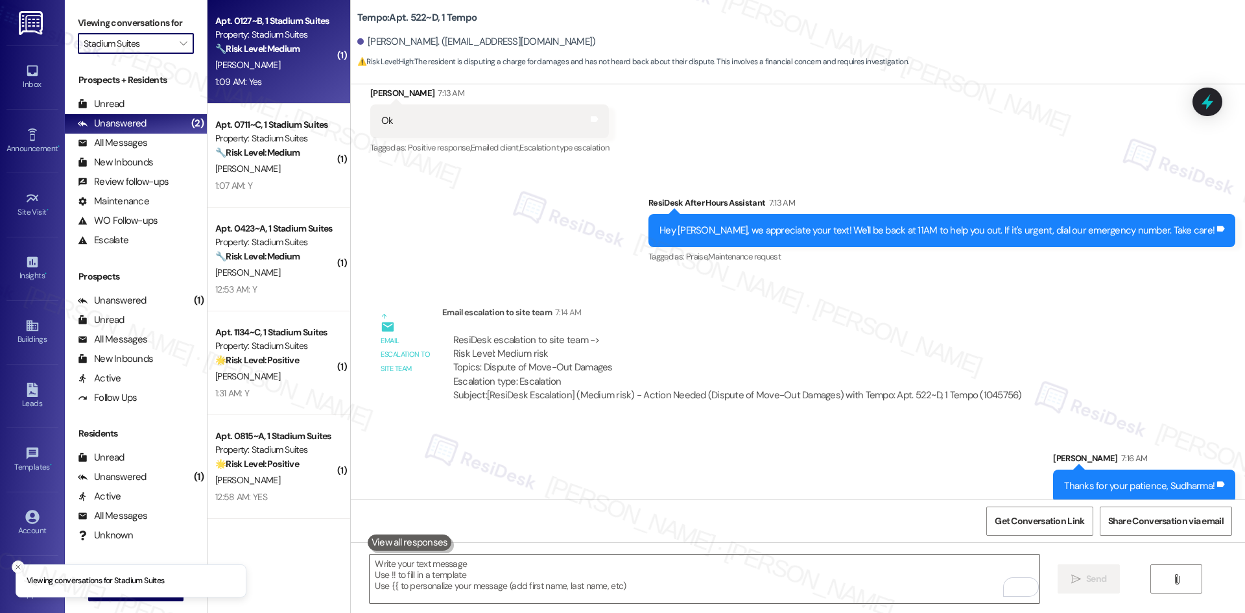
click at [292, 78] on div "1:09 AM: Yes 1:09 AM: Yes" at bounding box center [275, 82] width 123 height 16
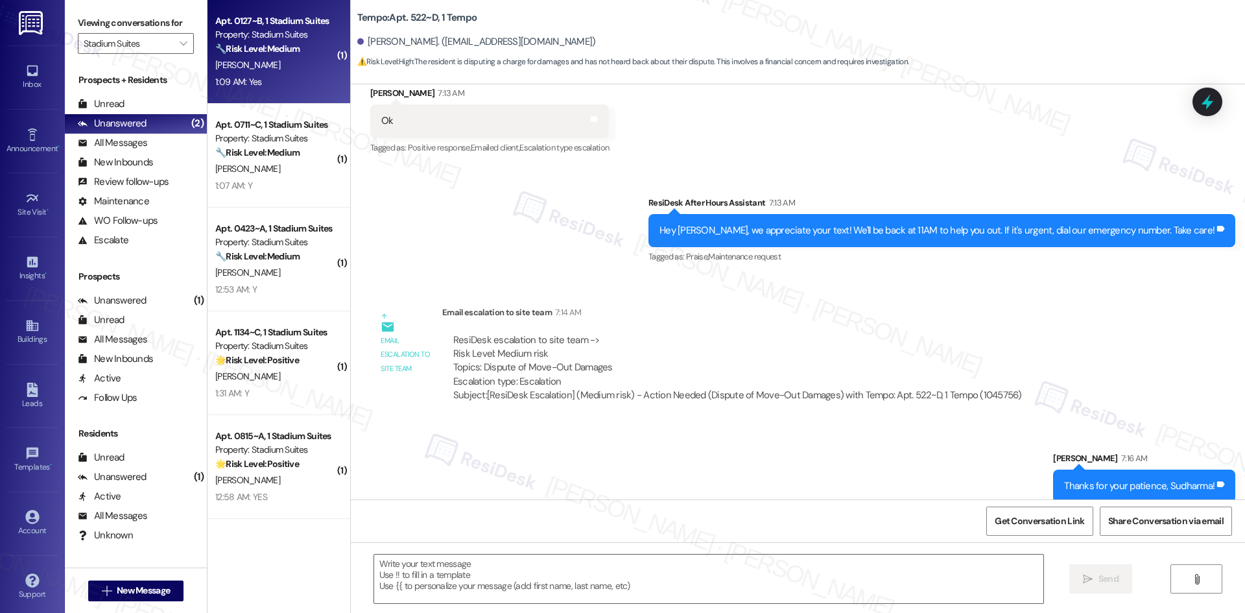
type textarea "Fetching suggested responses. Please feel free to read through the conversation…"
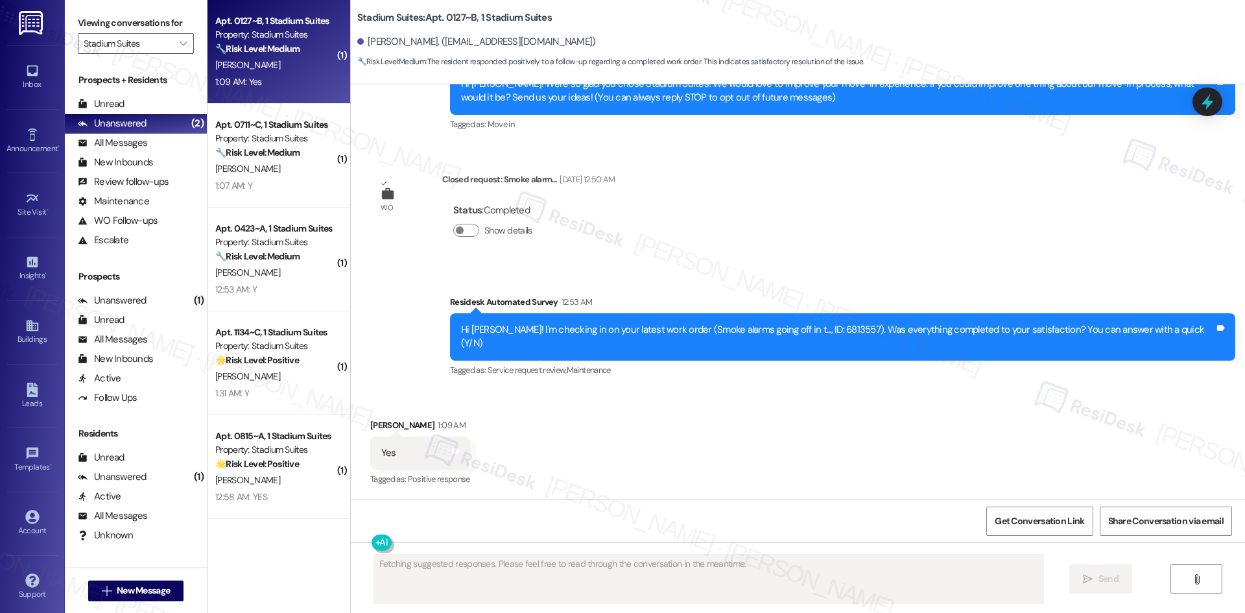
scroll to position [137, 0]
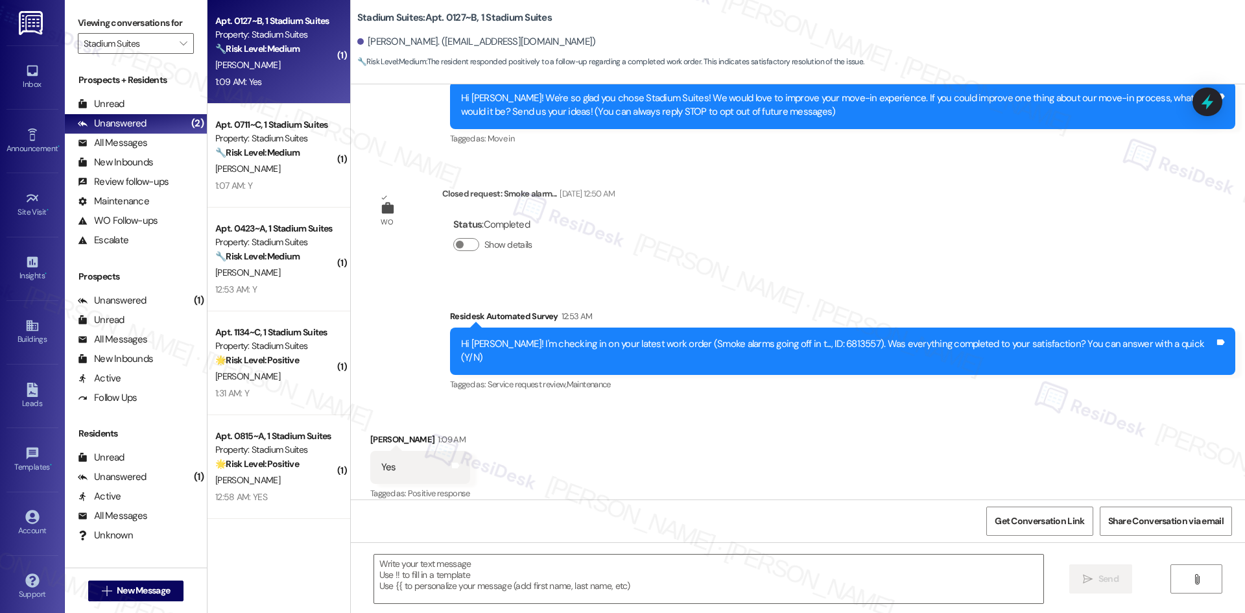
drag, startPoint x: 679, startPoint y: 290, endPoint x: 681, endPoint y: 311, distance: 21.5
click at [679, 289] on div "Survey, sent via SMS Residesk Automated Survey 12:53 AM Hi Darby! I'm checking …" at bounding box center [798, 341] width 894 height 123
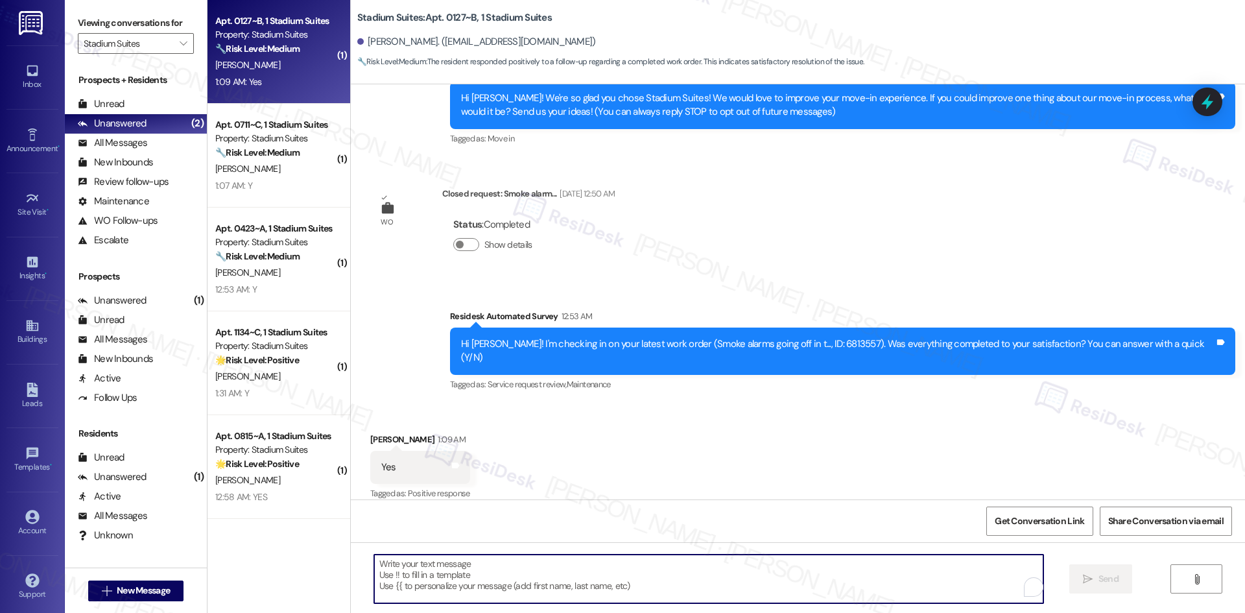
click at [596, 568] on textarea "To enrich screen reader interactions, please activate Accessibility in Grammarl…" at bounding box center [708, 578] width 669 height 49
paste textarea "Thank you for confirming! I’m glad to hear everything was completed to your sat…"
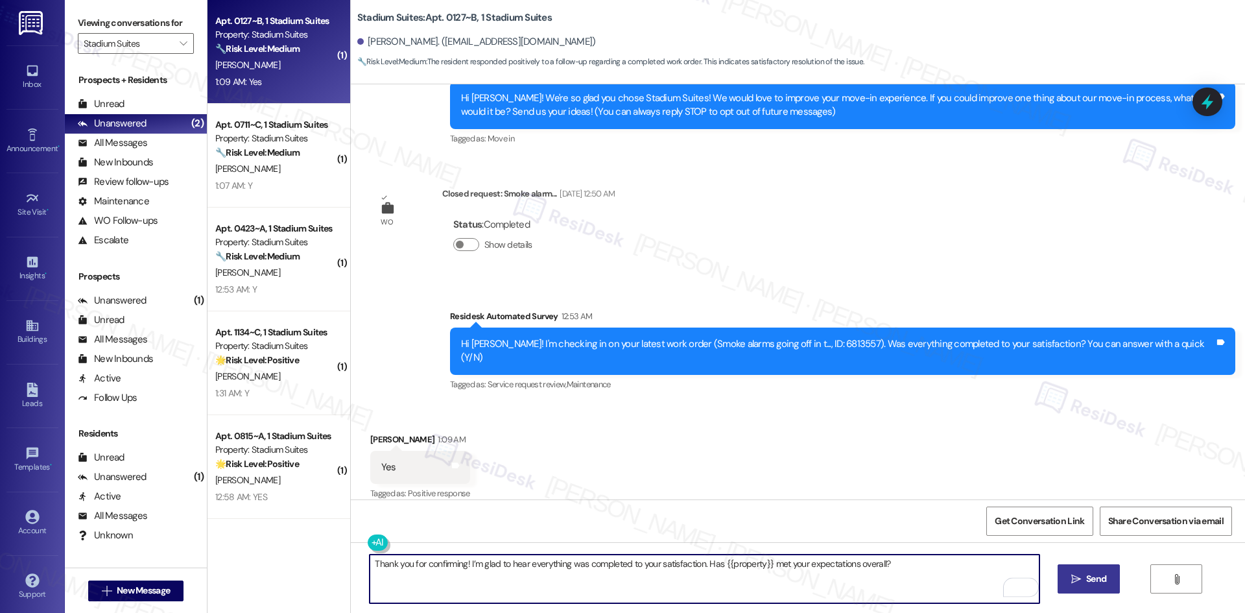
type textarea "Thank you for confirming! I’m glad to hear everything was completed to your sat…"
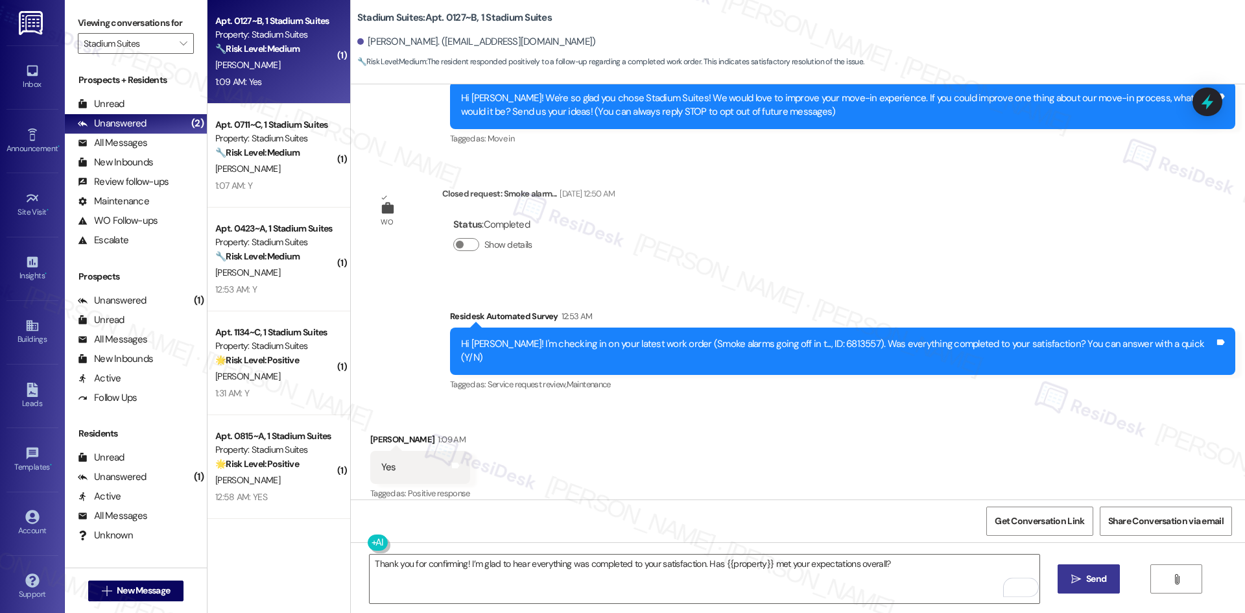
click at [1094, 583] on span "Send" at bounding box center [1096, 579] width 20 height 14
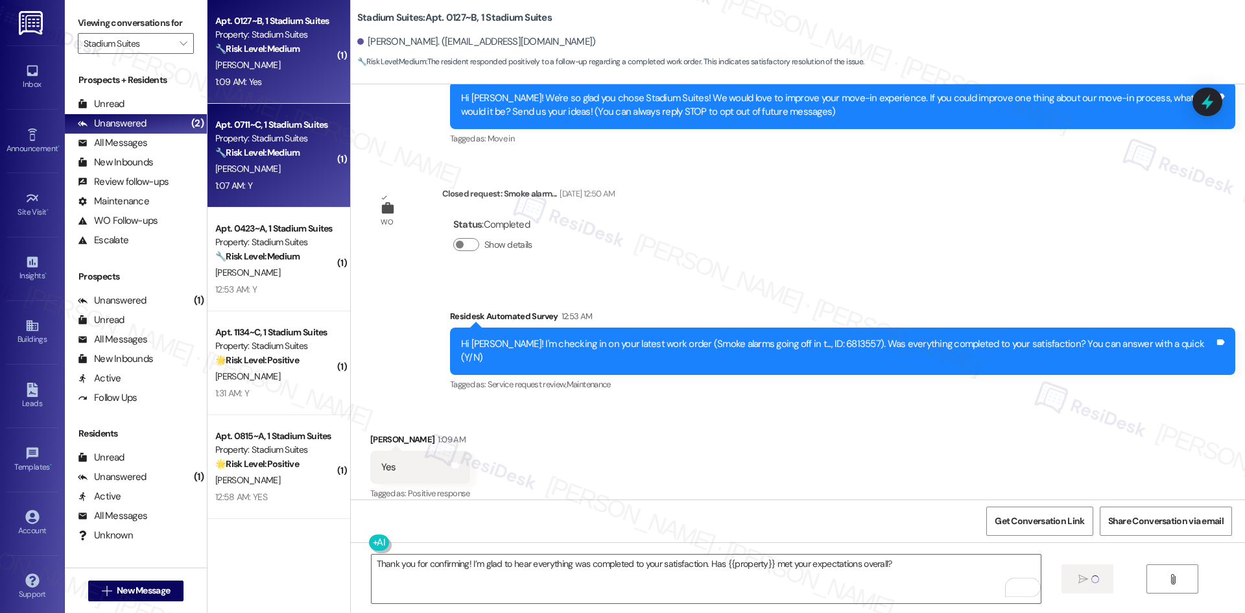
click at [292, 190] on div "1:07 AM: Y 1:07 AM: Y" at bounding box center [275, 186] width 123 height 16
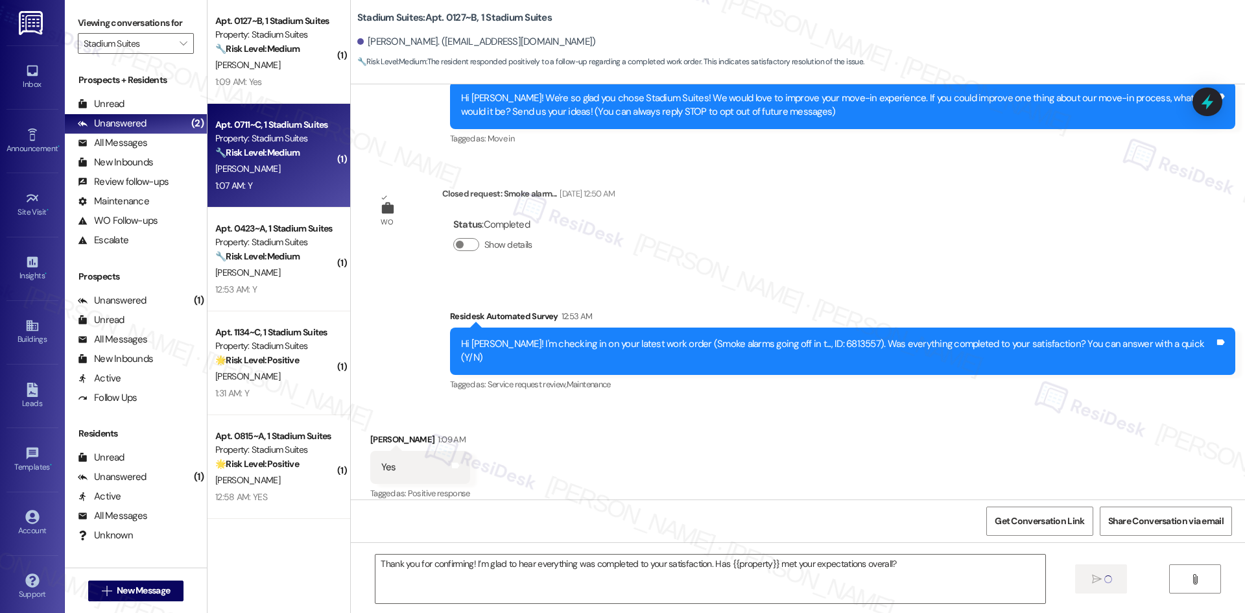
type textarea "Fetching suggested responses. Please feel free to read through the conversation…"
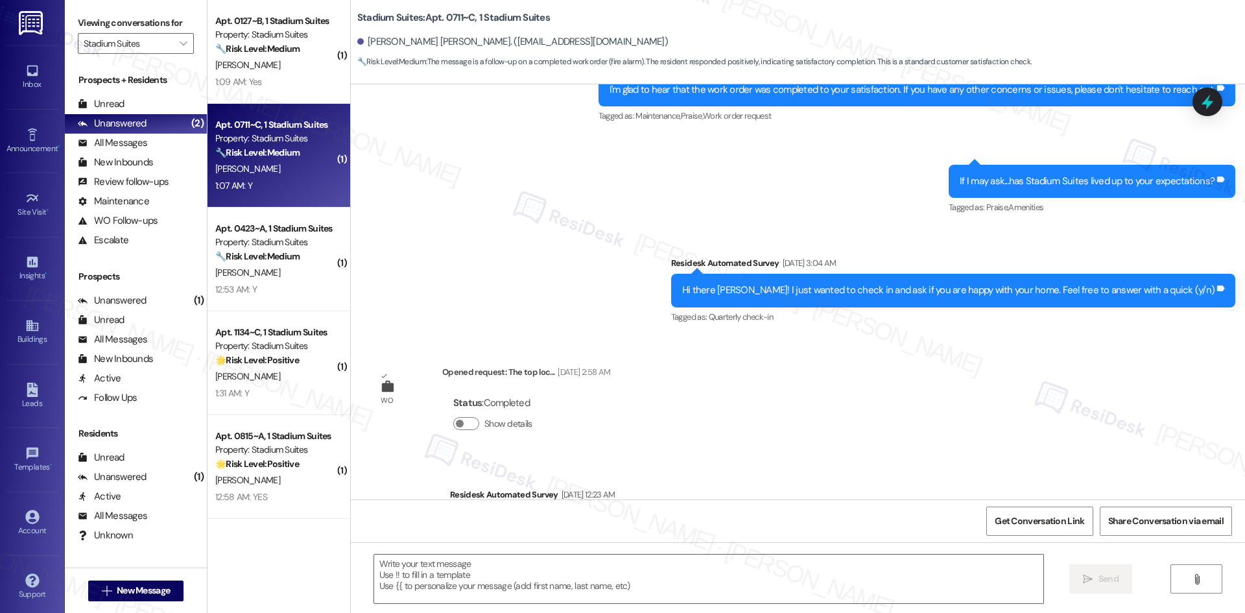
type textarea "Fetching suggested responses. Please feel free to read through the conversation…"
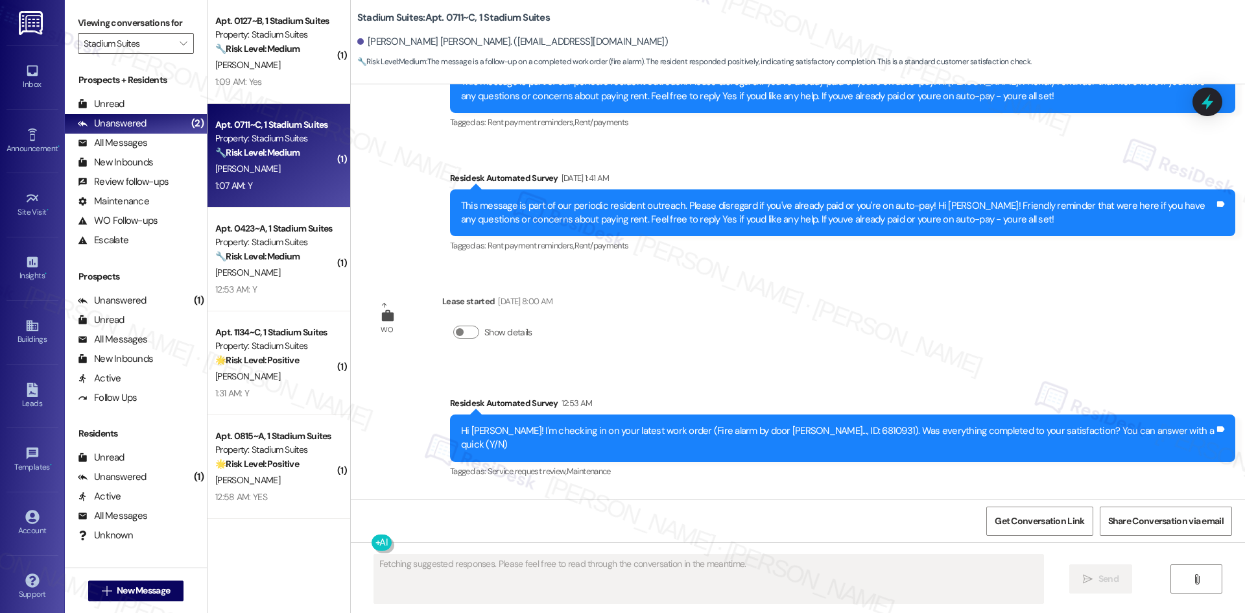
scroll to position [1688, 0]
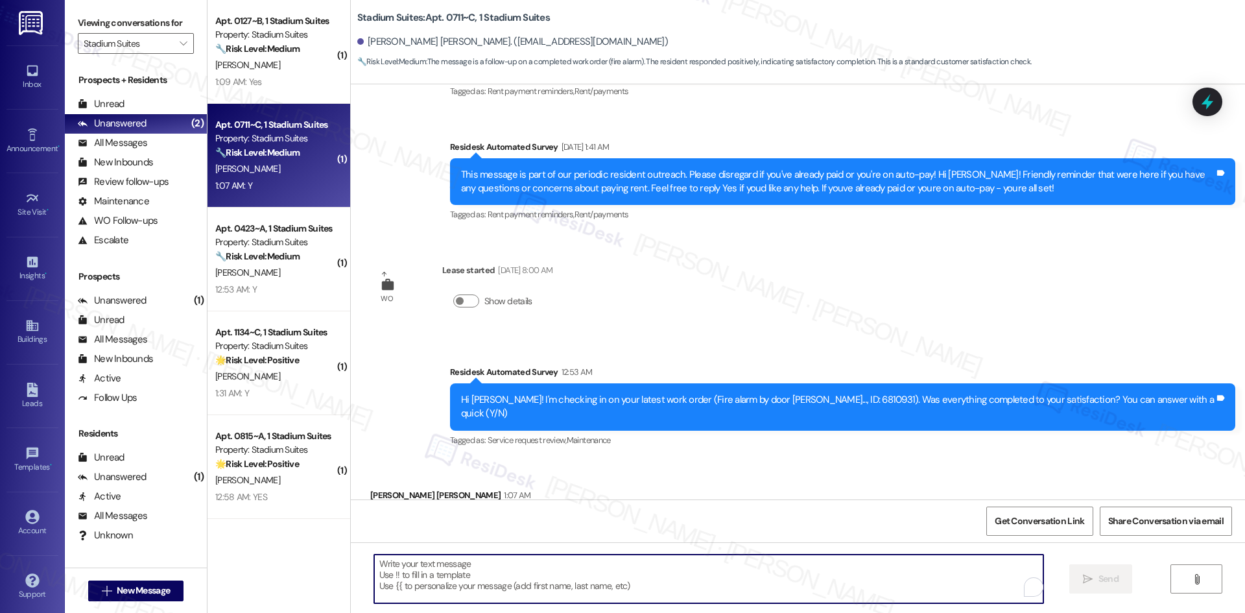
drag, startPoint x: 636, startPoint y: 595, endPoint x: 641, endPoint y: 582, distance: 14.6
click at [637, 595] on textarea "To enrich screen reader interactions, please activate Accessibility in Grammarl…" at bounding box center [708, 578] width 669 height 49
paste textarea "Thank you for confirming! I’m glad to hear everything was completed to your sat…"
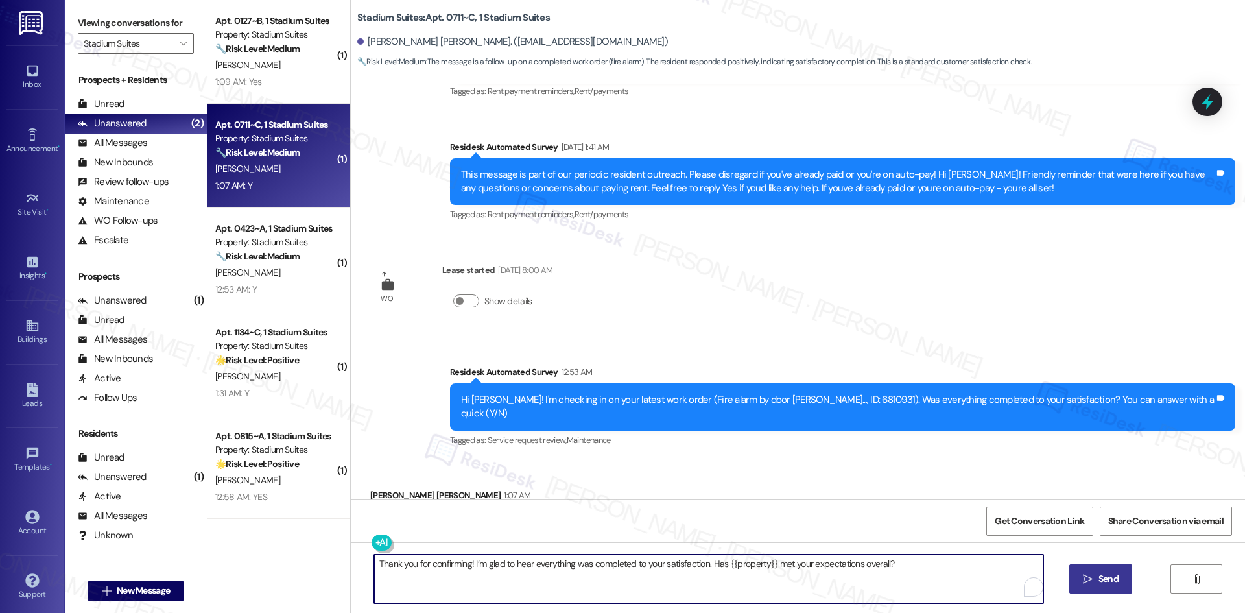
type textarea "Thank you for confirming! I’m glad to hear everything was completed to your sat…"
click at [1096, 572] on span "Send" at bounding box center [1108, 579] width 25 height 14
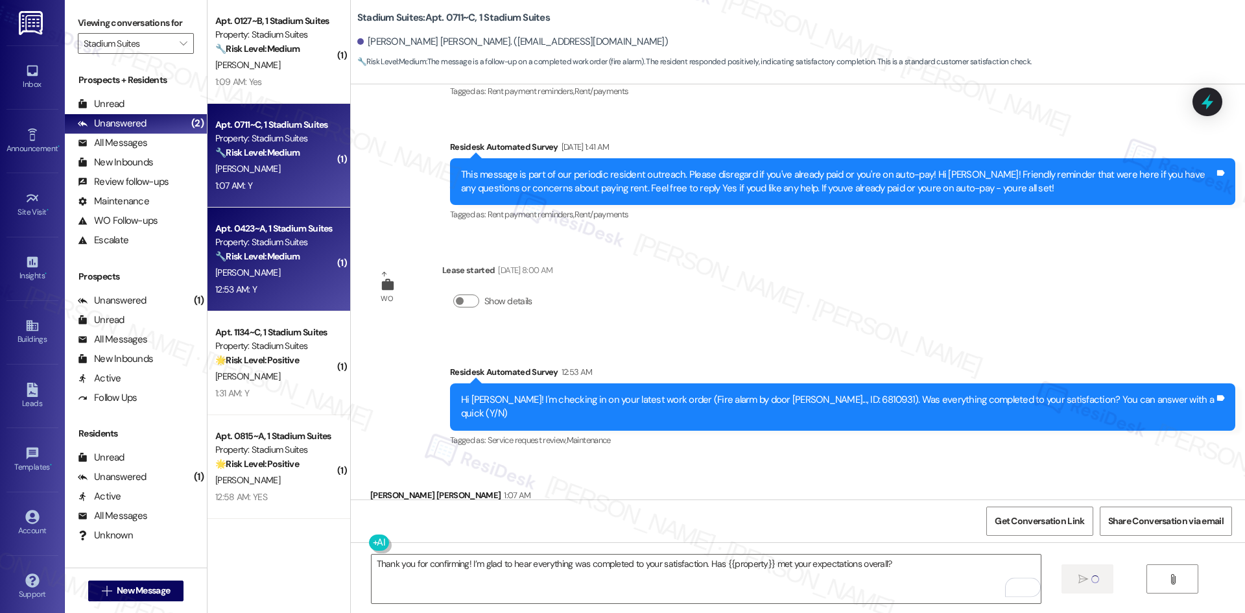
click at [241, 254] on strong "🔧 Risk Level: Medium" at bounding box center [257, 256] width 84 height 12
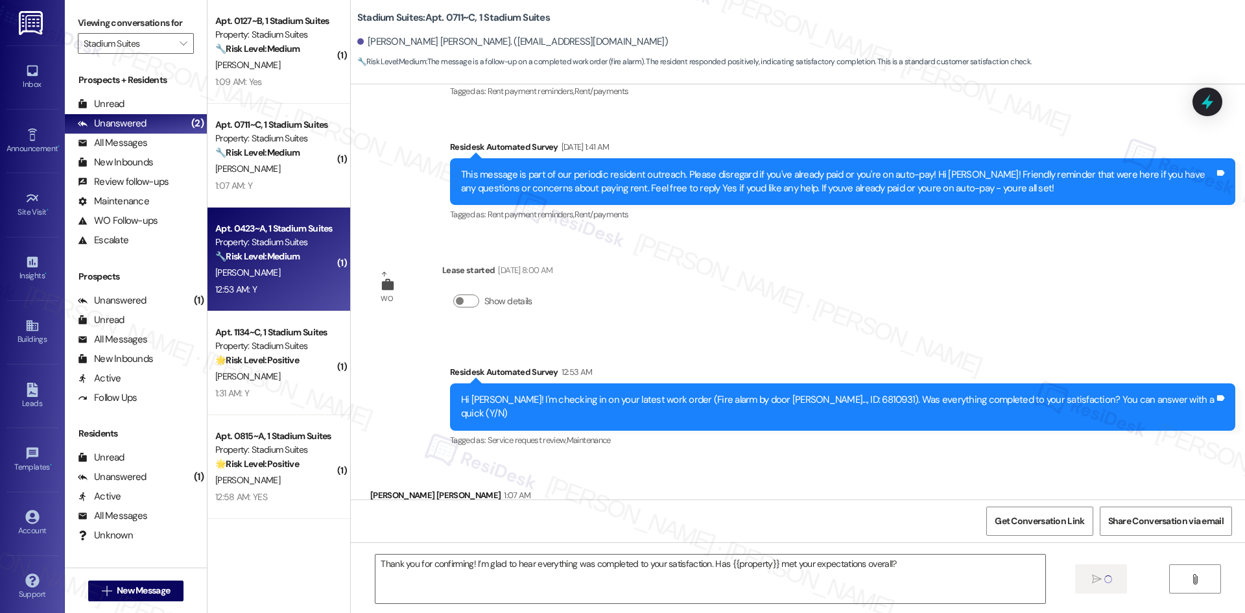
type textarea "Fetching suggested responses. Please feel free to read through the conversation…"
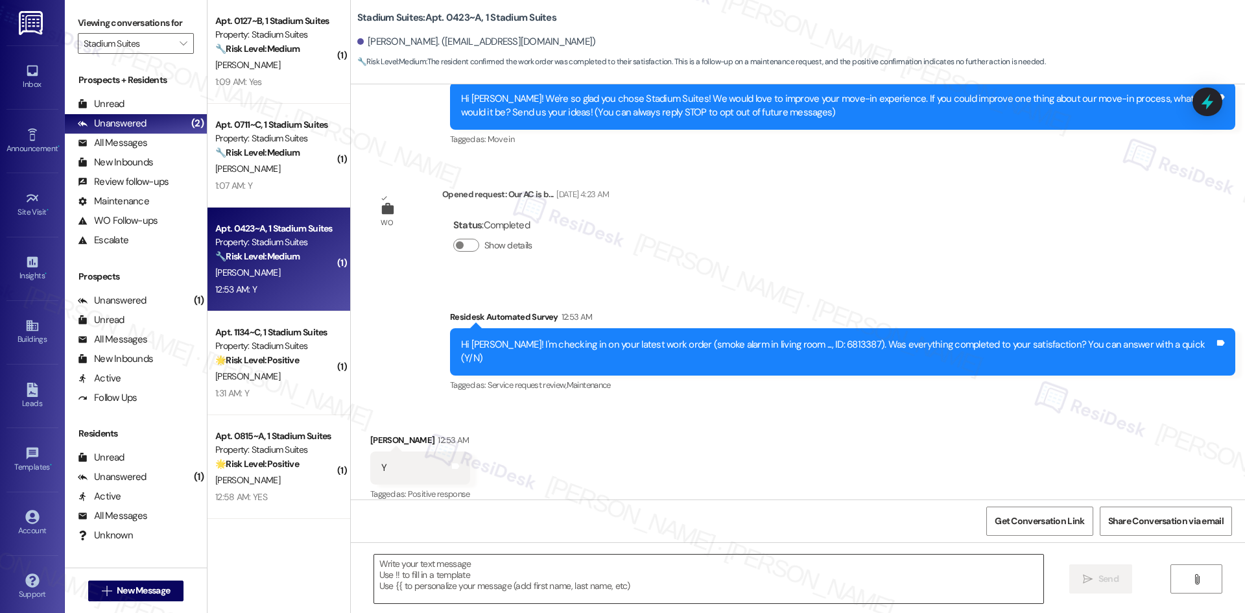
scroll to position [137, 0]
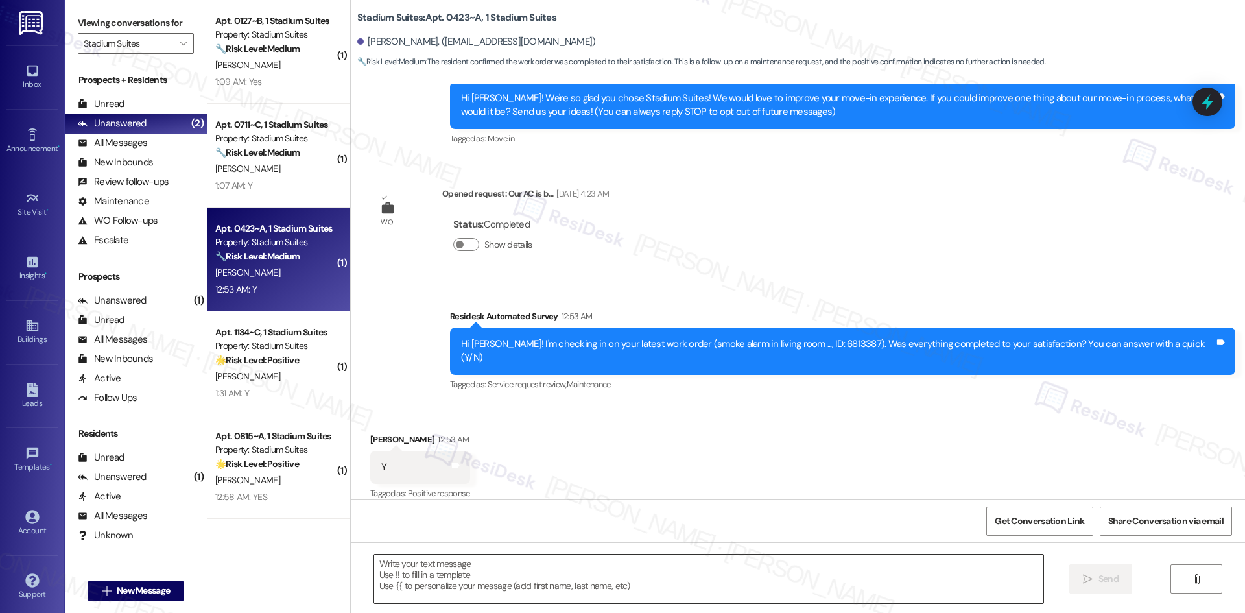
type textarea "Fetching suggested responses. Please feel free to read through the conversation…"
click at [599, 571] on textarea at bounding box center [708, 578] width 669 height 49
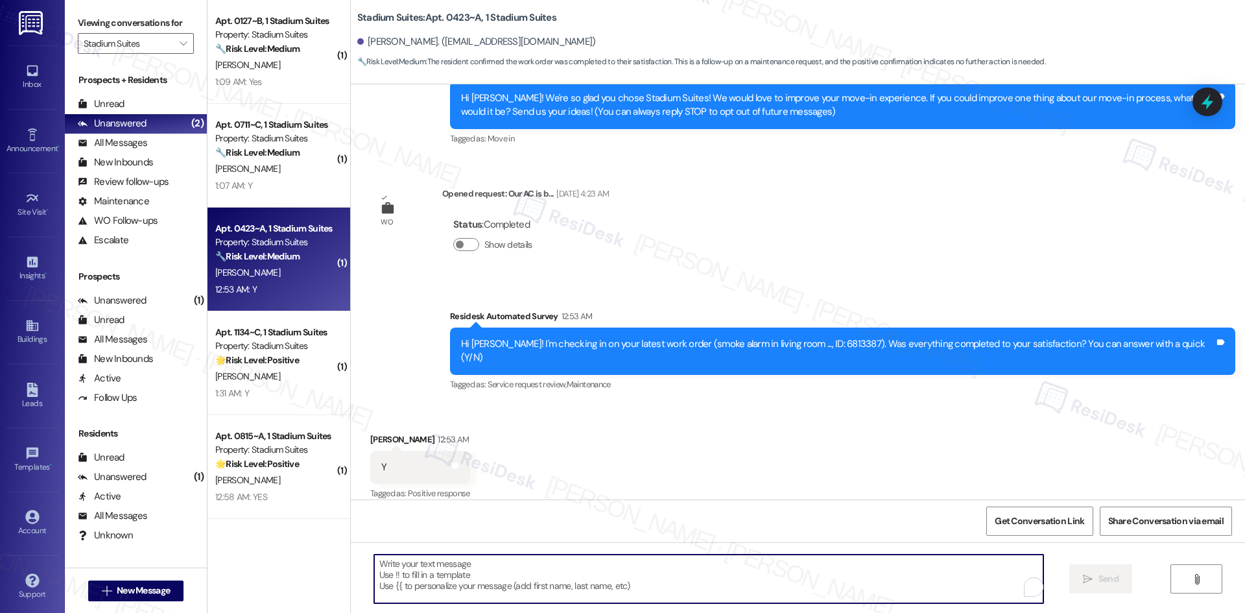
paste textarea "Thank you for confirming! I’m glad to hear everything was completed to your sat…"
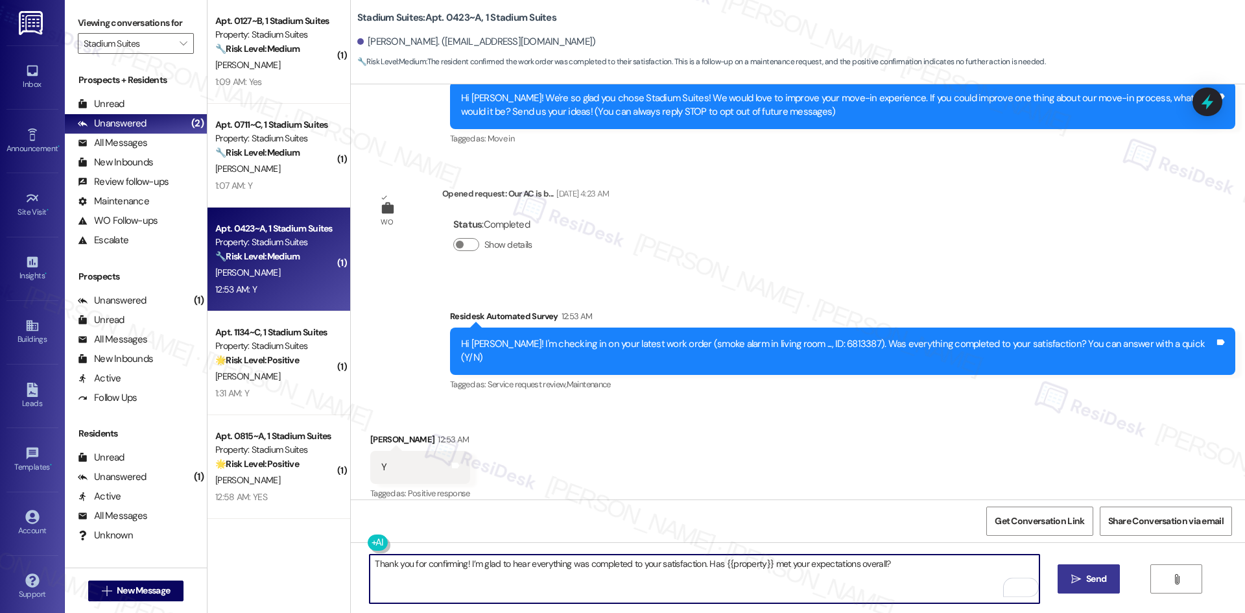
type textarea "Thank you for confirming! I’m glad to hear everything was completed to your sat…"
drag, startPoint x: 1090, startPoint y: 578, endPoint x: 1082, endPoint y: 576, distance: 8.5
click at [1090, 578] on span "Send" at bounding box center [1096, 579] width 20 height 14
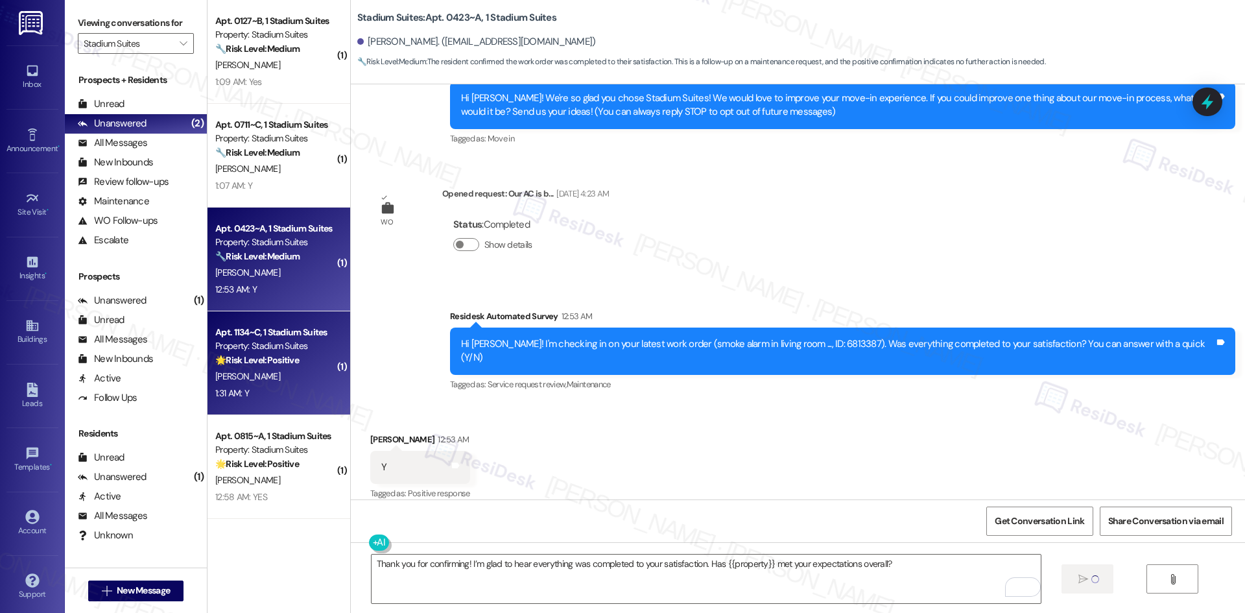
click at [252, 362] on strong "🌟 Risk Level: Positive" at bounding box center [257, 360] width 84 height 12
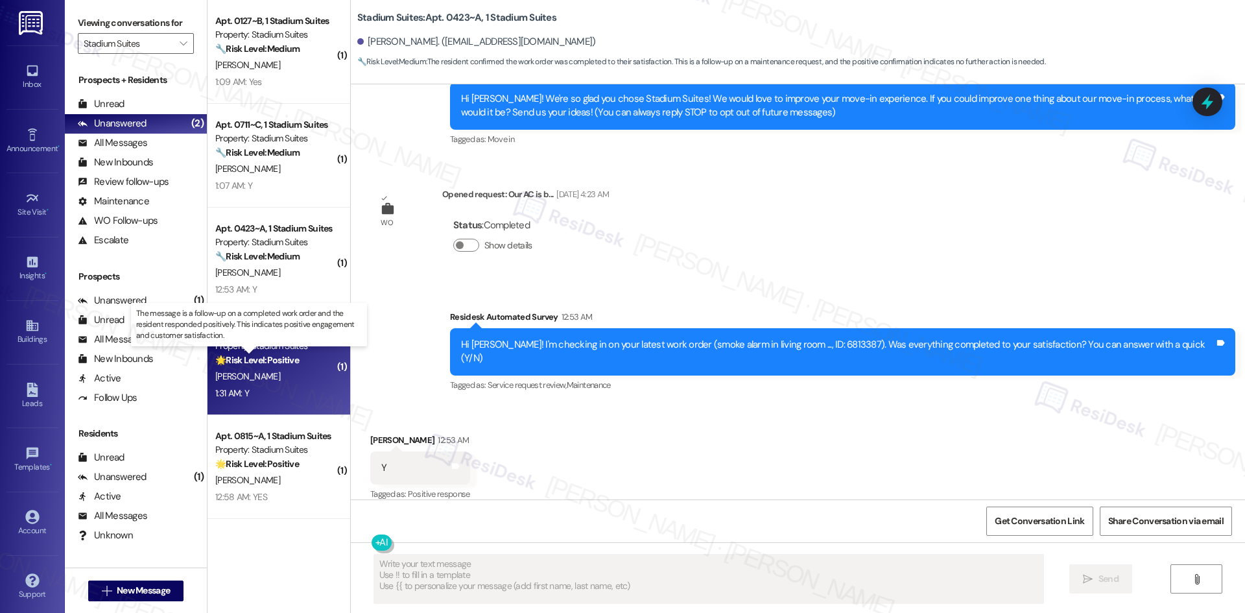
type textarea "Fetching suggested responses. Please feel free to read through the conversation…"
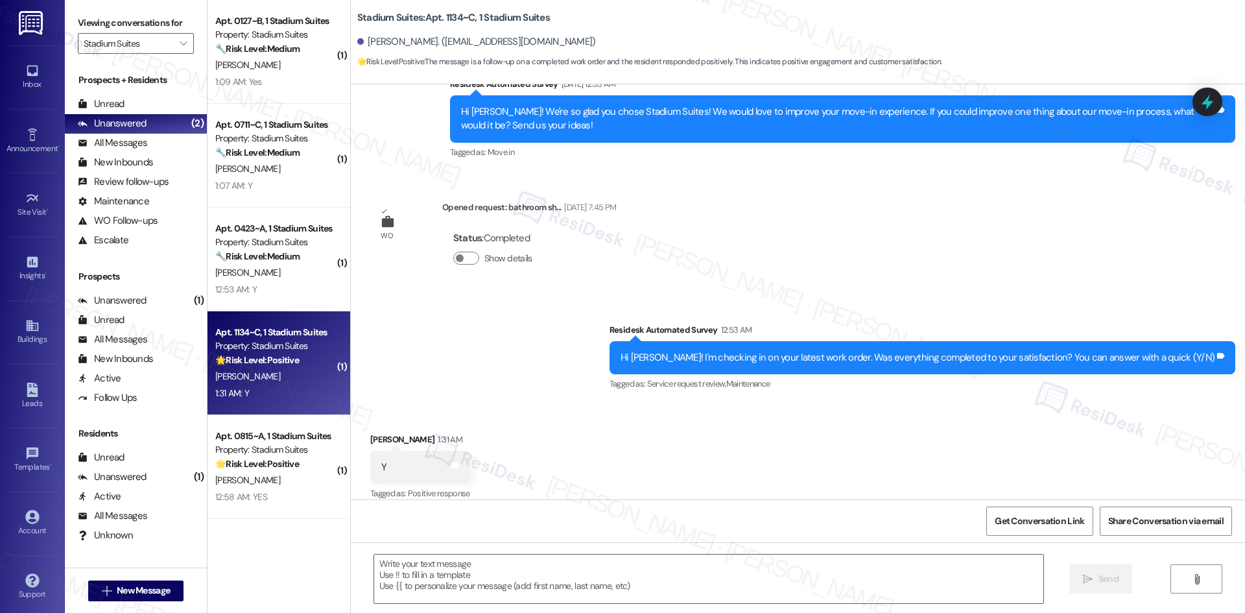
scroll to position [383, 0]
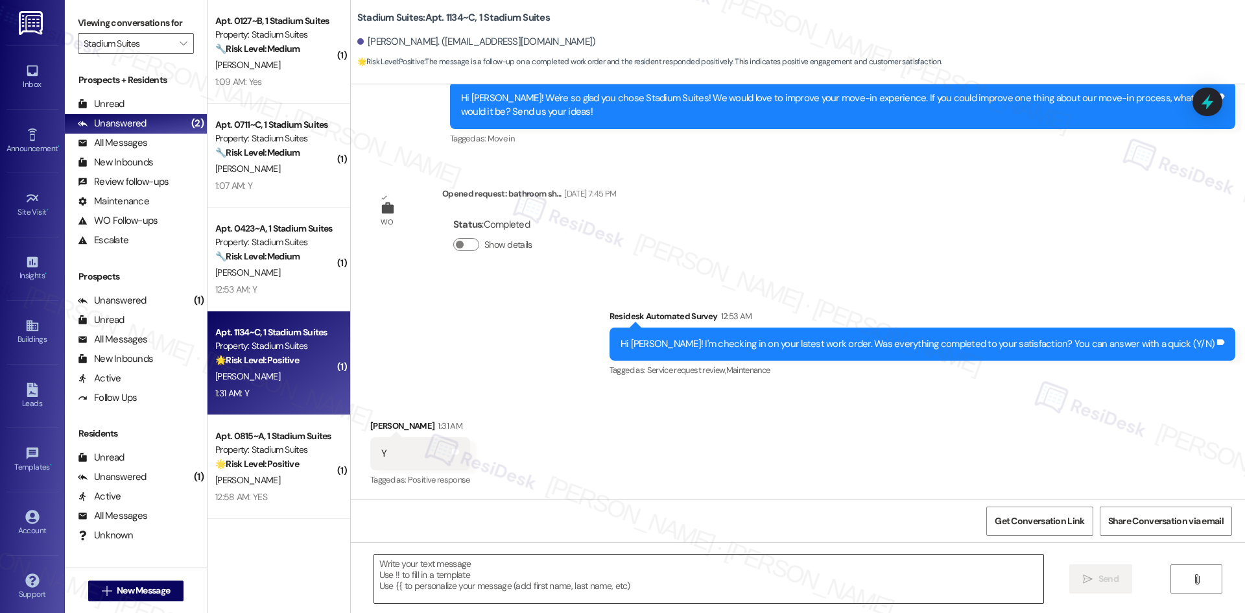
click at [539, 574] on textarea at bounding box center [708, 578] width 669 height 49
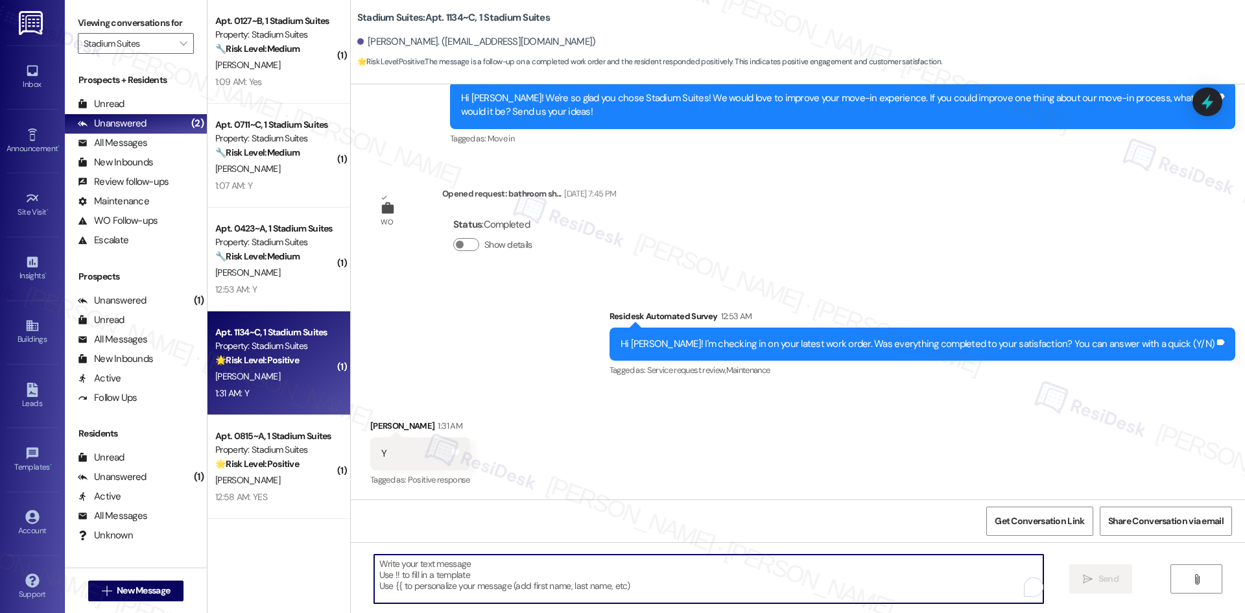
paste textarea "Thank you for confirming! I’m glad to hear everything was completed to your sat…"
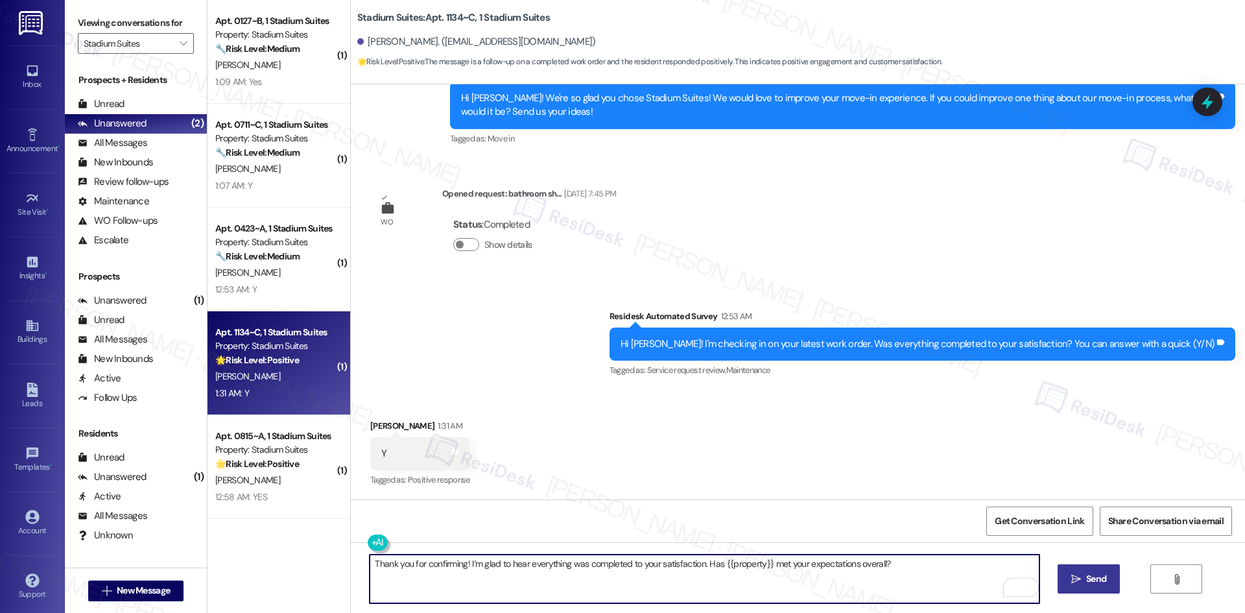
type textarea "Thank you for confirming! I’m glad to hear everything was completed to your sat…"
click at [1098, 583] on span "Send" at bounding box center [1096, 579] width 20 height 14
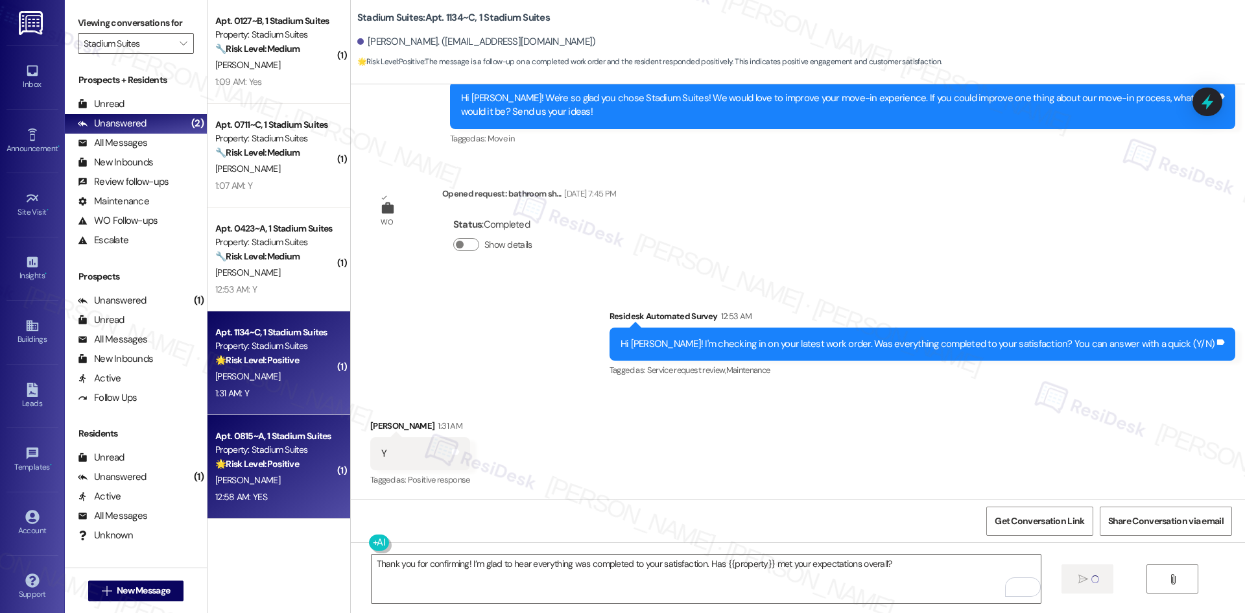
click at [276, 489] on div "12:58 AM: YES 12:58 AM: YES" at bounding box center [275, 497] width 123 height 16
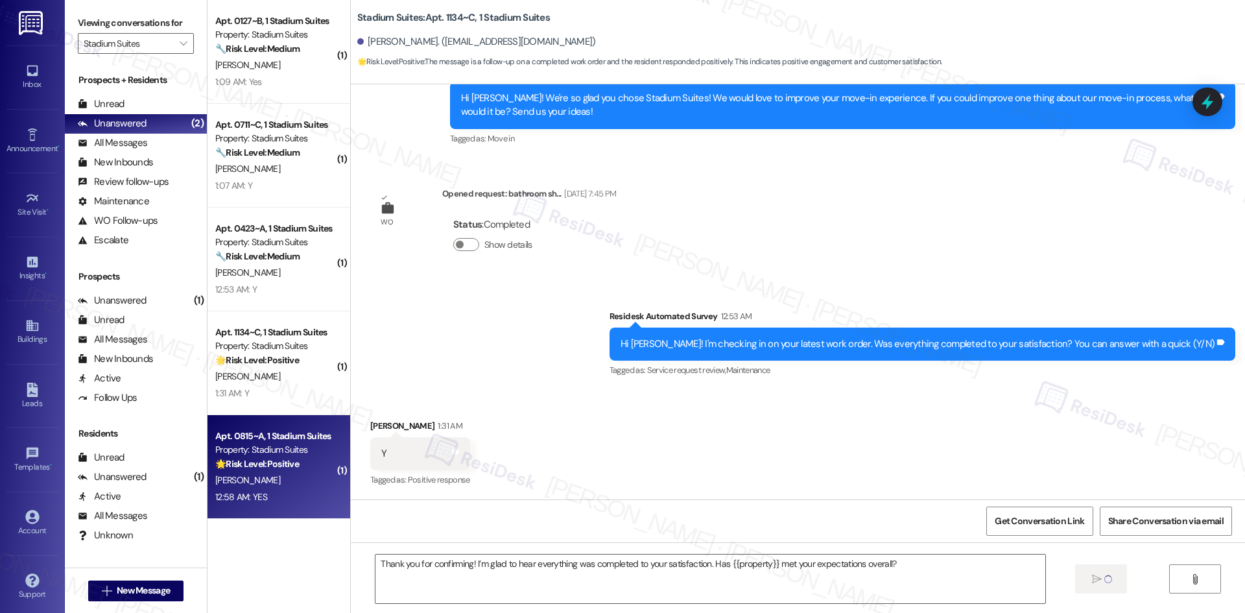
type textarea "Fetching suggested responses. Please feel free to read through the conversation…"
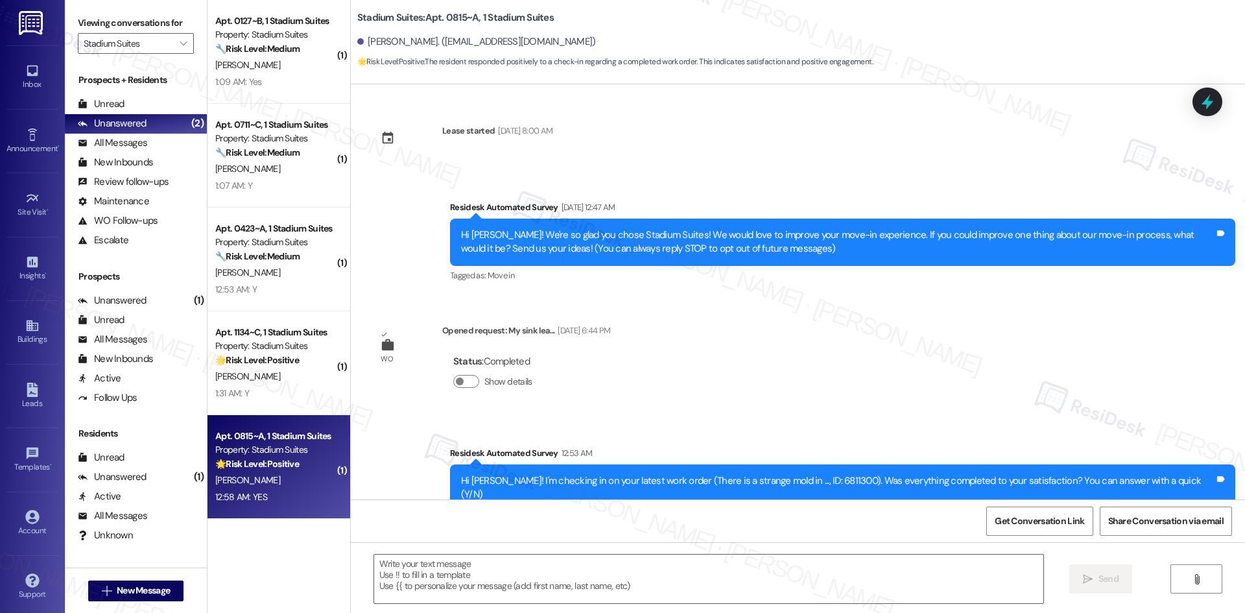
scroll to position [136, 0]
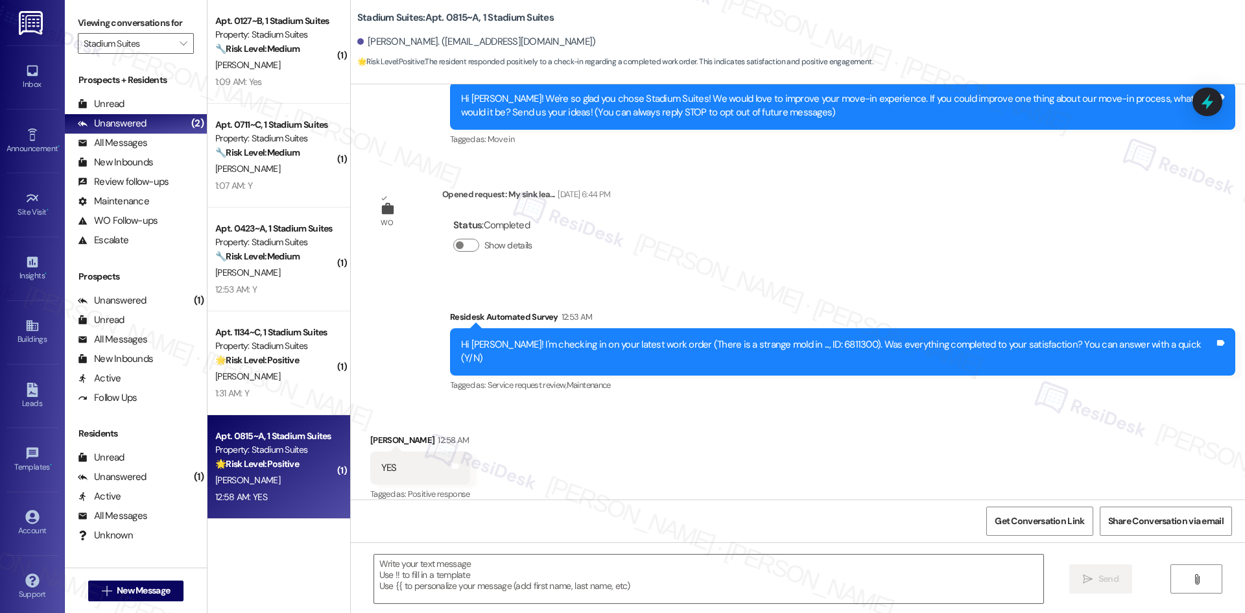
type textarea "Fetching suggested responses. Please feel free to read through the conversation…"
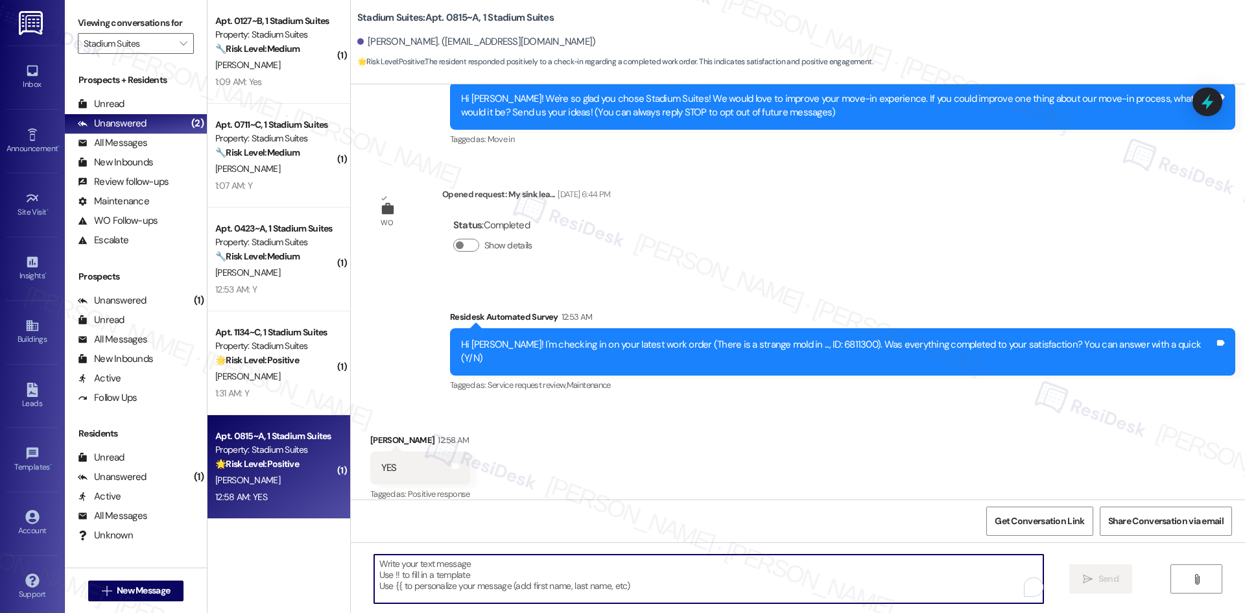
click at [660, 576] on textarea "To enrich screen reader interactions, please activate Accessibility in Grammarl…" at bounding box center [708, 578] width 669 height 49
paste textarea "Thank you for confirming! I’m glad to hear everything was completed to your sat…"
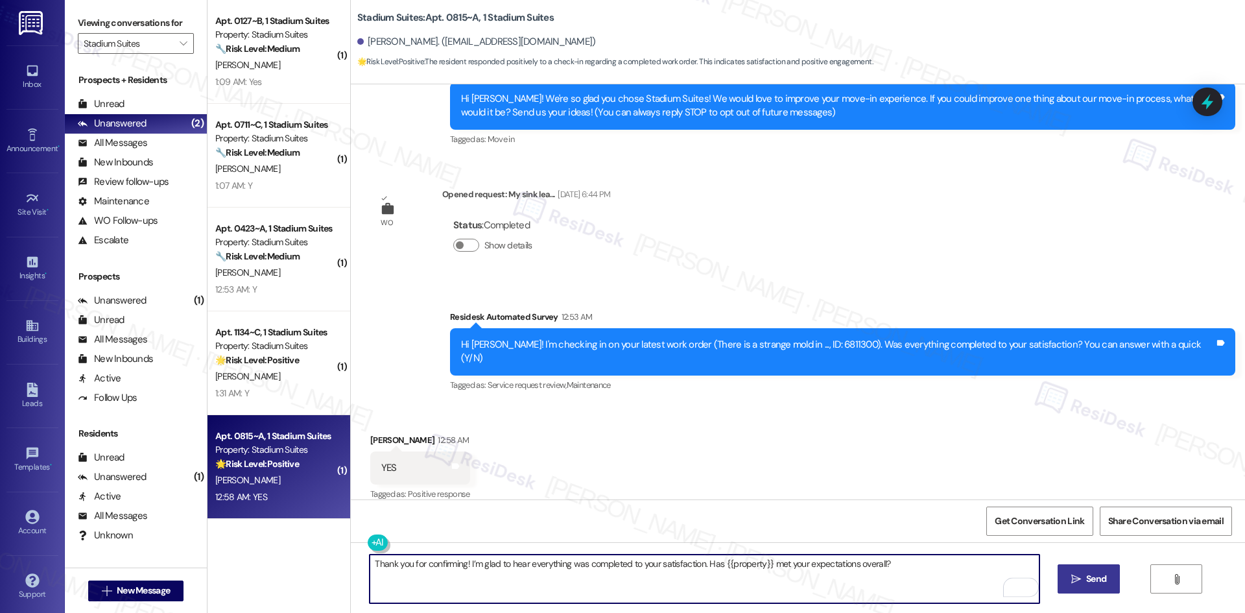
type textarea "Thank you for confirming! I’m glad to hear everything was completed to your sat…"
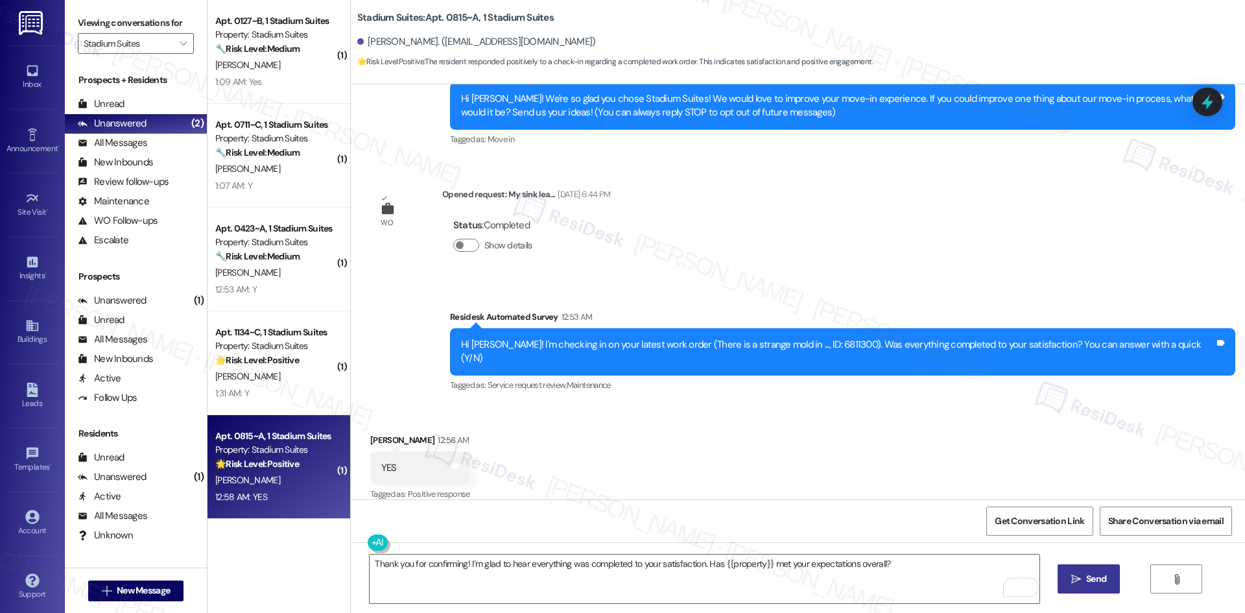
click at [1086, 585] on span "Send" at bounding box center [1096, 579] width 20 height 14
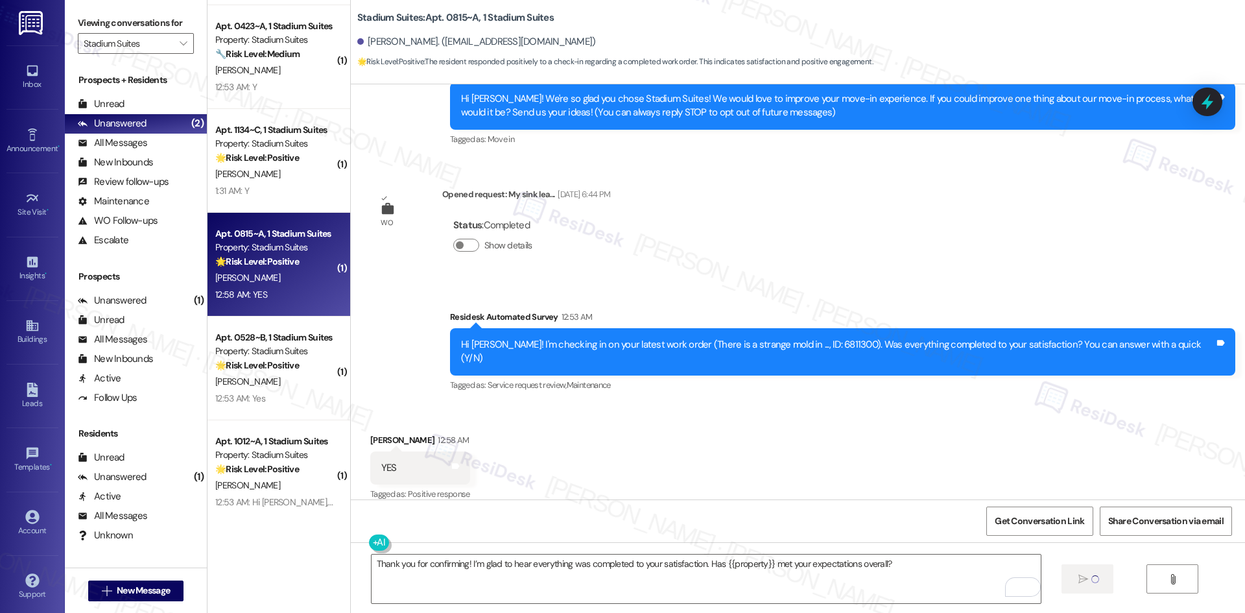
scroll to position [206, 0]
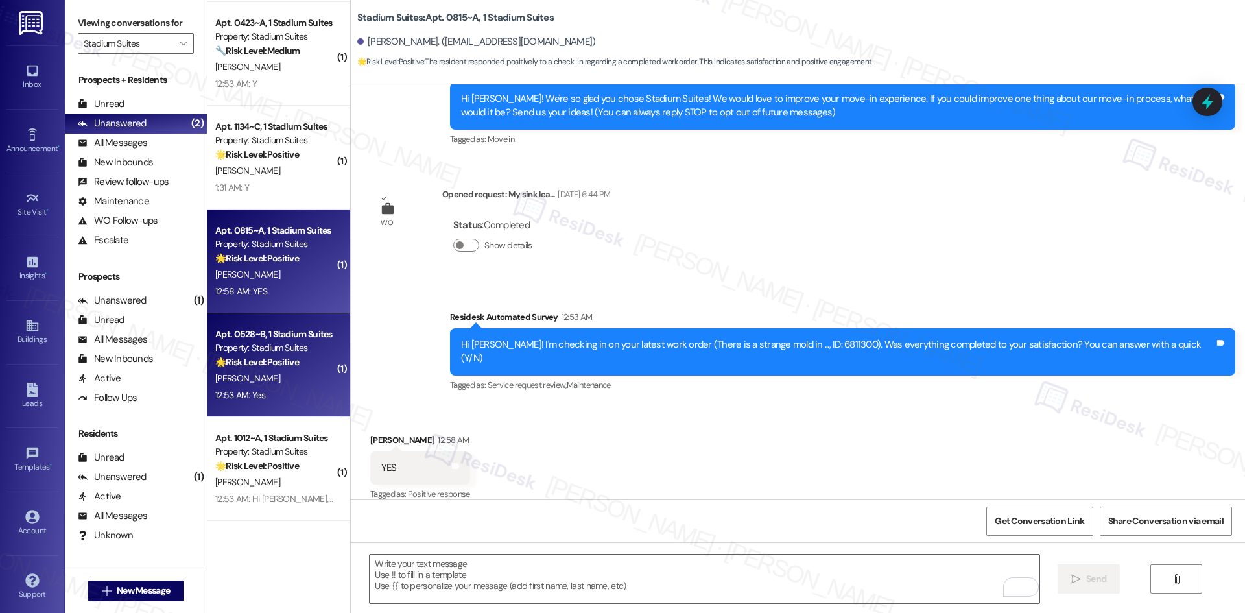
click at [276, 392] on div "12:53 AM: Yes 12:53 AM: Yes" at bounding box center [275, 395] width 123 height 16
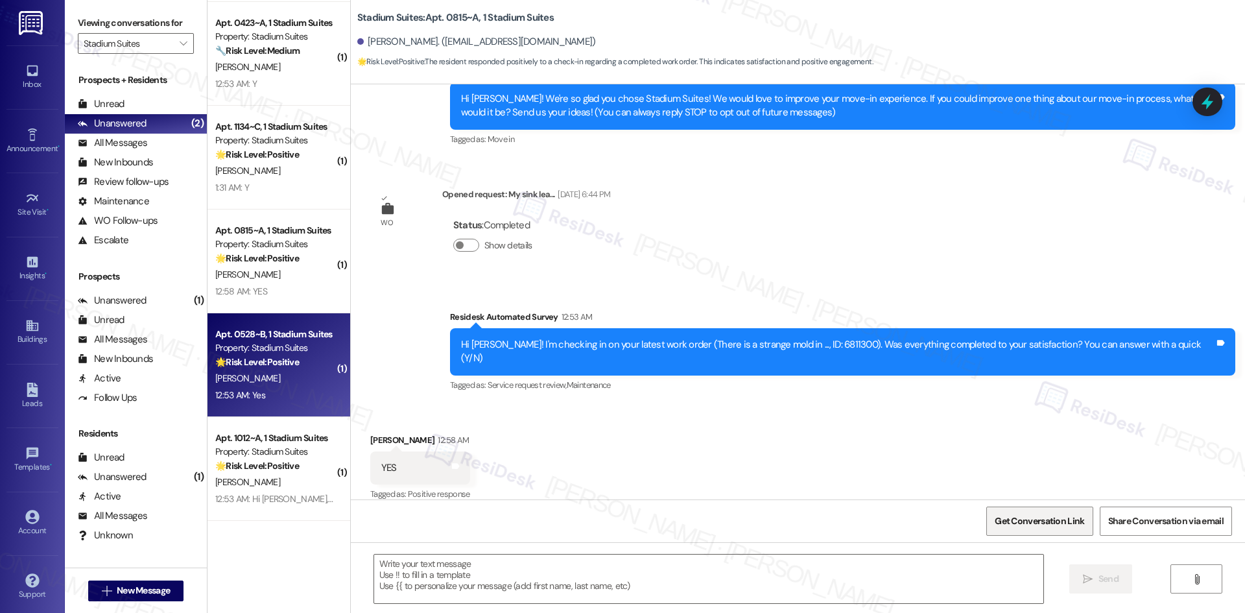
type textarea "Fetching suggested responses. Please feel free to read through the conversation…"
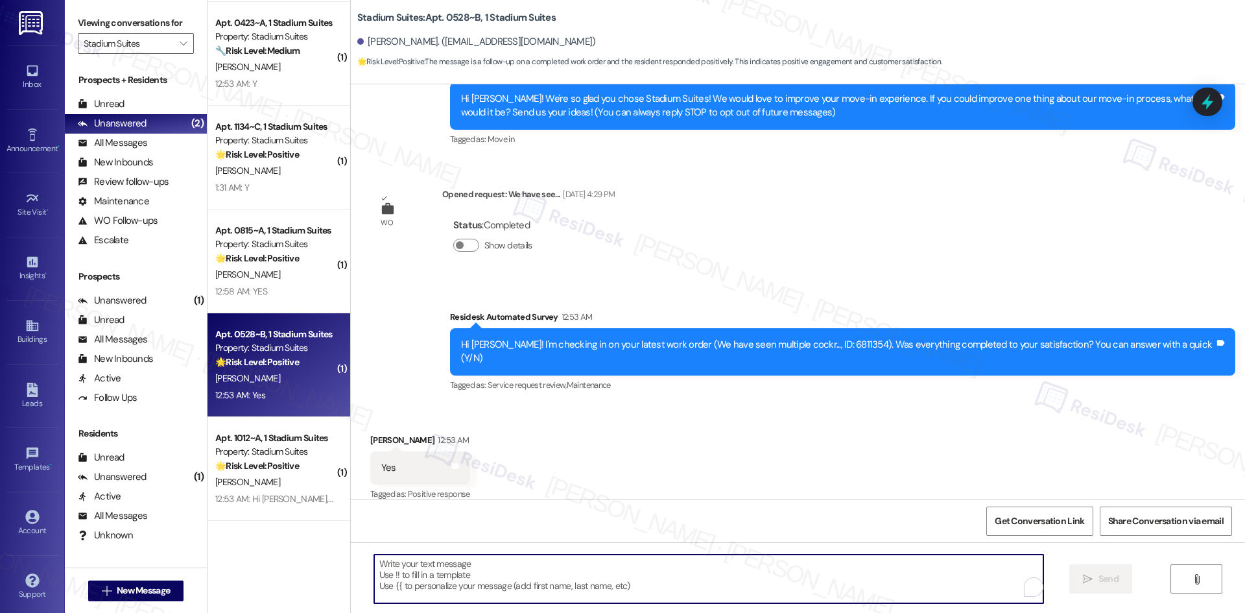
click at [680, 561] on textarea "To enrich screen reader interactions, please activate Accessibility in Grammarl…" at bounding box center [708, 578] width 669 height 49
click at [663, 576] on textarea "To enrich screen reader interactions, please activate Accessibility in Grammarl…" at bounding box center [708, 578] width 669 height 49
paste textarea "Thank you for confirming! I’m glad to hear everything was completed to your sat…"
type textarea "Thank you for confirming! I’m glad to hear everything was completed to your sat…"
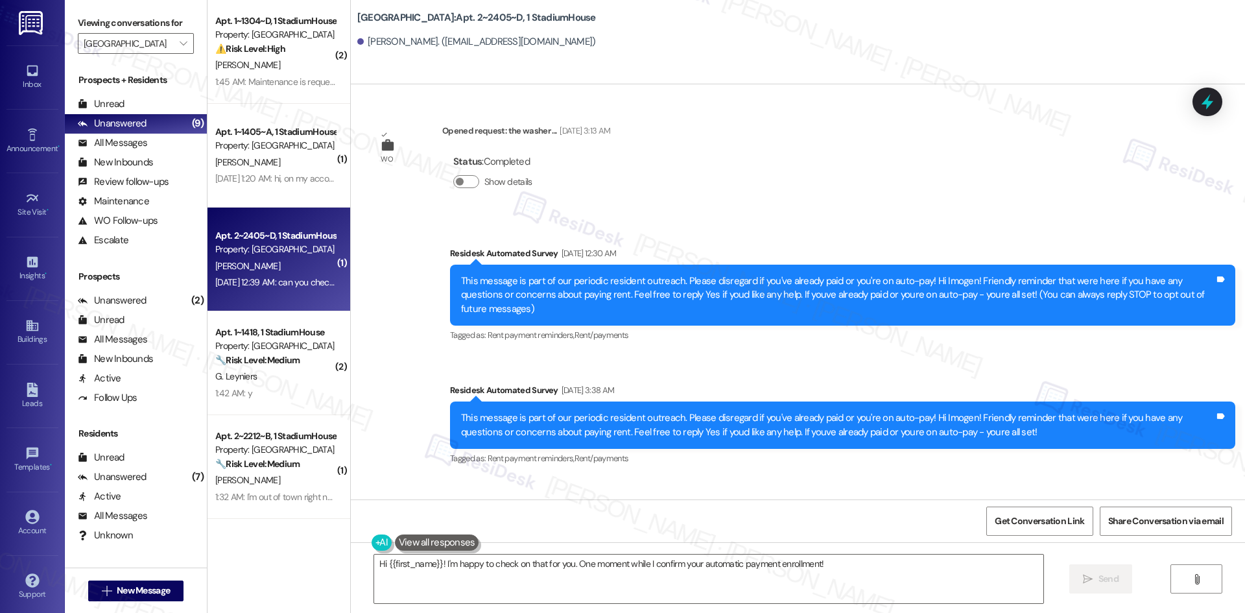
scroll to position [998, 0]
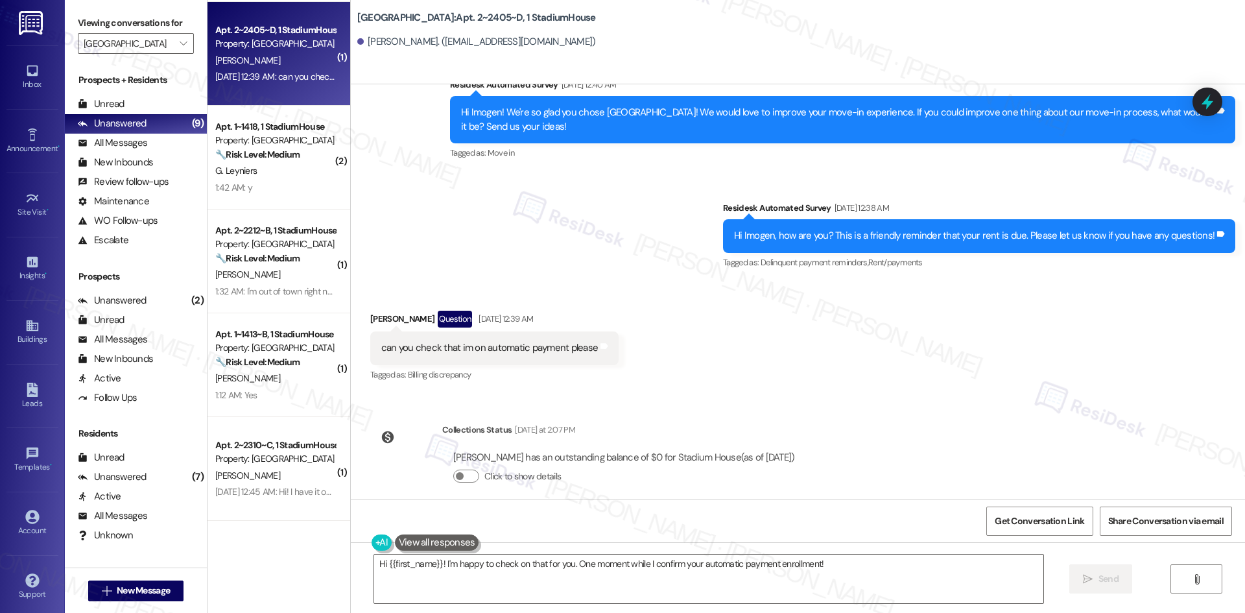
click at [873, 445] on div "WO Opened request: the washer ... [DATE] 3:13 AM Status : Completed Show detail…" at bounding box center [798, 291] width 894 height 415
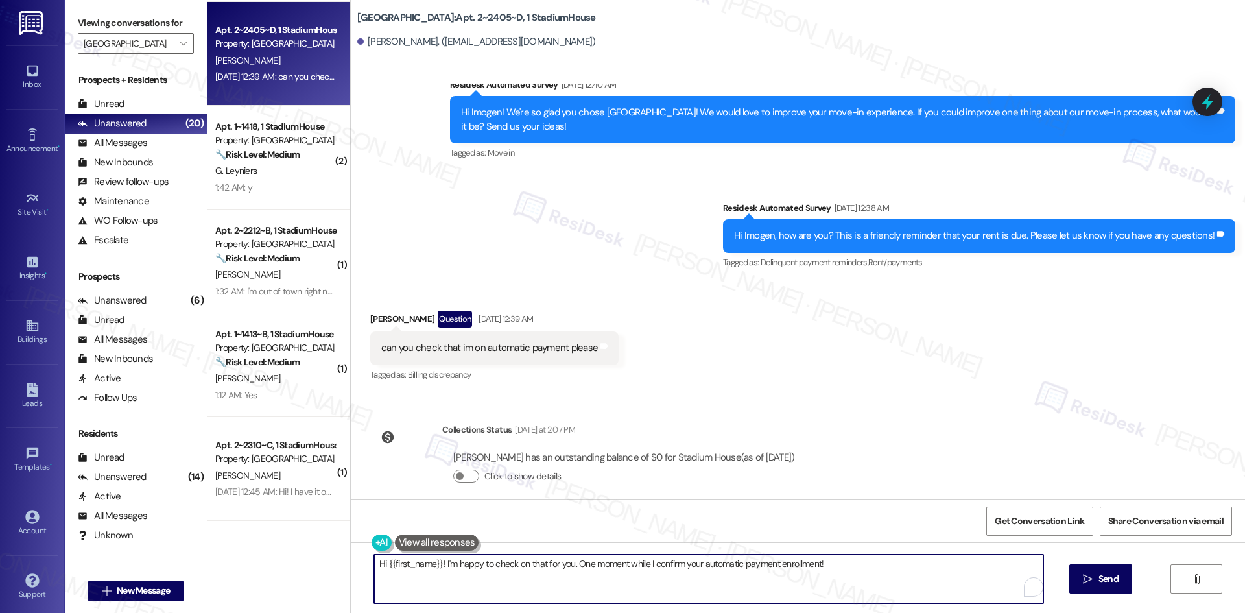
drag, startPoint x: 832, startPoint y: 552, endPoint x: 324, endPoint y: 552, distance: 507.6
click at [324, 552] on div "( 2 ) Apt. 1~1304~D, 1 StadiumHouse Property: Stadium House ⚠️ Risk Level: High…" at bounding box center [725, 306] width 1037 height 613
paste textarea "Imogen, sorry for the delay! I checked and your balance is $0, so your payment …"
click at [817, 571] on textarea "Hi Imogen, sorry for the delay! I checked and your balance is $0, so your payme…" at bounding box center [704, 578] width 669 height 49
type textarea "Hi Imogen, sorry for the delay! I checked and your balance is $0, so your payme…"
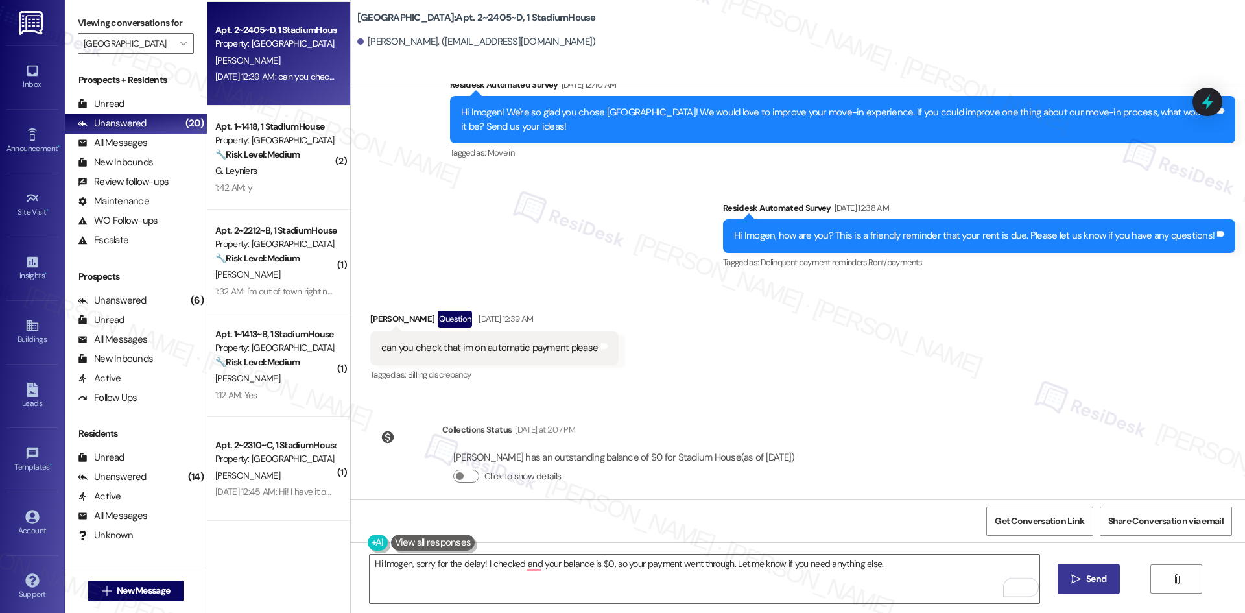
click at [1078, 576] on icon "" at bounding box center [1076, 579] width 10 height 10
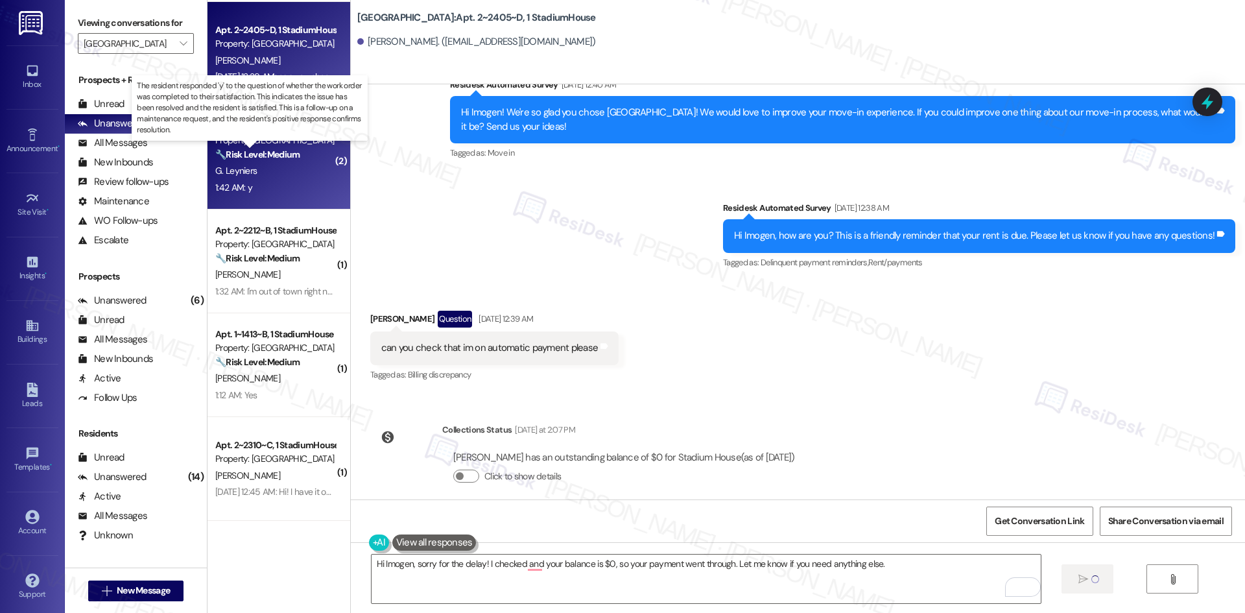
click at [264, 153] on strong "🔧 Risk Level: Medium" at bounding box center [257, 154] width 84 height 12
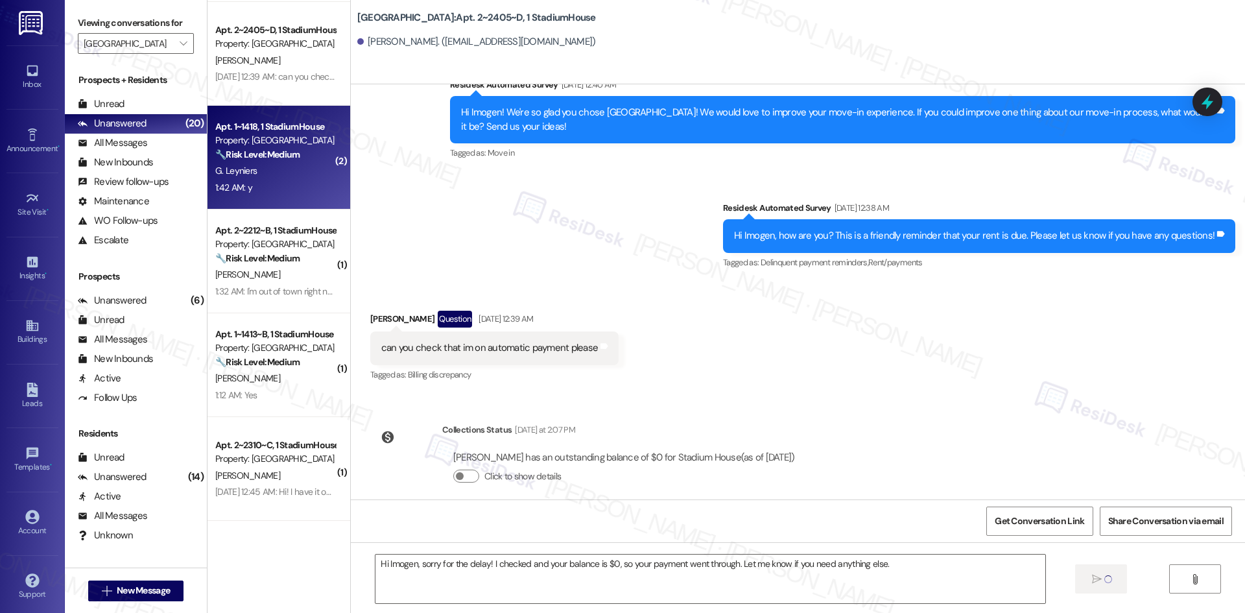
type textarea "Fetching suggested responses. Please feel free to read through the conversation…"
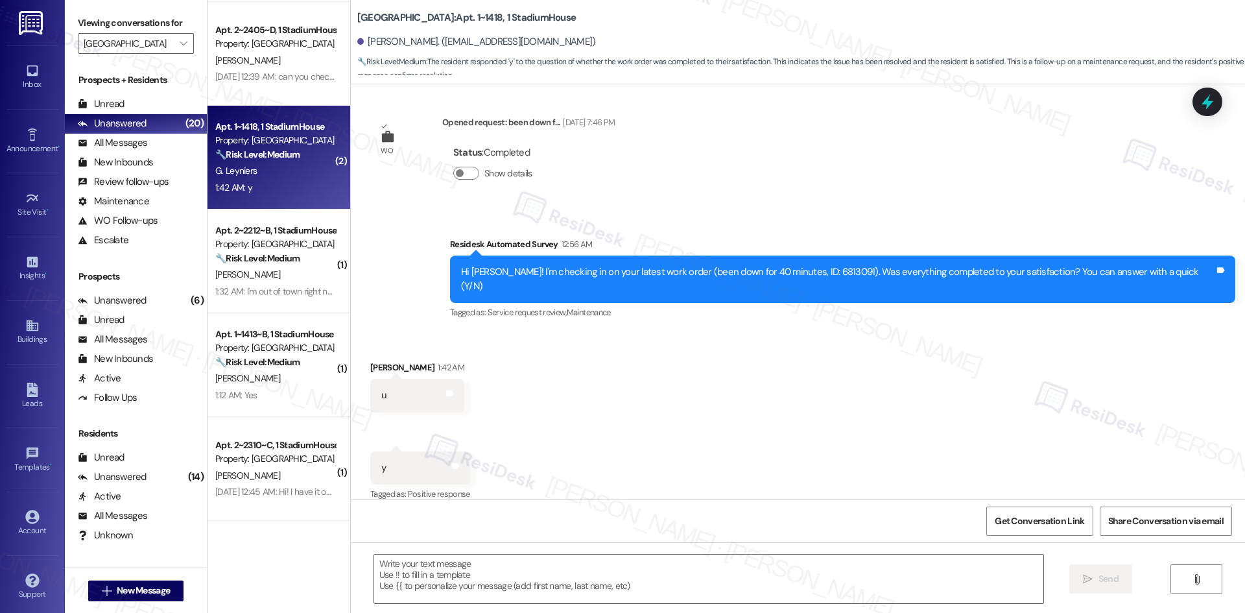
type textarea "Fetching suggested responses. Please feel free to read through the conversation…"
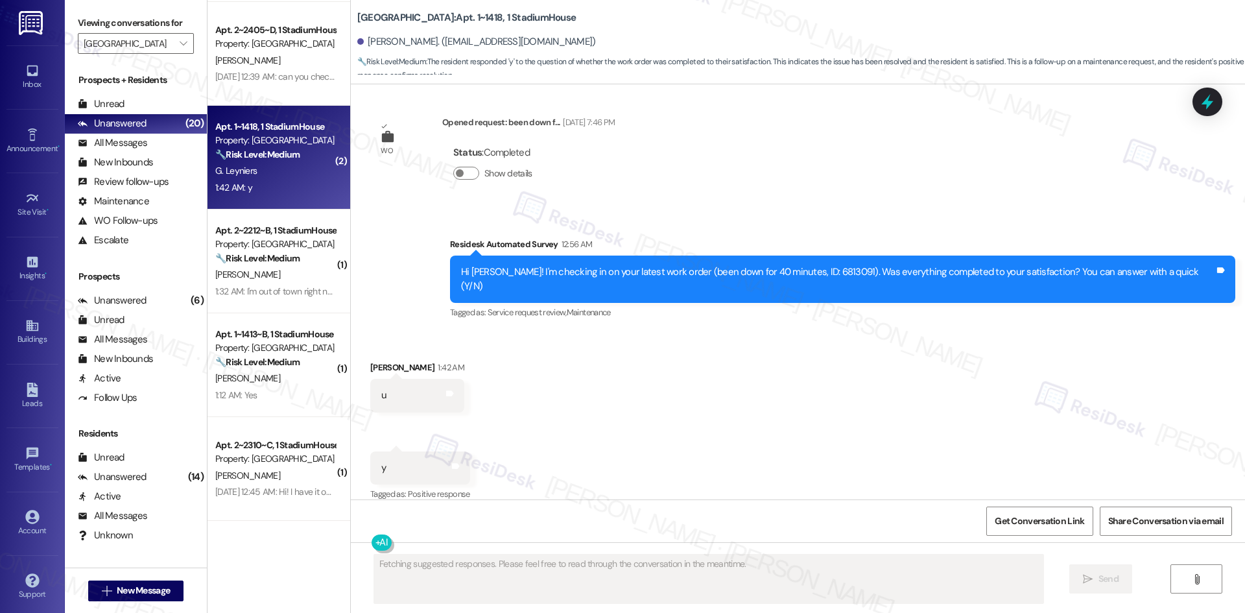
scroll to position [235, 0]
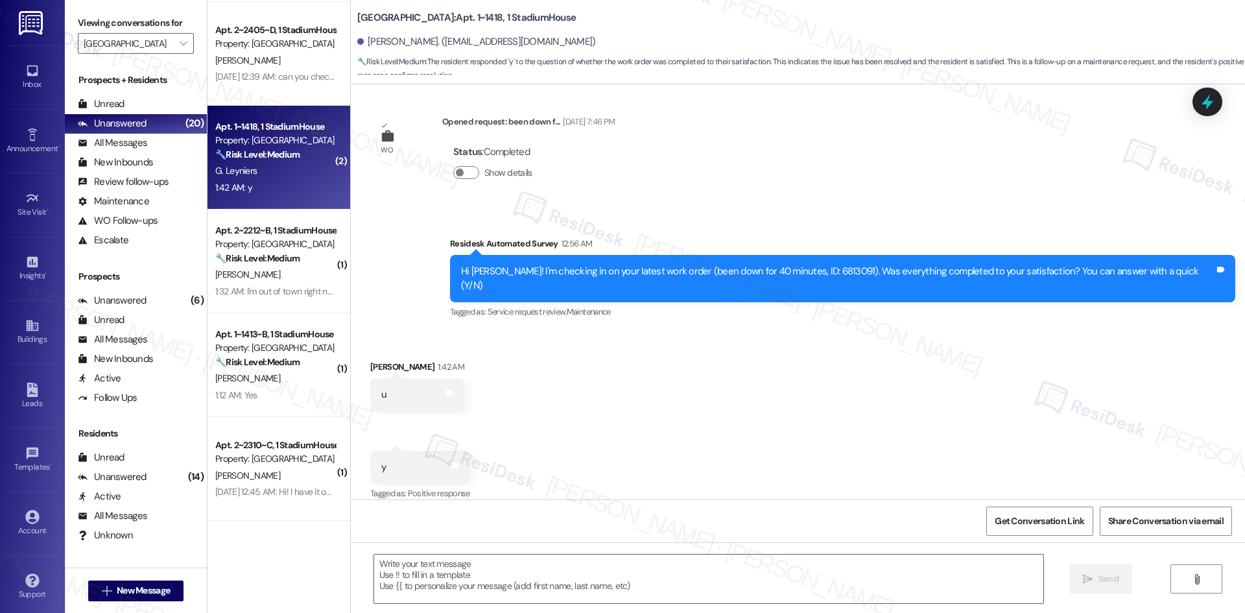
click at [770, 346] on div "Received via SMS [PERSON_NAME] 1:42 AM u Tags and notes Received via SMS 1:42 A…" at bounding box center [798, 422] width 894 height 182
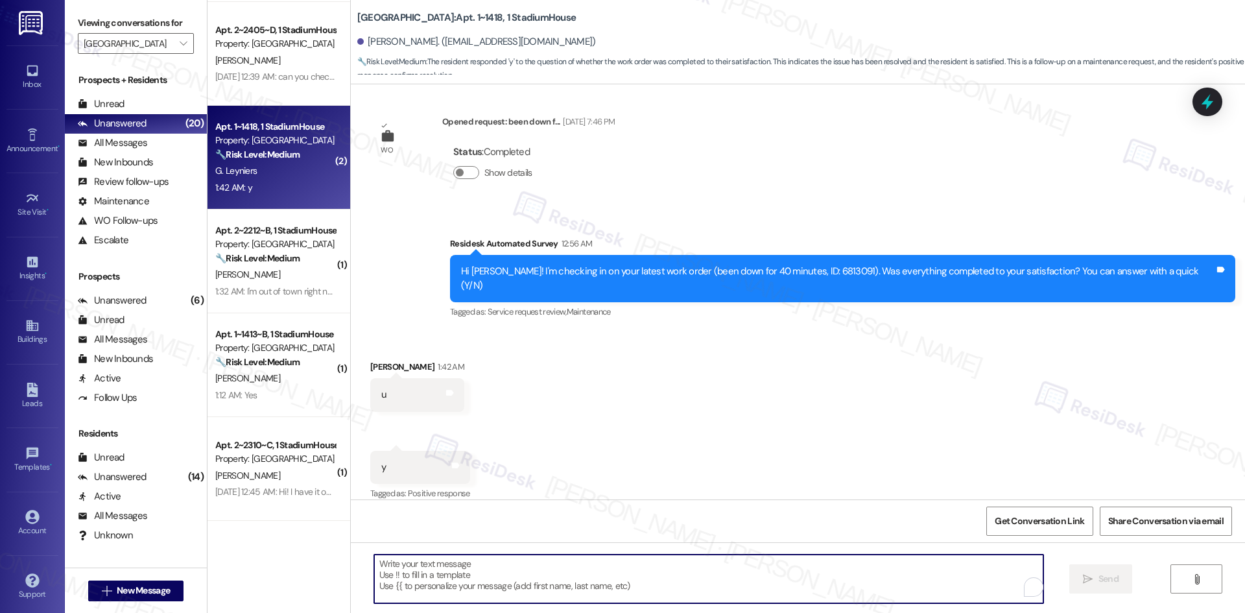
click at [585, 578] on textarea "To enrich screen reader interactions, please activate Accessibility in Grammarl…" at bounding box center [708, 578] width 669 height 49
paste textarea "Thank you for confirming! I’m glad to hear everything was completed to your sat…"
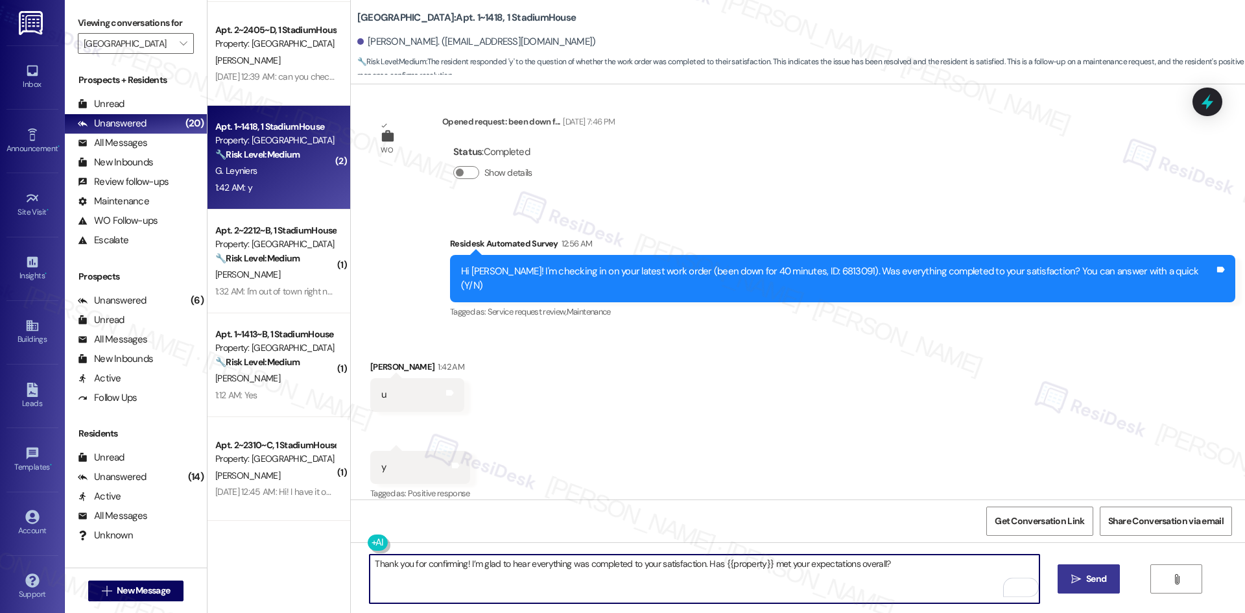
type textarea "Thank you for confirming! I’m glad to hear everything was completed to your sat…"
click at [1076, 580] on icon "" at bounding box center [1076, 579] width 10 height 10
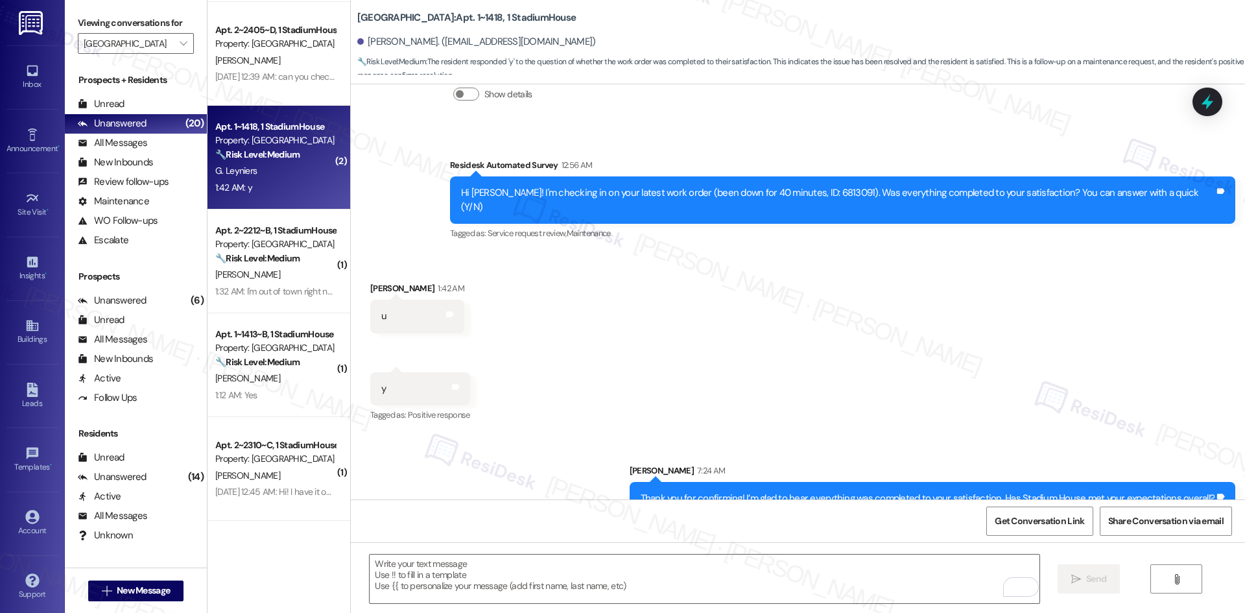
scroll to position [325, 0]
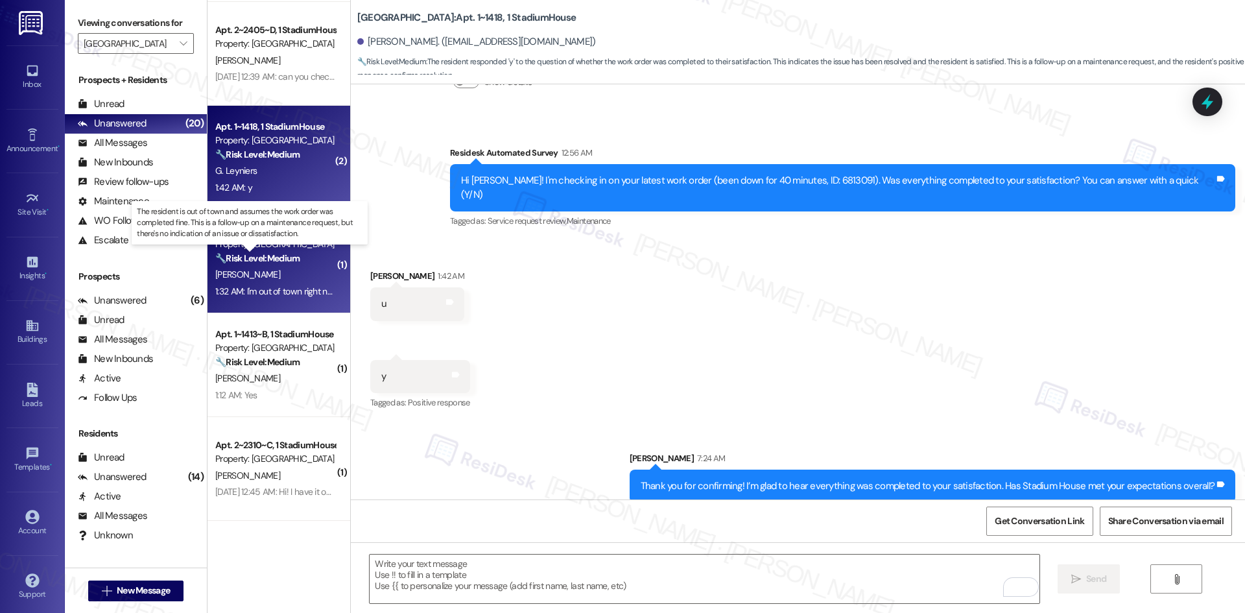
click at [280, 258] on strong "🔧 Risk Level: Medium" at bounding box center [257, 258] width 84 height 12
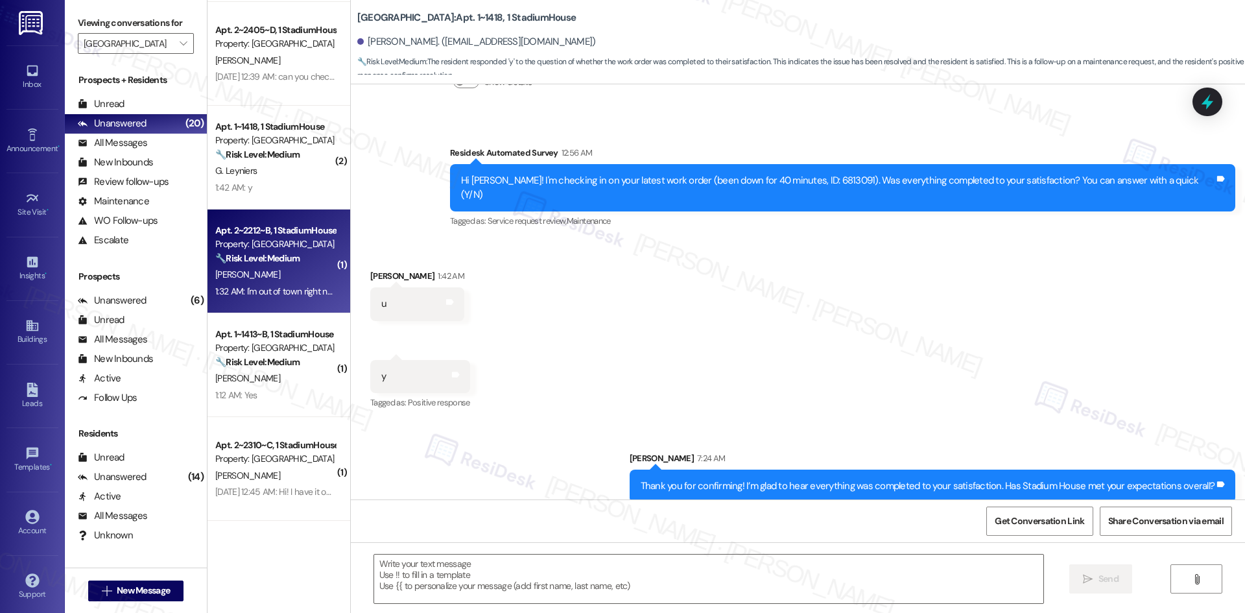
type textarea "Fetching suggested responses. Please feel free to read through the conversation…"
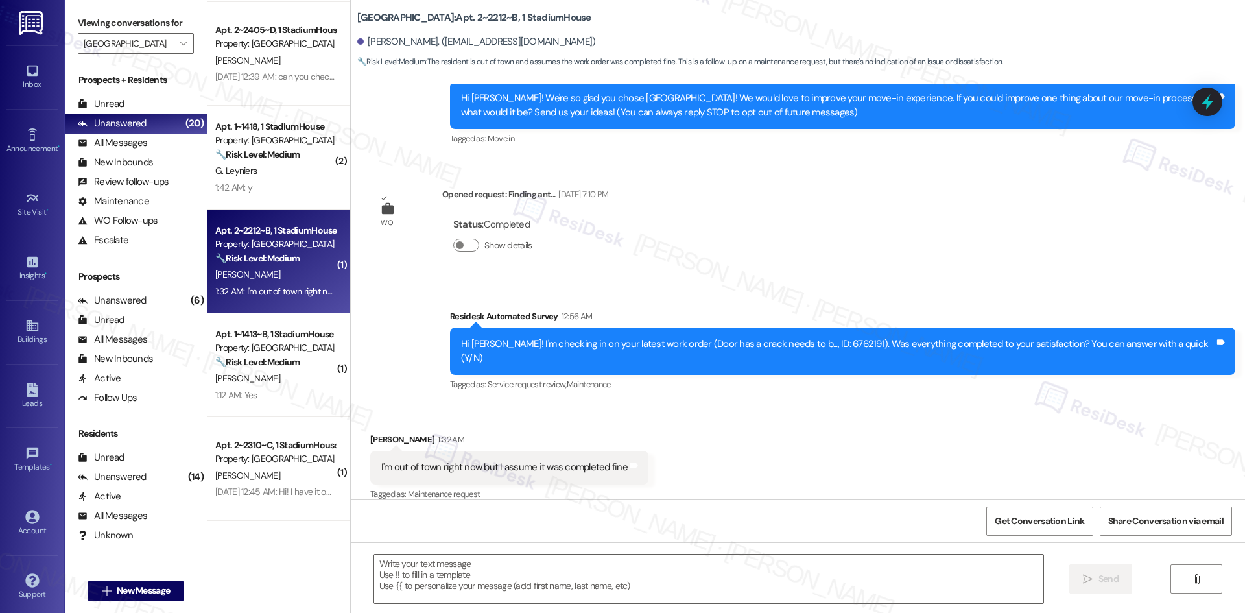
scroll to position [163, 0]
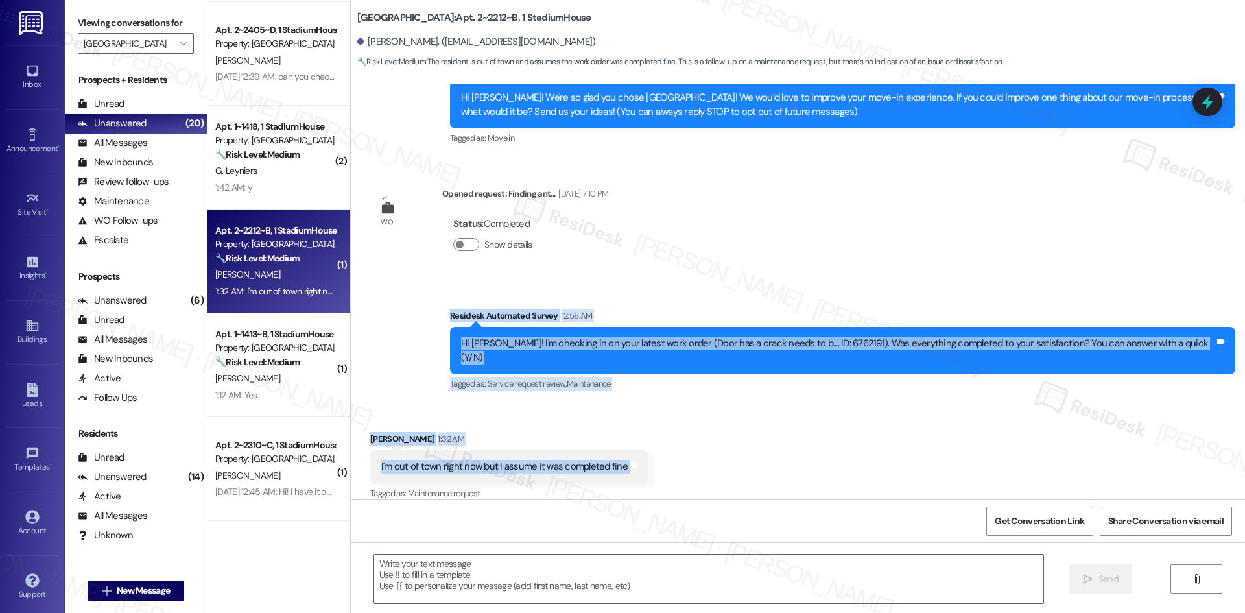
drag, startPoint x: 445, startPoint y: 306, endPoint x: 666, endPoint y: 448, distance: 262.7
click at [666, 448] on div "WO Lease started [DATE] 8:00 AM Show details Survey, sent via SMS Residesk Auto…" at bounding box center [798, 291] width 894 height 415
copy div "Residesk Automated Survey 12:56 AM Hi [PERSON_NAME]! I'm checking in on your la…"
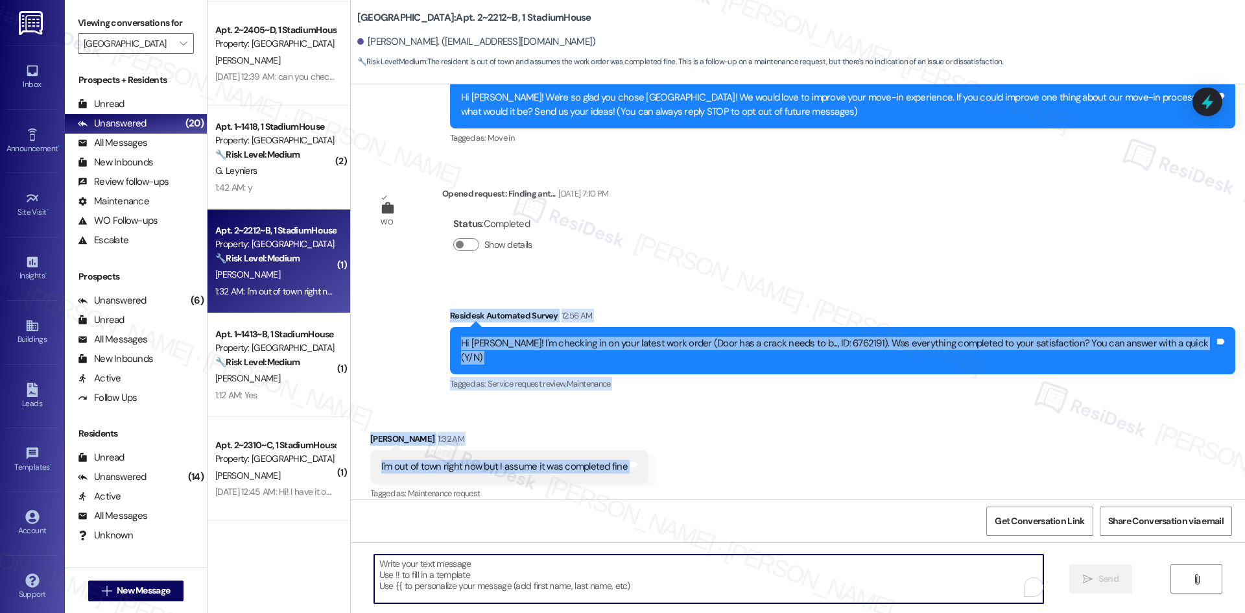
click at [507, 587] on textarea "To enrich screen reader interactions, please activate Accessibility in Grammarl…" at bounding box center [708, 578] width 669 height 49
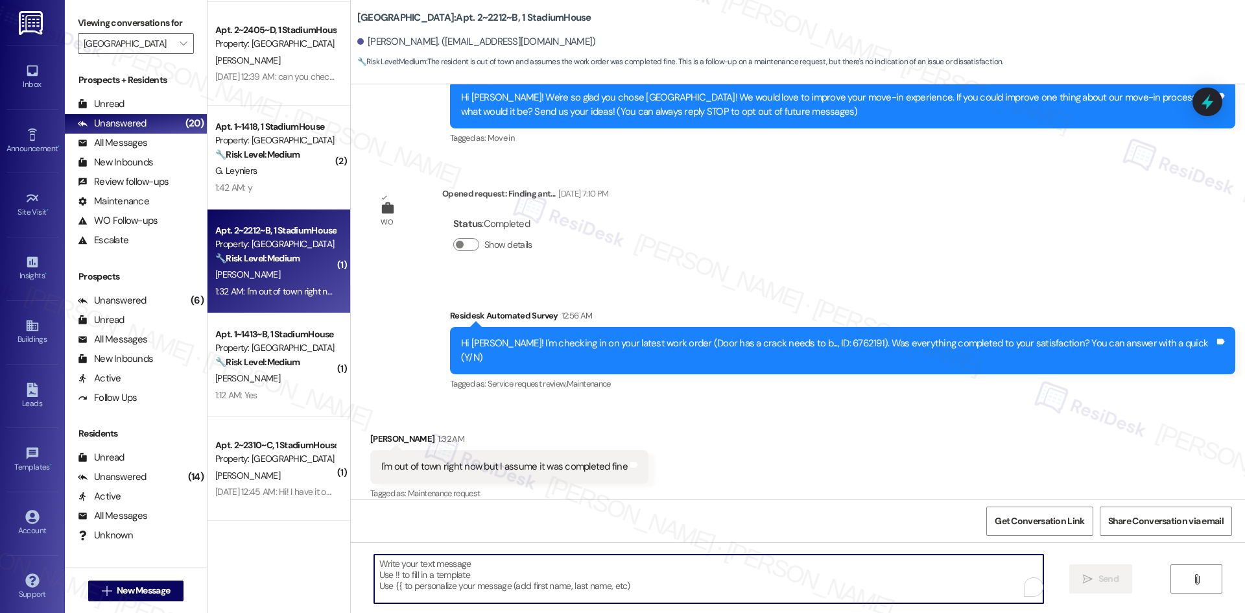
paste textarea "o worries — just let us know once you’re back and able to check it out."
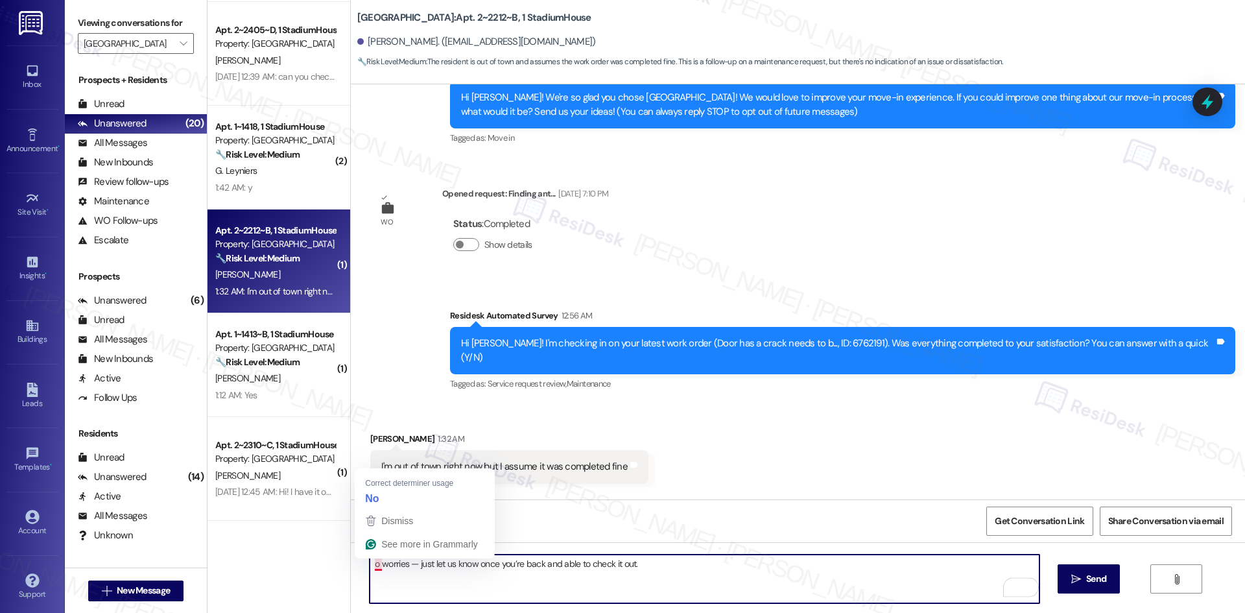
click at [370, 564] on textarea "o worries — just let us know once you’re back and able to check it out." at bounding box center [704, 578] width 669 height 49
click at [647, 563] on textarea "No worries — just let us know once you’re back and able to check it out." at bounding box center [704, 578] width 669 height 49
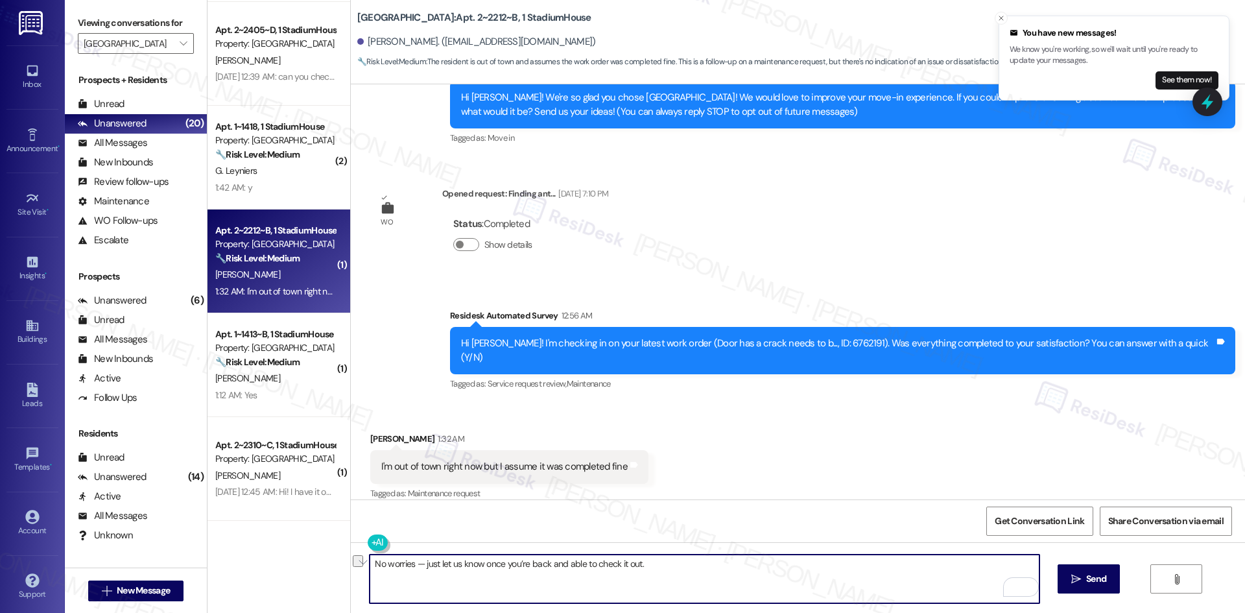
drag, startPoint x: 688, startPoint y: 569, endPoint x: 339, endPoint y: 561, distance: 348.9
click at [339, 561] on div "( 2 ) Apt. 1~1304~D, 1 StadiumHouse Property: Stadium House ⚠️ Risk Level: High…" at bounding box center [725, 306] width 1037 height 613
paste textarea "o worries — just let us know once you’re back and able to check it out. We appr…"
click at [370, 566] on textarea "o worries — just let us know once you’re back and able to check it out. We appr…" at bounding box center [704, 578] width 669 height 49
type textarea "No worries — just let us know once you’re back and able to check it out. We app…"
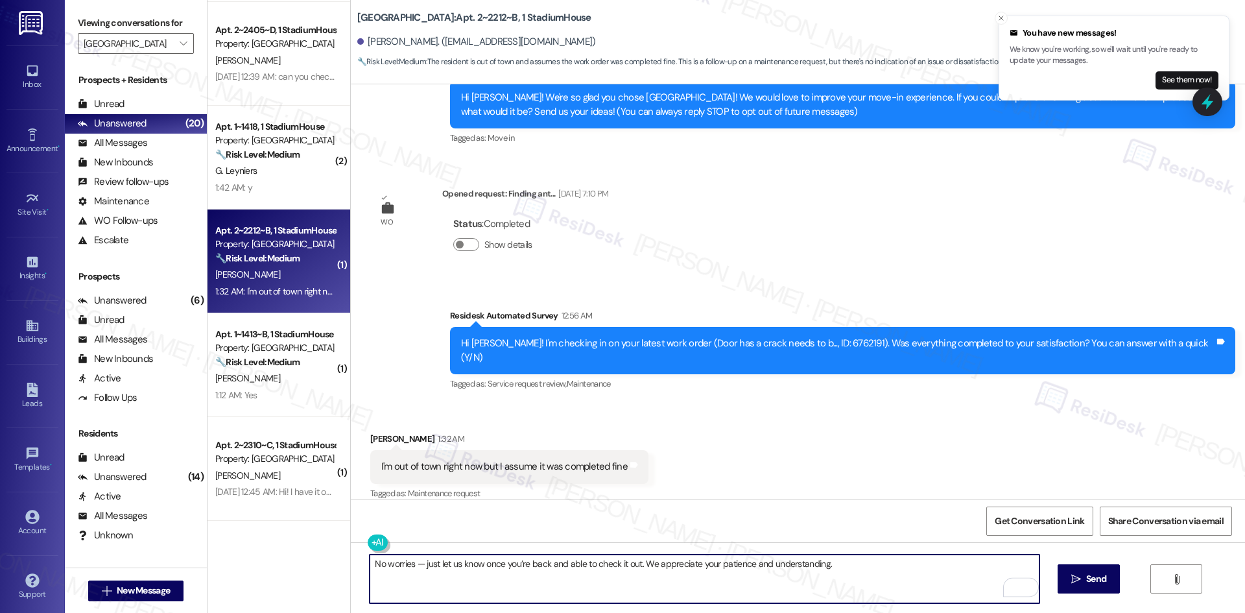
click at [876, 583] on textarea "No worries — just let us know once you’re back and able to check it out. We app…" at bounding box center [704, 578] width 669 height 49
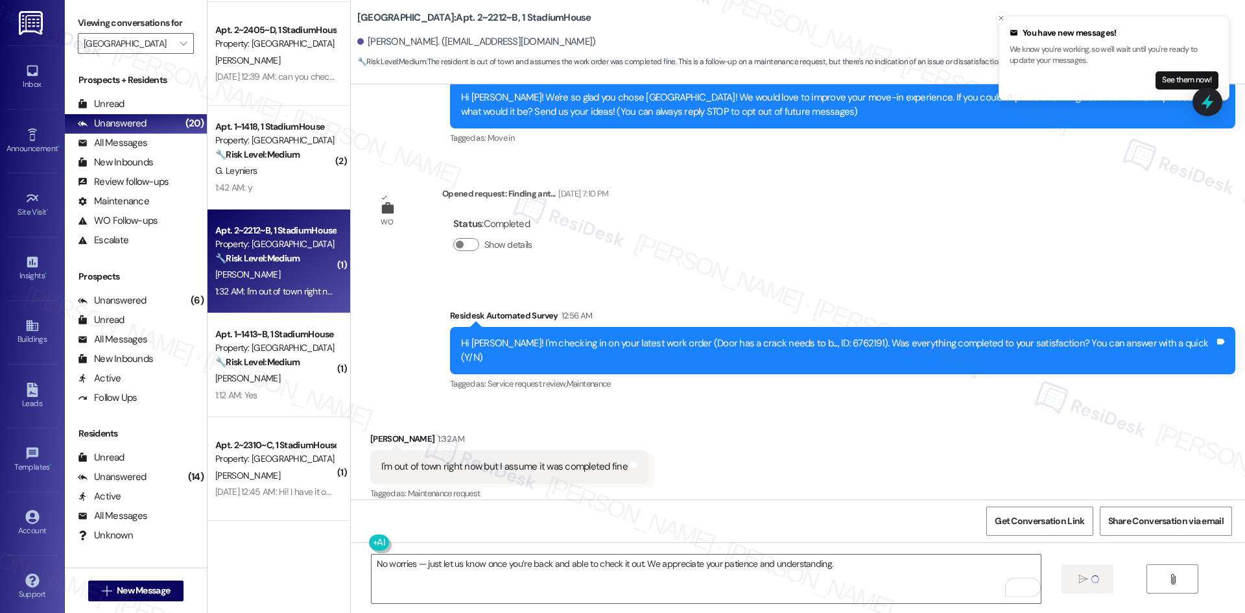
click at [963, 448] on div "Received via SMS [PERSON_NAME] 1:32 AM I'm out of town right now but I assume i…" at bounding box center [798, 458] width 894 height 110
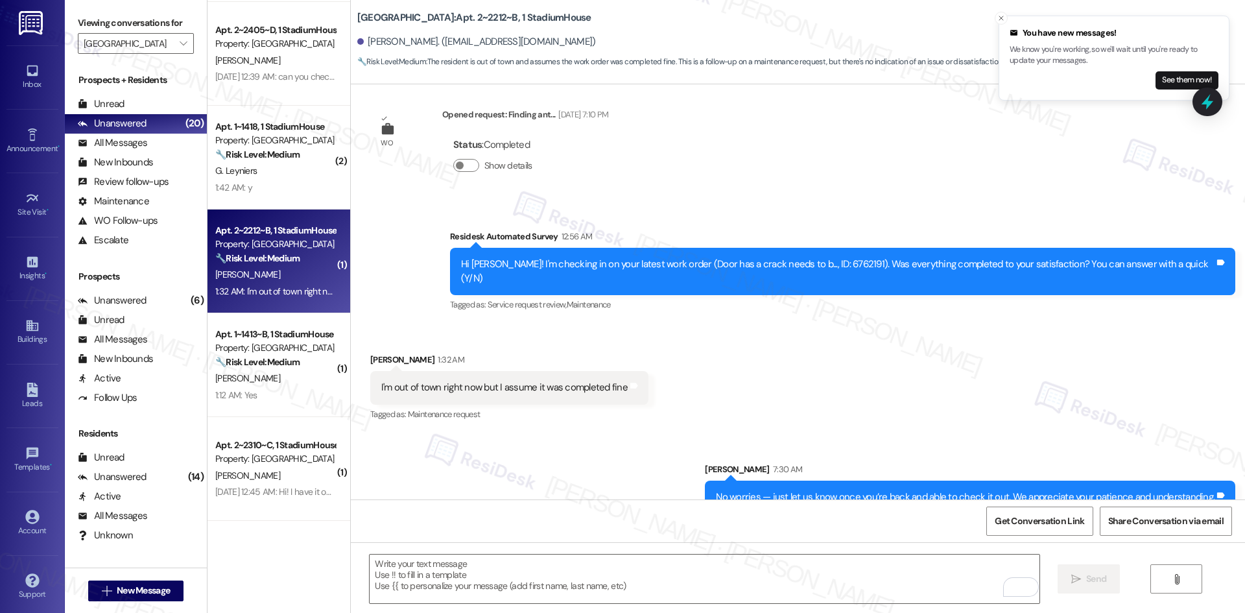
scroll to position [253, 0]
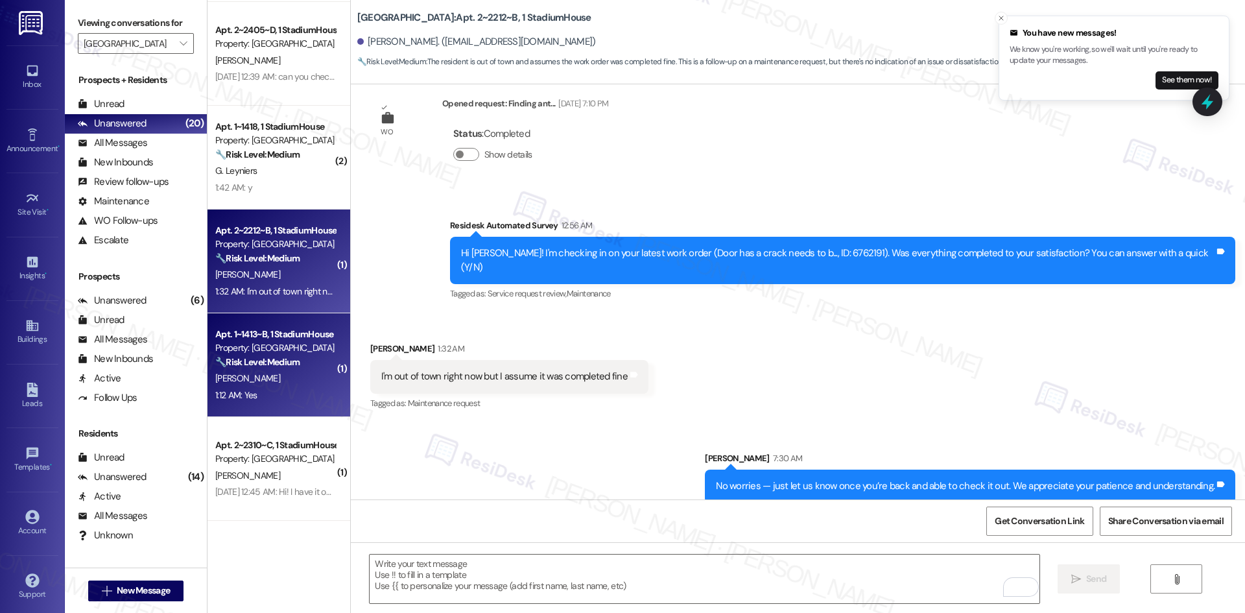
click at [285, 393] on div "1:12 AM: Yes 1:12 AM: Yes" at bounding box center [275, 395] width 123 height 16
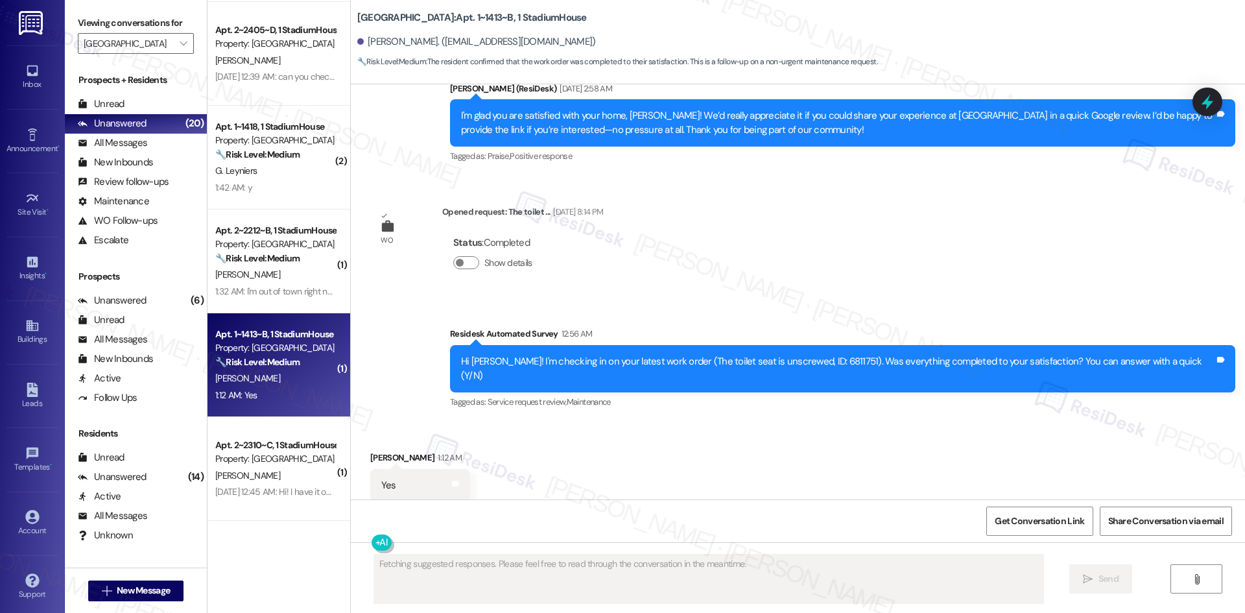
scroll to position [1314, 0]
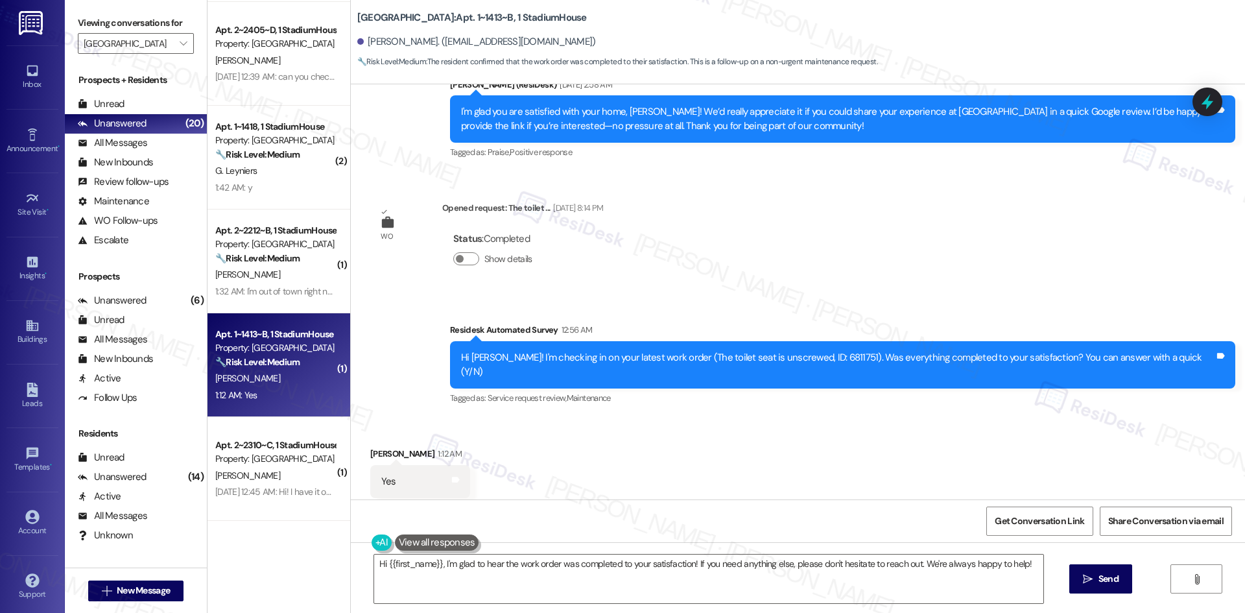
click at [779, 249] on div "Survey, sent via SMS Residesk Automated Survey [DATE] 12:29 AM This message is …" at bounding box center [798, 291] width 894 height 415
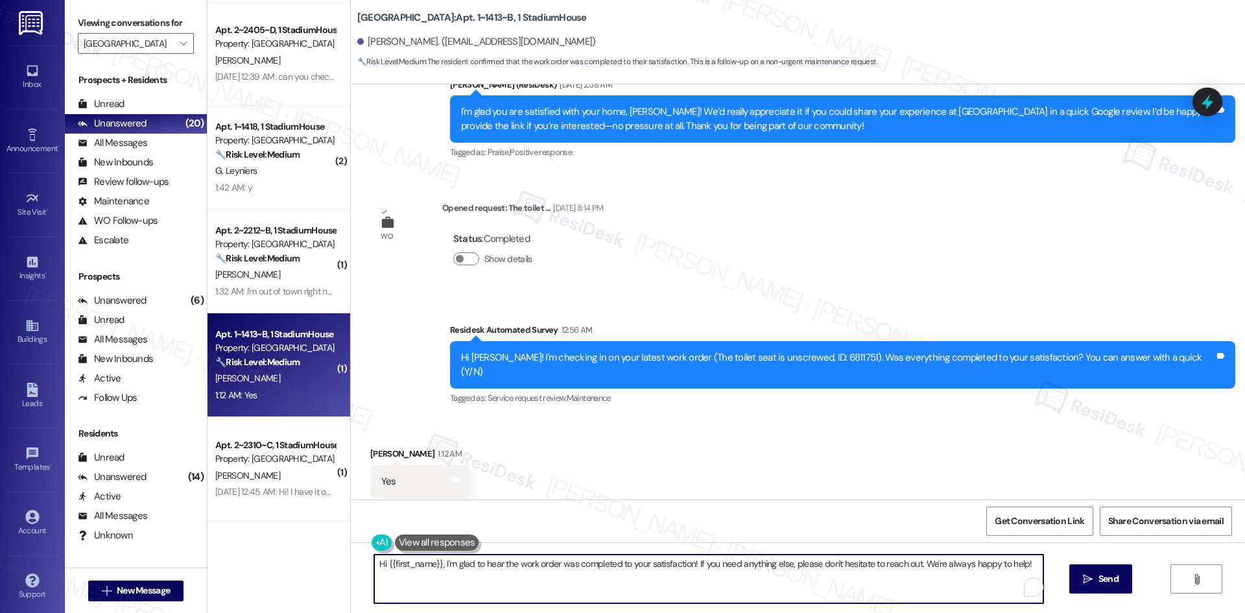
drag, startPoint x: 368, startPoint y: 565, endPoint x: 1244, endPoint y: 565, distance: 876.5
click at [1244, 565] on div "Hi {{first_name}}, I'm glad to hear the work order was completed to your satisf…" at bounding box center [798, 590] width 894 height 97
paste textarea "Thank you for confirming! I’m glad to hear everything was completed to your sat…"
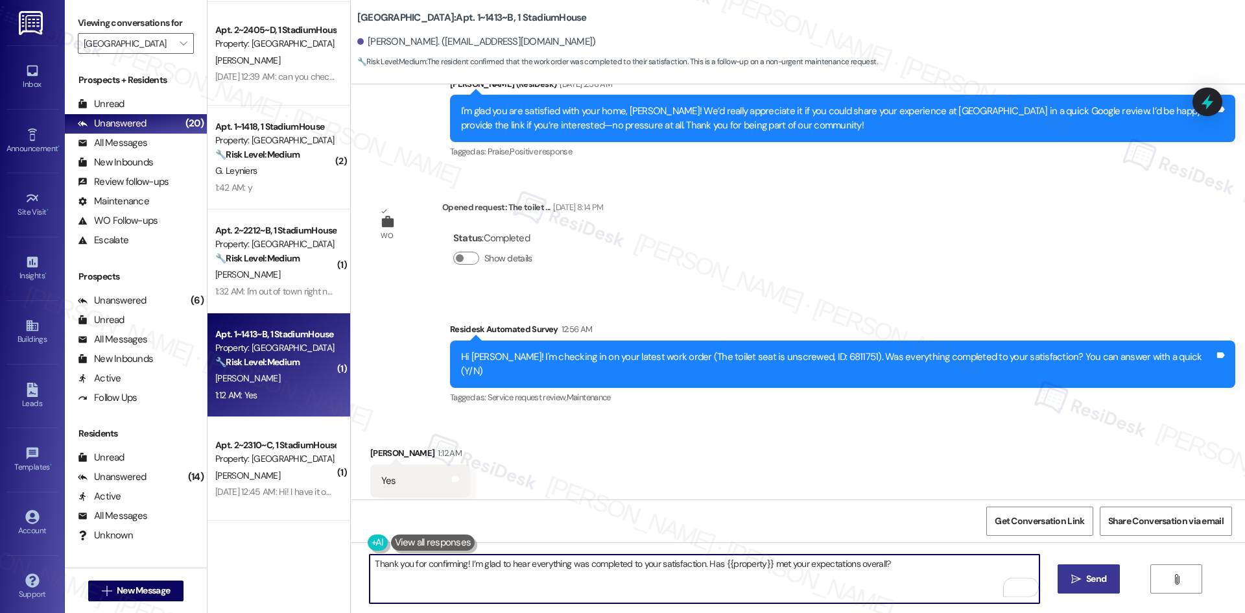
type textarea "Thank you for confirming! I’m glad to hear everything was completed to your sat…"
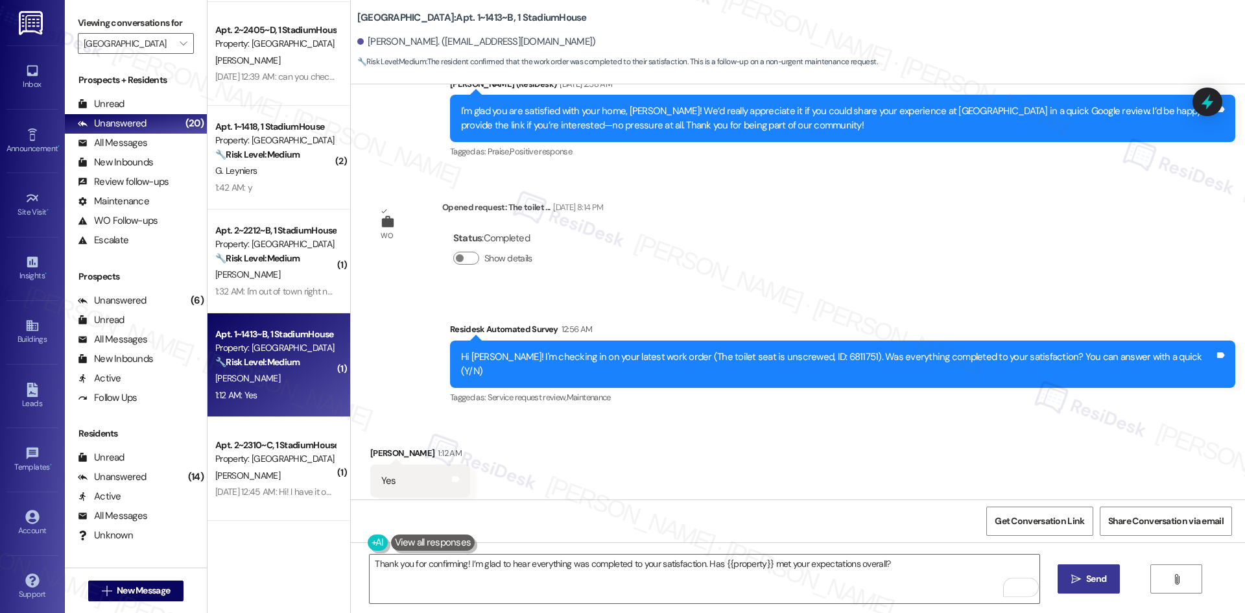
click at [1100, 574] on span "Send" at bounding box center [1096, 579] width 20 height 14
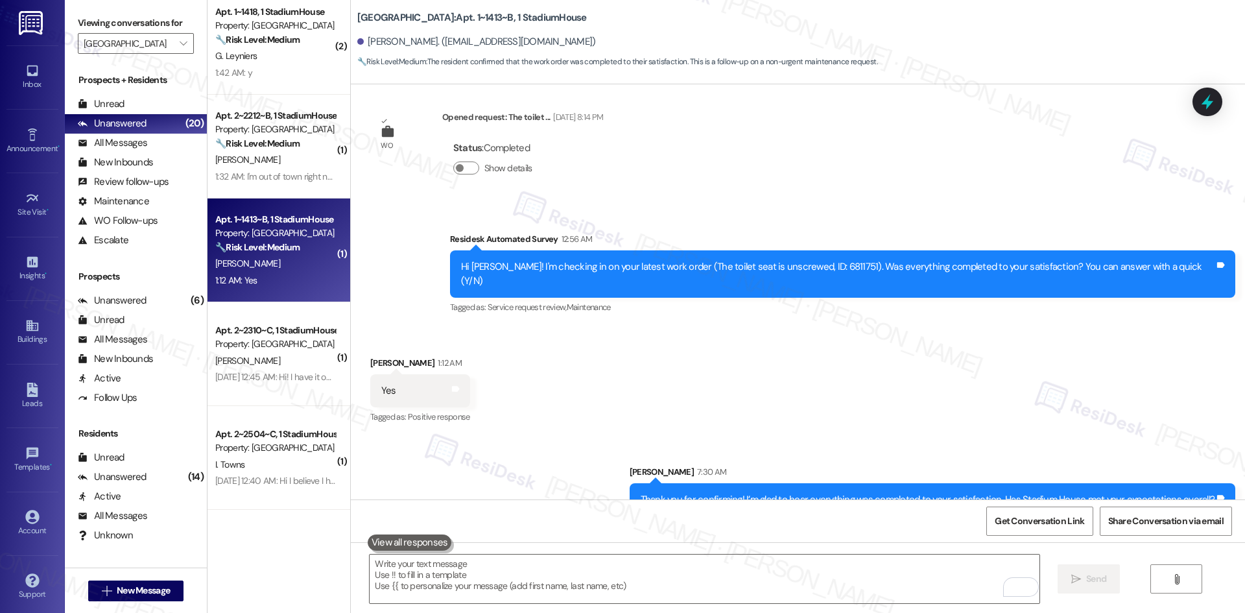
scroll to position [335, 0]
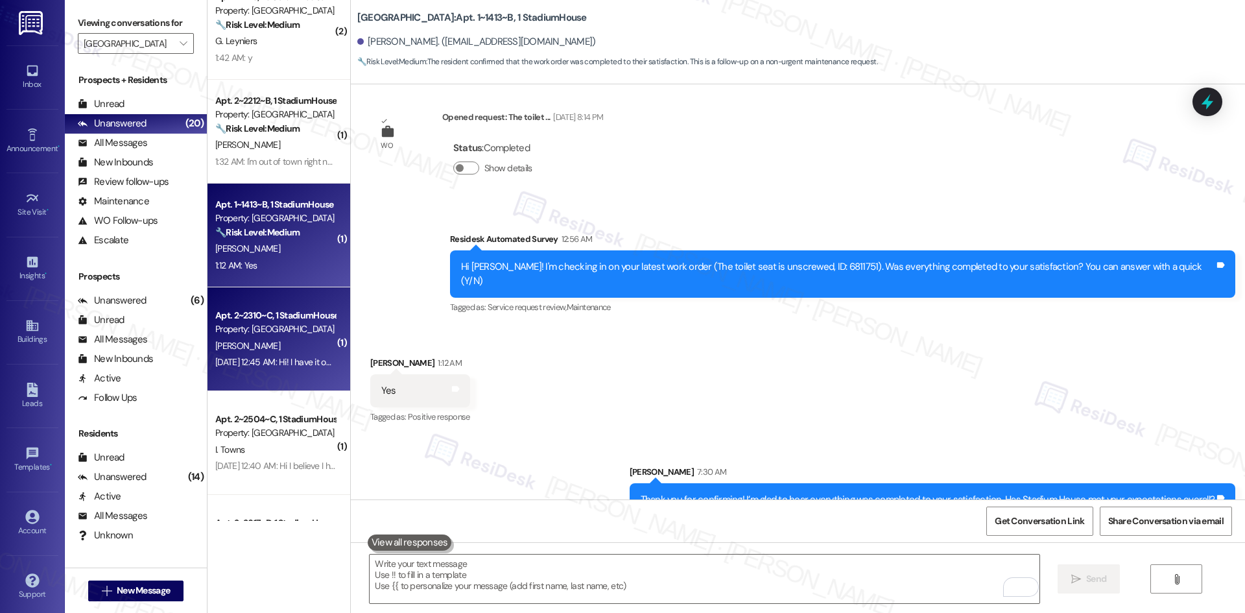
click at [285, 356] on div "[DATE] 12:45 AM: Hi! I have it on auto payment for [DATE] [DATE] 12:45 AM: Hi! …" at bounding box center [319, 362] width 209 height 12
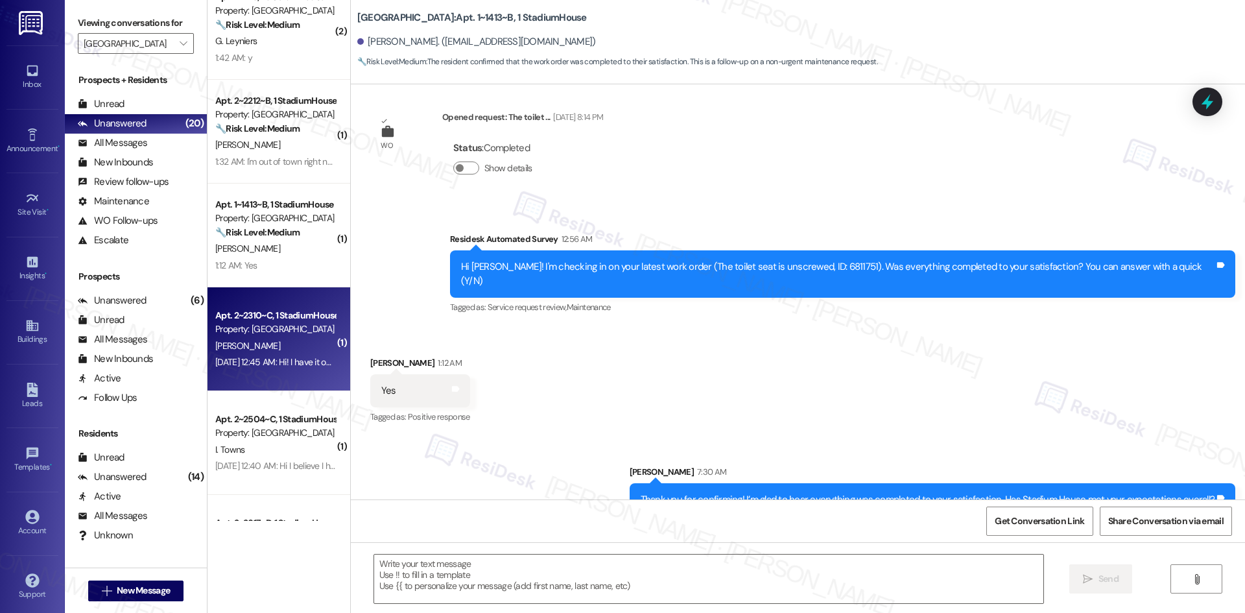
type textarea "Fetching suggested responses. Please feel free to read through the conversation…"
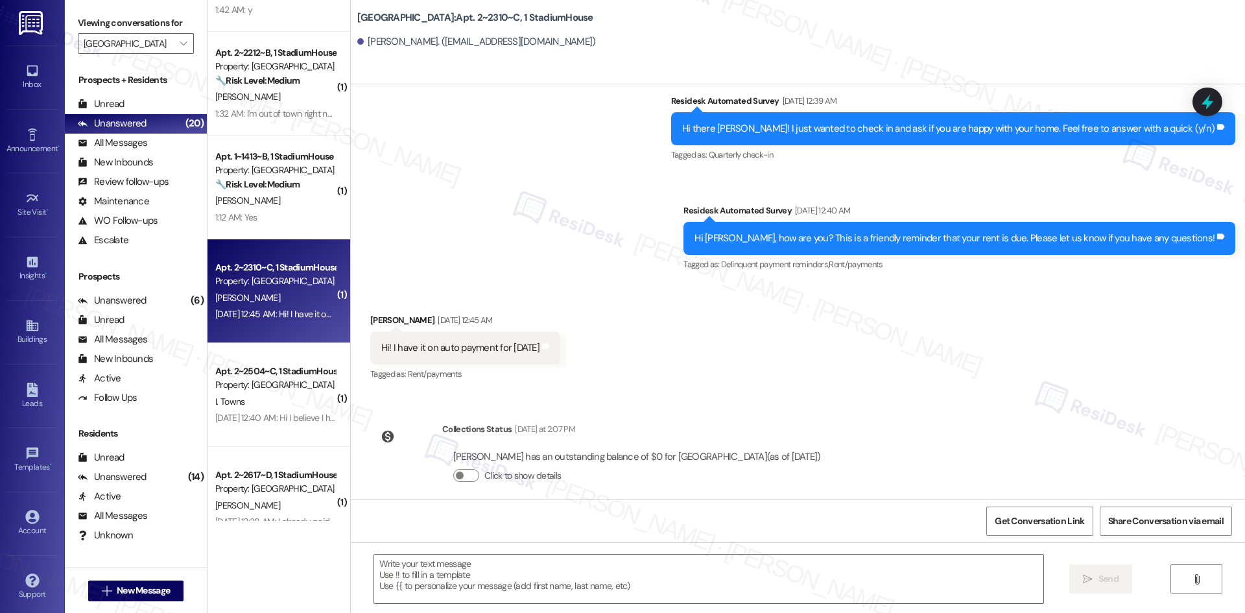
scroll to position [530, 0]
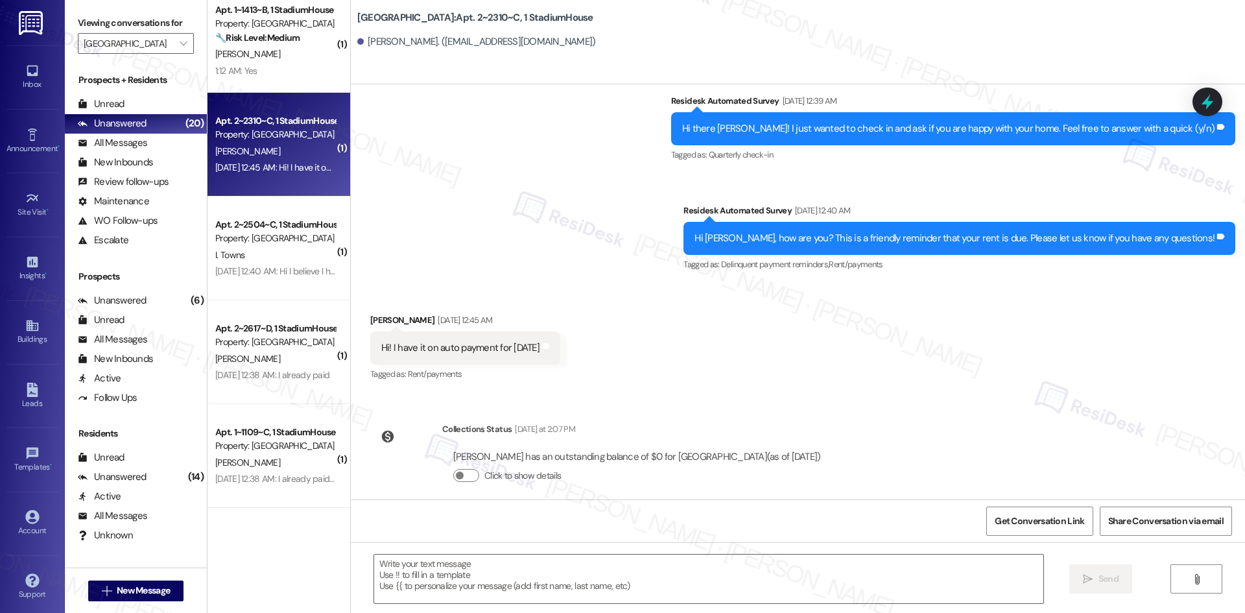
click at [560, 285] on div "Received via SMS [PERSON_NAME] [DATE] 12:45 AM Hi! I have it on auto payment fo…" at bounding box center [798, 339] width 894 height 110
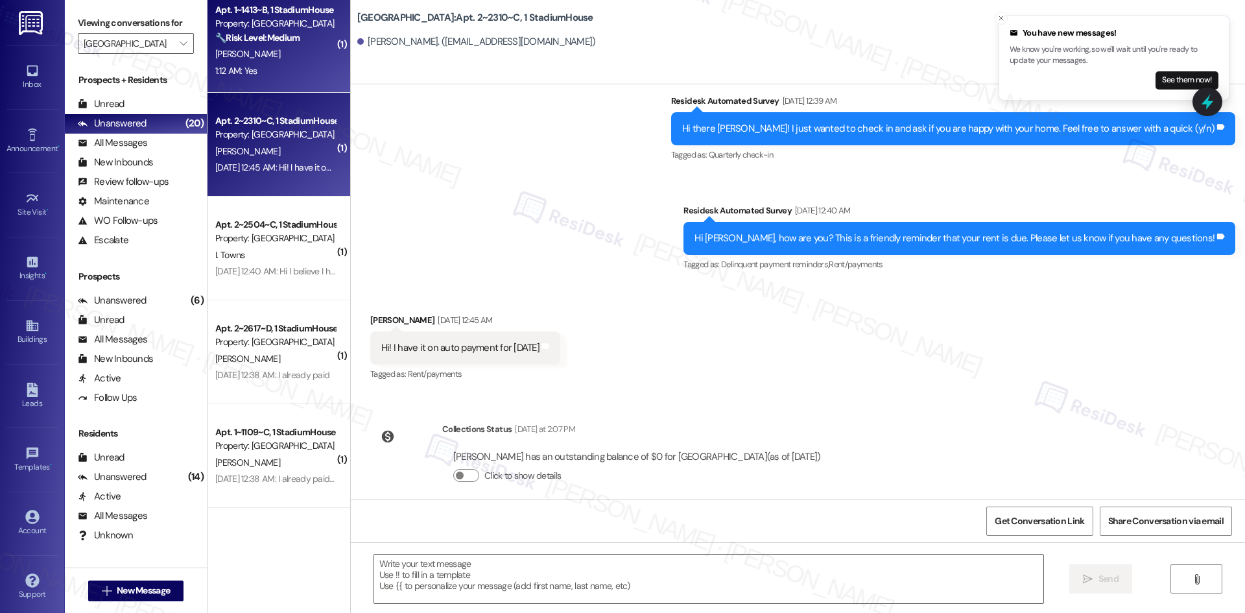
click at [279, 60] on div "[PERSON_NAME]" at bounding box center [275, 54] width 123 height 16
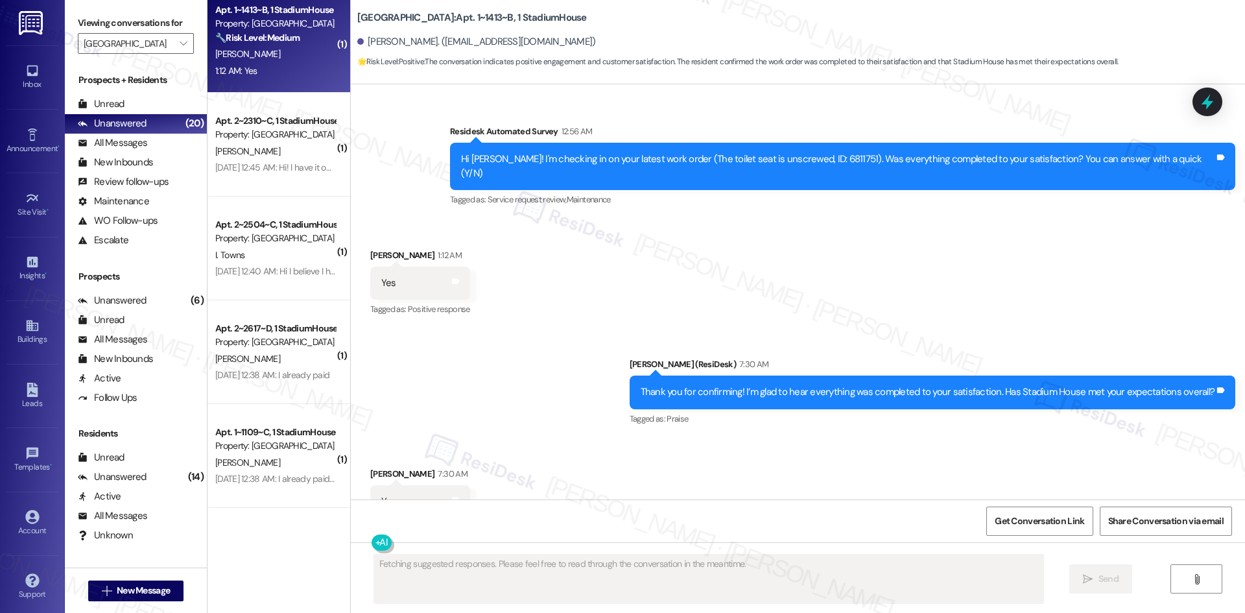
scroll to position [1533, 0]
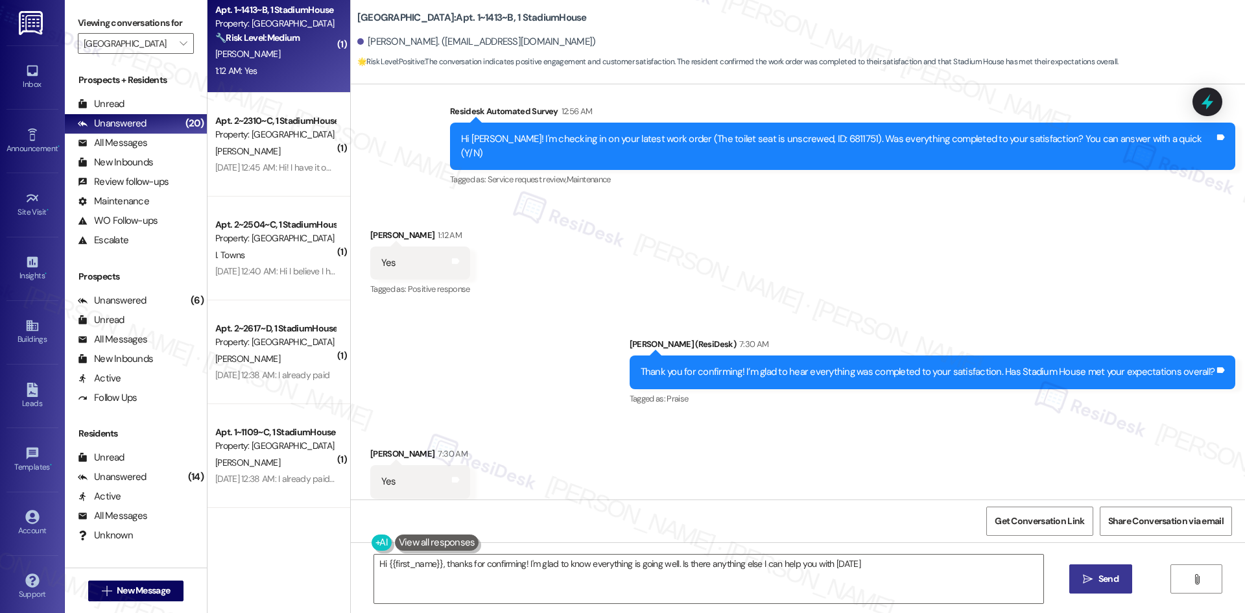
type textarea "Hi {{first_name}}, thanks for confirming! I'm glad to know everything is going …"
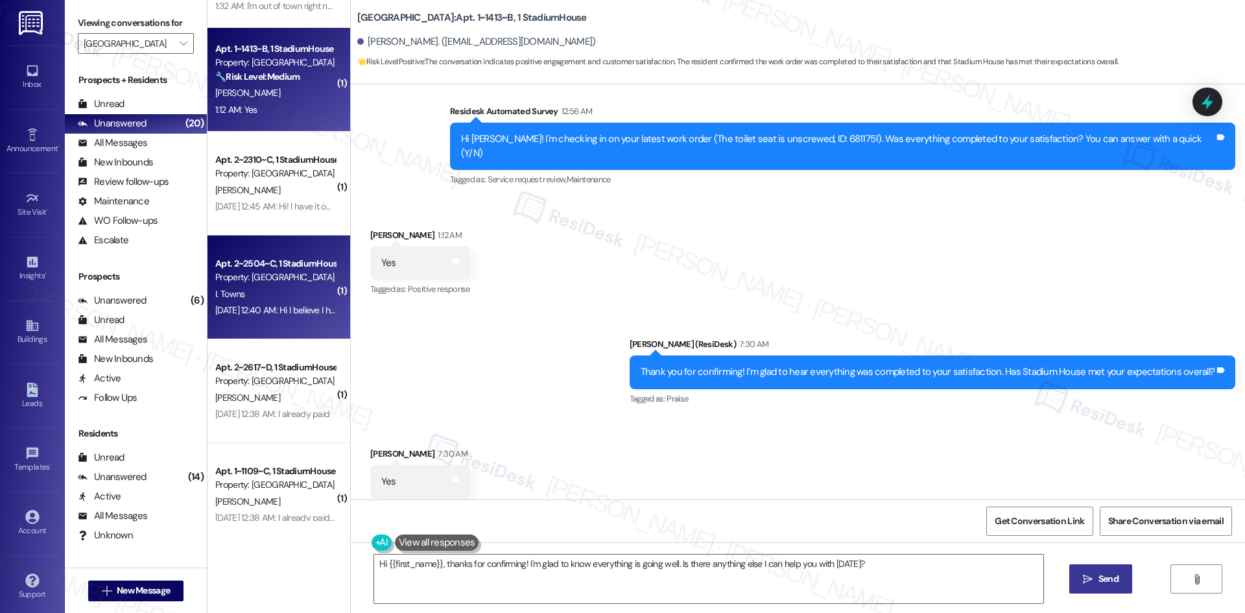
scroll to position [335, 0]
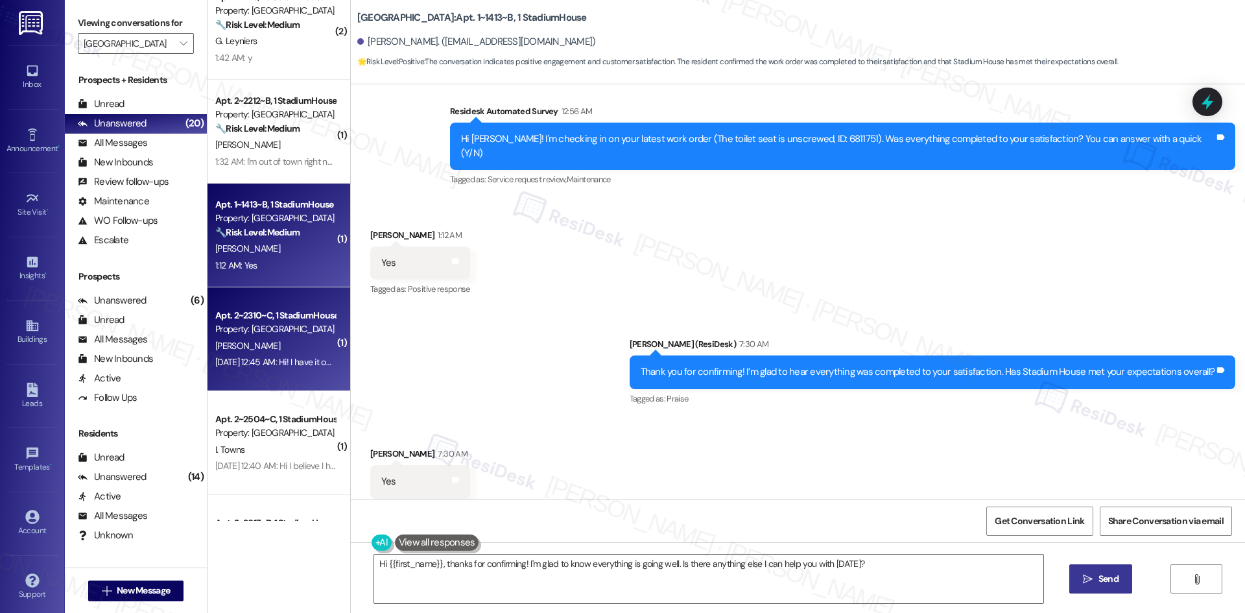
click at [275, 354] on div "[DATE] 12:45 AM: Hi! I have it on auto payment for [DATE] [DATE] 12:45 AM: Hi! …" at bounding box center [275, 362] width 123 height 16
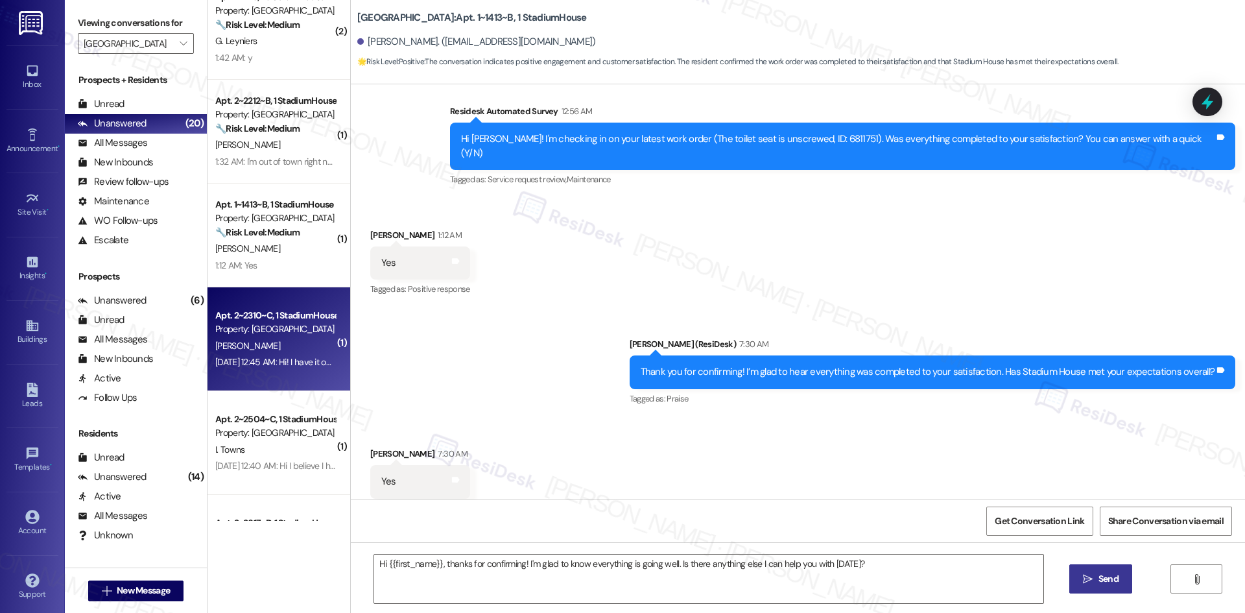
type textarea "Fetching suggested responses. Please feel free to read through the conversation…"
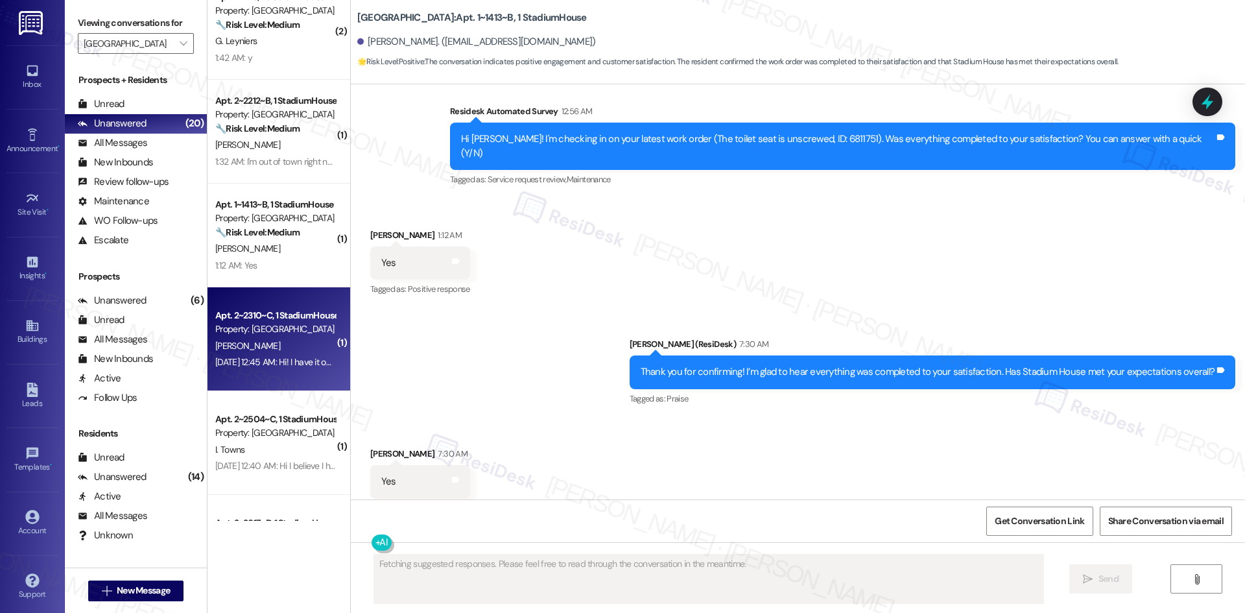
scroll to position [613, 0]
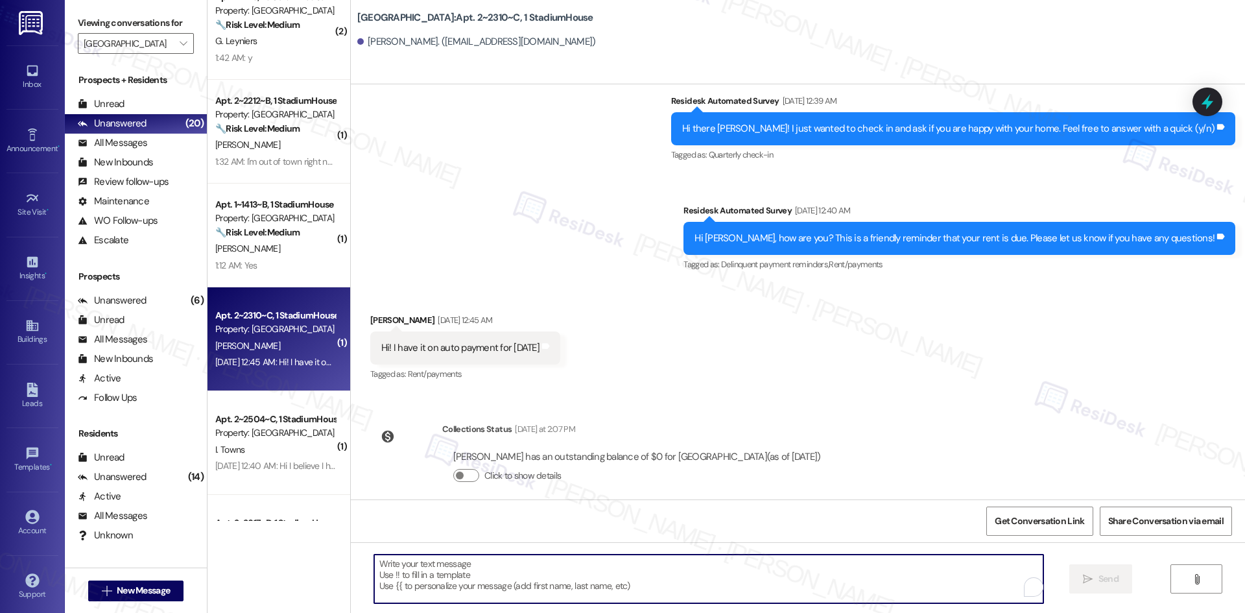
click at [445, 582] on textarea "To enrich screen reader interactions, please activate Accessibility in Grammarl…" at bounding box center [708, 578] width 669 height 49
paste textarea "I apologize for the delayed response. Please let me know if you still need any …"
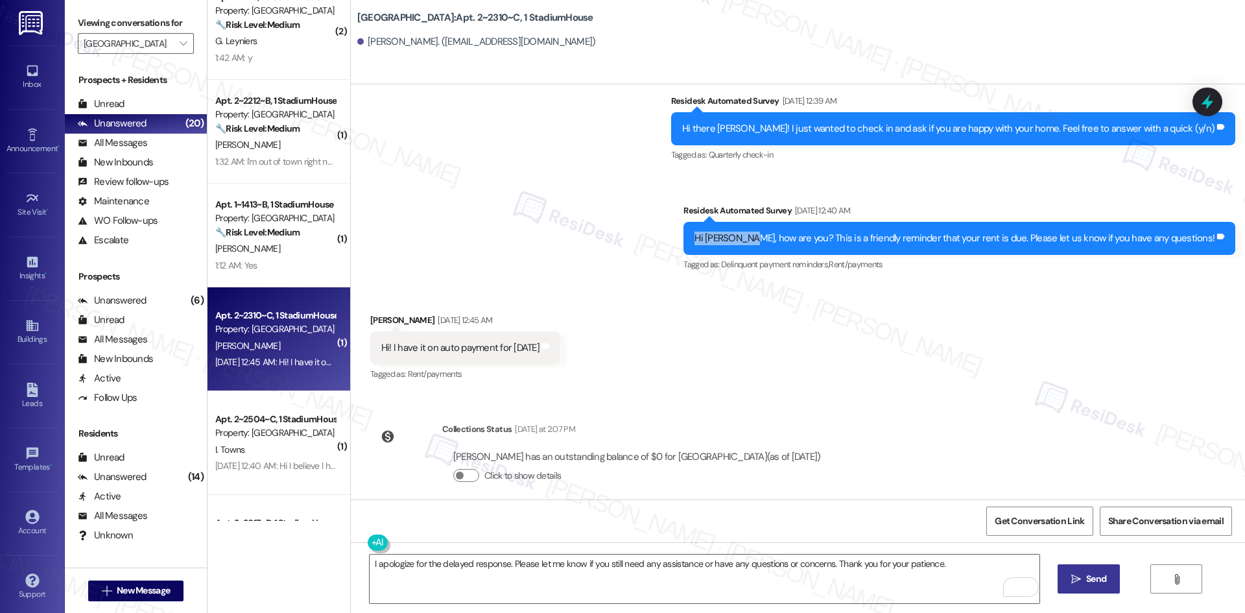
drag, startPoint x: 785, startPoint y: 224, endPoint x: 727, endPoint y: 227, distance: 58.4
click at [727, 227] on div "Survey, sent via SMS Residesk Automated Survey Sep 03, 2025 at 12:40 AM Hi Isab…" at bounding box center [959, 239] width 571 height 90
copy div "Hi Isabella,"
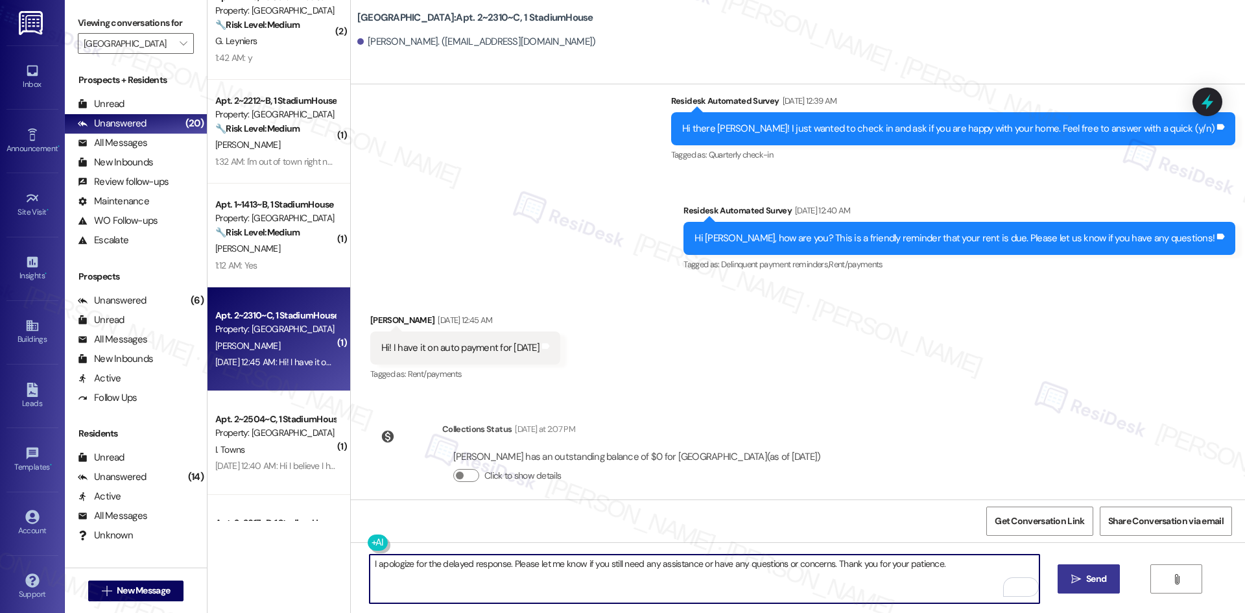
click at [370, 561] on textarea "I apologize for the delayed response. Please let me know if you still need any …" at bounding box center [704, 578] width 669 height 49
click at [370, 565] on textarea "I apologize for the delayed response. Please let me know if you still need any …" at bounding box center [704, 578] width 669 height 49
paste textarea "Hi Isabella,"
drag, startPoint x: 981, startPoint y: 561, endPoint x: 405, endPoint y: 564, distance: 575.7
click at [405, 564] on textarea "Hi [PERSON_NAME], I apologize for the delayed response. Please let me know if y…" at bounding box center [704, 578] width 669 height 49
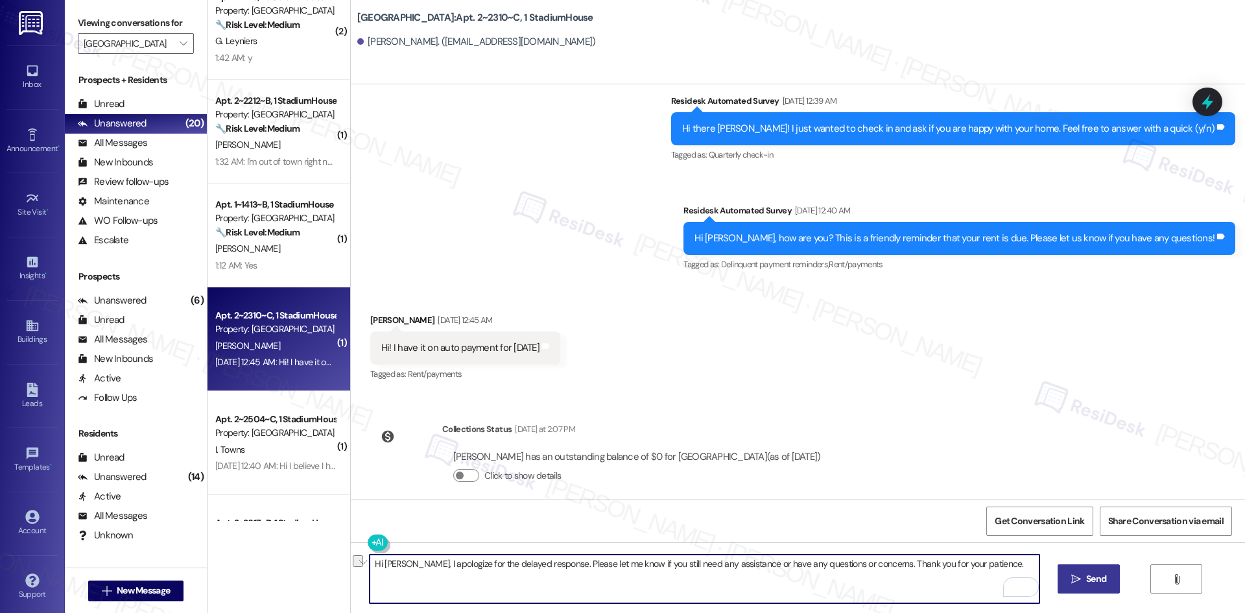
type textarea "Hi [PERSON_NAME], I apologize for the delayed response. Please let me know if y…"
click at [1099, 580] on span "Send" at bounding box center [1096, 579] width 20 height 14
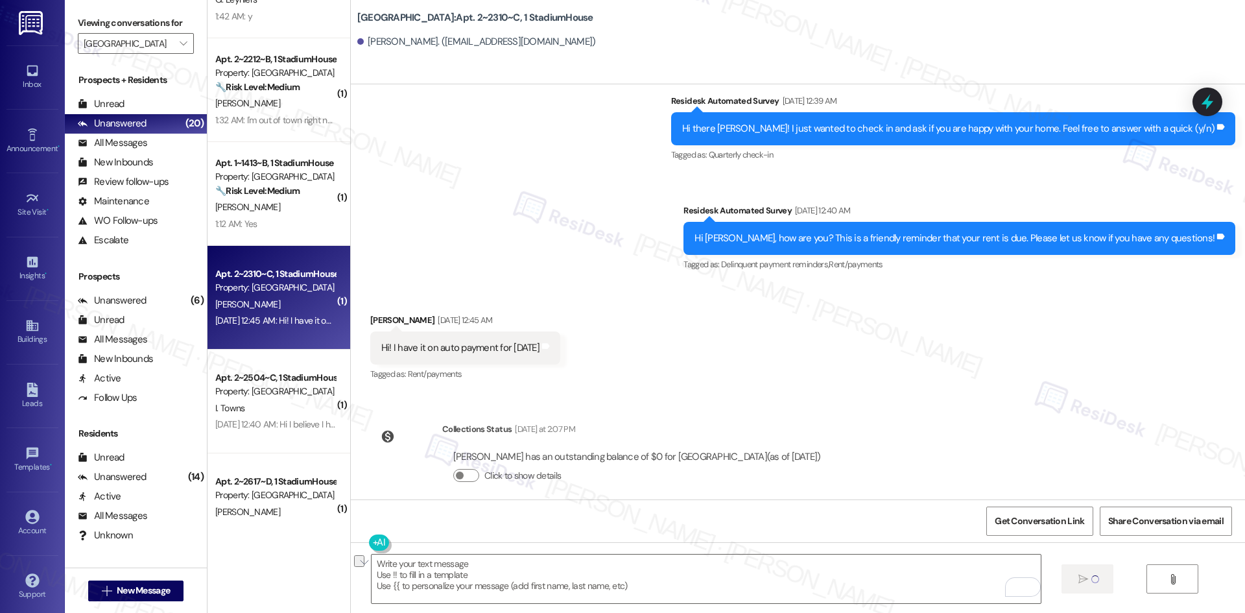
scroll to position [530, 0]
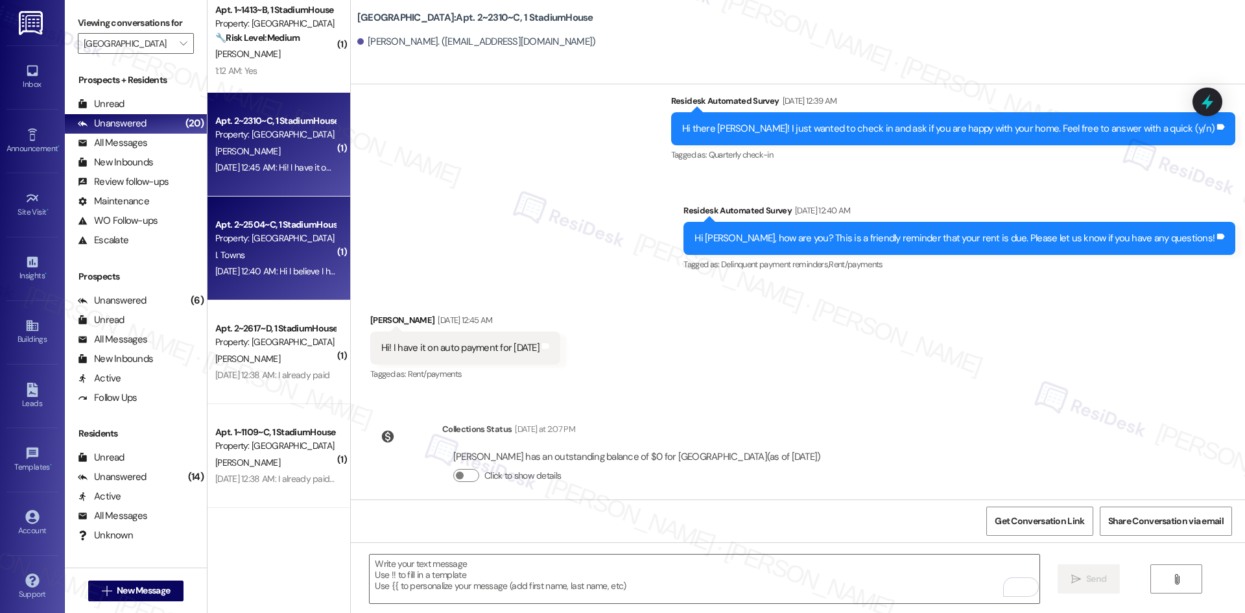
click at [250, 281] on div "Apt. 2~2504~C, 1 StadiumHouse Property: Stadium House I. Towns Sep 03, 2025 at …" at bounding box center [278, 248] width 143 height 104
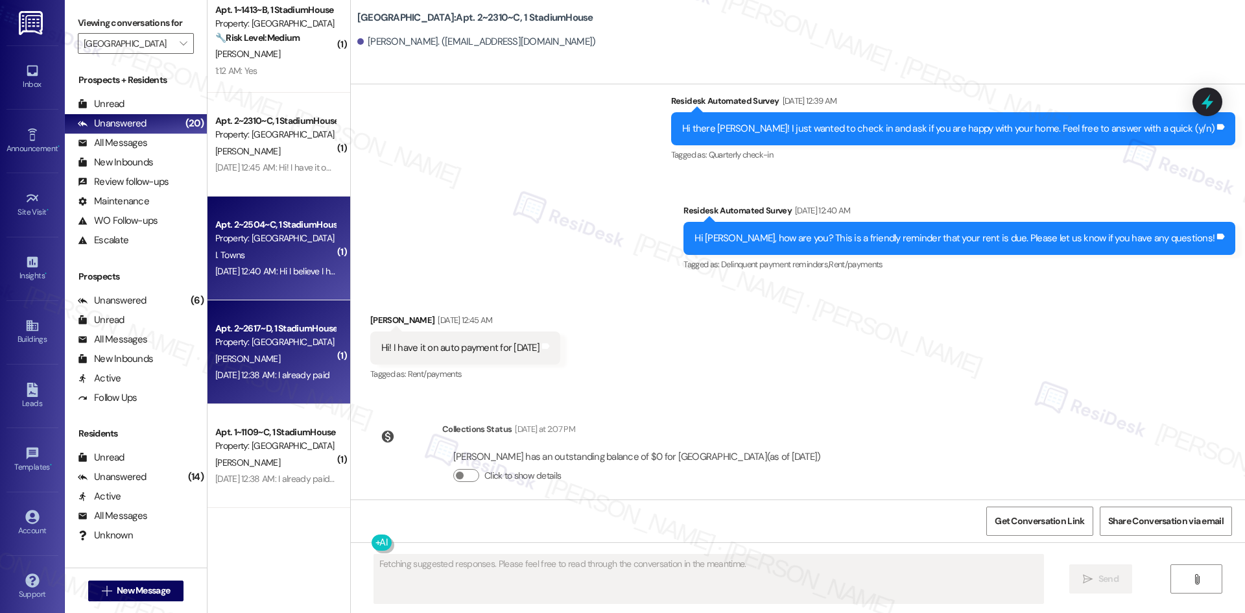
scroll to position [631, 0]
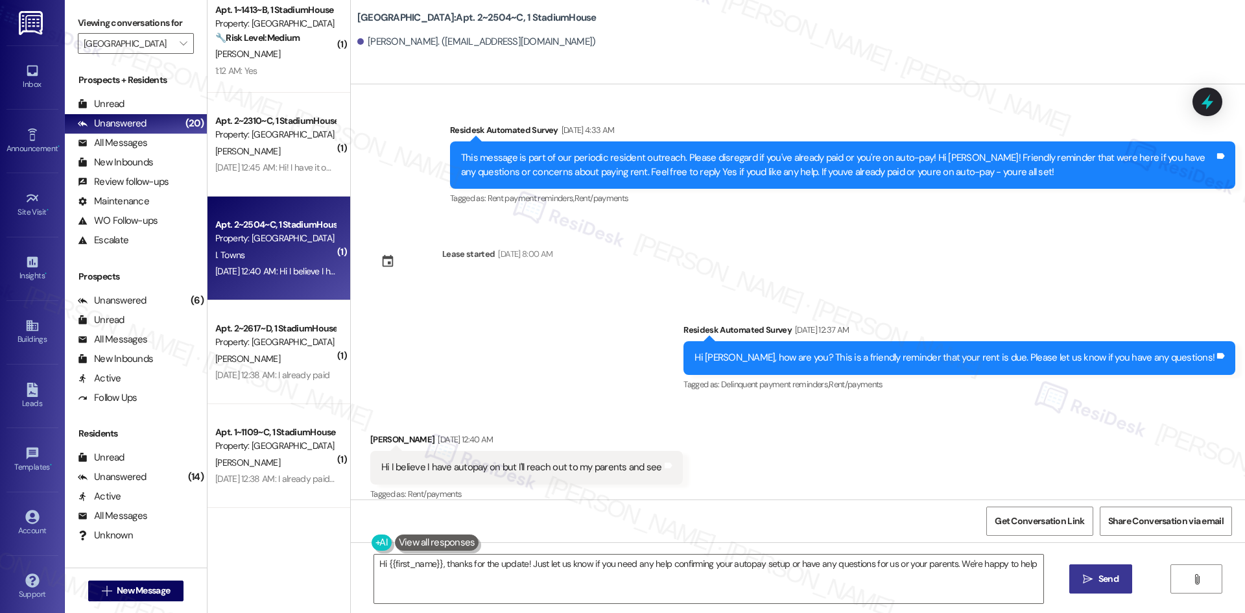
type textarea "Hi {{first_name}}, thanks for the update! Just let us know if you need any help…"
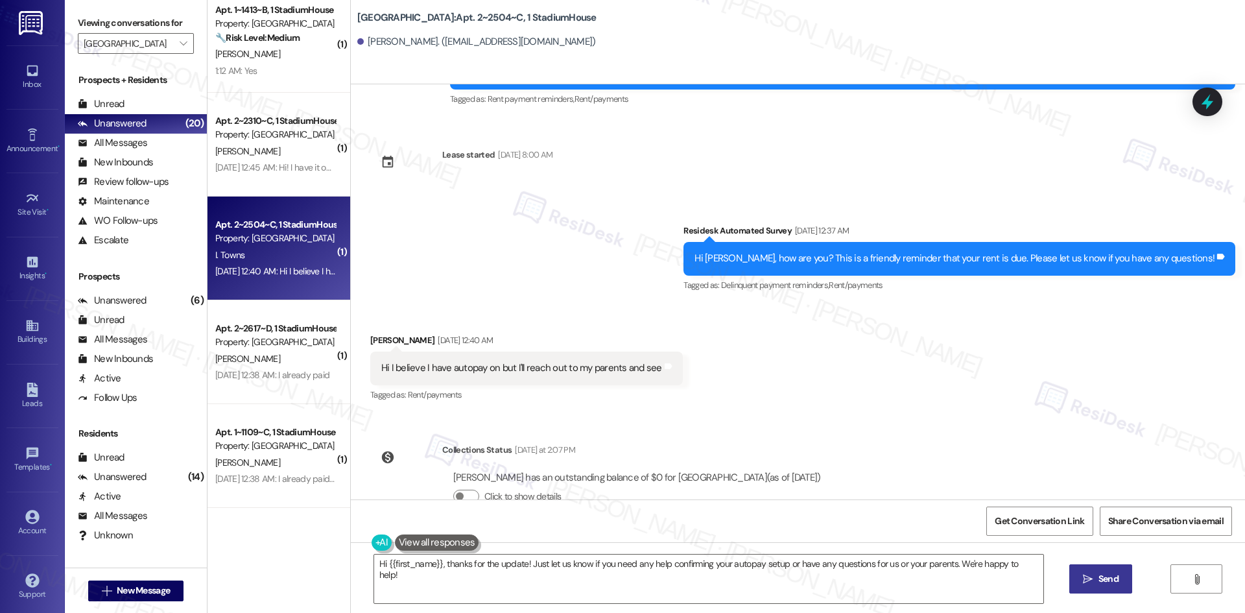
scroll to position [750, 0]
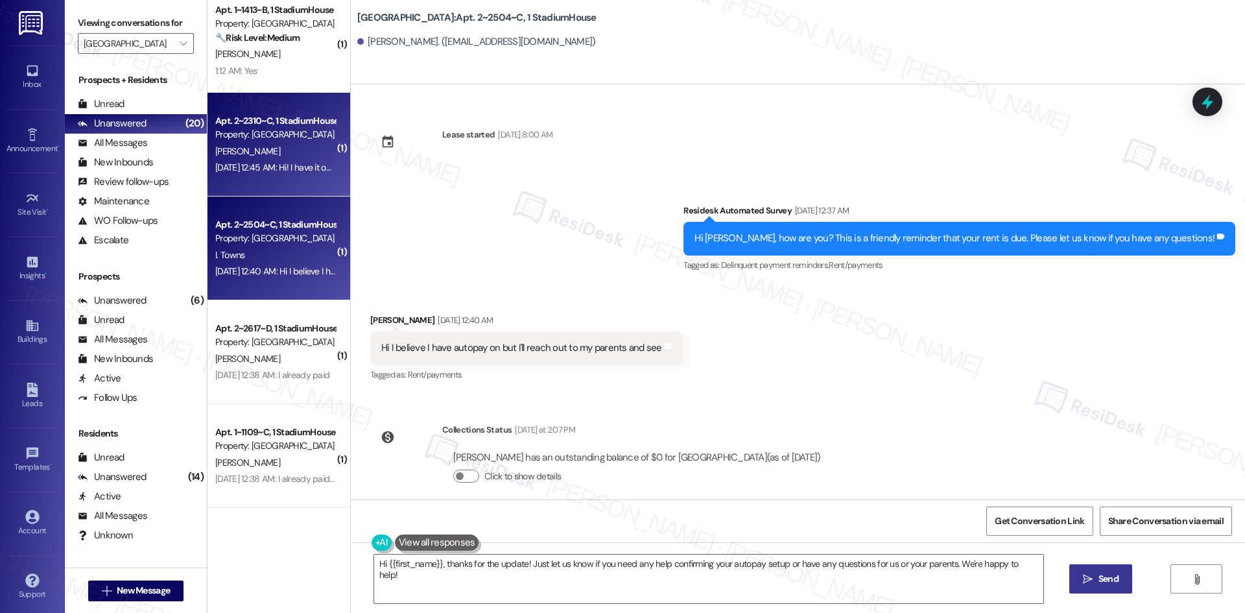
click at [290, 161] on div "[DATE] 12:45 AM: Hi! I have it on auto payment for [DATE] [DATE] 12:45 AM: Hi! …" at bounding box center [319, 167] width 209 height 12
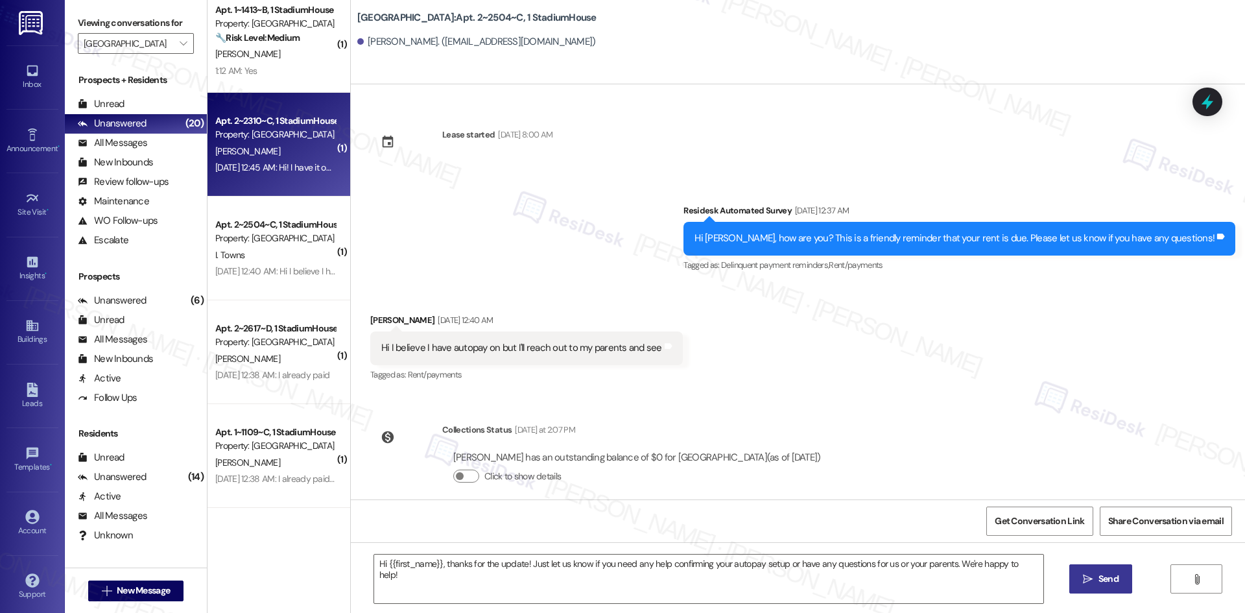
type textarea "Fetching suggested responses. Please feel free to read through the conversation…"
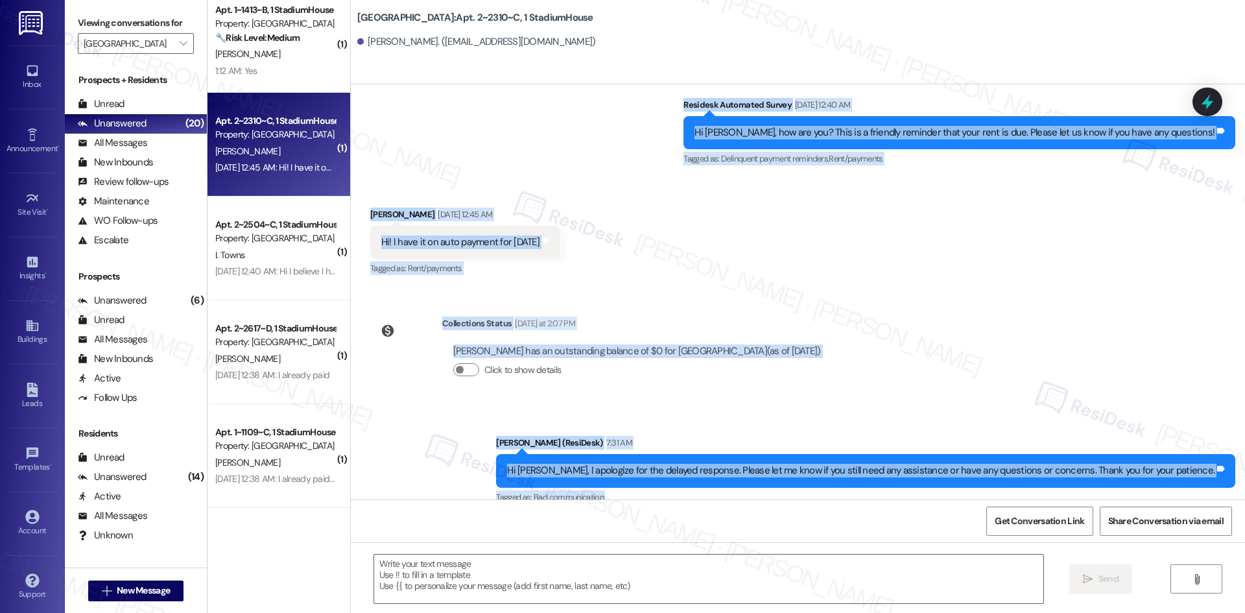
scroll to position [723, 0]
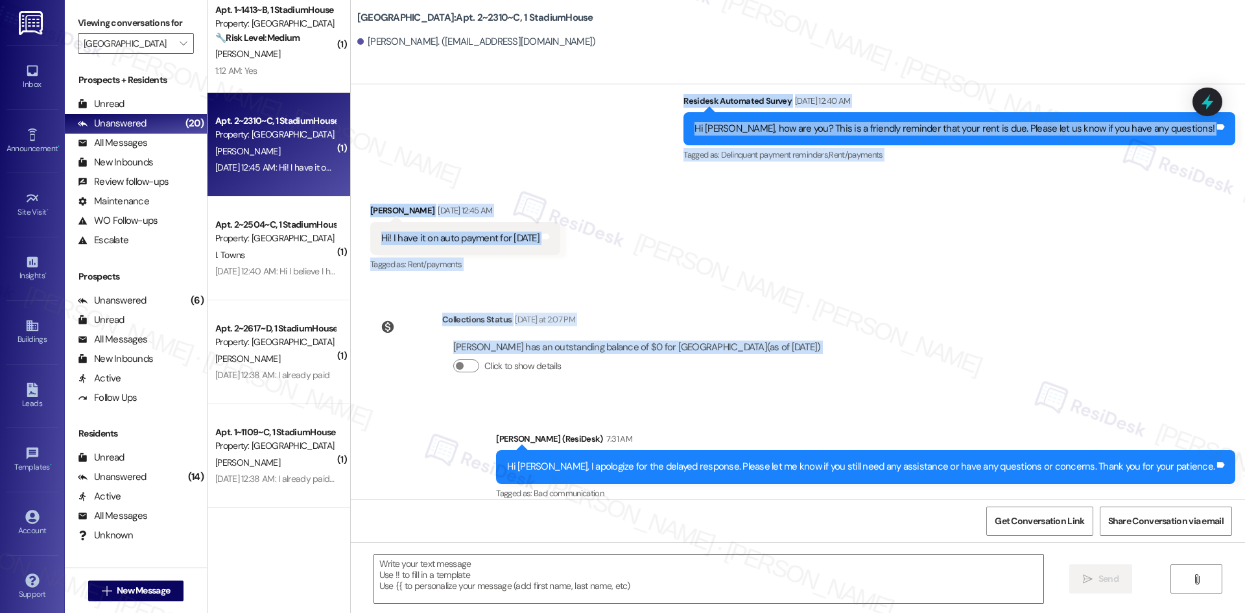
drag, startPoint x: 707, startPoint y: 203, endPoint x: 821, endPoint y: 343, distance: 181.1
click at [821, 343] on div "Survey, sent via SMS Residesk Automated Survey Aug 28, 2024 at 12:24 AM This me…" at bounding box center [798, 291] width 894 height 415
copy div "Residesk Automated Survey Sep 03, 2025 at 12:40 AM Hi Isabella, how are you? Th…"
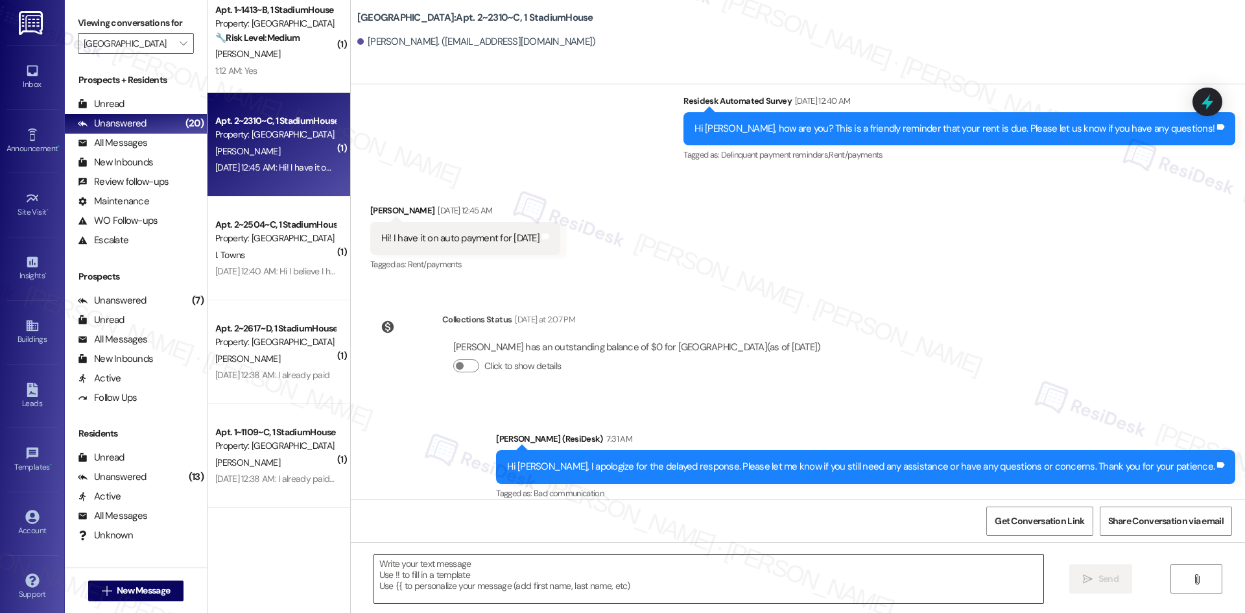
click at [601, 573] on textarea at bounding box center [708, 578] width 669 height 49
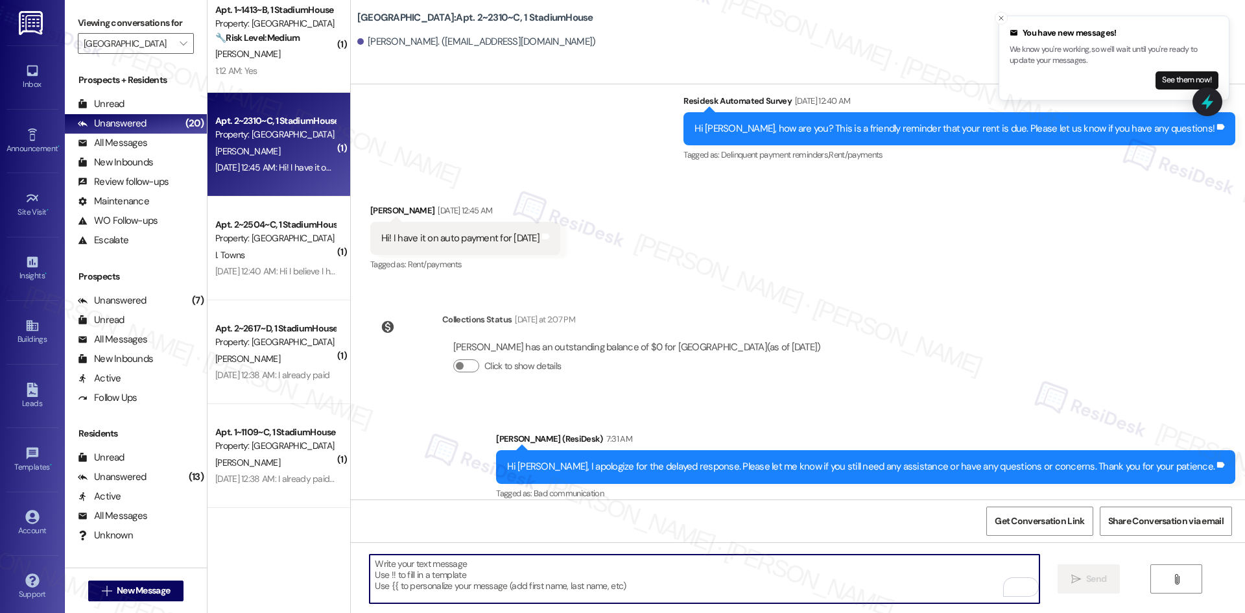
paste textarea "Hi Isabella, thanks for checking — I confirmed your account and your balance is…"
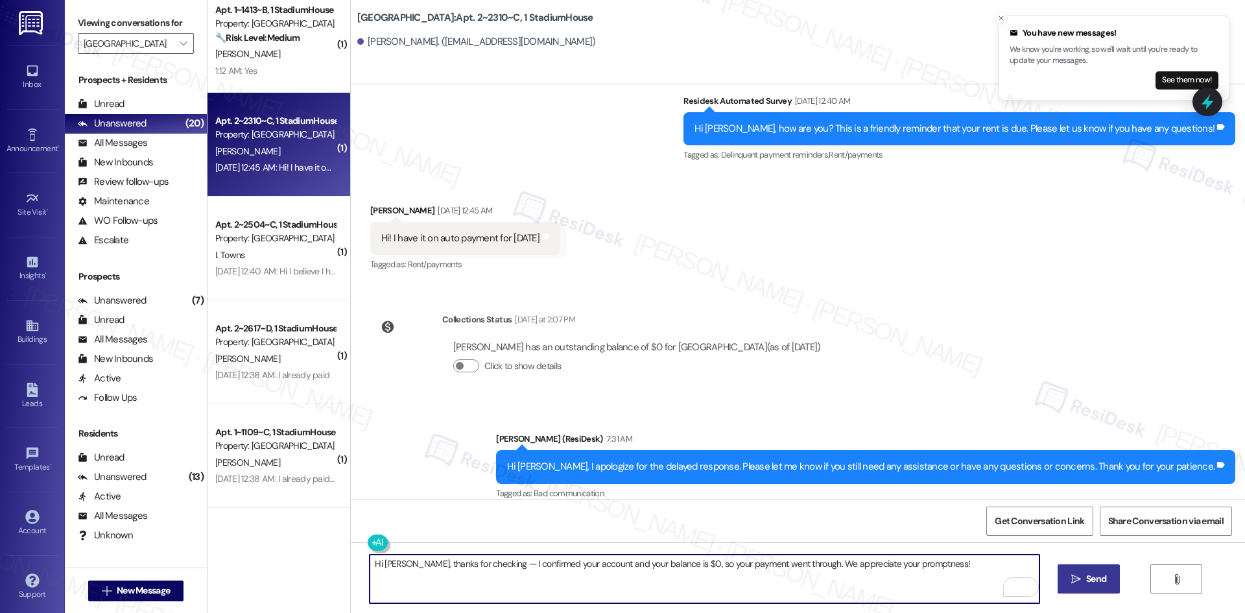
drag, startPoint x: 489, startPoint y: 562, endPoint x: 299, endPoint y: 562, distance: 190.0
click at [299, 562] on div "( 2 ) Apt. 1~1418, 1 StadiumHouse Property: Stadium House 🔧 Risk Level: Medium …" at bounding box center [725, 306] width 1037 height 613
type textarea "I confirmed your account and your balance is $0, so your payment went through. …"
click at [1087, 576] on span "Send" at bounding box center [1096, 579] width 20 height 14
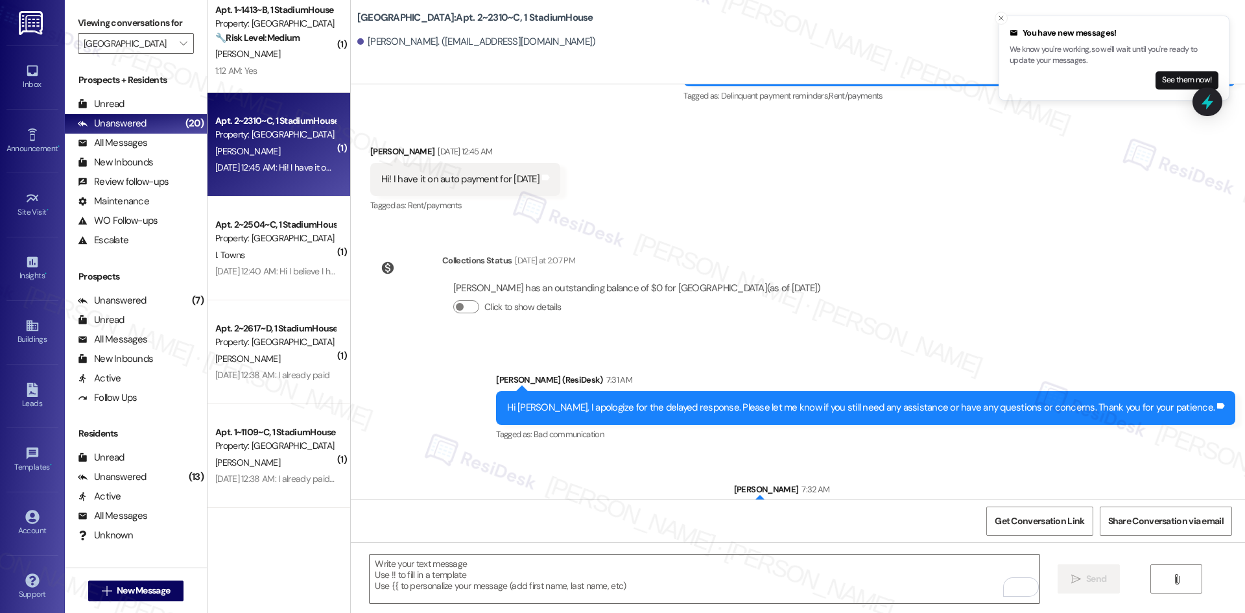
scroll to position [813, 0]
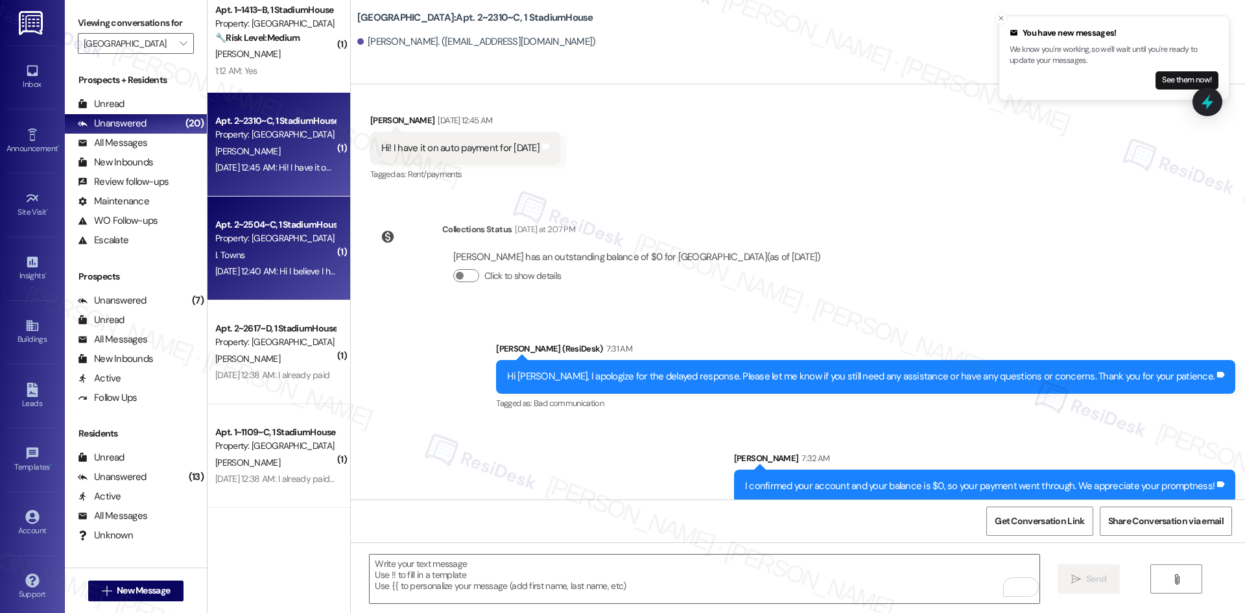
click at [300, 274] on div "[DATE] 12:40 AM: Hi I believe I have autopay on but I'll reach out to my parent…" at bounding box center [376, 271] width 322 height 12
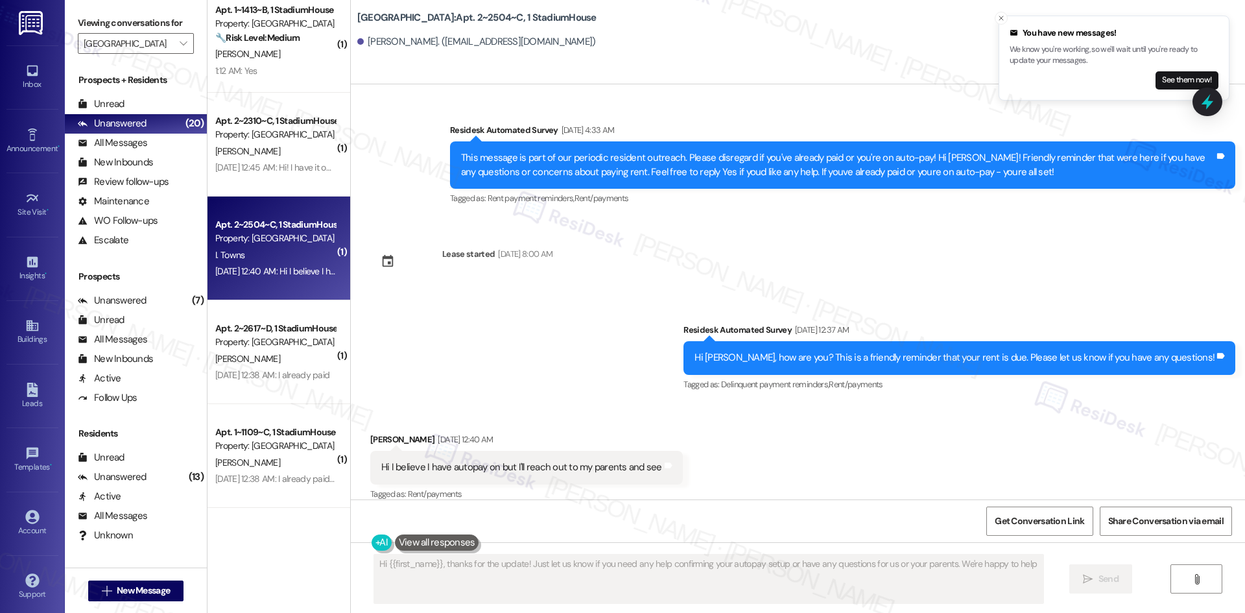
type textarea "Hi {{first_name}}, thanks for the update! Just let us know if you need any help…"
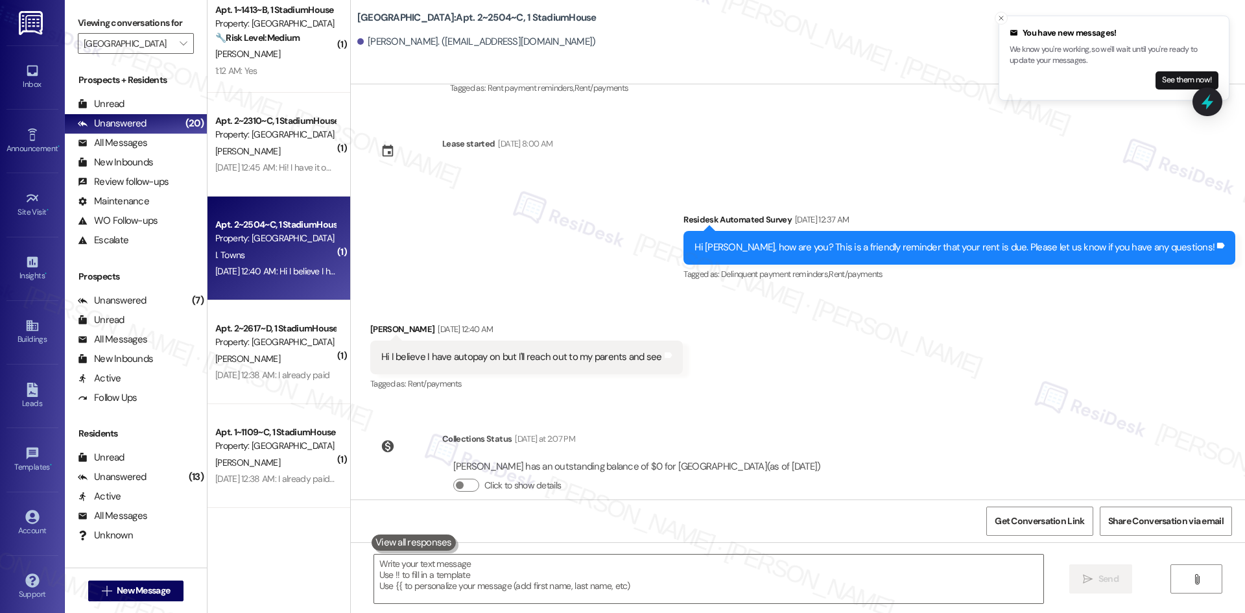
scroll to position [750, 0]
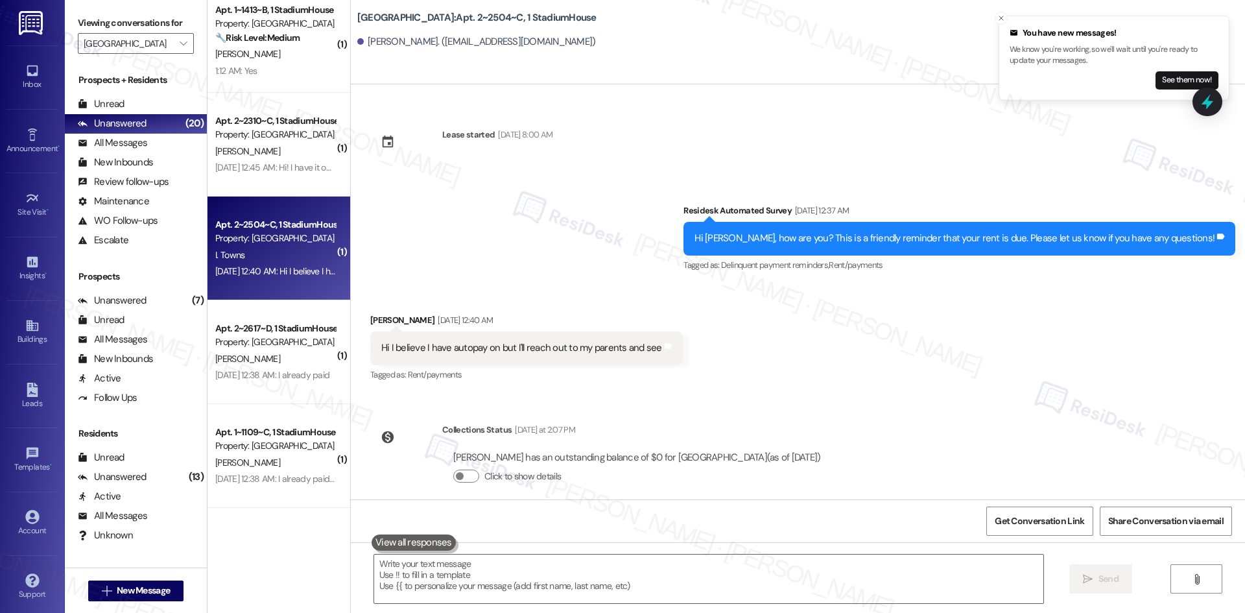
drag, startPoint x: 726, startPoint y: 188, endPoint x: 741, endPoint y: 449, distance: 261.7
click at [792, 444] on div "Survey, sent via SMS Residesk Automated Survey Aug 28, 2024 at 12:23 AM This me…" at bounding box center [798, 291] width 894 height 415
copy div "Residesk Automated Survey Sep 03, 2025 at 12:37 AM Hi Ian, how are you? This is…"
click at [724, 359] on div "Received via SMS Ian Towns Sep 03, 2025 at 12:40 AM Hi I believe I have autopay…" at bounding box center [798, 339] width 894 height 110
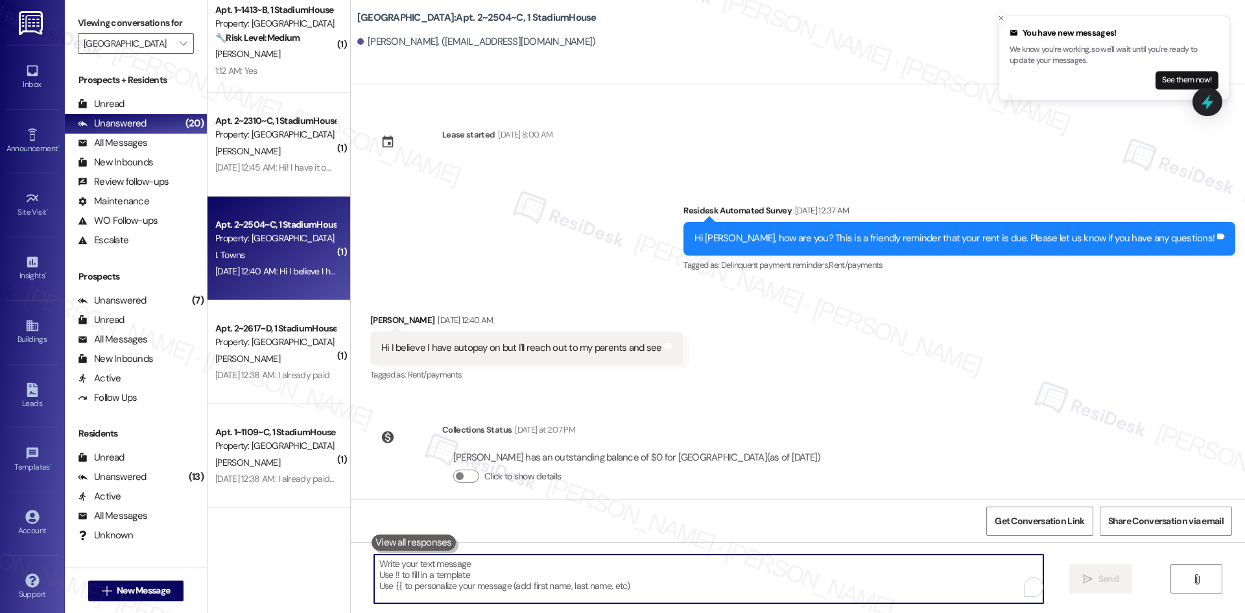
click at [484, 571] on textarea "To enrich screen reader interactions, please activate Accessibility in Grammarl…" at bounding box center [708, 578] width 669 height 49
paste textarea "Hi [PERSON_NAME], thanks for checking — I confirmed your account and your balan…"
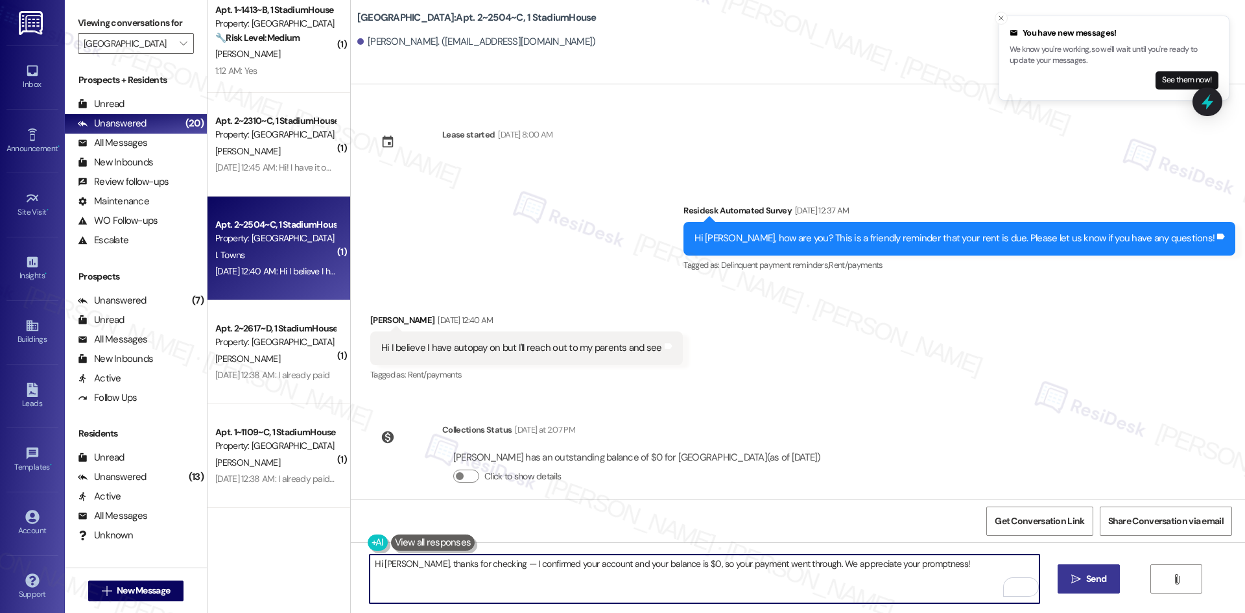
type textarea "Hi [PERSON_NAME], thanks for checking — I confirmed your account and your balan…"
click at [1086, 578] on span "Send" at bounding box center [1096, 579] width 20 height 14
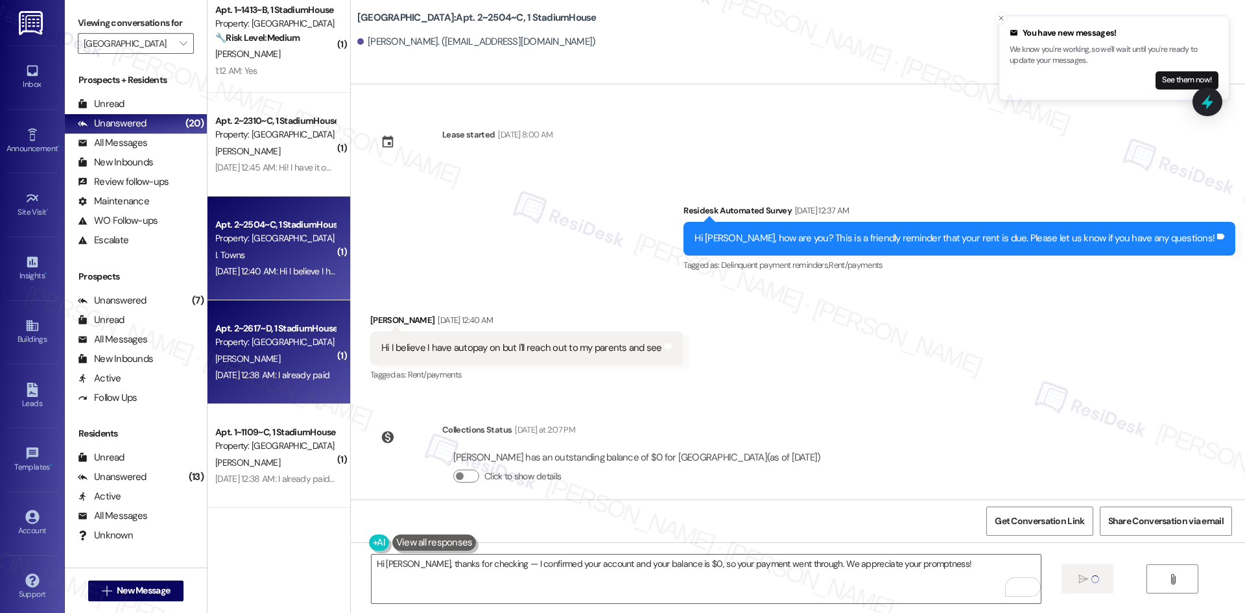
click at [272, 356] on div "[PERSON_NAME]" at bounding box center [275, 359] width 123 height 16
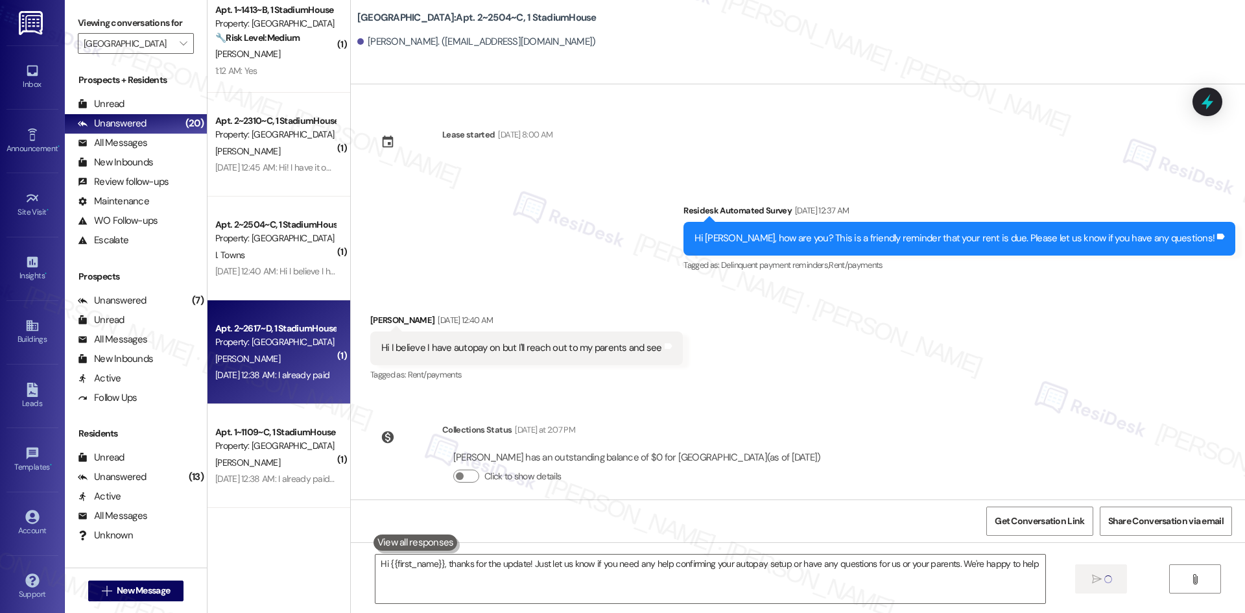
type textarea "Hi {{first_name}}, thanks for the update! Just let us know if you need any help…"
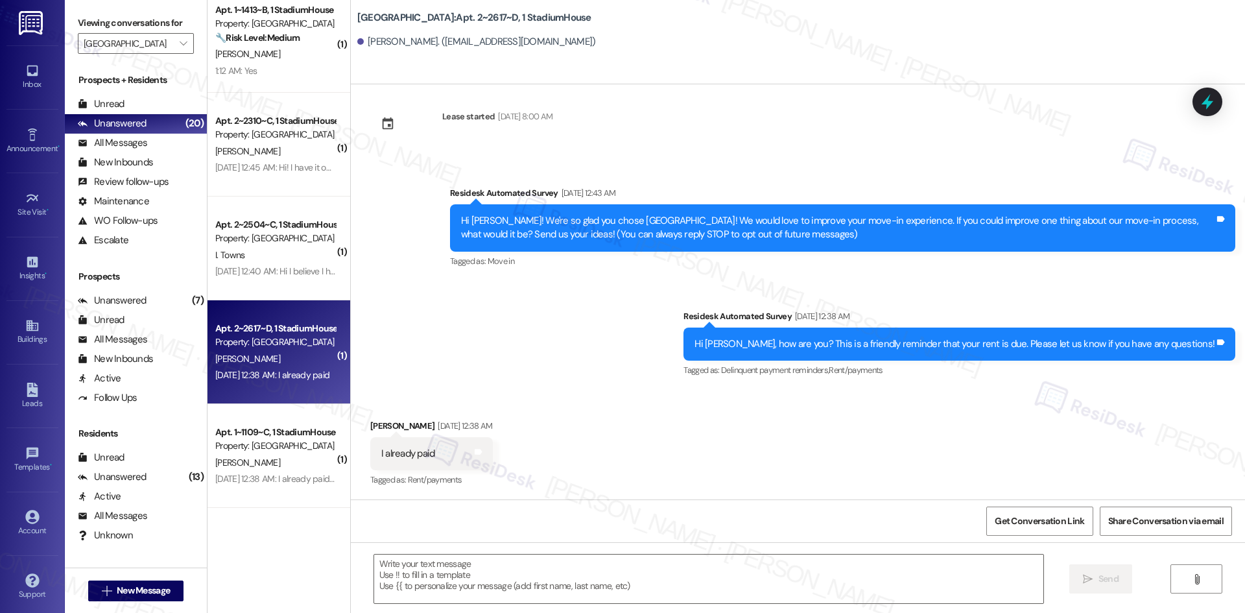
type textarea "Fetching suggested responses. Please feel free to read through the conversation…"
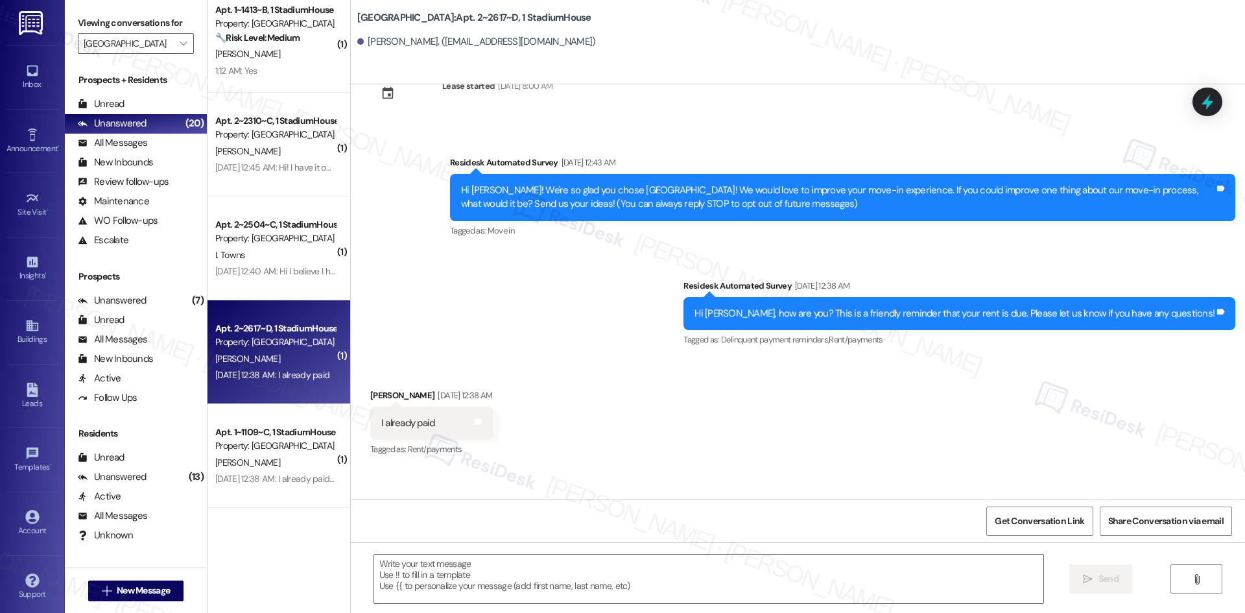
scroll to position [134, 0]
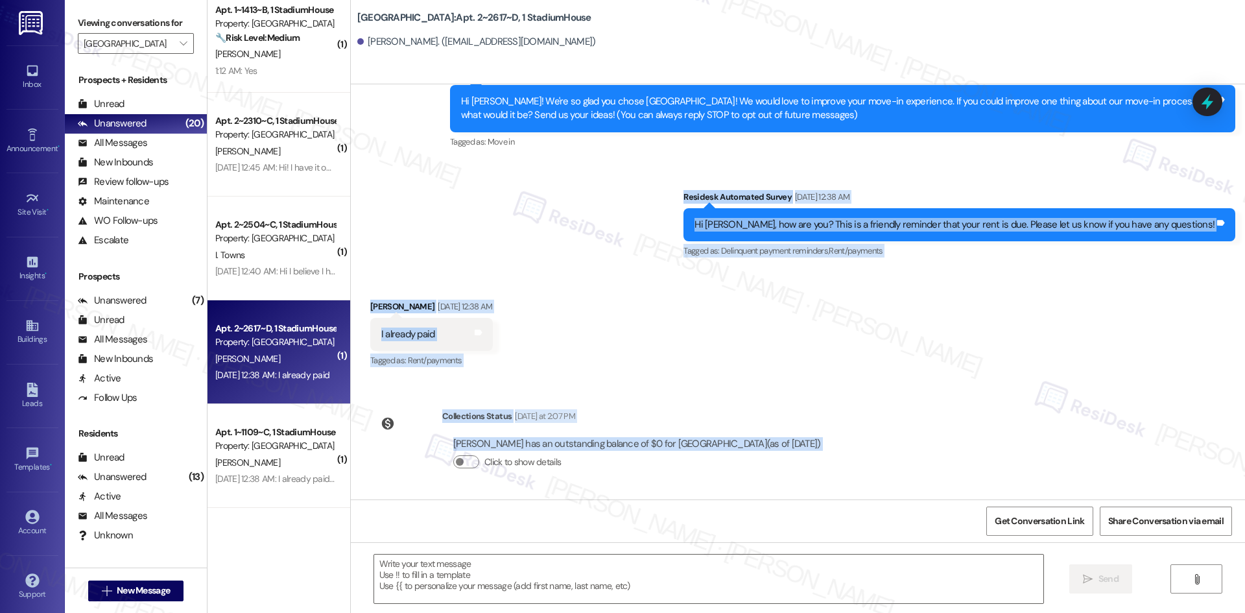
drag, startPoint x: 799, startPoint y: 289, endPoint x: 823, endPoint y: 445, distance: 158.1
click at [867, 449] on div "Lease started Aug 17, 2025 at 8:00 AM Survey, sent via SMS Residesk Automated S…" at bounding box center [798, 291] width 894 height 415
copy div "Residesk Automated Survey Sep 03, 2025 at 12:38 AM Hi Erica, how are you? This …"
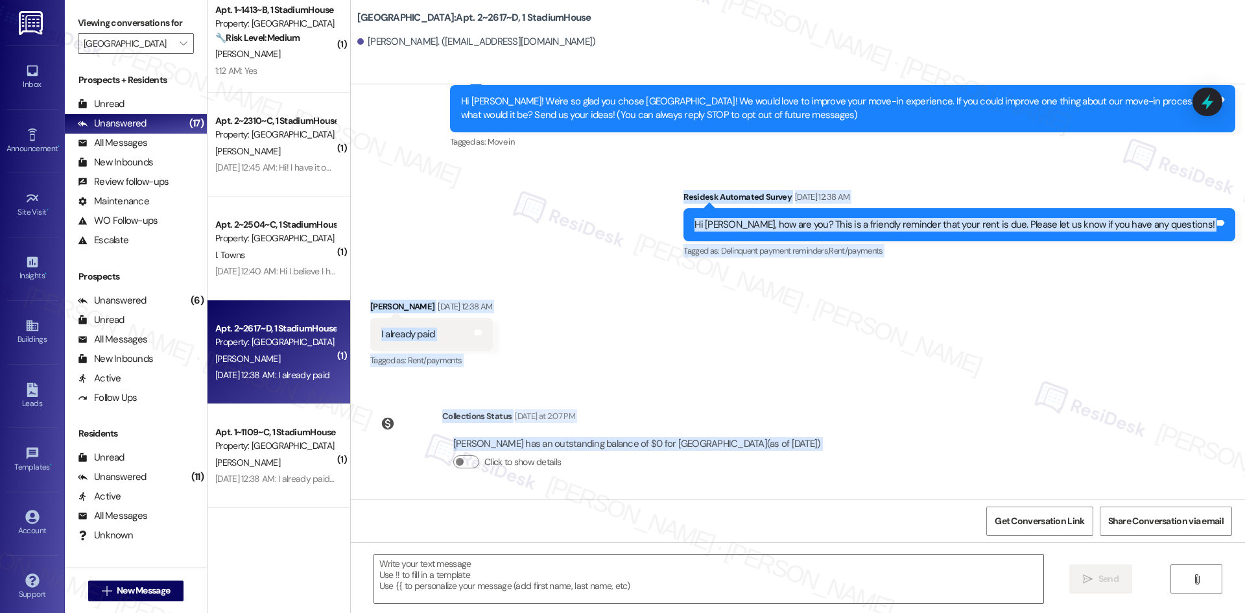
scroll to position [69, 0]
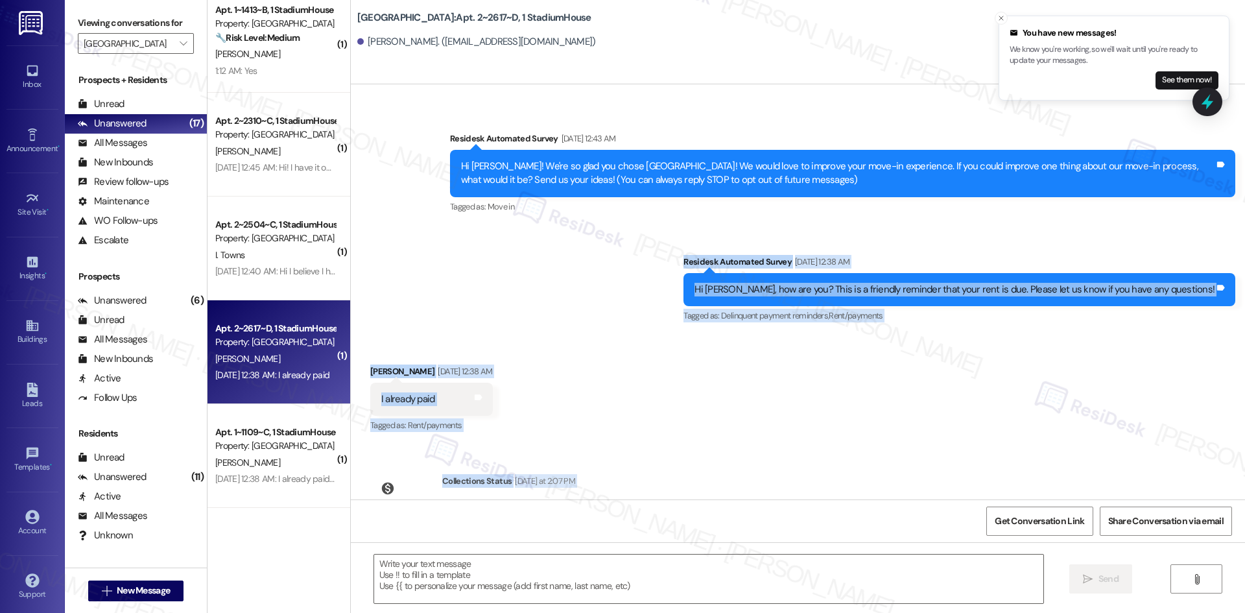
drag, startPoint x: 642, startPoint y: 438, endPoint x: 631, endPoint y: 429, distance: 14.7
click at [642, 438] on div "Received via SMS Erica Lawrence Sep 03, 2025 at 12:38 AM I already paid Tags an…" at bounding box center [798, 390] width 894 height 110
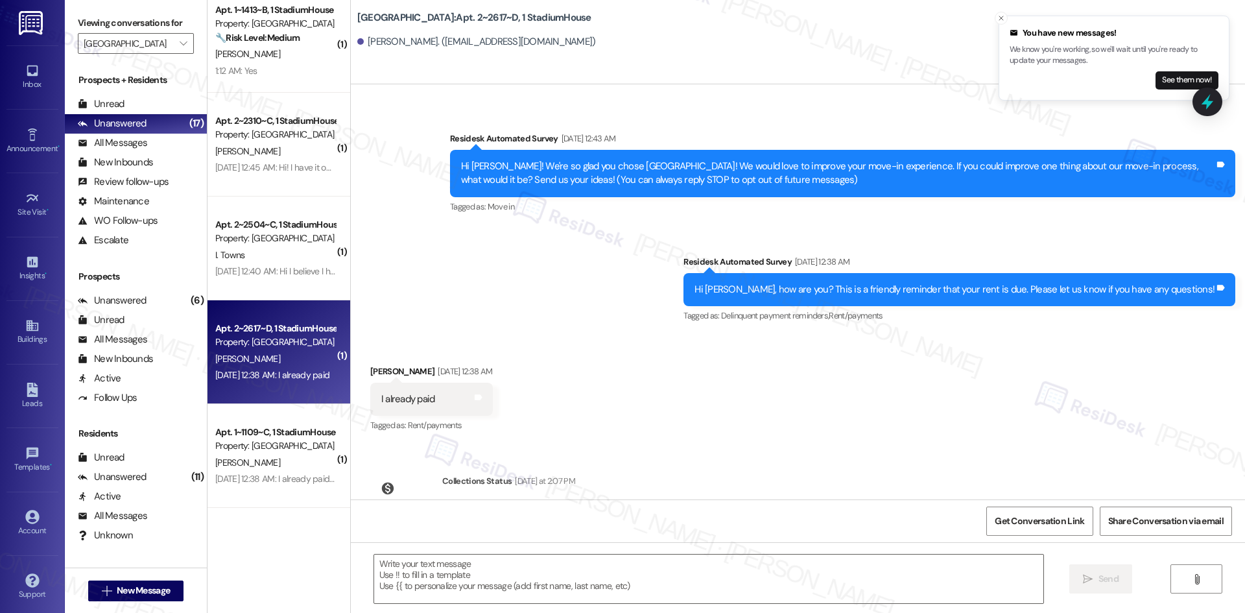
click at [618, 551] on div " Send " at bounding box center [798, 590] width 894 height 97
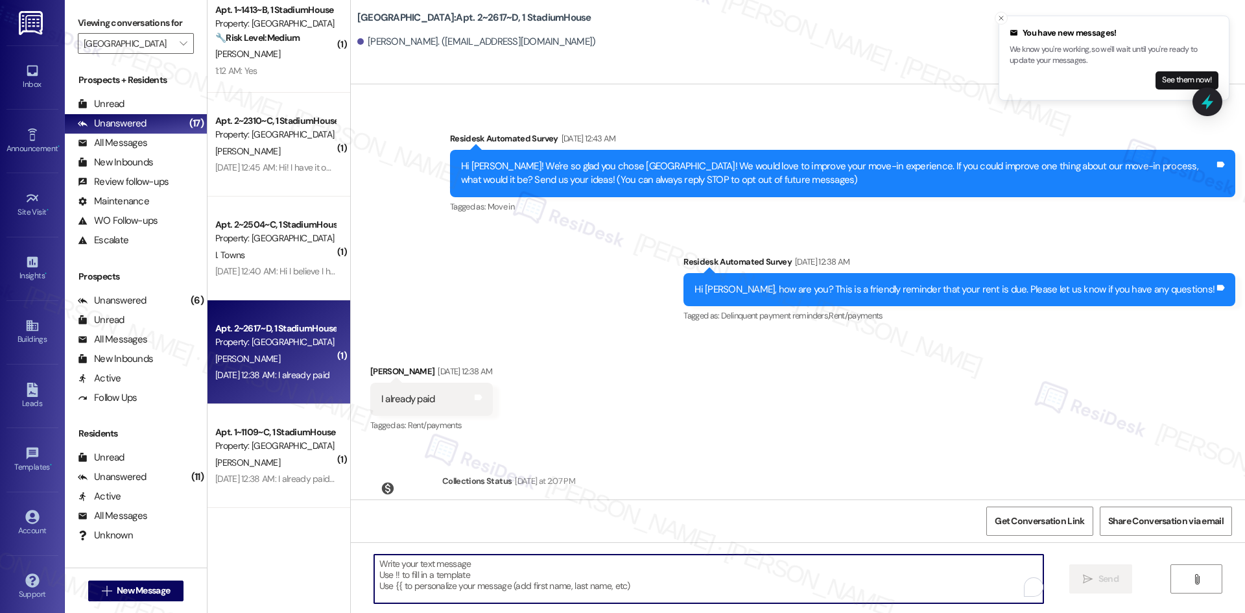
click at [612, 580] on textarea "To enrich screen reader interactions, please activate Accessibility in Grammarl…" at bounding box center [708, 578] width 669 height 49
paste textarea "Hi [PERSON_NAME], thanks for letting us know — I confirmed your account and you…"
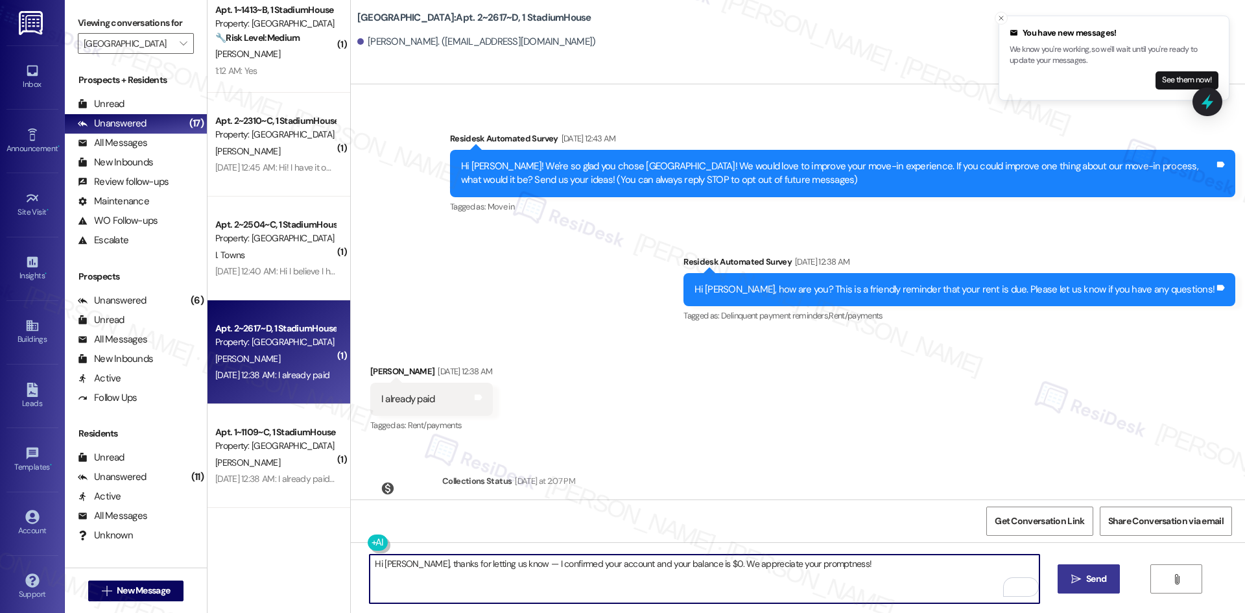
type textarea "Hi [PERSON_NAME], thanks for letting us know — I confirmed your account and you…"
click at [1110, 571] on button " Send" at bounding box center [1088, 578] width 63 height 29
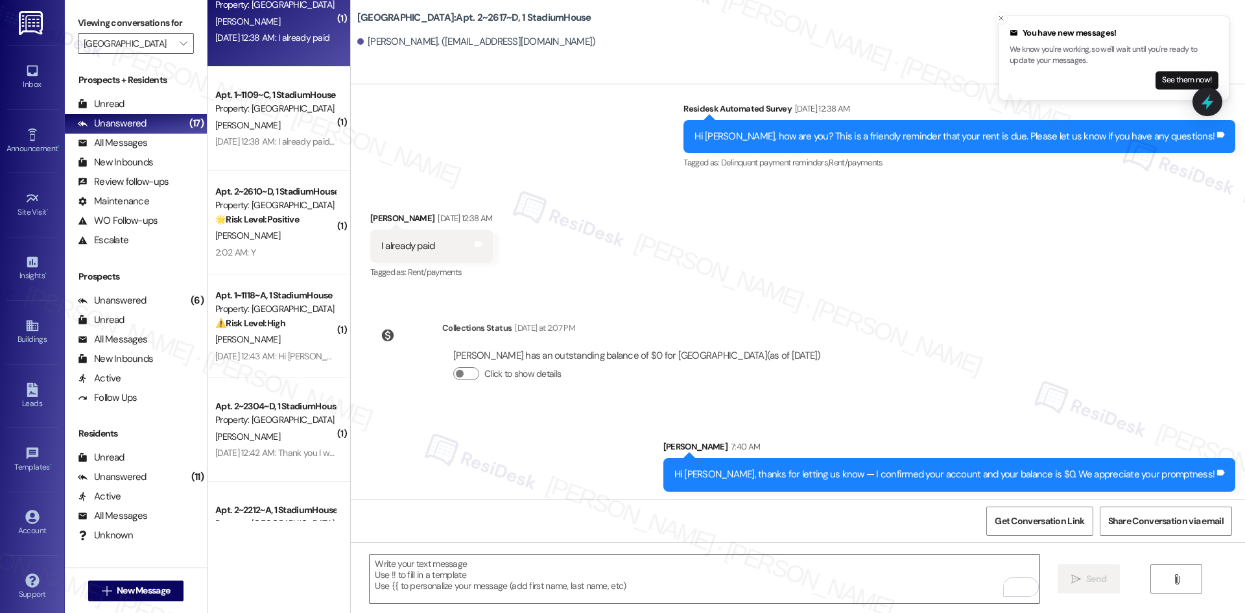
scroll to position [224, 0]
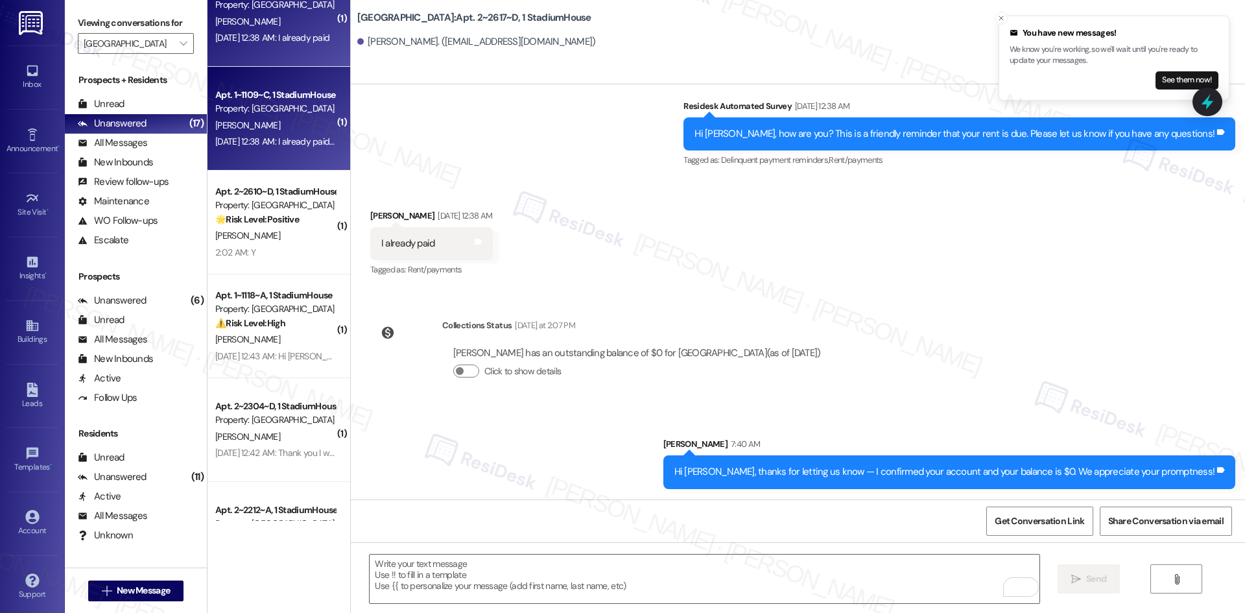
click at [283, 163] on div "Apt. 1~1109~C, 1 StadiumHouse Property: Stadium House M. Radice Sep 03, 2025 at…" at bounding box center [278, 119] width 143 height 104
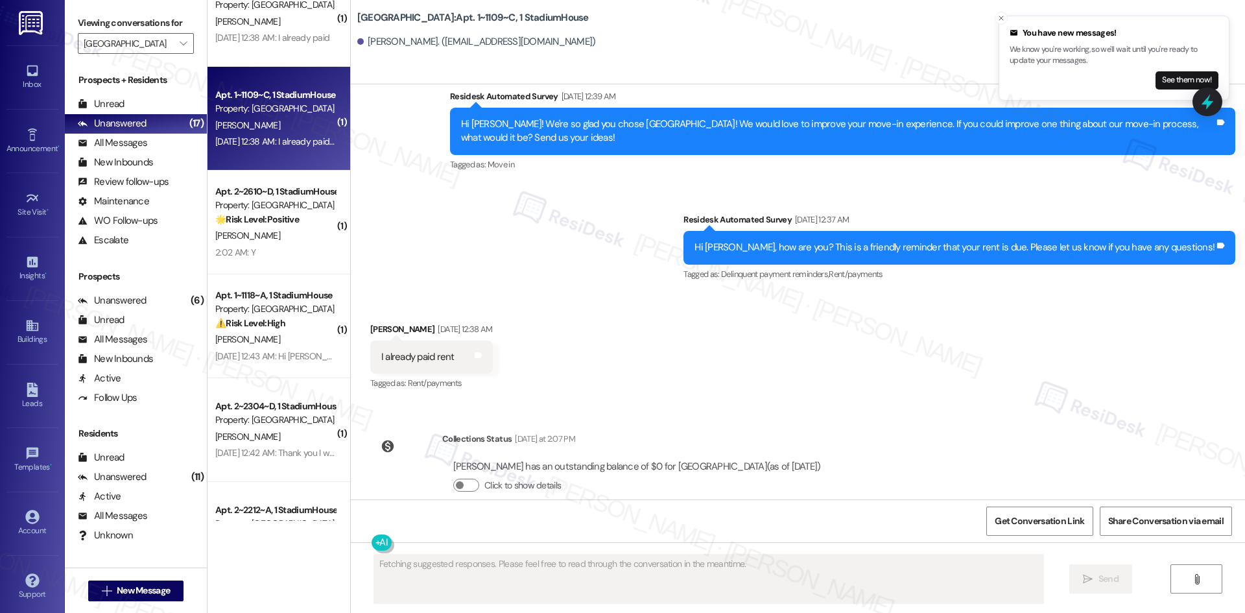
scroll to position [2595, 0]
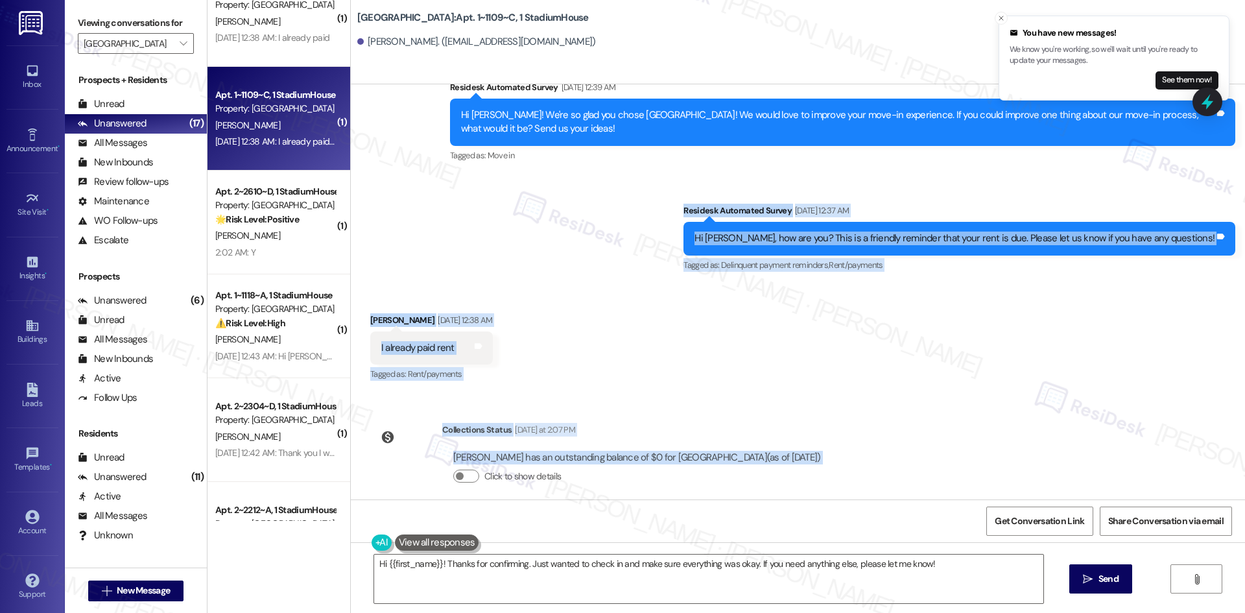
drag, startPoint x: 720, startPoint y: 196, endPoint x: 821, endPoint y: 446, distance: 269.1
click at [867, 451] on div "Survey, sent via SMS Residesk Automated Survey Aug 17, 2024 at 12:37 AM This me…" at bounding box center [798, 291] width 894 height 415
copy div "Residesk Automated Survey Sep 03, 2025 at 12:37 AM Hi Madison, how are you? Thi…"
click at [773, 263] on div "Survey, sent via SMS Residesk Automated Survey Sep 03, 2025 at 12:37 AM Hi Madi…" at bounding box center [959, 239] width 571 height 90
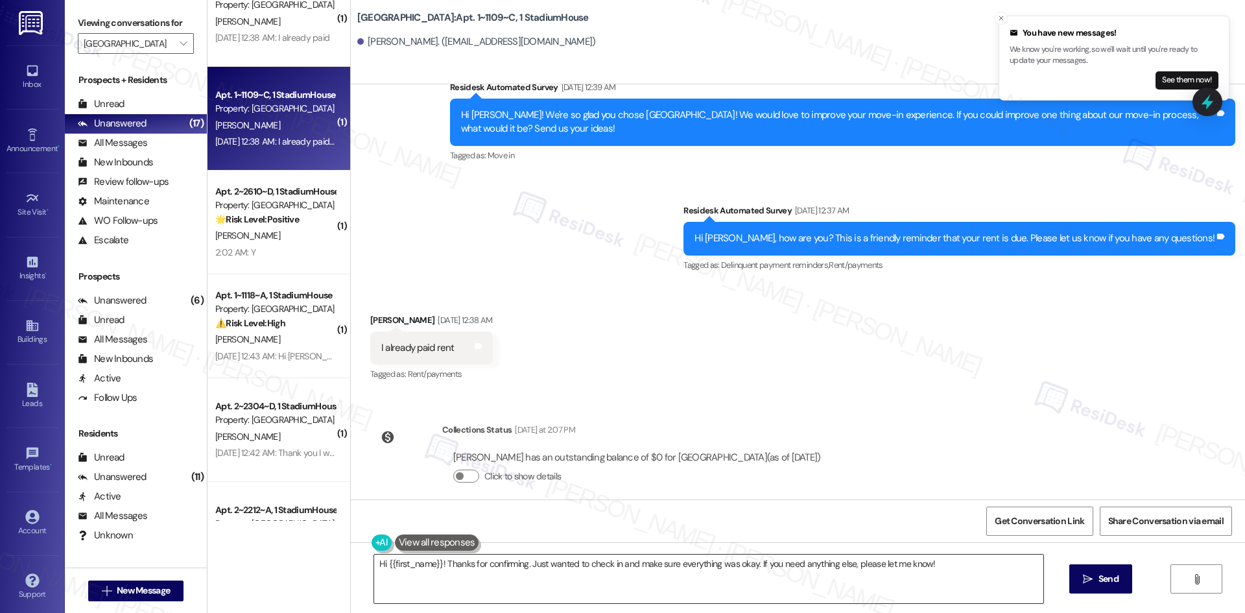
drag, startPoint x: 563, startPoint y: 569, endPoint x: 570, endPoint y: 572, distance: 7.2
click at [563, 569] on textarea "Hi {{first_name}}! Thanks for confirming. Just wanted to check in and make sure…" at bounding box center [708, 578] width 669 height 49
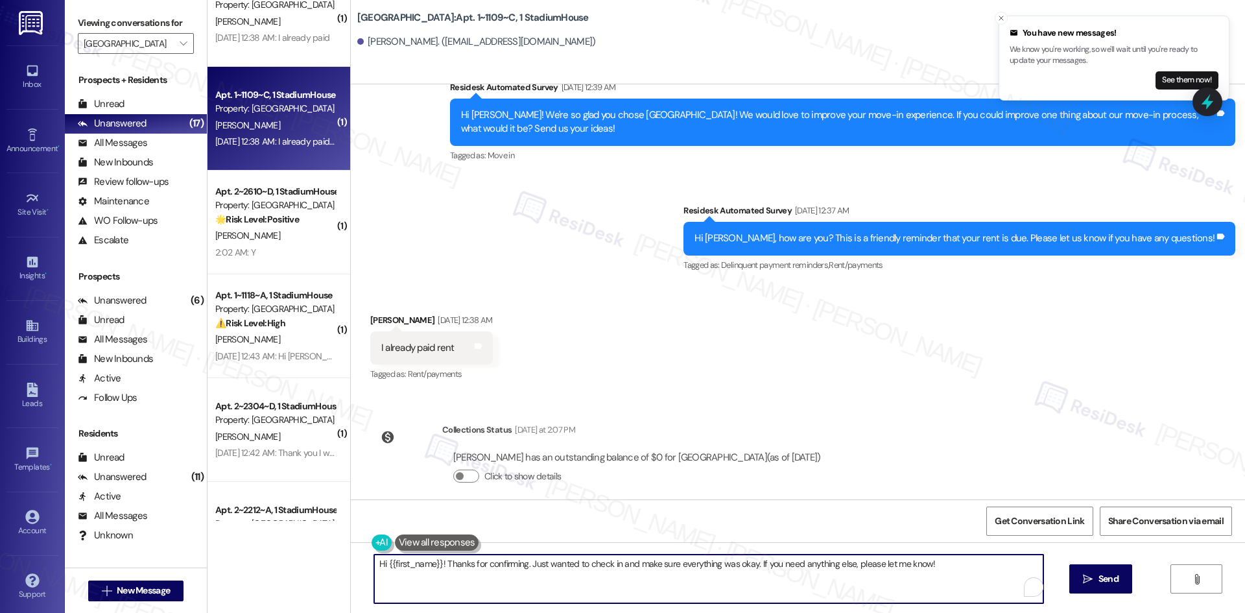
paste textarea "Madison, thanks for letting us know — I confirmed your account and your balance…"
click at [620, 563] on textarea "Hi Madison, thanks for letting us know — I confirmed your account and your bala…" at bounding box center [704, 578] width 669 height 49
type textarea "Hi [PERSON_NAME], thanks for letting us know — I confirmed your account, and yo…"
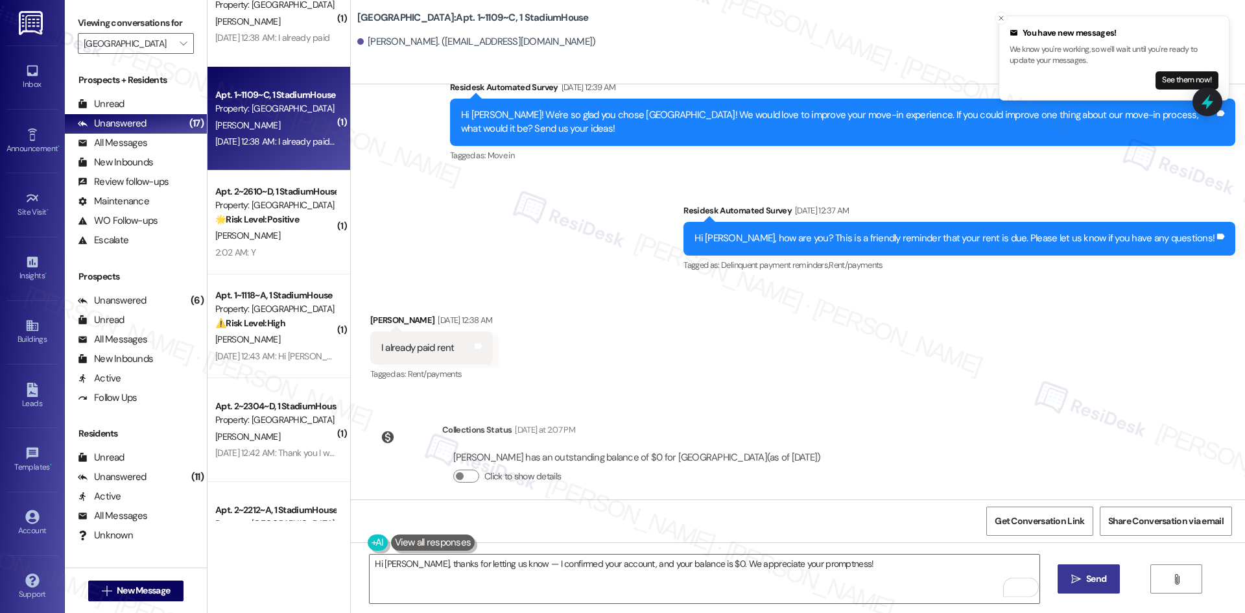
click at [1092, 580] on span "Send" at bounding box center [1096, 579] width 20 height 14
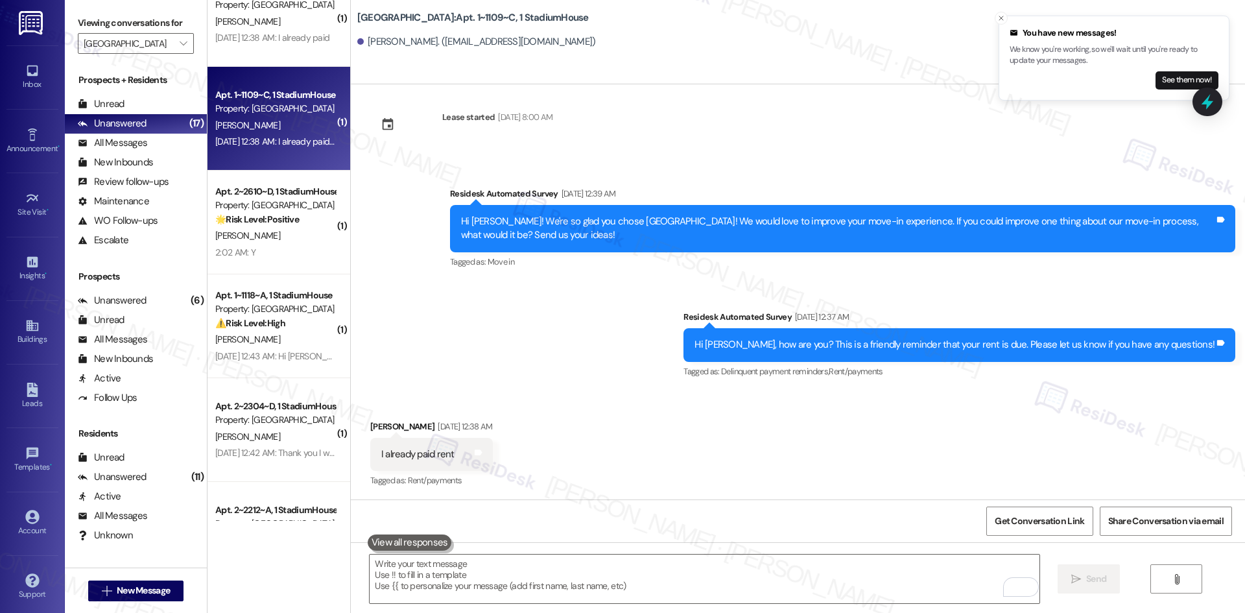
scroll to position [2475, 0]
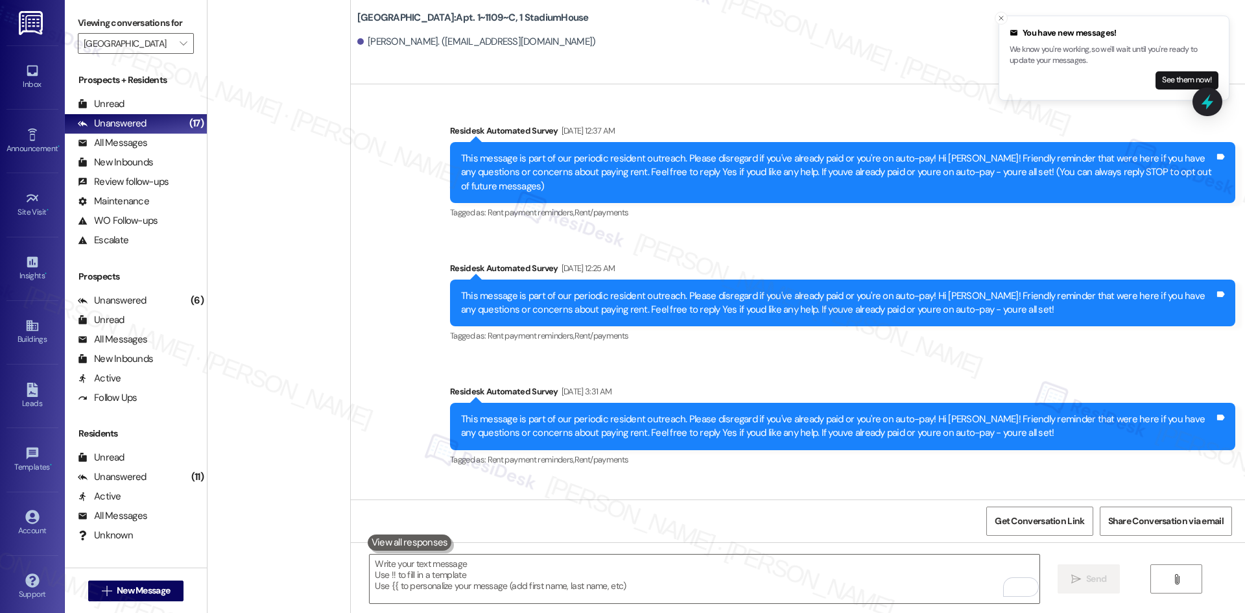
scroll to position [2475, 0]
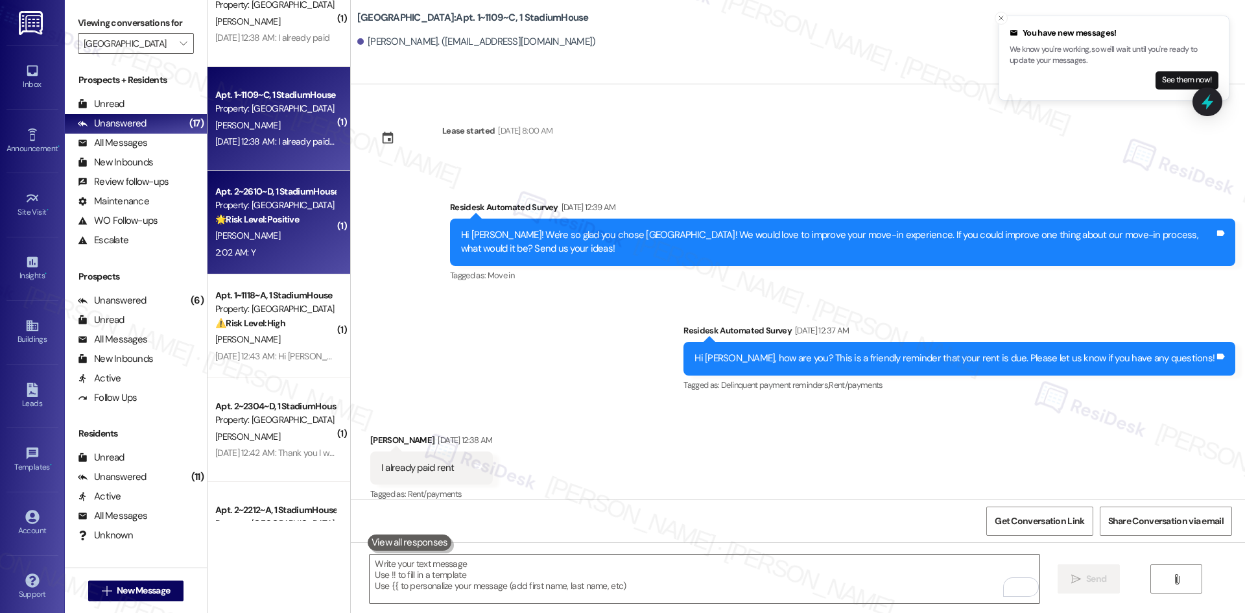
click at [273, 209] on div "Property: [GEOGRAPHIC_DATA]" at bounding box center [275, 205] width 120 height 14
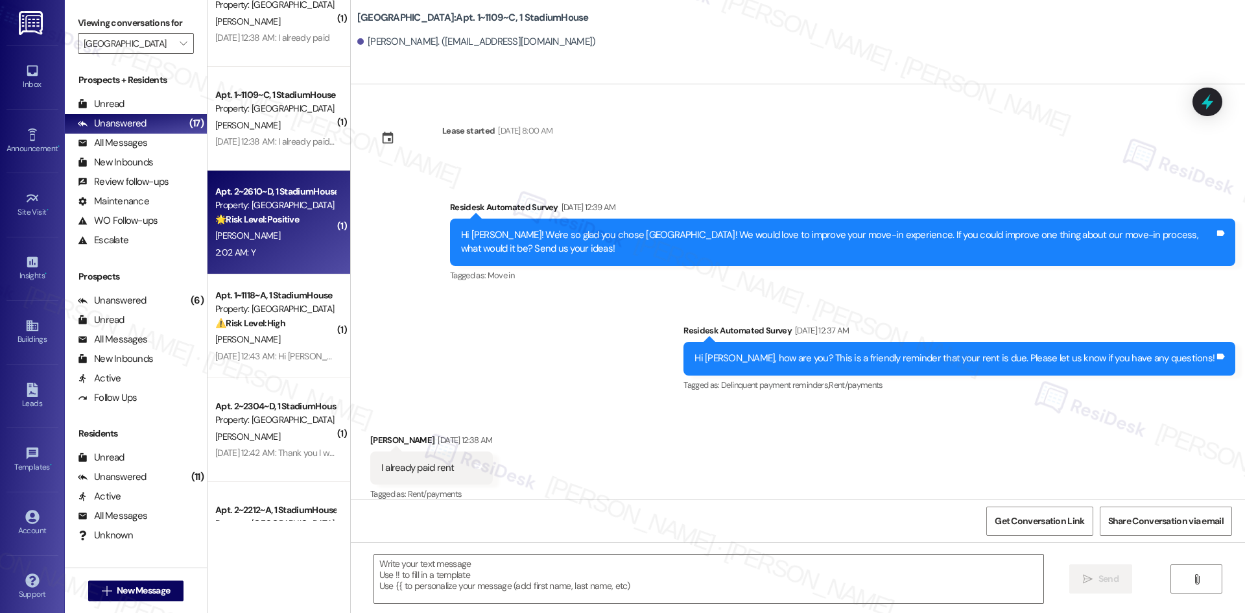
type textarea "Fetching suggested responses. Please feel free to read through the conversation…"
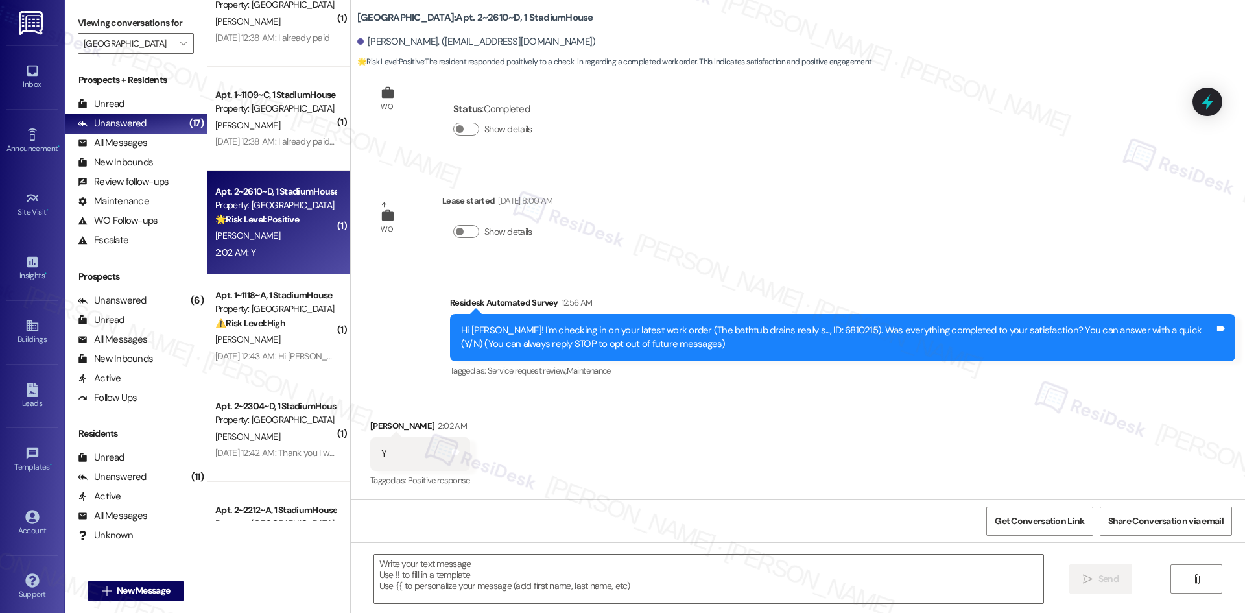
type textarea "Fetching suggested responses. Please feel free to read through the conversation…"
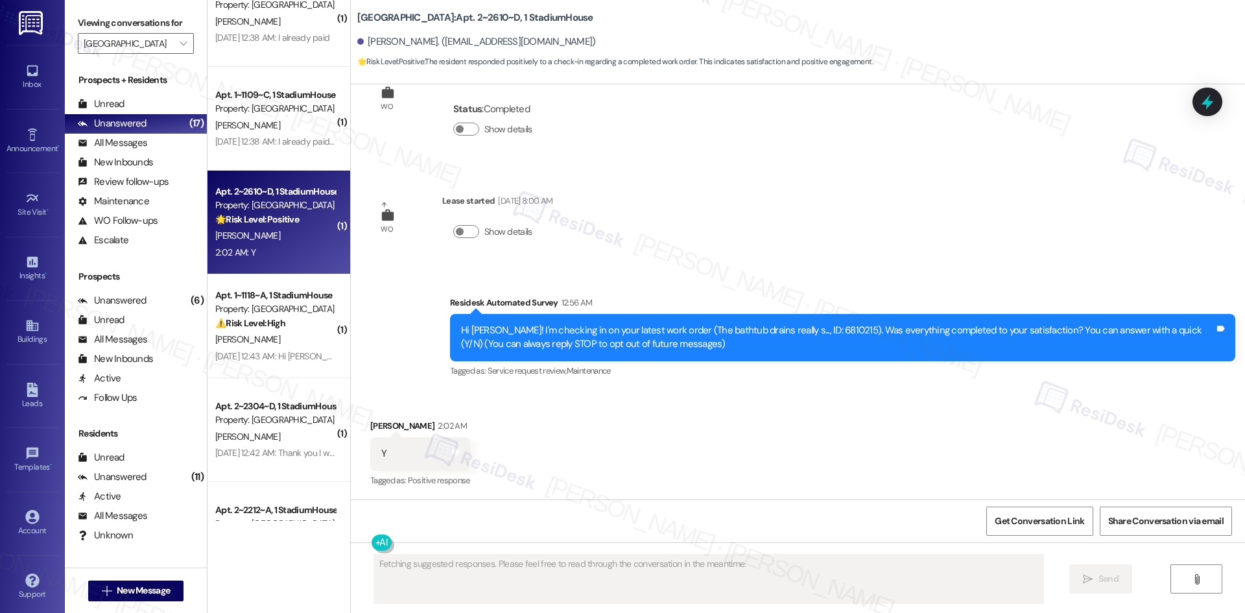
scroll to position [53, 0]
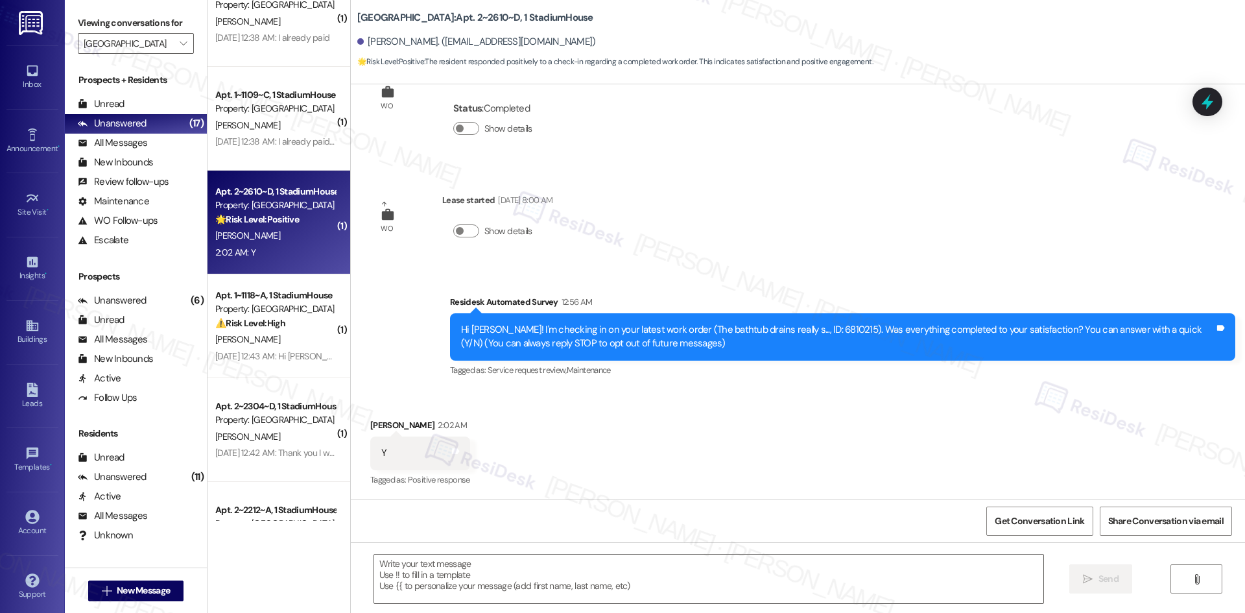
click at [654, 254] on div "WO Opened request: Oven handle... [DATE] 6:07 AM Status : Completed Show detail…" at bounding box center [798, 291] width 894 height 415
click at [540, 589] on textarea at bounding box center [708, 578] width 669 height 49
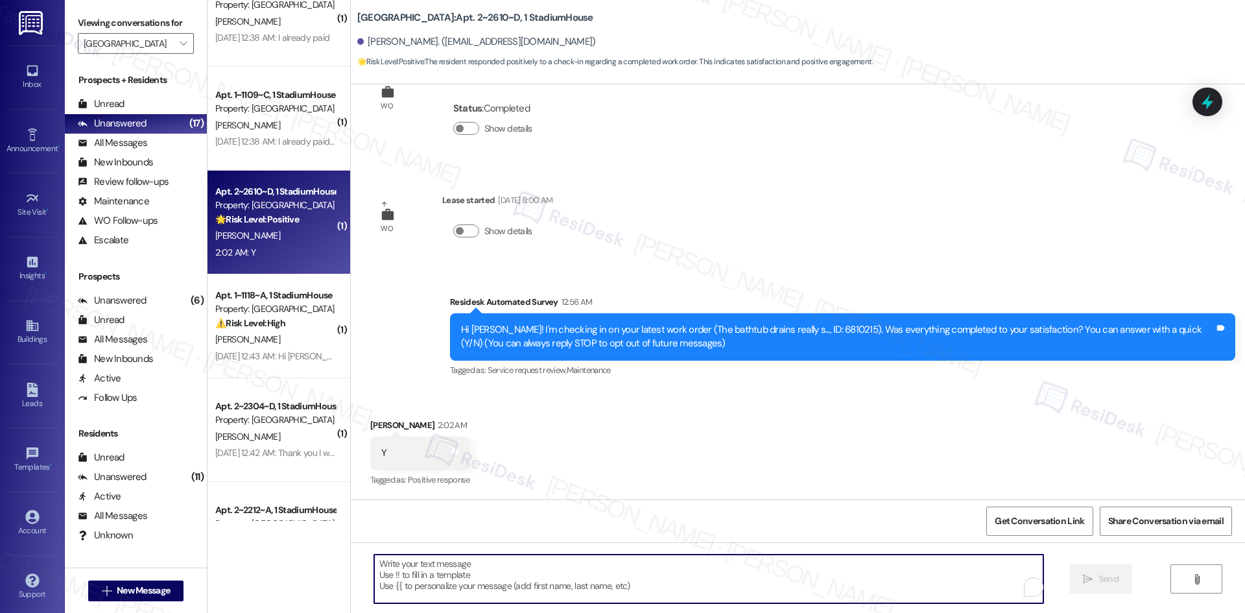
paste textarea "Thank you for confirming! I’m glad to hear everything was completed to your sat…"
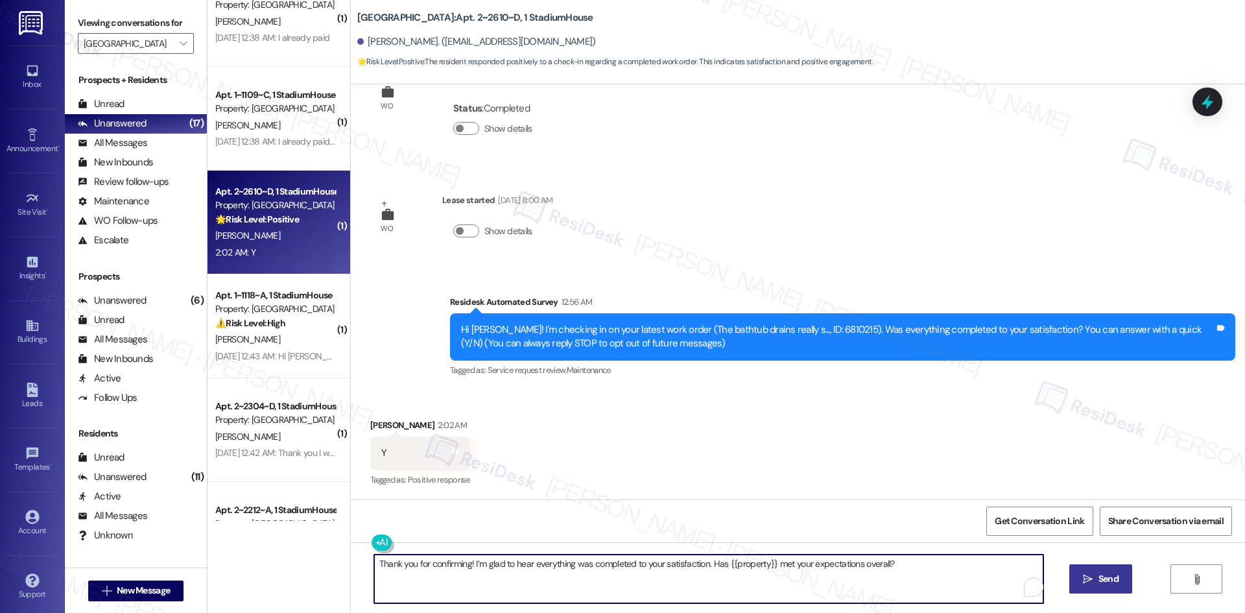
type textarea "Thank you for confirming! I’m glad to hear everything was completed to your sat…"
click at [1111, 580] on span "Send" at bounding box center [1108, 579] width 20 height 14
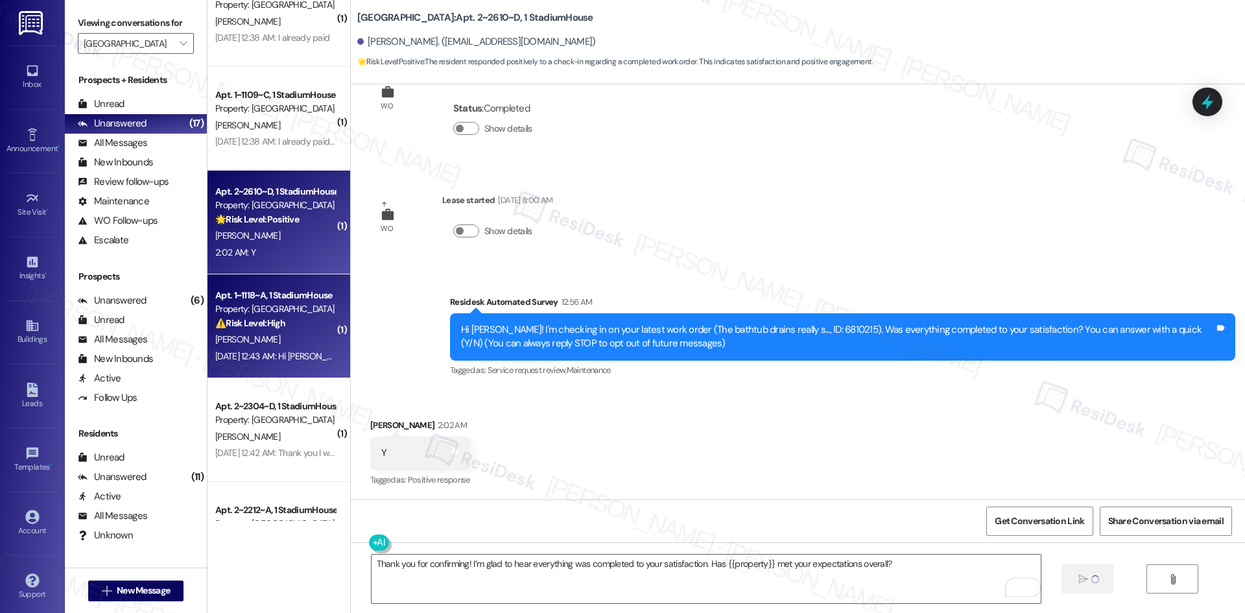
click at [248, 348] on div "[DATE] 12:43 AM: Hi [PERSON_NAME], how are you? We're checking in to ask if you…" at bounding box center [275, 356] width 123 height 16
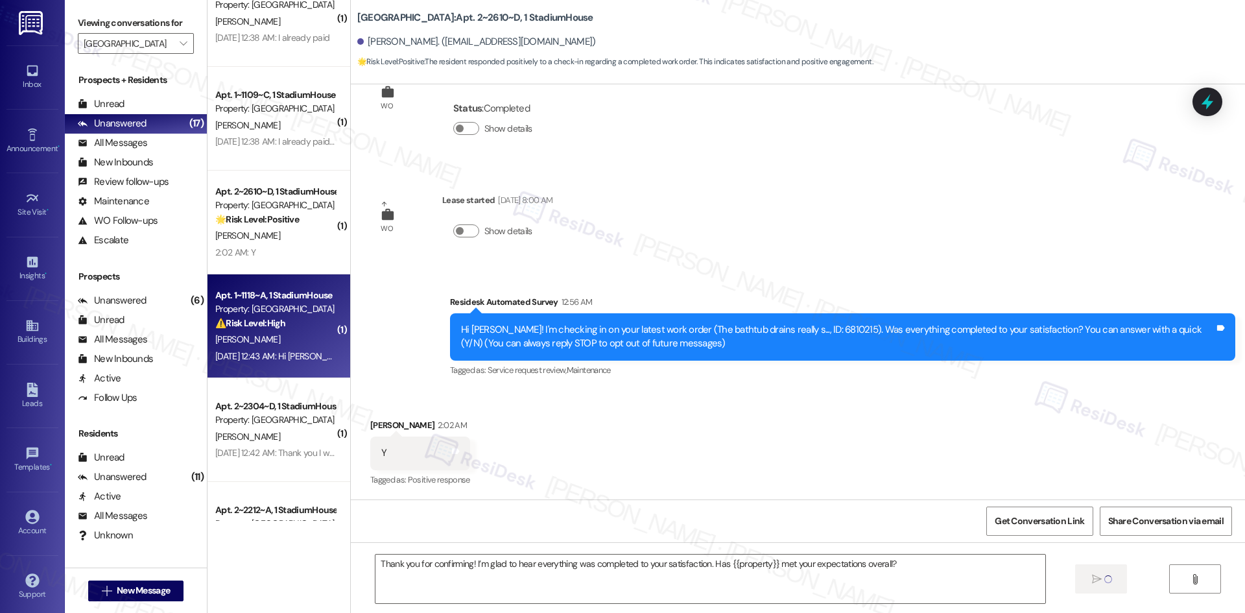
type textarea "Fetching suggested responses. Please feel free to read through the conversation…"
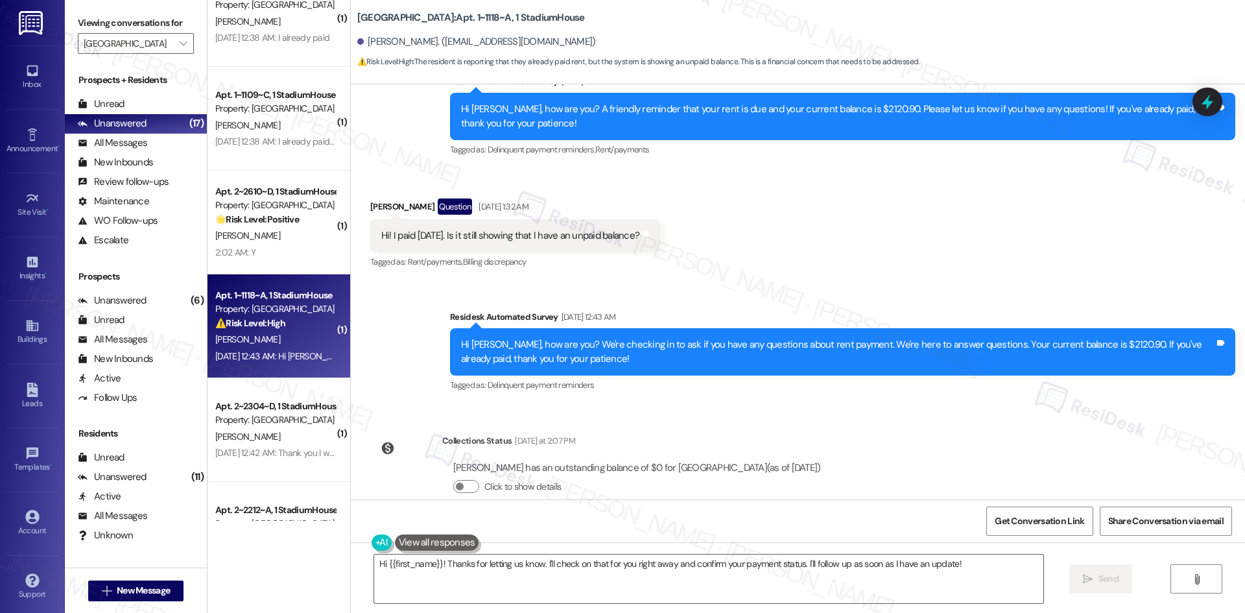
scroll to position [1526, 0]
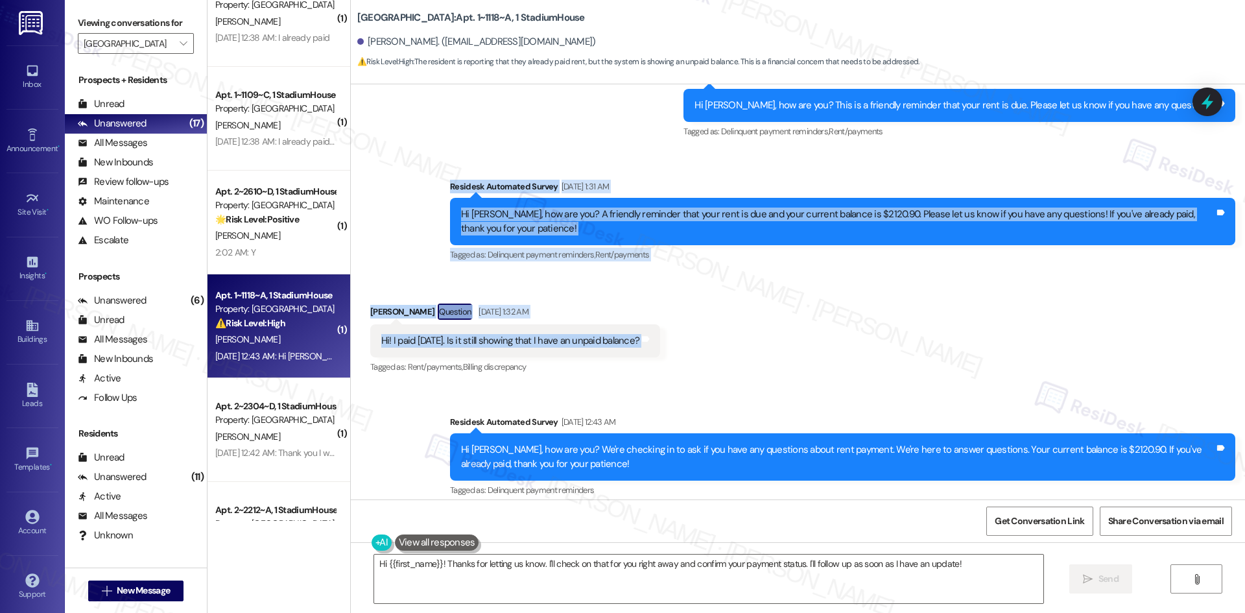
drag, startPoint x: 427, startPoint y: 194, endPoint x: 676, endPoint y: 328, distance: 282.8
click at [676, 328] on div "Announcement, sent via SMS [PERSON_NAME] (ResiDesk) [DATE] 11:56 PM Hi [PERSON_…" at bounding box center [798, 291] width 894 height 415
copy div "Residesk Automated Survey [DATE] 1:31 AM Hi [PERSON_NAME], how are you? A frien…"
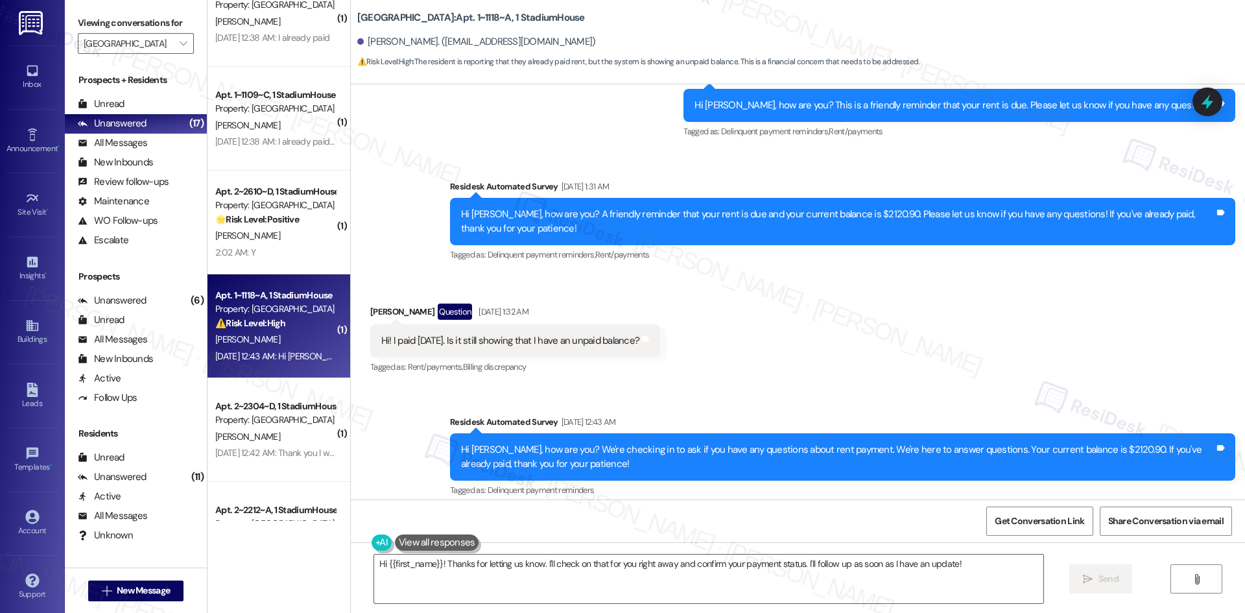
click at [735, 362] on div "Received via SMS [PERSON_NAME] Question [DATE] 1:32 AM Hi! I paid [DATE]. Is it…" at bounding box center [798, 330] width 894 height 112
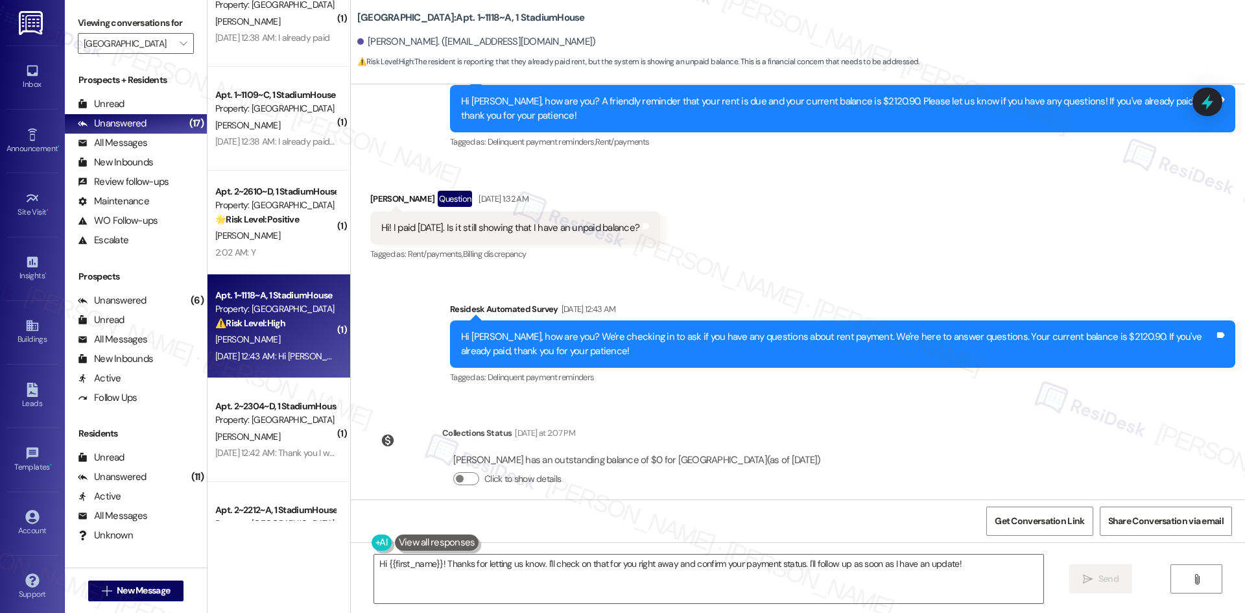
scroll to position [1656, 0]
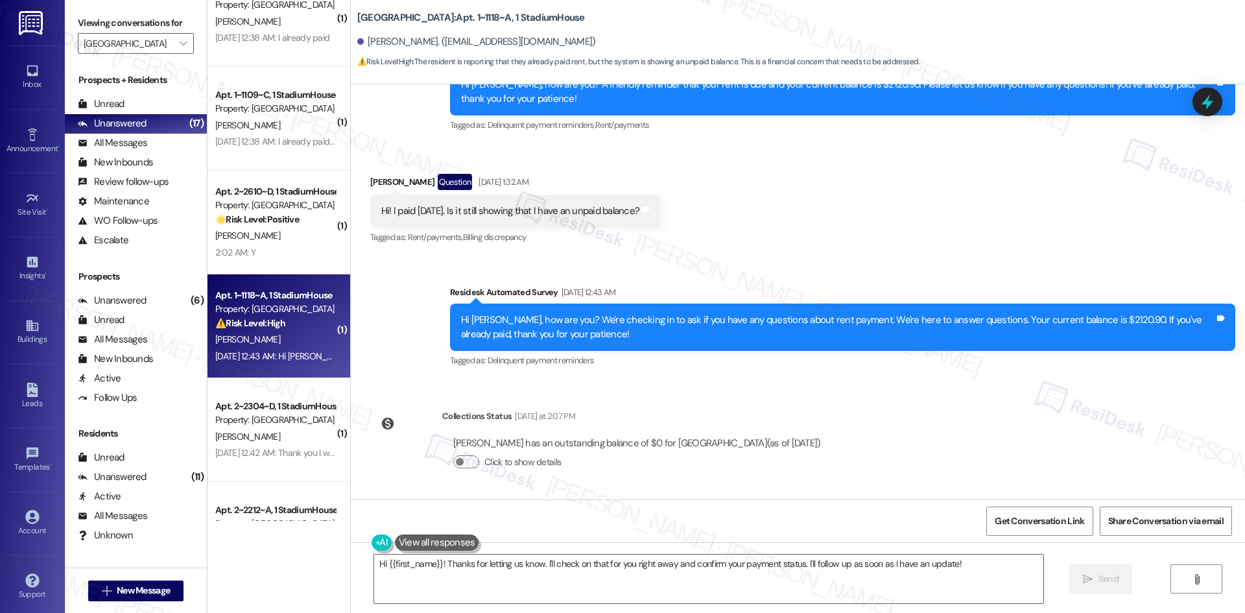
drag, startPoint x: 426, startPoint y: 409, endPoint x: 801, endPoint y: 440, distance: 376.6
click at [801, 440] on div "Collections Status [DATE] at 2:07 PM [PERSON_NAME] has an outstanding balance o…" at bounding box center [600, 449] width 481 height 100
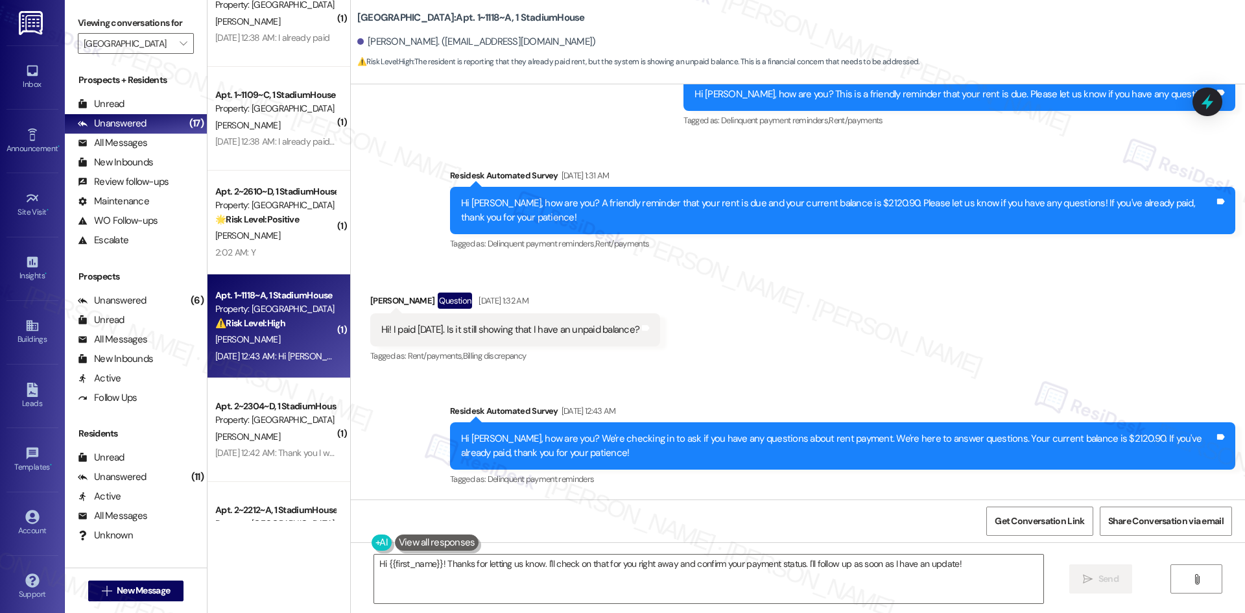
scroll to position [1526, 0]
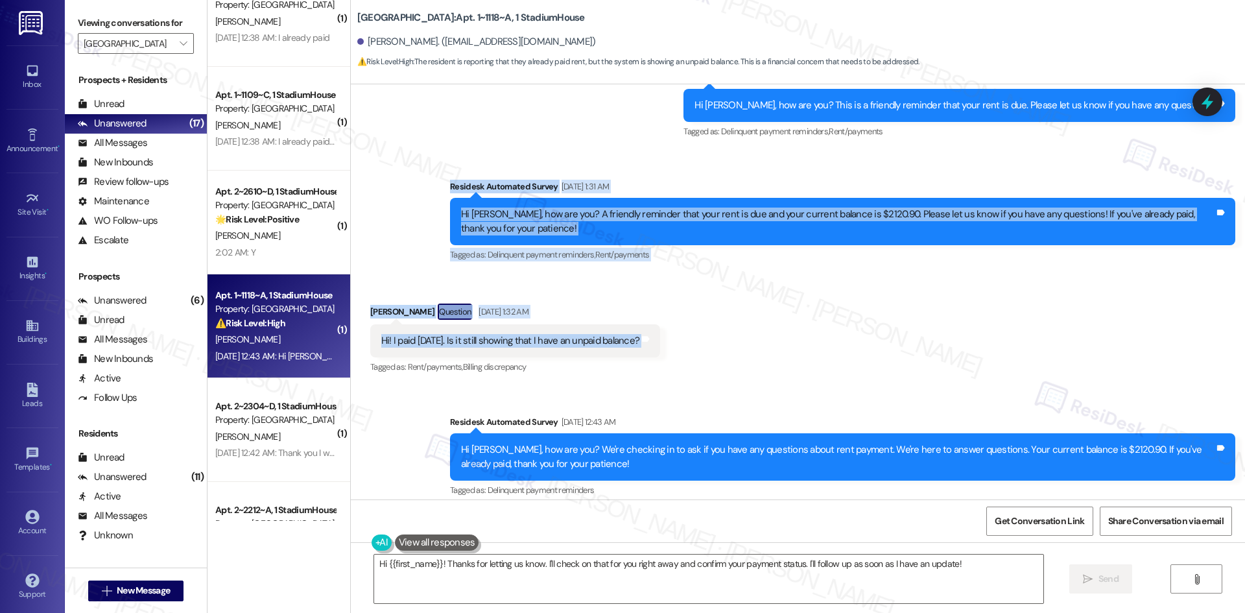
drag, startPoint x: 493, startPoint y: 236, endPoint x: 700, endPoint y: 349, distance: 235.9
click at [700, 349] on div "Announcement, sent via SMS [PERSON_NAME] (ResiDesk) [DATE] 11:56 PM Hi [PERSON_…" at bounding box center [798, 291] width 894 height 415
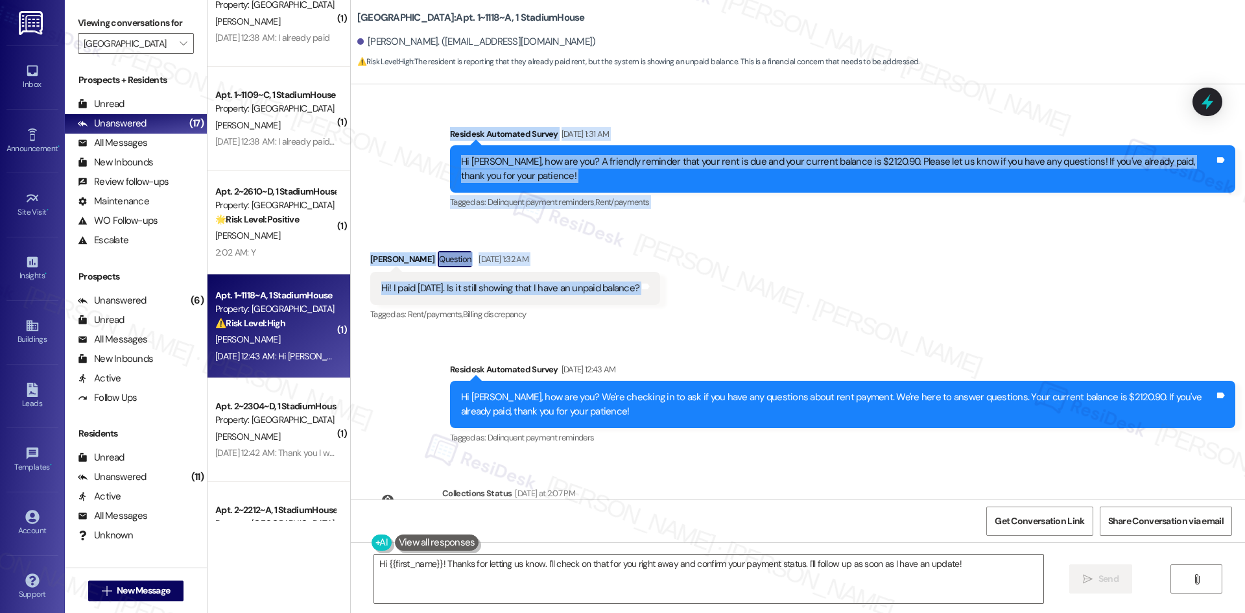
scroll to position [1656, 0]
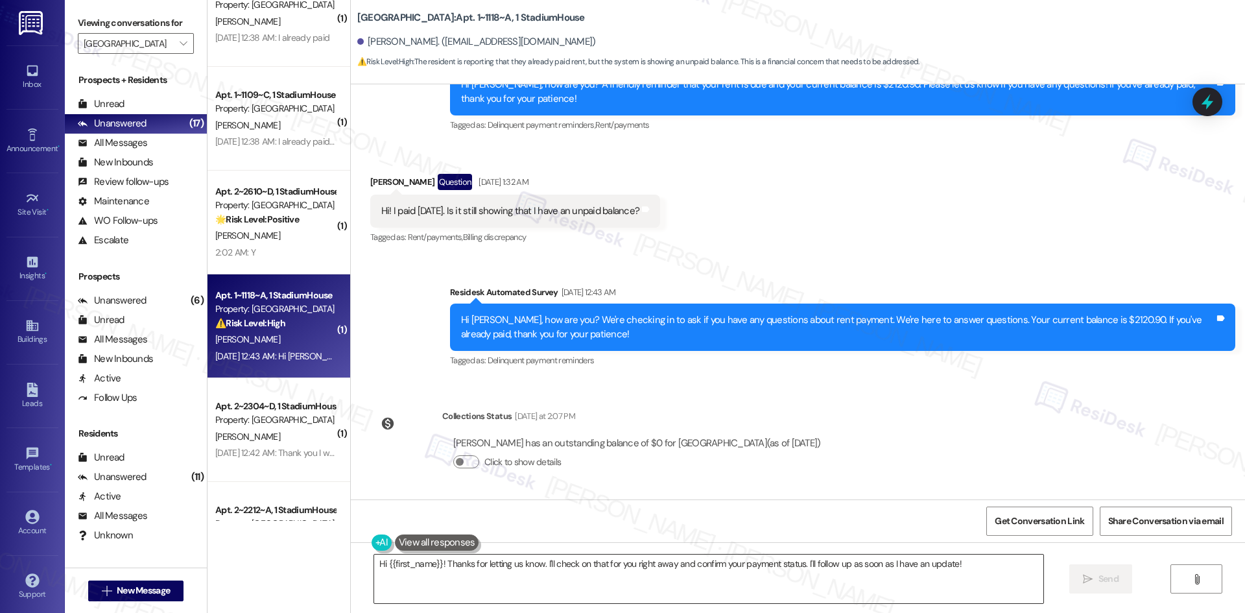
click at [673, 578] on textarea "Hi {{first_name}}! Thanks for letting us know. I'll check on that for you right…" at bounding box center [708, 578] width 669 height 49
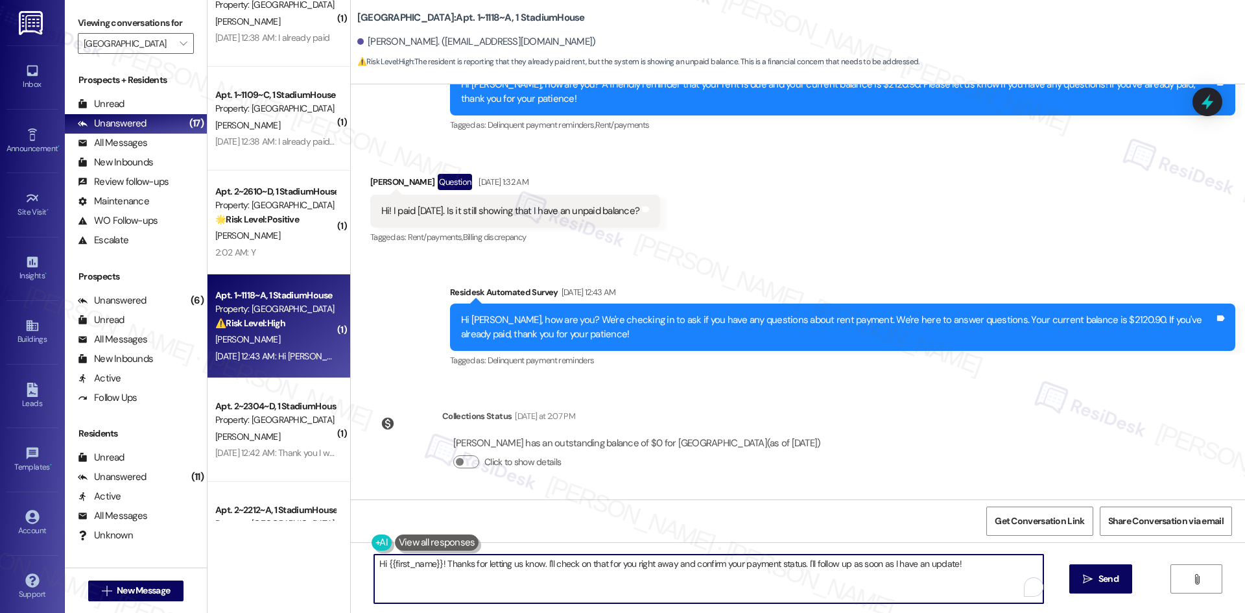
paste textarea "[PERSON_NAME], thank you! I apologize for the confusion — the message you recei…"
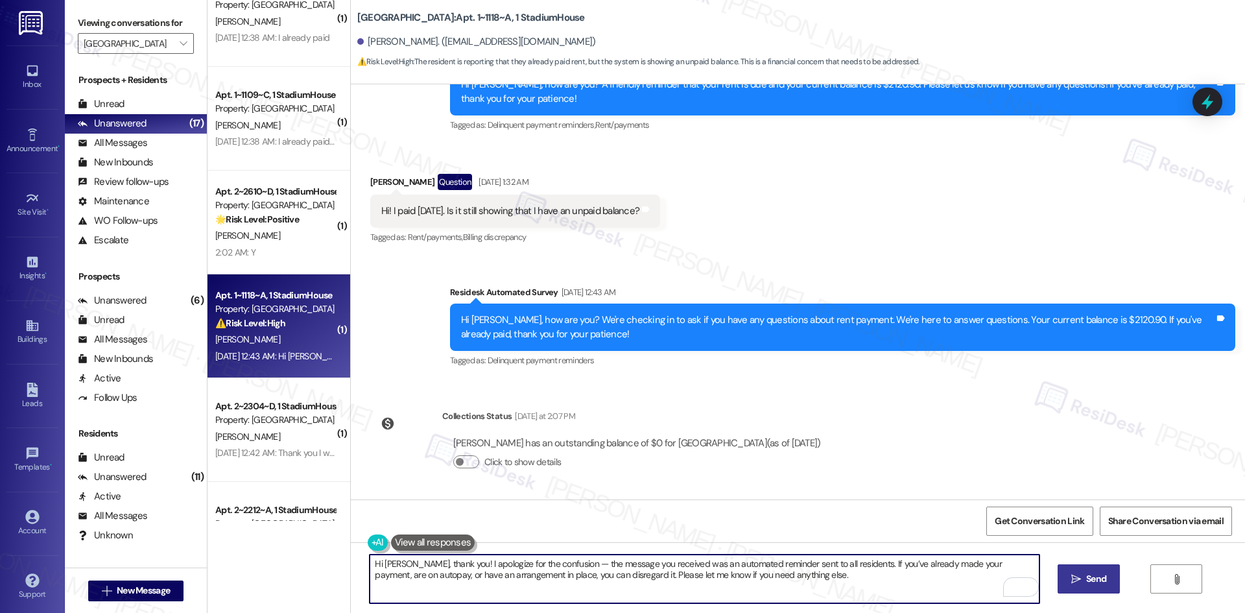
type textarea "Hi [PERSON_NAME], thank you! I apologize for the confusion — the message you re…"
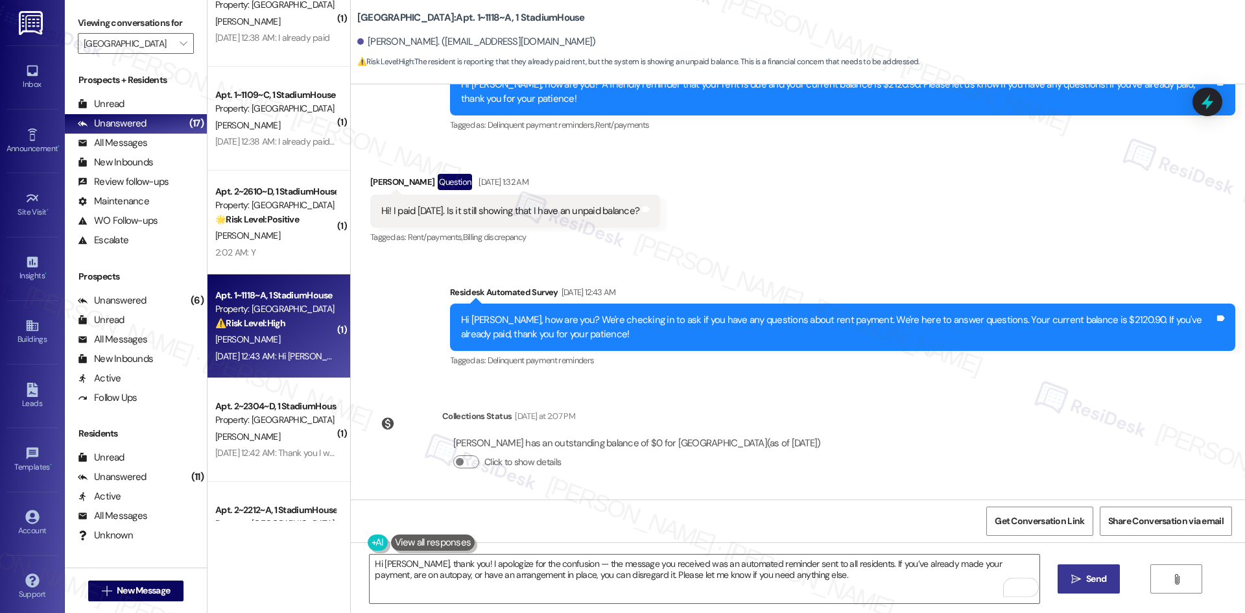
click at [1095, 576] on span "Send" at bounding box center [1096, 579] width 20 height 14
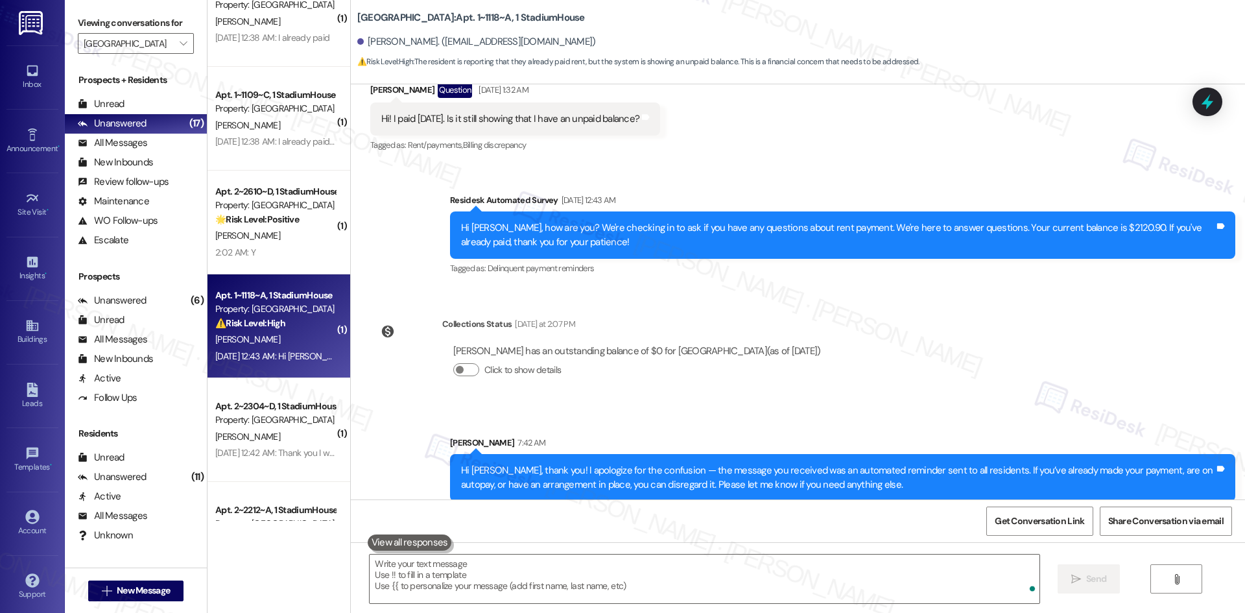
scroll to position [1760, 0]
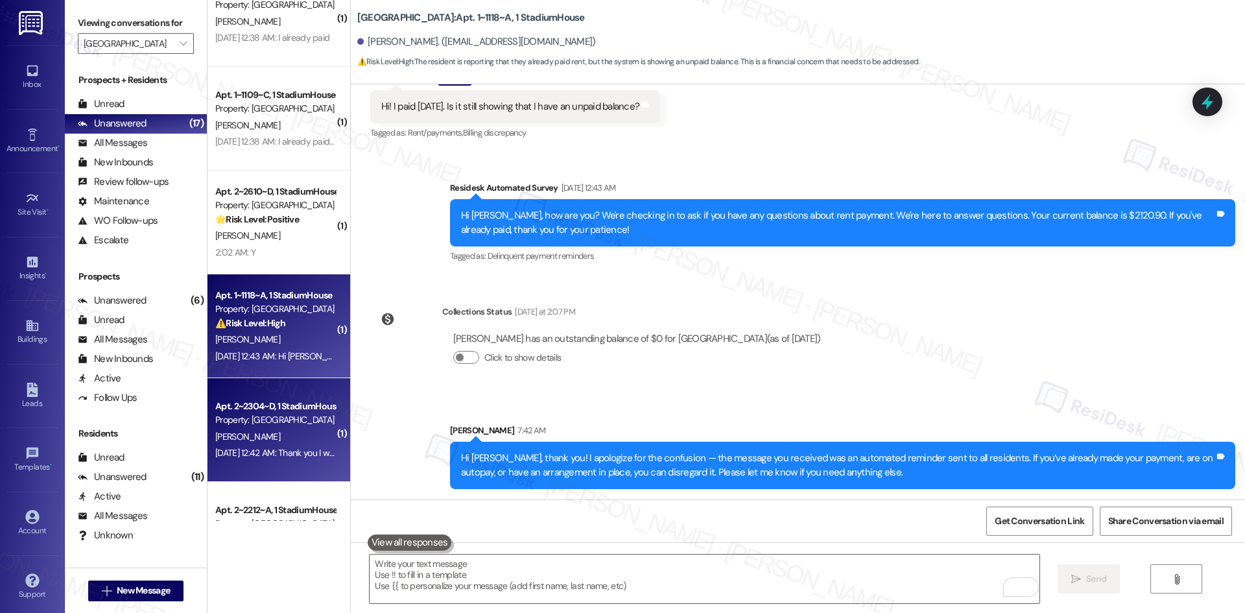
click at [288, 436] on div "[PERSON_NAME]" at bounding box center [275, 437] width 123 height 16
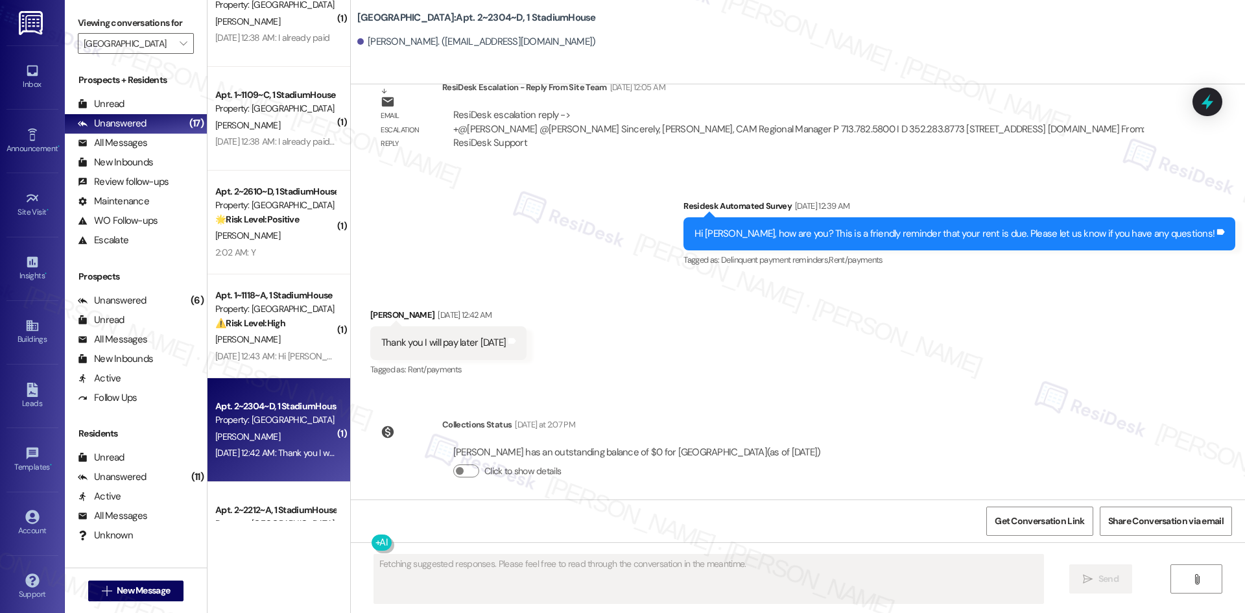
scroll to position [1569, 0]
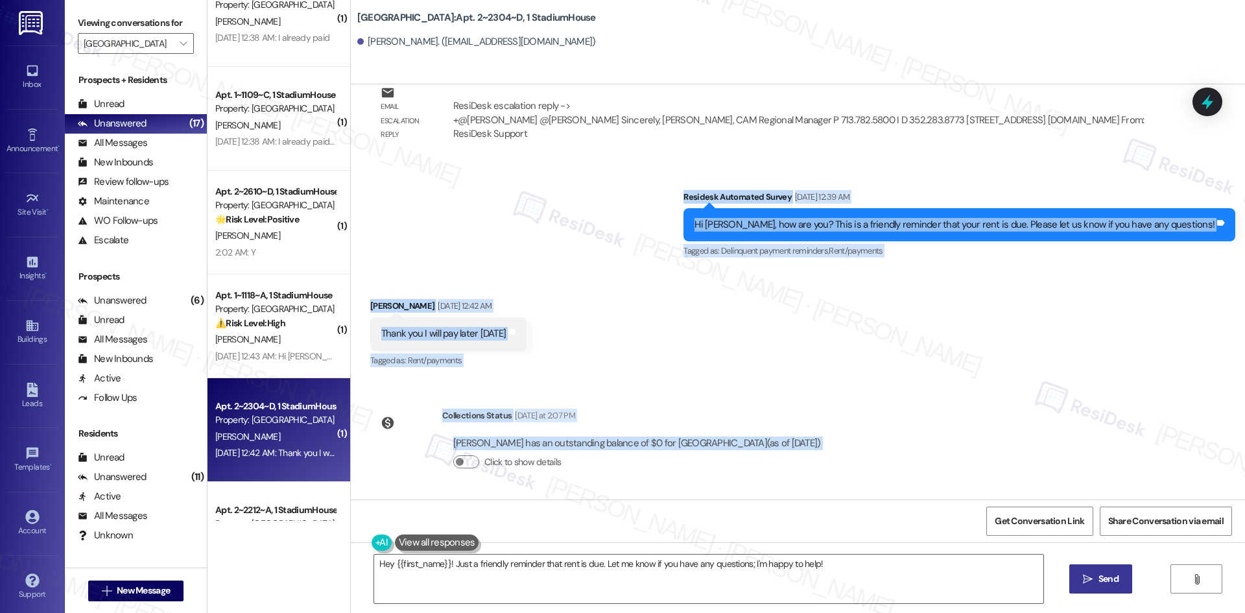
drag, startPoint x: 742, startPoint y: 206, endPoint x: 855, endPoint y: 473, distance: 289.4
click at [855, 473] on div "Lease started [DATE] 8:00 AM Survey, sent via SMS Residesk Automated Survey [DA…" at bounding box center [798, 291] width 894 height 415
copy div "Residesk Automated Survey [DATE] 12:39 AM Hi [PERSON_NAME], how are you? This i…"
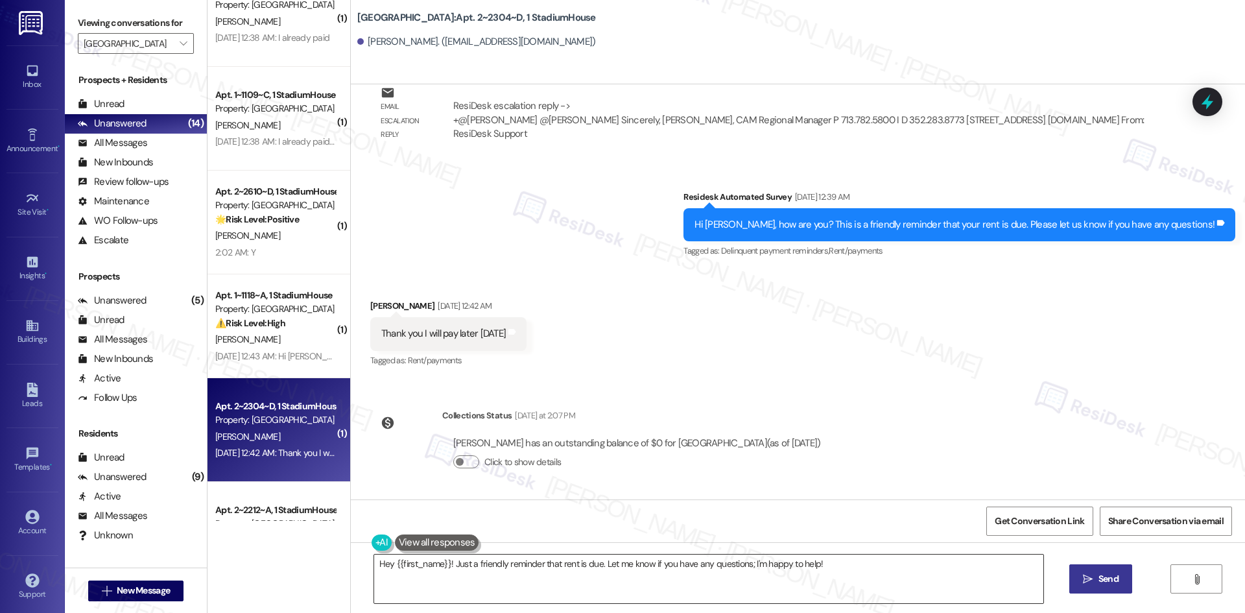
click at [842, 574] on textarea "Hey {{first_name}}! Just a friendly reminder that rent is due. Let me know if y…" at bounding box center [708, 578] width 669 height 49
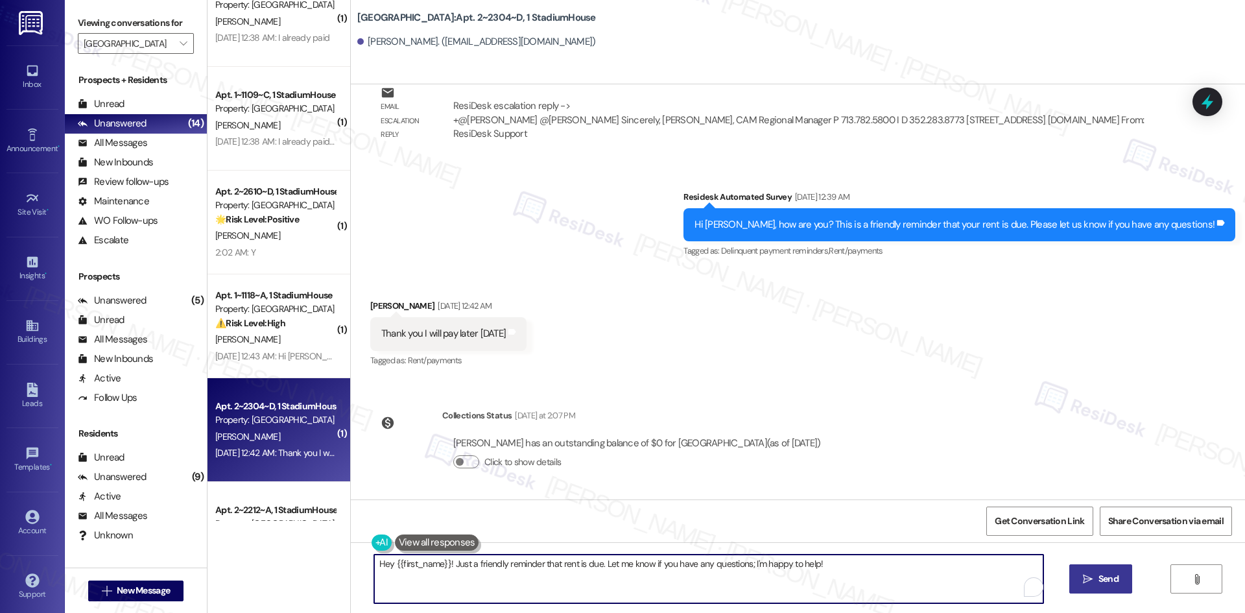
drag, startPoint x: 845, startPoint y: 565, endPoint x: 285, endPoint y: 563, distance: 560.2
click at [285, 563] on div "( 1 ) Apt. 2~2310~C, 1 StadiumHouse Property: [GEOGRAPHIC_DATA] [PERSON_NAME] […" at bounding box center [725, 306] width 1037 height 613
paste textarea "i [PERSON_NAME], thanks for the update — I confirmed your account and your bala…"
type textarea "Hi [PERSON_NAME], thanks for the update — I confirmed your account and your bal…"
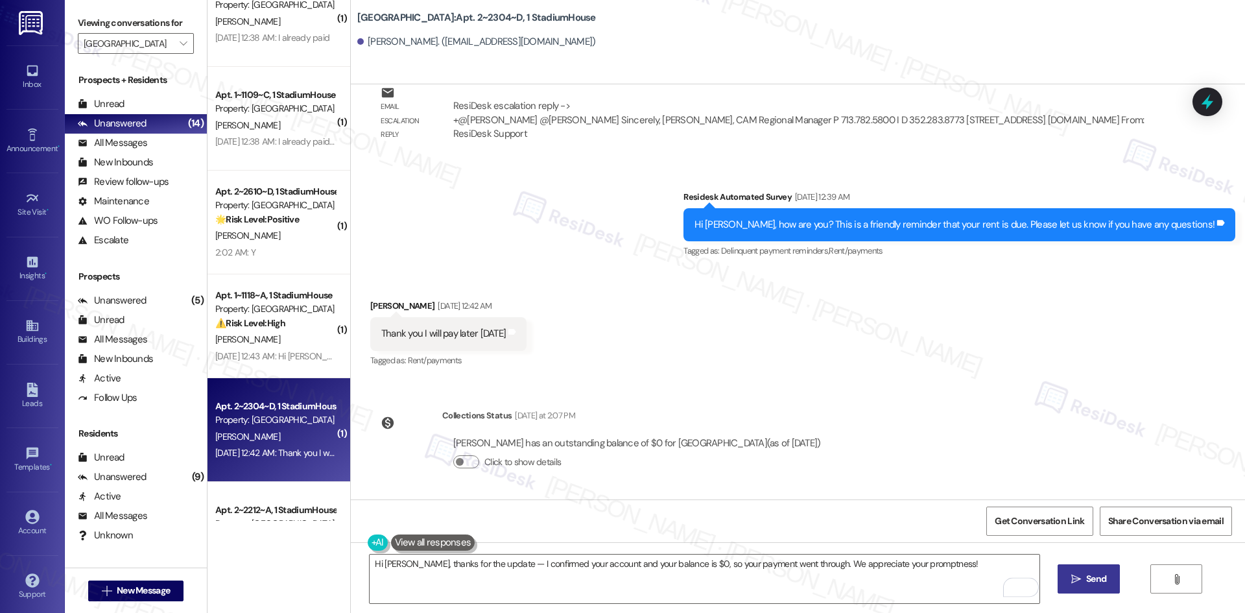
drag, startPoint x: 1107, startPoint y: 583, endPoint x: 1100, endPoint y: 582, distance: 7.2
click at [1107, 582] on span "Send" at bounding box center [1095, 579] width 25 height 14
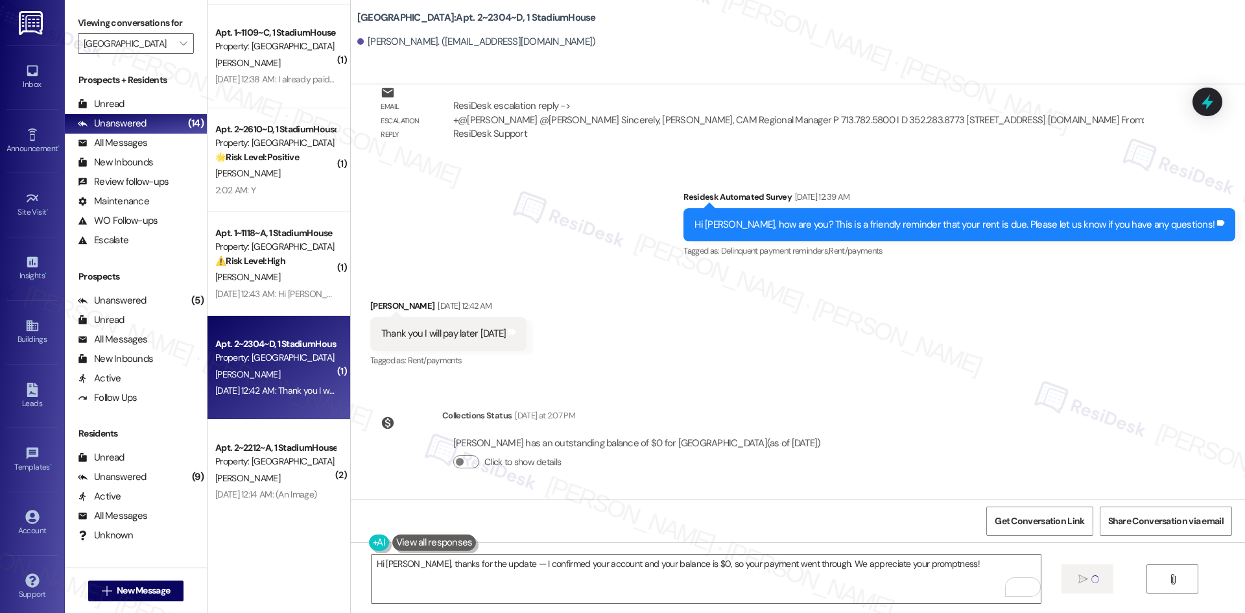
scroll to position [932, 0]
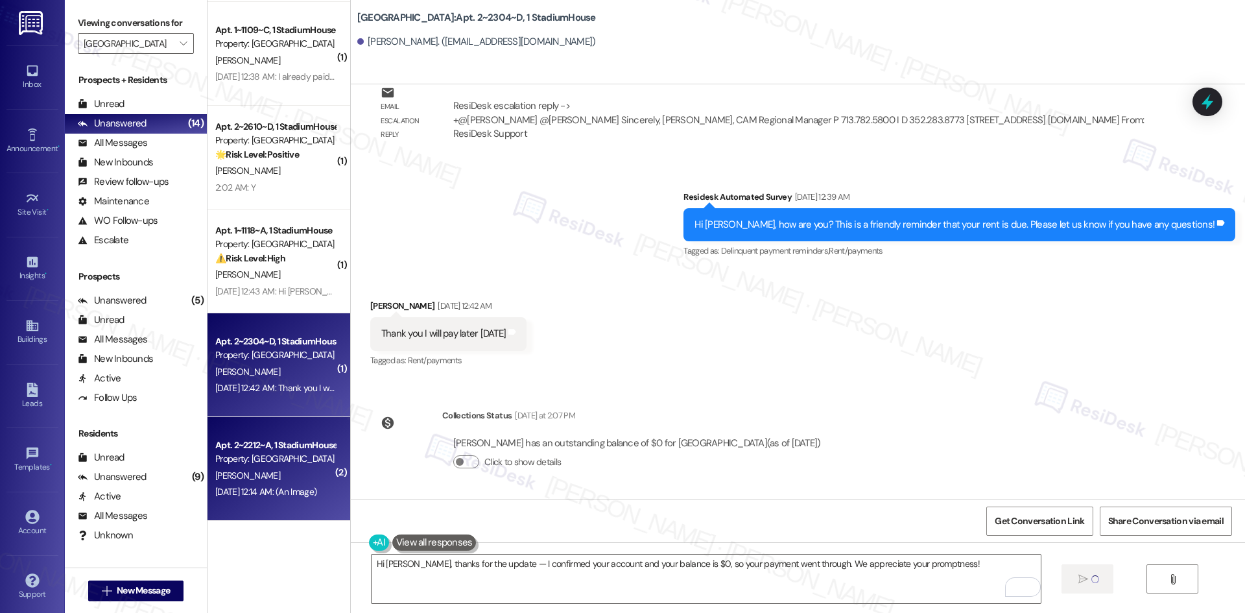
click at [275, 488] on div "[DATE] 12:14 AM: (An Image) [DATE] 12:14 AM: (An Image)" at bounding box center [265, 492] width 101 height 12
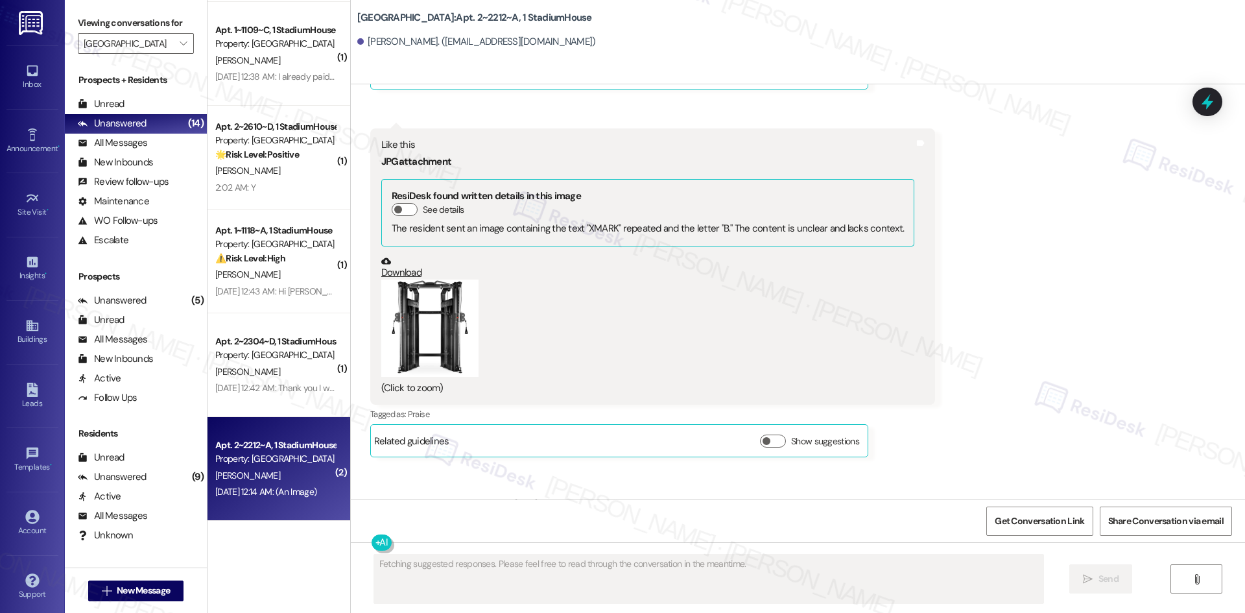
scroll to position [972, 0]
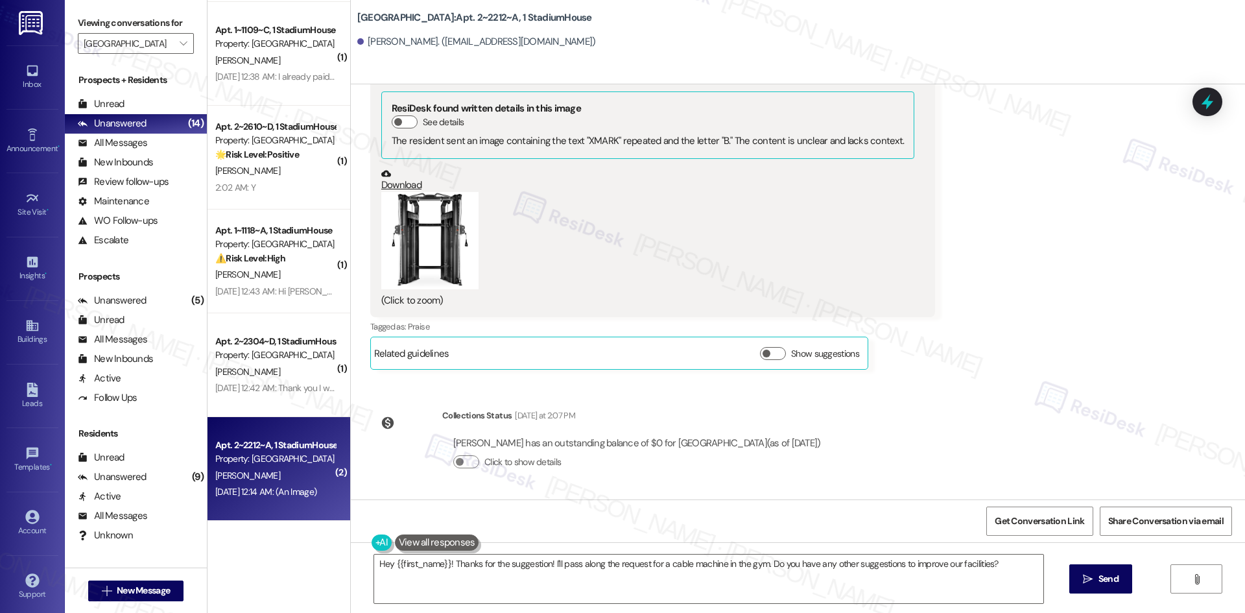
click at [418, 246] on button "Zoom image" at bounding box center [429, 240] width 97 height 97
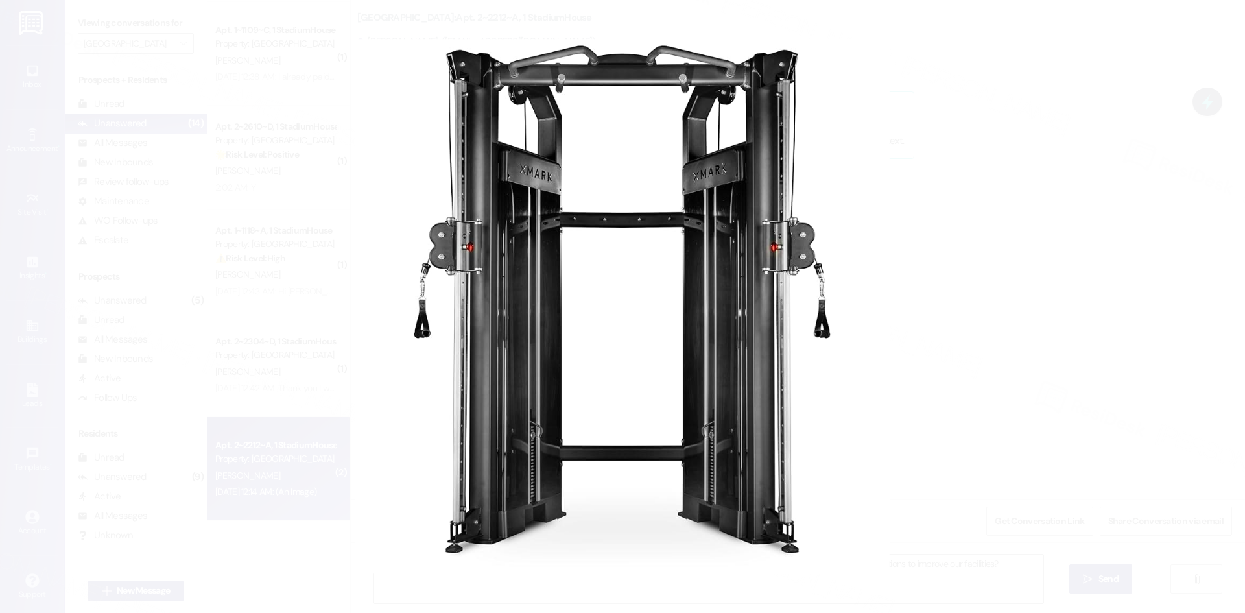
click at [971, 281] on button "Unzoom image" at bounding box center [622, 306] width 1245 height 613
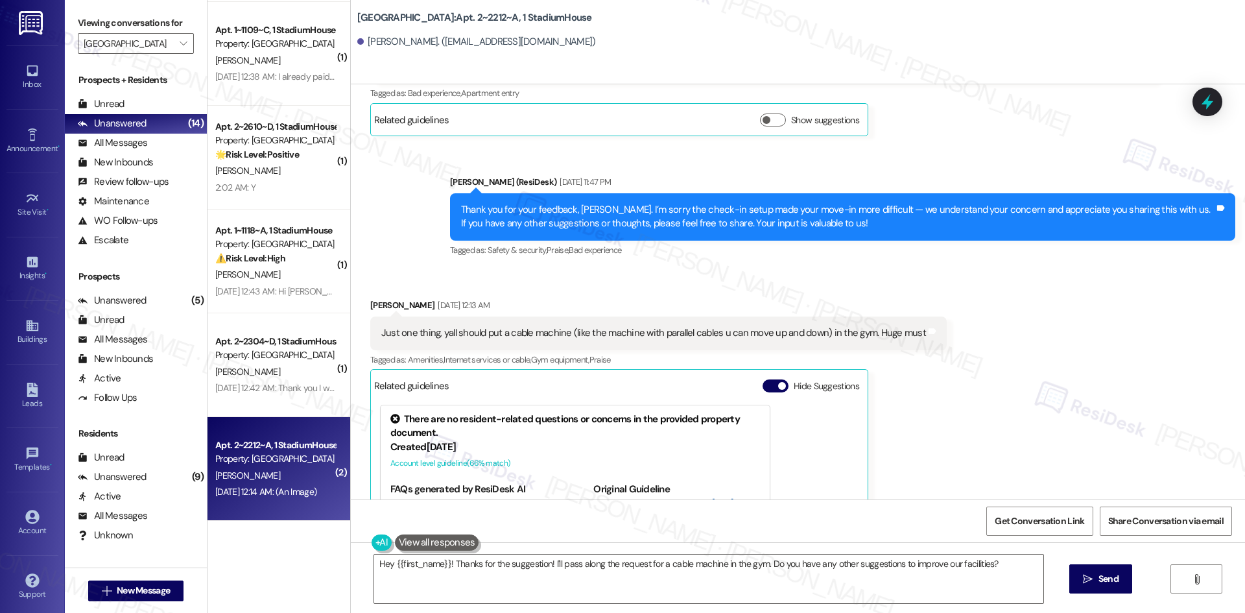
scroll to position [324, 0]
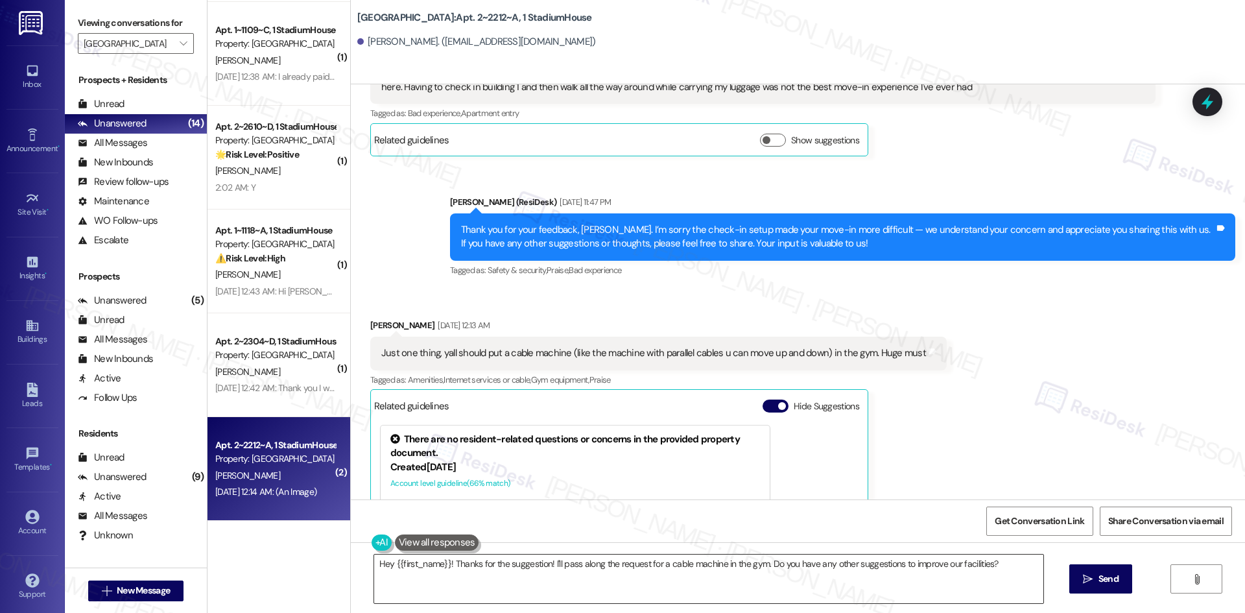
drag, startPoint x: 726, startPoint y: 596, endPoint x: 742, endPoint y: 593, distance: 16.5
click at [727, 596] on textarea "Hey {{first_name}}! Thanks for the suggestion! I'll pass along the request for …" at bounding box center [708, 578] width 669 height 49
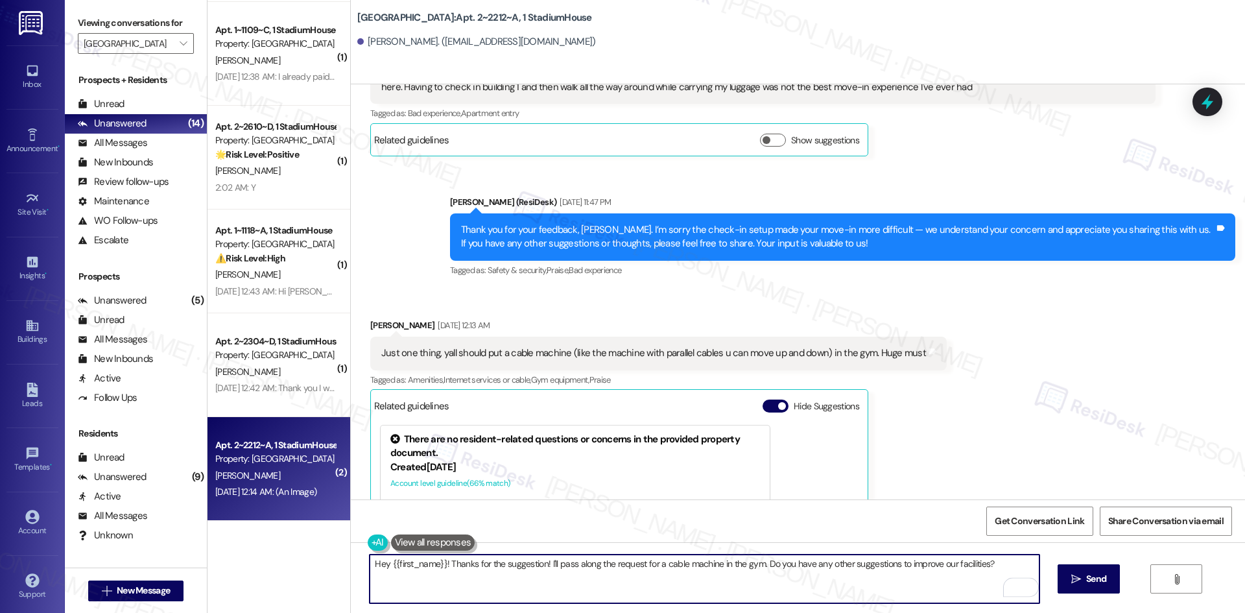
drag, startPoint x: 1000, startPoint y: 560, endPoint x: 442, endPoint y: 562, distance: 558.2
click at [442, 562] on textarea "Hey {{first_name}}! Thanks for the suggestion! I'll pass along the request for …" at bounding box center [704, 578] width 669 height 49
paste textarea "I apologize for the delayed response. Please let me know if you still need any …"
type textarea "Hey {{first_name}}! I apologize for the delayed response. Please let me know if…"
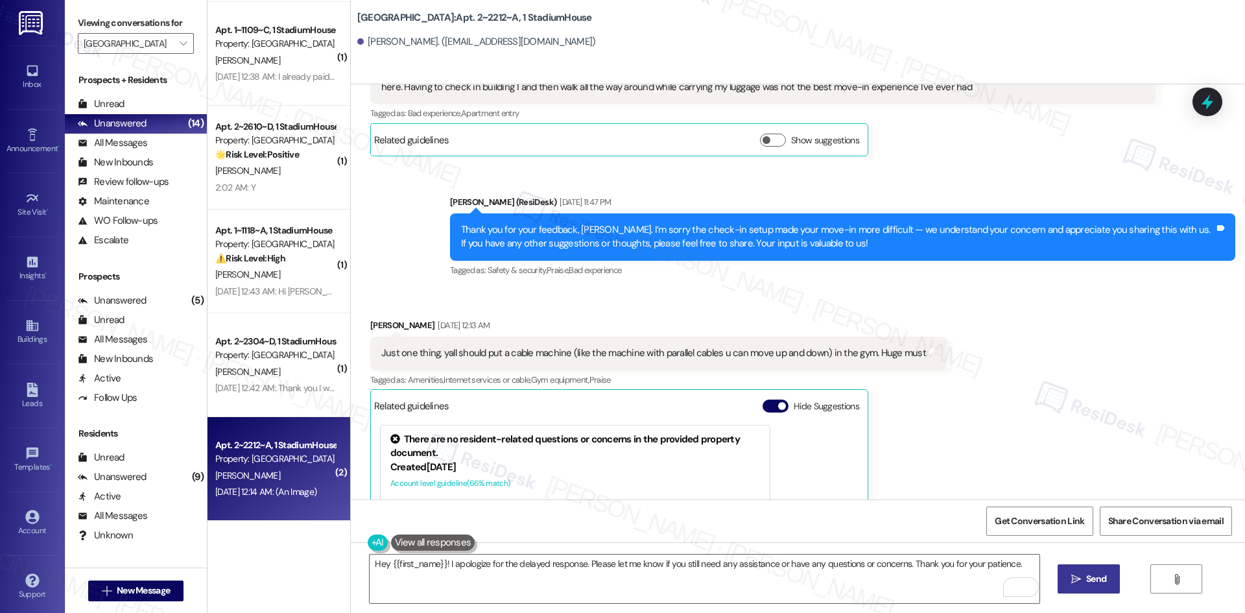
click at [1097, 582] on span "Send" at bounding box center [1096, 579] width 20 height 14
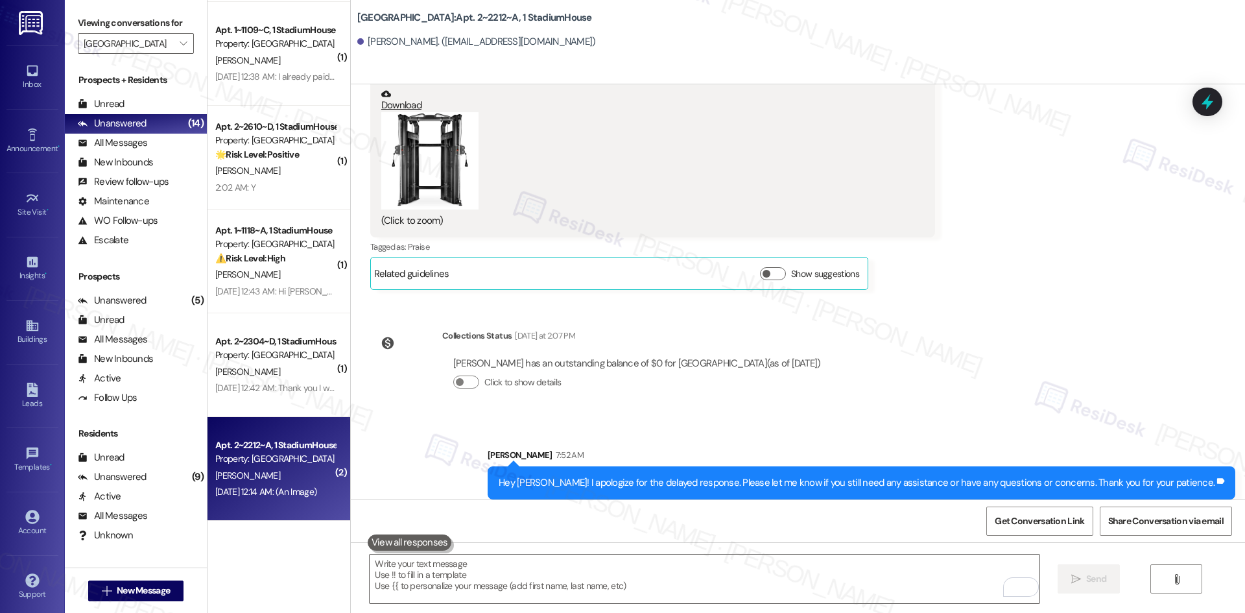
scroll to position [1063, 0]
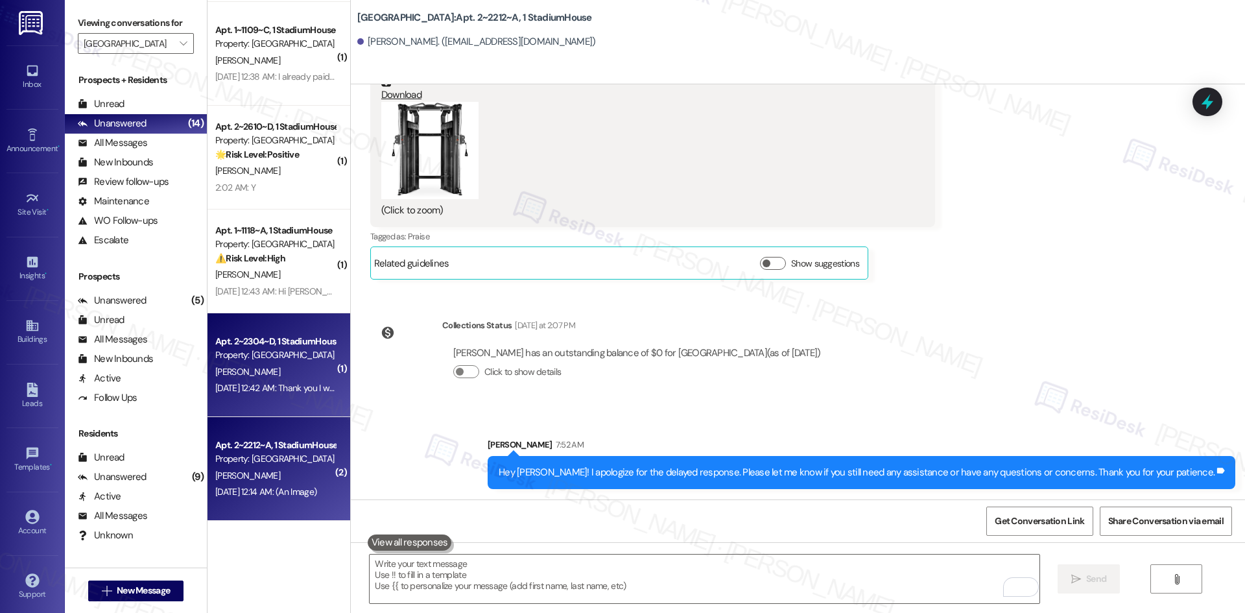
click at [294, 388] on div "[DATE] 12:42 AM: Thank you I will pay later [DATE] [DATE] 12:42 AM: Thank you I…" at bounding box center [305, 388] width 180 height 12
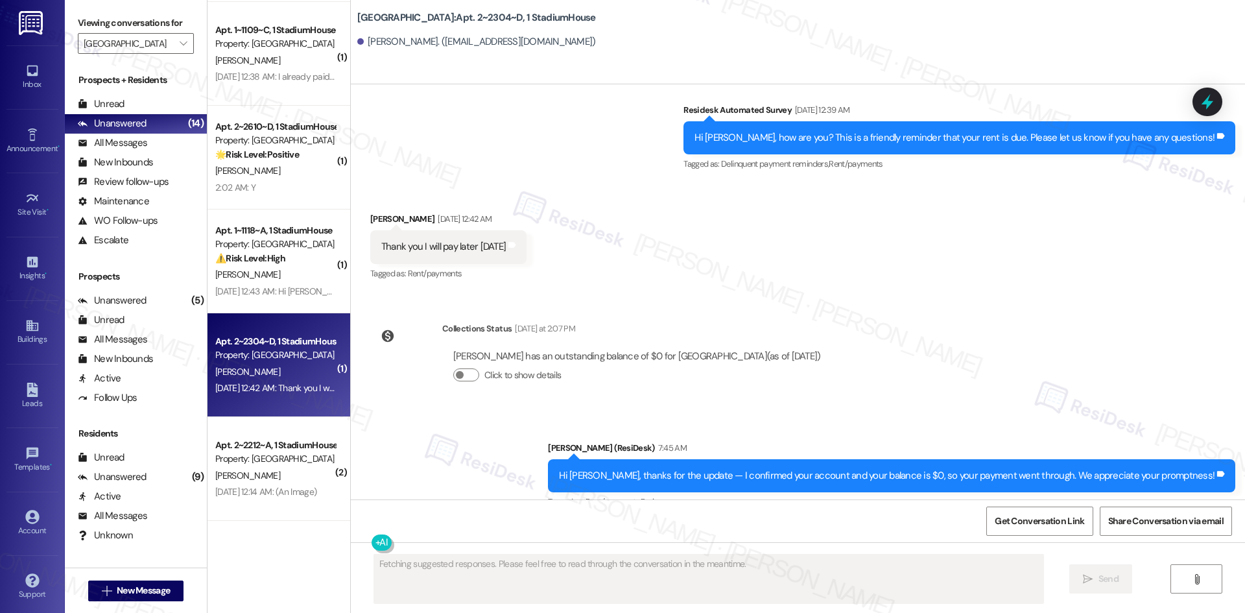
scroll to position [1679, 0]
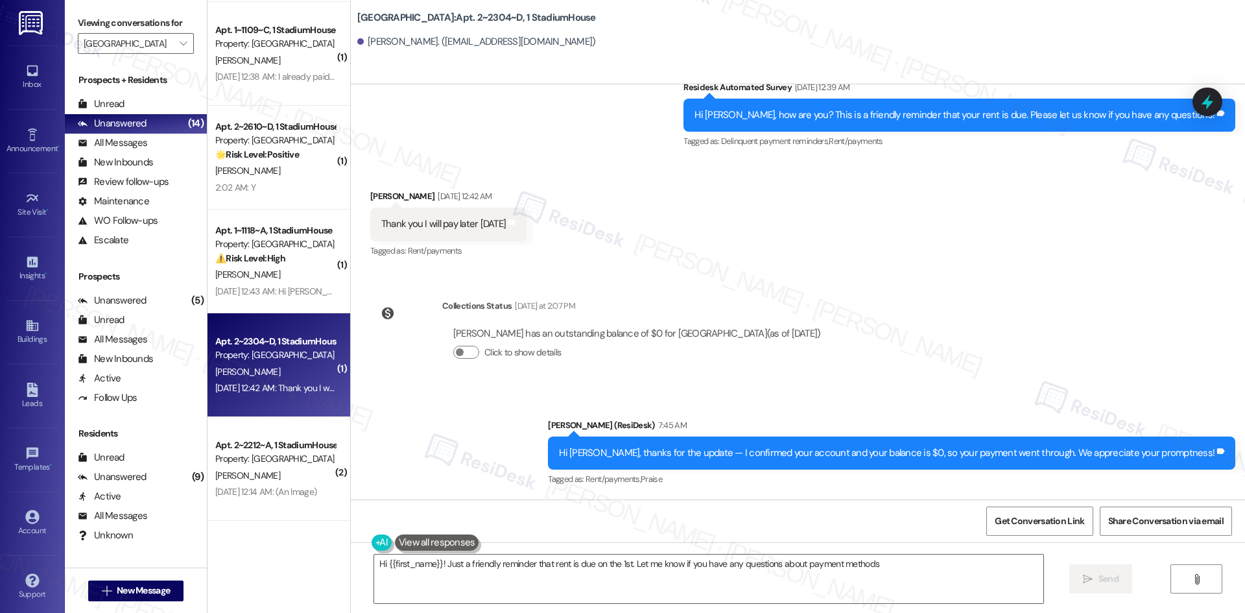
type textarea "Hi {{first_name}}! Just a friendly reminder that rent is due on the 1st. Let me…"
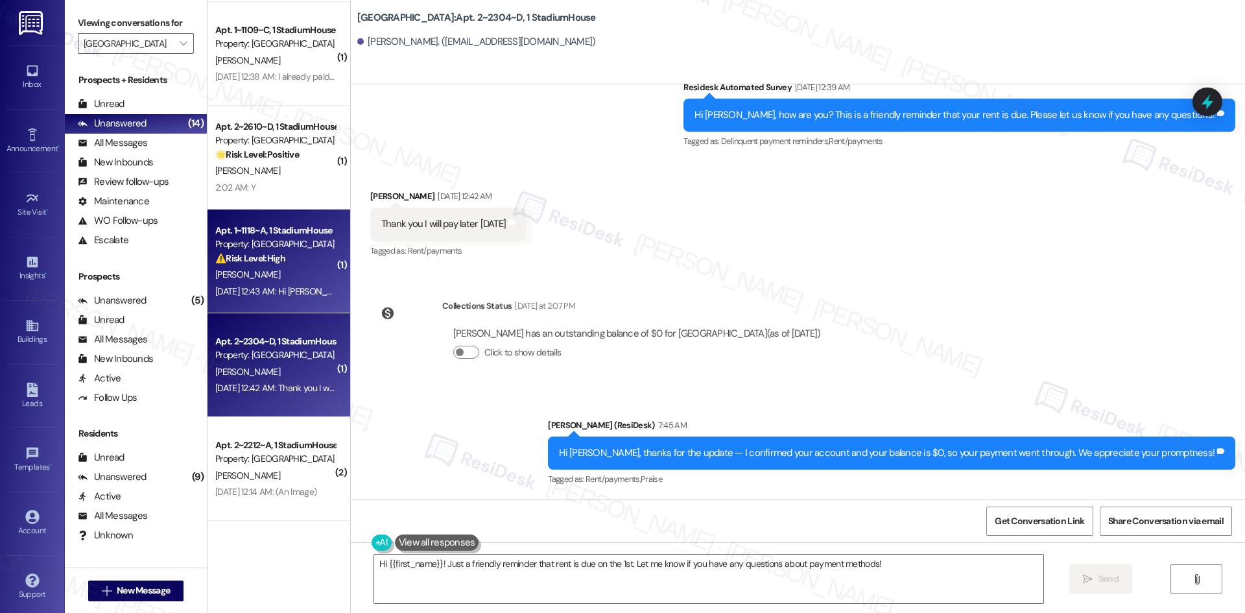
click at [237, 266] on div "[PERSON_NAME]" at bounding box center [275, 274] width 123 height 16
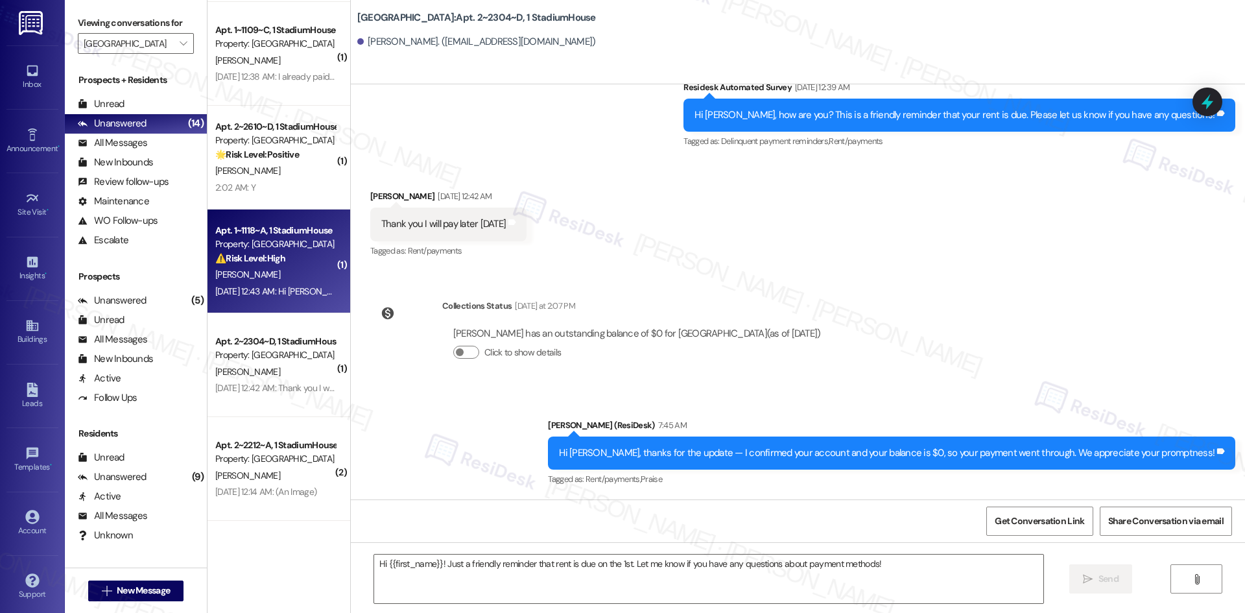
type textarea "Fetching suggested responses. Please feel free to read through the conversation…"
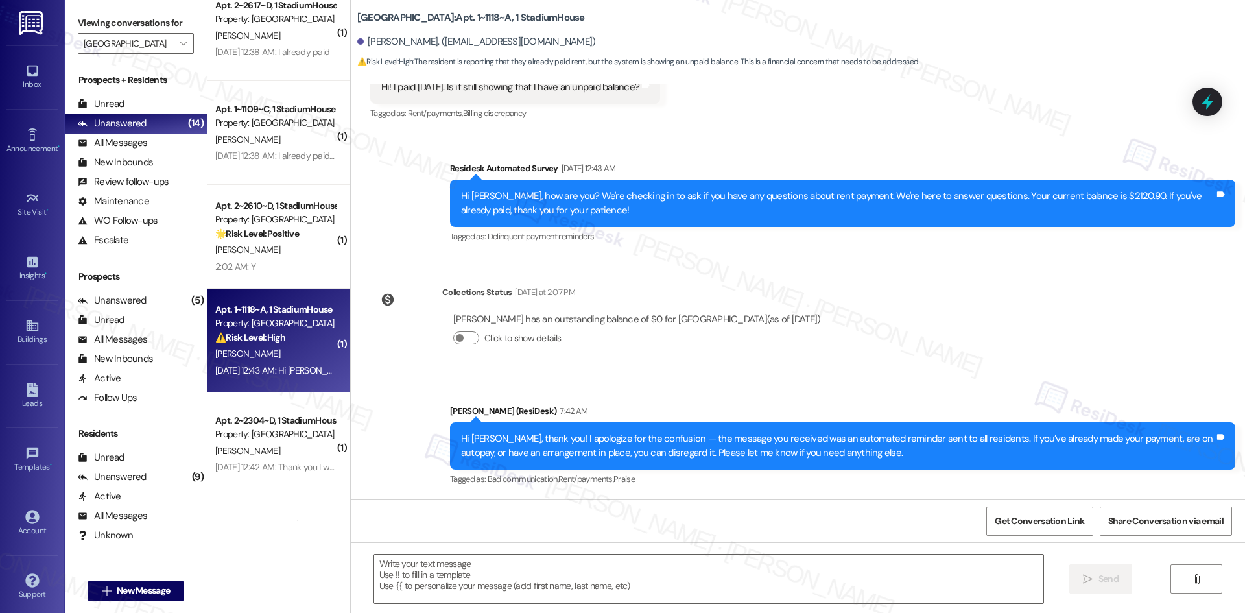
scroll to position [802, 0]
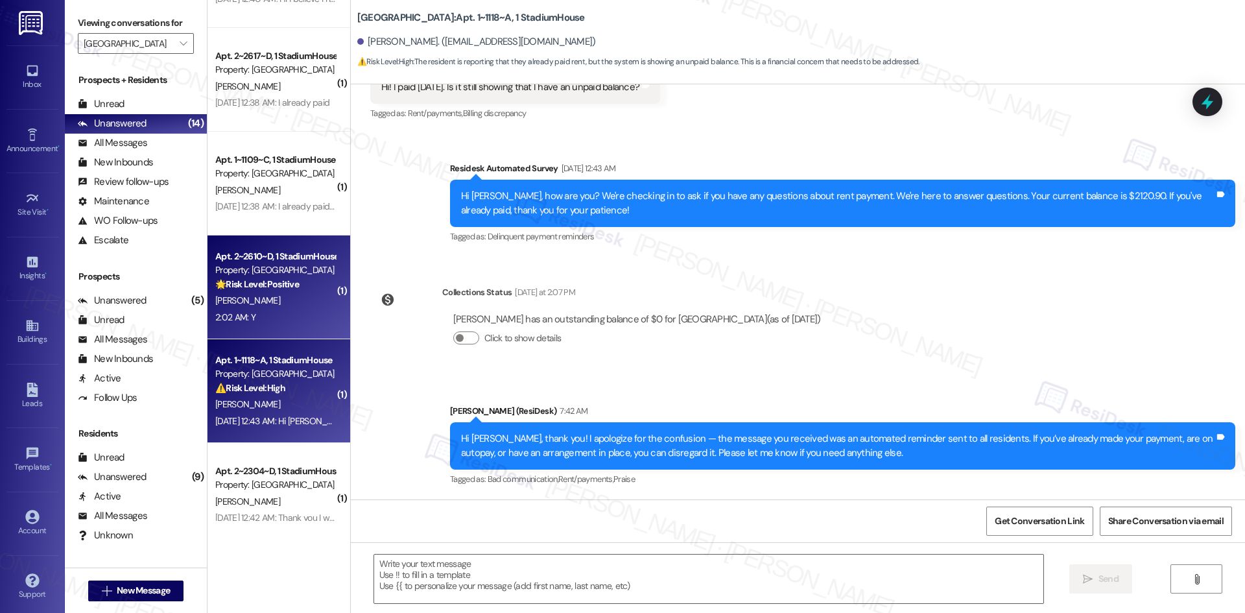
click at [273, 303] on div "[PERSON_NAME]" at bounding box center [275, 300] width 123 height 16
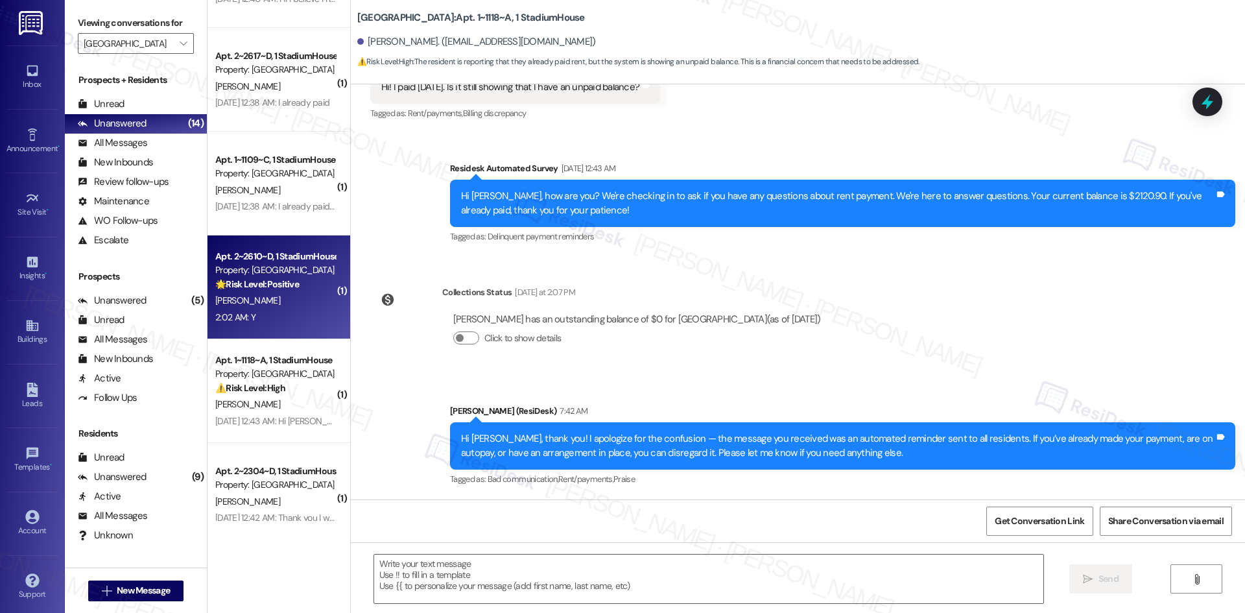
type textarea "Fetching suggested responses. Please feel free to read through the conversation…"
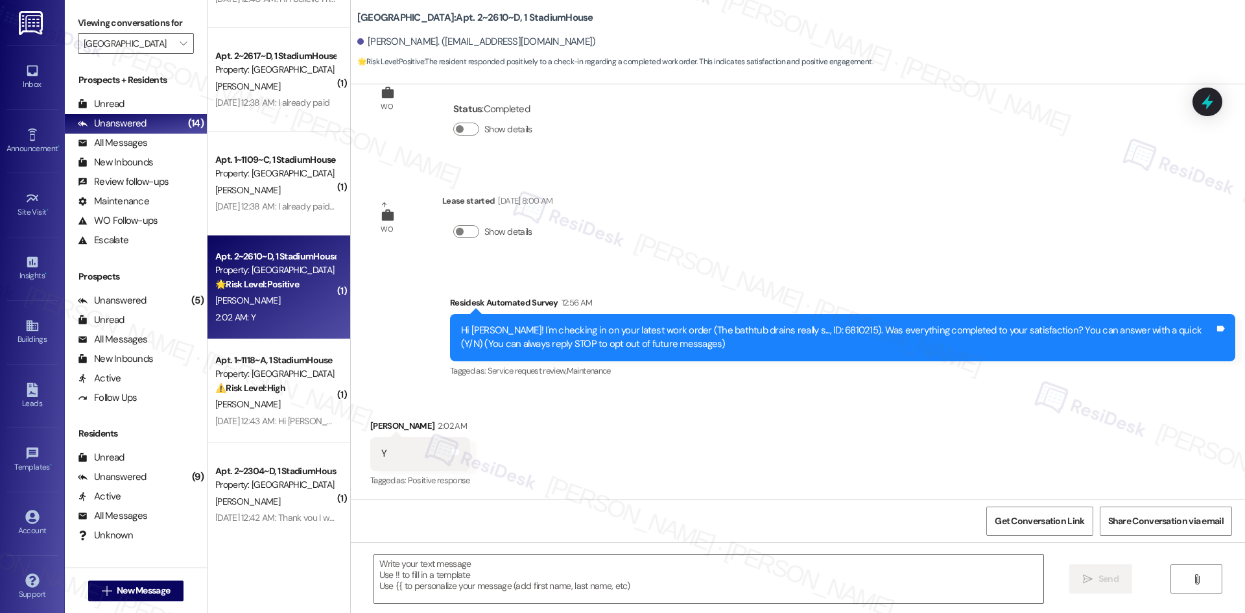
type textarea "Fetching suggested responses. Please feel free to read through the conversation…"
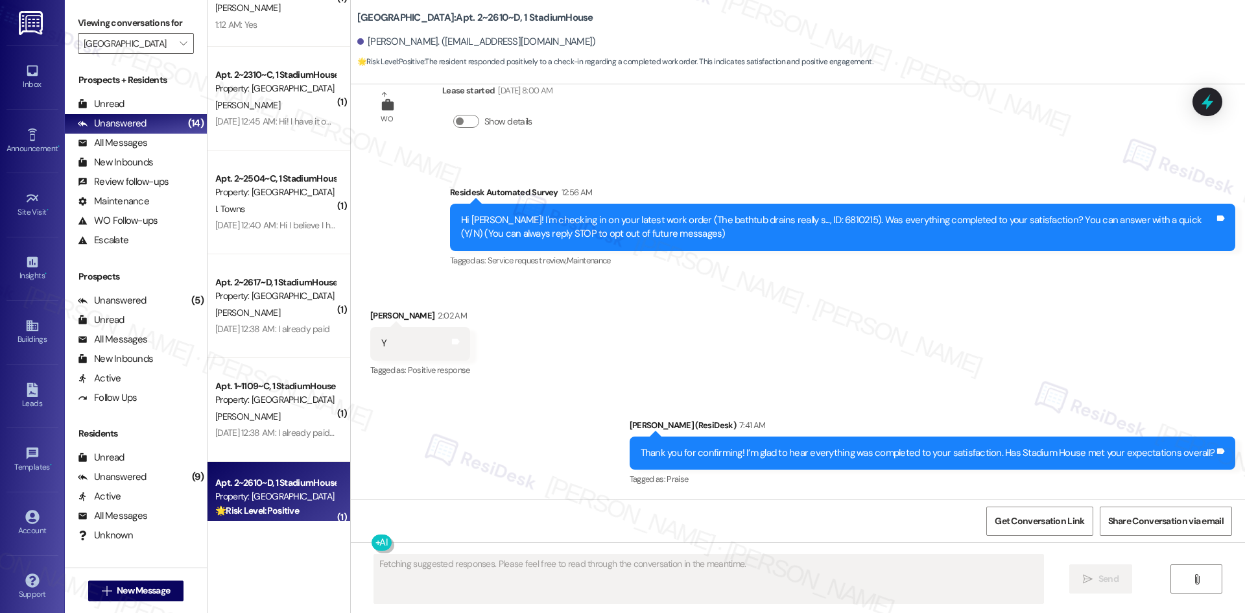
scroll to position [543, 0]
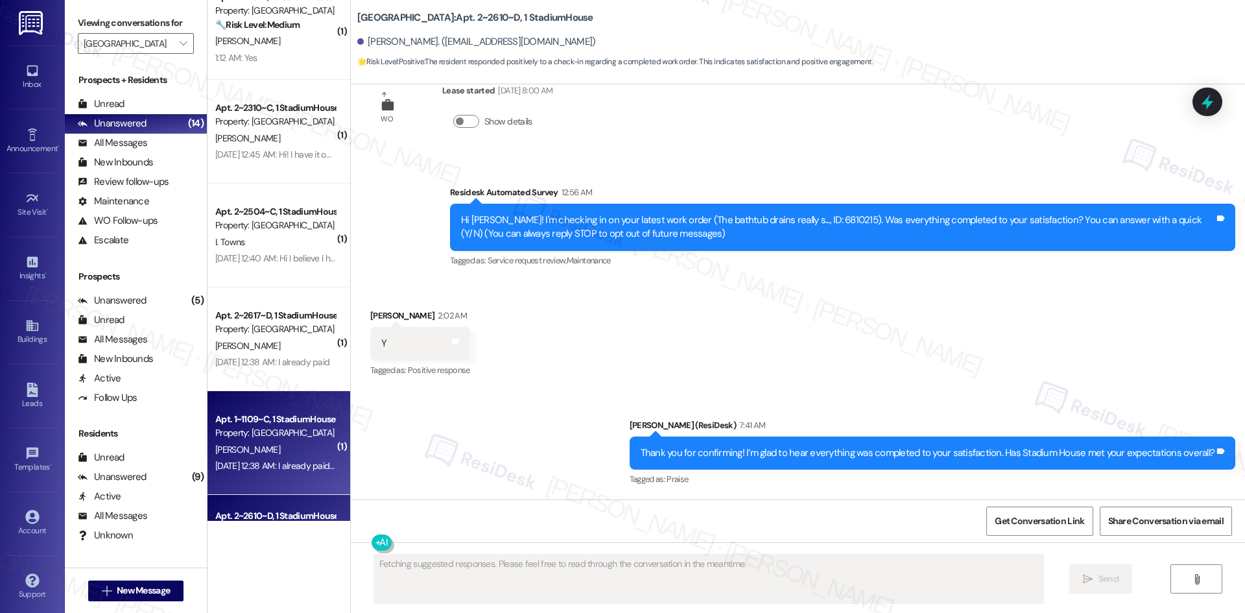
click at [258, 442] on div "[PERSON_NAME]" at bounding box center [275, 450] width 123 height 16
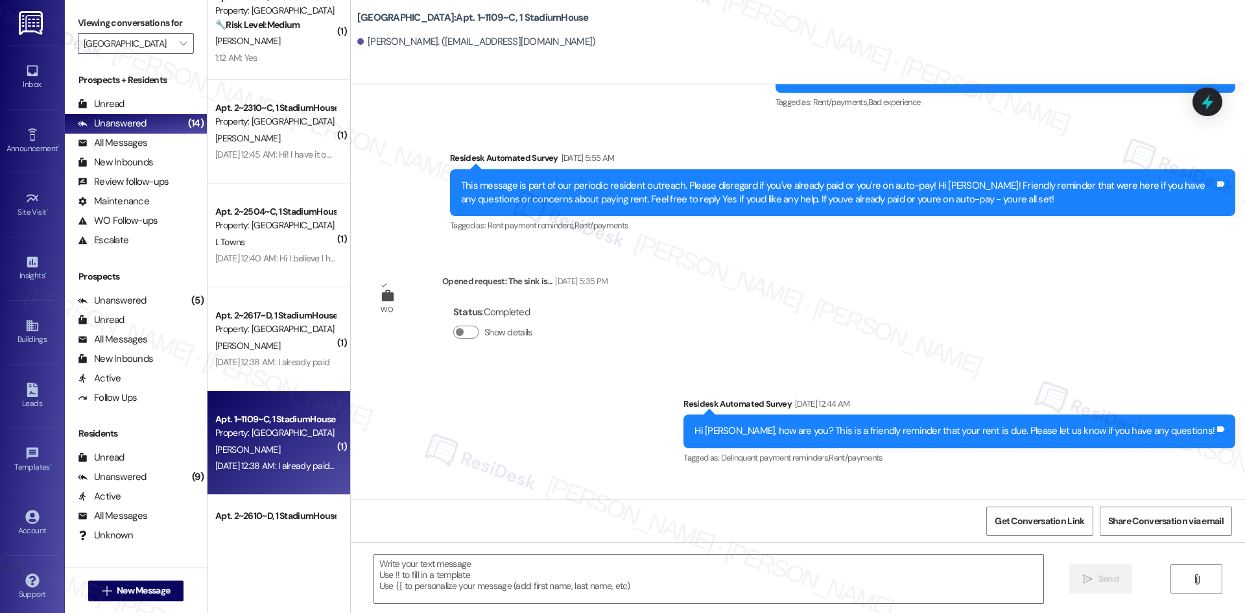
type textarea "Fetching suggested responses. Please feel free to read through the conversation…"
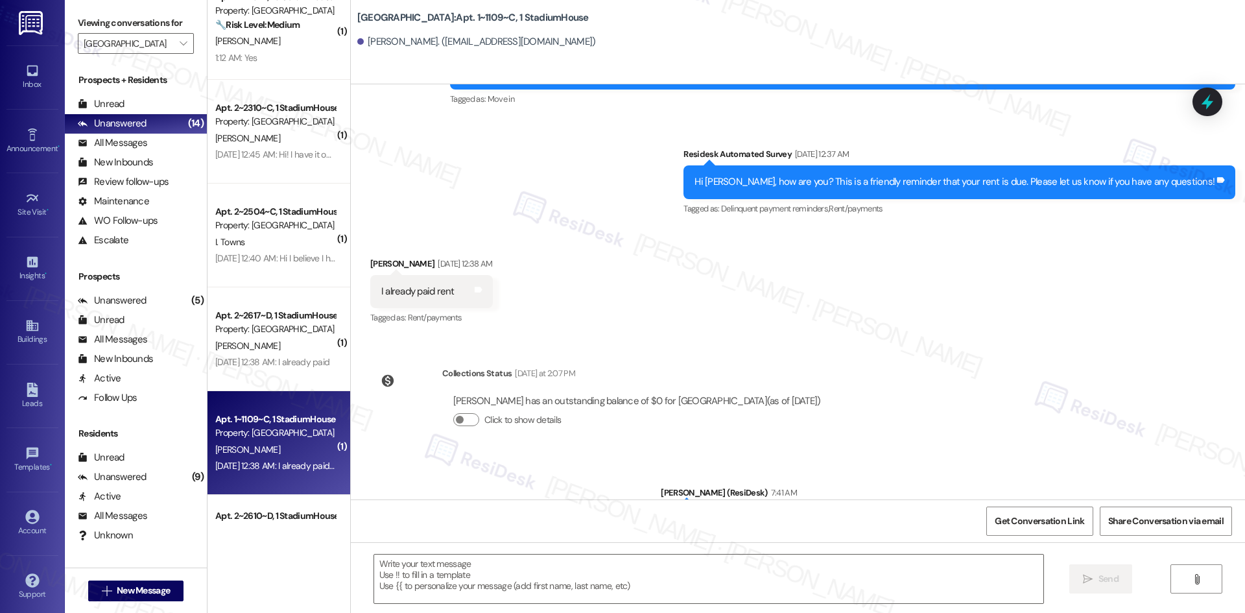
scroll to position [2705, 0]
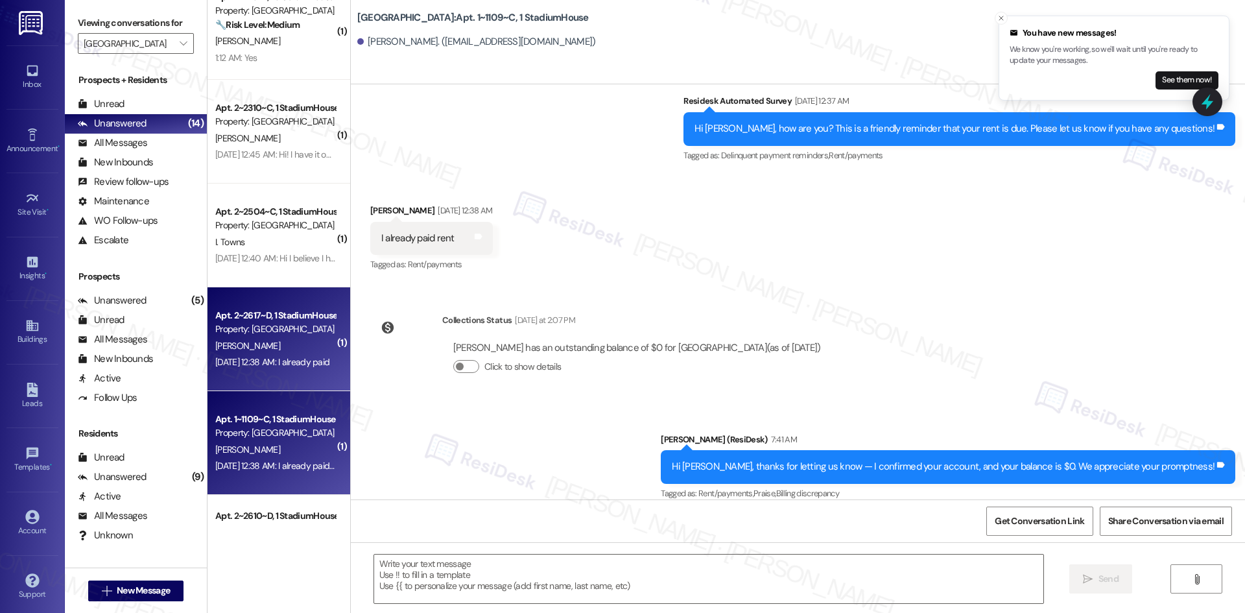
click at [261, 357] on div "[DATE] 12:38 AM: I already paid [DATE] 12:38 AM: I already paid" at bounding box center [272, 362] width 114 height 12
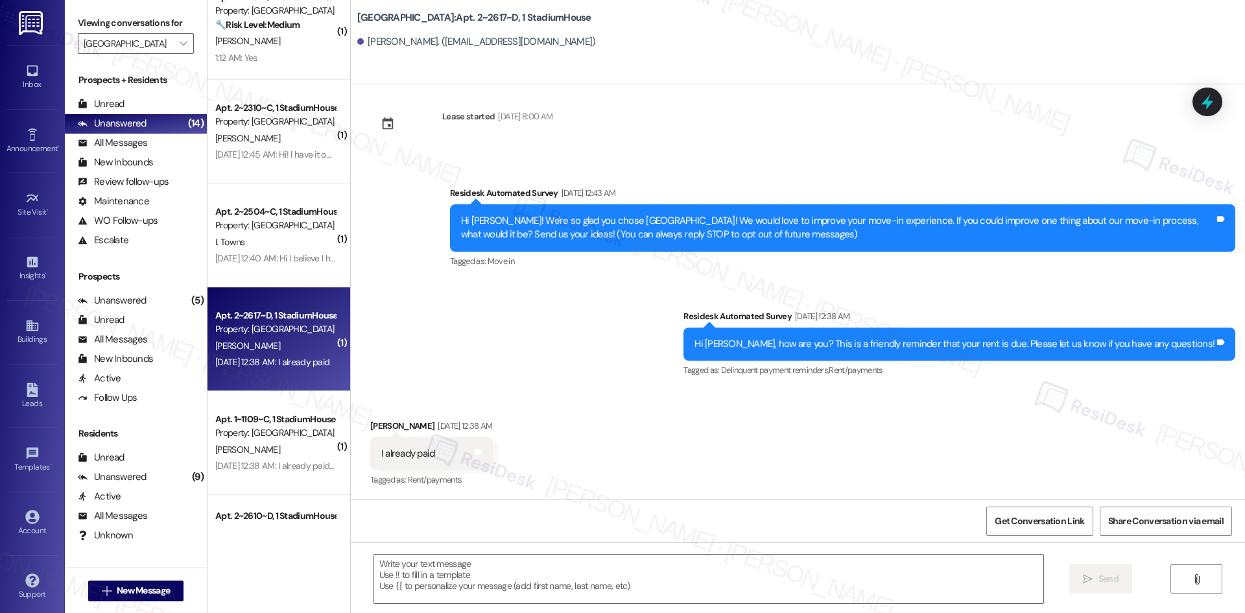
type textarea "Fetching suggested responses. Please feel free to read through the conversation…"
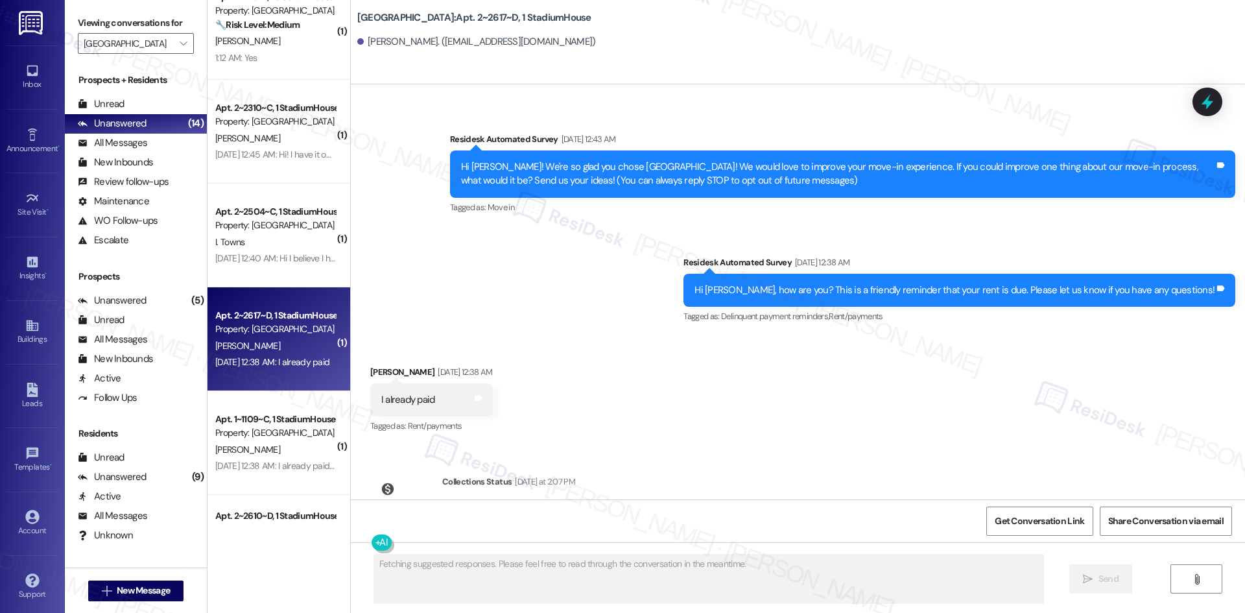
scroll to position [243, 0]
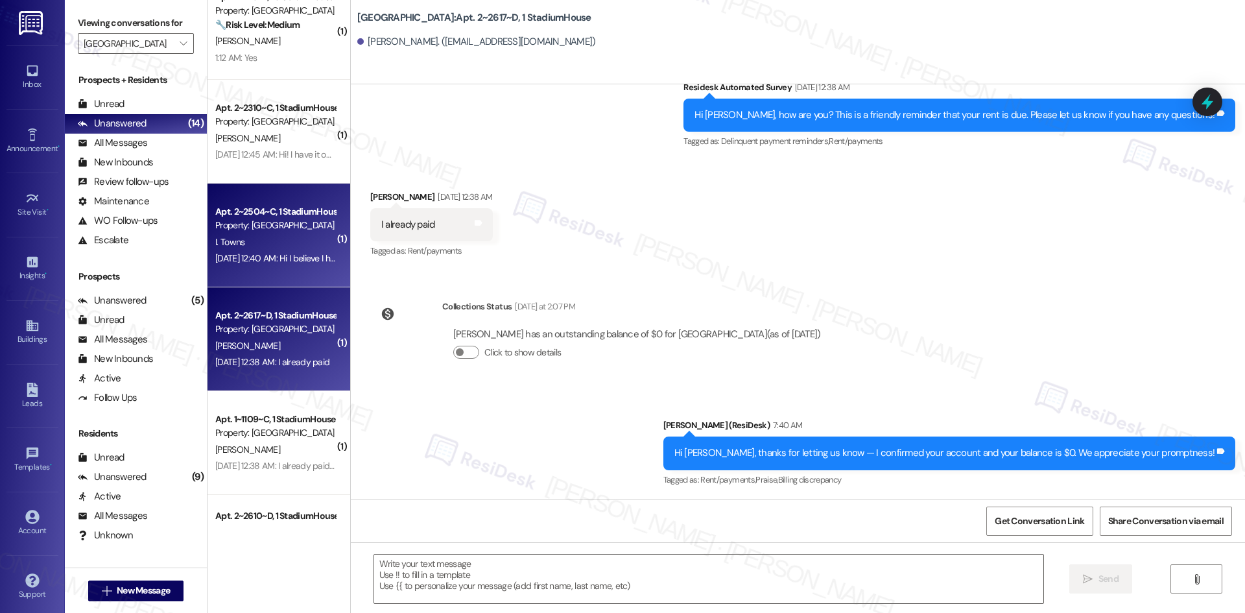
click at [274, 252] on div "[DATE] 12:40 AM: Hi I believe I have autopay on but I'll reach out to my parent…" at bounding box center [376, 258] width 322 height 12
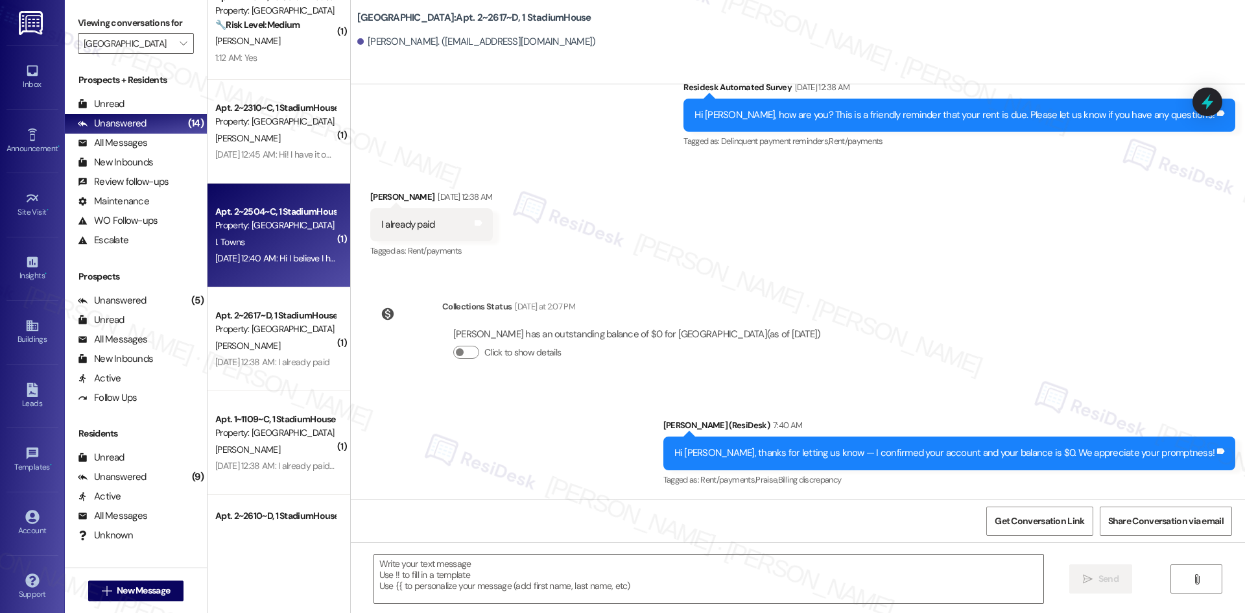
type textarea "Fetching suggested responses. Please feel free to read through the conversation…"
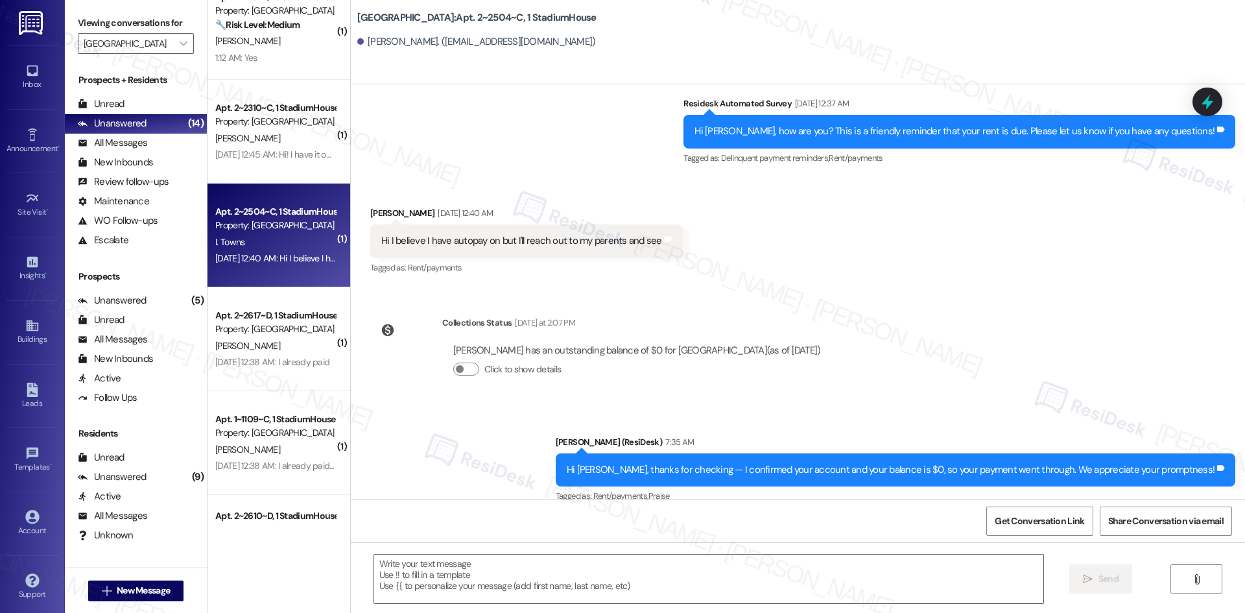
scroll to position [860, 0]
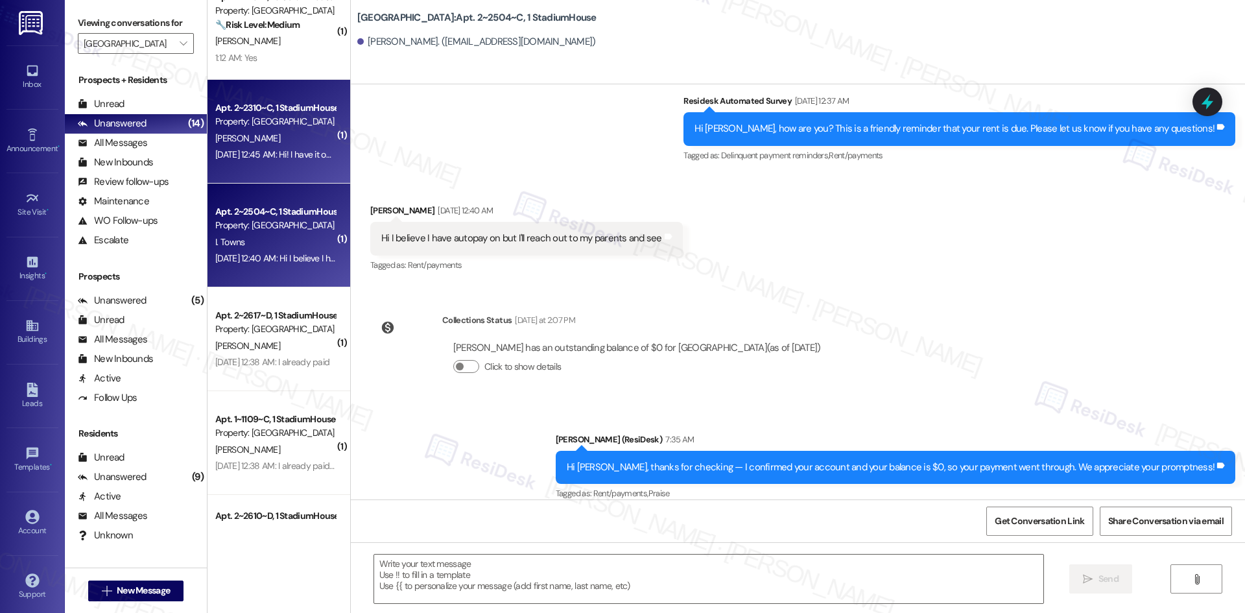
click at [283, 159] on div "[DATE] 12:45 AM: Hi! I have it on auto payment for [DATE] [DATE] 12:45 AM: Hi! …" at bounding box center [319, 154] width 209 height 12
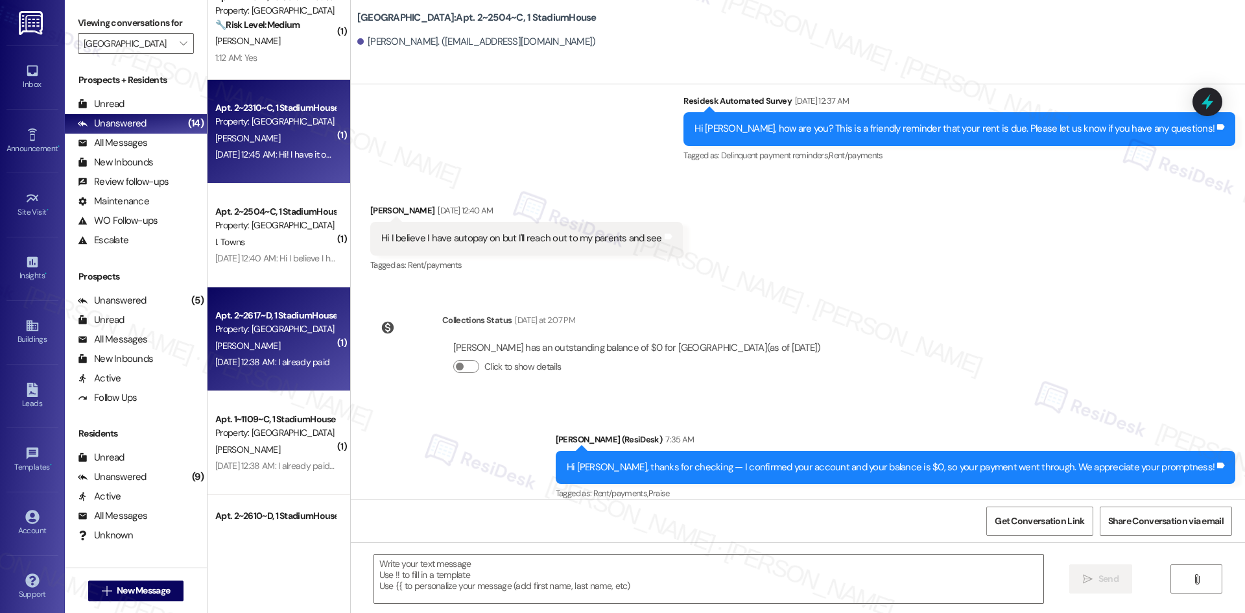
type textarea "Fetching suggested responses. Please feel free to read through the conversation…"
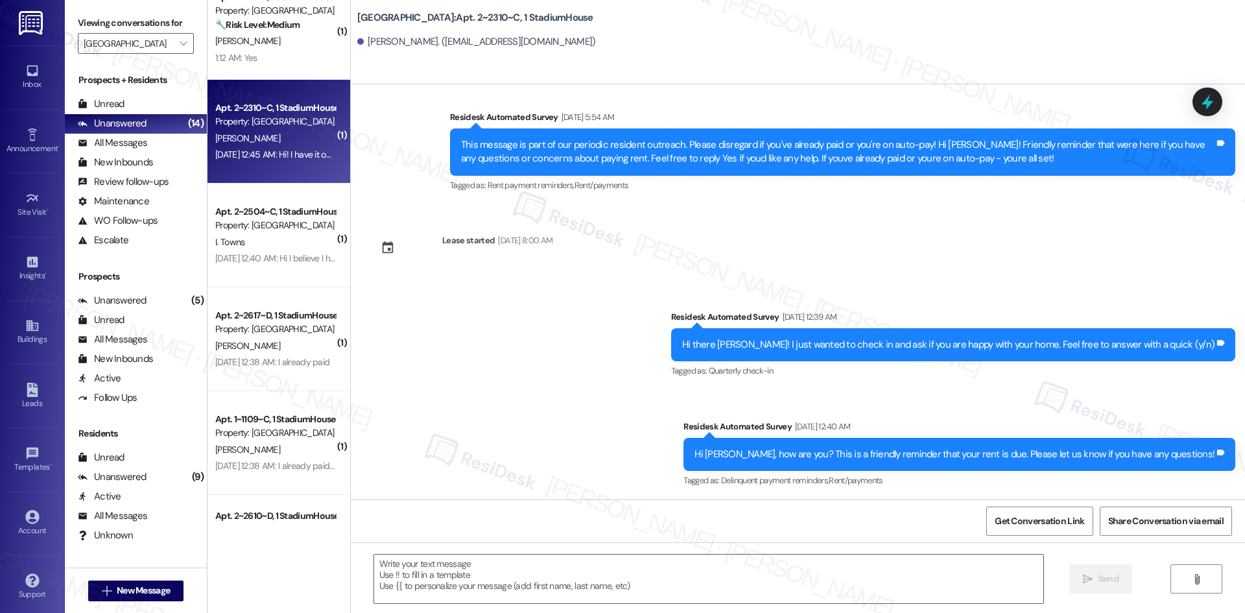
type textarea "Fetching suggested responses. Please feel free to read through the conversation…"
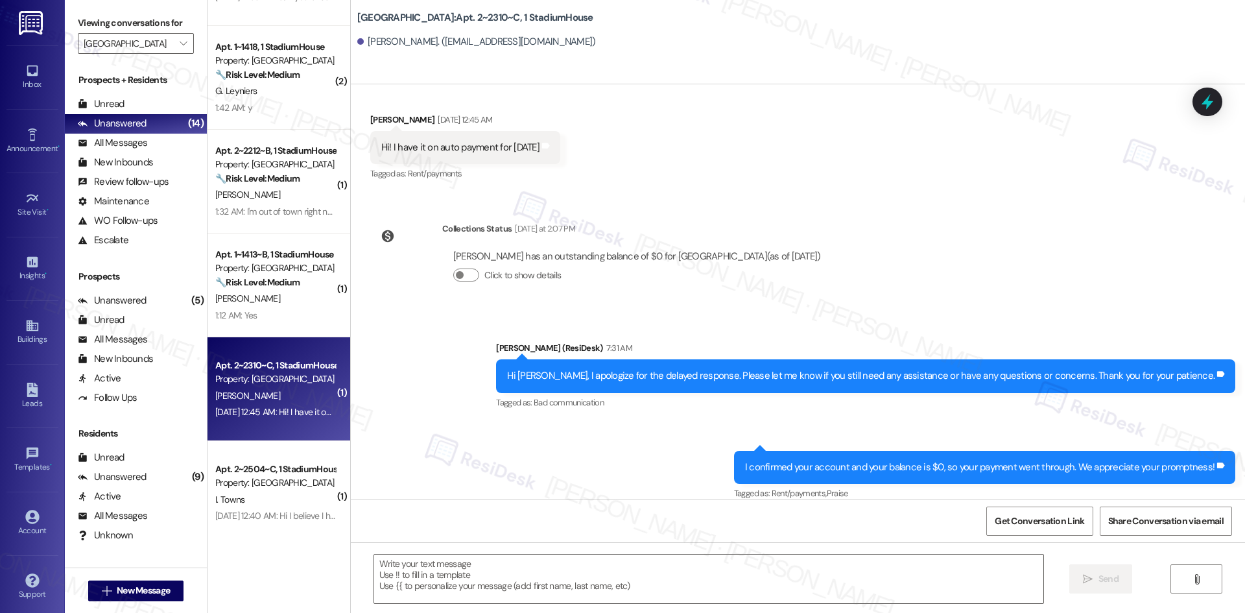
scroll to position [283, 0]
click at [263, 252] on div "( 2 ) Apt. 1~1304~D, 1 StadiumHouse Property: Stadium House ⚠️ Risk Level: High…" at bounding box center [278, 260] width 143 height 521
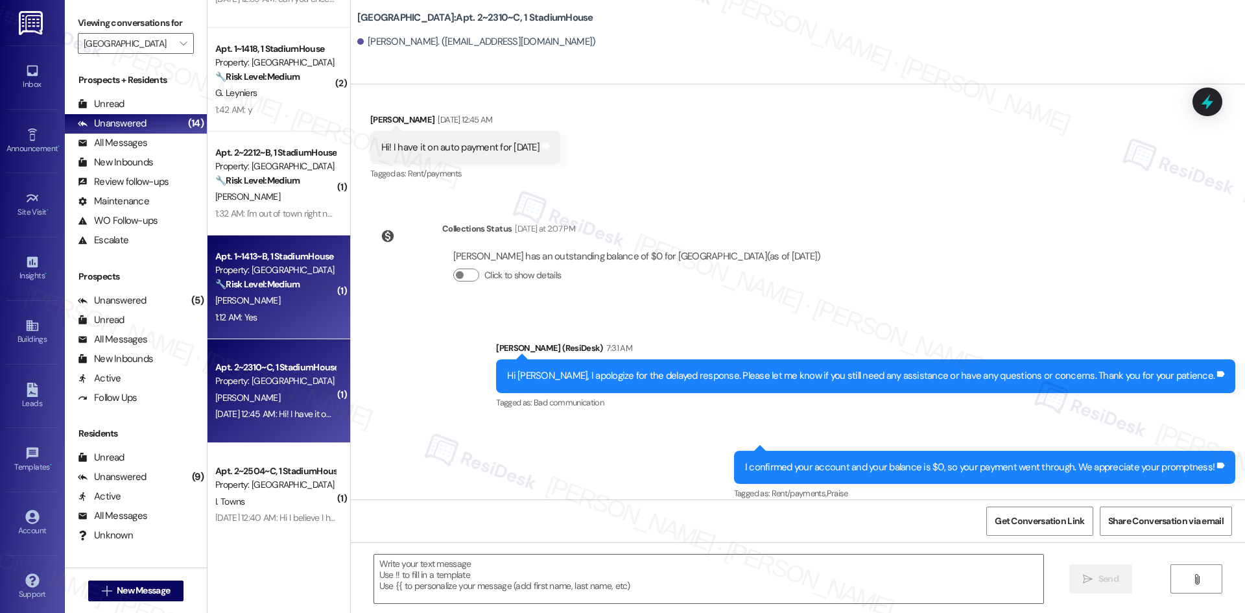
click at [292, 330] on div "Apt. 1~1413~B, 1 StadiumHouse Property: Stadium House 🔧 Risk Level: Medium The …" at bounding box center [278, 287] width 143 height 104
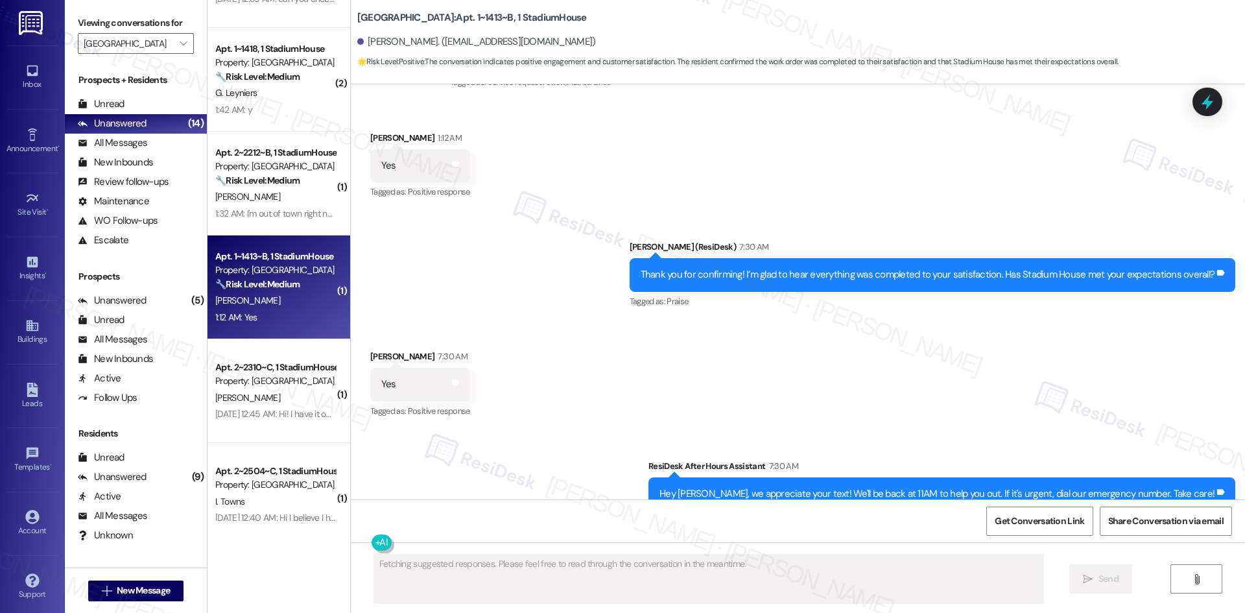
scroll to position [1643, 0]
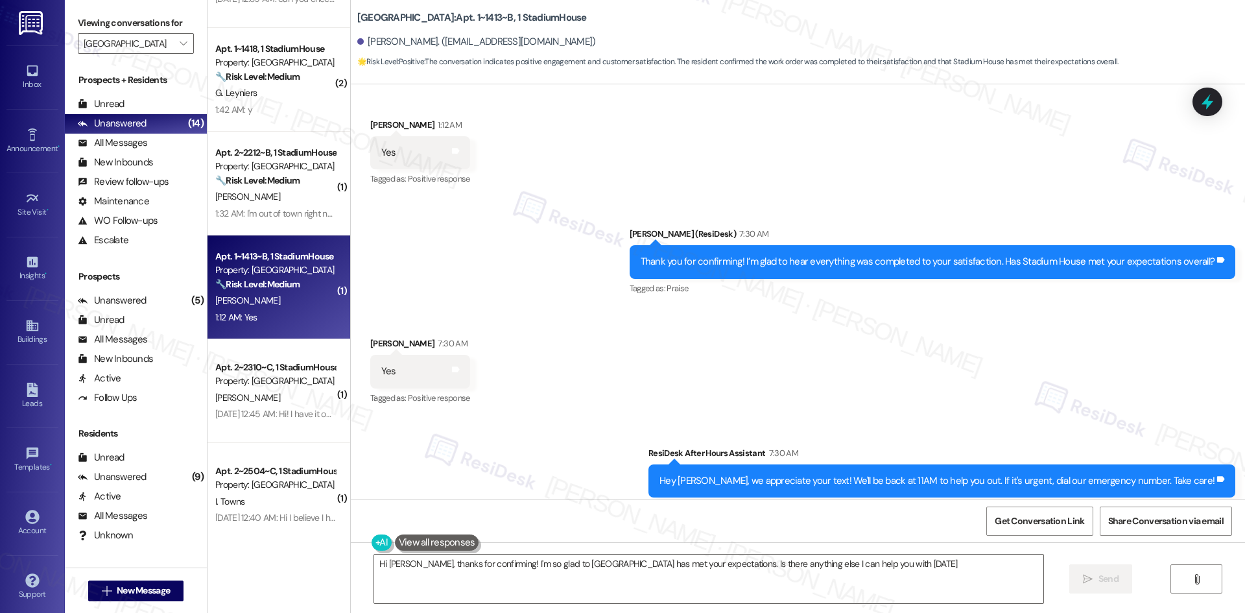
type textarea "Hi Cristina, thanks for confirming! I'm so glad to hear Stadium House has met y…"
click at [451, 364] on icon at bounding box center [456, 369] width 10 height 10
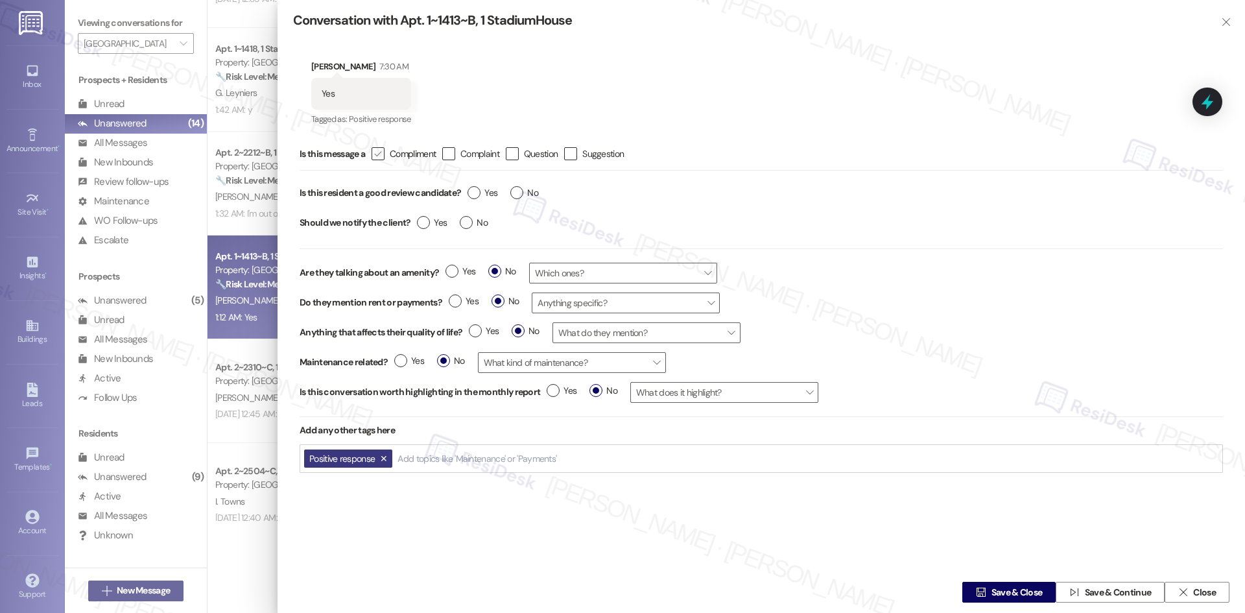
click at [376, 152] on icon "" at bounding box center [377, 154] width 8 height 14
click at [373, 152] on input " Compliment" at bounding box center [369, 154] width 8 height 8
checkbox input "true"
click at [468, 193] on div "Yes No" at bounding box center [503, 195] width 84 height 30
click at [466, 194] on div "Yes No" at bounding box center [503, 195] width 84 height 30
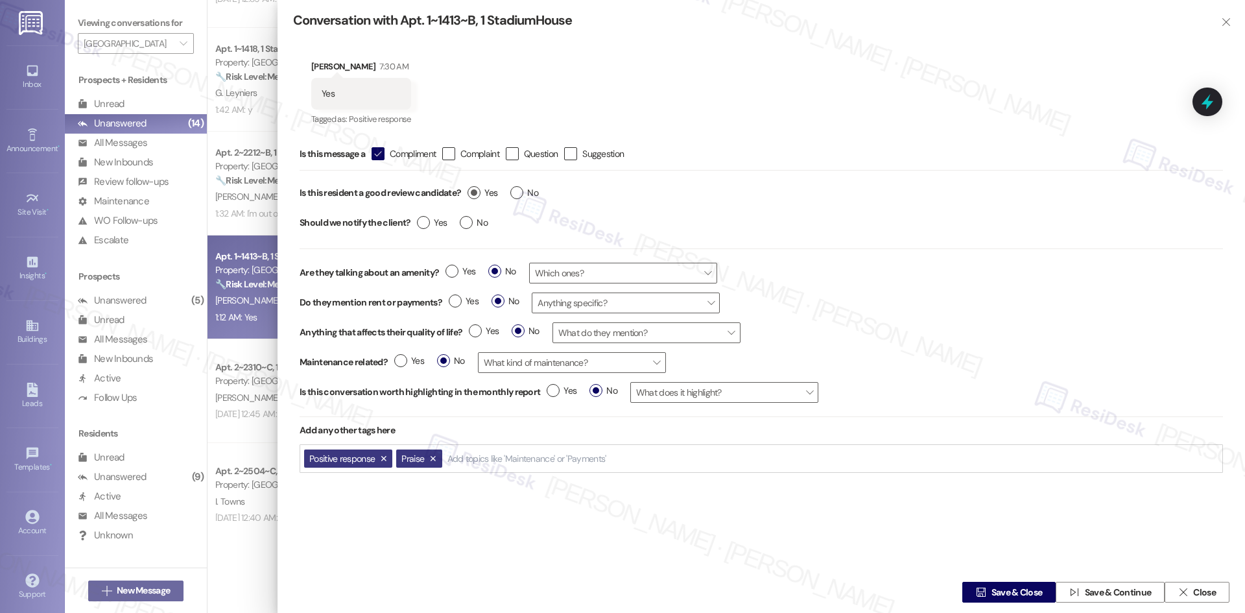
click at [477, 191] on label "Yes" at bounding box center [482, 193] width 30 height 14
click at [477, 191] on input "Yes" at bounding box center [482, 194] width 30 height 17
radio input "true"
click at [427, 218] on label "Yes" at bounding box center [432, 223] width 30 height 14
click at [427, 218] on input "Yes" at bounding box center [432, 224] width 30 height 17
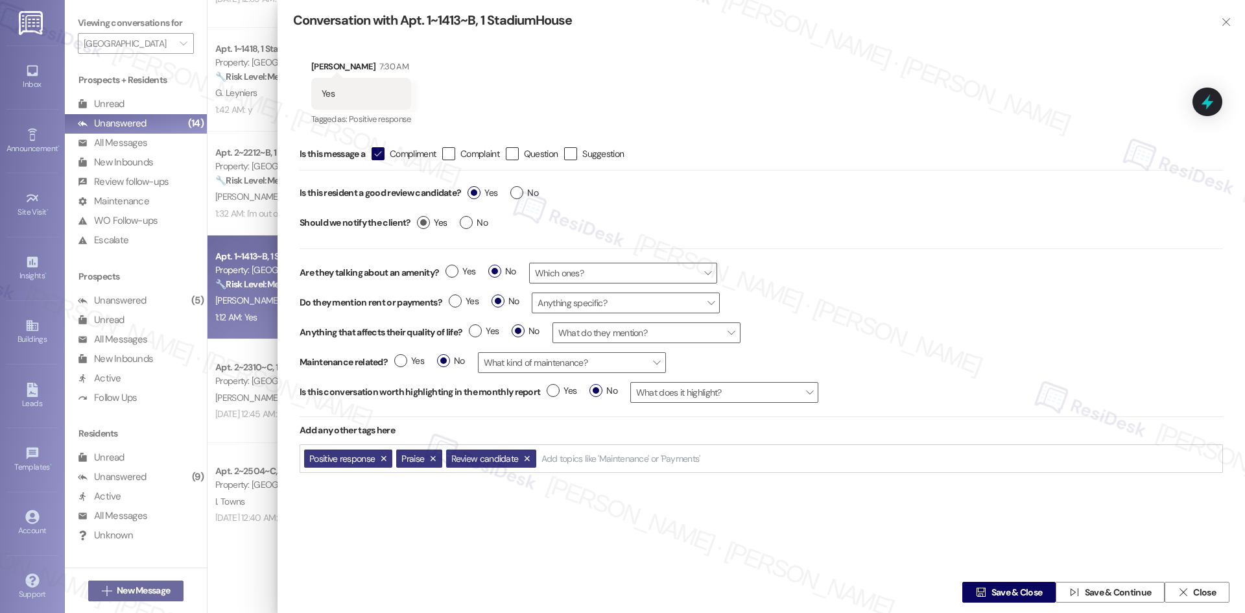
radio input "true"
click at [1008, 593] on span "Save & Close" at bounding box center [1016, 592] width 51 height 14
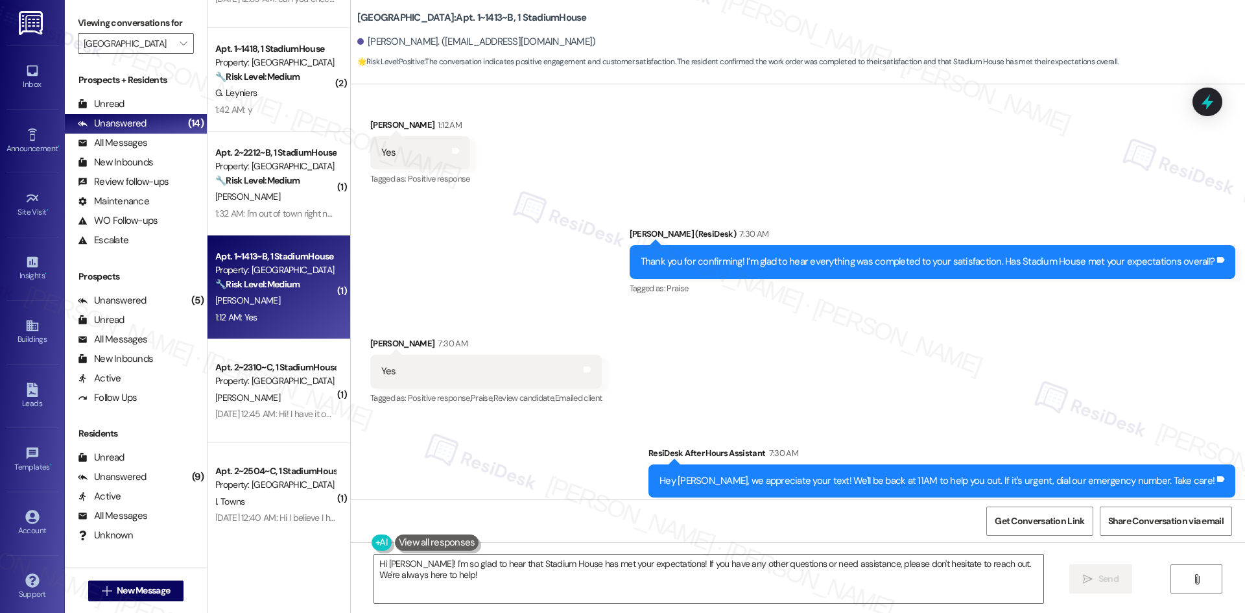
click at [788, 307] on div "Received via SMS Cristina Vicent 7:30 AM Yes Tags and notes Tagged as: Positive…" at bounding box center [798, 362] width 894 height 110
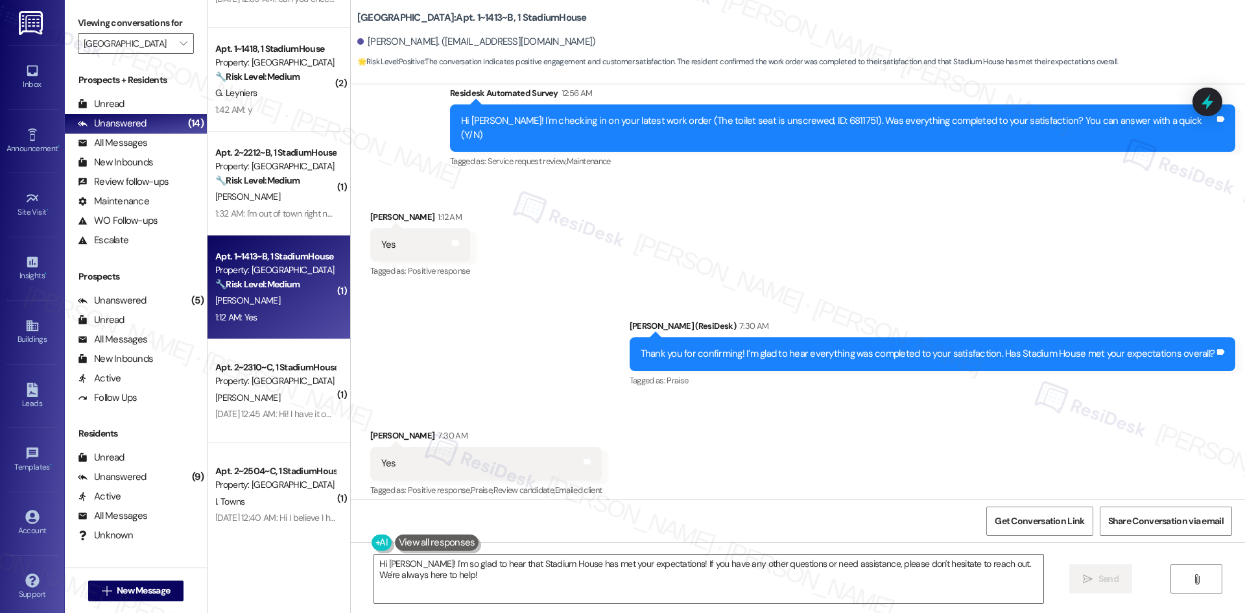
scroll to position [1513, 0]
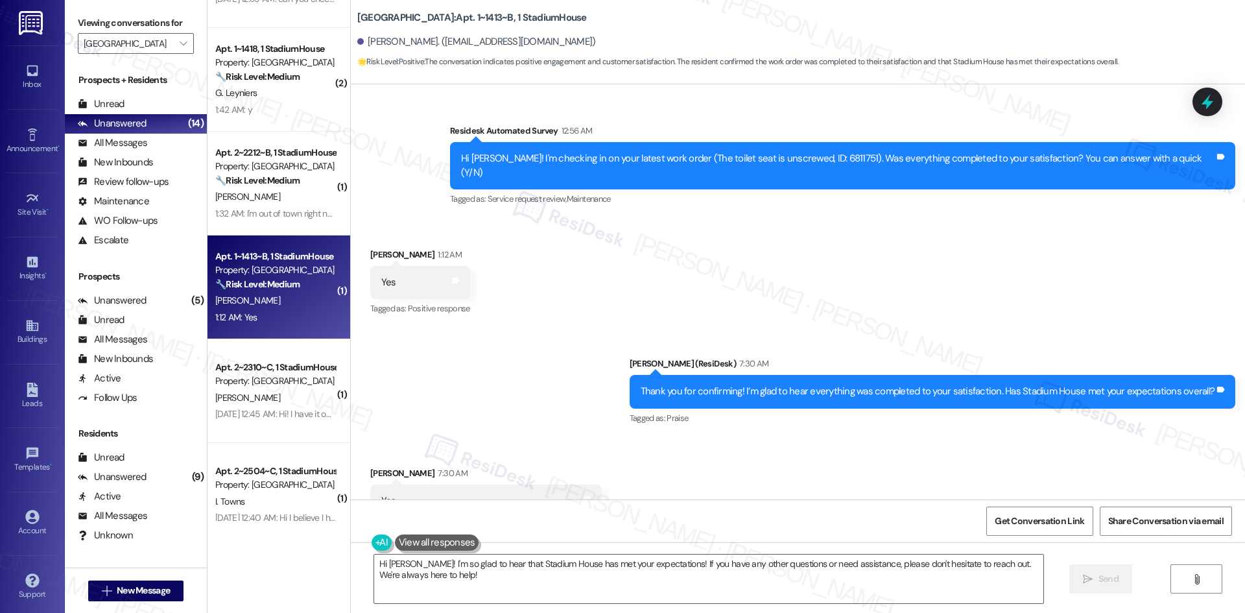
click at [589, 267] on div "Received via SMS Cristina Vicent 1:12 AM Yes Tags and notes Tagged as: Positive…" at bounding box center [798, 273] width 894 height 110
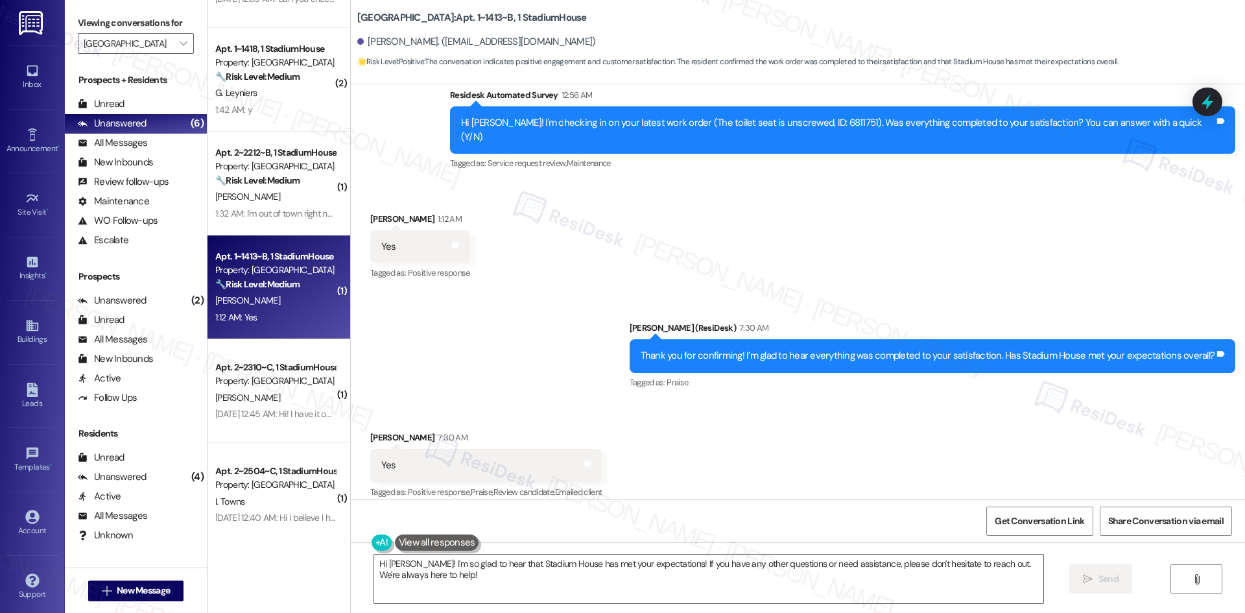
scroll to position [1643, 0]
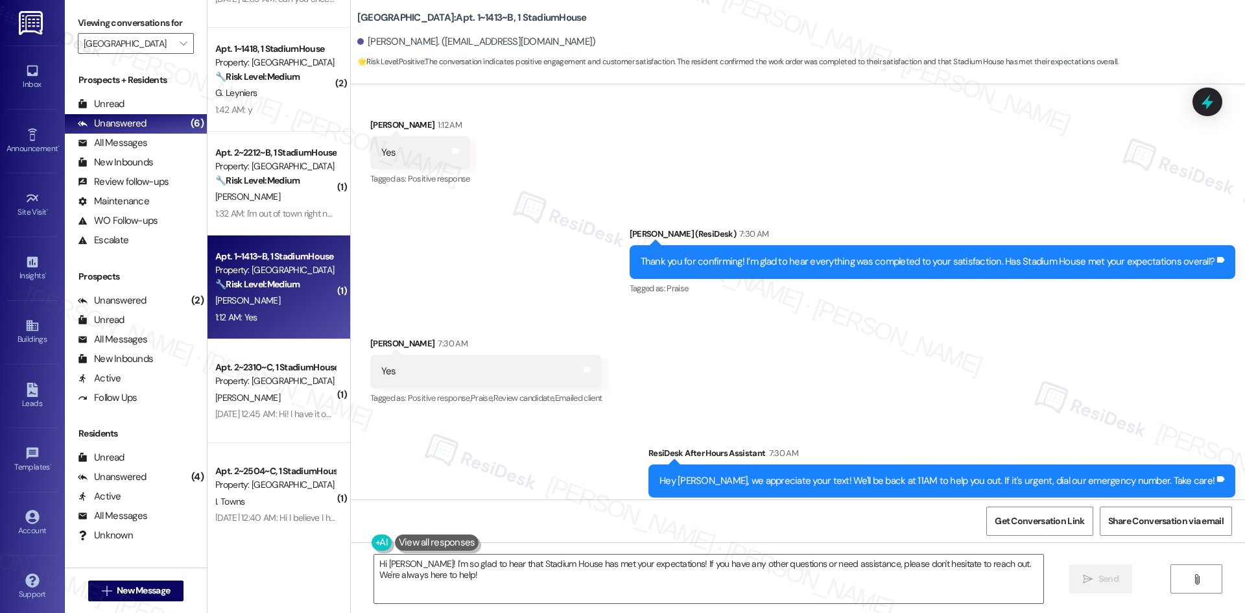
click at [784, 307] on div "Received via SMS Cristina Vicent 7:30 AM Yes Tags and notes Tagged as: Positive…" at bounding box center [798, 362] width 894 height 110
click at [687, 587] on textarea "Hi Cristina! I'm so glad to hear that Stadium House has met your expectations! …" at bounding box center [708, 578] width 669 height 49
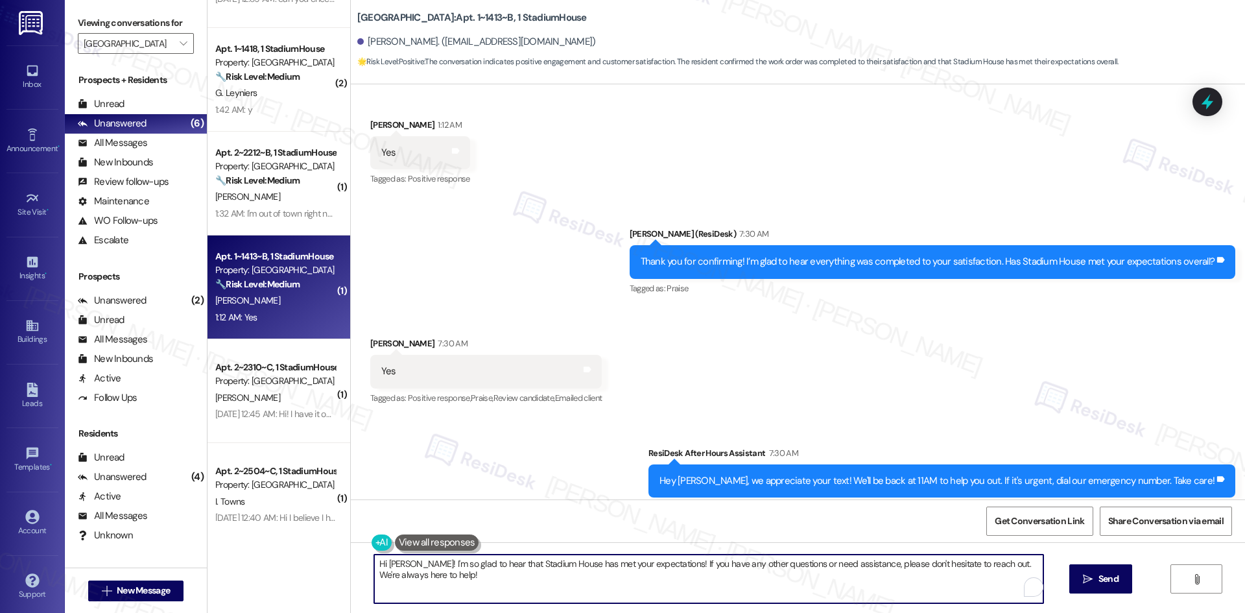
paste textarea "I'm glad you are satisfied with your home, {{first_name}}! We’d really apprecia…"
type textarea "I'm glad you are satisfied with your home, {{first_name}}! We’d really apprecia…"
click at [1098, 585] on span "Send" at bounding box center [1108, 579] width 20 height 14
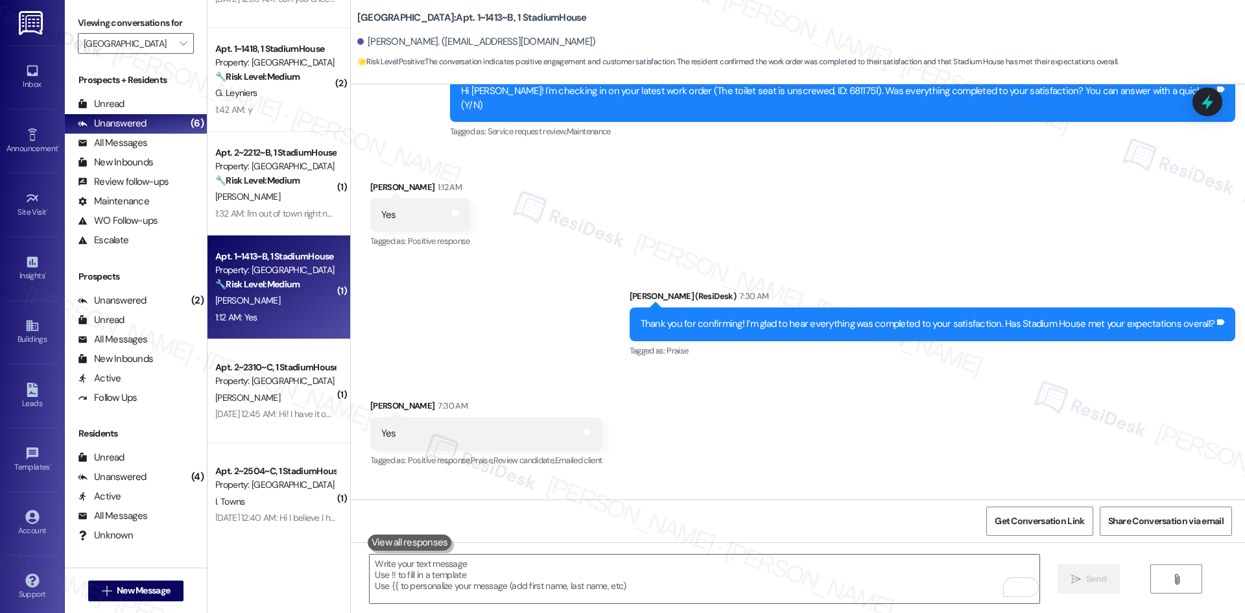
scroll to position [1747, 0]
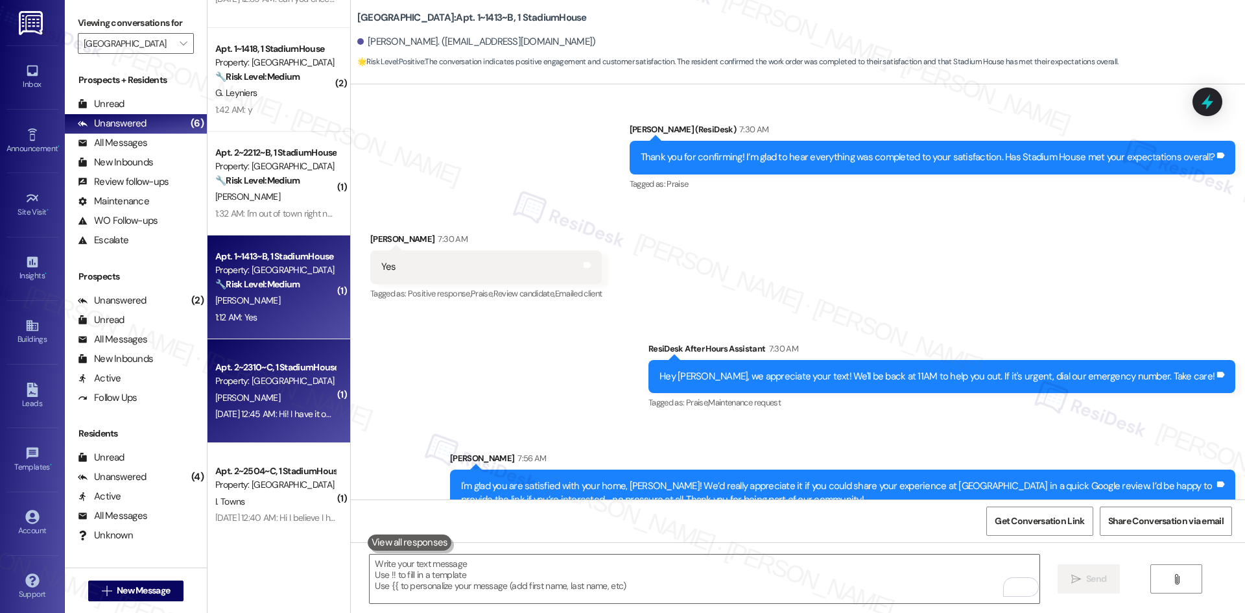
click at [259, 395] on div "I. Hewitt" at bounding box center [275, 398] width 123 height 16
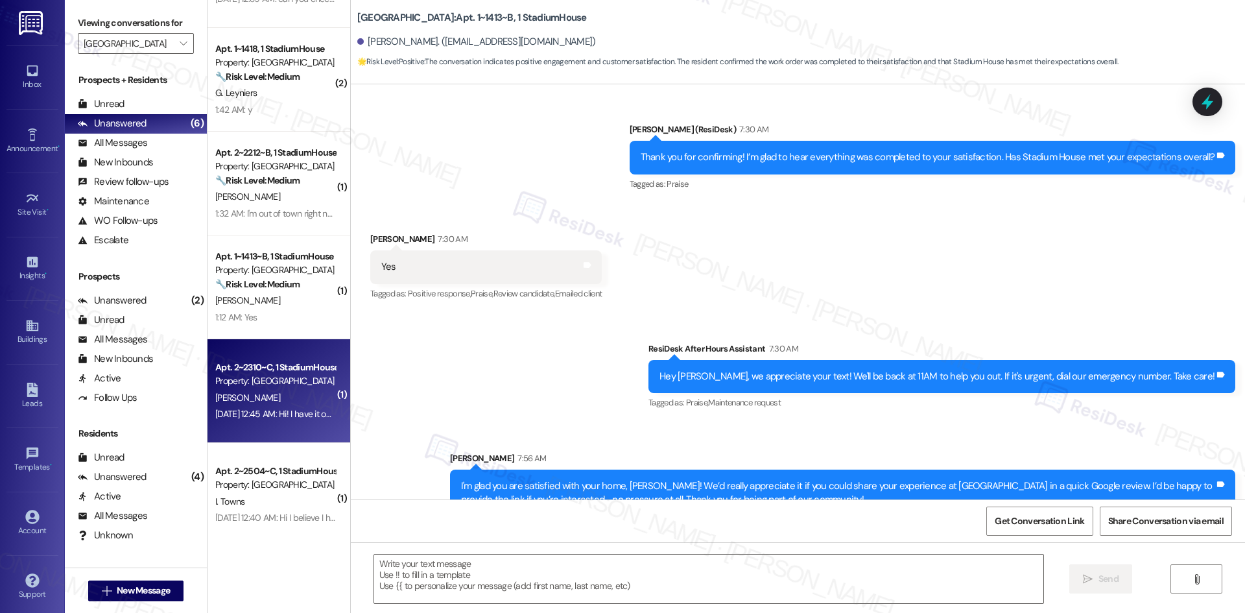
type textarea "Fetching suggested responses. Please feel free to read through the conversation…"
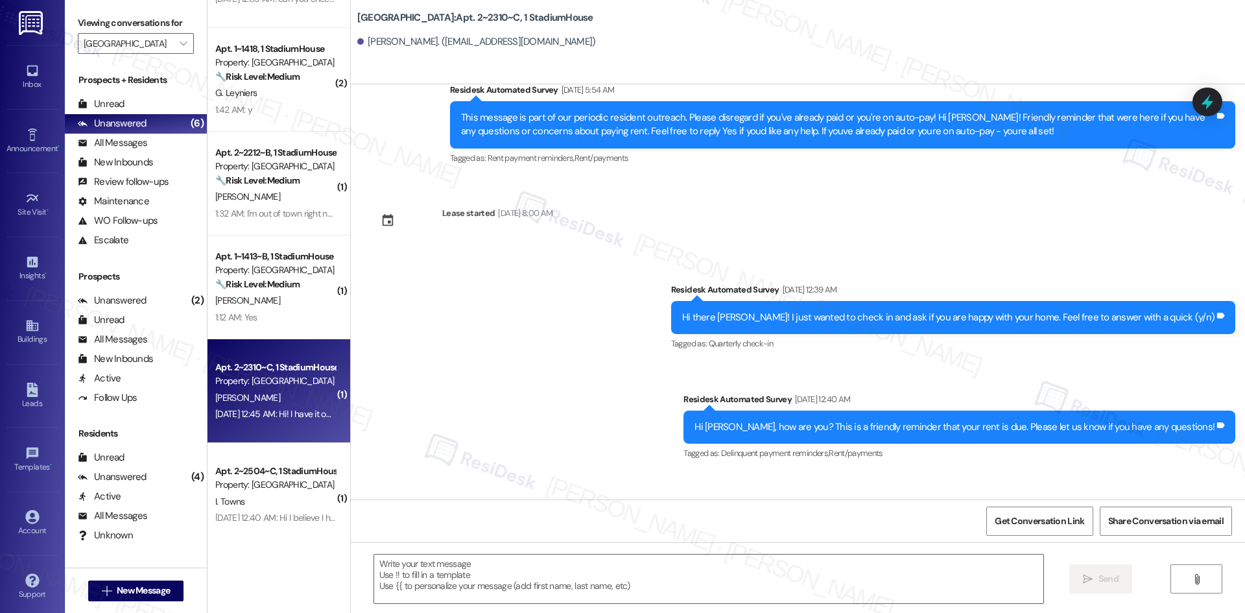
type textarea "Fetching suggested responses. Please feel free to read through the conversation…"
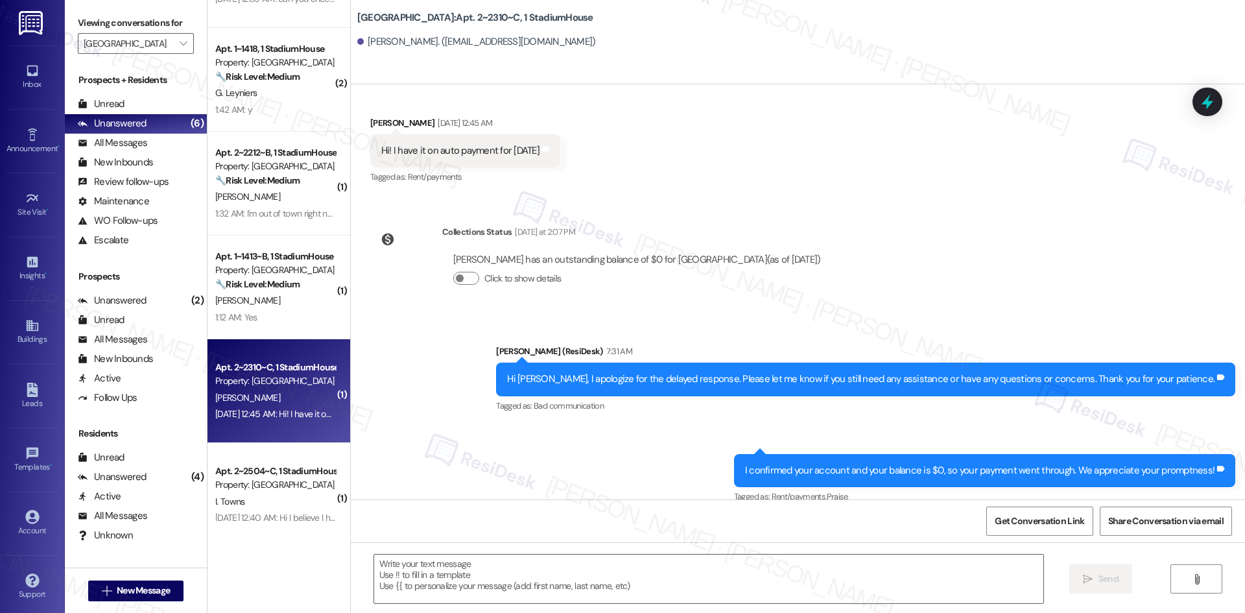
scroll to position [814, 0]
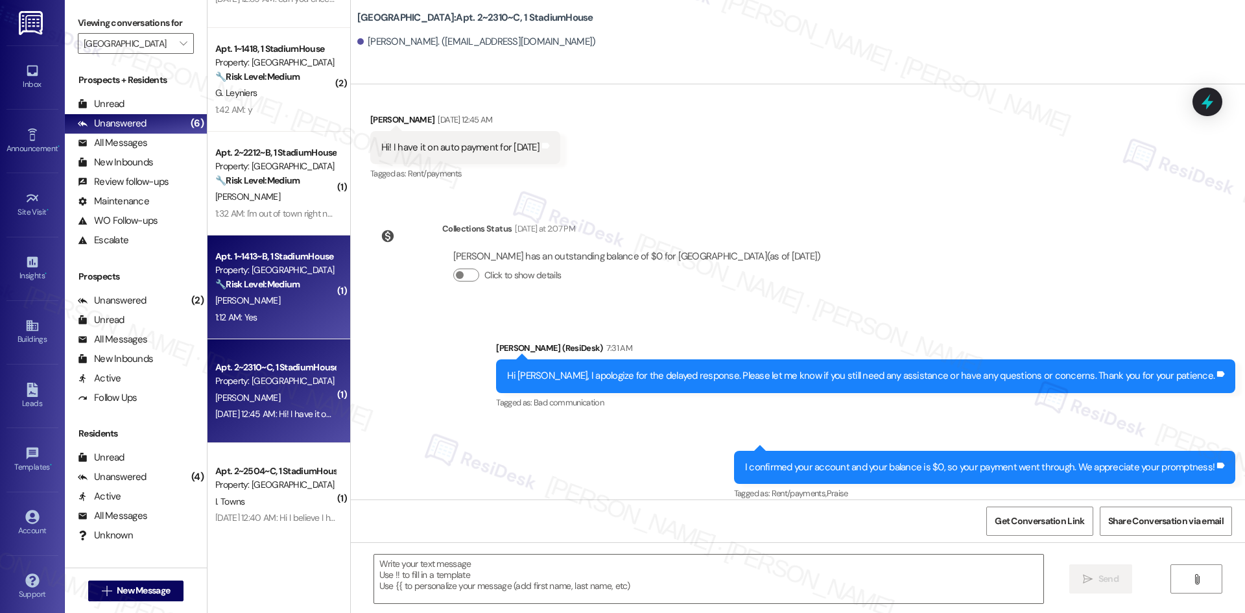
click at [232, 317] on div "1:12 AM: Yes 1:12 AM: Yes" at bounding box center [236, 317] width 42 height 12
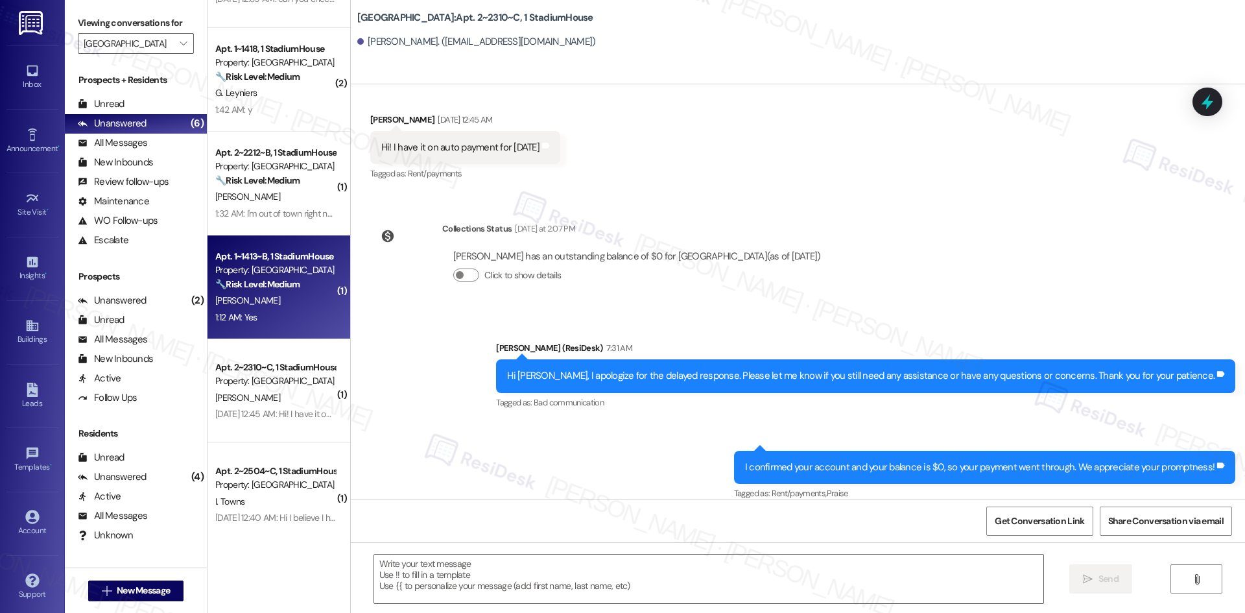
type textarea "Fetching suggested responses. Please feel free to read through the conversation…"
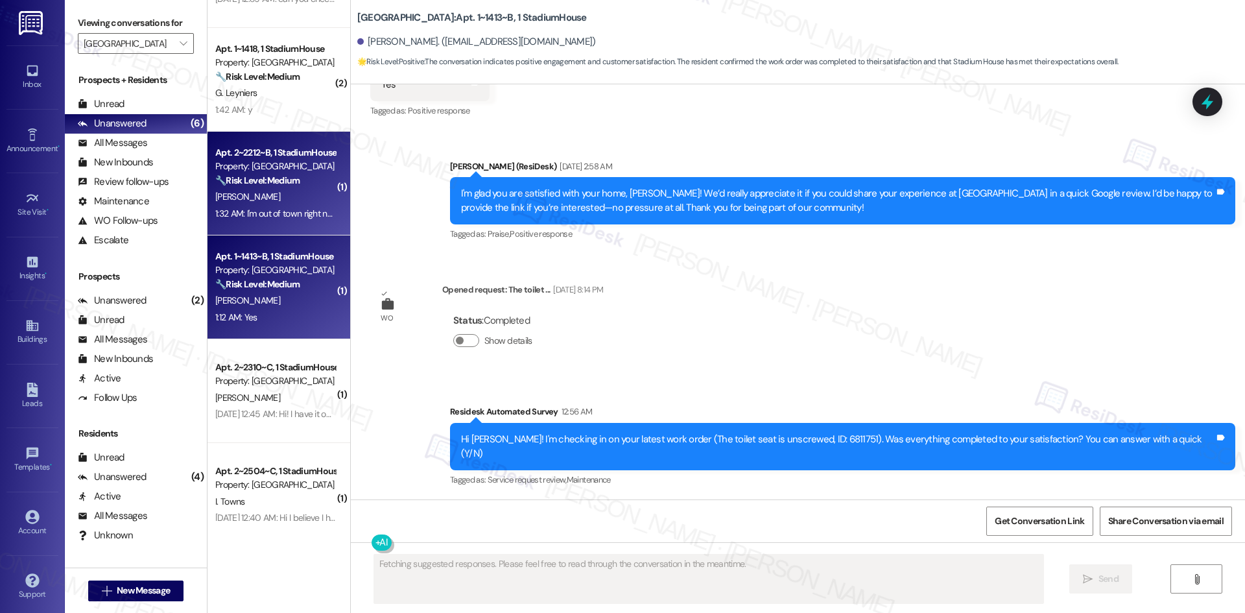
click at [259, 218] on div "1:32 AM: I'm out of town right now but I assume it was completed fine 1:32 AM: …" at bounding box center [343, 213] width 257 height 12
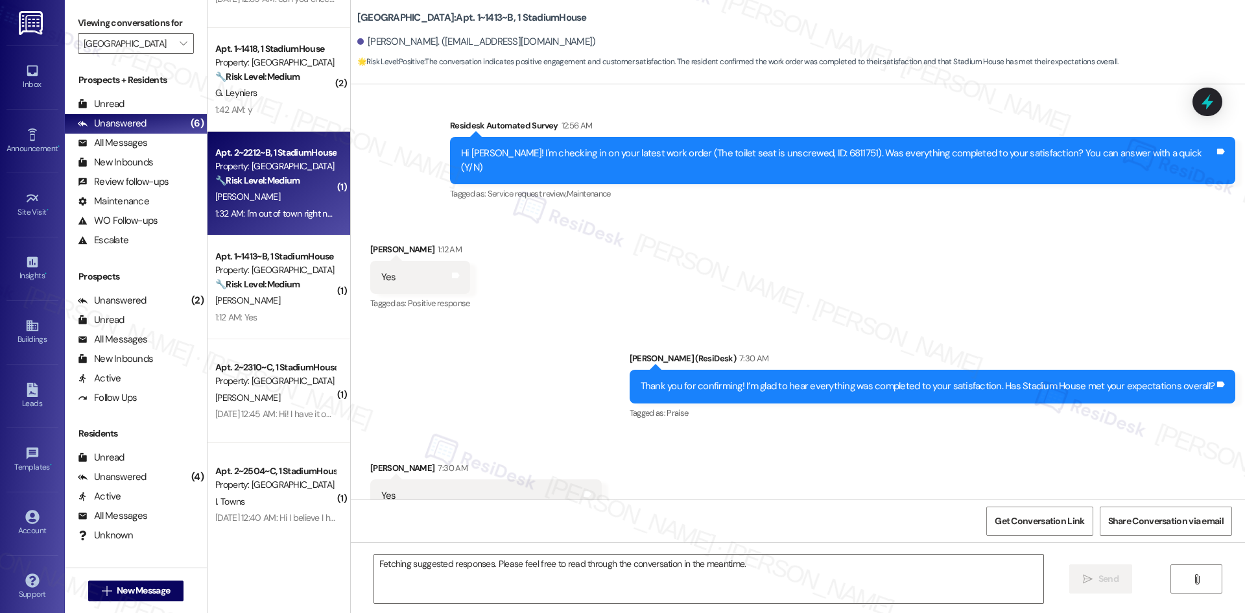
scroll to position [1533, 0]
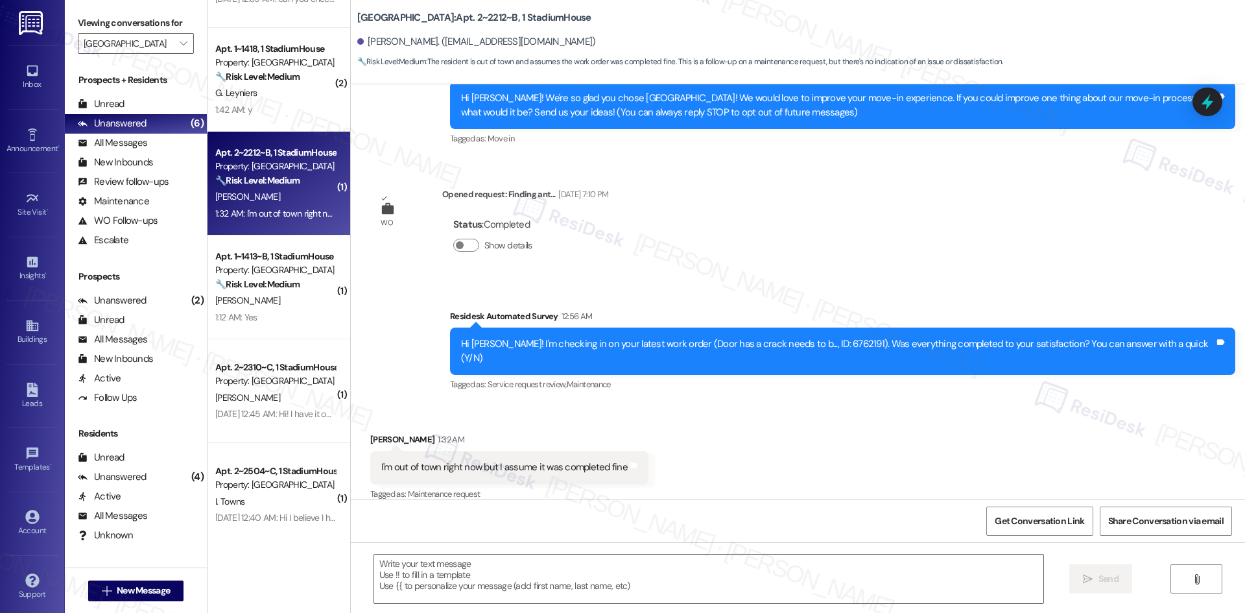
type textarea "Fetching suggested responses. Please feel free to read through the conversation…"
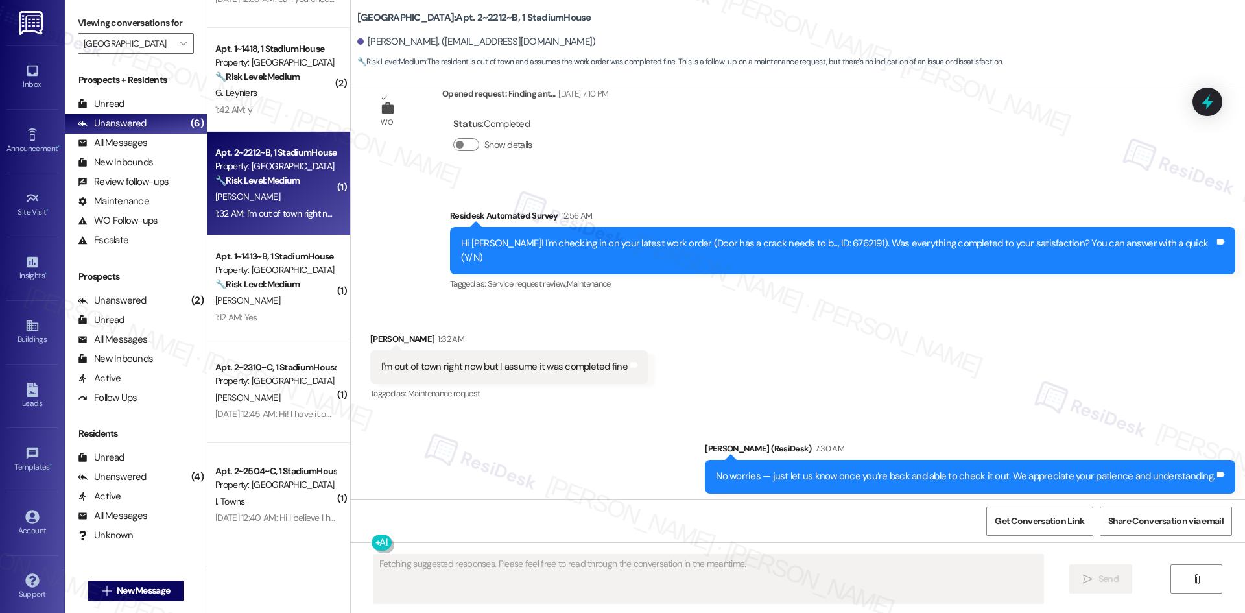
scroll to position [272, 0]
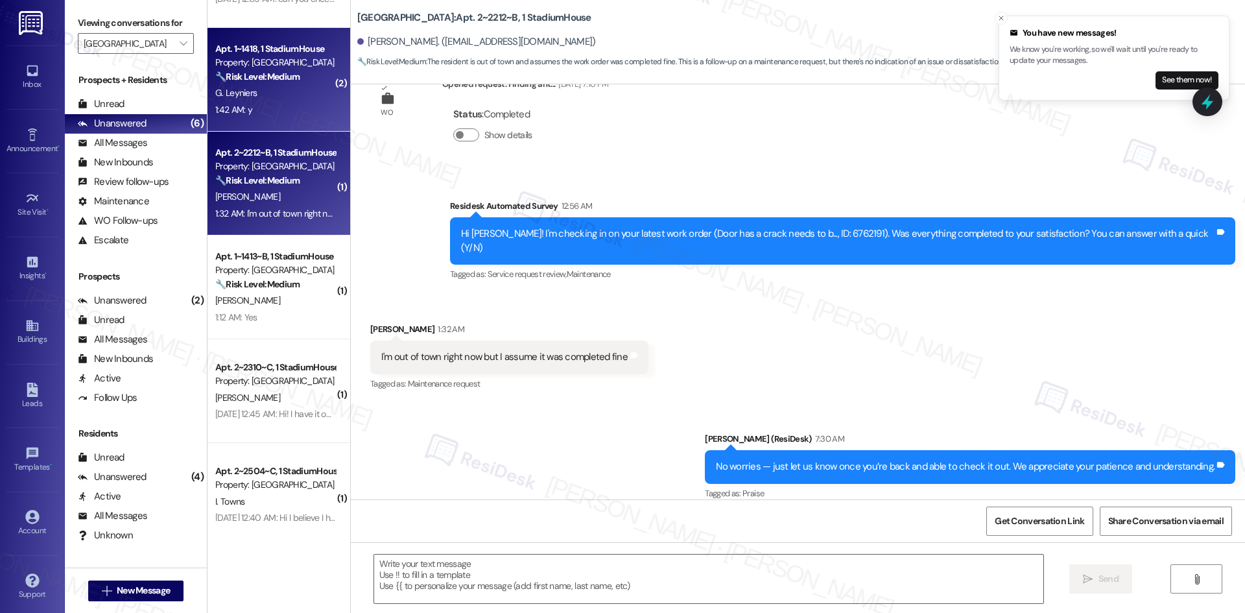
click at [294, 116] on div "1:42 AM: y 1:42 AM: y" at bounding box center [275, 110] width 123 height 16
type textarea "Fetching suggested responses. Please feel free to read through the conversation…"
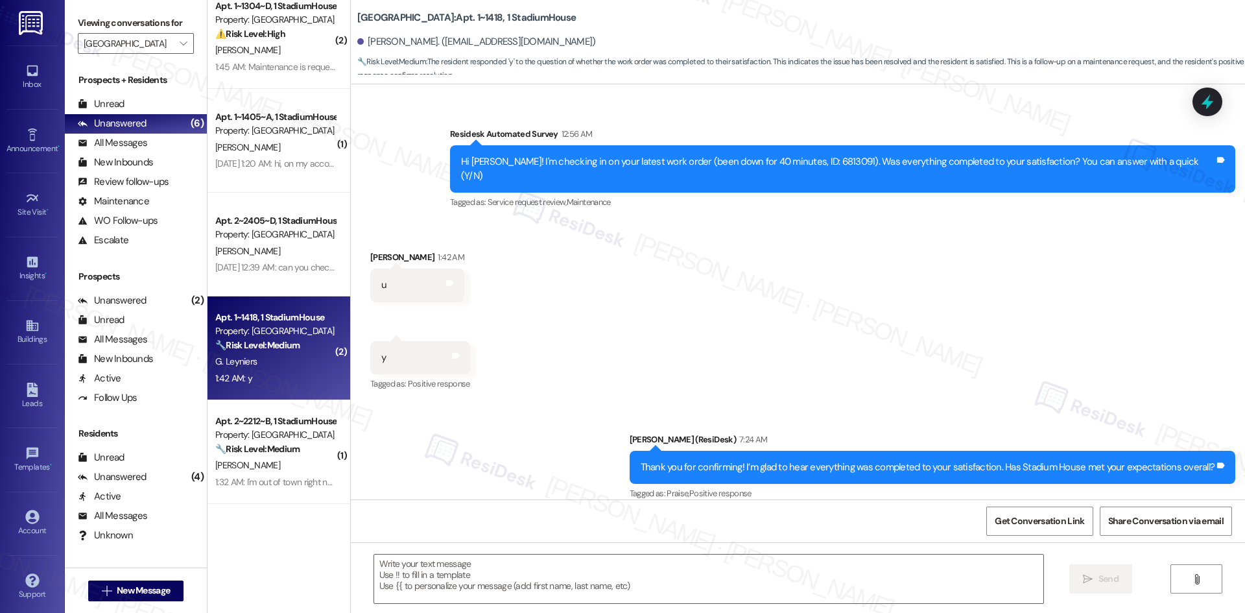
scroll to position [0, 0]
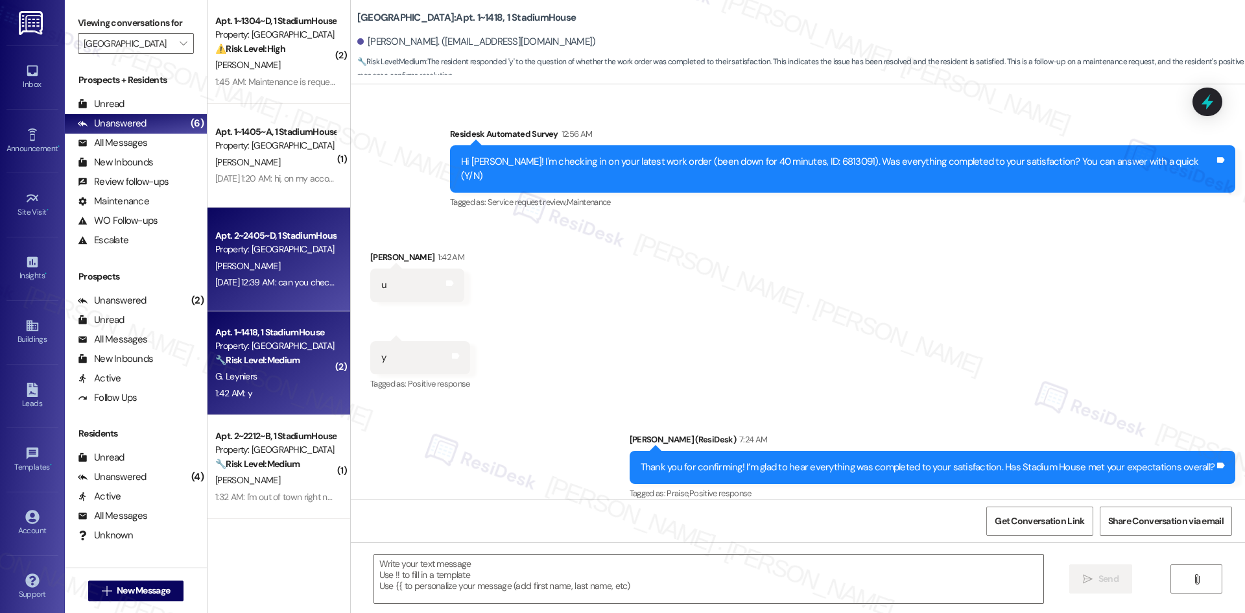
click at [252, 285] on div "Sep 03, 2025 at 12:39 AM: can you check that im on automatic payment please Sep…" at bounding box center [346, 282] width 262 height 12
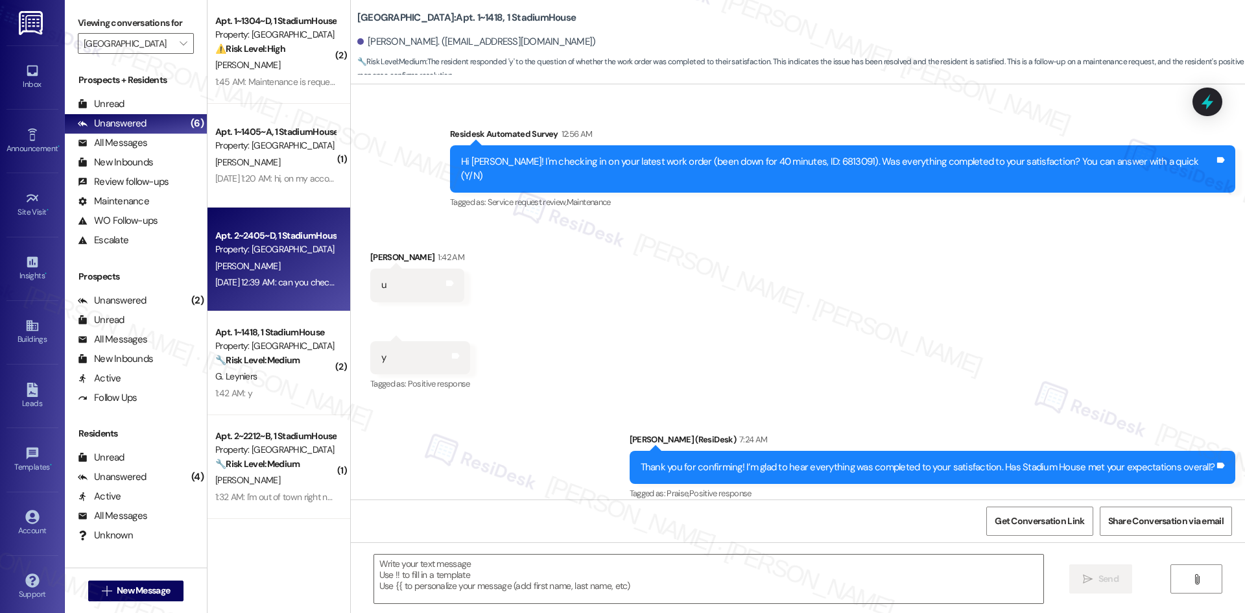
type textarea "Fetching suggested responses. Please feel free to read through the conversation…"
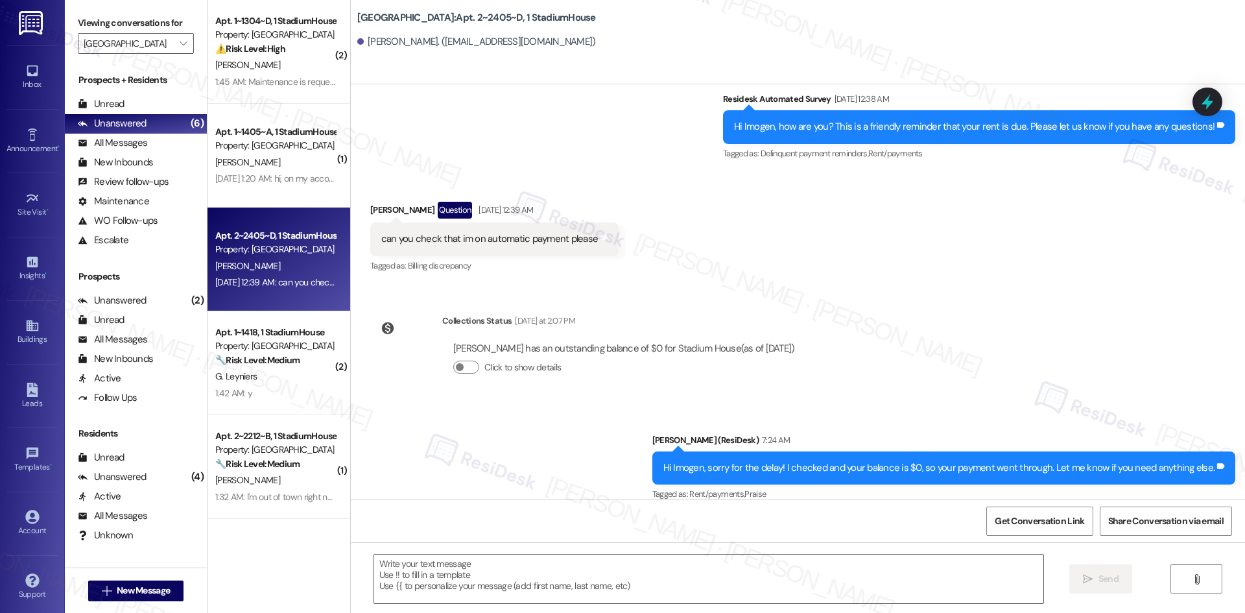
scroll to position [1108, 0]
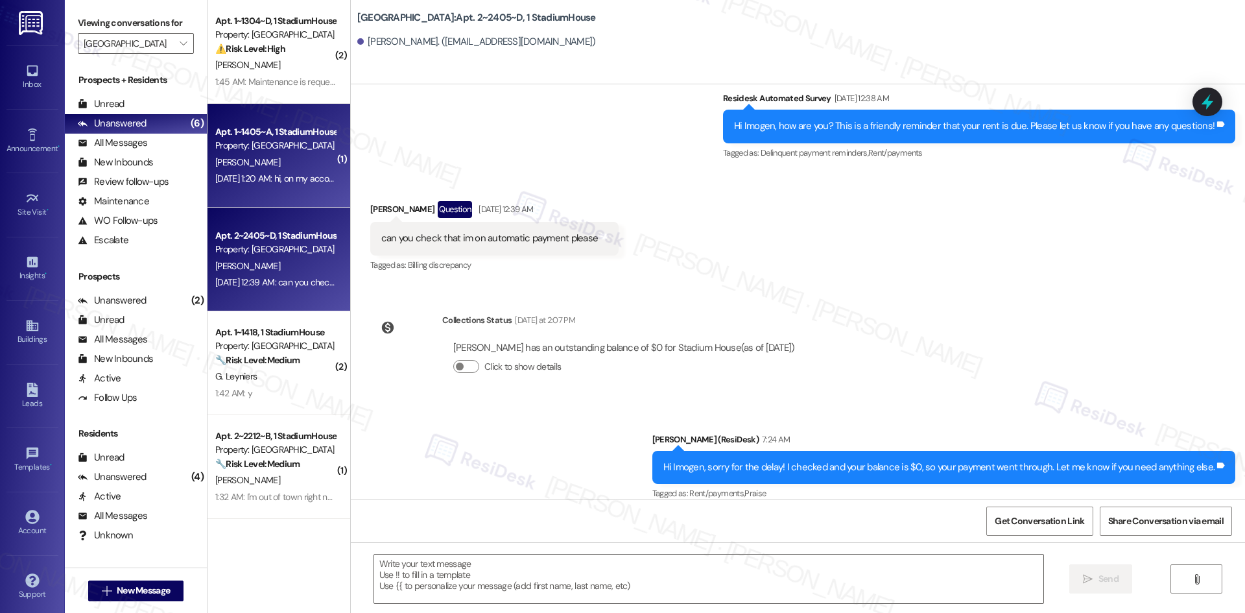
click at [277, 145] on div "Property: [GEOGRAPHIC_DATA]" at bounding box center [275, 146] width 120 height 14
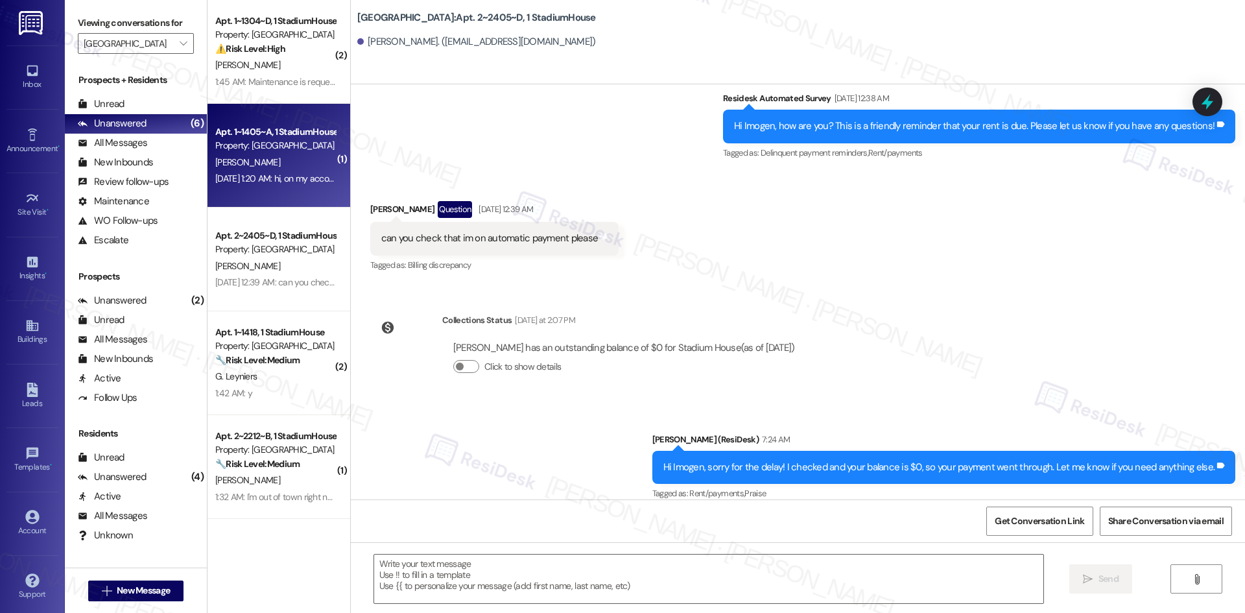
type textarea "Fetching suggested responses. Please feel free to read through the conversation…"
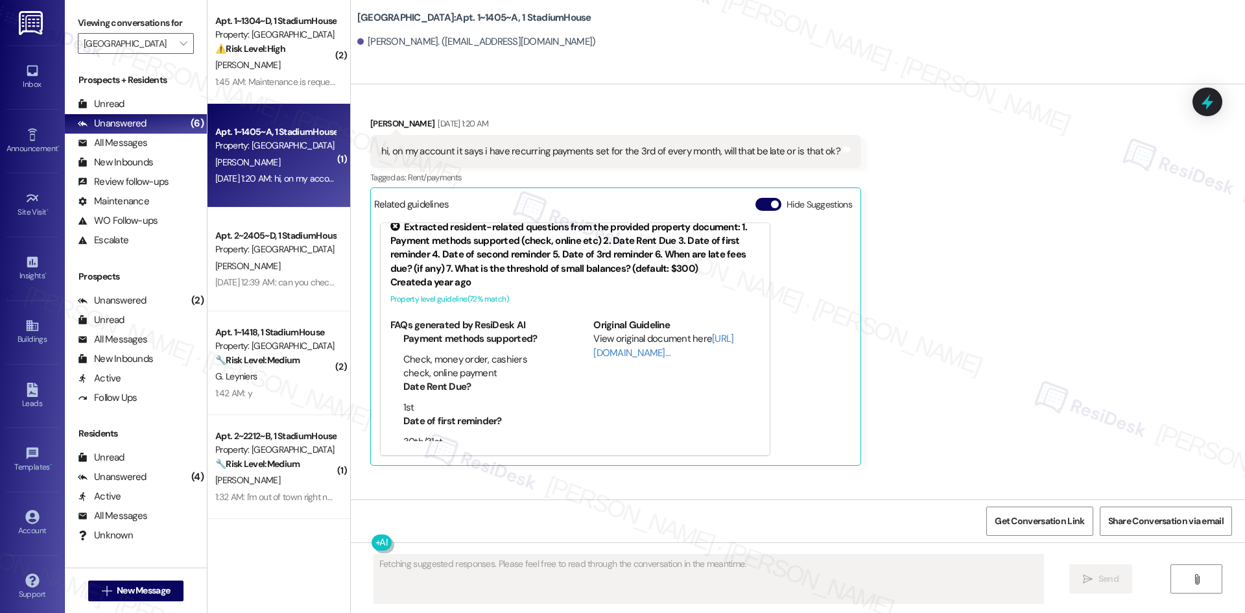
scroll to position [505, 0]
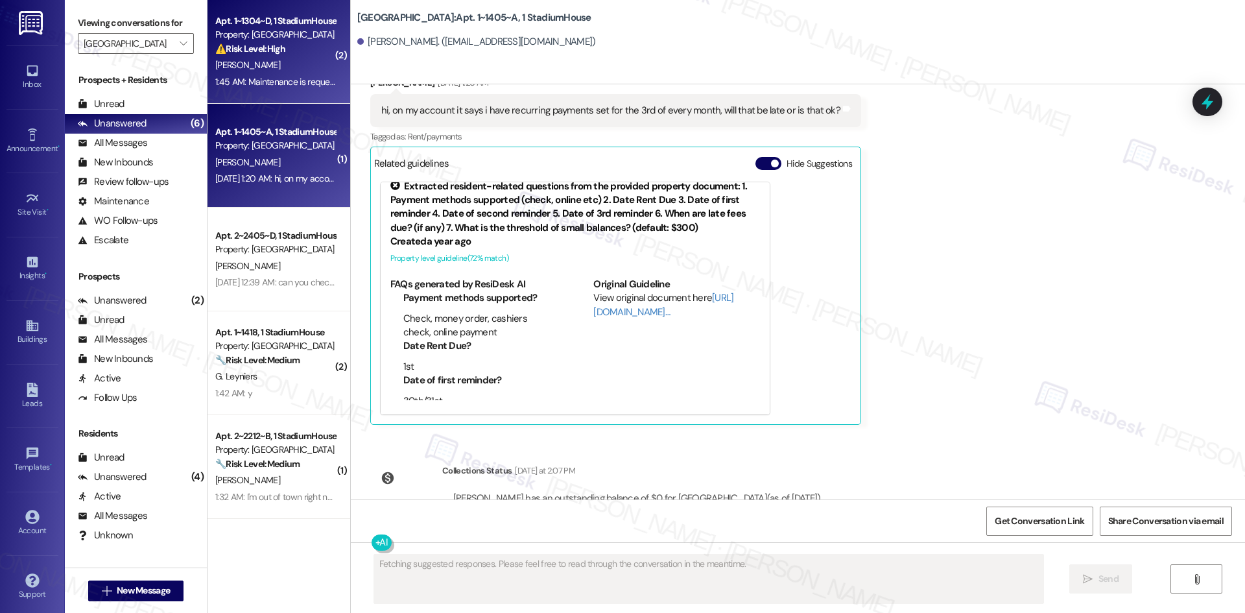
click at [274, 71] on div "[PERSON_NAME]" at bounding box center [275, 65] width 123 height 16
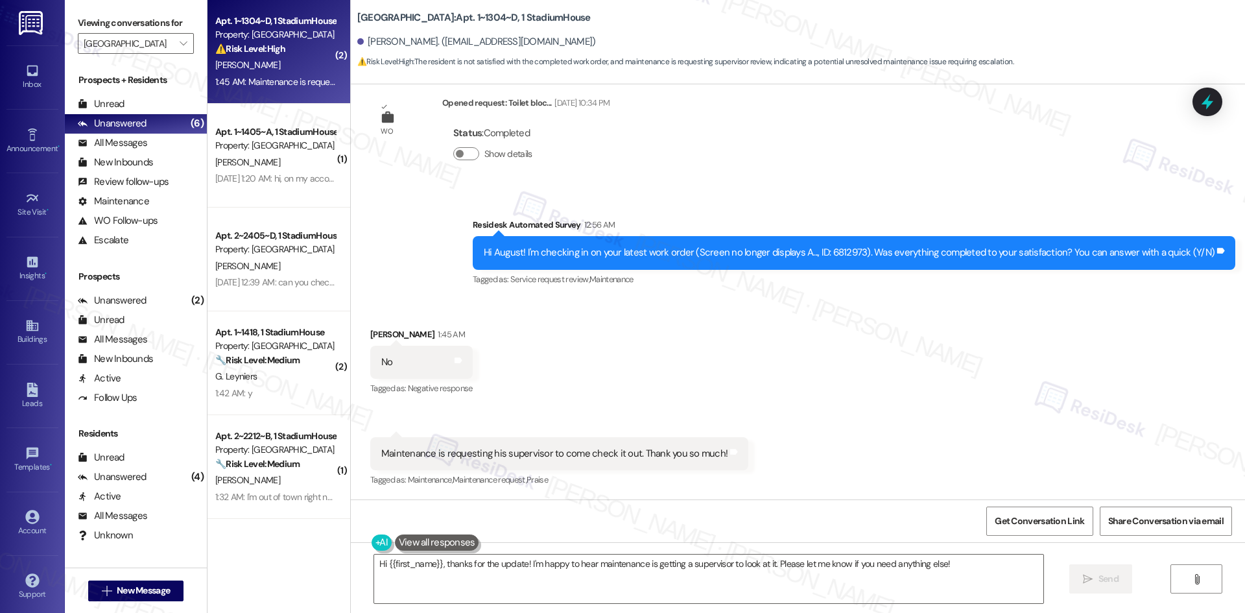
scroll to position [254, 0]
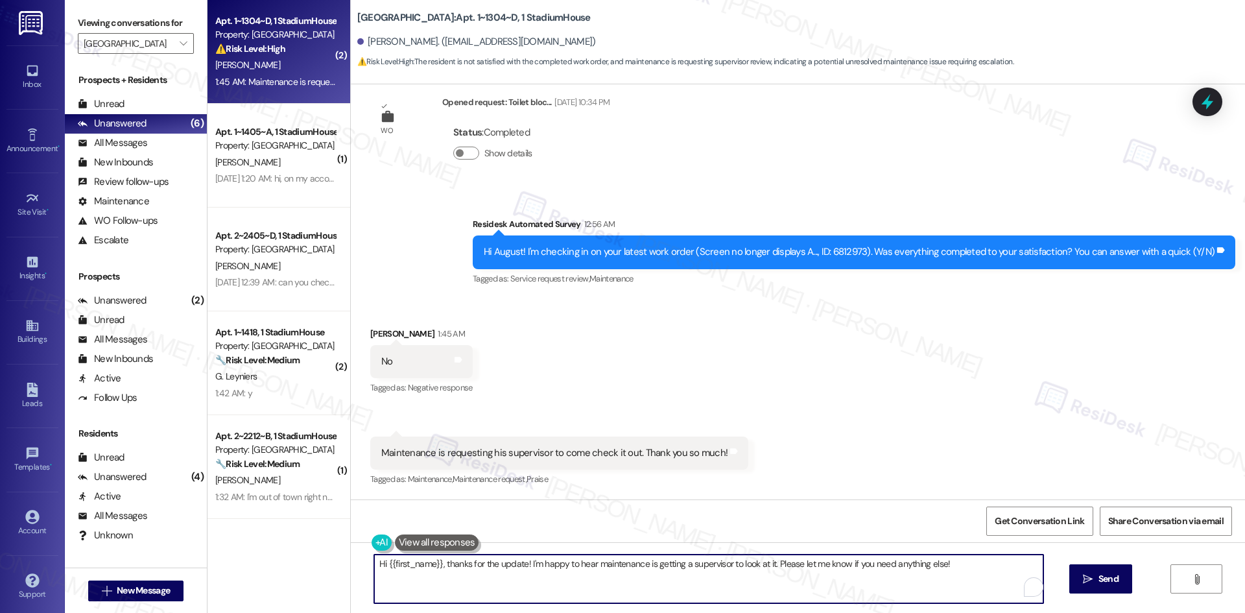
drag, startPoint x: 439, startPoint y: 562, endPoint x: 289, endPoint y: 562, distance: 149.8
click at [289, 562] on div "( 2 ) Apt. 1~1304~D, 1 StadiumHouse Property: Stadium House ⚠️ Risk Level: High…" at bounding box center [725, 306] width 1037 height 613
type textarea "Thanks for the update! I'm happy to hear maintenance is getting a supervisor to…"
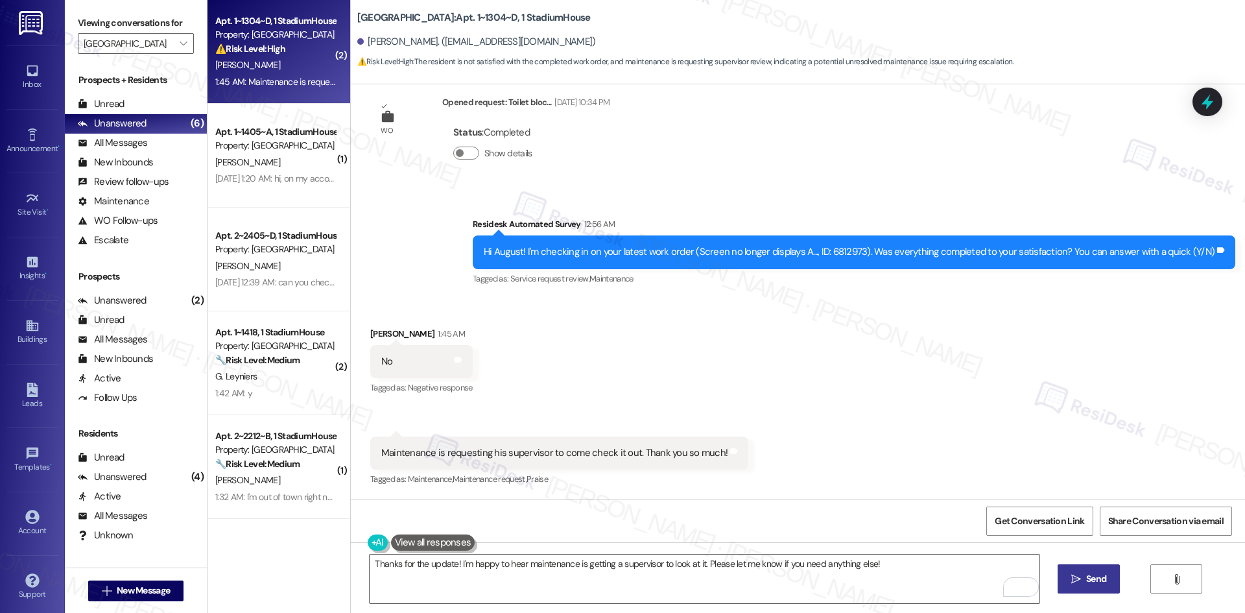
click at [1100, 582] on span "Send" at bounding box center [1096, 579] width 20 height 14
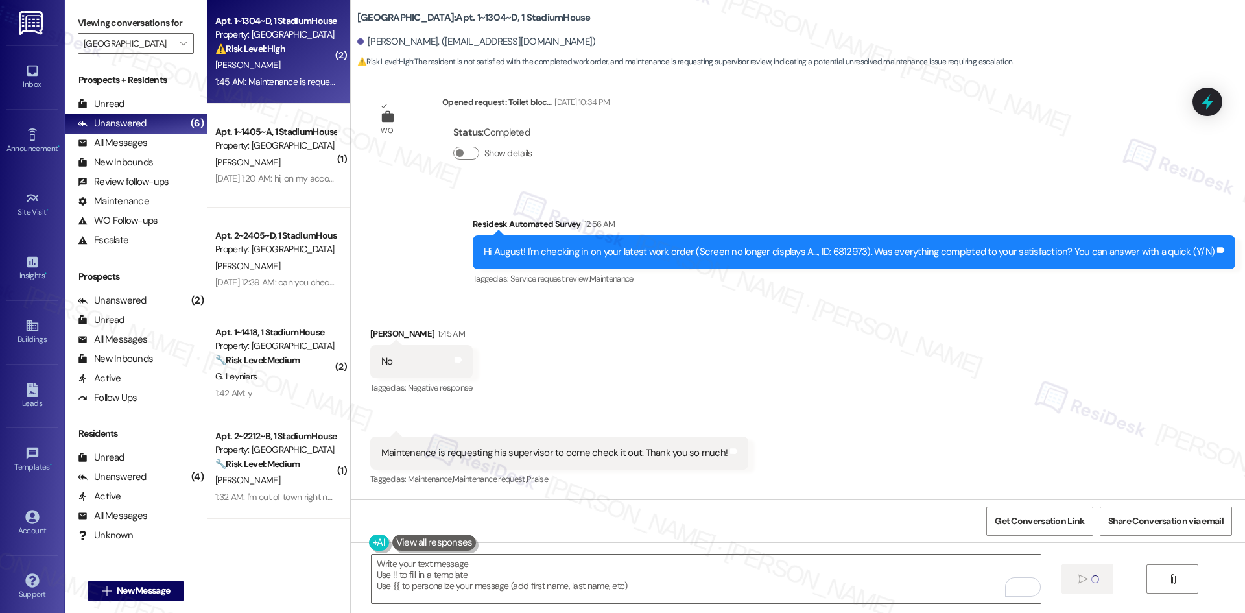
type textarea "Fetching suggested responses. Please feel free to read through the conversation…"
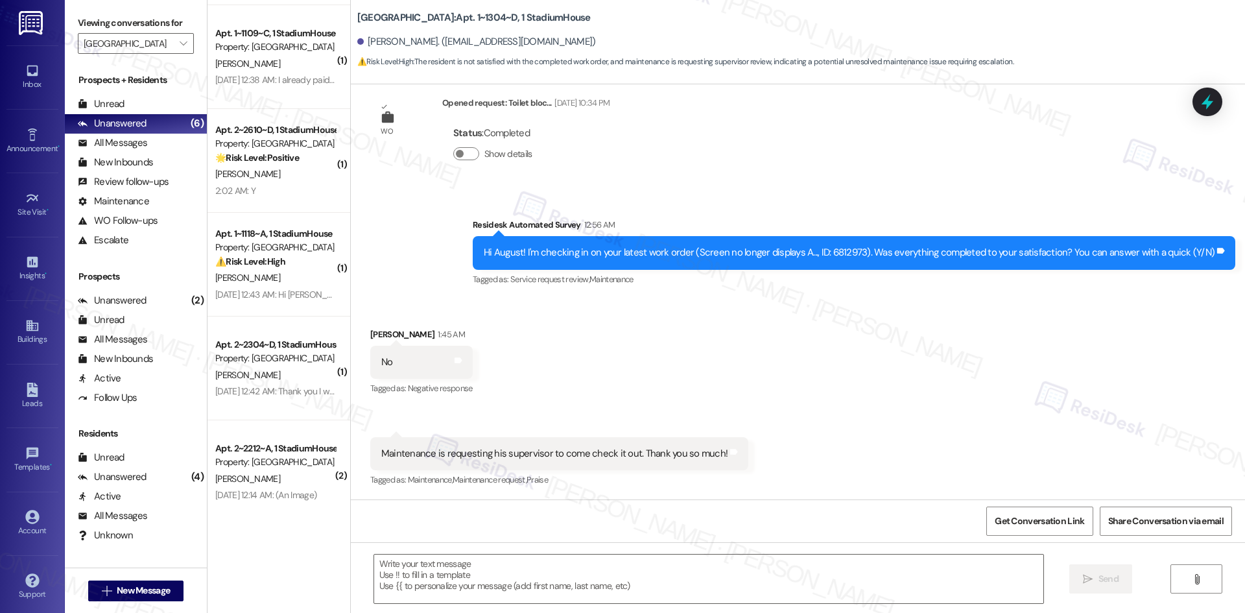
scroll to position [932, 0]
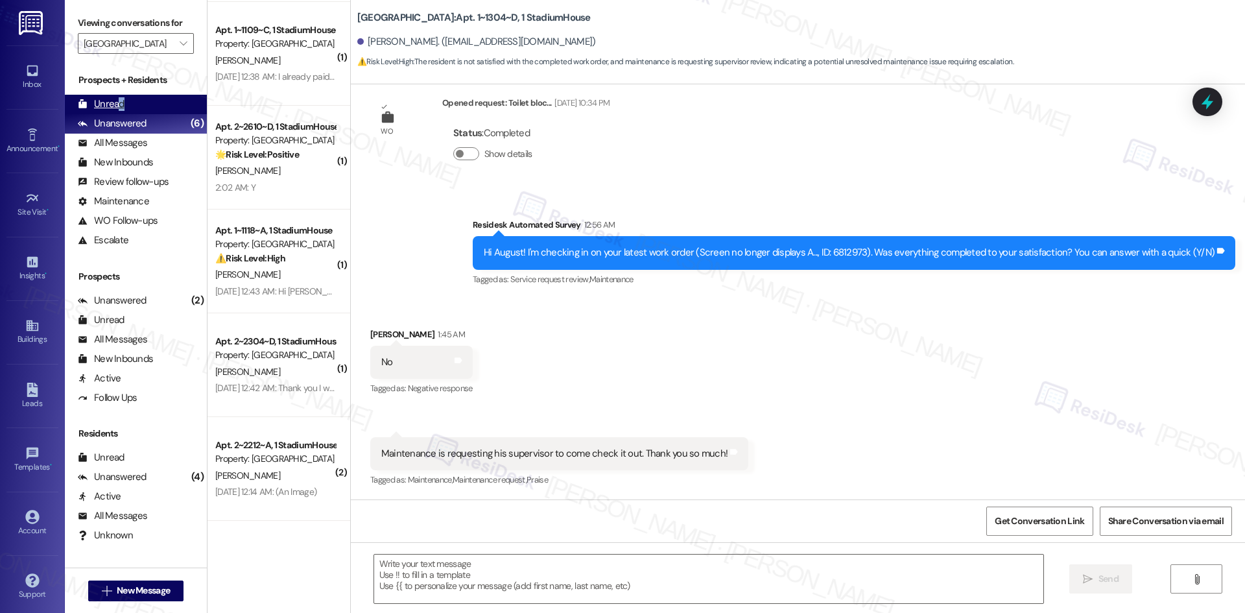
click at [124, 106] on div "Unread (0)" at bounding box center [136, 104] width 142 height 19
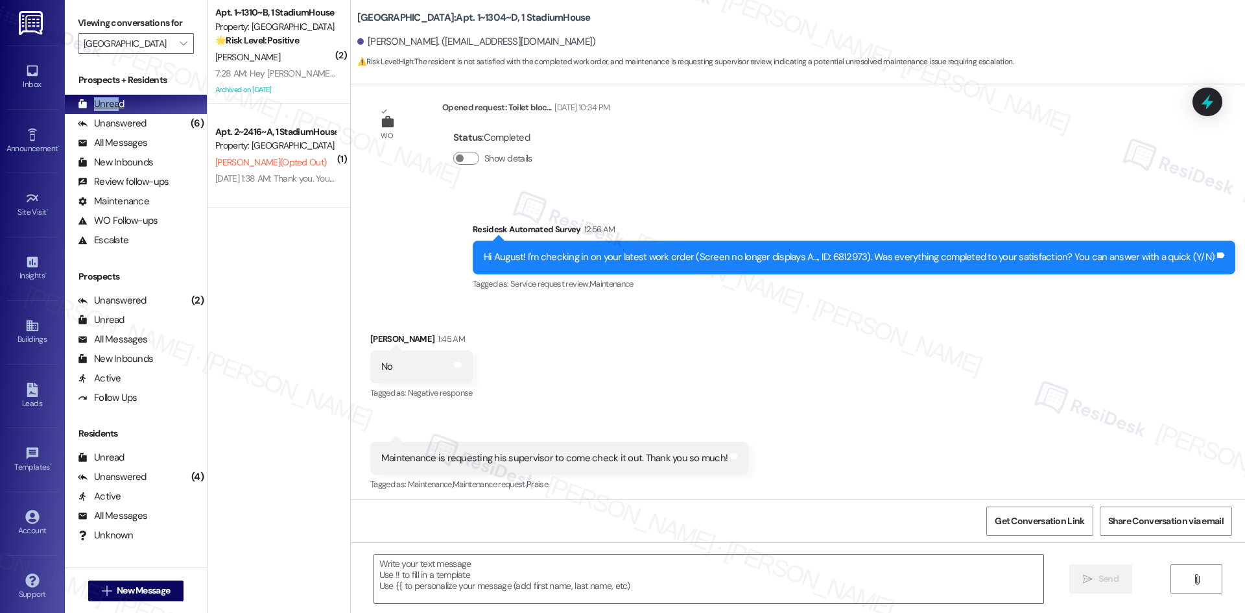
scroll to position [253, 0]
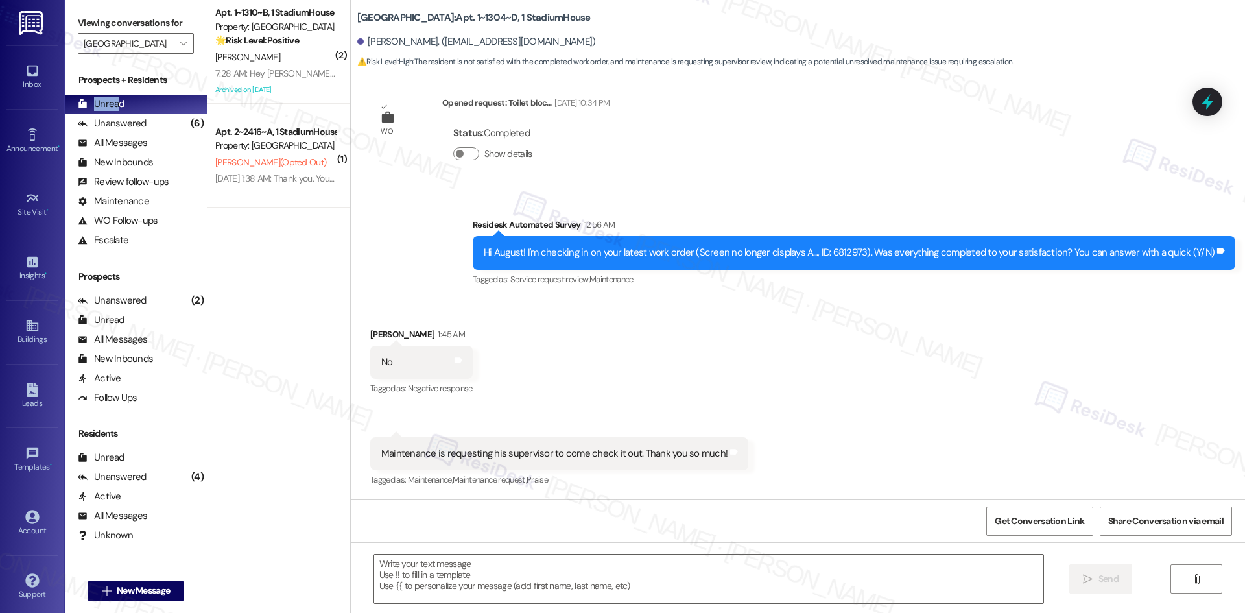
type textarea "Fetching suggested responses. Please feel free to read through the conversation…"
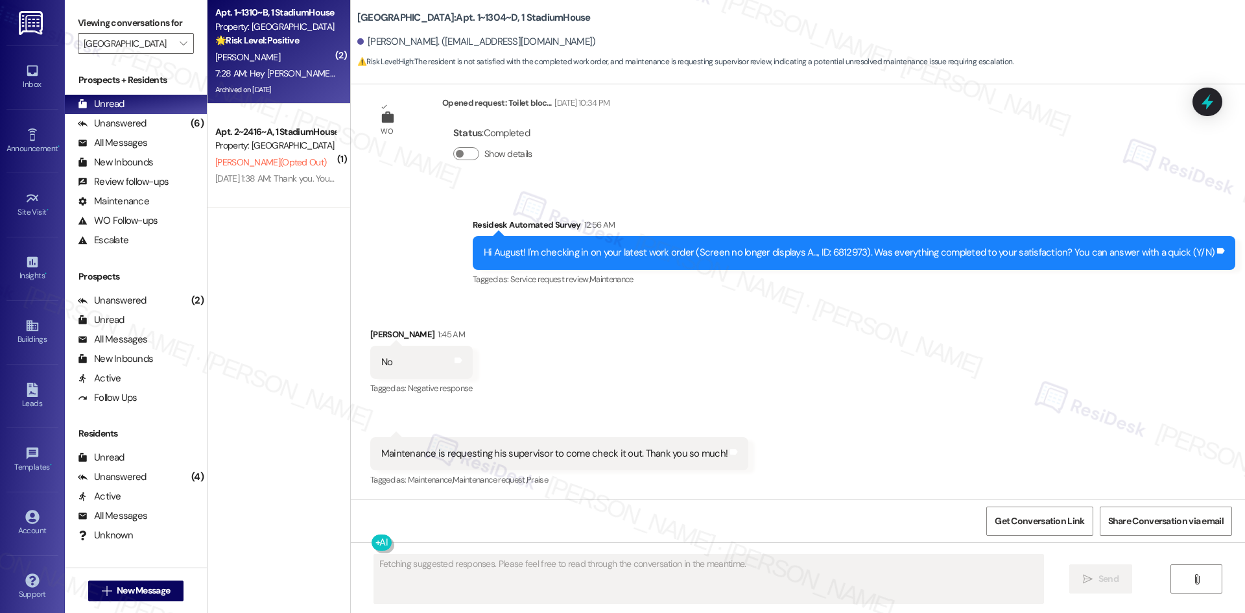
click at [309, 60] on div "[PERSON_NAME]" at bounding box center [275, 57] width 123 height 16
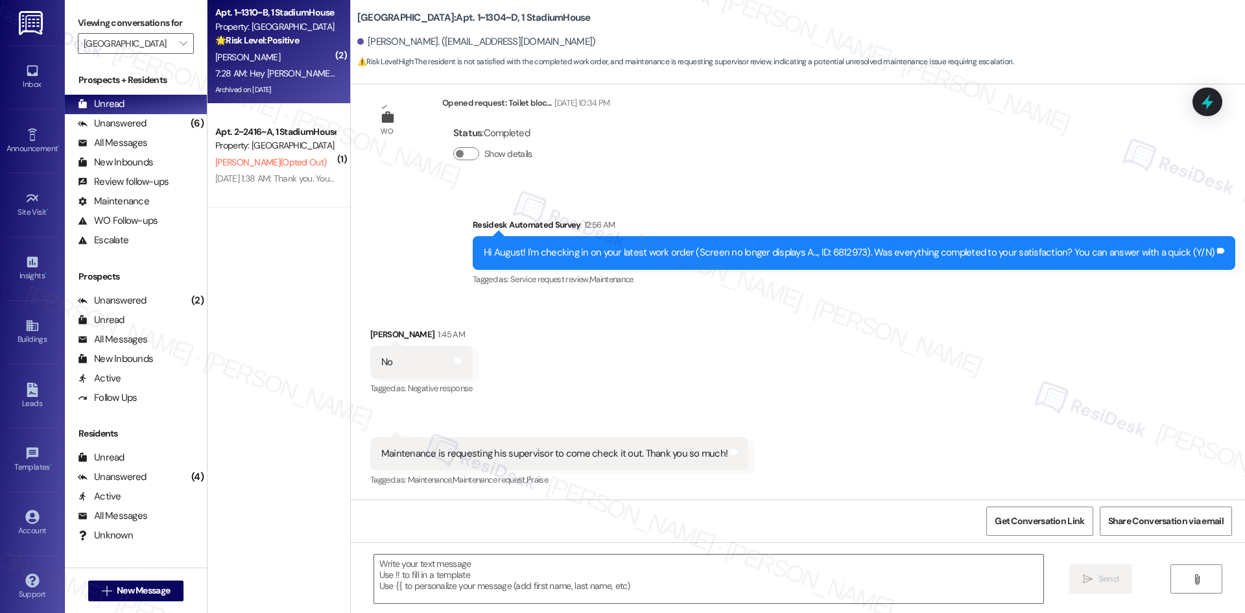
type textarea "Fetching suggested responses. Please feel free to read through the conversation…"
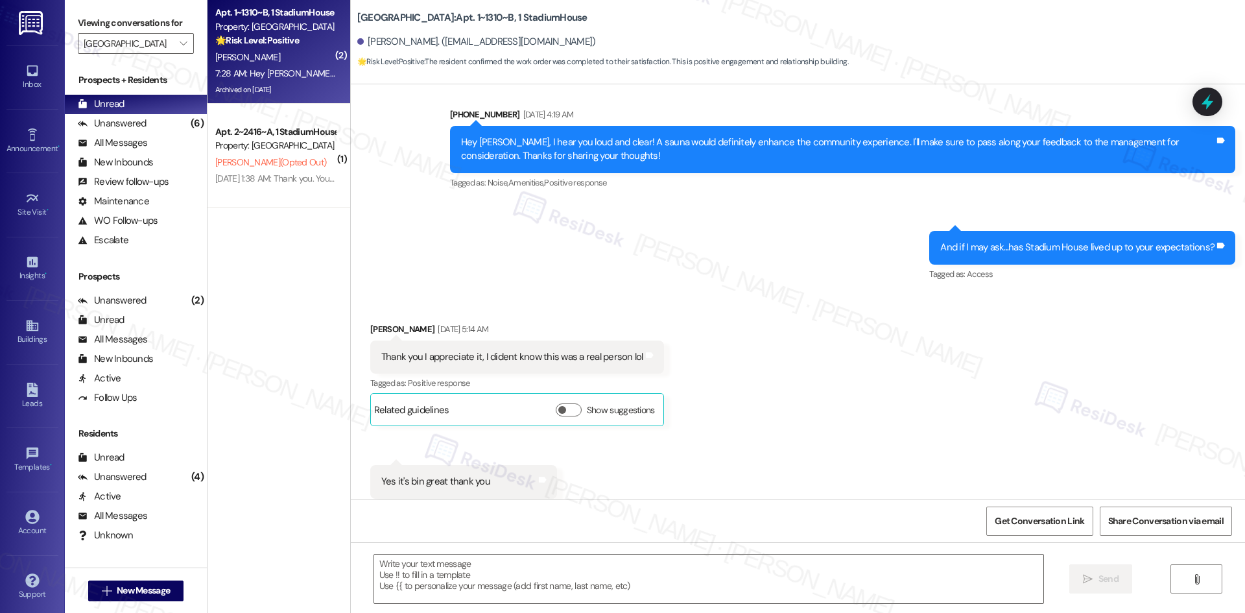
type textarea "Fetching suggested responses. Please feel free to read through the conversation…"
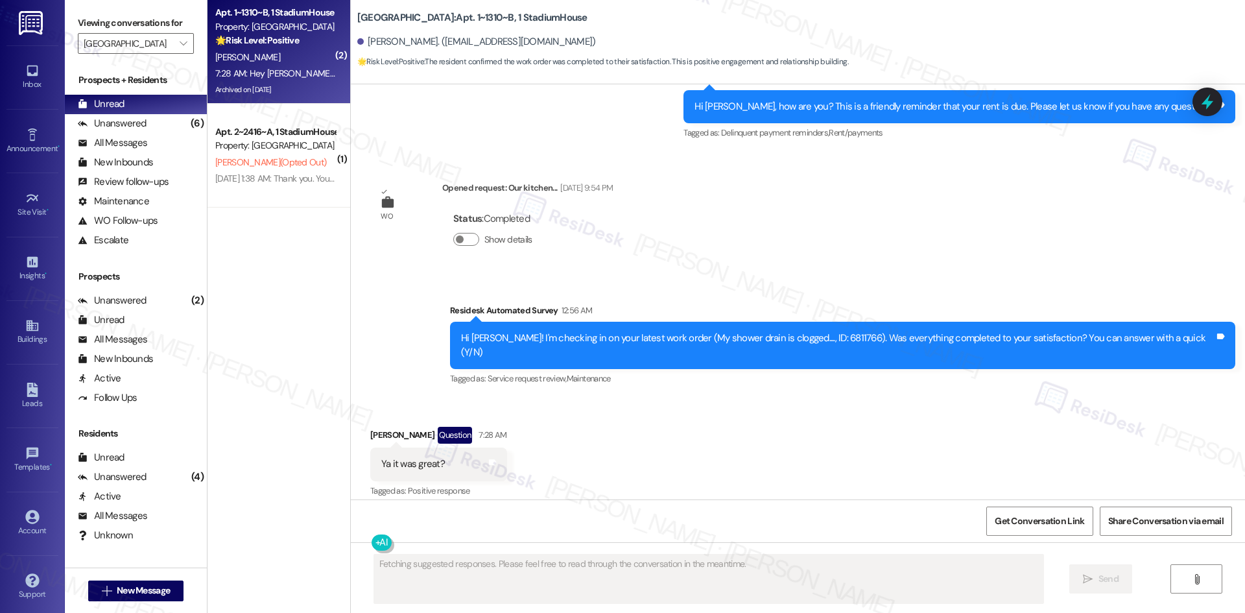
scroll to position [9125, 0]
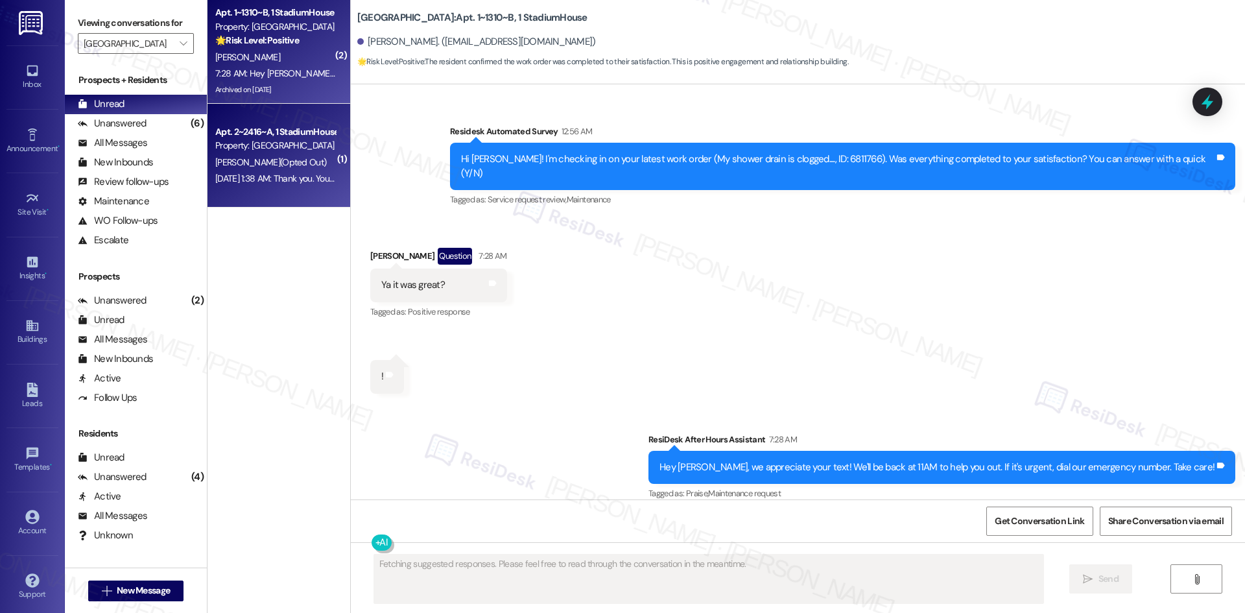
click at [286, 185] on div "Aug 26, 2025 at 1:38 AM: Thank you. You will no longer receive texts from this …" at bounding box center [275, 179] width 123 height 16
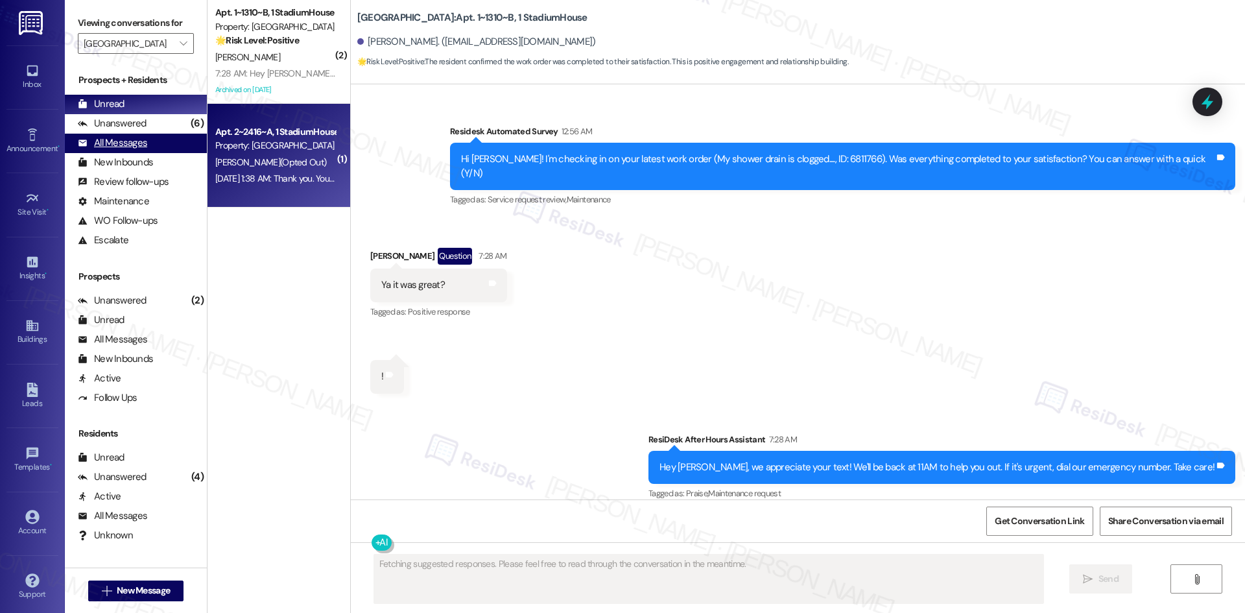
scroll to position [157, 0]
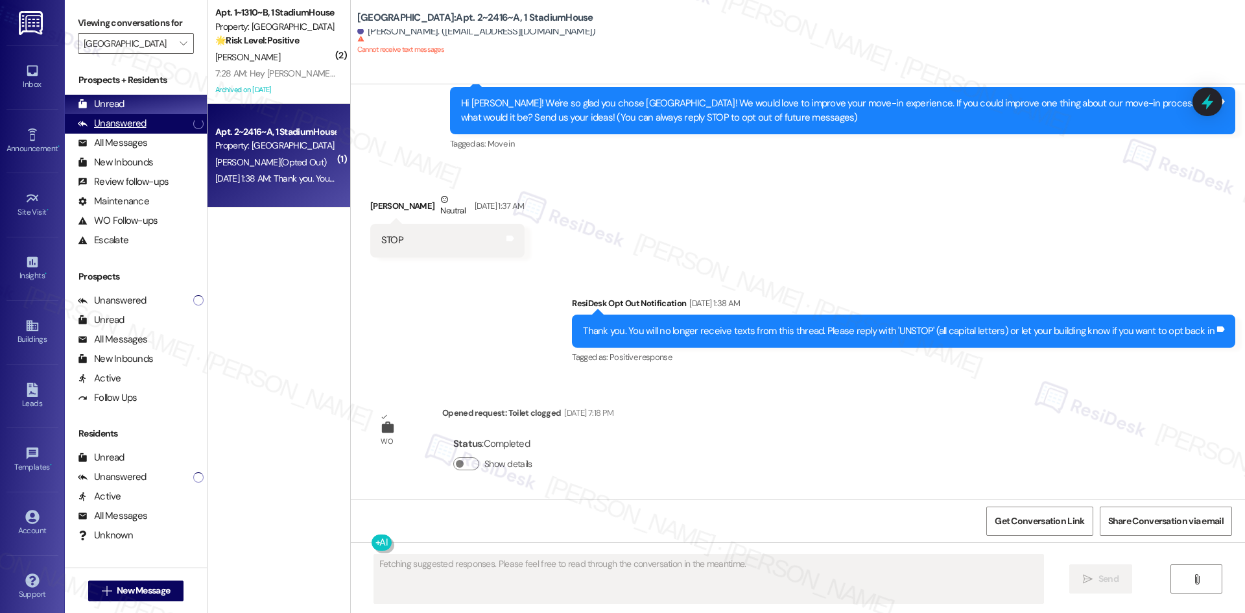
click at [142, 123] on div "Unanswered" at bounding box center [112, 124] width 69 height 14
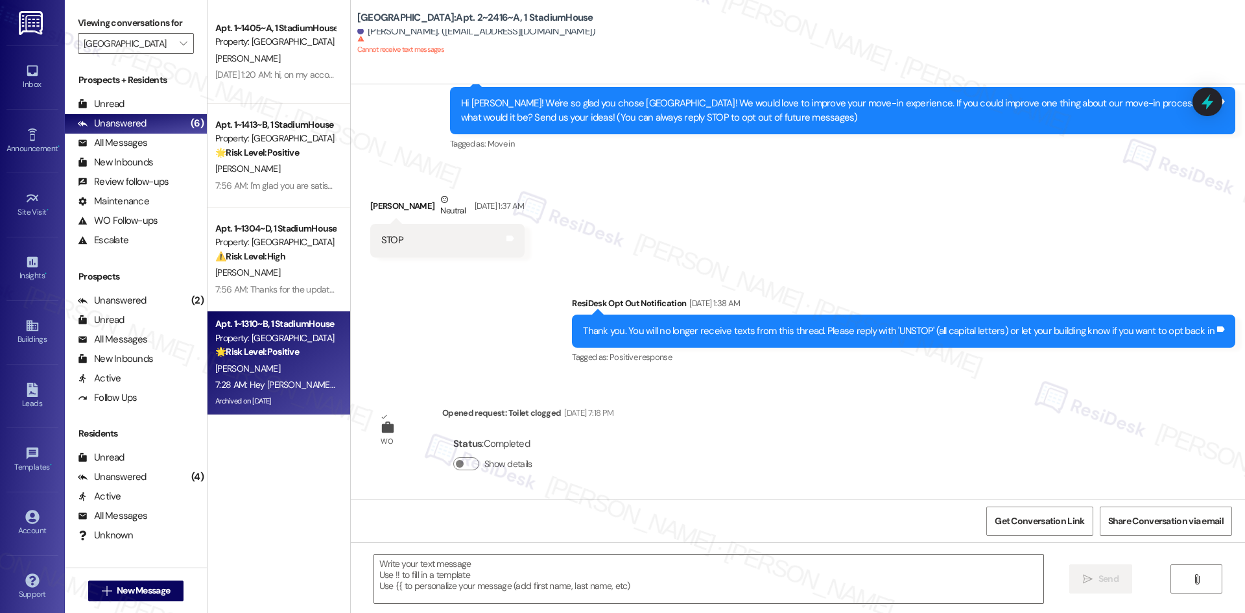
click at [270, 386] on div "7:28 AM: Hey Amanda, we appreciate your text! We'll be back at 11AM to help you…" at bounding box center [488, 385] width 547 height 12
type textarea "Fetching suggested responses. Please feel free to read through the conversation…"
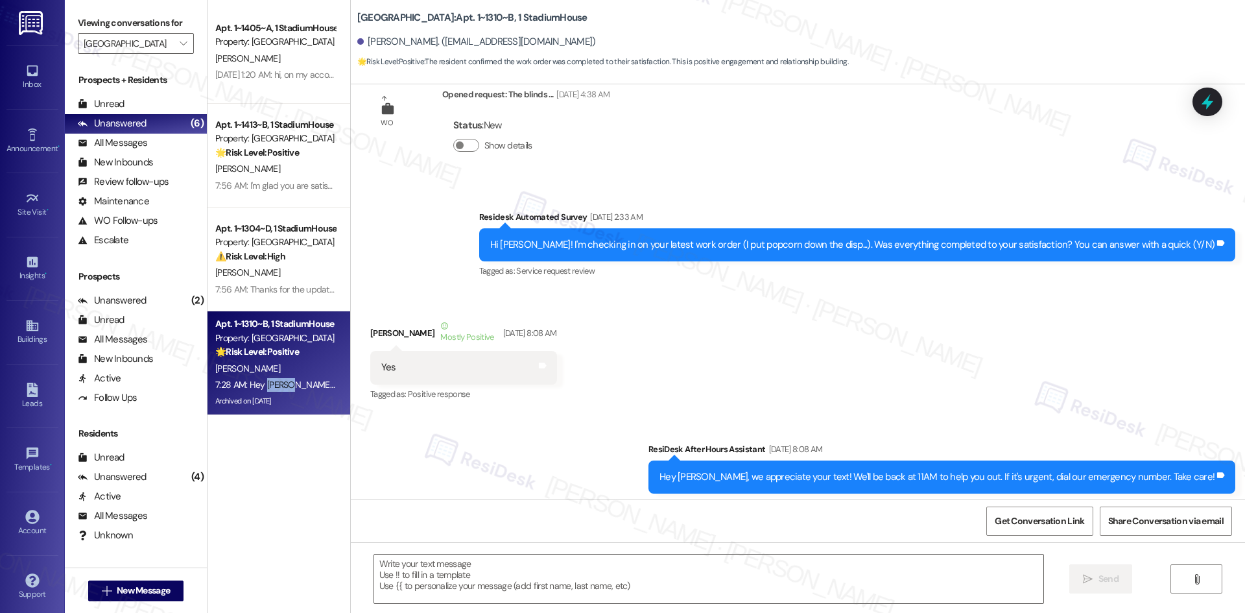
type textarea "Fetching suggested responses. Please feel free to read through the conversation…"
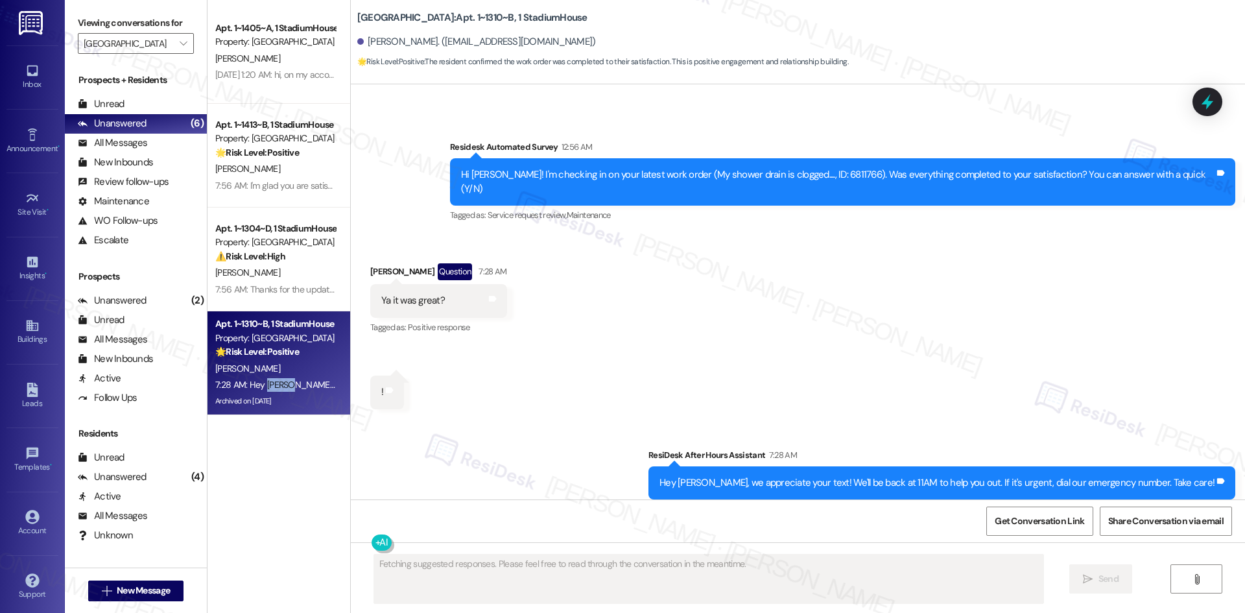
scroll to position [9125, 0]
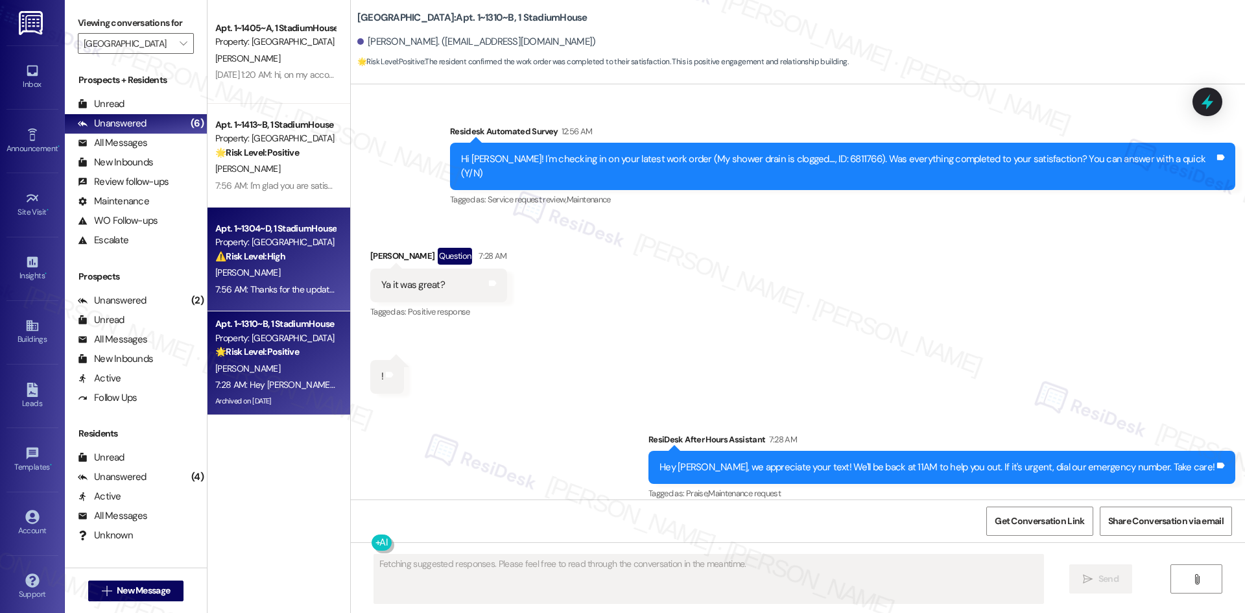
click at [272, 262] on div "⚠️ Risk Level: High The resident is not satisfied with the completed work order…" at bounding box center [275, 257] width 120 height 14
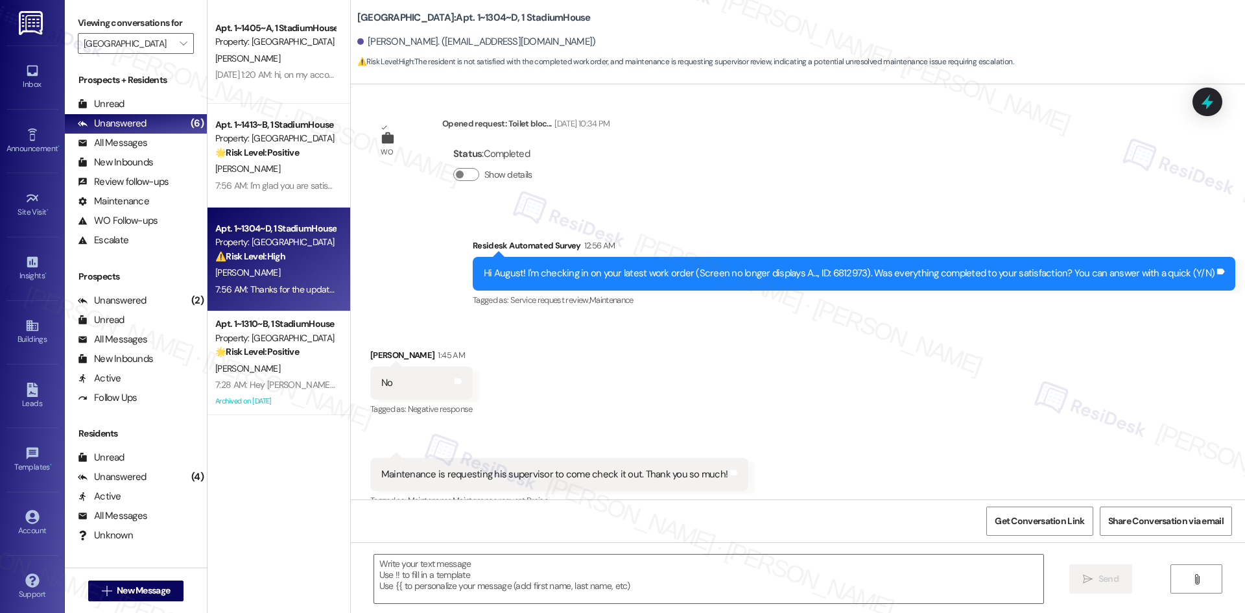
scroll to position [253, 0]
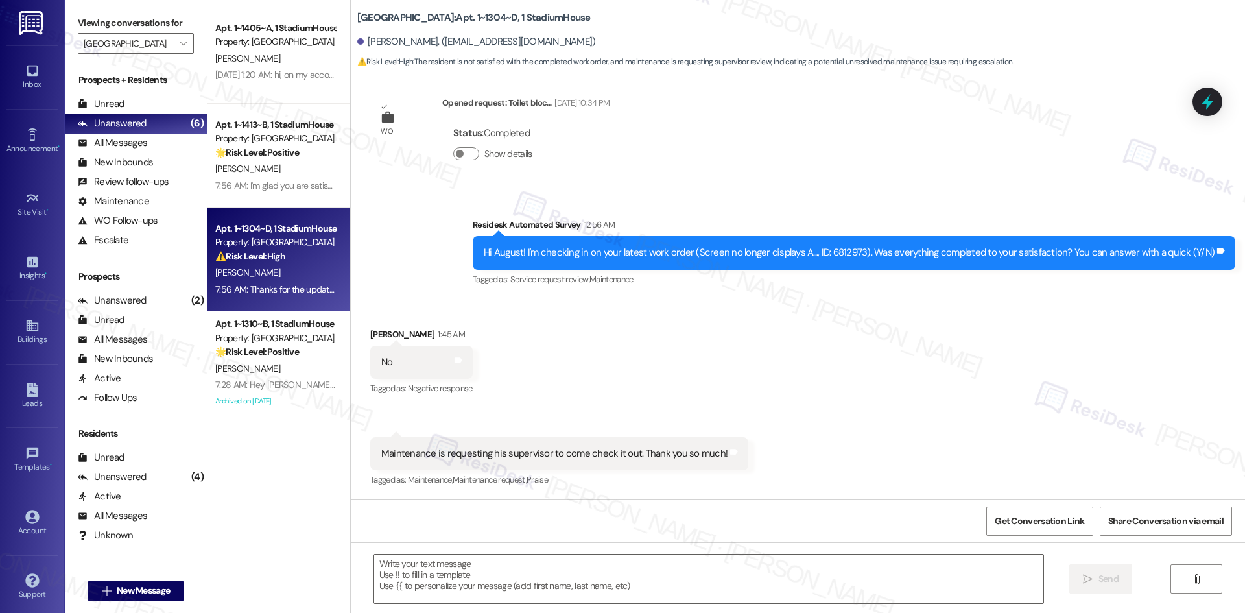
type textarea "Fetching suggested responses. Please feel free to read through the conversation…"
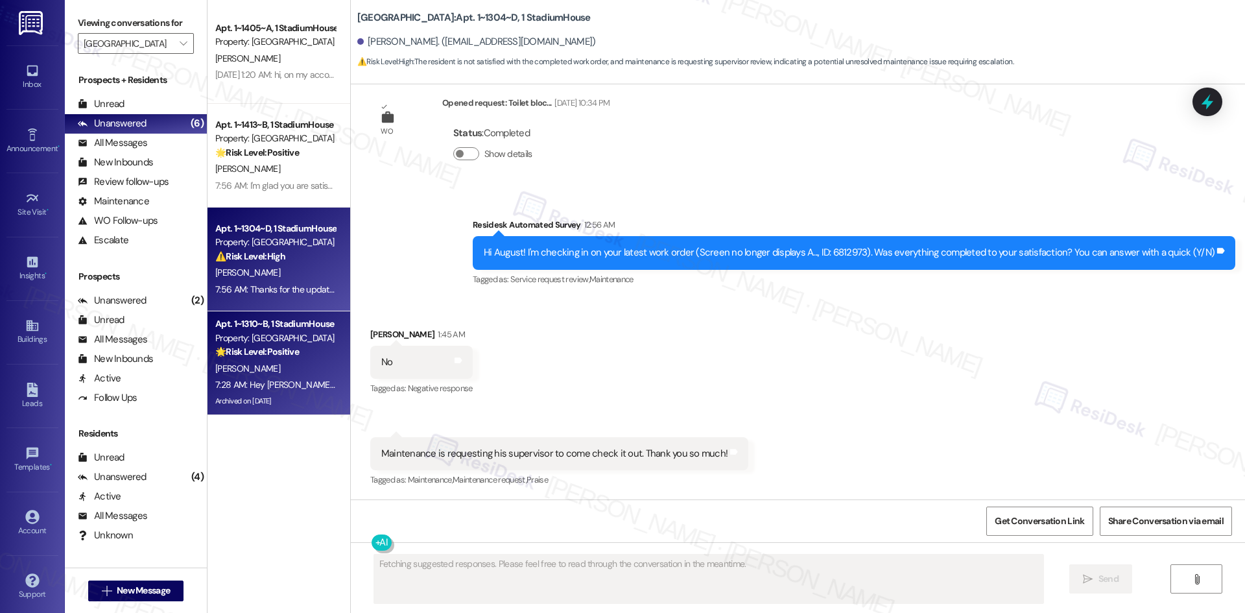
click at [280, 317] on div "Apt. 1~1310~B, 1 StadiumHouse" at bounding box center [275, 324] width 120 height 14
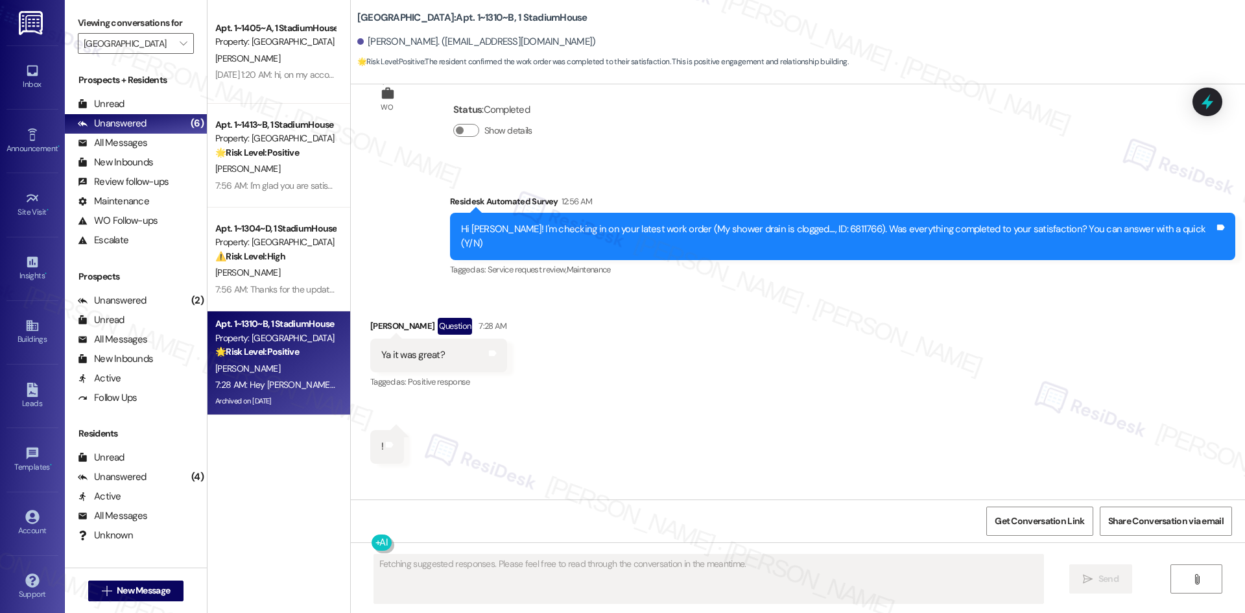
scroll to position [9125, 0]
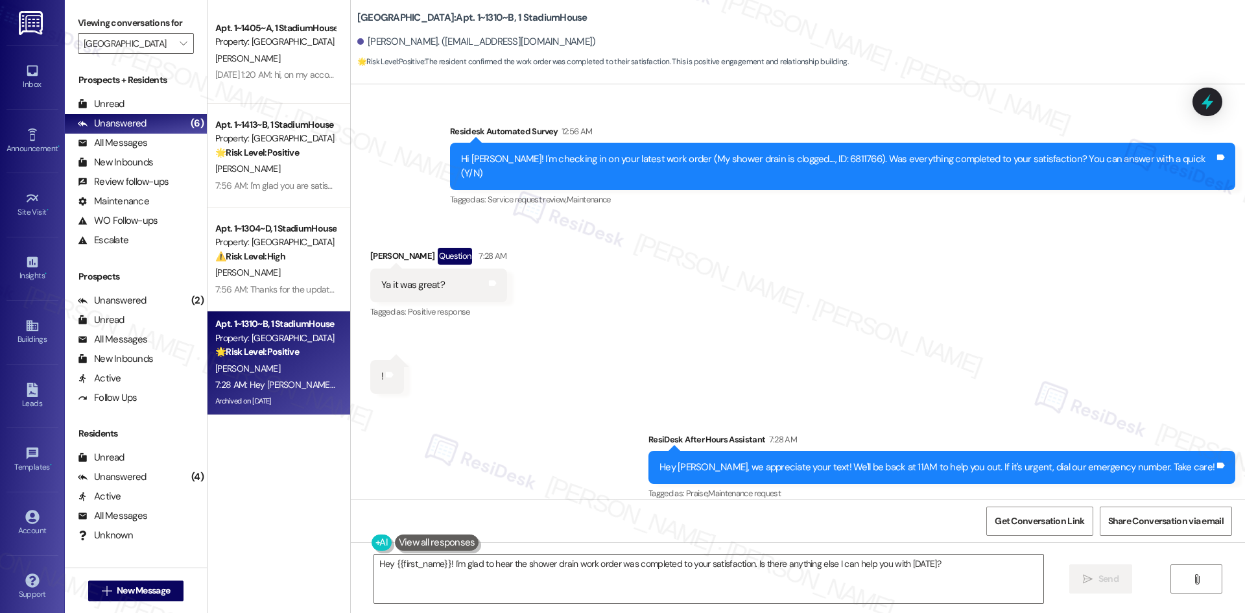
click at [586, 350] on div "Received via SMS Amanda Cohen-Pinsky Question 7:28 AM Ya it was great? Tags and…" at bounding box center [798, 310] width 894 height 184
drag, startPoint x: 620, startPoint y: 580, endPoint x: 609, endPoint y: 581, distance: 10.4
click at [620, 580] on textarea "Hey {{first_name}}! I'm glad to hear the shower drain work order was completed …" at bounding box center [708, 578] width 669 height 49
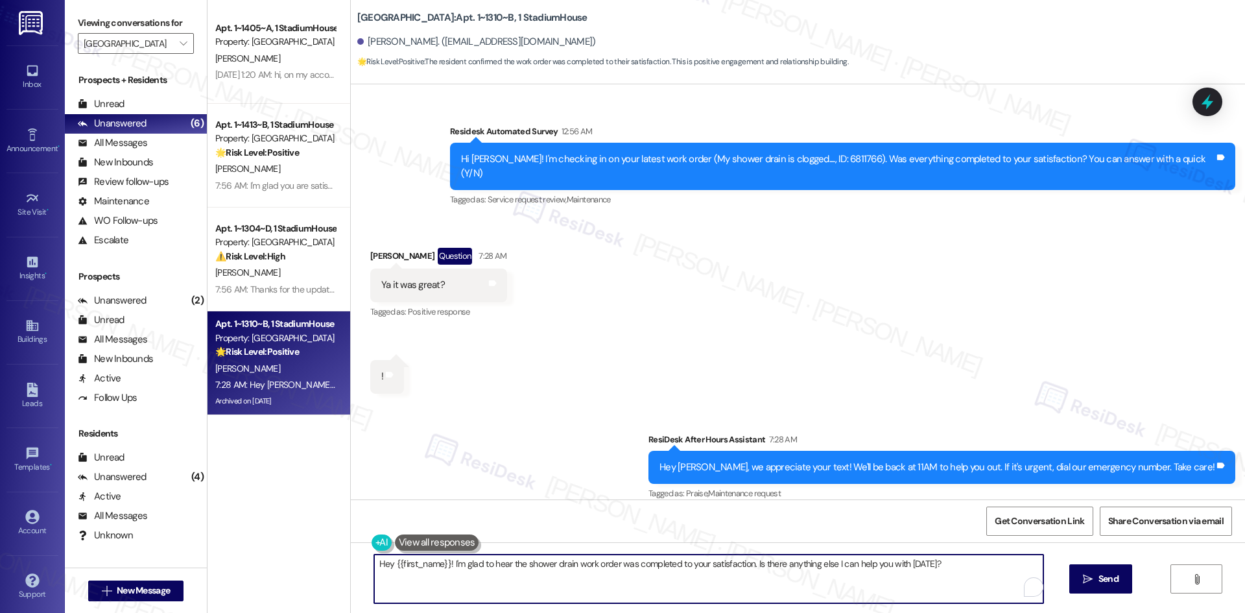
paste textarea "Thank you for confirming! I’m glad to hear everything was completed to your sat…"
type textarea "Thank you for confirming! I’m glad to hear everything was completed to your sat…"
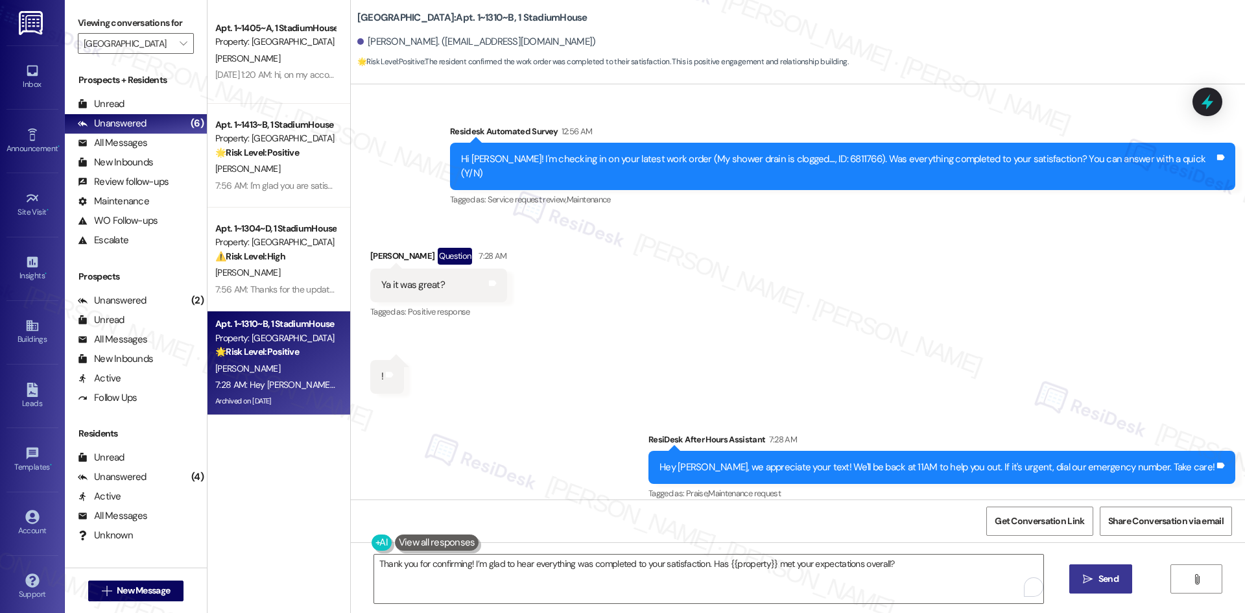
click at [1081, 571] on button " Send" at bounding box center [1100, 578] width 63 height 29
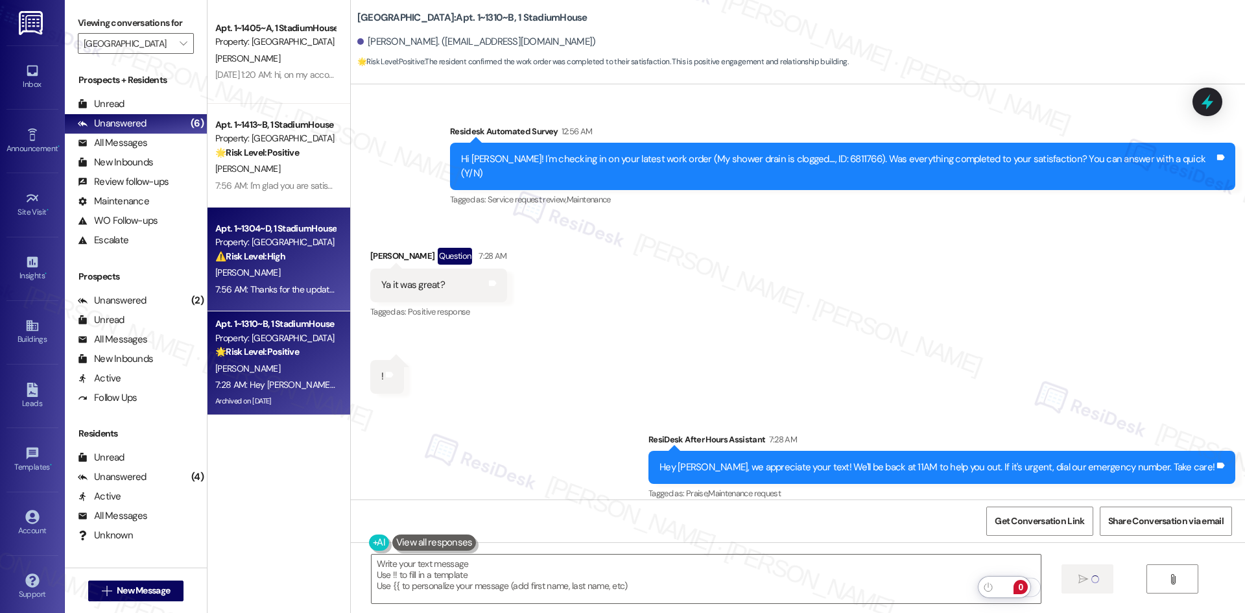
click at [288, 298] on div "7:56 AM: Thanks for the update! I'm happy to hear maintenance is getting a supe…" at bounding box center [275, 289] width 123 height 16
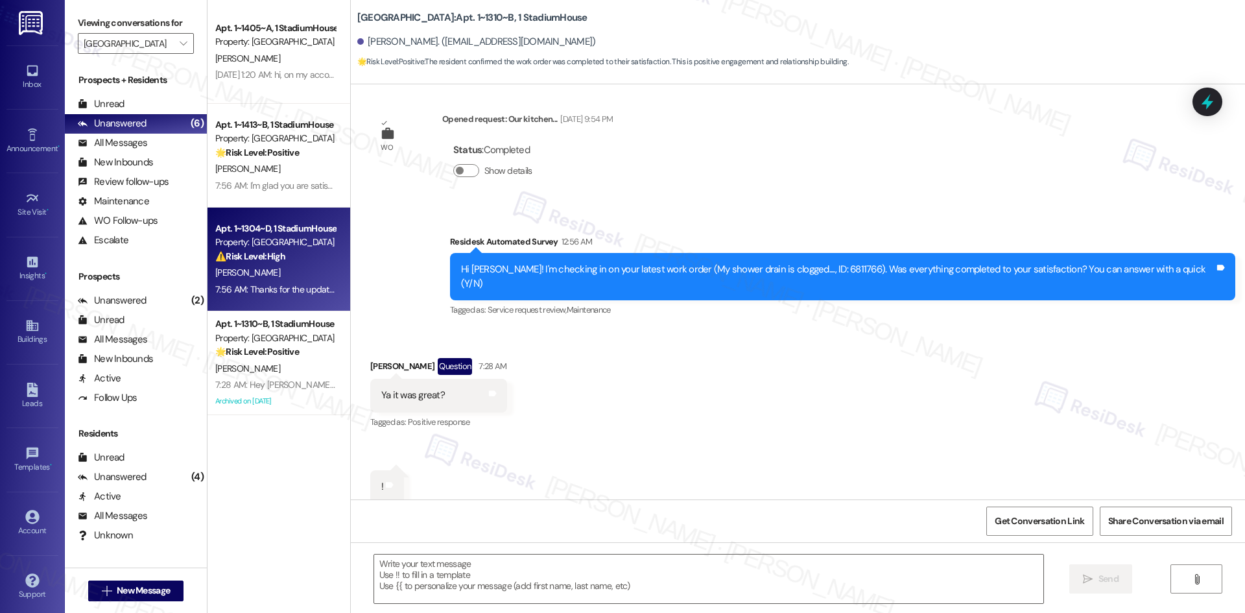
type textarea "Fetching suggested responses. Please feel free to read through the conversation…"
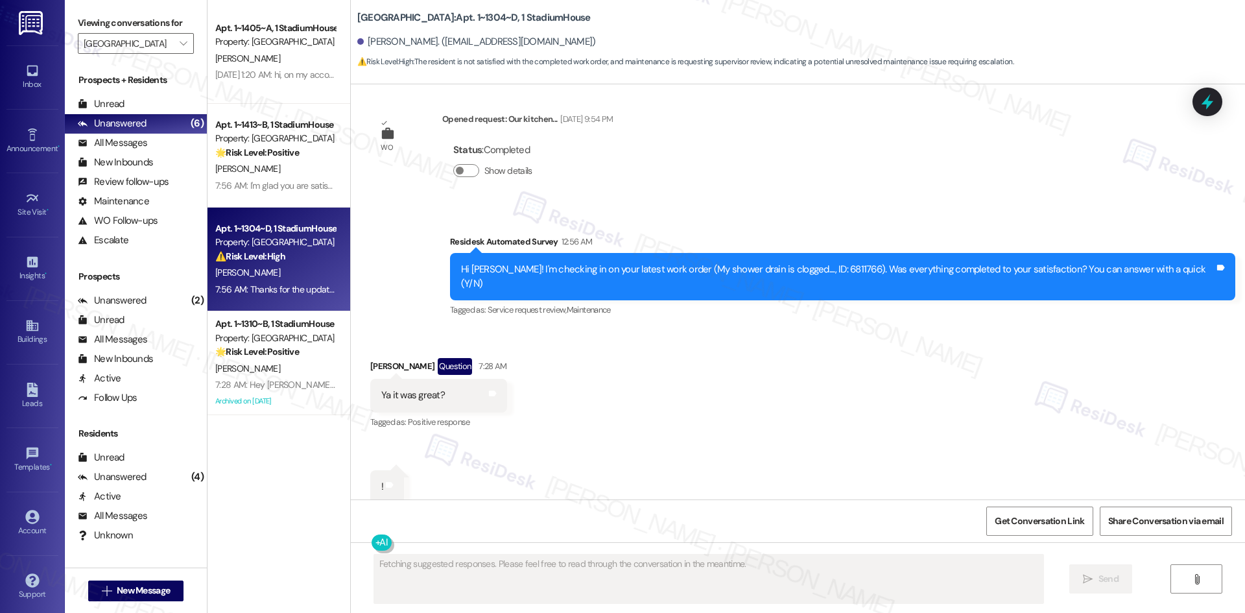
scroll to position [363, 0]
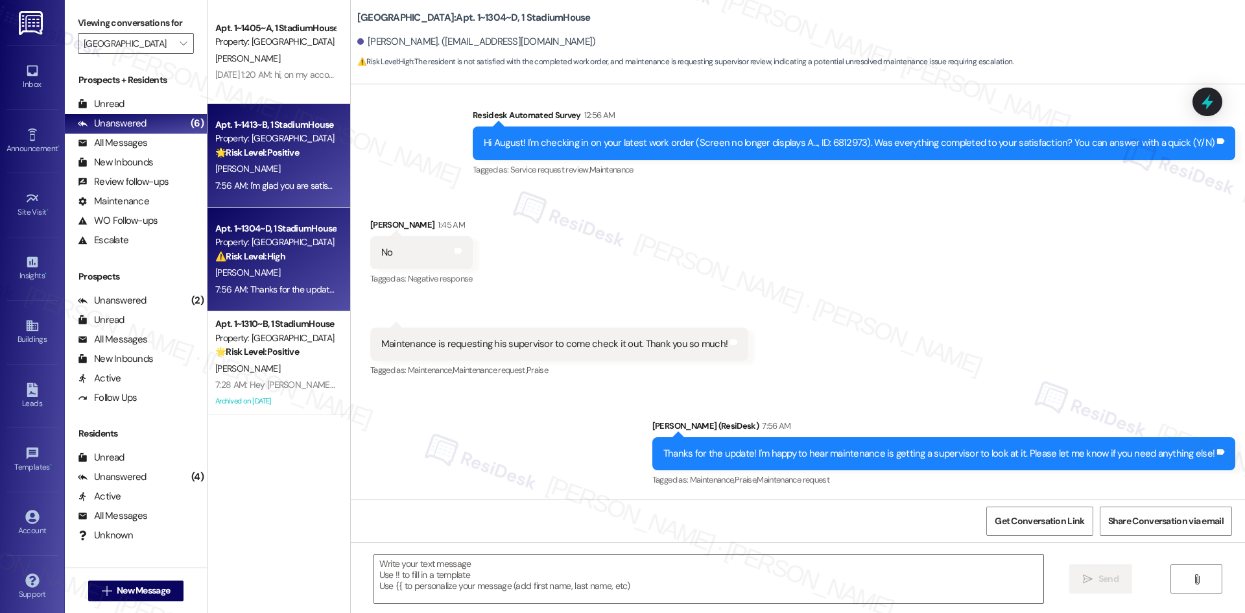
click at [258, 168] on div "[PERSON_NAME]" at bounding box center [275, 169] width 123 height 16
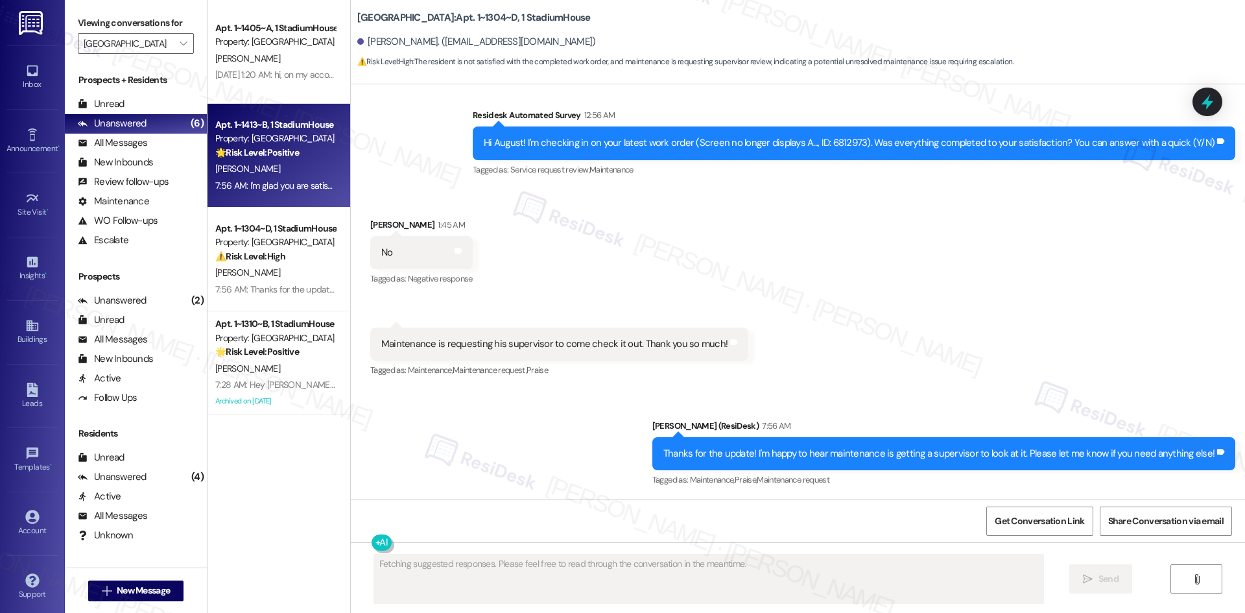
type textarea "Fetching suggested responses. Please feel free to read through the conversation…"
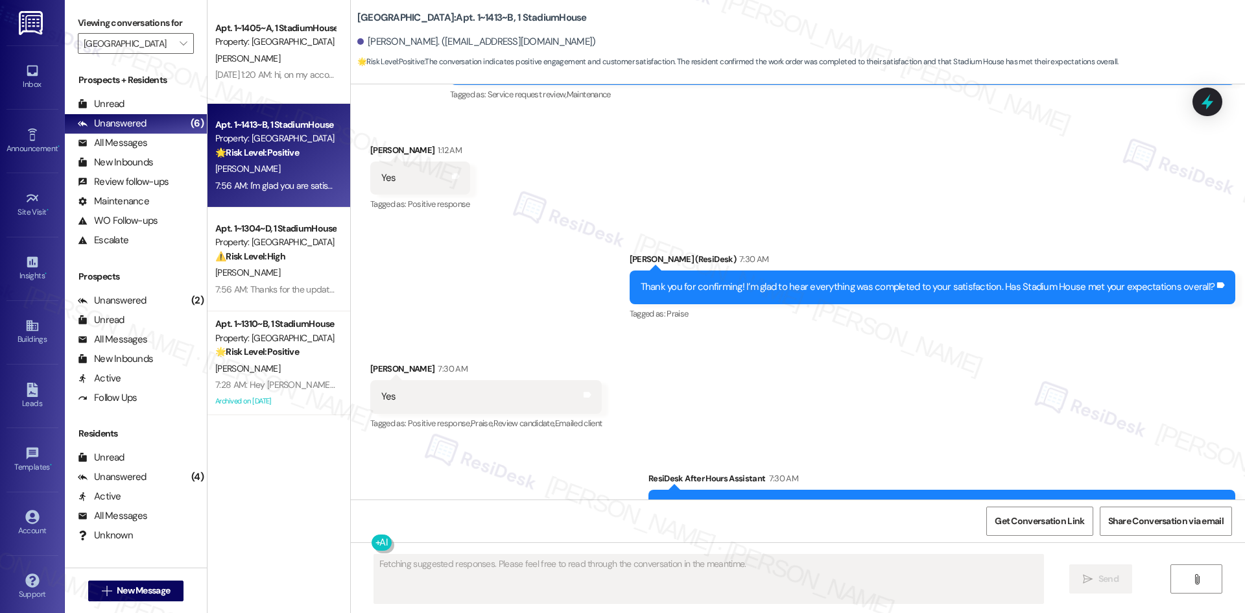
scroll to position [1766, 0]
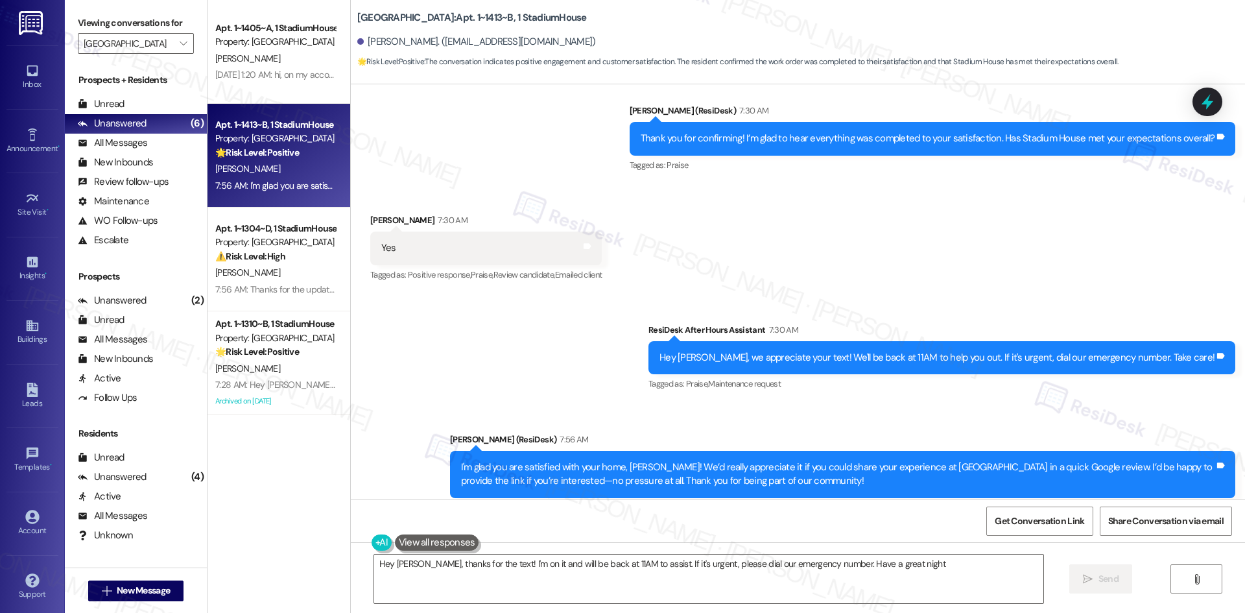
type textarea "Hey Cristina, thanks for the text! I'm on it and will be back at 11AM to assist…"
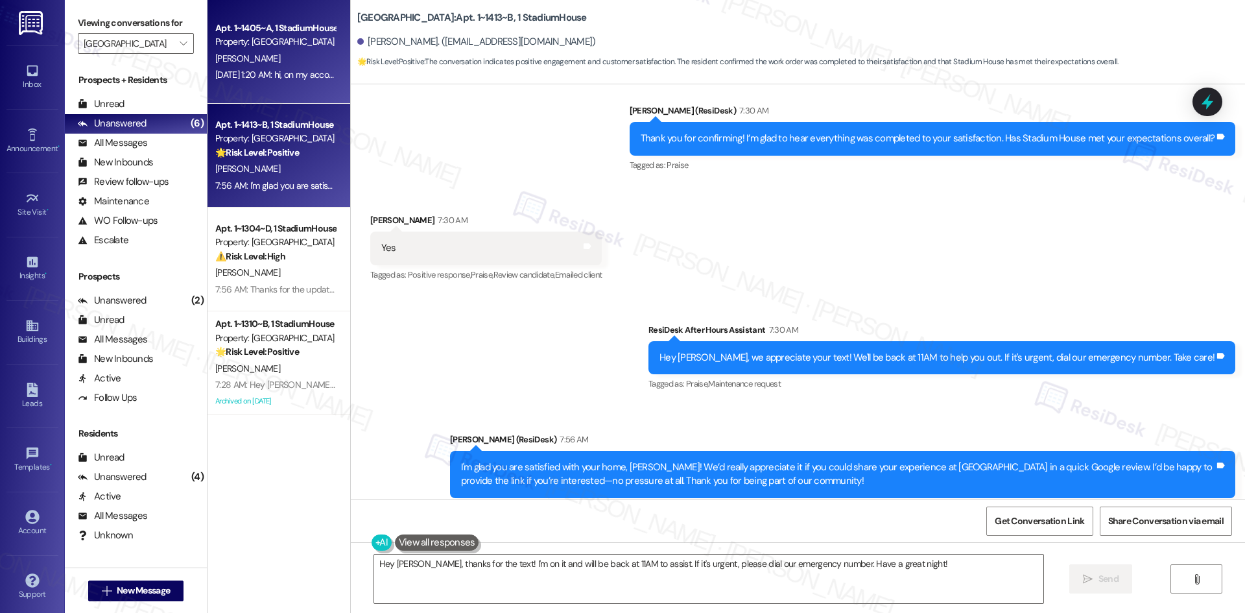
click at [253, 85] on div "Apt. 1~1405~A, 1 StadiumHouse Property: Stadium House L. Mitrani Sep 03, 2025 a…" at bounding box center [278, 52] width 143 height 104
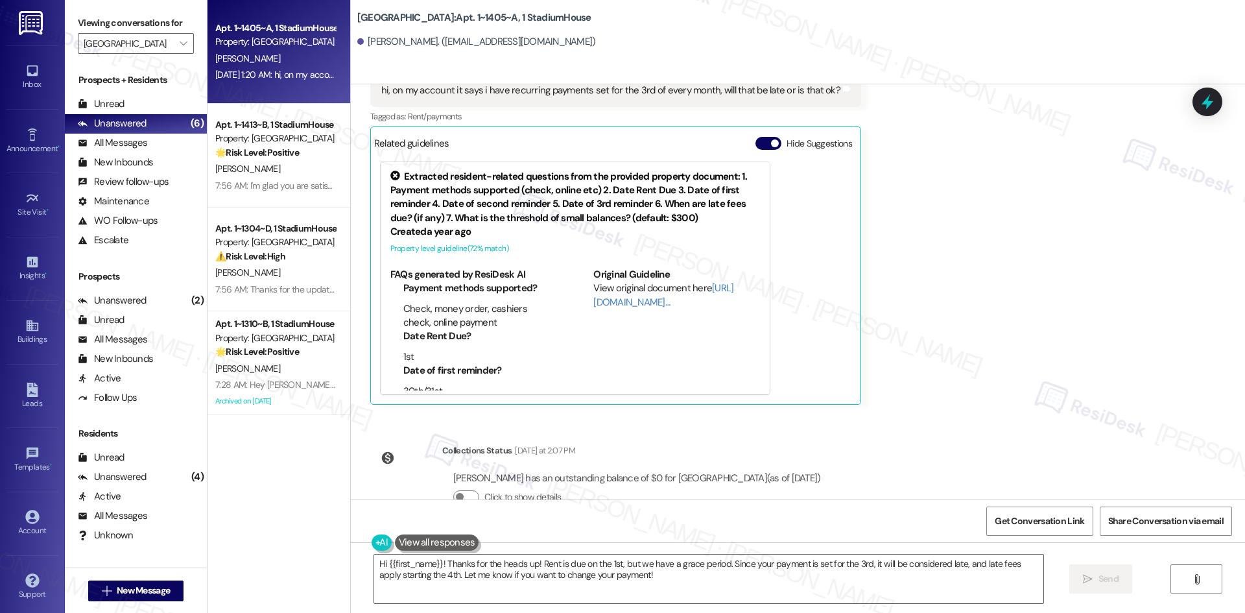
scroll to position [366, 0]
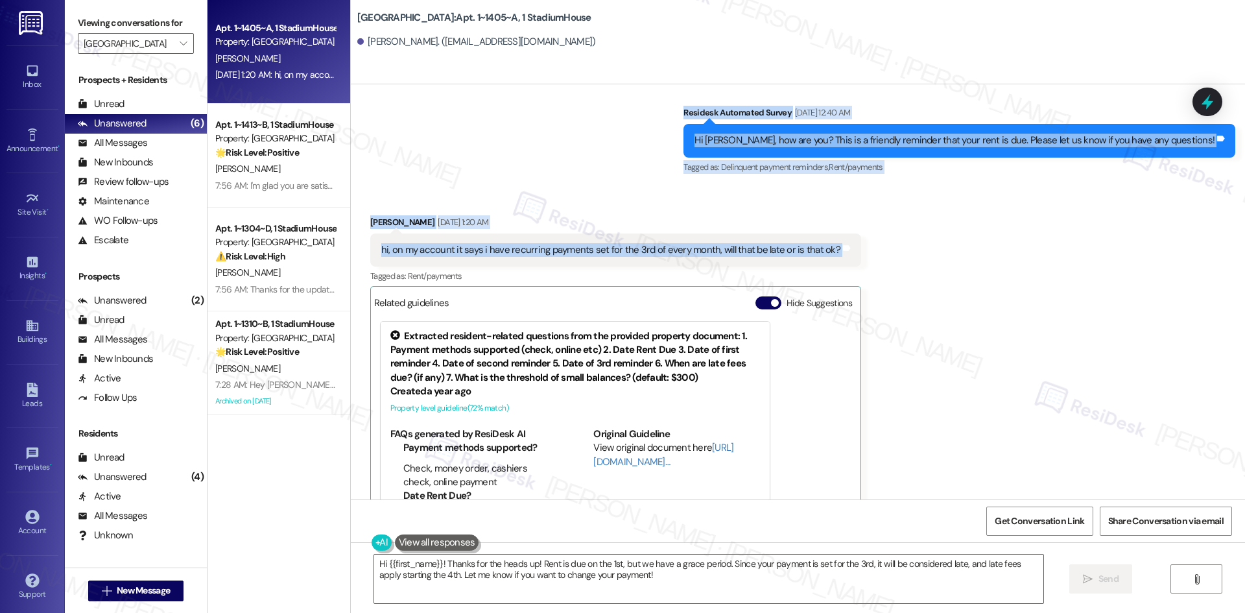
drag, startPoint x: 693, startPoint y: 113, endPoint x: 879, endPoint y: 265, distance: 240.1
click at [879, 265] on div "WO Lease started Aug 17, 2025 at 8:00 AM Show details Survey, sent via SMS Resi…" at bounding box center [798, 291] width 894 height 415
copy div "Residesk Automated Survey Sep 03, 2025 at 12:40 AM Hi Lilly, how are you? This …"
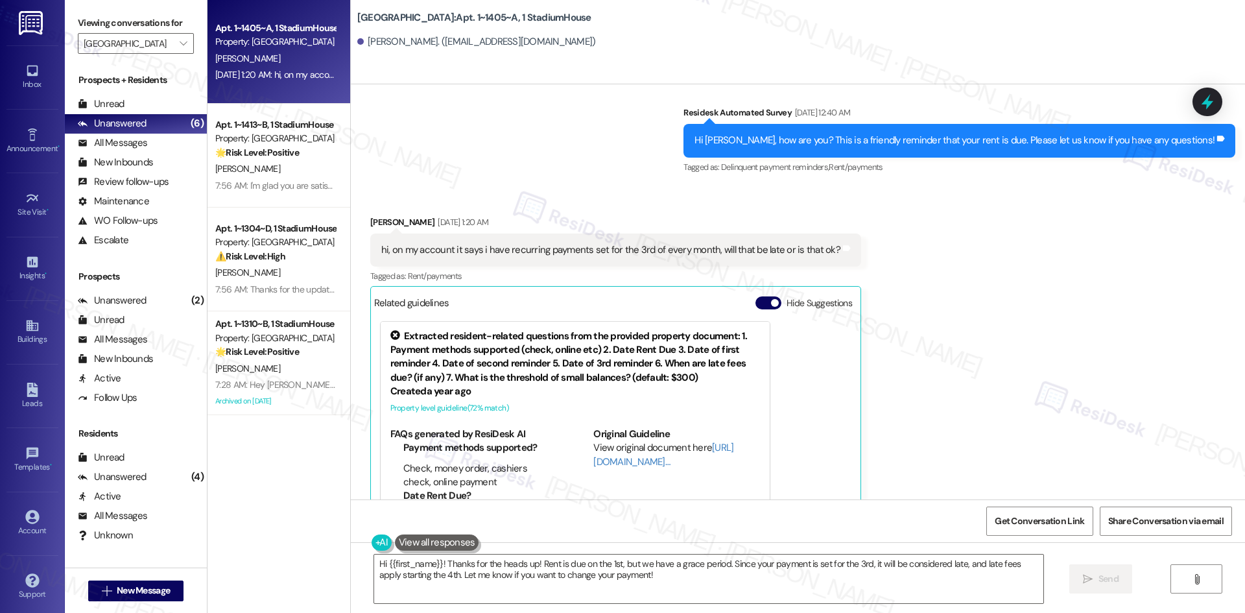
click at [913, 340] on div "Received via SMS Lilly Mitrani Sep 03, 2025 at 1:20 AM hi, on my account it say…" at bounding box center [798, 380] width 894 height 388
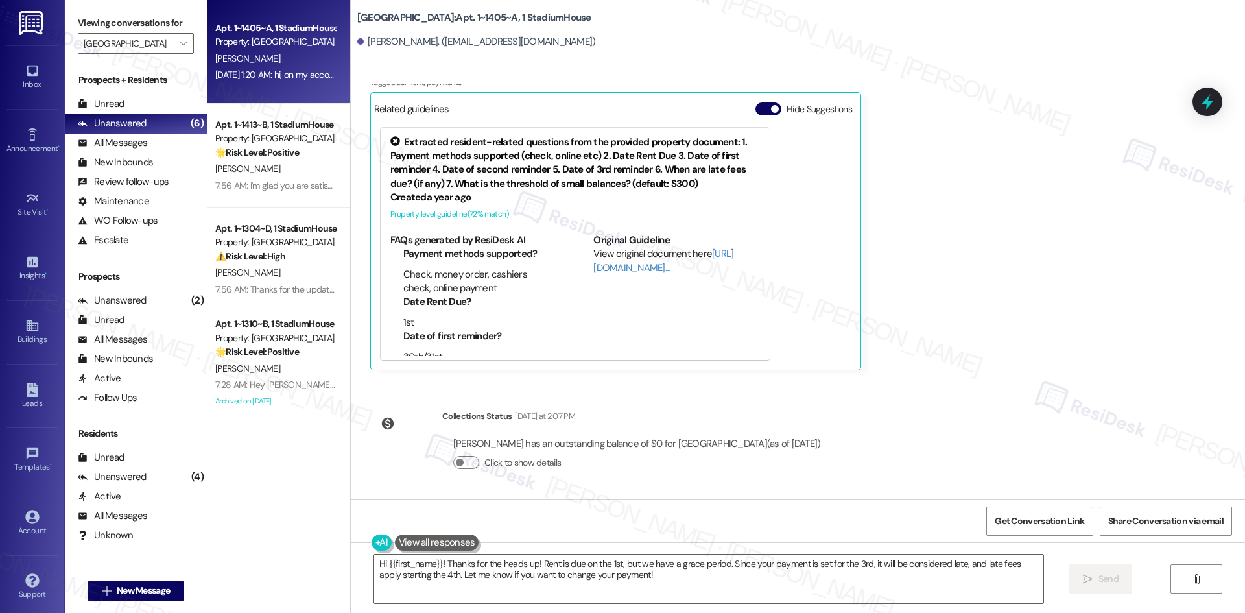
scroll to position [560, 0]
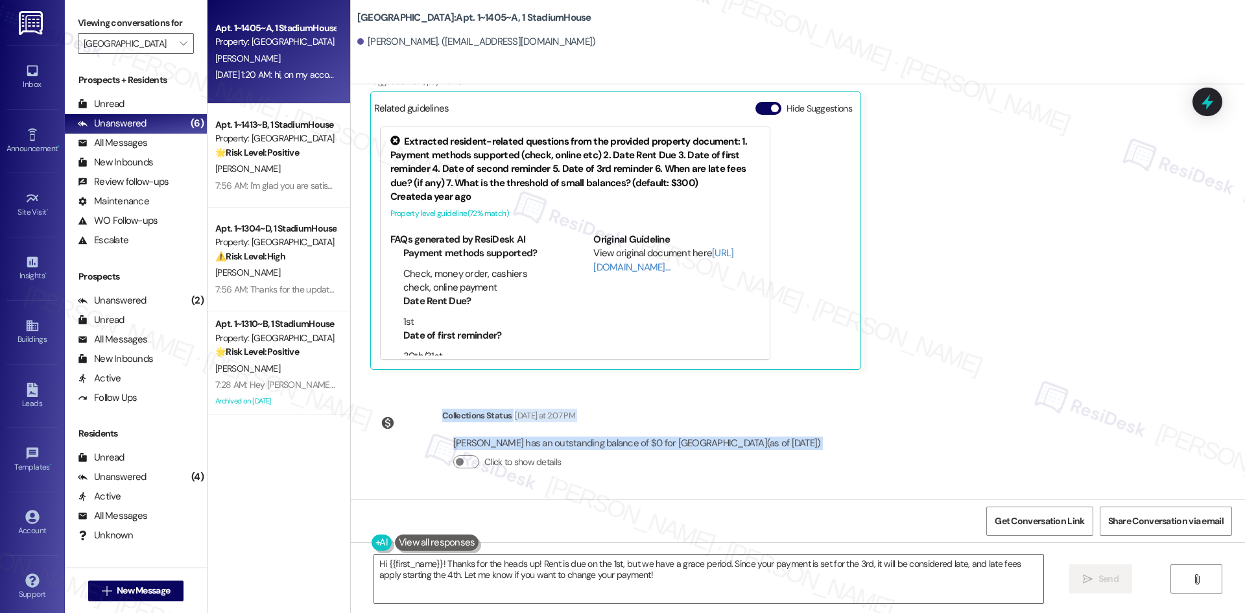
drag, startPoint x: 422, startPoint y: 408, endPoint x: 816, endPoint y: 447, distance: 396.1
click at [816, 450] on div "WO Lease started Aug 17, 2025 at 8:00 AM Show details Survey, sent via SMS Resi…" at bounding box center [798, 291] width 894 height 415
copy div "Collections Status Yesterday at 2:07 PM Lilly Mitrani has an outstanding balanc…"
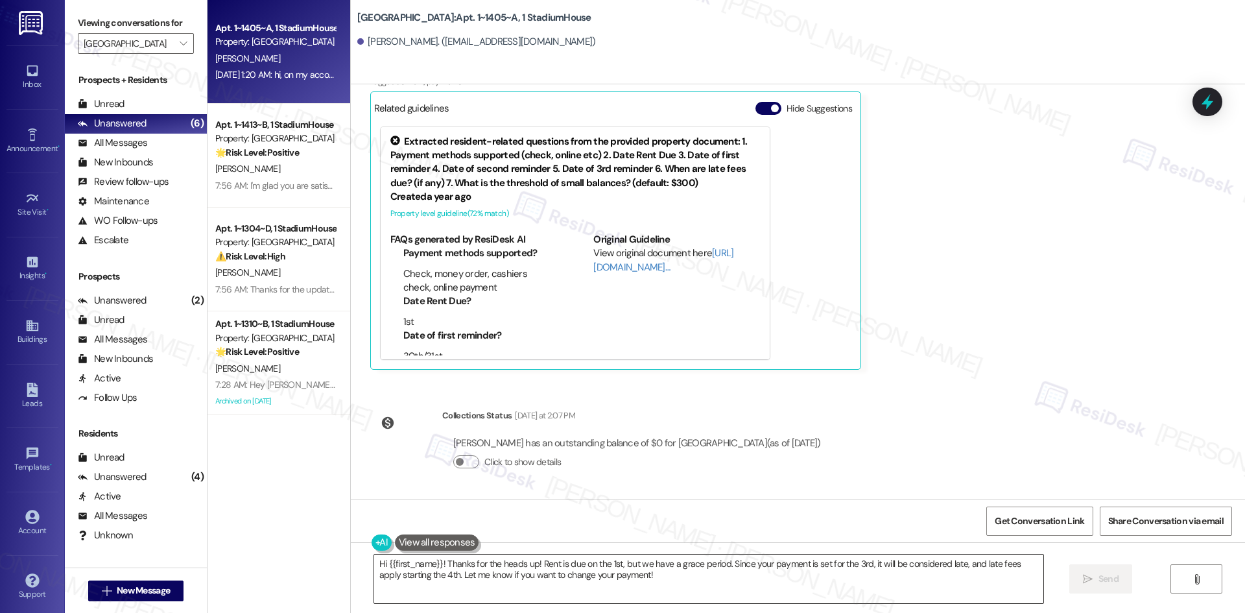
click at [582, 587] on textarea "Hi {{first_name}}! Thanks for the heads up! Rent is due on the 1st, but we have…" at bounding box center [708, 578] width 669 height 49
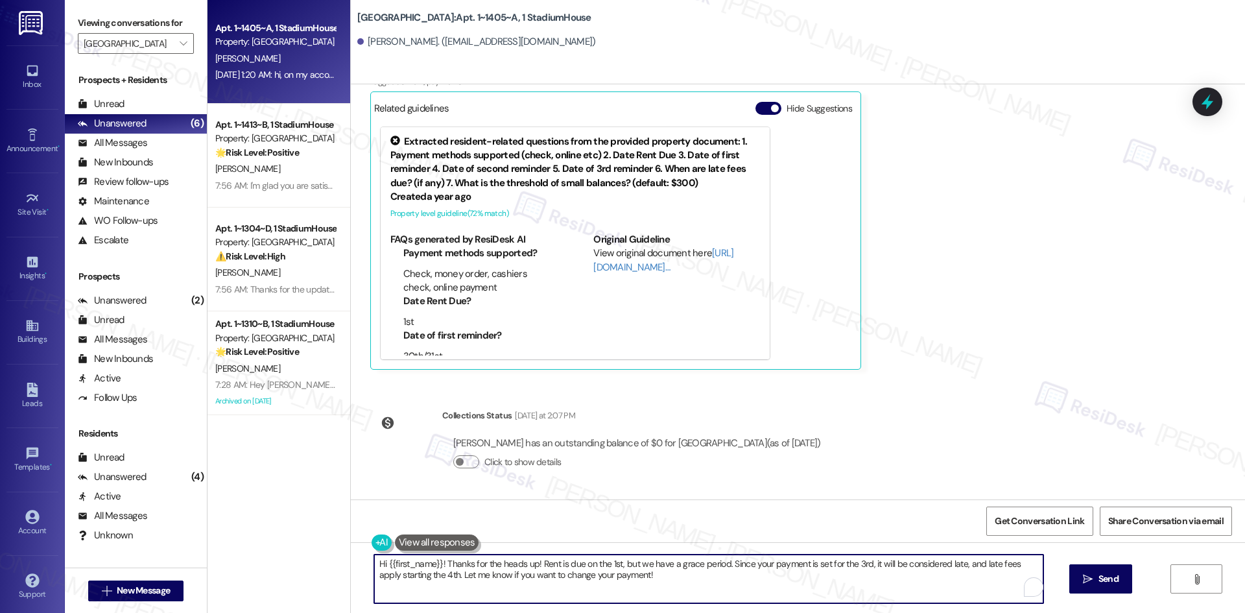
paste textarea "Lilly, thanks for checking — I confirmed your account and your balance is $0, s…"
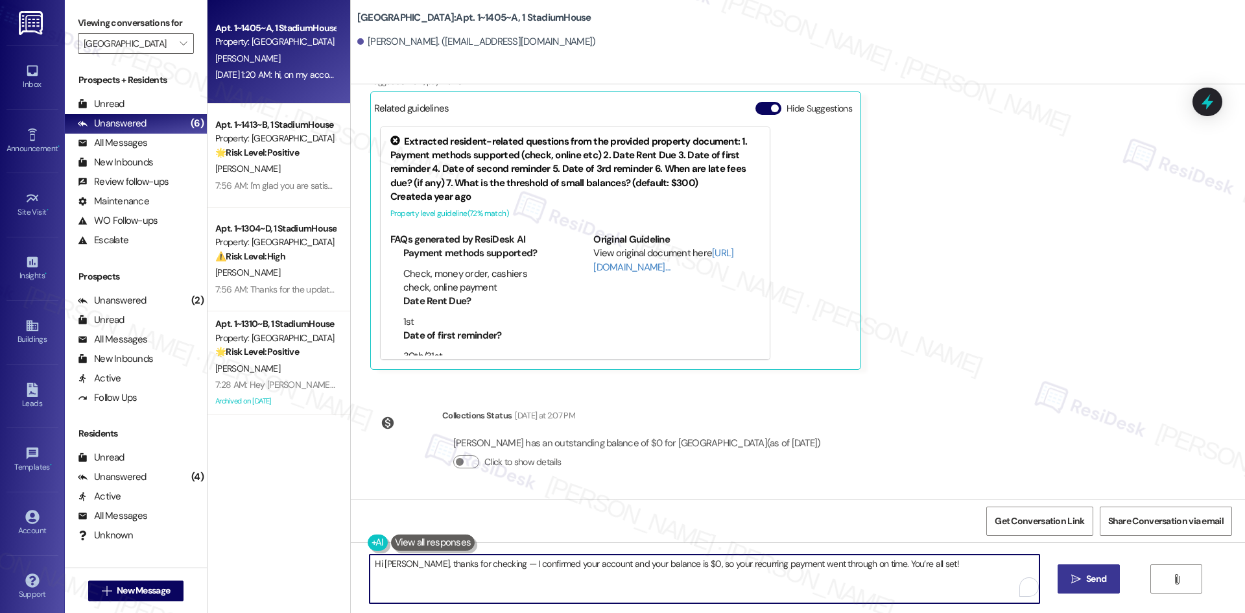
type textarea "Hi [PERSON_NAME], thanks for checking — I confirmed your account and your balan…"
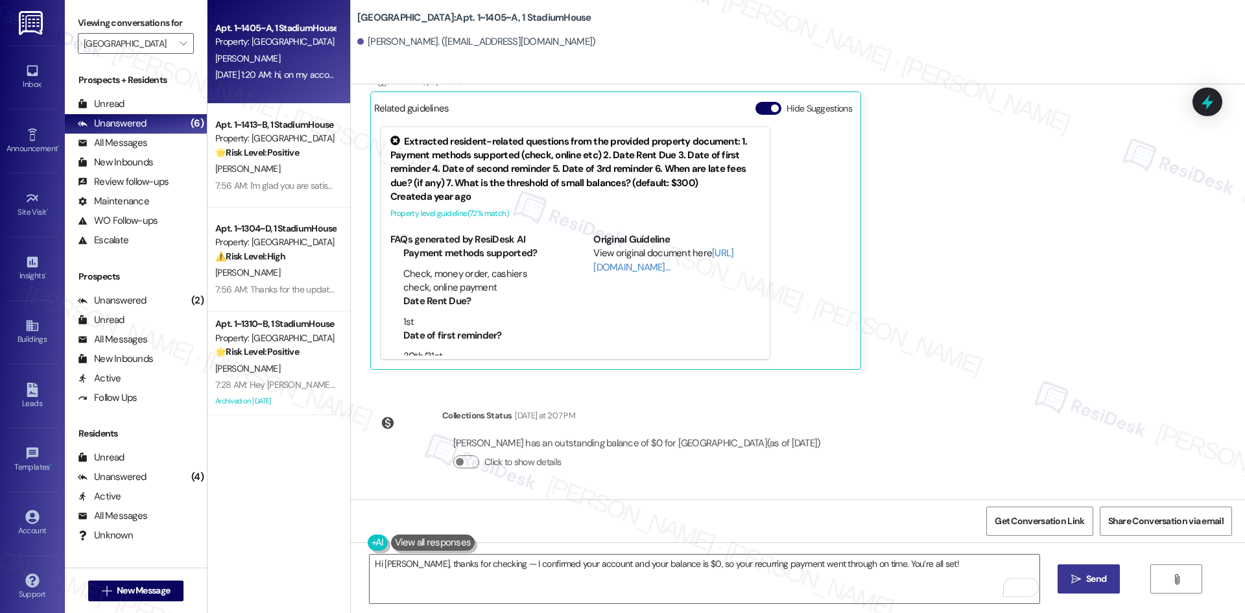
click at [1105, 569] on button " Send" at bounding box center [1088, 578] width 63 height 29
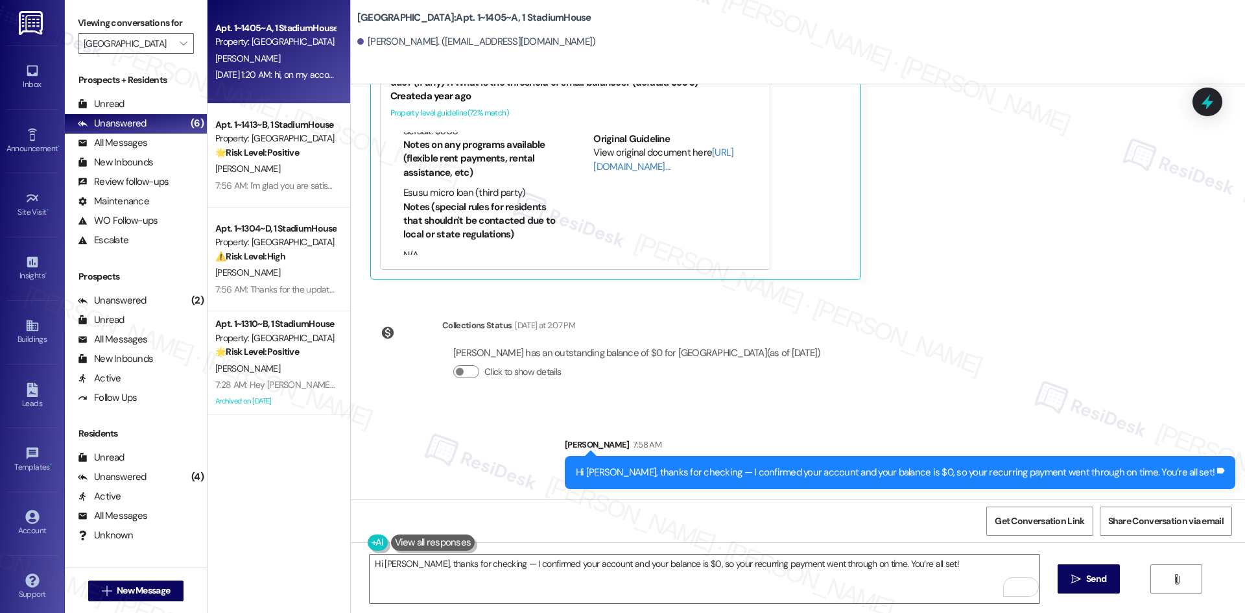
scroll to position [289, 0]
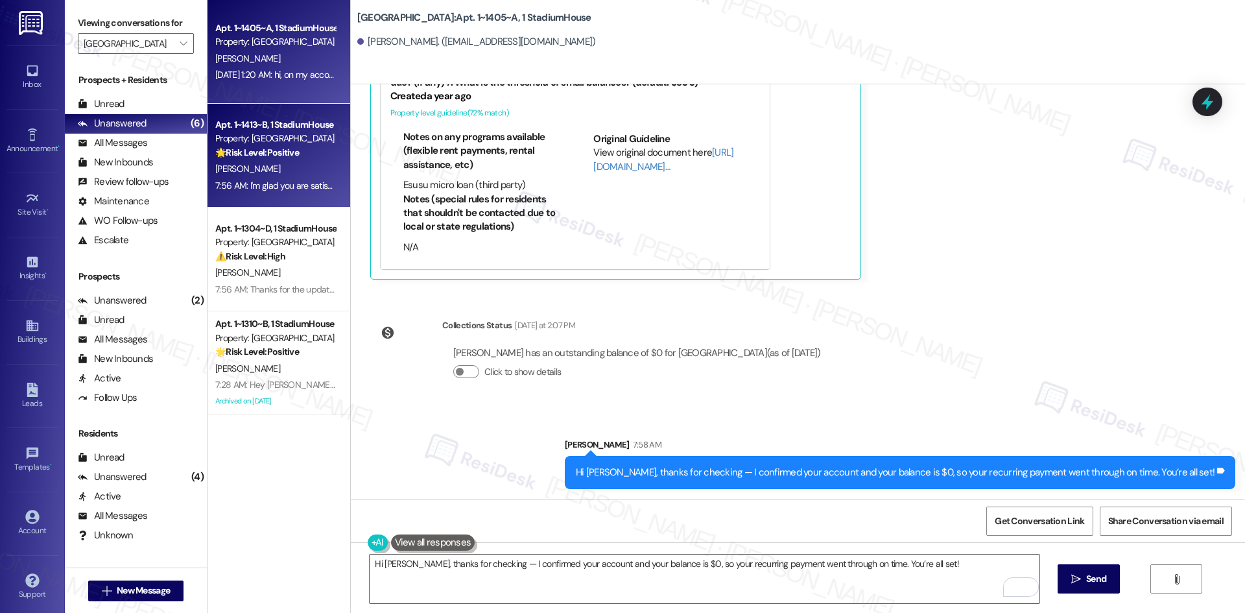
click at [282, 166] on div "[PERSON_NAME]" at bounding box center [275, 169] width 123 height 16
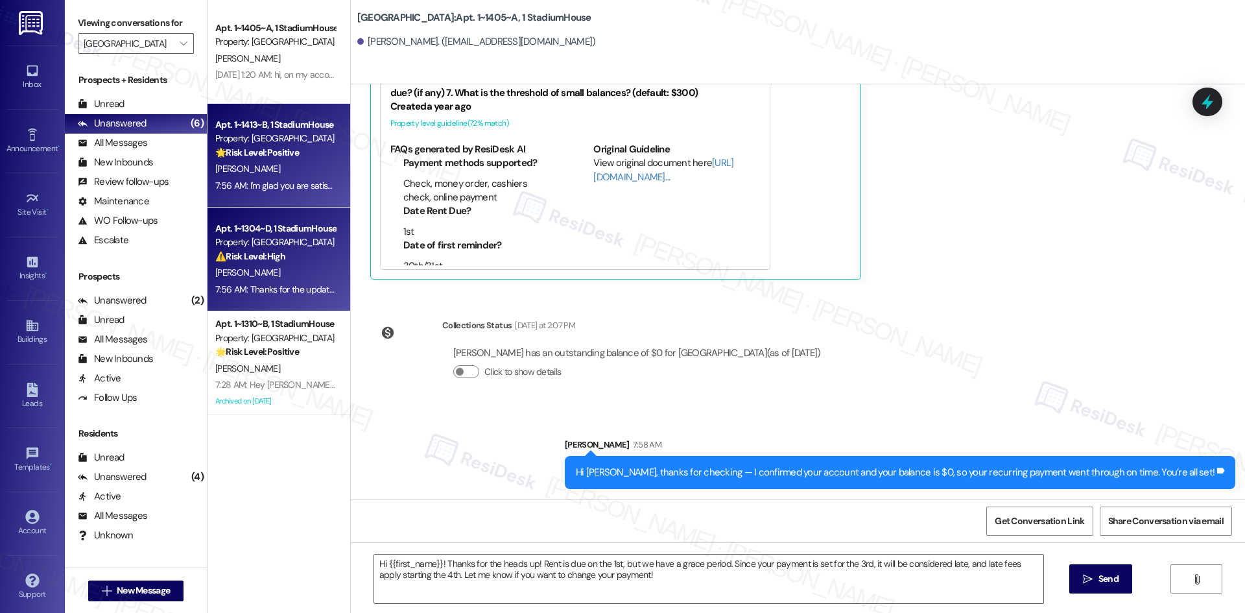
type textarea "Fetching suggested responses. Please feel free to read through the conversation…"
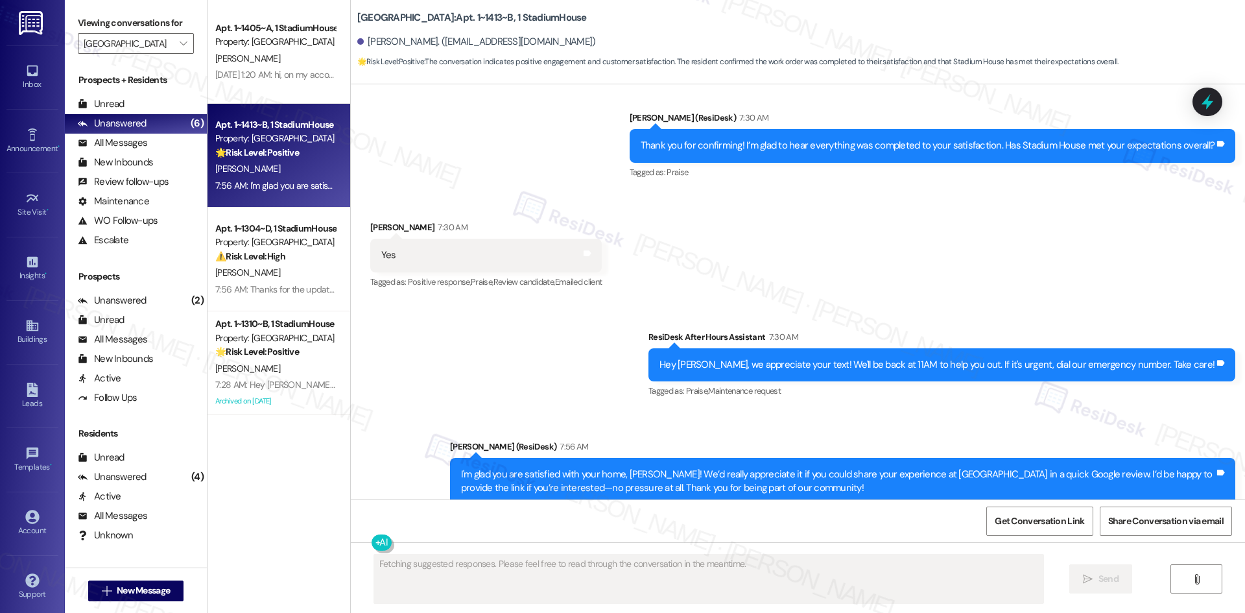
scroll to position [1766, 0]
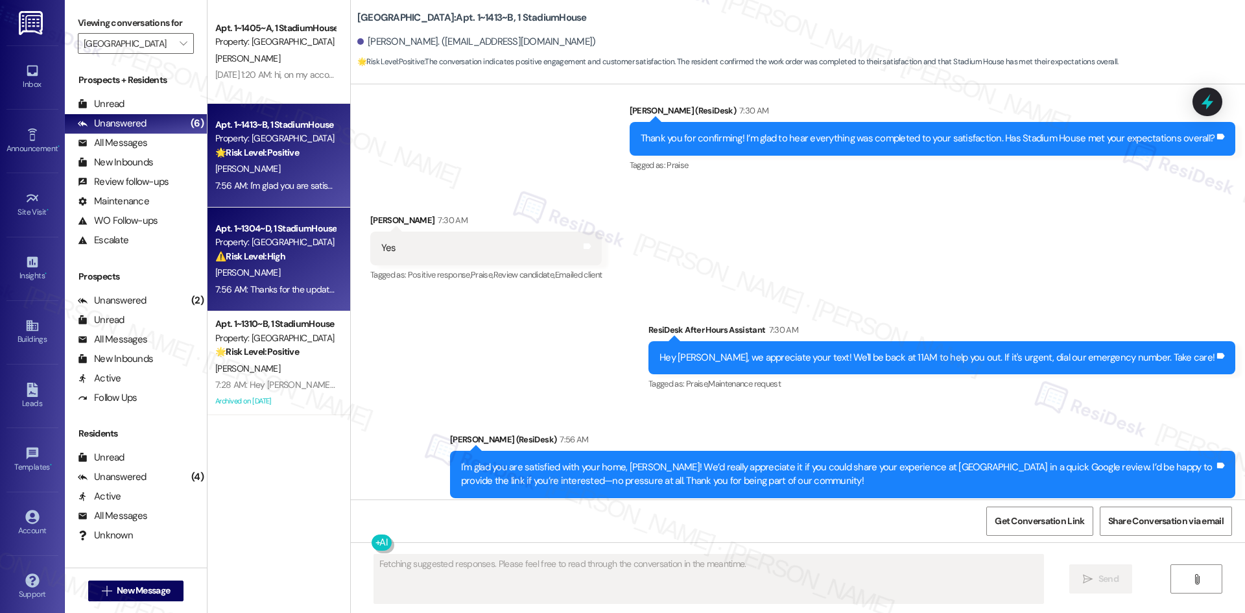
click at [274, 280] on div "[PERSON_NAME]" at bounding box center [275, 273] width 123 height 16
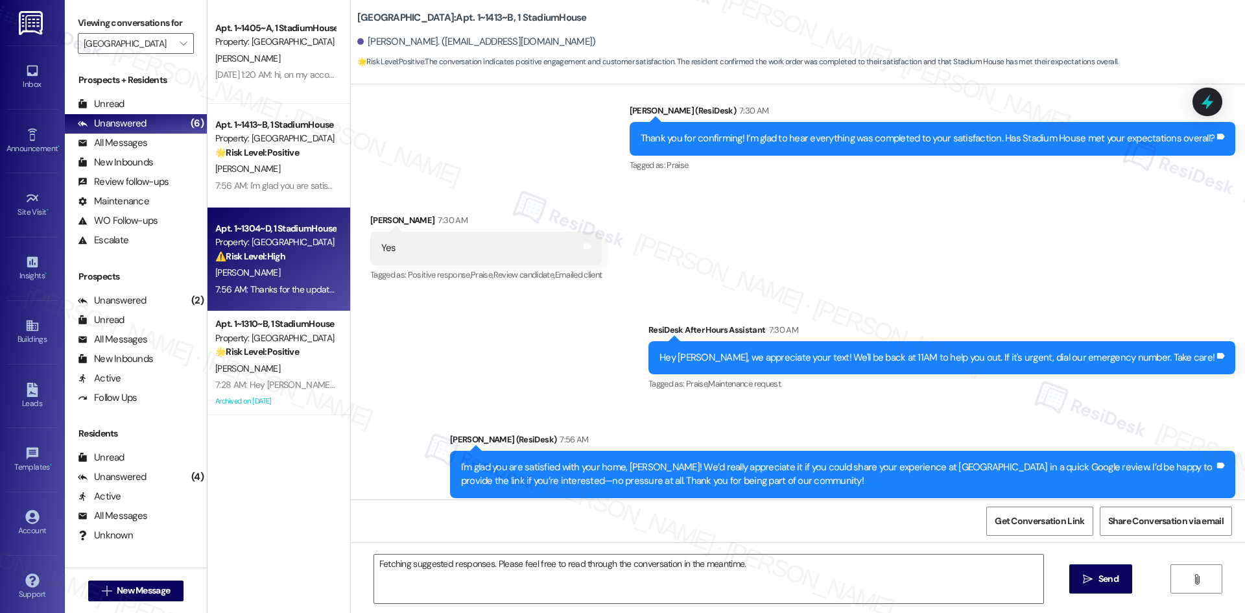
scroll to position [363, 0]
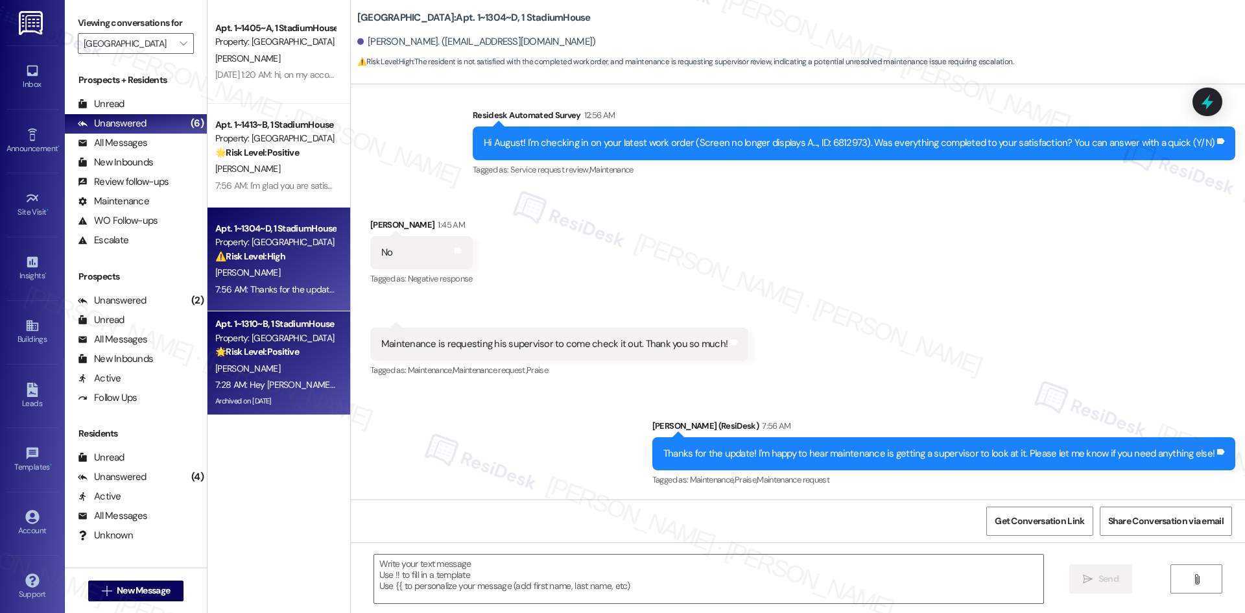
click at [312, 340] on div "Property: [GEOGRAPHIC_DATA]" at bounding box center [275, 338] width 120 height 14
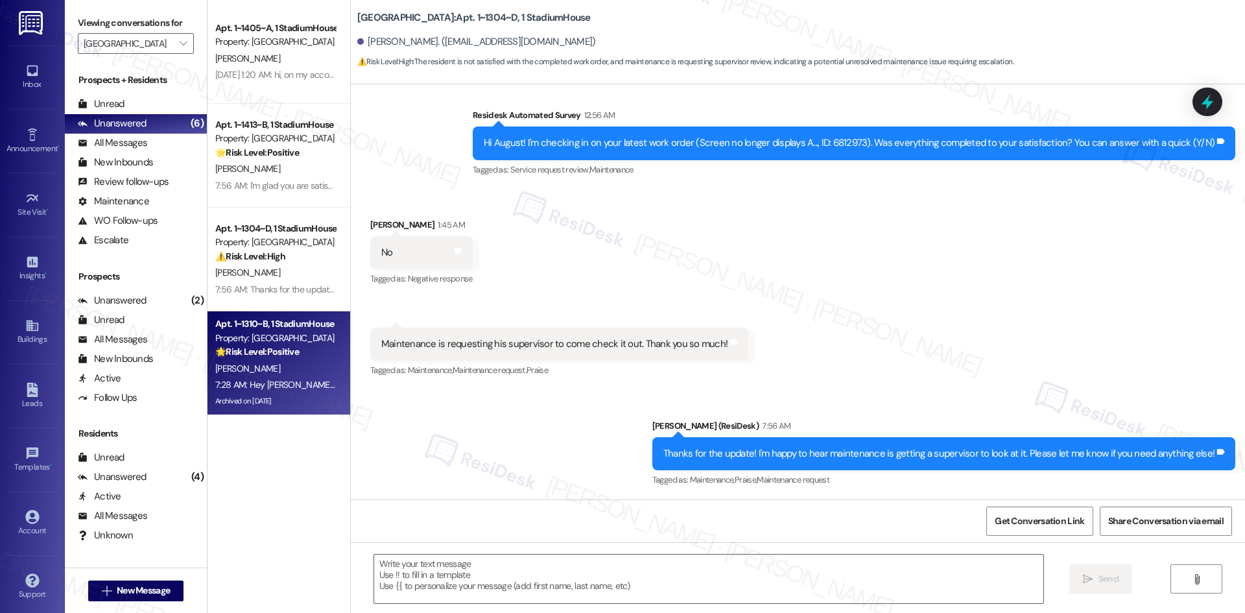
type textarea "Fetching suggested responses. Please feel free to read through the conversation…"
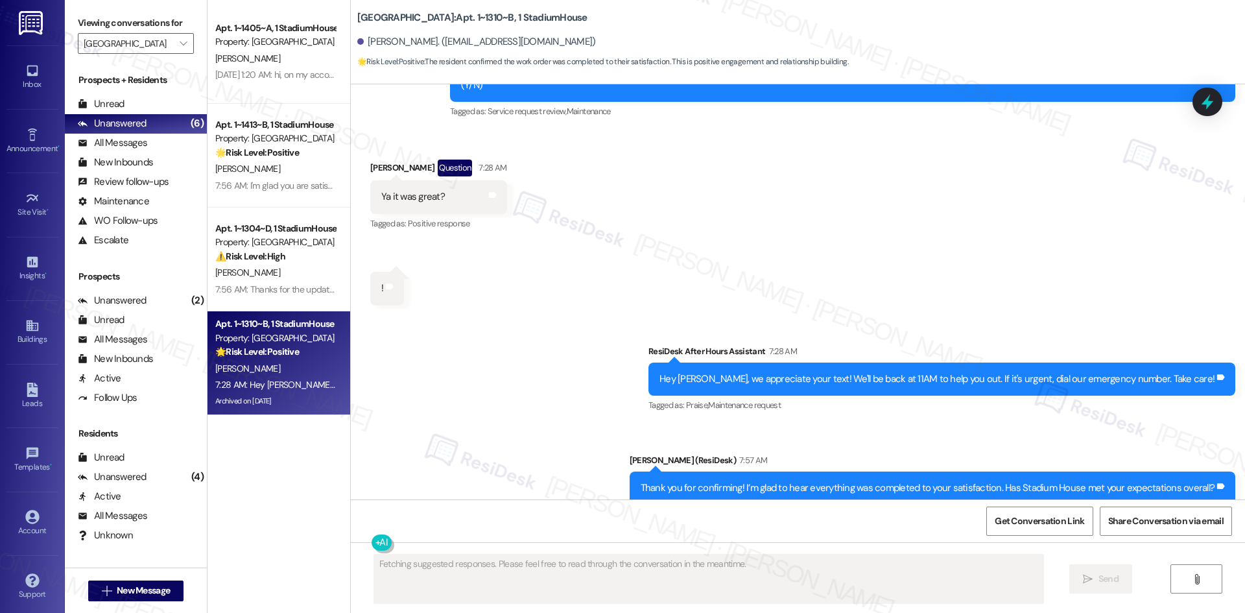
scroll to position [9235, 0]
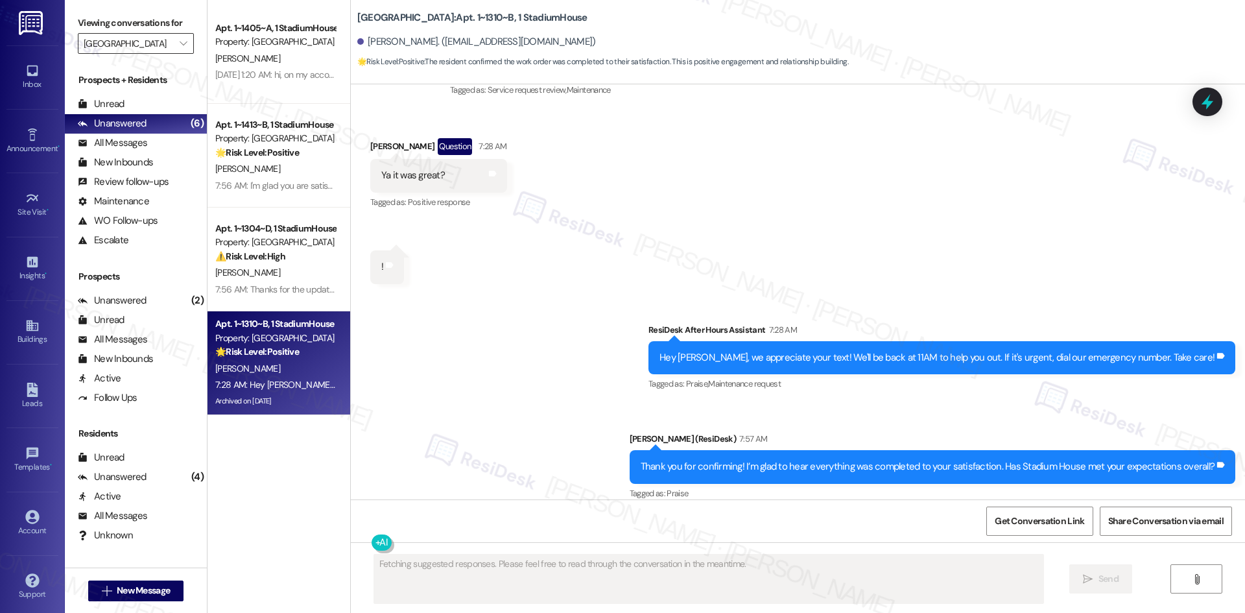
click at [159, 50] on input "[GEOGRAPHIC_DATA]" at bounding box center [128, 43] width 89 height 21
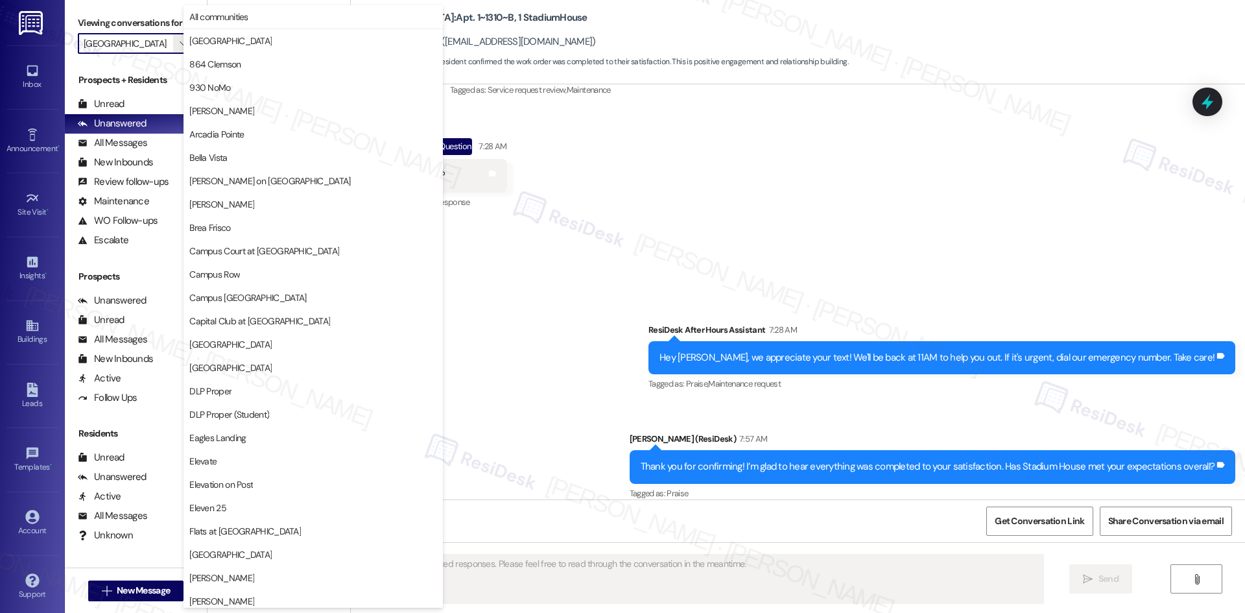
scroll to position [904, 0]
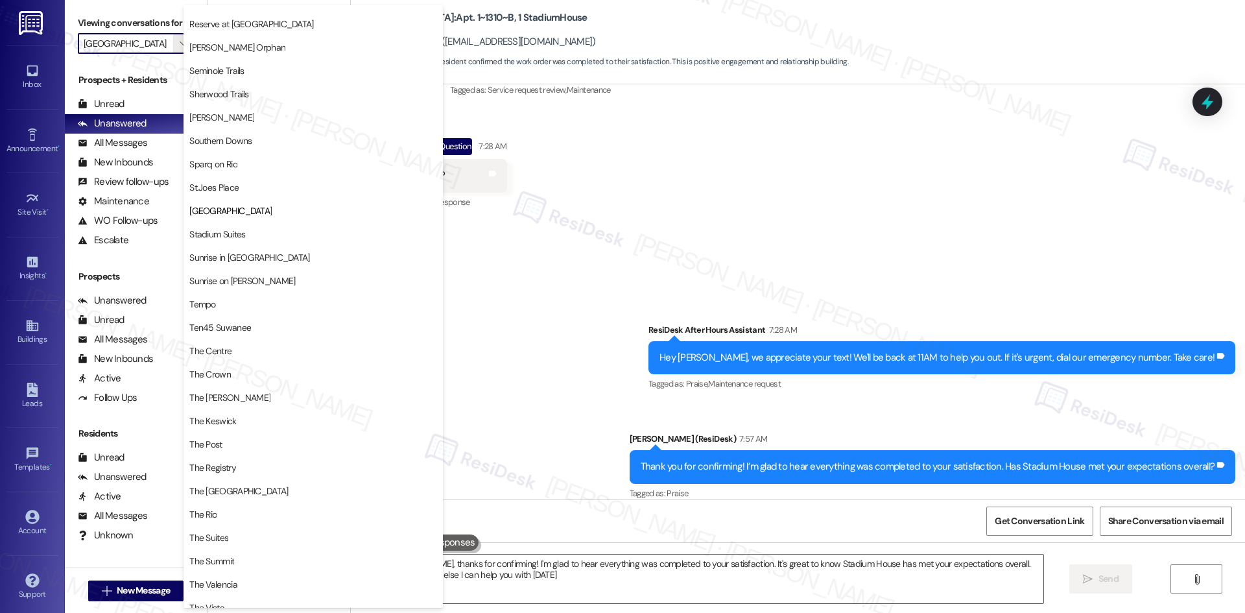
type textarea "Hi [PERSON_NAME], thanks for confirming! I'm glad to hear everything was comple…"
click at [272, 194] on button "St.Joes Place" at bounding box center [312, 187] width 259 height 23
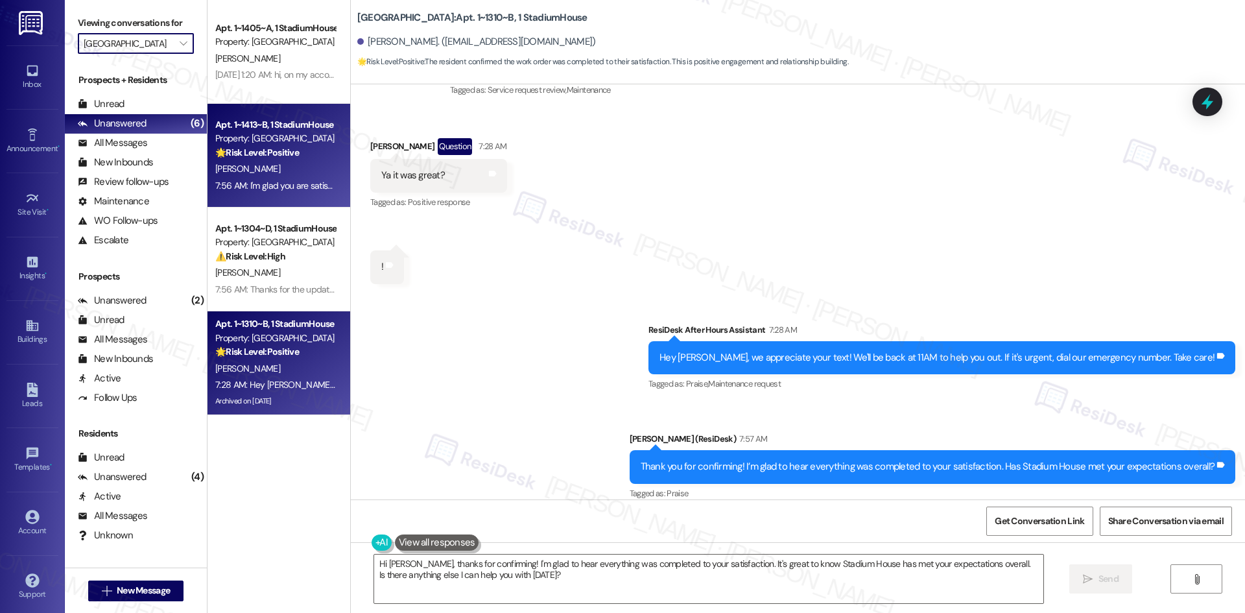
type input "St.Joes Place"
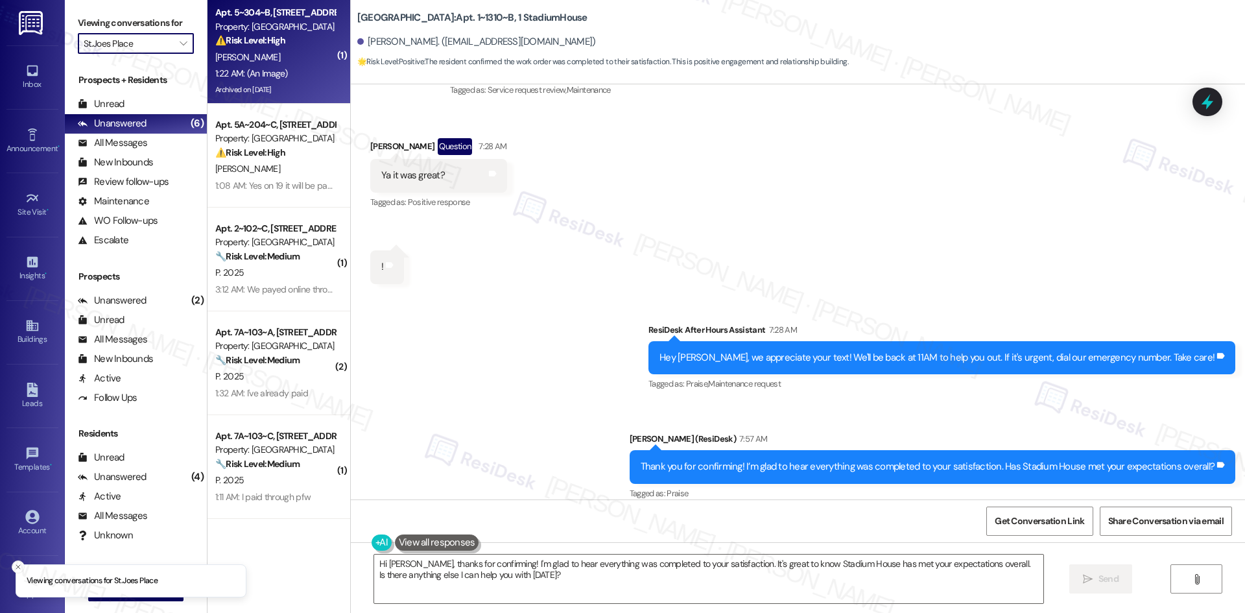
click at [282, 58] on div "[PERSON_NAME]" at bounding box center [275, 57] width 123 height 16
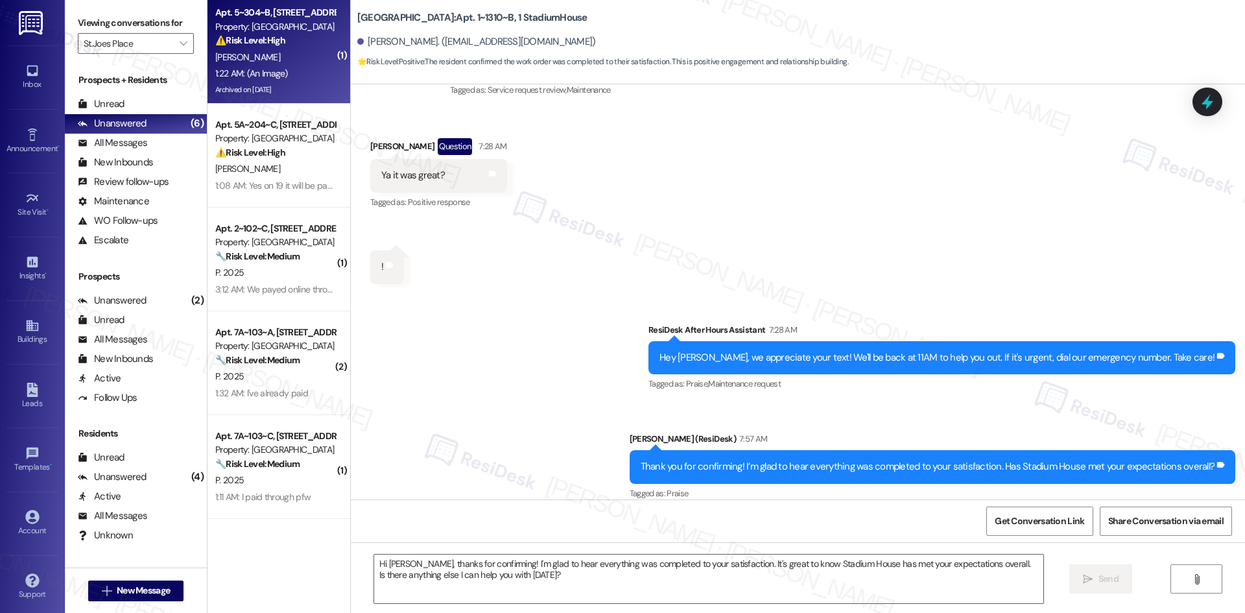
type textarea "Fetching suggested responses. Please feel free to read through the conversation…"
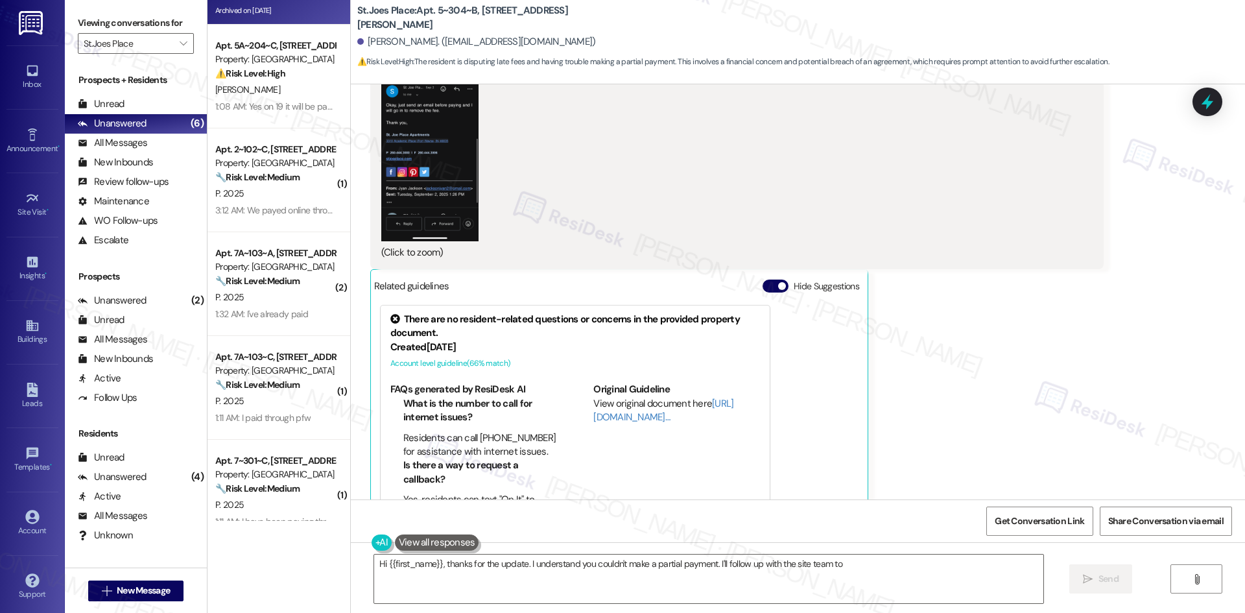
scroll to position [309, 0]
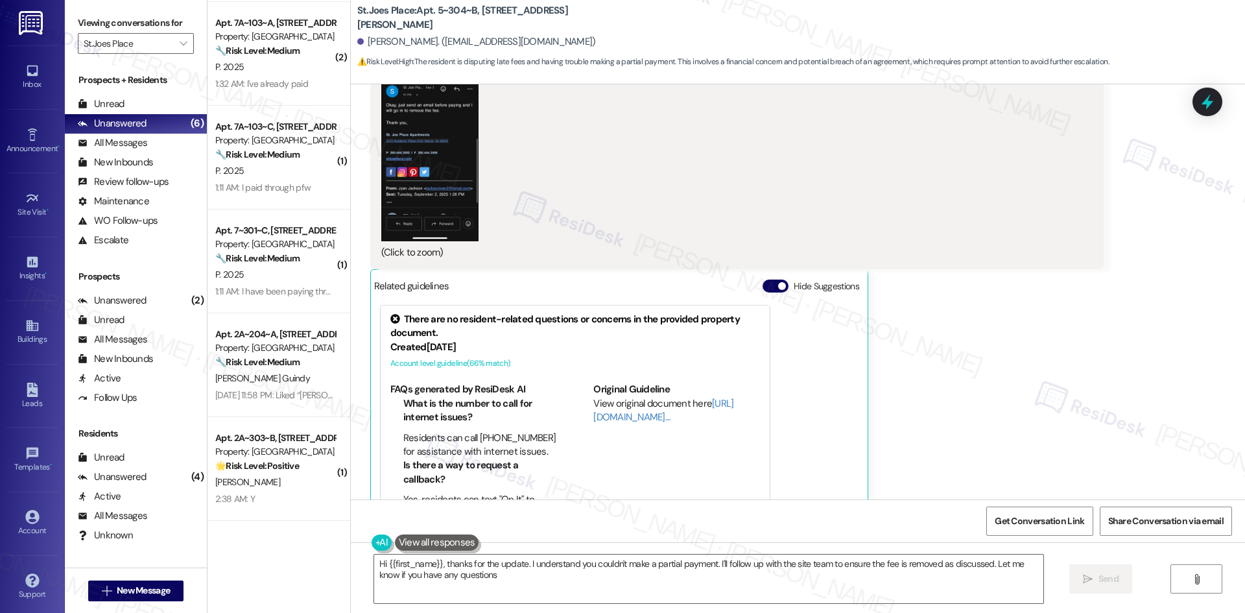
type textarea "Hi {{first_name}}, thanks for the update. I understand you couldn't make a part…"
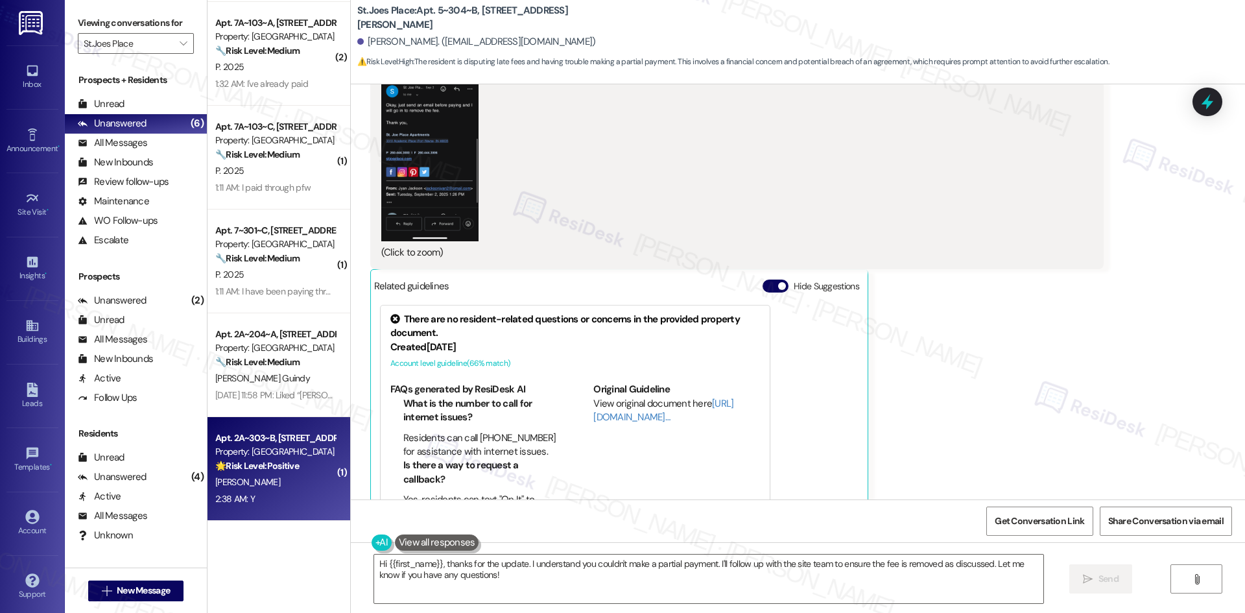
click at [289, 440] on div "Apt. 2A~303~B, [STREET_ADDRESS][PERSON_NAME]" at bounding box center [275, 438] width 120 height 14
type textarea "Fetching suggested responses. Please feel free to read through the conversation…"
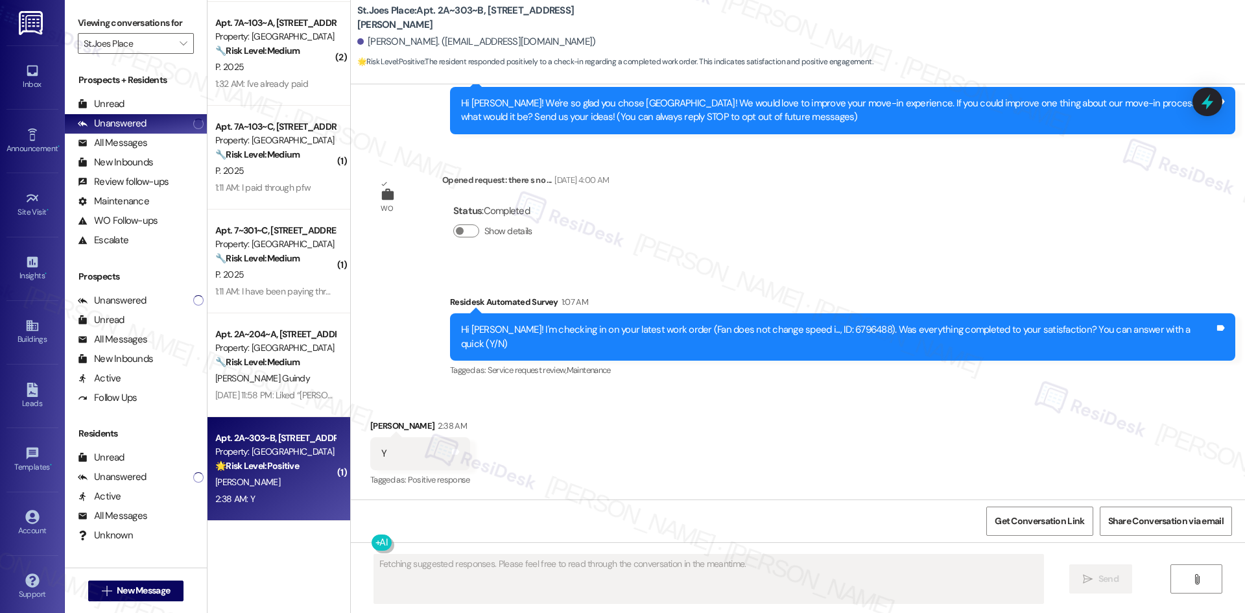
scroll to position [118, 0]
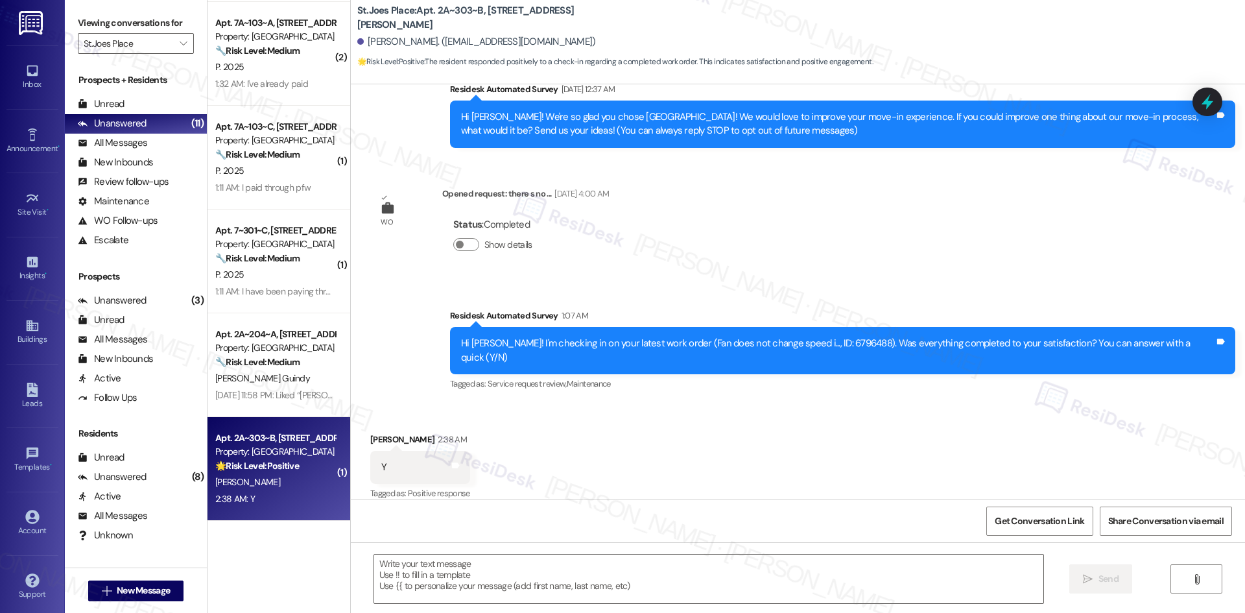
click at [499, 309] on div "Residesk Automated Survey 1:07 AM" at bounding box center [842, 318] width 785 height 18
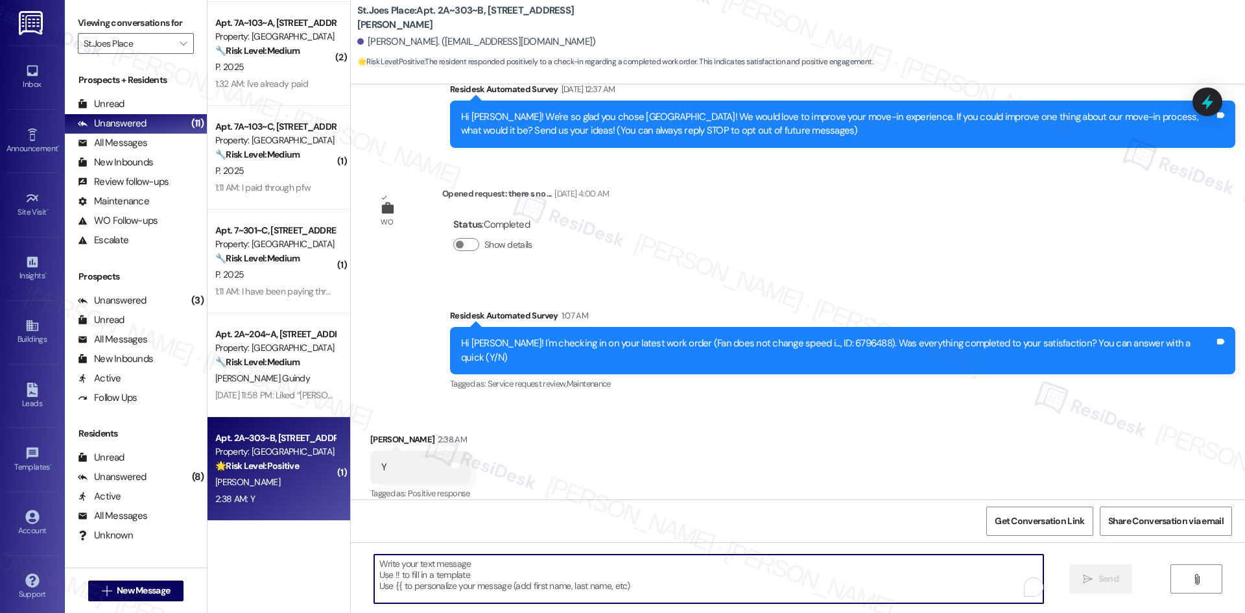
click at [561, 574] on textarea "To enrich screen reader interactions, please activate Accessibility in Grammarl…" at bounding box center [708, 578] width 669 height 49
paste textarea "Thank you for confirming! I’m glad to hear everything was completed to your sat…"
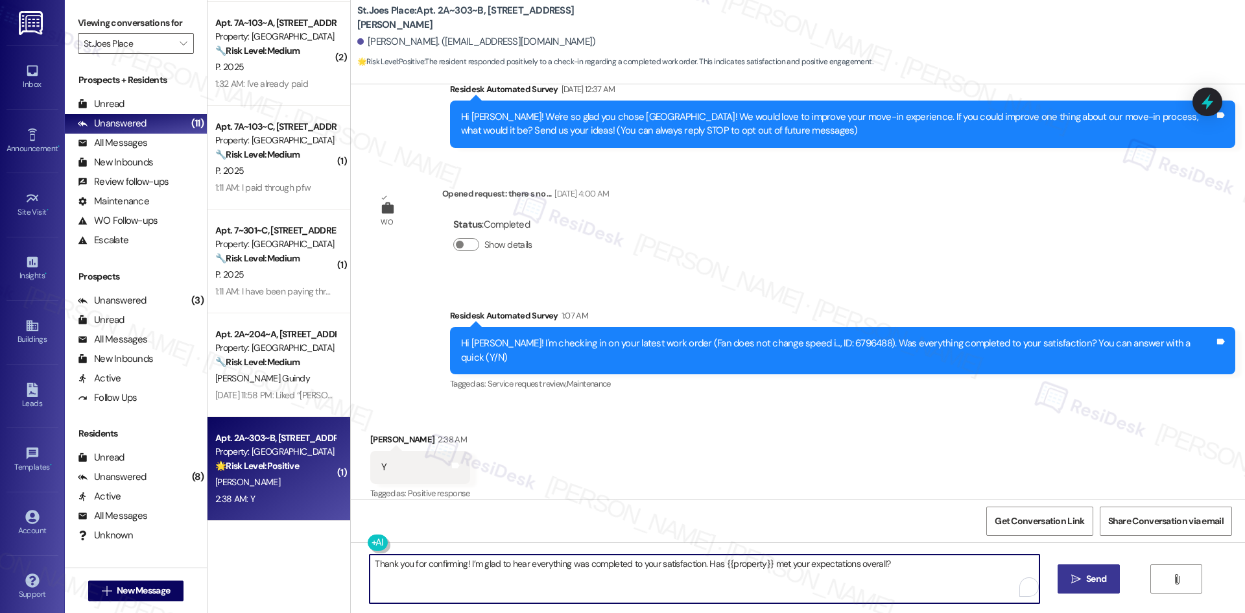
type textarea "Thank you for confirming! I’m glad to hear everything was completed to your sat…"
click at [1112, 583] on button " Send" at bounding box center [1088, 578] width 63 height 29
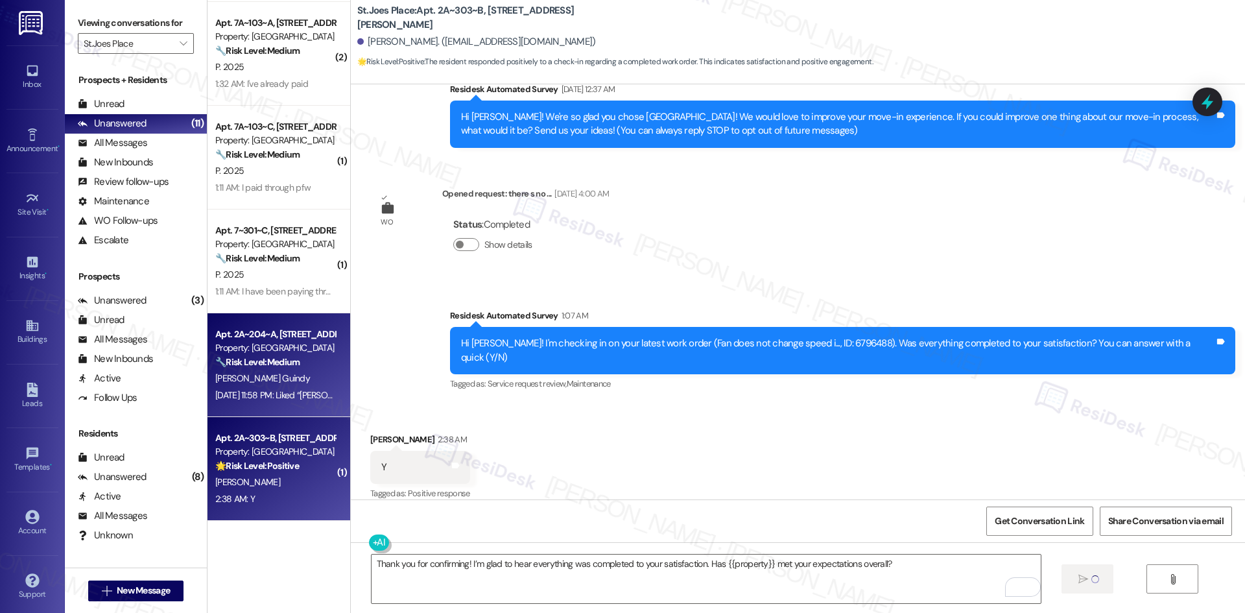
click at [305, 364] on div "🔧 Risk Level: Medium The resident is inquiring about the status of the WiFi. Wh…" at bounding box center [275, 362] width 120 height 14
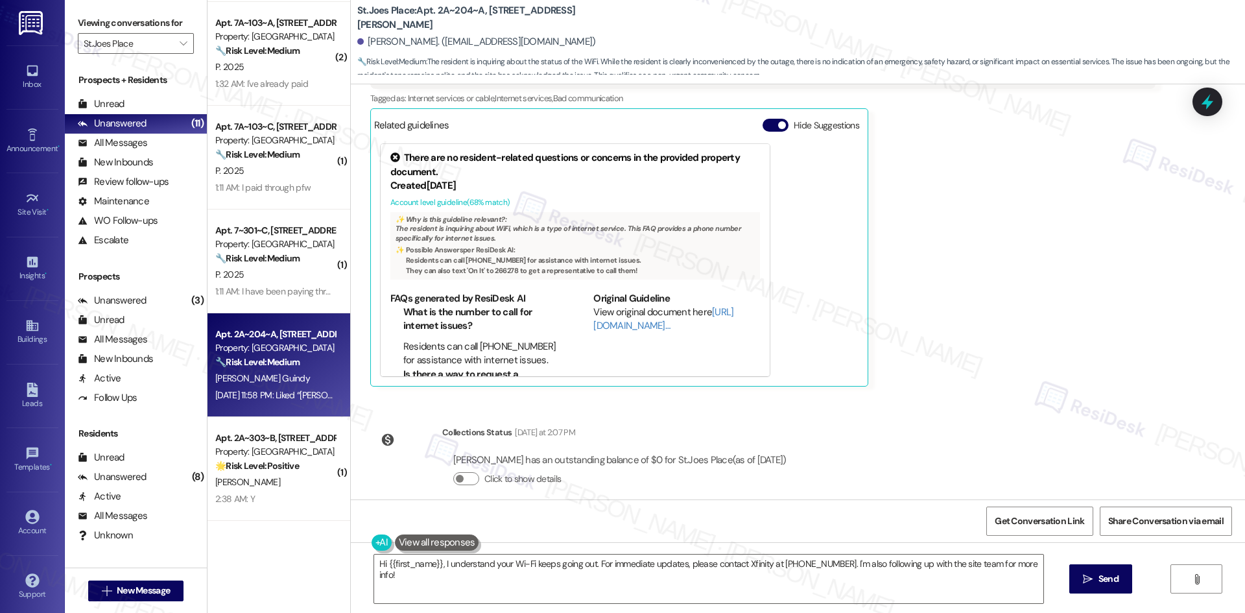
scroll to position [1527, 0]
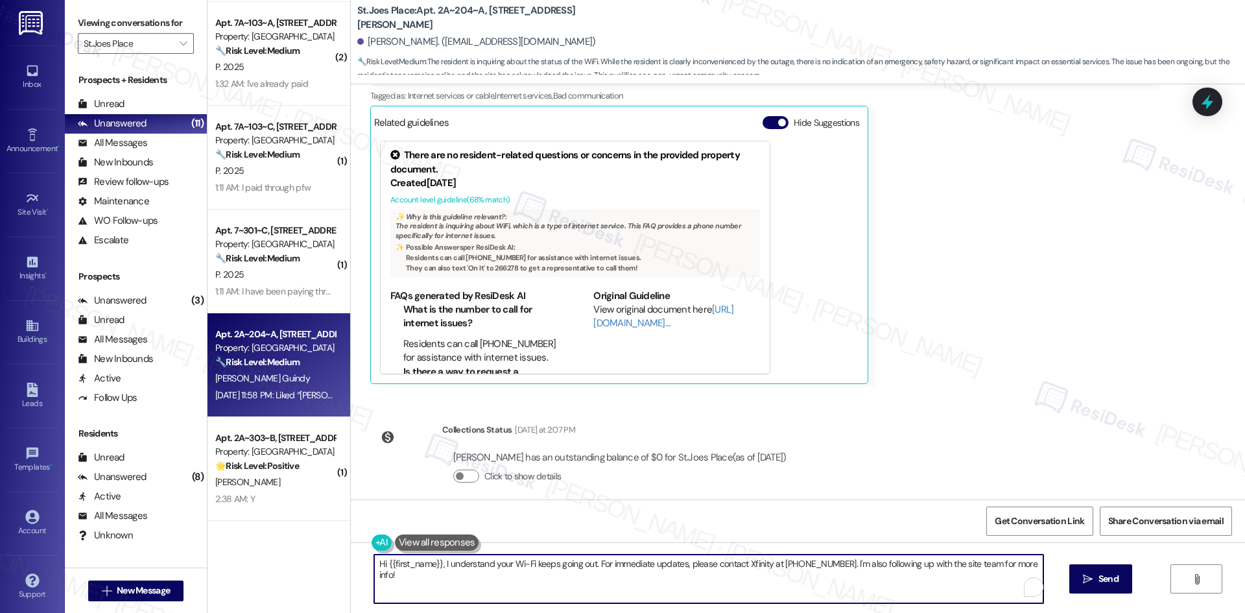
click at [525, 588] on textarea "Hi {{first_name}}, I understand your Wi-Fi keeps going out. For immediate updat…" at bounding box center [708, 578] width 669 height 49
drag, startPoint x: 431, startPoint y: 562, endPoint x: 1105, endPoint y: 558, distance: 674.3
click at [1104, 560] on div "Hi {{first_name}}, I understand your Wi-Fi keeps going out. For immediate updat…" at bounding box center [798, 590] width 894 height 97
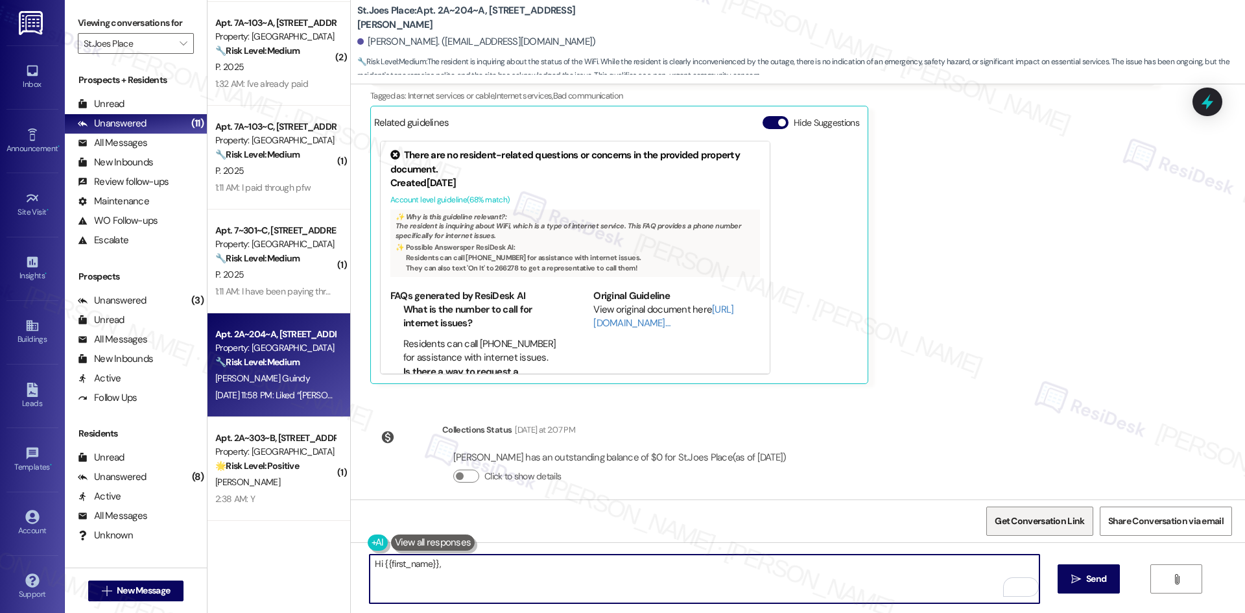
paste textarea "I apologize for the delayed response. Please let me know if you still need any …"
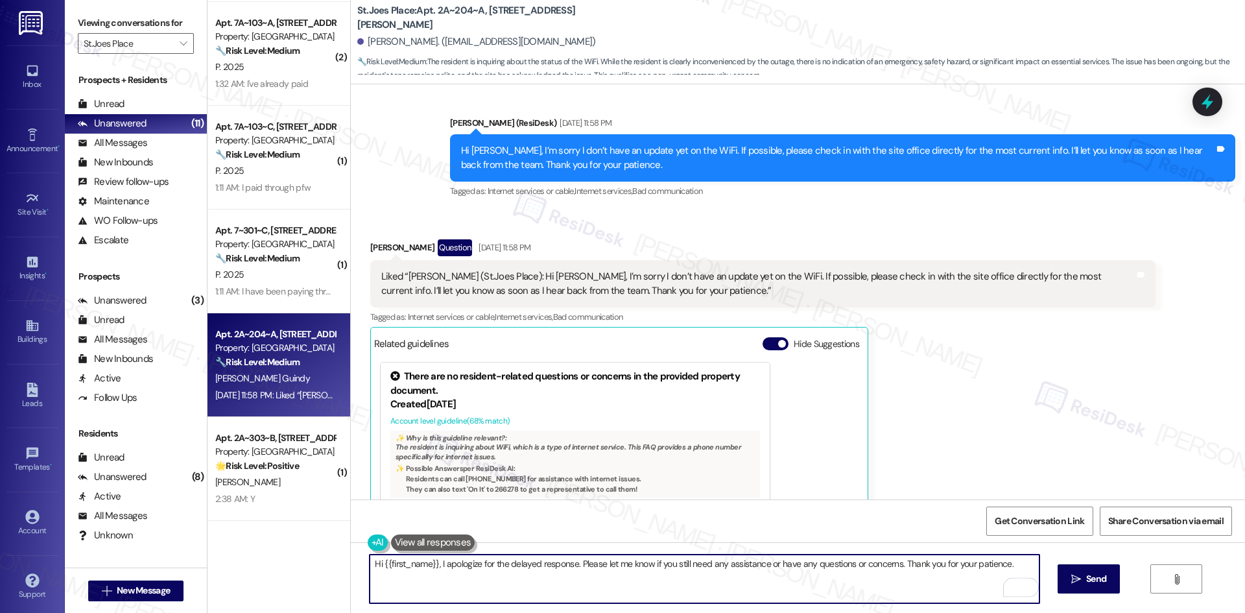
scroll to position [1267, 0]
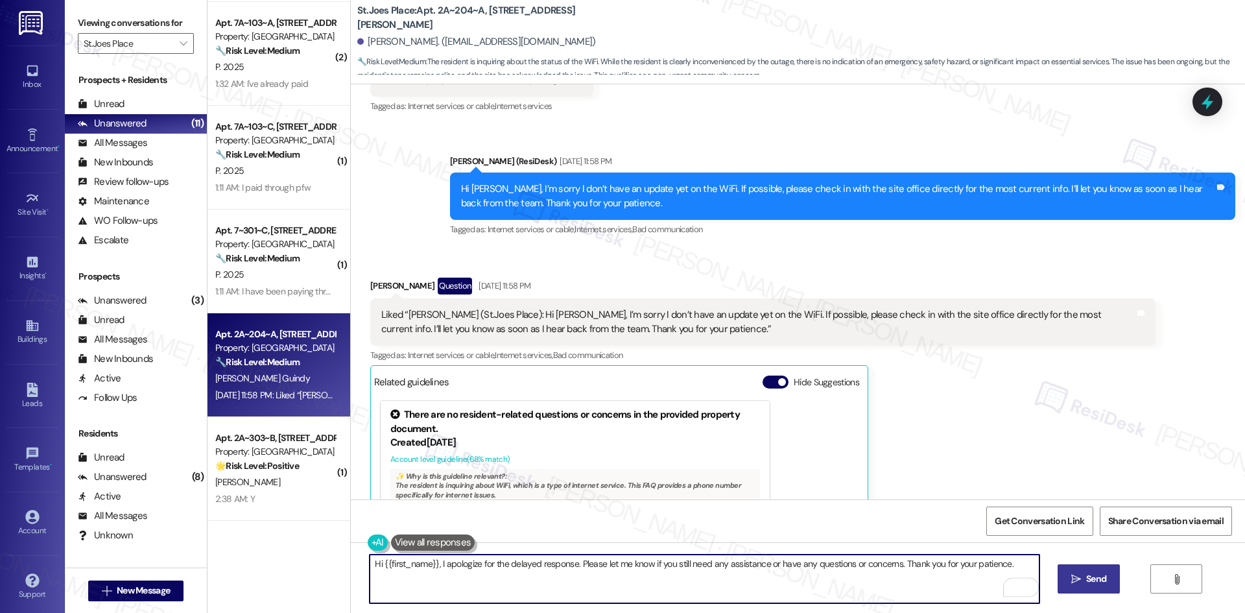
type textarea "Hi {{first_name}}, I apologize for the delayed response. Please let me know if …"
click at [1089, 580] on span "Send" at bounding box center [1096, 579] width 20 height 14
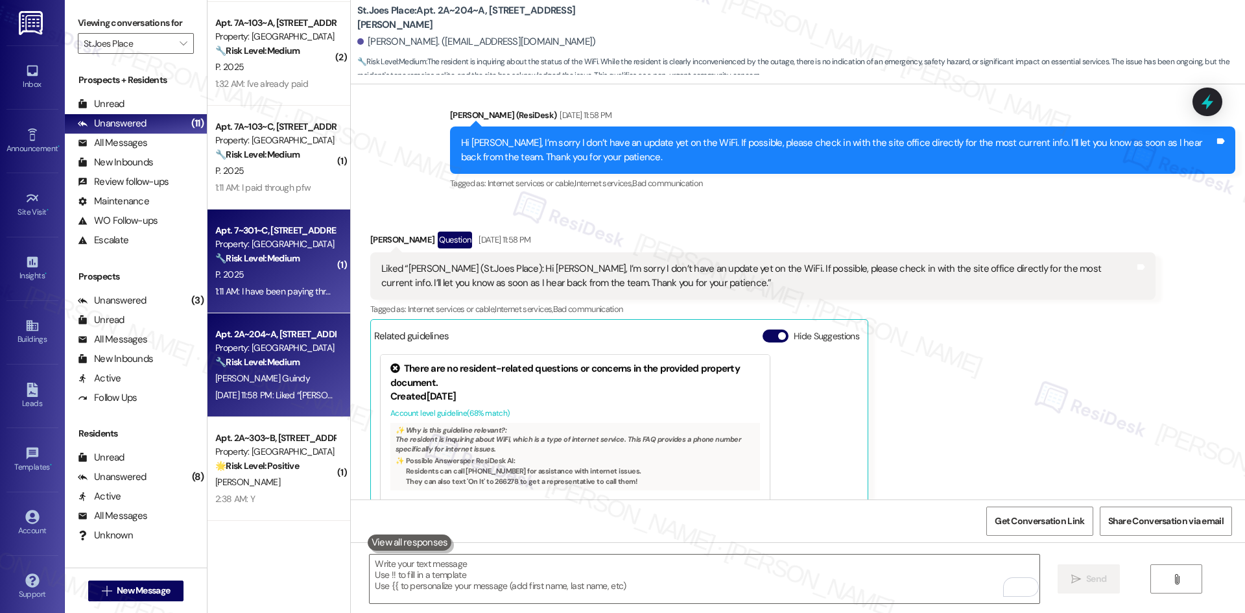
scroll to position [1408, 0]
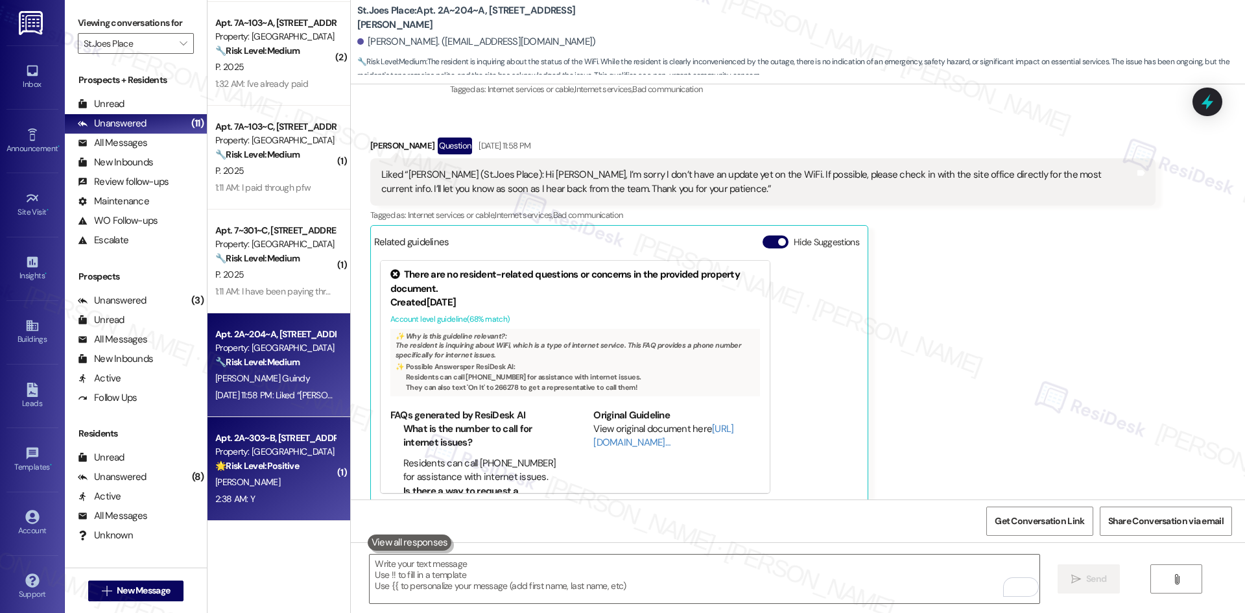
click at [283, 454] on div "Property: [GEOGRAPHIC_DATA]" at bounding box center [275, 452] width 120 height 14
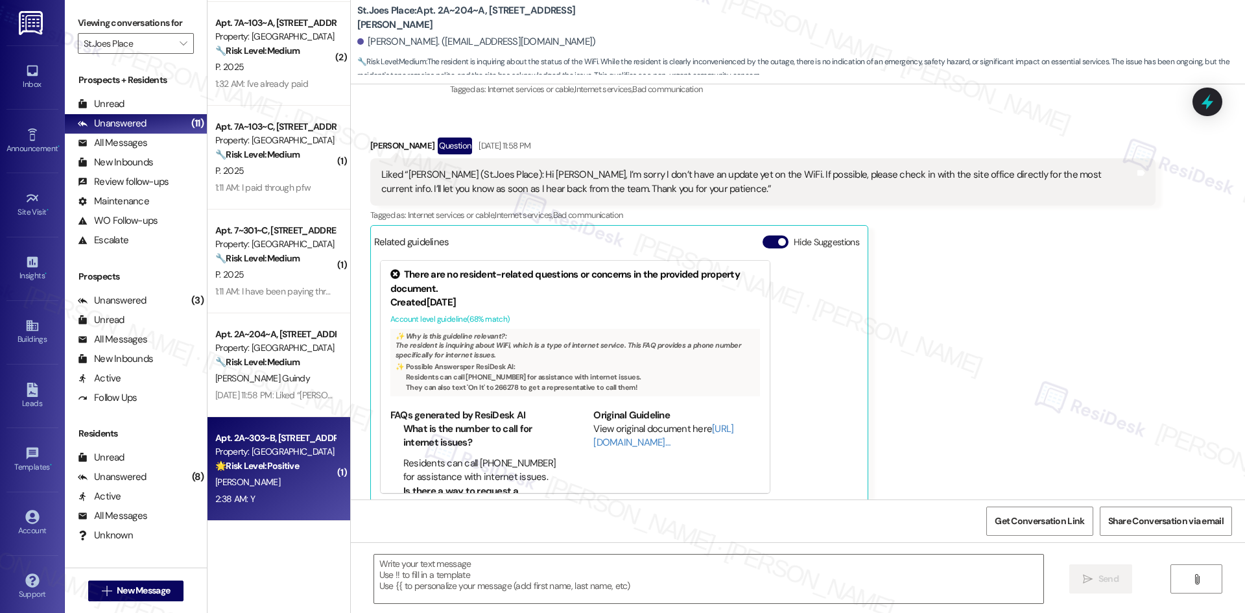
type textarea "Fetching suggested responses. Please feel free to read through the conversation…"
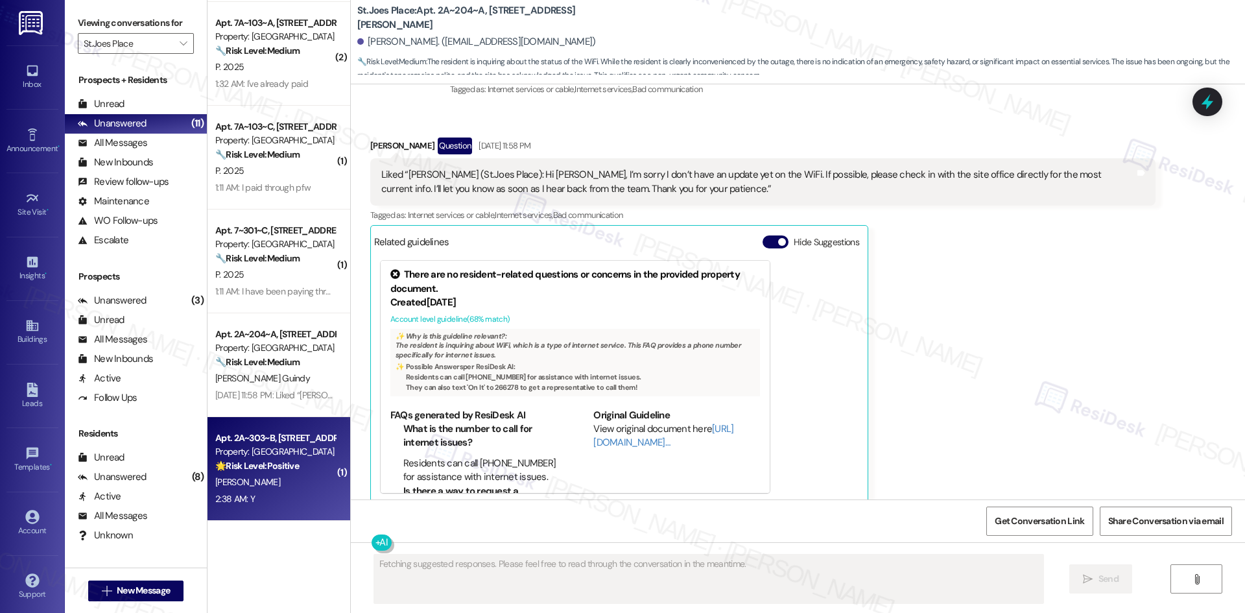
scroll to position [228, 0]
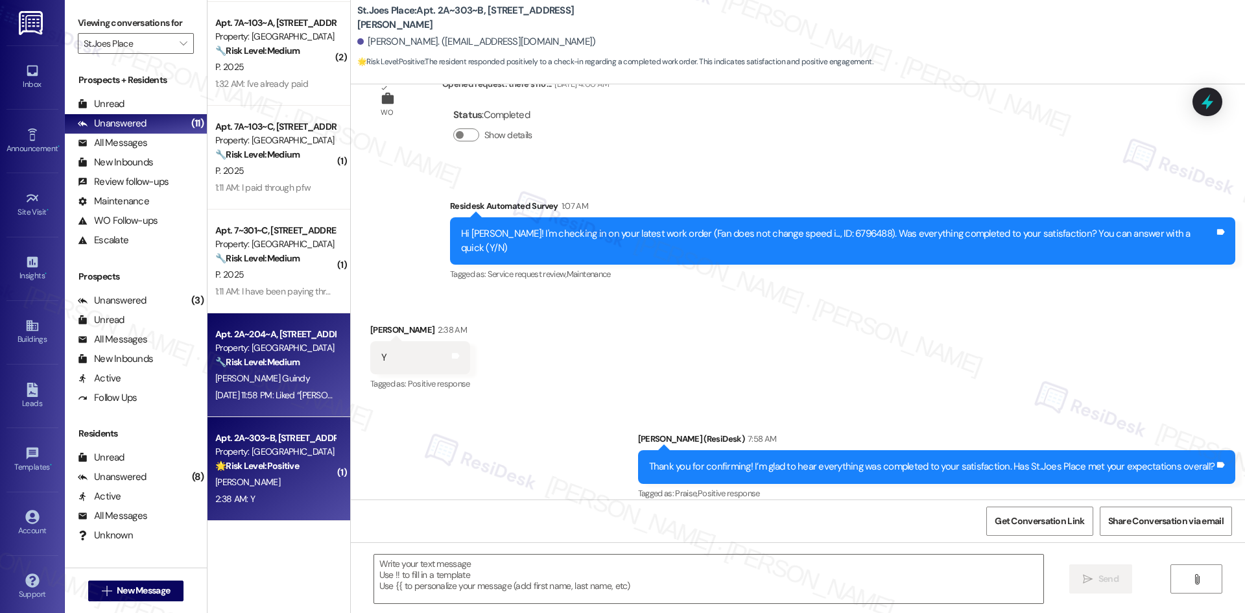
click at [278, 346] on div "Property: [GEOGRAPHIC_DATA]" at bounding box center [275, 348] width 120 height 14
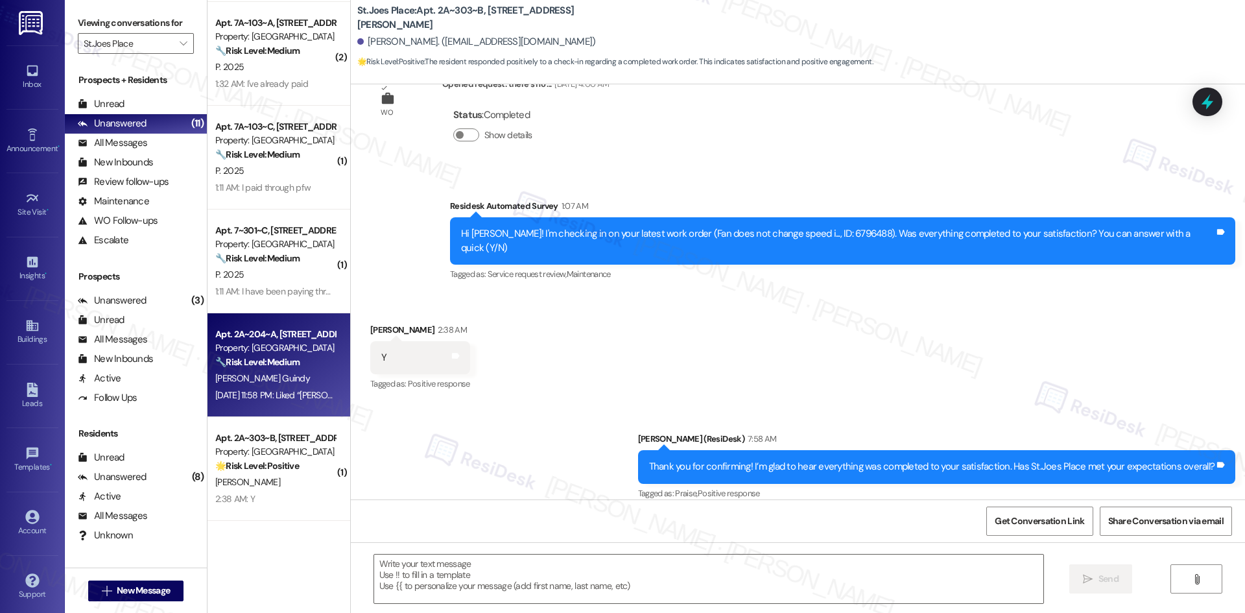
type textarea "Fetching suggested responses. Please feel free to read through the conversation…"
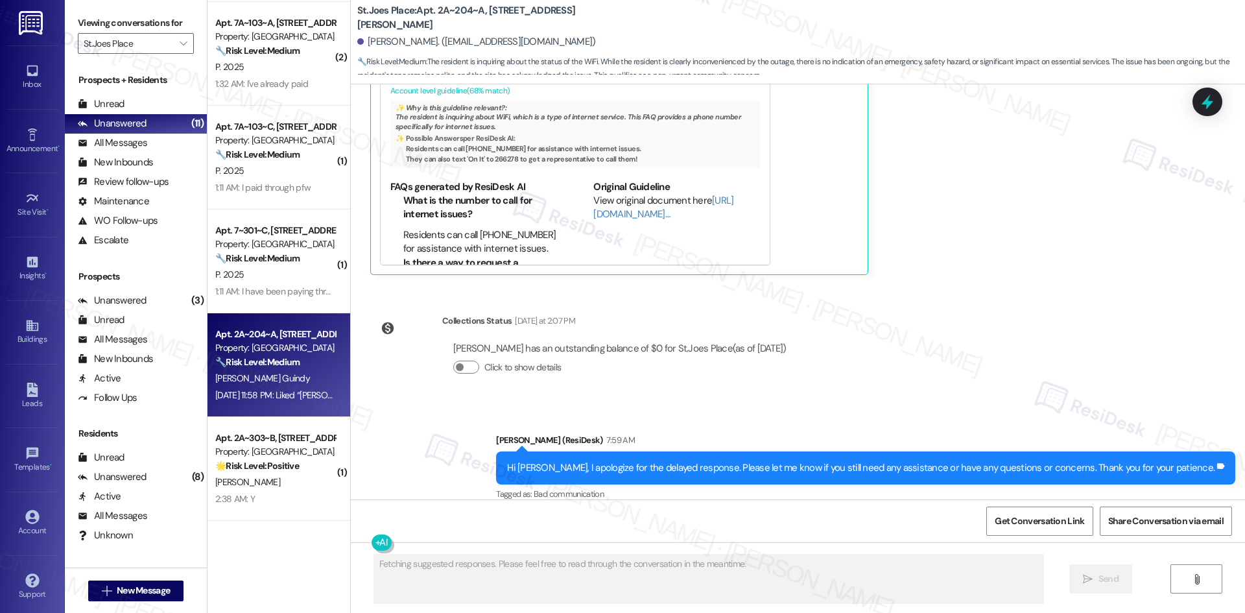
scroll to position [1636, 0]
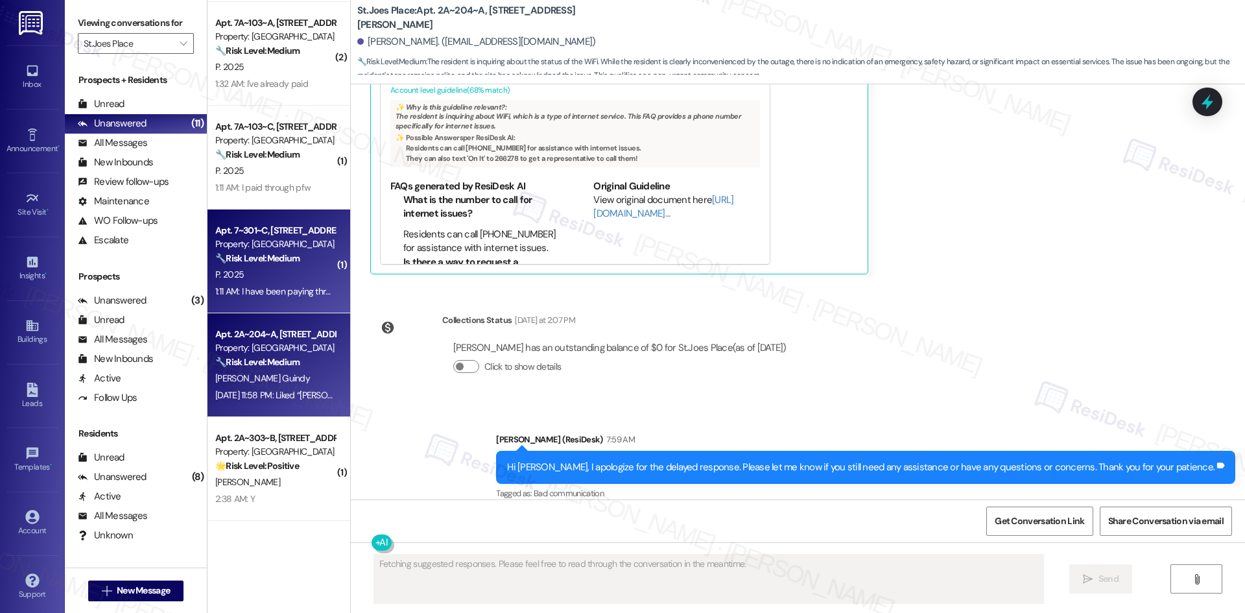
click at [263, 279] on div "P. 2025" at bounding box center [275, 274] width 123 height 16
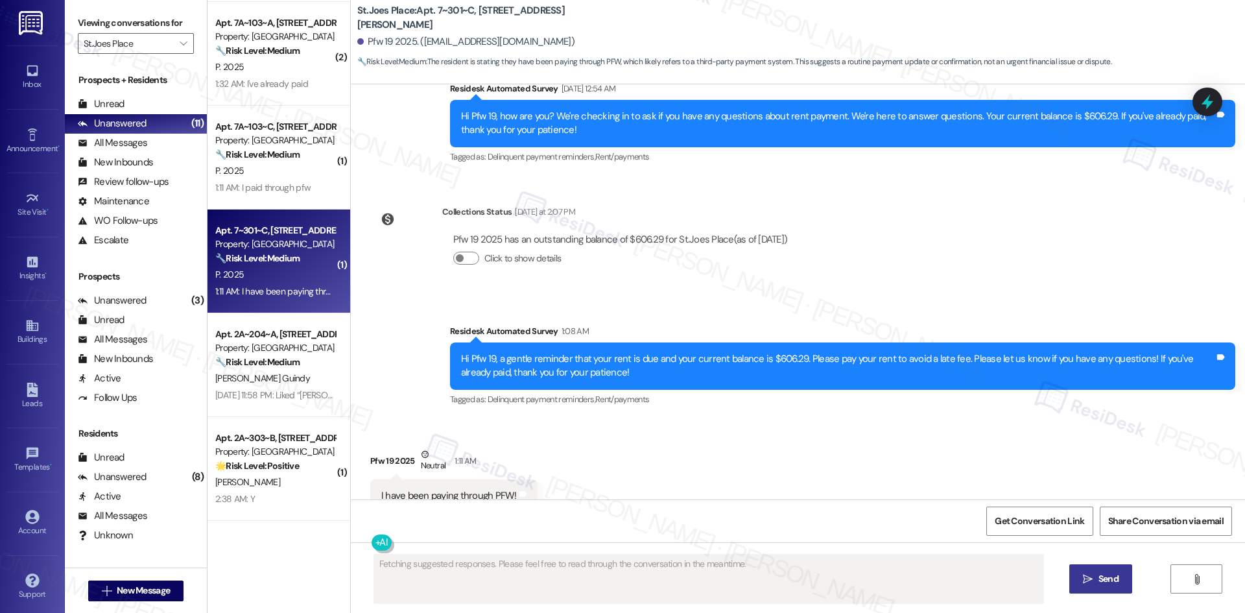
scroll to position [1514, 0]
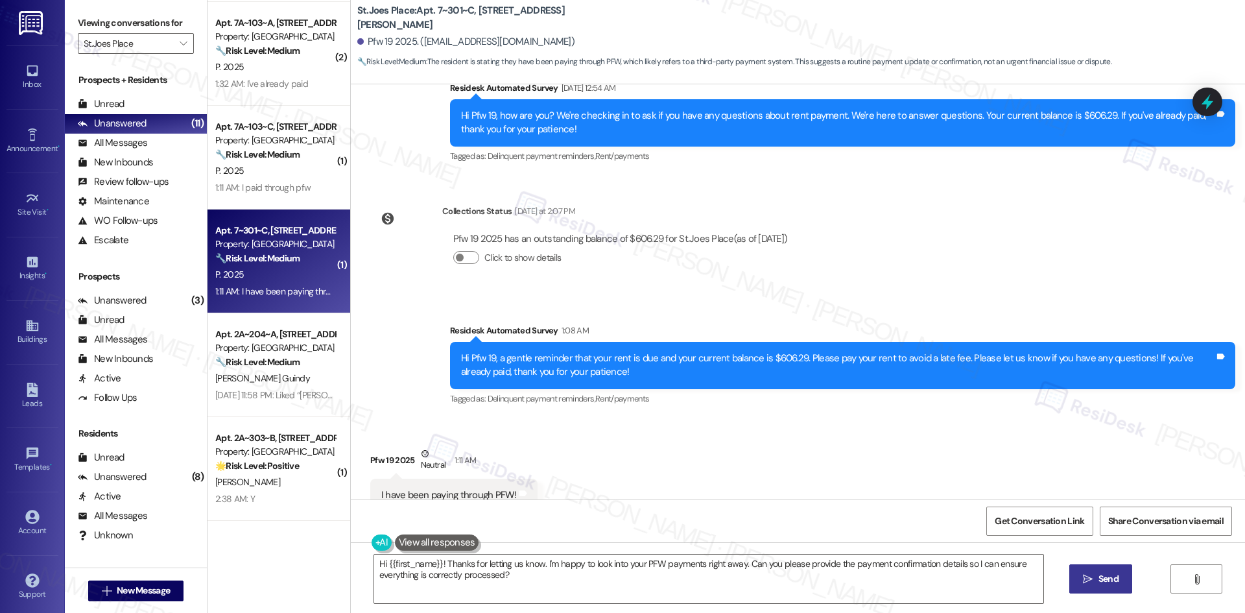
click at [419, 301] on div "Survey, sent via SMS Residesk Automated Survey 1:08 AM Hi Pfw 19, a gentle remi…" at bounding box center [798, 355] width 894 height 123
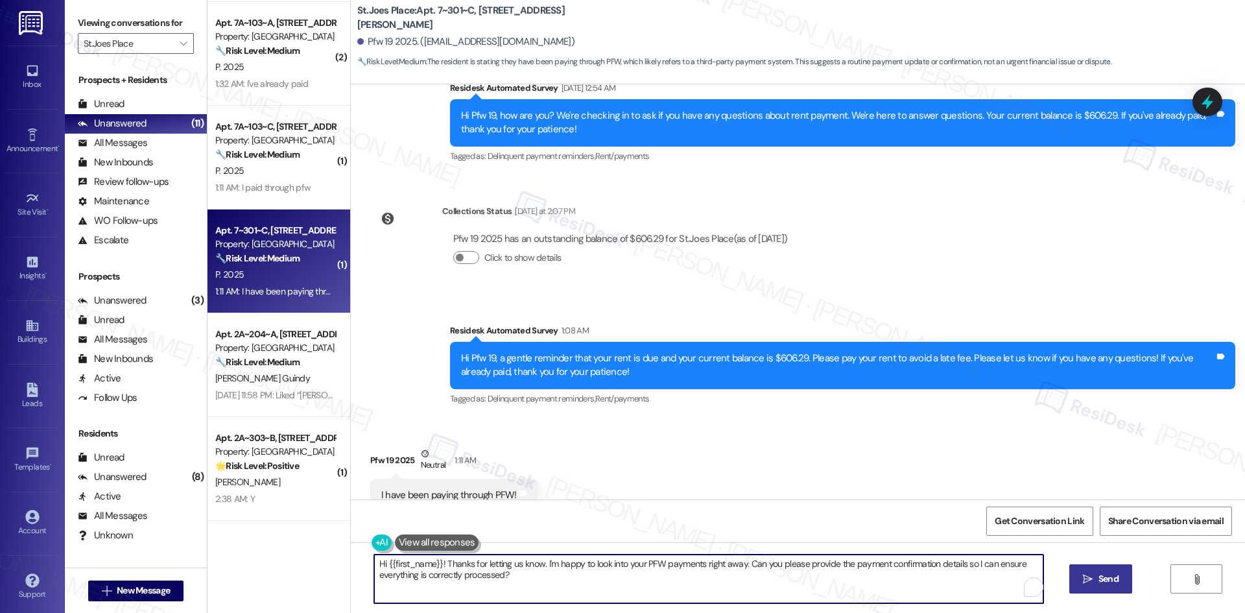
click at [483, 580] on textarea "Hi {{first_name}}! Thanks for letting us know. I'm happy to look into your PFW …" at bounding box center [708, 578] width 669 height 49
paste textarea "Thank you for keeping us informed! We truly appreciate it. If you have any ques…"
type textarea "Thank you for keeping us informed! We truly appreciate it. If you have any ques…"
click at [1086, 585] on span "Send" at bounding box center [1096, 579] width 20 height 14
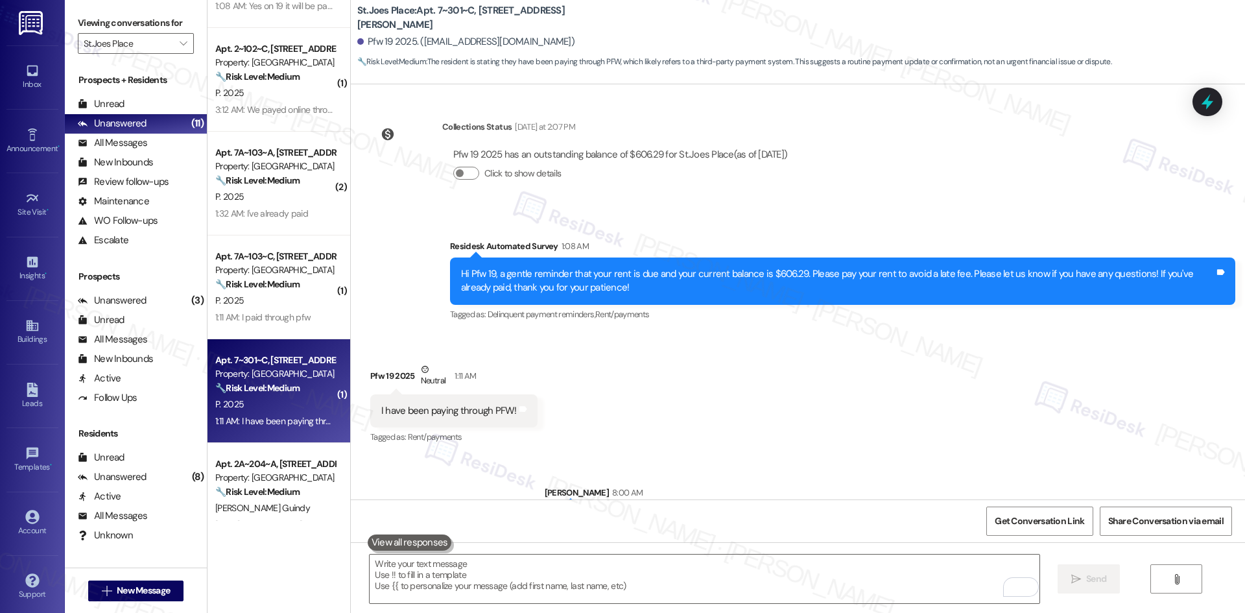
scroll to position [1605, 0]
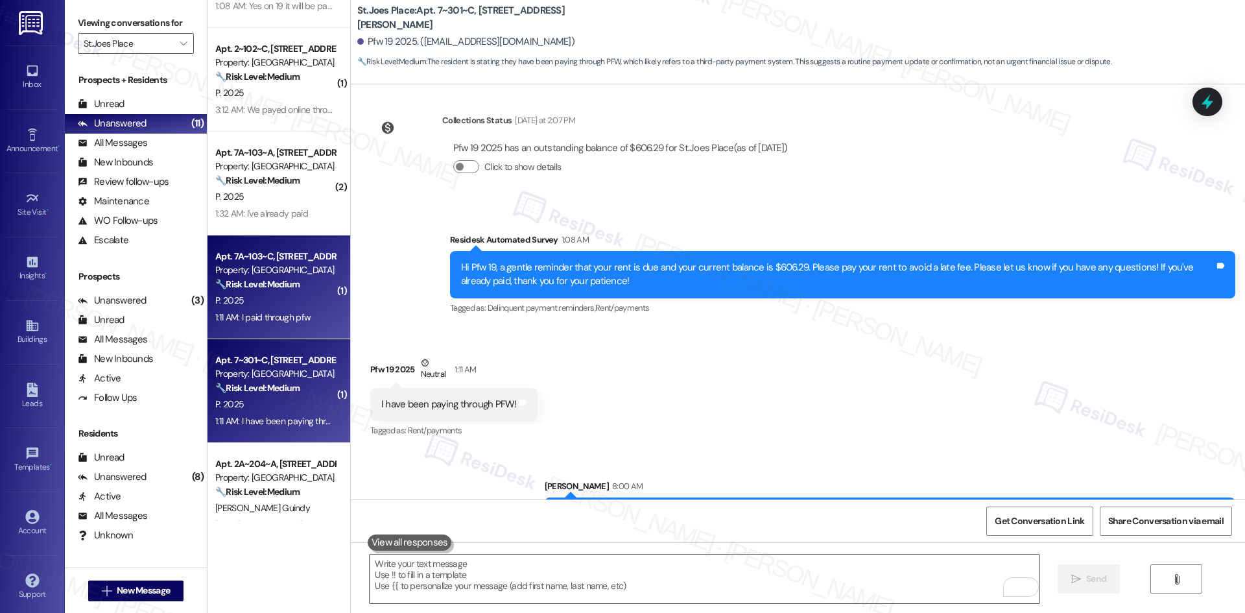
click at [276, 314] on div "1:11 AM: I paid through pfw 1:11 AM: I paid through pfw" at bounding box center [262, 317] width 95 height 12
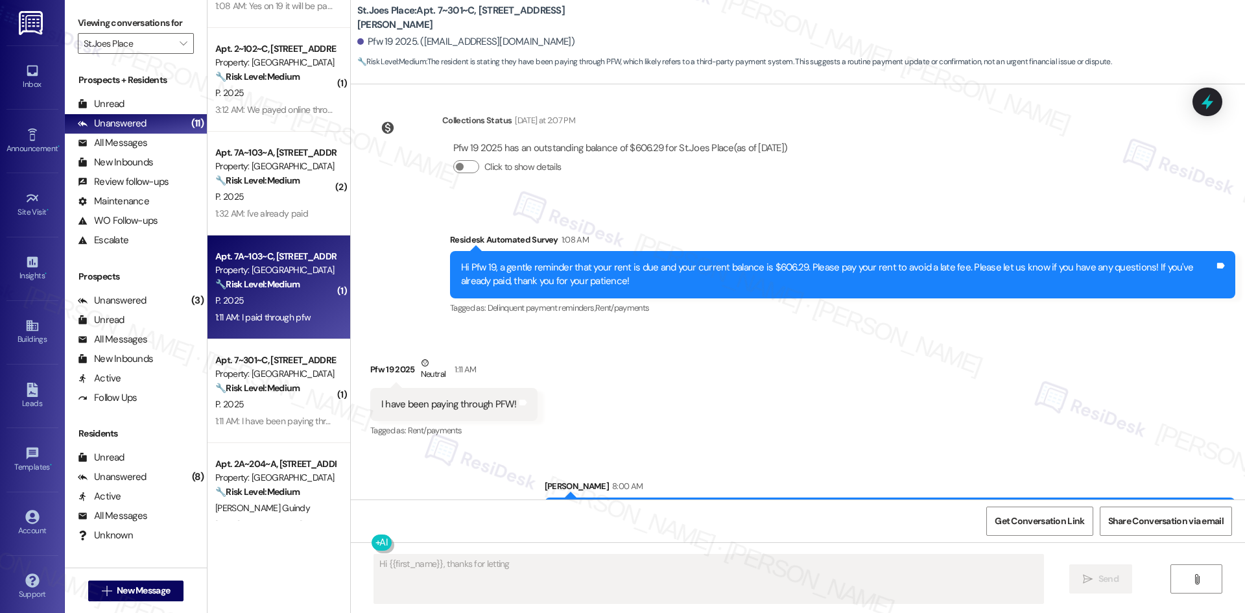
scroll to position [490, 0]
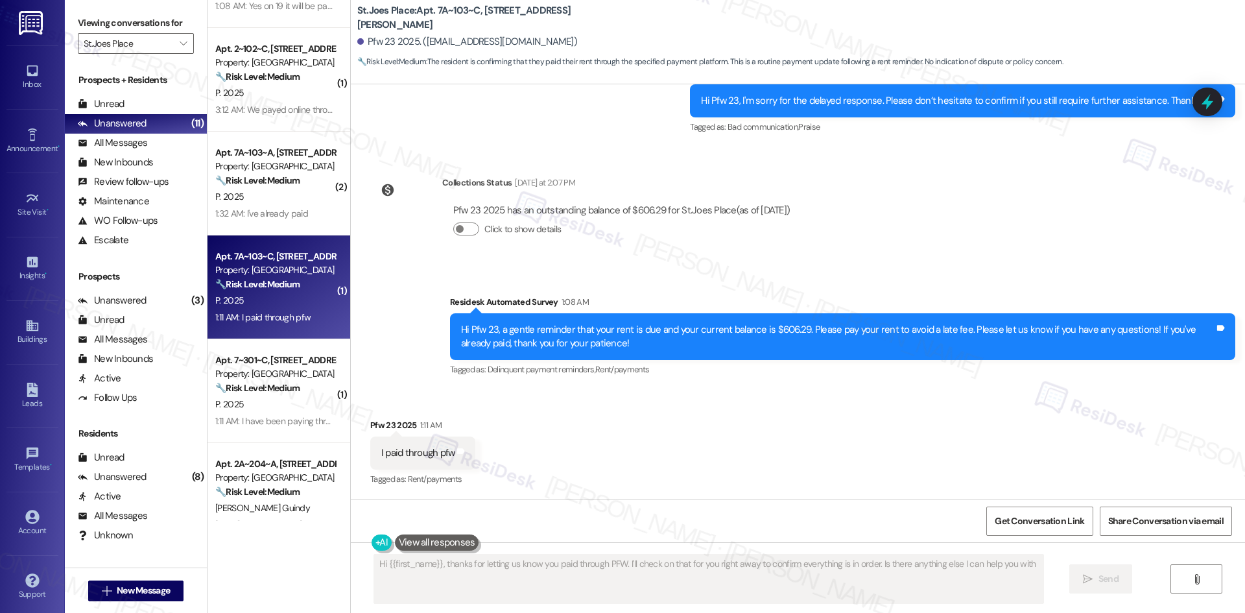
type textarea "Hi {{first_name}}, thanks for letting us know you paid through PFW. I'll check …"
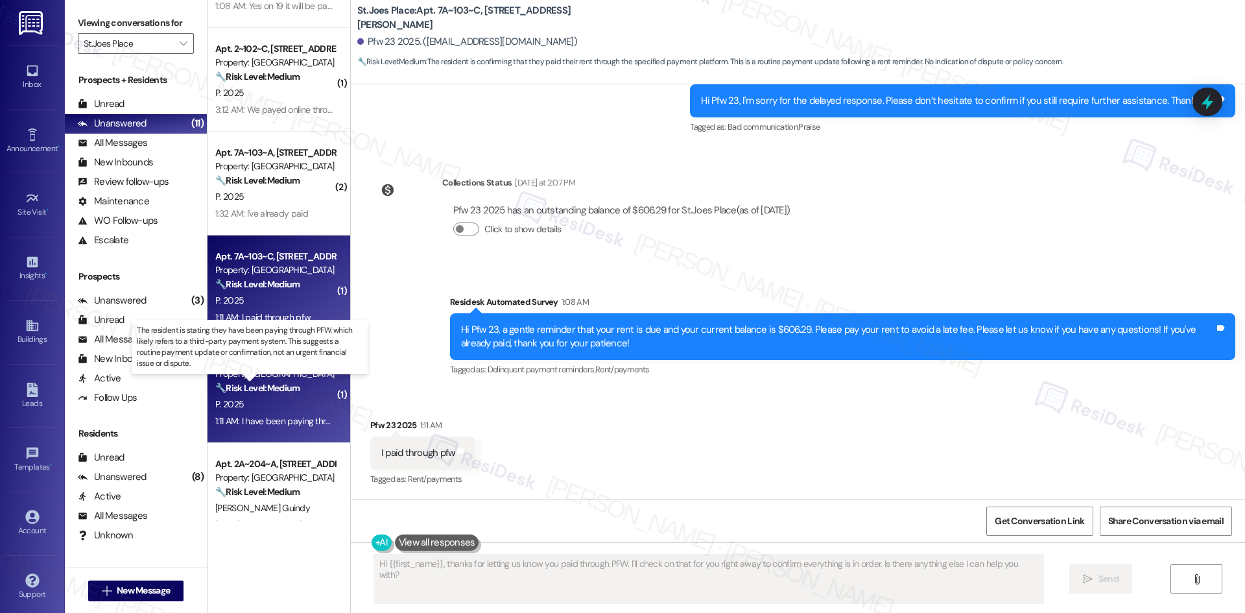
click at [259, 387] on strong "🔧 Risk Level: Medium" at bounding box center [257, 388] width 84 height 12
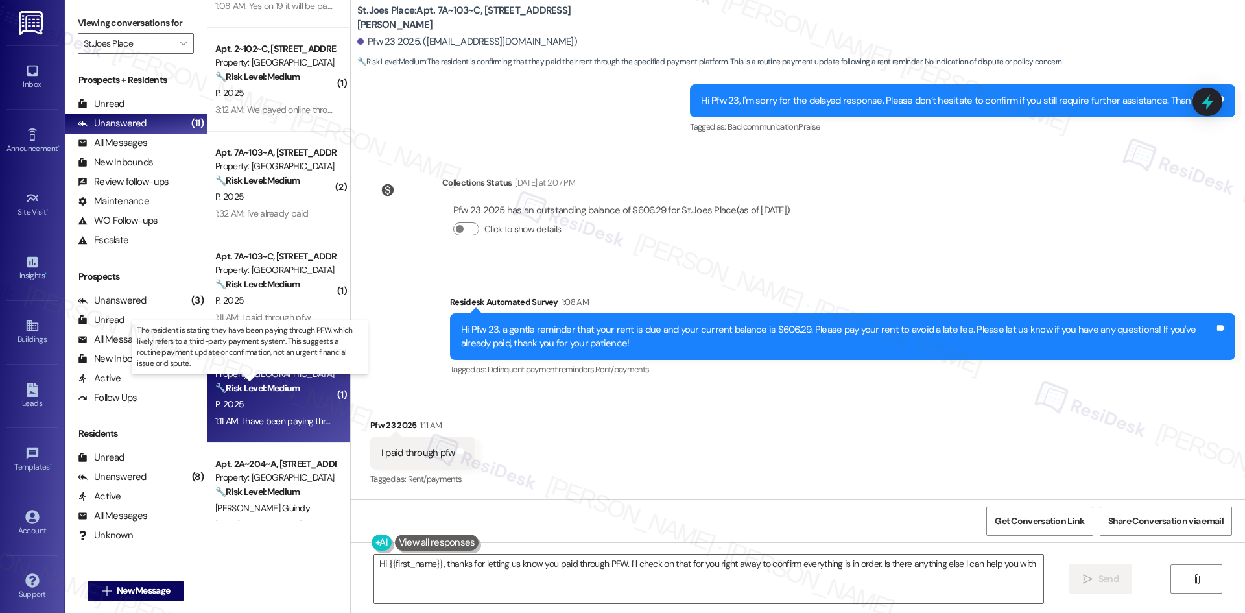
type textarea "Hi {{first_name}}, thanks for letting us know you paid through PFW. I'll check …"
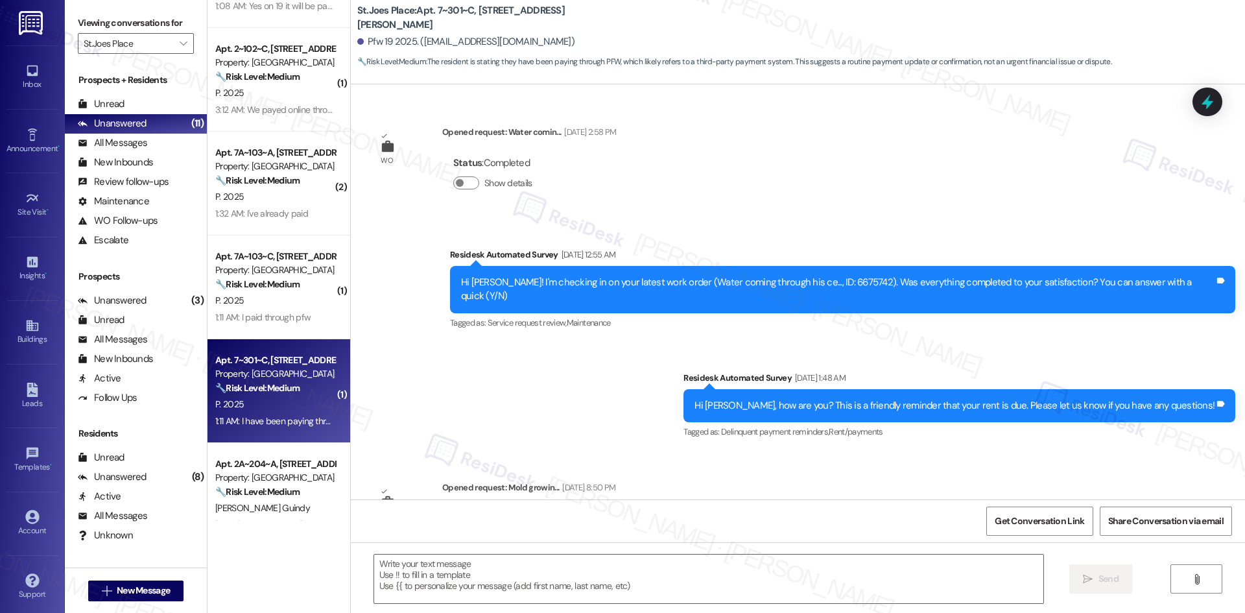
type textarea "Fetching suggested responses. Please feel free to read through the conversation…"
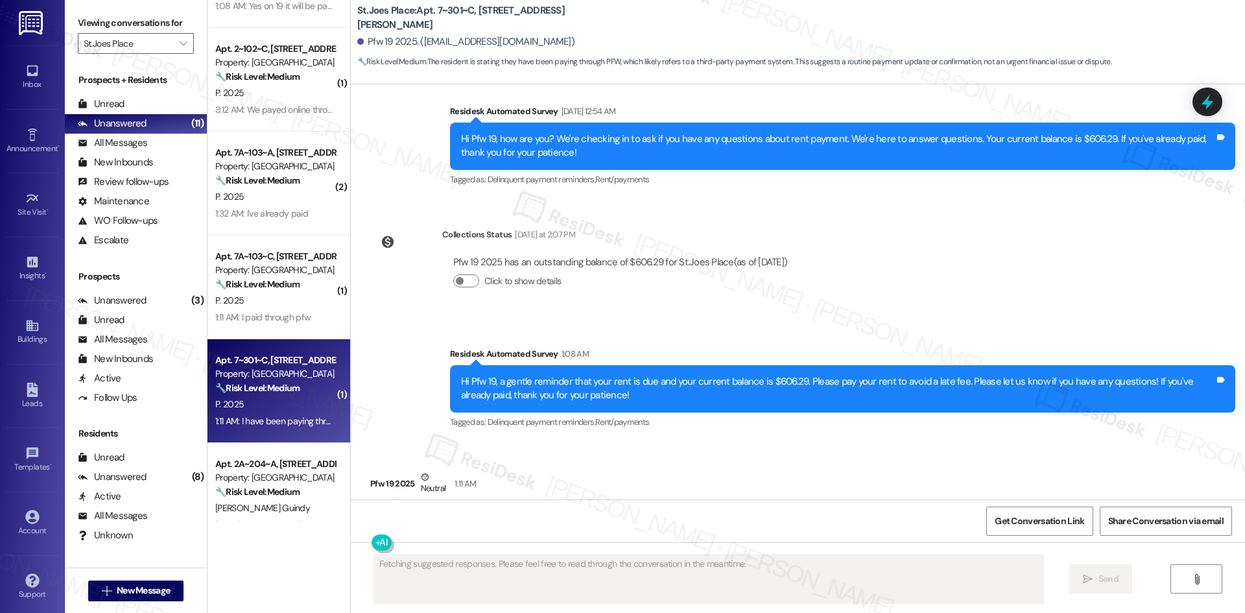
scroll to position [1513, 0]
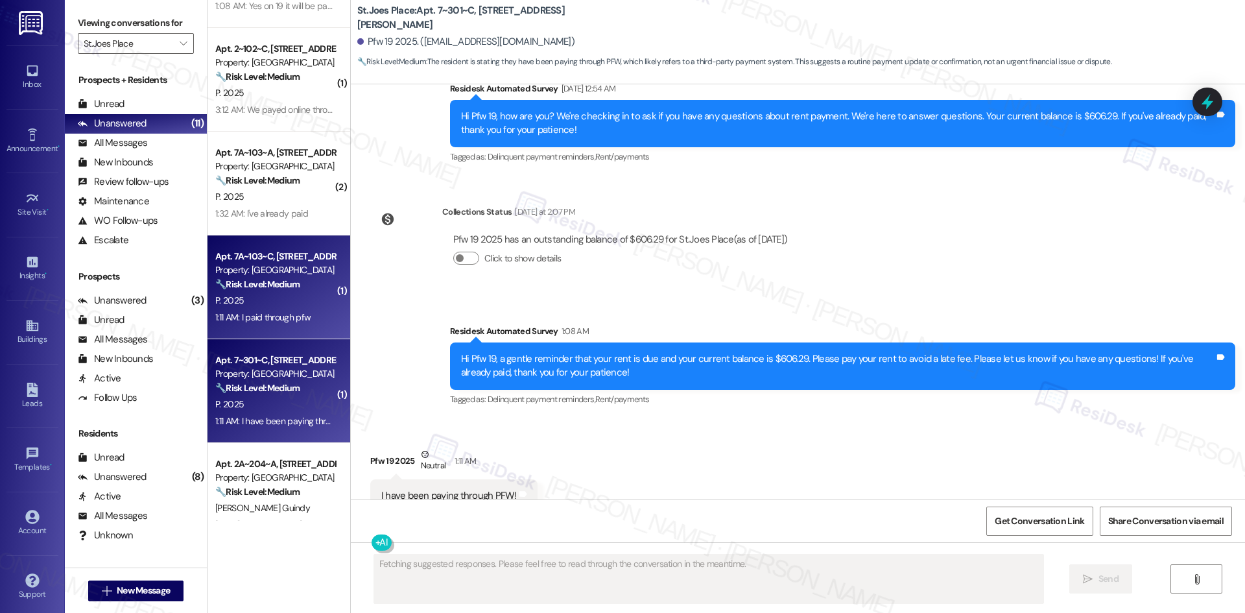
click at [246, 299] on div "P. 2025" at bounding box center [275, 300] width 123 height 16
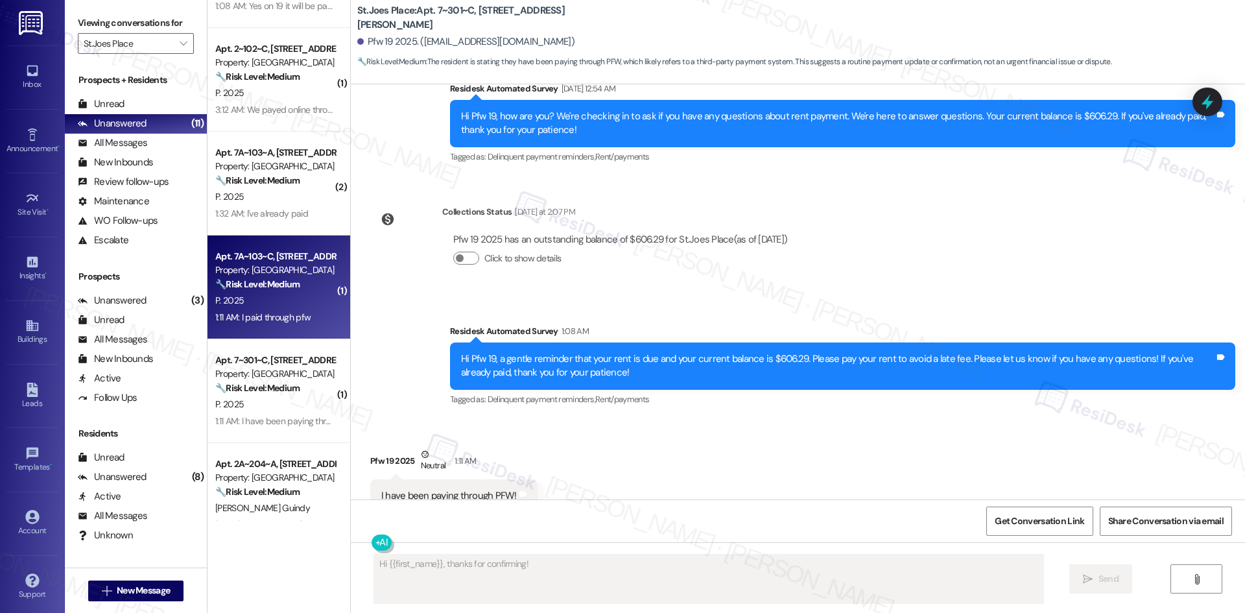
scroll to position [490, 0]
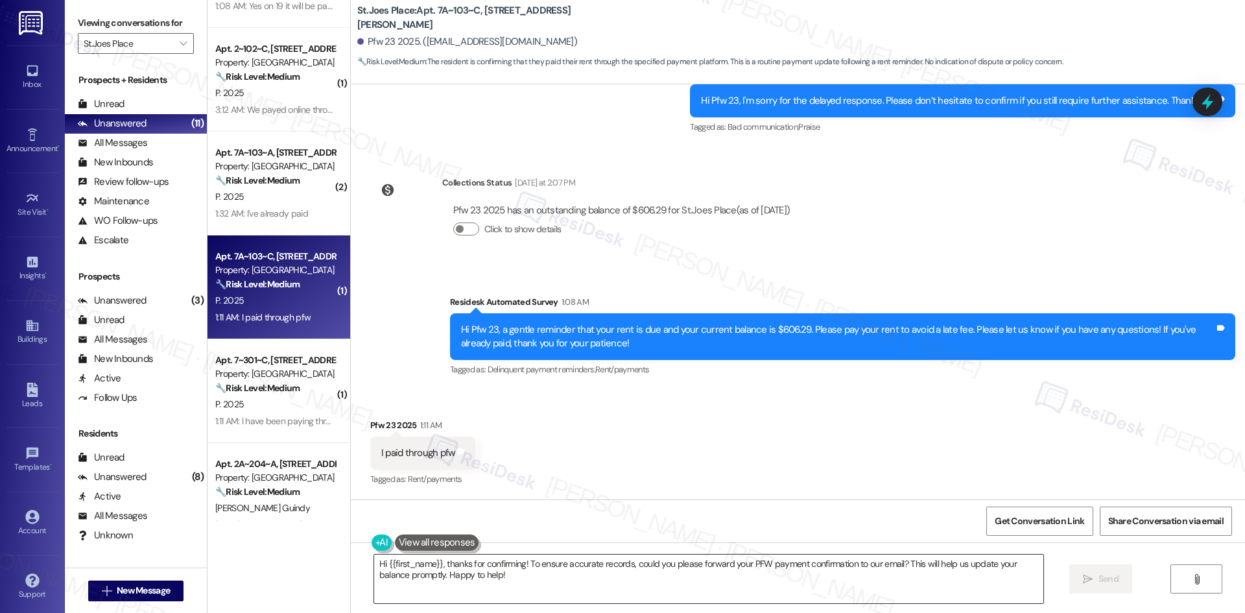
click at [576, 589] on textarea "Hi {{first_name}}, thanks for confirming! To ensure accurate records, could you…" at bounding box center [708, 578] width 669 height 49
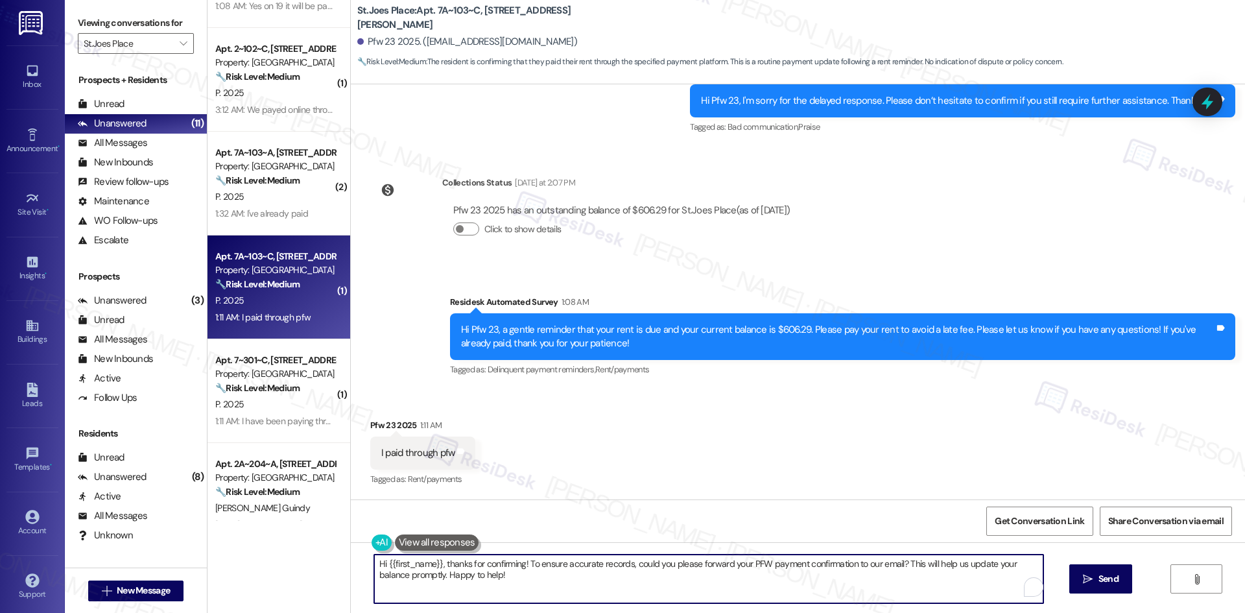
paste textarea "Thank you for keeping us informed! We truly appreciate it. If you have any ques…"
type textarea "Thank you for keeping us informed! We truly appreciate it. If you have any ques…"
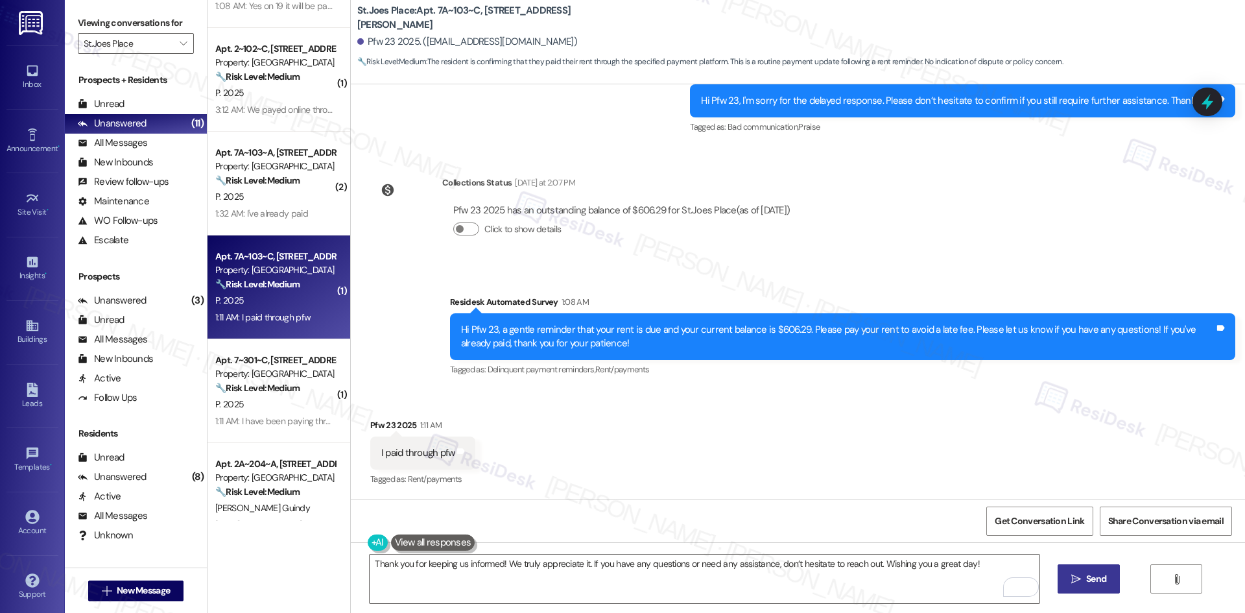
drag, startPoint x: 1083, startPoint y: 582, endPoint x: 1068, endPoint y: 582, distance: 14.3
click at [1074, 582] on icon "" at bounding box center [1076, 579] width 10 height 10
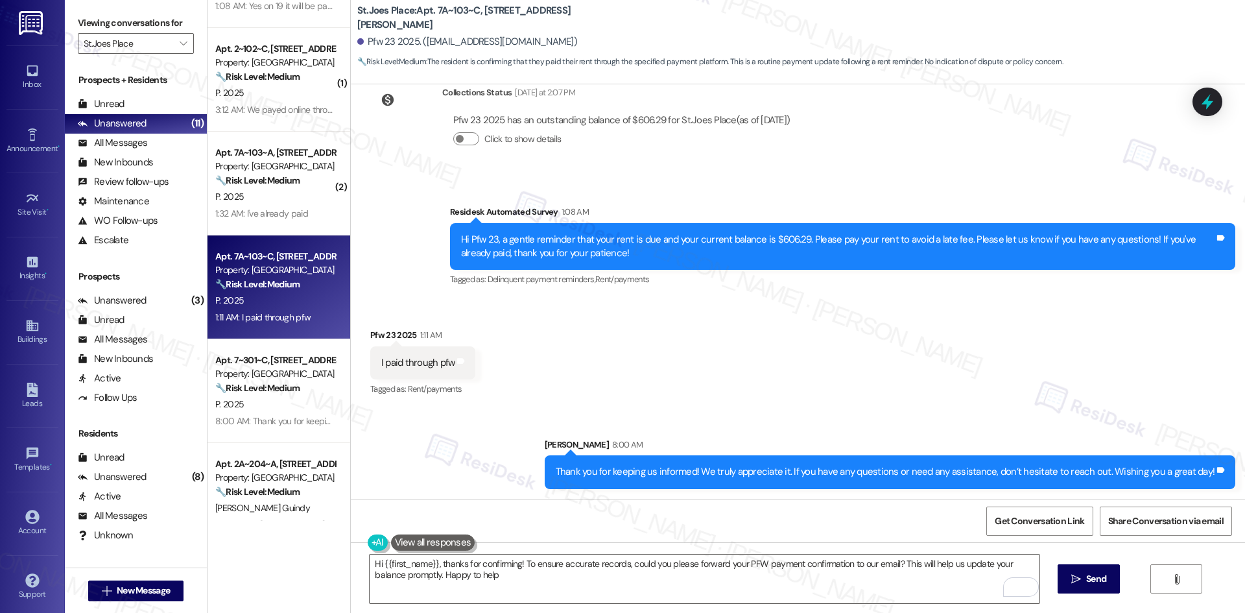
type textarea "Hi {{first_name}}, thanks for confirming! To ensure accurate records, could you…"
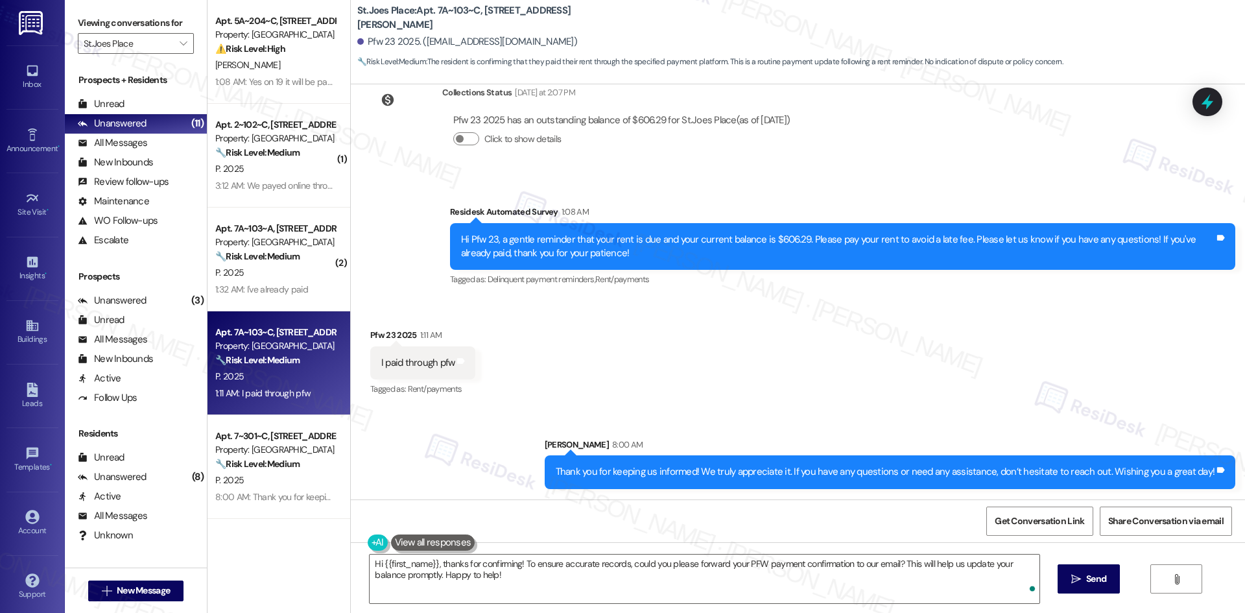
scroll to position [50, 0]
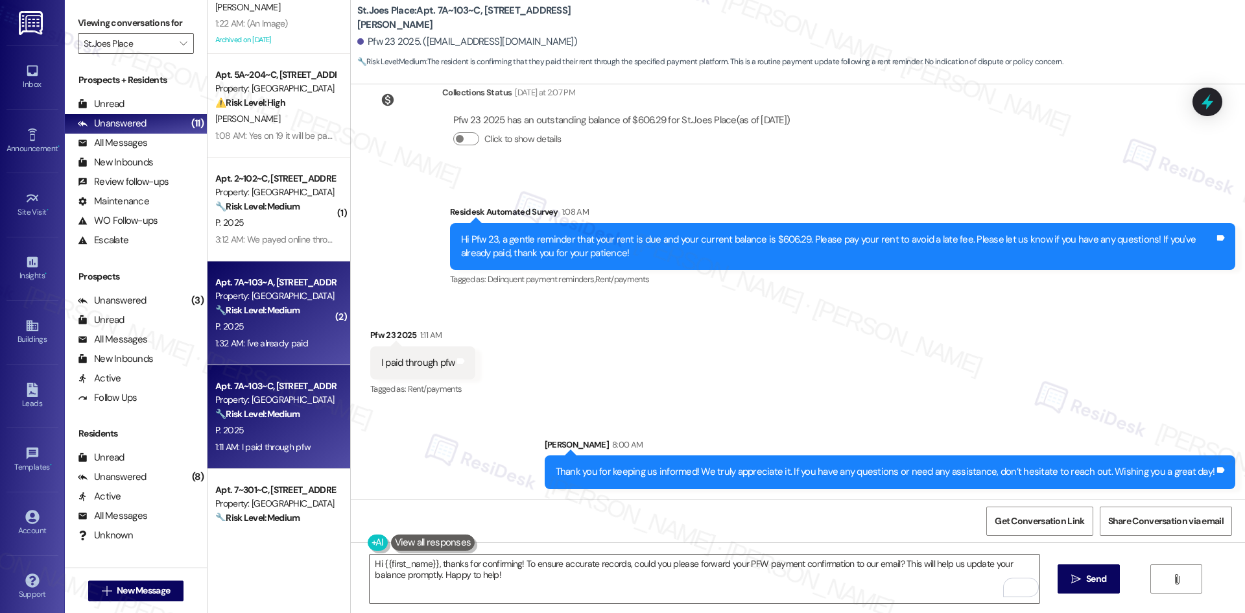
click at [255, 327] on div "P. 2025" at bounding box center [275, 326] width 123 height 16
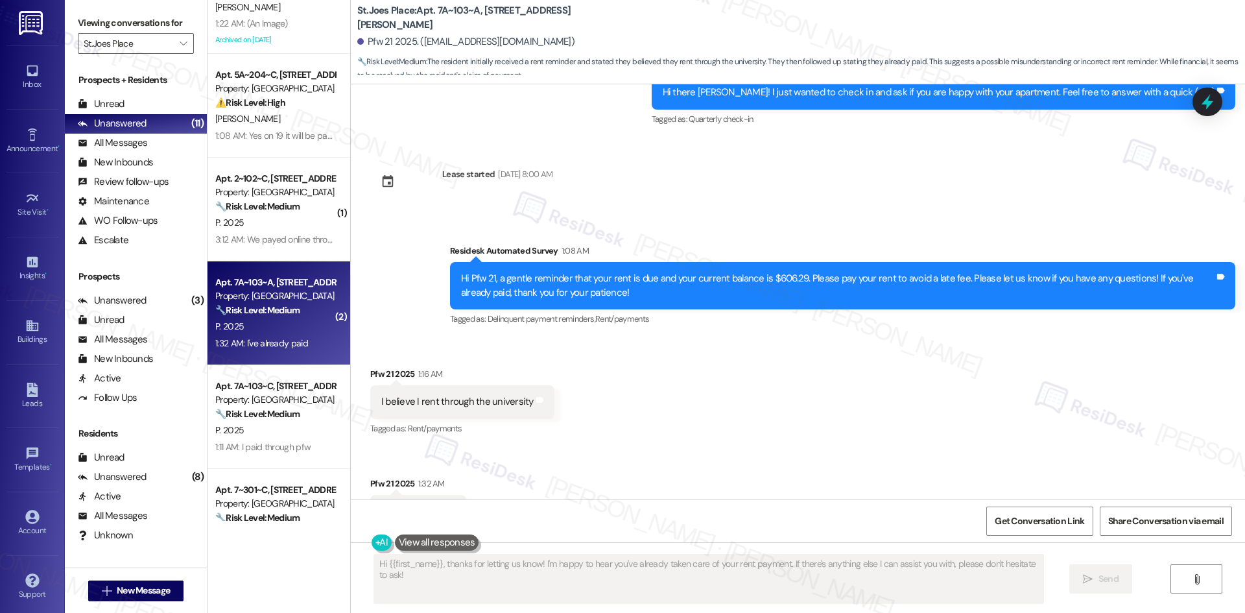
scroll to position [576, 0]
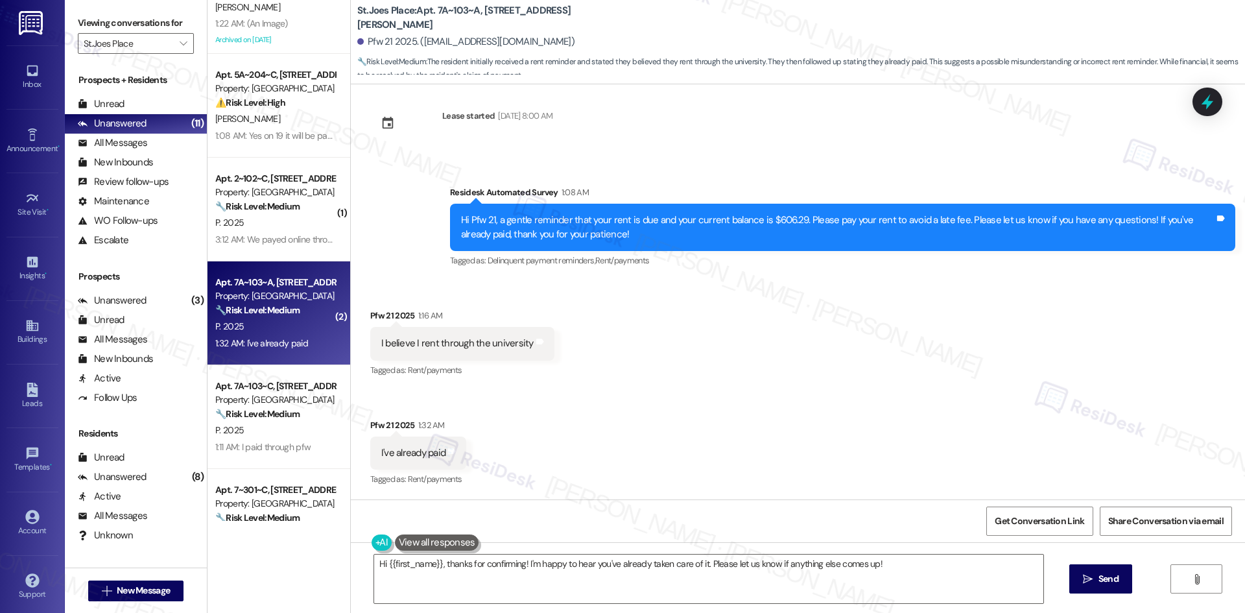
click at [554, 323] on div "Received via SMS Pfw 21 2025 1:16 AM I believe I rent through the university Ta…" at bounding box center [798, 388] width 894 height 219
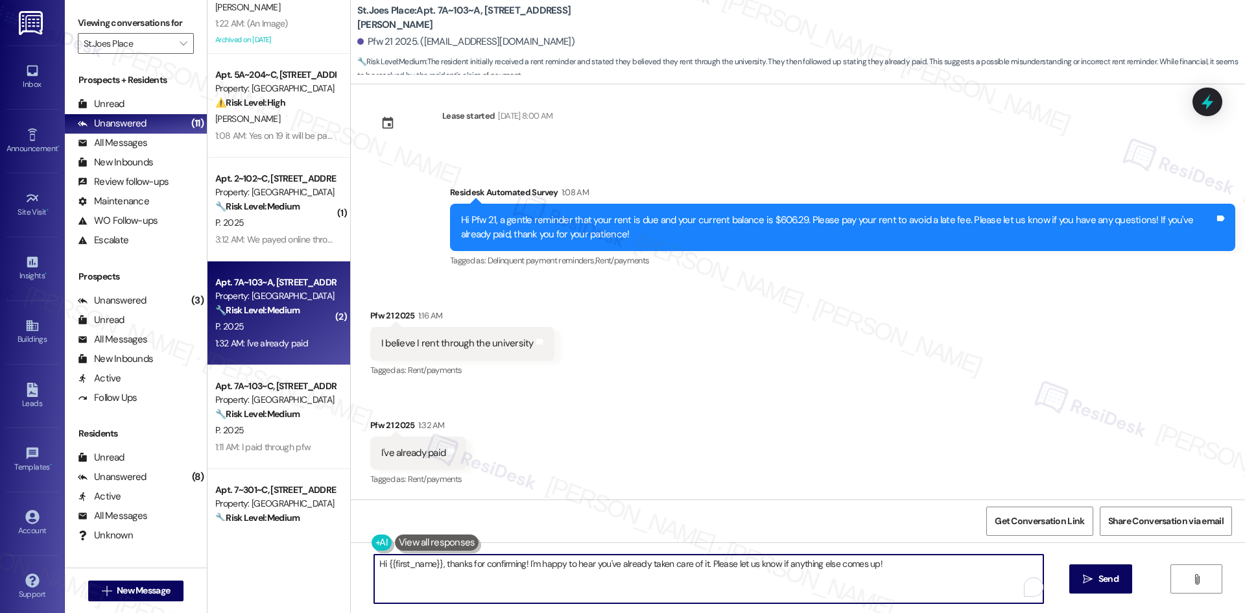
click at [558, 571] on textarea "Hi {{first_name}}, thanks for confirming! I'm happy to hear you've already take…" at bounding box center [708, 578] width 669 height 49
paste textarea "Thank you for keeping us informed! We truly appreciate it. If you have any ques…"
type textarea "Thank you for keeping us informed! We truly appreciate it. If you have any ques…"
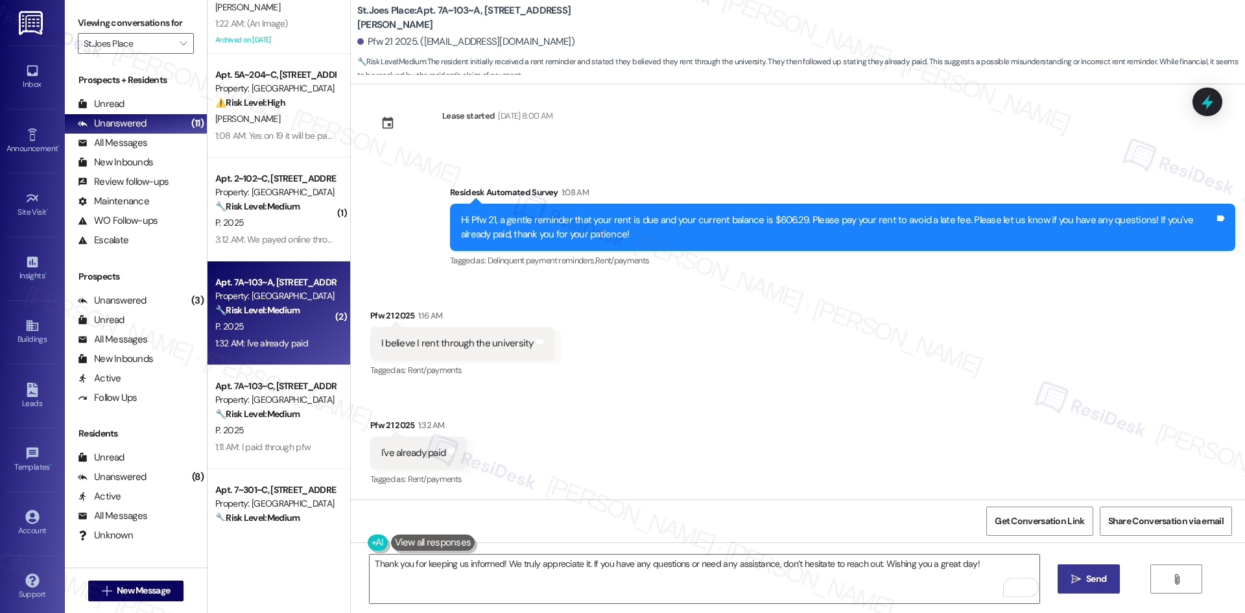
click at [1109, 572] on button " Send" at bounding box center [1088, 578] width 63 height 29
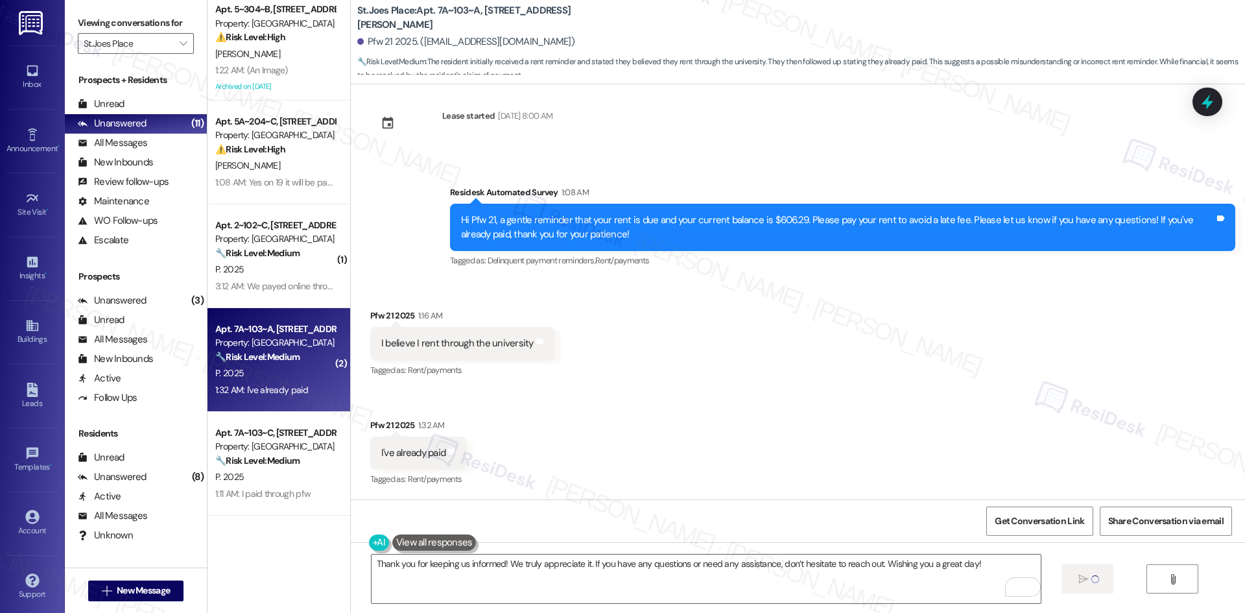
scroll to position [0, 0]
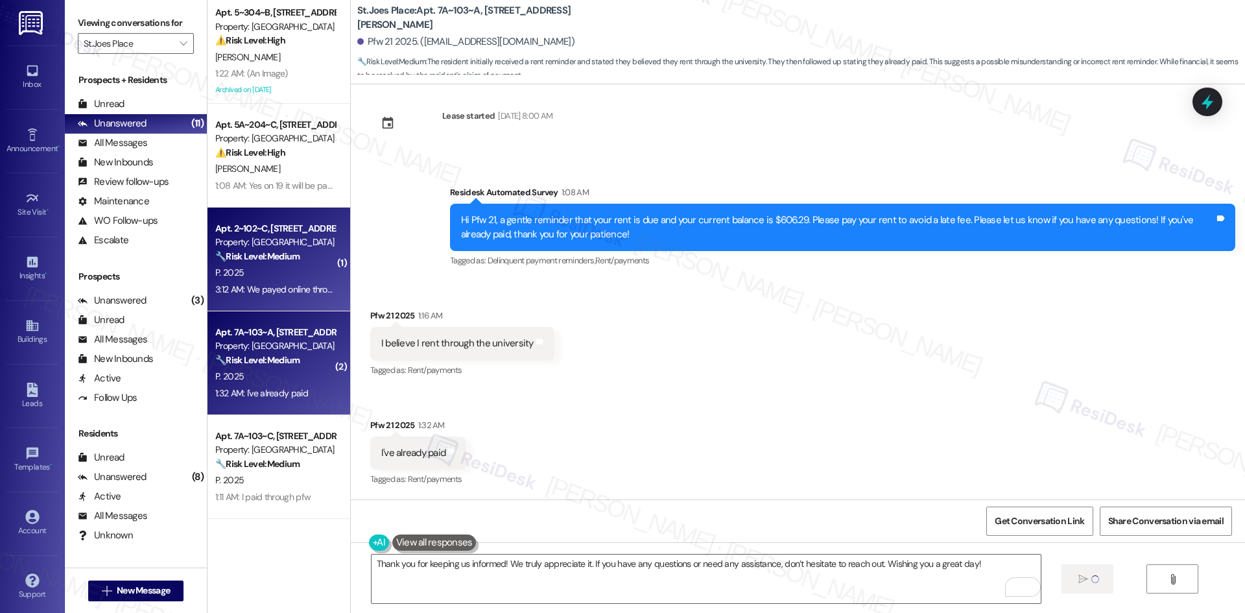
click at [276, 296] on div "3:12 AM: We payed online through the school already!! 3:12 AM: We payed online …" at bounding box center [275, 289] width 123 height 16
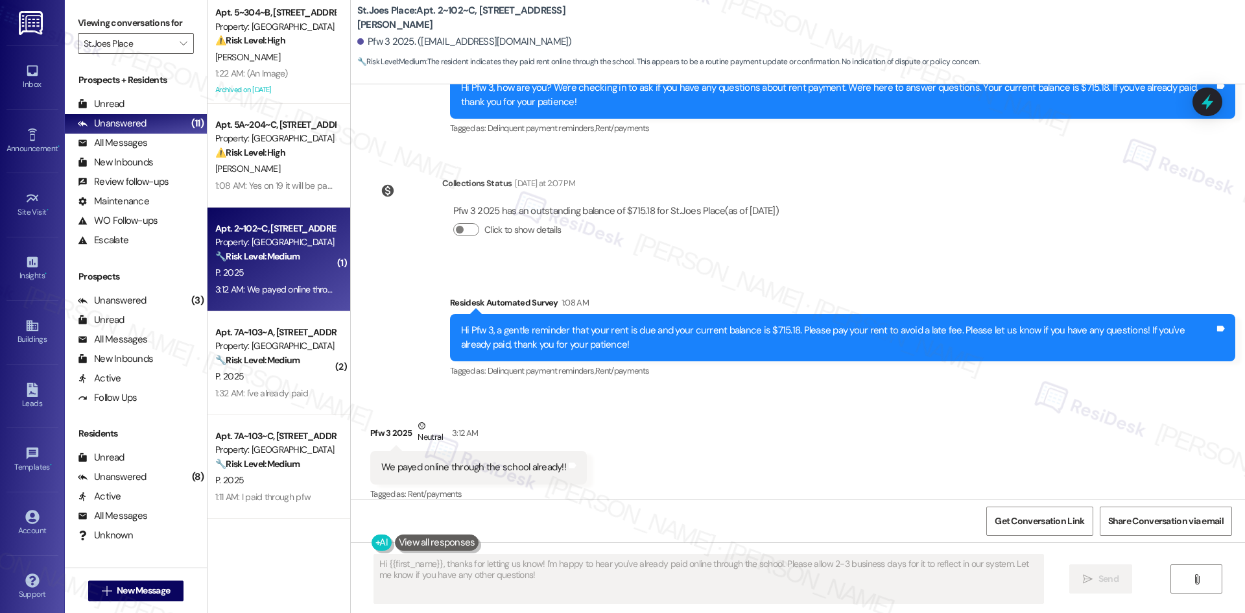
scroll to position [1292, 0]
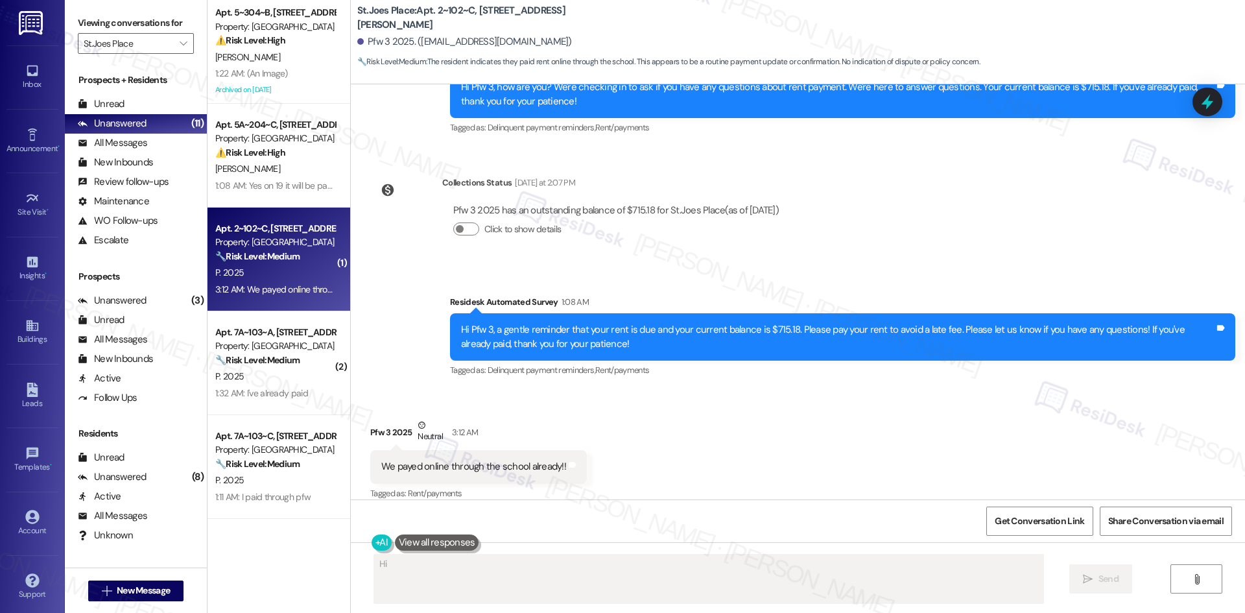
click at [632, 454] on div "Received via SMS Pfw 3 2025 Neutral 3:12 AM We payed online through the school …" at bounding box center [798, 450] width 894 height 123
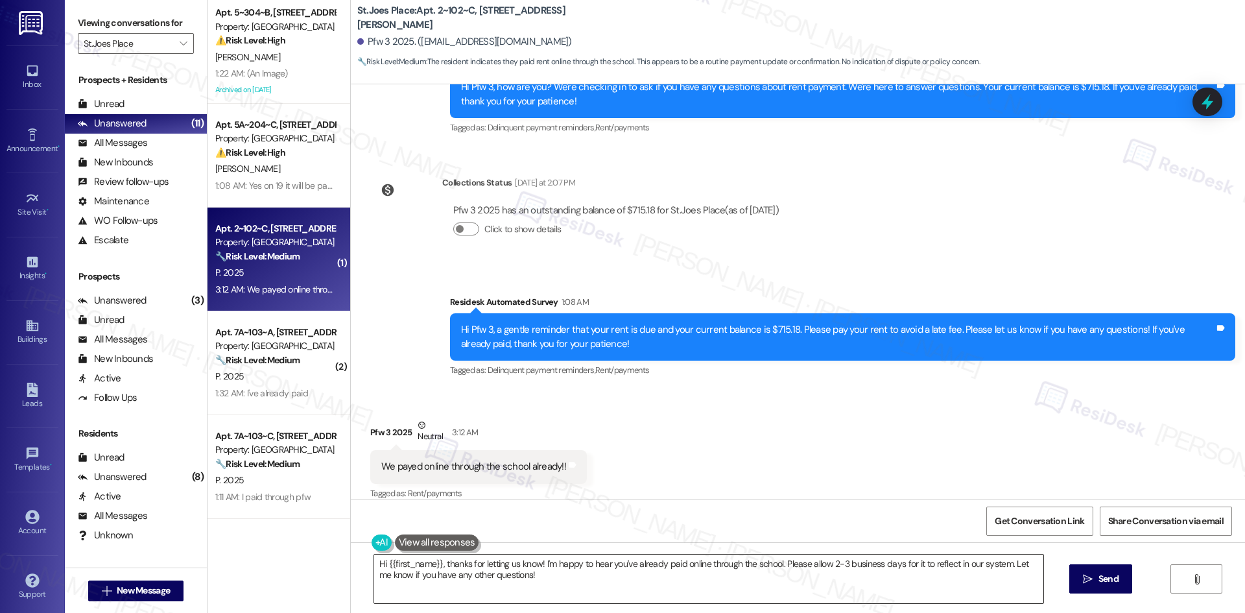
click at [556, 578] on textarea "Hi {{first_name}}, thanks for letting us know! I'm happy to hear you've already…" at bounding box center [708, 578] width 669 height 49
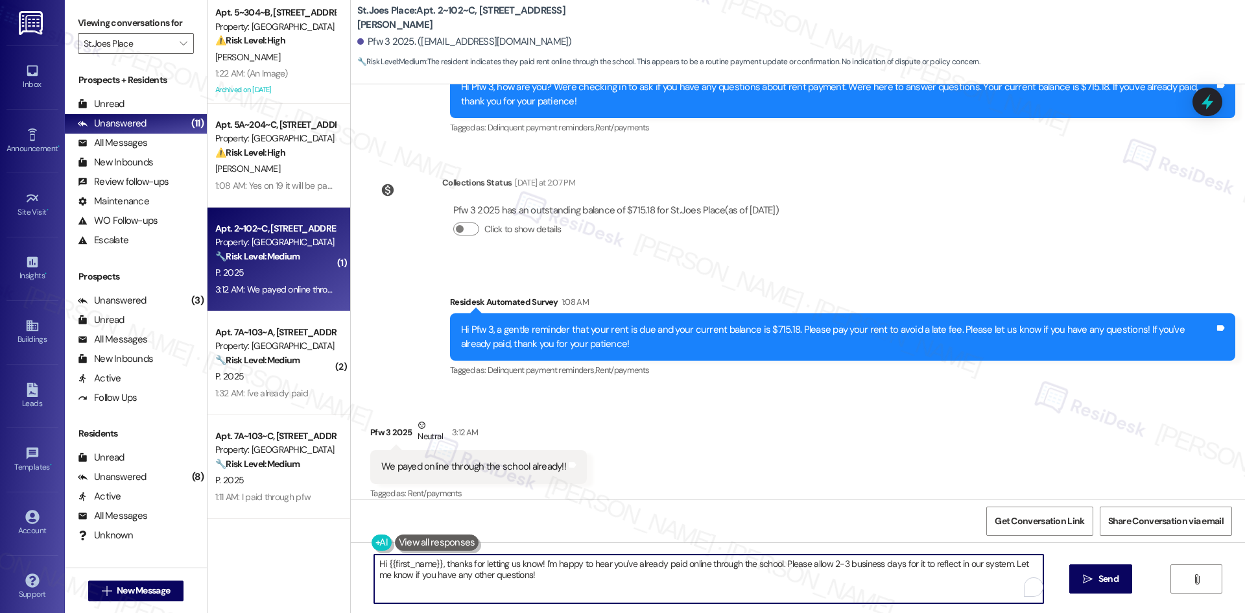
paste textarea "Thank you for keeping us informed! We truly appreciate it. If you have any ques…"
type textarea "Thank you for keeping us informed! We truly appreciate it. If you have any ques…"
click at [1112, 574] on button " Send" at bounding box center [1088, 578] width 63 height 29
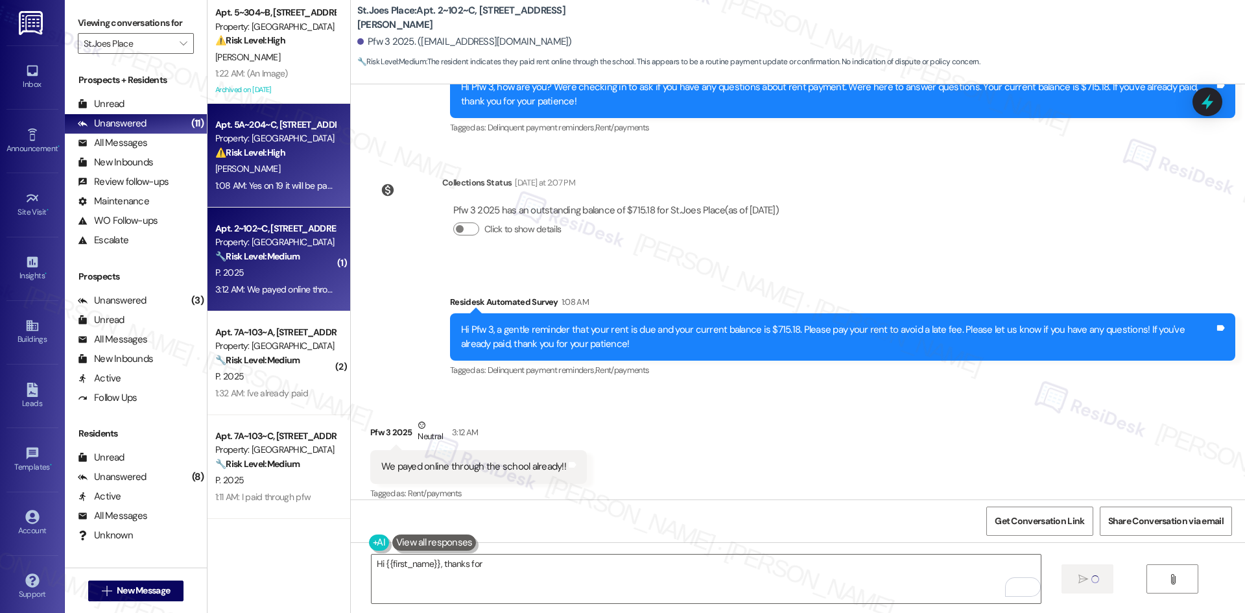
scroll to position [1291, 0]
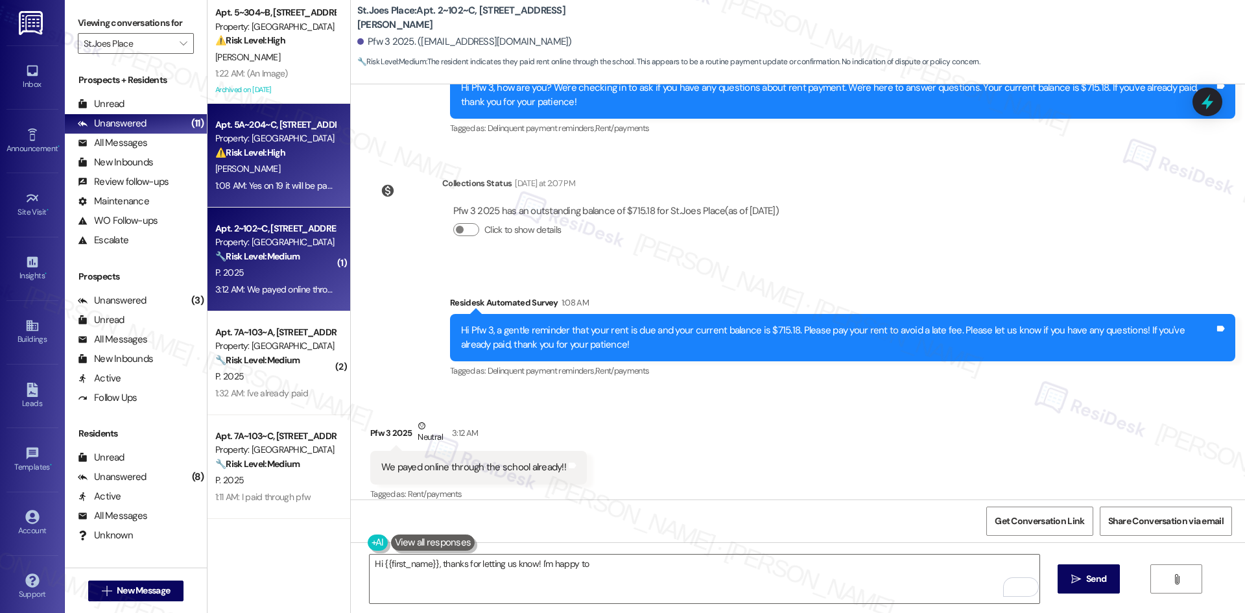
type textarea "Hi {{first_name}}, thanks for letting us know! I'm happy to"
click at [258, 187] on div "1:08 AM: Yes on 19 it will be payed 1:08 AM: Yes on 19 it will be payed" at bounding box center [278, 186] width 126 height 12
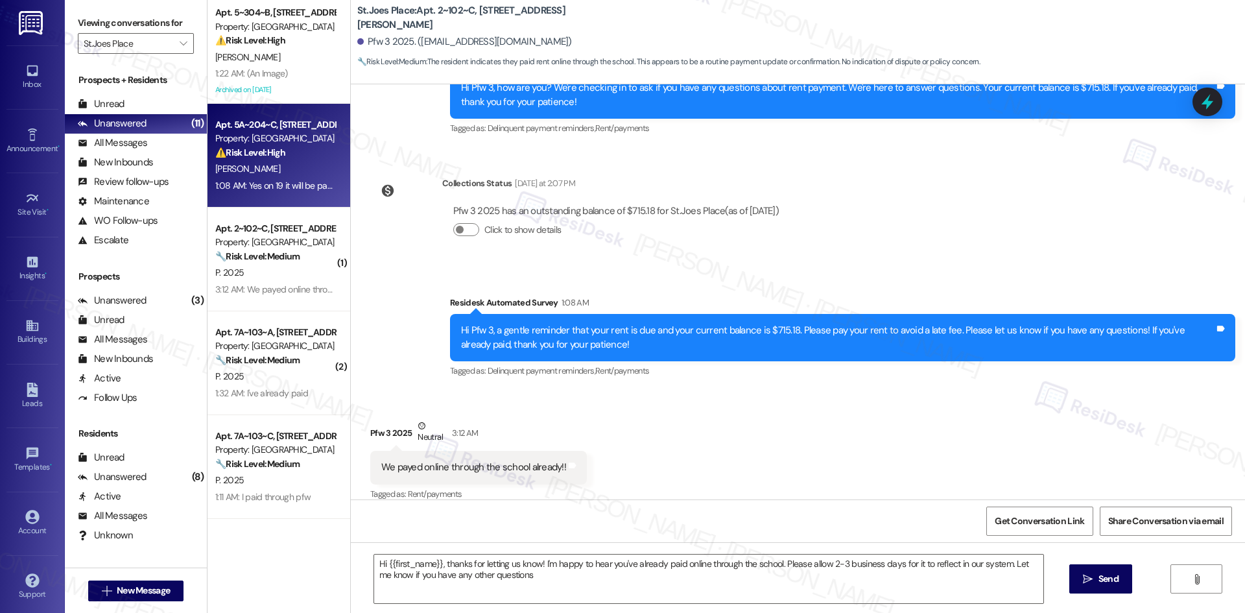
type textarea "Hi {{first_name}}, thanks for letting us know! I'm happy to hear you've already…"
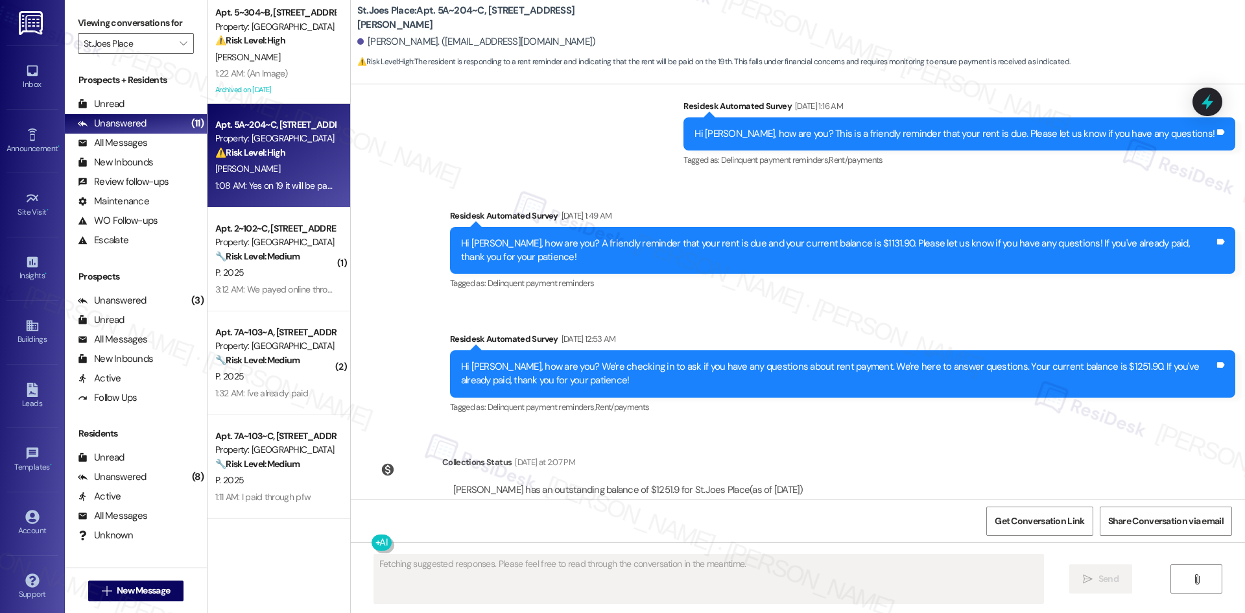
scroll to position [6445, 0]
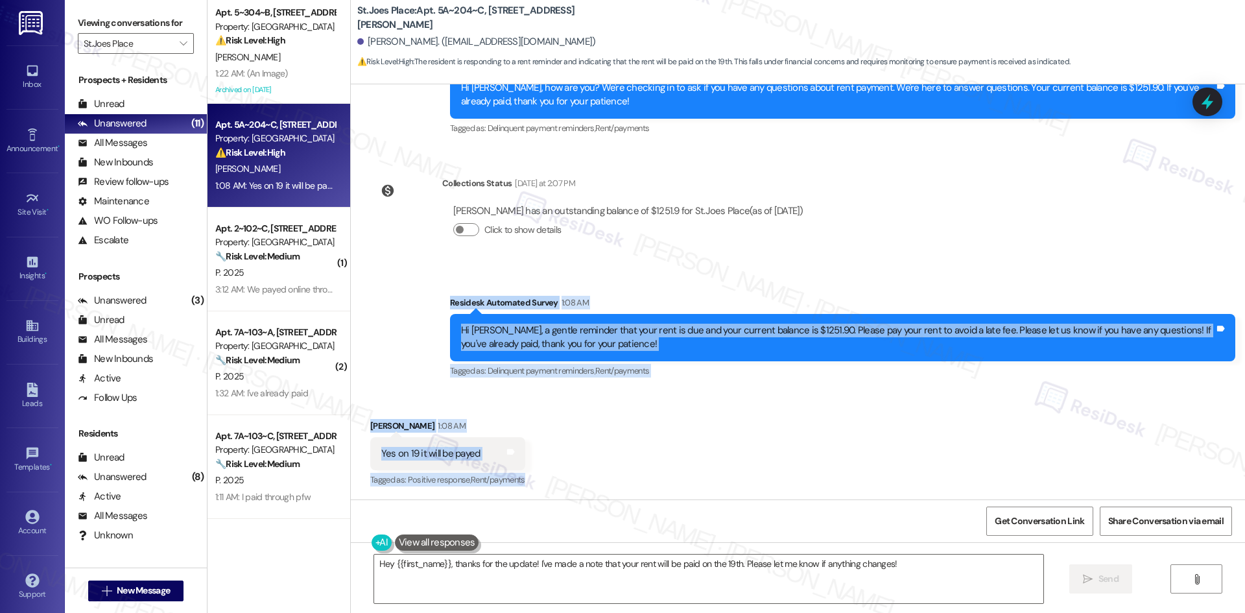
drag, startPoint x: 432, startPoint y: 294, endPoint x: 534, endPoint y: 473, distance: 206.2
click at [534, 473] on div "Survey, sent via SMS Residesk Automated Survey Sep 29, 2022 at 1:07 AM Hi Bryce…" at bounding box center [798, 291] width 894 height 415
copy div "Residesk Automated Survey 1:08 AM Hi Bryce, a gentle reminder that your rent is…"
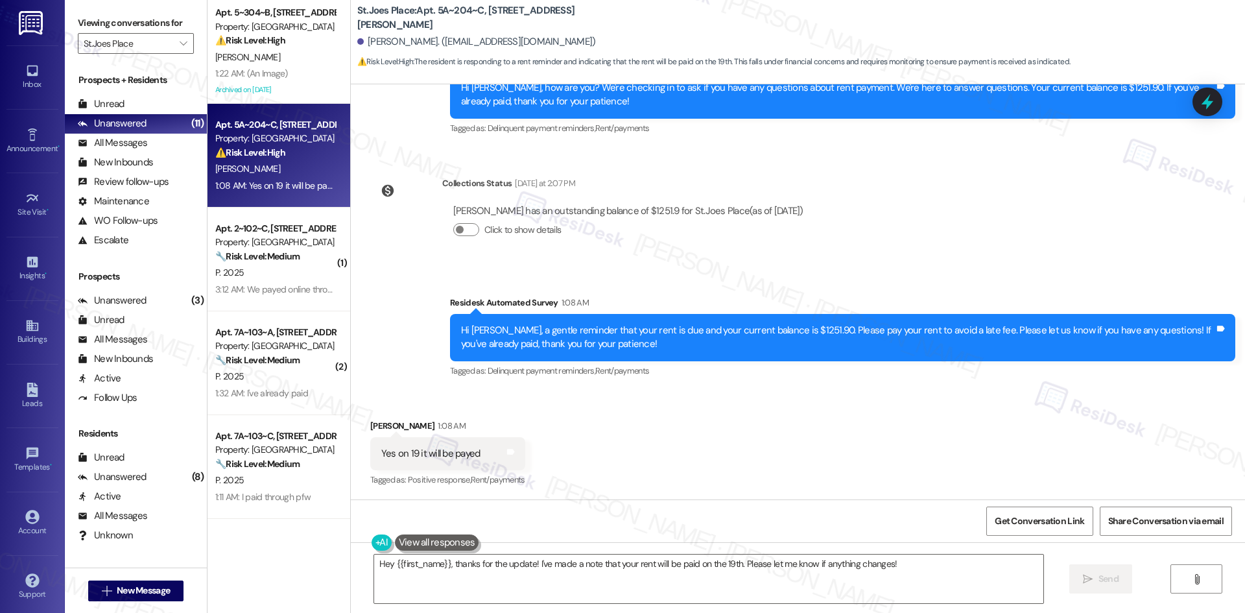
click at [635, 230] on div "Click to show details" at bounding box center [628, 230] width 350 height 14
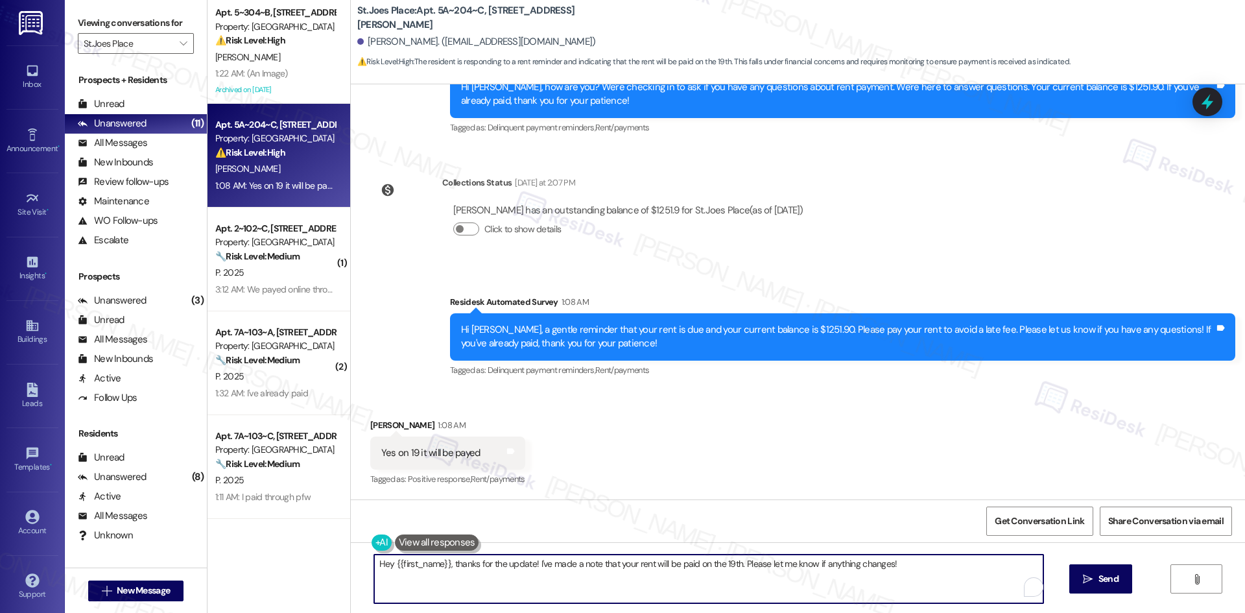
click at [565, 589] on textarea "Hey {{first_name}}, thanks for the update! I've made a note that your rent will…" at bounding box center [708, 578] width 669 height 49
paste textarea "hank you for letting us know — we appreciate the update. I’ll share this with t…"
type textarea "Thank you for letting us know — we appreciate the update. I’ll share this with …"
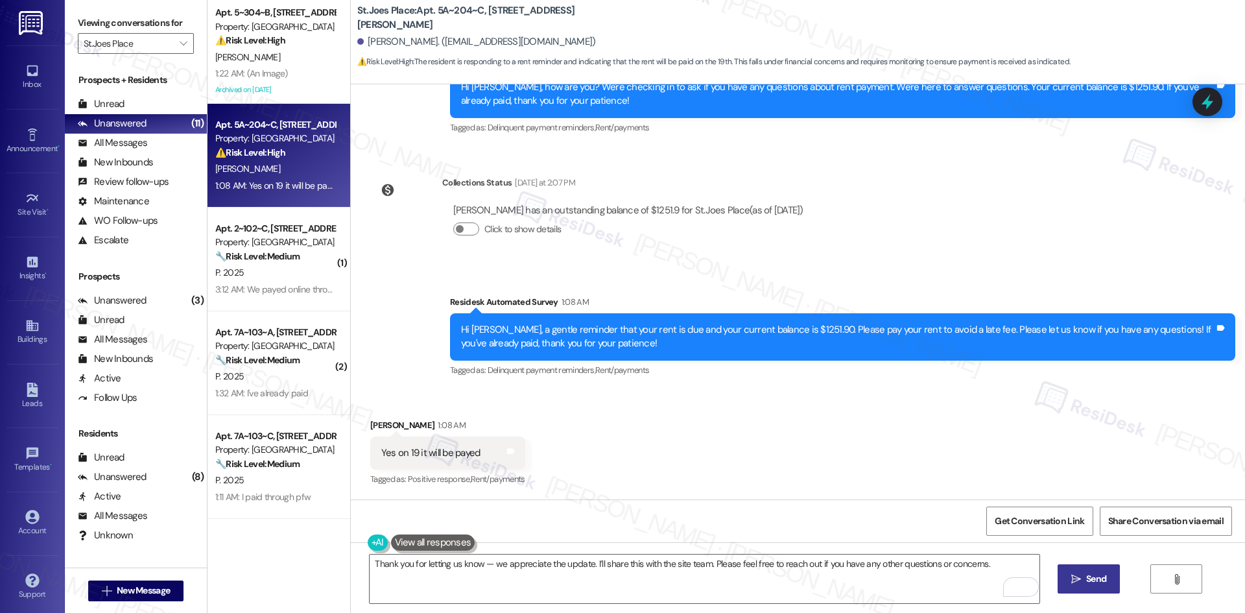
click at [1091, 584] on span "Send" at bounding box center [1096, 579] width 20 height 14
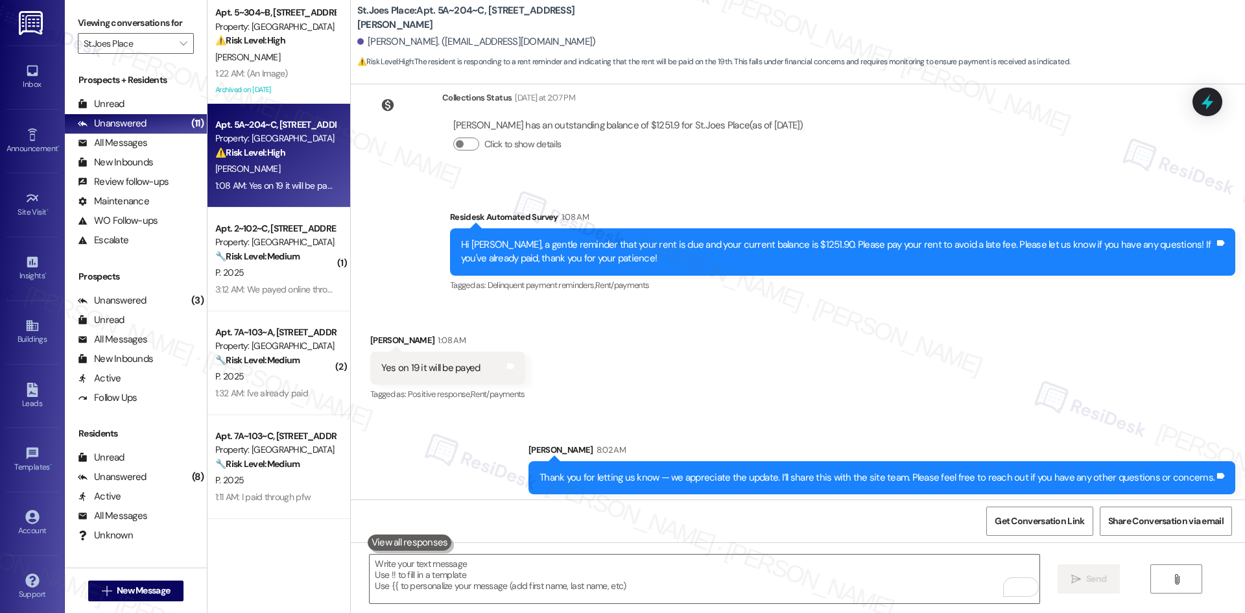
scroll to position [6536, 0]
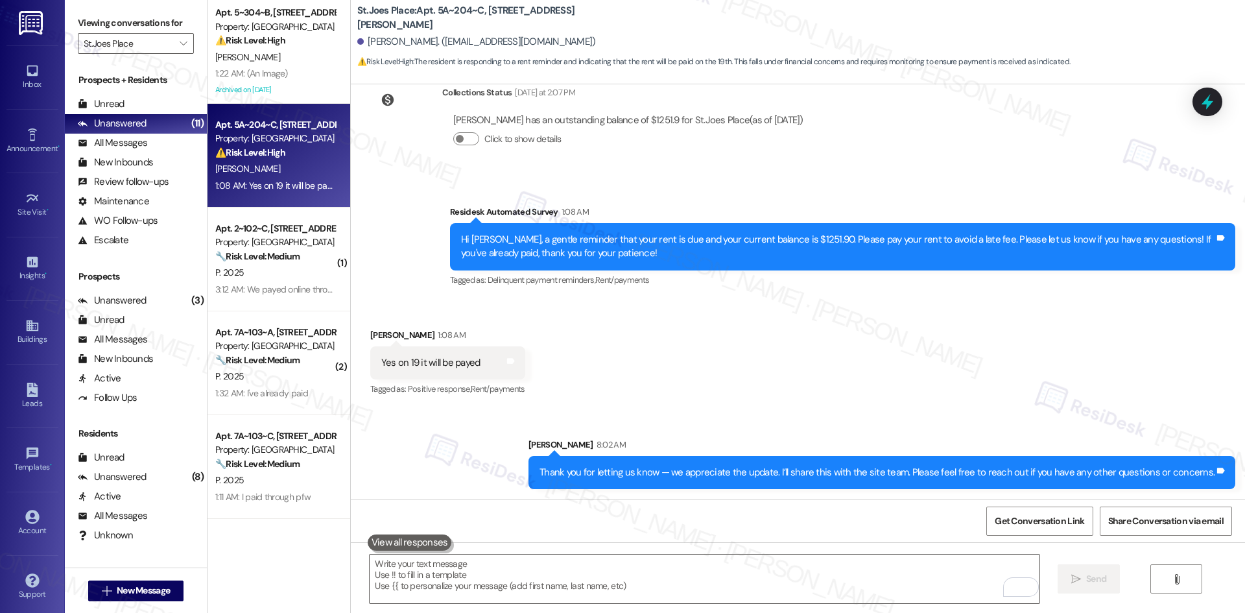
click at [801, 389] on div "Received via SMS Bryce Mcdowell 1:08 AM Yes on 19 it will be payed Tags and not…" at bounding box center [798, 354] width 894 height 110
click at [827, 383] on div "Received via SMS Bryce Mcdowell 1:08 AM Yes on 19 it will be payed Tags and not…" at bounding box center [798, 354] width 894 height 110
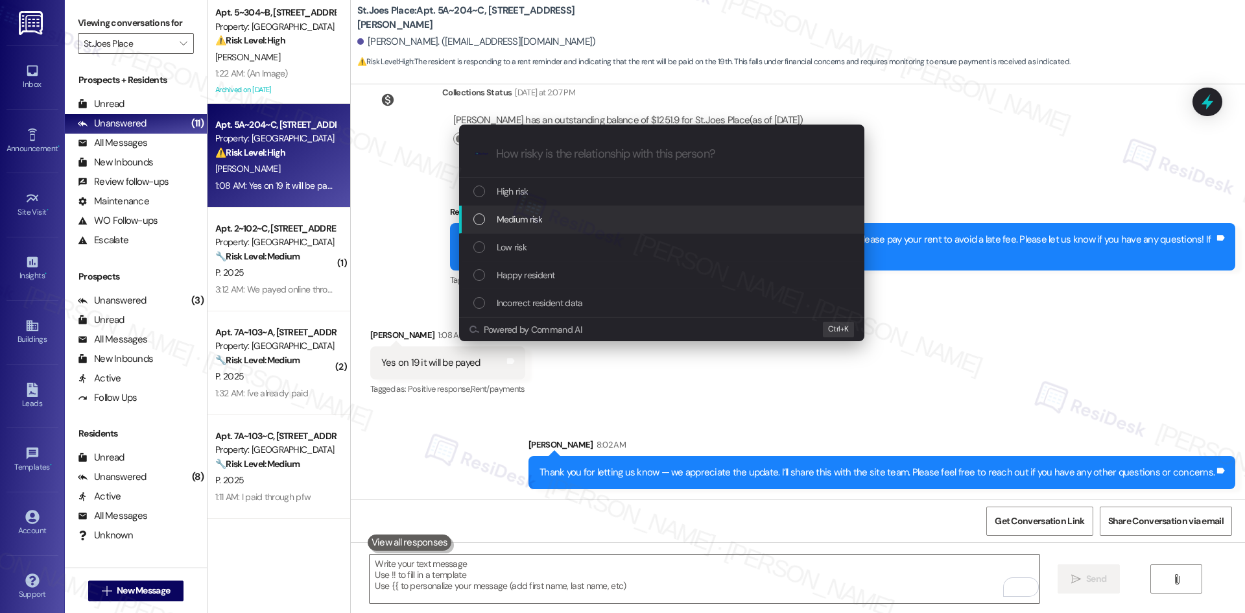
click at [606, 212] on div "Medium risk" at bounding box center [662, 219] width 379 height 14
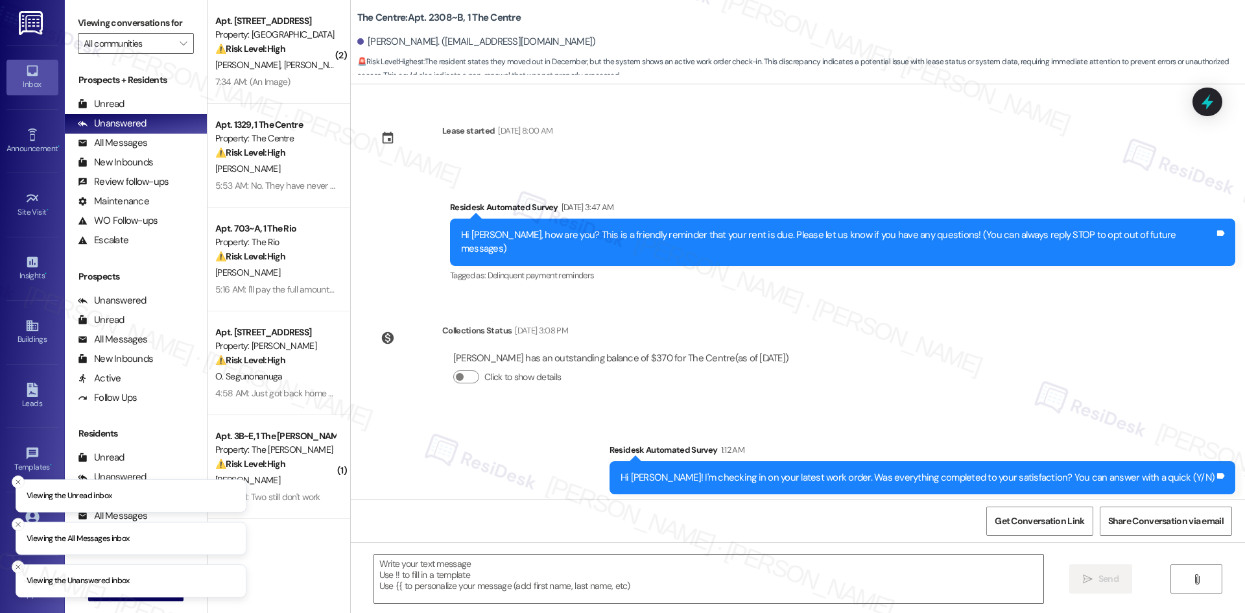
type textarea "Fetching suggested responses. Please feel free to read through the conversation…"
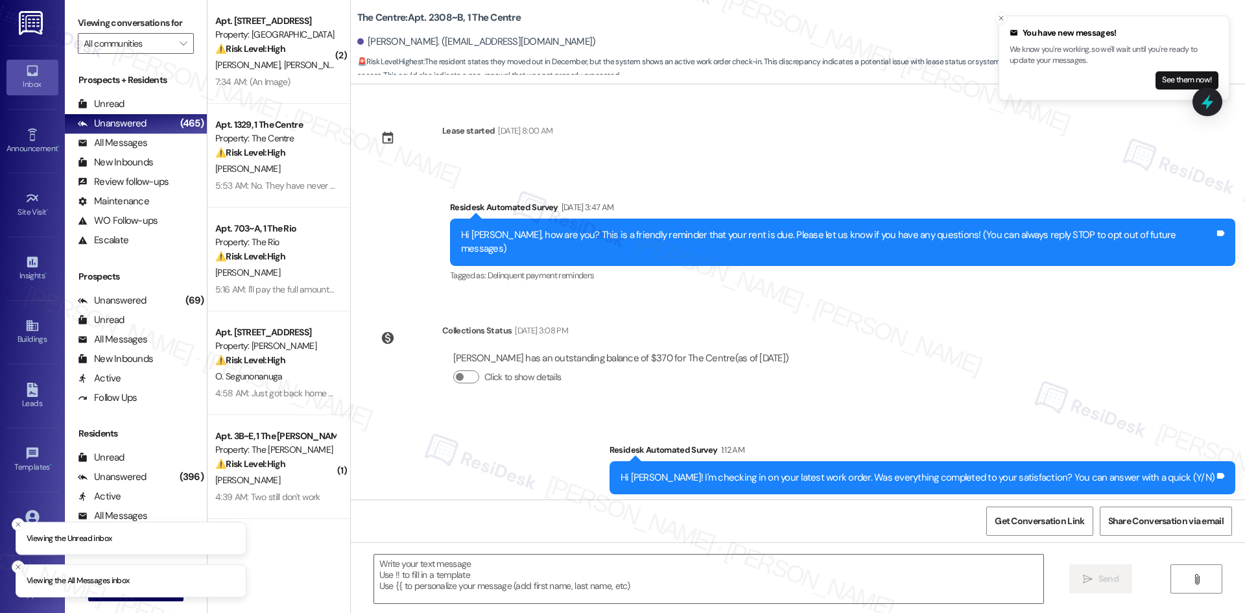
scroll to position [242, 0]
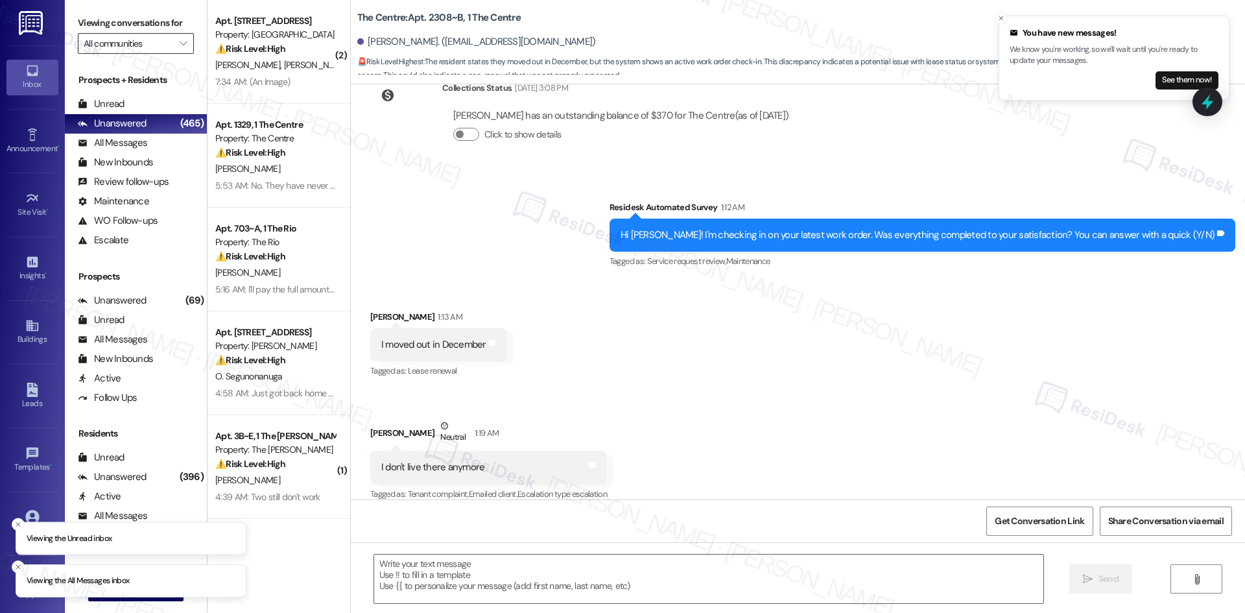
click at [156, 47] on input "All communities" at bounding box center [128, 43] width 89 height 21
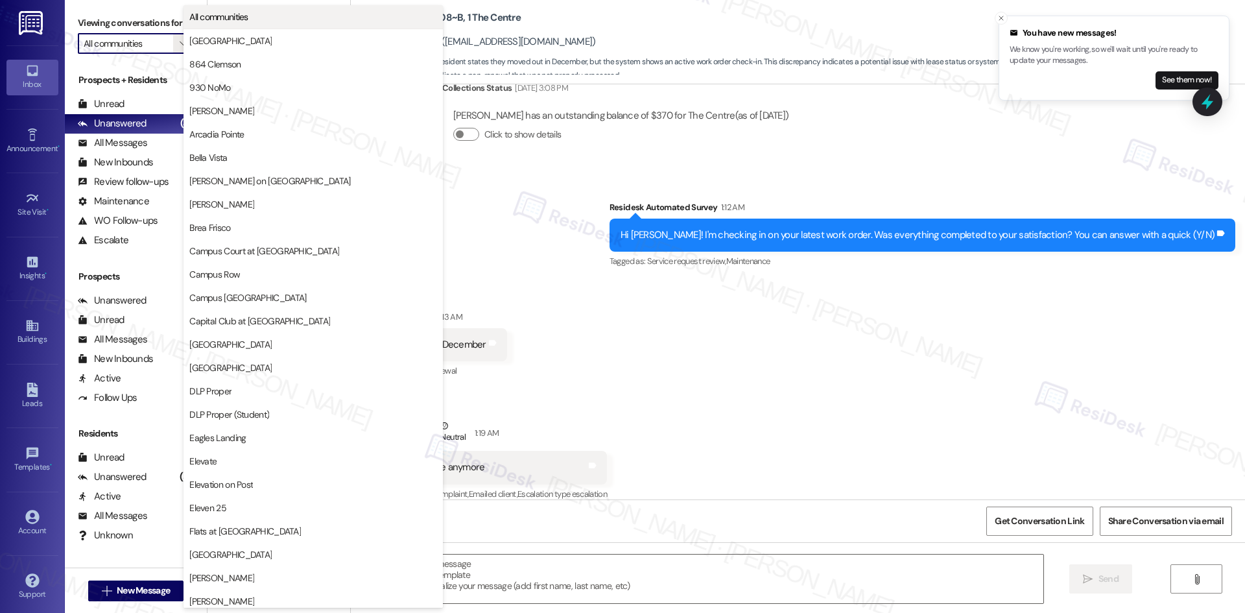
click at [217, 22] on span "All communities" at bounding box center [218, 16] width 59 height 13
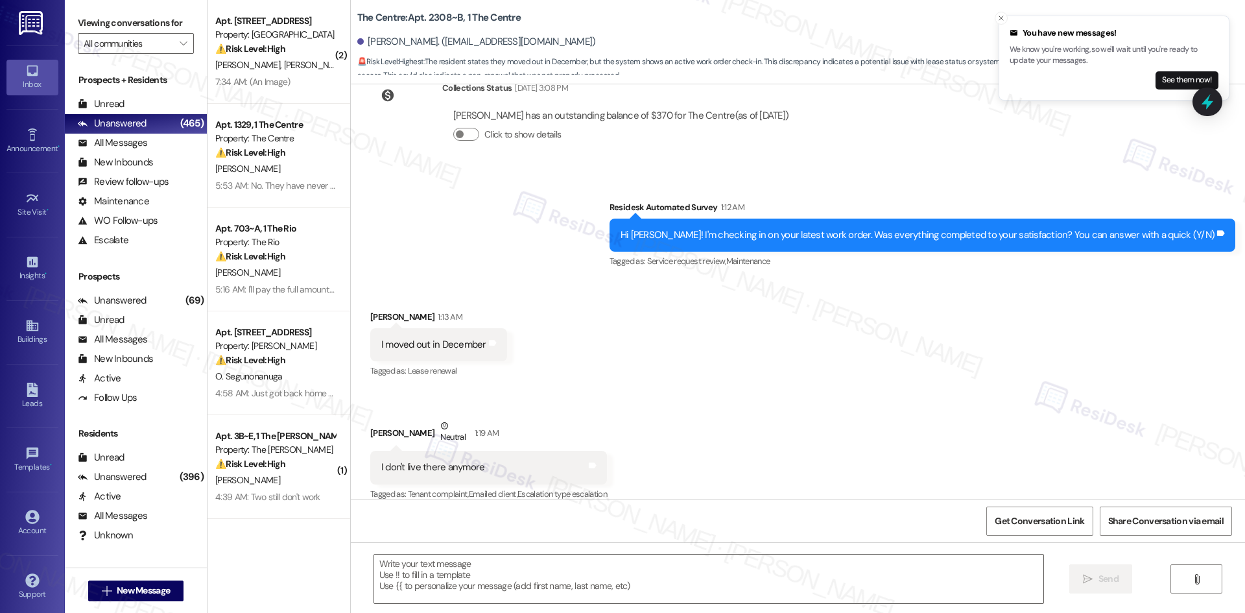
click at [489, 148] on div "Collections Status [DATE] 3:08 PM [PERSON_NAME] has an outstanding balance of $…" at bounding box center [584, 121] width 449 height 100
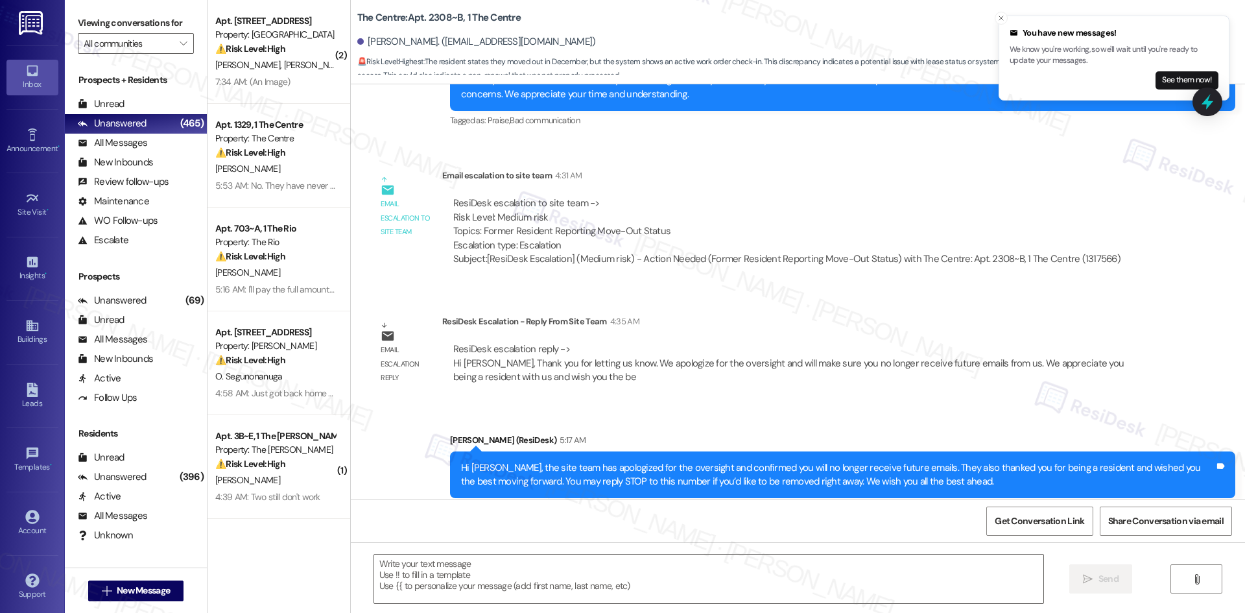
scroll to position [753, 0]
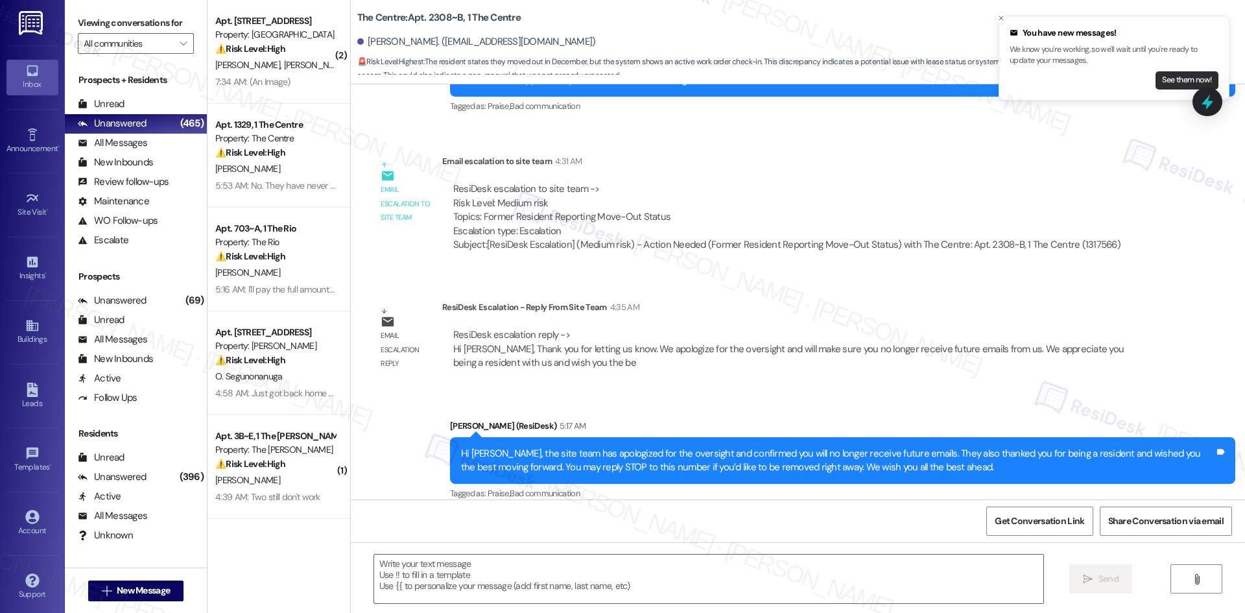
click at [1175, 80] on button "See them now!" at bounding box center [1186, 80] width 63 height 18
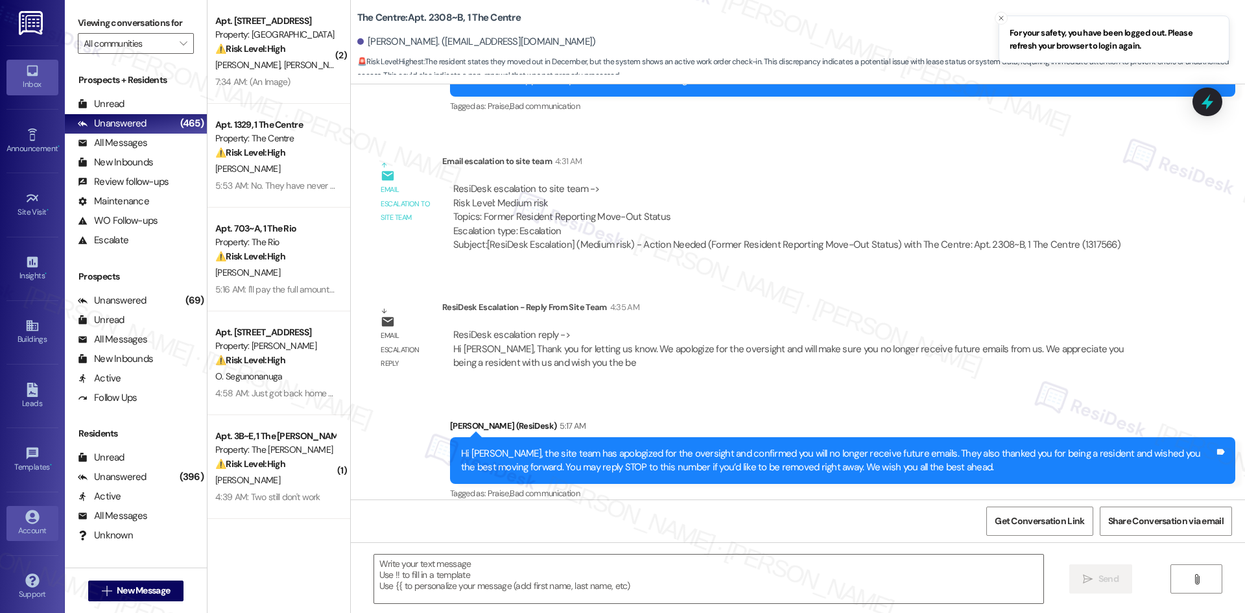
click at [32, 519] on icon at bounding box center [32, 517] width 14 height 14
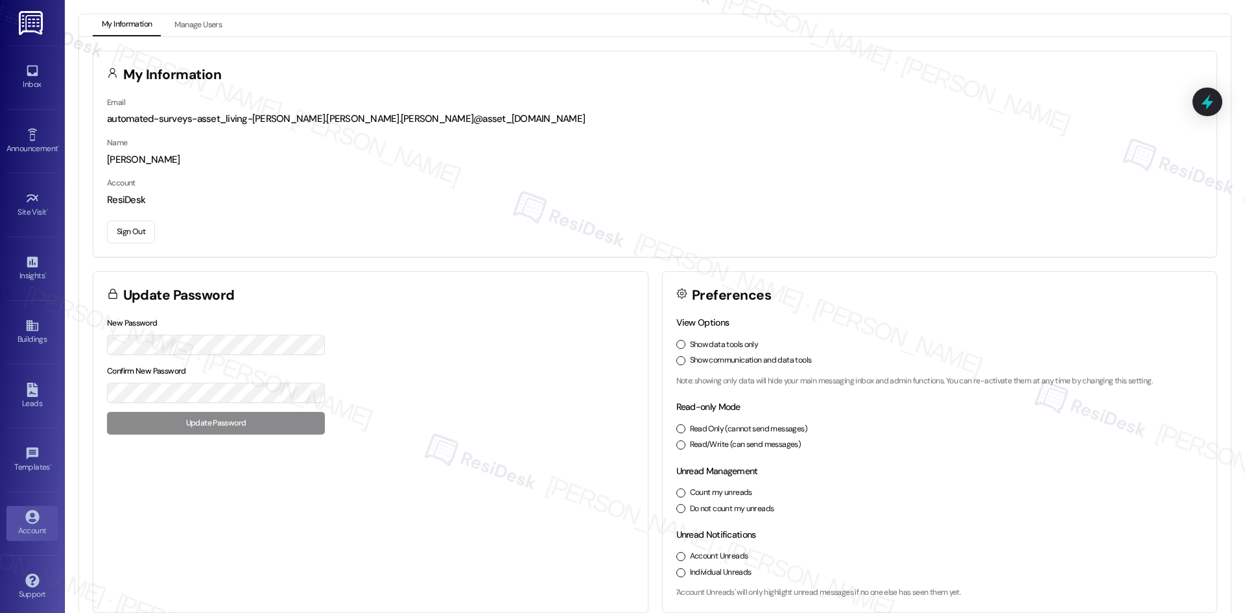
click at [147, 234] on button "Sign Out" at bounding box center [131, 231] width 48 height 23
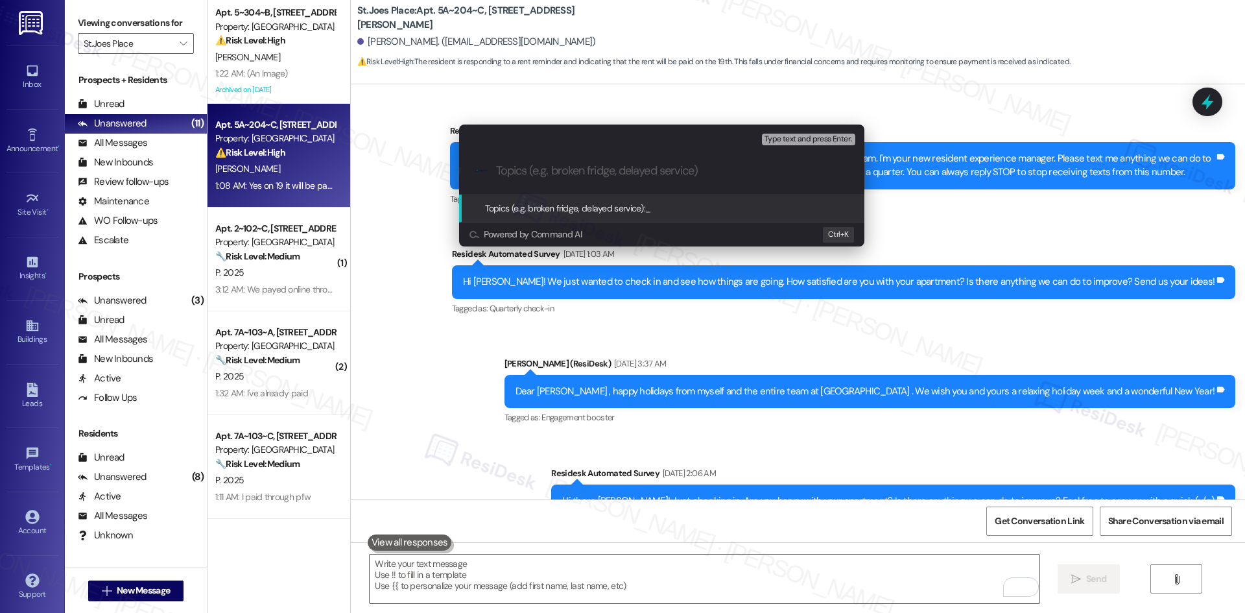
scroll to position [6536, 0]
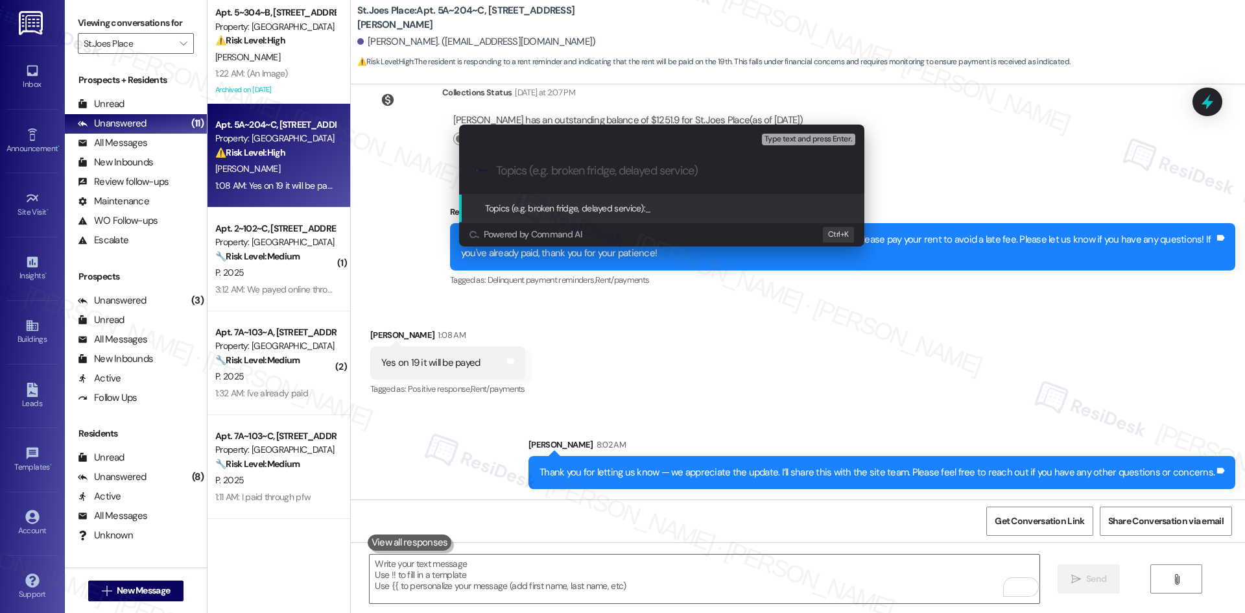
click at [513, 166] on input "Topics (e.g. broken fridge, delayed service)" at bounding box center [672, 171] width 352 height 14
paste input "Rent Payment Update"
type input "Rent Payment Update"
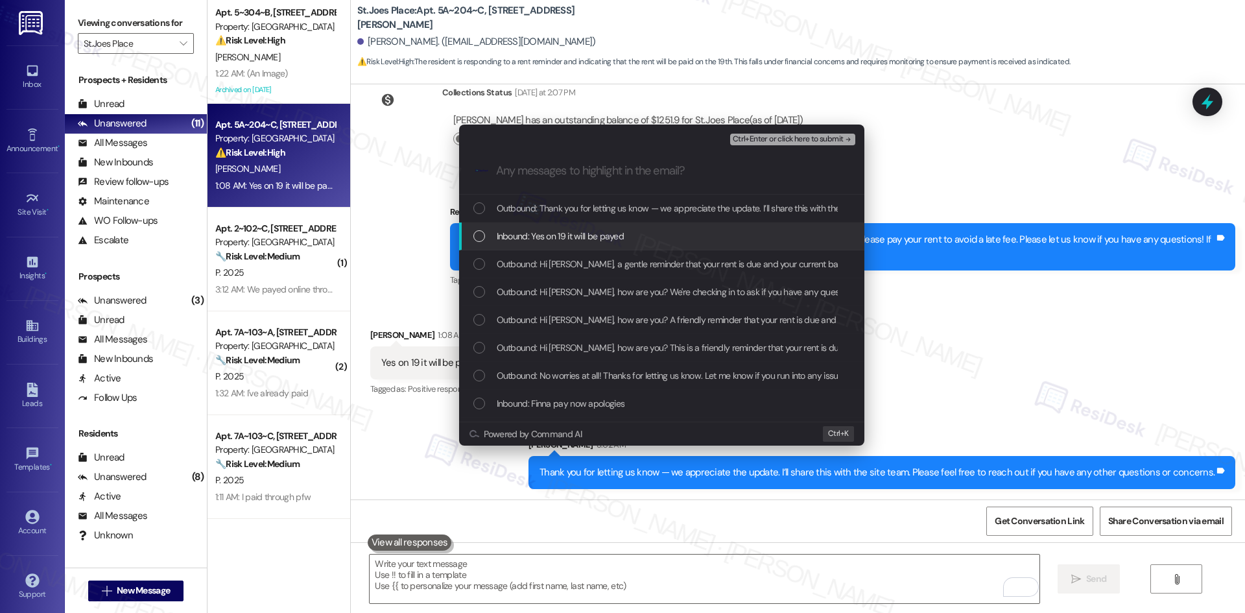
click at [567, 241] on span "Inbound: Yes on 19 it will be payed" at bounding box center [561, 236] width 128 height 14
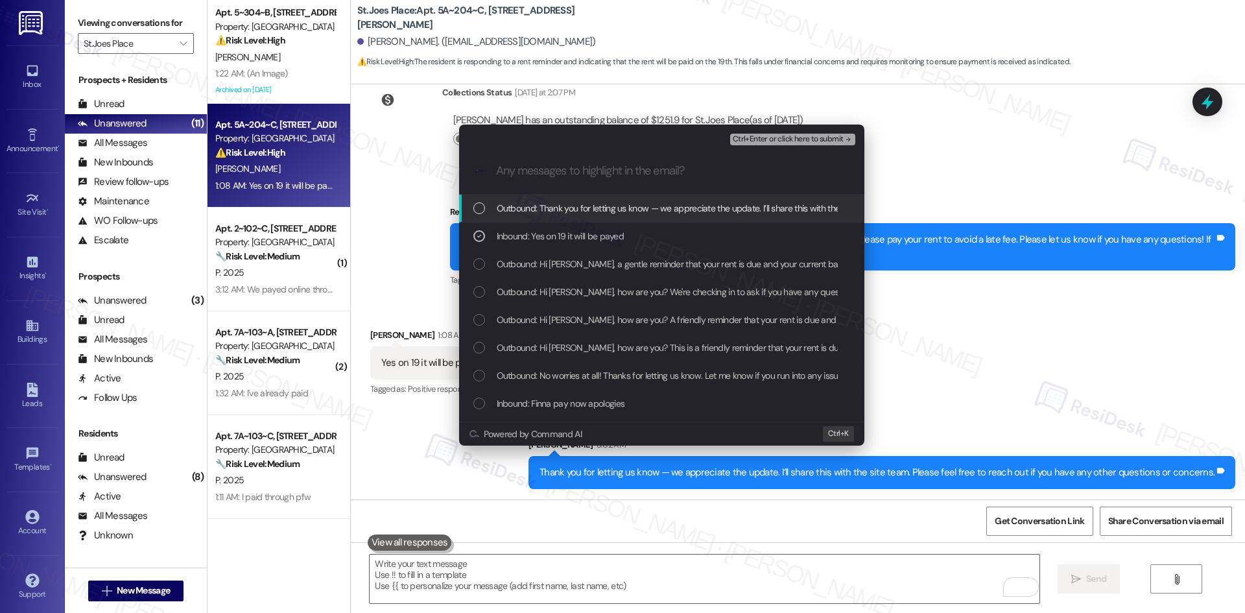
click at [808, 141] on span "Ctrl+Enter or click here to submit" at bounding box center [788, 139] width 111 height 9
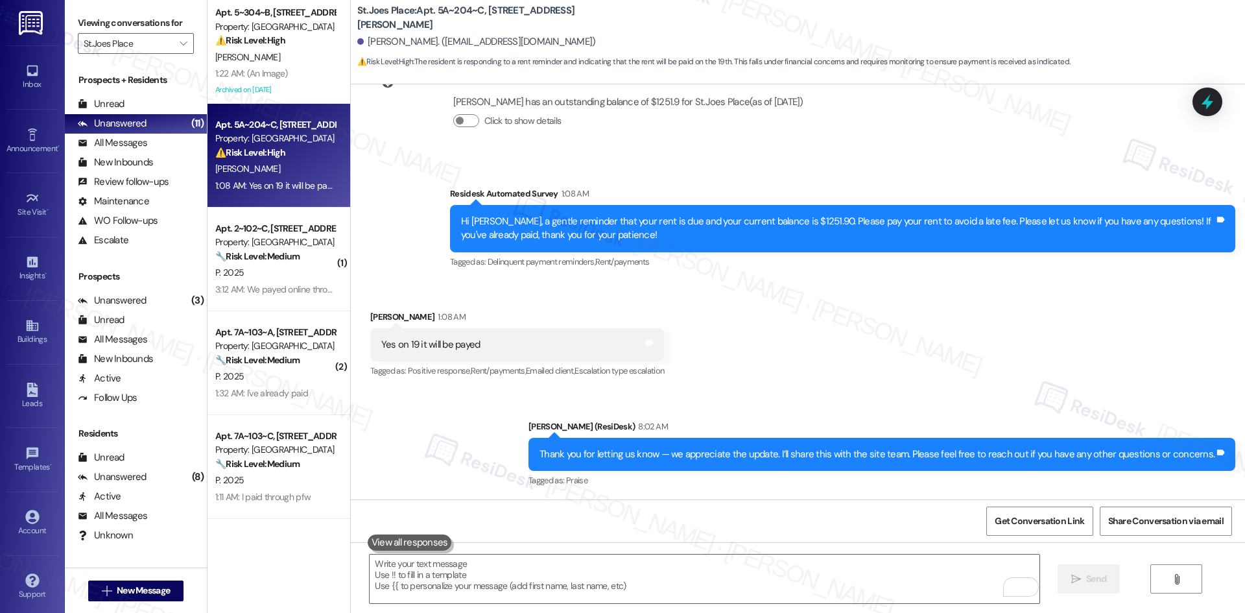
scroll to position [6555, 0]
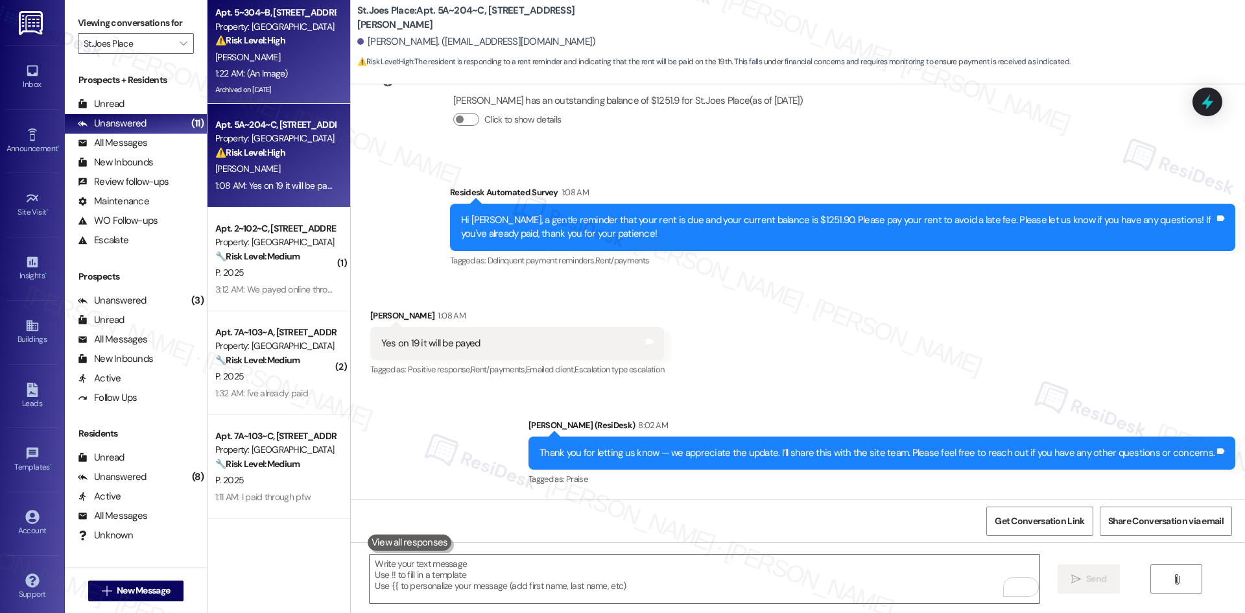
click at [282, 91] on div "Archived on [DATE]" at bounding box center [275, 90] width 123 height 16
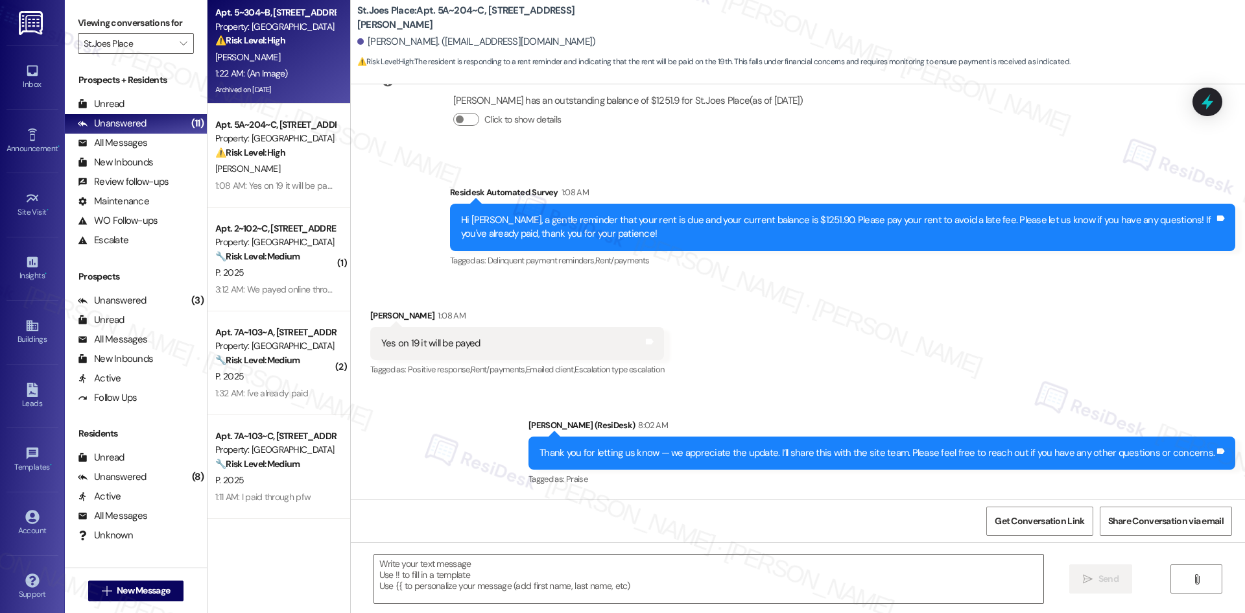
type textarea "Fetching suggested responses. Please feel free to read through the conversation…"
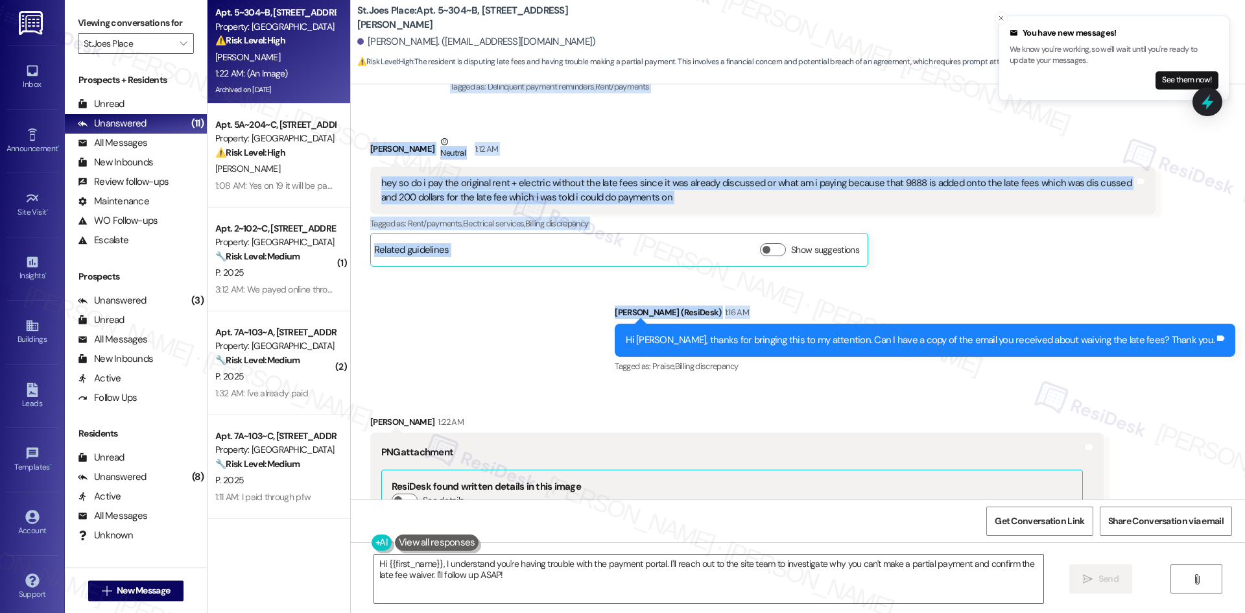
scroll to position [6442, 0]
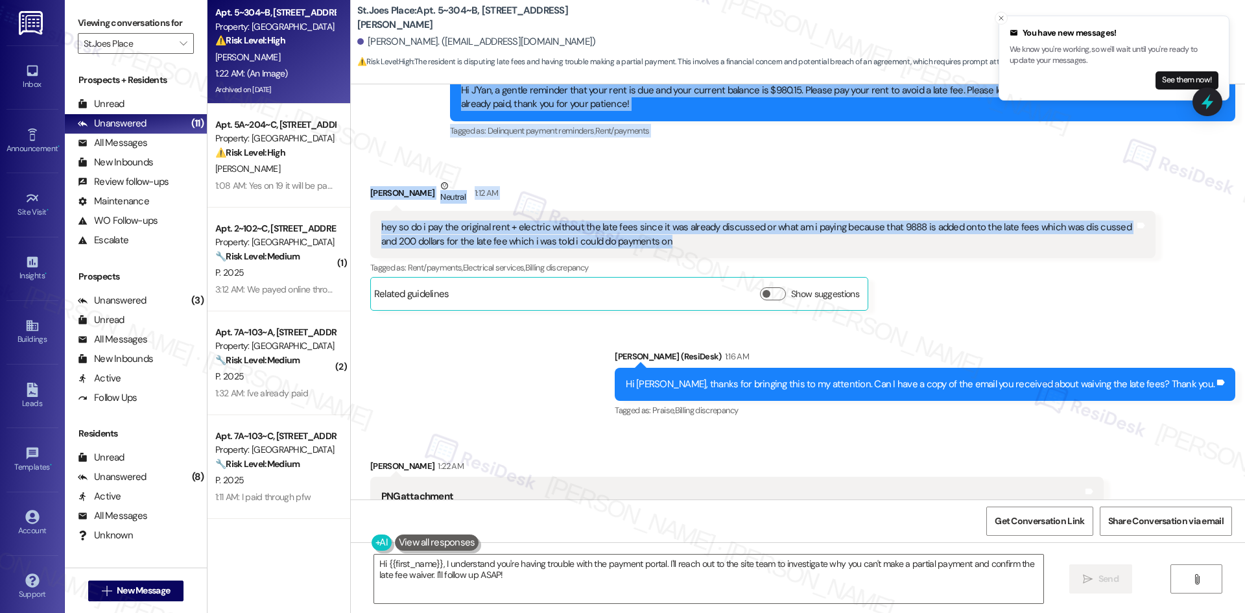
drag, startPoint x: 348, startPoint y: 256, endPoint x: 698, endPoint y: 200, distance: 354.5
click at [698, 200] on div "Survey, sent via SMS Residesk Automated Survey [DATE] 1:07 AM Hi Jyan ! This is…" at bounding box center [798, 291] width 894 height 415
copy div "[PERSON_NAME] Neutral [DATE] at 8:02 PM hey so do i pay the original rent + ele…"
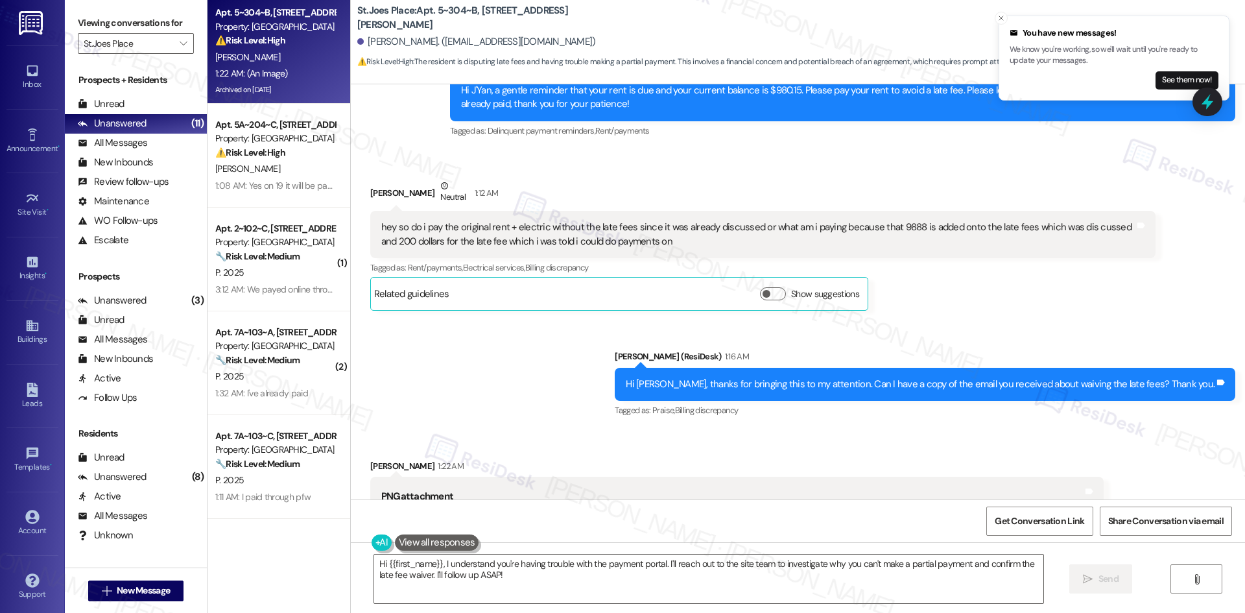
click at [497, 320] on div "Sent via SMS [PERSON_NAME] (ResiDesk) 1:16 AM Hi J'Yan, thanks for bringing thi…" at bounding box center [798, 375] width 894 height 110
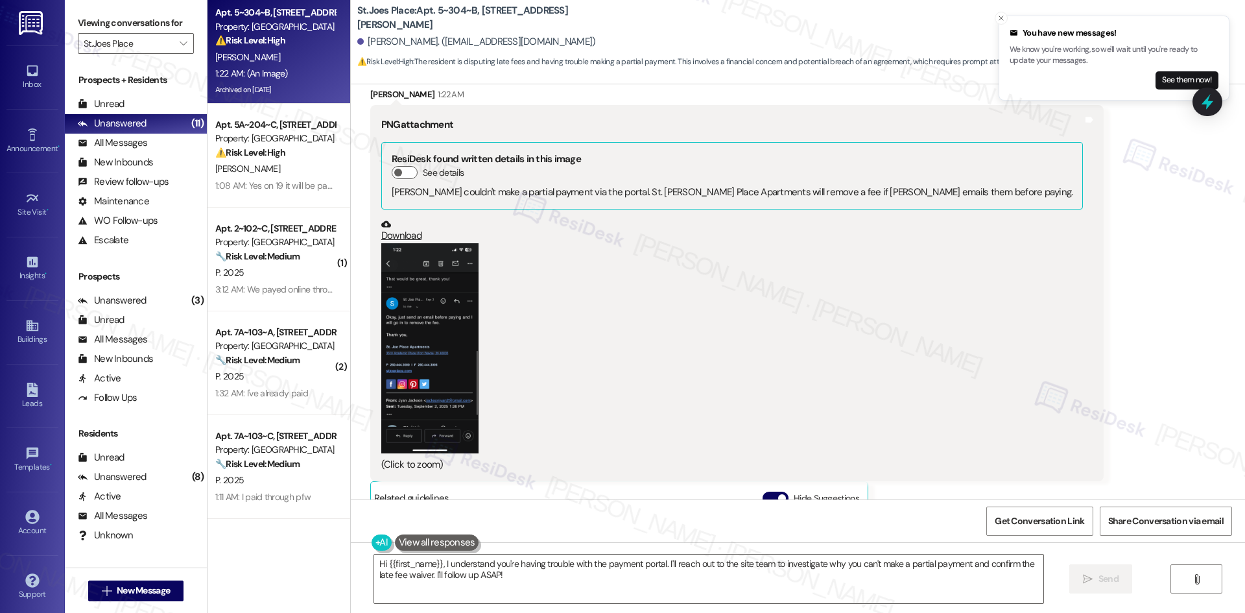
scroll to position [6831, 0]
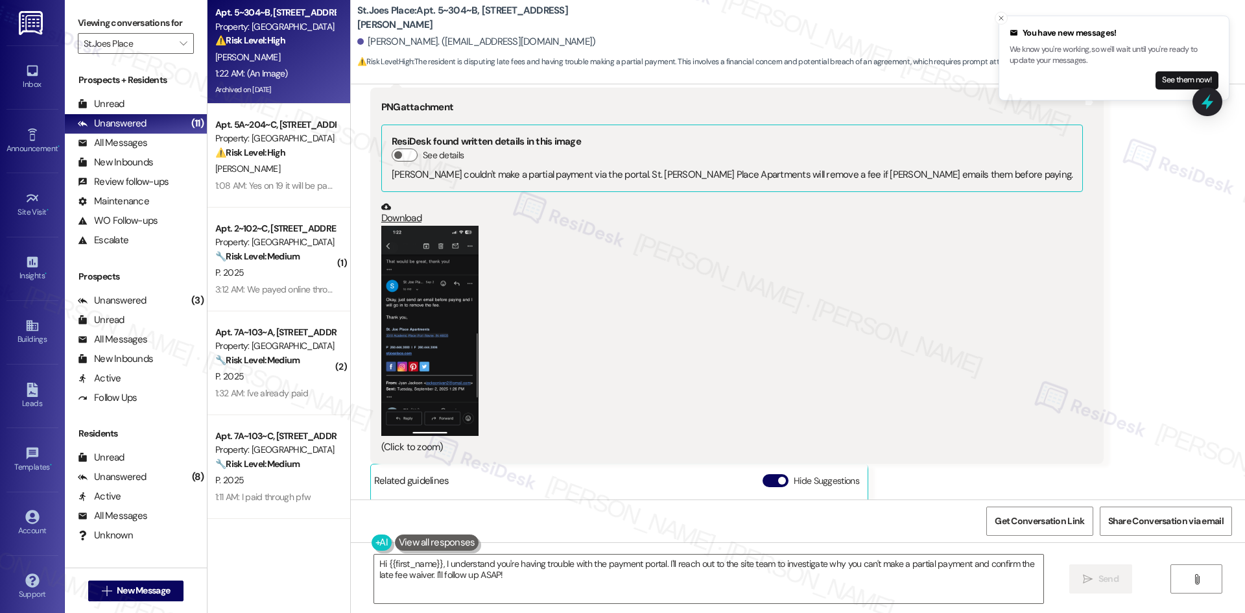
click at [399, 331] on button "Zoom image" at bounding box center [429, 331] width 97 height 211
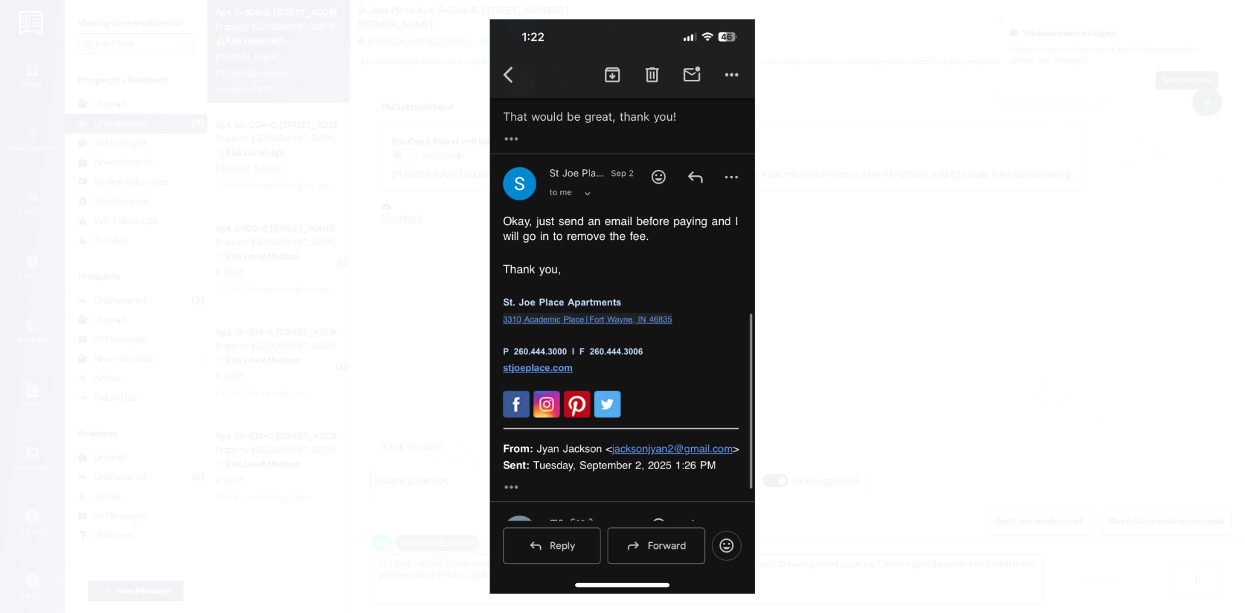
click at [972, 89] on button "Unzoom image" at bounding box center [622, 306] width 1245 height 613
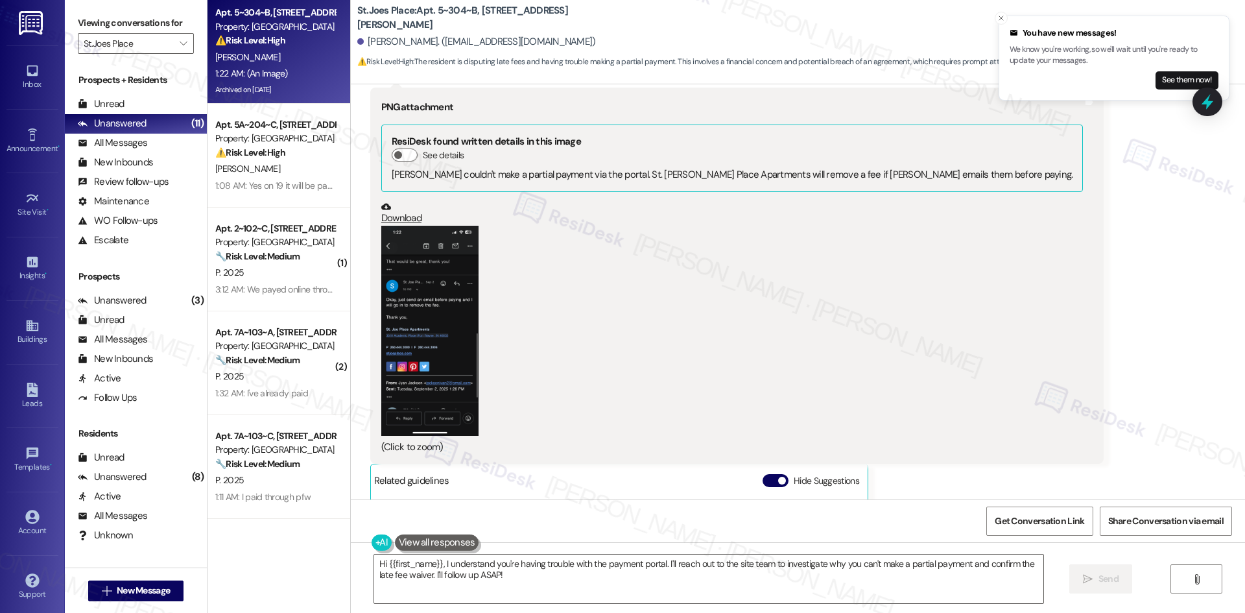
scroll to position [7026, 0]
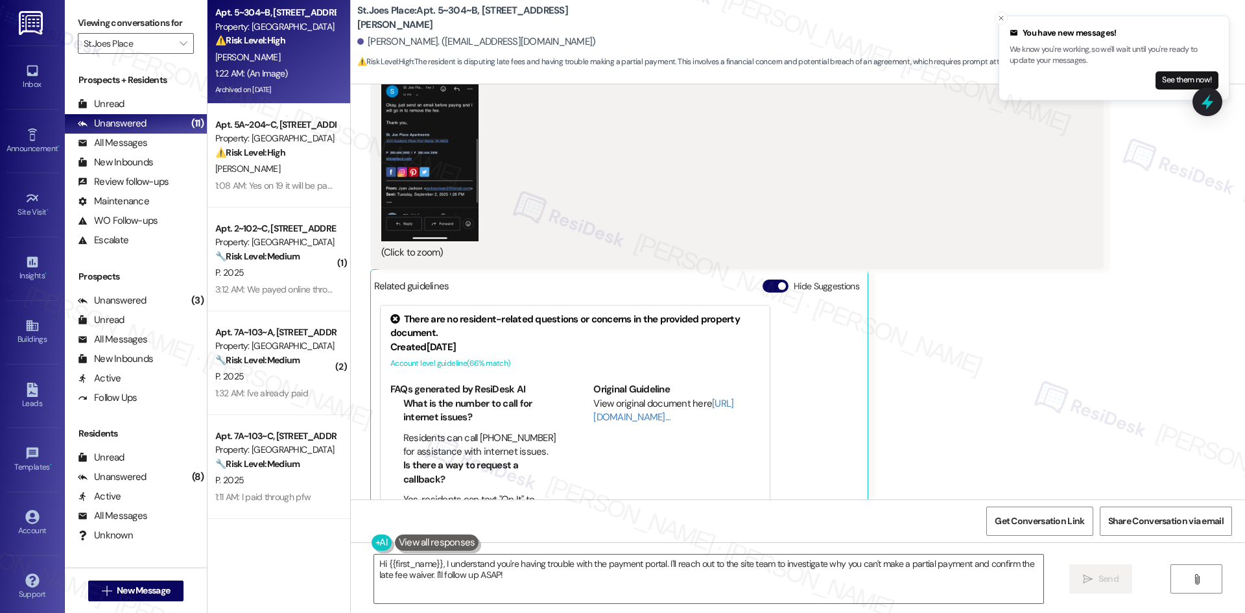
click at [1036, 298] on div "Received via SMS [PERSON_NAME] 1:22 AM PNG attachment ResiDesk found written de…" at bounding box center [798, 193] width 894 height 694
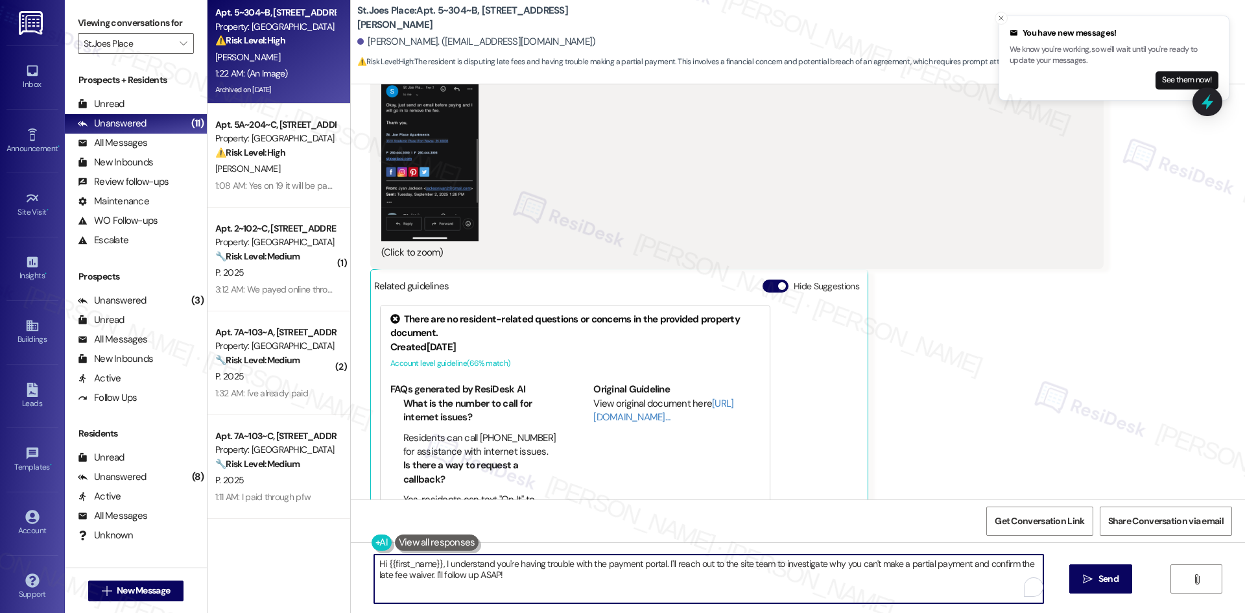
click at [832, 589] on textarea "Hi {{first_name}}, I understand you're having trouble with the payment portal. …" at bounding box center [708, 578] width 669 height 49
paste textarea "I understand your concern about the rent, electric, and late fee charges. I’ll …"
type textarea "I understand your concern about the rent, electric, and late fee charges. I’ll …"
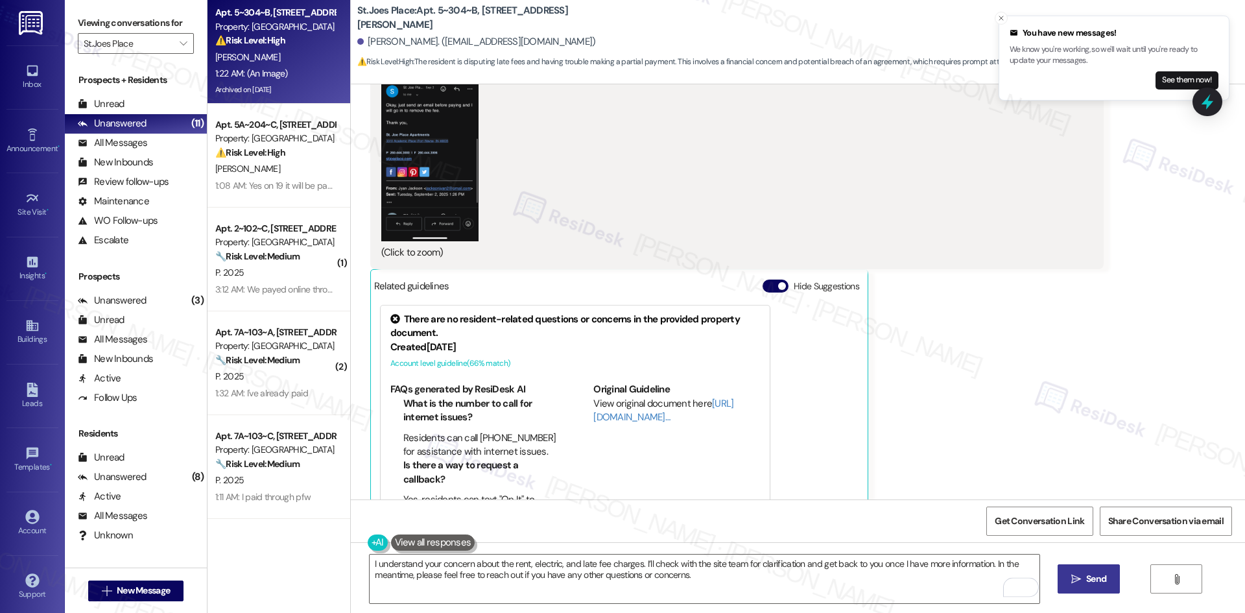
click at [1093, 582] on span "Send" at bounding box center [1096, 579] width 20 height 14
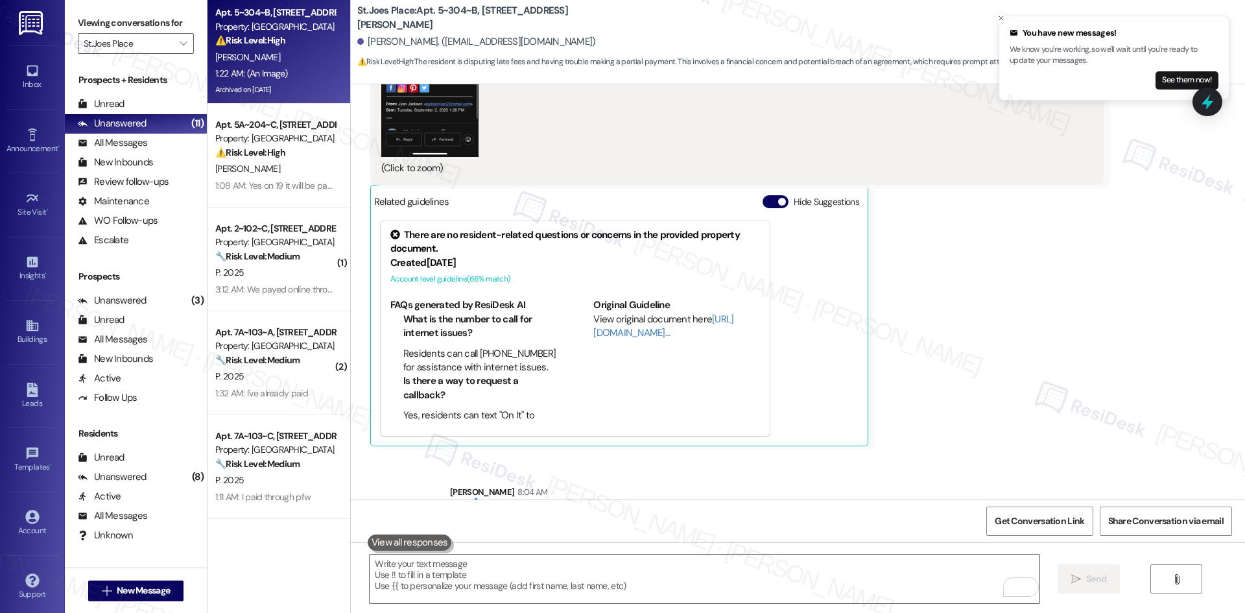
scroll to position [7130, 0]
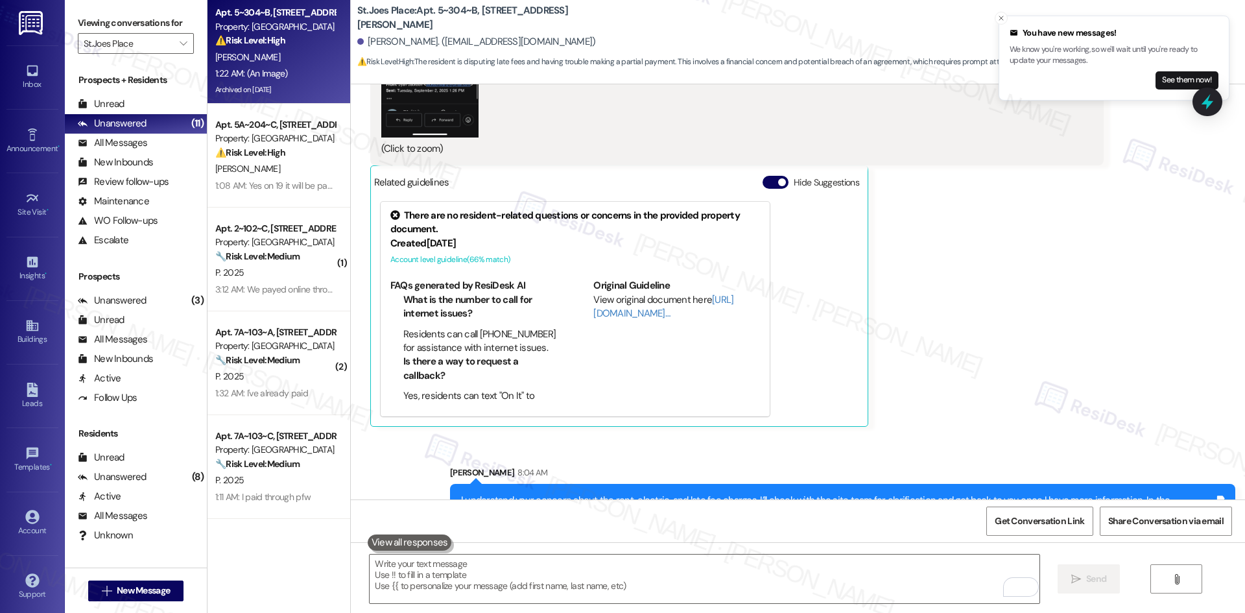
click at [990, 383] on div "Received via SMS [PERSON_NAME] 1:22 AM PNG attachment ResiDesk found written de…" at bounding box center [798, 90] width 894 height 694
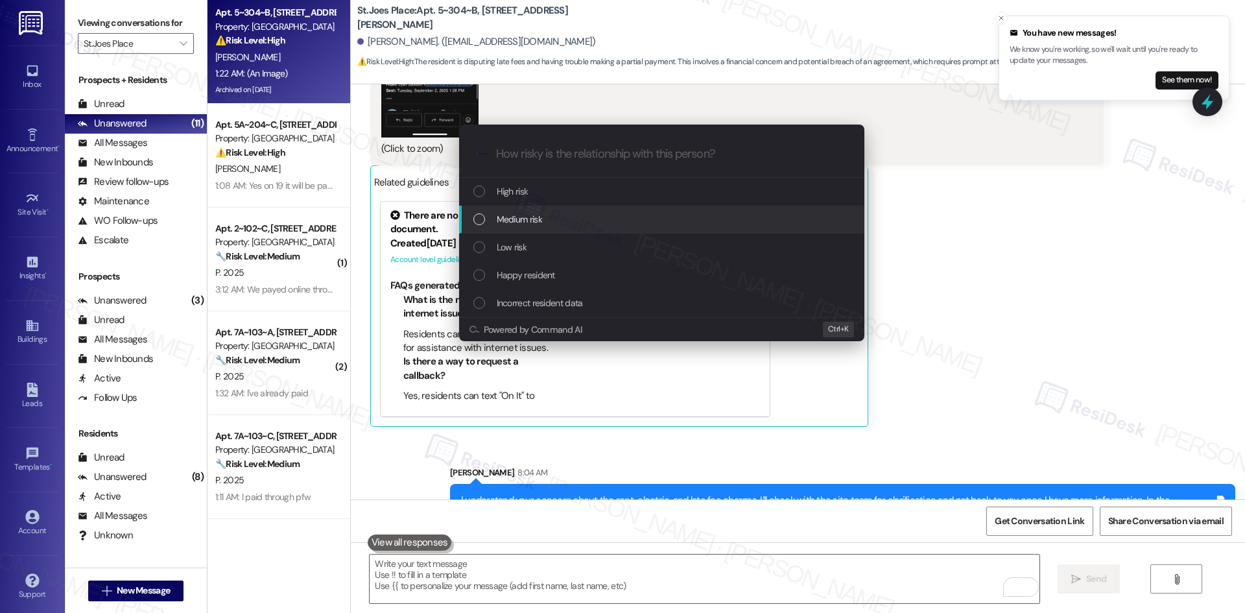
click at [565, 208] on div "Medium risk" at bounding box center [661, 220] width 405 height 28
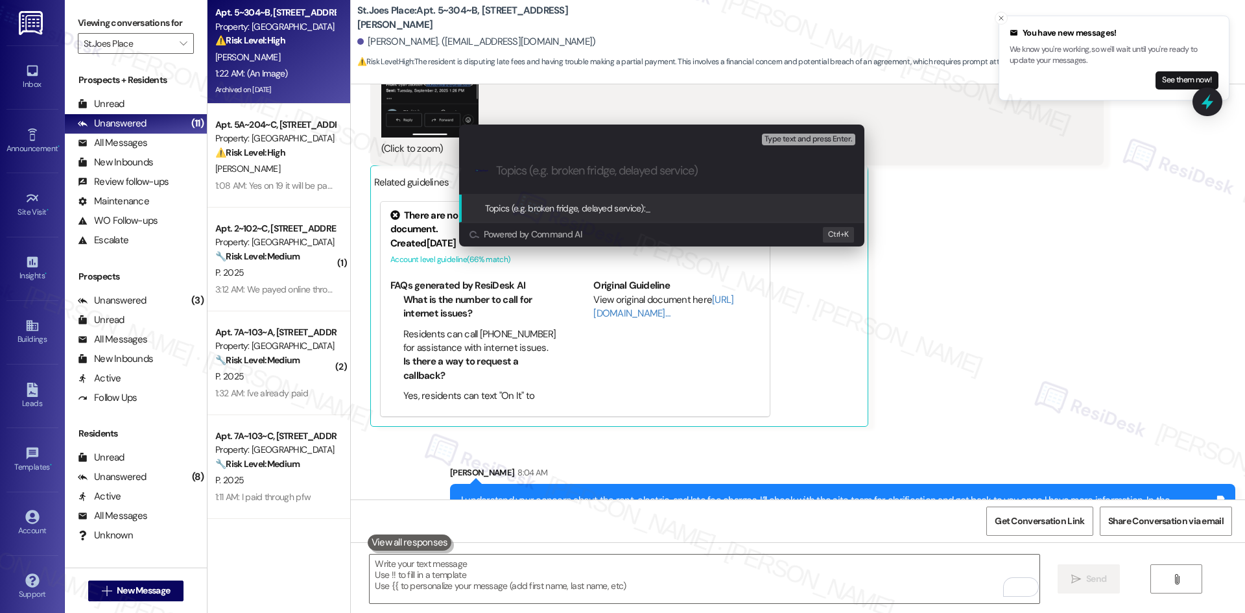
click at [510, 167] on input "Topics (e.g. broken fridge, delayed service)" at bounding box center [672, 171] width 352 height 14
paste input "Rent and Late Fee Clarification Request"
type input "Rent and Late Fee Clarification Request"
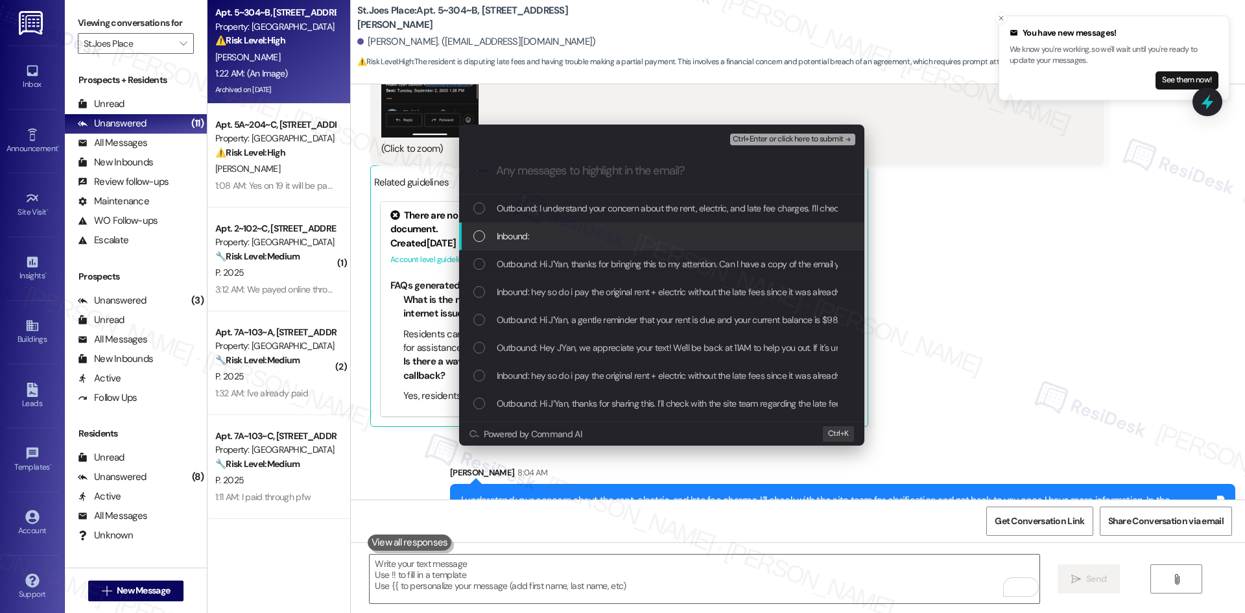
drag, startPoint x: 526, startPoint y: 230, endPoint x: 536, endPoint y: 231, distance: 9.9
click at [526, 231] on span "Inbound:" at bounding box center [513, 236] width 32 height 14
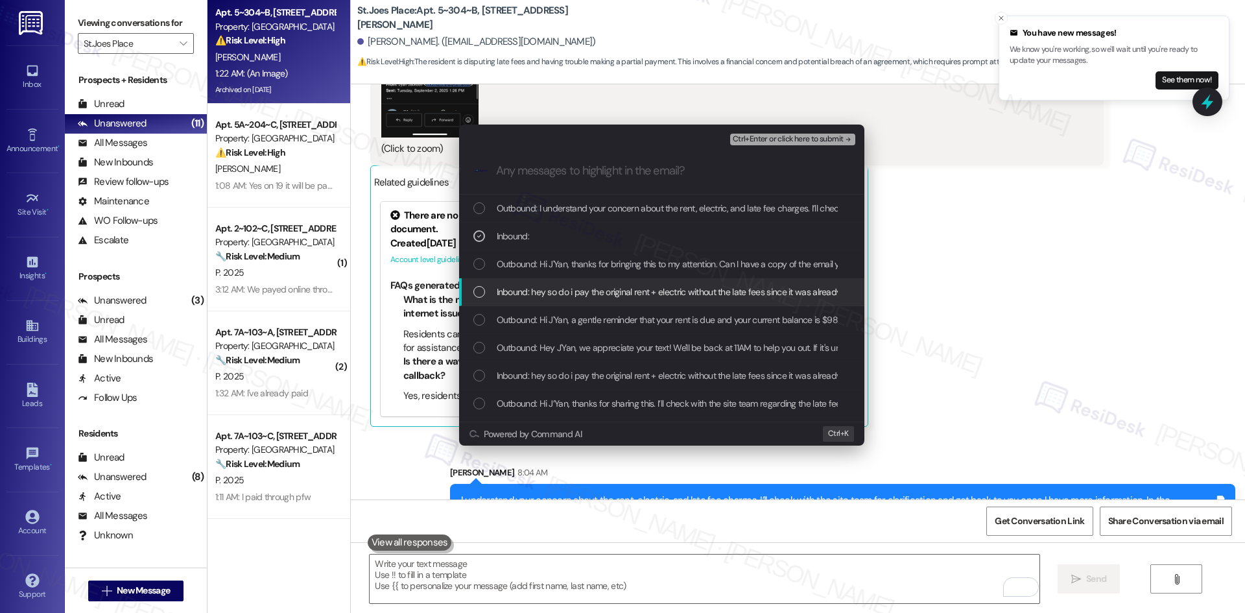
click at [600, 293] on span "Inbound: hey so do i pay the original rent + electric without the late fees sin…" at bounding box center [997, 292] width 1000 height 14
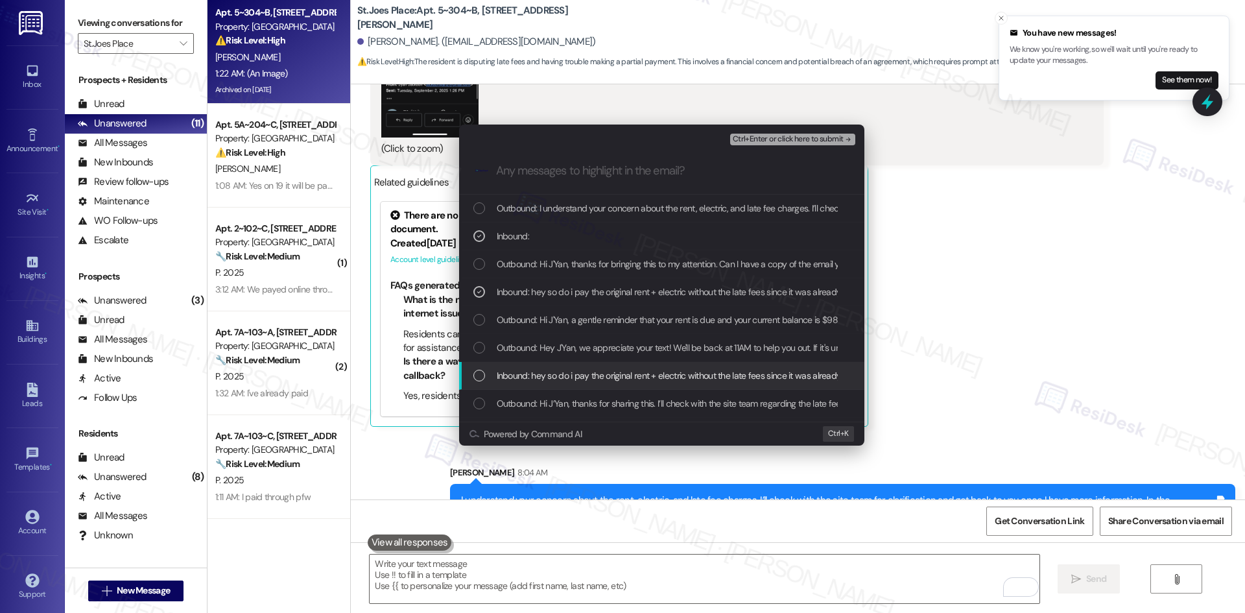
click at [670, 381] on span "Inbound: hey so do i pay the original rent + electric without the late fees sin…" at bounding box center [997, 375] width 1000 height 14
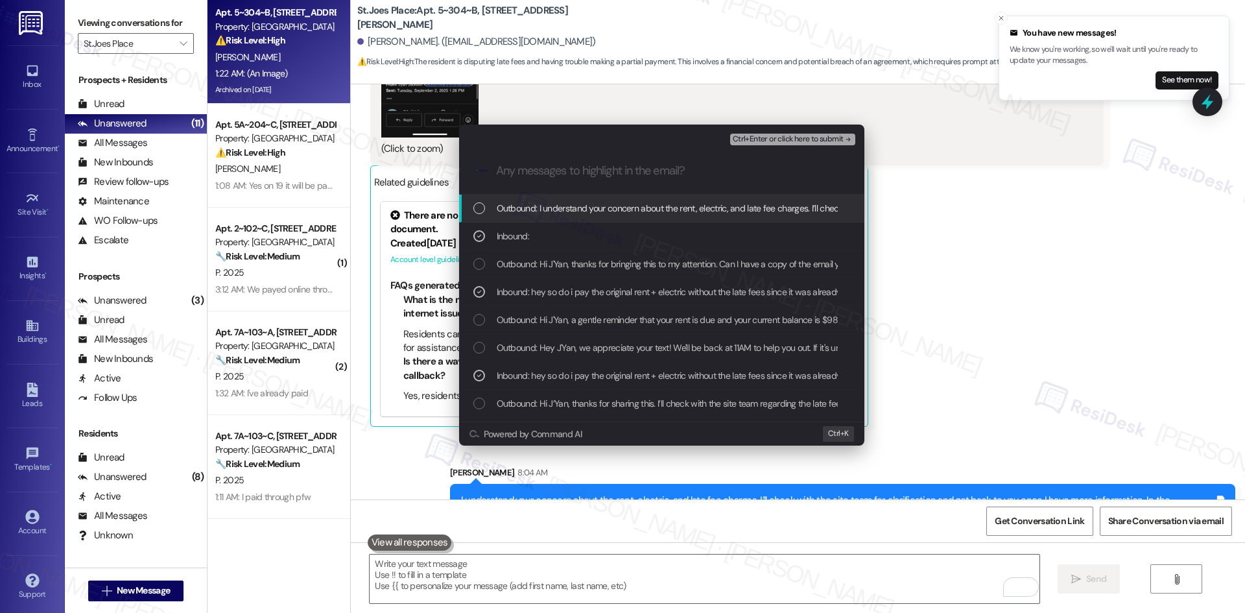
click at [830, 139] on span "Ctrl+Enter or click here to submit" at bounding box center [788, 139] width 111 height 9
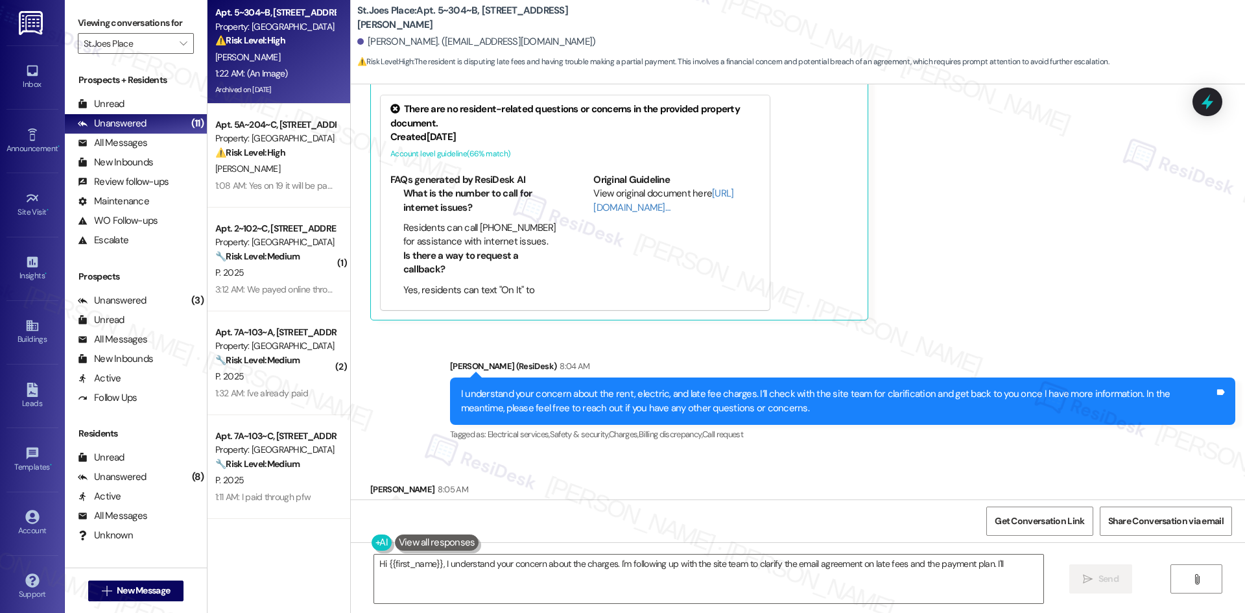
scroll to position [7257, 0]
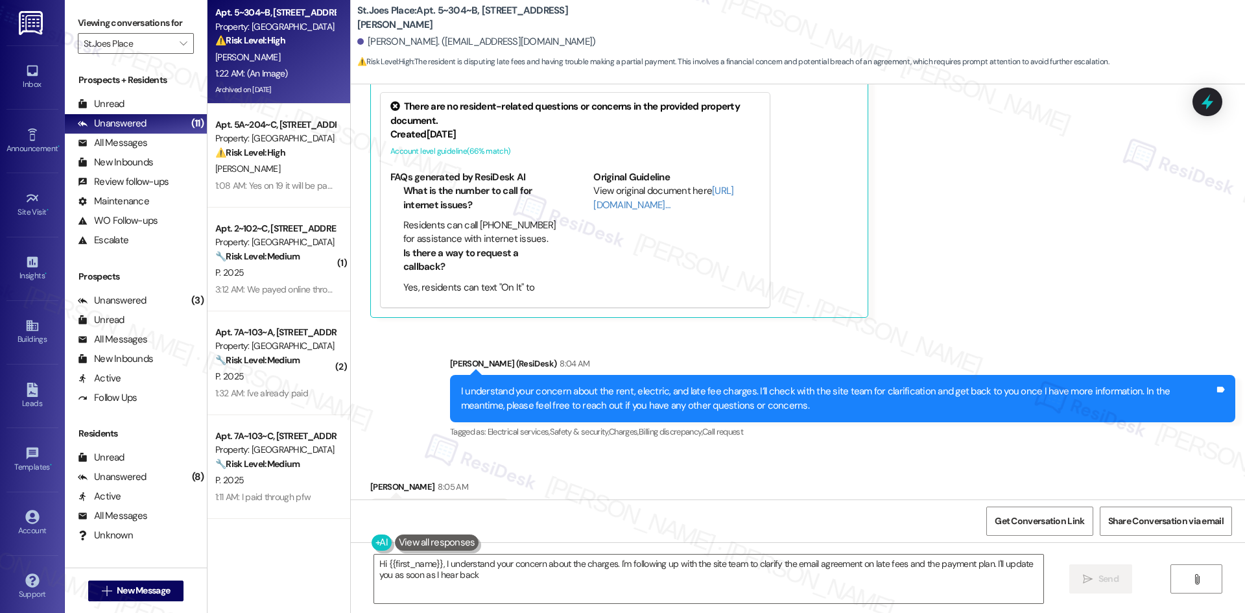
type textarea "Hi {{first_name}}, I understand your concern about the charges. I'm following u…"
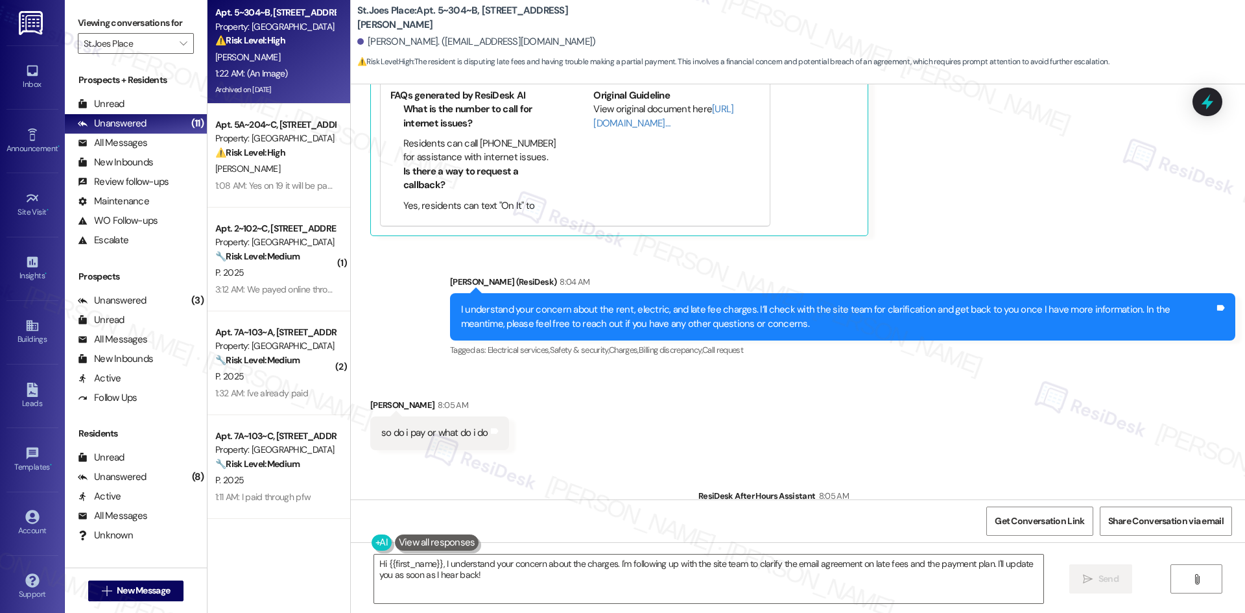
scroll to position [7349, 0]
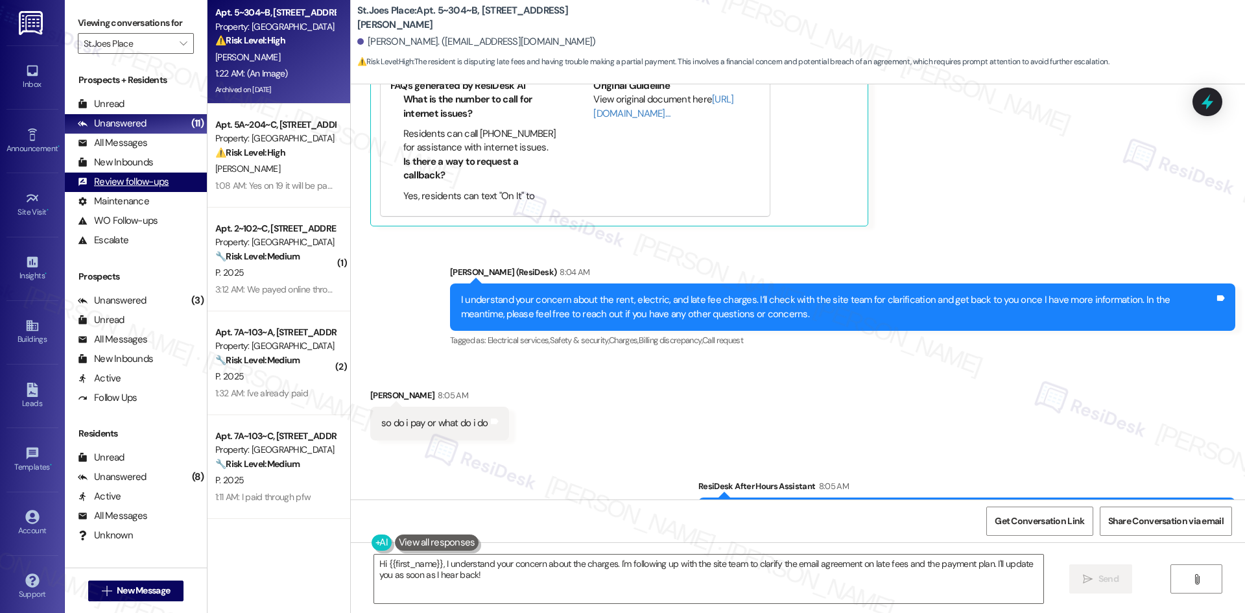
click at [158, 183] on div "Review follow-ups" at bounding box center [123, 182] width 91 height 14
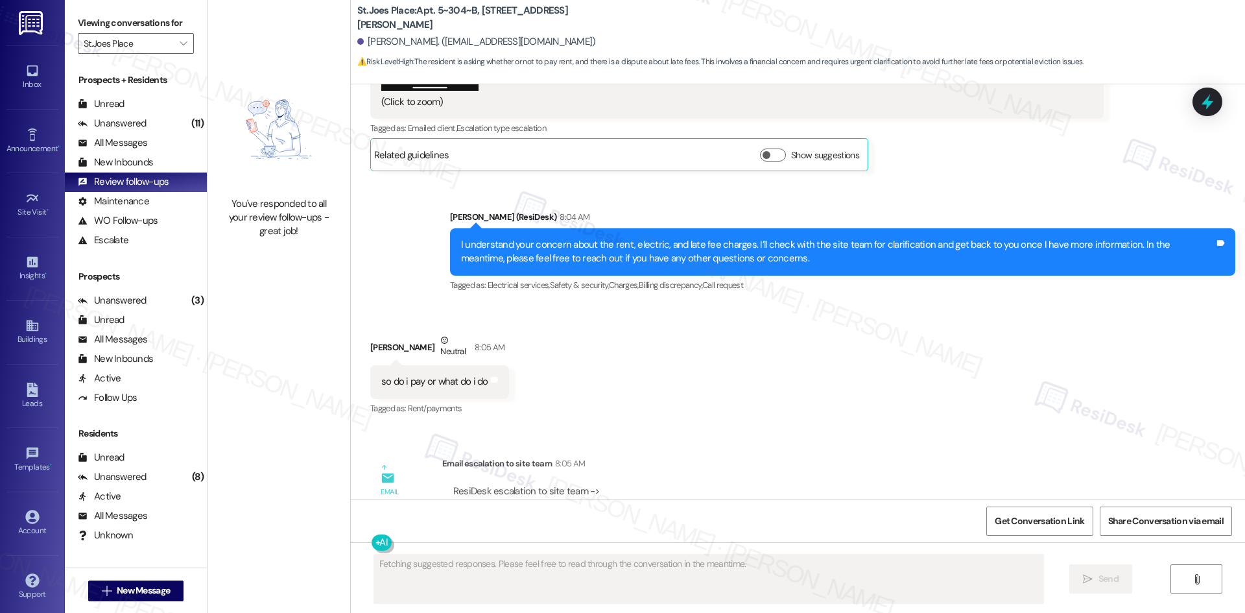
scroll to position [7319, 0]
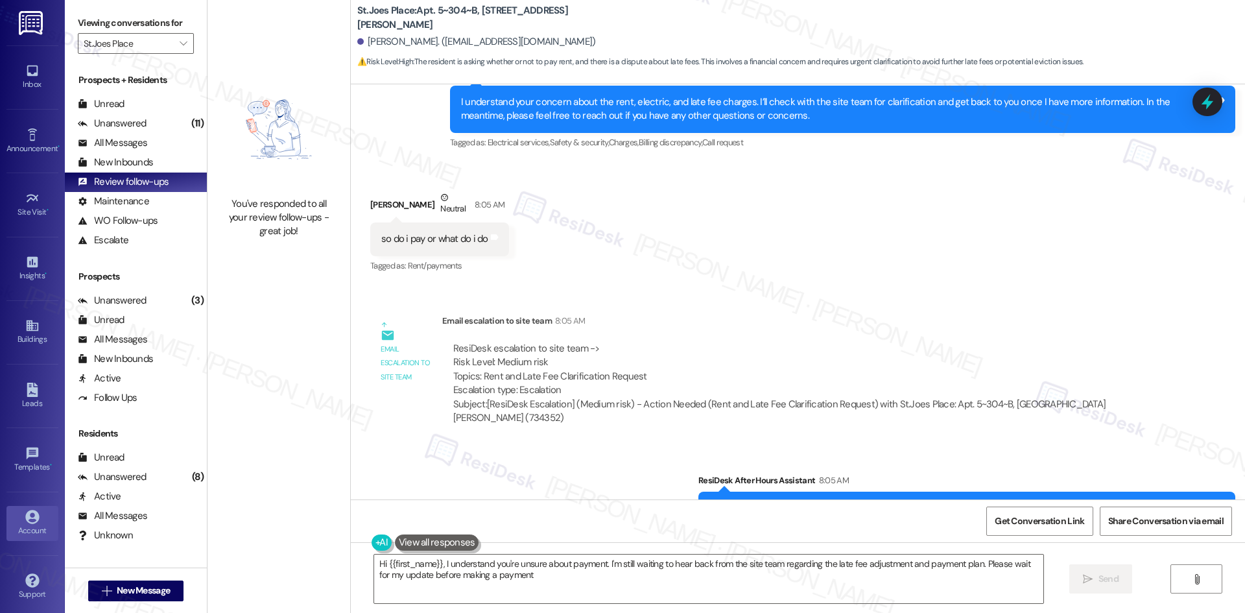
type textarea "Hi {{first_name}}, I understand you're unsure about payment. I'm still waiting …"
click at [34, 512] on icon at bounding box center [32, 517] width 14 height 14
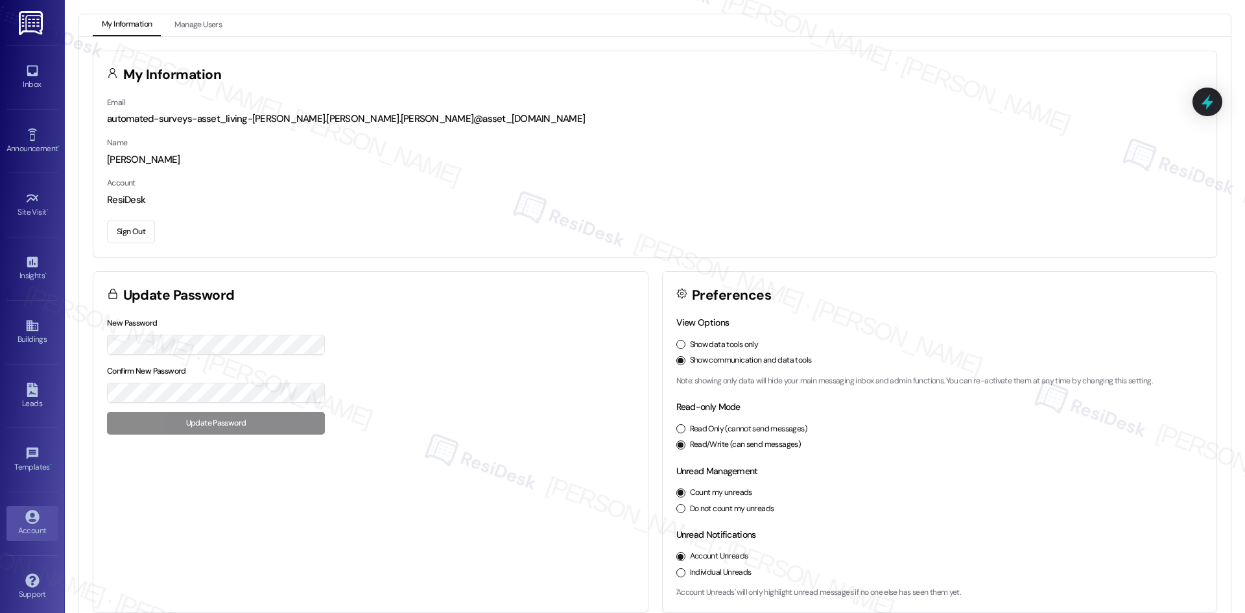
click at [125, 232] on button "Sign Out" at bounding box center [131, 231] width 48 height 23
